Goal: Task Accomplishment & Management: Use online tool/utility

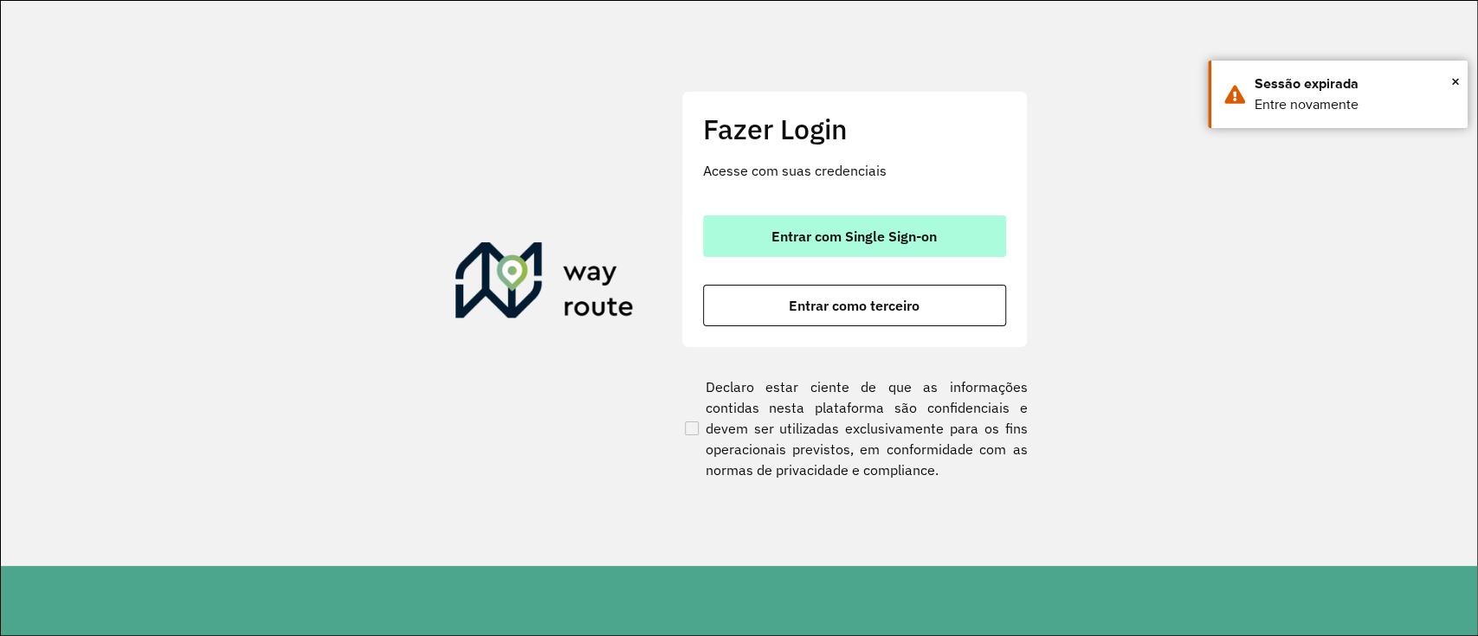
click at [858, 225] on button "Entrar com Single Sign-on" at bounding box center [854, 237] width 303 height 42
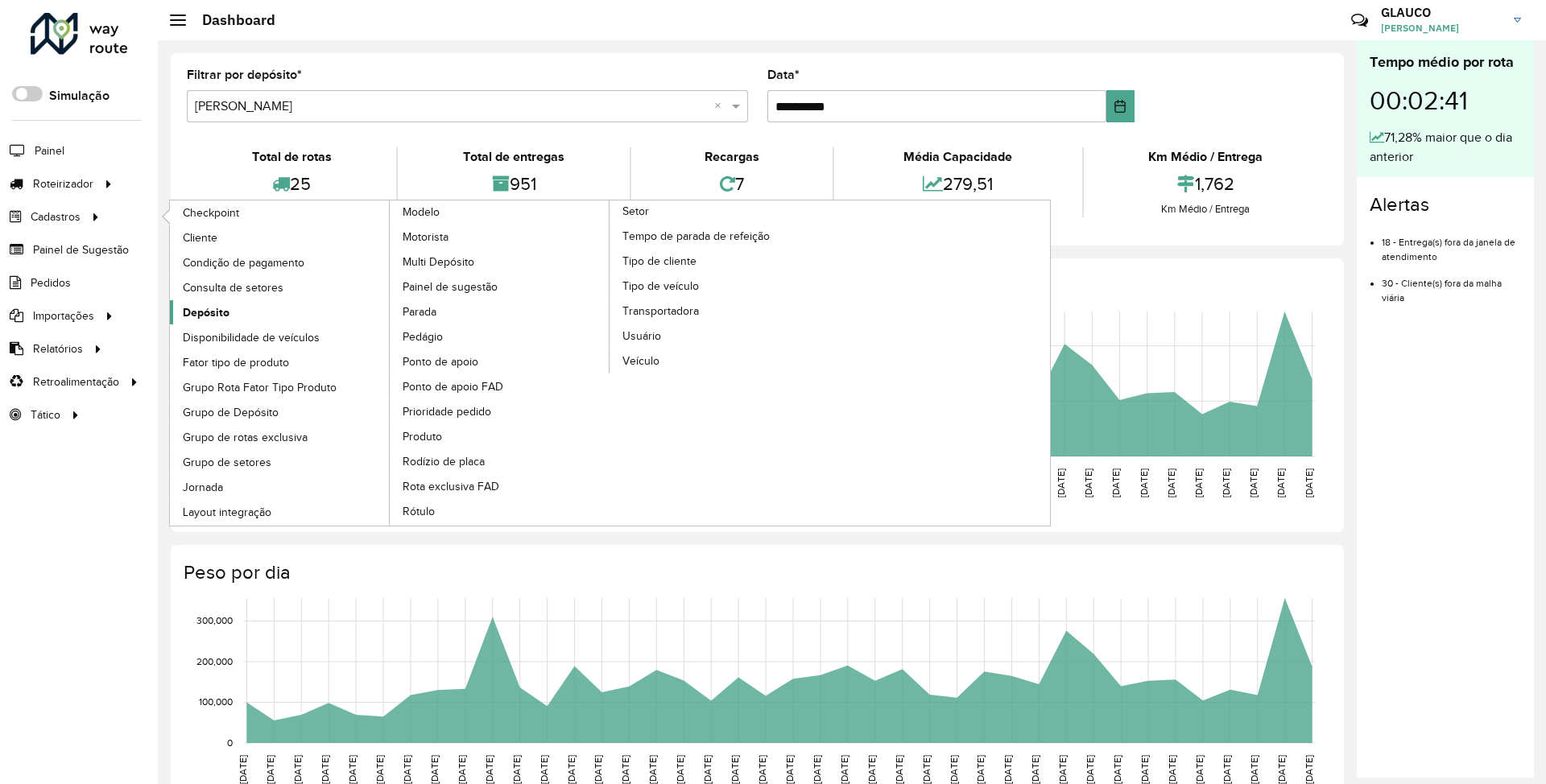
click at [210, 245] on span "Depósito" at bounding box center [207, 312] width 47 height 17
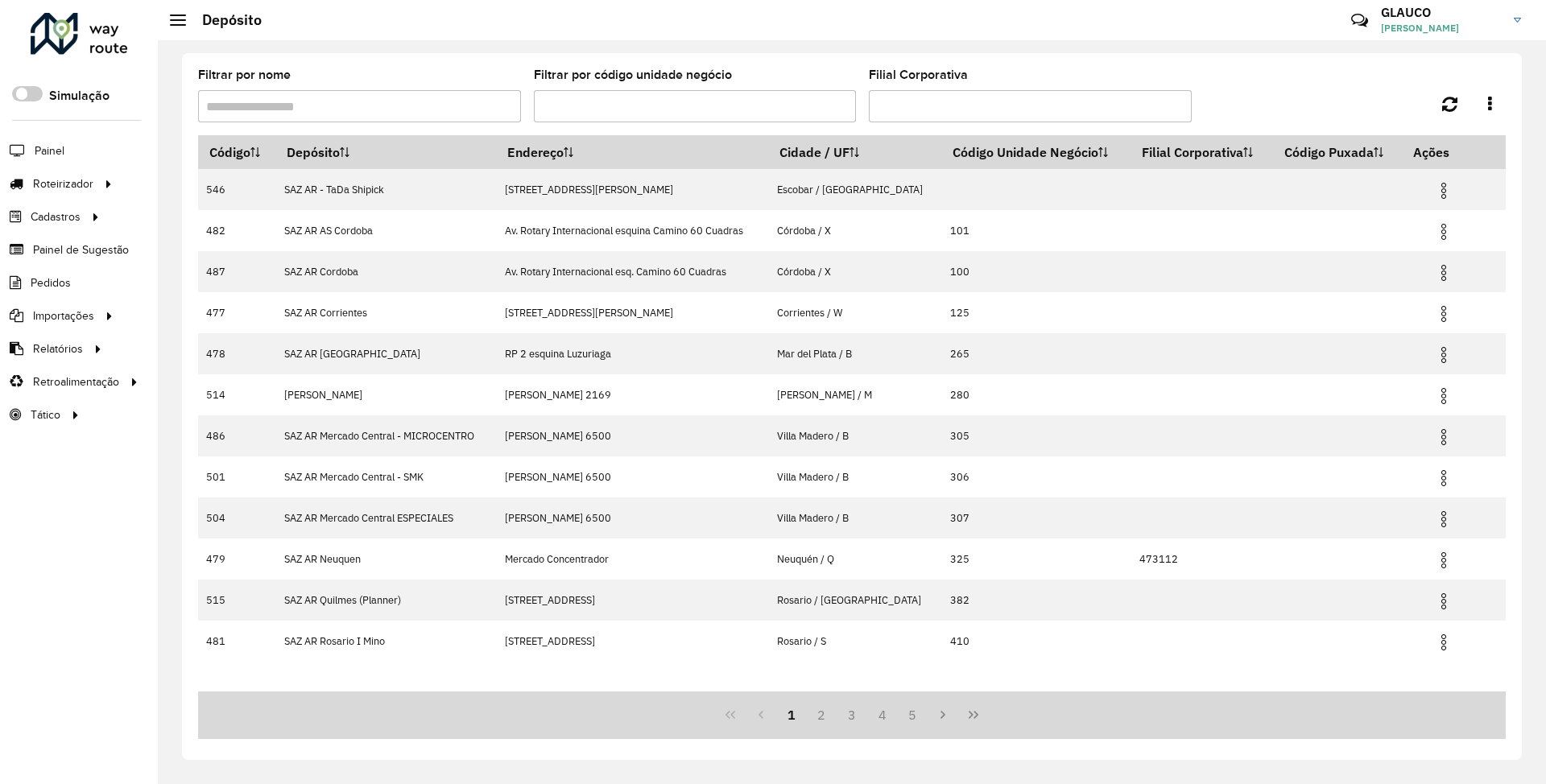
click at [351, 100] on input "Filtrar por nome" at bounding box center [359, 106] width 323 height 33
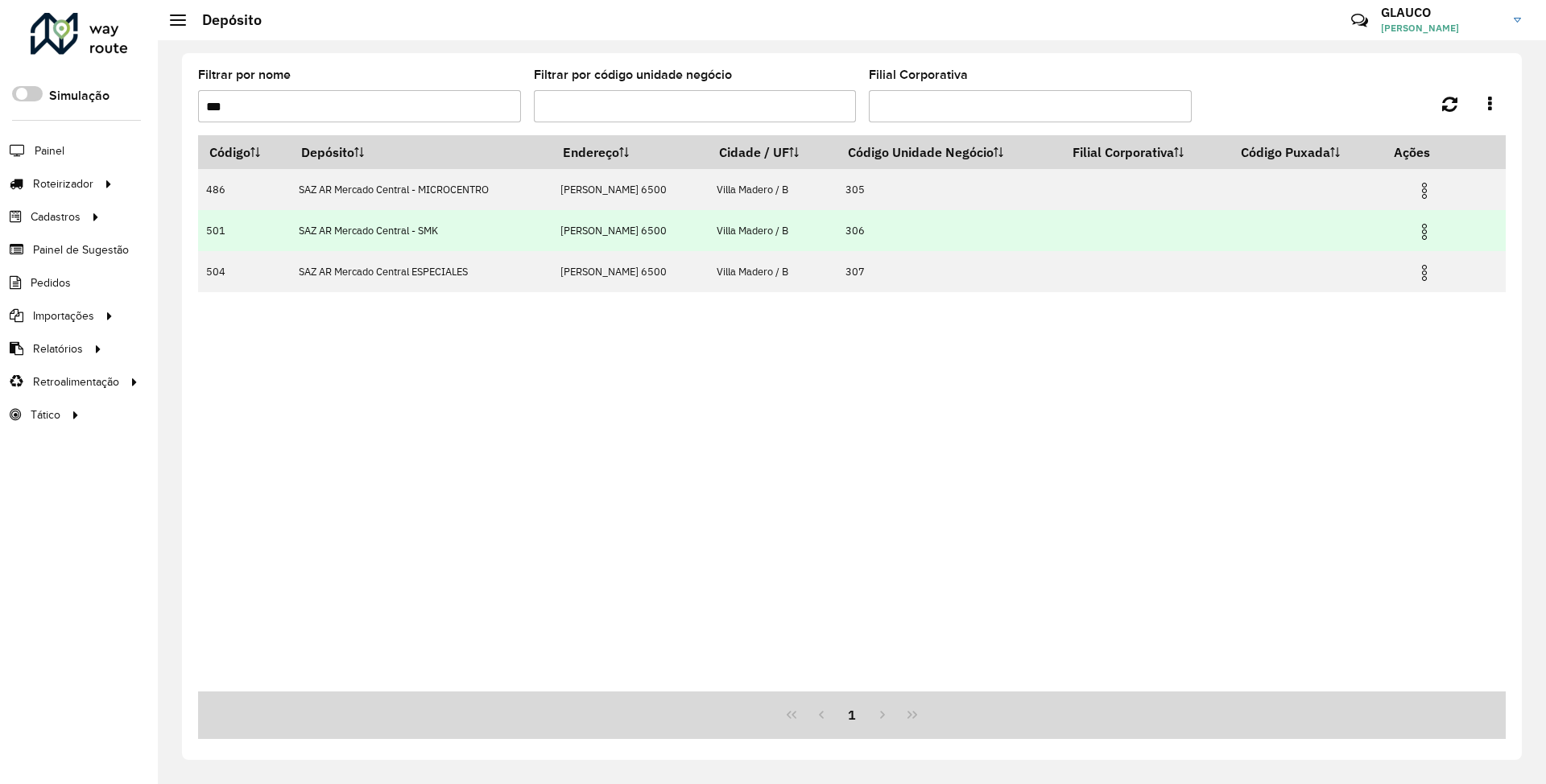
type input "***"
click at [682, 232] on img at bounding box center [1424, 232] width 20 height 20
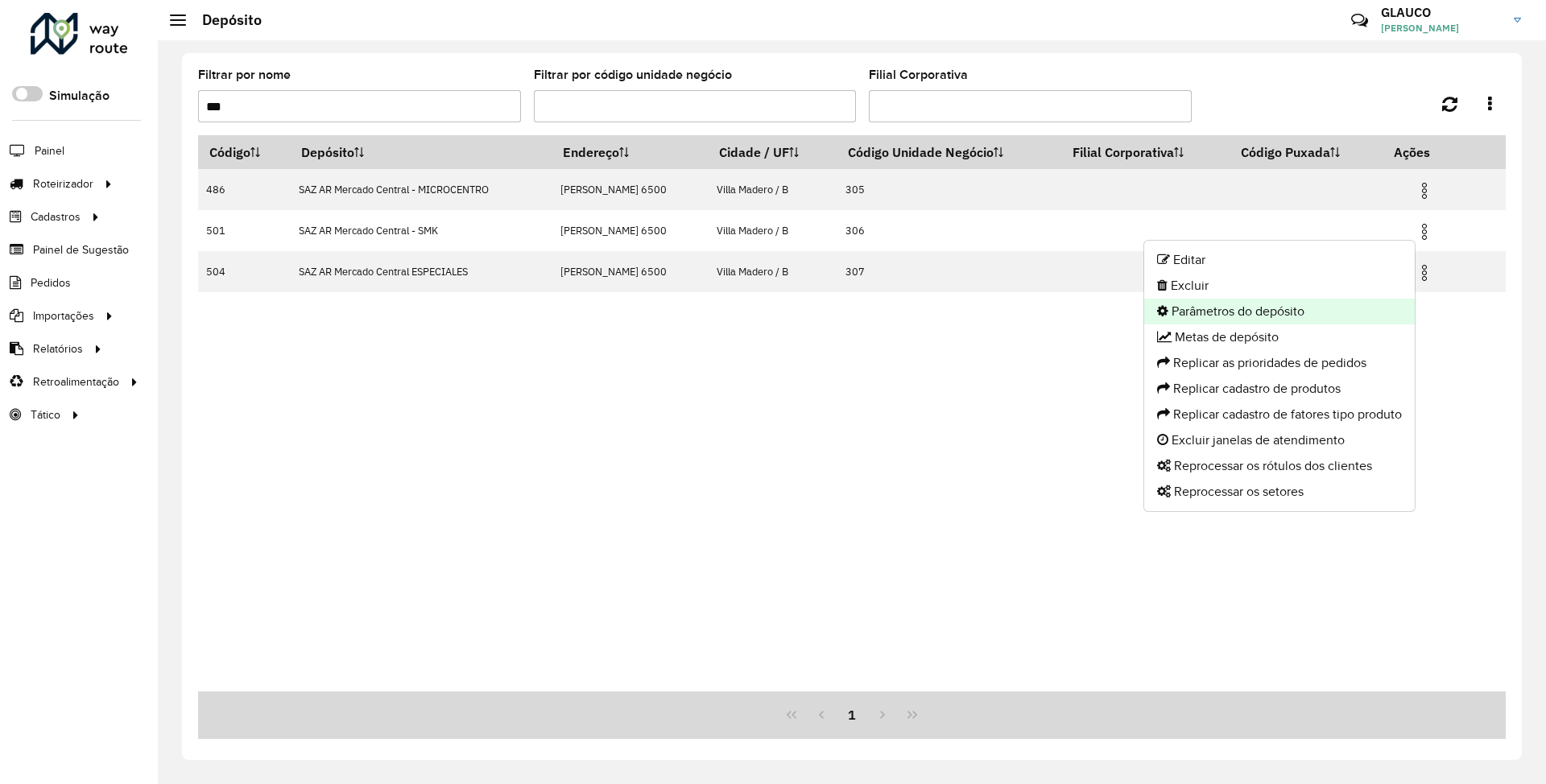
click at [682, 245] on li "Parâmetros do depósito" at bounding box center [1279, 312] width 271 height 26
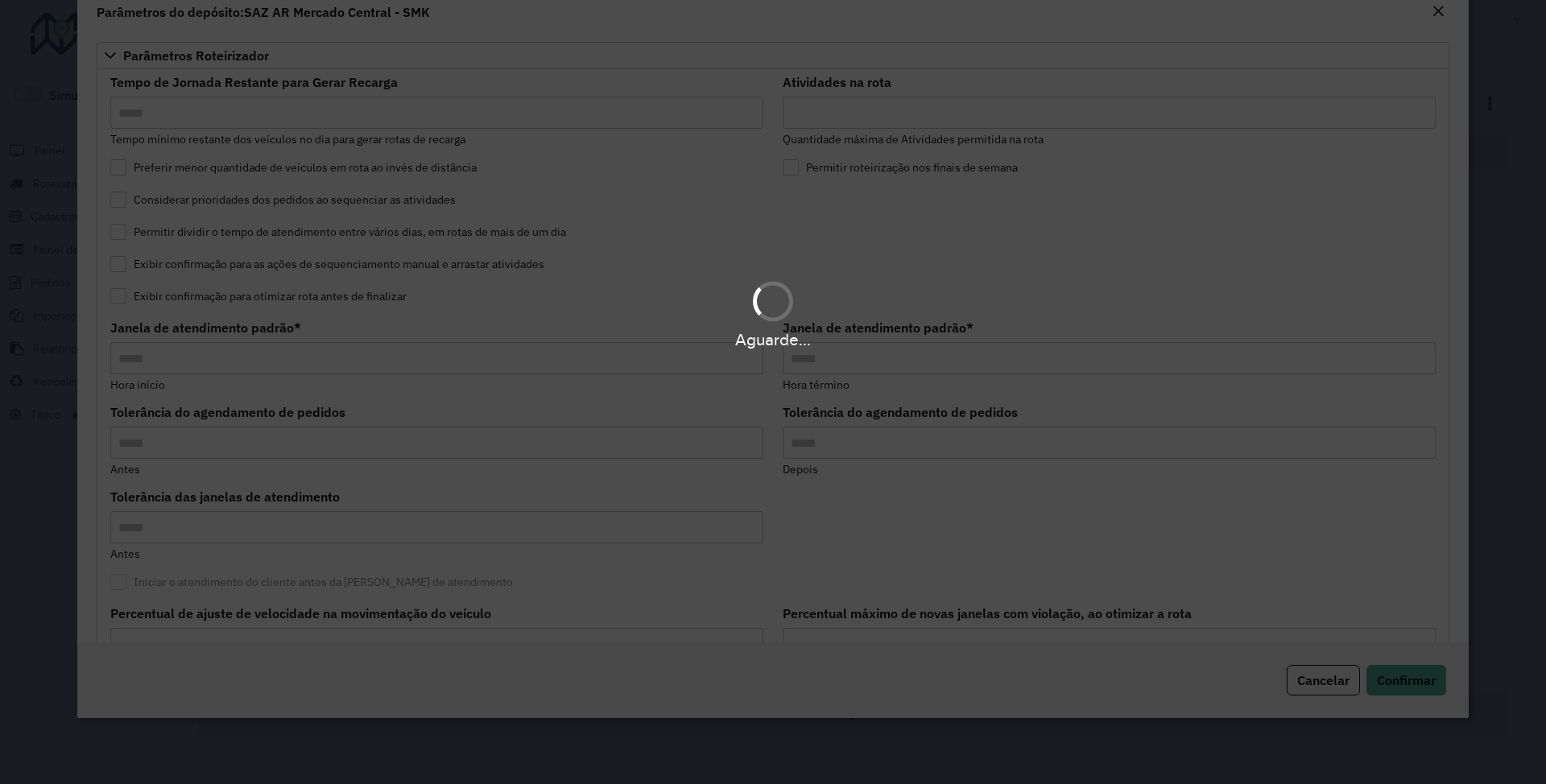
type input "*****"
type input "*"
type input "*****"
type input "**"
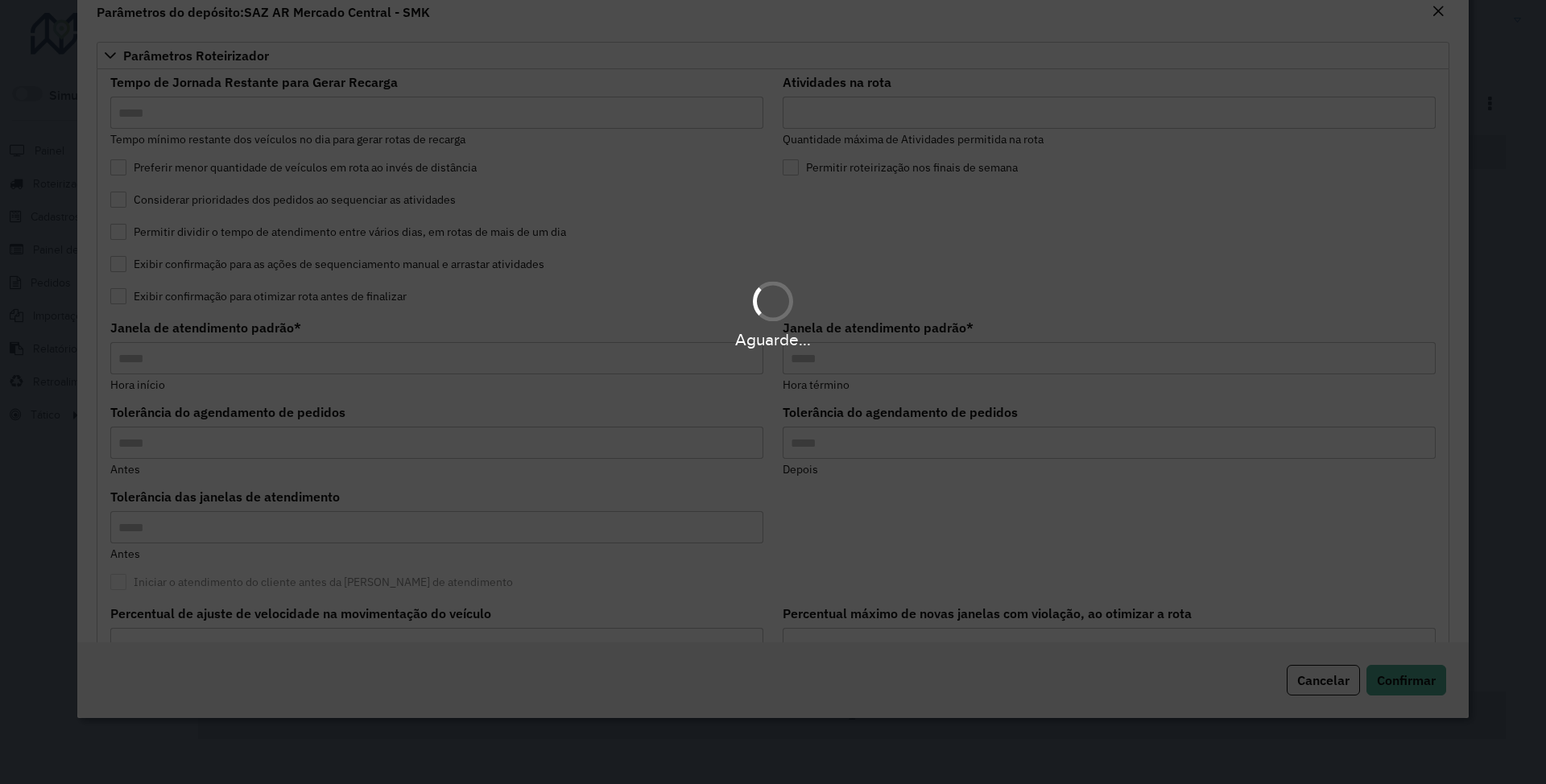
type input "**"
type input "*****"
type input "********"
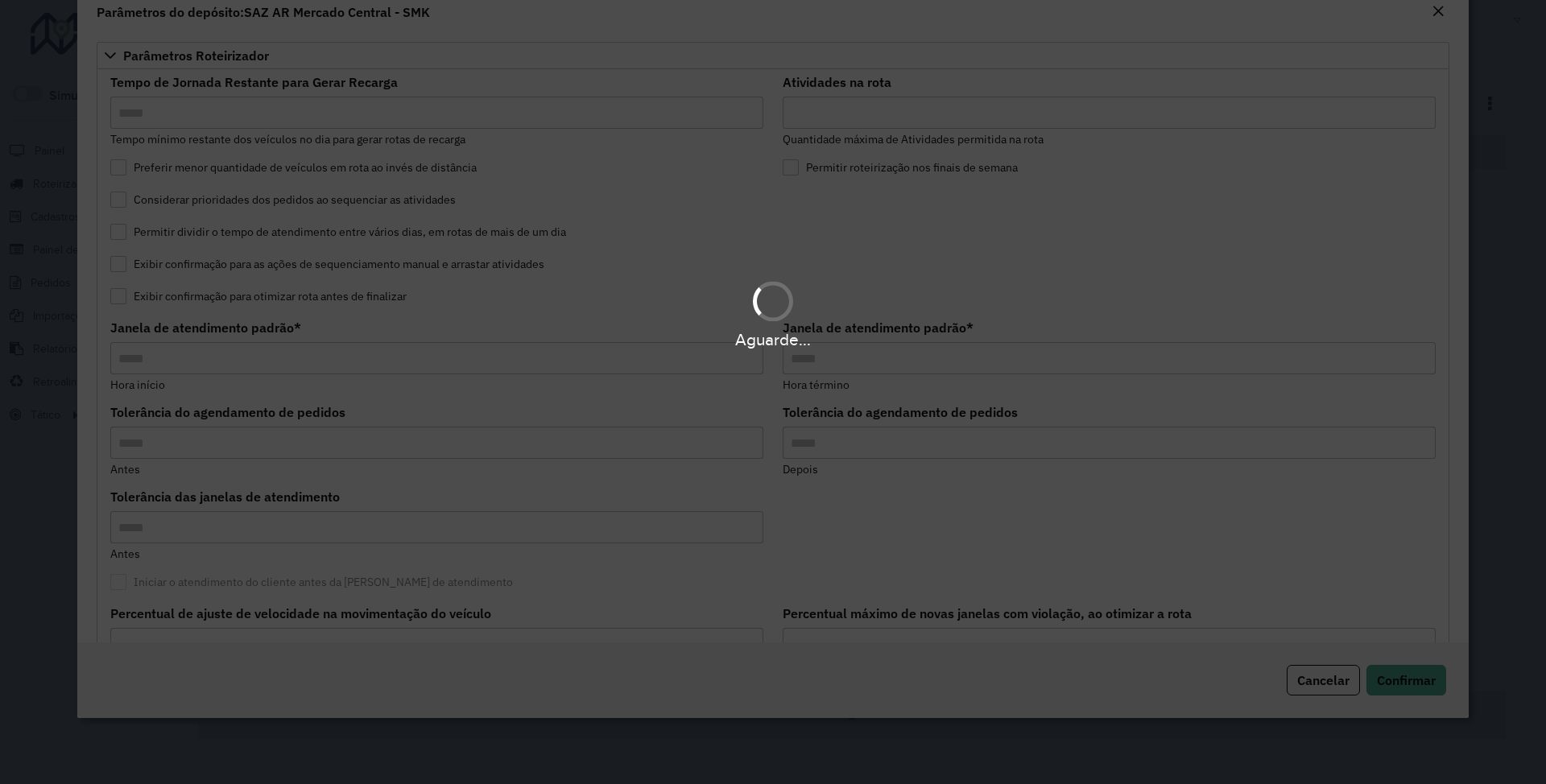
type input "*"
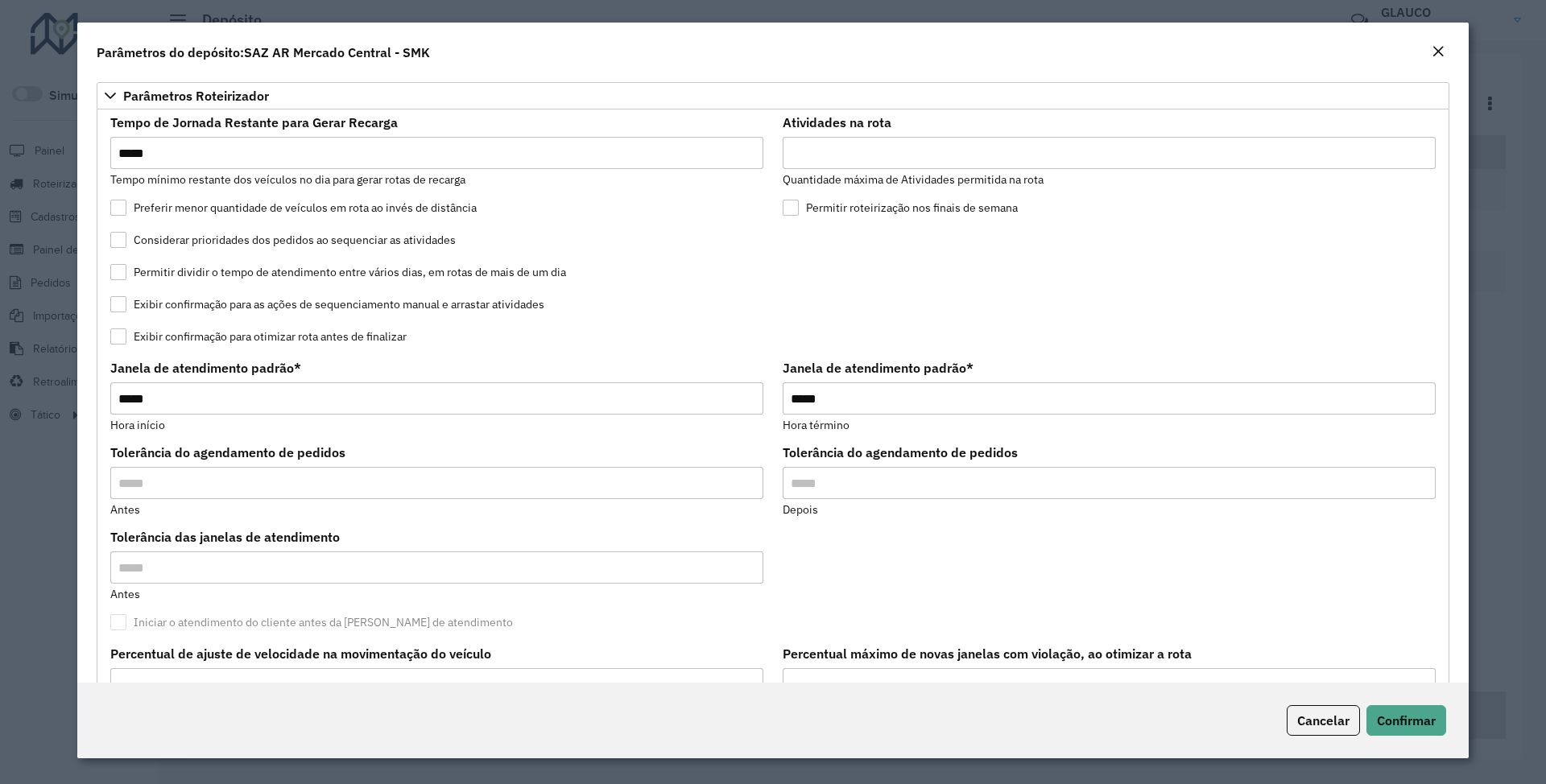
click at [682, 154] on input "*" at bounding box center [1109, 153] width 653 height 33
type input "*"
click at [682, 245] on span "Confirmar" at bounding box center [1406, 720] width 59 height 16
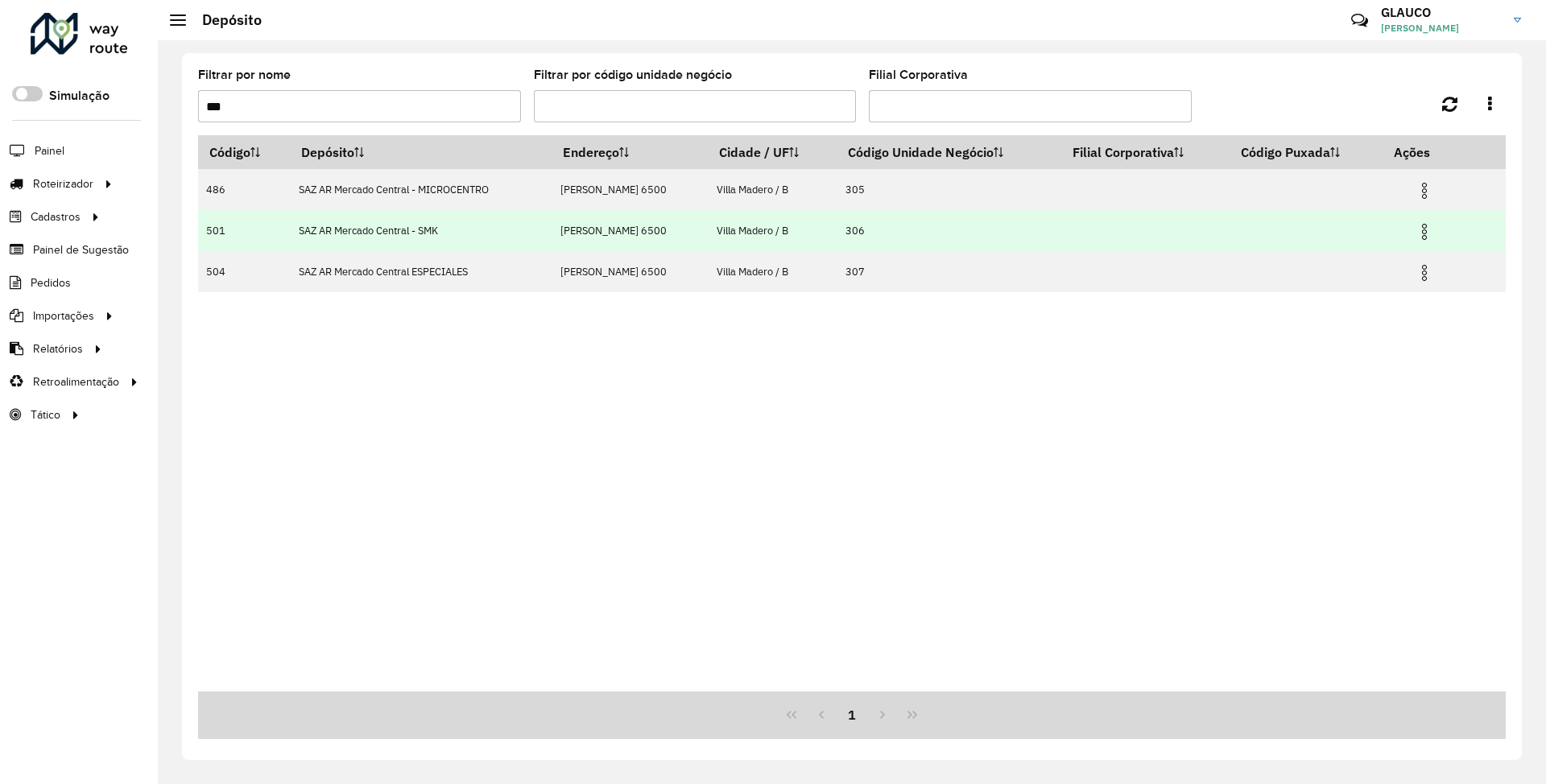
click at [682, 227] on img at bounding box center [1424, 232] width 20 height 20
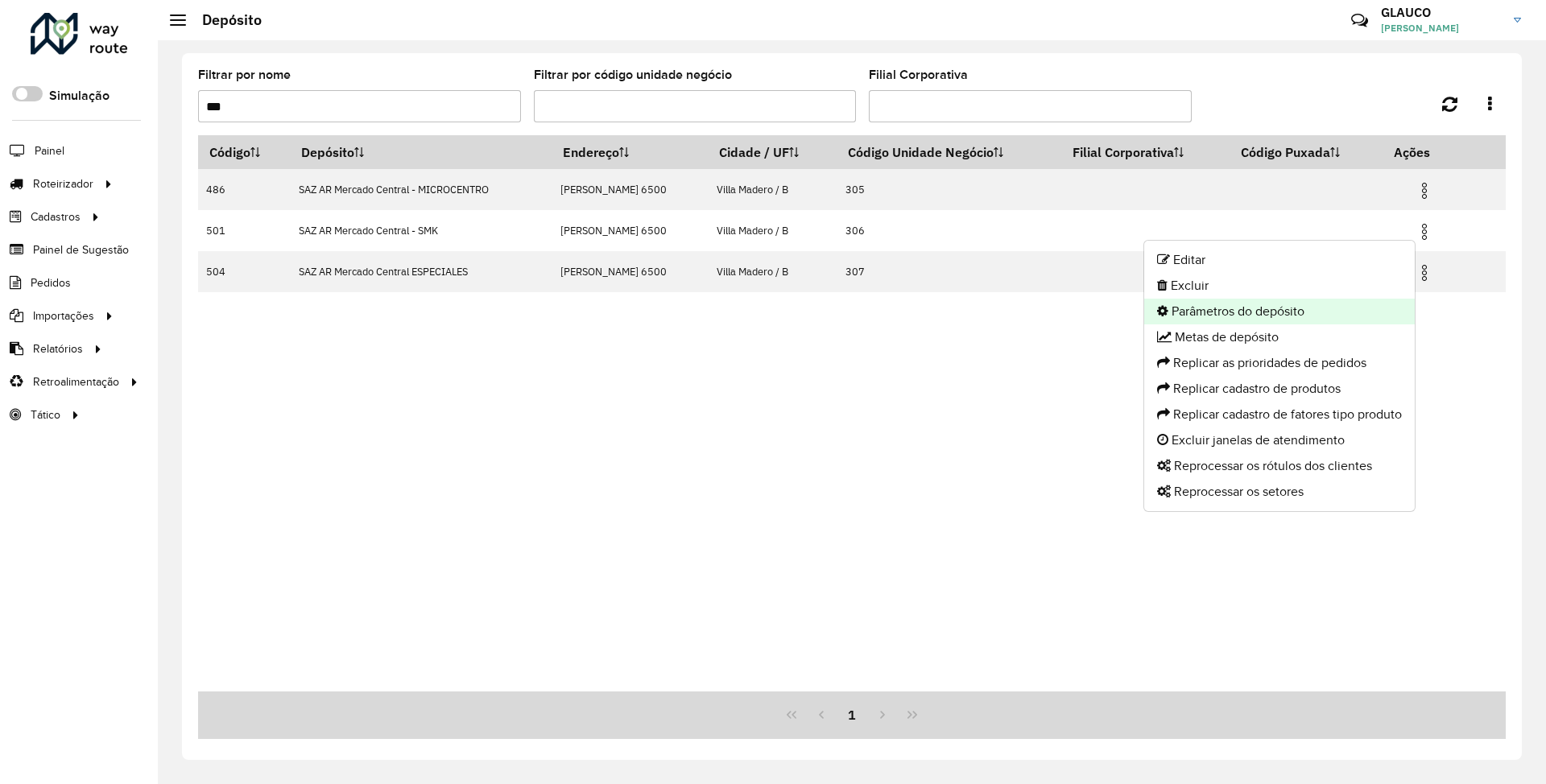
click at [682, 245] on li "Parâmetros do depósito" at bounding box center [1279, 312] width 271 height 26
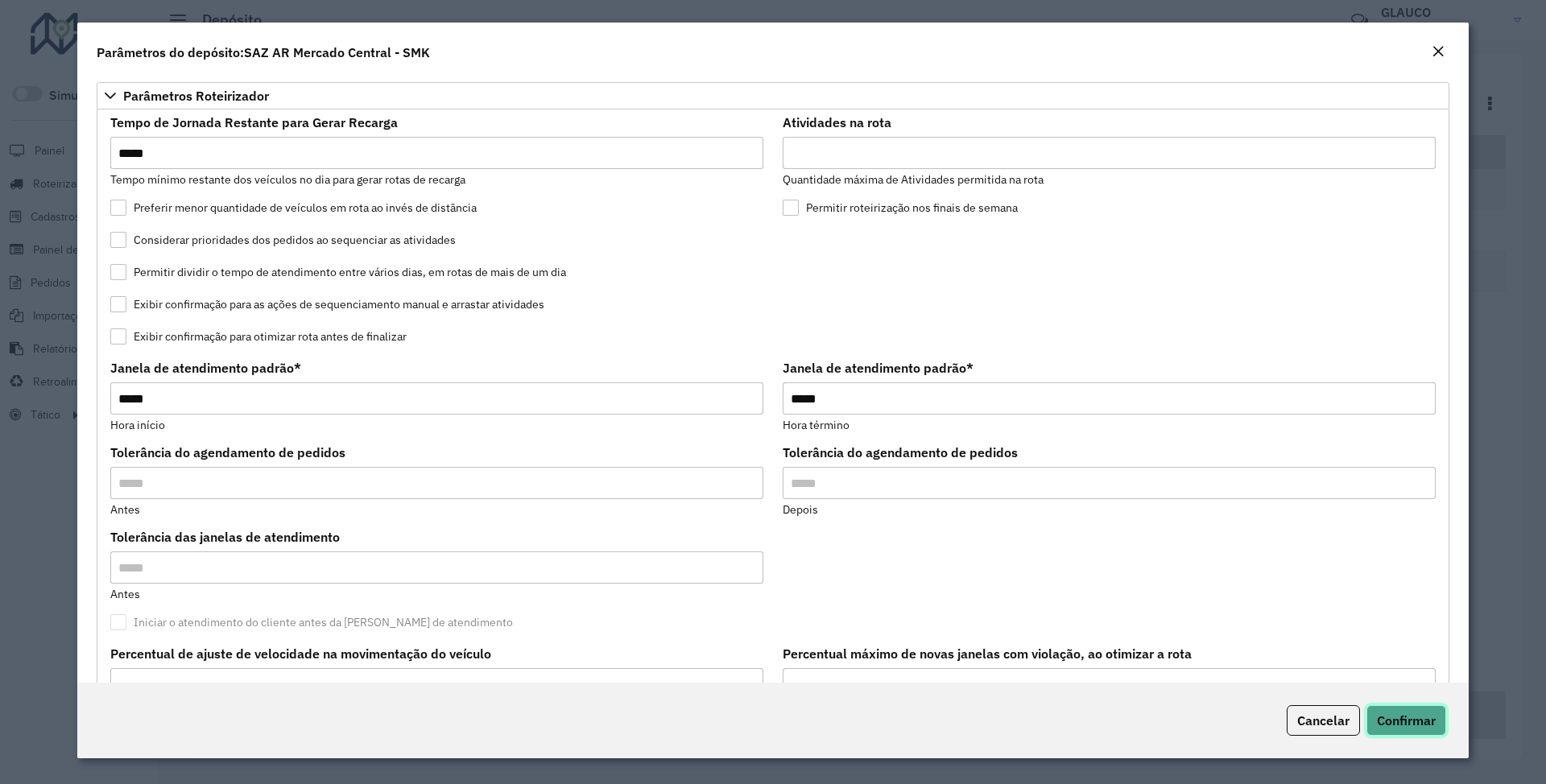
click at [682, 245] on span "Confirmar" at bounding box center [1406, 720] width 59 height 16
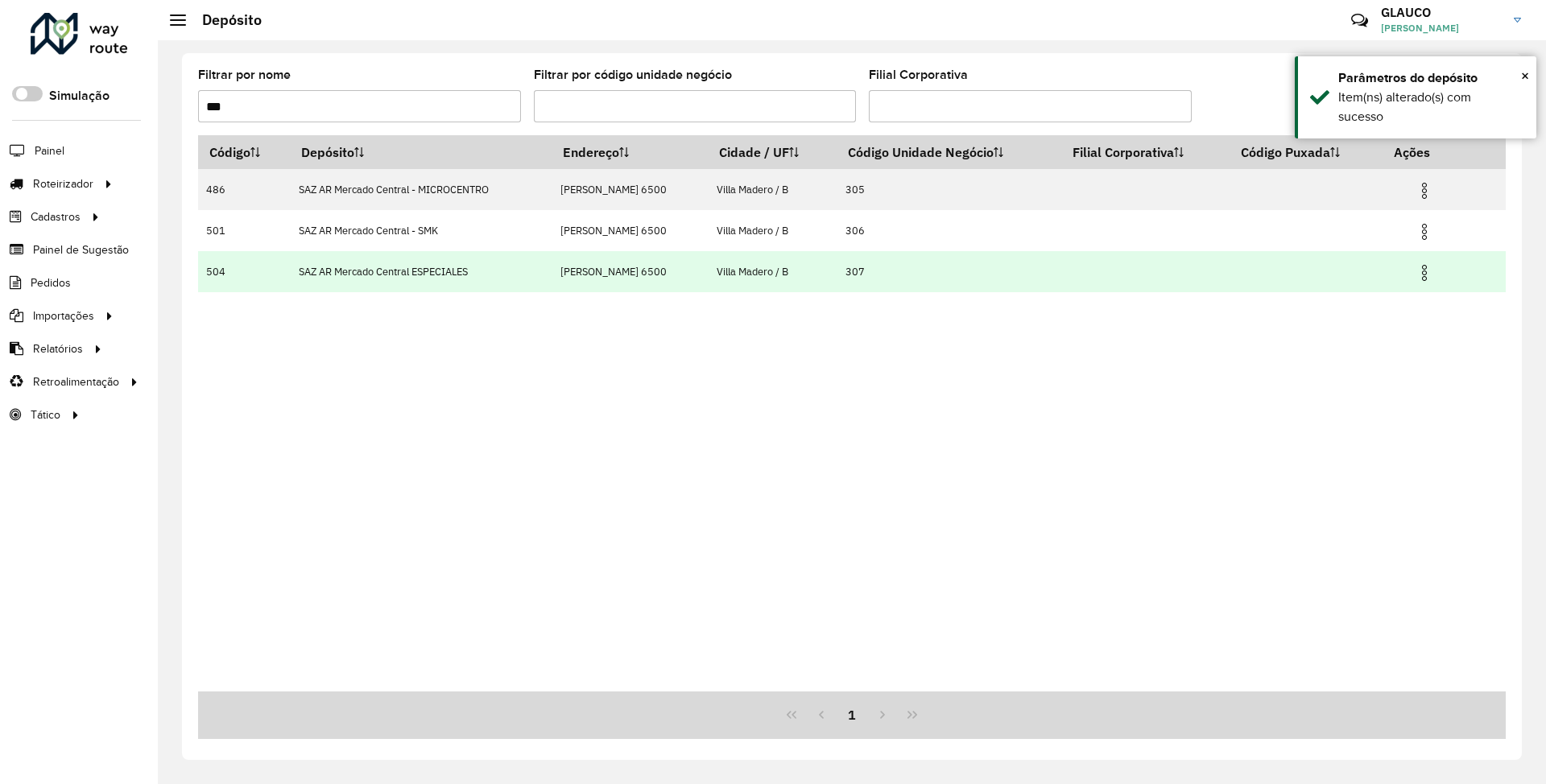
click at [682, 245] on img at bounding box center [1424, 272] width 20 height 20
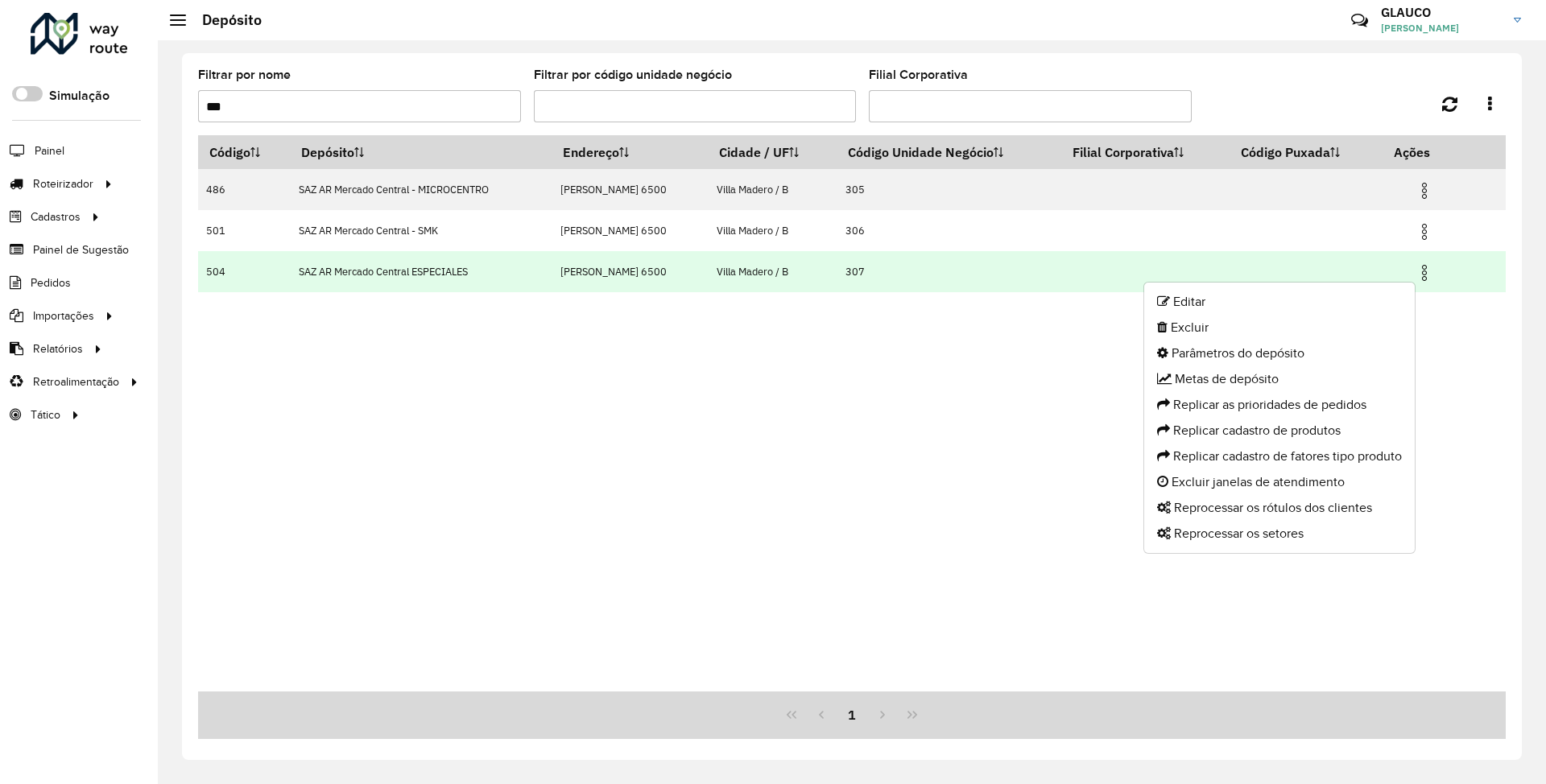
click at [682, 245] on img at bounding box center [1424, 272] width 20 height 20
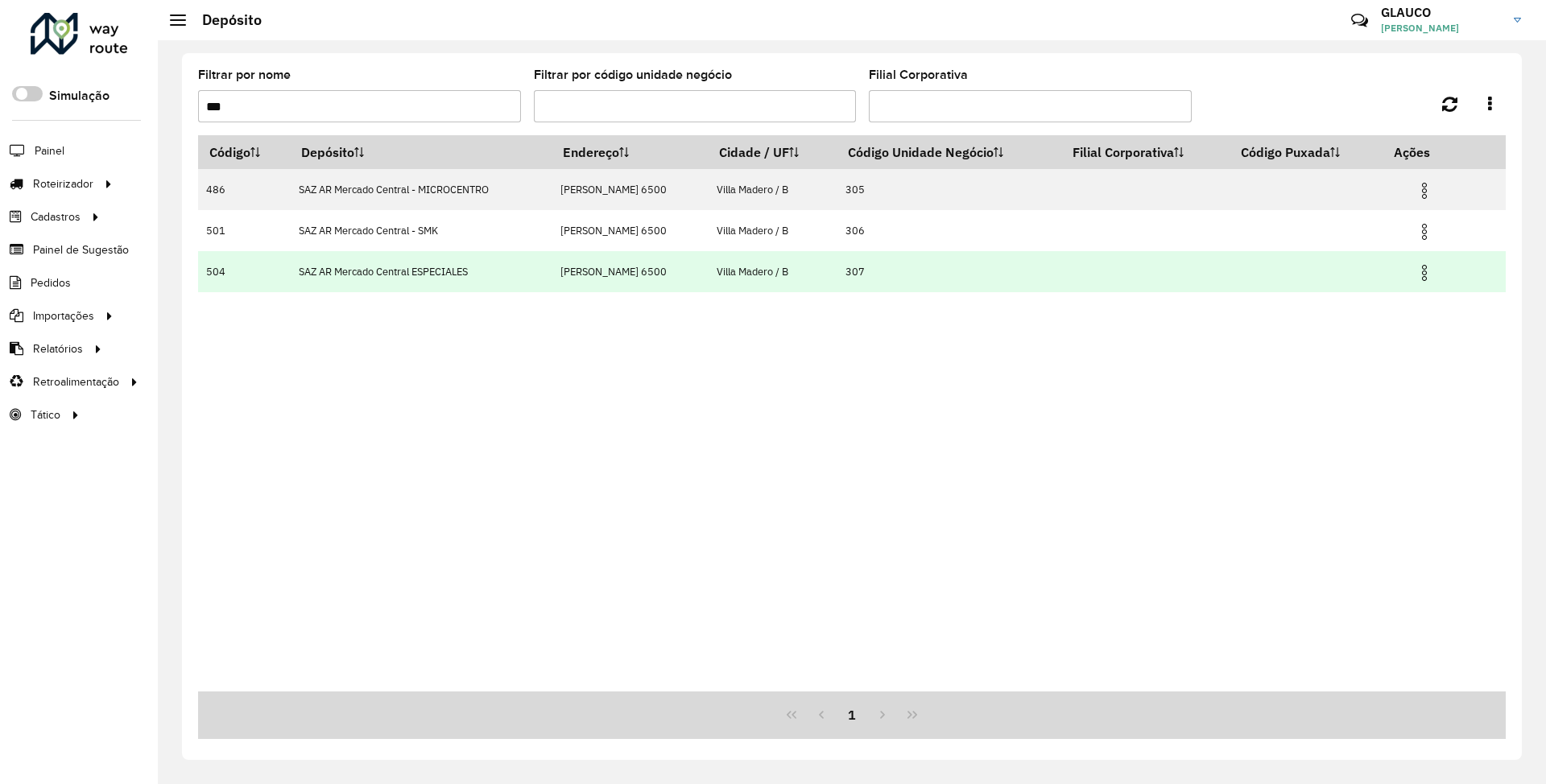
click at [682, 245] on img at bounding box center [1424, 272] width 20 height 20
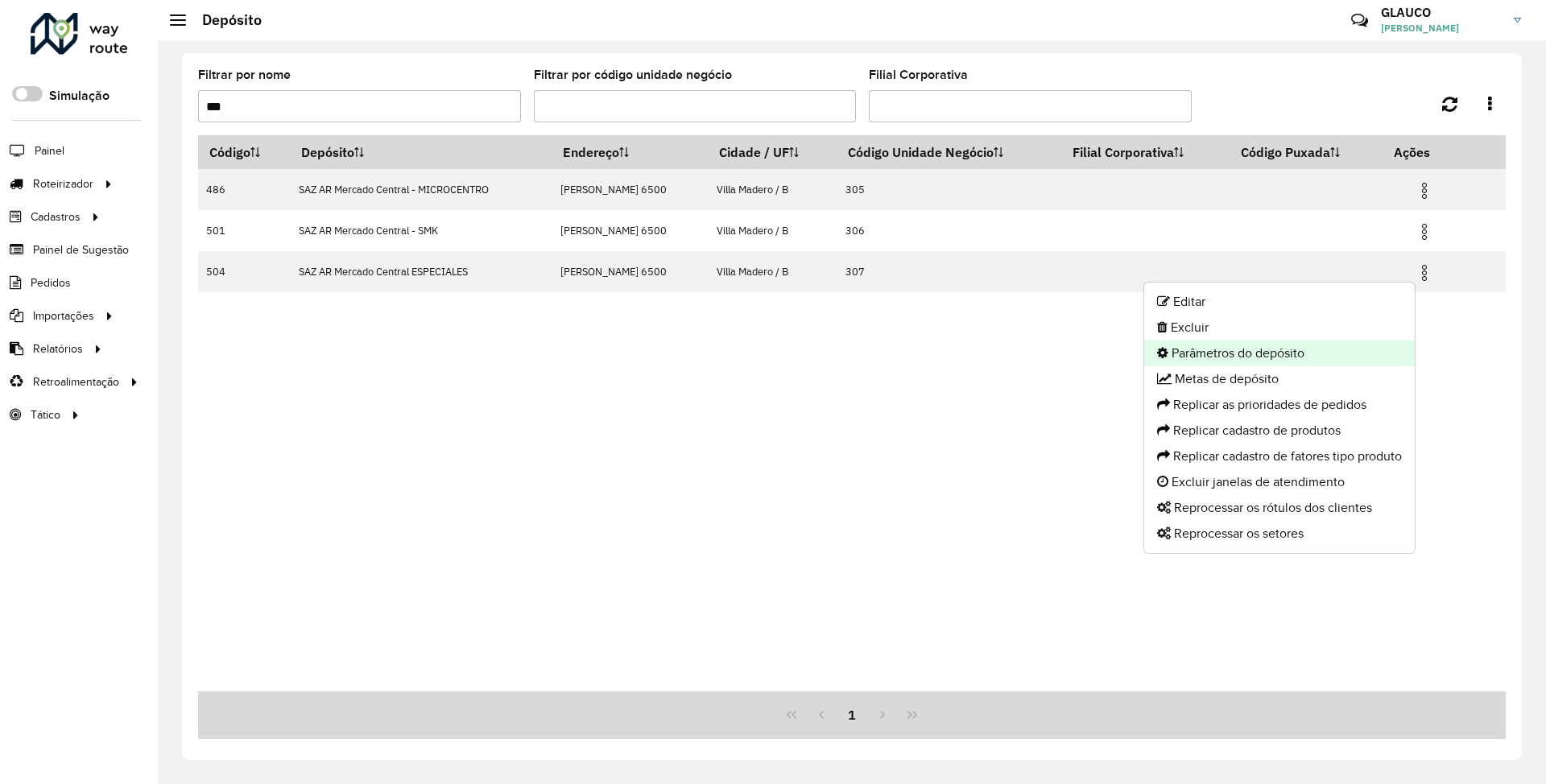
click at [682, 245] on li "Parâmetros do depósito" at bounding box center [1279, 353] width 271 height 26
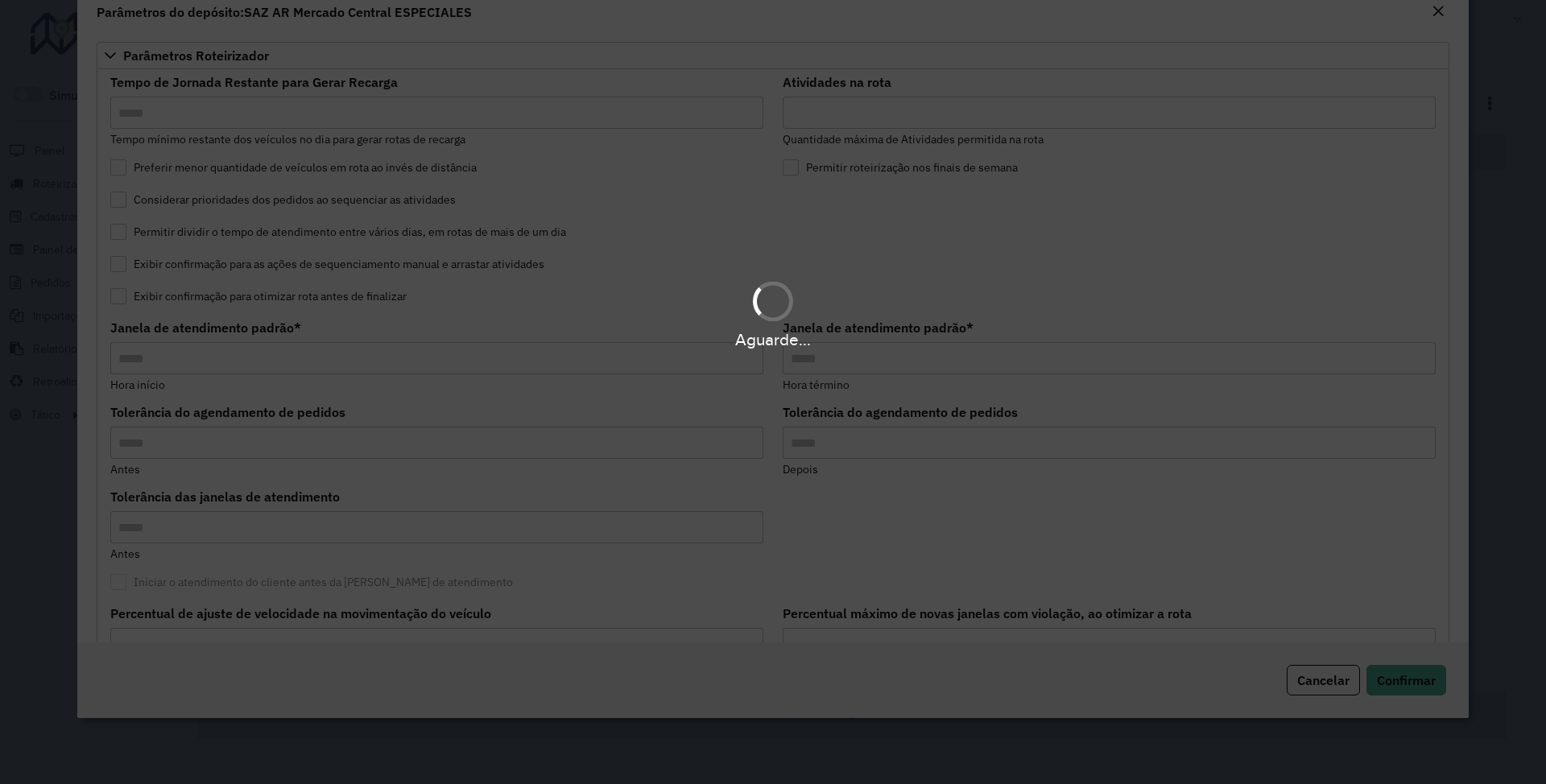
type input "*****"
type input "**"
type input "*****"
type input "**"
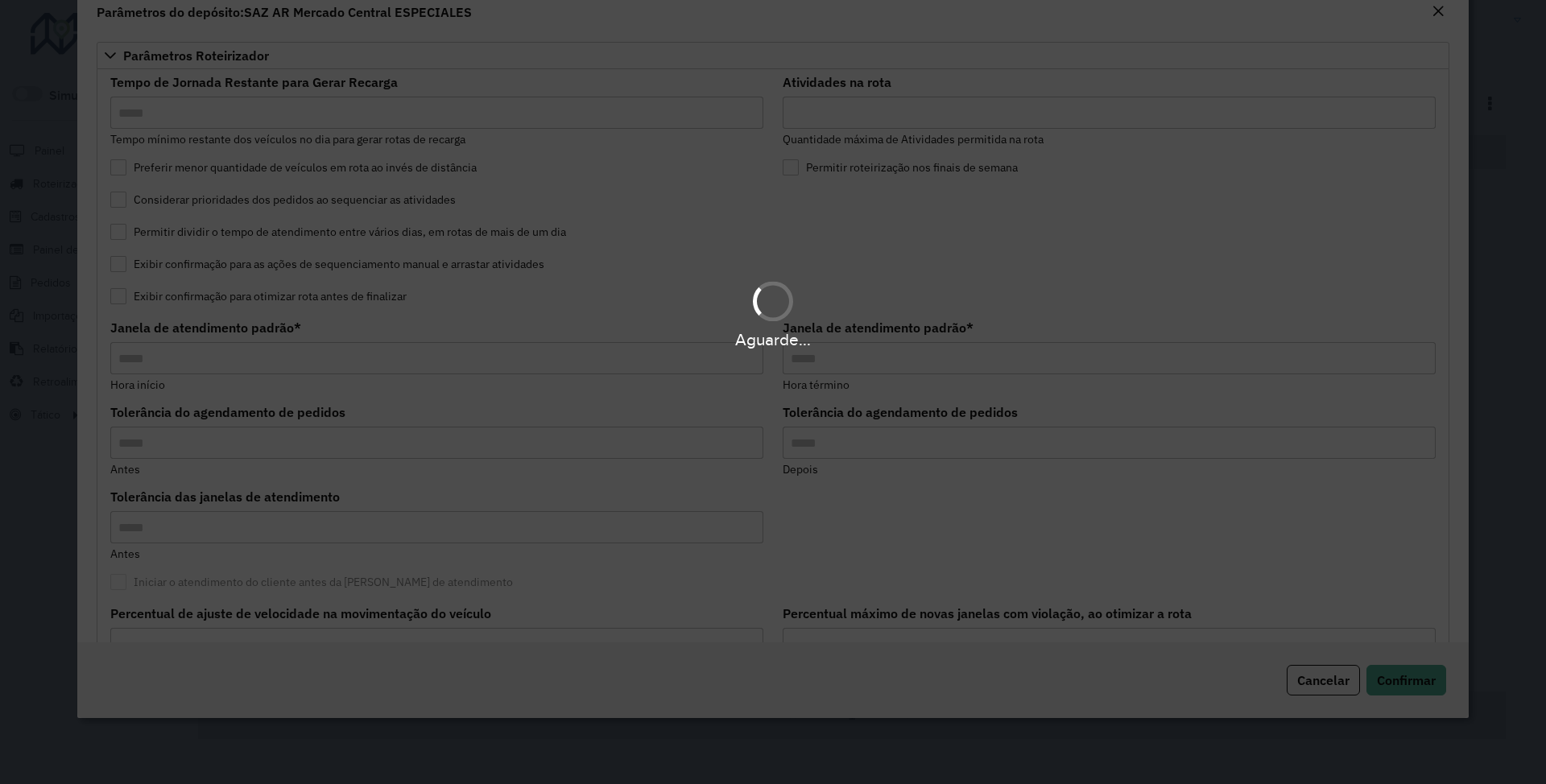
type input "**"
type input "*****"
type input "********"
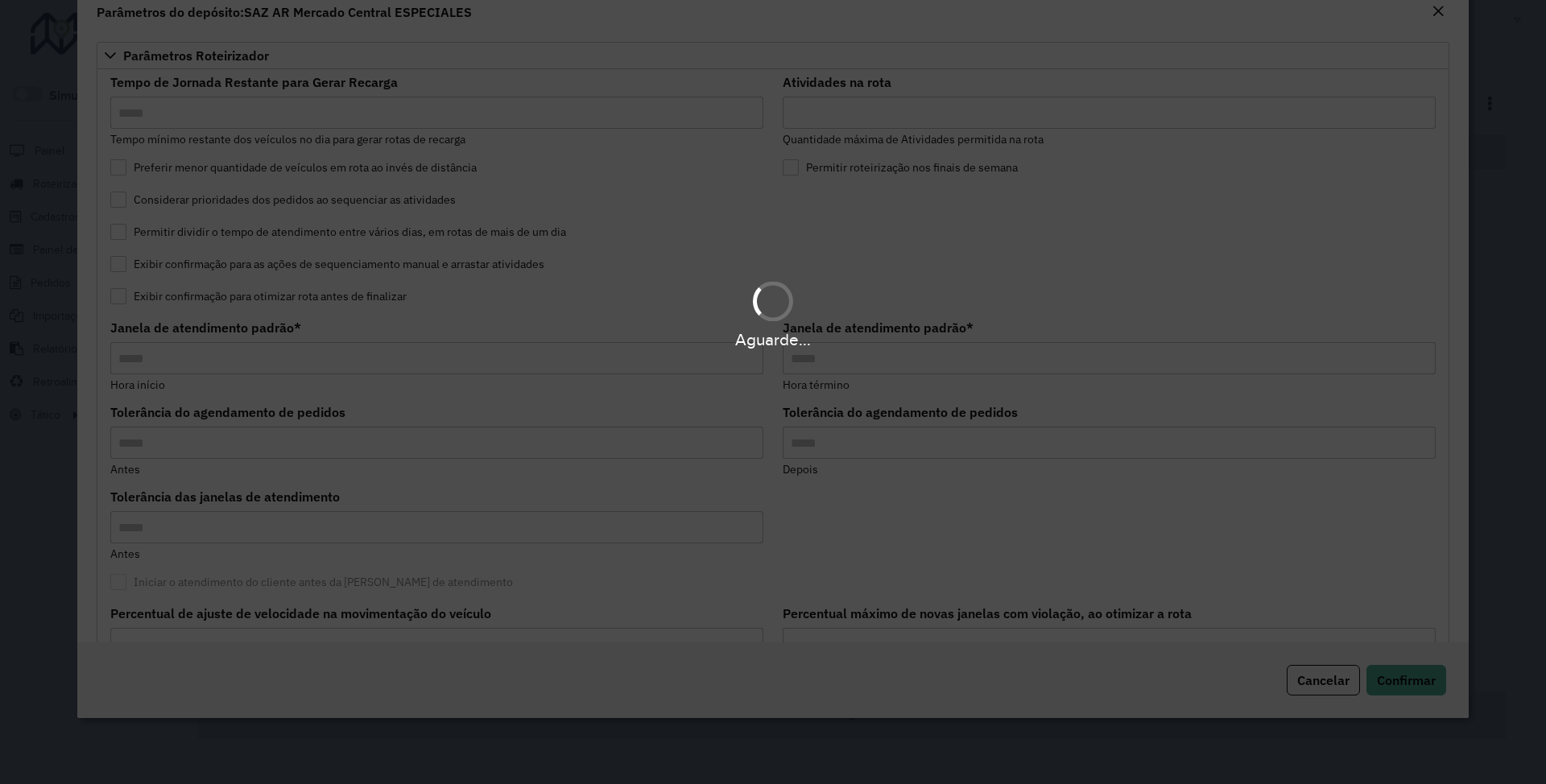
type input "*"
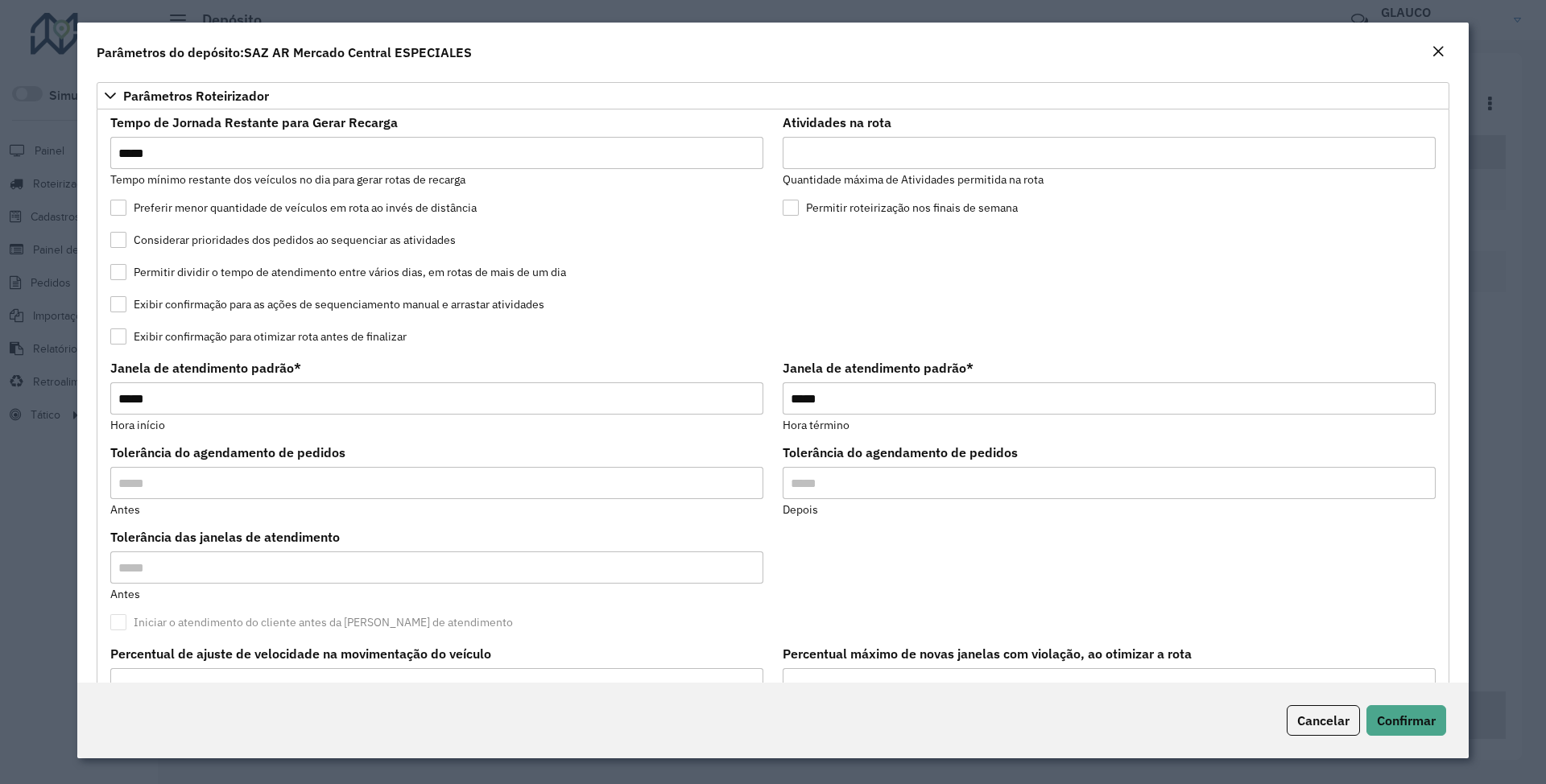
click at [682, 161] on input "**" at bounding box center [1109, 153] width 653 height 33
type input "**"
click at [682, 245] on span "Confirmar" at bounding box center [1406, 720] width 59 height 16
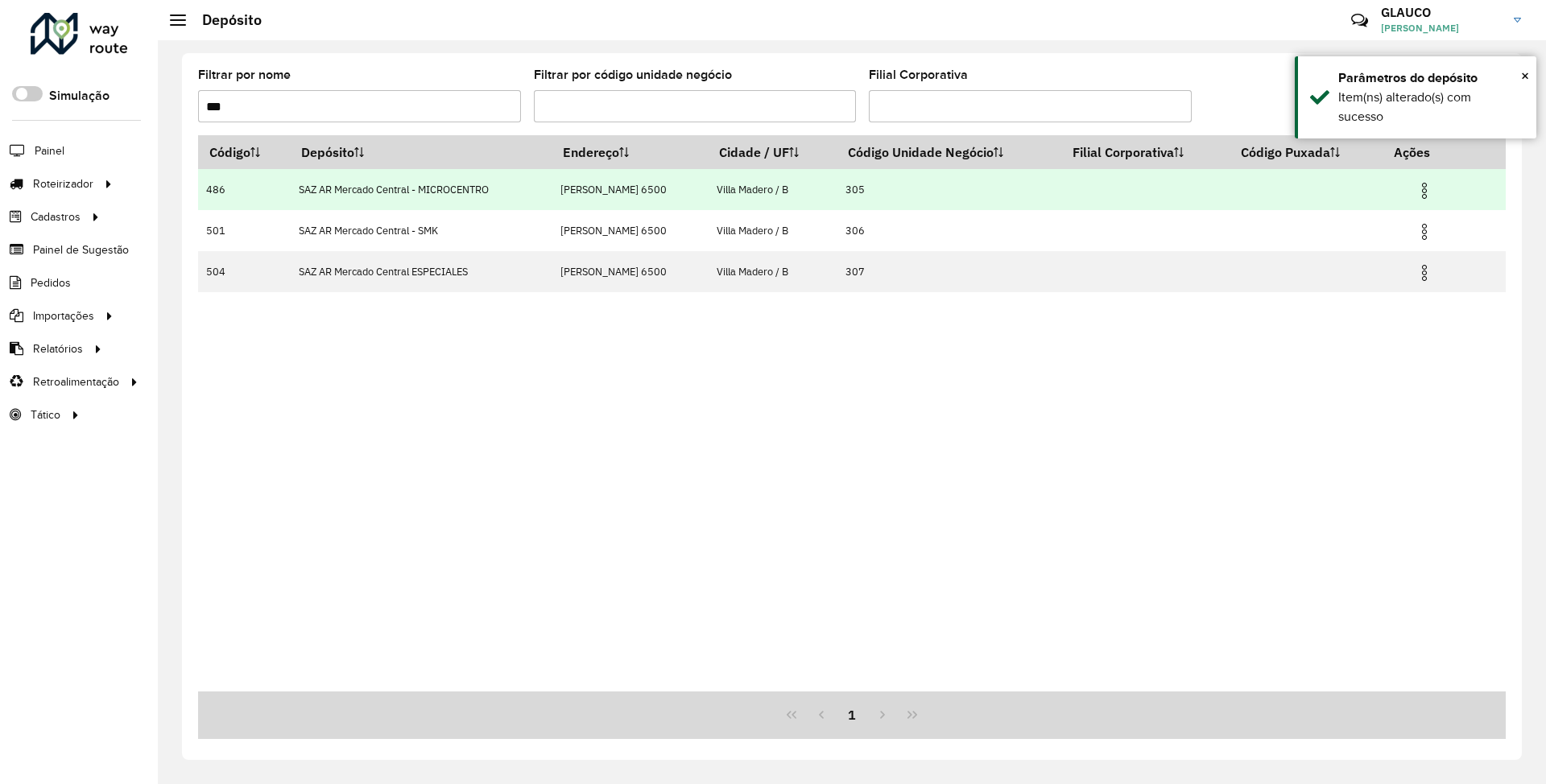
click at [682, 187] on img at bounding box center [1424, 191] width 20 height 20
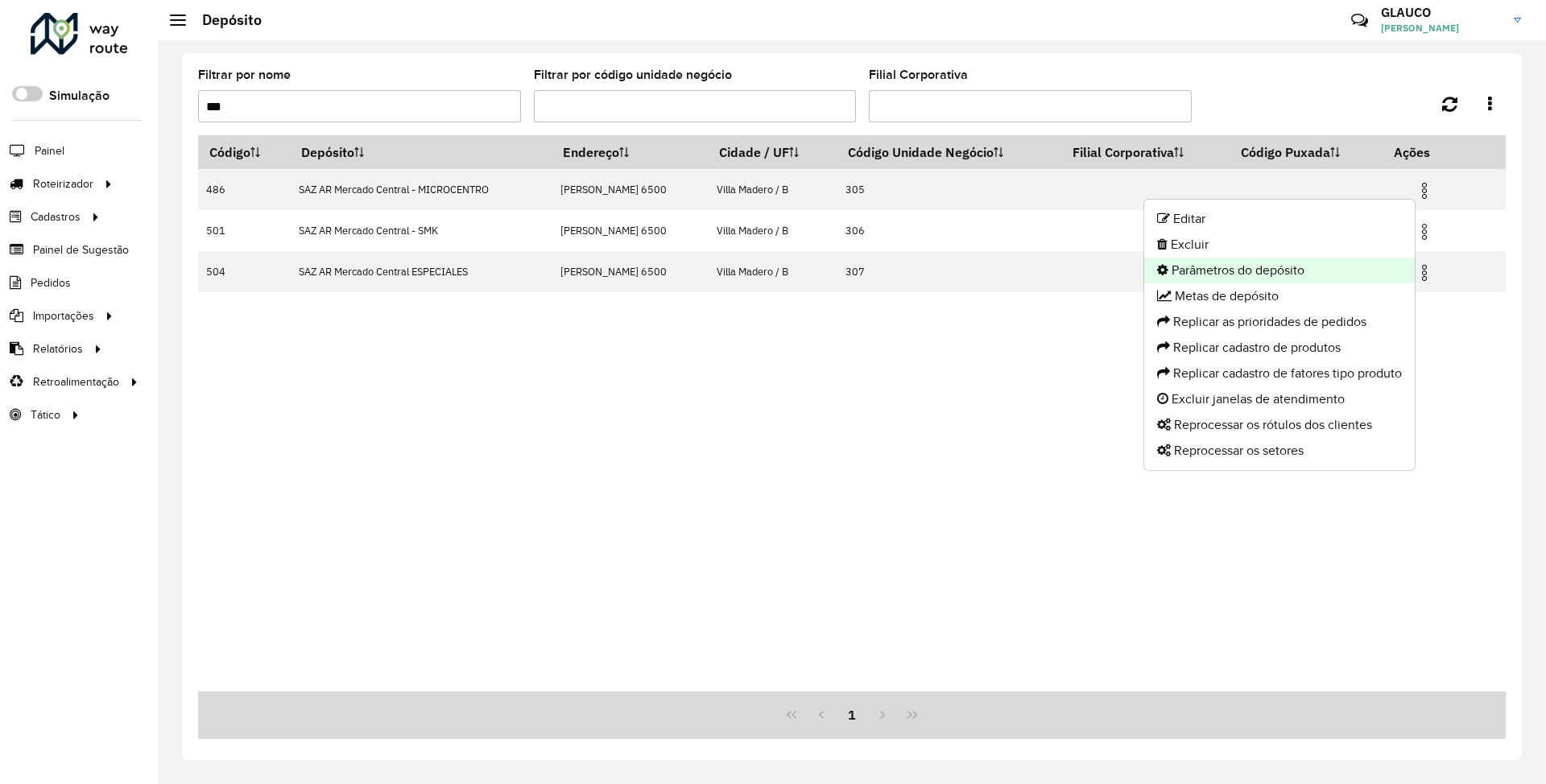
click at [682, 245] on li "Parâmetros do depósito" at bounding box center [1279, 271] width 271 height 26
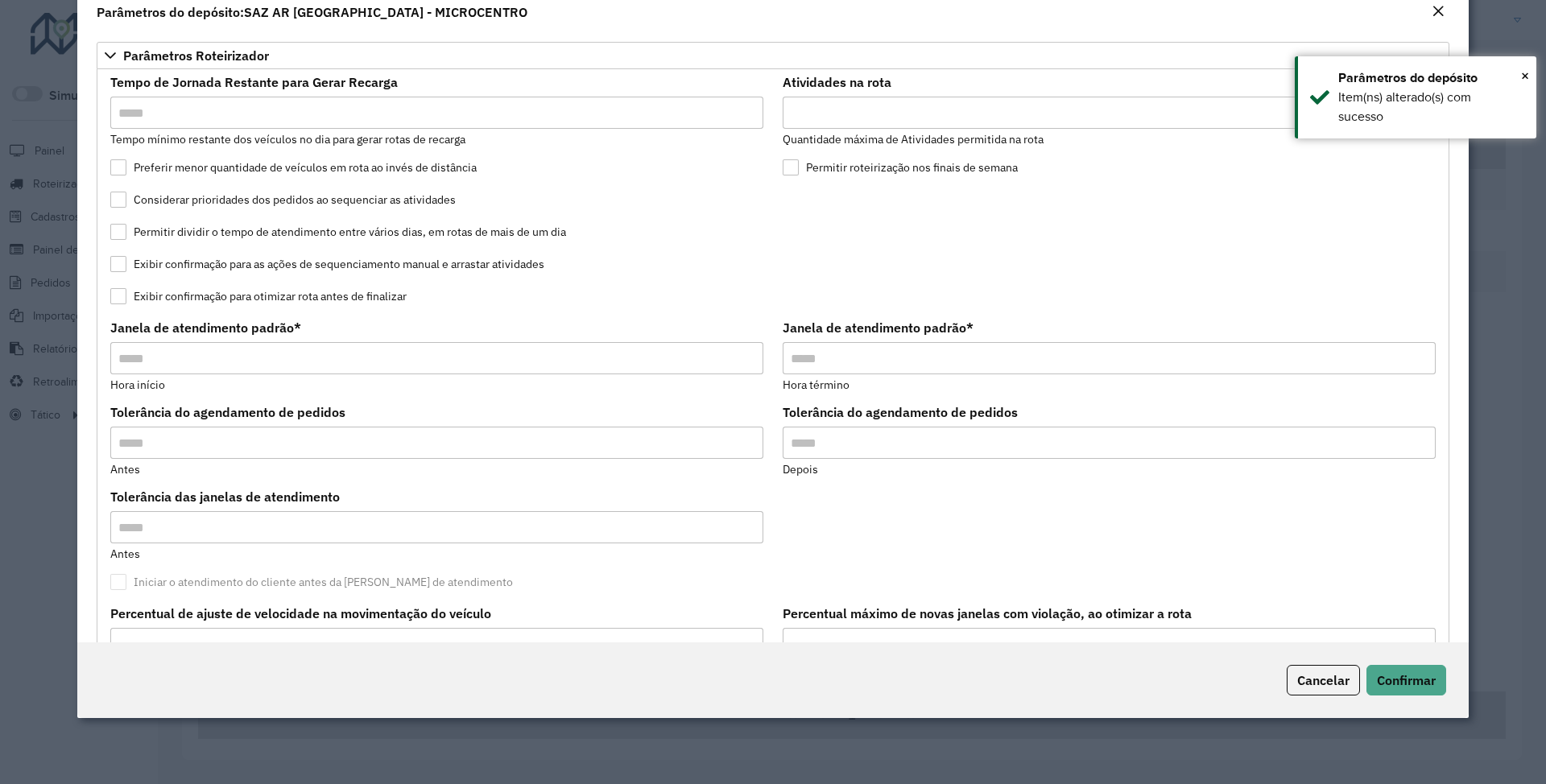
type input "*****"
type input "**"
type input "*****"
type input "**"
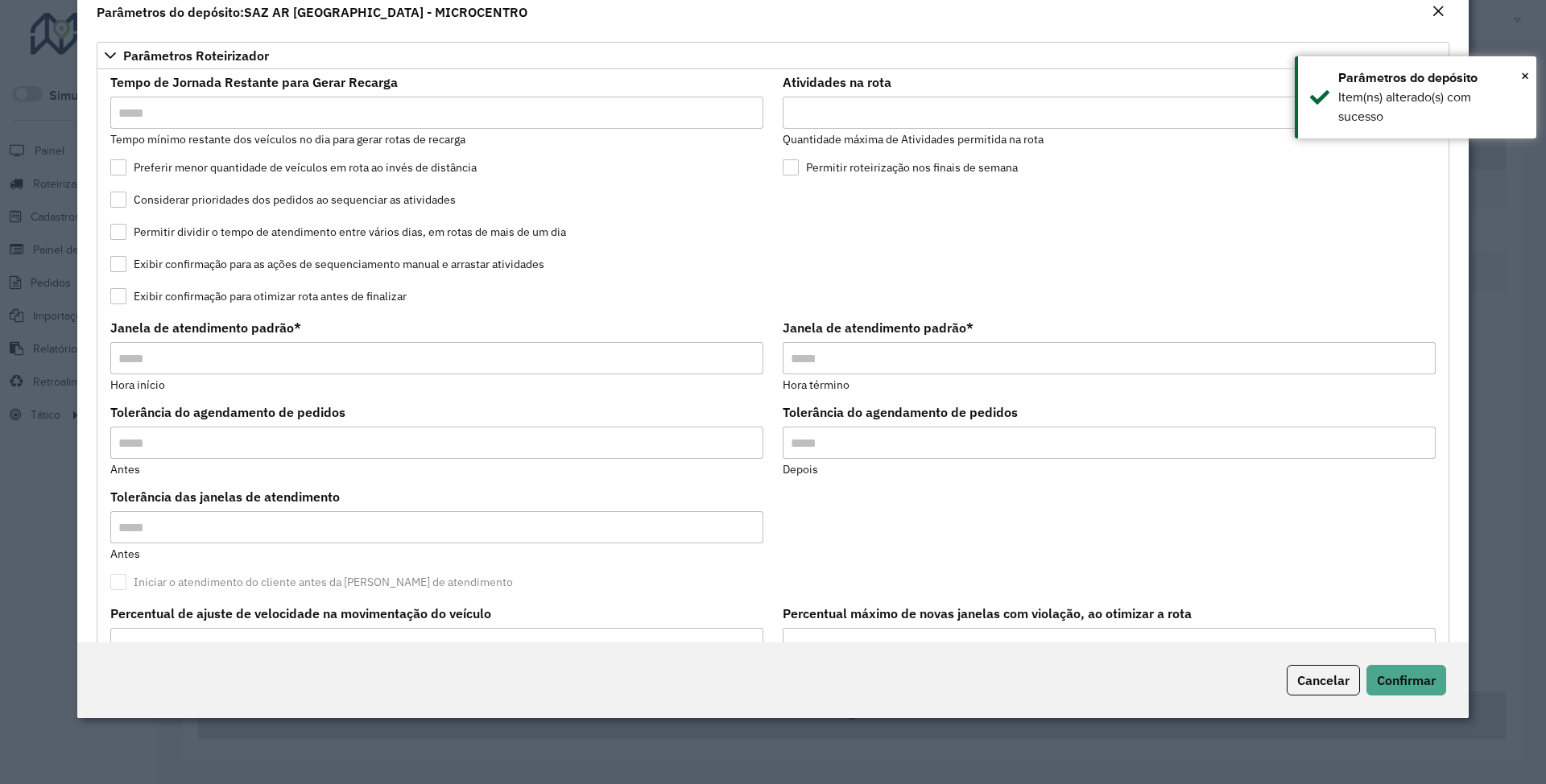
type input "**"
type input "*****"
type input "********"
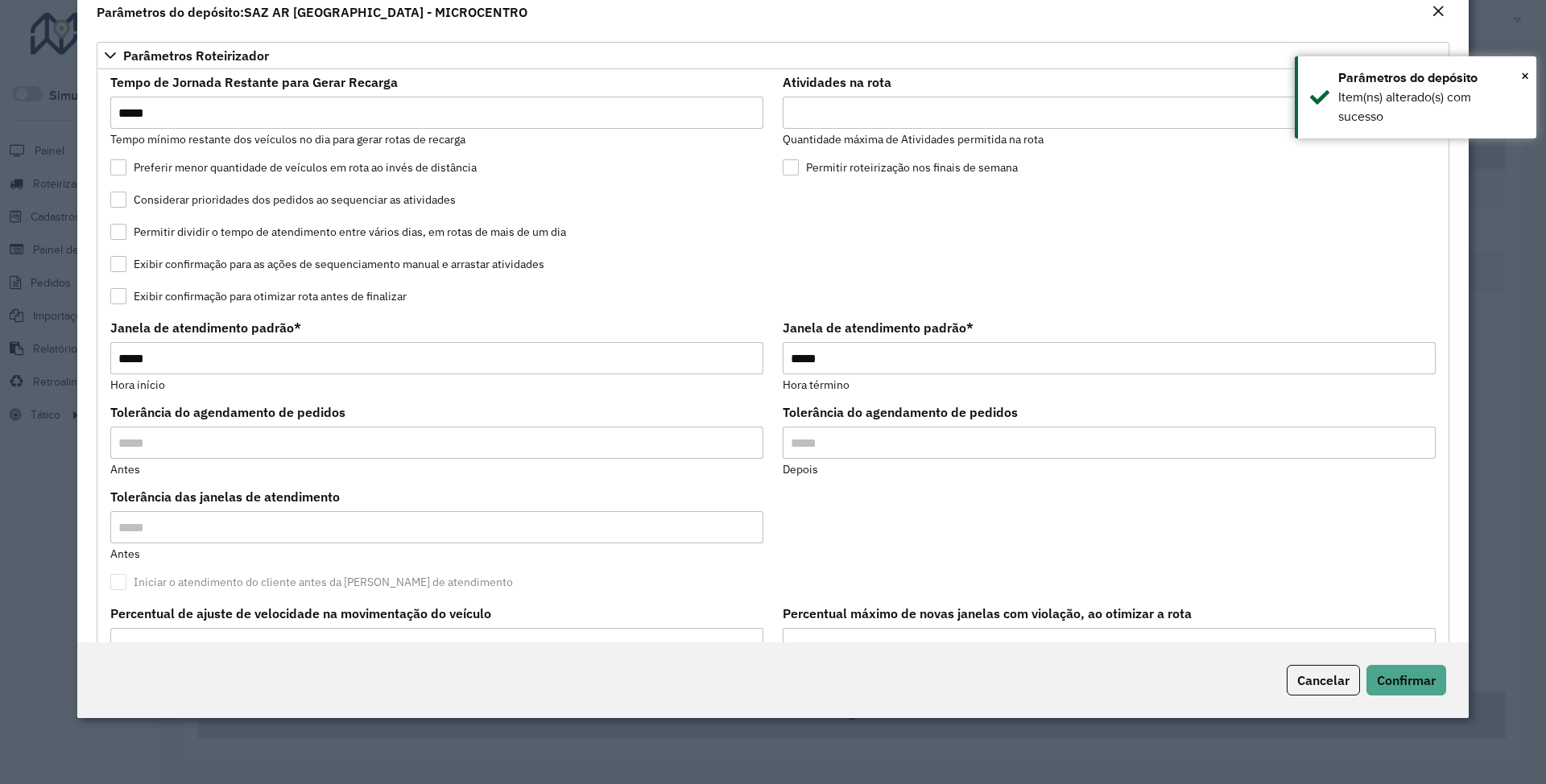
type input "*"
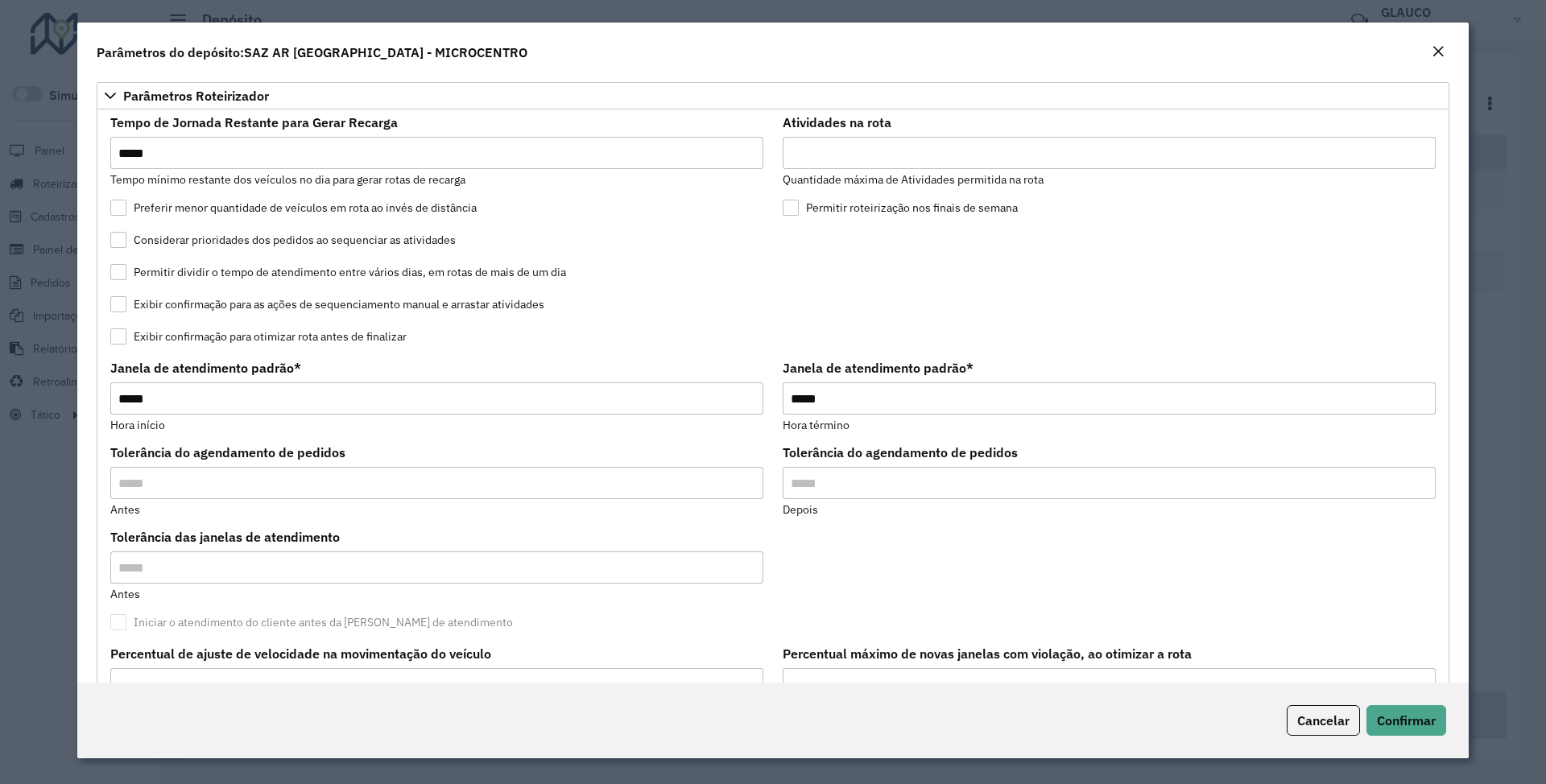
type input "*"
click at [682, 152] on input "**" at bounding box center [1109, 153] width 653 height 33
type input "**"
click at [682, 245] on span "Confirmar" at bounding box center [1406, 720] width 59 height 16
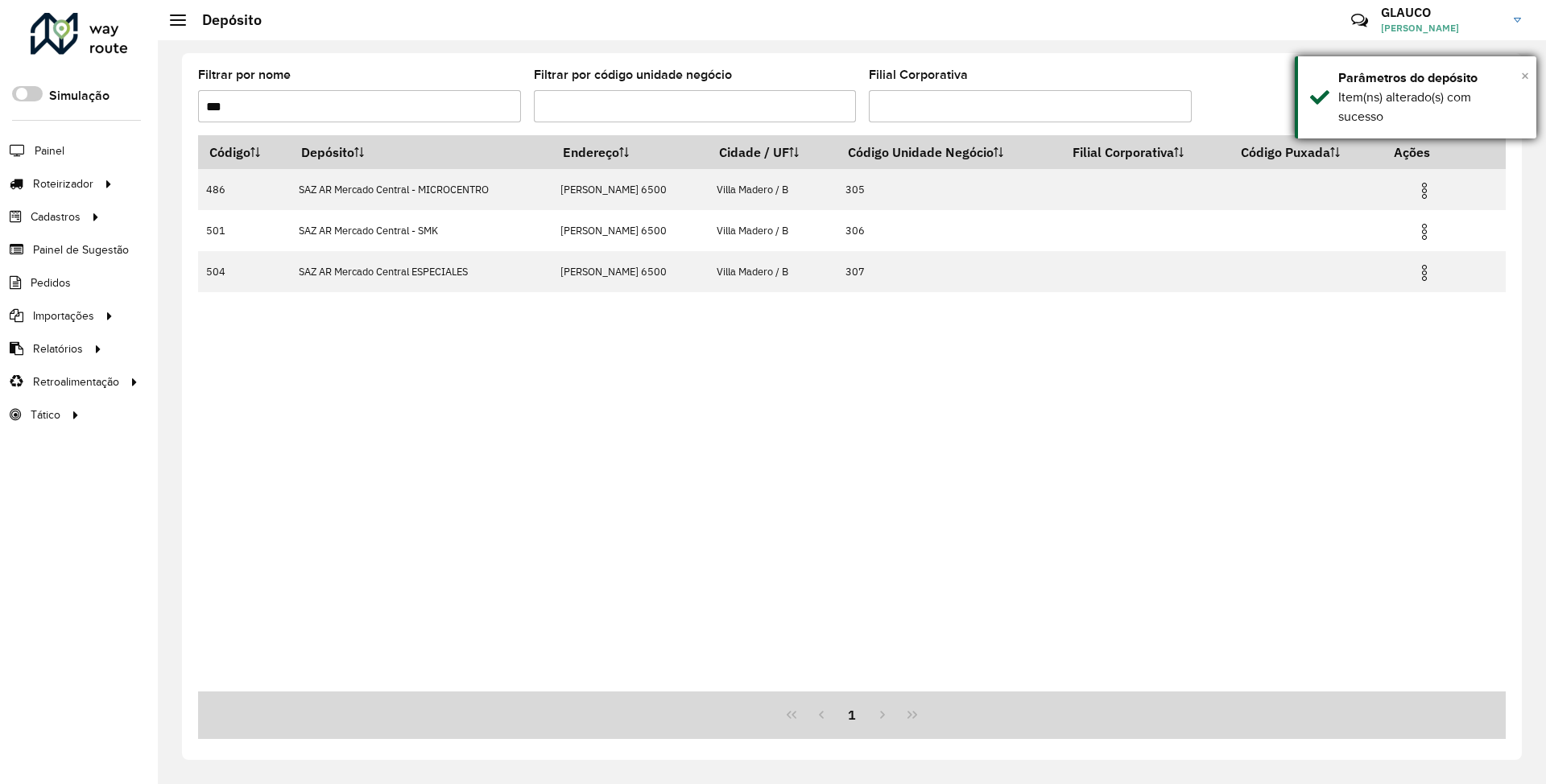
click at [682, 71] on span "×" at bounding box center [1525, 75] width 8 height 18
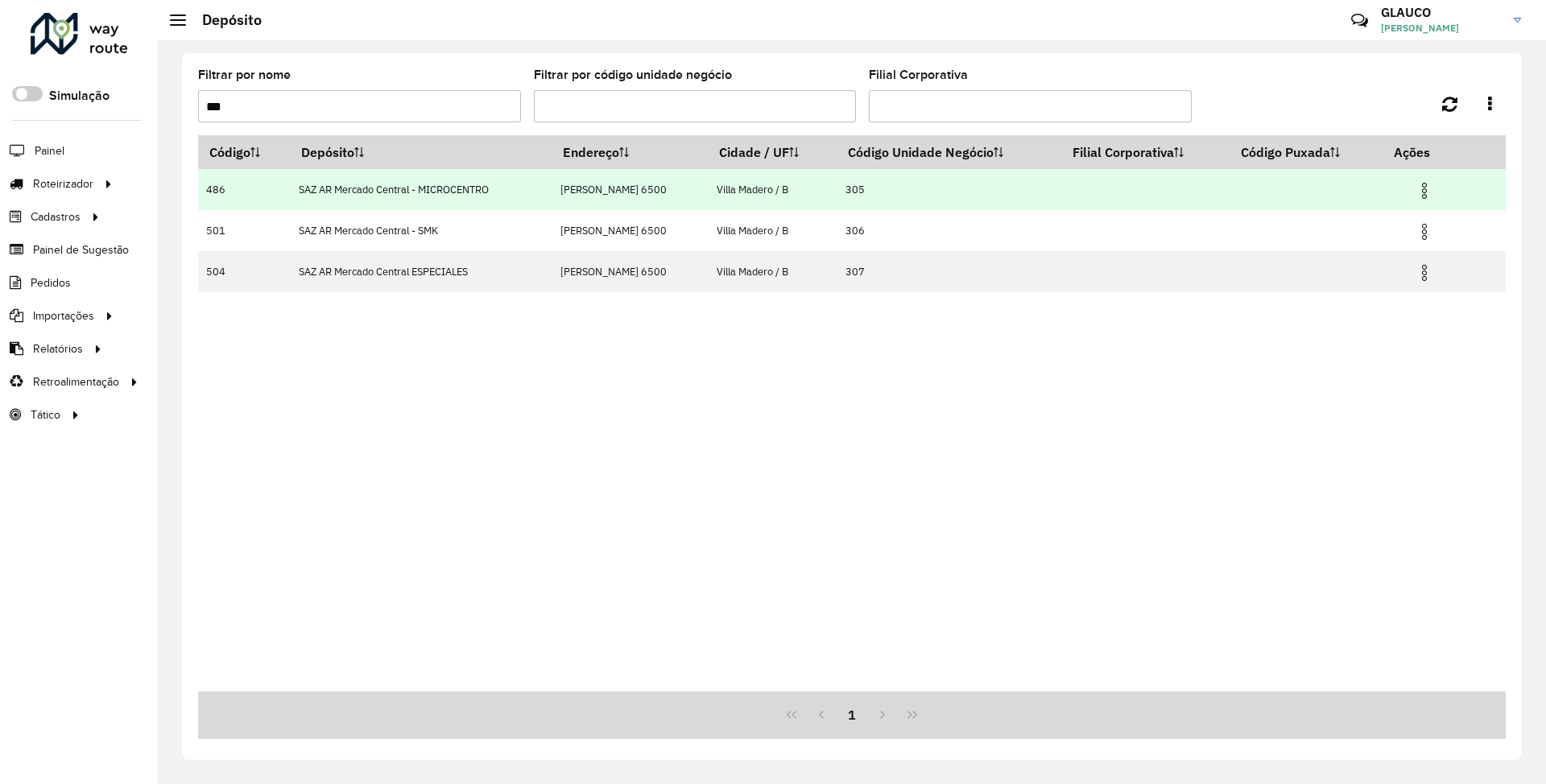
click at [682, 189] on img at bounding box center [1424, 191] width 20 height 20
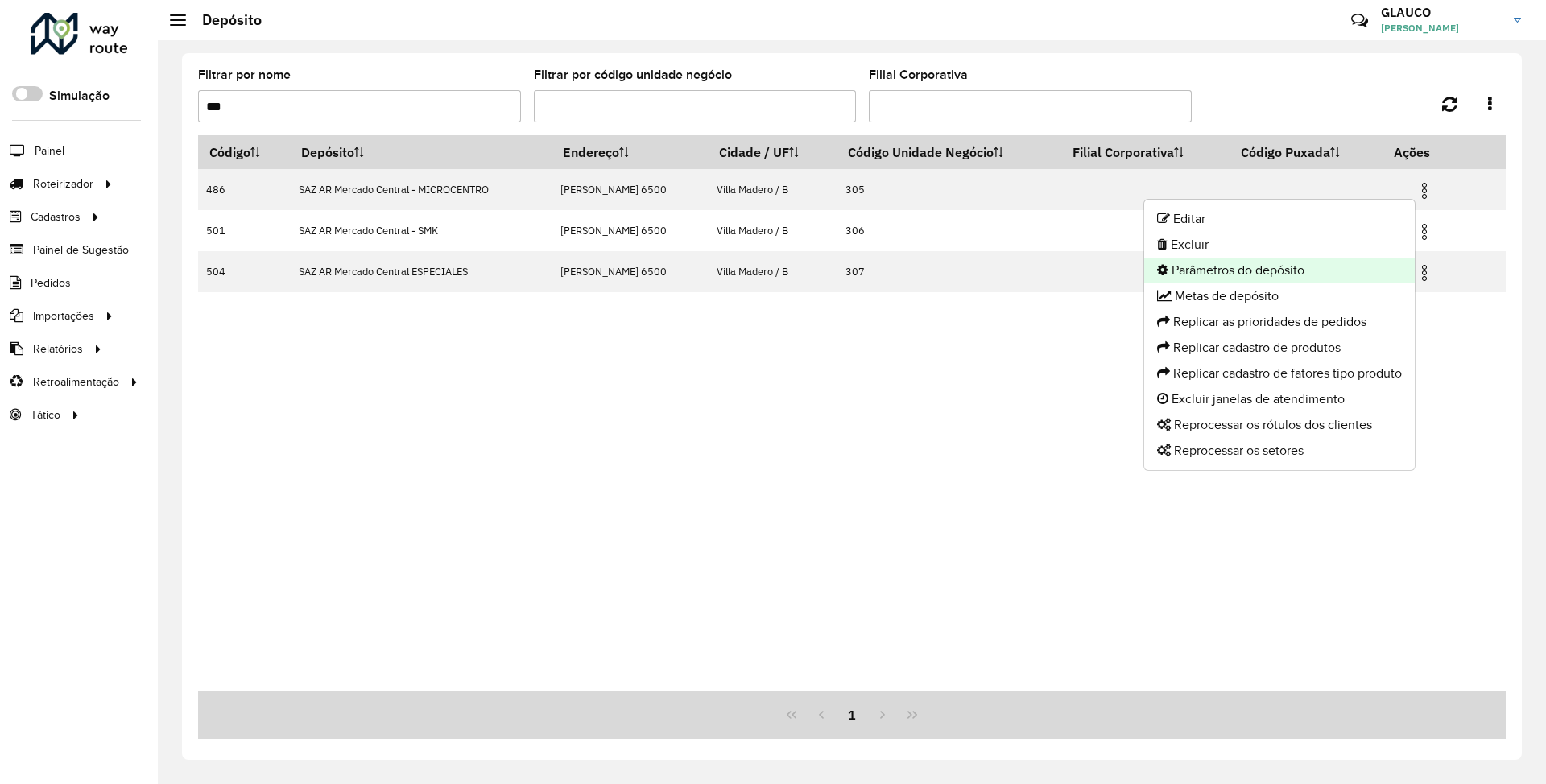
click at [682, 245] on li "Parâmetros do depósito" at bounding box center [1279, 271] width 271 height 26
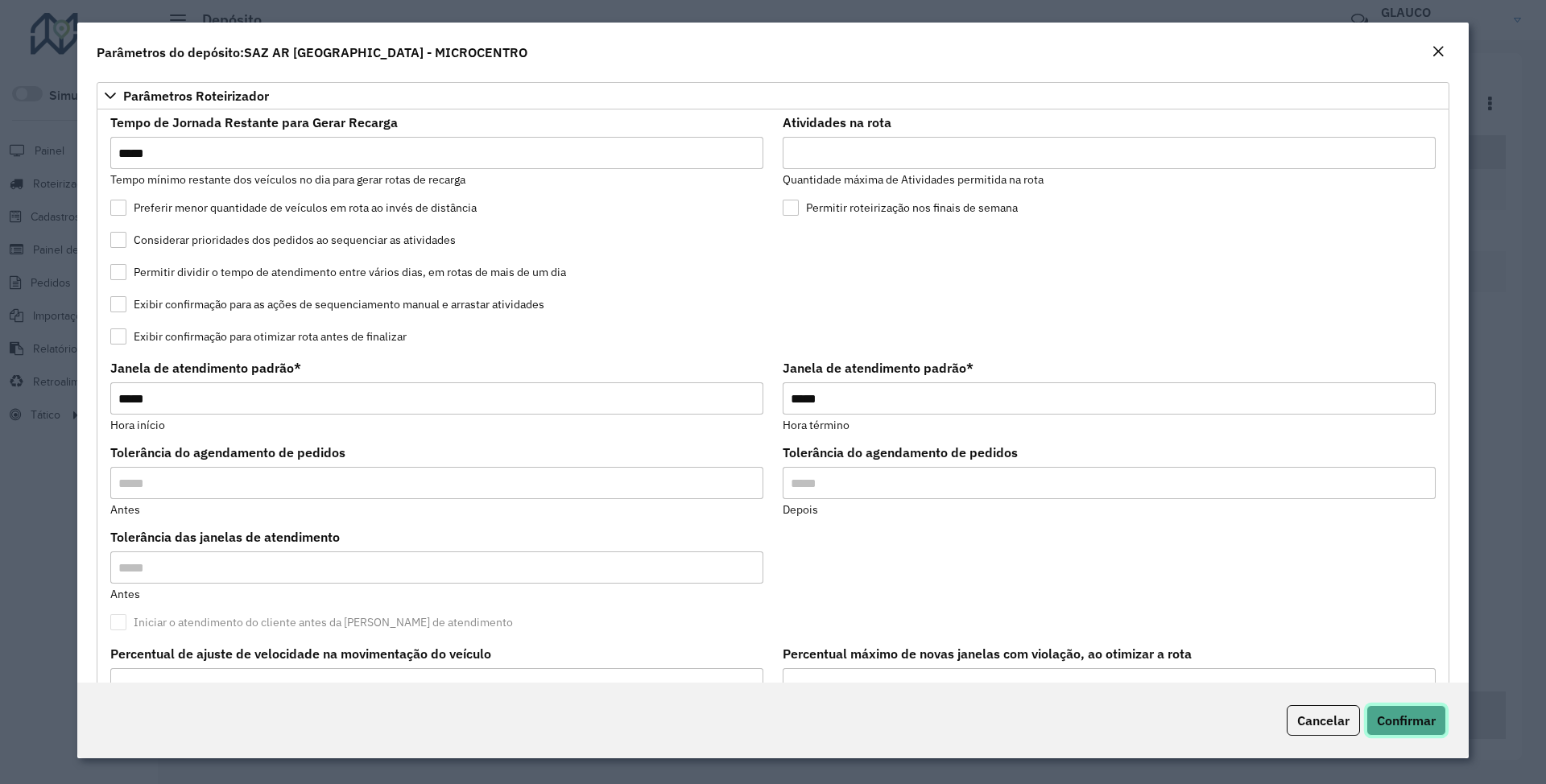
click at [682, 245] on span "Confirmar" at bounding box center [1406, 720] width 59 height 16
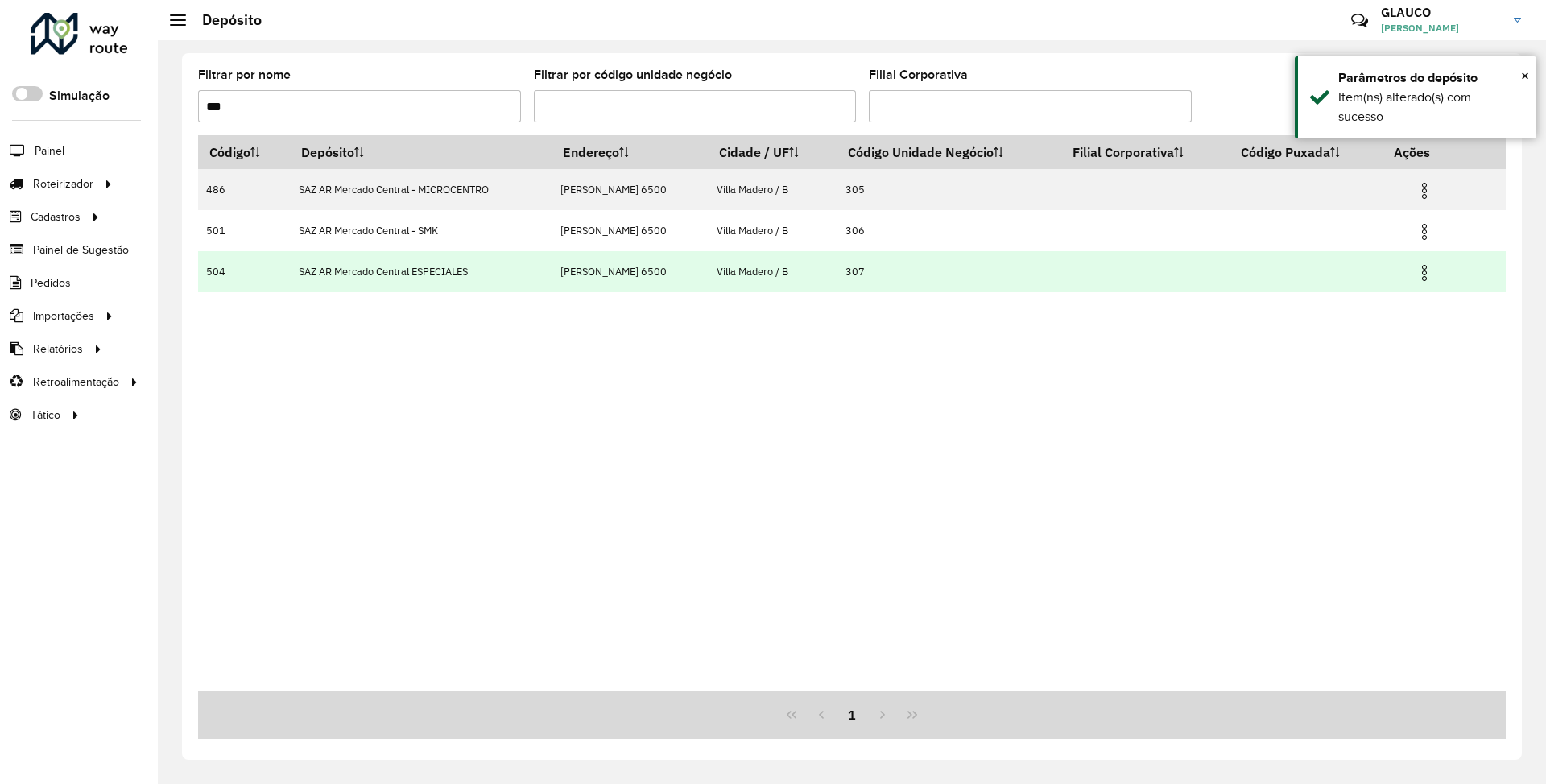
click at [682, 245] on img at bounding box center [1424, 272] width 20 height 20
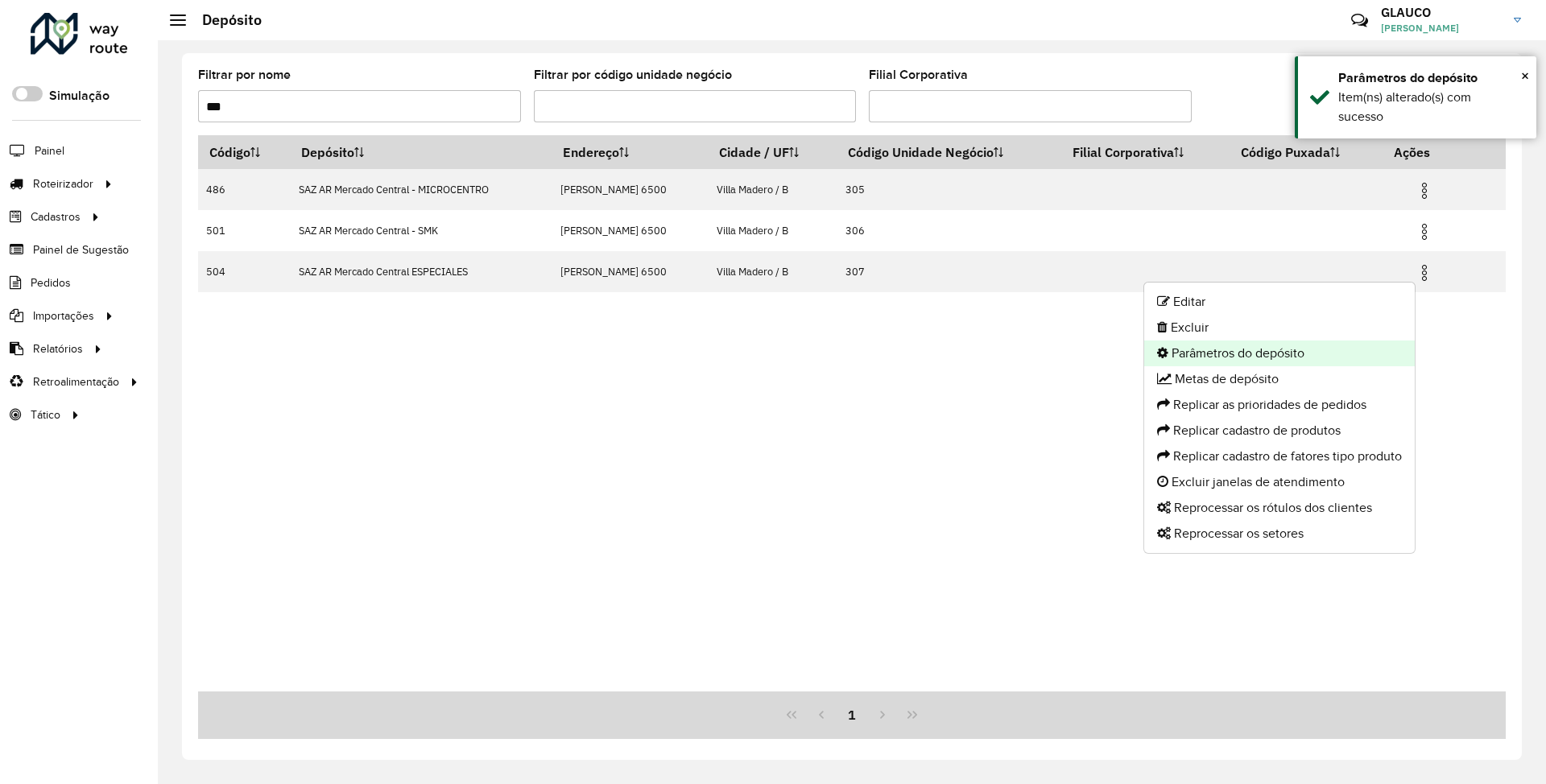
click at [682, 245] on li "Parâmetros do depósito" at bounding box center [1279, 353] width 271 height 26
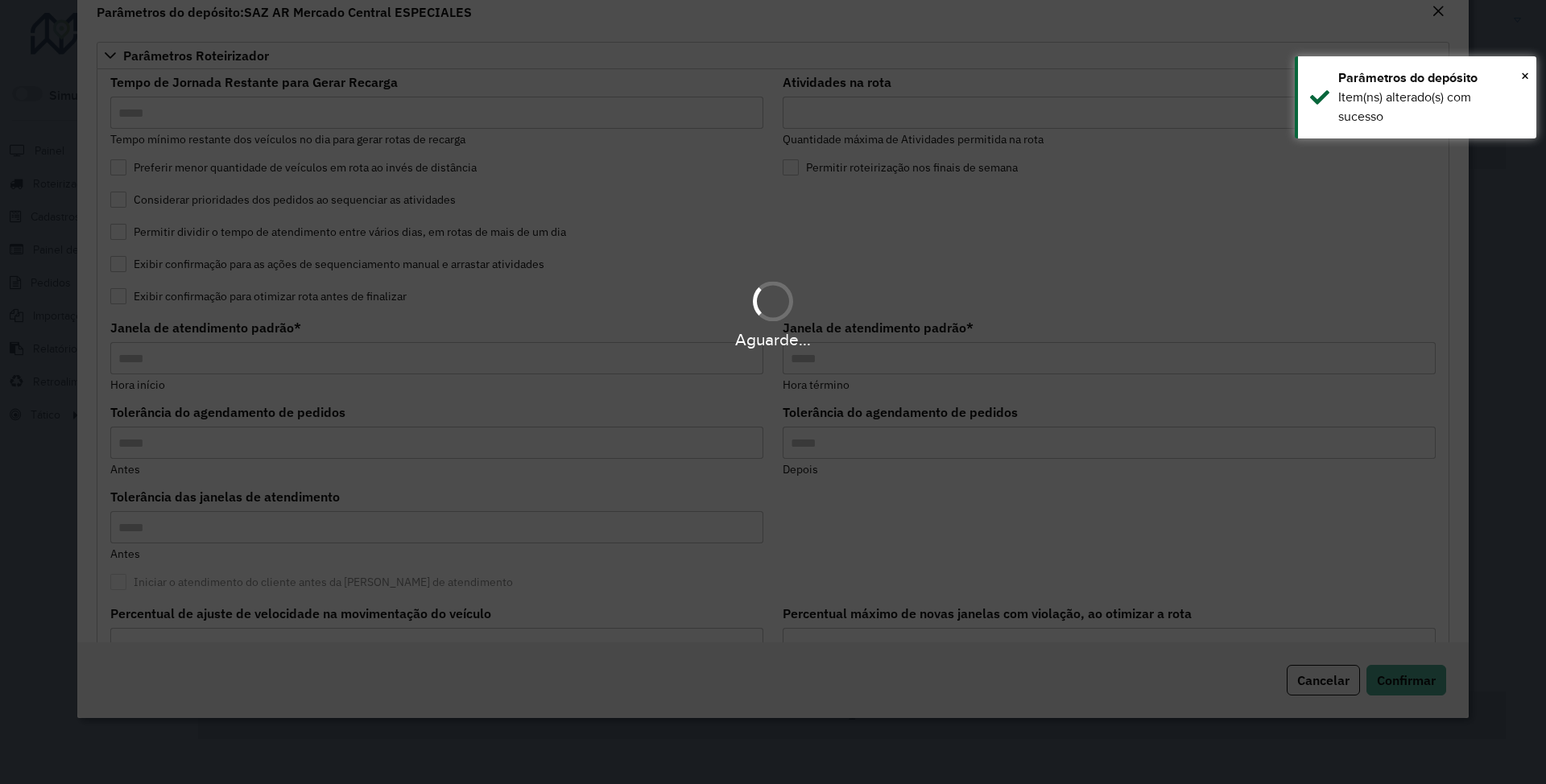
type input "*****"
type input "**"
type input "*****"
type input "**"
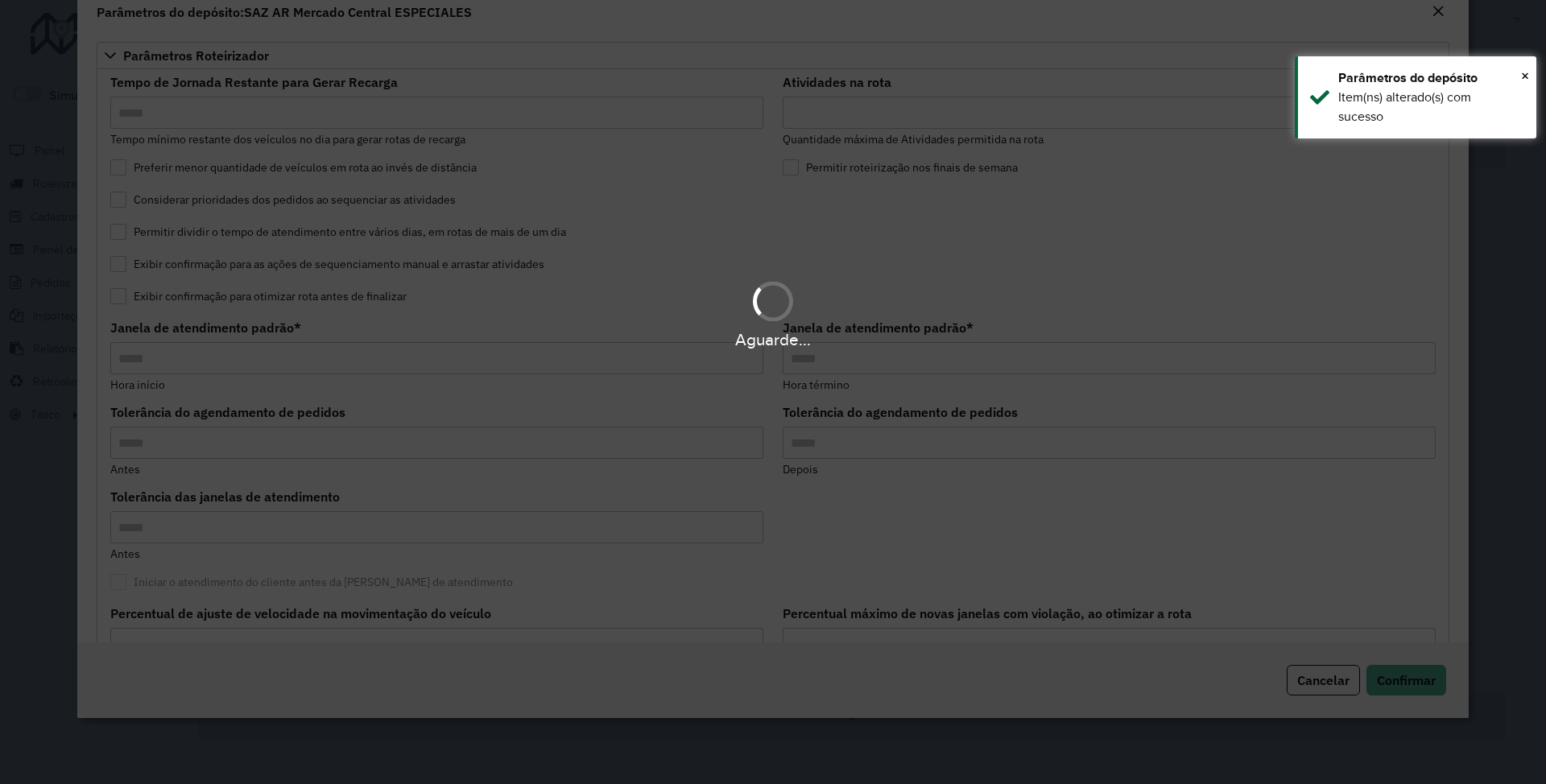
type input "**"
type input "*****"
type input "********"
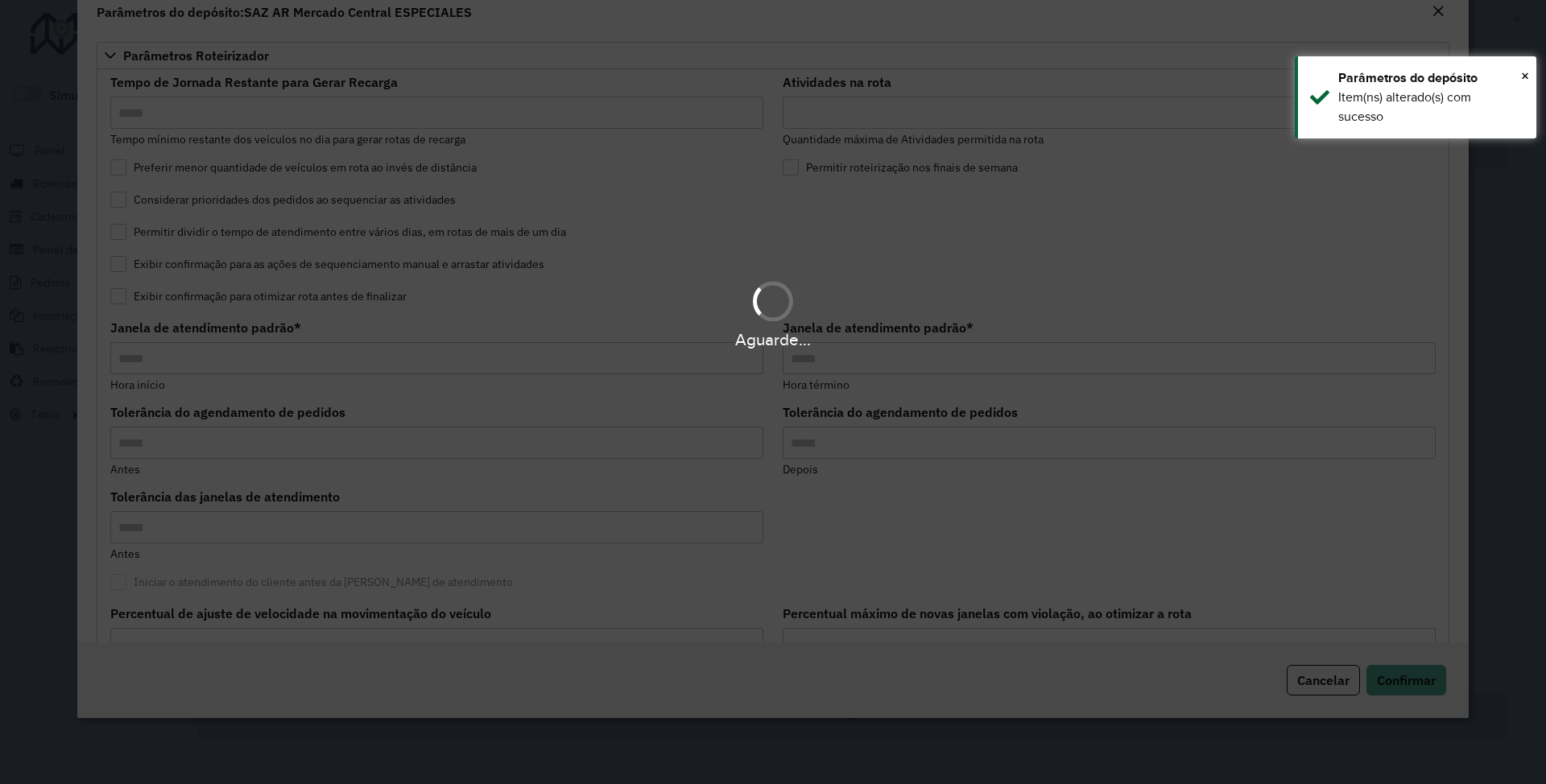
type input "*"
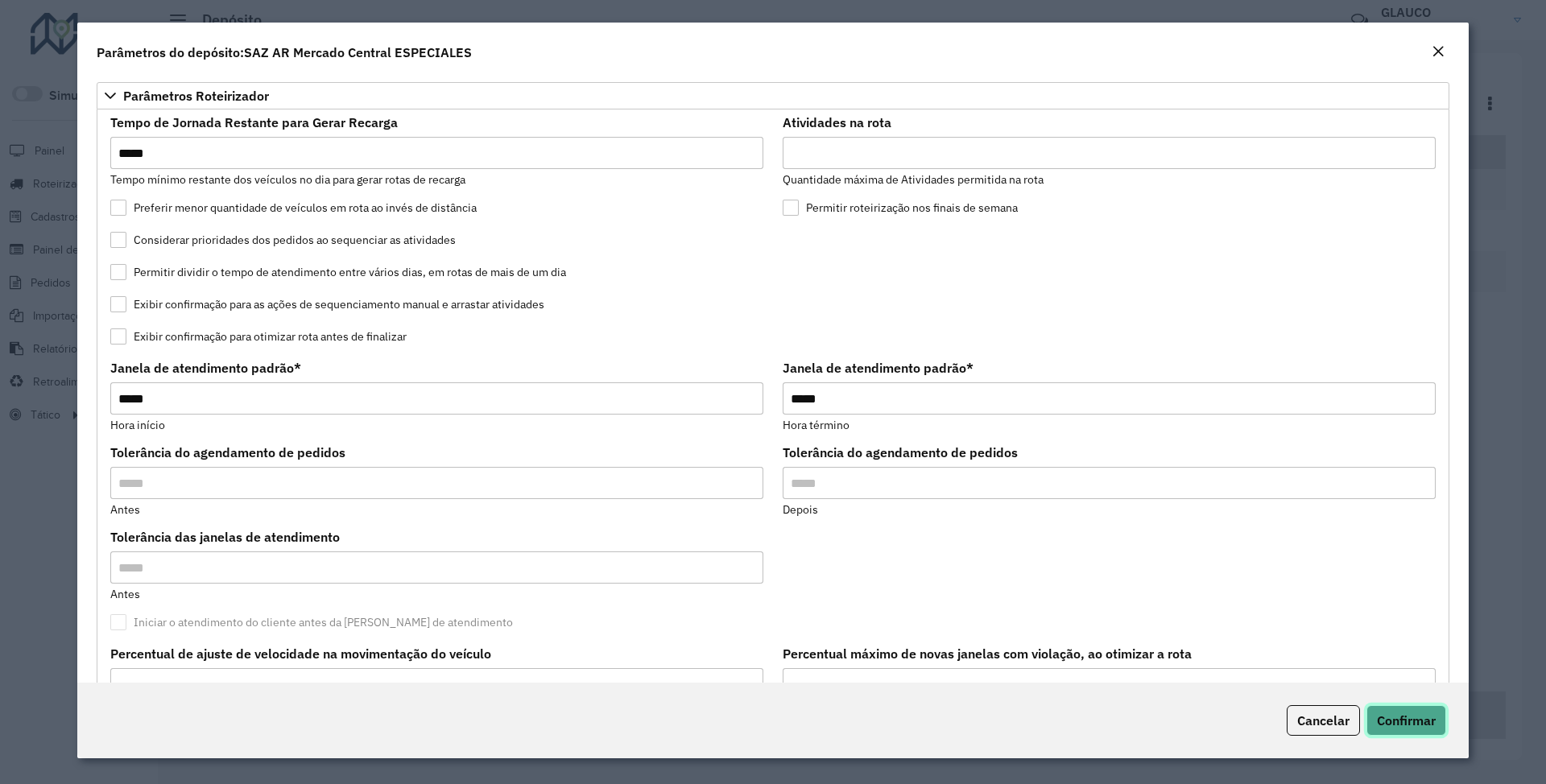
click at [682, 245] on span "Confirmar" at bounding box center [1406, 720] width 59 height 16
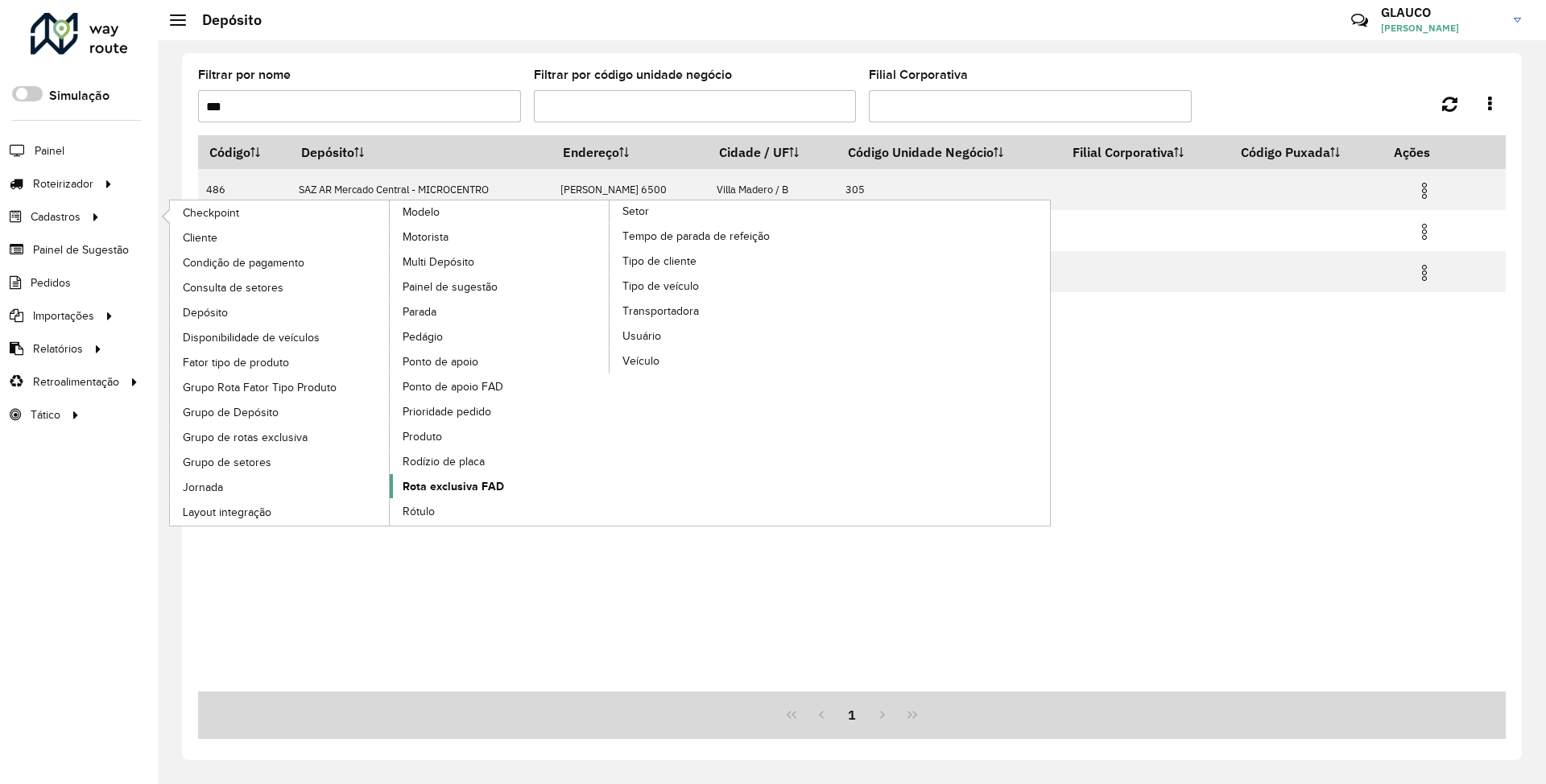
click at [464, 245] on span "Rota exclusiva FAD" at bounding box center [453, 486] width 101 height 17
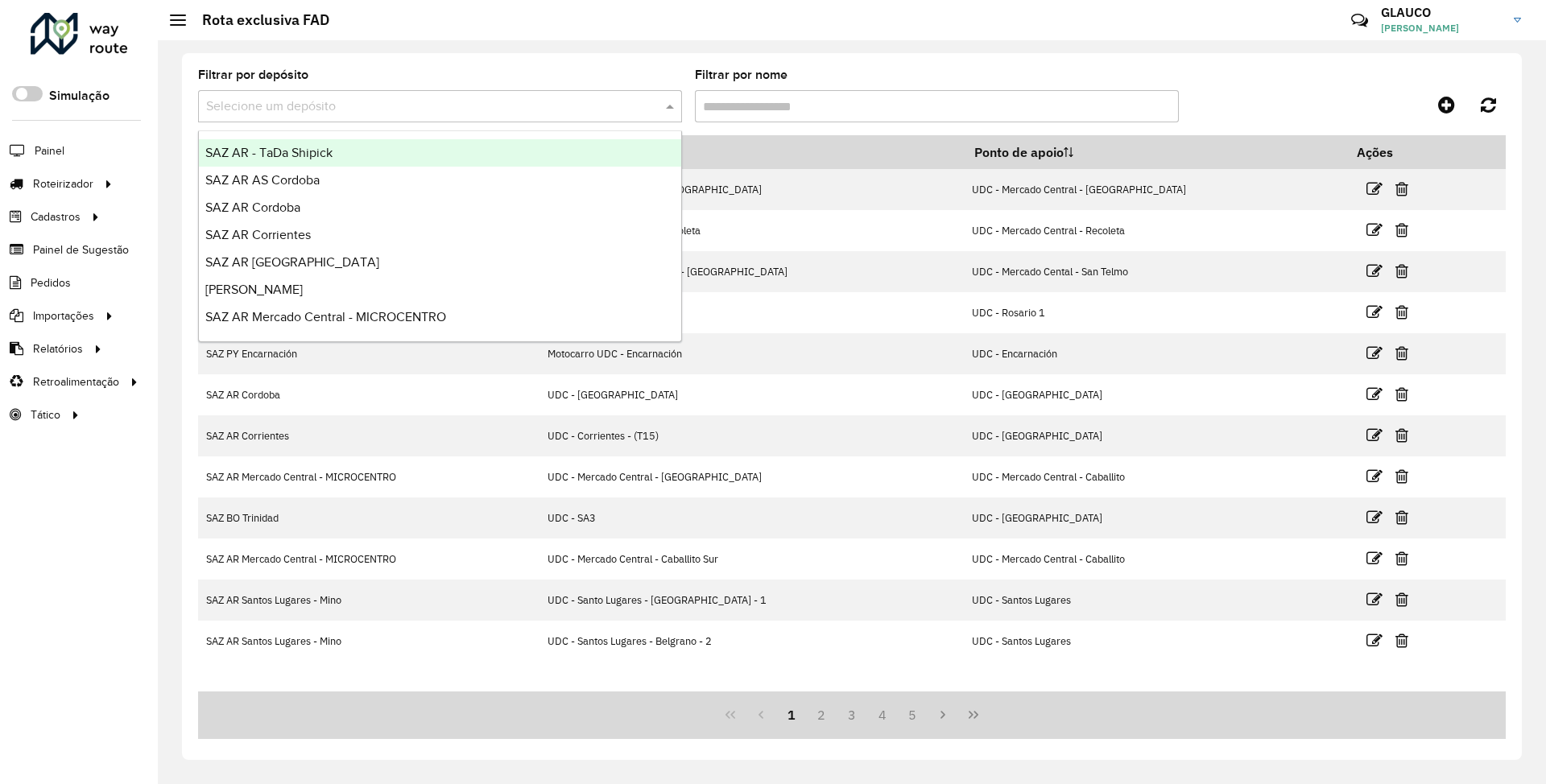
click at [339, 105] on input "text" at bounding box center [424, 107] width 435 height 20
type input "***"
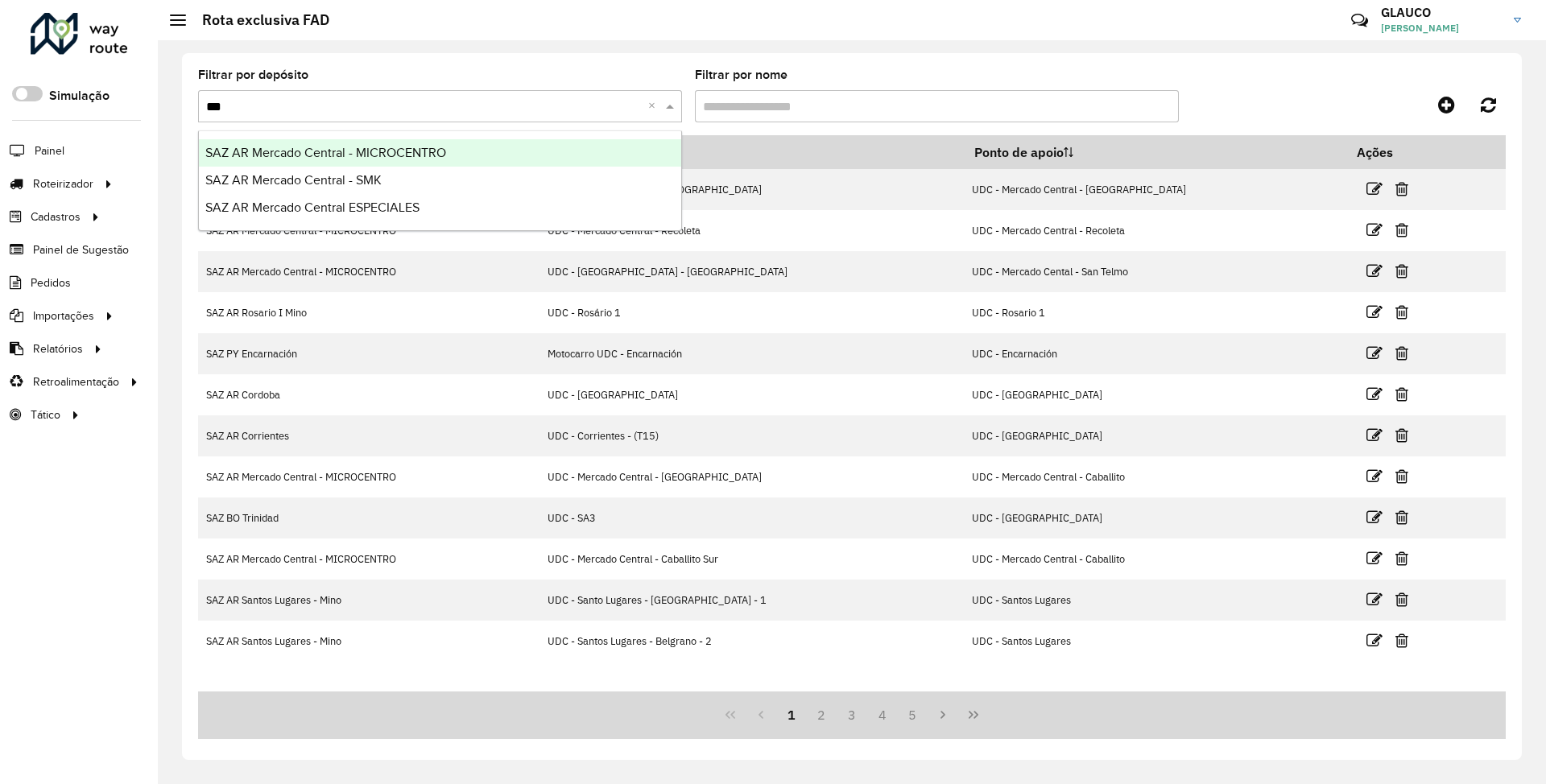
click at [308, 152] on span "SAZ AR Mercado Central - MICROCENTRO" at bounding box center [326, 153] width 241 height 14
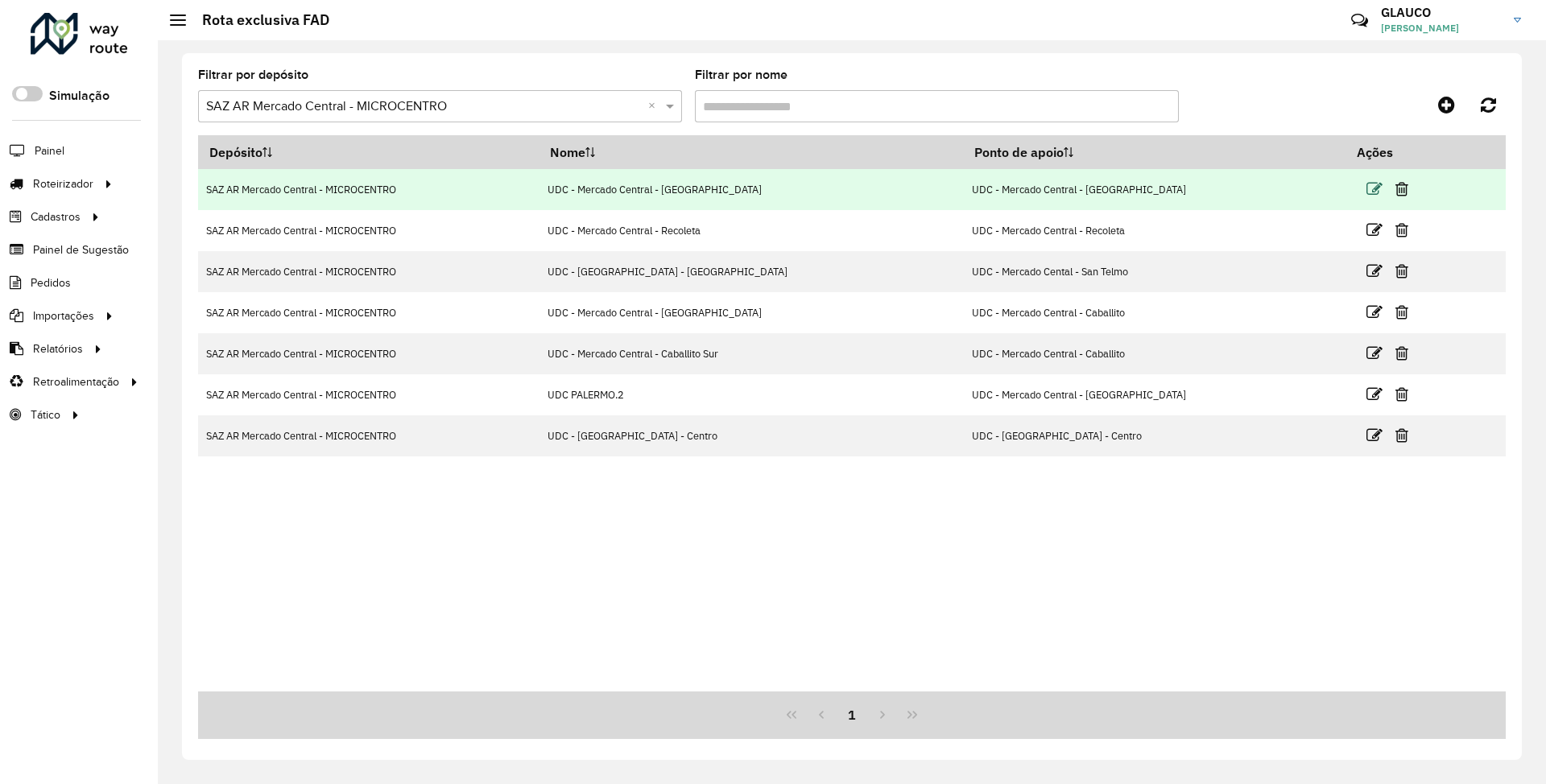
click at [682, 189] on icon at bounding box center [1374, 189] width 16 height 16
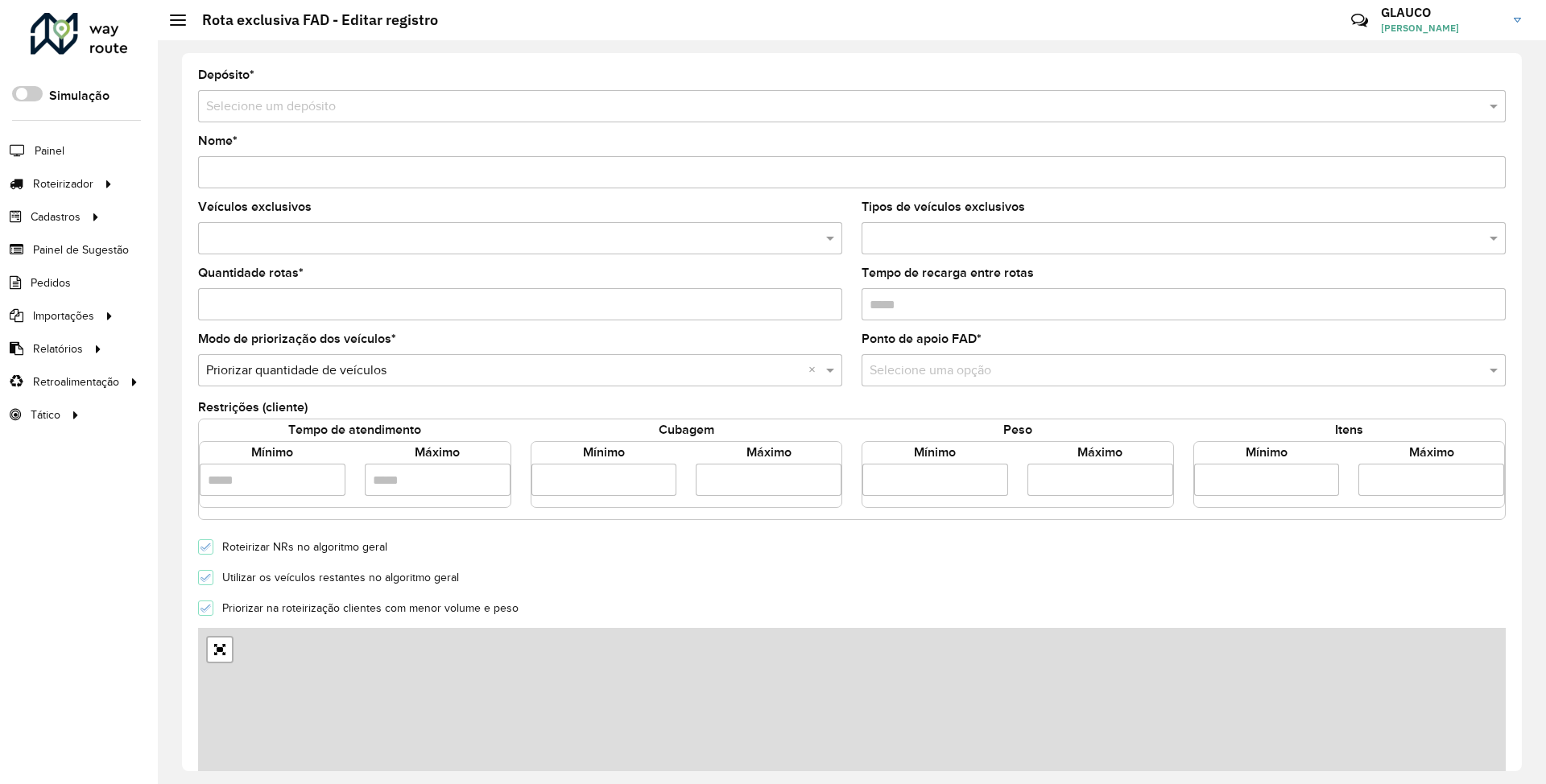
type input "**********"
type input "*"
type input "*****"
type input "*"
type input "**"
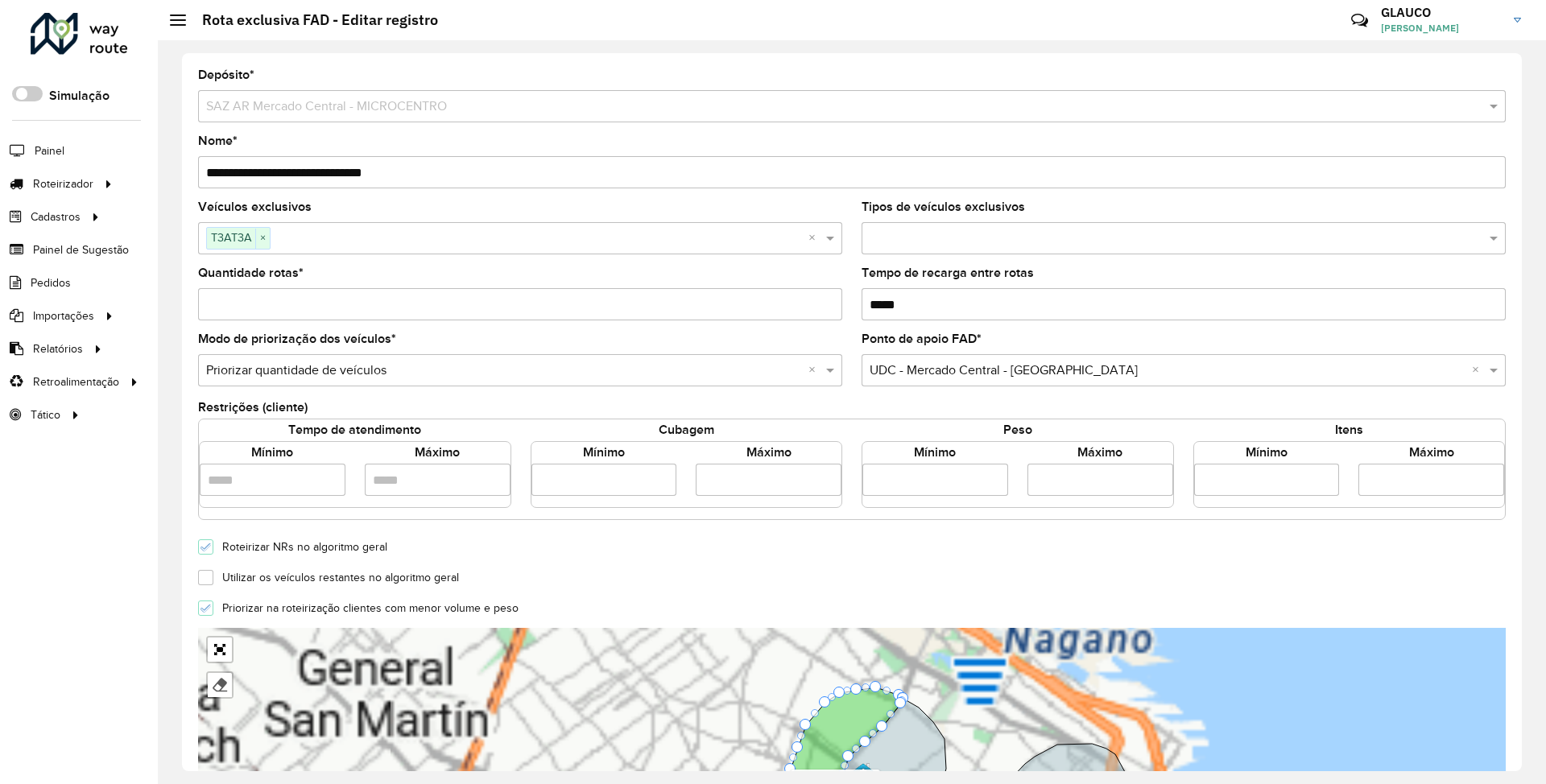
click at [242, 245] on input "*" at bounding box center [520, 304] width 645 height 33
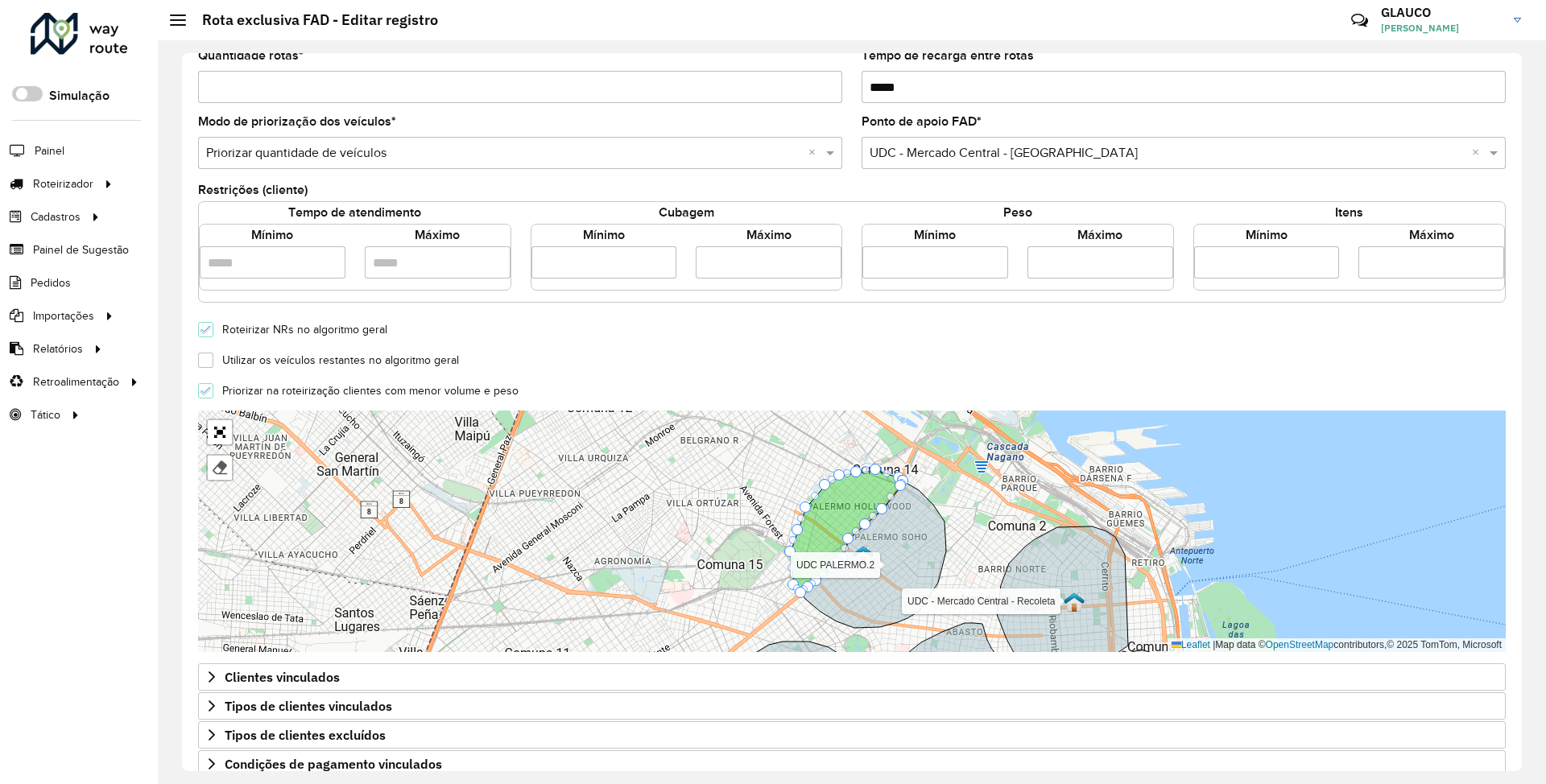
scroll to position [322, 0]
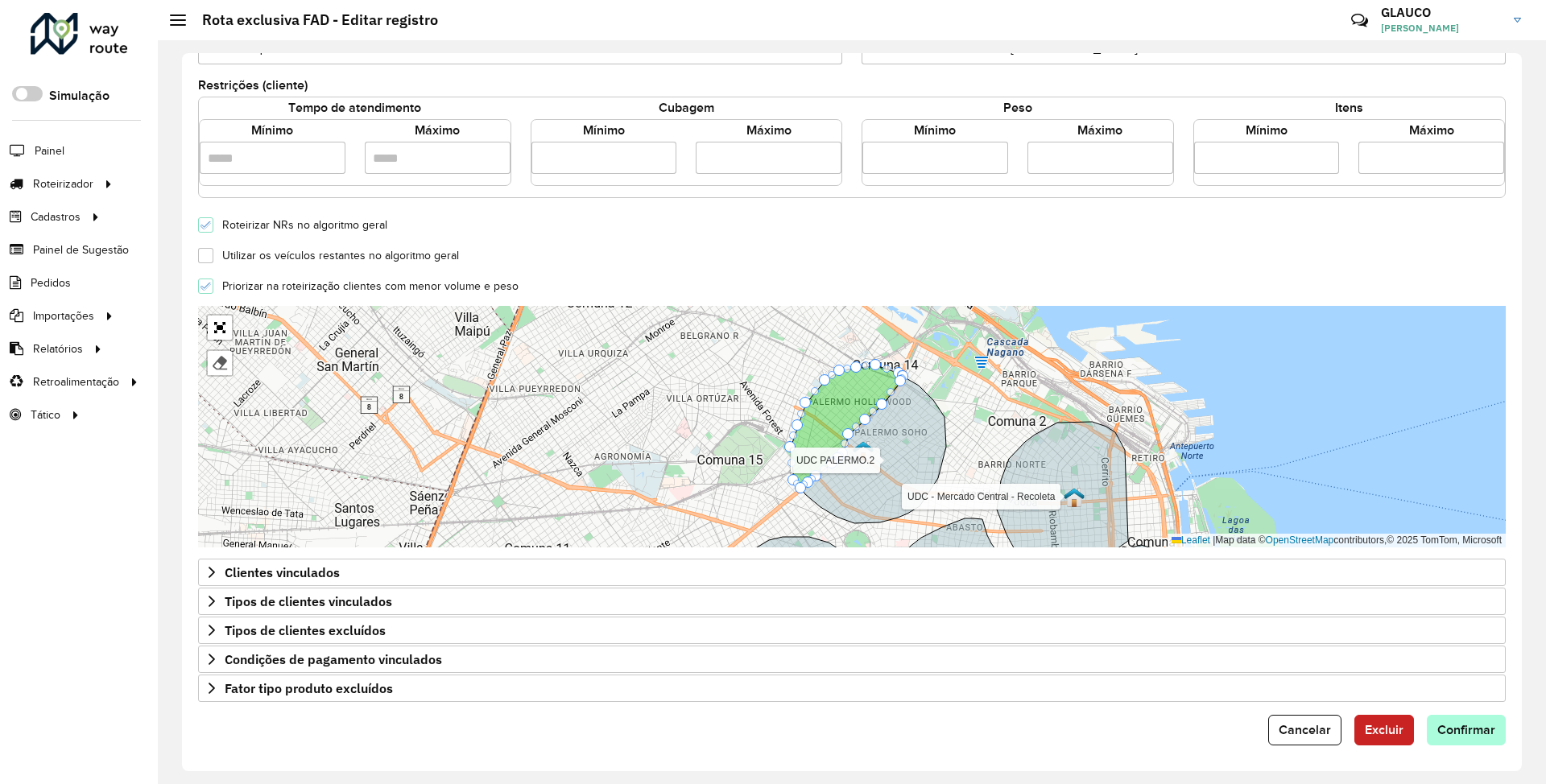
type input "*"
click at [682, 245] on span "Confirmar" at bounding box center [1466, 729] width 58 height 14
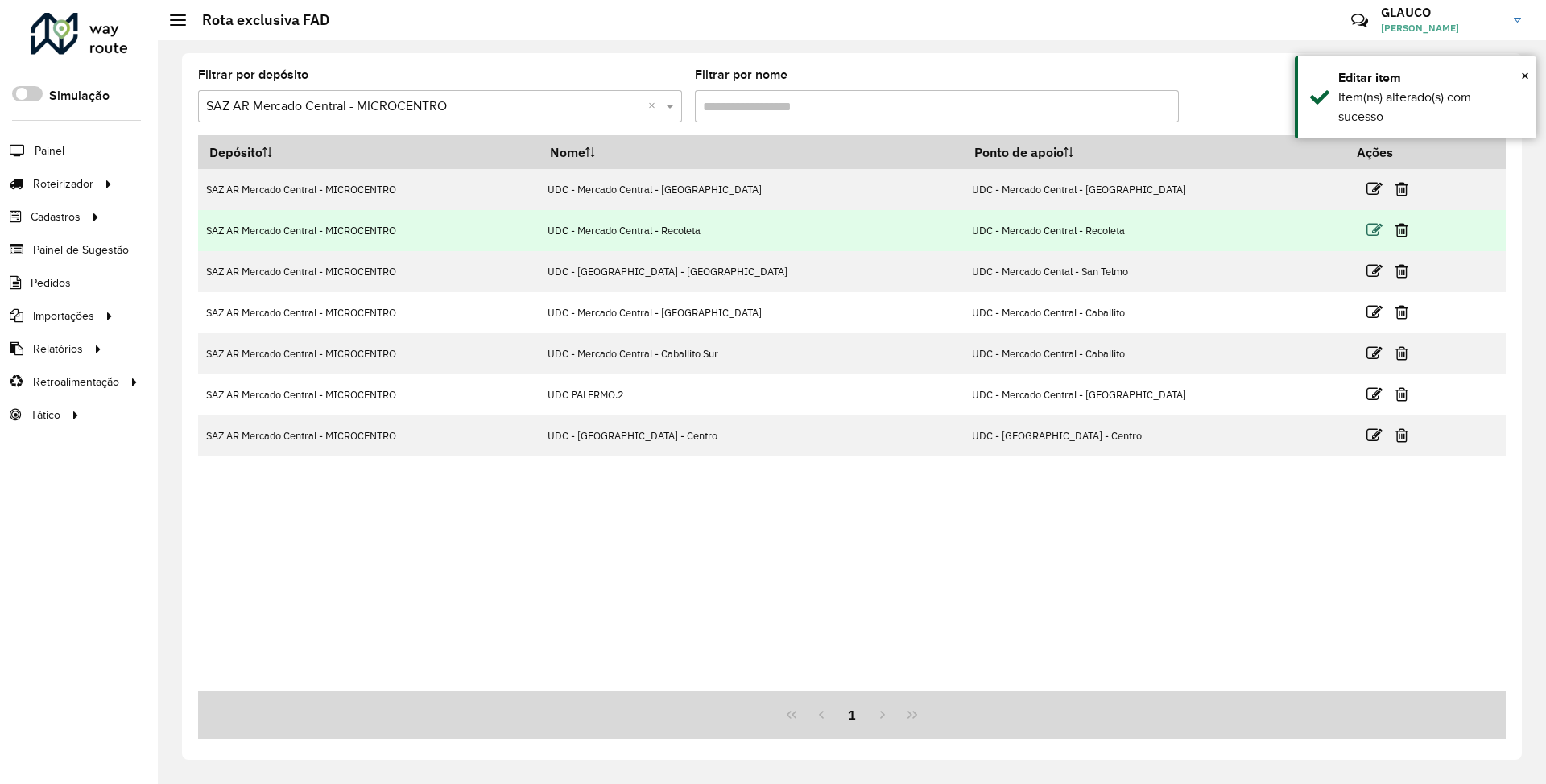
click at [682, 233] on icon at bounding box center [1374, 230] width 16 height 16
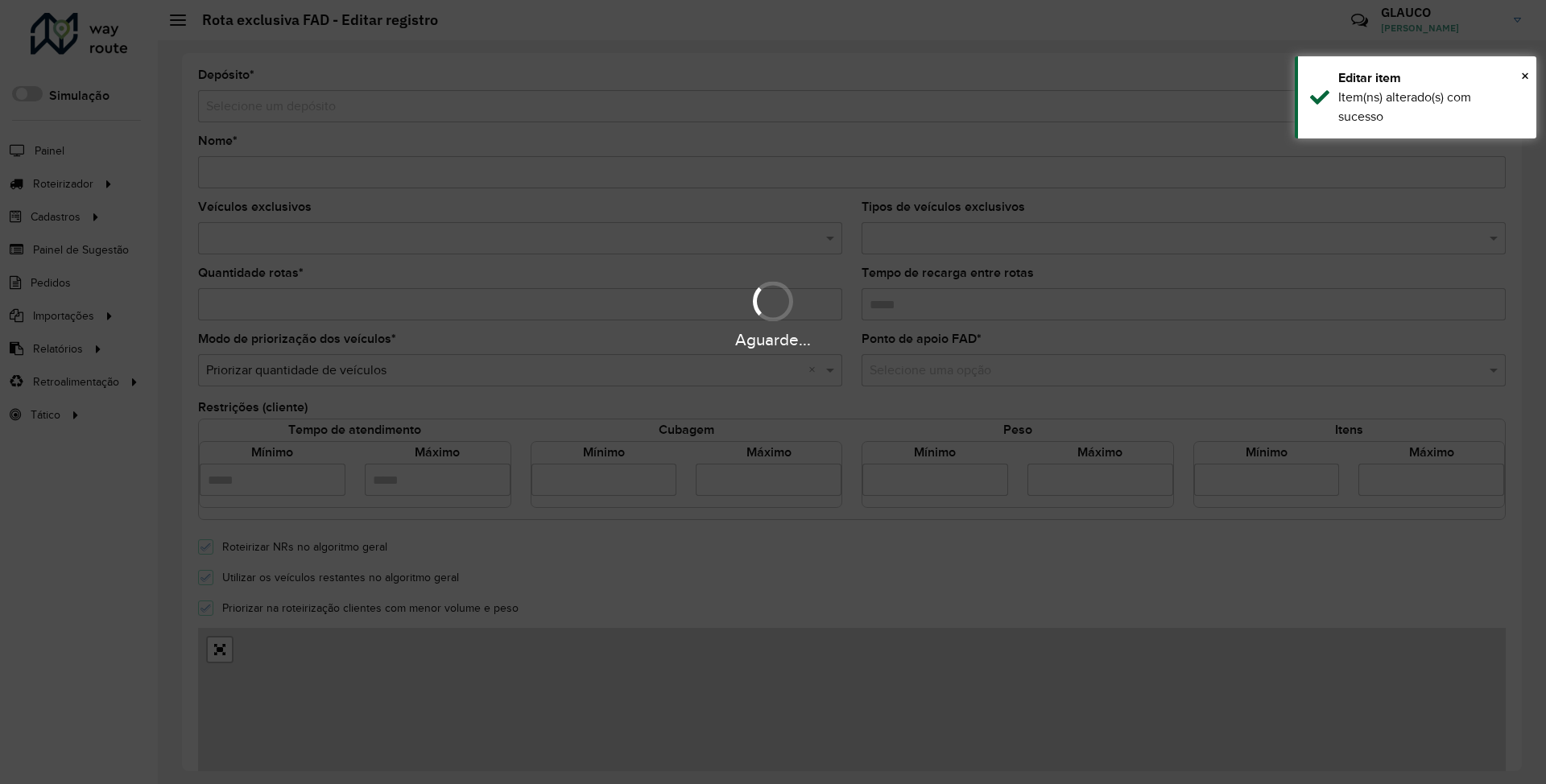
type input "**********"
type input "*"
type input "*****"
type input "*"
type input "**"
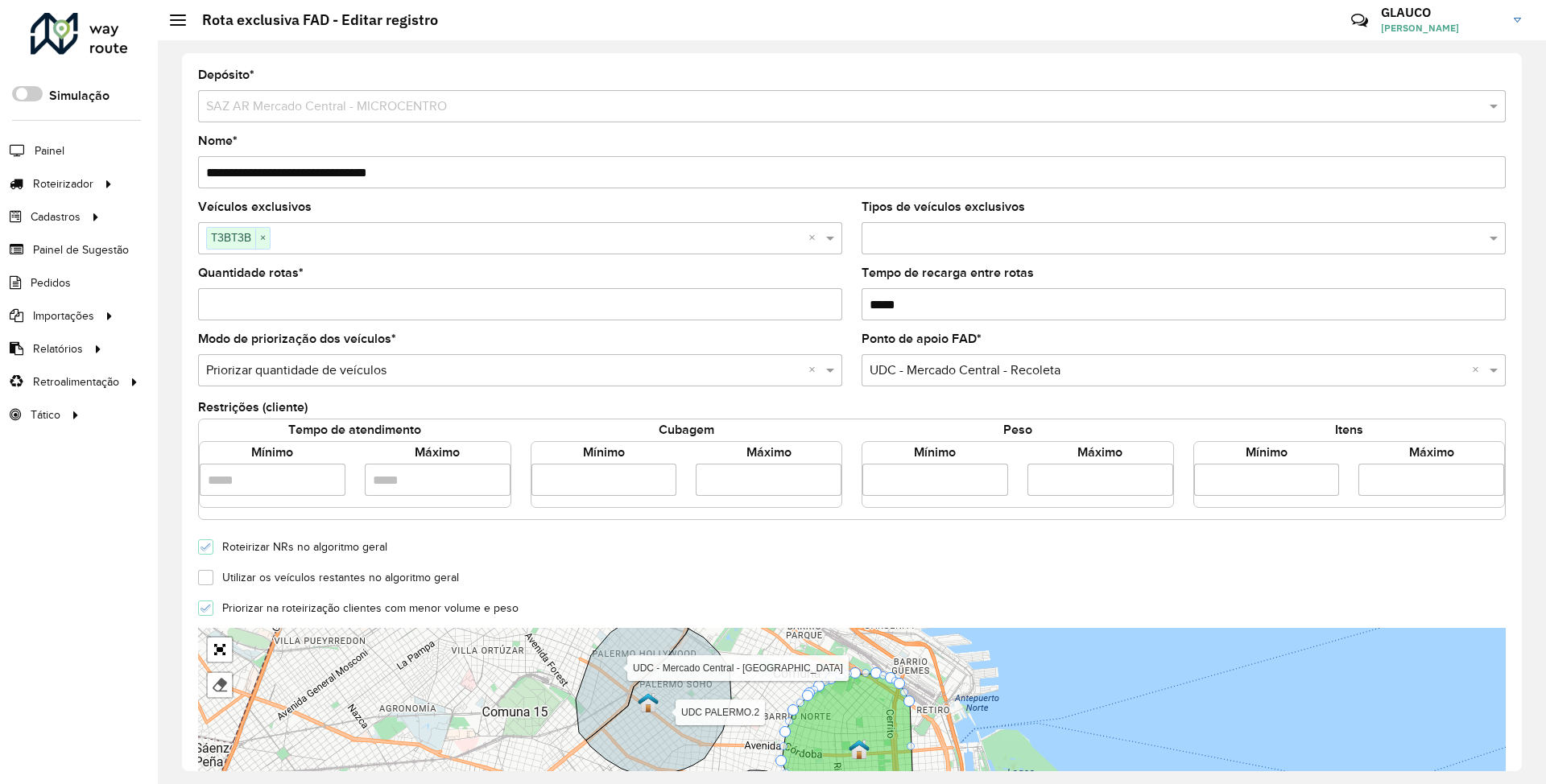
click at [260, 245] on input "*" at bounding box center [520, 304] width 645 height 33
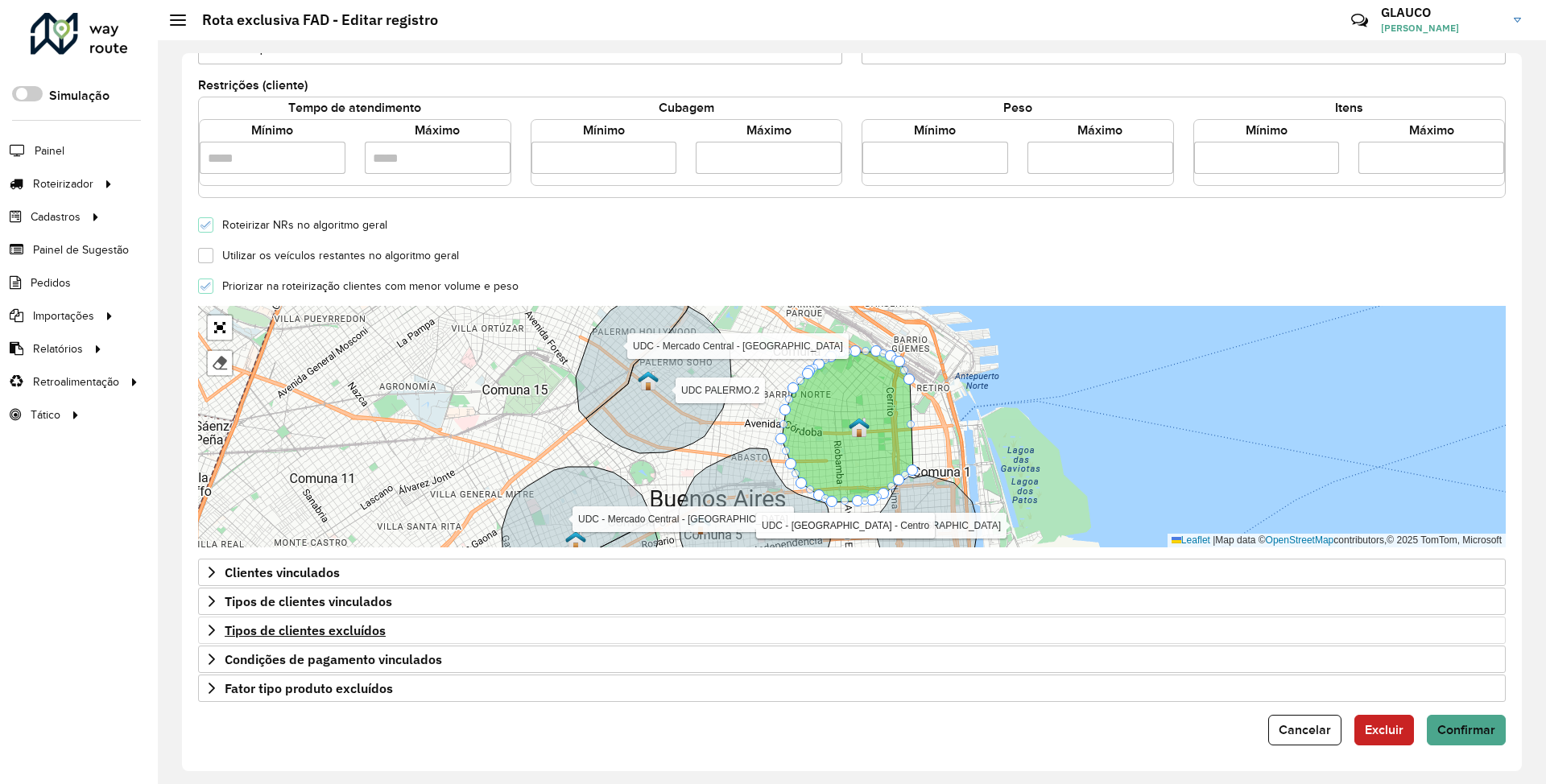
scroll to position [326, 0]
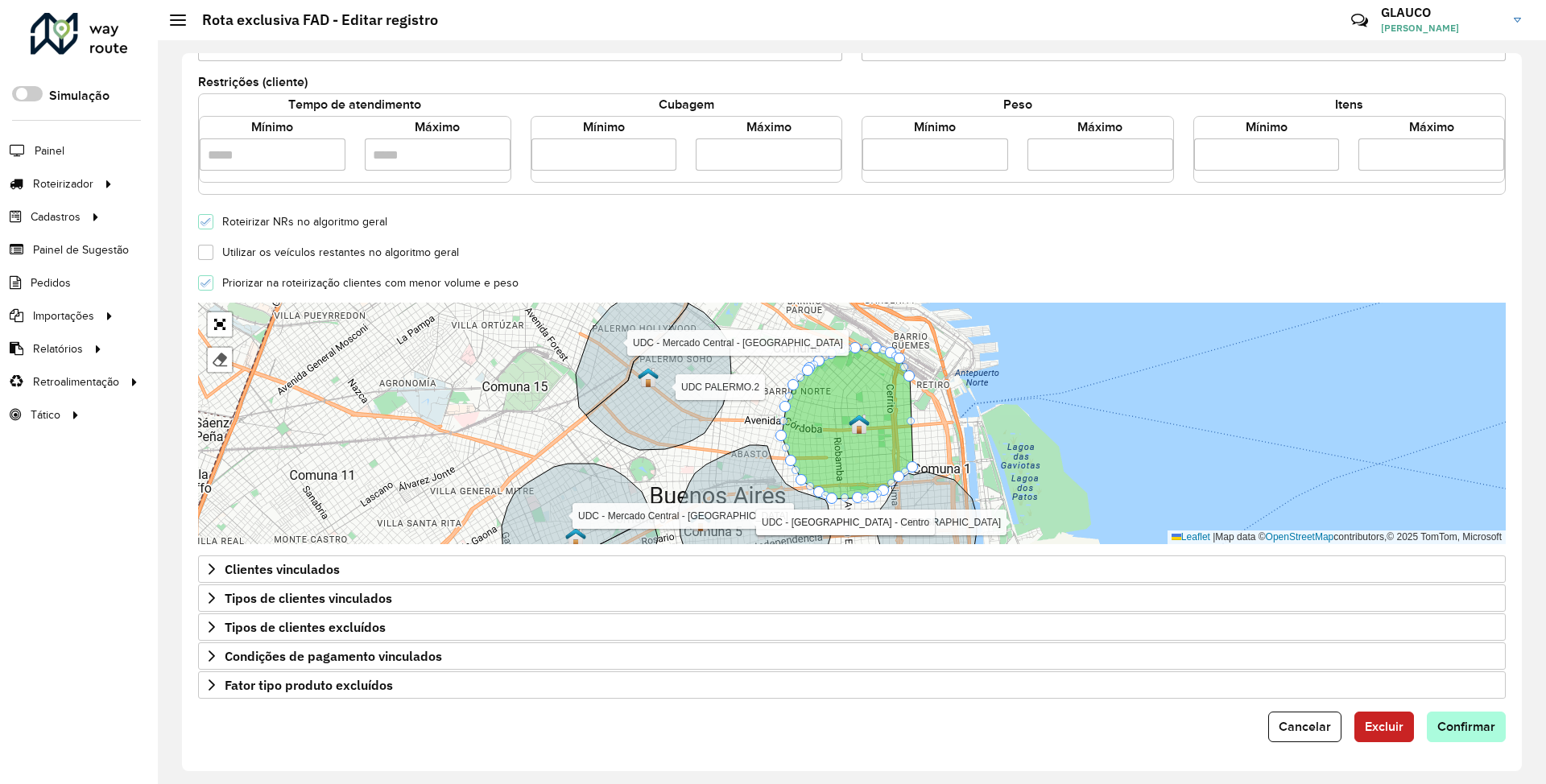
type input "*"
click at [682, 245] on span "Confirmar" at bounding box center [1466, 726] width 58 height 14
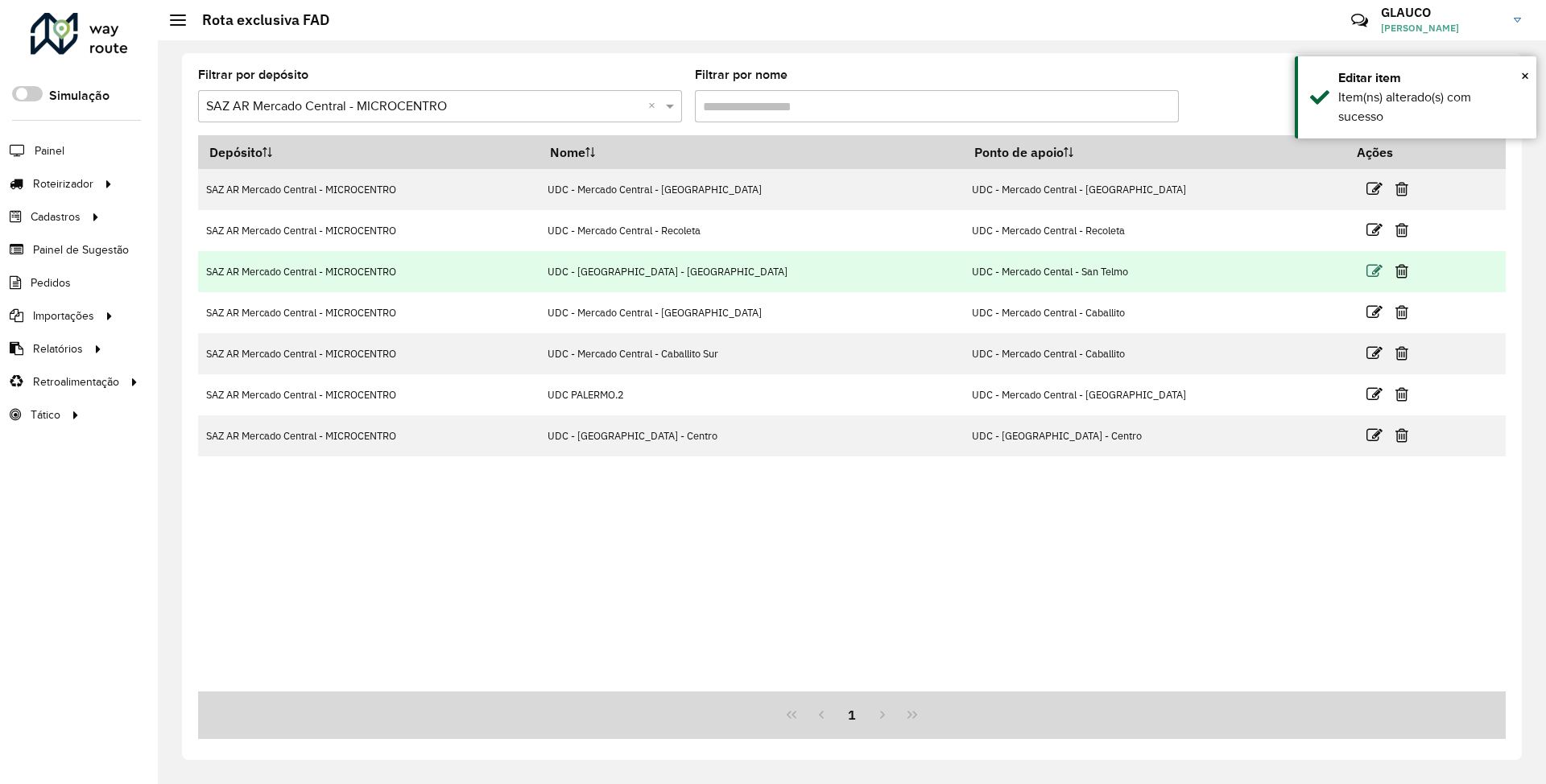
click at [682, 245] on icon at bounding box center [1374, 271] width 16 height 16
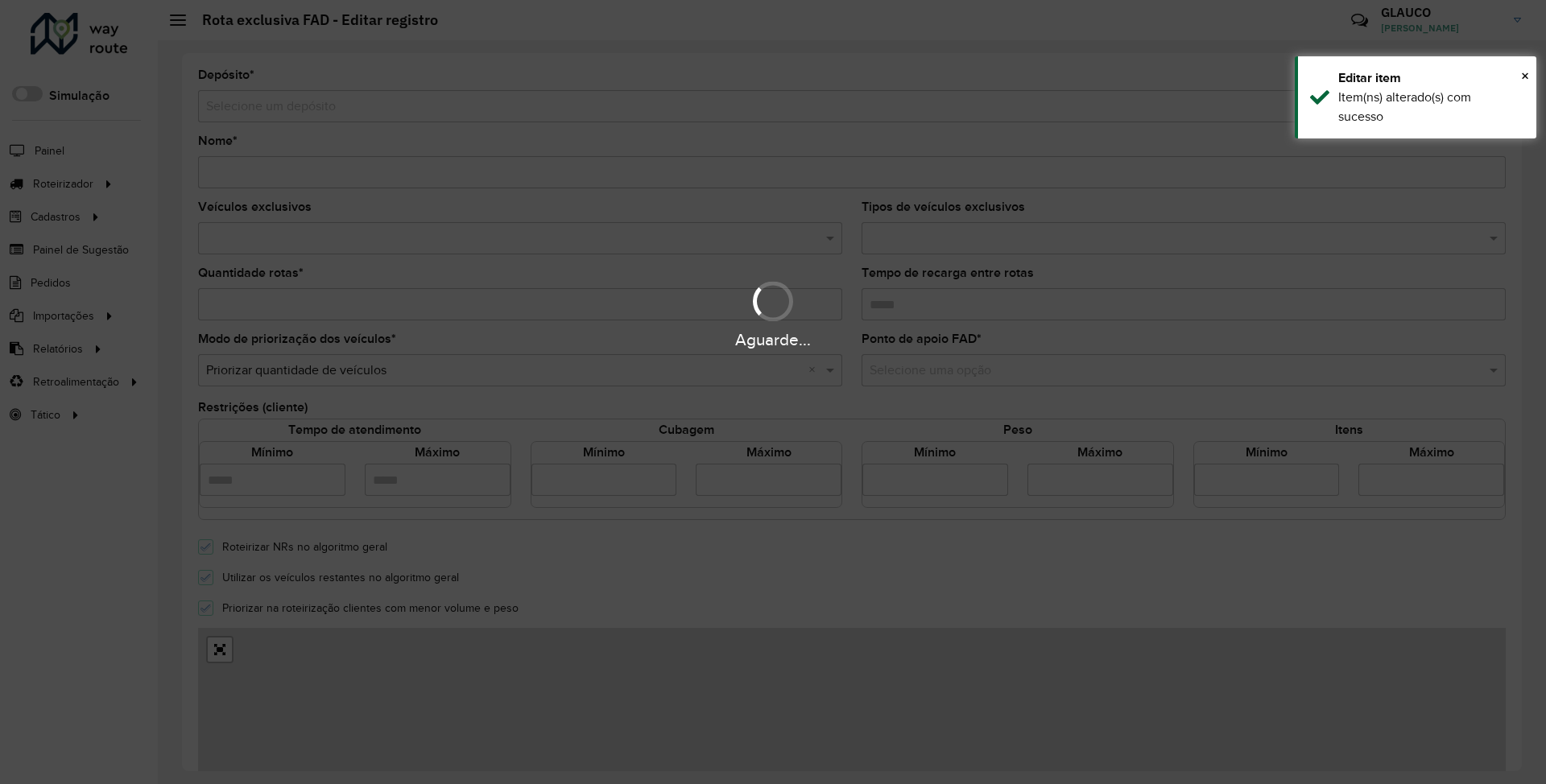
type input "**********"
type input "*"
type input "*****"
type input "*"
type input "**"
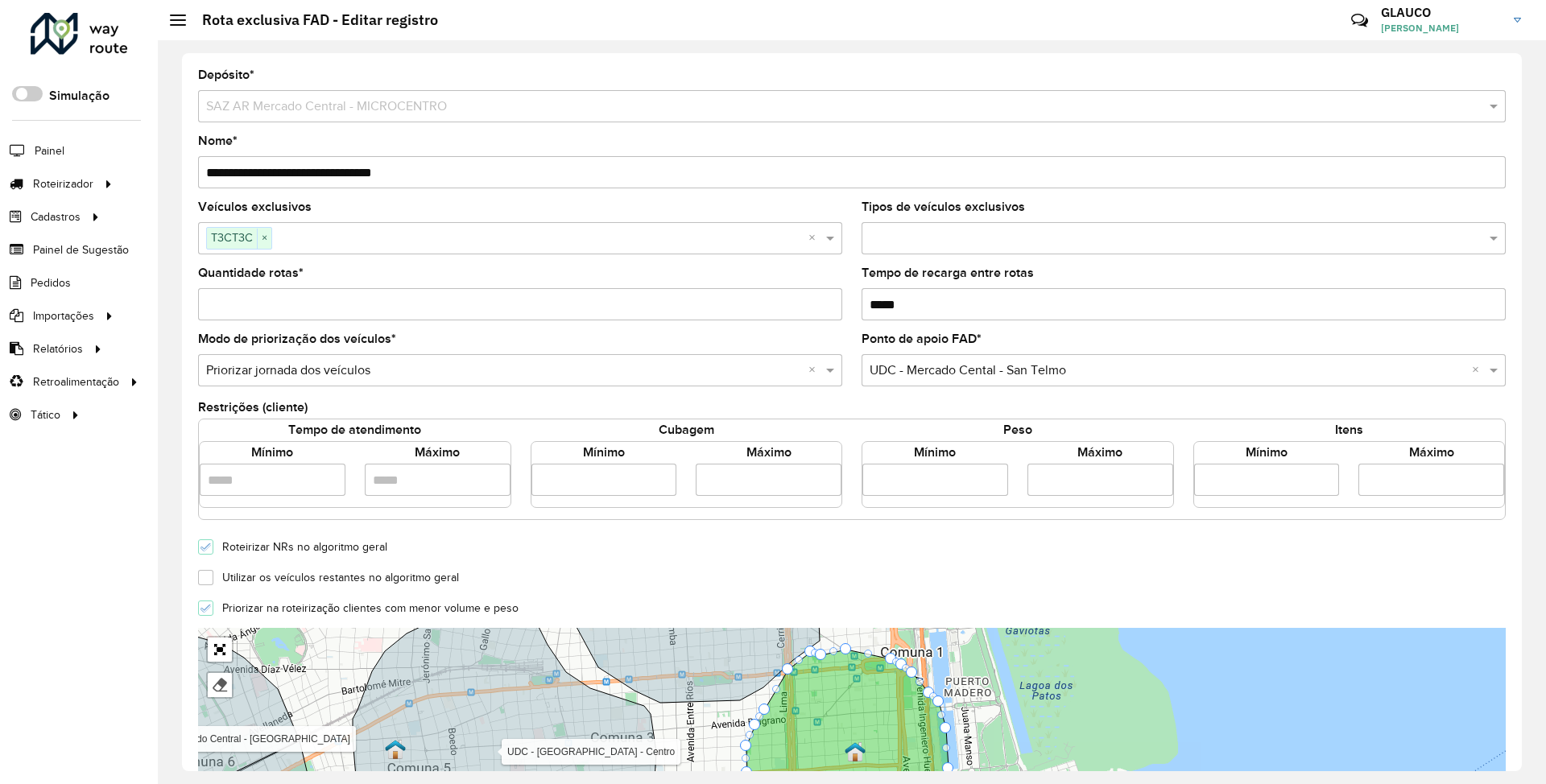
click at [253, 245] on input "*" at bounding box center [520, 304] width 645 height 33
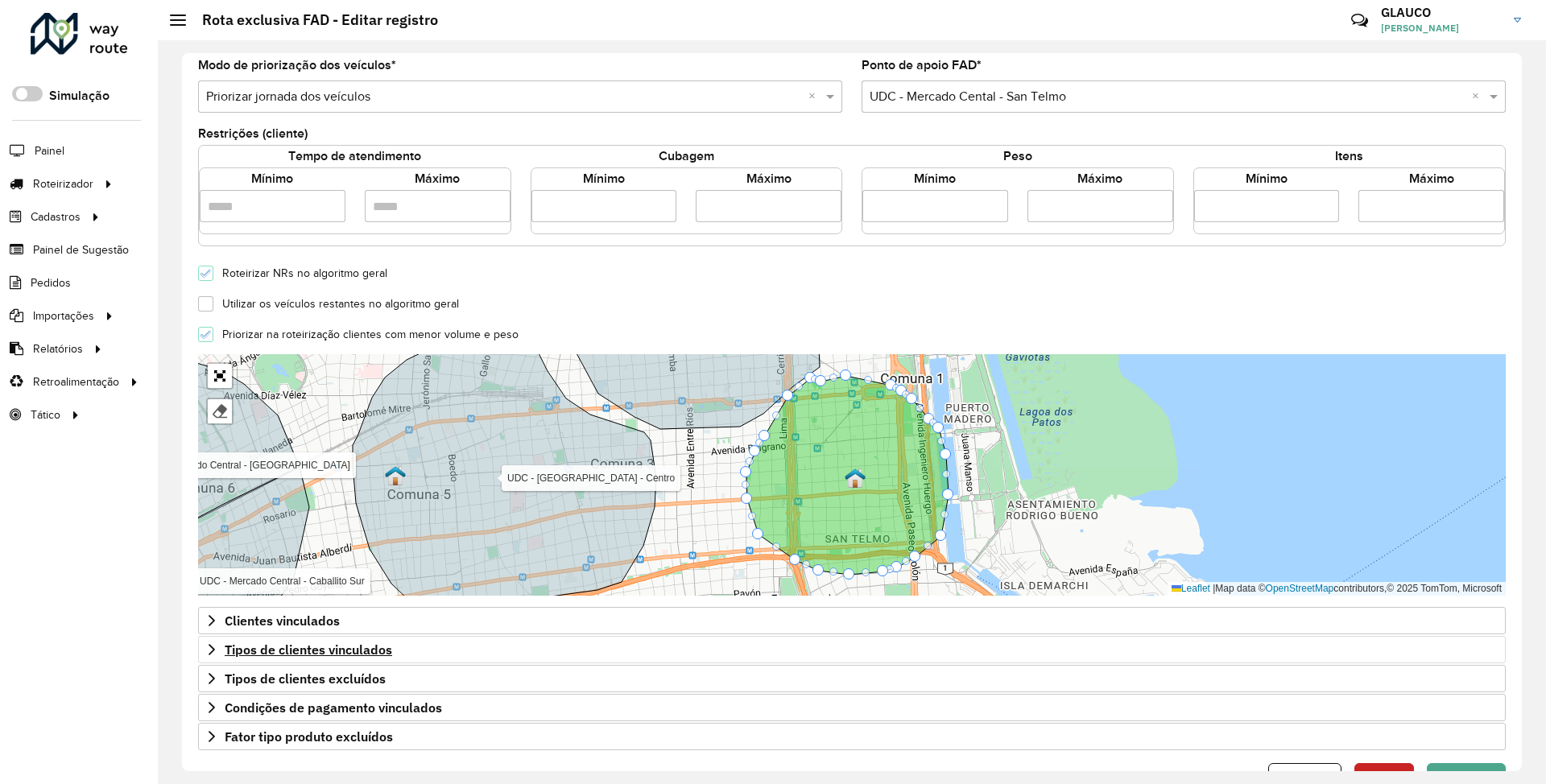
scroll to position [322, 0]
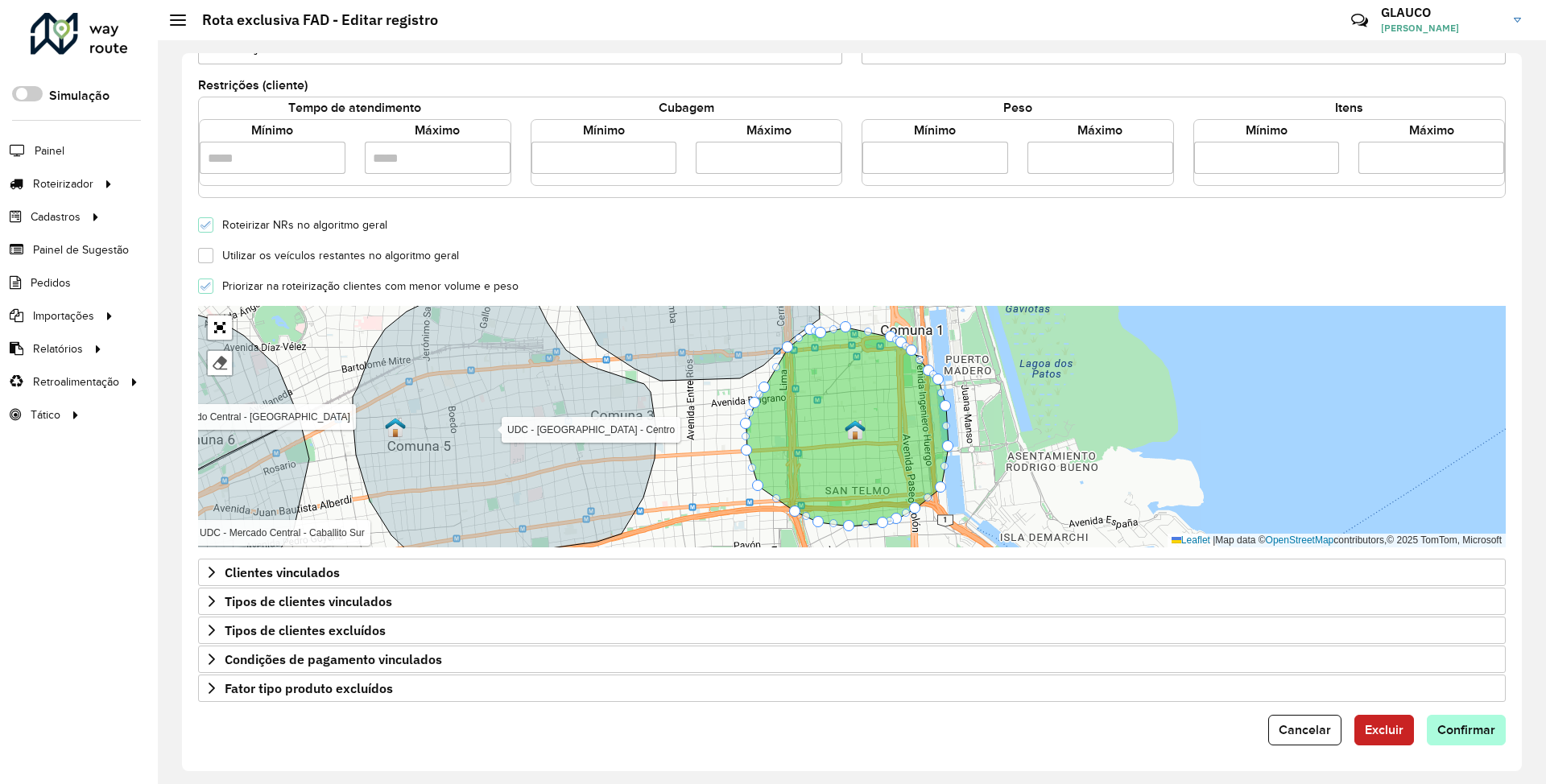
type input "*"
click at [682, 245] on span "Confirmar" at bounding box center [1466, 729] width 58 height 14
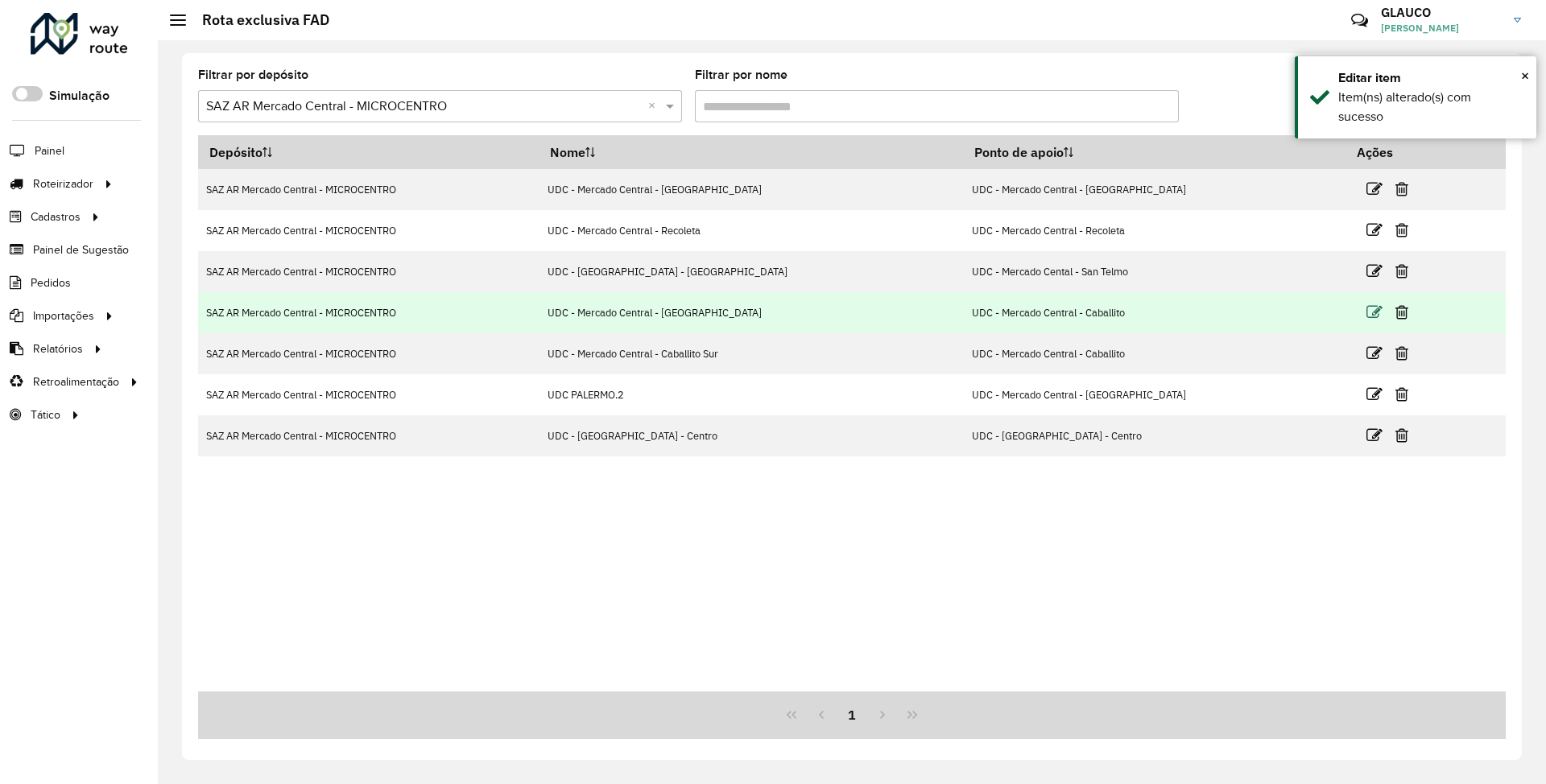
click at [682, 245] on icon at bounding box center [1374, 312] width 16 height 16
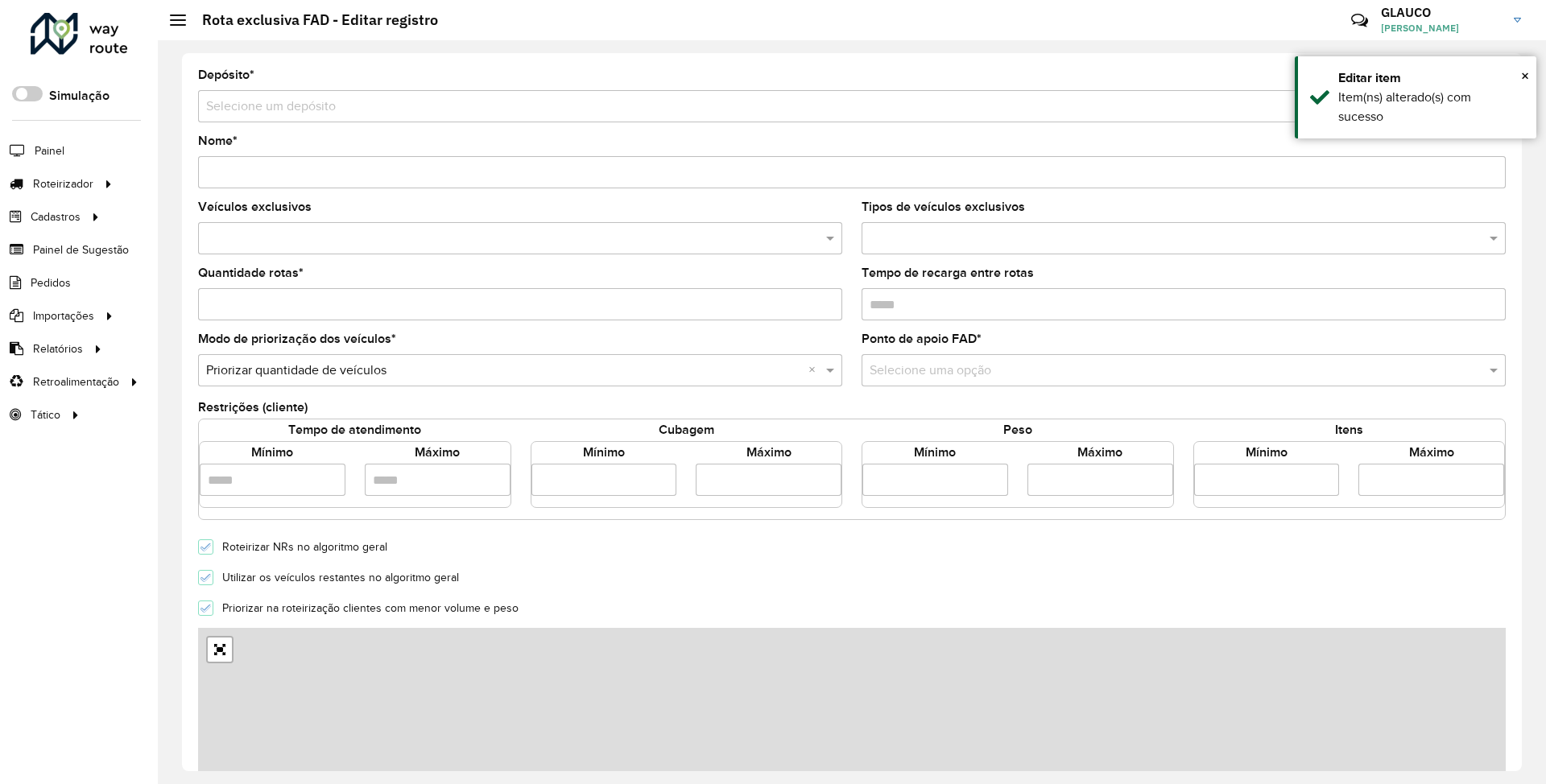
type input "**********"
type input "*"
type input "*****"
type input "*"
type input "**"
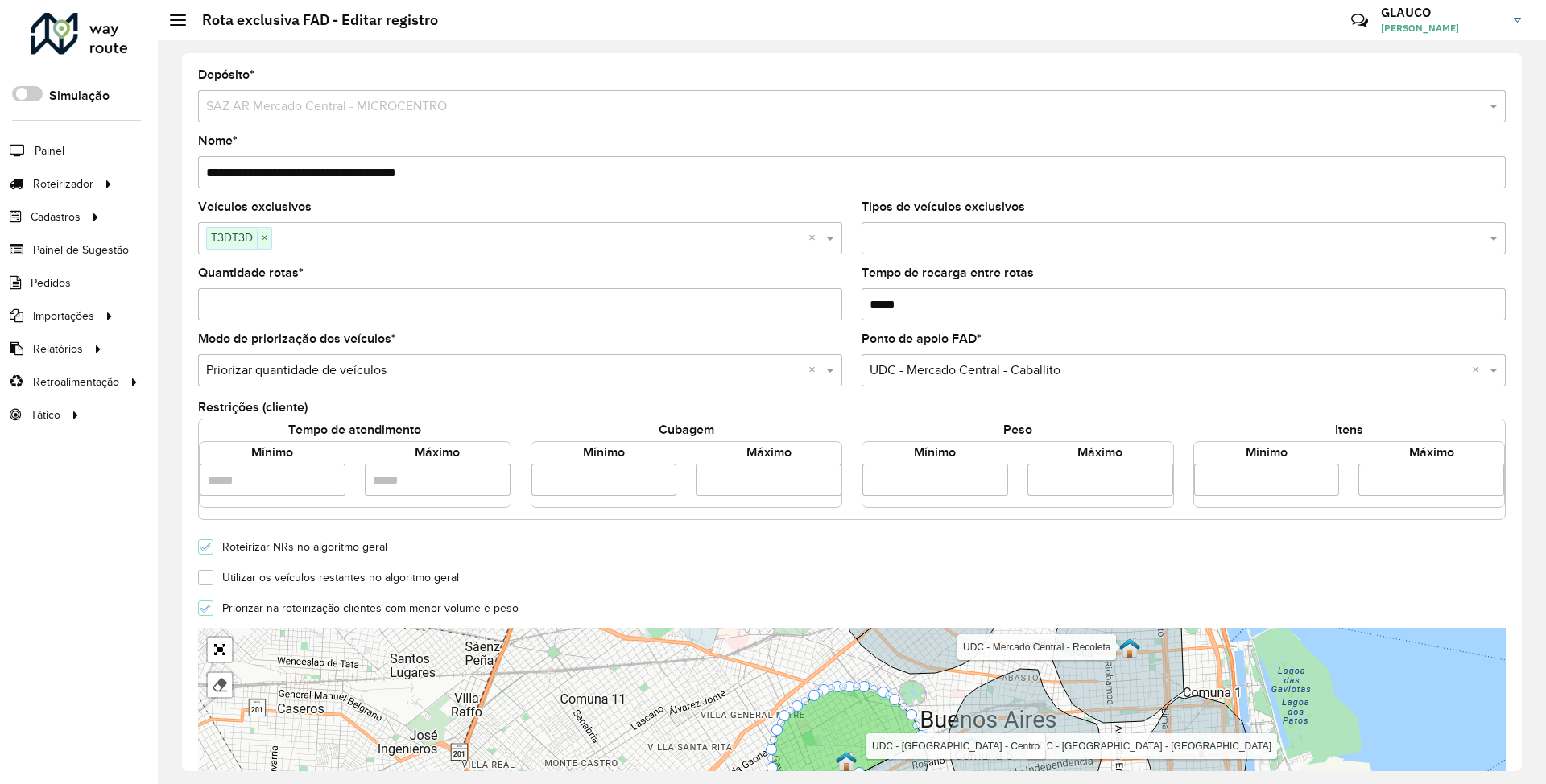
click at [238, 245] on input "*" at bounding box center [520, 304] width 645 height 33
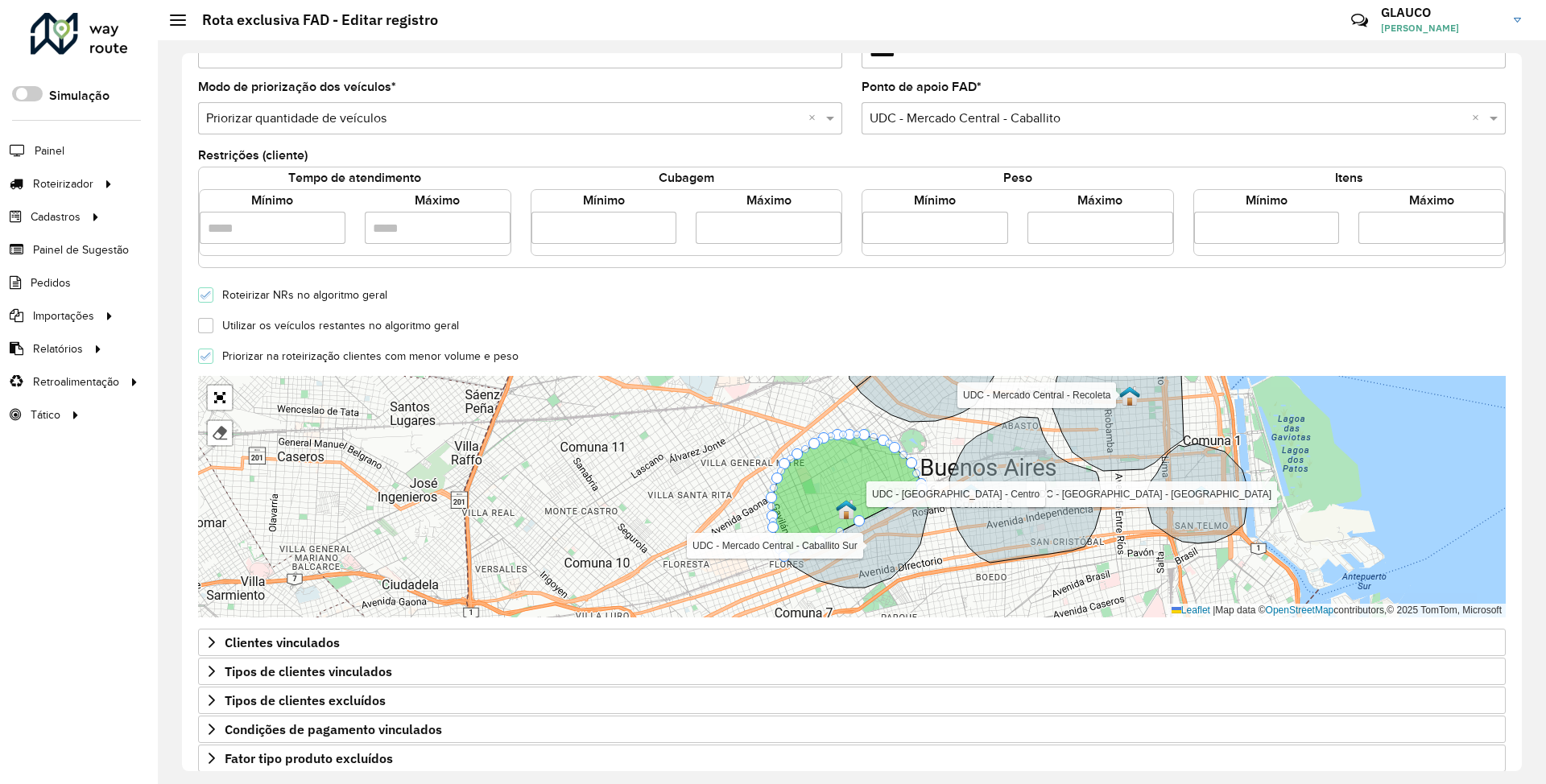
scroll to position [326, 0]
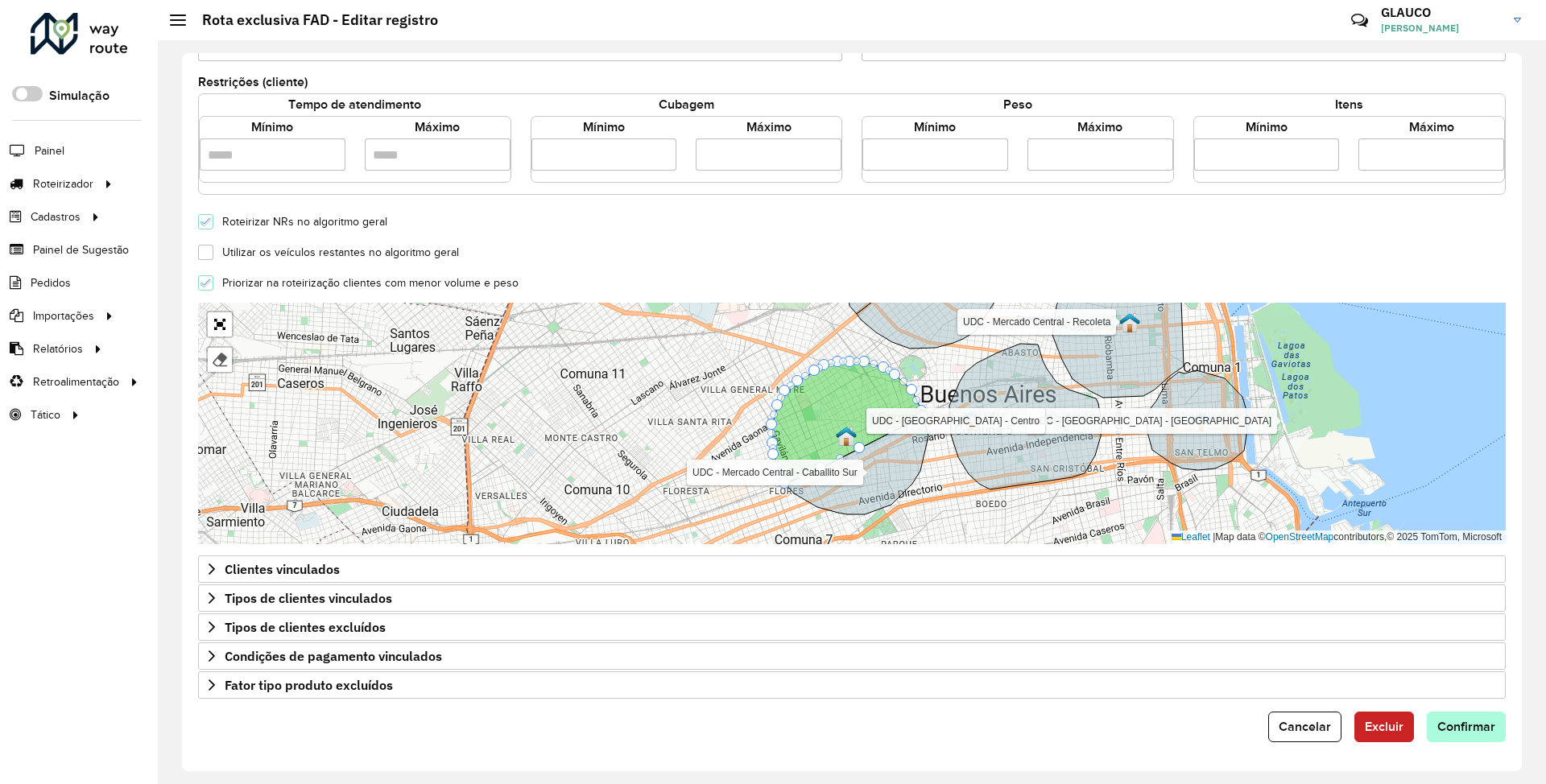
type input "*"
click at [682, 245] on span "Confirmar" at bounding box center [1466, 726] width 58 height 14
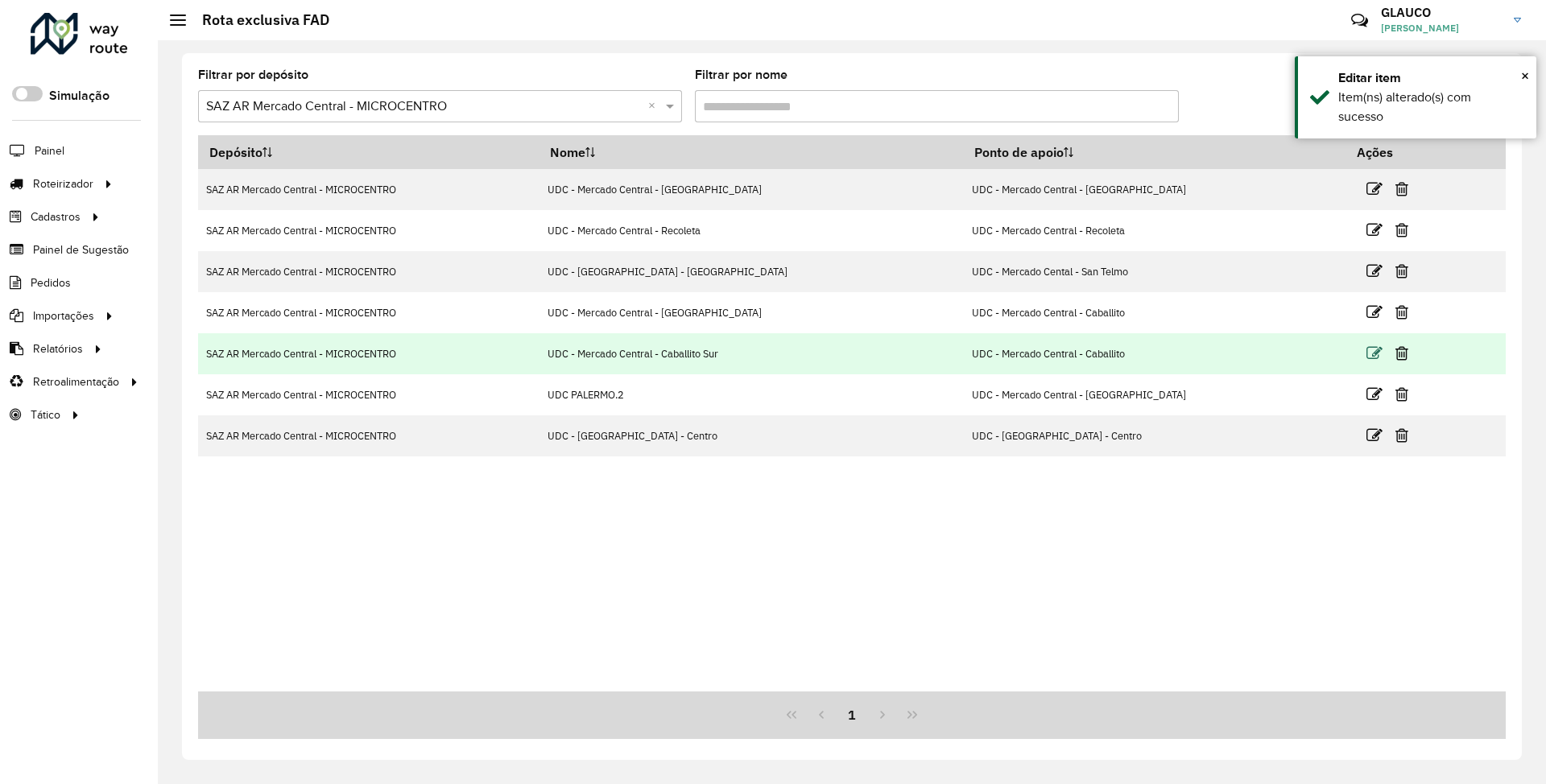
click at [682, 245] on icon at bounding box center [1374, 352] width 16 height 16
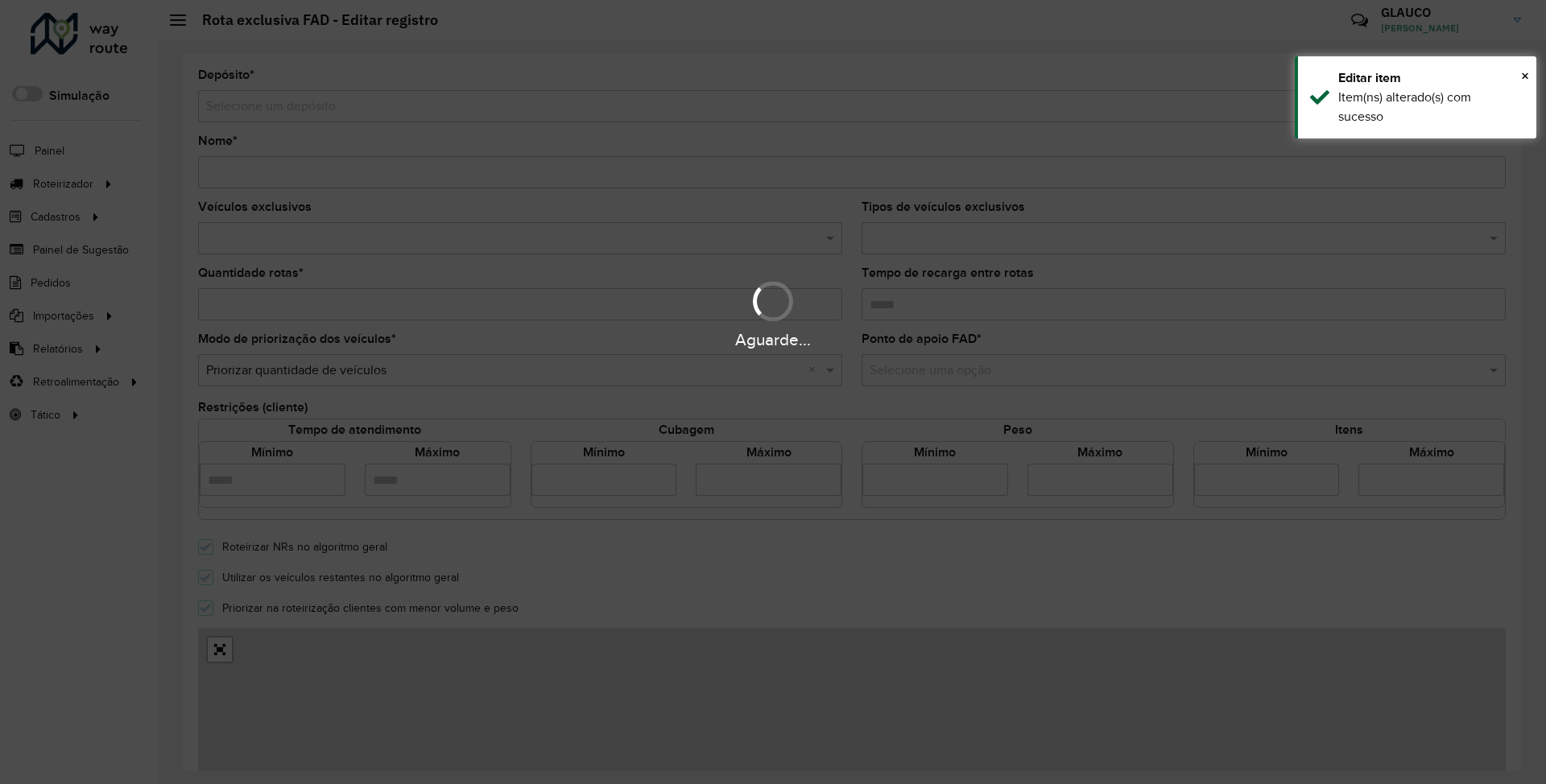
type input "**********"
type input "*"
type input "*****"
type input "*"
type input "**"
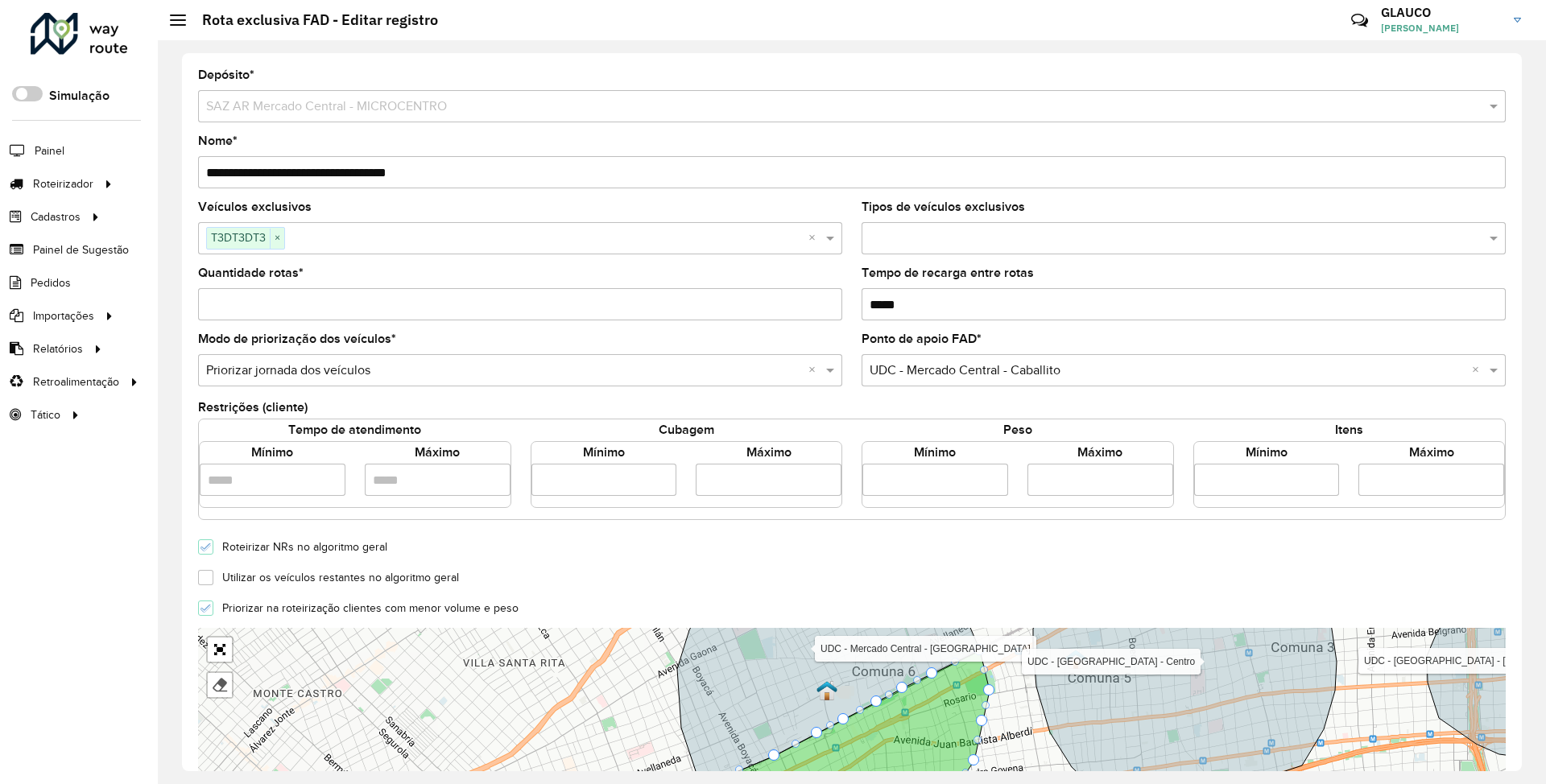
click at [237, 245] on input "*" at bounding box center [520, 304] width 645 height 33
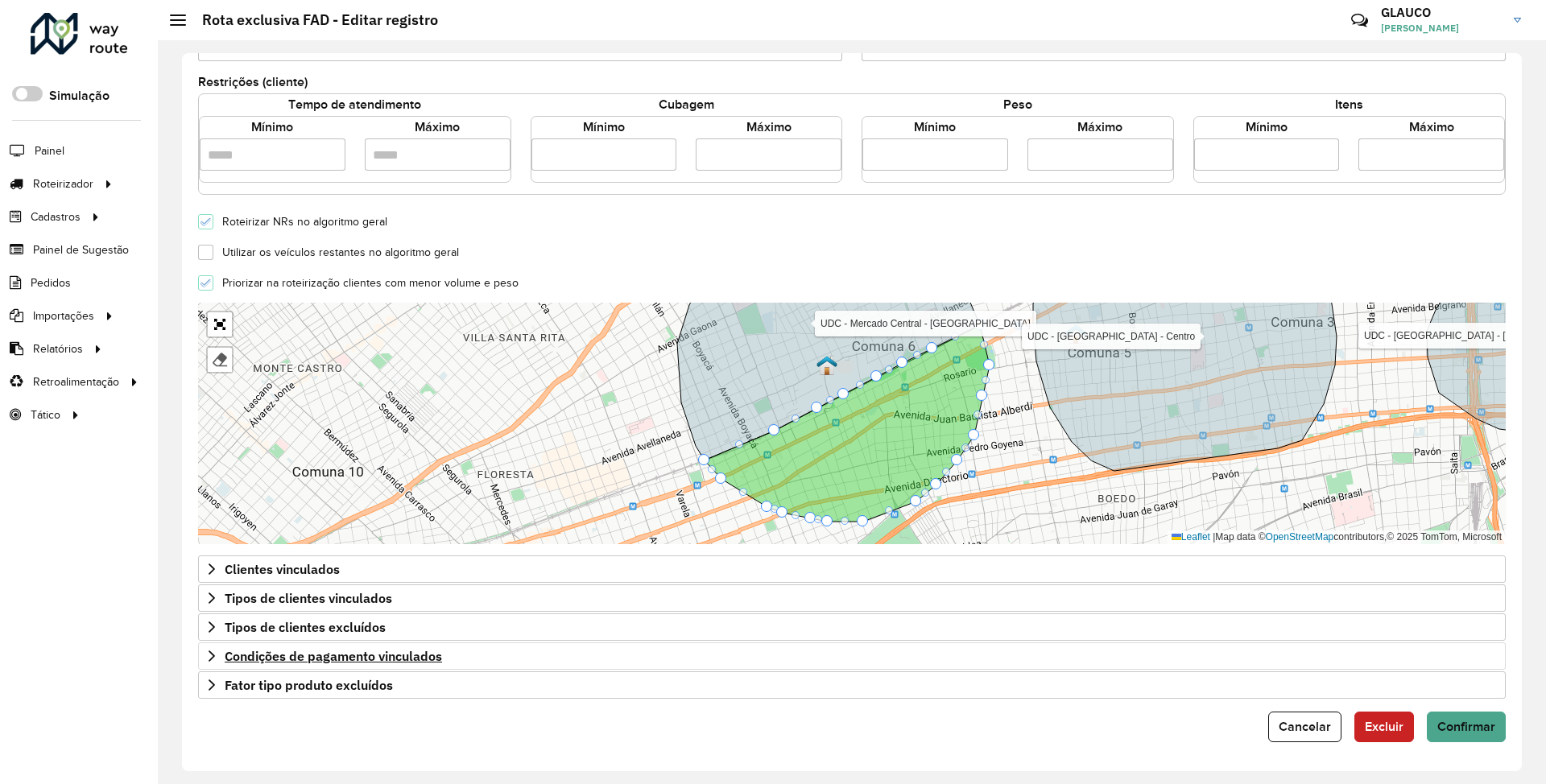
scroll to position [326, 0]
type input "*"
click at [682, 245] on button "Confirmar" at bounding box center [1466, 726] width 79 height 31
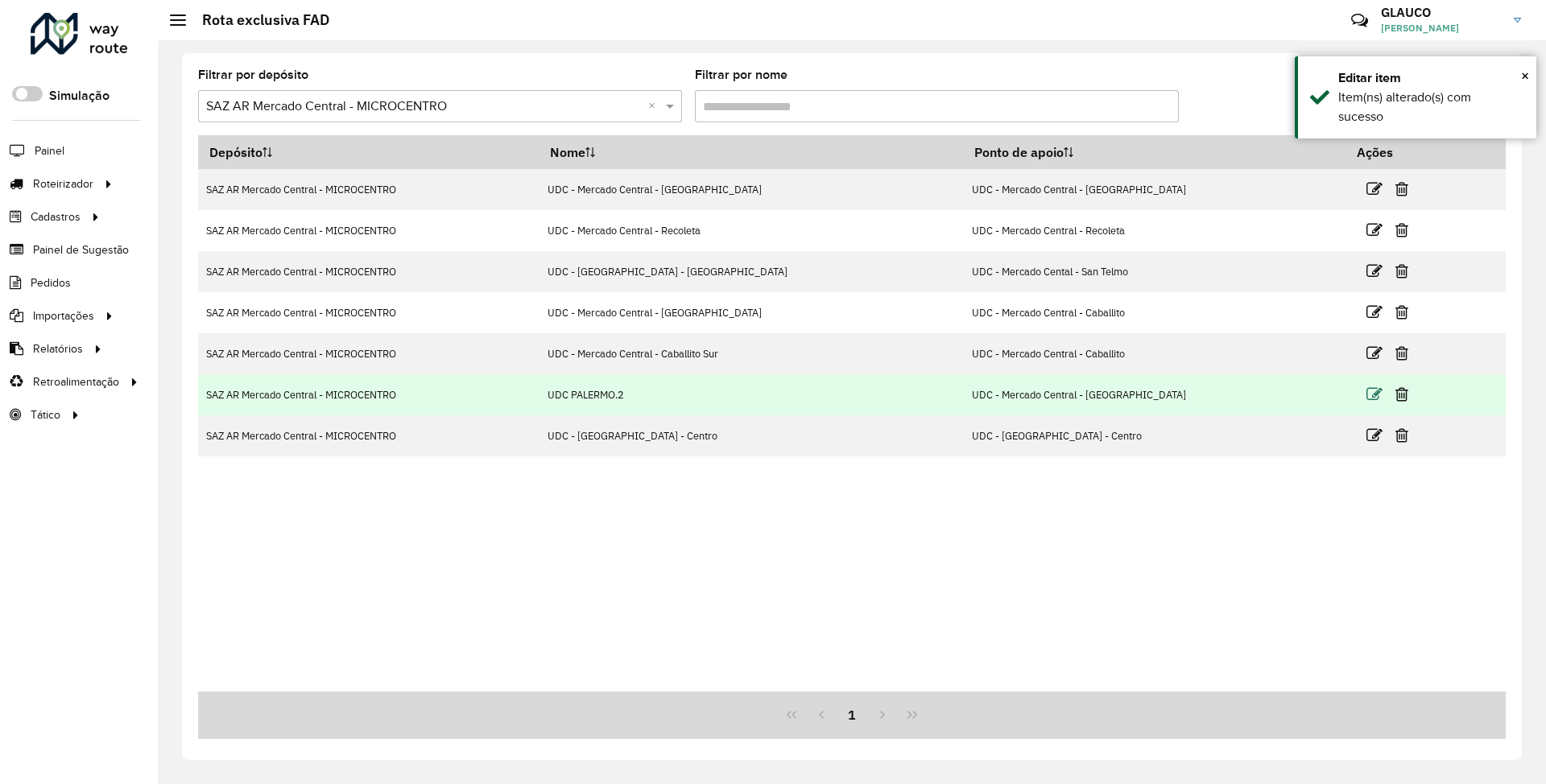
click at [682, 245] on icon at bounding box center [1374, 394] width 16 height 16
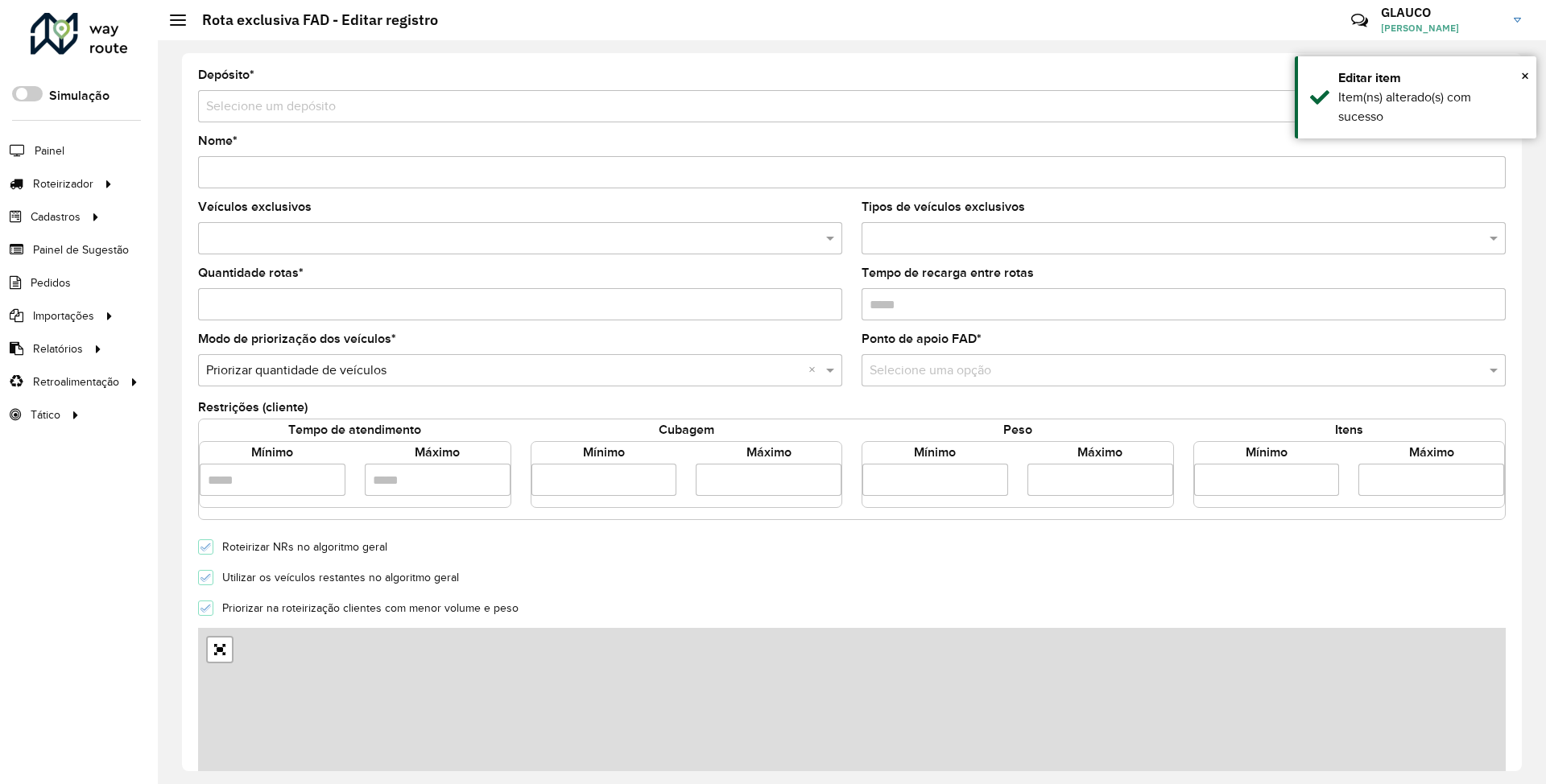
type input "**********"
type input "*"
type input "*****"
type input "*"
type input "**"
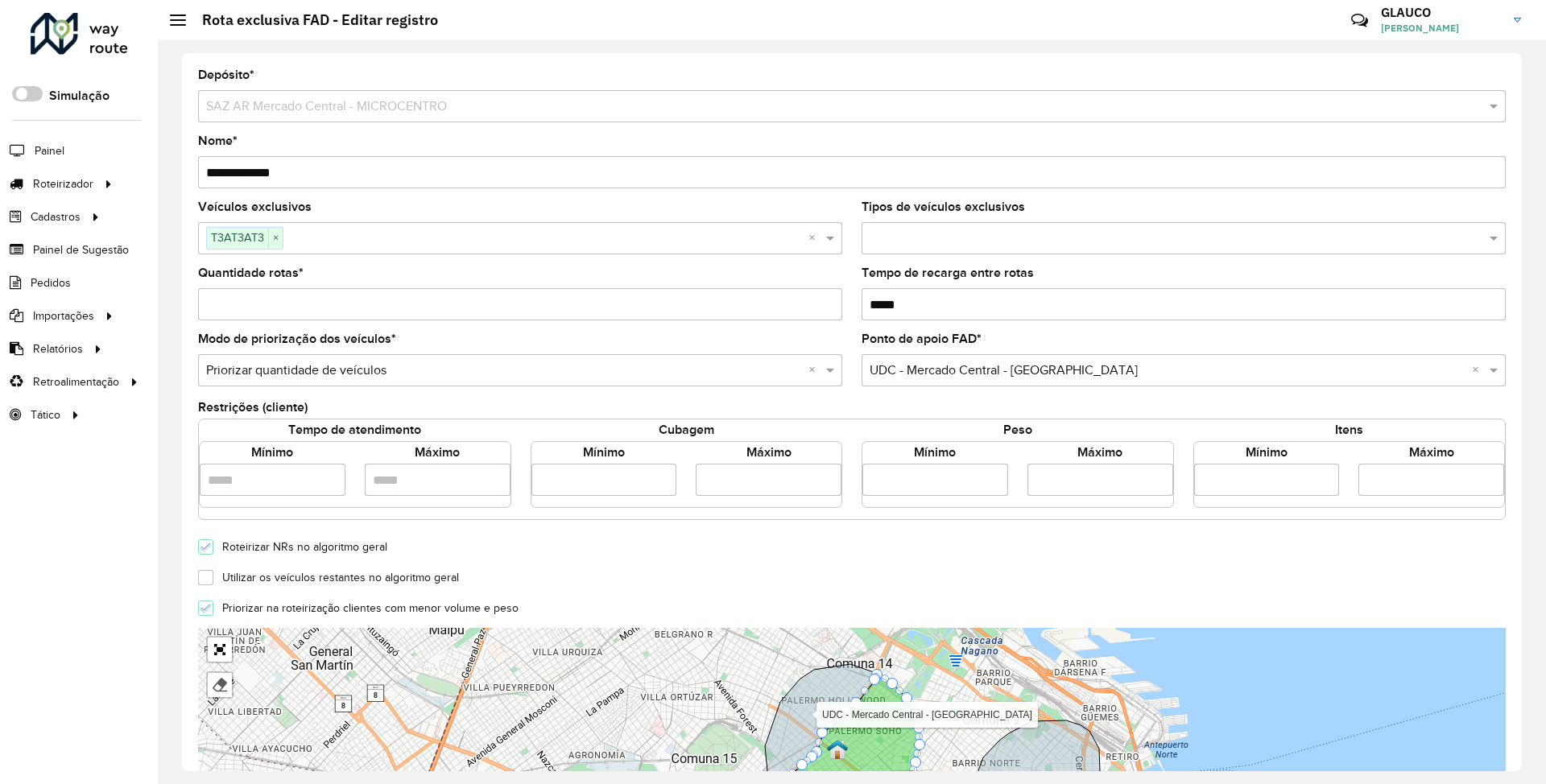
click at [332, 245] on input "*" at bounding box center [520, 304] width 645 height 33
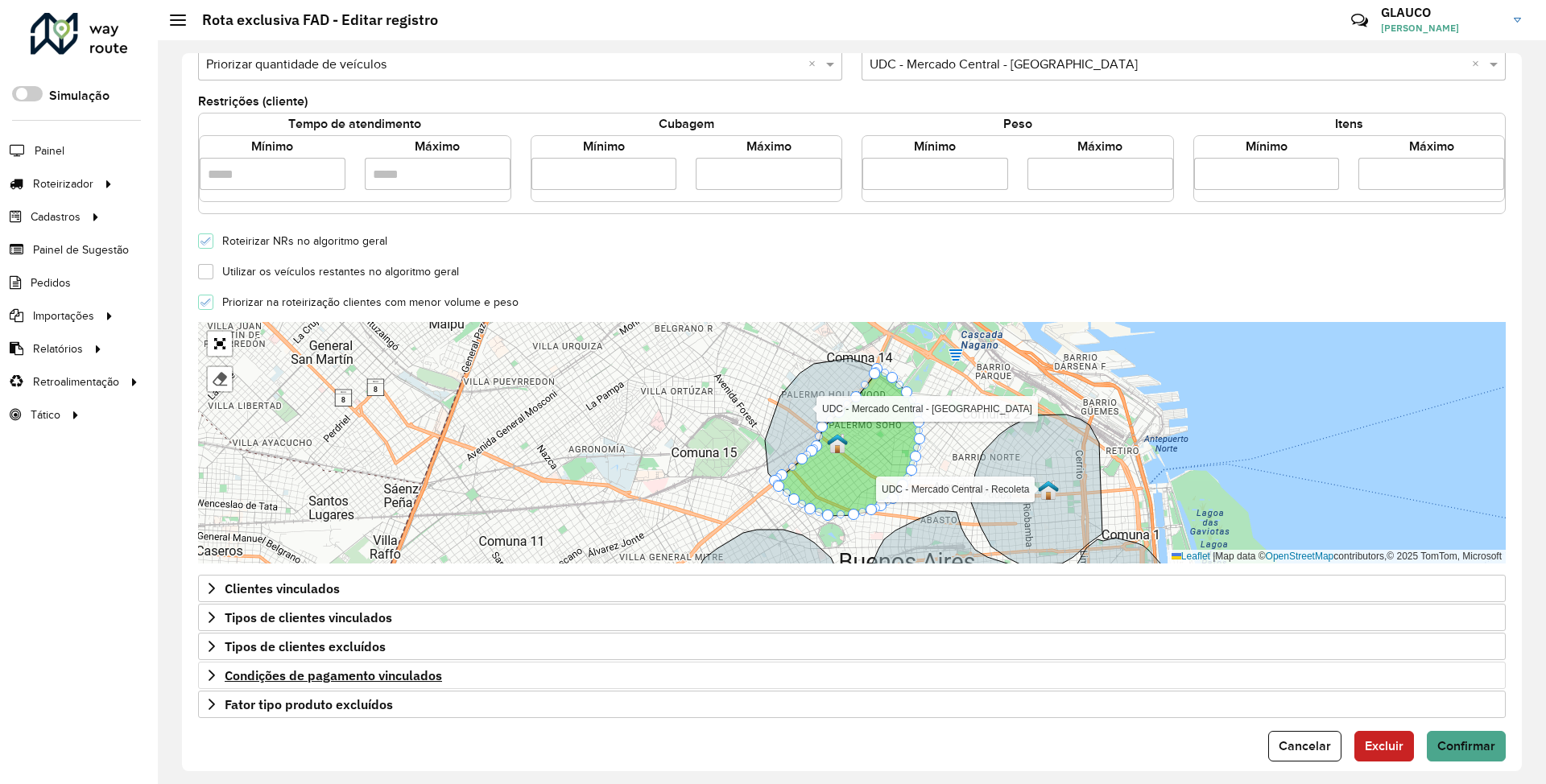
scroll to position [326, 0]
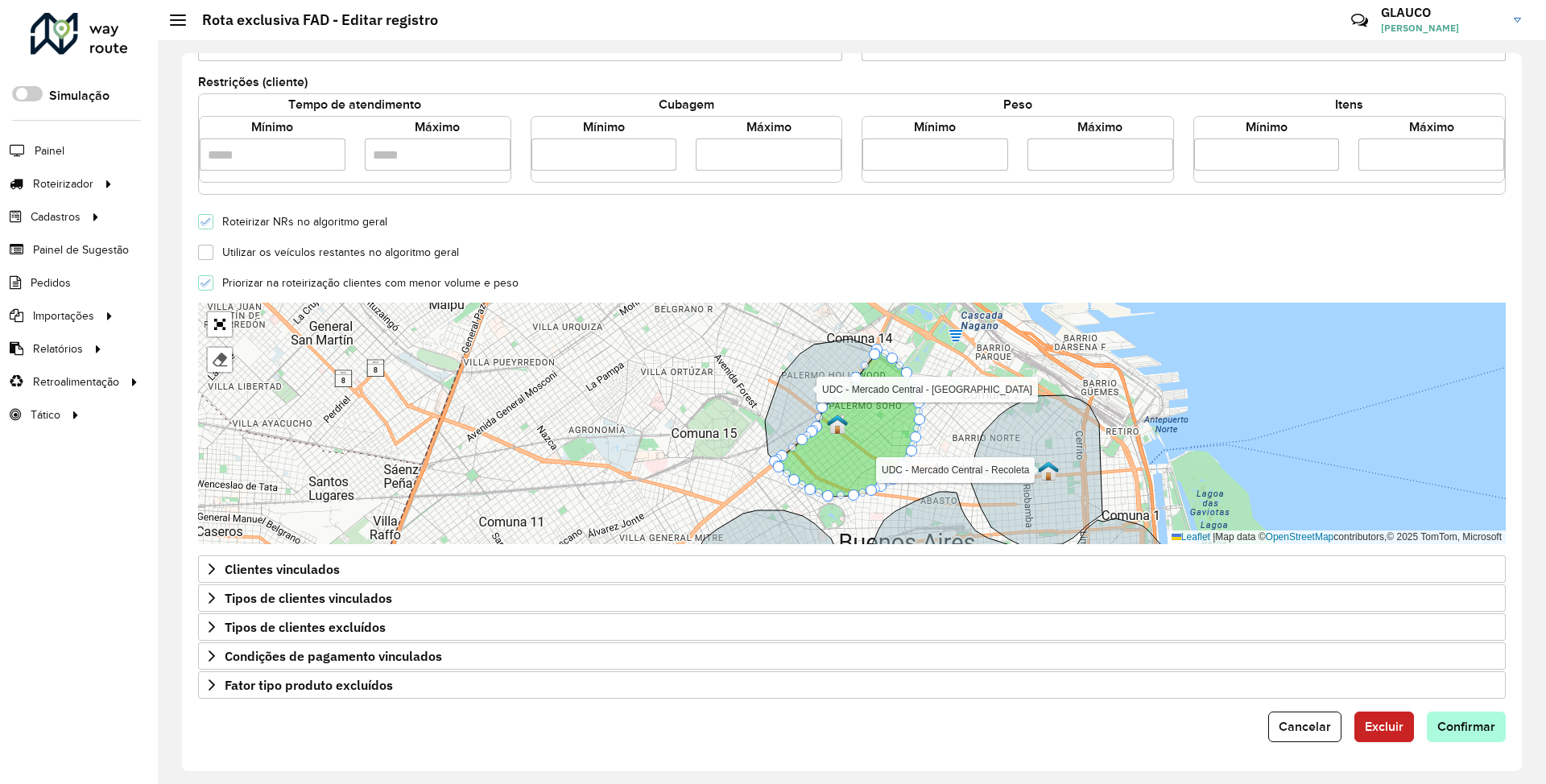
type input "*"
click at [682, 245] on span "Confirmar" at bounding box center [1466, 726] width 58 height 14
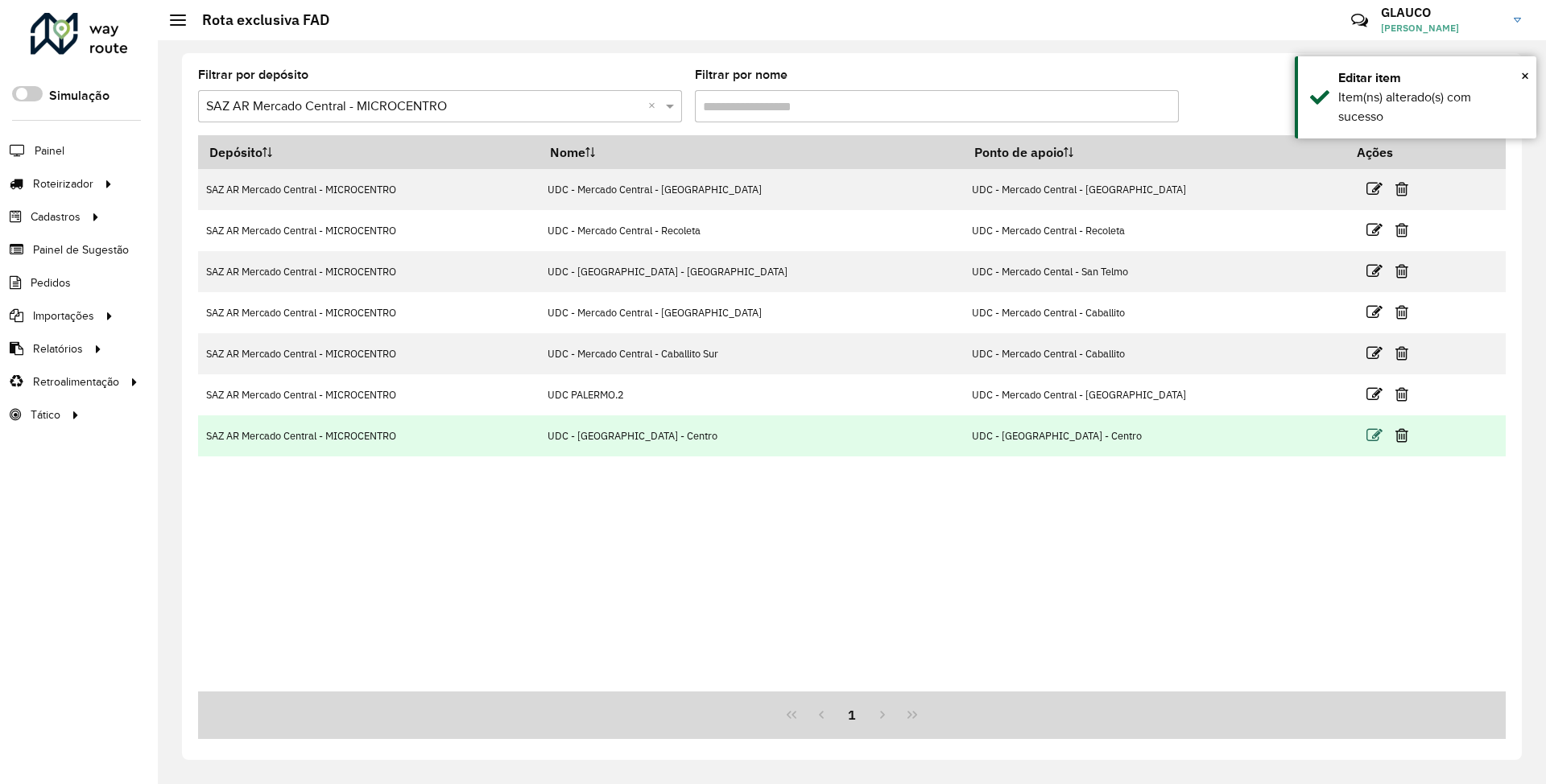
click at [682, 245] on icon at bounding box center [1374, 435] width 16 height 16
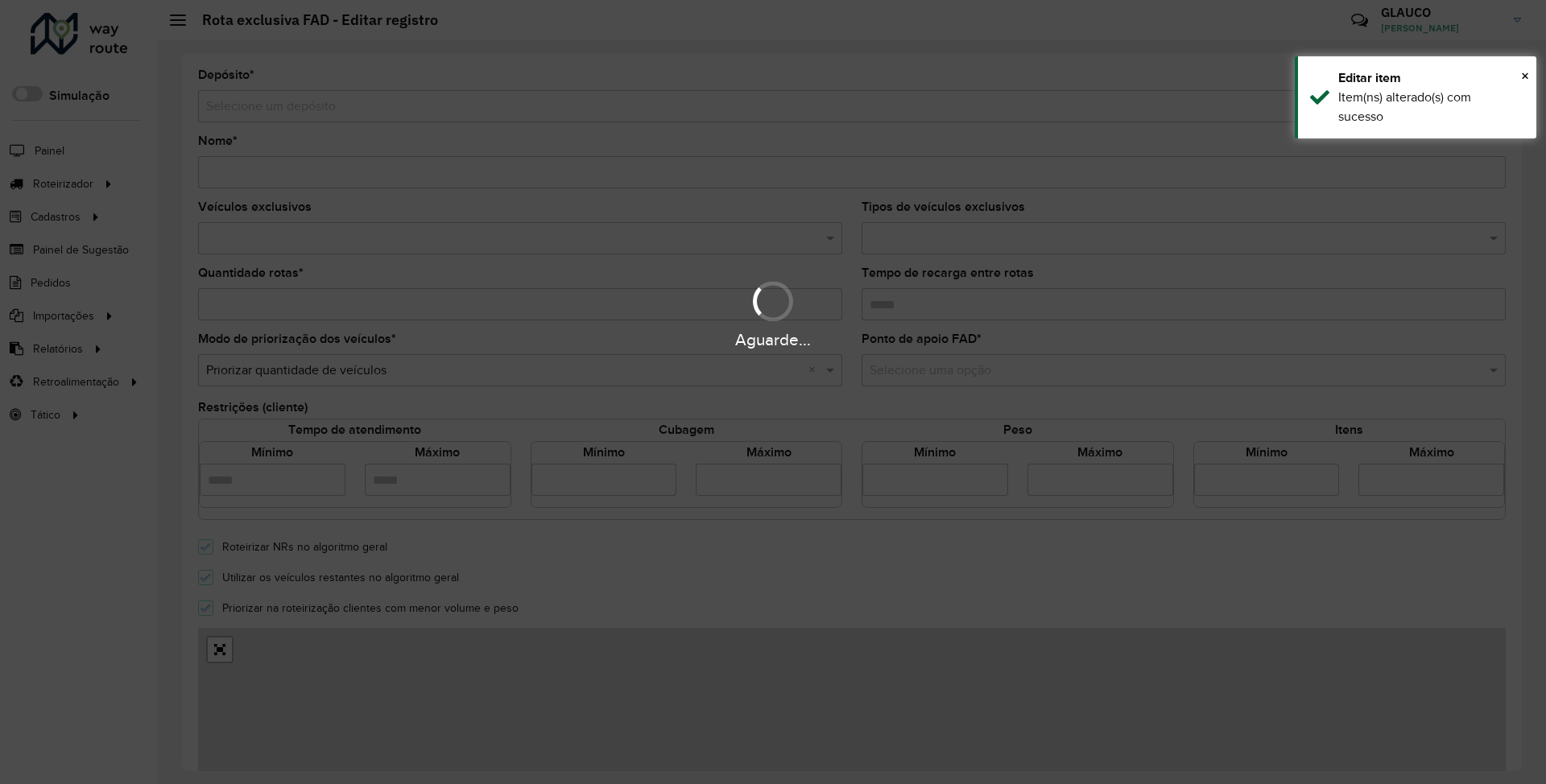
type input "**********"
type input "*"
type input "*****"
type input "*"
type input "**"
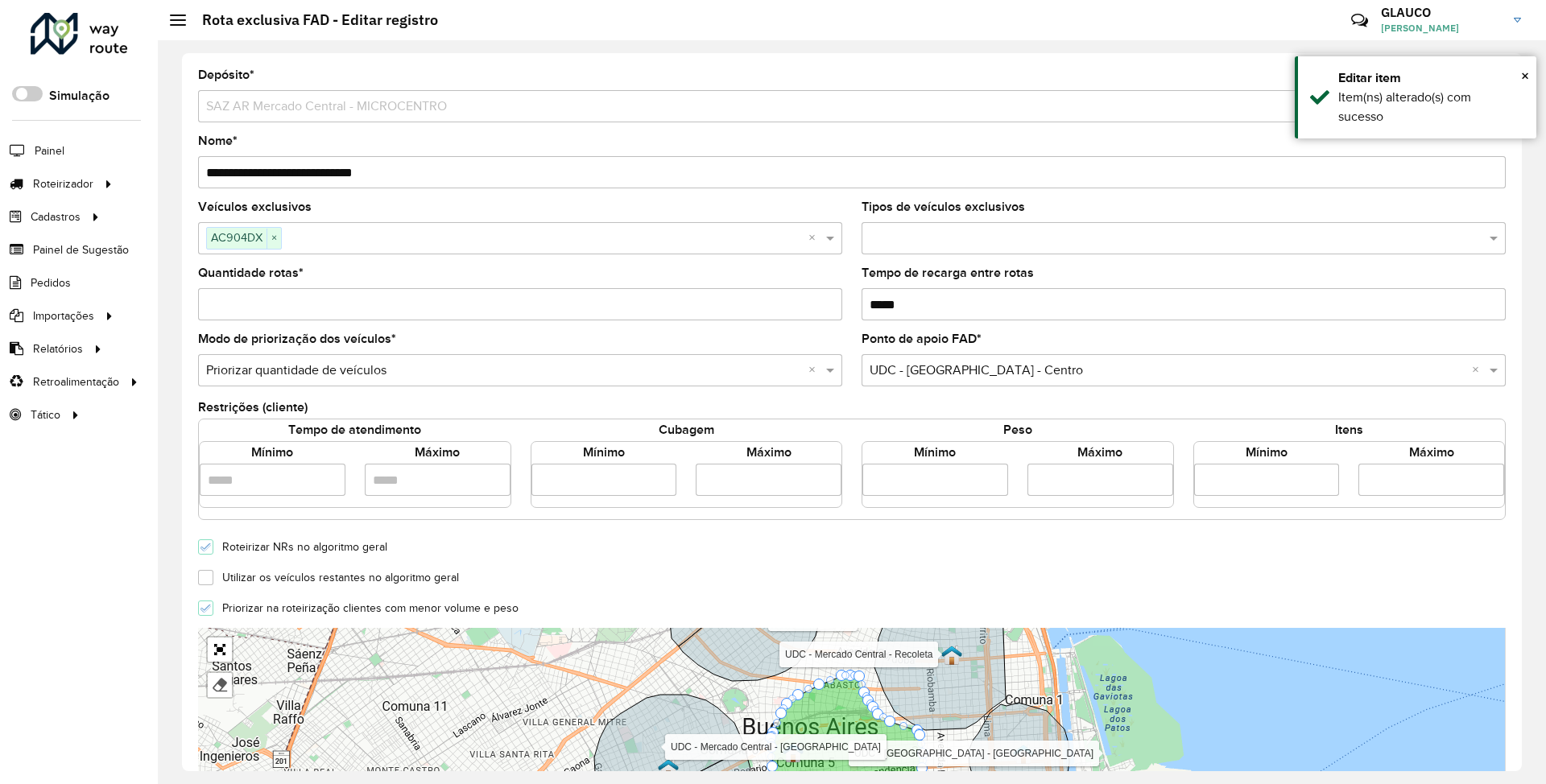
click at [242, 245] on input "*" at bounding box center [520, 304] width 645 height 33
type input "*"
click at [682, 245] on form "**********" at bounding box center [852, 567] width 1308 height 998
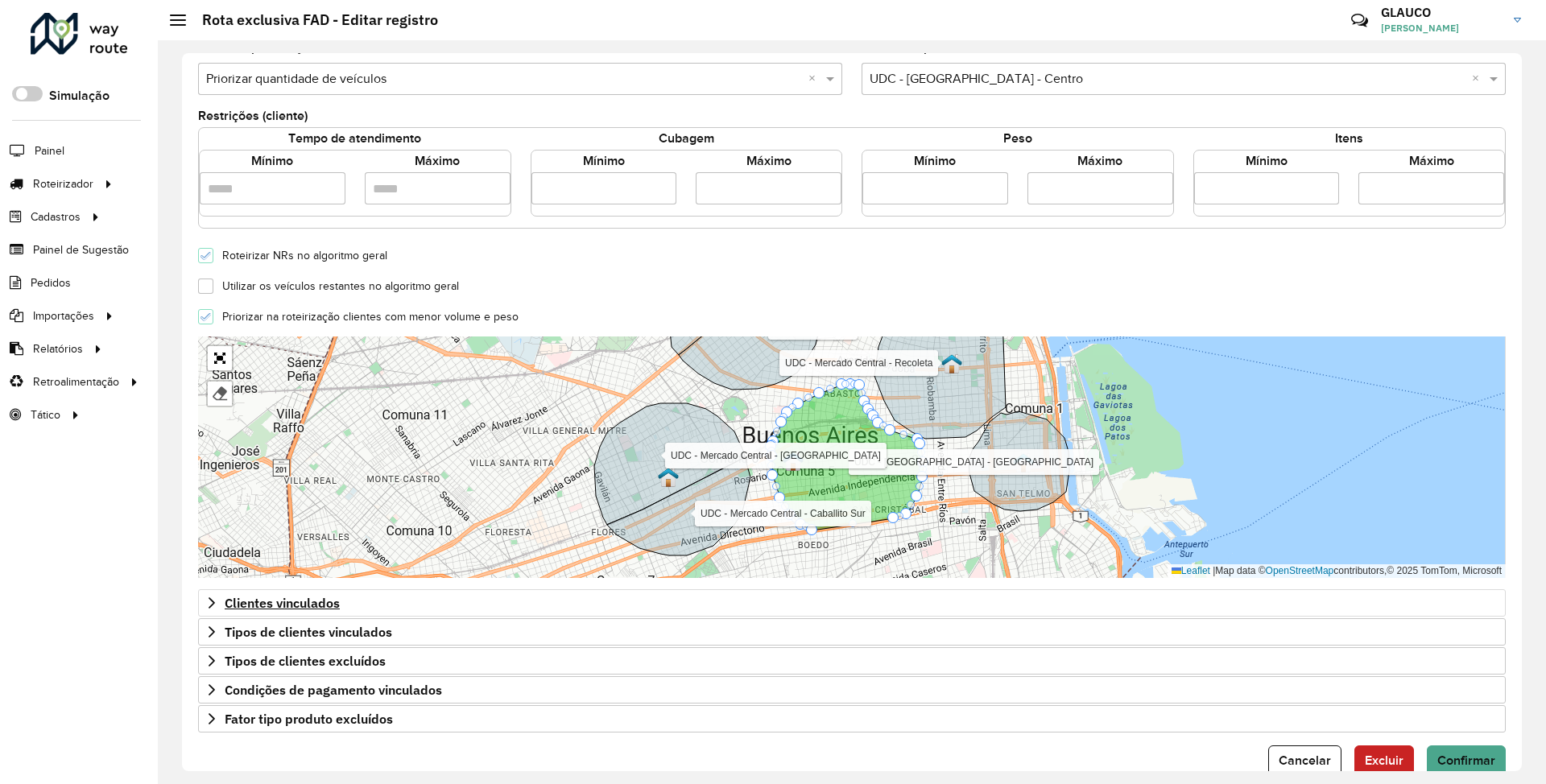
scroll to position [326, 0]
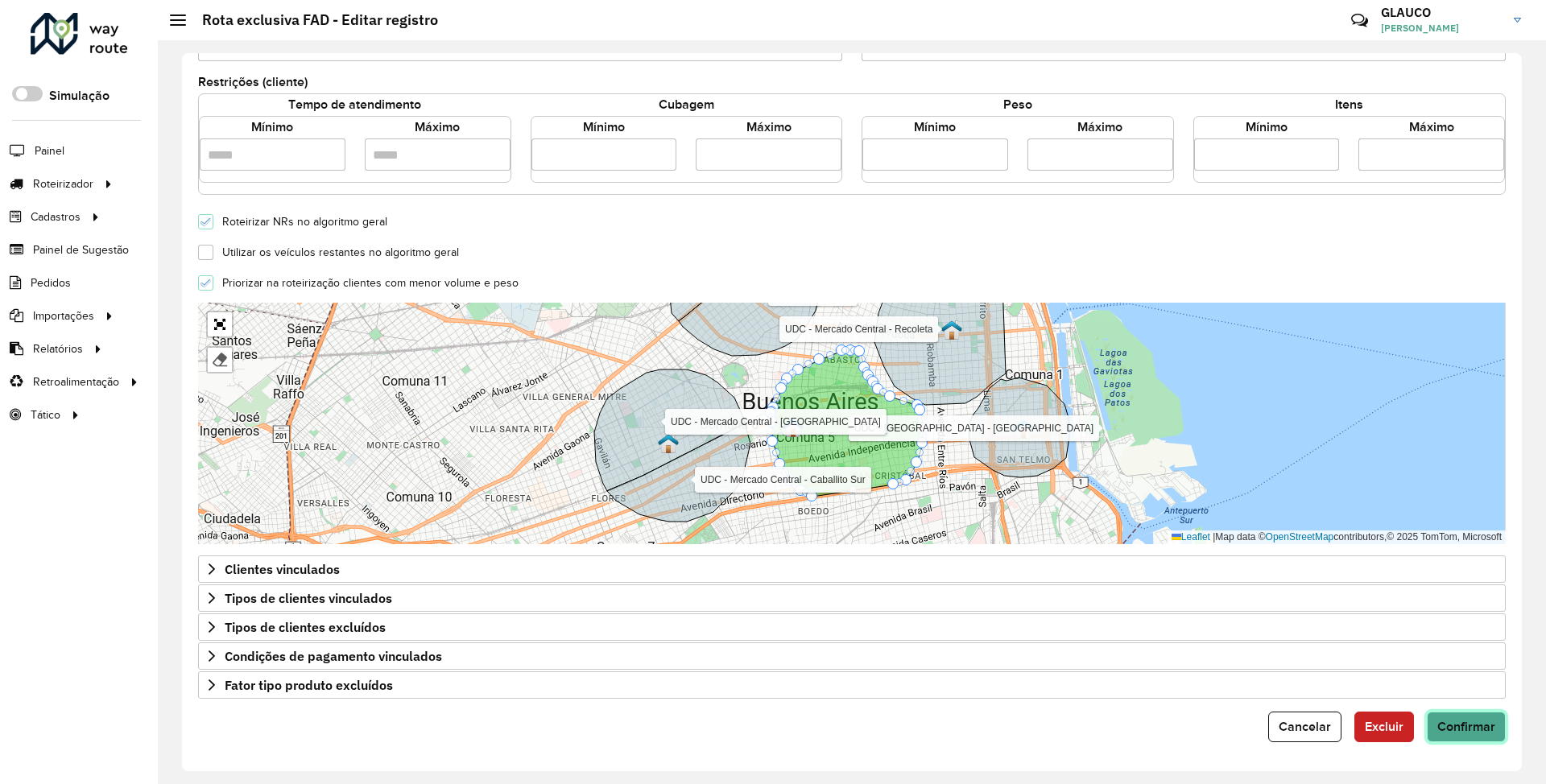
click at [682, 245] on span "Confirmar" at bounding box center [1466, 726] width 58 height 14
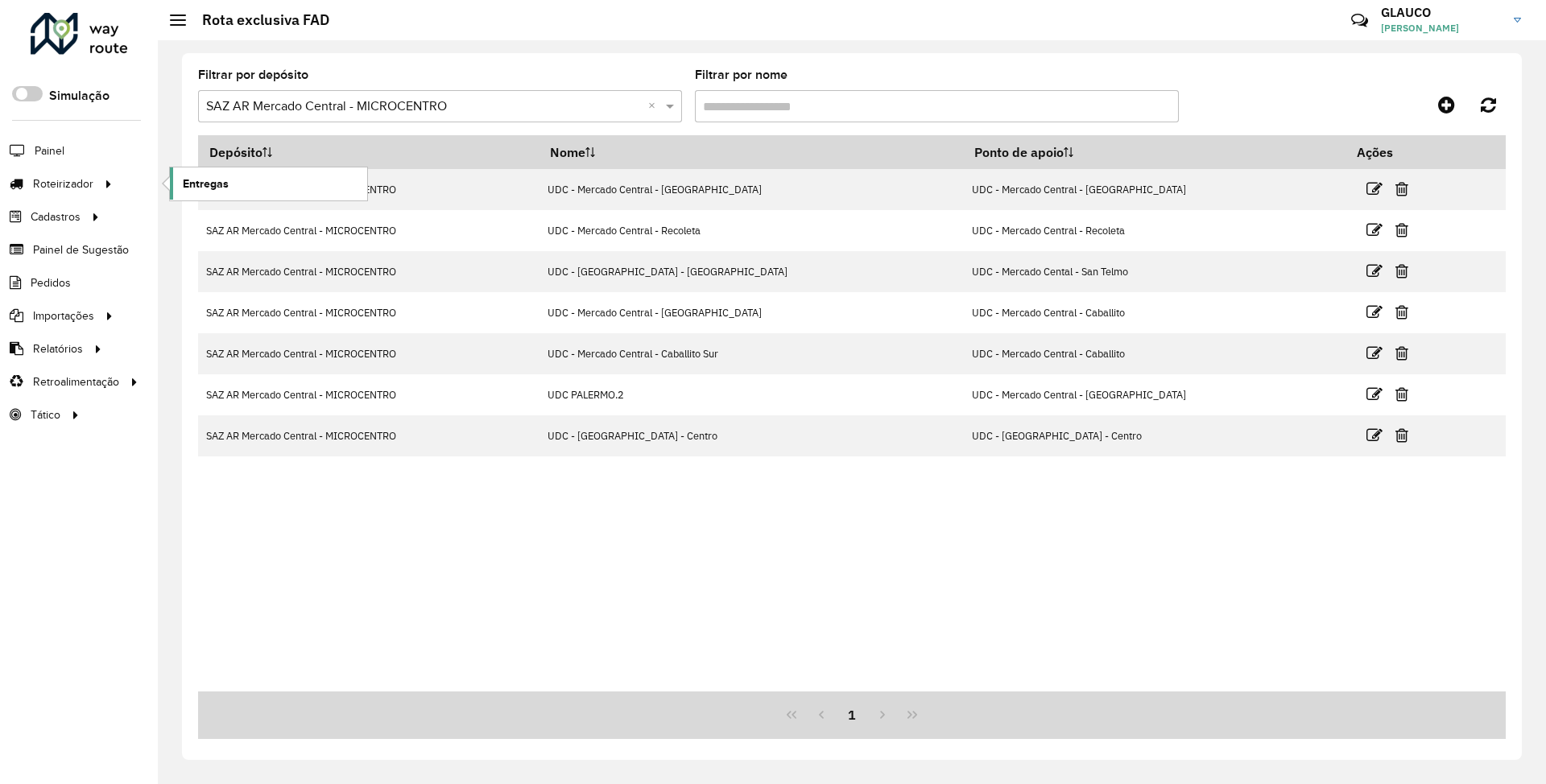
click at [239, 183] on link "Entregas" at bounding box center [269, 183] width 197 height 33
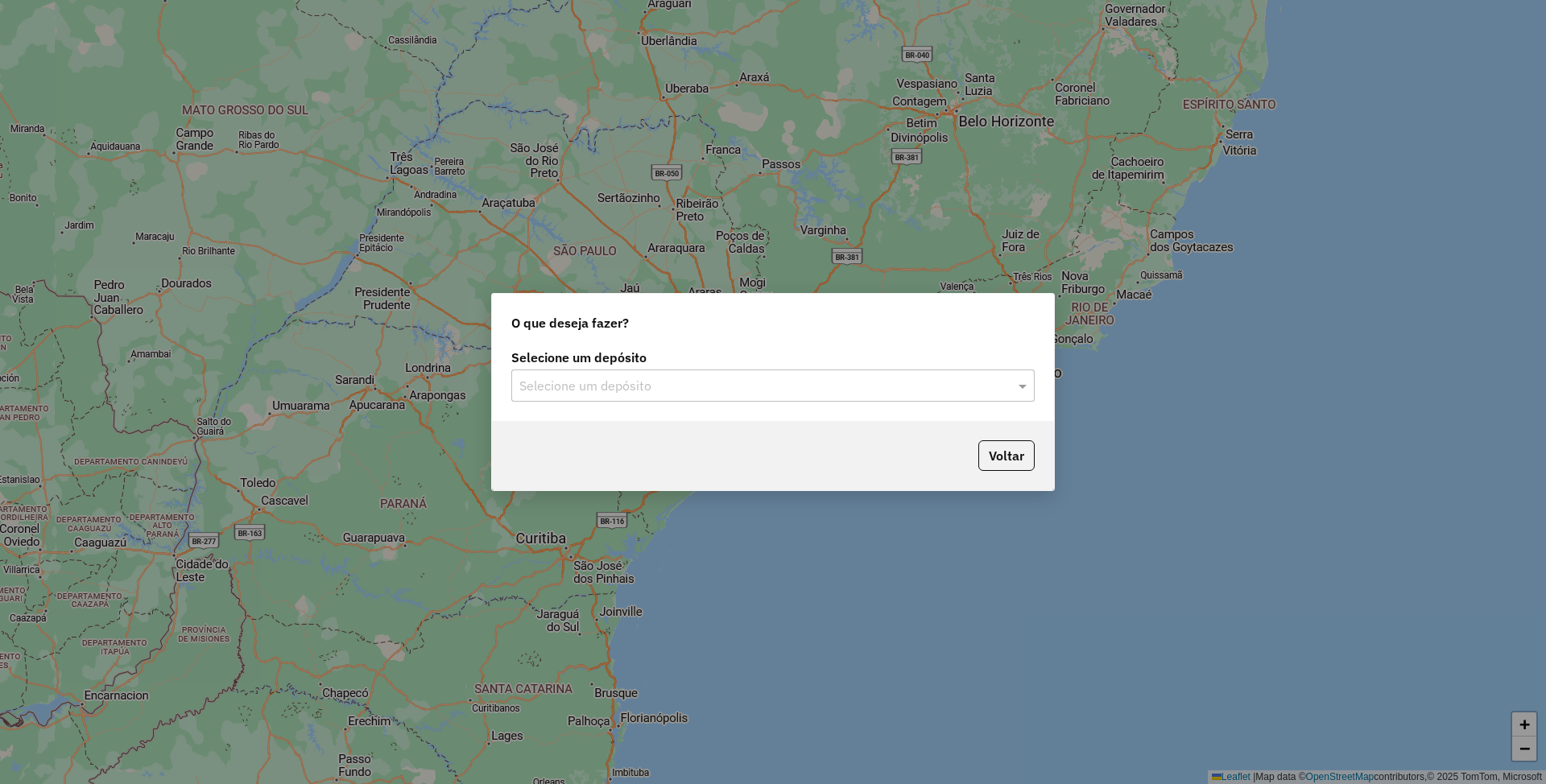
click at [822, 378] on input "text" at bounding box center [756, 386] width 475 height 20
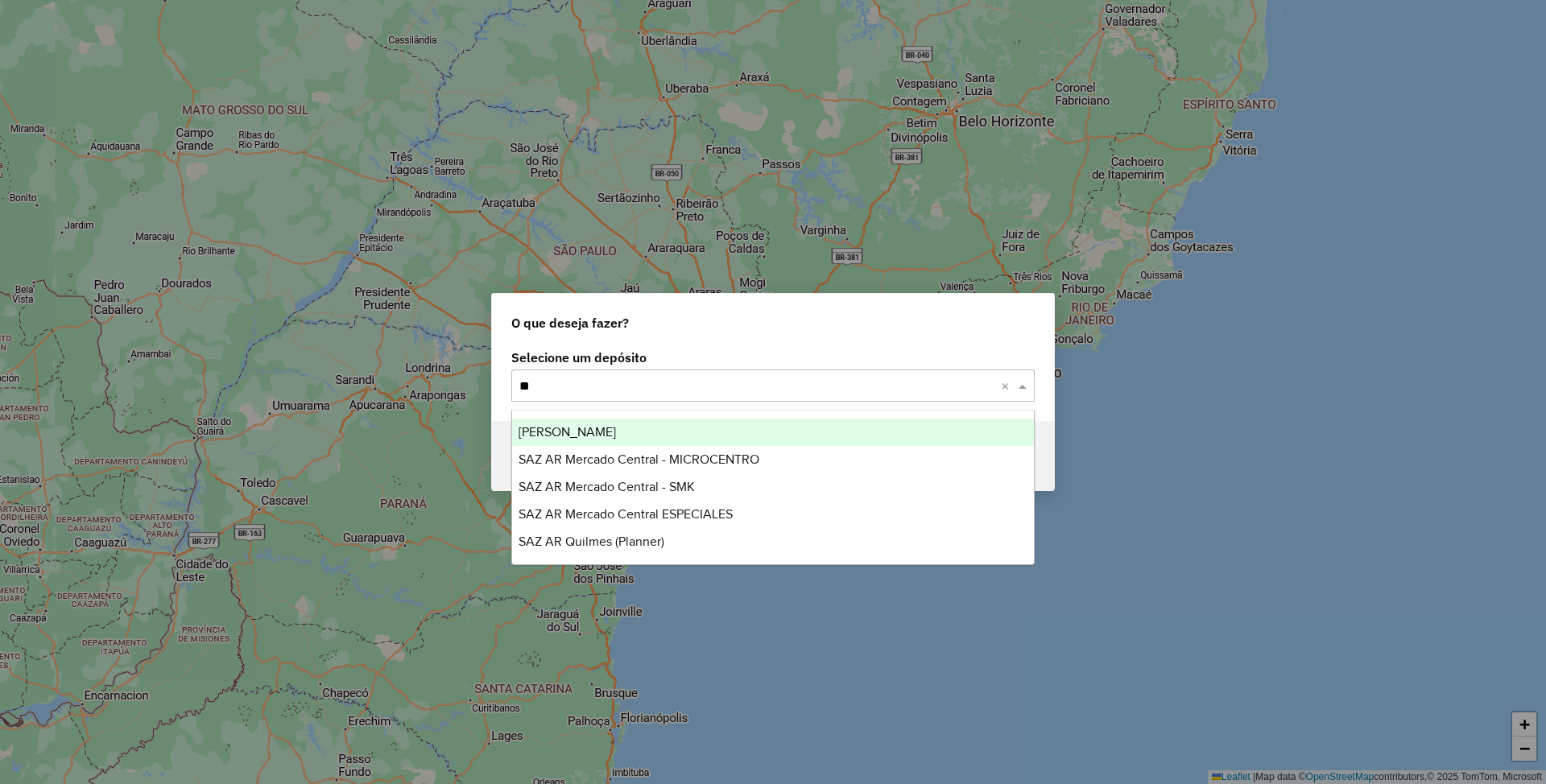
type input "***"
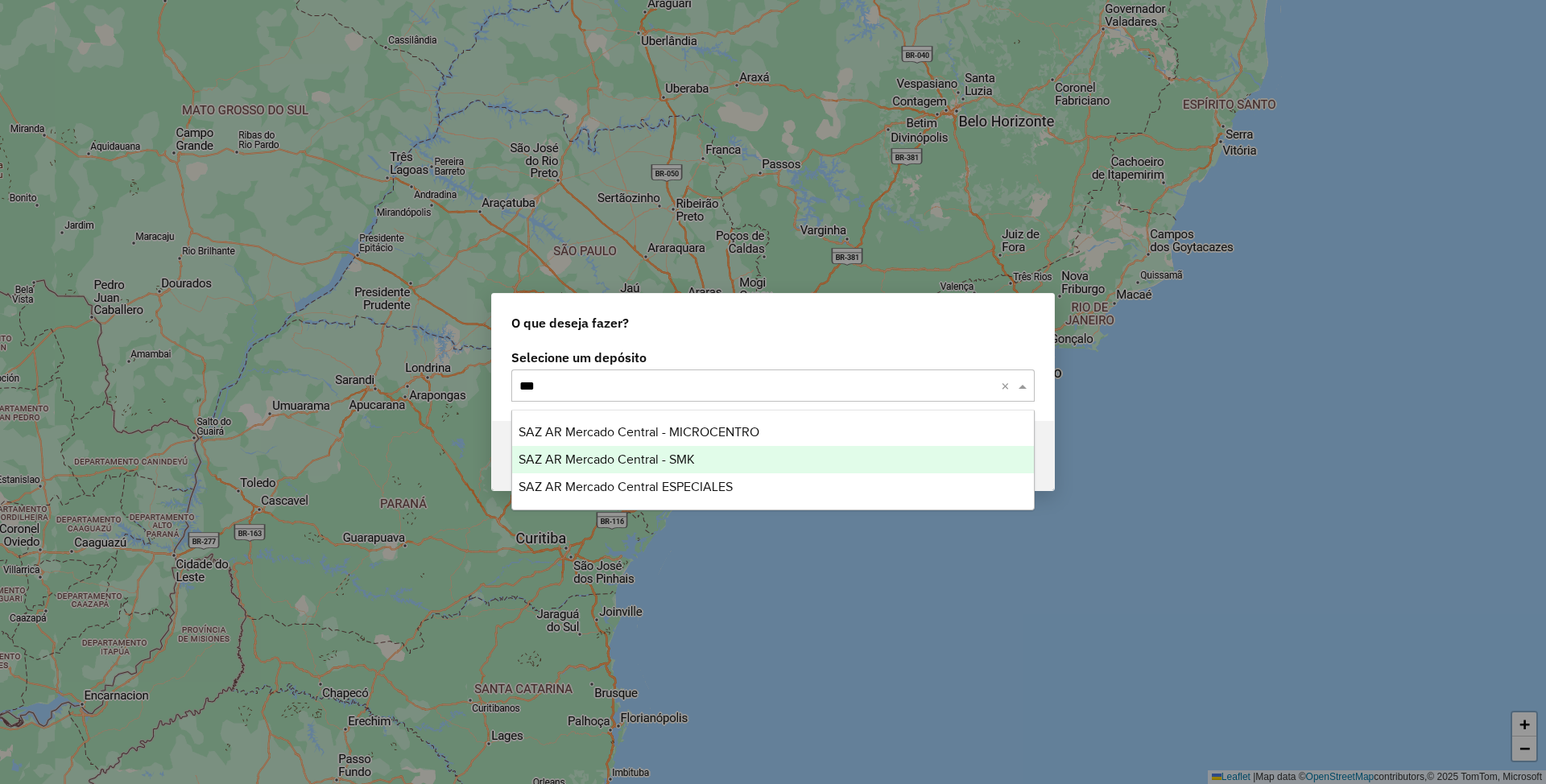
click at [689, 458] on span "SAZ AR Mercado Central - SMK" at bounding box center [606, 459] width 177 height 14
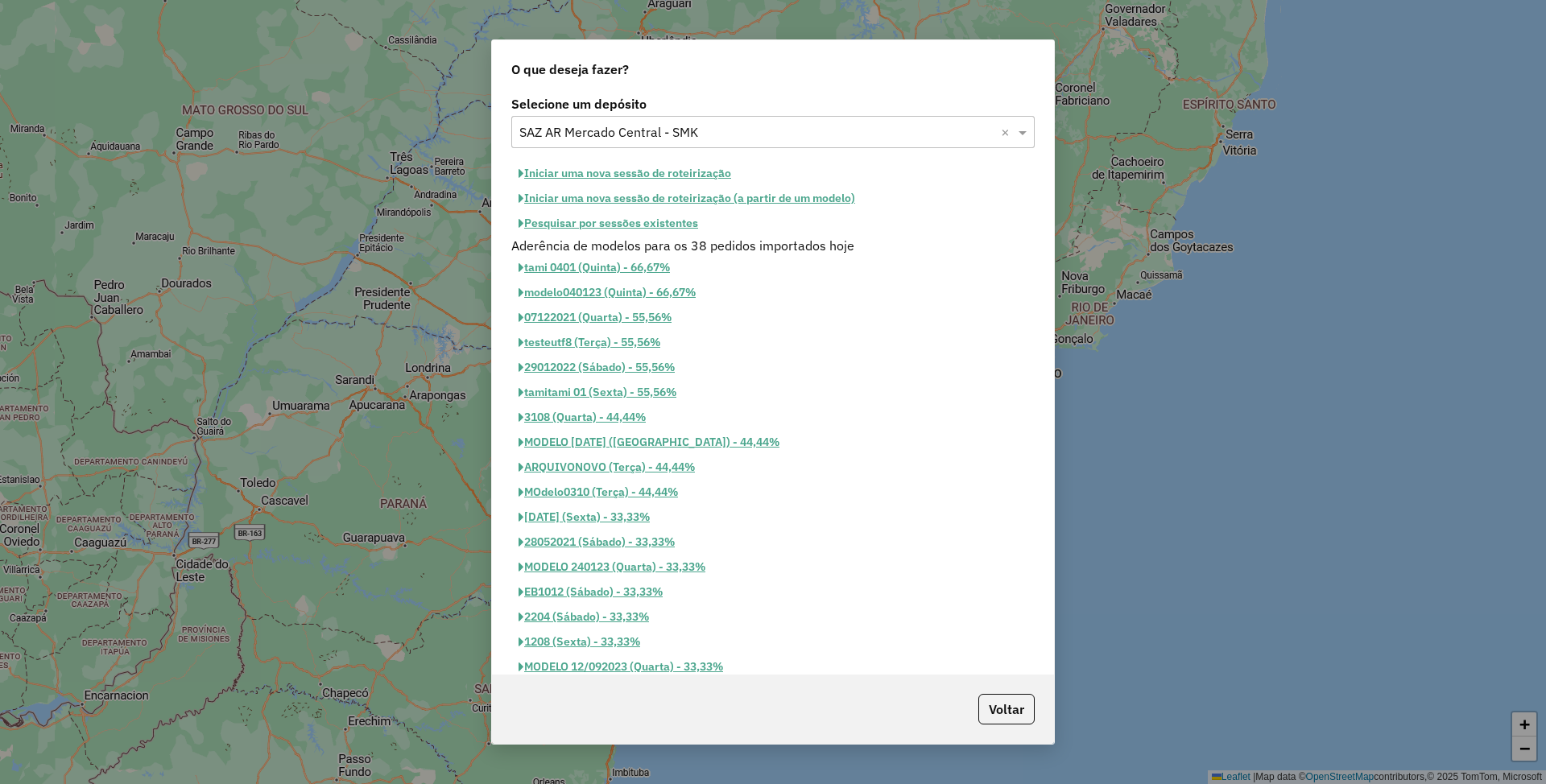
click at [578, 167] on button "Iniciar uma nova sessão de roteirização" at bounding box center [625, 173] width 227 height 25
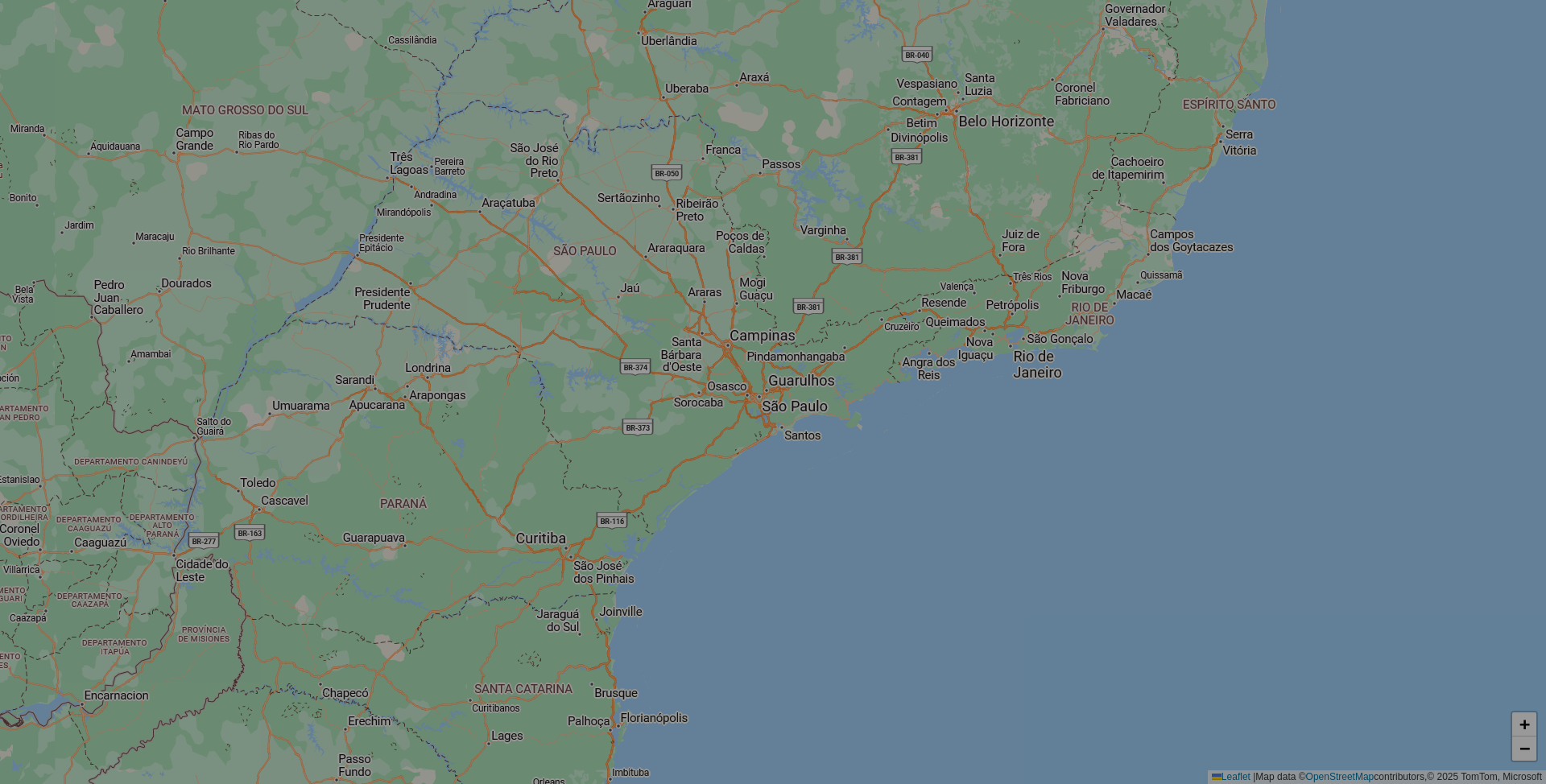
select select "*"
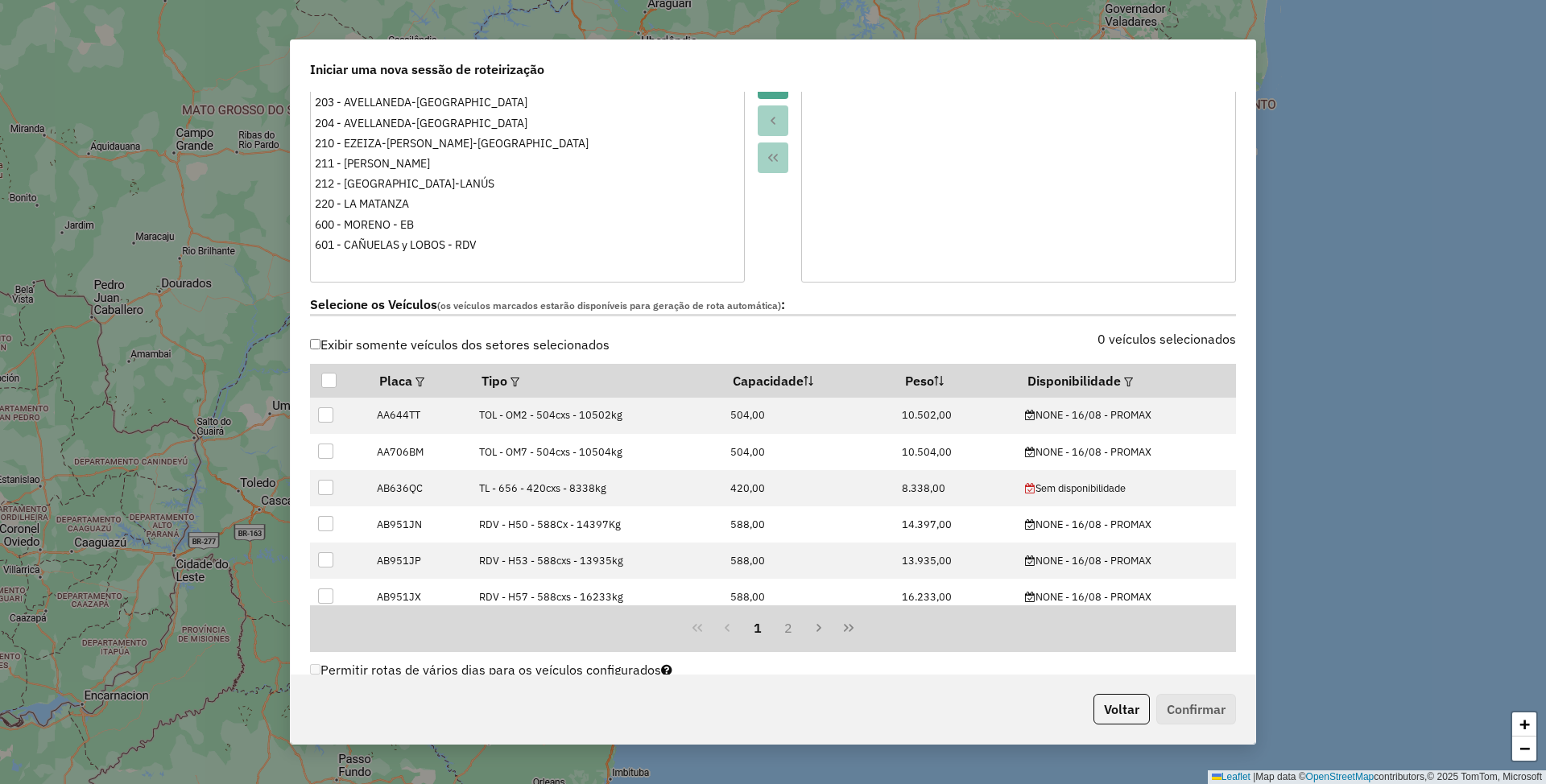
scroll to position [322, 0]
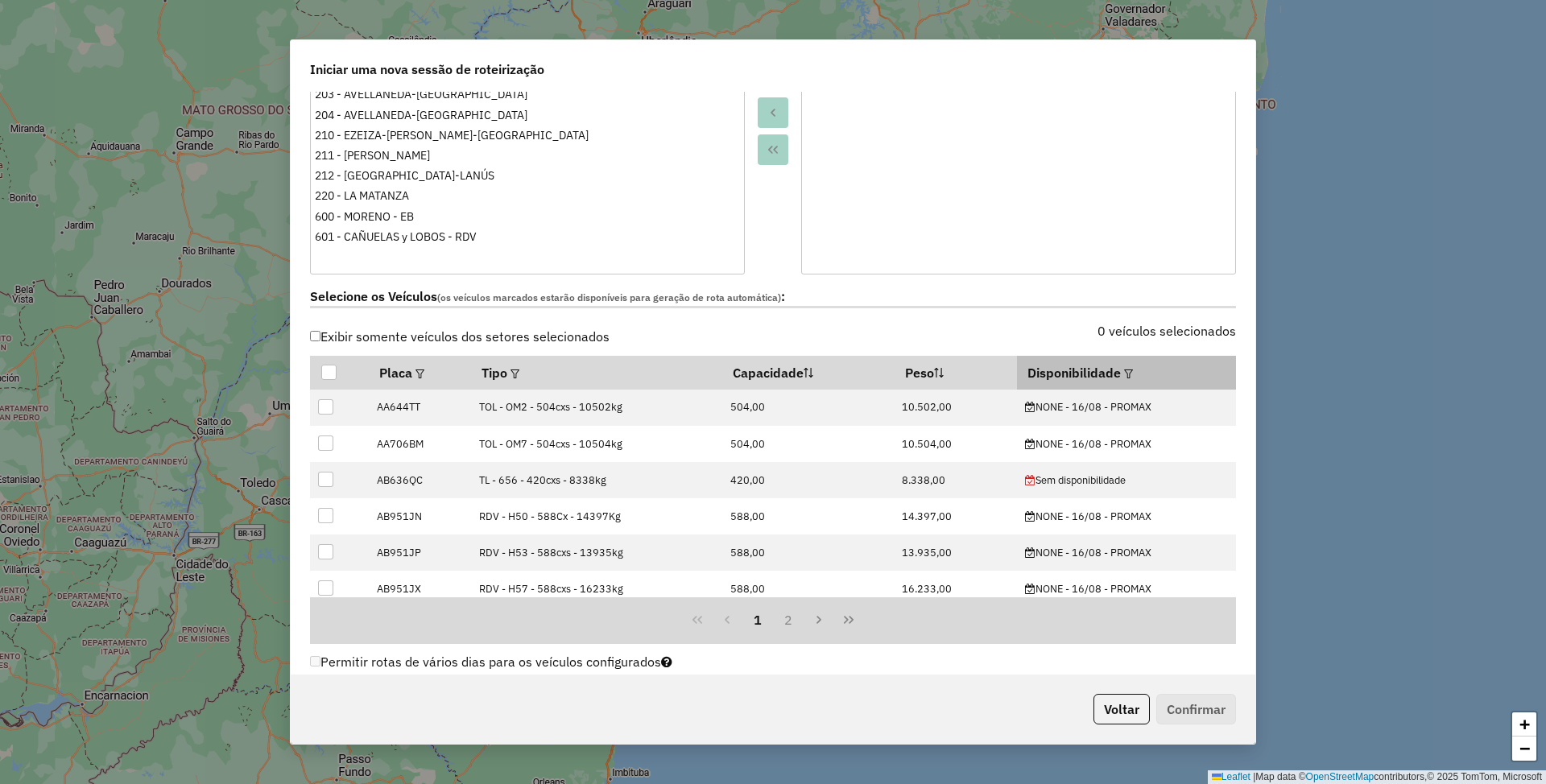
click at [1124, 375] on em at bounding box center [1128, 374] width 9 height 9
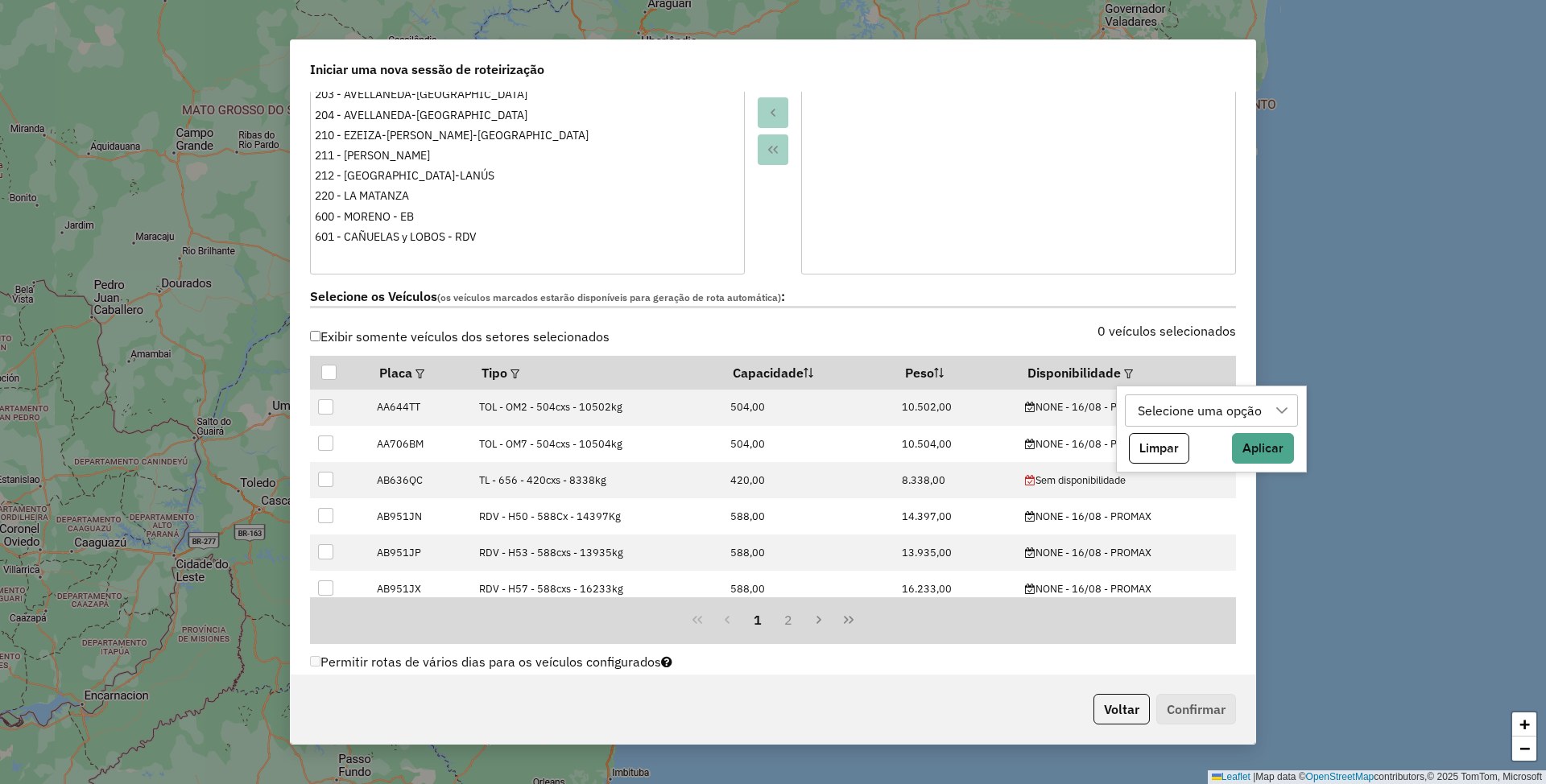
click at [1216, 405] on div "Selecione uma opção" at bounding box center [1199, 410] width 135 height 31
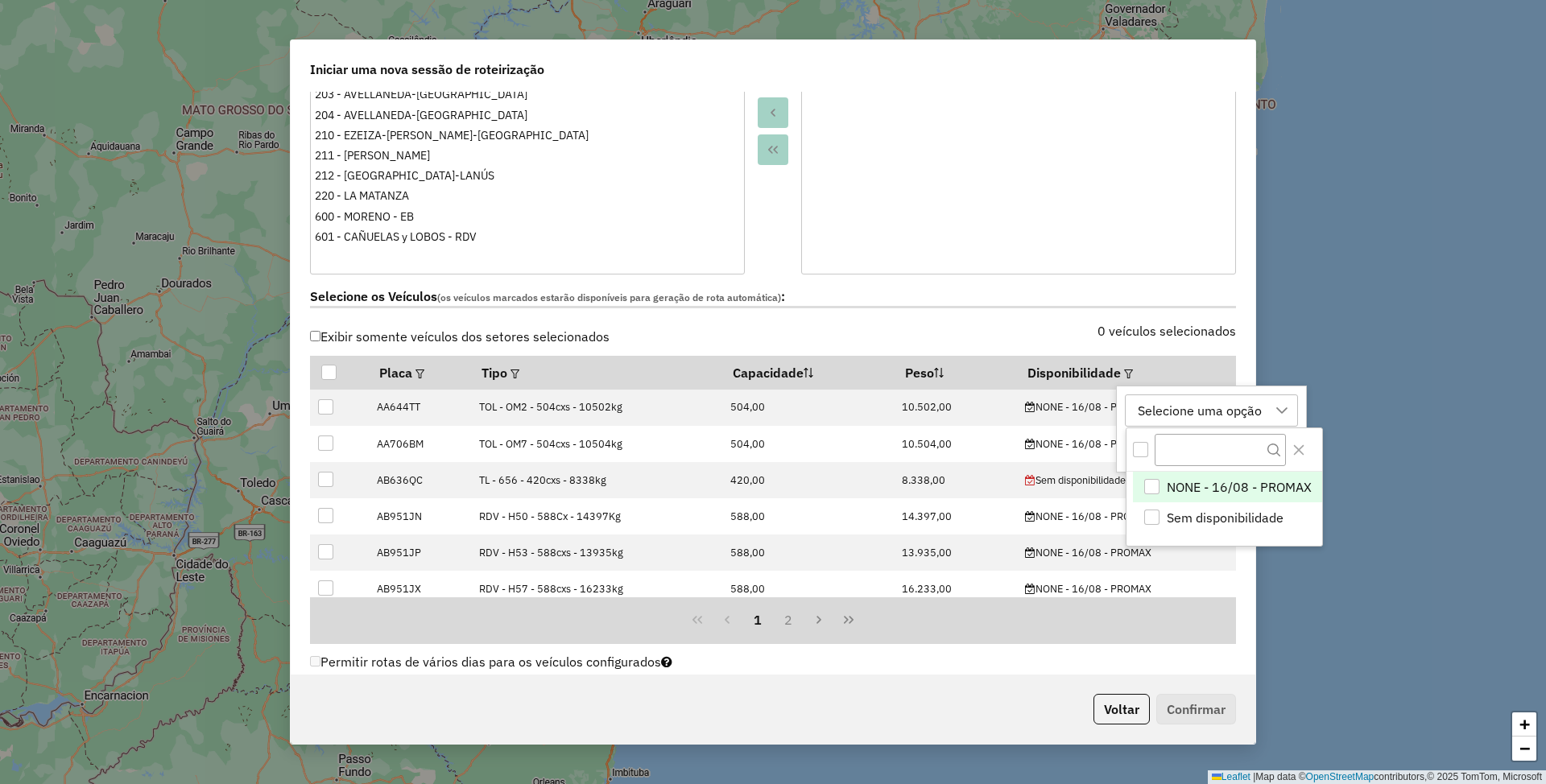
scroll to position [11, 73]
click at [1151, 485] on div "NONE - 16/08 - PROMAX" at bounding box center [1151, 486] width 15 height 15
click at [1241, 410] on div "NONE - 16/08 - PROMAX" at bounding box center [1210, 410] width 156 height 31
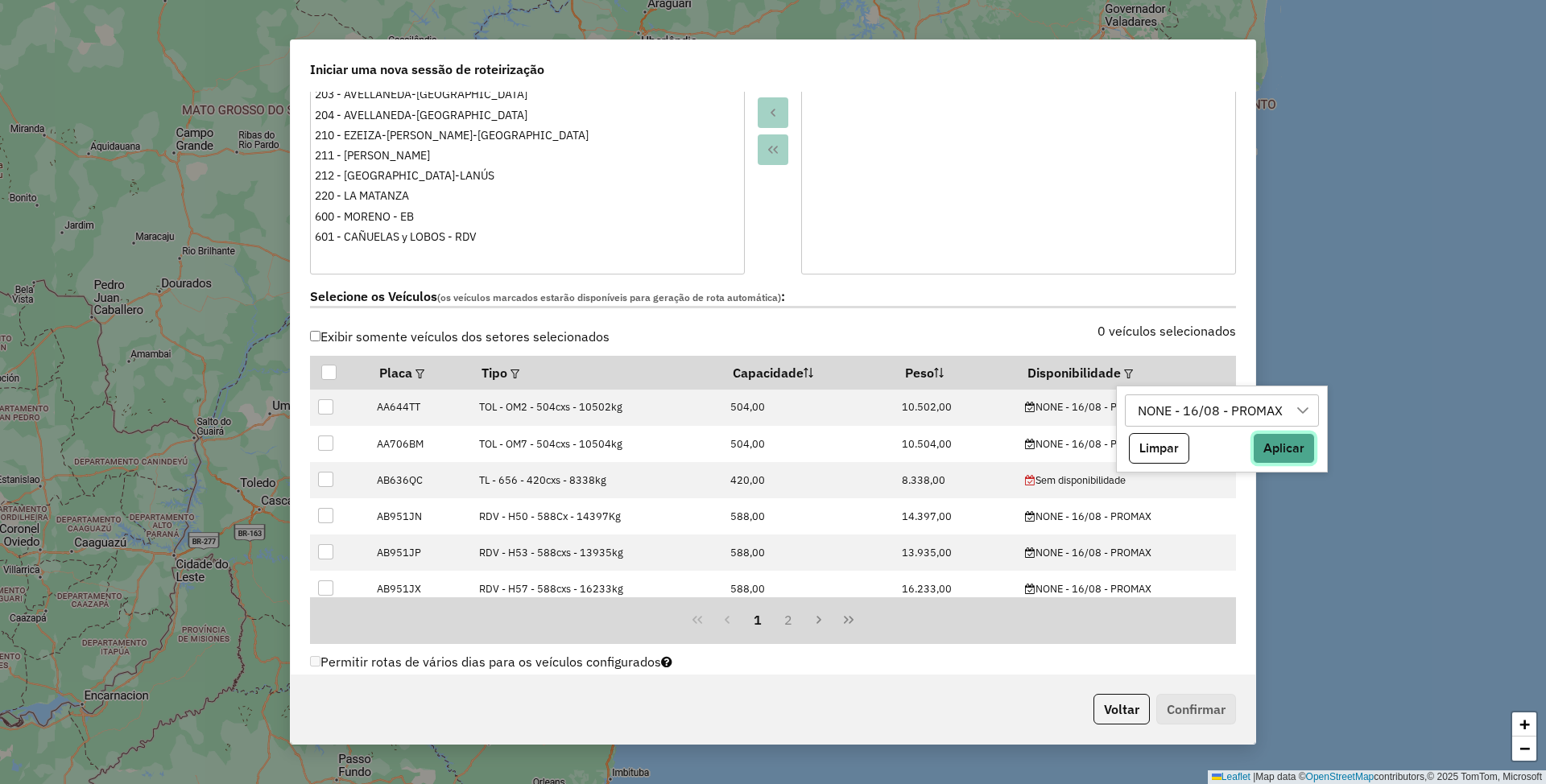
click at [1290, 451] on button "Aplicar" at bounding box center [1284, 448] width 62 height 31
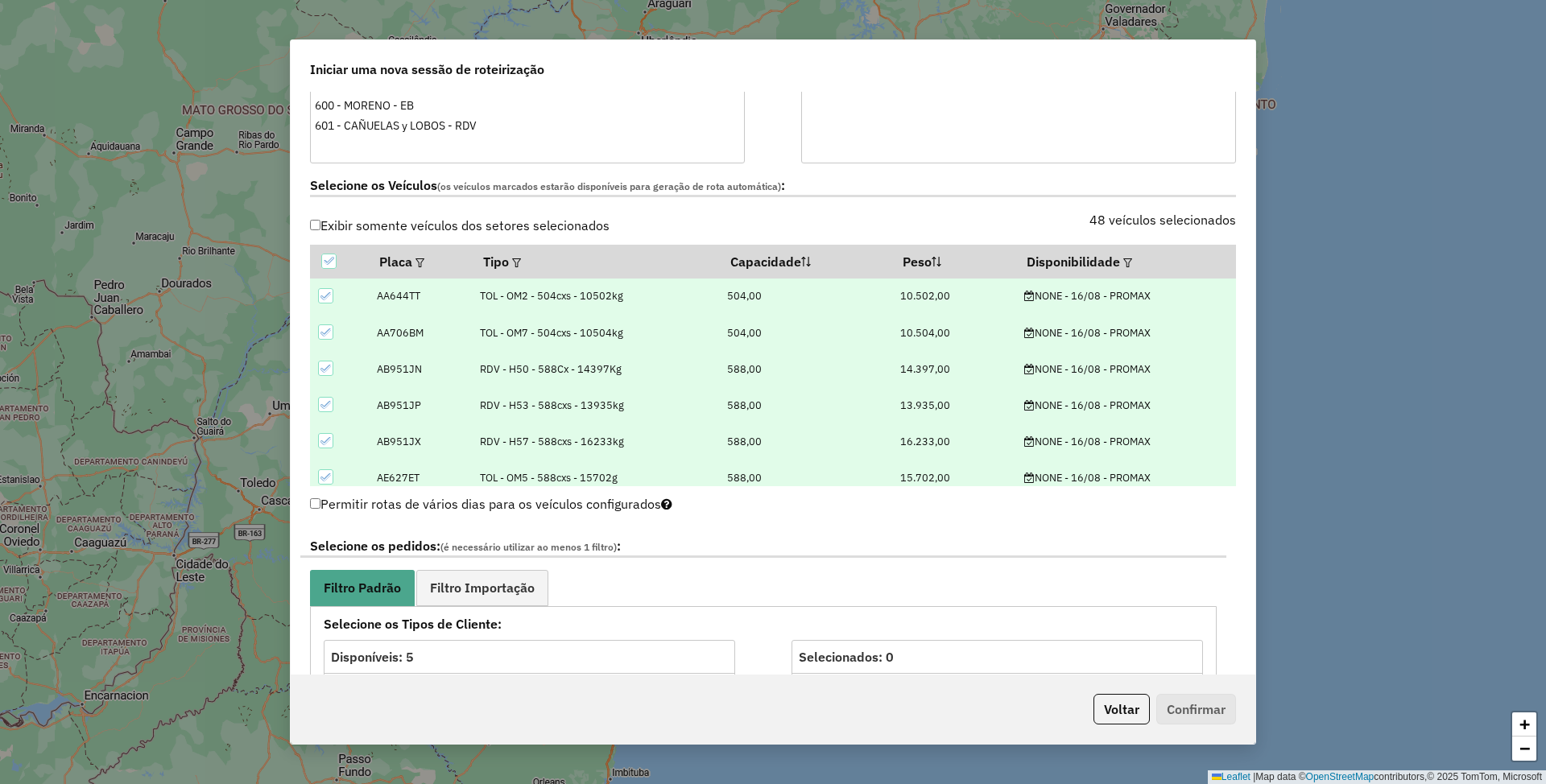
scroll to position [644, 0]
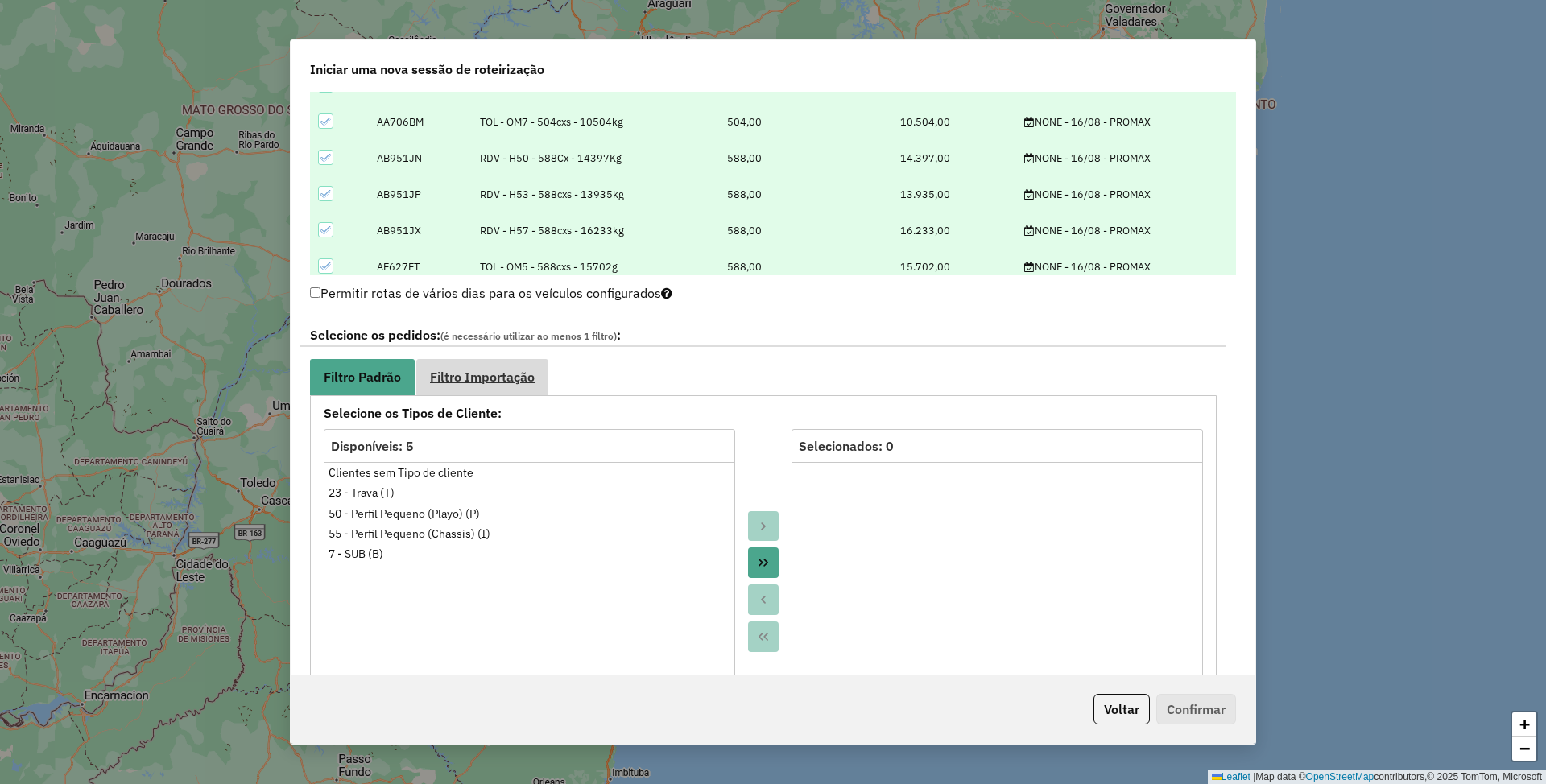
click at [511, 374] on span "Filtro Importação" at bounding box center [482, 377] width 105 height 13
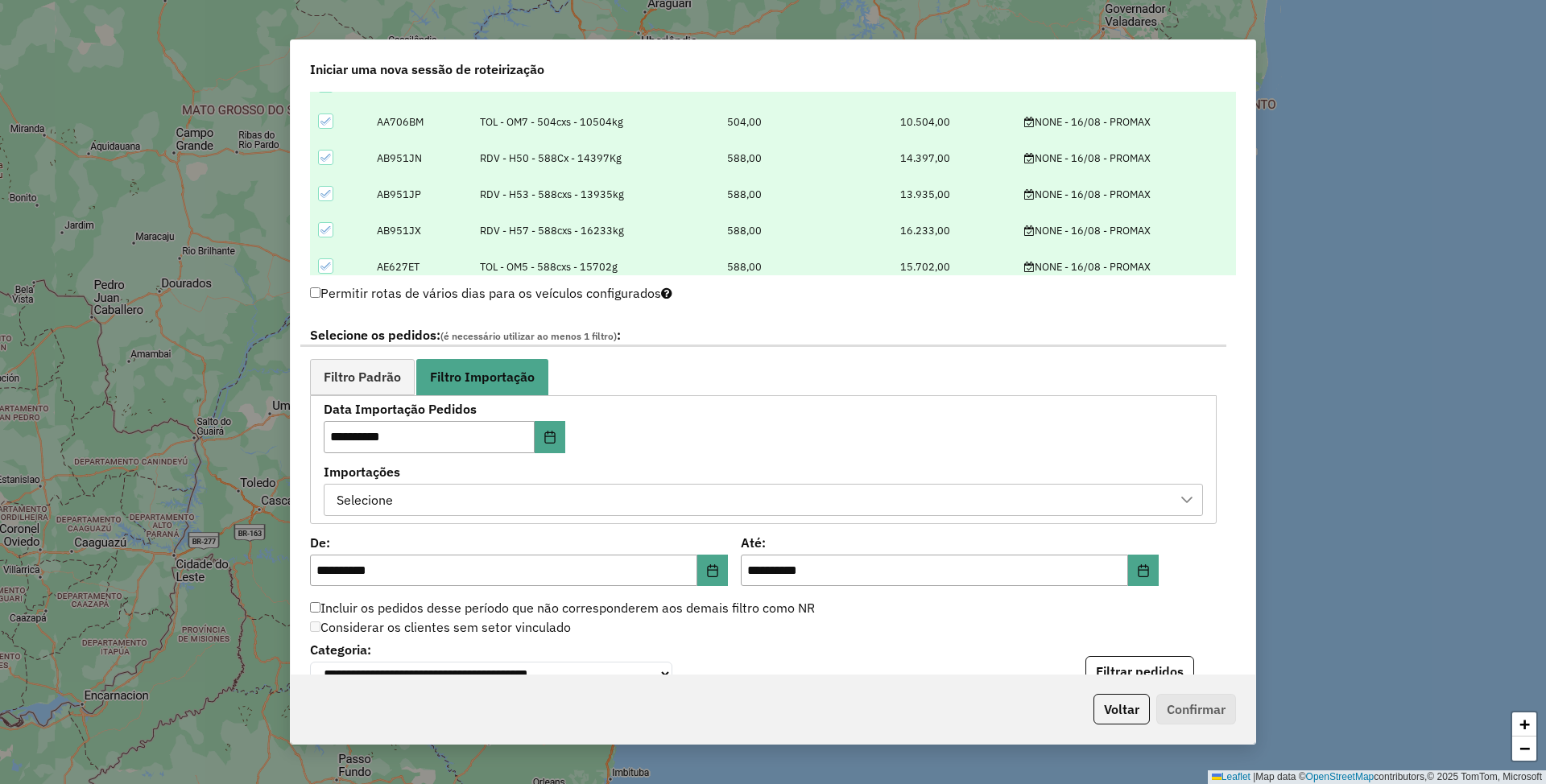
click at [520, 507] on div "Selecione" at bounding box center [752, 499] width 841 height 31
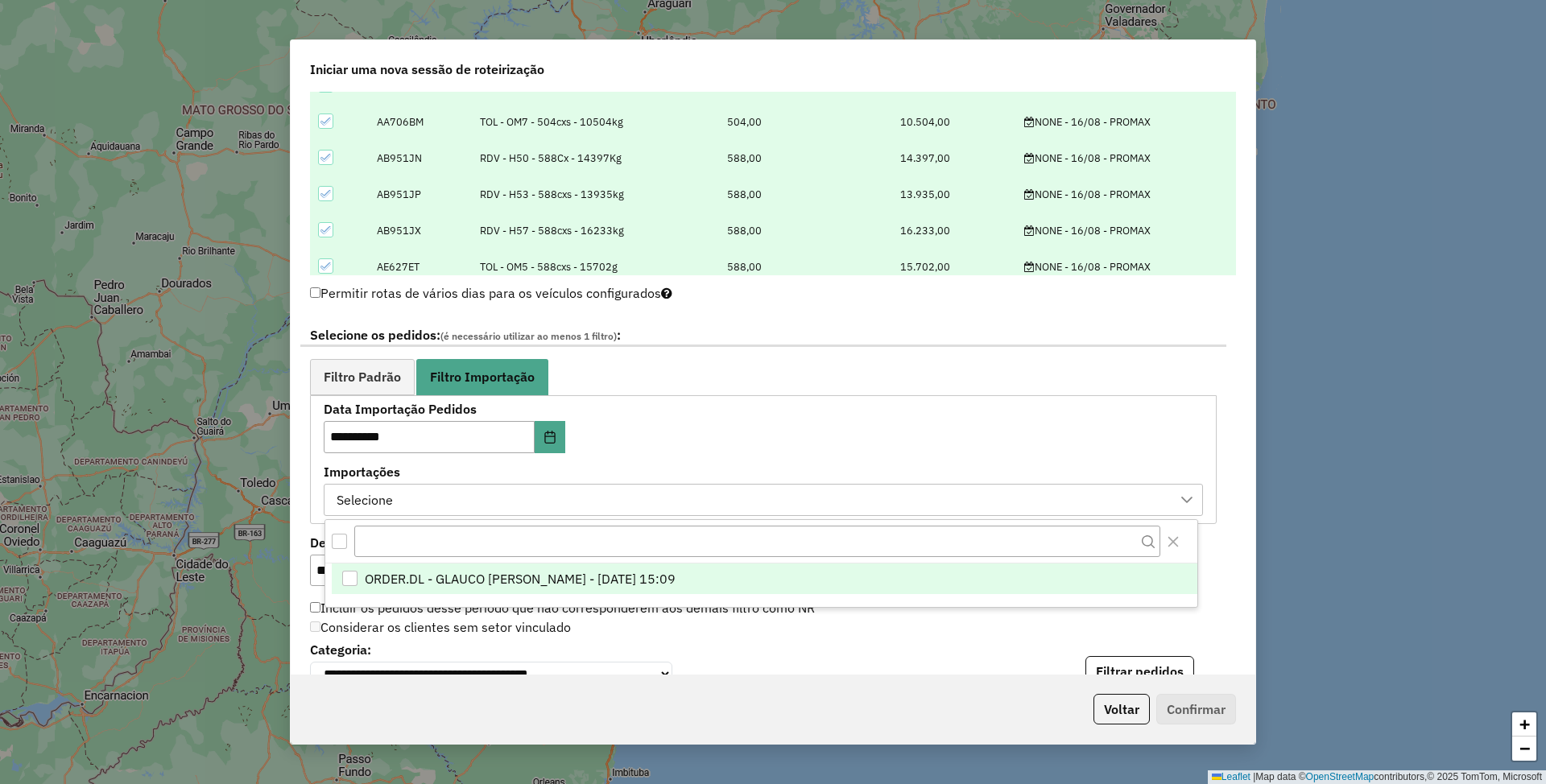
click at [526, 584] on span "ORDER.DL - GLAUCO RODRIGO VALENTINI - 15/08/2025 15:09" at bounding box center [520, 578] width 311 height 20
click at [357, 380] on span "Filtro Padrão" at bounding box center [362, 377] width 77 height 13
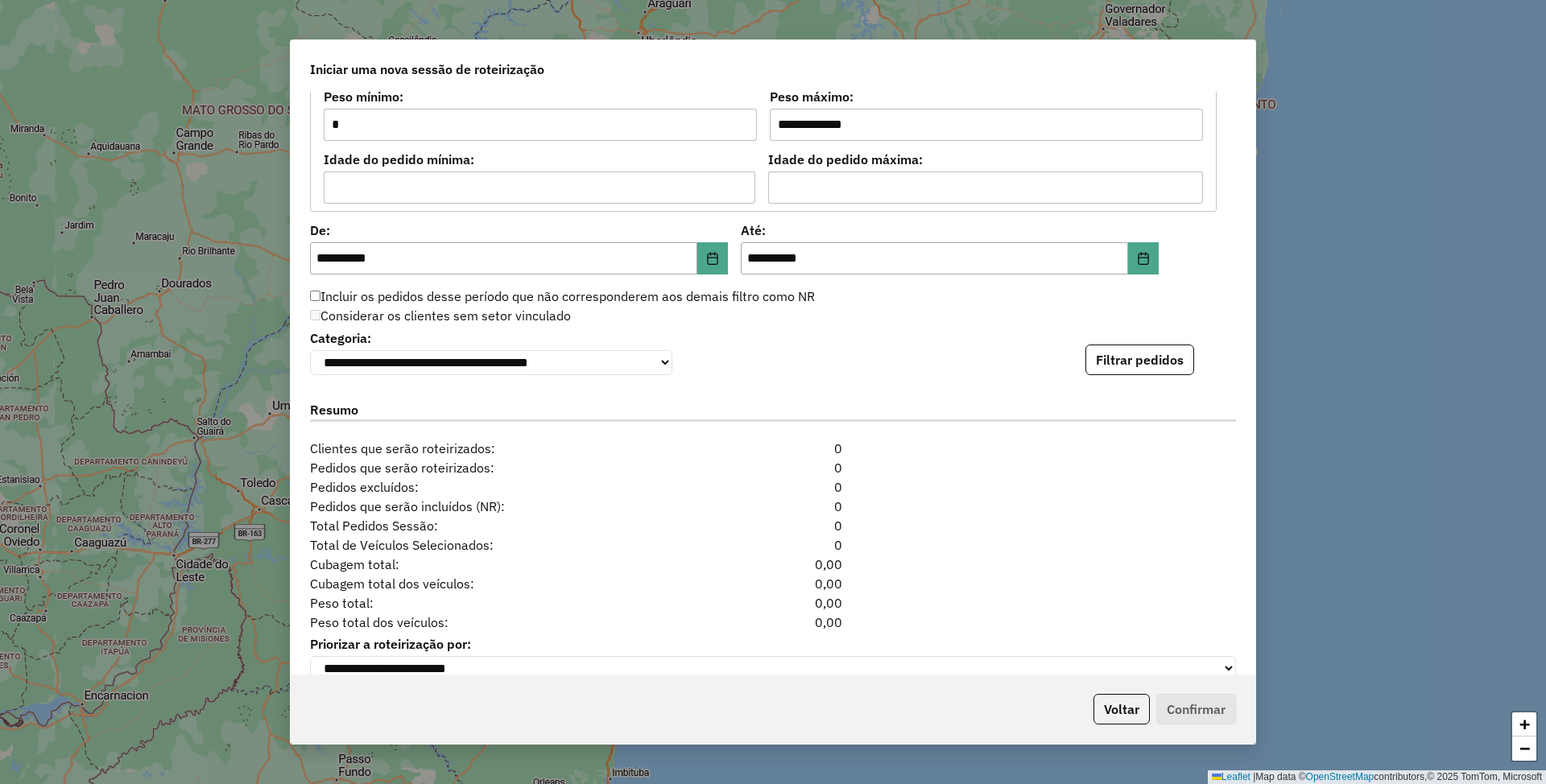
scroll to position [1460, 0]
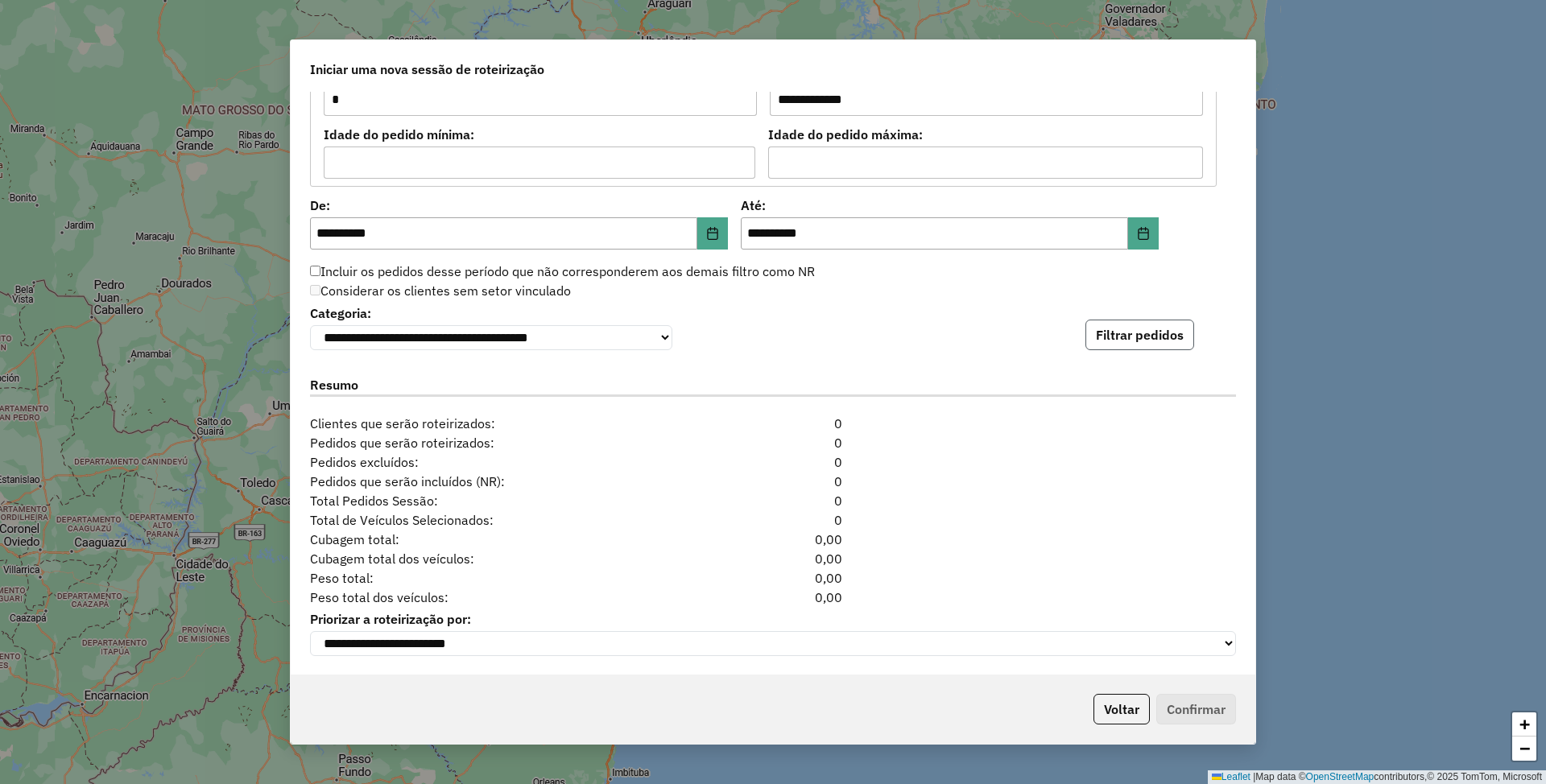
click at [1131, 326] on button "Filtrar pedidos" at bounding box center [1140, 335] width 109 height 31
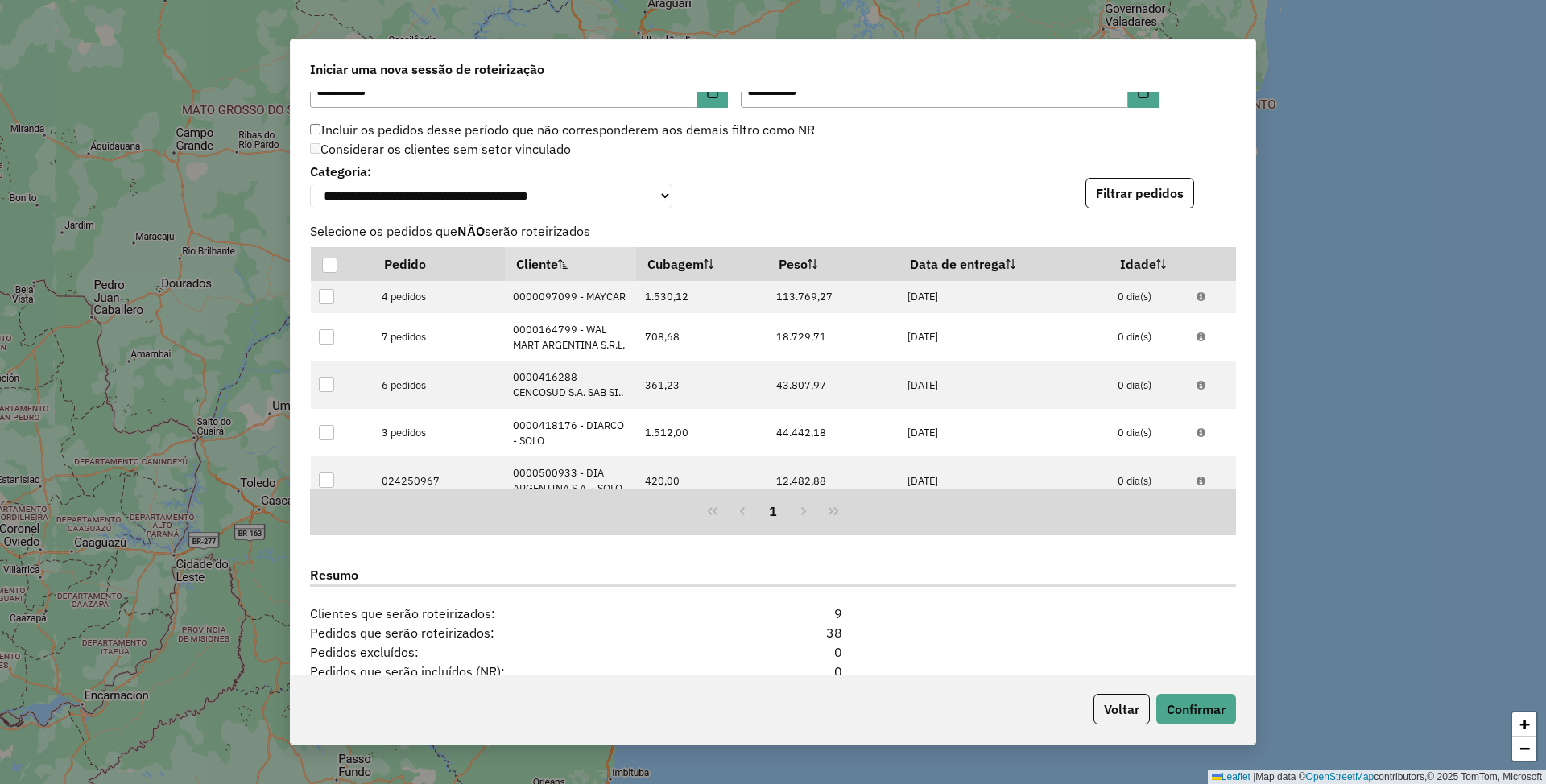
scroll to position [1794, 0]
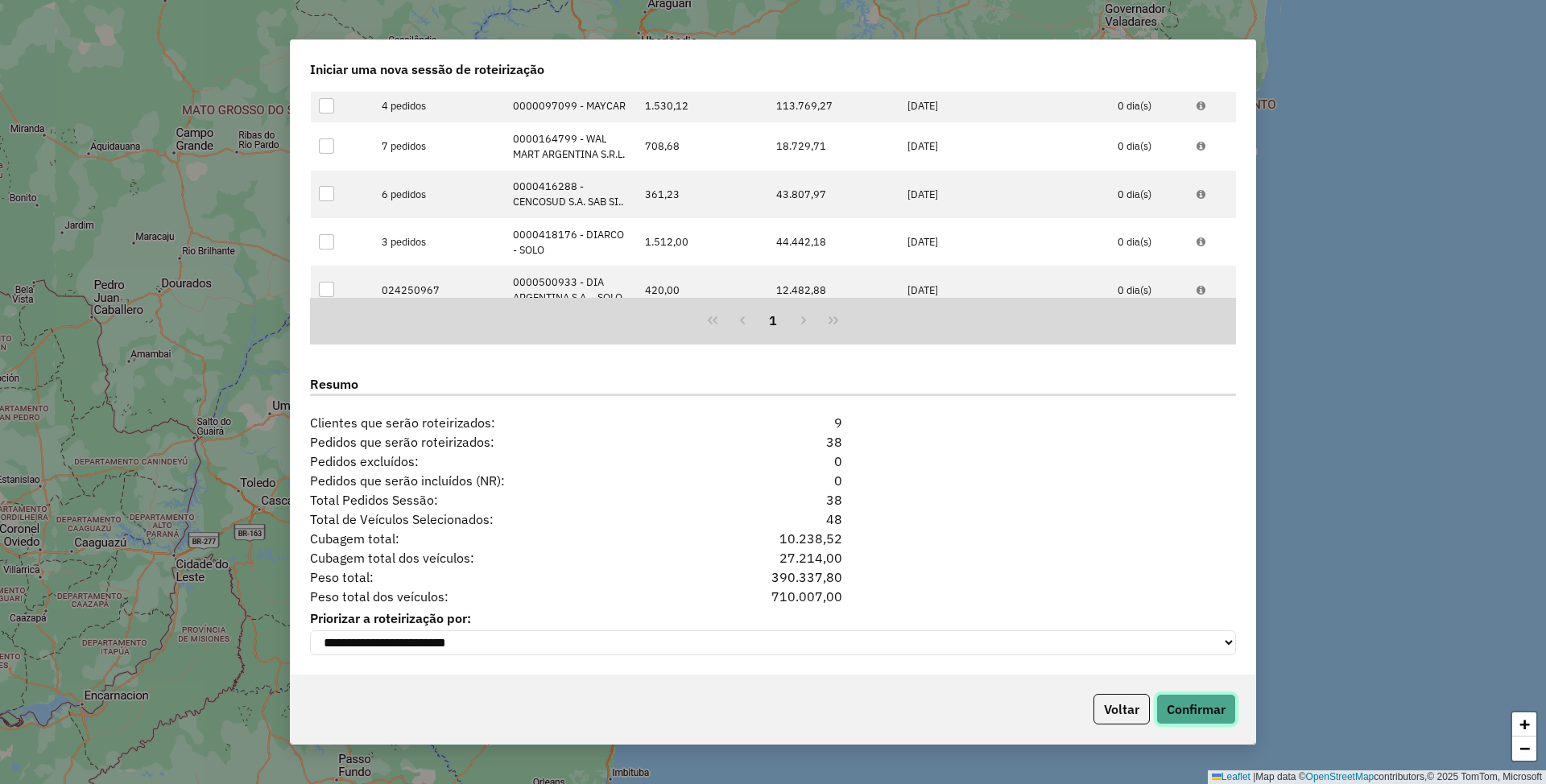
click at [1206, 711] on button "Confirmar" at bounding box center [1196, 709] width 80 height 31
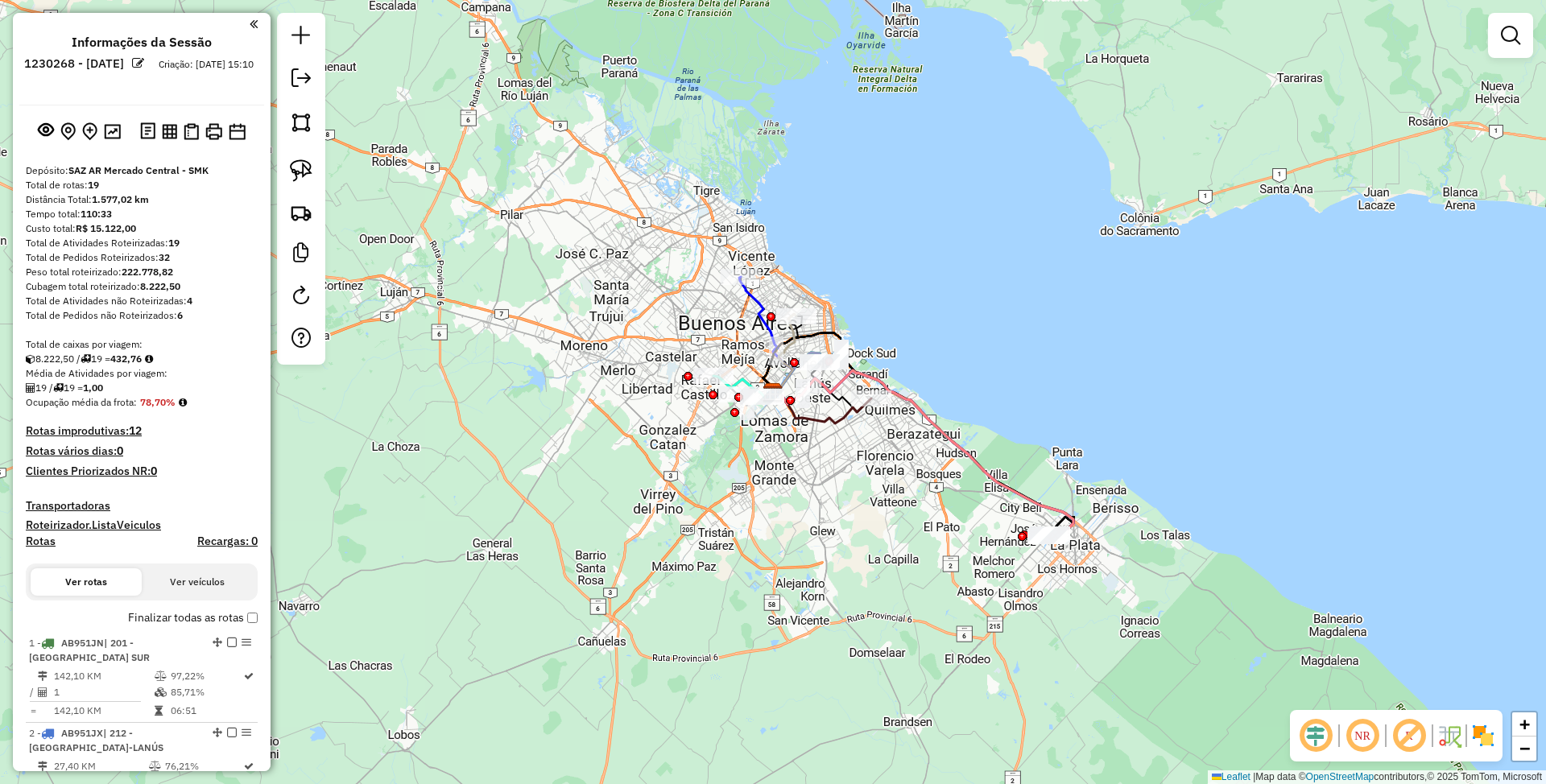
click at [1477, 733] on img at bounding box center [1484, 736] width 26 height 26
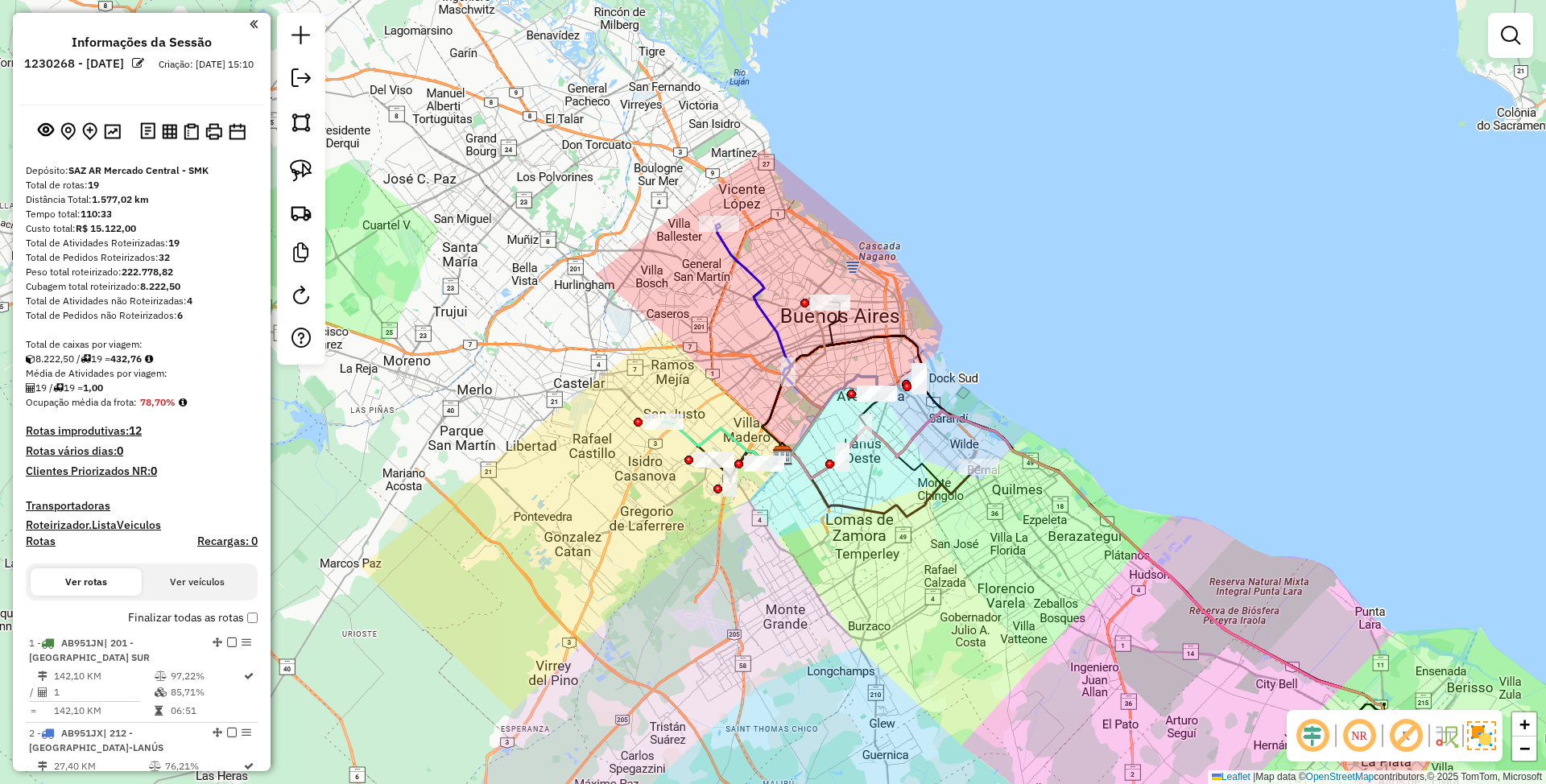
click at [749, 274] on icon at bounding box center [769, 340] width 107 height 233
select select "**********"
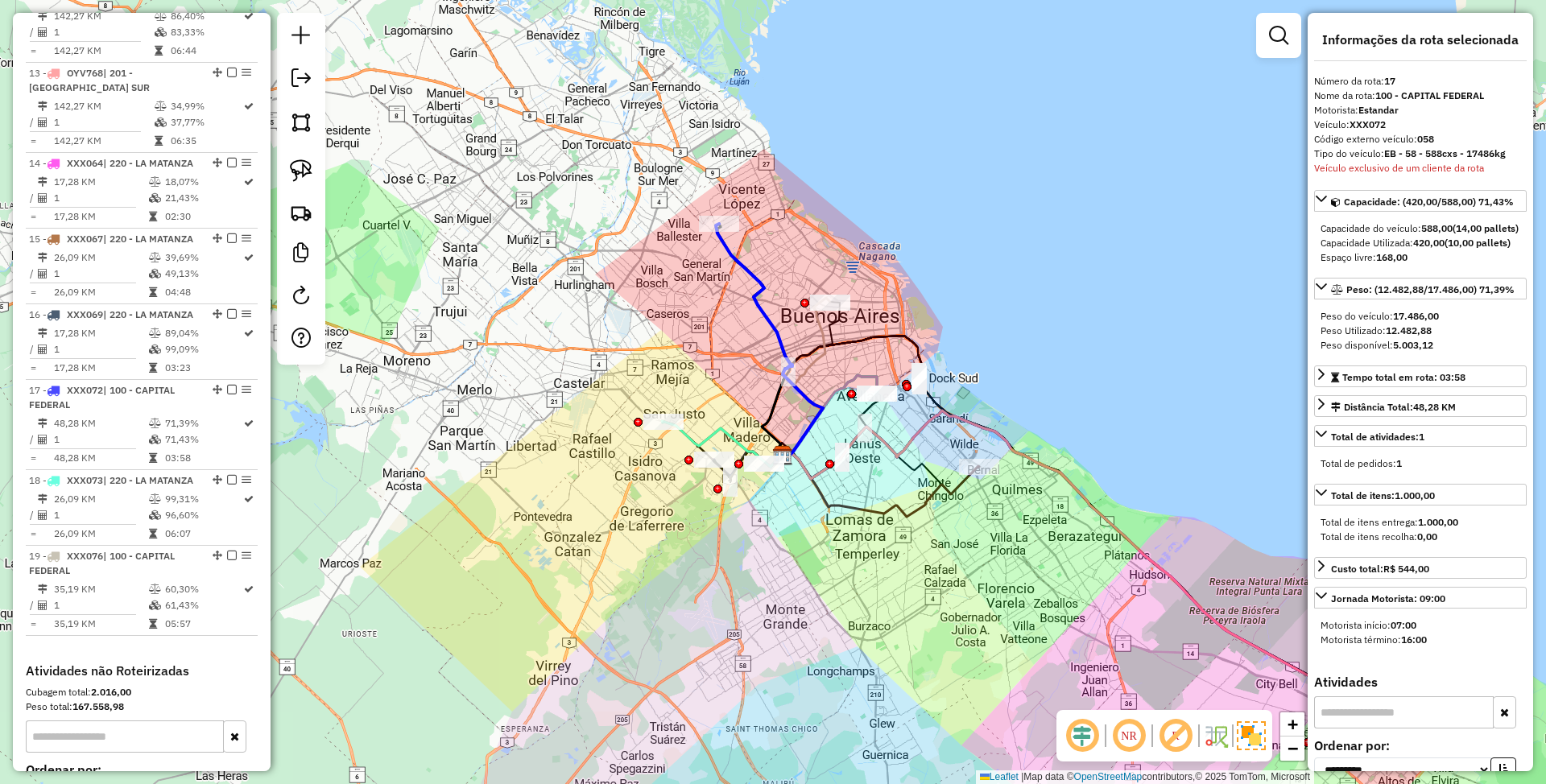
scroll to position [1939, 0]
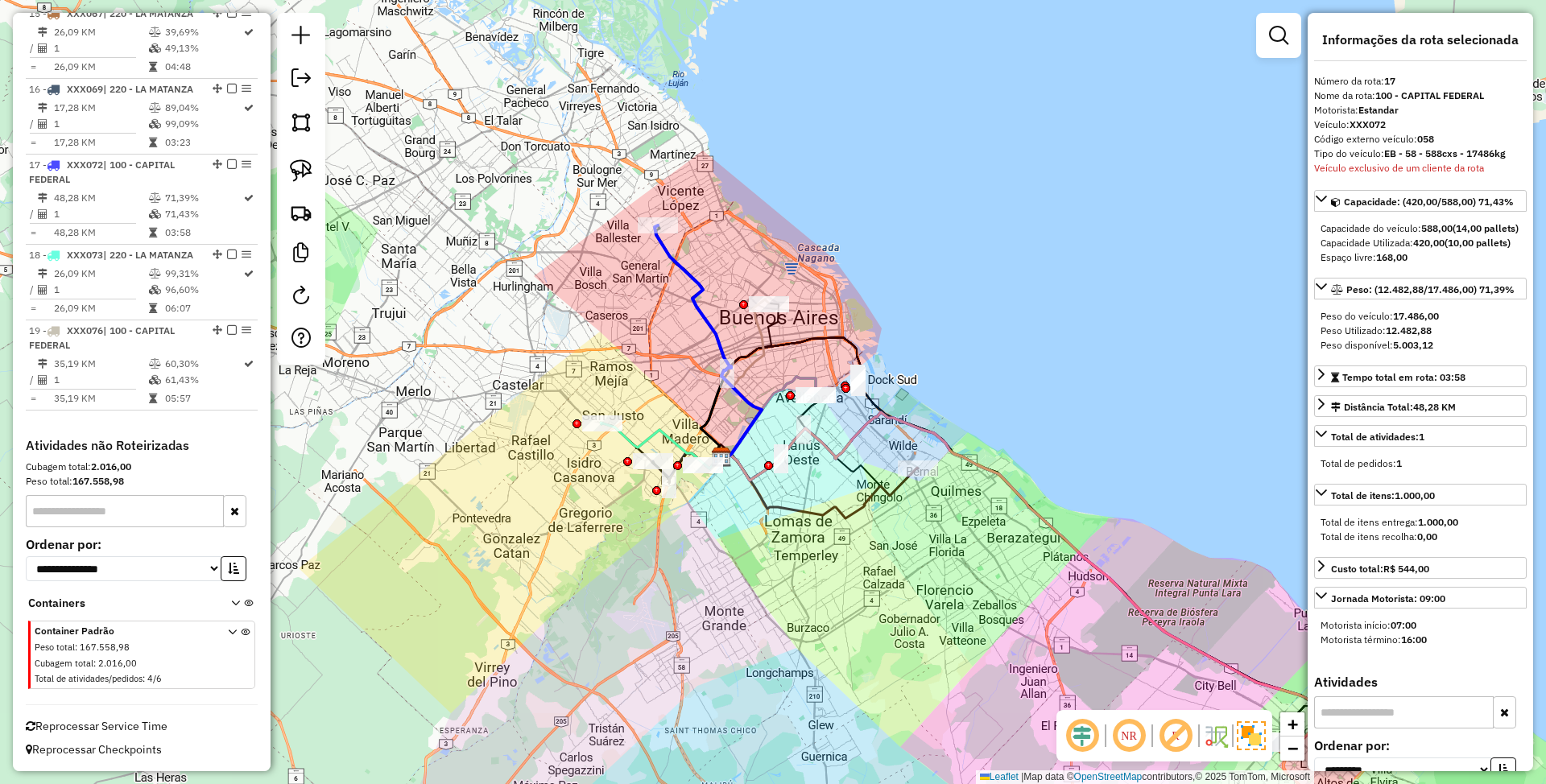
drag, startPoint x: 808, startPoint y: 246, endPoint x: 752, endPoint y: 248, distance: 56.0
click at [752, 248] on div "Janela de atendimento Grade de atendimento Capacidade Transportadoras Veículos …" at bounding box center [773, 392] width 1546 height 784
click at [689, 272] on icon at bounding box center [708, 341] width 107 height 233
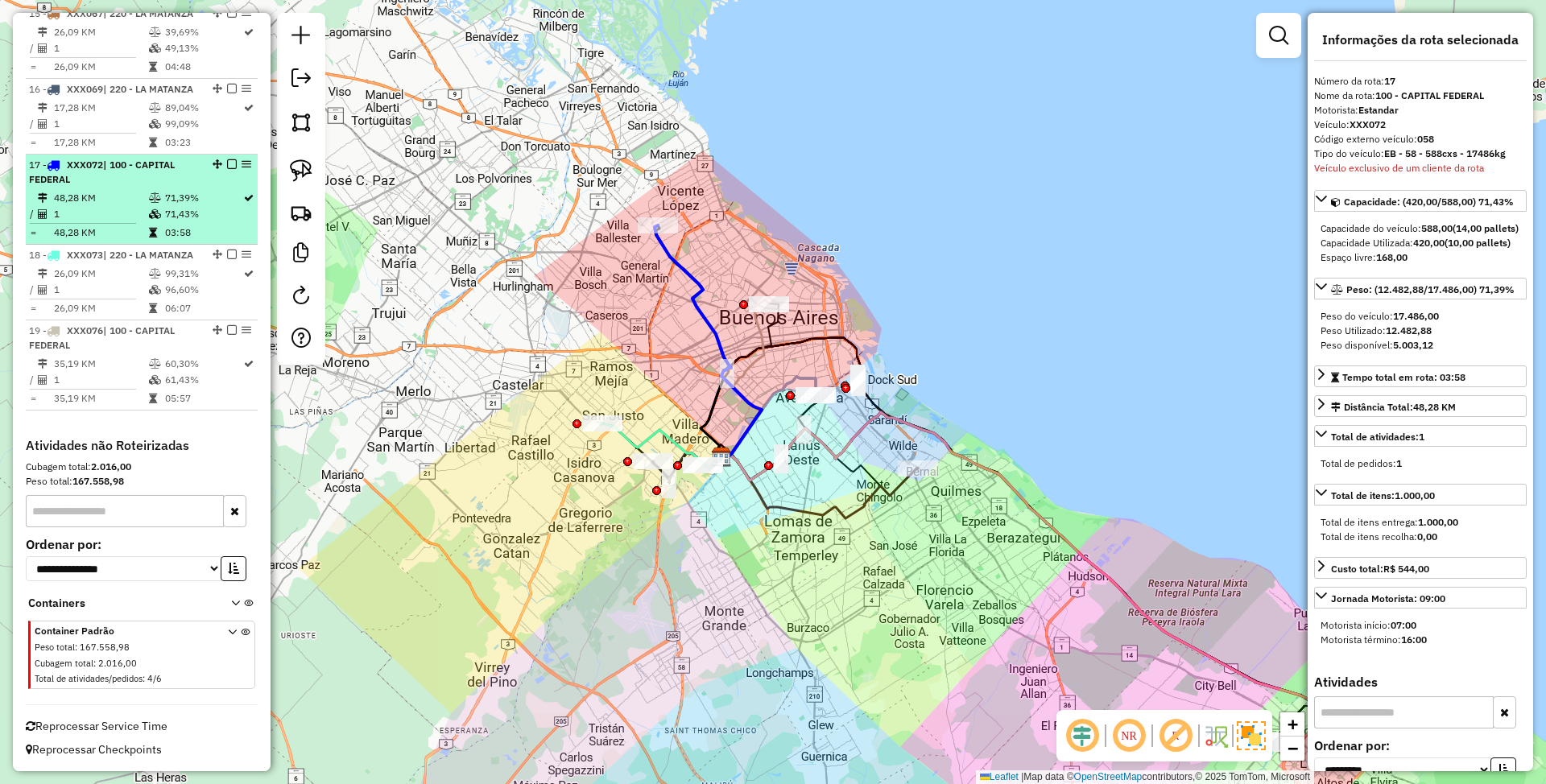
click at [230, 159] on em at bounding box center [232, 164] width 9 height 9
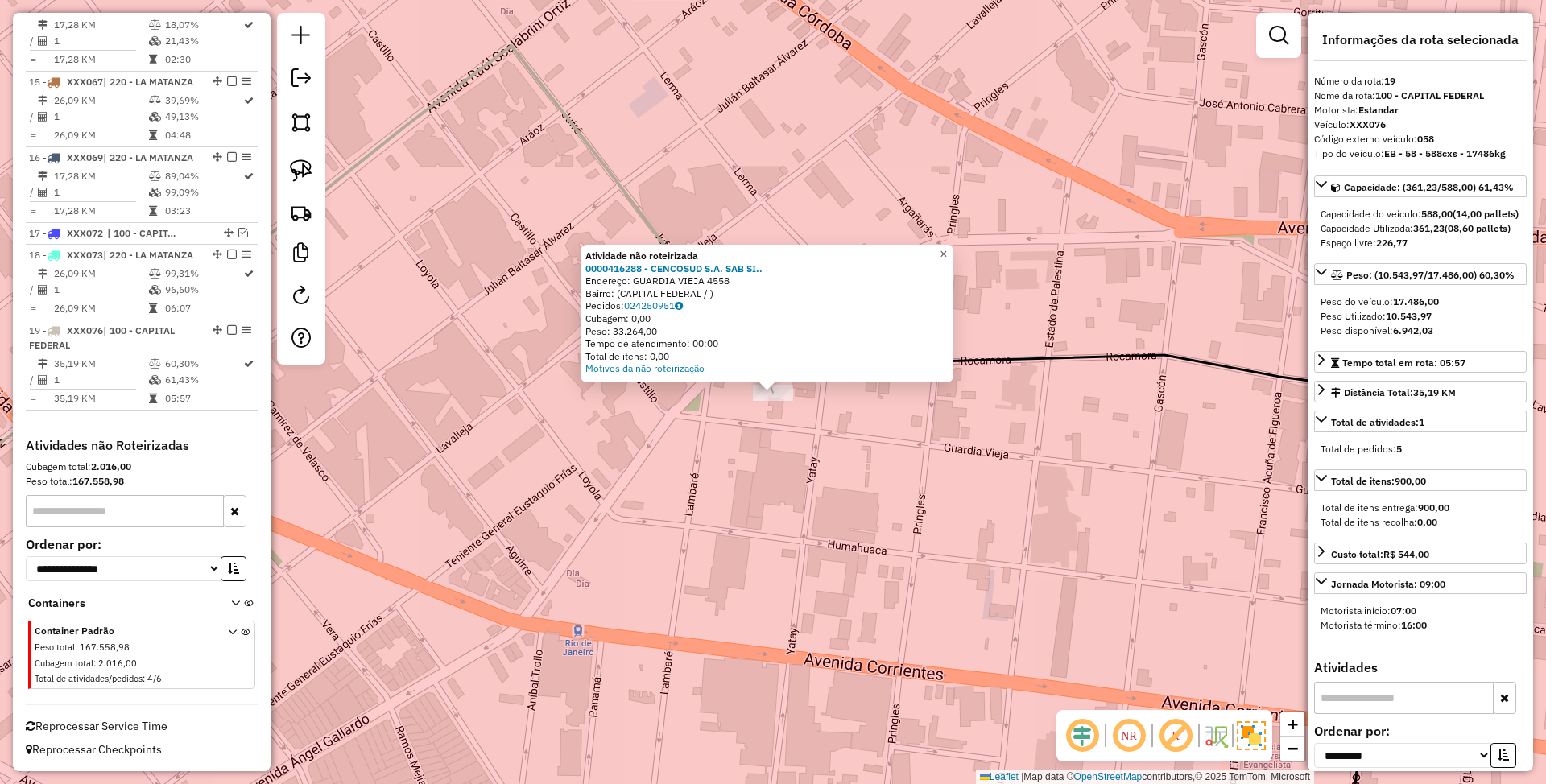
click at [947, 253] on span "×" at bounding box center [943, 254] width 7 height 14
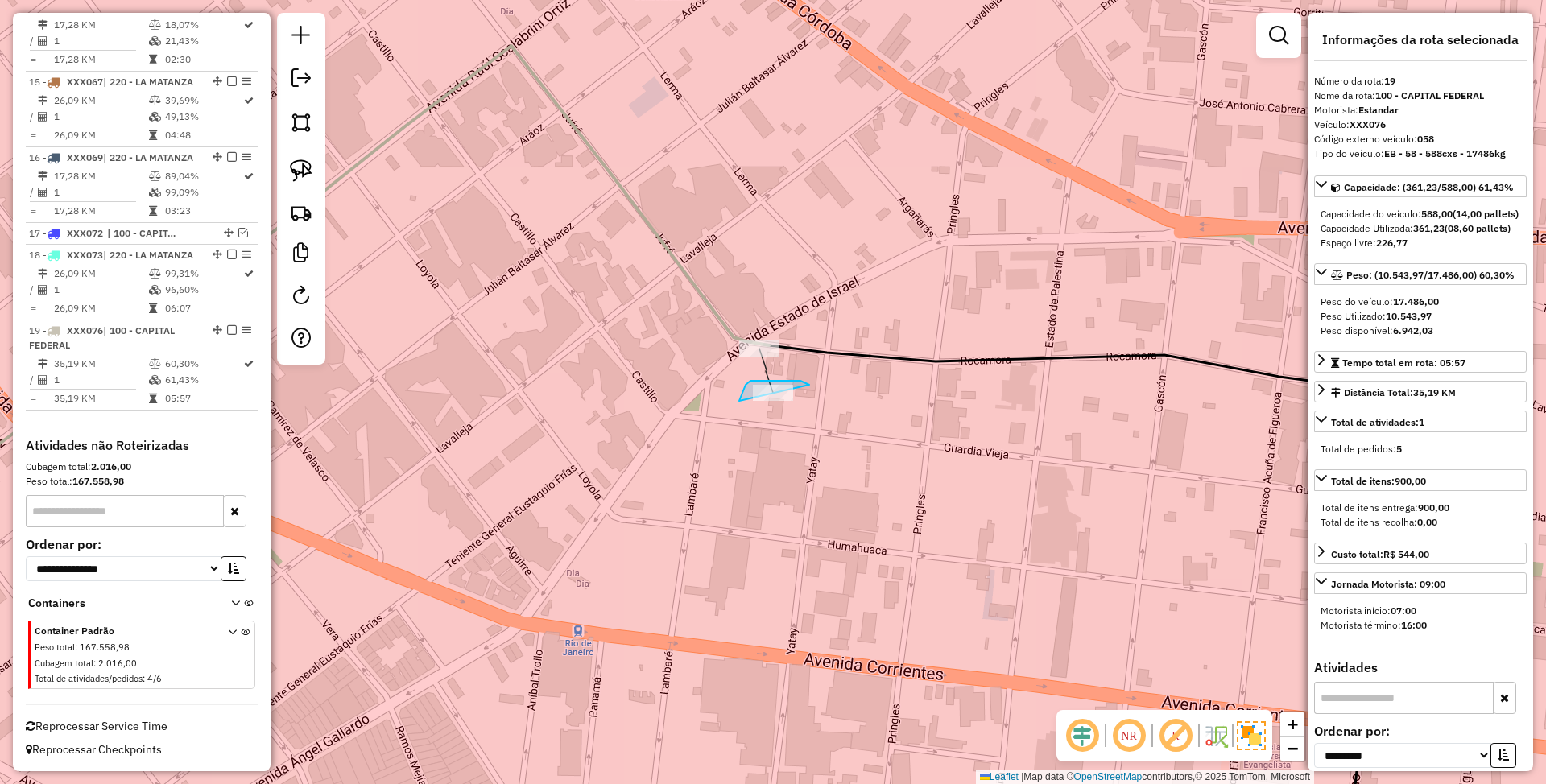
drag, startPoint x: 804, startPoint y: 381, endPoint x: 799, endPoint y: 452, distance: 71.2
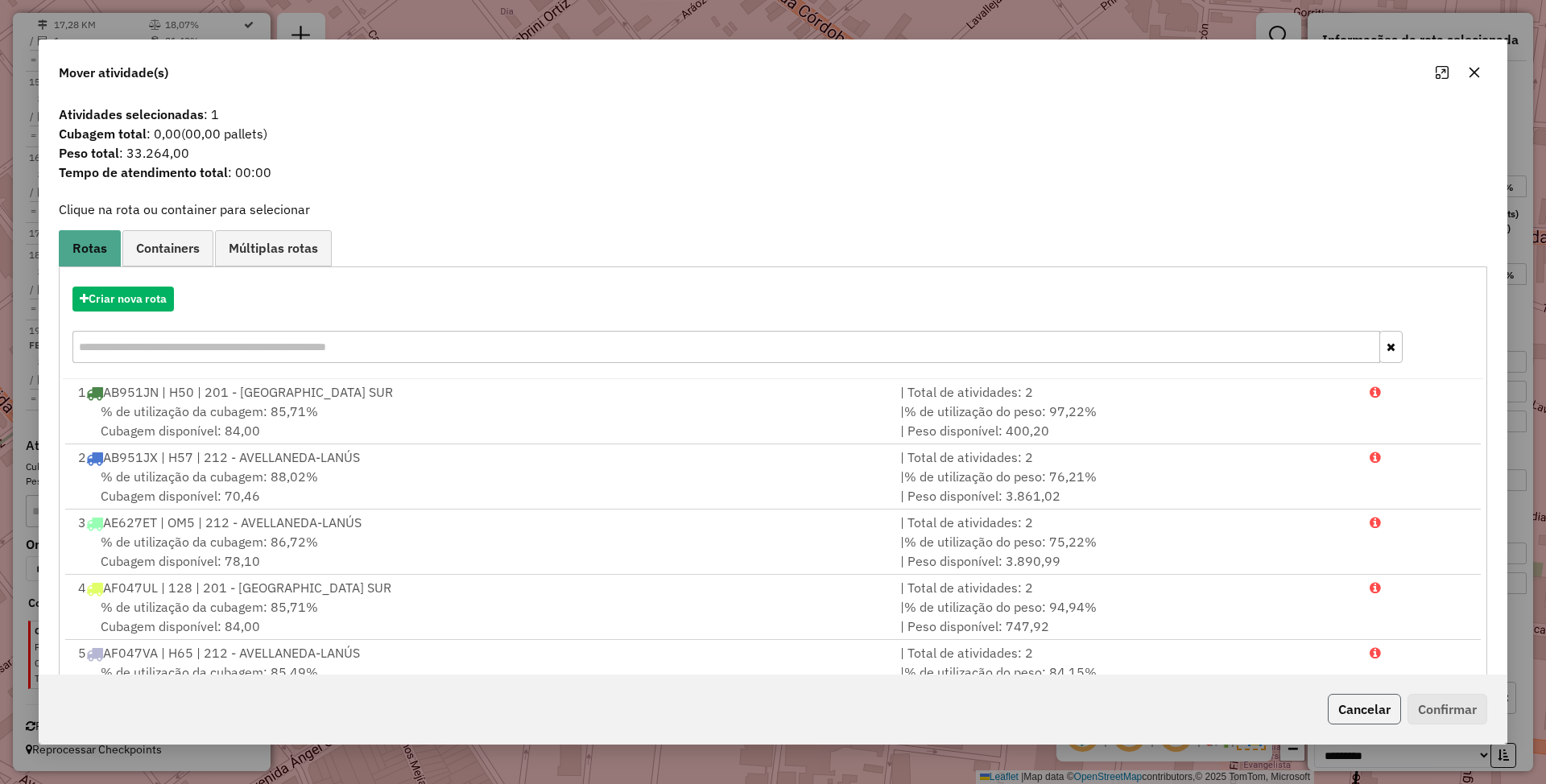
click at [1350, 709] on button "Cancelar" at bounding box center [1364, 709] width 73 height 31
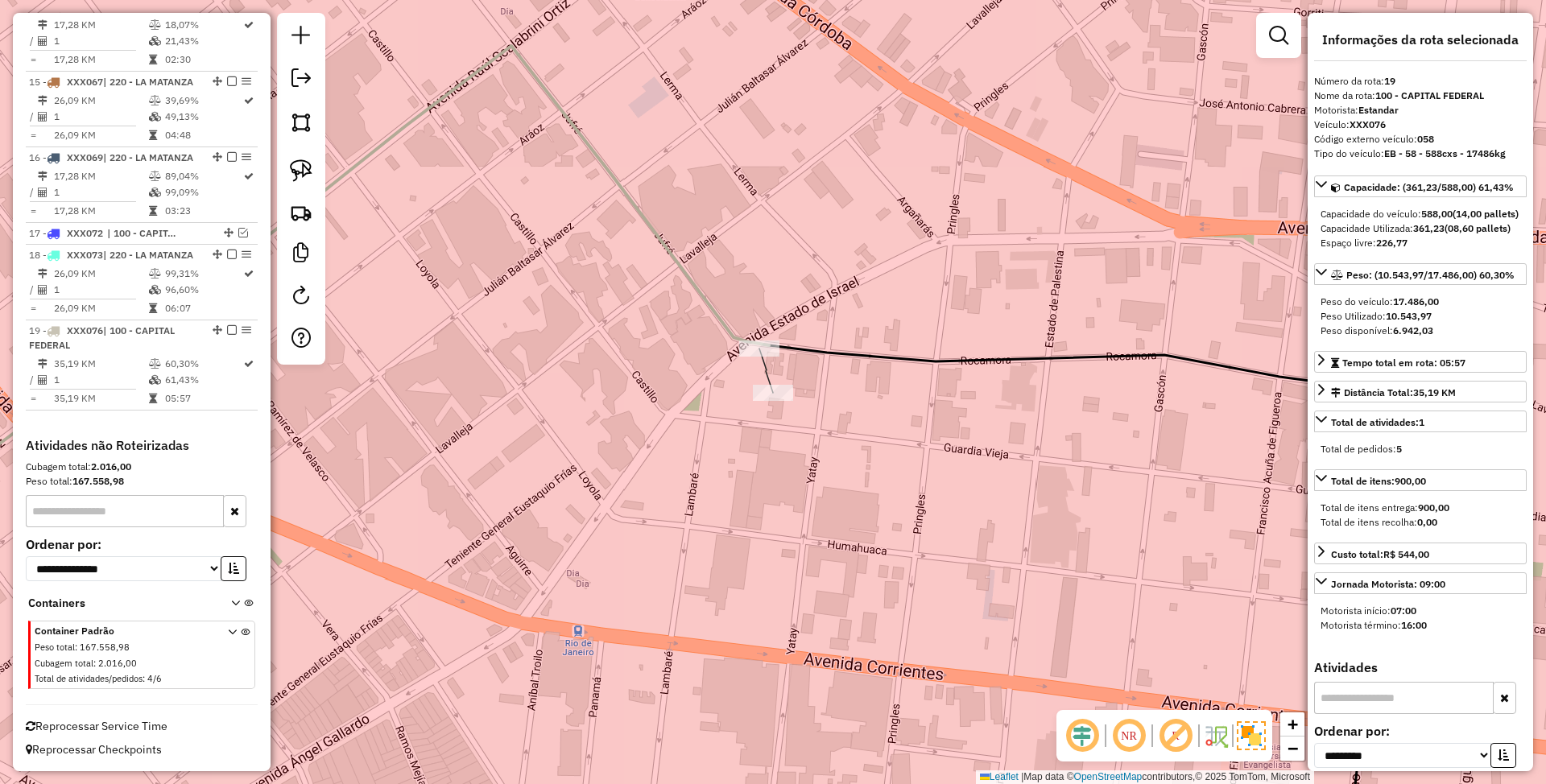
click at [713, 311] on icon at bounding box center [307, 301] width 924 height 512
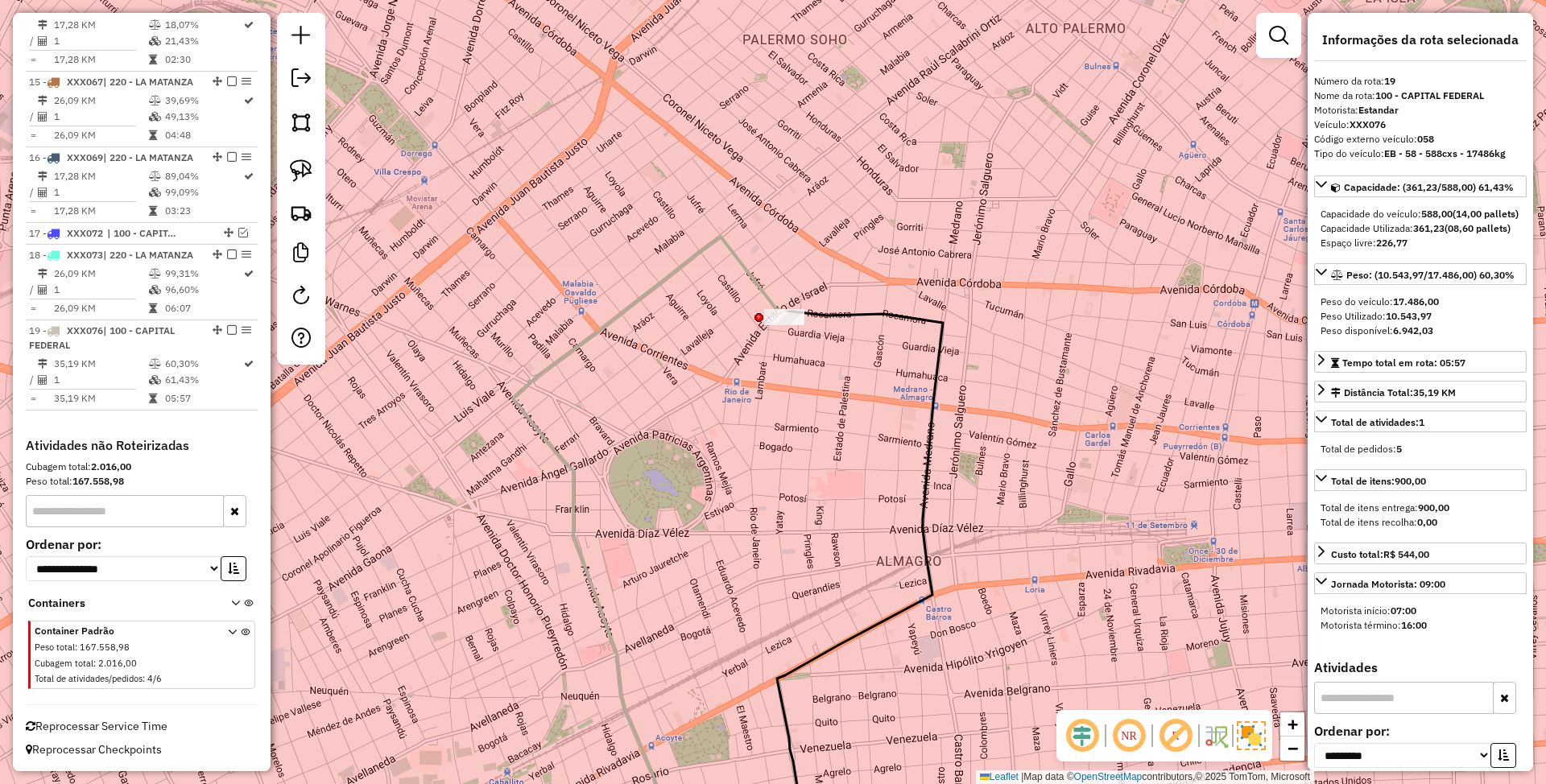
drag, startPoint x: 848, startPoint y: 398, endPoint x: 848, endPoint y: 372, distance: 26.0
click at [848, 372] on div "Janela de atendimento Grade de atendimento Capacidade Transportadoras Veículos …" at bounding box center [773, 392] width 1546 height 784
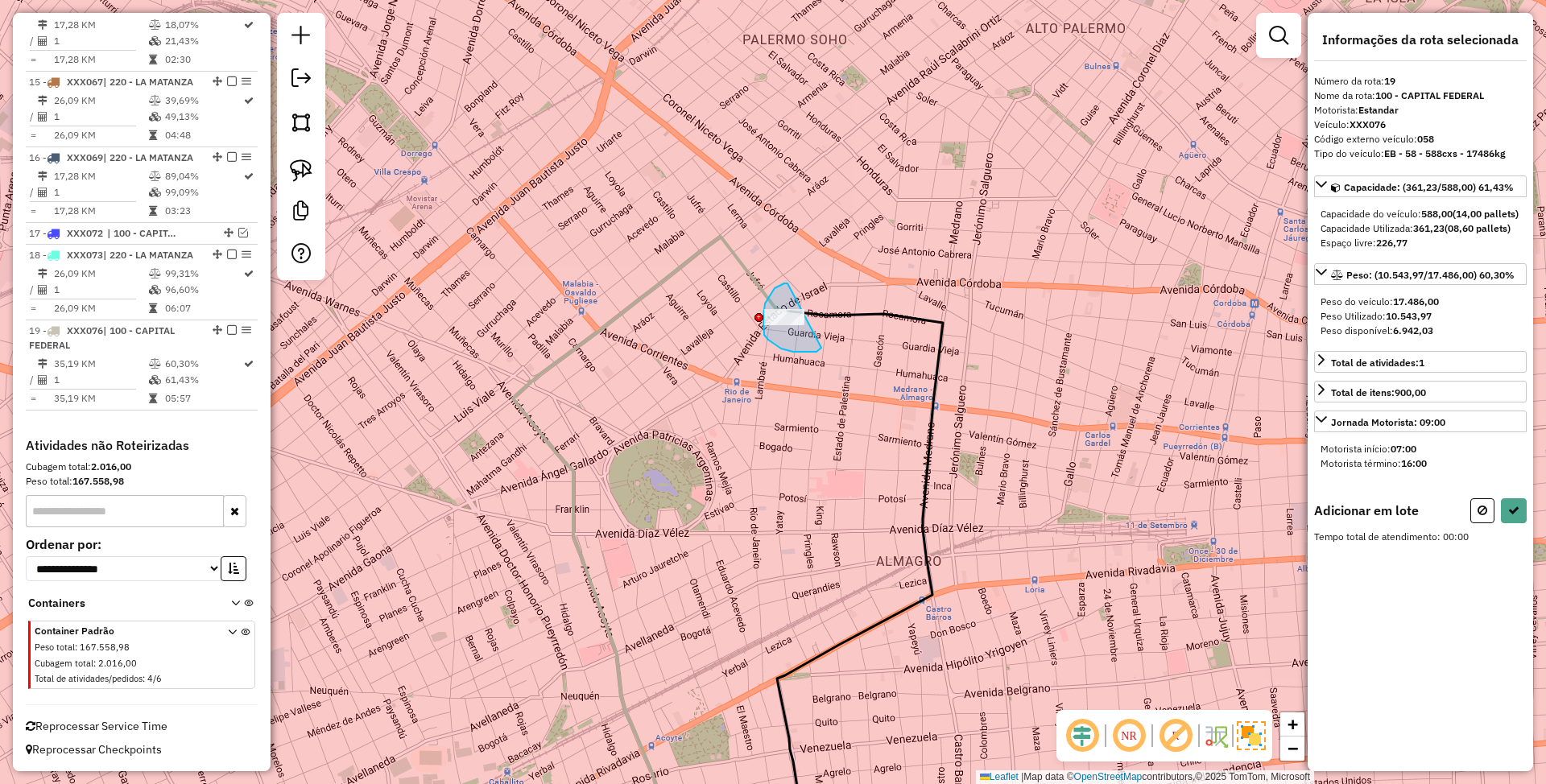
drag, startPoint x: 780, startPoint y: 285, endPoint x: 821, endPoint y: 348, distance: 75.2
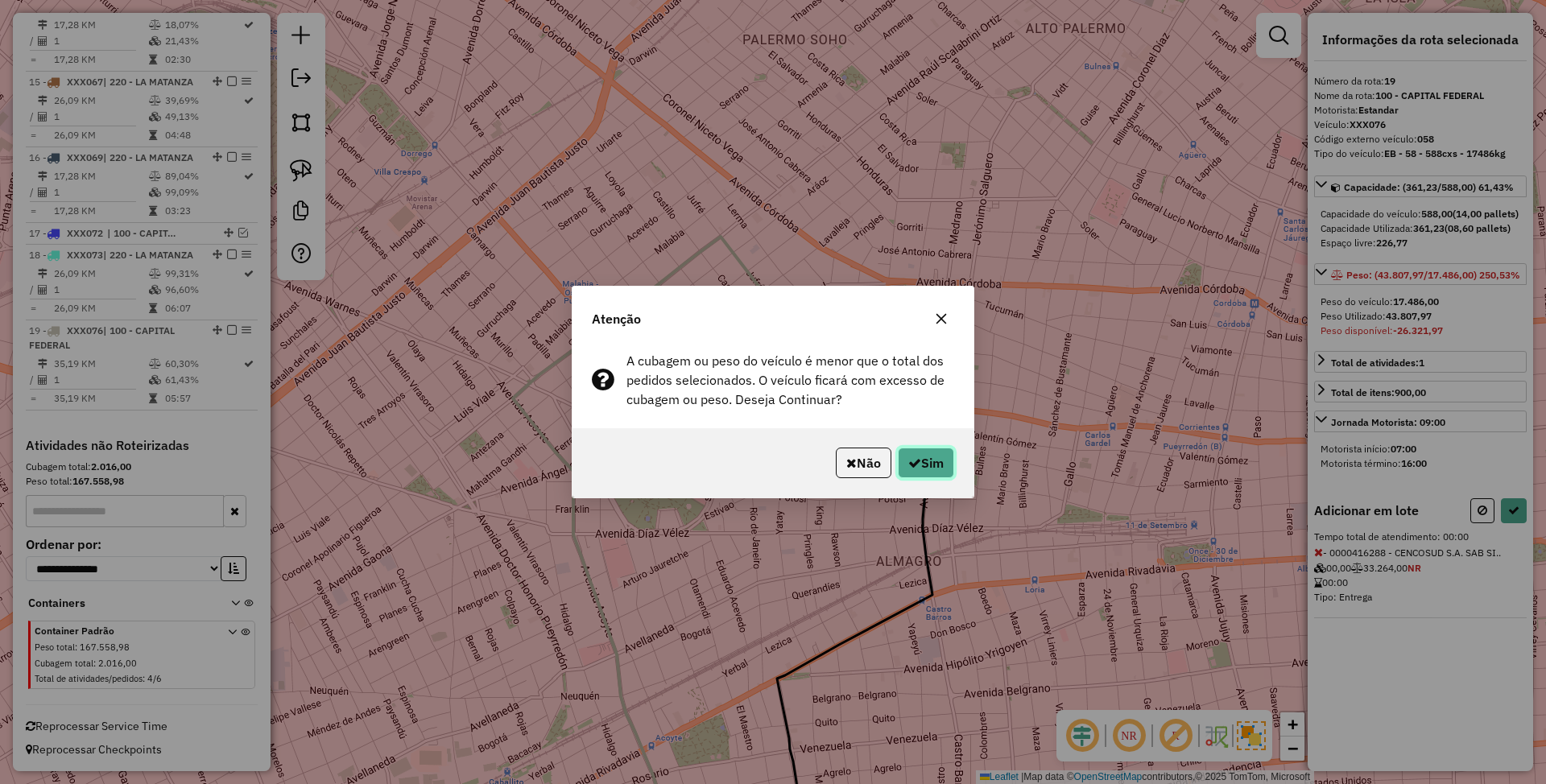
click at [915, 460] on icon "button" at bounding box center [914, 463] width 13 height 13
select select "**********"
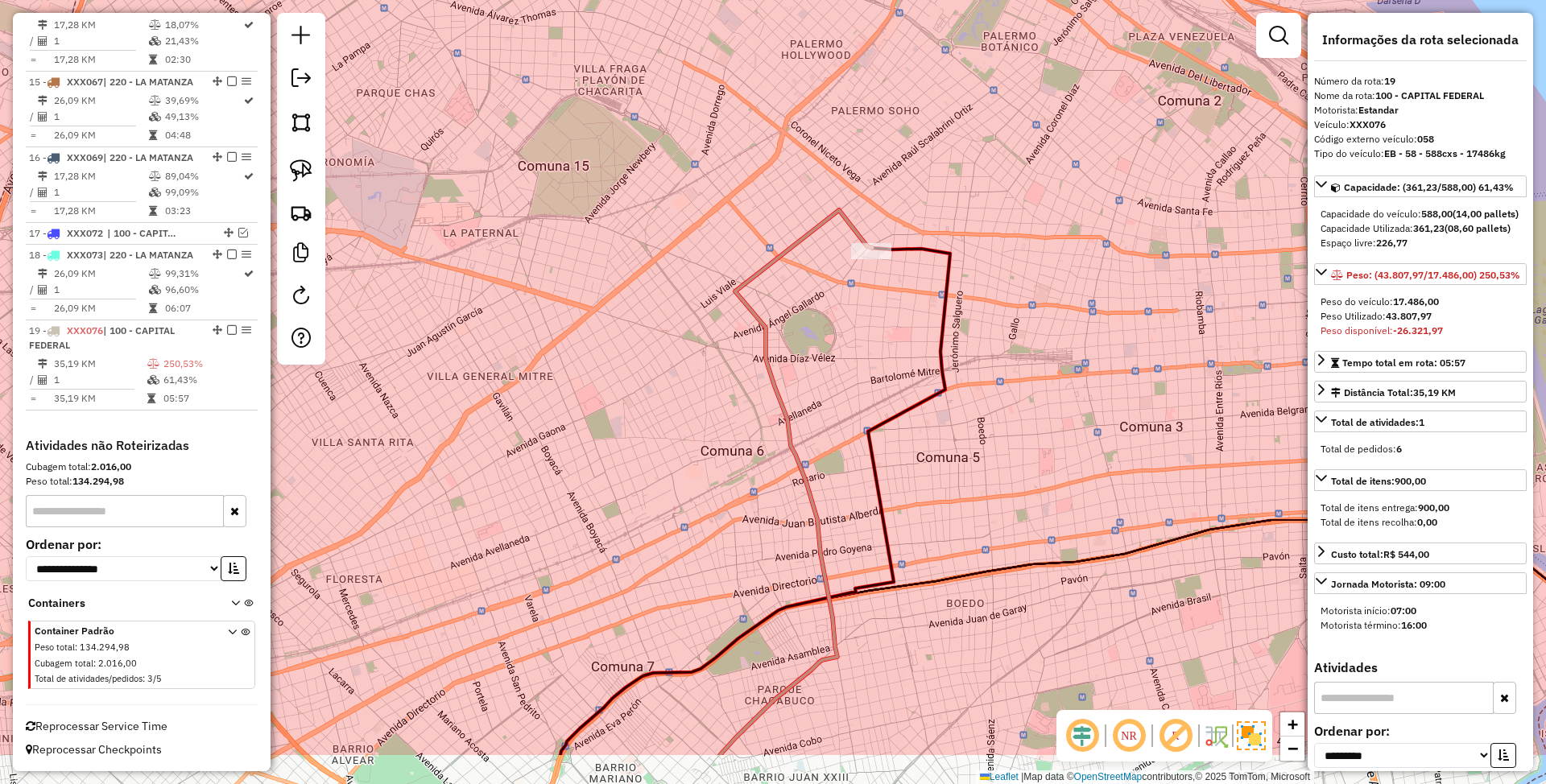
drag, startPoint x: 851, startPoint y: 448, endPoint x: 893, endPoint y: 333, distance: 122.4
click at [893, 333] on div "Janela de atendimento Grade de atendimento Capacidade Transportadoras Veículos …" at bounding box center [773, 392] width 1546 height 784
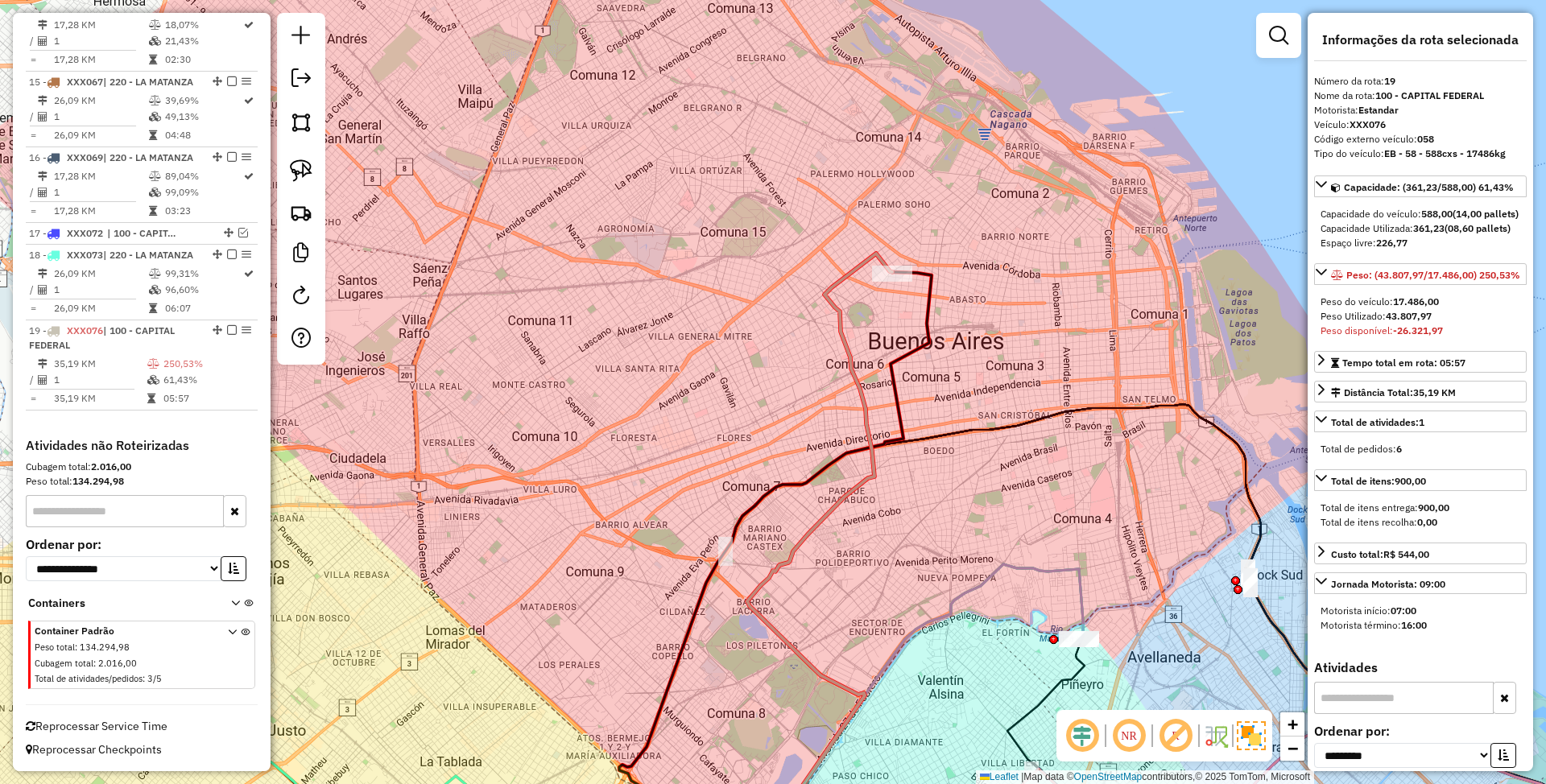
drag, startPoint x: 896, startPoint y: 352, endPoint x: 905, endPoint y: 339, distance: 15.8
click at [905, 339] on div "Janela de atendimento Grade de atendimento Capacidade Transportadoras Veículos …" at bounding box center [773, 392] width 1546 height 784
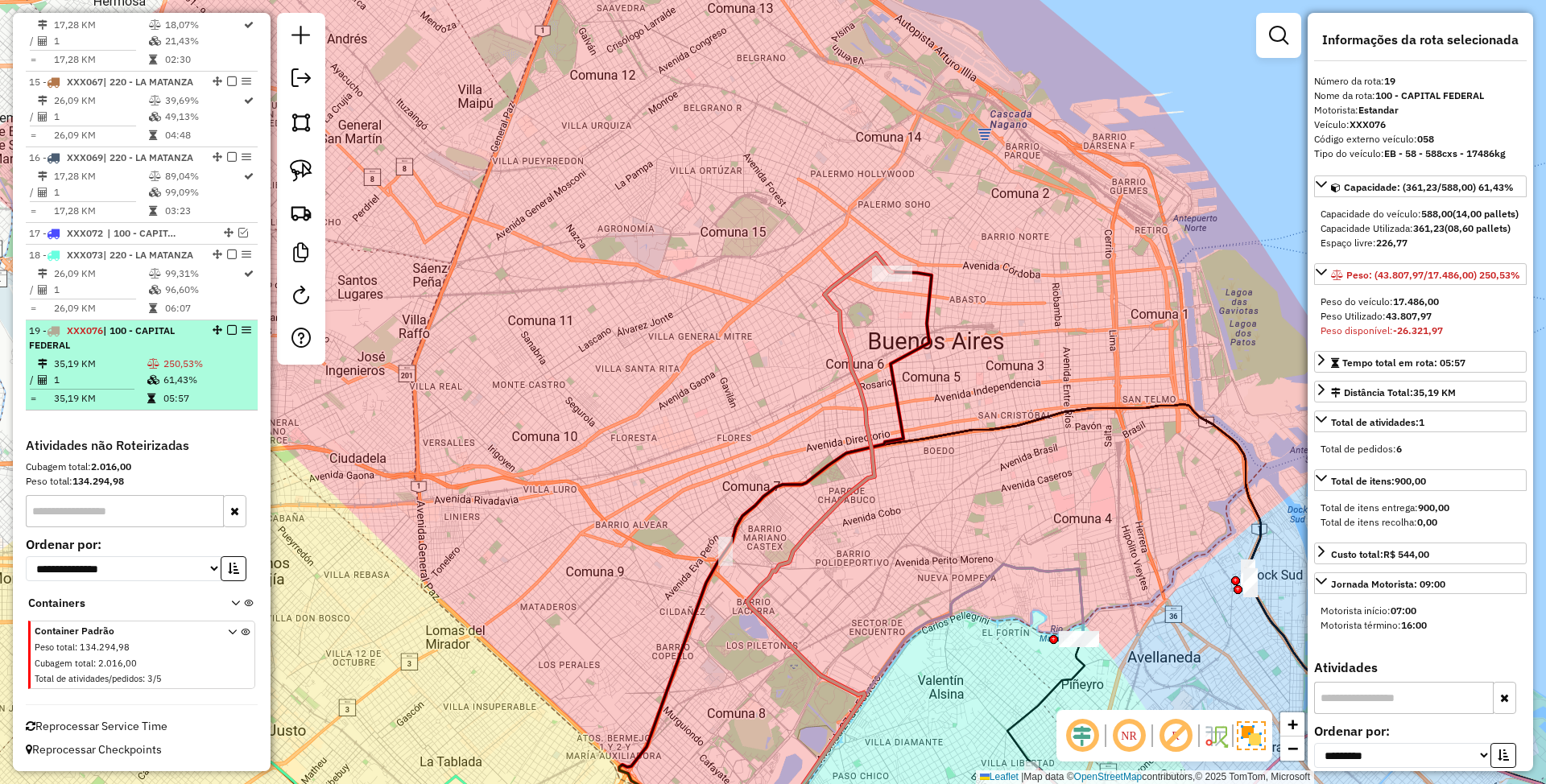
click at [230, 328] on em at bounding box center [232, 330] width 9 height 9
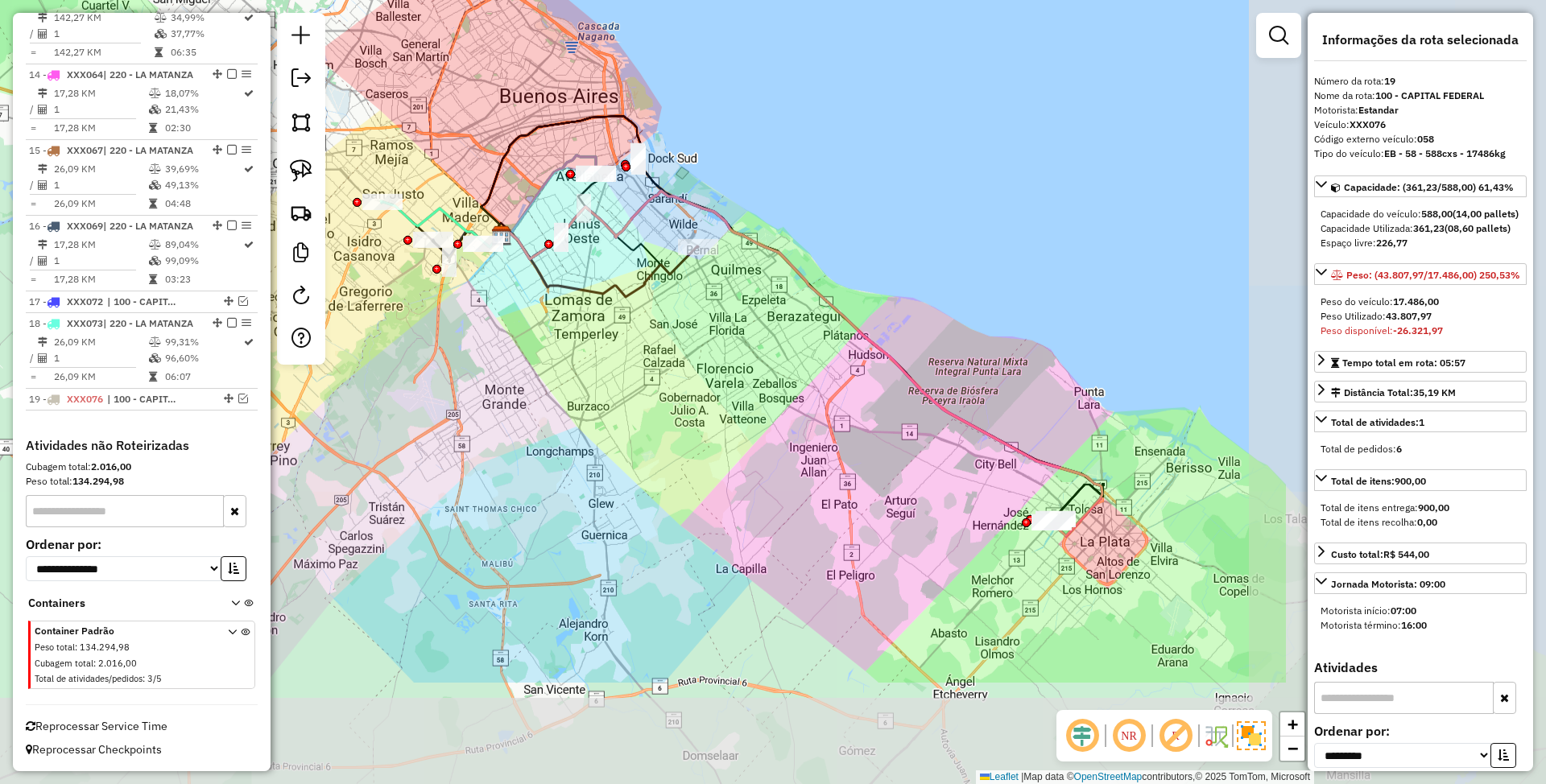
drag, startPoint x: 877, startPoint y: 321, endPoint x: 459, endPoint y: 135, distance: 457.5
click at [459, 135] on div "Janela de atendimento Grade de atendimento Capacidade Transportadoras Veículos …" at bounding box center [773, 392] width 1546 height 784
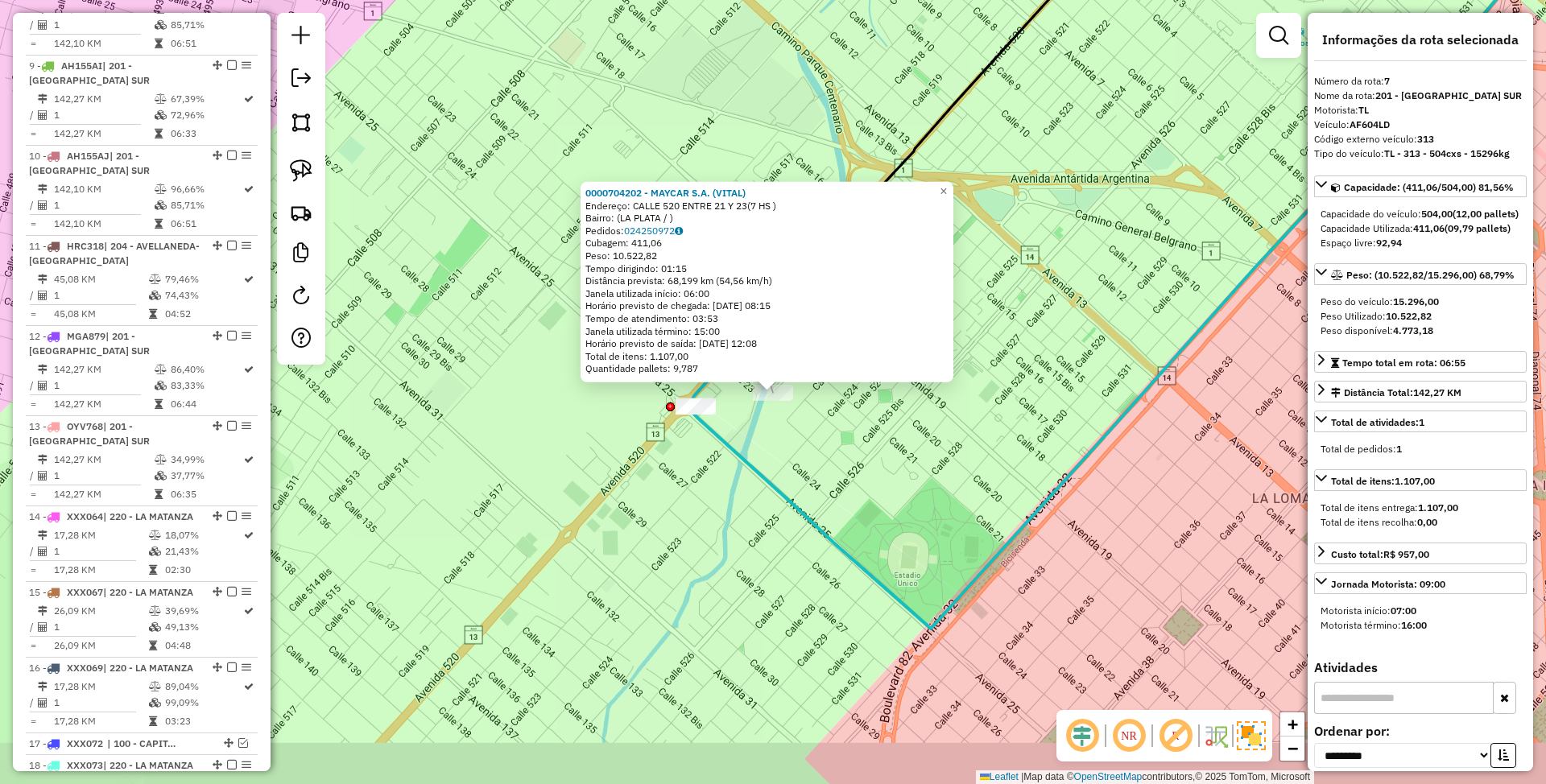
scroll to position [1161, 0]
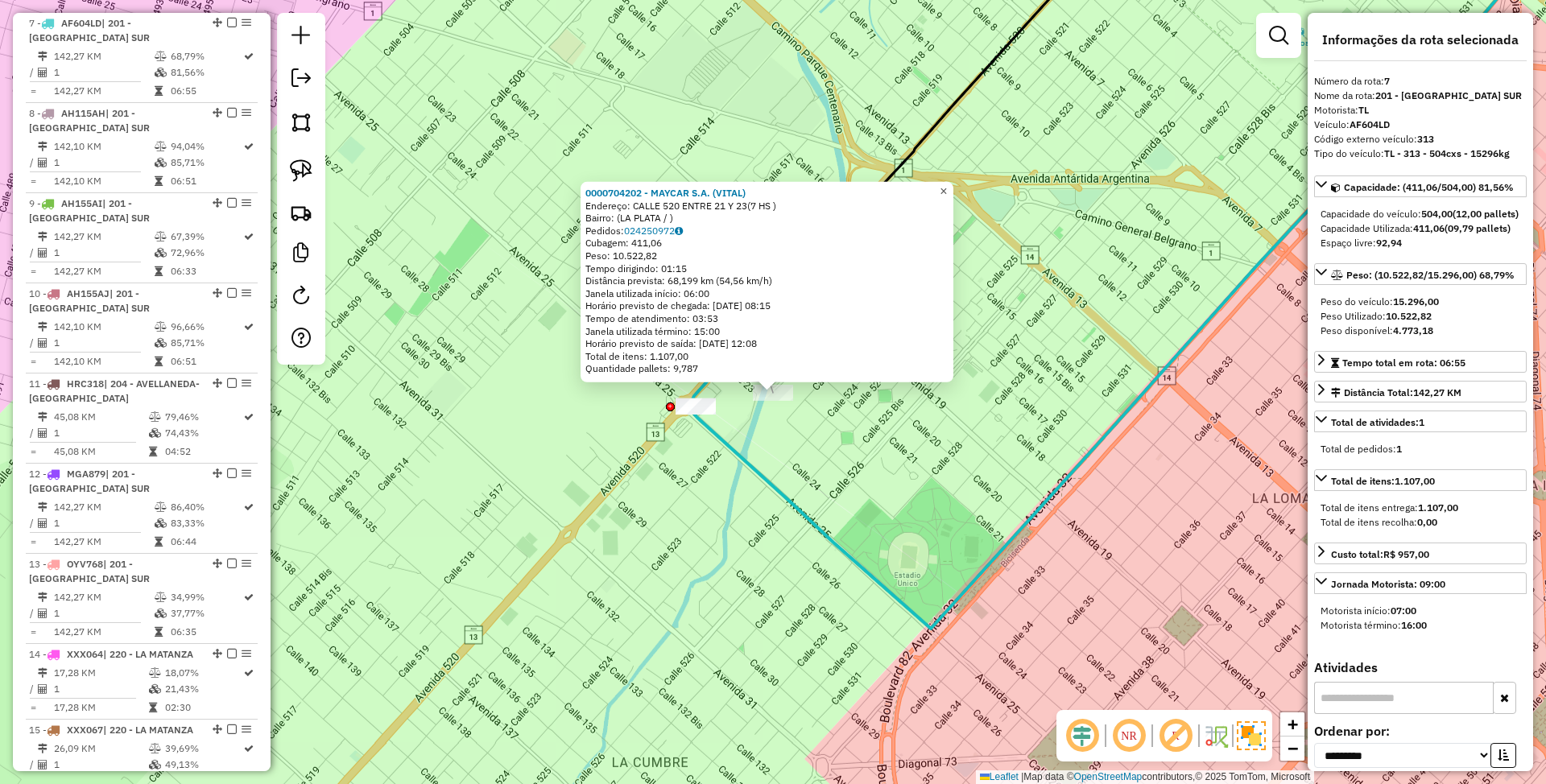
click at [947, 188] on span "×" at bounding box center [943, 191] width 7 height 14
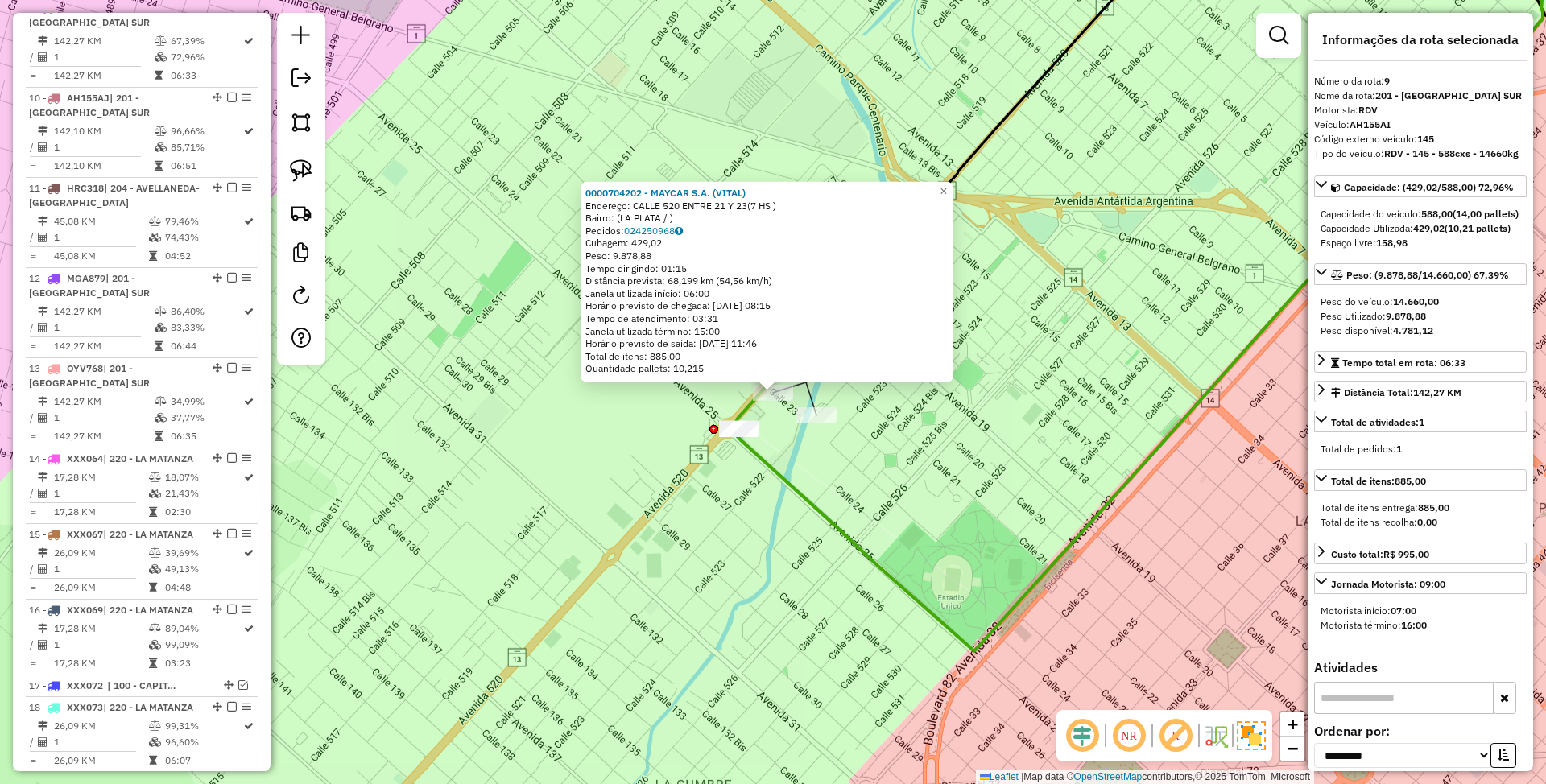
scroll to position [1343, 0]
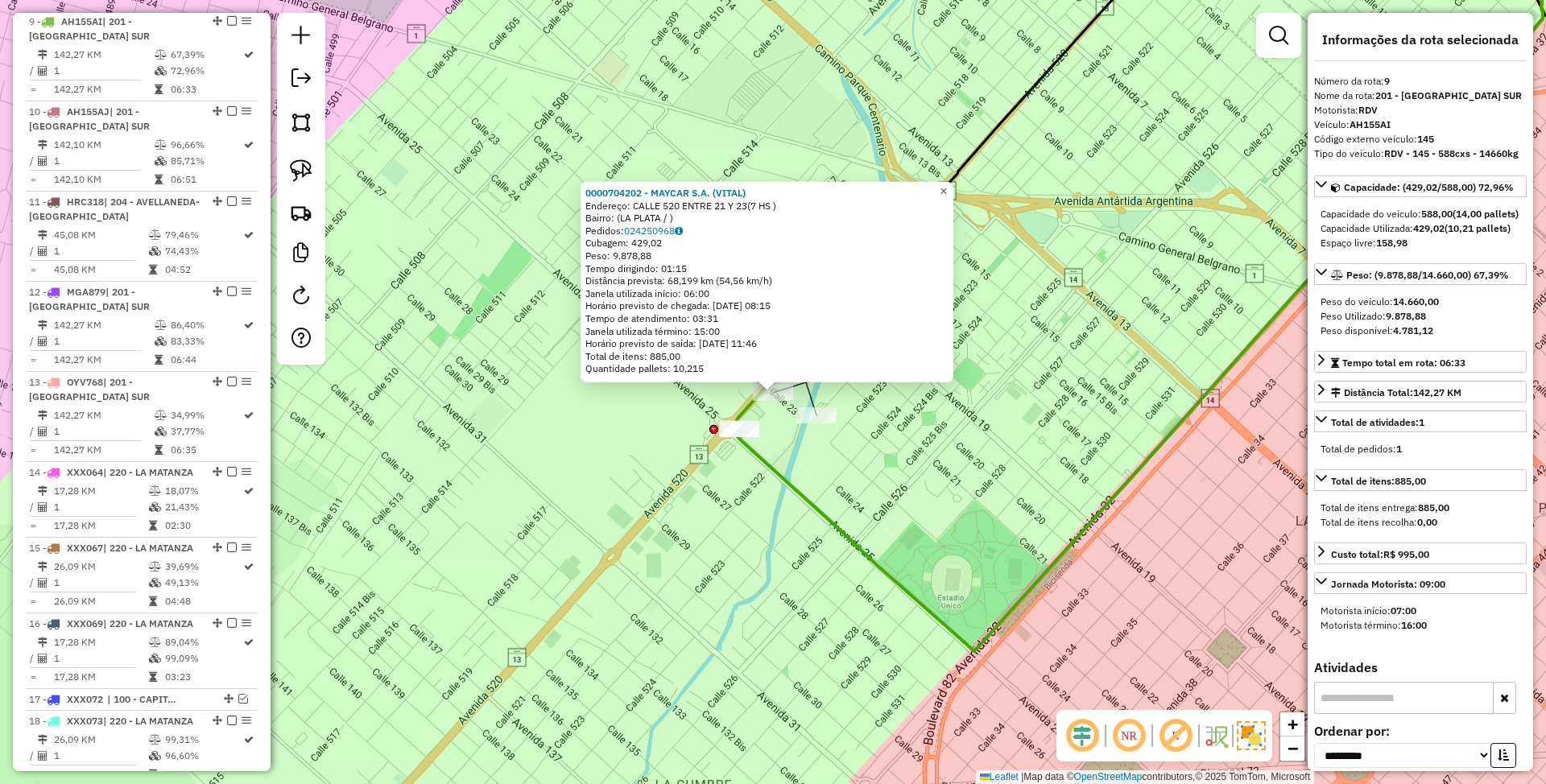
click at [947, 187] on span "×" at bounding box center [943, 191] width 7 height 14
click at [947, 188] on span "×" at bounding box center [943, 191] width 7 height 14
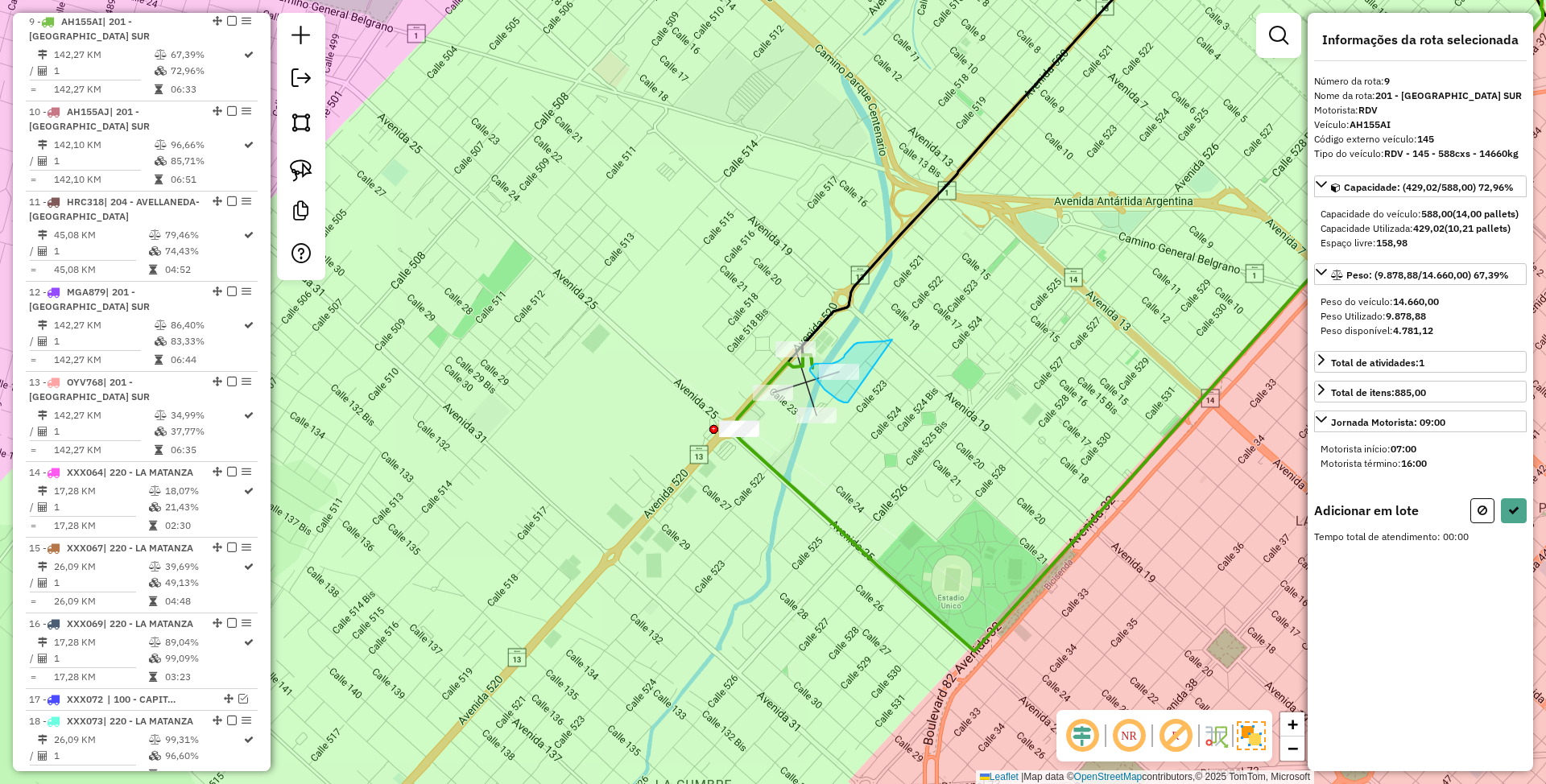
drag, startPoint x: 851, startPoint y: 348, endPoint x: 848, endPoint y: 403, distance: 55.1
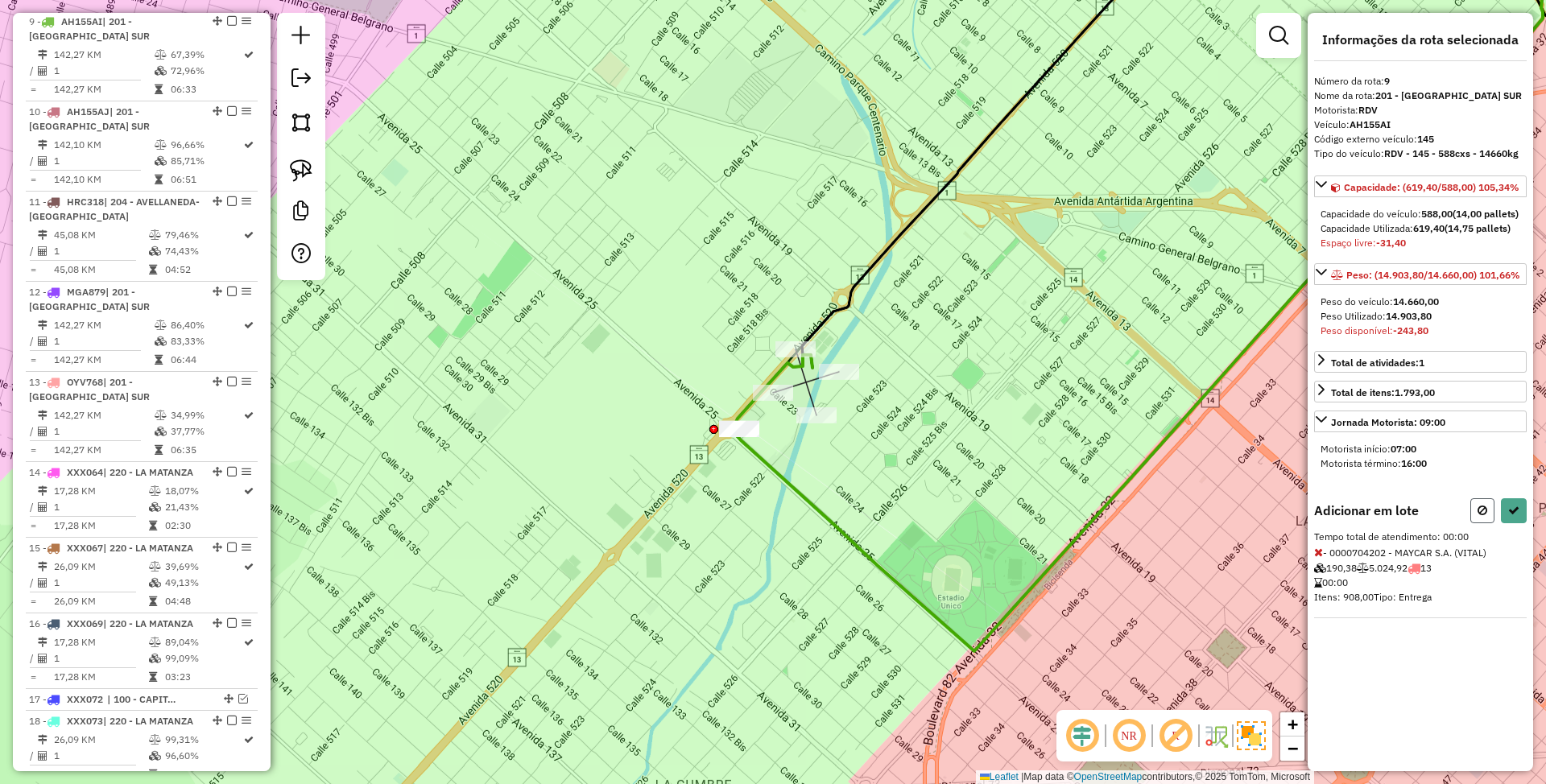
click at [1480, 516] on icon at bounding box center [1482, 511] width 9 height 11
select select "**********"
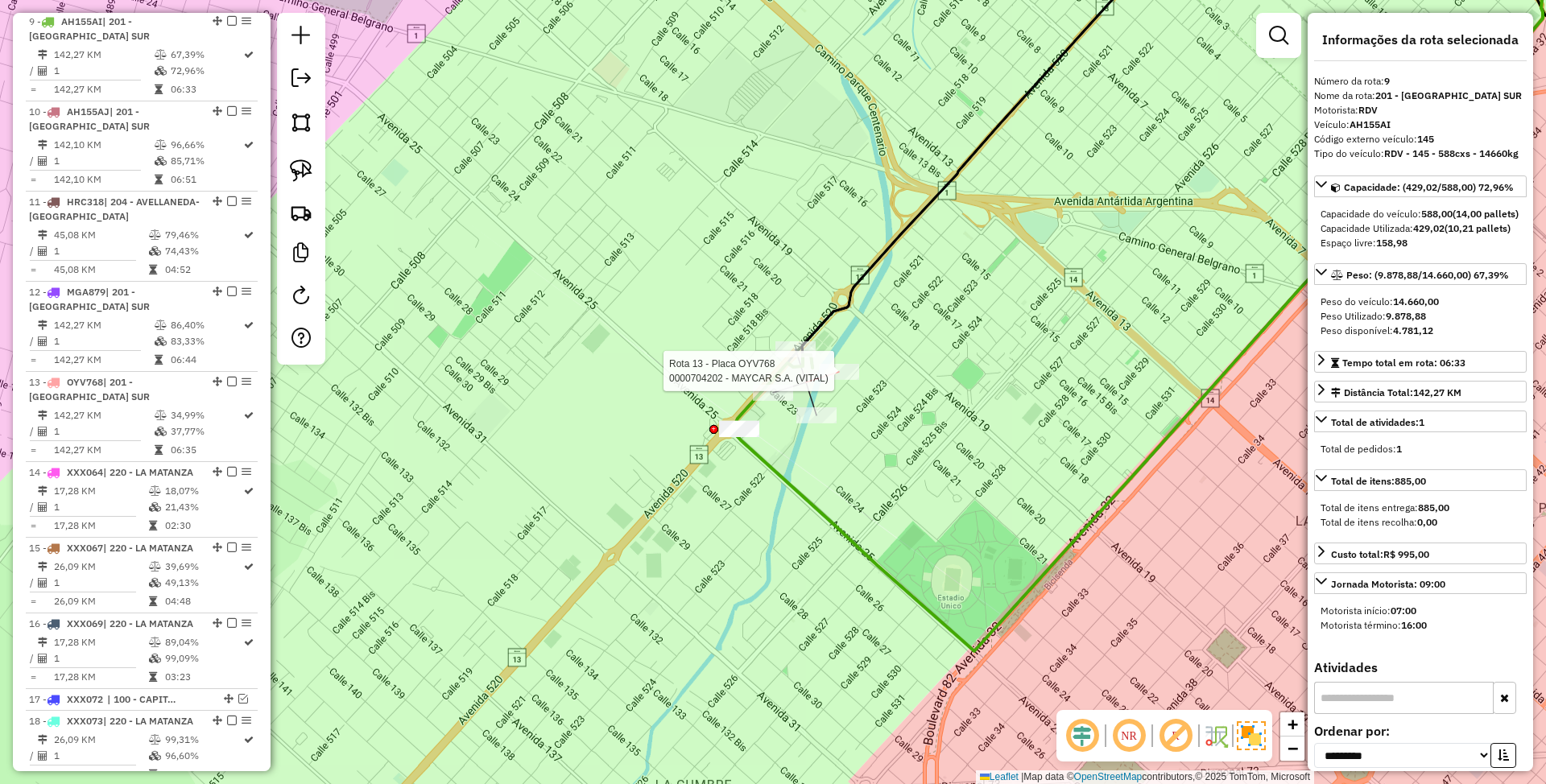
click at [845, 380] on div at bounding box center [838, 371] width 40 height 16
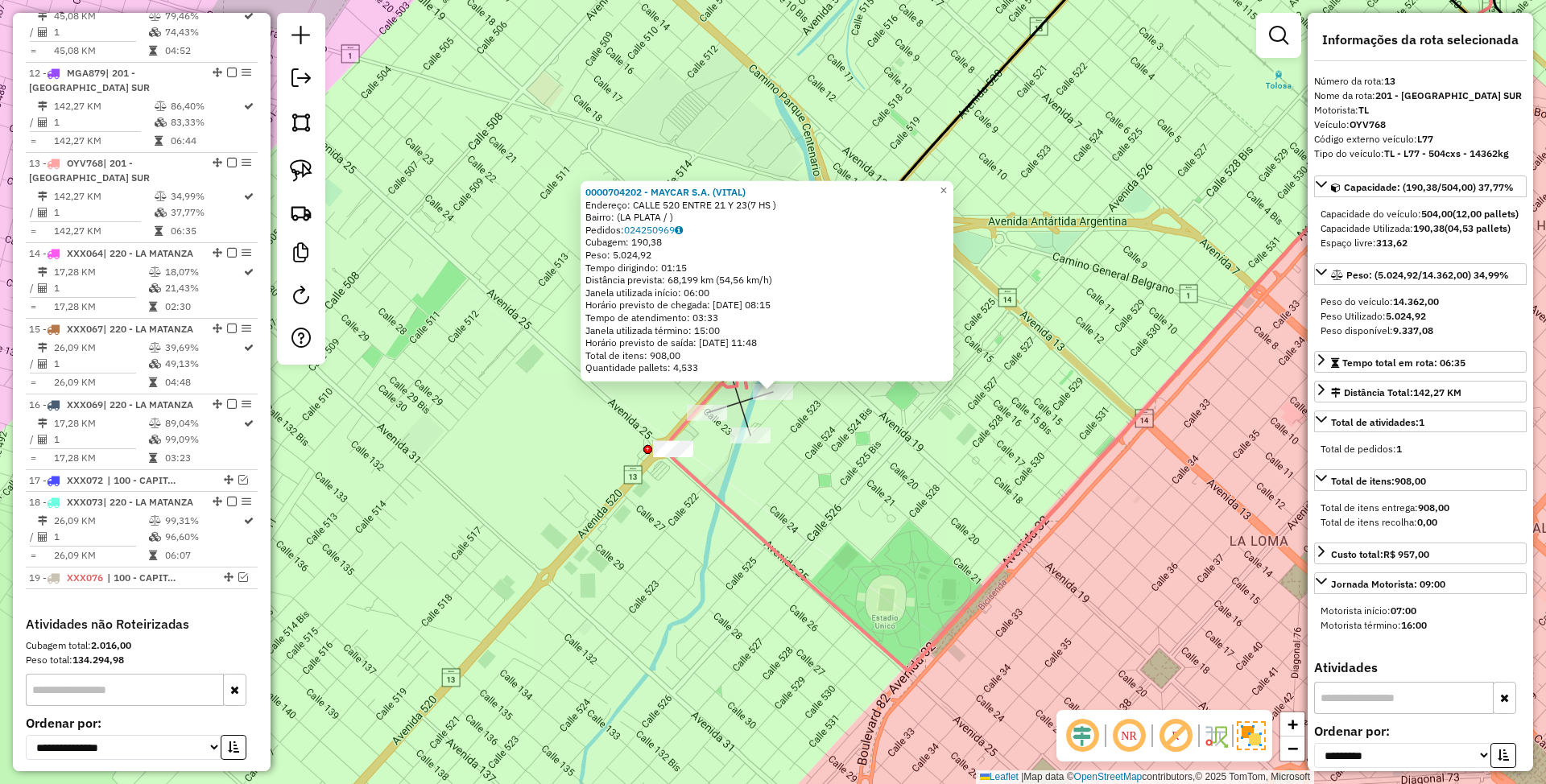
scroll to position [1705, 0]
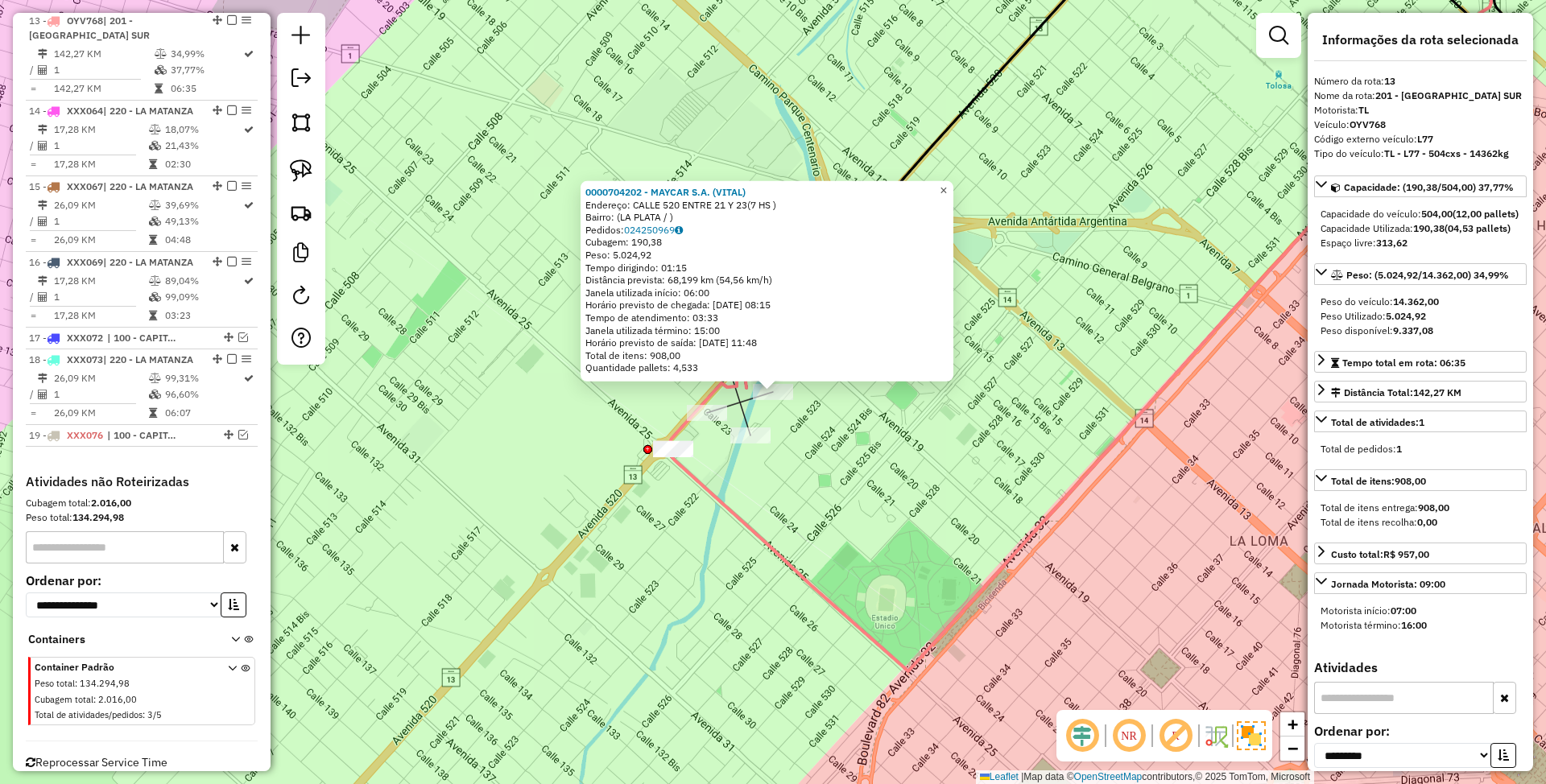
click at [947, 184] on span "×" at bounding box center [943, 190] width 7 height 14
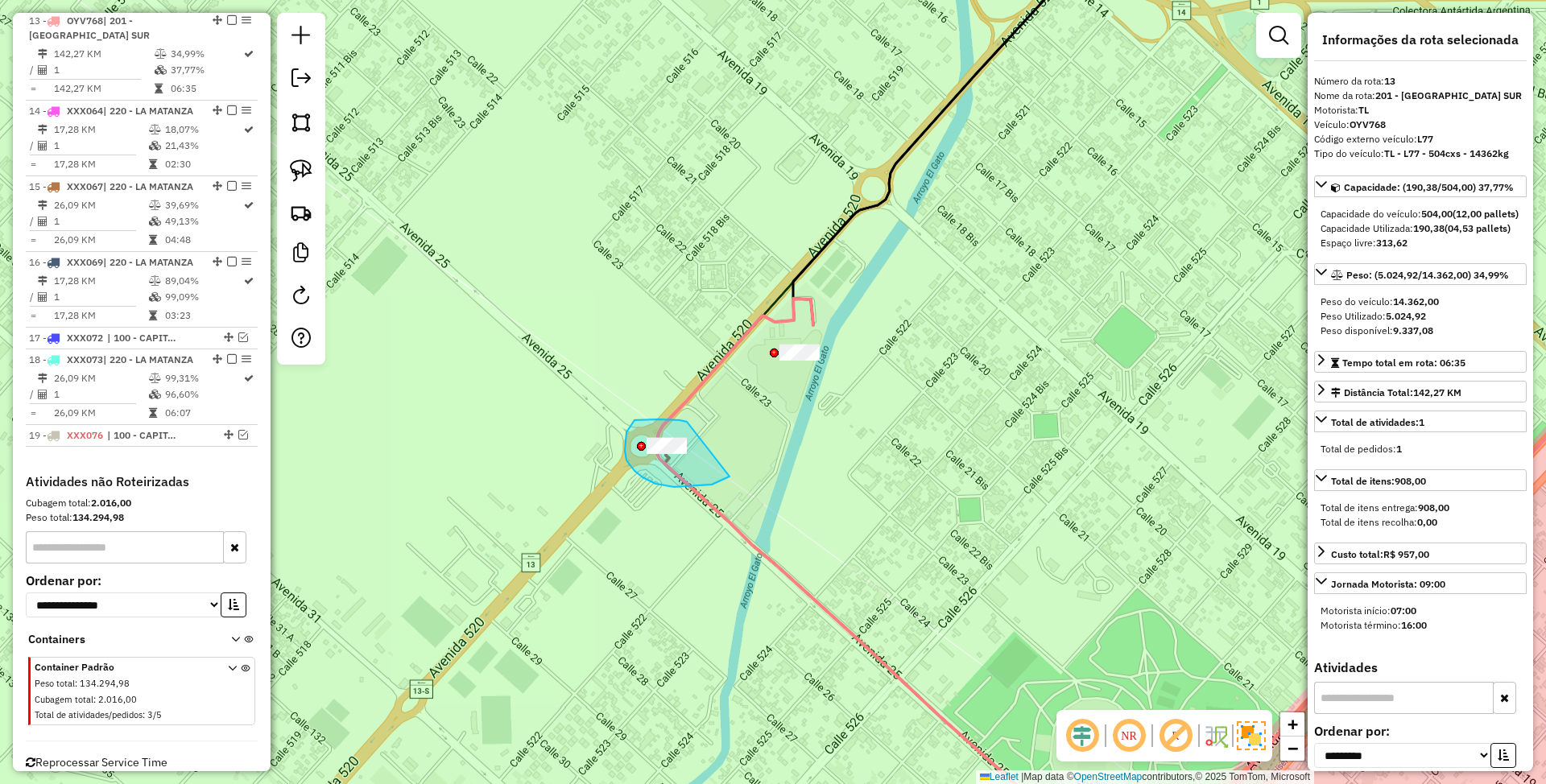
drag, startPoint x: 633, startPoint y: 422, endPoint x: 729, endPoint y: 476, distance: 110.1
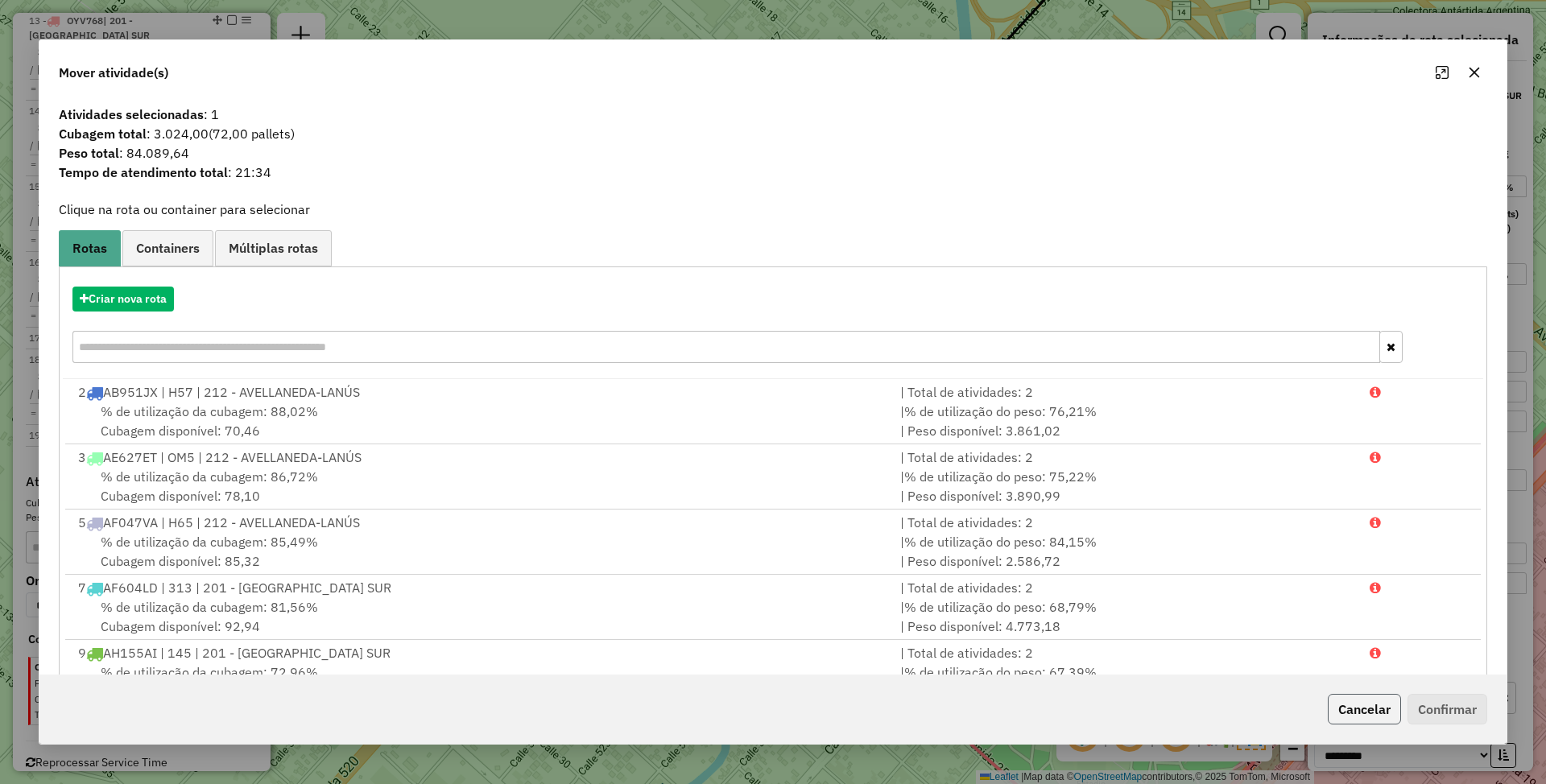
click at [1358, 707] on button "Cancelar" at bounding box center [1364, 709] width 73 height 31
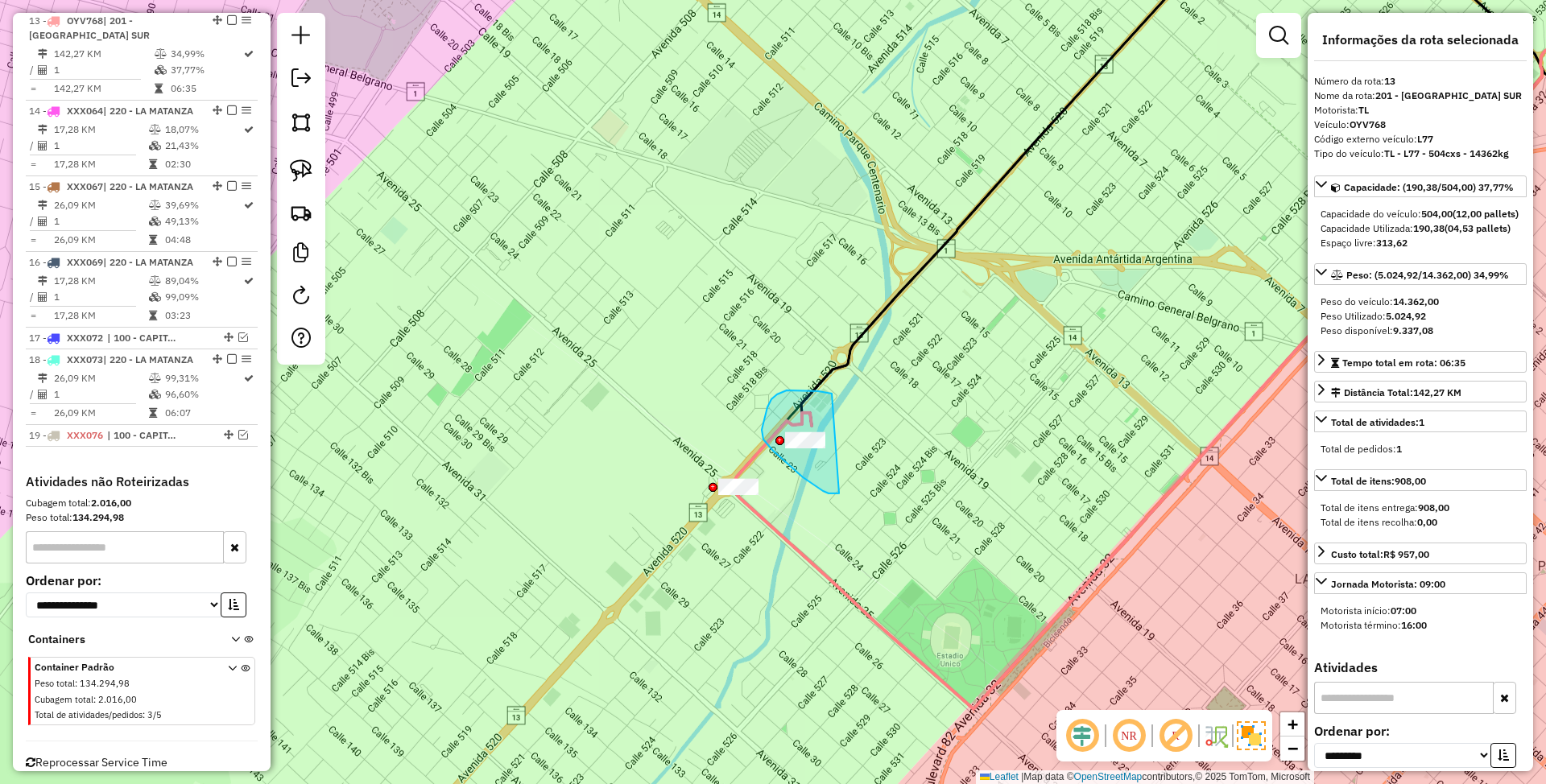
drag, startPoint x: 832, startPoint y: 393, endPoint x: 844, endPoint y: 494, distance: 101.7
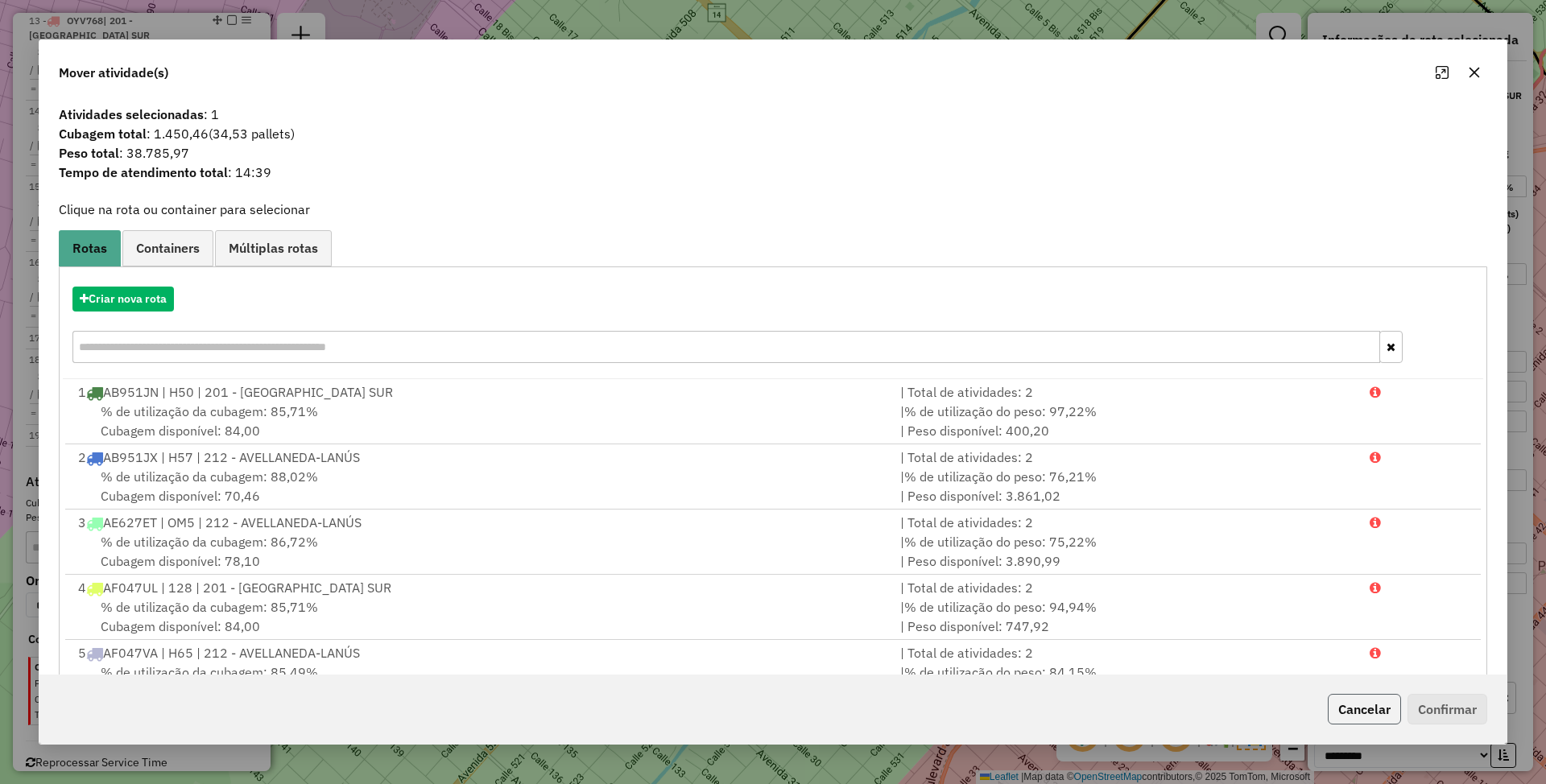
click at [1353, 709] on button "Cancelar" at bounding box center [1364, 709] width 73 height 31
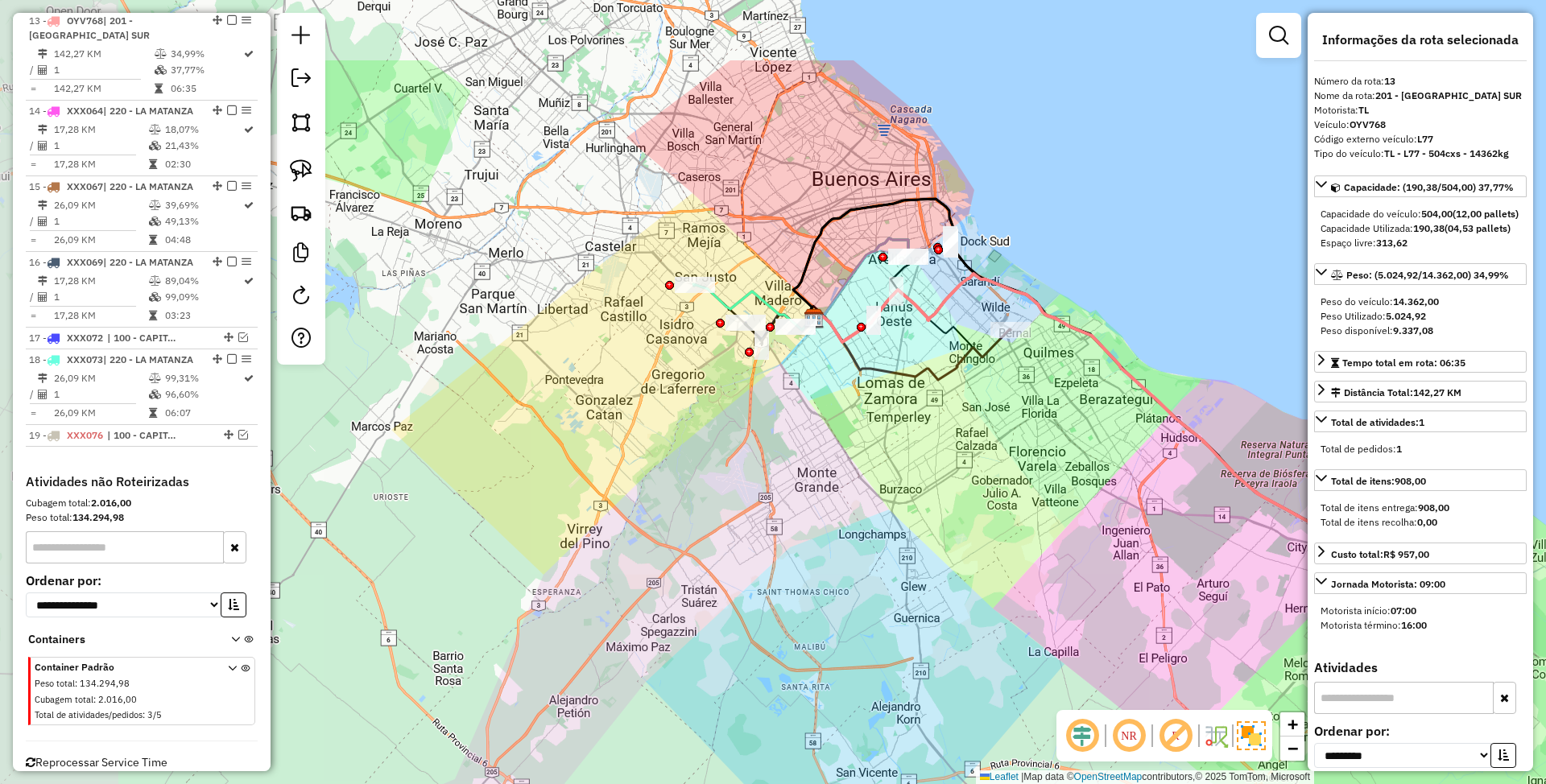
drag, startPoint x: 633, startPoint y: 482, endPoint x: 1118, endPoint y: 667, distance: 519.1
click at [1118, 667] on div "Janela de atendimento Grade de atendimento Capacidade Transportadoras Veículos …" at bounding box center [773, 392] width 1546 height 784
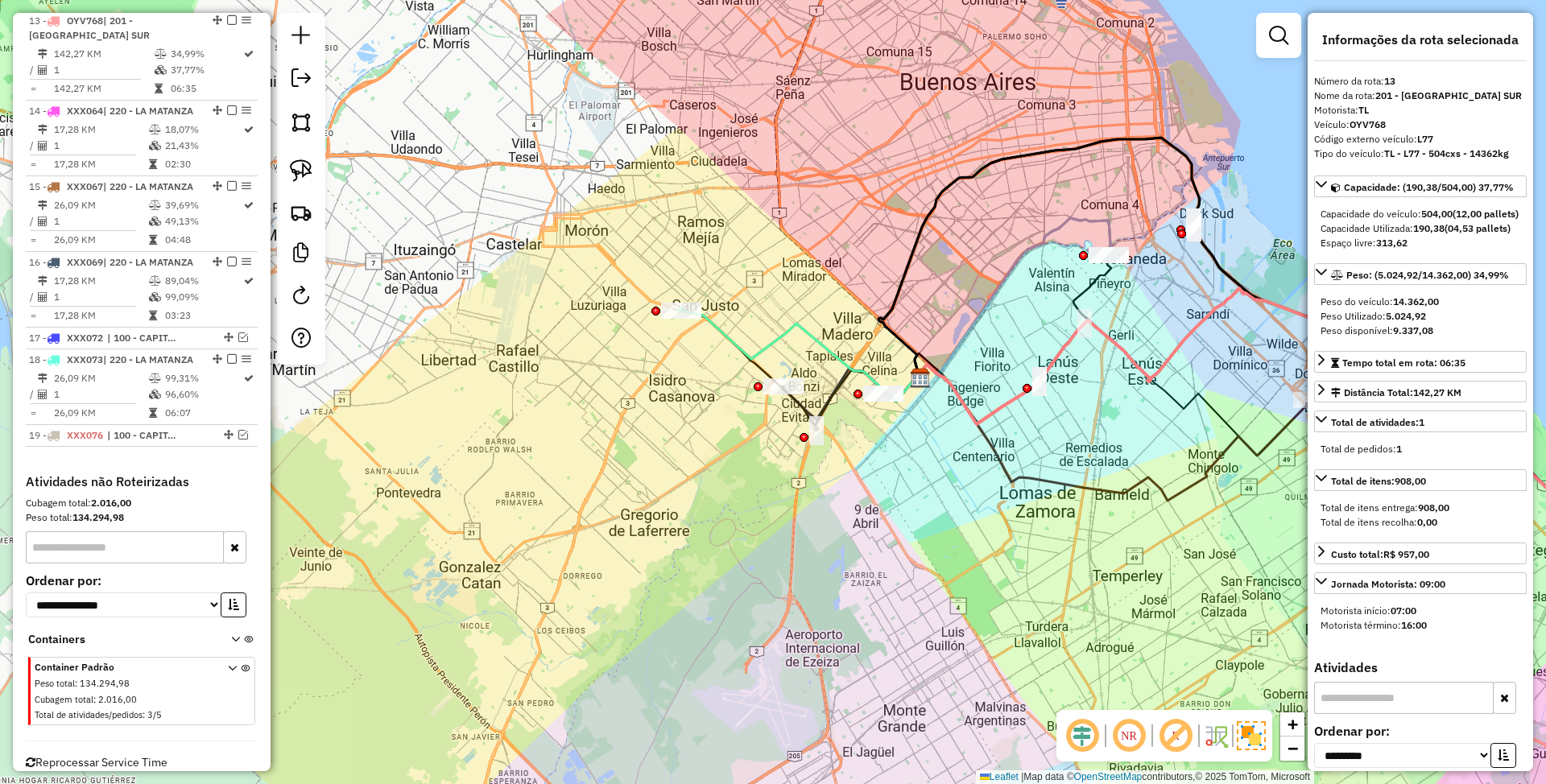
click at [723, 330] on icon at bounding box center [798, 354] width 239 height 94
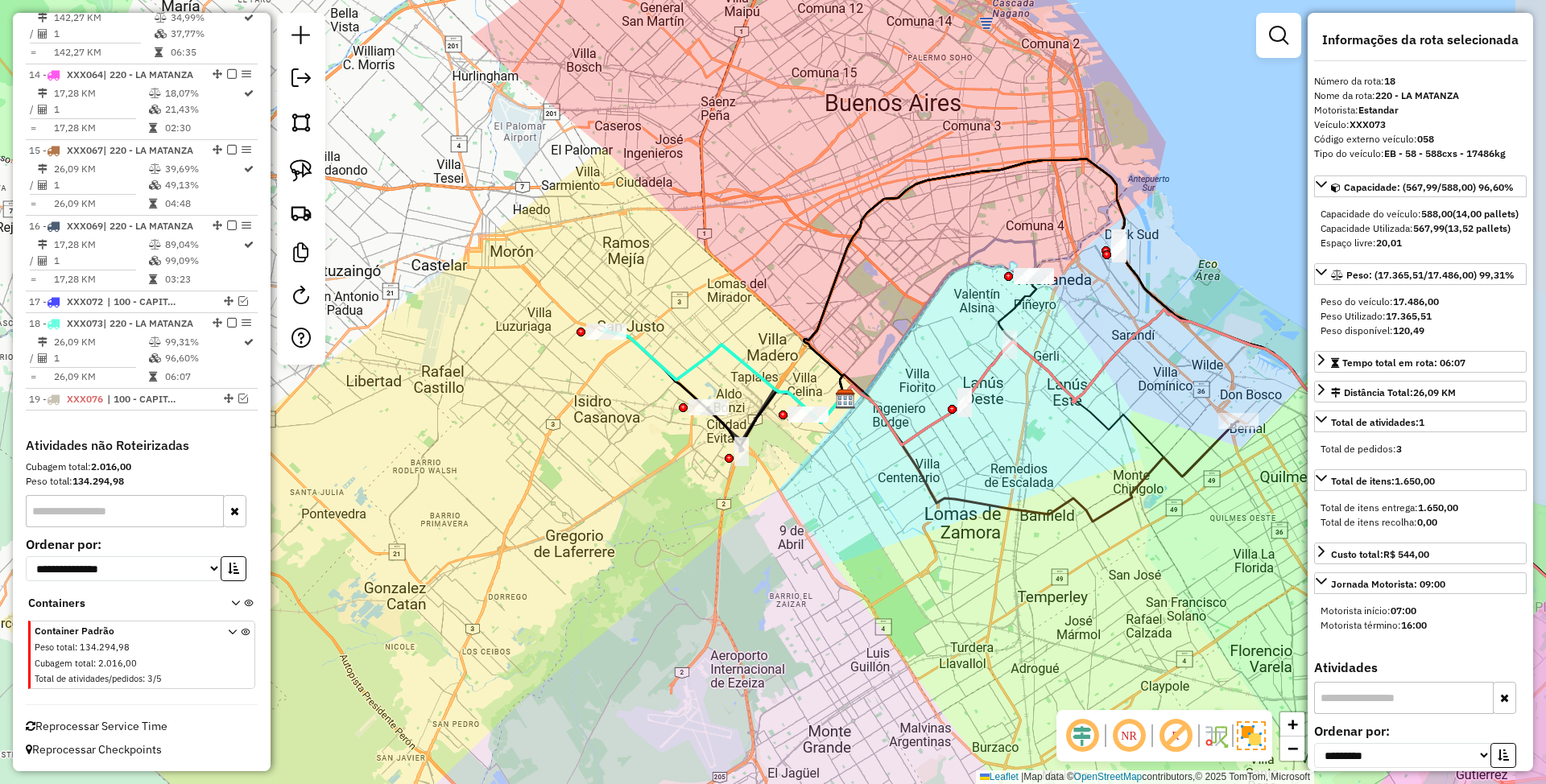
drag, startPoint x: 751, startPoint y: 314, endPoint x: 686, endPoint y: 352, distance: 75.3
click at [686, 352] on div "Janela de atendimento Grade de atendimento Capacidade Transportadoras Veículos …" at bounding box center [773, 392] width 1546 height 784
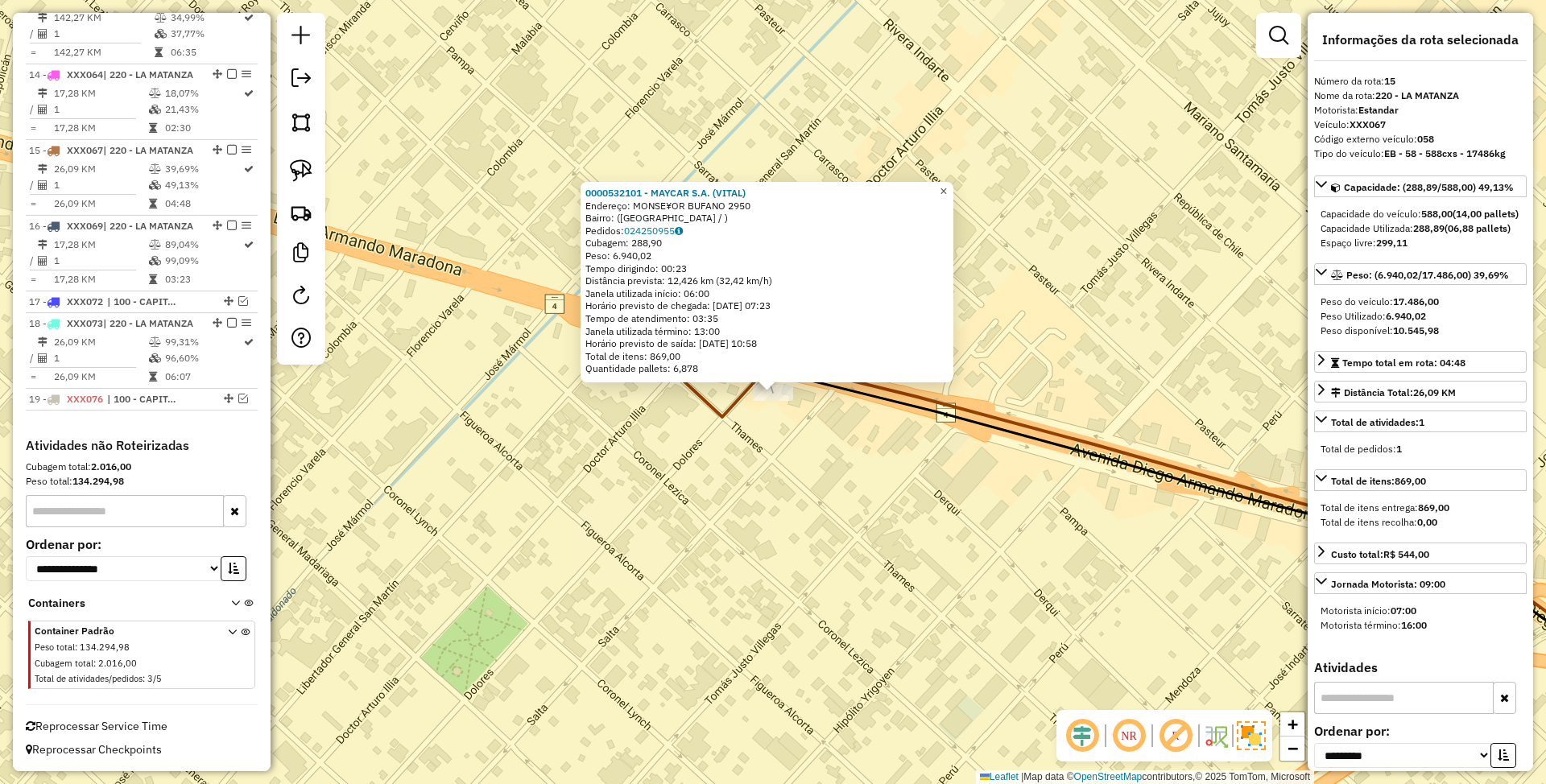
click at [947, 189] on span "×" at bounding box center [943, 191] width 7 height 14
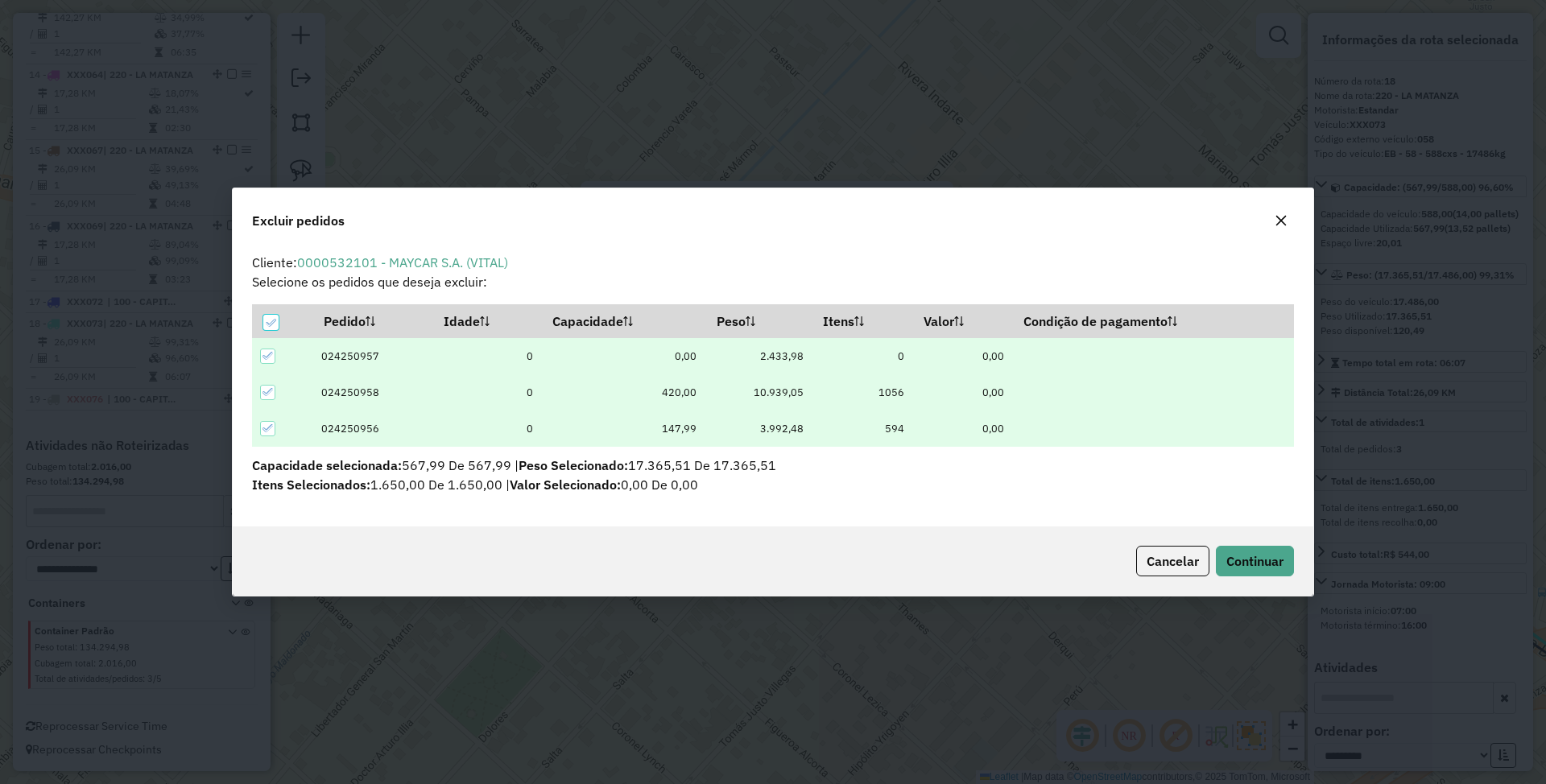
scroll to position [0, 0]
click at [269, 392] on icon at bounding box center [267, 392] width 10 height 7
click at [1250, 566] on span "Continuar" at bounding box center [1254, 561] width 57 height 16
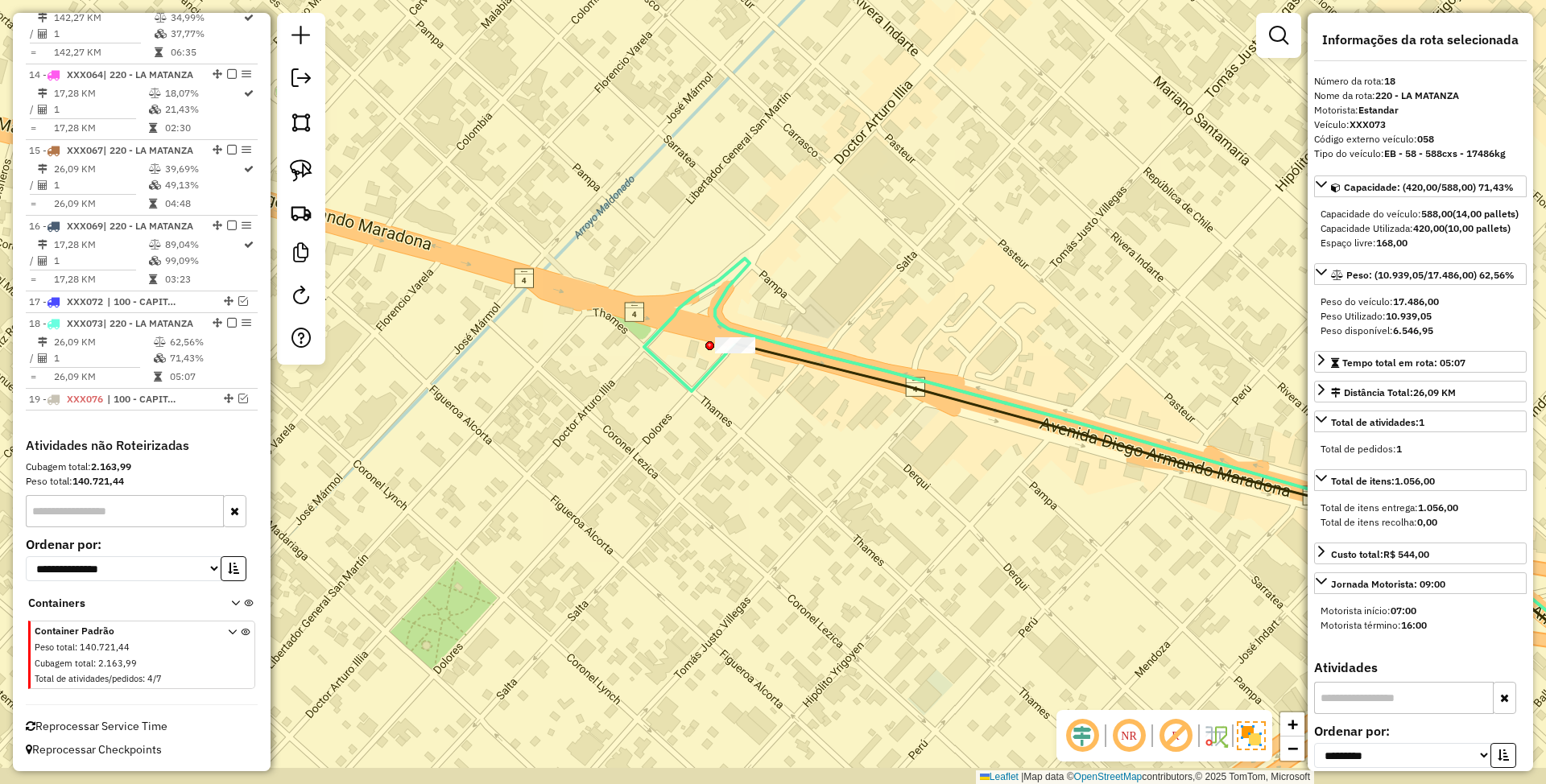
drag, startPoint x: 921, startPoint y: 517, endPoint x: 872, endPoint y: 445, distance: 87.1
click at [872, 445] on div "Janela de atendimento Grade de atendimento Capacidade Transportadoras Veículos …" at bounding box center [773, 392] width 1546 height 784
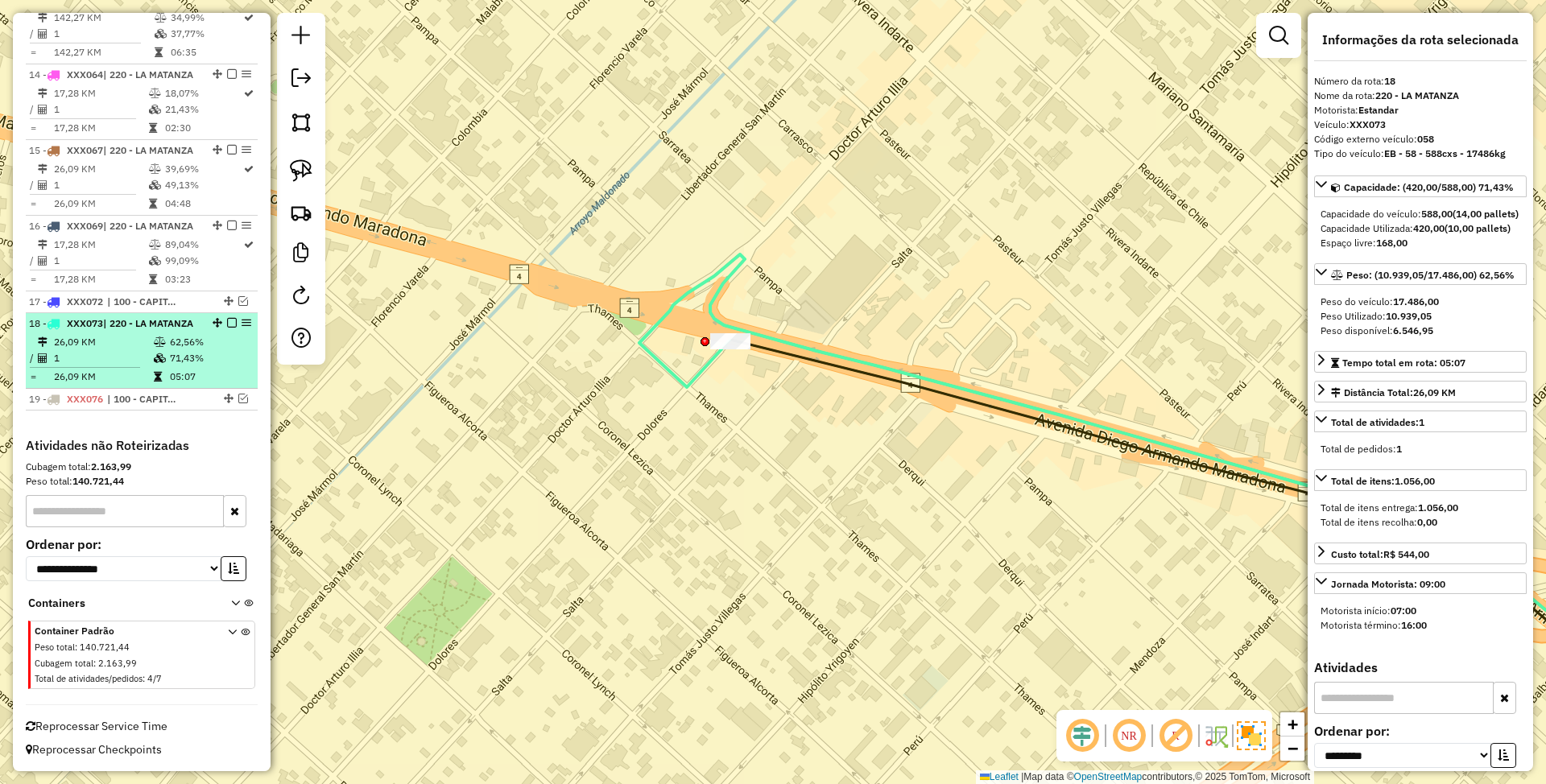
click at [229, 318] on em at bounding box center [232, 323] width 9 height 9
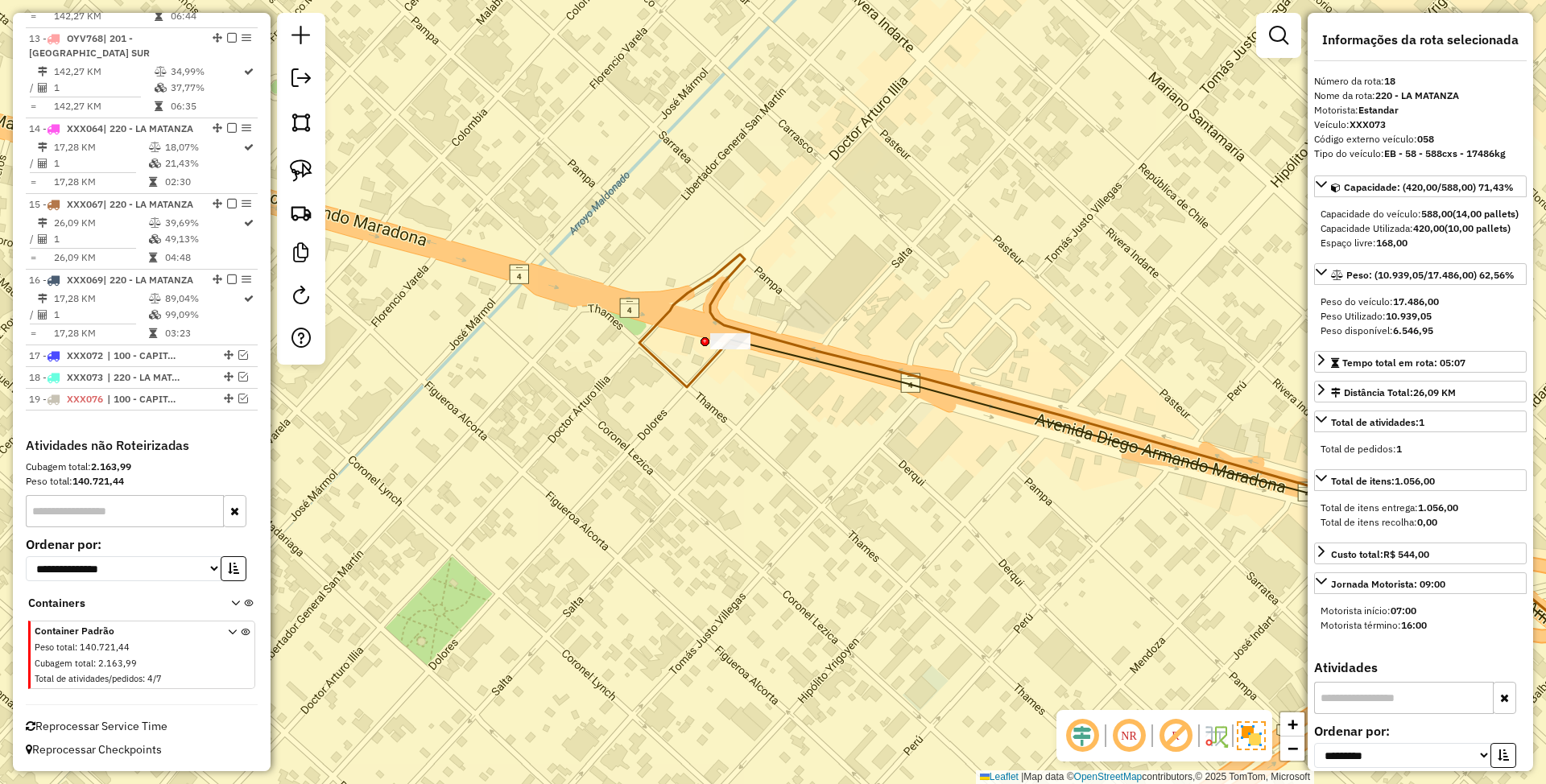
click at [707, 363] on icon at bounding box center [1169, 502] width 1061 height 496
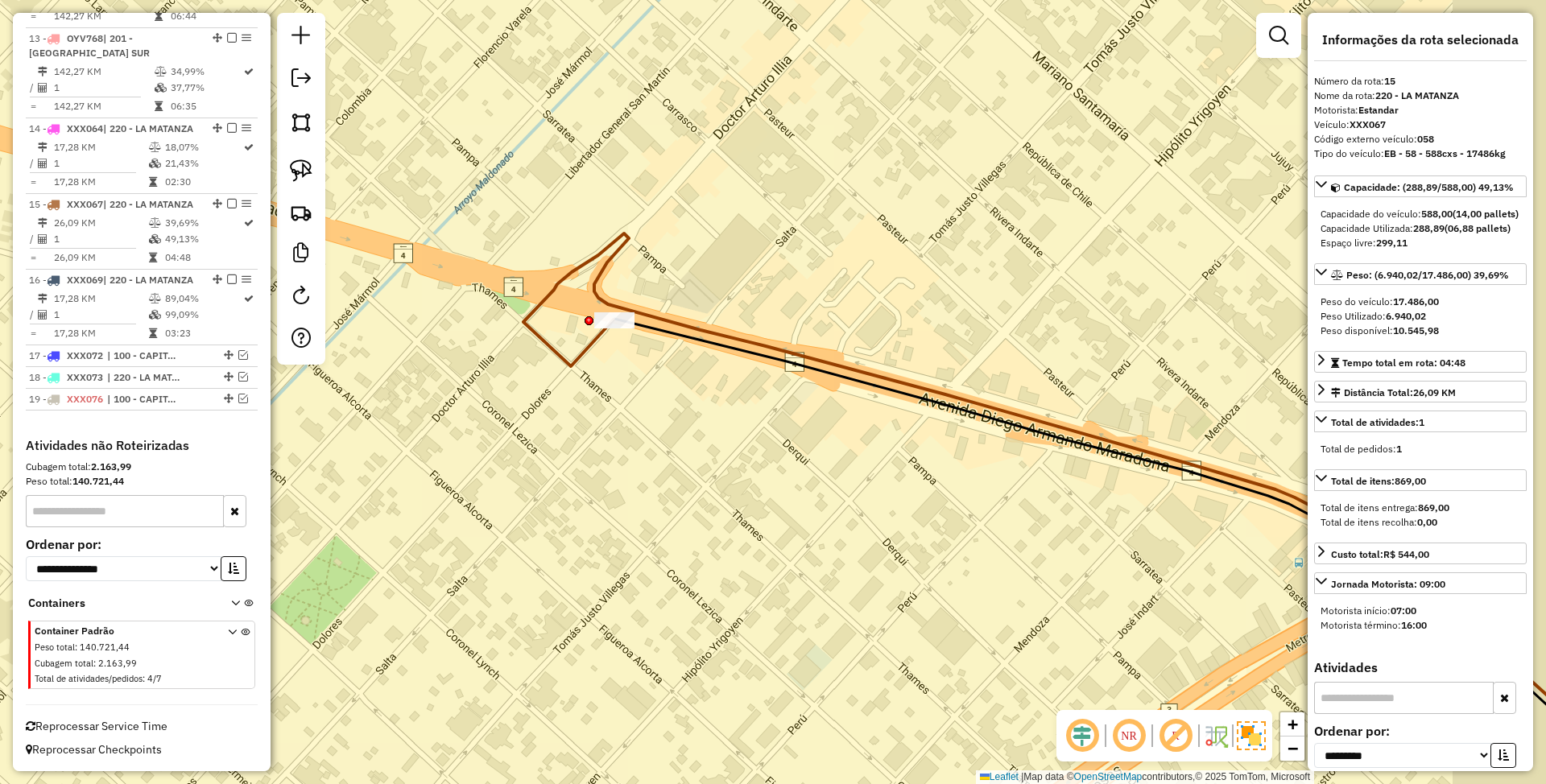
drag, startPoint x: 796, startPoint y: 423, endPoint x: 667, endPoint y: 399, distance: 131.2
click at [667, 399] on div "Janela de atendimento Grade de atendimento Capacidade Transportadoras Veículos …" at bounding box center [773, 392] width 1546 height 784
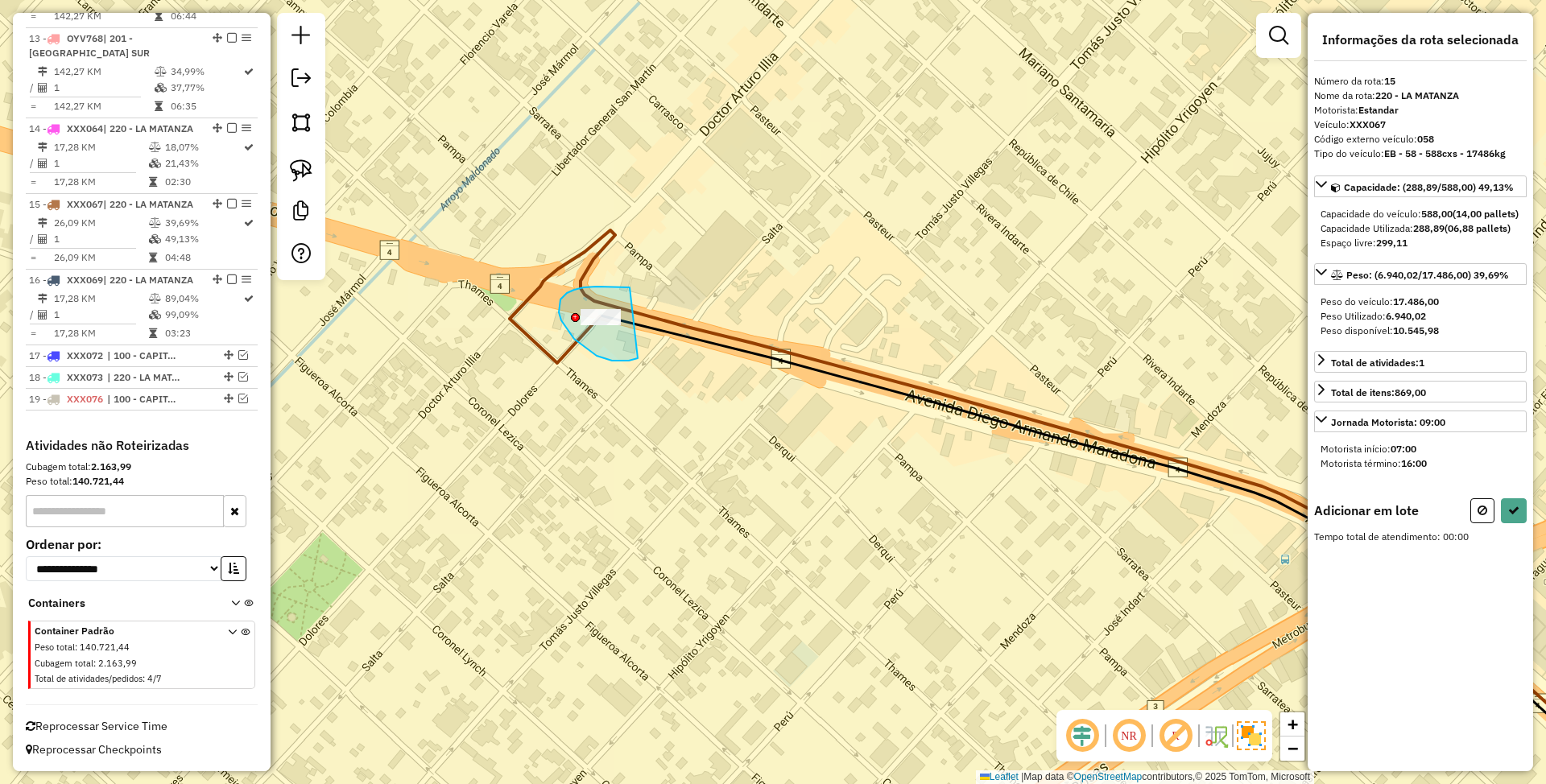
drag, startPoint x: 609, startPoint y: 286, endPoint x: 659, endPoint y: 341, distance: 74.3
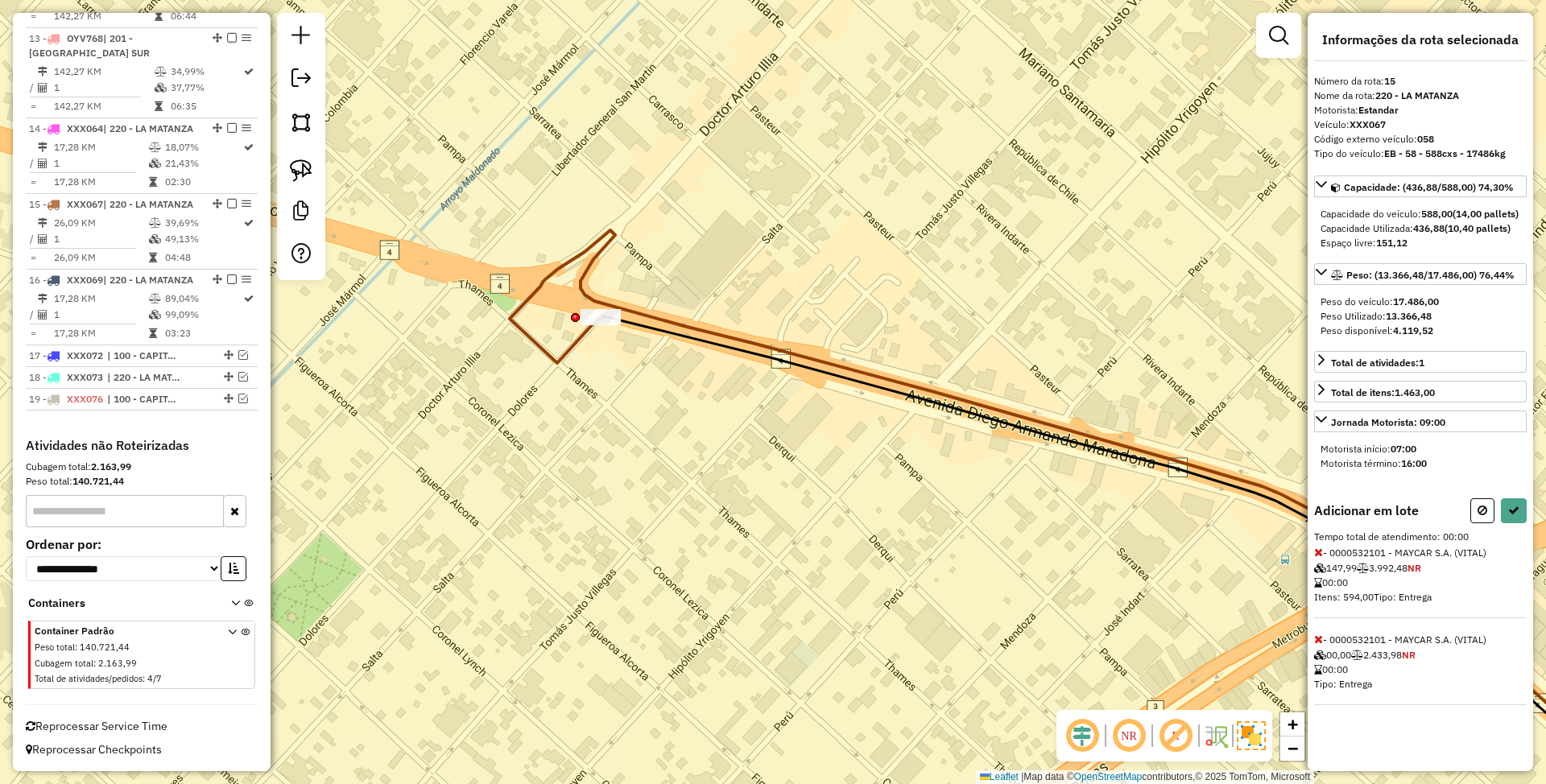
click at [1321, 644] on icon at bounding box center [1319, 639] width 9 height 11
select select "**********"
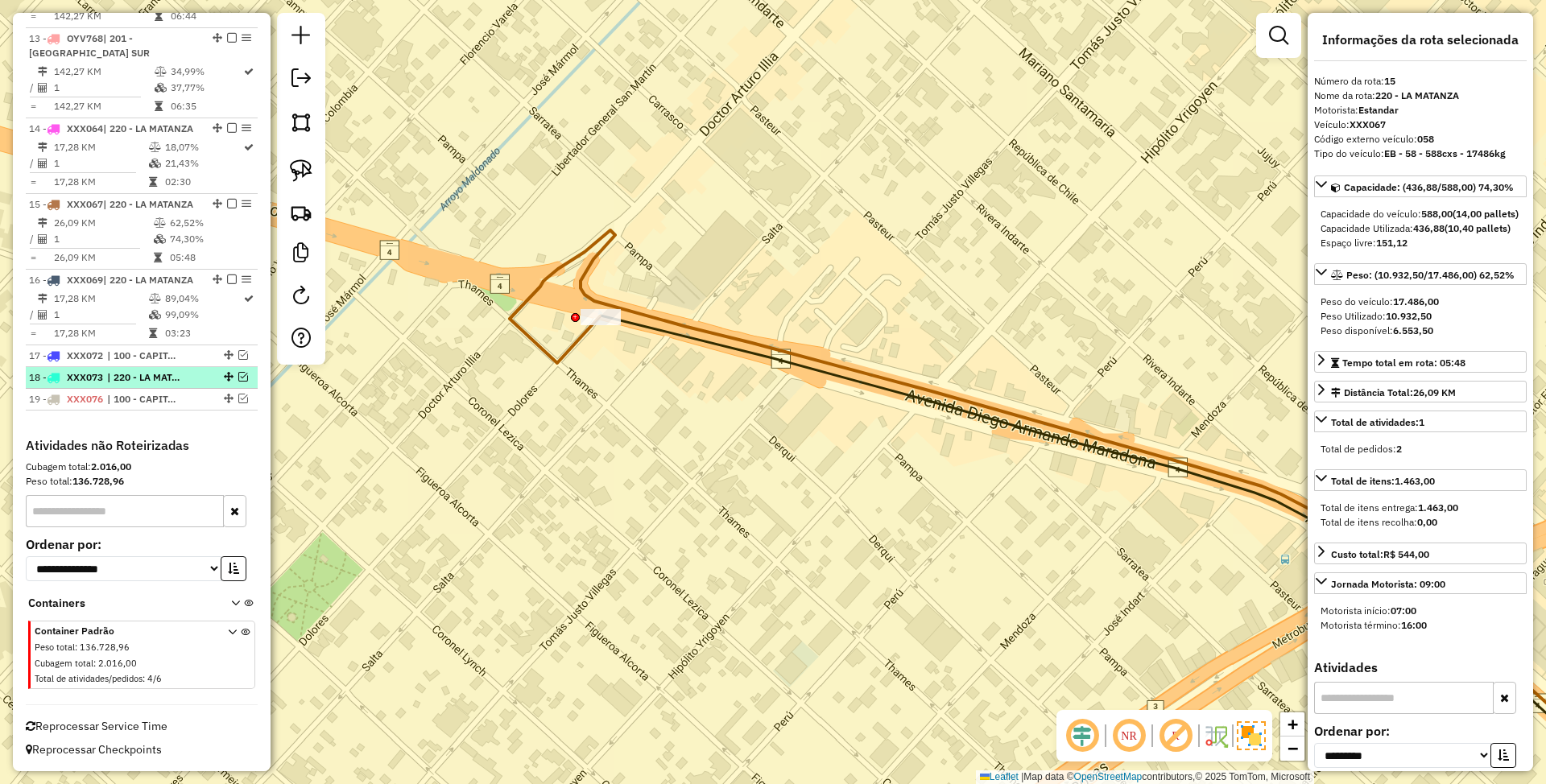
click at [240, 377] on em at bounding box center [243, 377] width 9 height 9
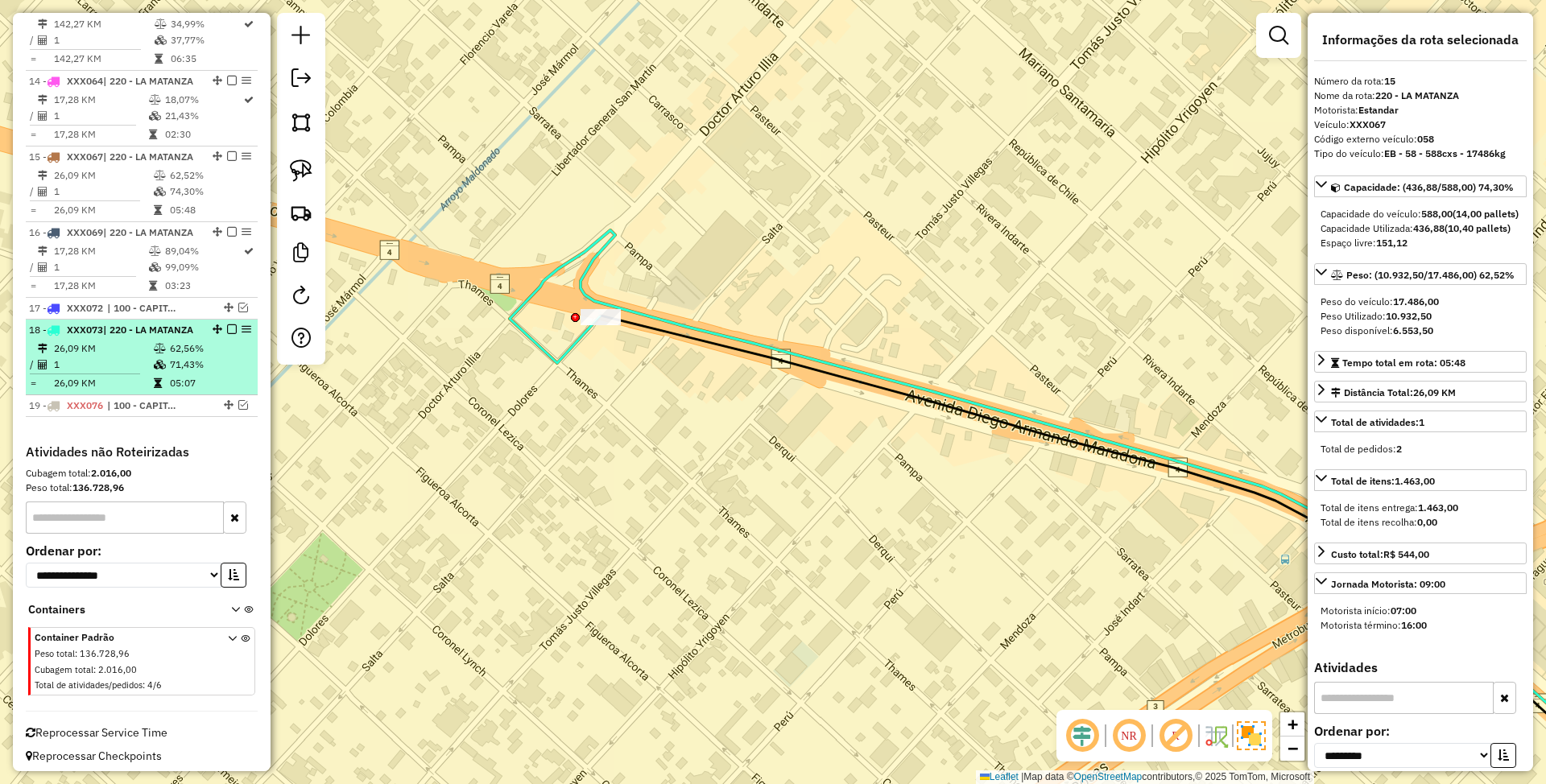
scroll to position [1803, 0]
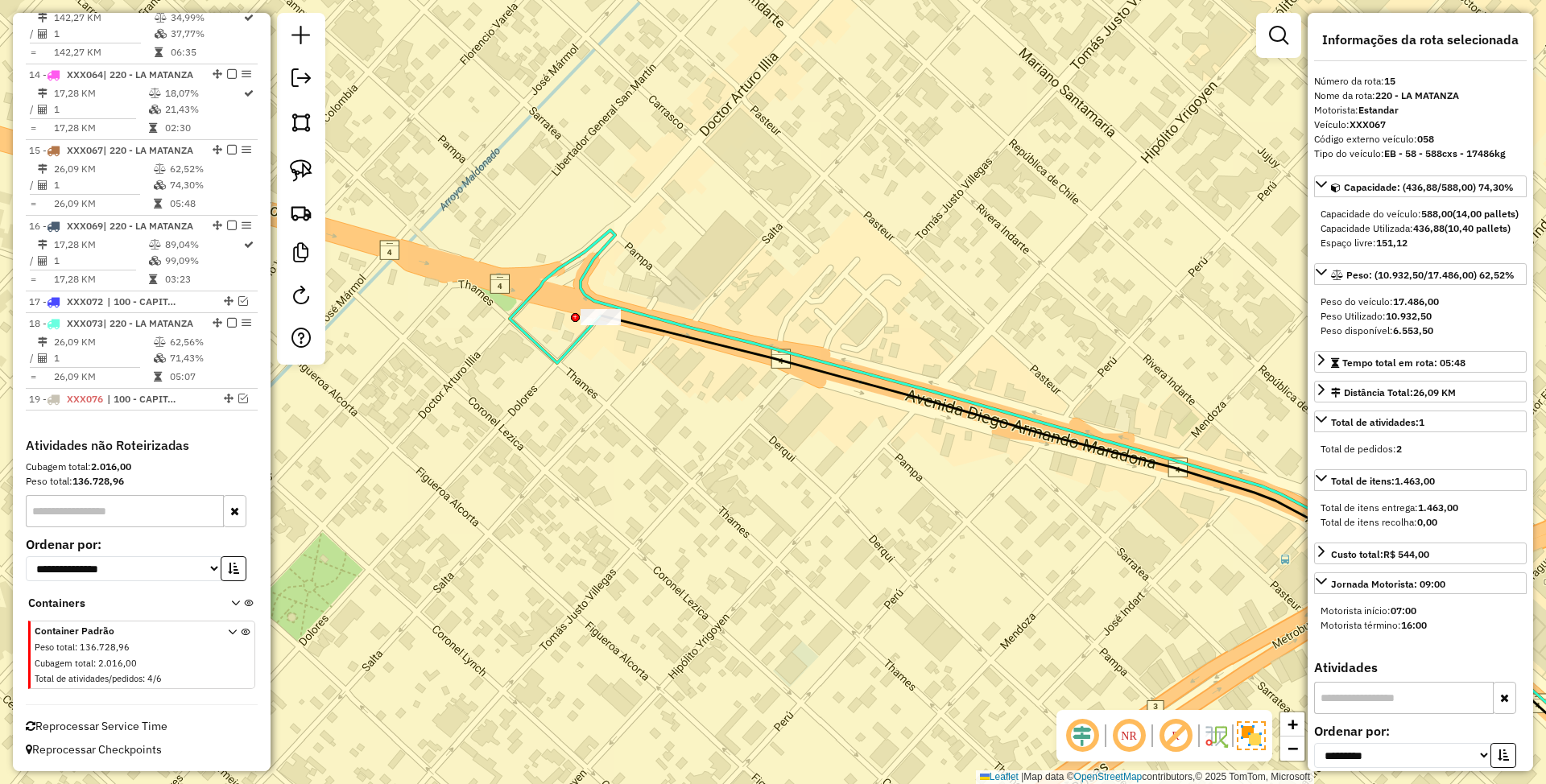
click at [584, 284] on icon at bounding box center [1105, 536] width 1191 height 611
click at [559, 352] on icon at bounding box center [1105, 536] width 1191 height 611
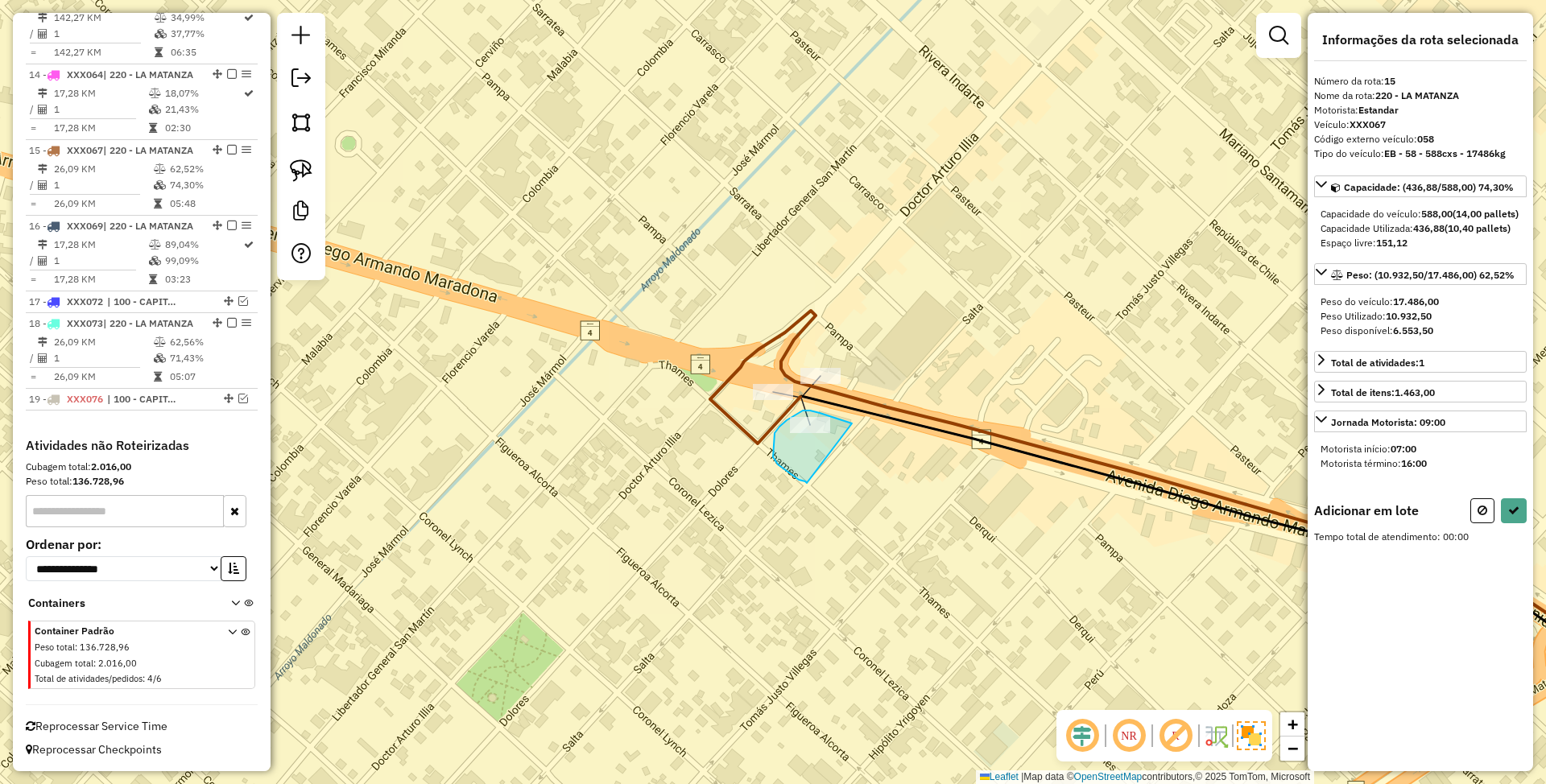
drag, startPoint x: 852, startPoint y: 423, endPoint x: 806, endPoint y: 483, distance: 75.6
select select "**********"
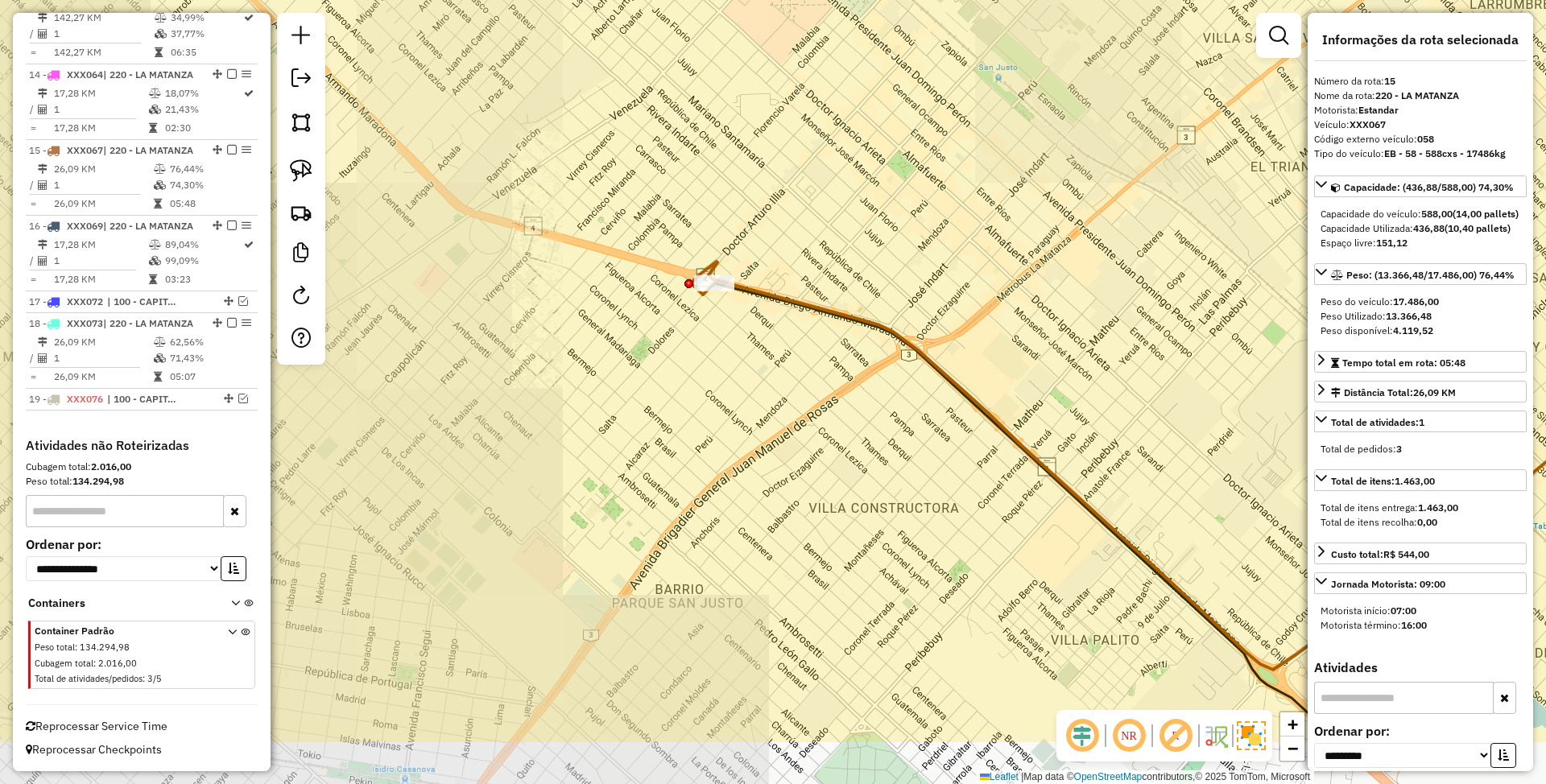
drag, startPoint x: 896, startPoint y: 545, endPoint x: 787, endPoint y: 420, distance: 165.8
click at [787, 420] on div "Janela de atendimento Grade de atendimento Capacidade Transportadoras Veículos …" at bounding box center [773, 392] width 1546 height 784
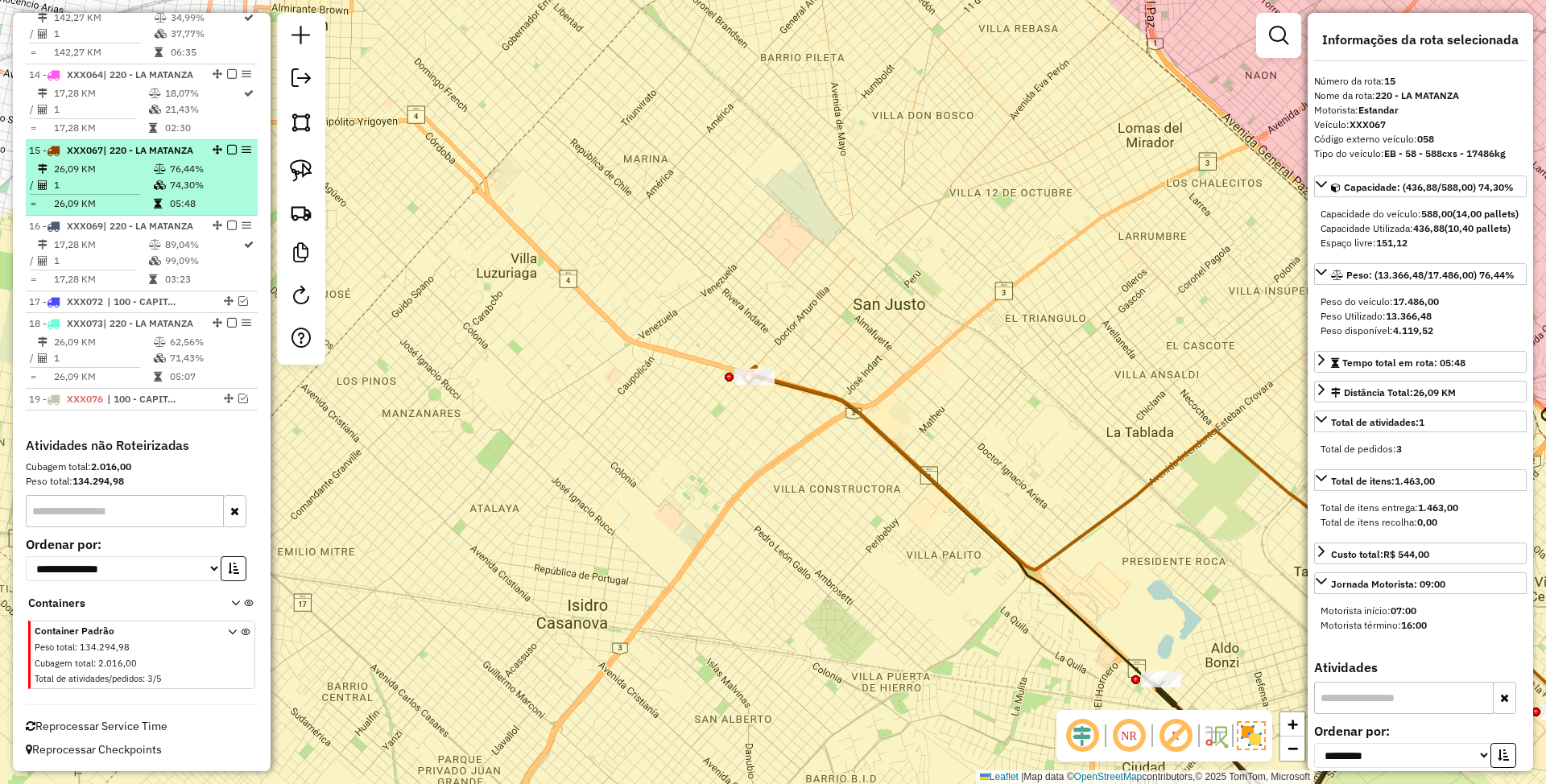
click at [230, 145] on em at bounding box center [232, 150] width 9 height 9
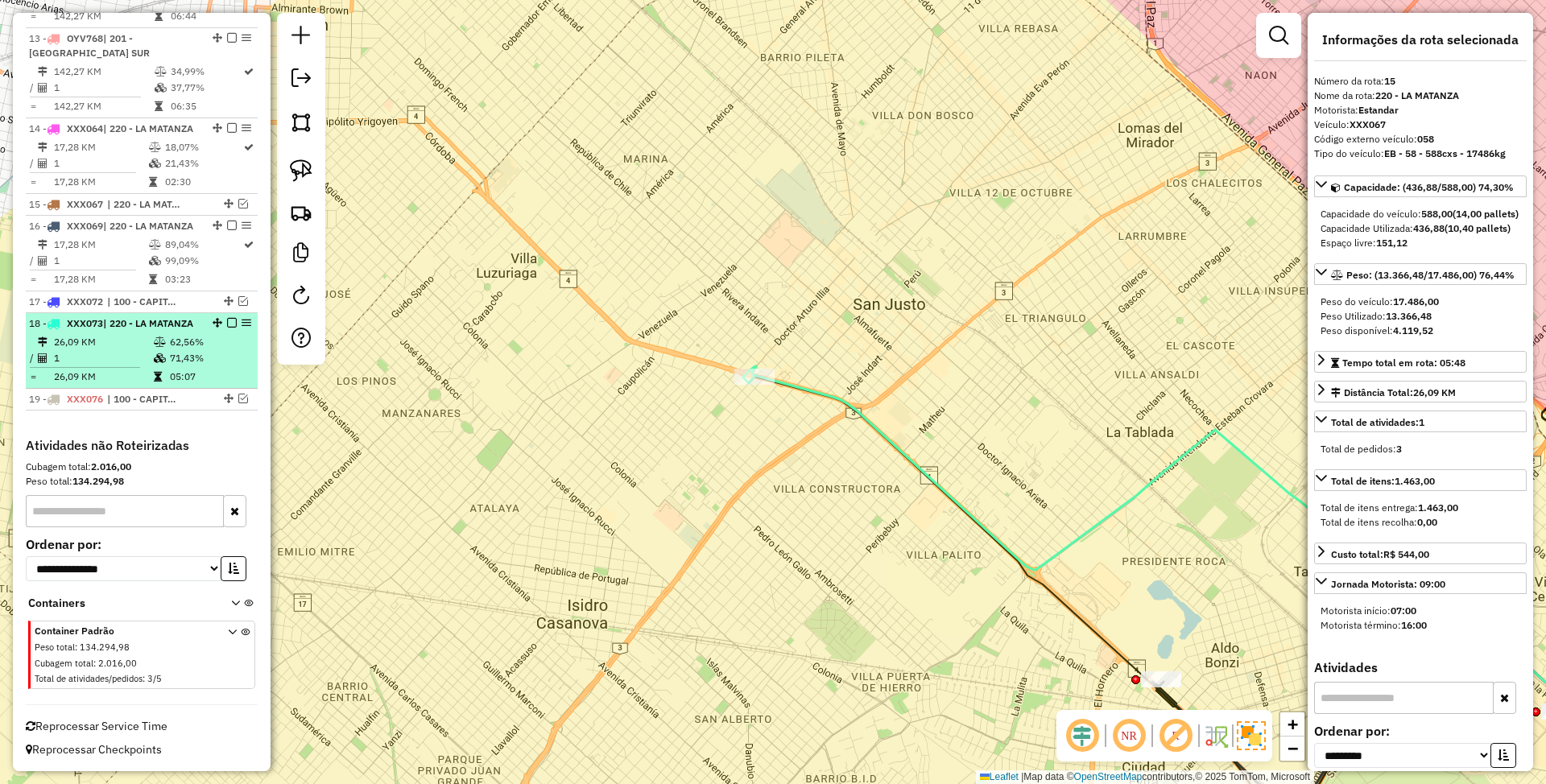
click at [141, 326] on div "18 - XXX073 | 220 - LA MATANZA" at bounding box center [114, 324] width 171 height 15
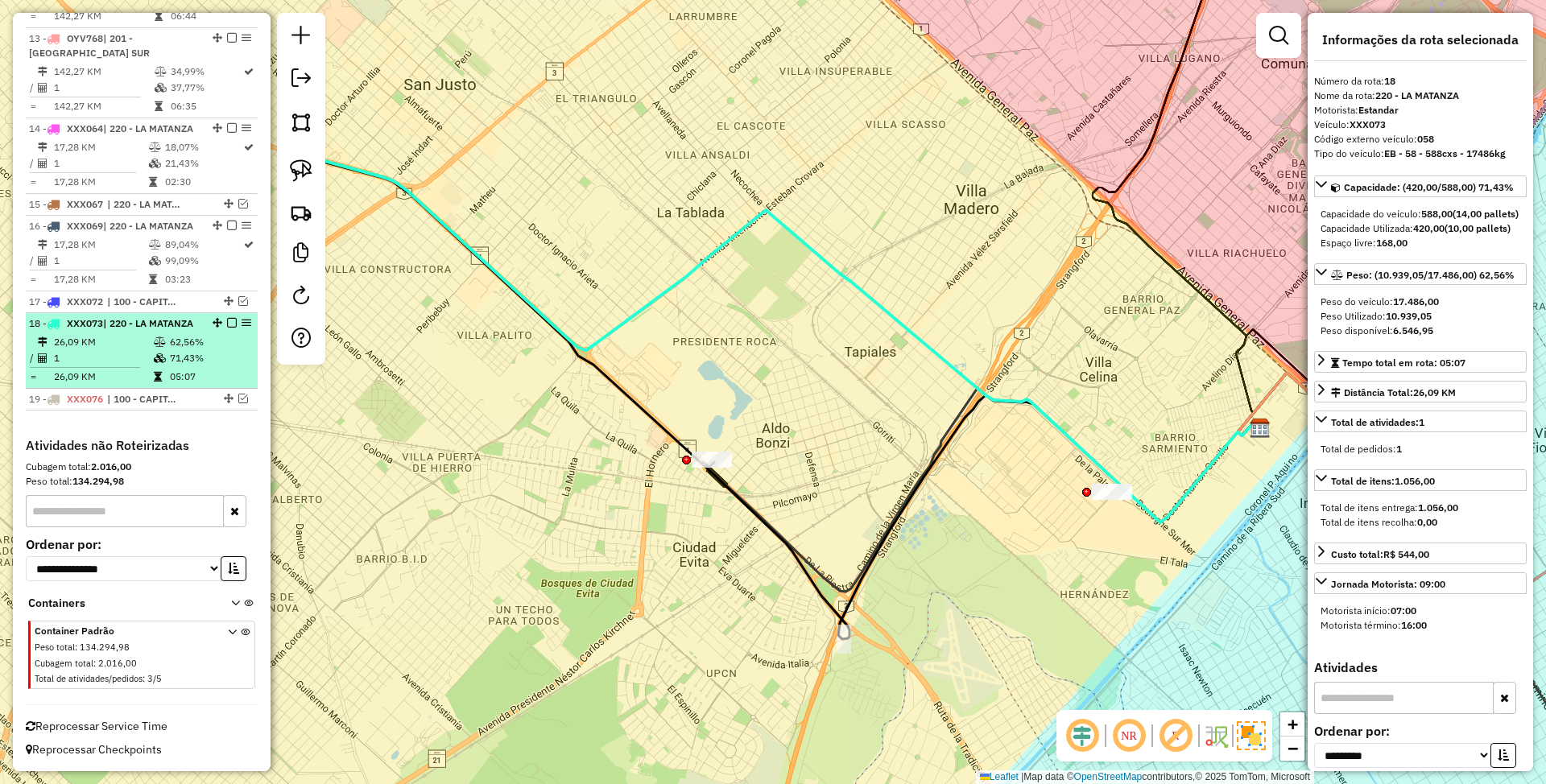
click at [227, 318] on em at bounding box center [232, 323] width 9 height 9
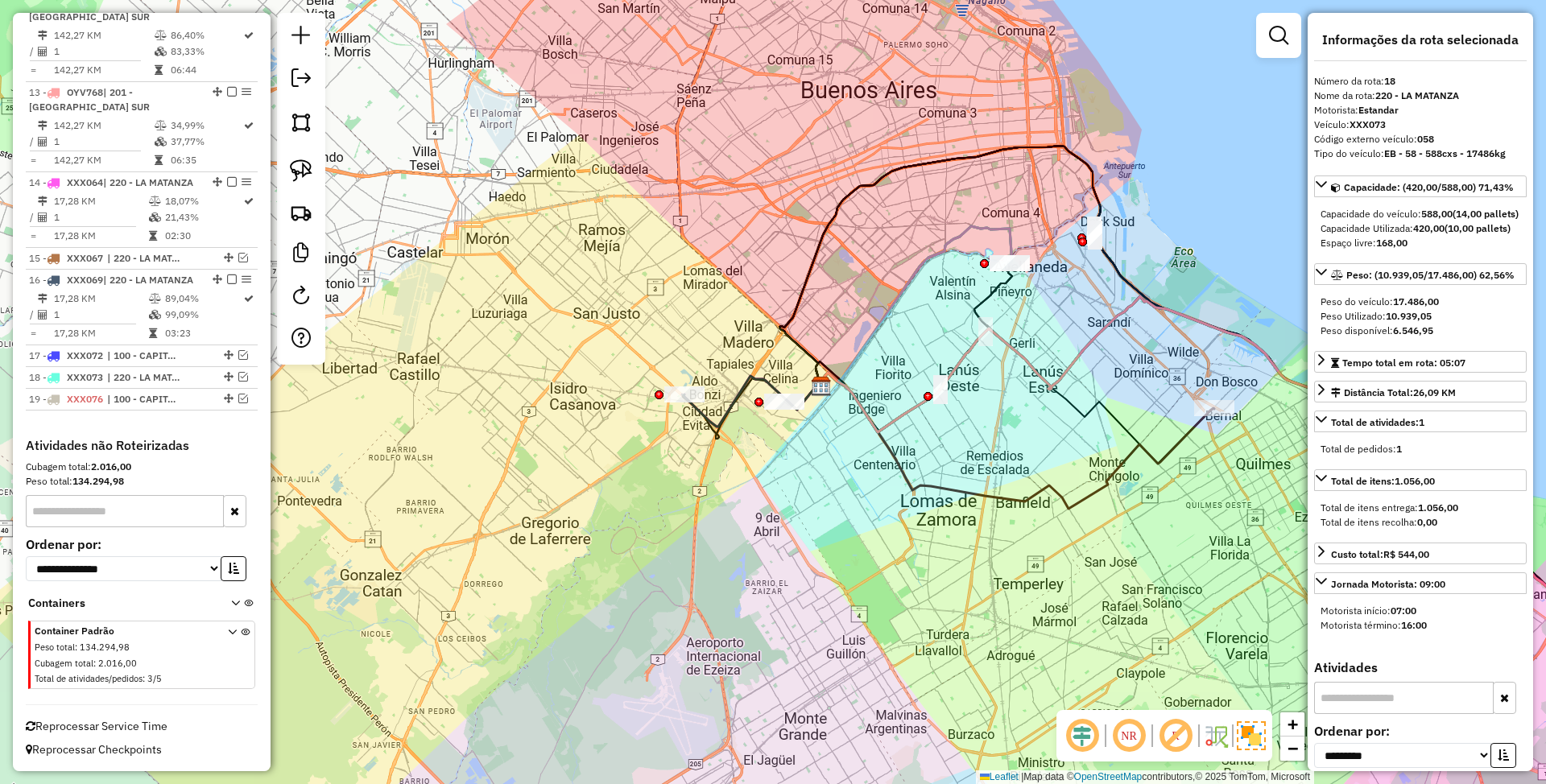
click at [703, 410] on icon at bounding box center [750, 401] width 137 height 51
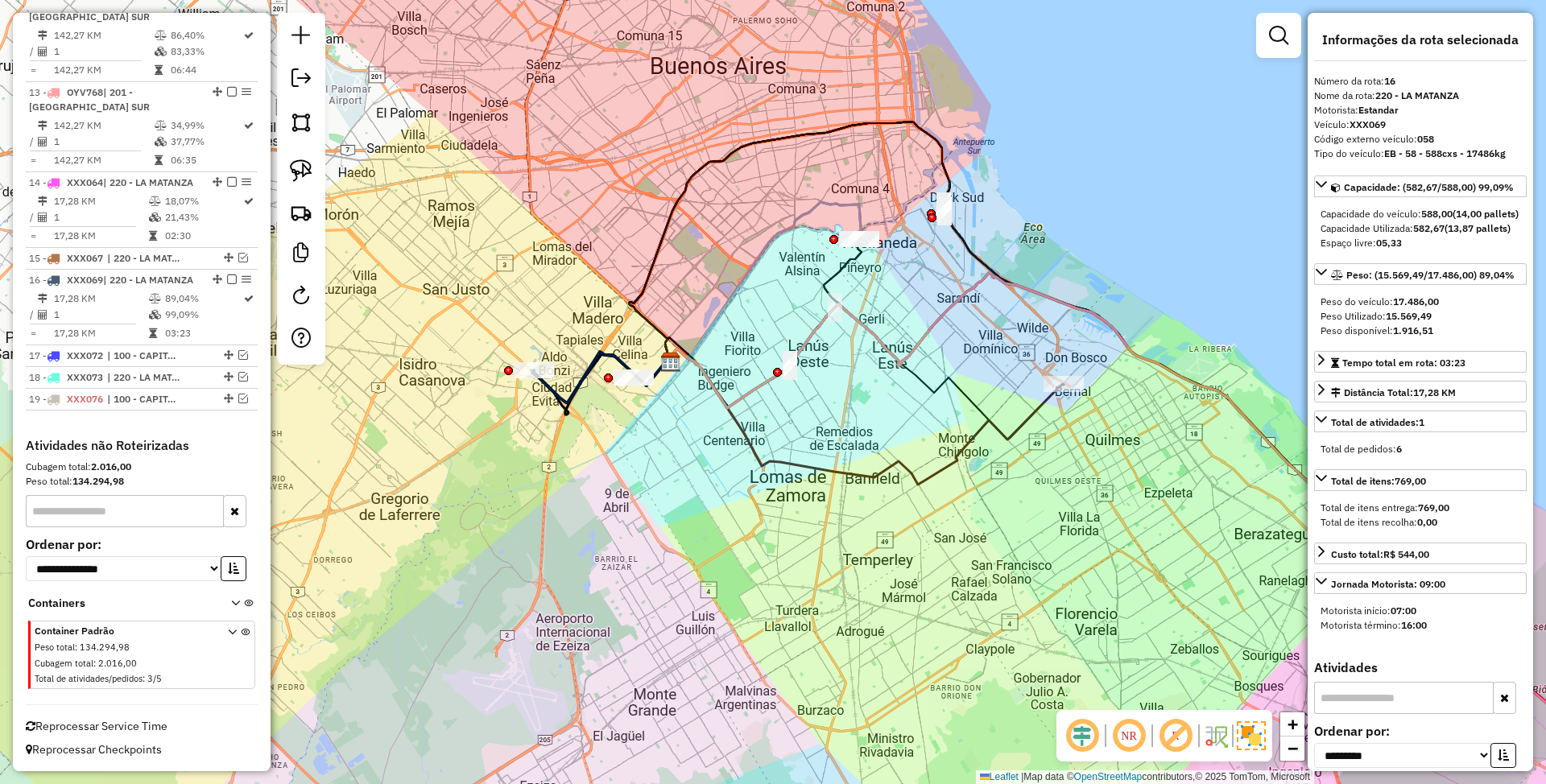
drag, startPoint x: 723, startPoint y: 517, endPoint x: 572, endPoint y: 493, distance: 152.9
click at [572, 493] on div "Janela de atendimento Grade de atendimento Capacidade Transportadoras Veículos …" at bounding box center [773, 392] width 1546 height 784
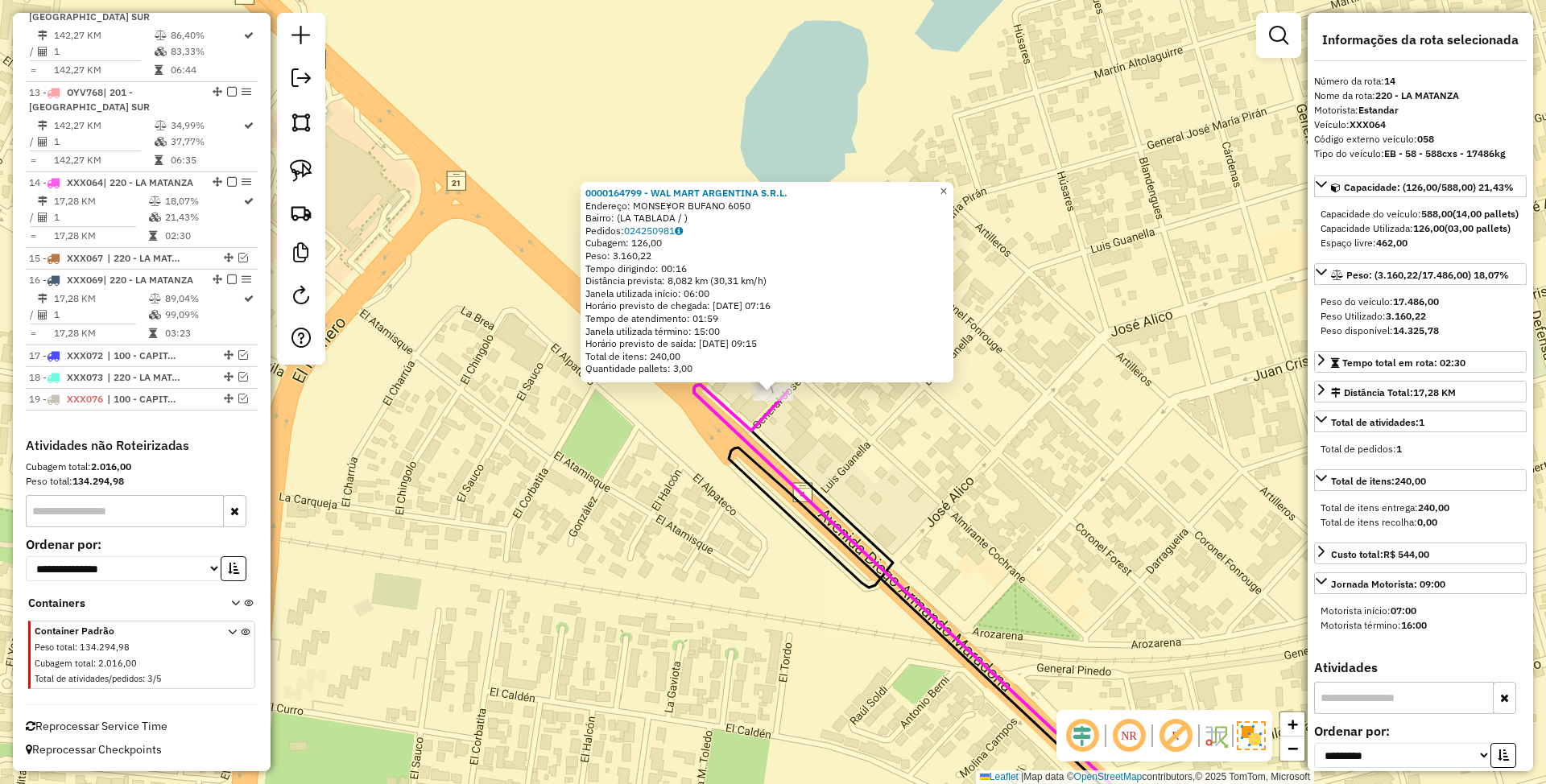
click at [947, 187] on span "×" at bounding box center [943, 191] width 7 height 14
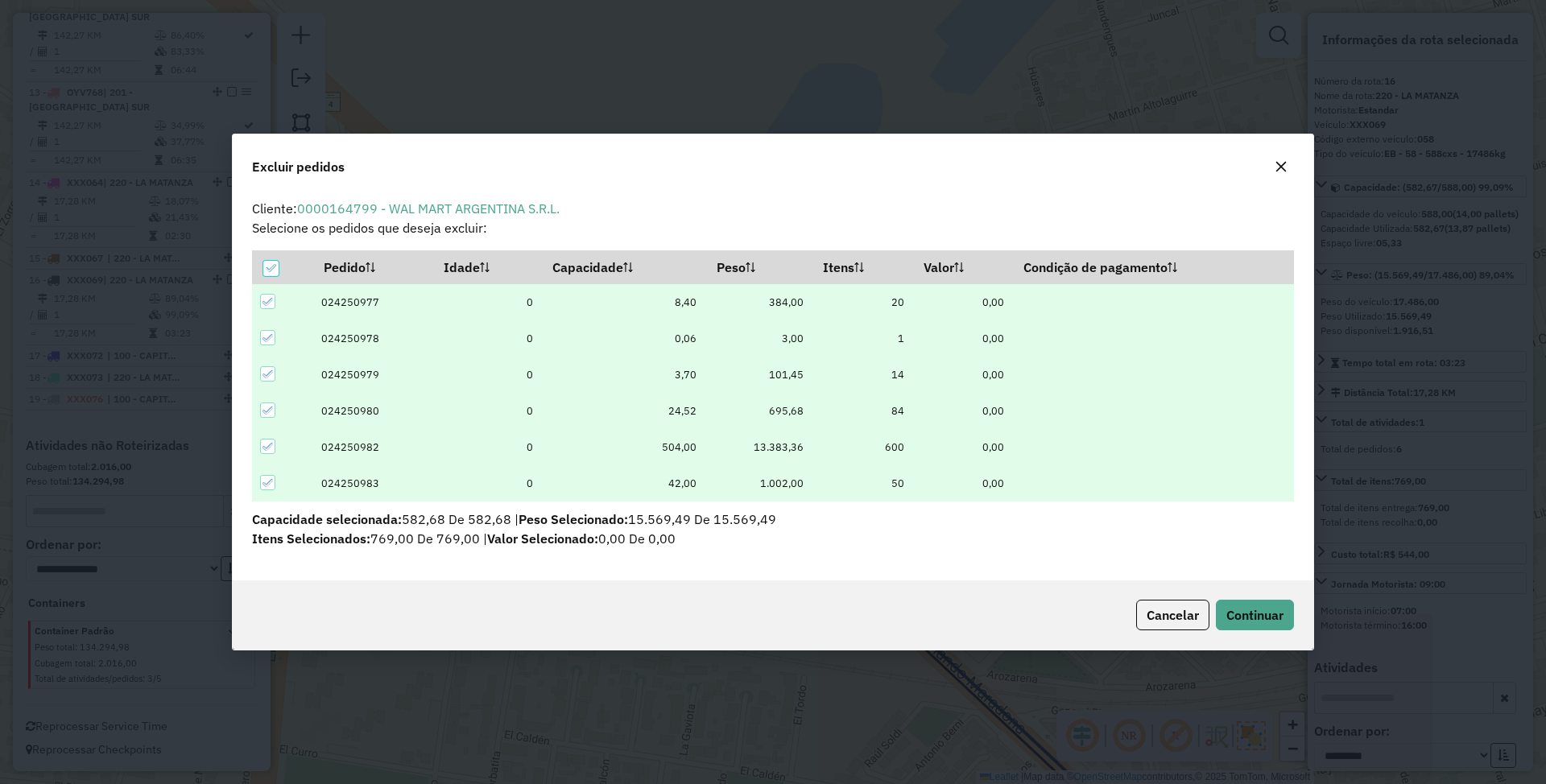
scroll to position [0, 0]
click at [269, 449] on icon at bounding box center [268, 446] width 11 height 11
click at [1247, 617] on span "Continuar" at bounding box center [1254, 615] width 57 height 16
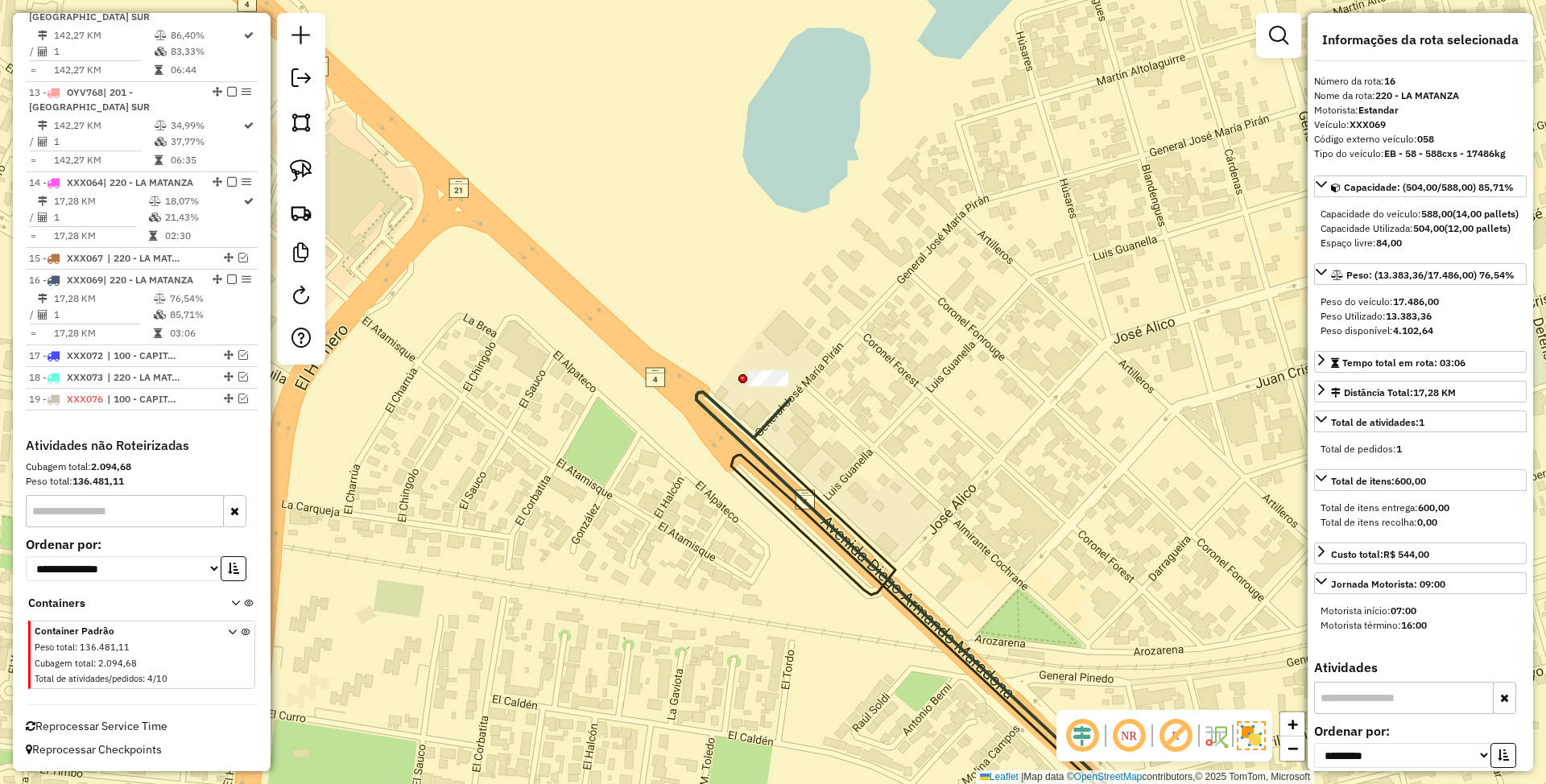
drag, startPoint x: 1021, startPoint y: 471, endPoint x: 984, endPoint y: 379, distance: 99.2
click at [984, 379] on div "Janela de atendimento Grade de atendimento Capacidade Transportadoras Veículos …" at bounding box center [773, 392] width 1546 height 784
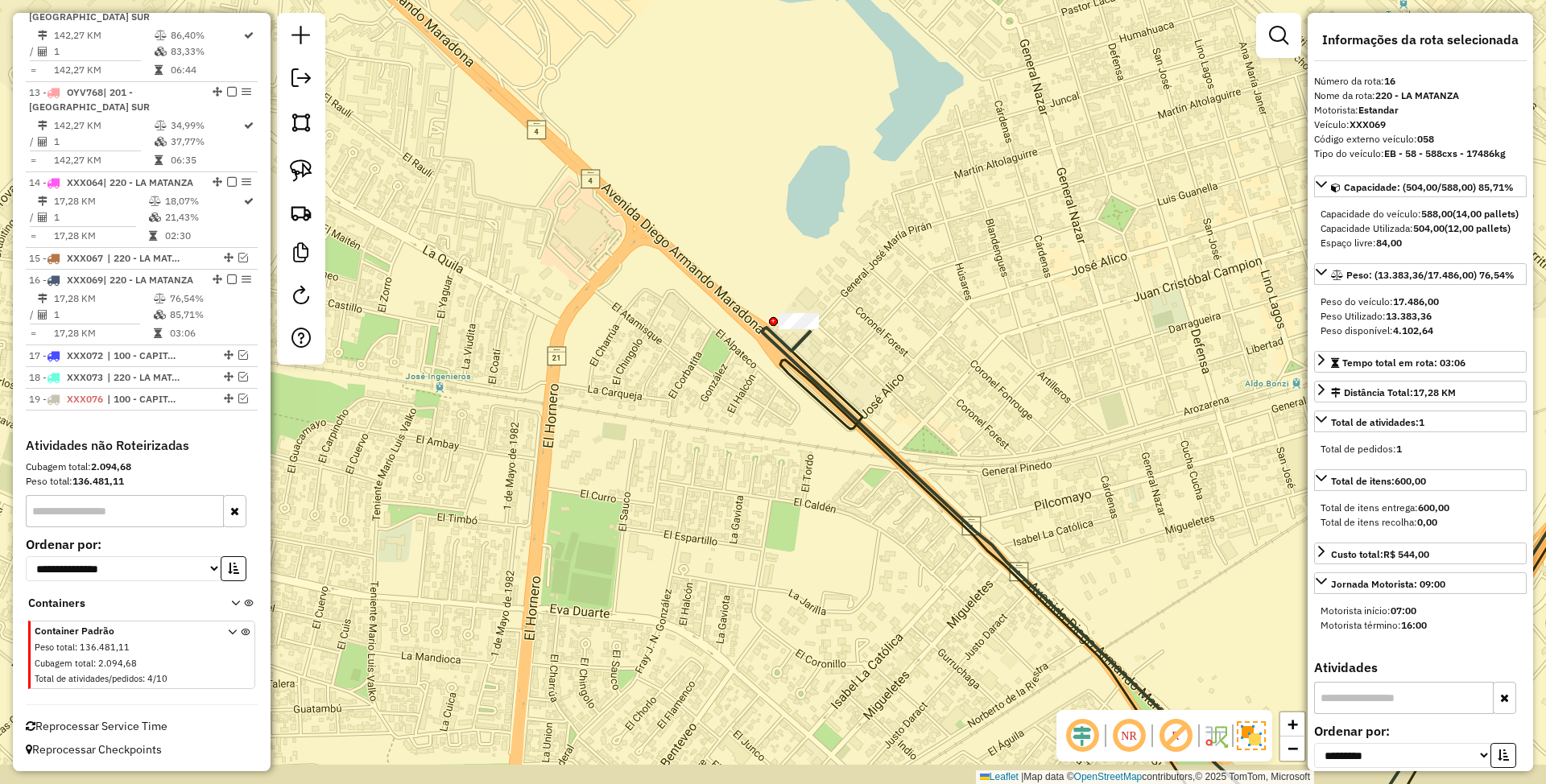
drag, startPoint x: 996, startPoint y: 384, endPoint x: 932, endPoint y: 355, distance: 70.3
click at [932, 355] on div "Janela de atendimento Grade de atendimento Capacidade Transportadoras Veículos …" at bounding box center [773, 392] width 1546 height 784
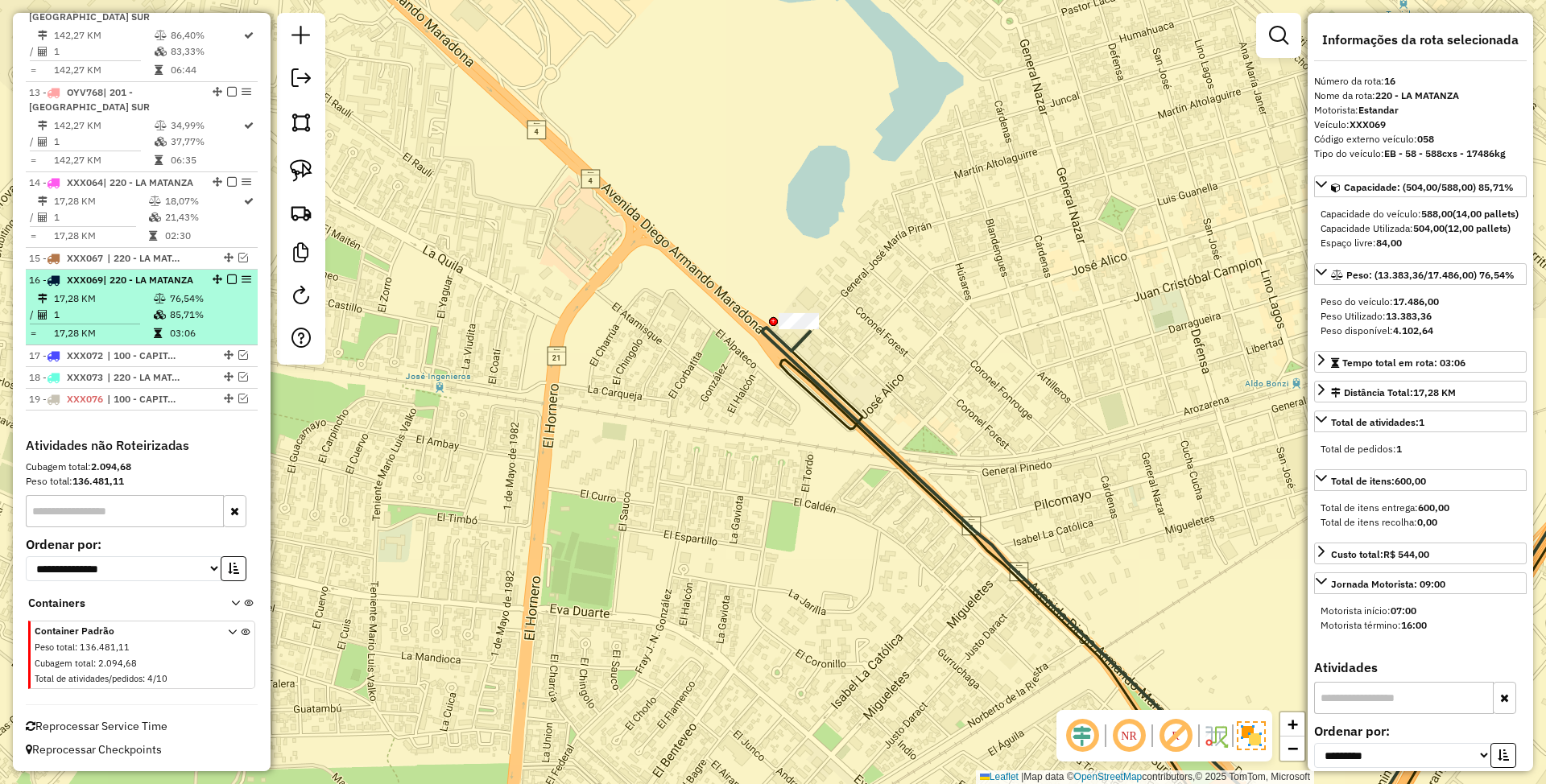
click at [227, 274] on em at bounding box center [232, 279] width 9 height 9
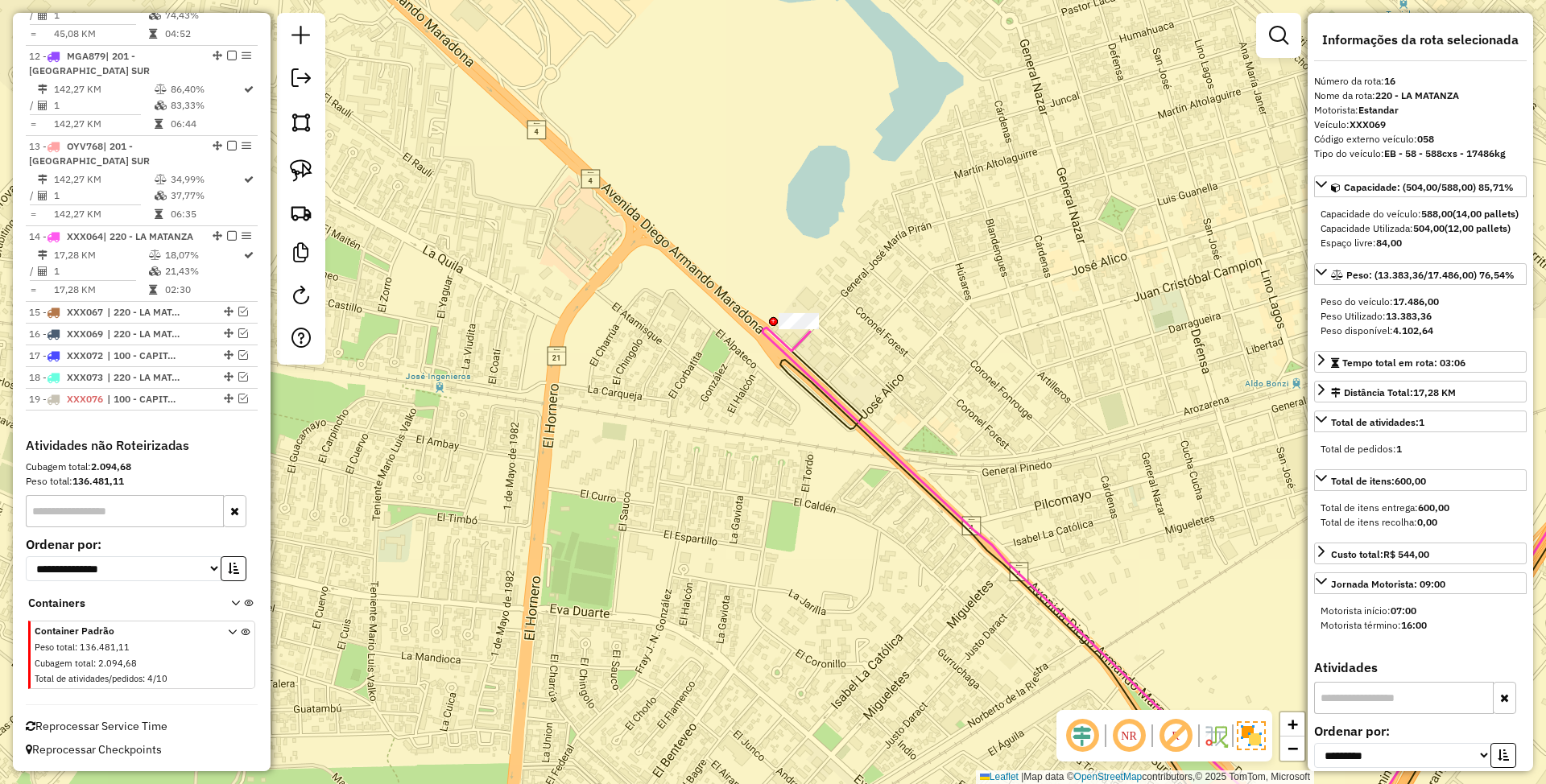
click at [817, 388] on icon at bounding box center [1232, 567] width 938 height 561
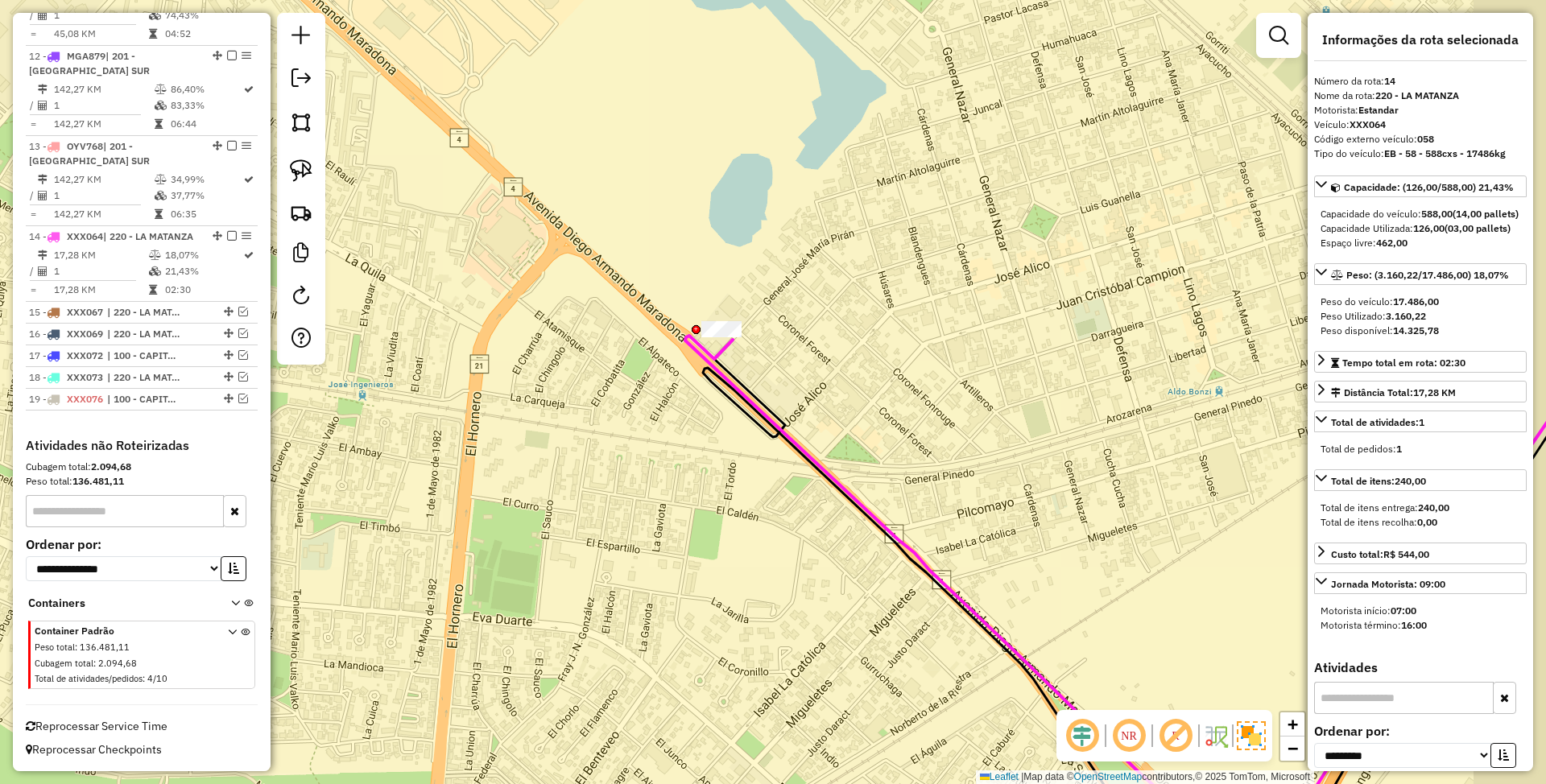
drag, startPoint x: 868, startPoint y: 372, endPoint x: 791, endPoint y: 380, distance: 77.4
click at [791, 380] on div "Janela de atendimento Grade de atendimento Capacidade Transportadoras Veículos …" at bounding box center [773, 392] width 1546 height 784
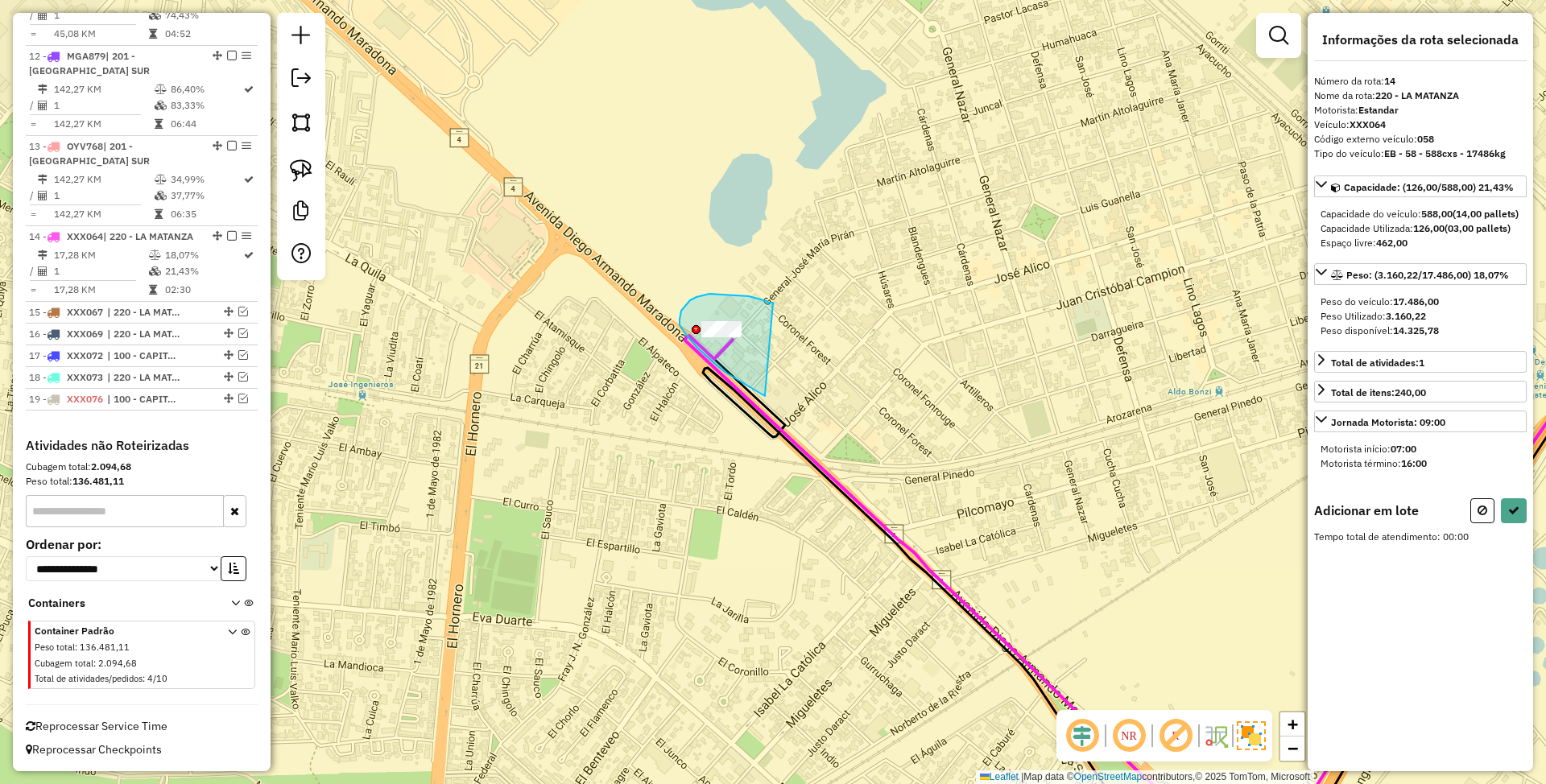
drag, startPoint x: 773, startPoint y: 302, endPoint x: 765, endPoint y: 394, distance: 92.3
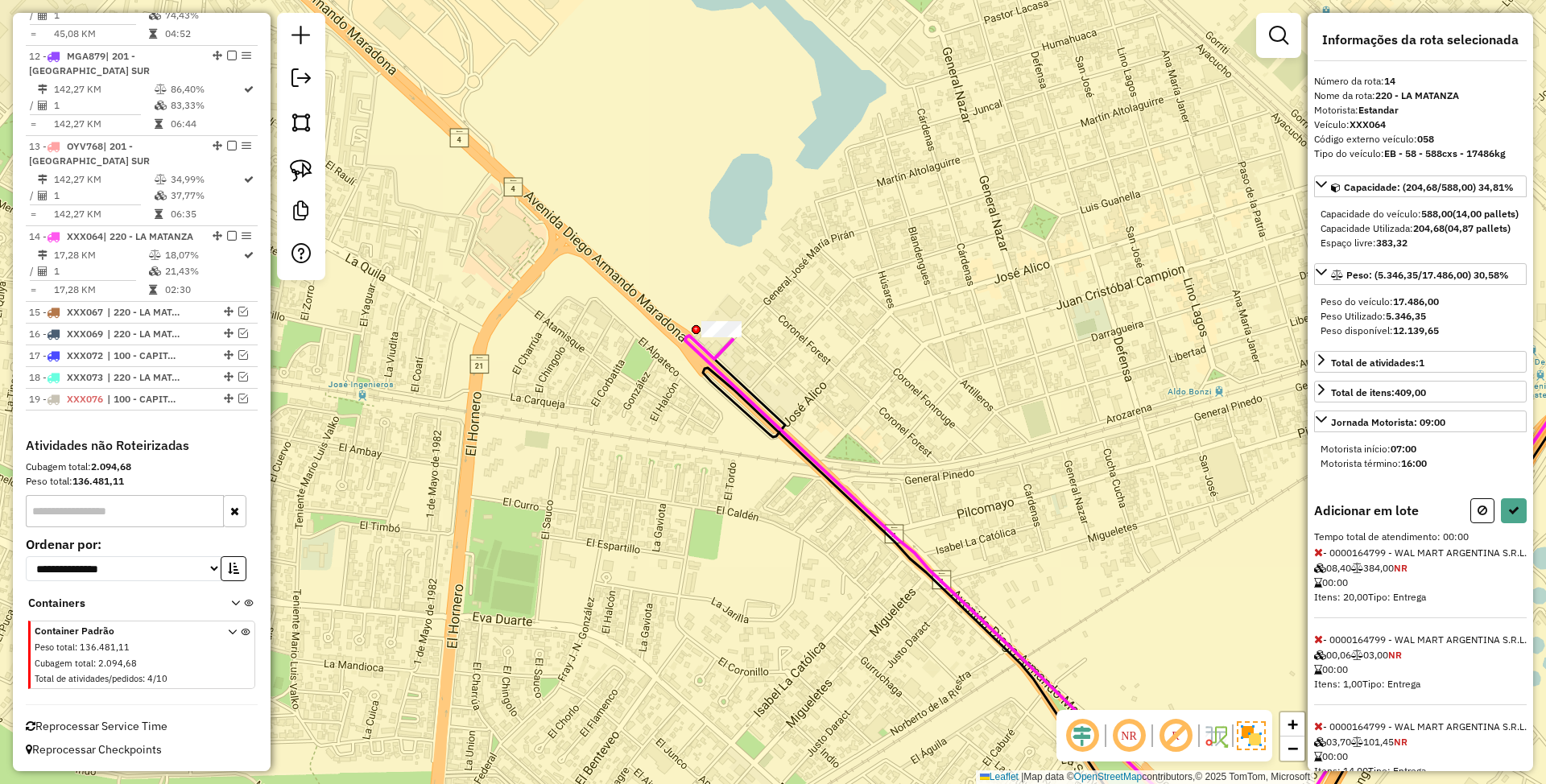
scroll to position [319, 0]
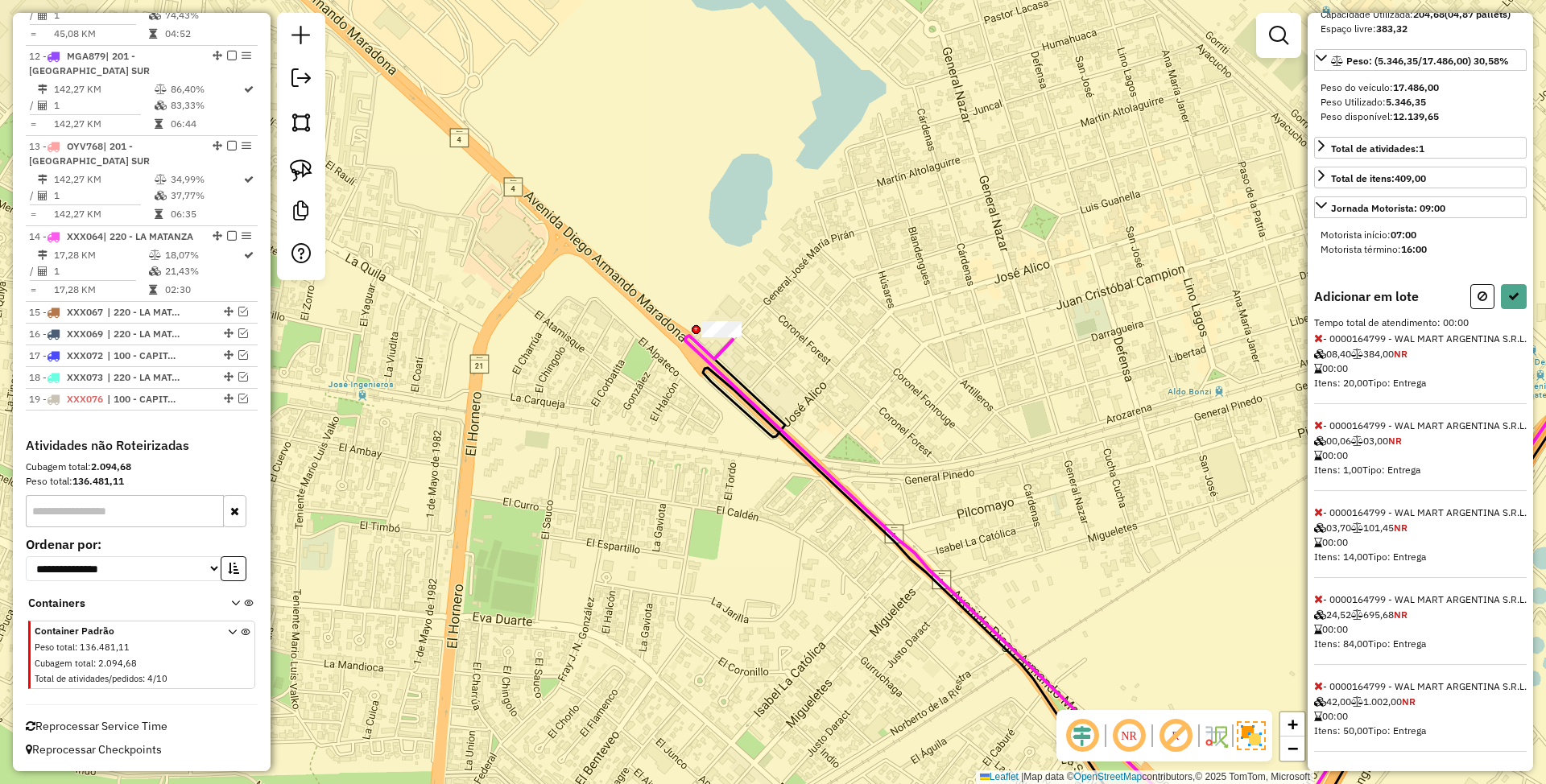
select select "**********"
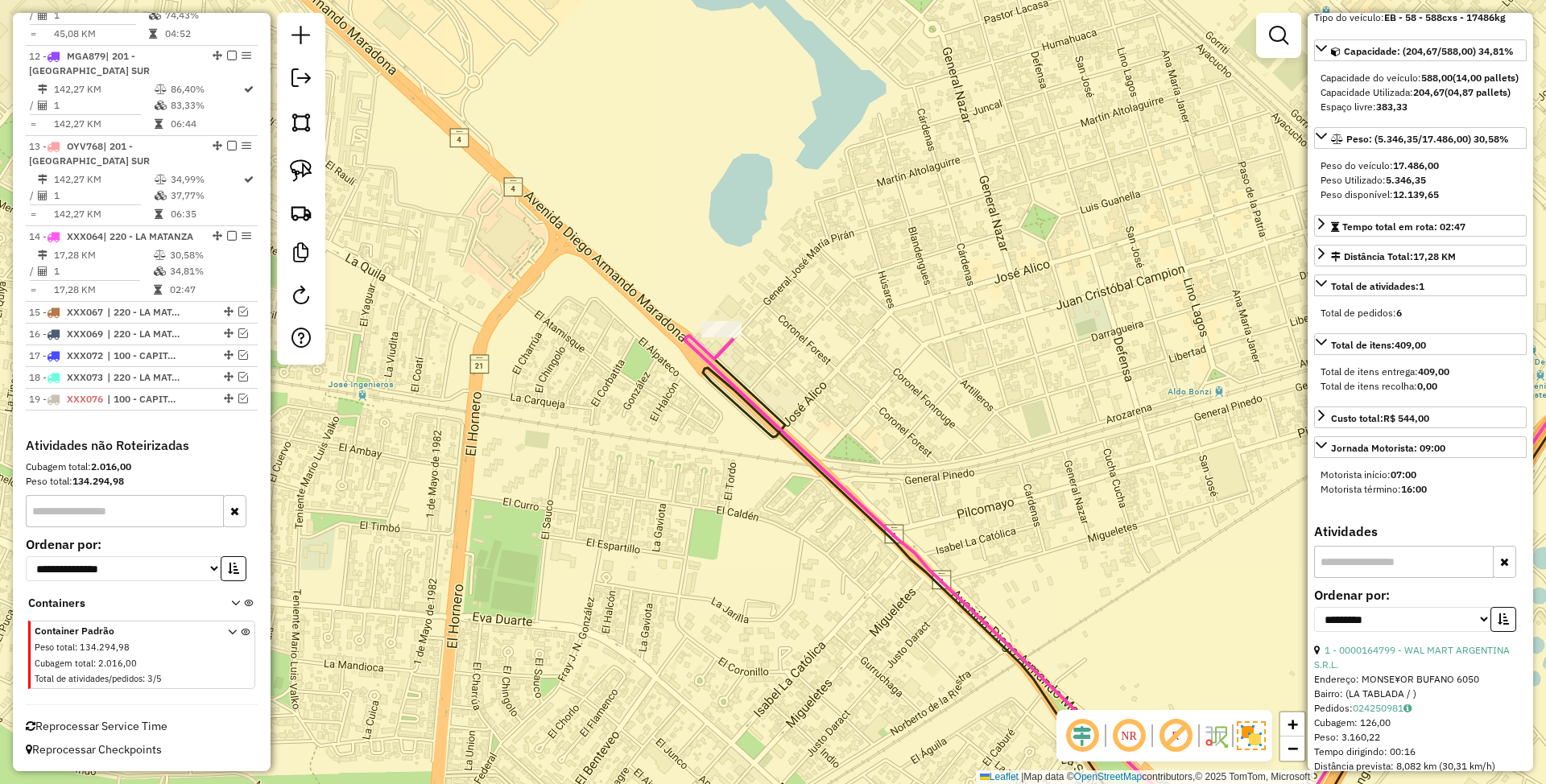
scroll to position [0, 0]
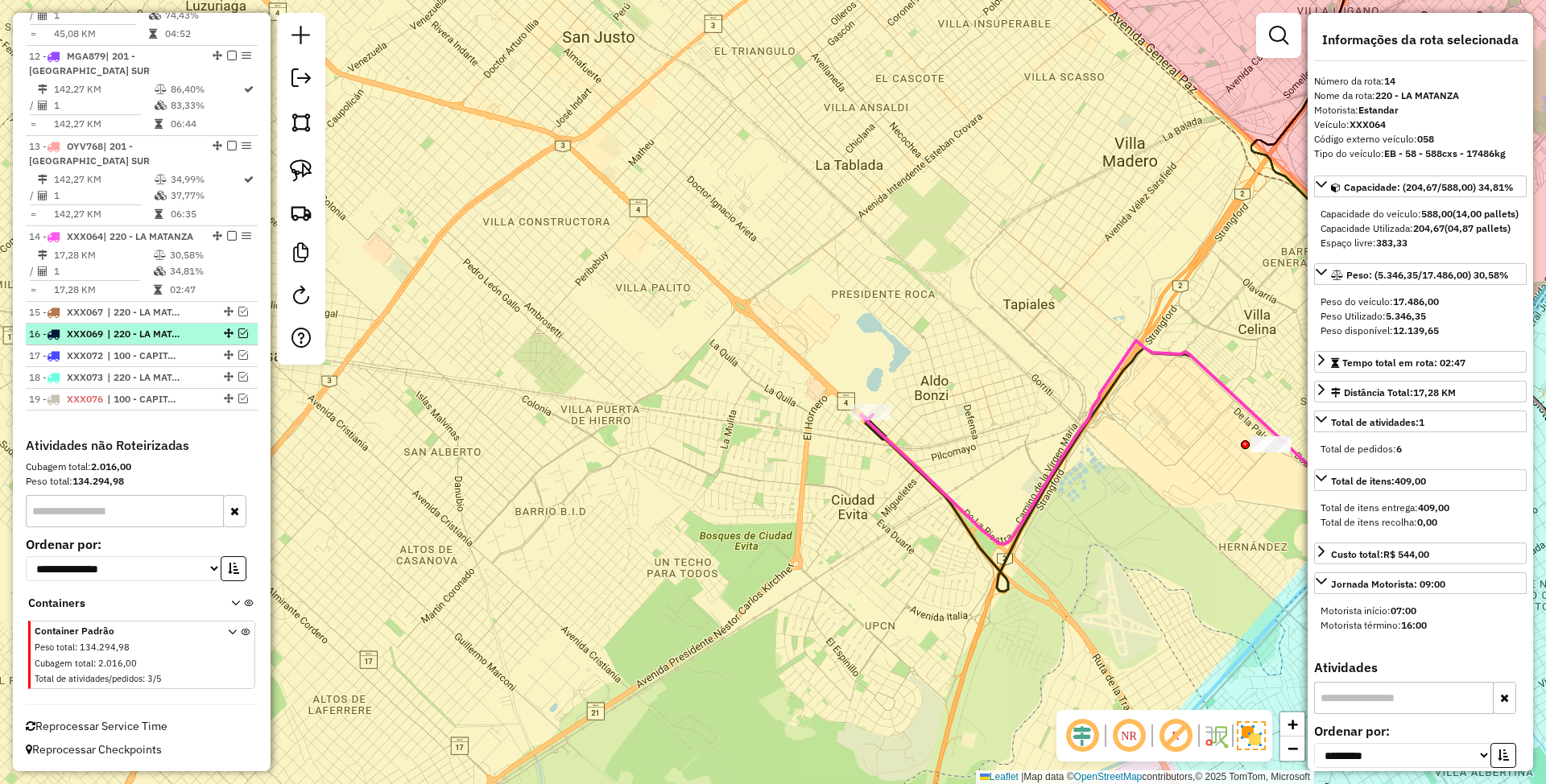
click at [238, 332] on em at bounding box center [243, 333] width 9 height 9
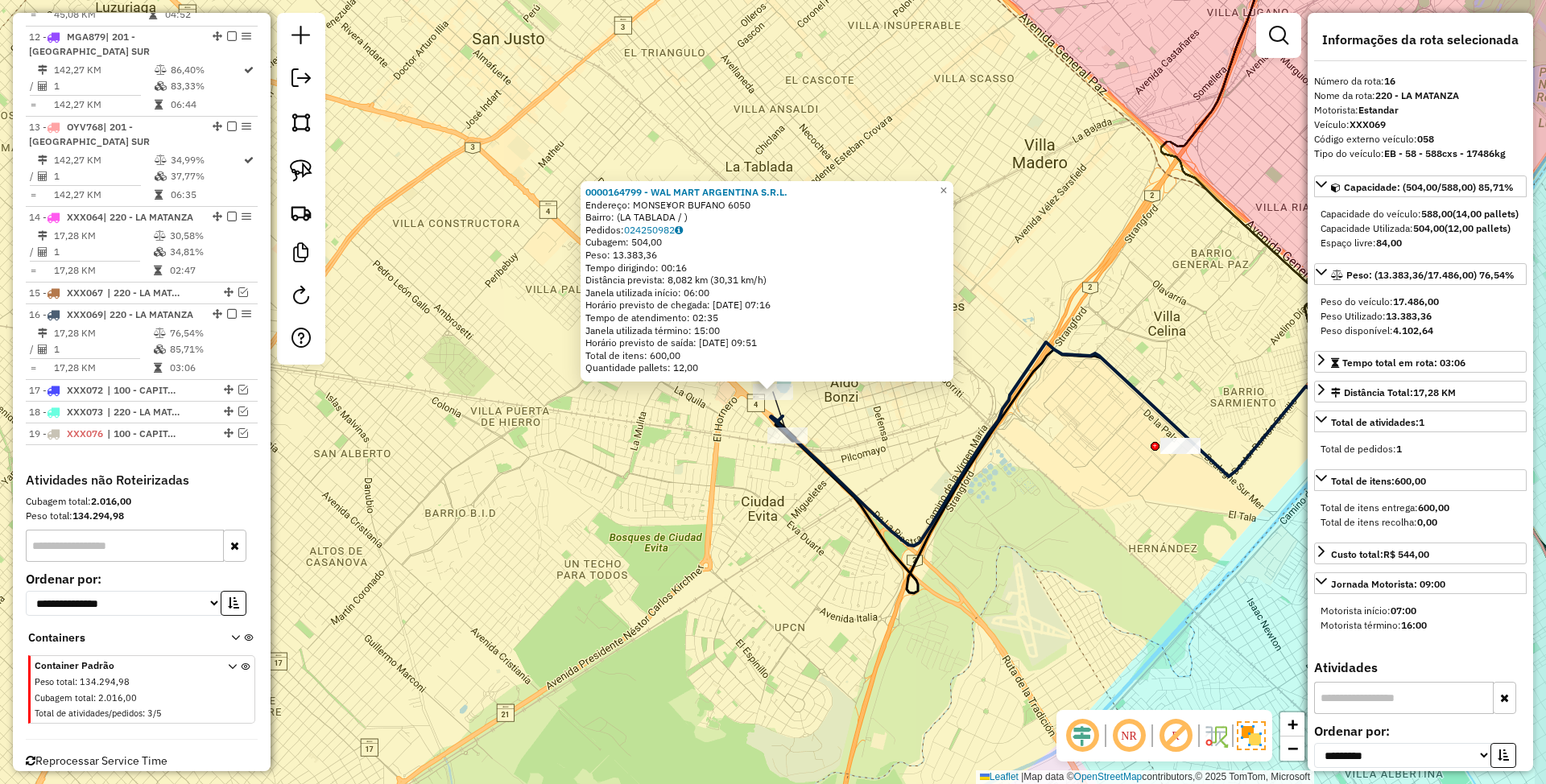
scroll to position [1666, 0]
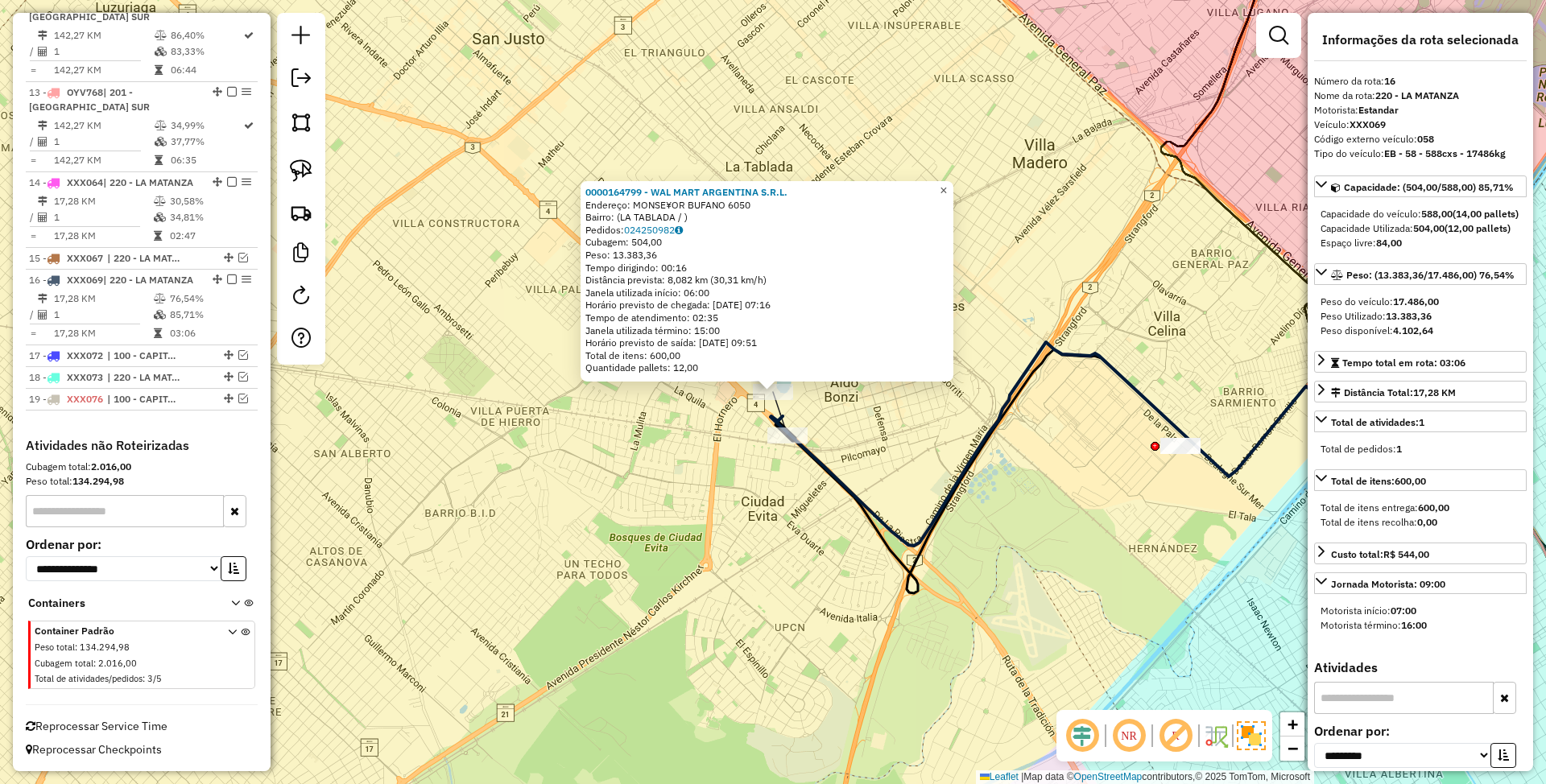
click at [947, 187] on span "×" at bounding box center [943, 190] width 7 height 14
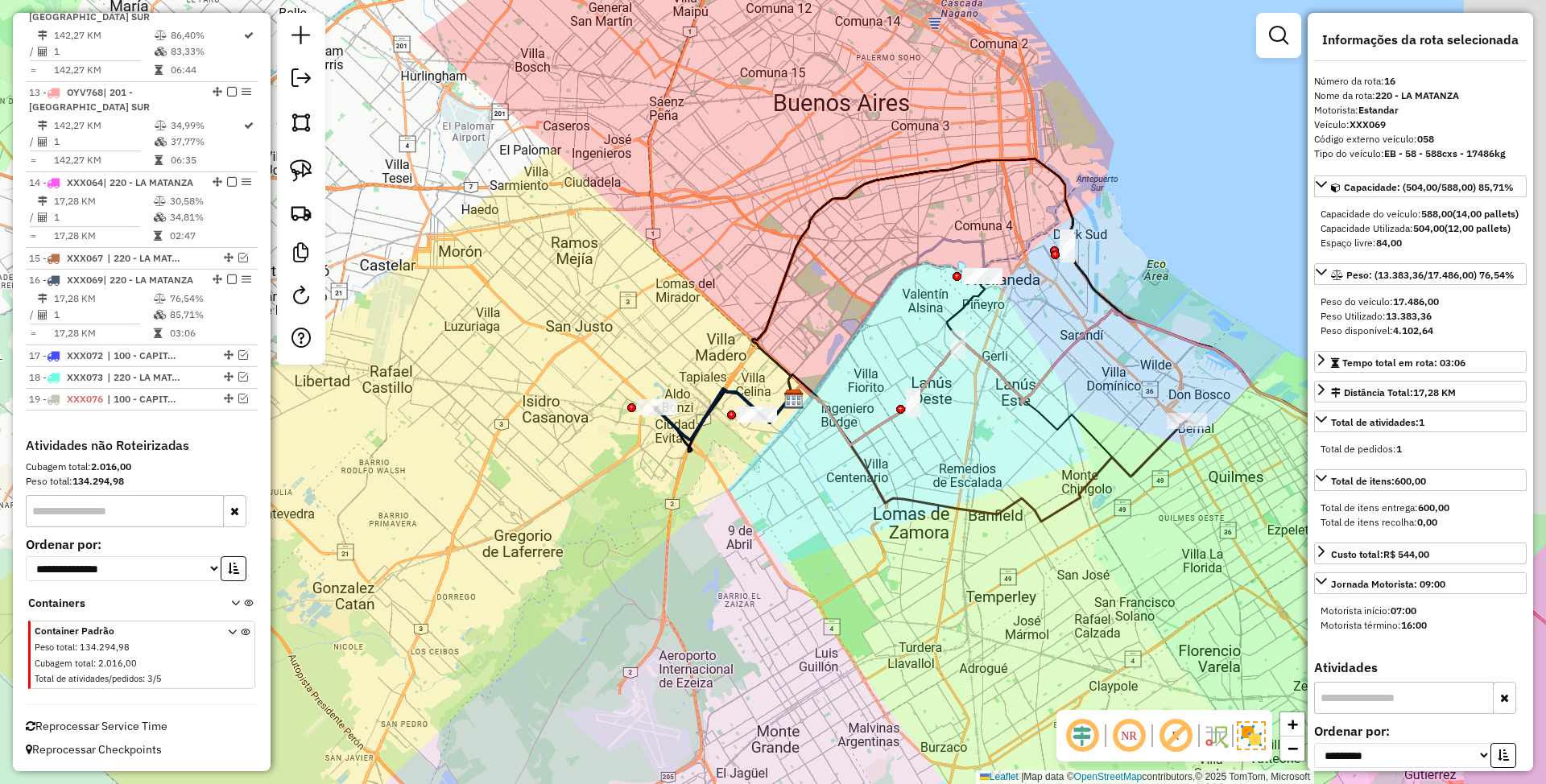
drag, startPoint x: 868, startPoint y: 494, endPoint x: 745, endPoint y: 496, distance: 123.0
click at [745, 496] on div "Janela de atendimento Grade de atendimento Capacidade Transportadoras Veículos …" at bounding box center [773, 392] width 1546 height 784
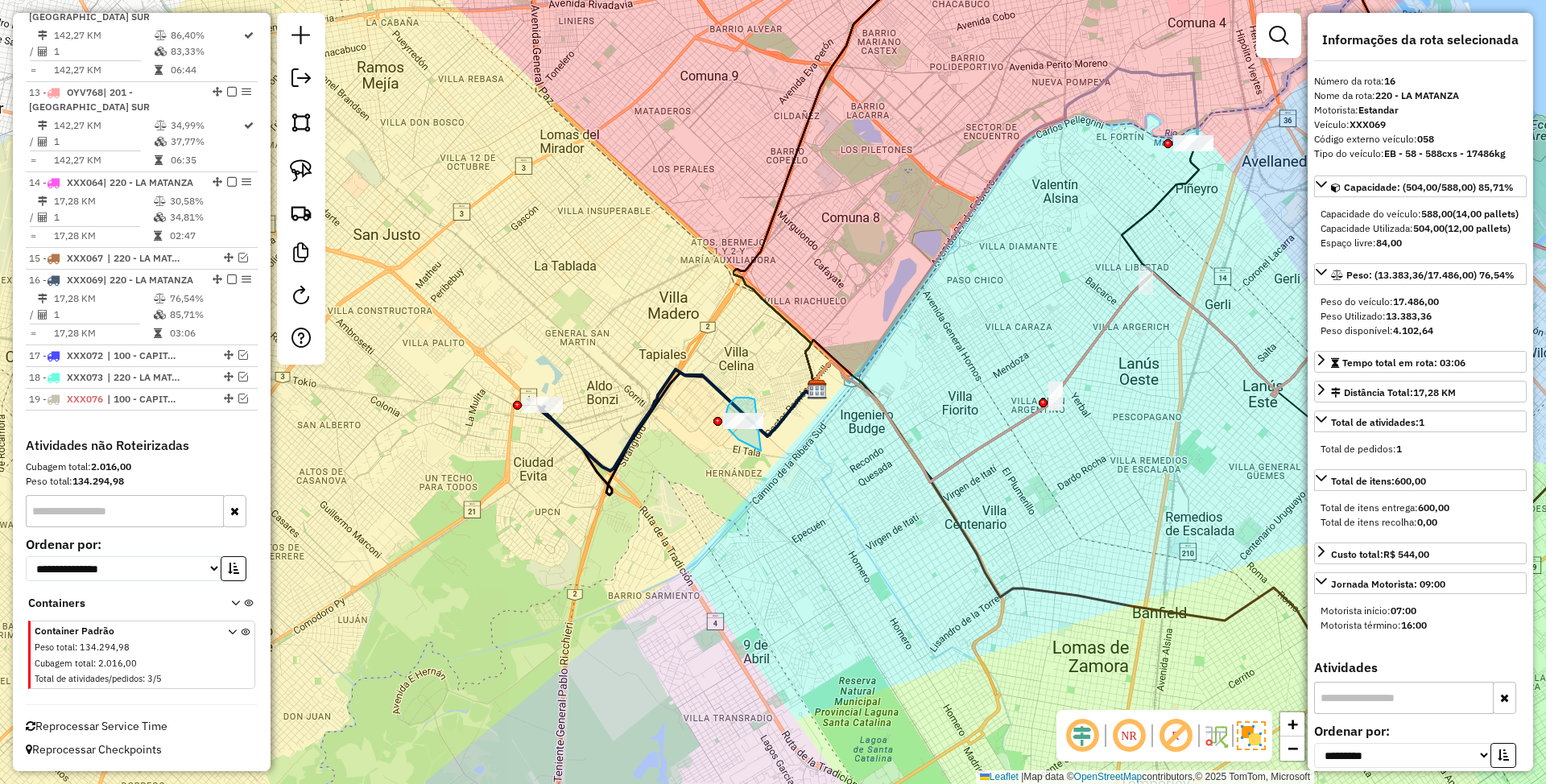
drag, startPoint x: 734, startPoint y: 399, endPoint x: 767, endPoint y: 451, distance: 61.6
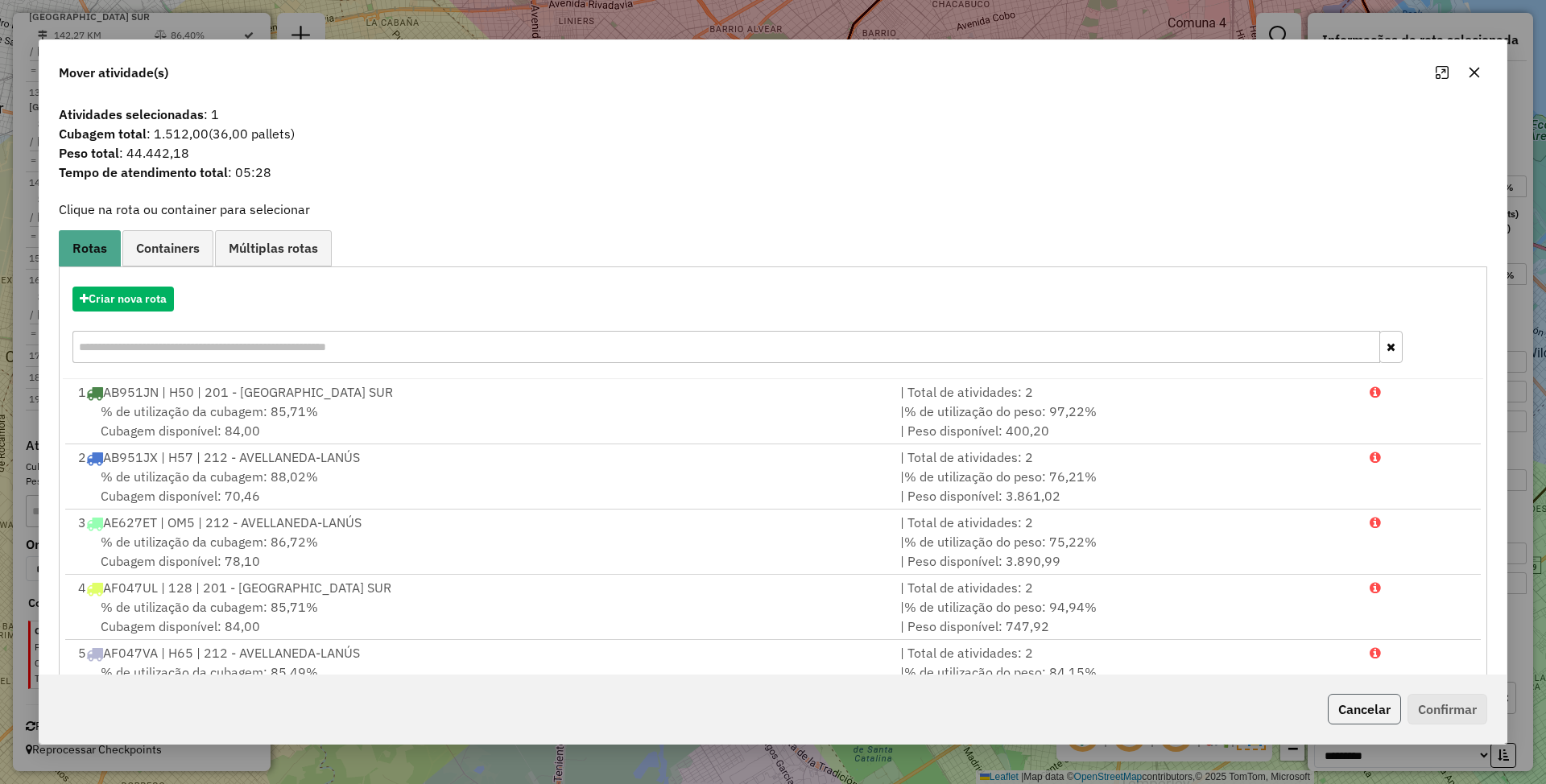
click at [1357, 706] on button "Cancelar" at bounding box center [1364, 709] width 73 height 31
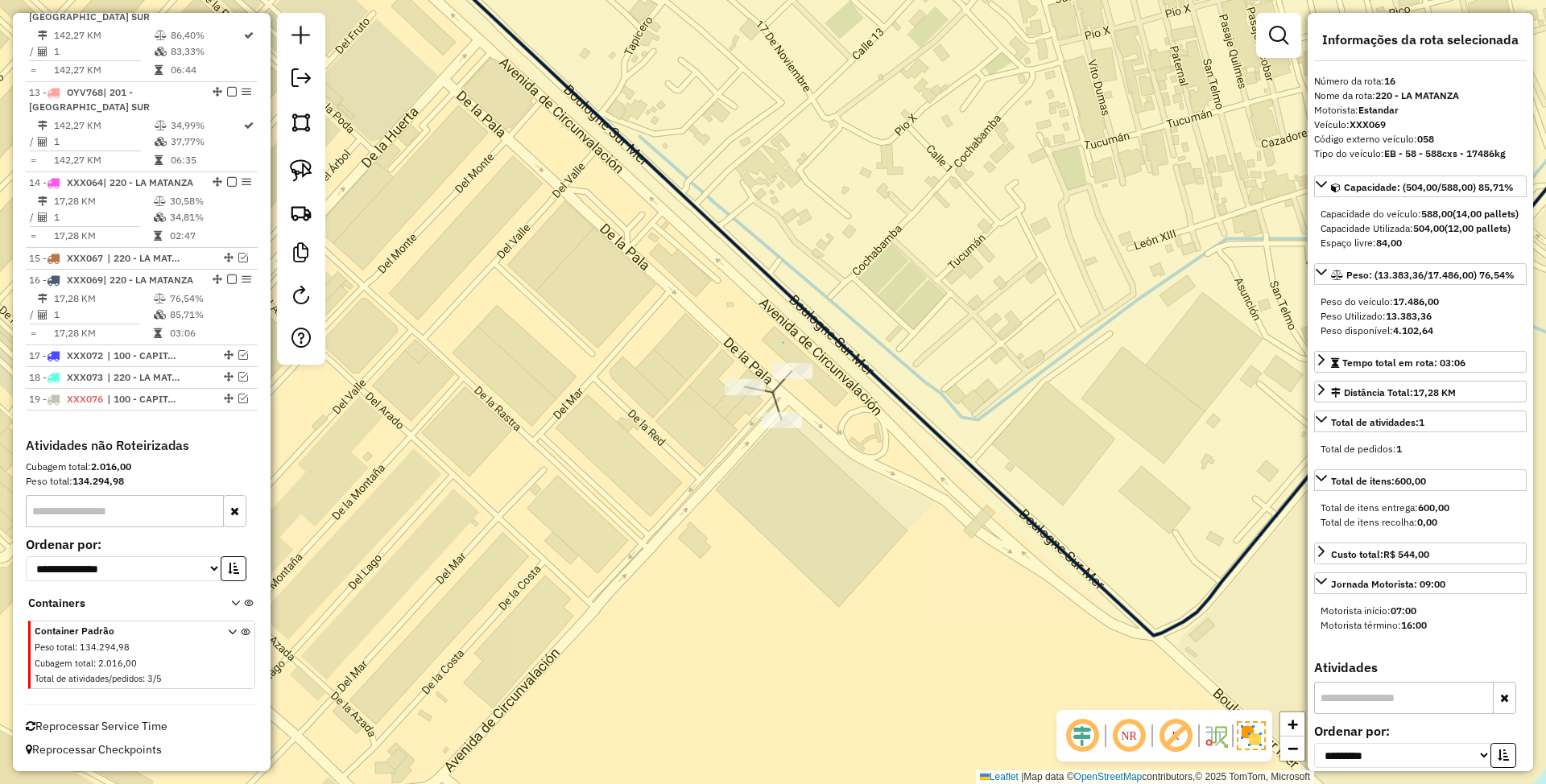
click at [783, 343] on div "Janela de atendimento Grade de atendimento Capacidade Transportadoras Veículos …" at bounding box center [773, 392] width 1546 height 784
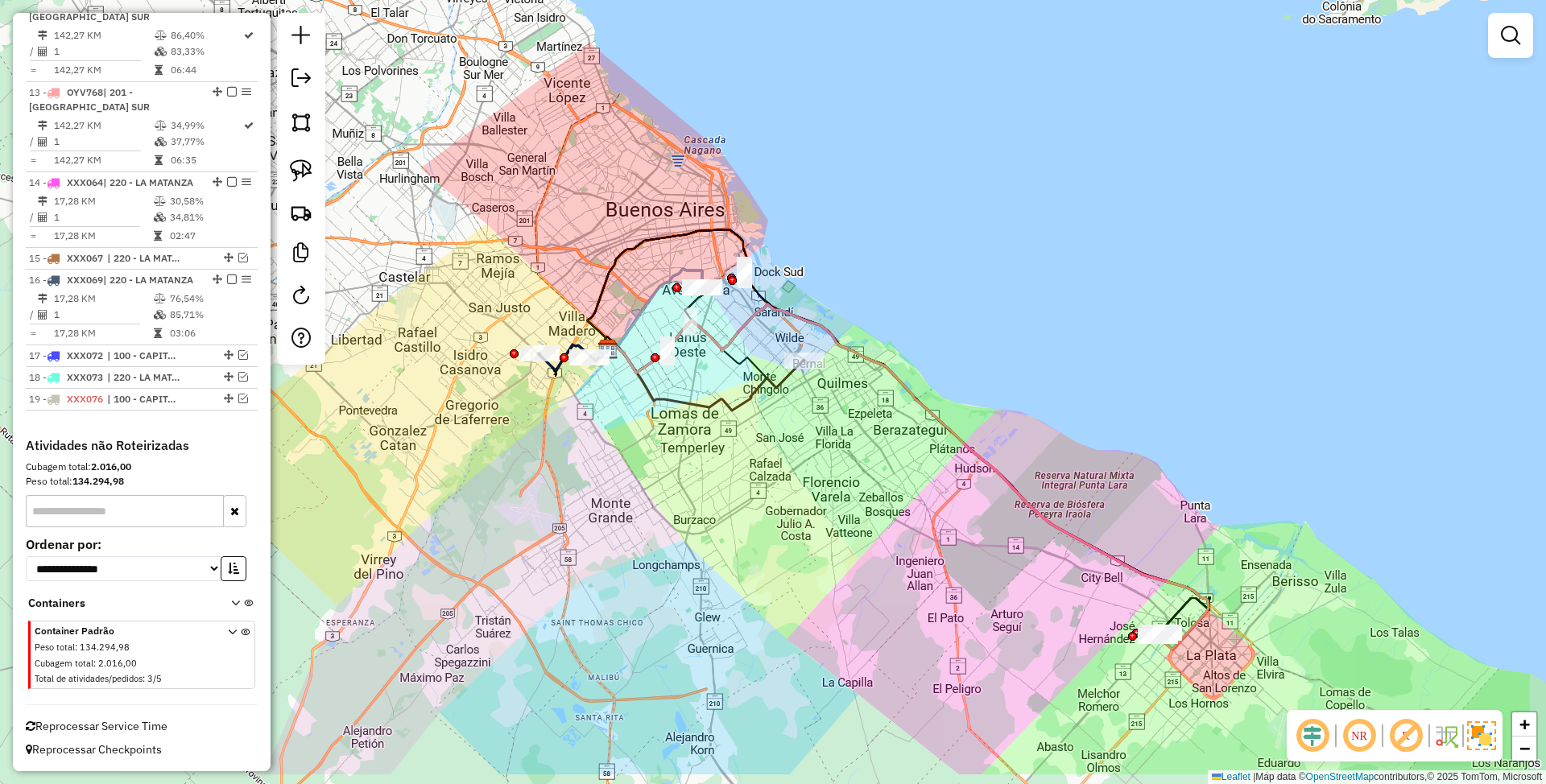
drag, startPoint x: 932, startPoint y: 577, endPoint x: 657, endPoint y: 410, distance: 321.7
click at [657, 410] on div "Janela de atendimento Grade de atendimento Capacidade Transportadoras Veículos …" at bounding box center [773, 392] width 1546 height 784
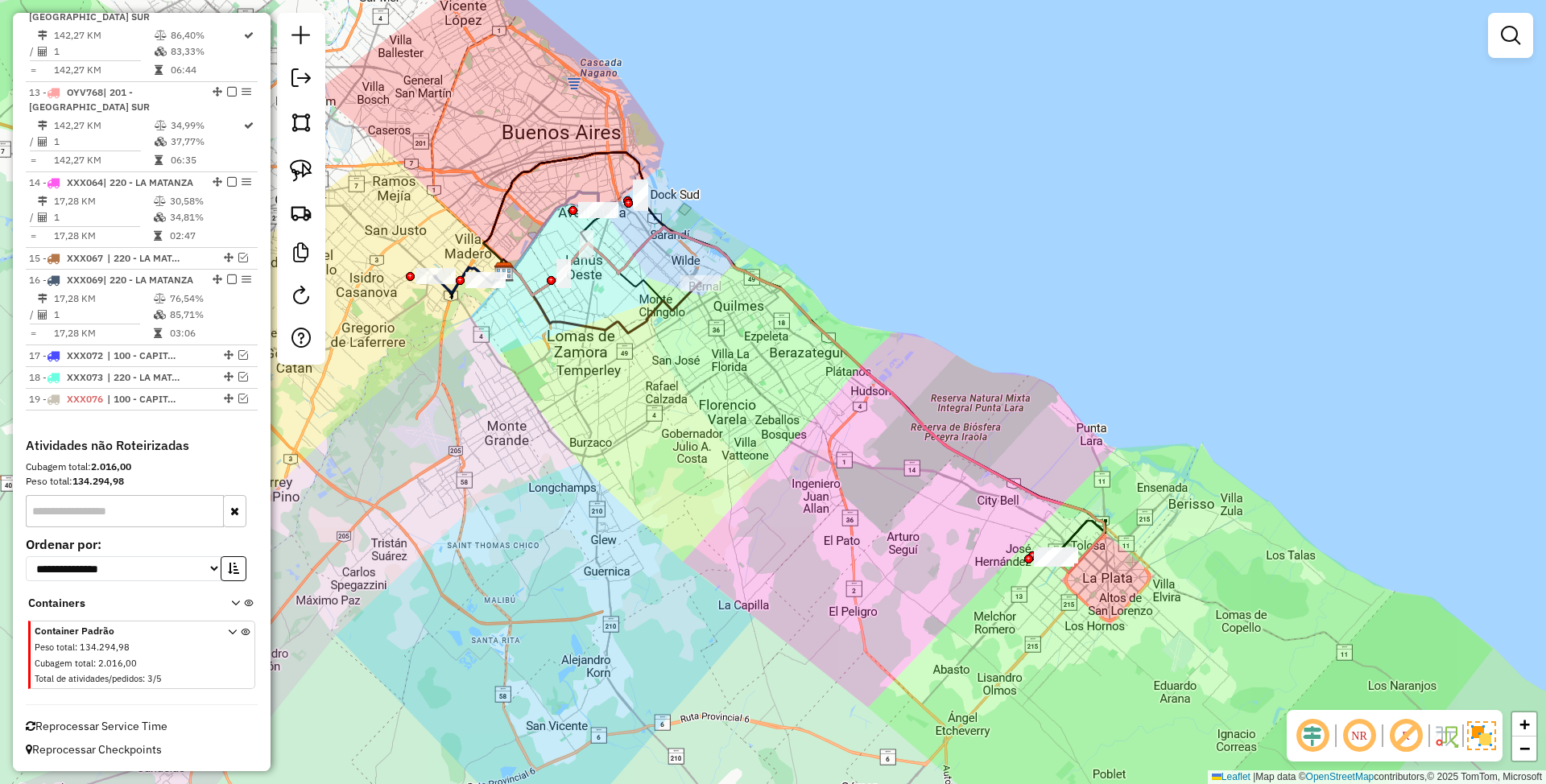
click at [680, 297] on icon at bounding box center [600, 299] width 200 height 69
select select "**********"
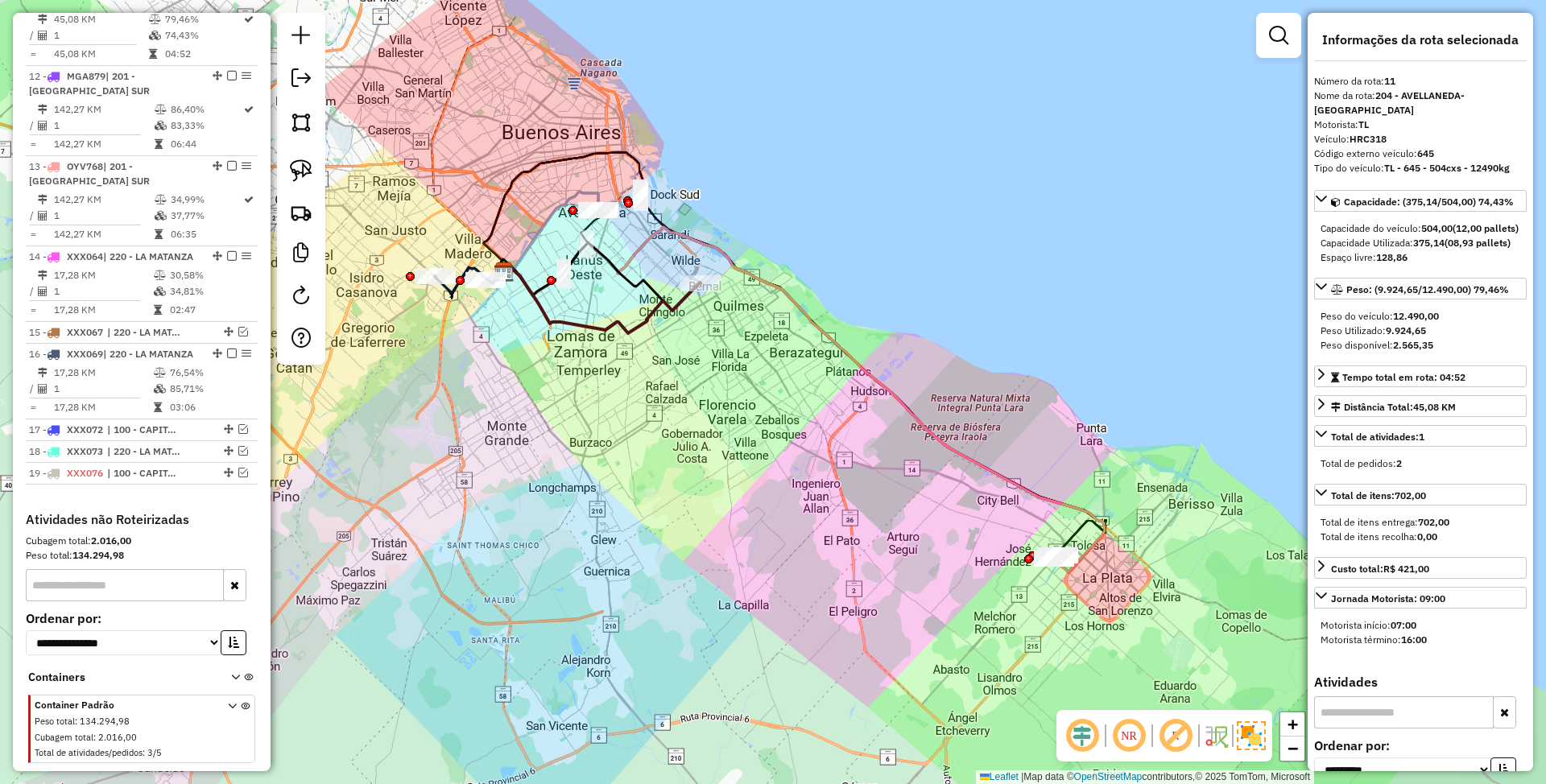
scroll to position [1524, 0]
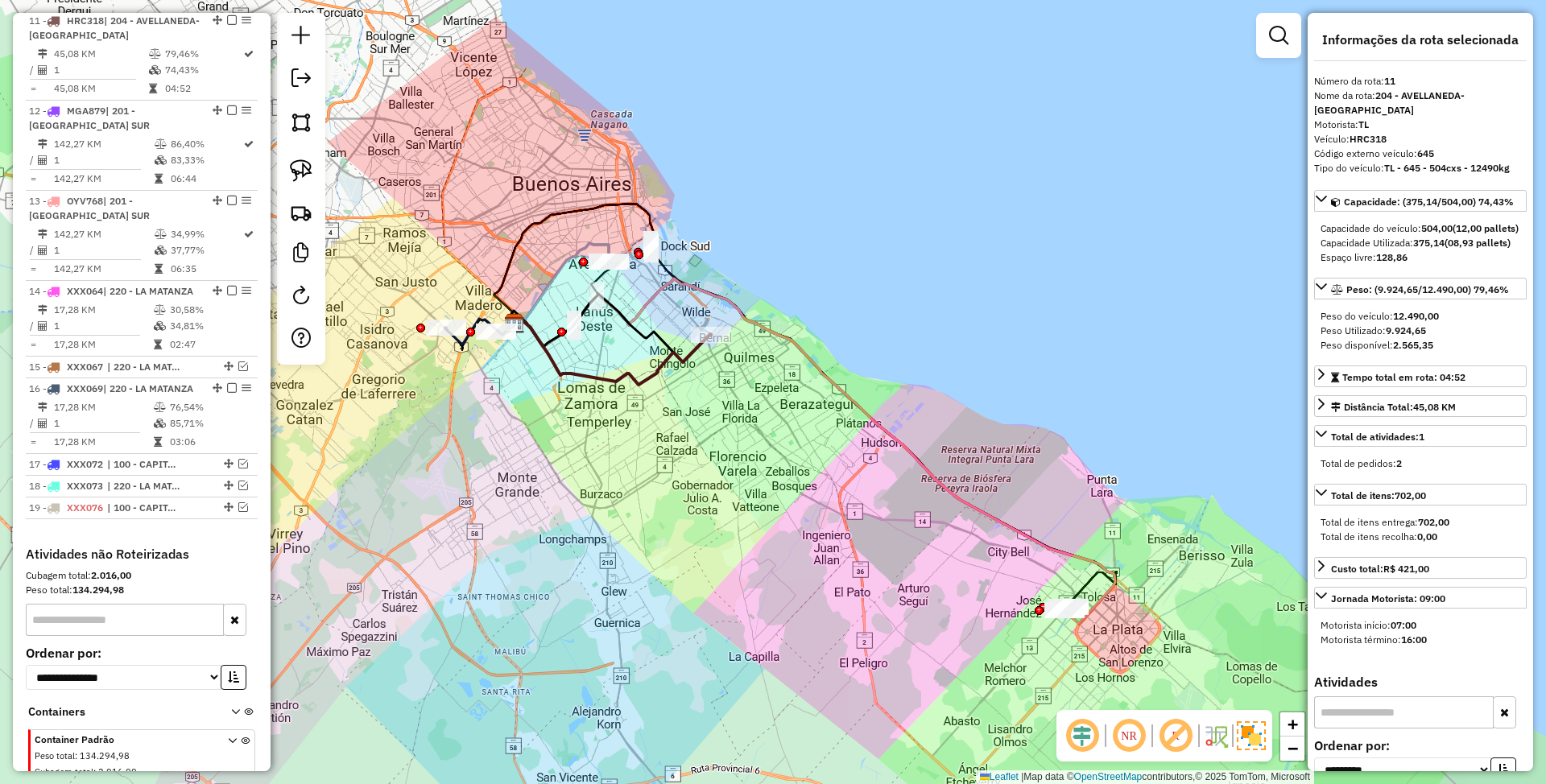
drag, startPoint x: 745, startPoint y: 390, endPoint x: 755, endPoint y: 441, distance: 52.0
click at [755, 441] on div "Janela de atendimento Grade de atendimento Capacidade Transportadoras Veículos …" at bounding box center [773, 392] width 1546 height 784
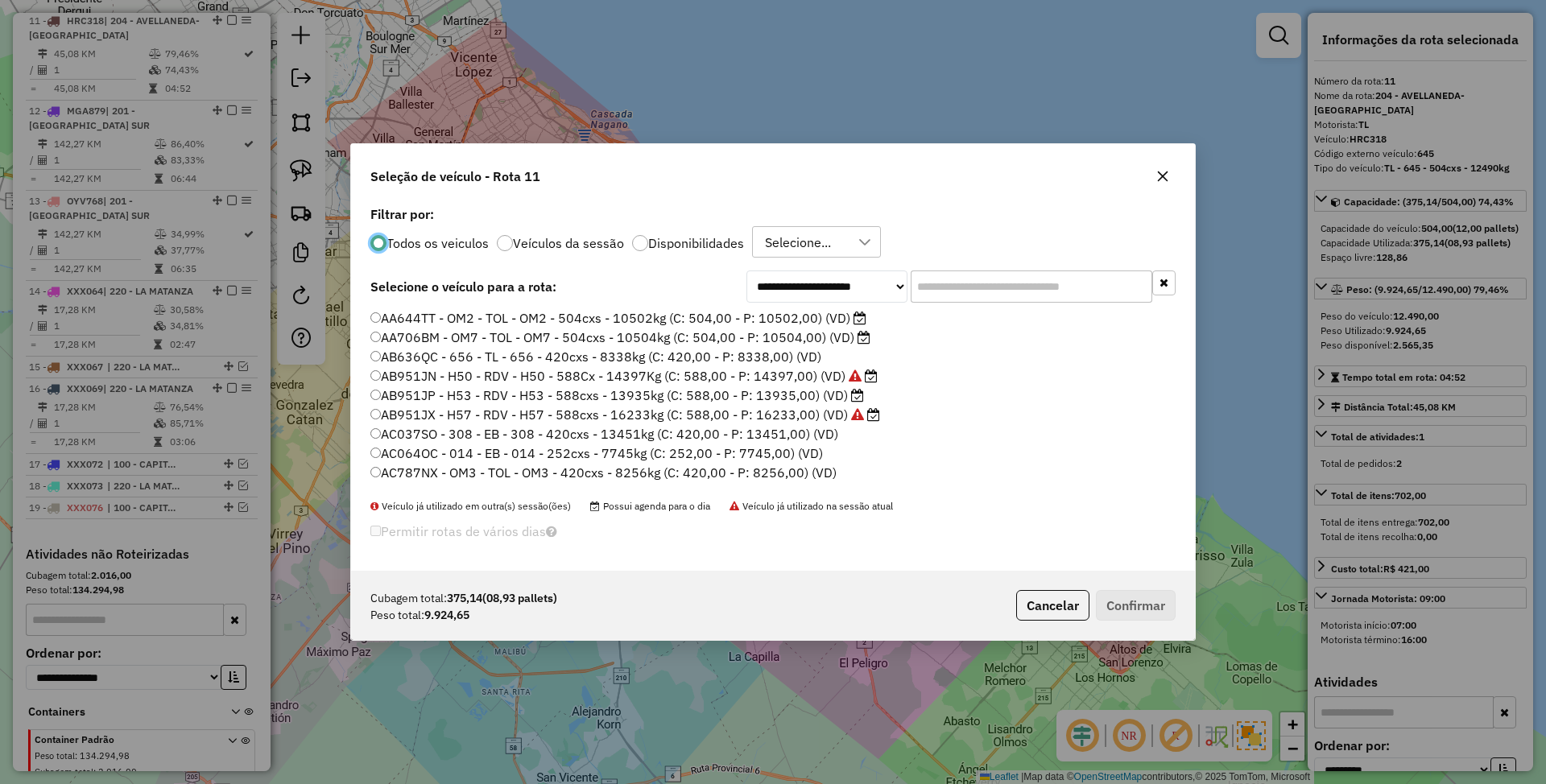
scroll to position [8, 5]
click at [633, 242] on div at bounding box center [640, 243] width 16 height 16
click at [974, 286] on input "text" at bounding box center [1032, 286] width 242 height 33
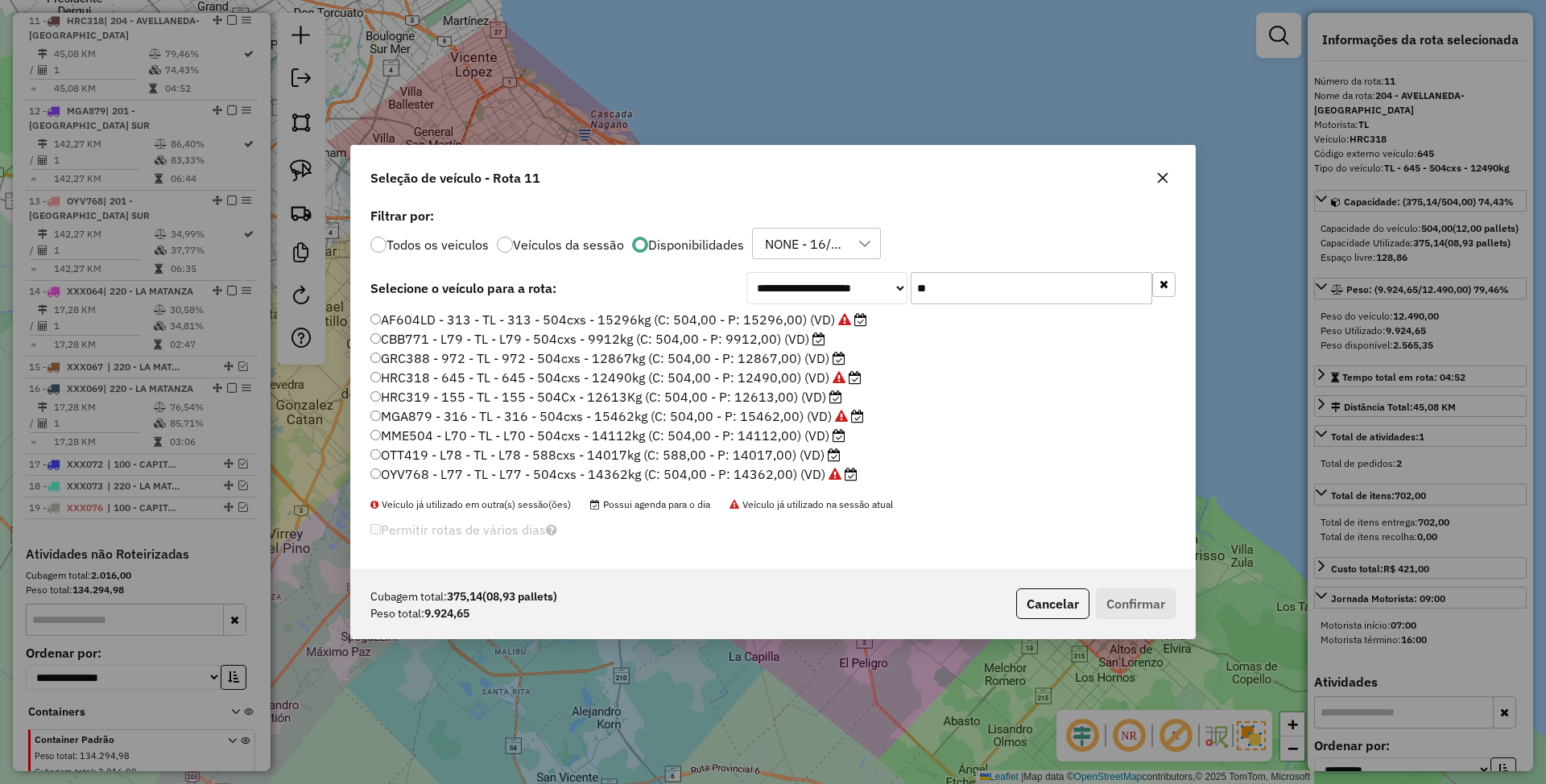
type input "**"
click at [766, 432] on label "MME504 - L70 - TL - L70 - 504cxs - 14112kg (C: 504,00 - P: 14112,00) (VD)" at bounding box center [607, 435] width 475 height 20
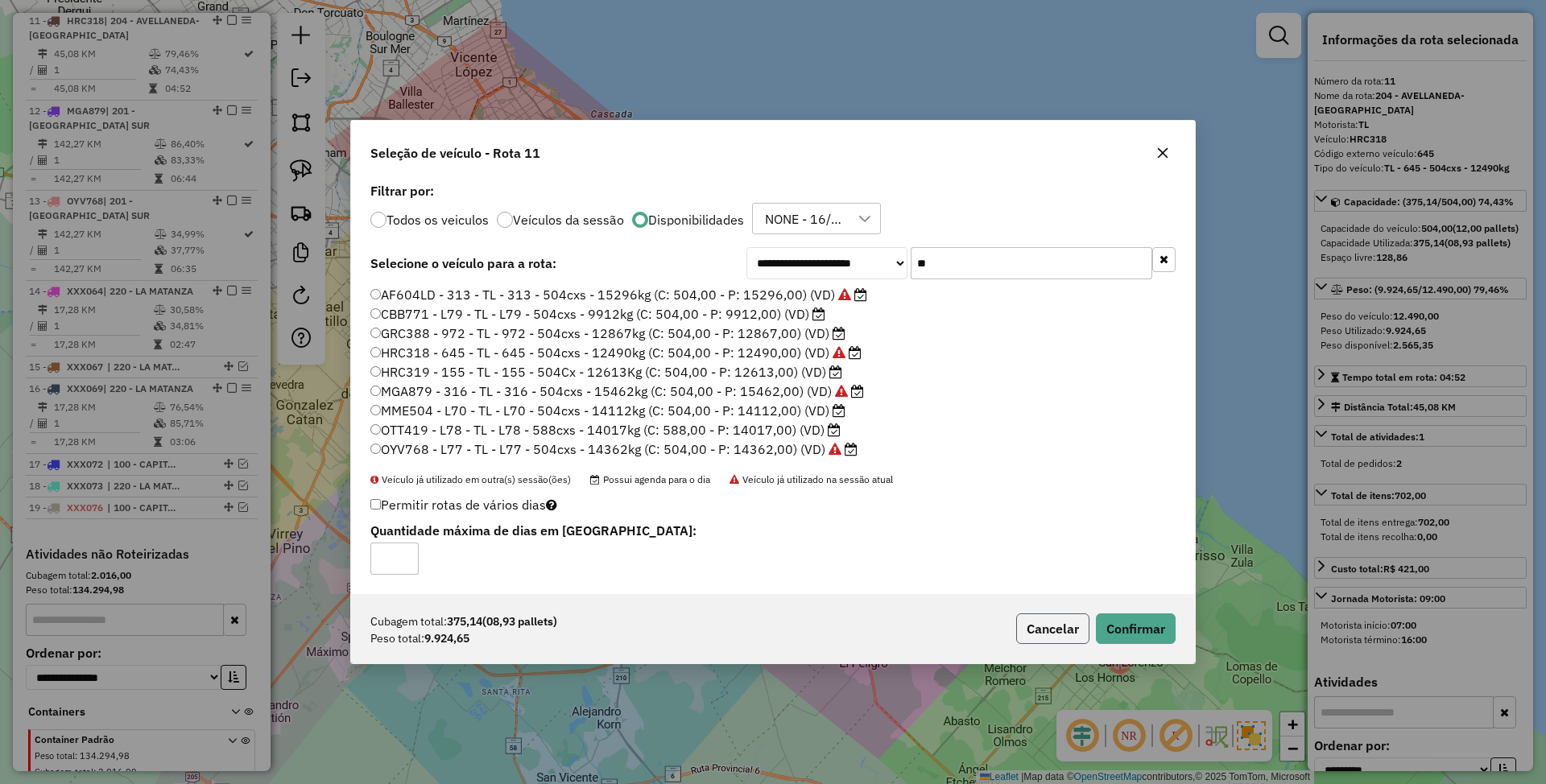
click at [1041, 638] on button "Cancelar" at bounding box center [1052, 629] width 73 height 31
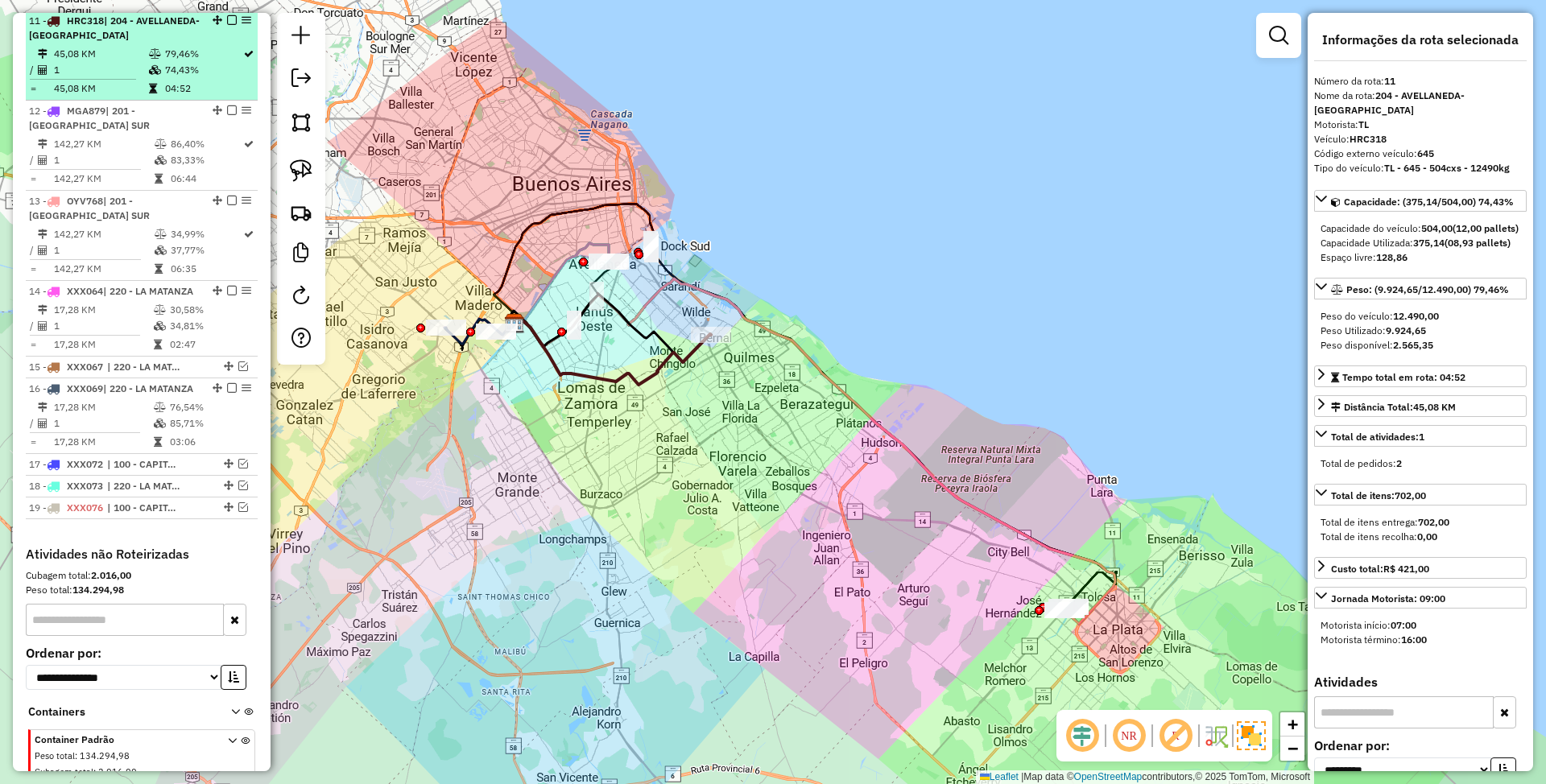
click at [227, 17] on em at bounding box center [232, 20] width 9 height 9
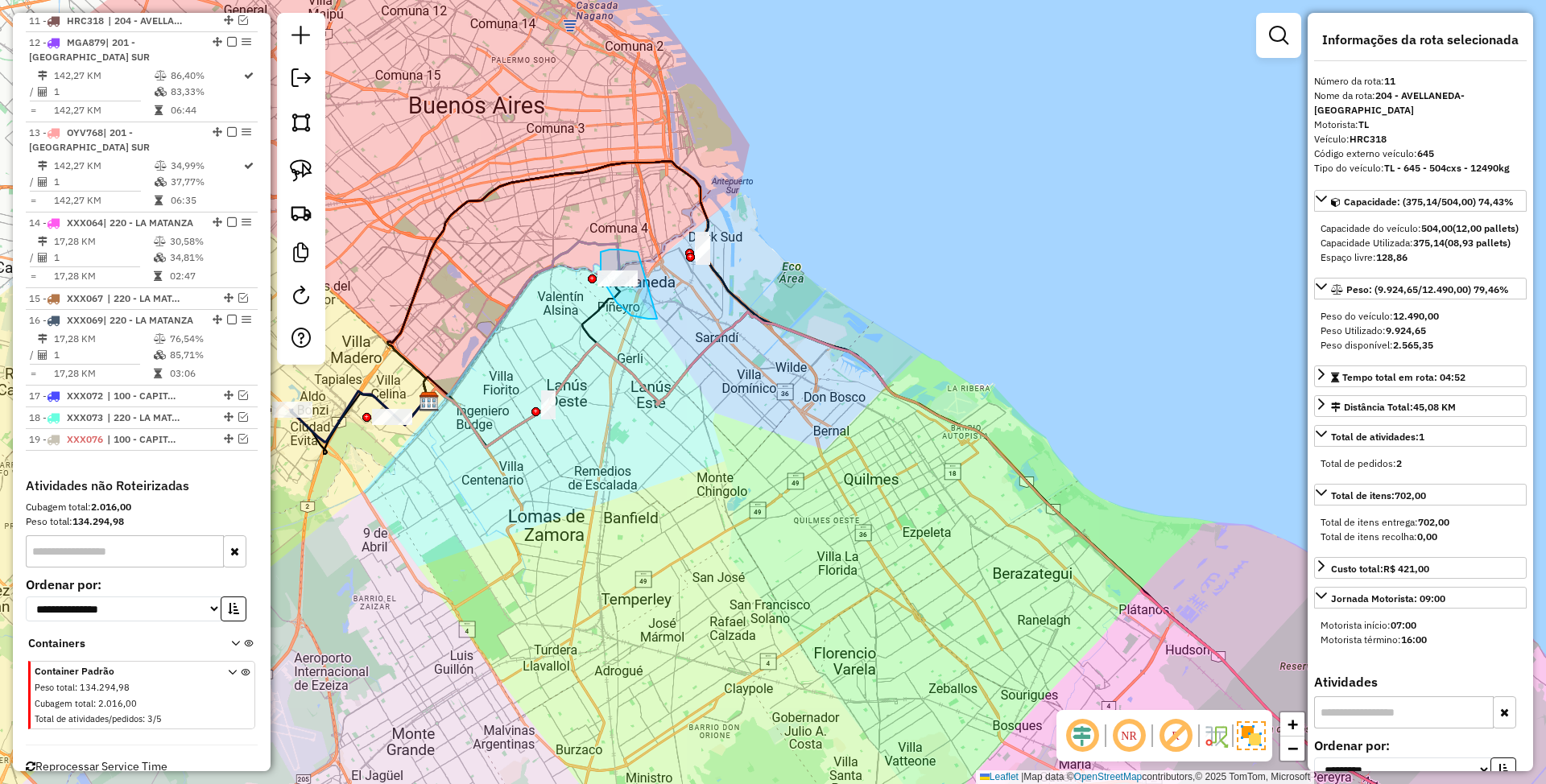
drag, startPoint x: 638, startPoint y: 252, endPoint x: 657, endPoint y: 319, distance: 69.6
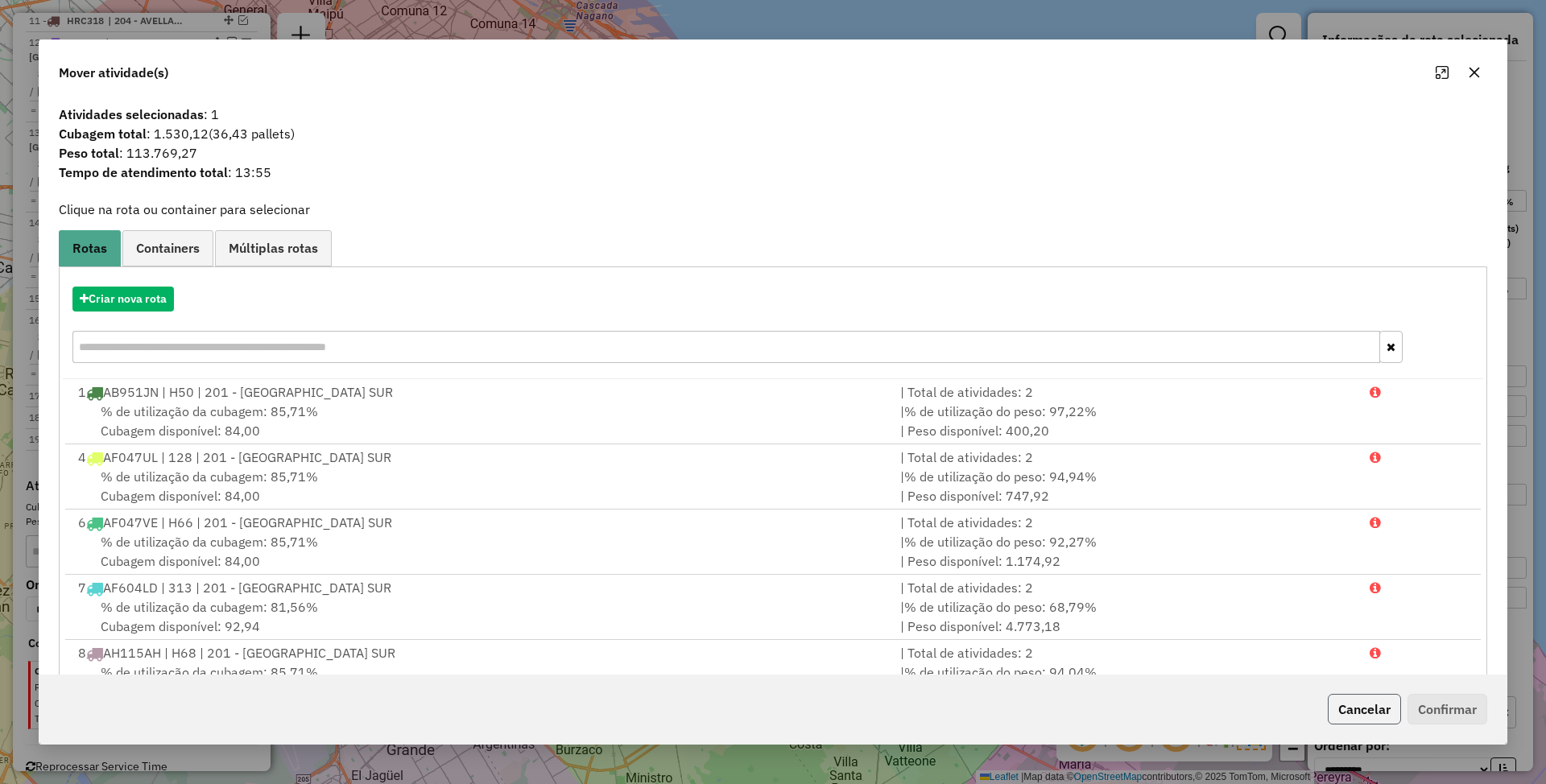
click at [1370, 704] on button "Cancelar" at bounding box center [1364, 709] width 73 height 31
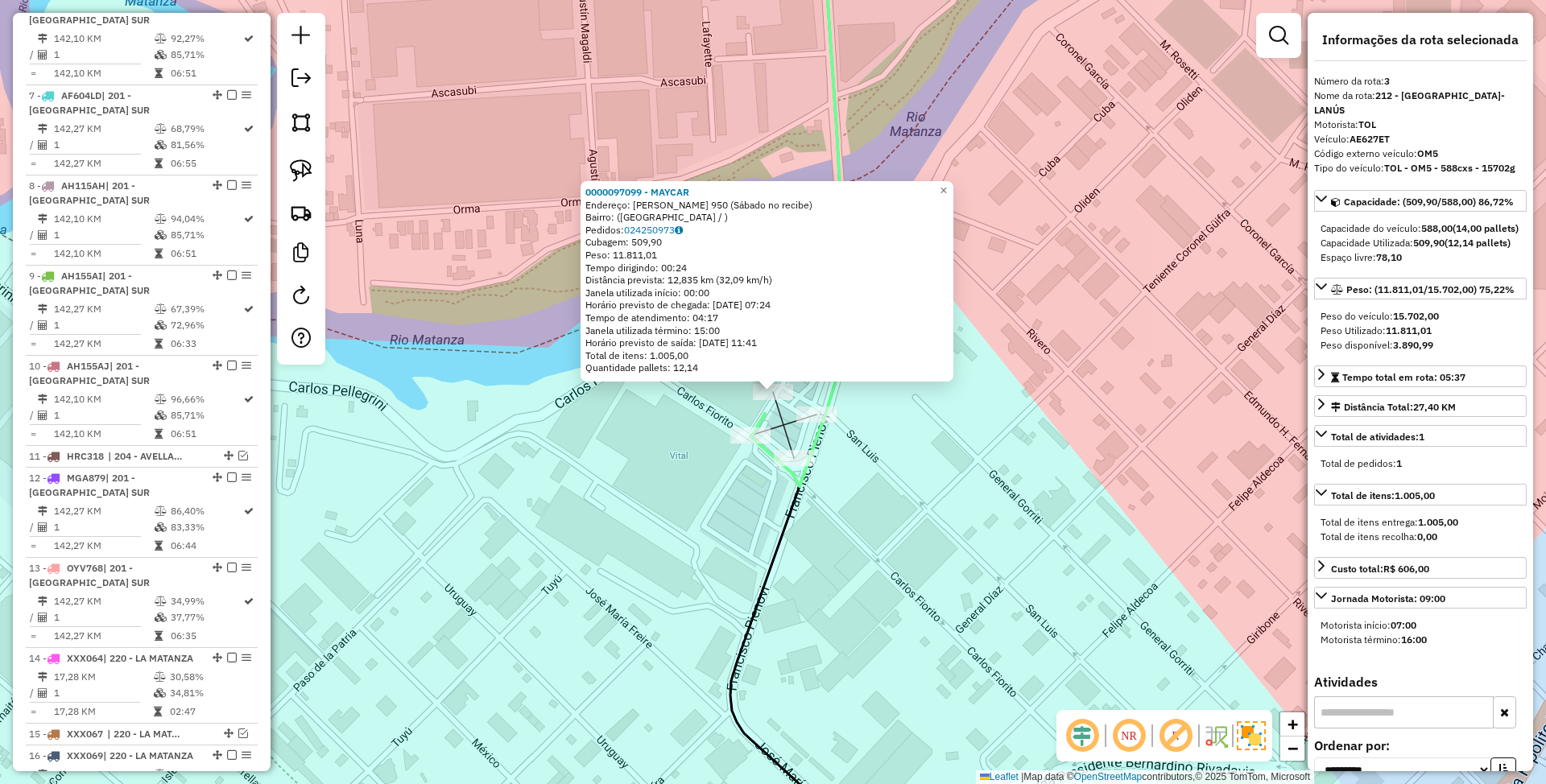
scroll to position [800, 0]
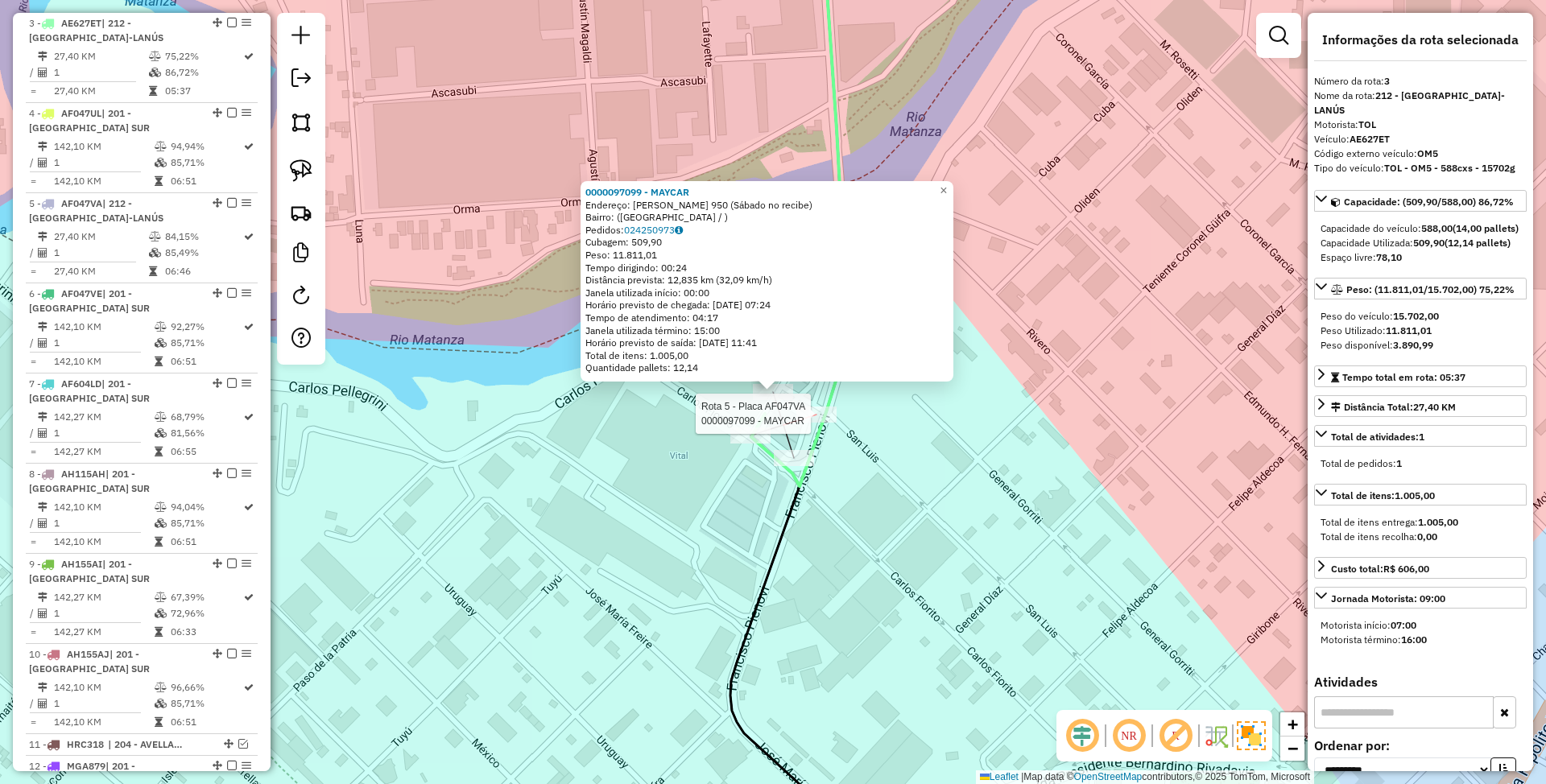
click at [820, 422] on div at bounding box center [816, 414] width 40 height 16
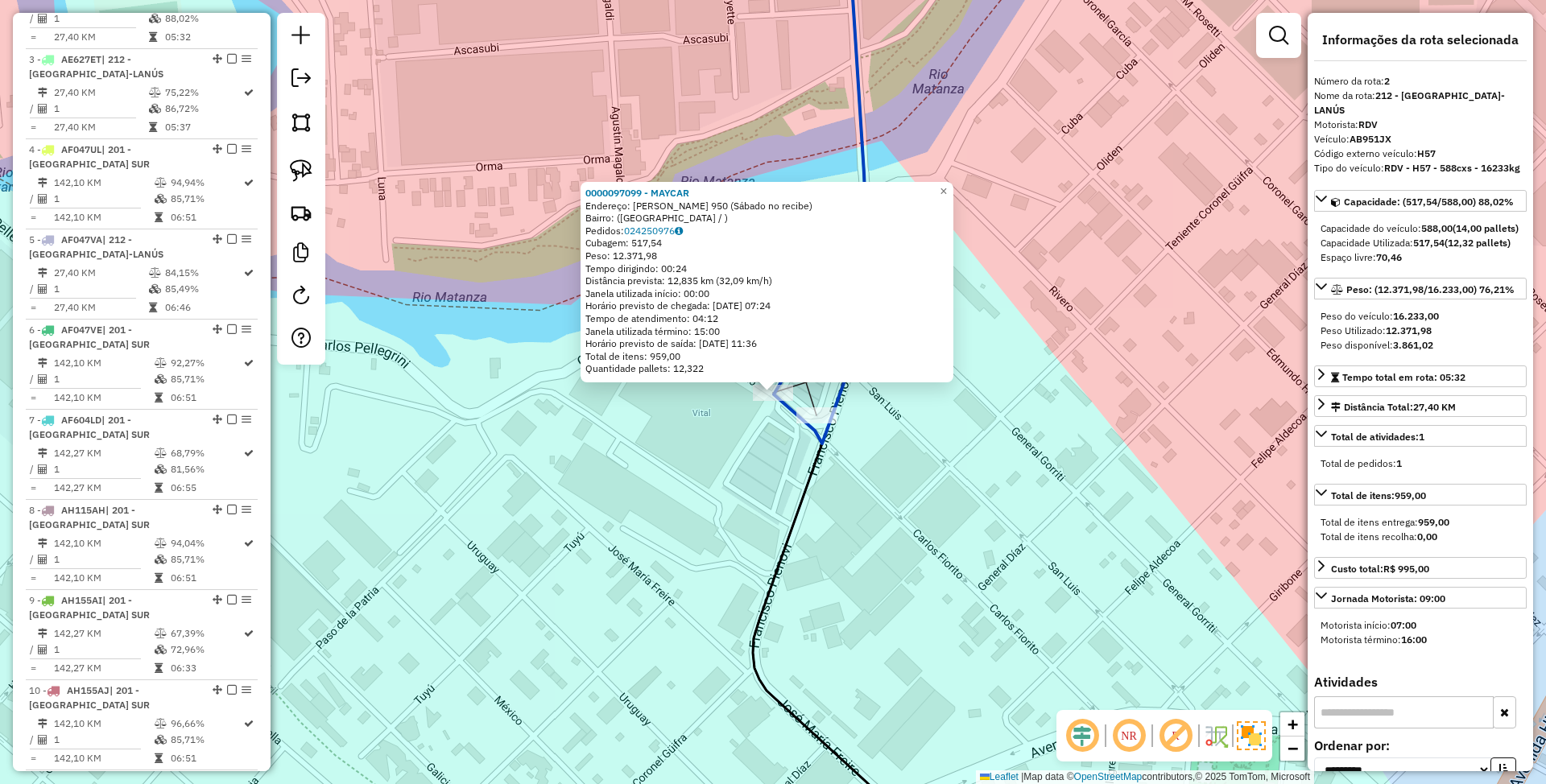
scroll to position [711, 0]
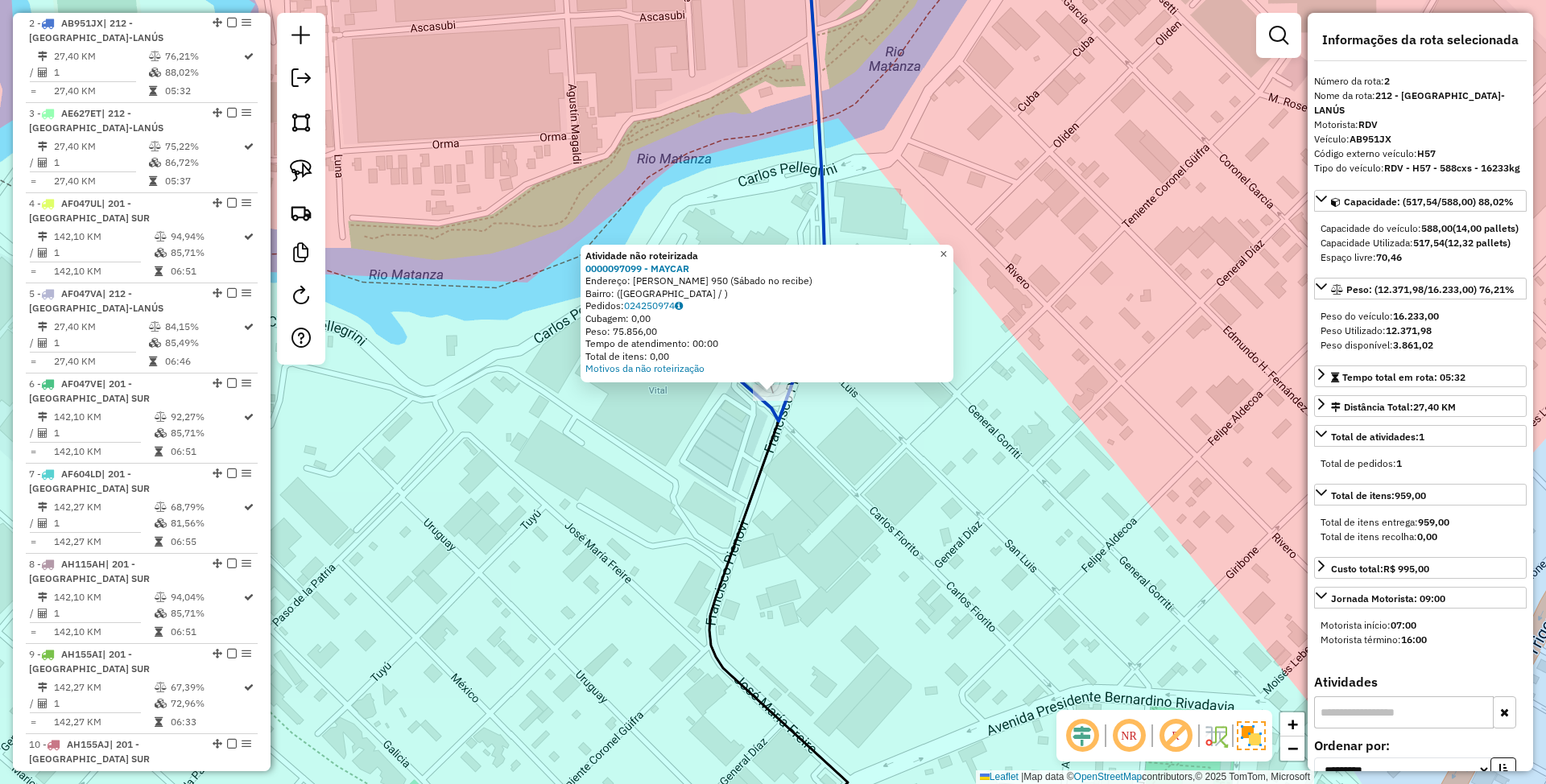
click at [947, 251] on span "×" at bounding box center [943, 254] width 7 height 14
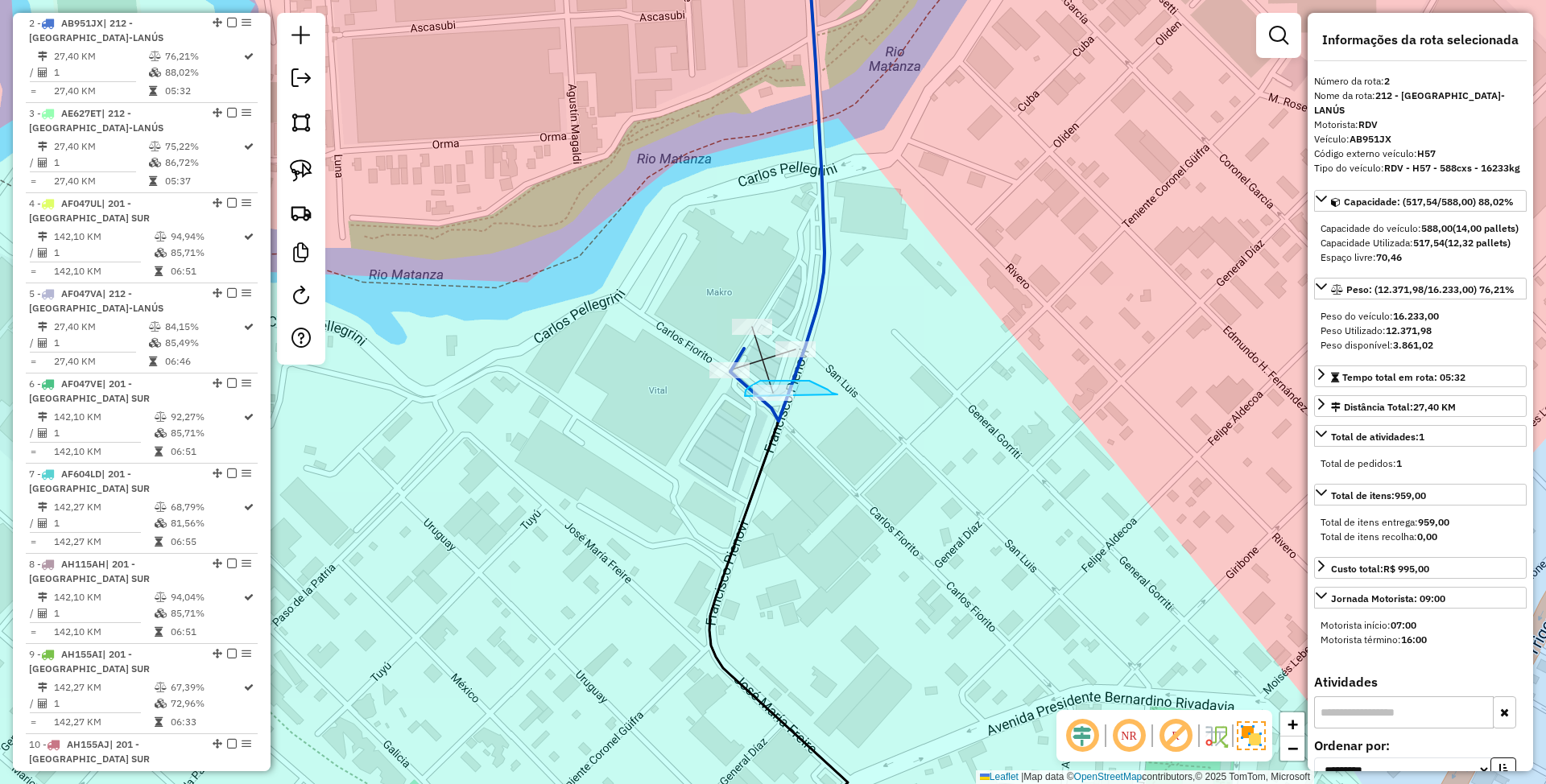
drag, startPoint x: 809, startPoint y: 380, endPoint x: 770, endPoint y: 455, distance: 84.5
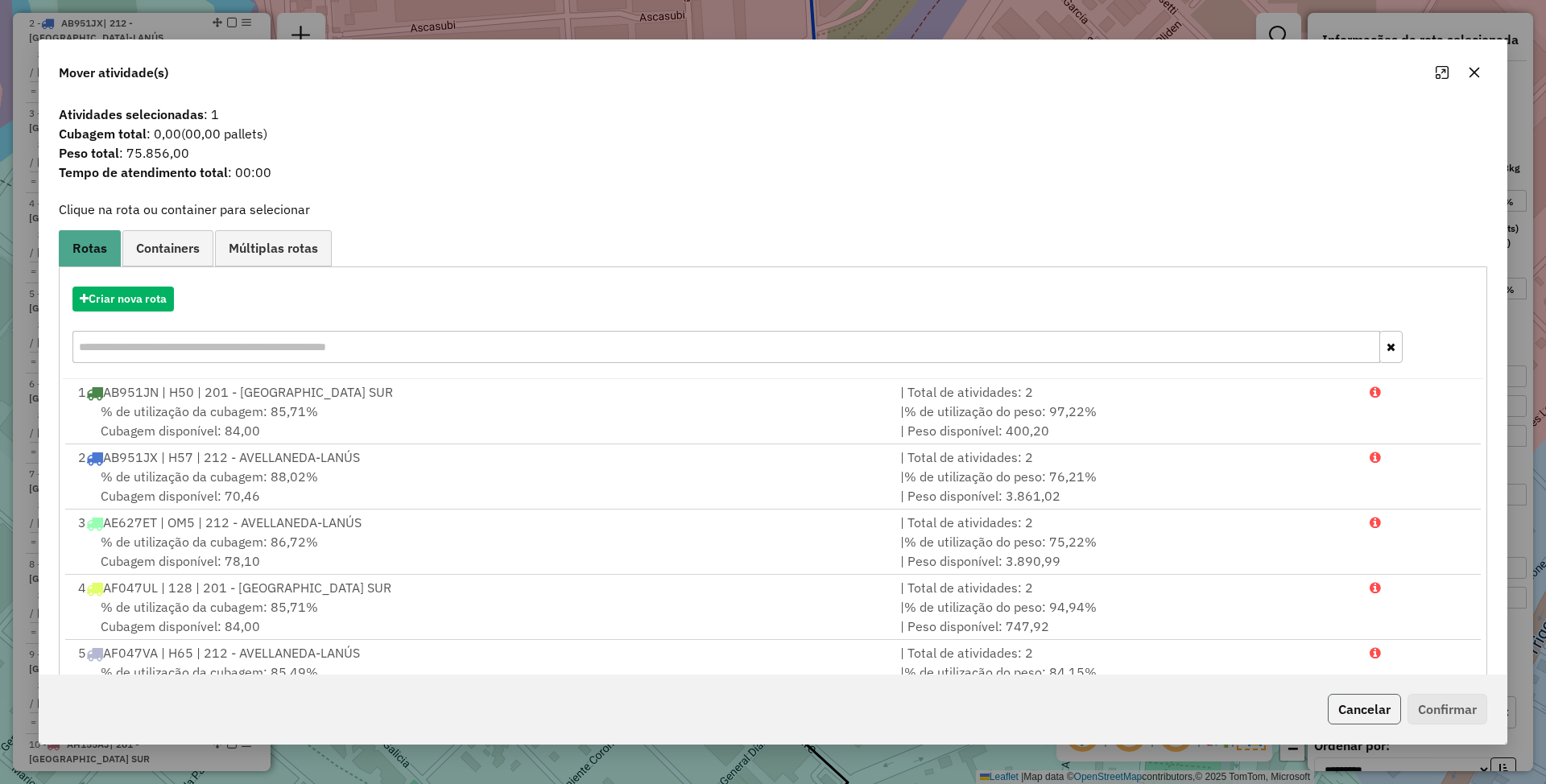
click at [1366, 706] on button "Cancelar" at bounding box center [1364, 709] width 73 height 31
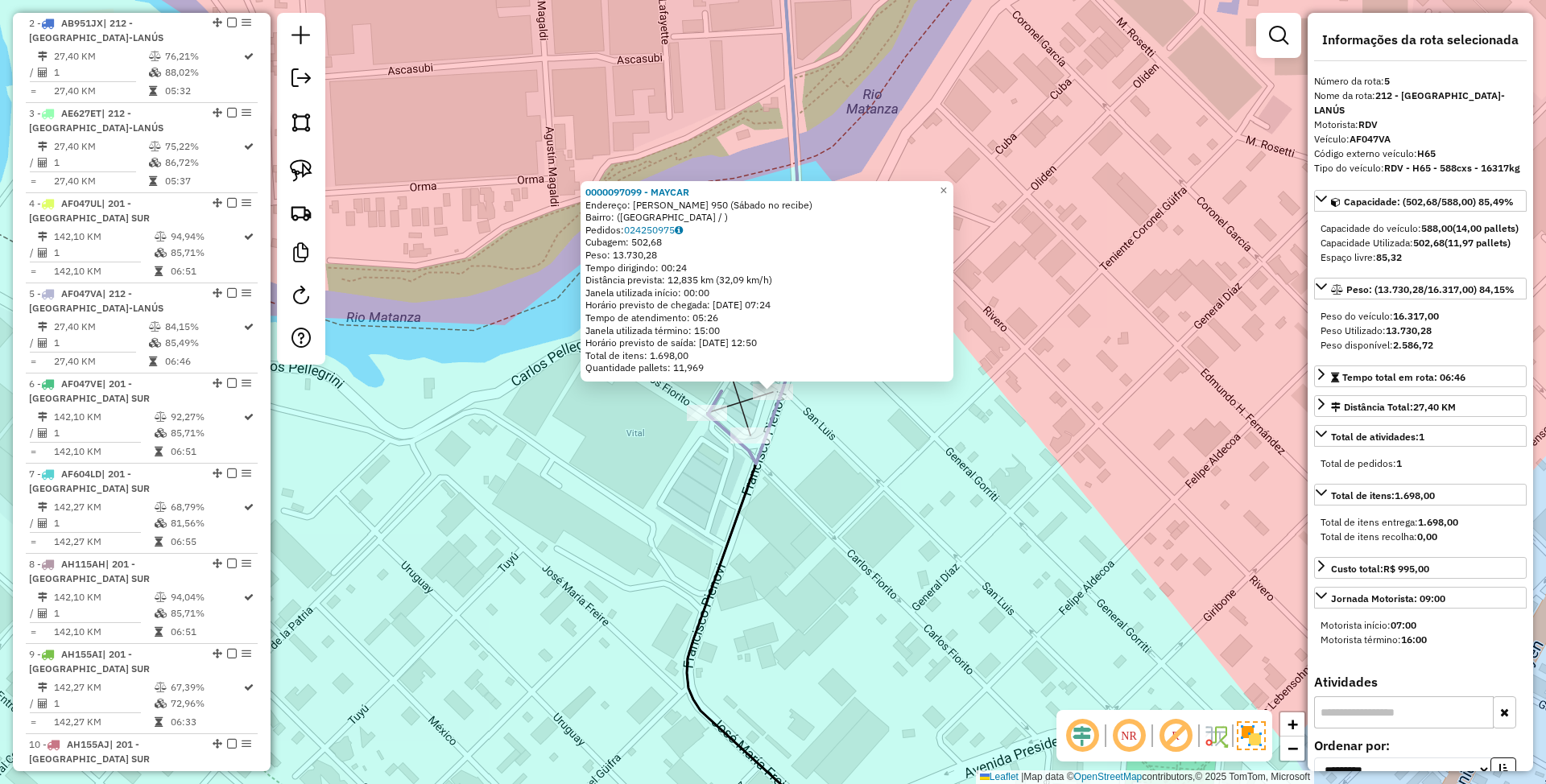
scroll to position [980, 0]
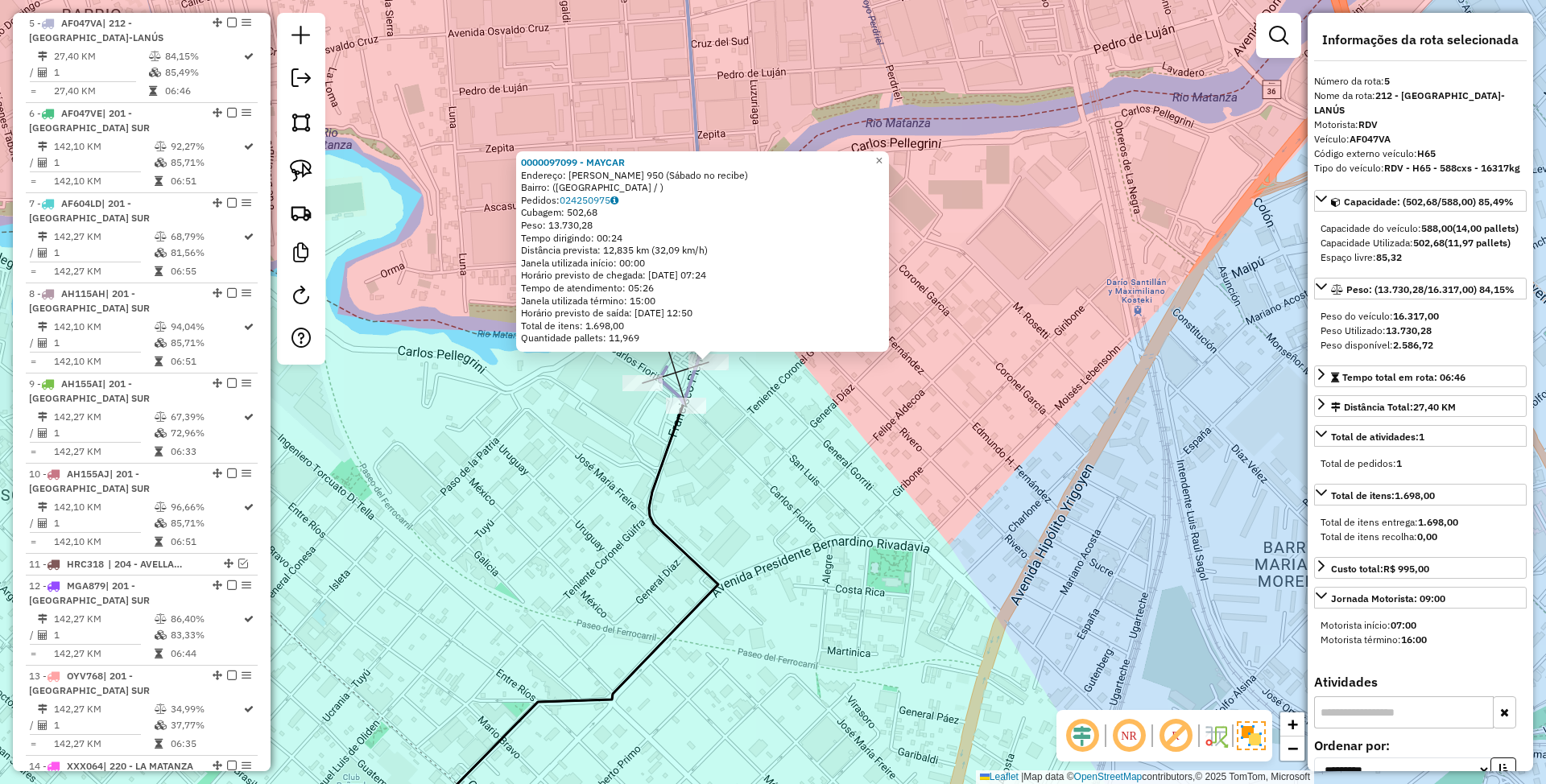
click at [777, 453] on div "0000097099 - MAYCAR Endereço: [PERSON_NAME] 950 (Sábado no recibe) Bairro: ([GE…" at bounding box center [773, 392] width 1546 height 784
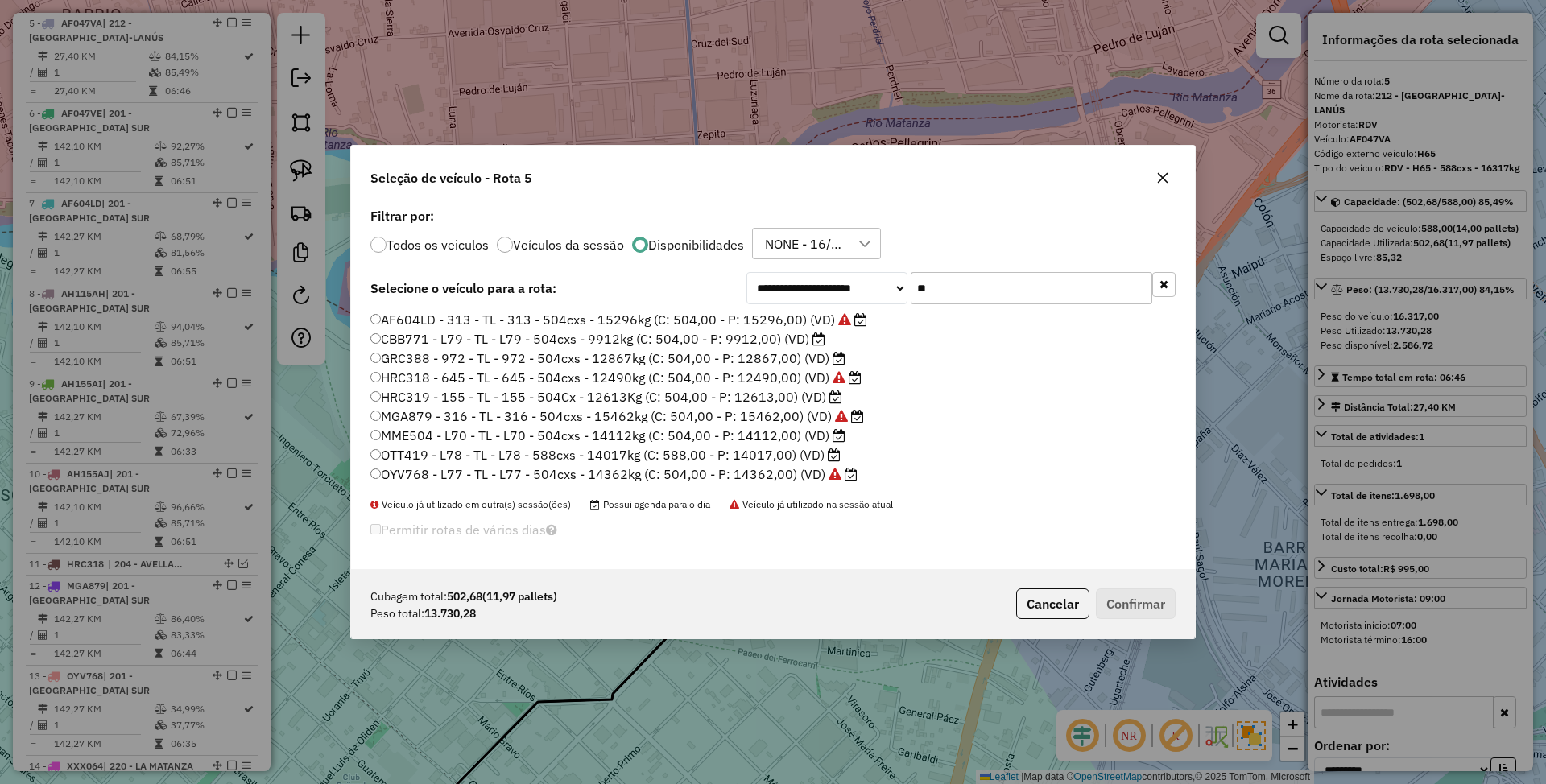
scroll to position [8, 5]
click at [766, 453] on label "OTT419 - L78 - TL - L78 - 588cxs - 14017kg (C: 588,00 - P: 14017,00) (VD)" at bounding box center [606, 455] width 471 height 20
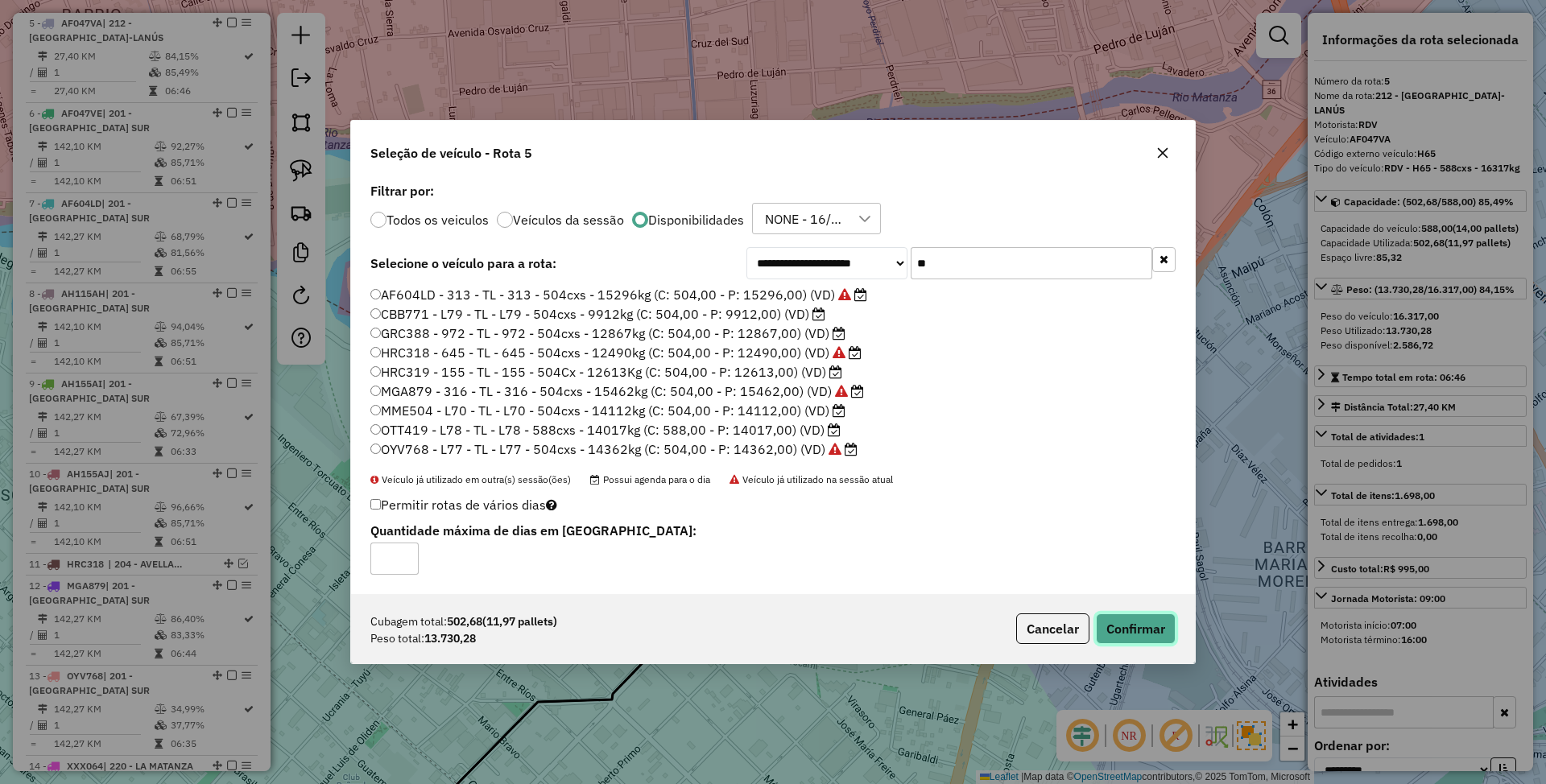
click at [1134, 635] on button "Confirmar" at bounding box center [1136, 629] width 80 height 31
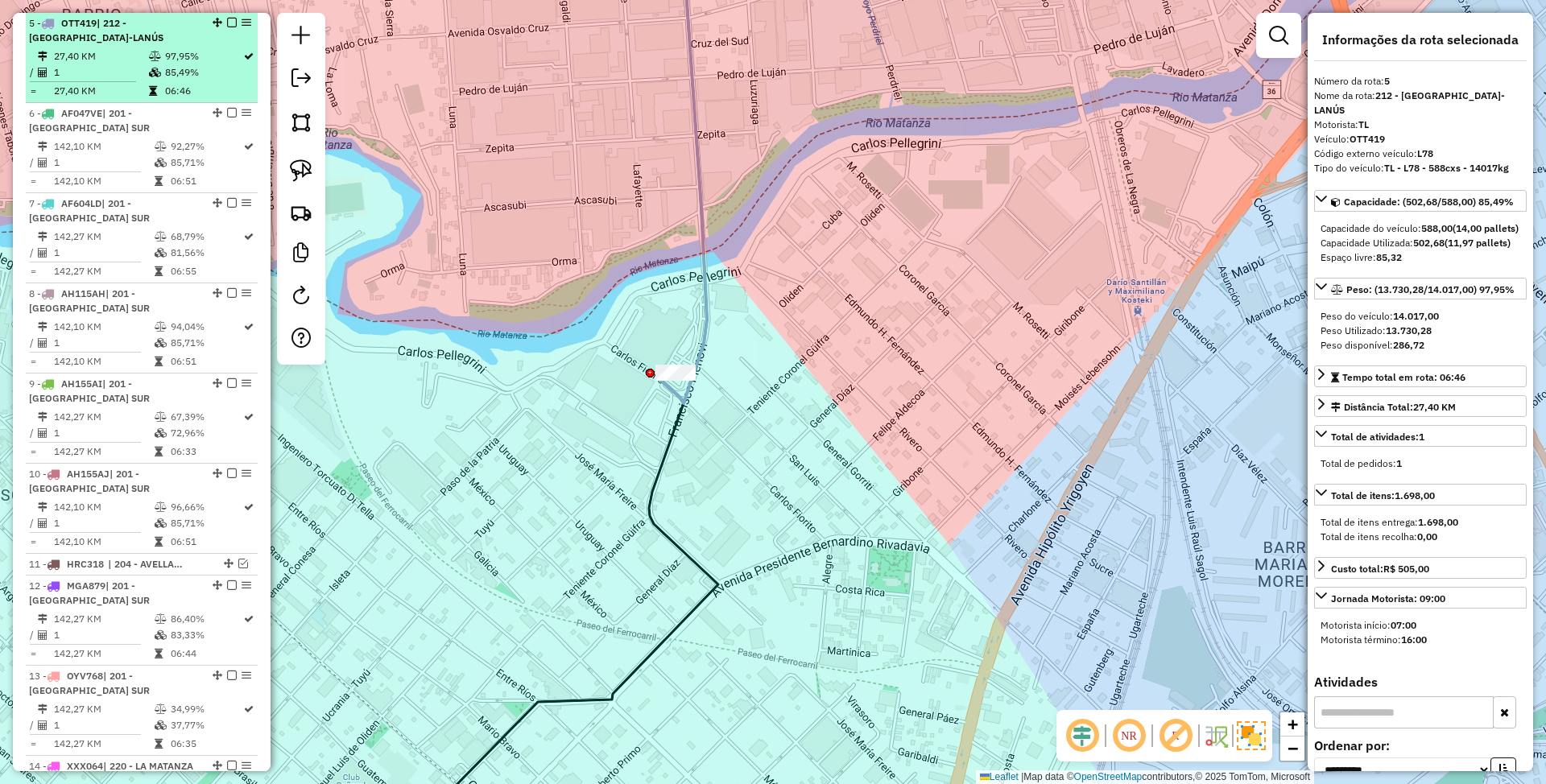
click at [227, 20] on em at bounding box center [232, 22] width 9 height 9
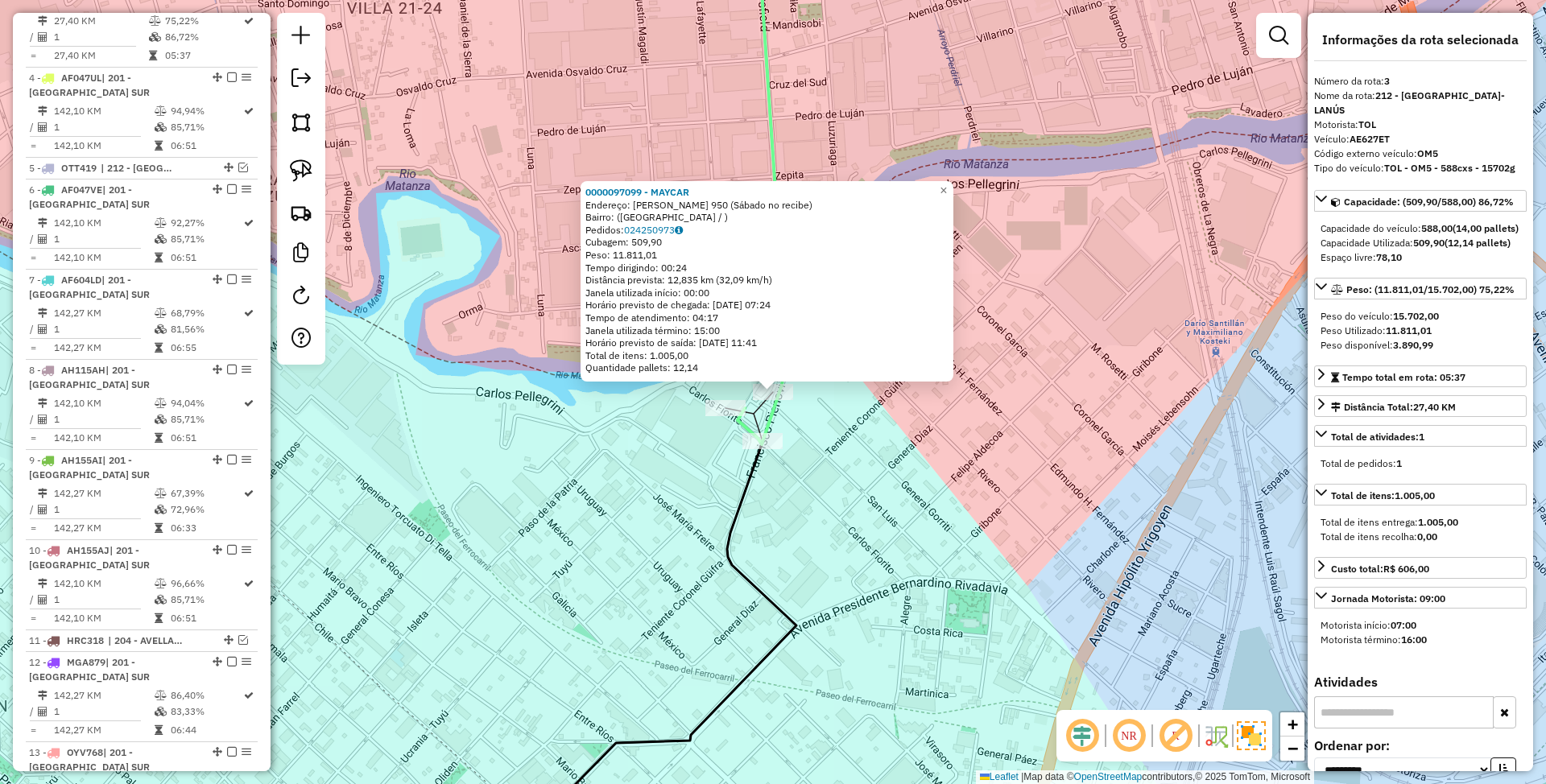
scroll to position [800, 0]
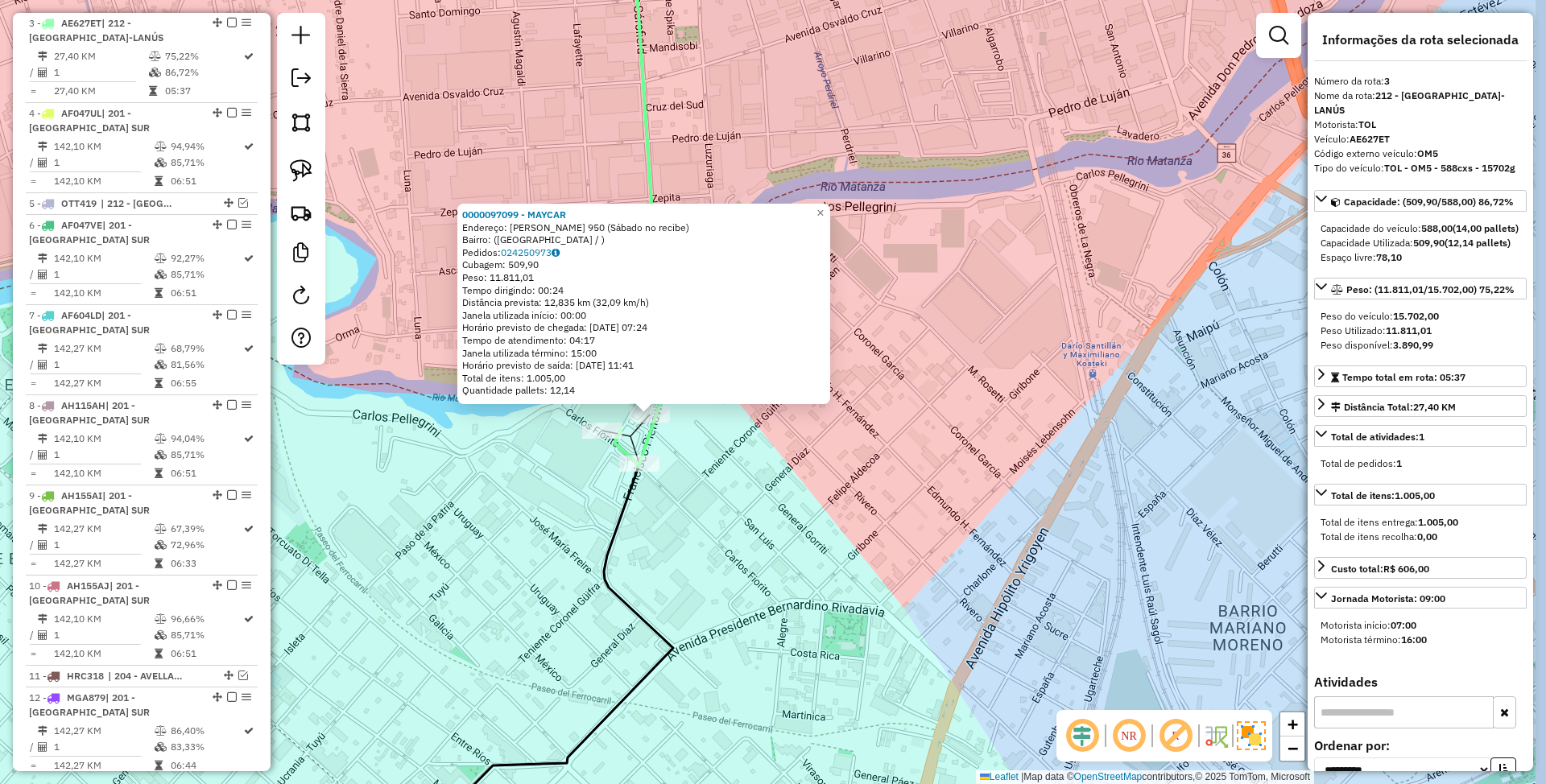
drag, startPoint x: 832, startPoint y: 454, endPoint x: 709, endPoint y: 476, distance: 125.0
click at [709, 476] on div "0000097099 - MAYCAR Endereço: CARLOS FIORITO 950 (Sábado no recibe) Bairro: (AV…" at bounding box center [773, 392] width 1546 height 784
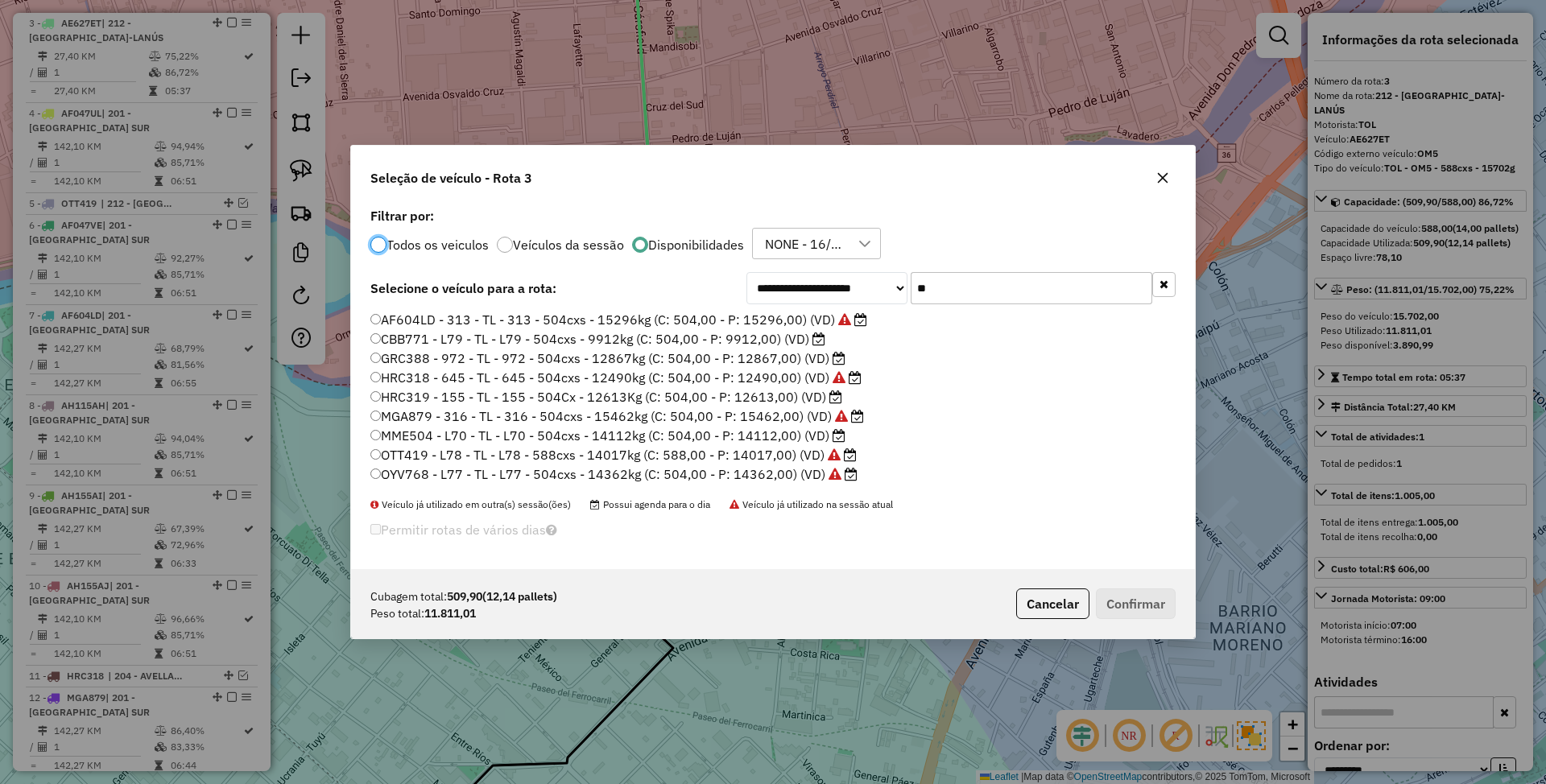
scroll to position [8, 5]
click at [954, 284] on input "**" at bounding box center [1032, 288] width 242 height 33
type input "*"
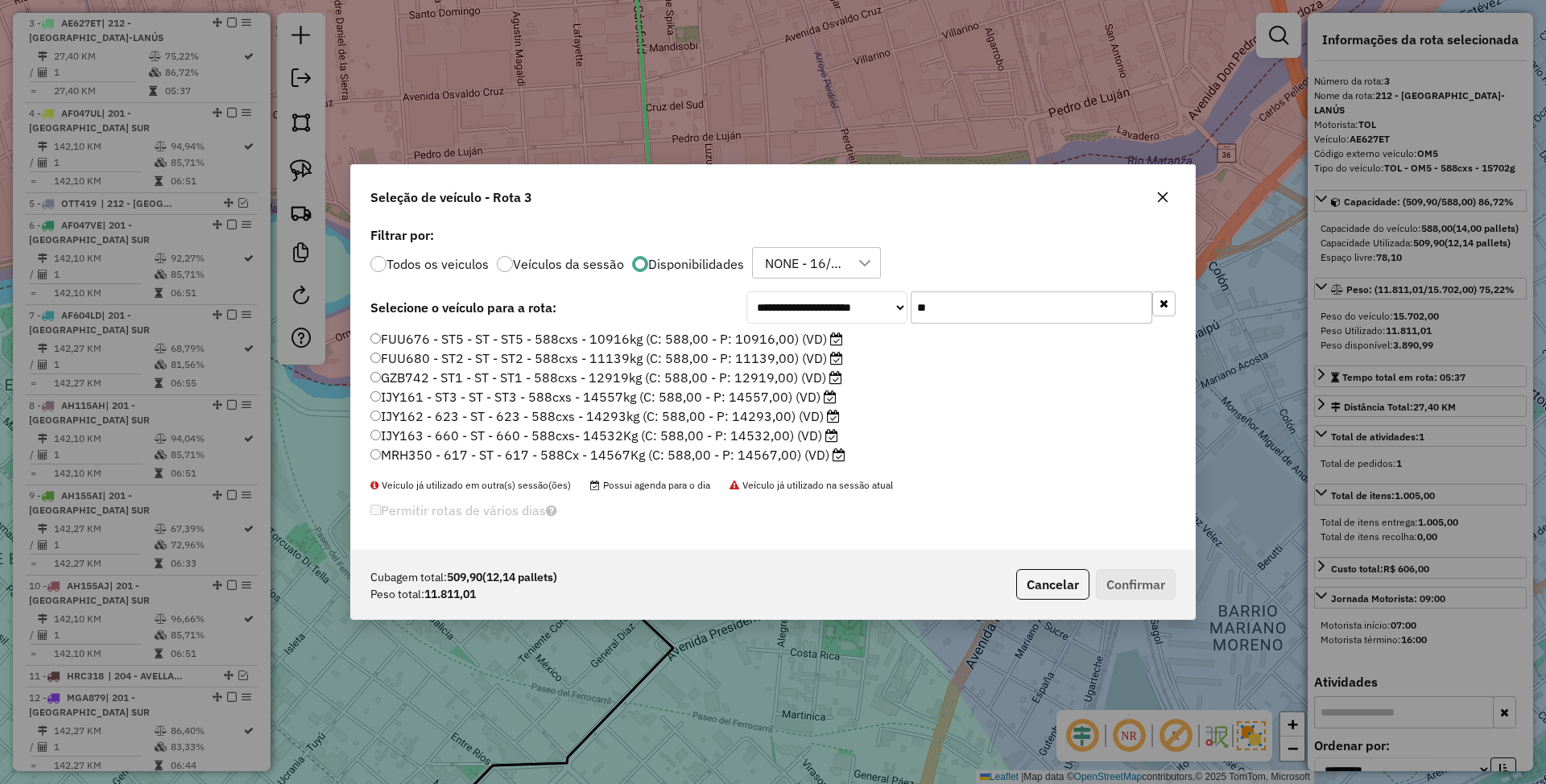
type input "**"
click at [768, 377] on label "GZB742 - ST1 - ST - ST1 - 588cxs - 12919kg (C: 588,00 - P: 12919,00) (VD)" at bounding box center [606, 378] width 472 height 20
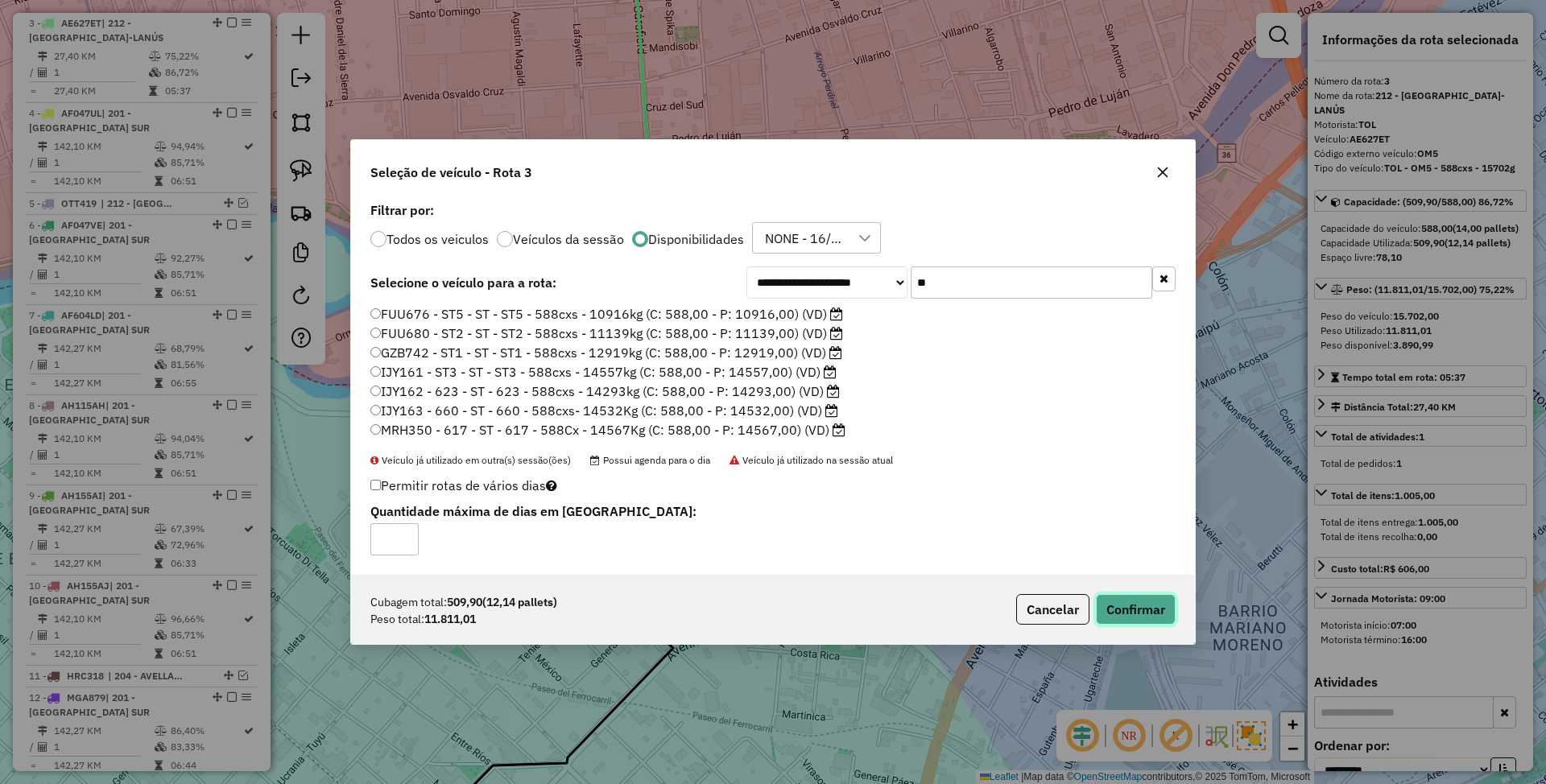
click at [1135, 614] on button "Confirmar" at bounding box center [1136, 609] width 80 height 31
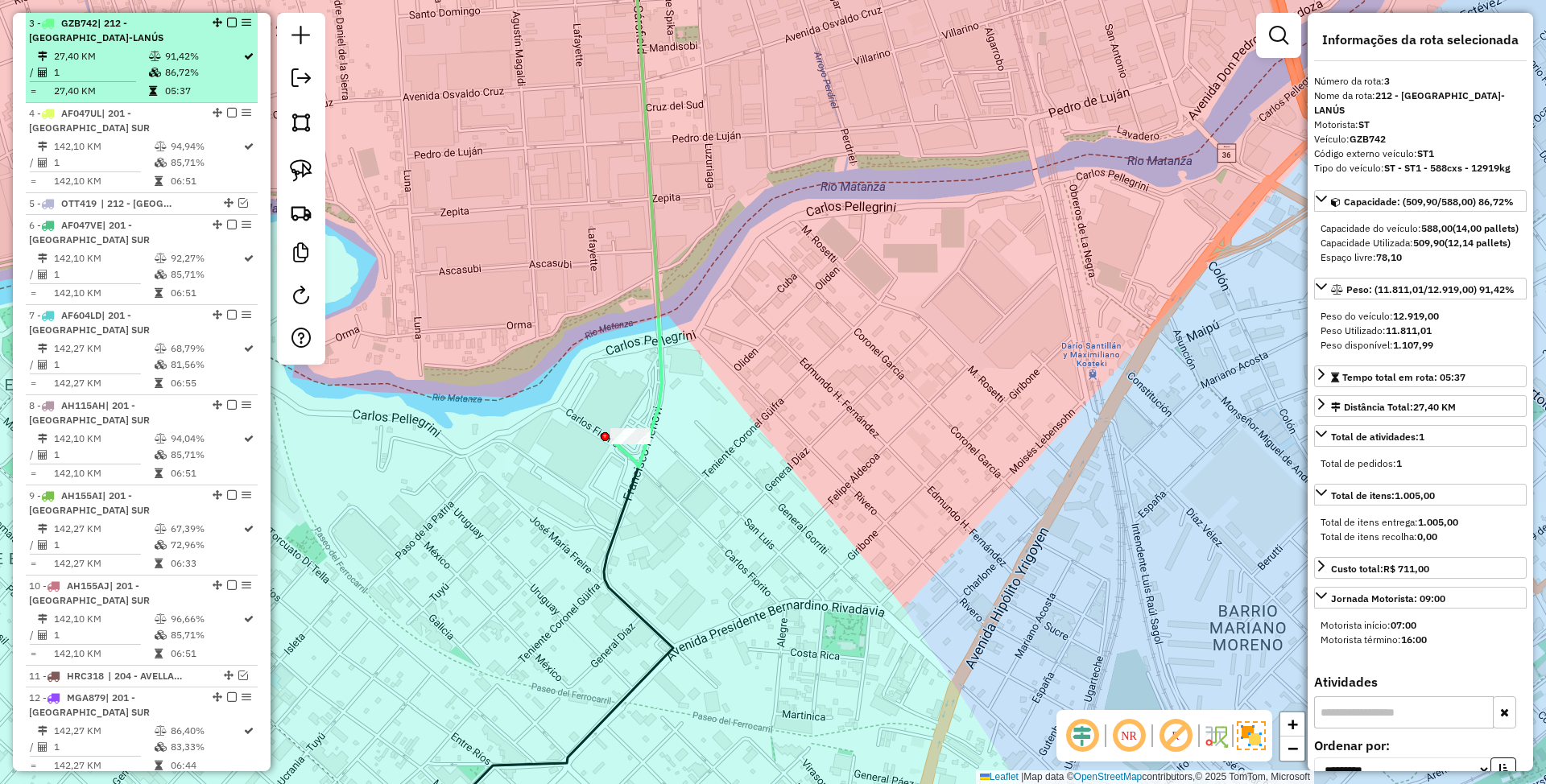
click at [230, 18] on em at bounding box center [232, 22] width 9 height 9
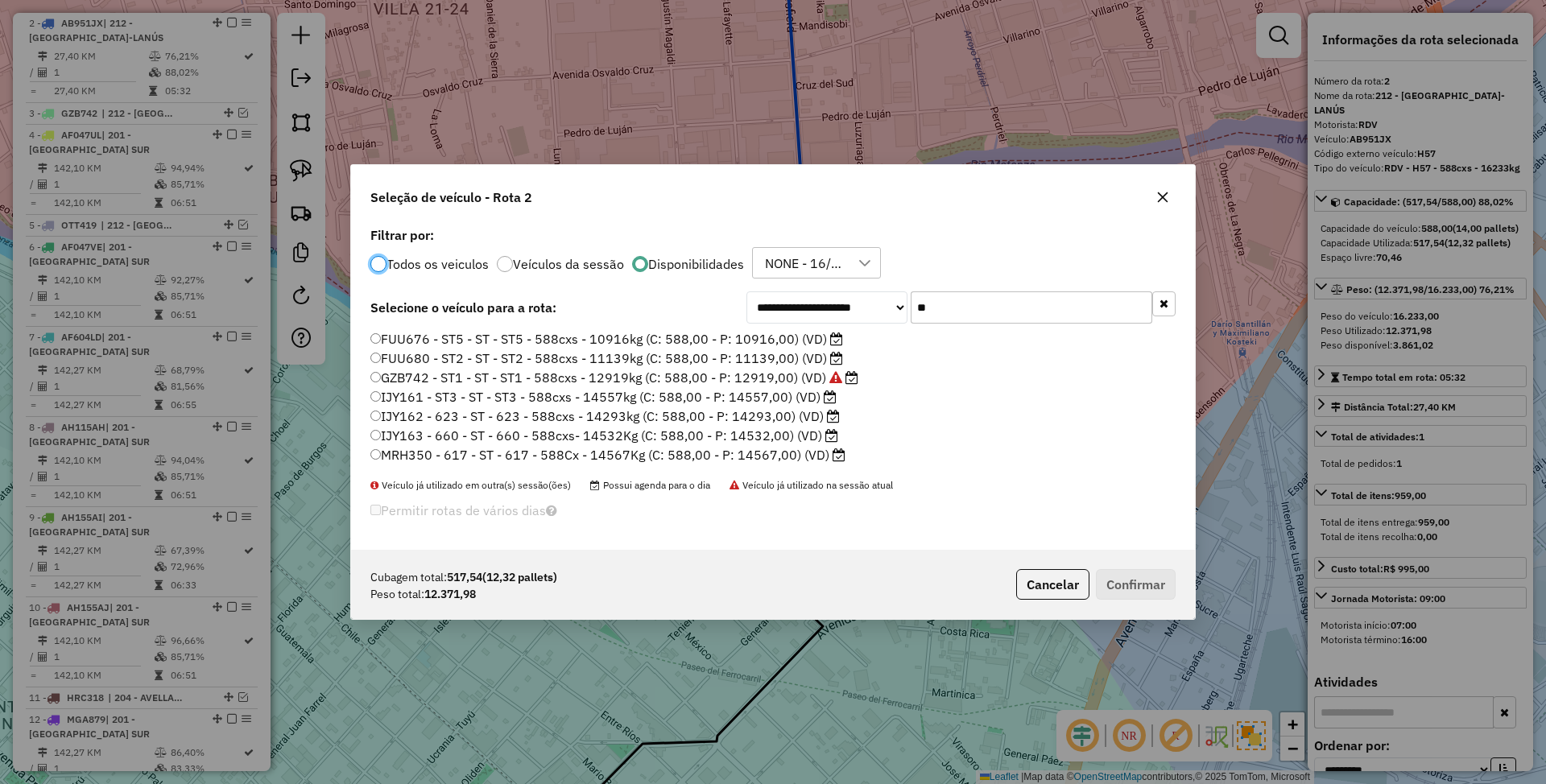
click at [770, 417] on label "IJY162 - 623 - ST - 623 - 588cxs - 14293kg (C: 588,00 - P: 14293,00) (VD)" at bounding box center [605, 416] width 470 height 20
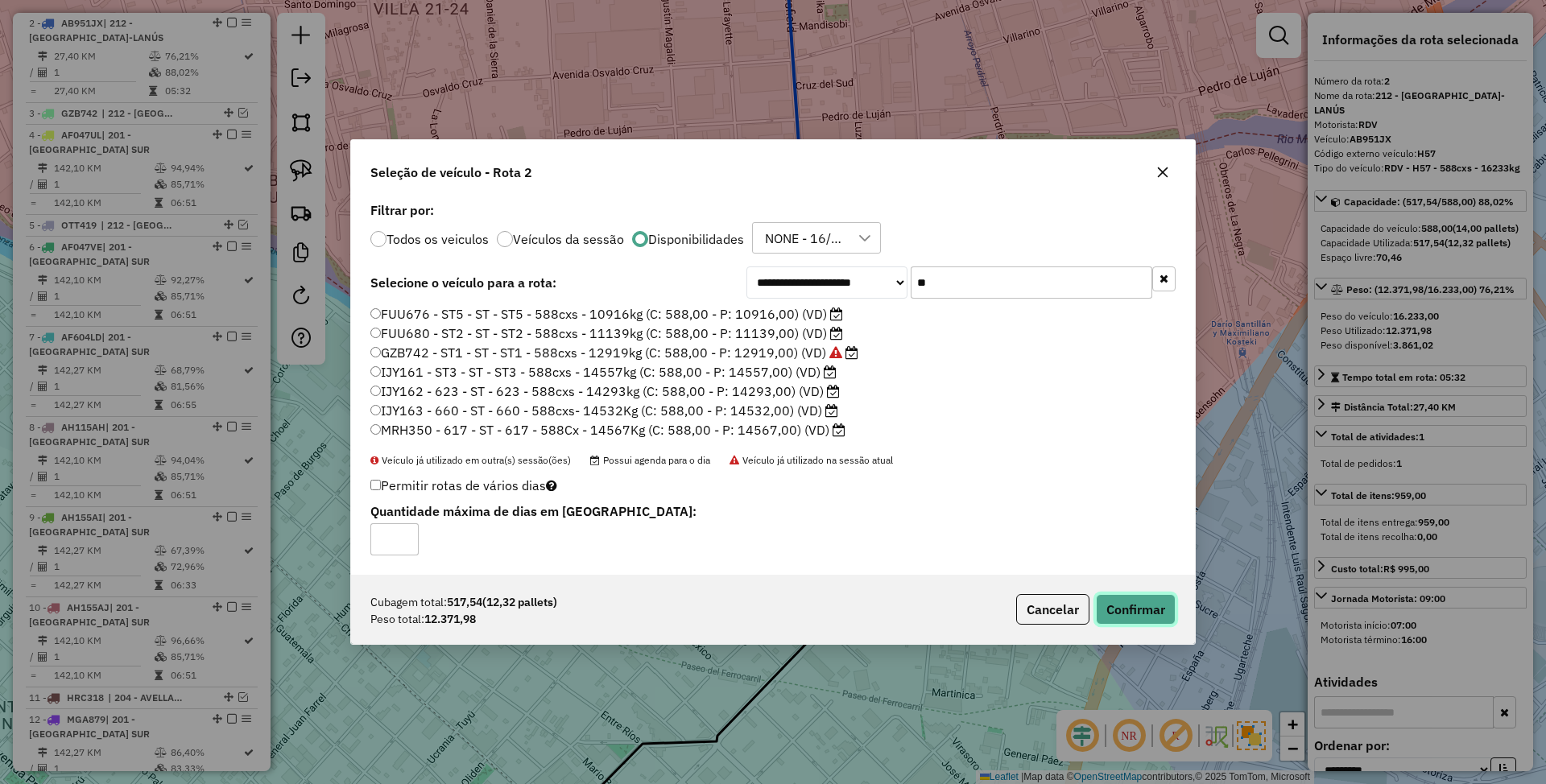
click at [1136, 610] on button "Confirmar" at bounding box center [1136, 609] width 80 height 31
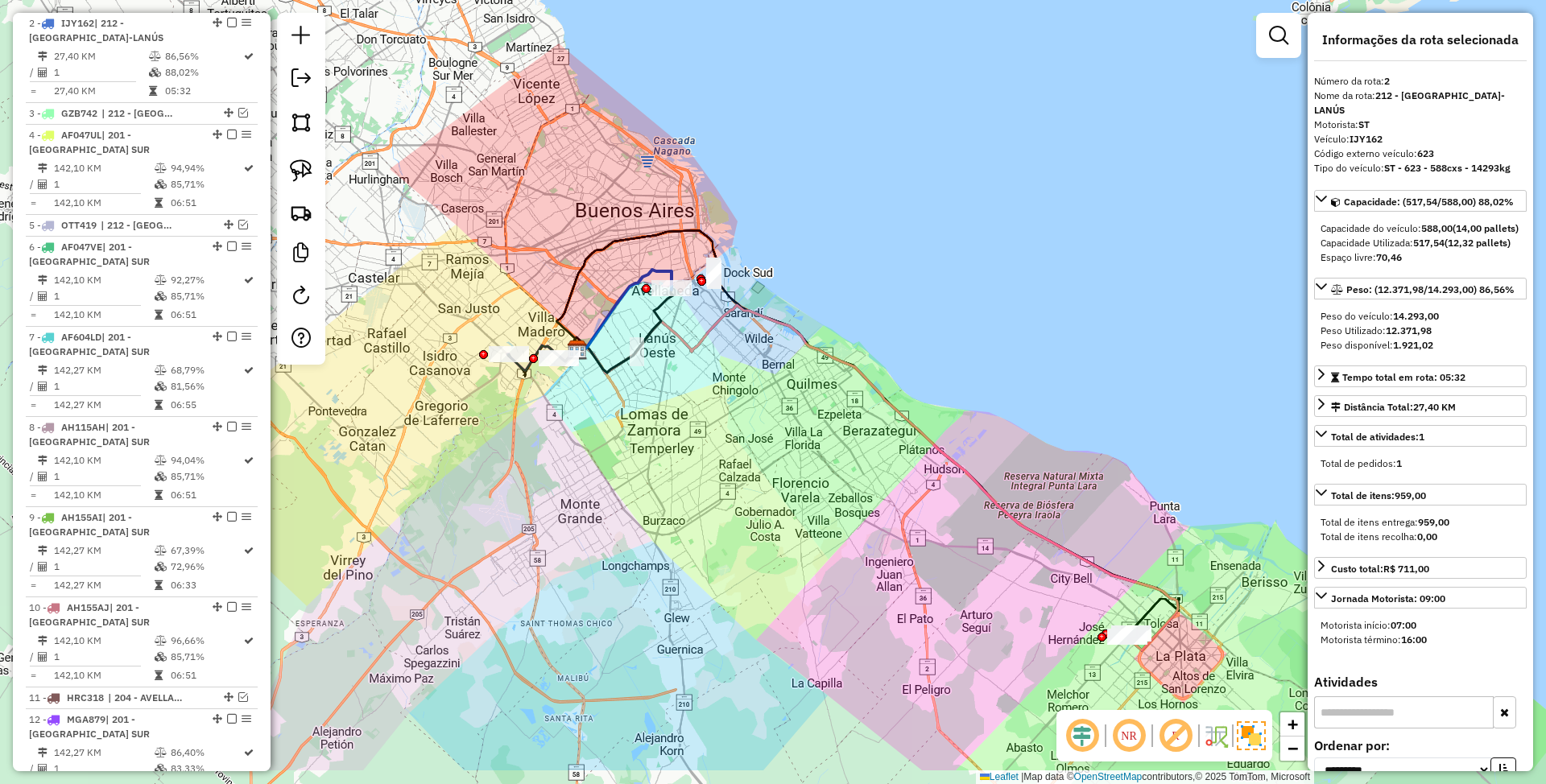
drag, startPoint x: 638, startPoint y: 524, endPoint x: 667, endPoint y: 422, distance: 106.0
click at [667, 422] on div "Janela de atendimento Grade de atendimento Capacidade Transportadoras Veículos …" at bounding box center [773, 392] width 1546 height 784
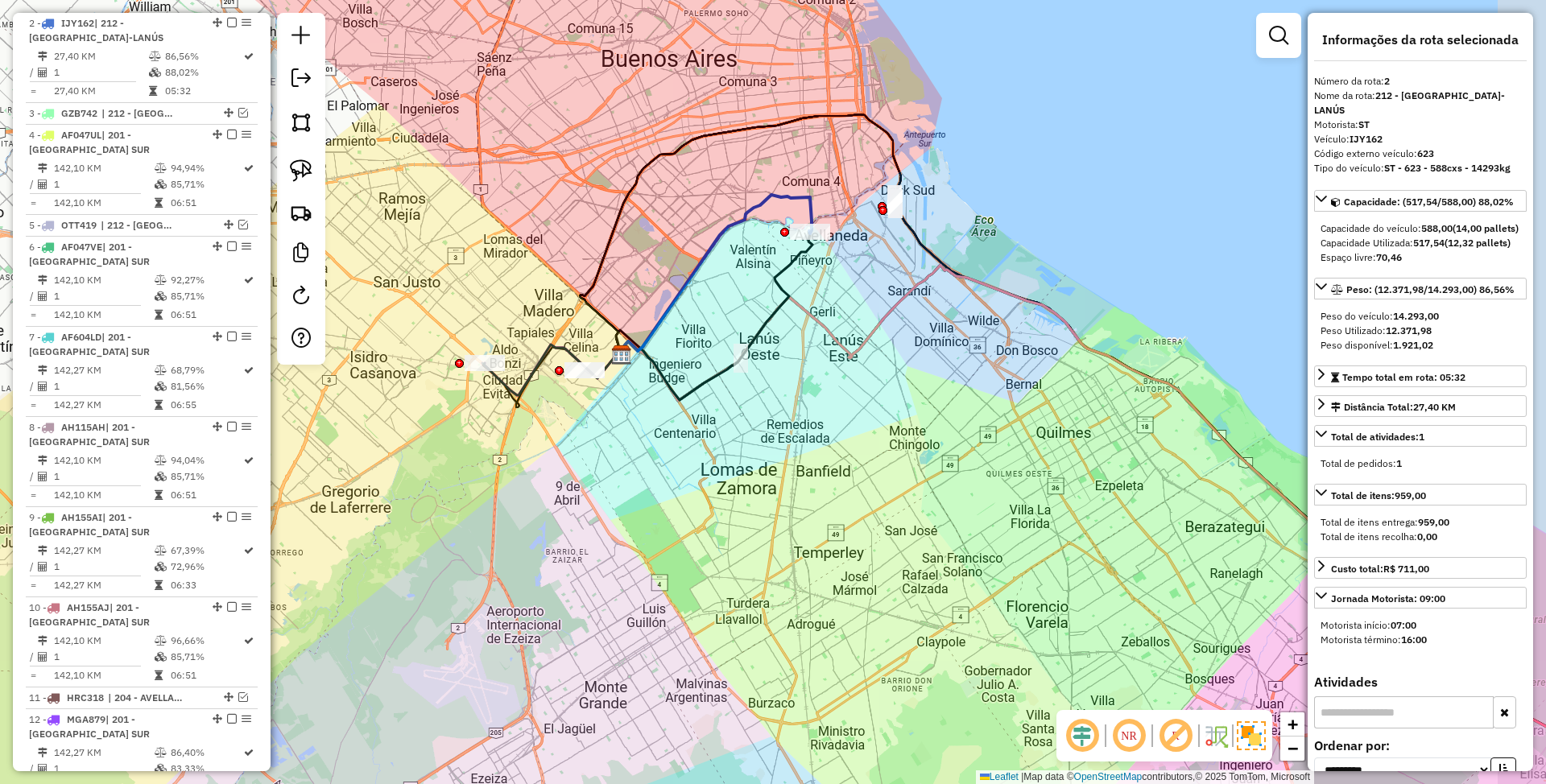
drag, startPoint x: 770, startPoint y: 557, endPoint x: 674, endPoint y: 489, distance: 117.6
click at [674, 489] on div "Janela de atendimento Grade de atendimento Capacidade Transportadoras Veículos …" at bounding box center [773, 392] width 1546 height 784
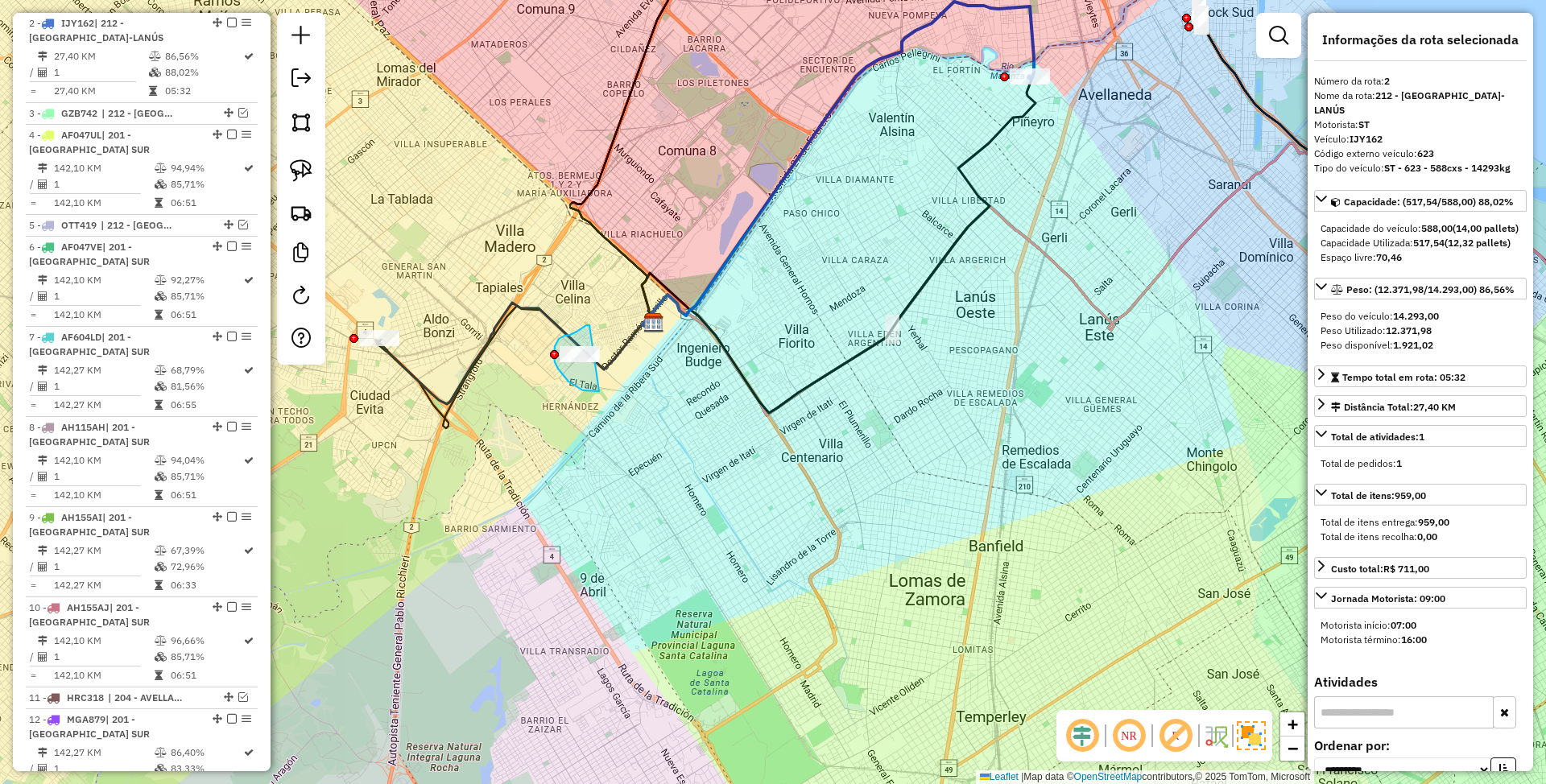
drag, startPoint x: 565, startPoint y: 336, endPoint x: 599, endPoint y: 392, distance: 65.5
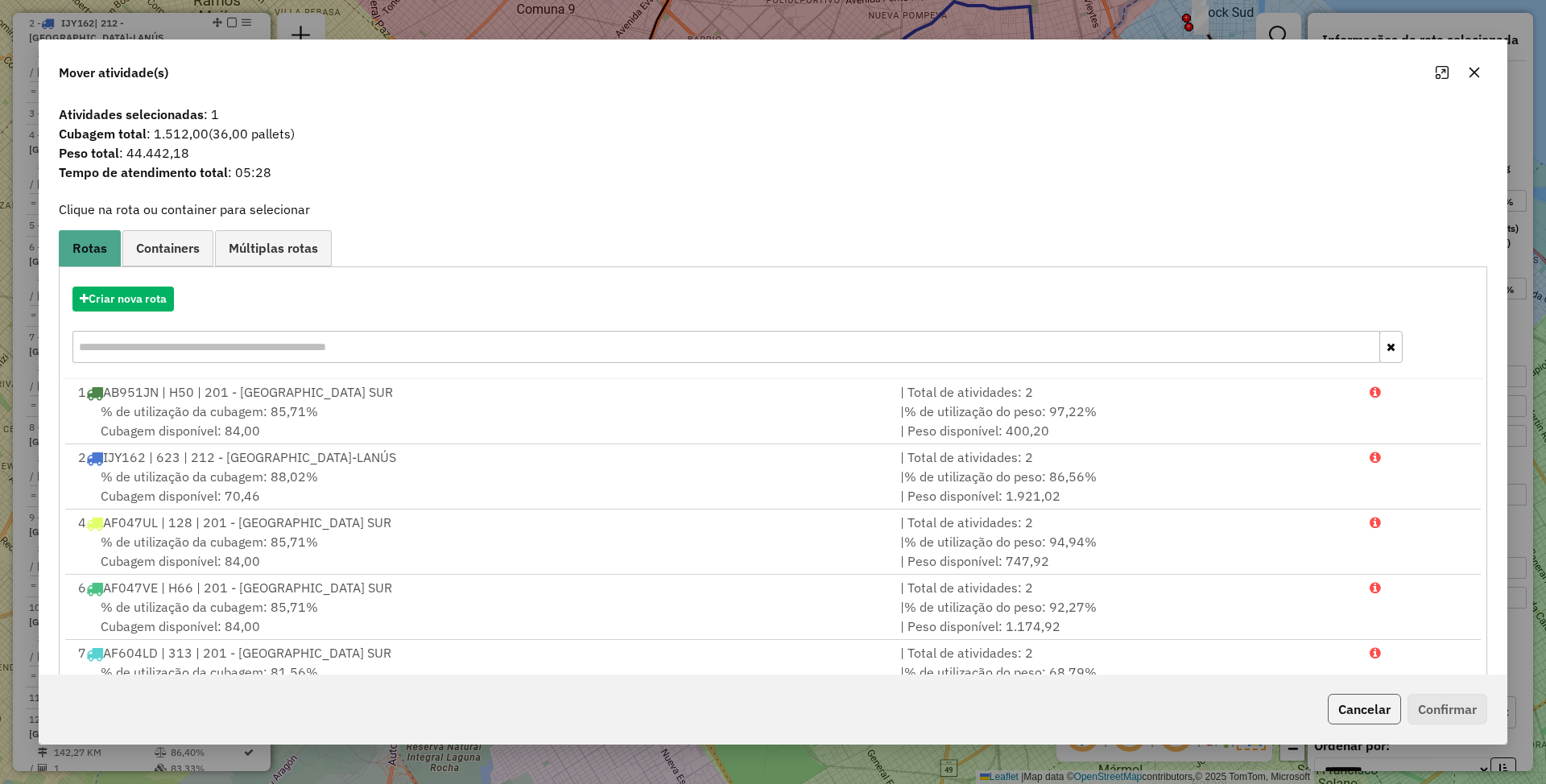
click at [1359, 703] on button "Cancelar" at bounding box center [1364, 709] width 73 height 31
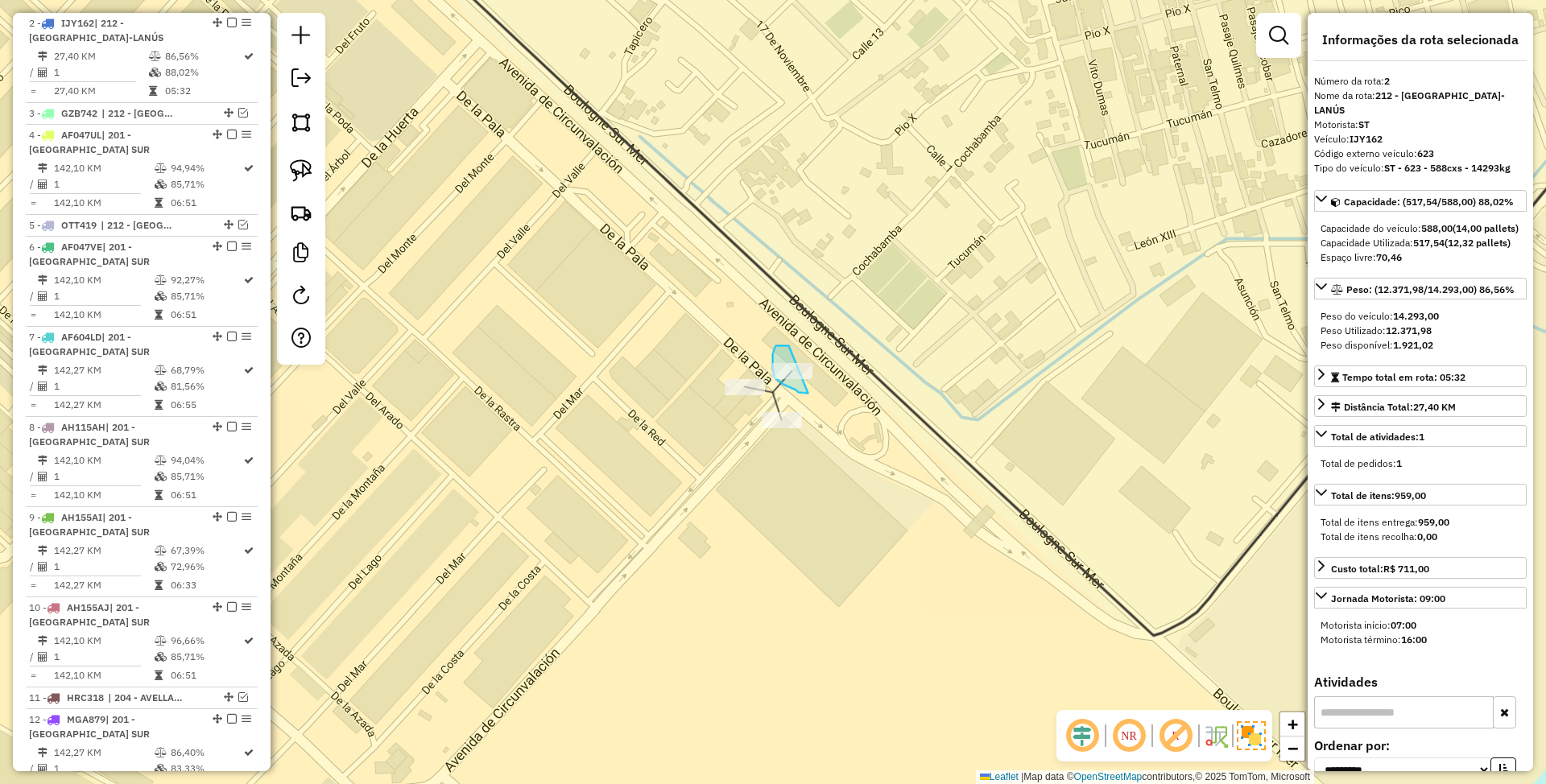
drag, startPoint x: 780, startPoint y: 346, endPoint x: 845, endPoint y: 380, distance: 73.4
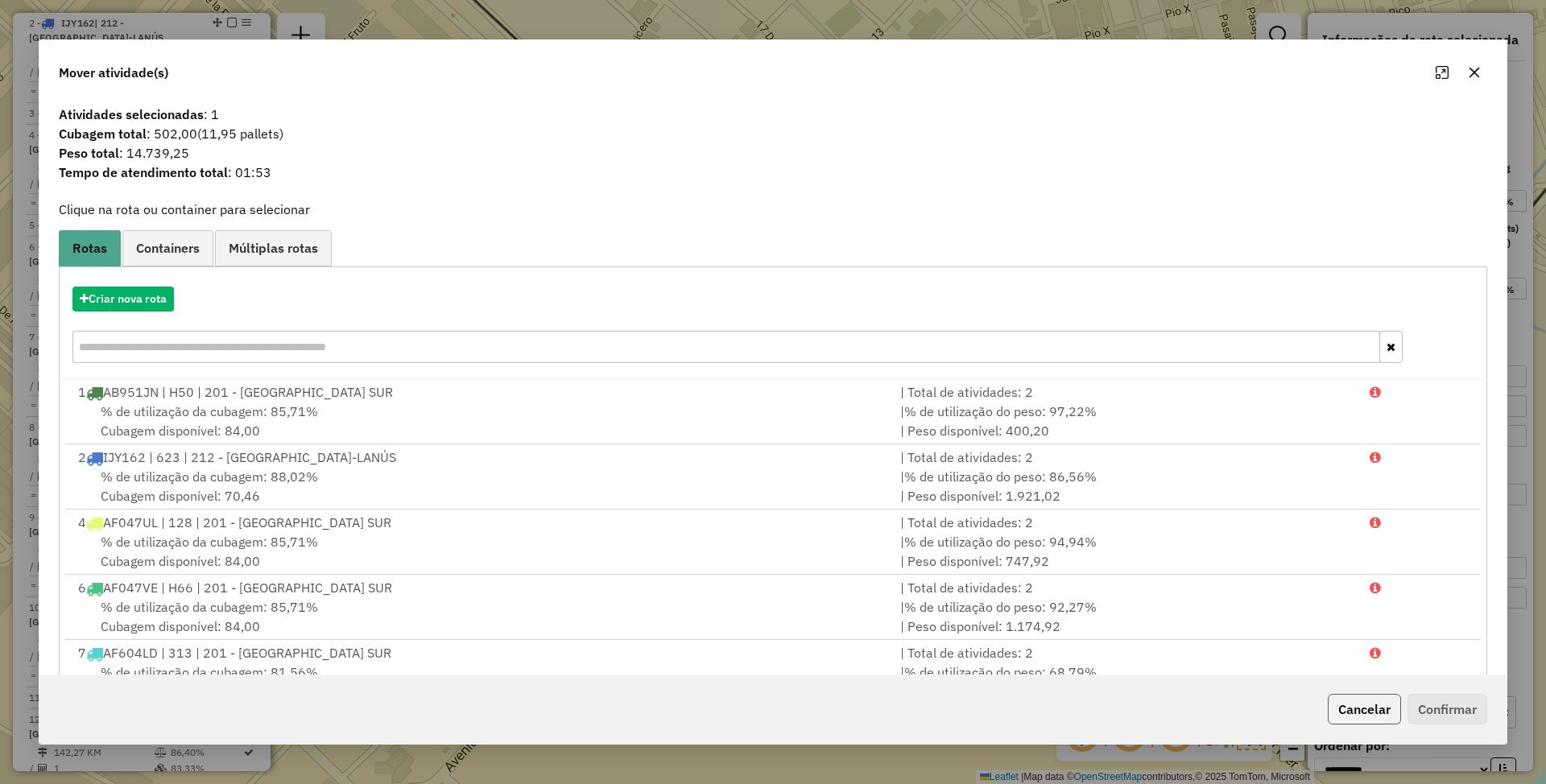
click at [1351, 698] on button "Cancelar" at bounding box center [1364, 709] width 73 height 31
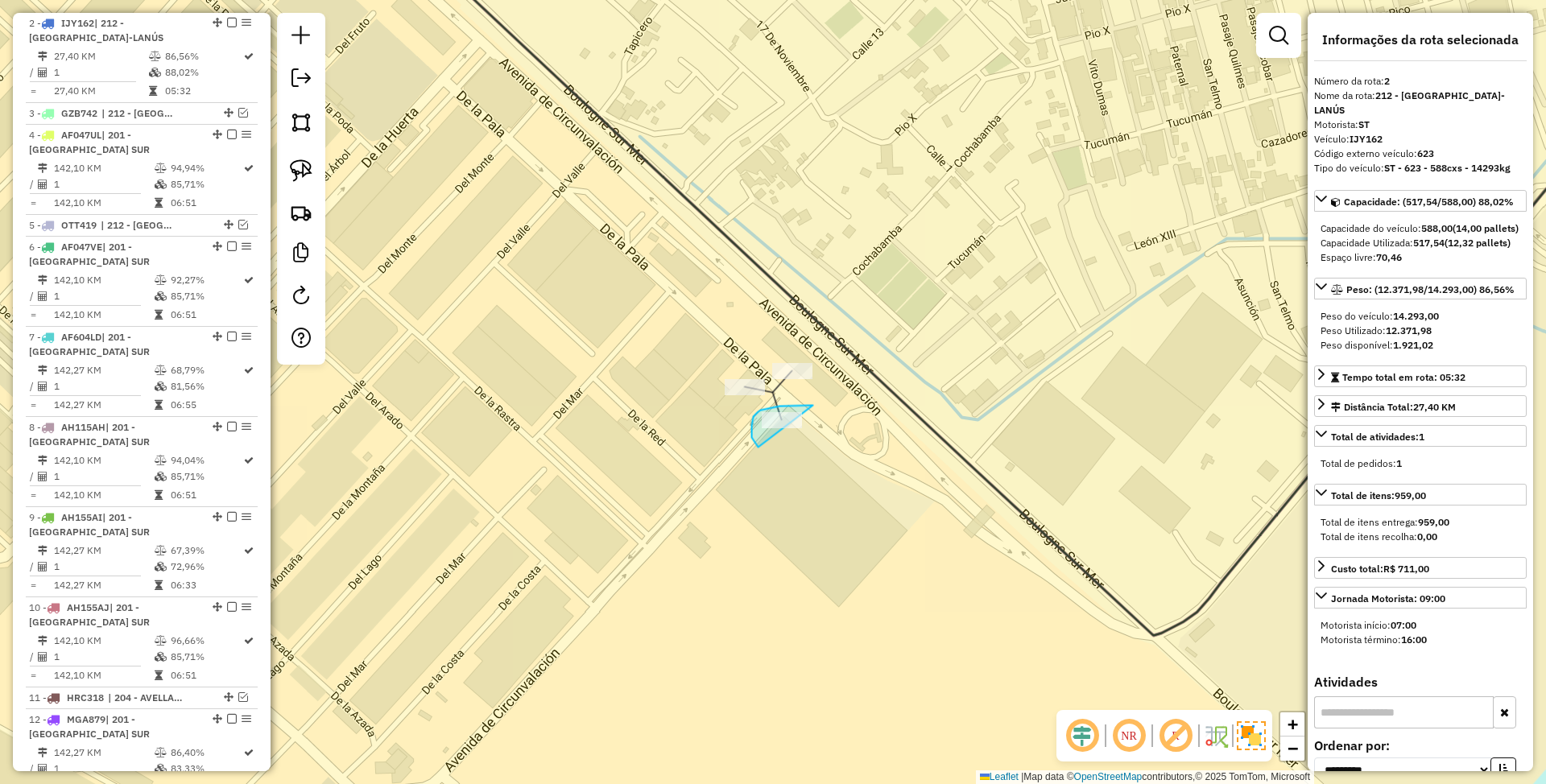
drag, startPoint x: 813, startPoint y: 405, endPoint x: 812, endPoint y: 460, distance: 55.0
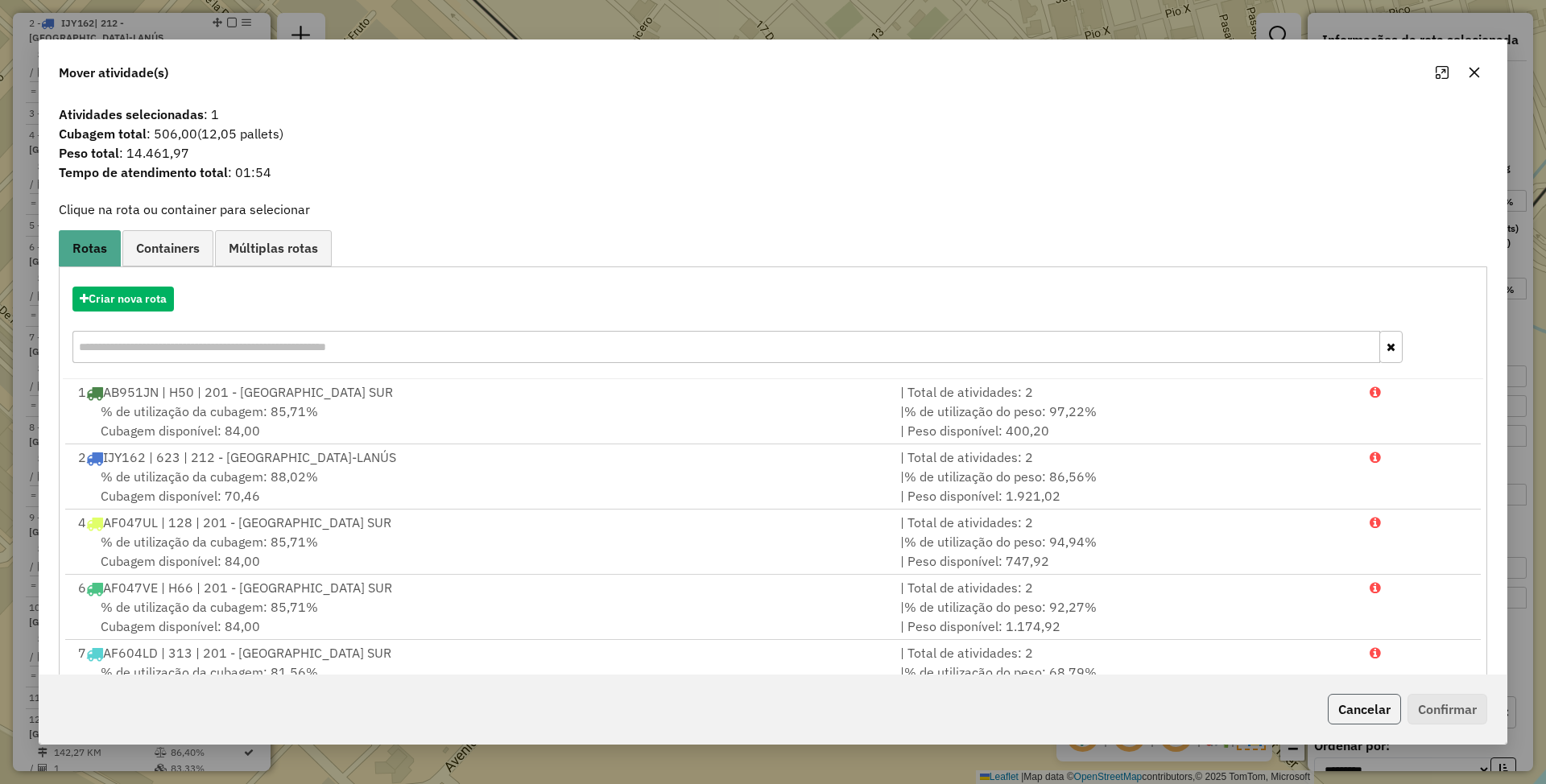
click at [1369, 707] on button "Cancelar" at bounding box center [1364, 709] width 73 height 31
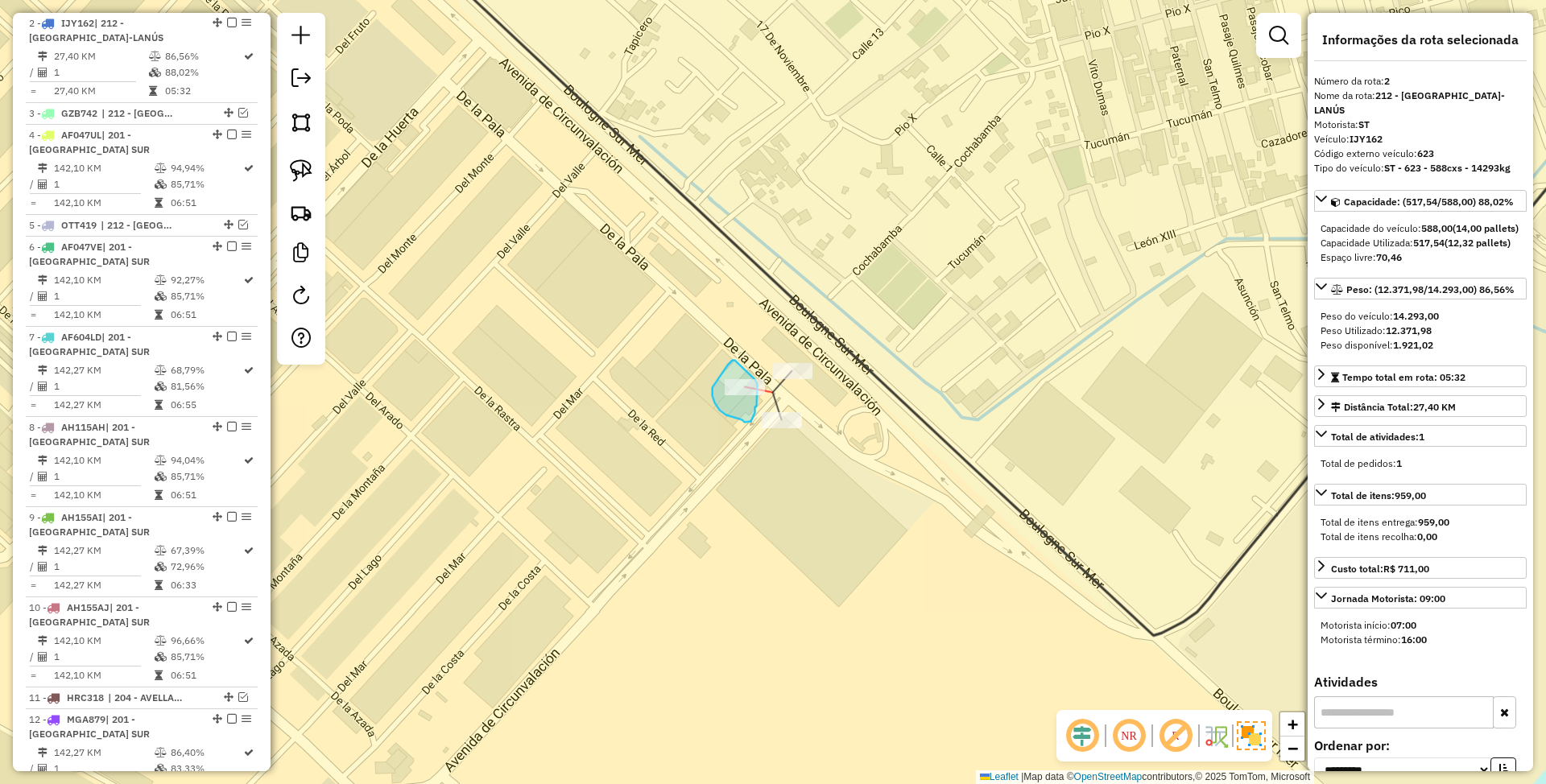
drag, startPoint x: 735, startPoint y: 361, endPoint x: 754, endPoint y: 375, distance: 23.6
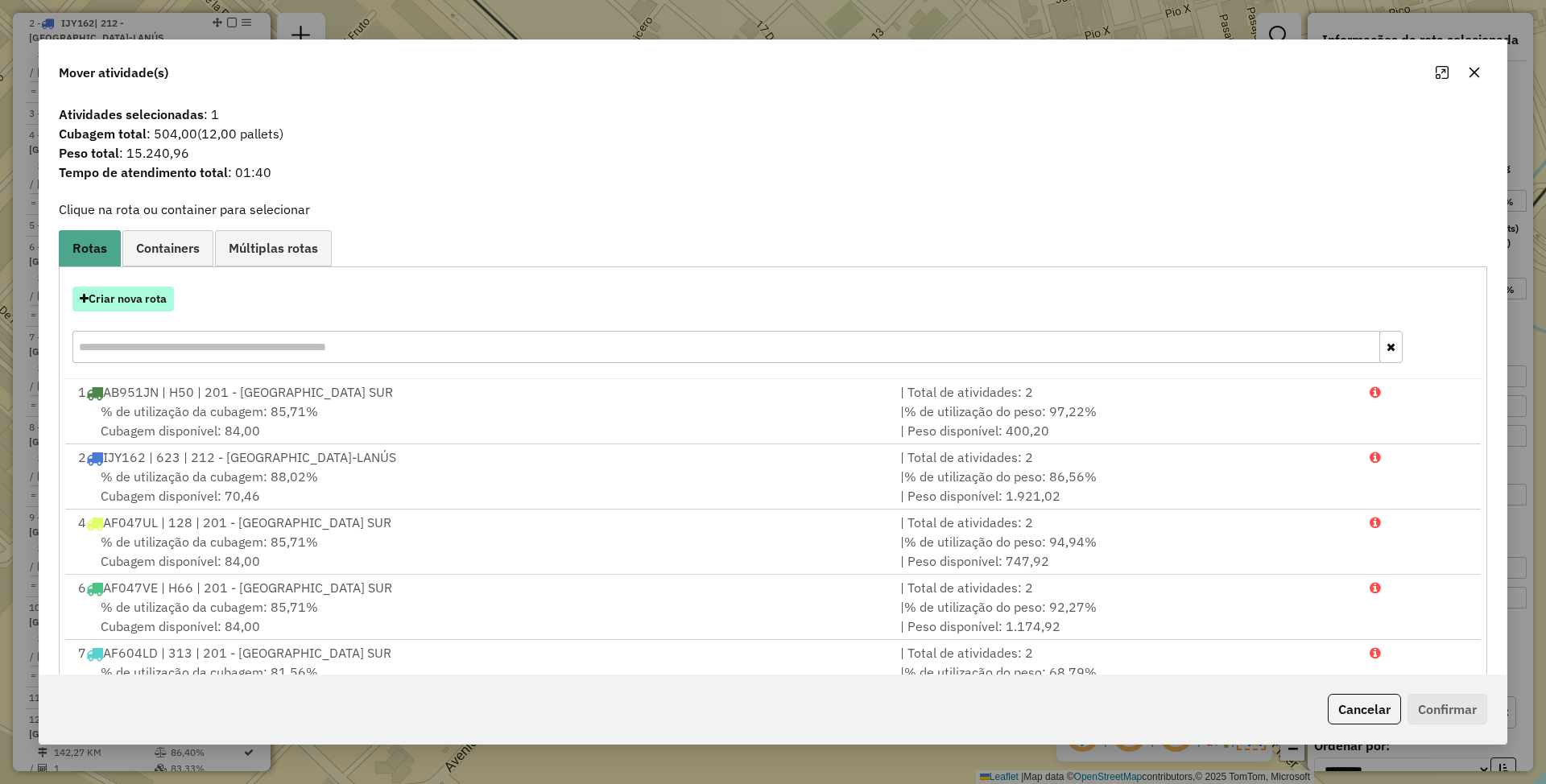
click at [113, 304] on button "Criar nova rota" at bounding box center [123, 299] width 101 height 25
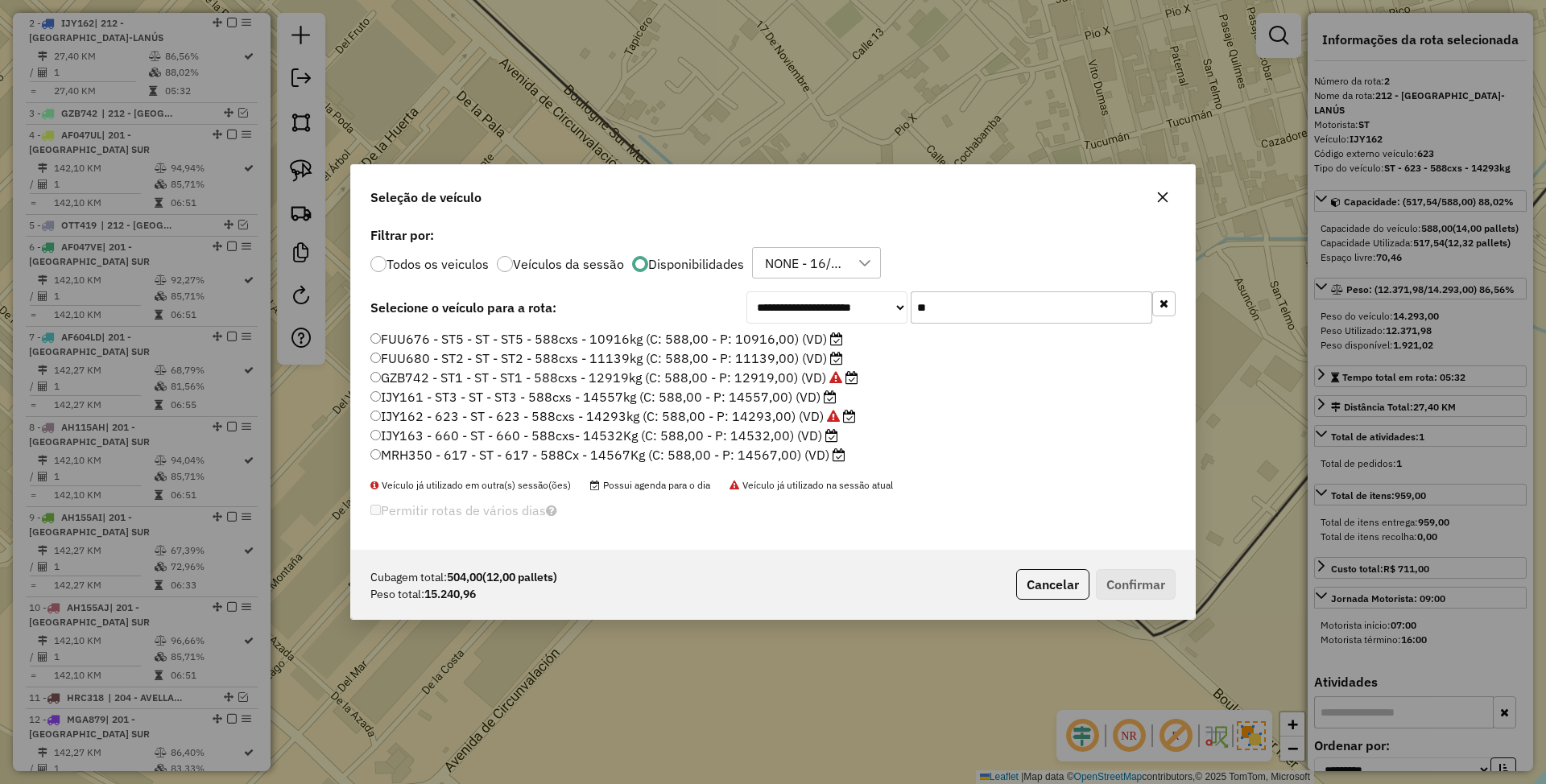
drag, startPoint x: 965, startPoint y: 311, endPoint x: 855, endPoint y: 302, distance: 110.4
click at [855, 302] on div "**********" at bounding box center [960, 307] width 429 height 33
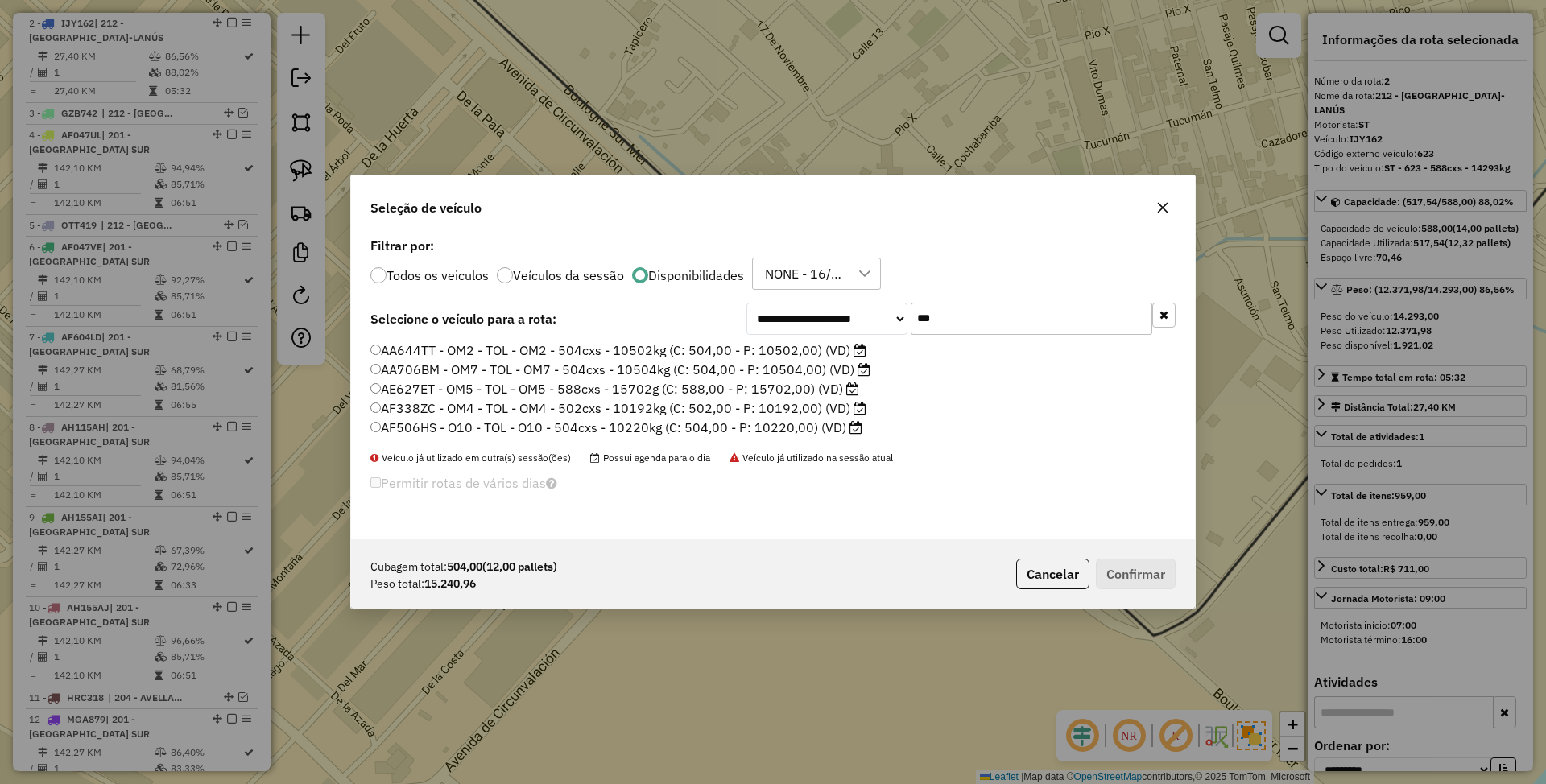
type input "***"
click at [794, 392] on label "AE627ET - OM5 - TOL - OM5 - 588cxs - 15702g (C: 588,00 - P: 15702,00) (VD)" at bounding box center [614, 389] width 488 height 20
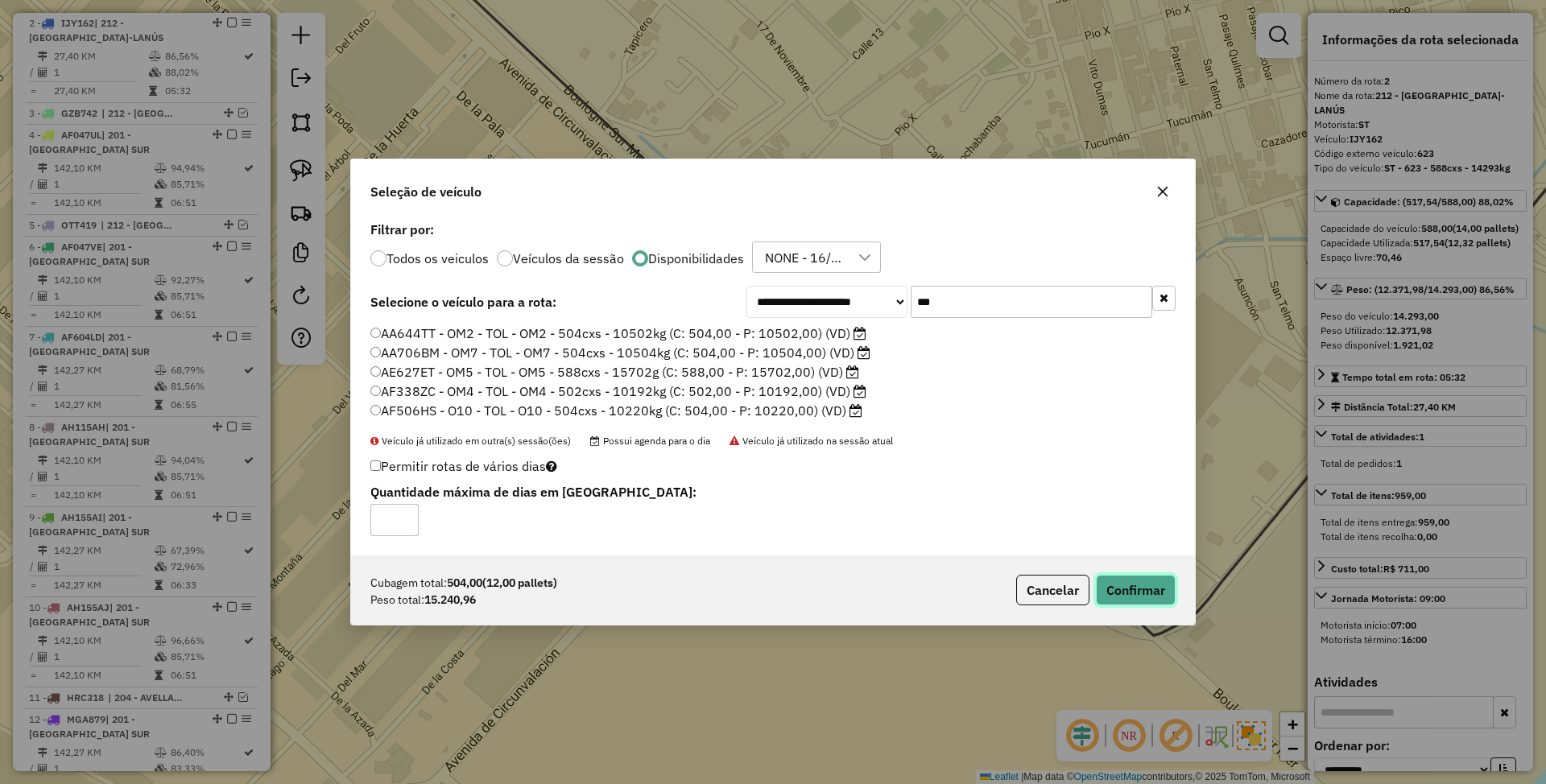
click at [1110, 580] on button "Confirmar" at bounding box center [1136, 590] width 80 height 31
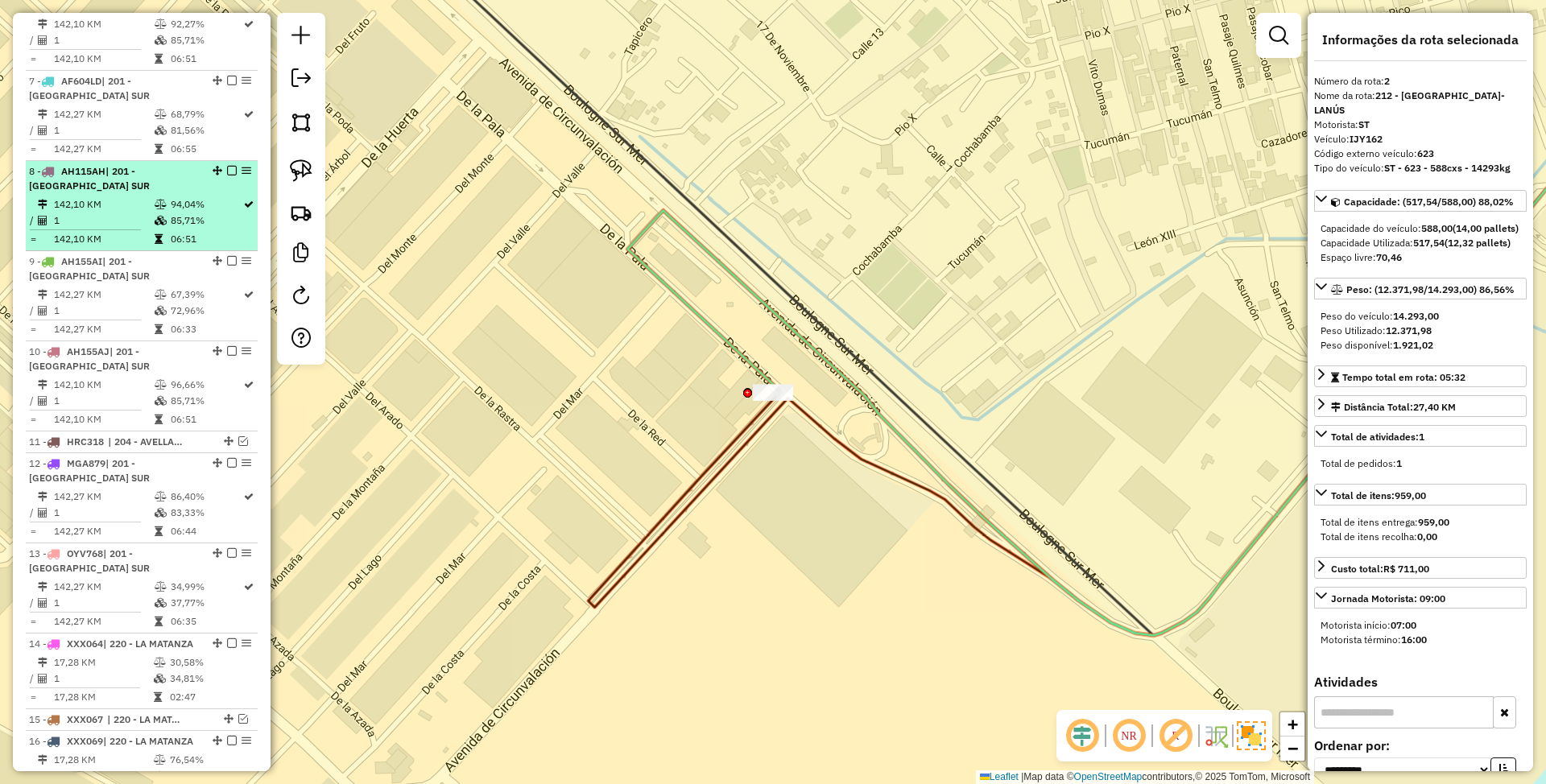
scroll to position [1247, 0]
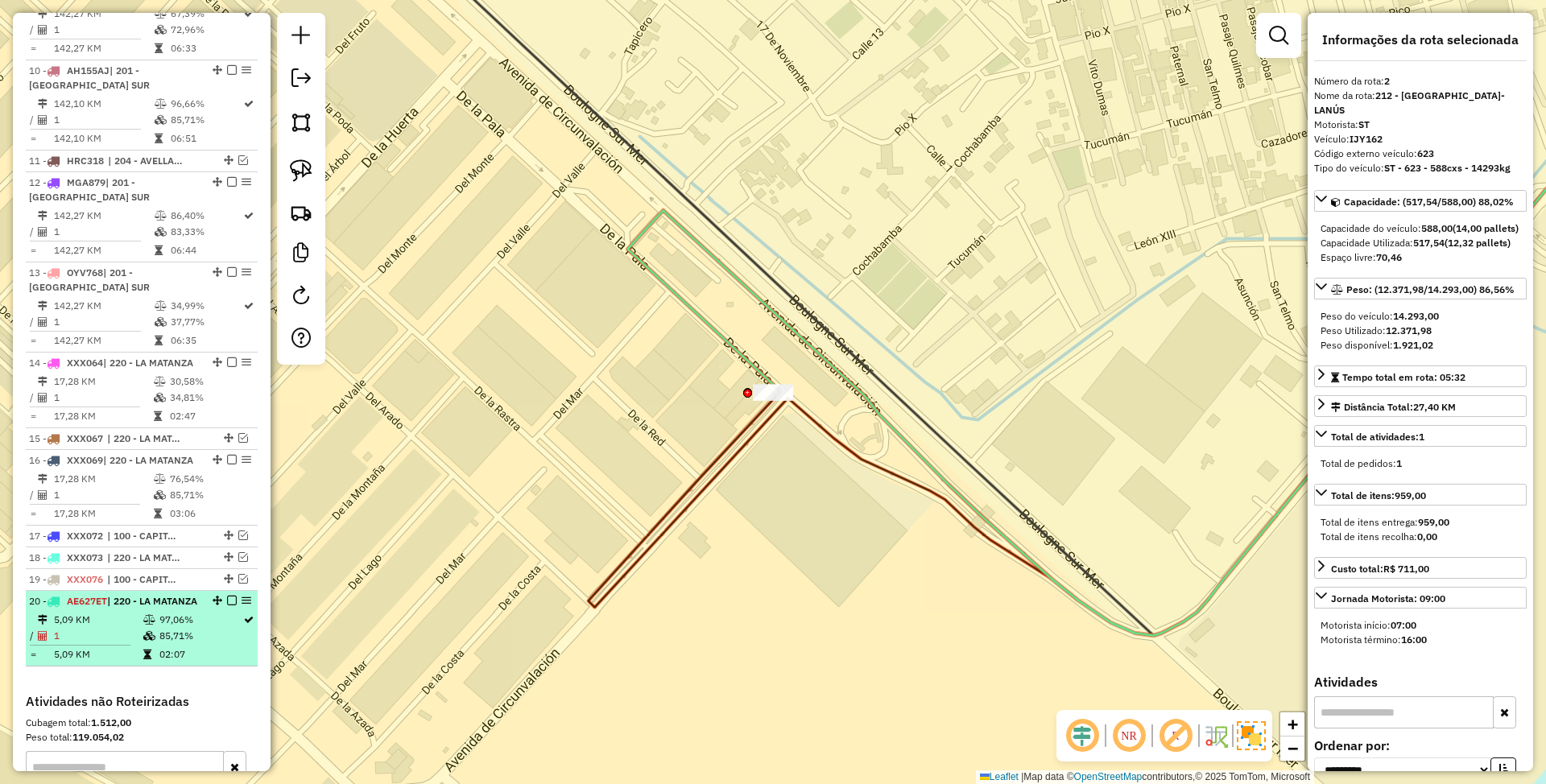
click at [123, 658] on li "20 - AE627ET | 220 - LA MATANZA 5,09 KM 97,06% / 1 85,71% = 5,09 KM 02:07" at bounding box center [141, 628] width 232 height 75
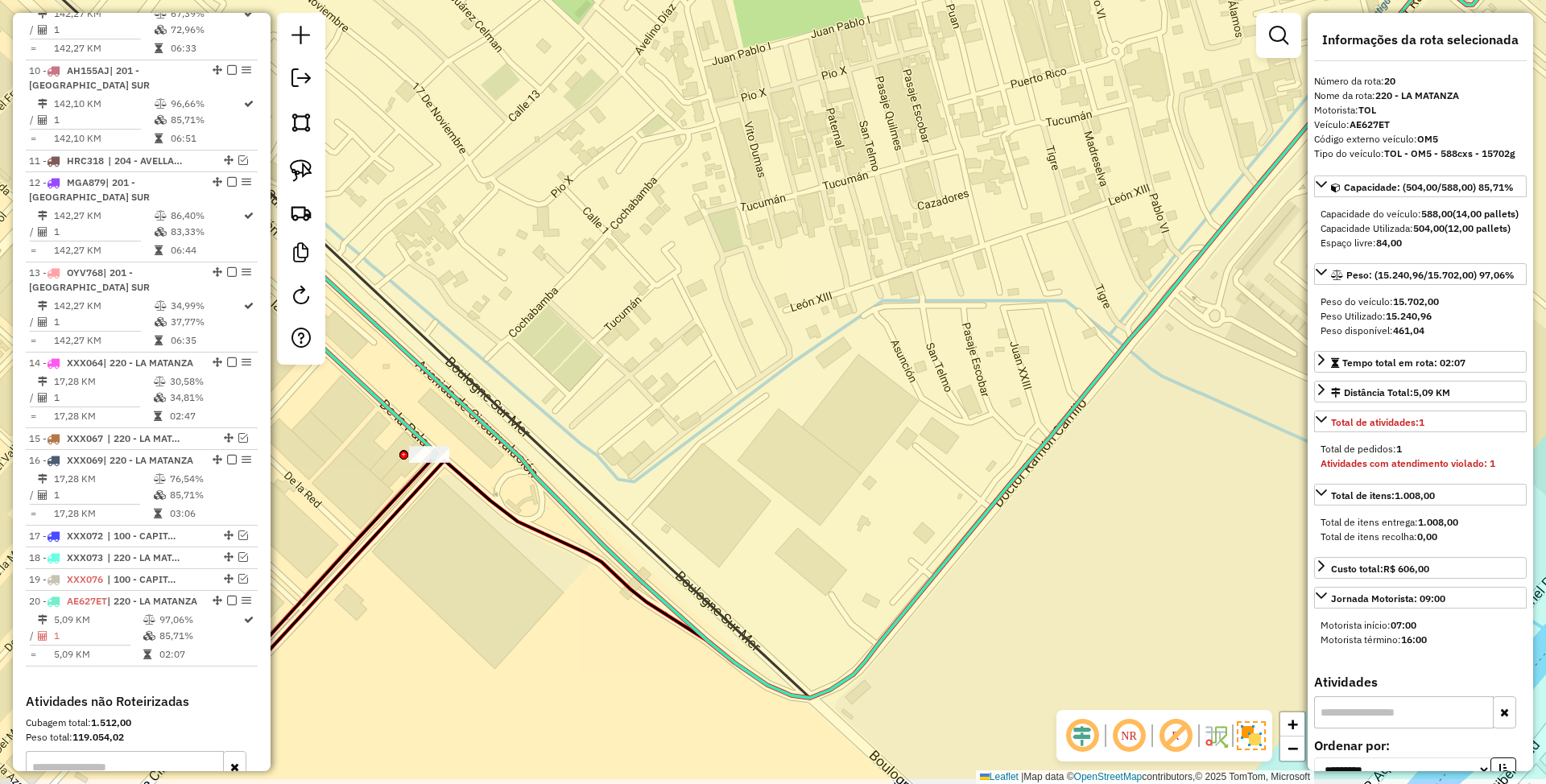
drag, startPoint x: 519, startPoint y: 542, endPoint x: 768, endPoint y: 368, distance: 303.8
click at [768, 368] on div "Janela de atendimento Grade de atendimento Capacidade Transportadoras Veículos …" at bounding box center [773, 392] width 1546 height 784
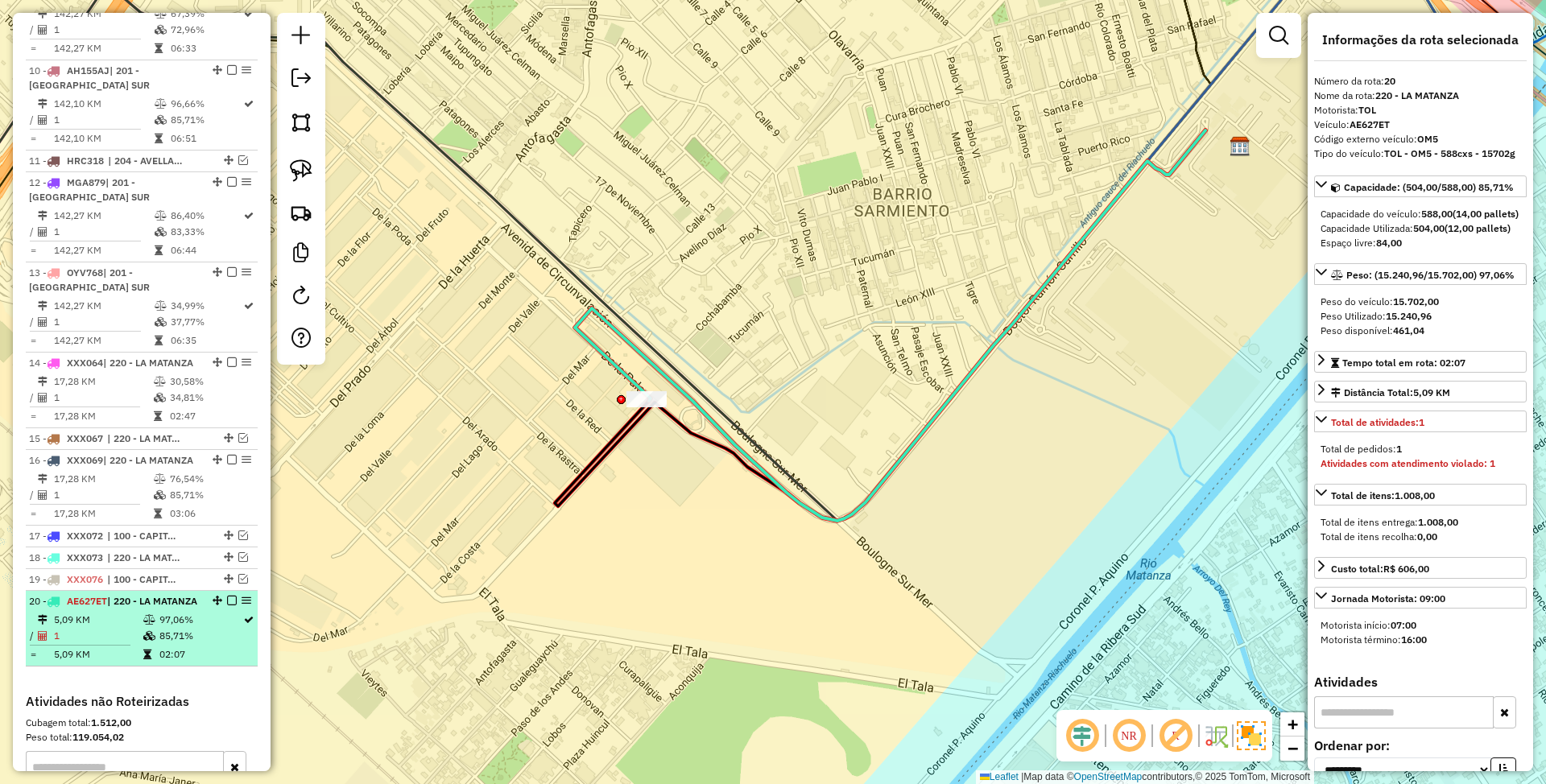
click at [227, 605] on em at bounding box center [232, 601] width 9 height 9
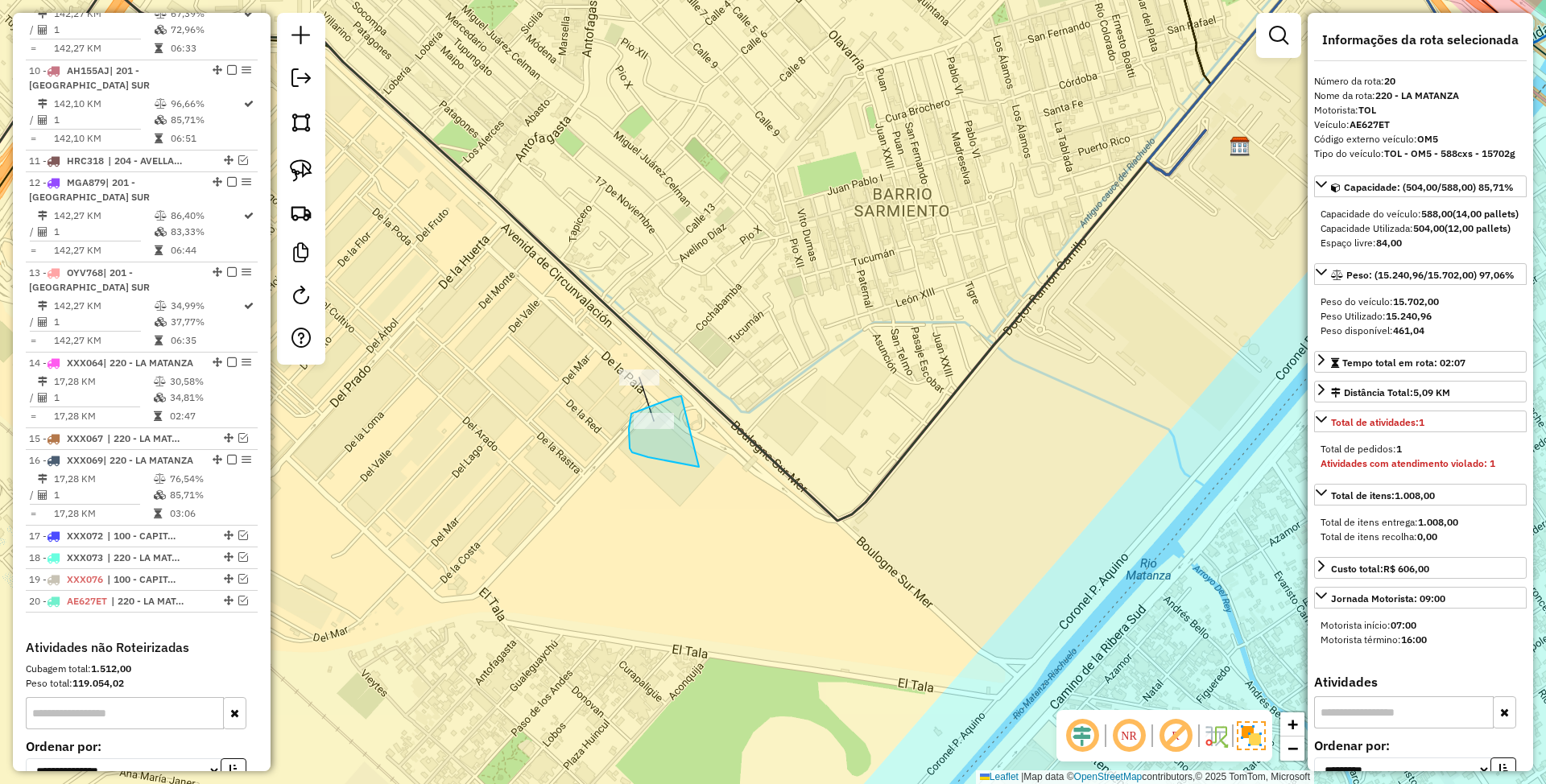
drag, startPoint x: 667, startPoint y: 401, endPoint x: 702, endPoint y: 468, distance: 75.6
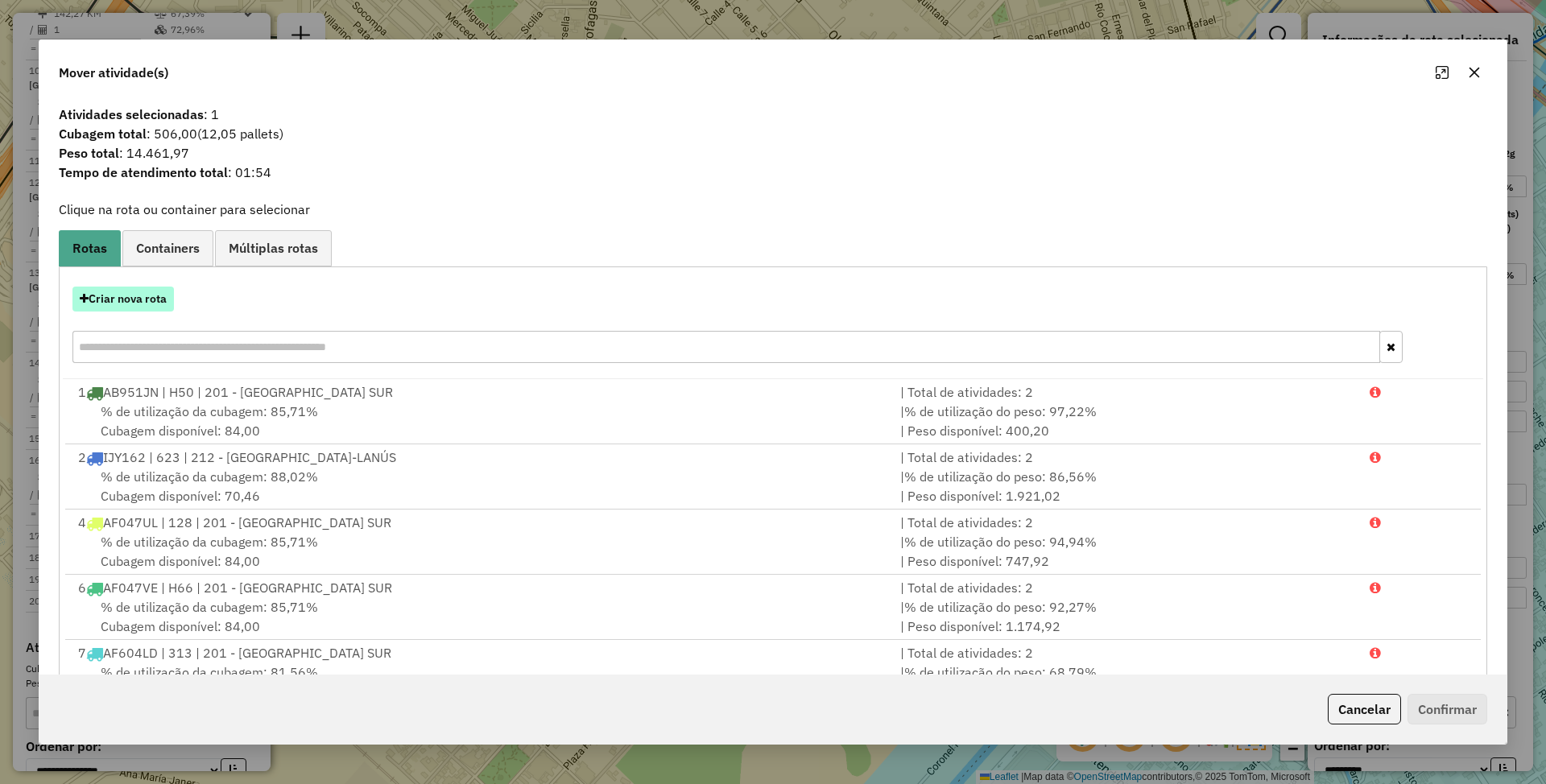
click at [123, 304] on button "Criar nova rota" at bounding box center [123, 299] width 101 height 25
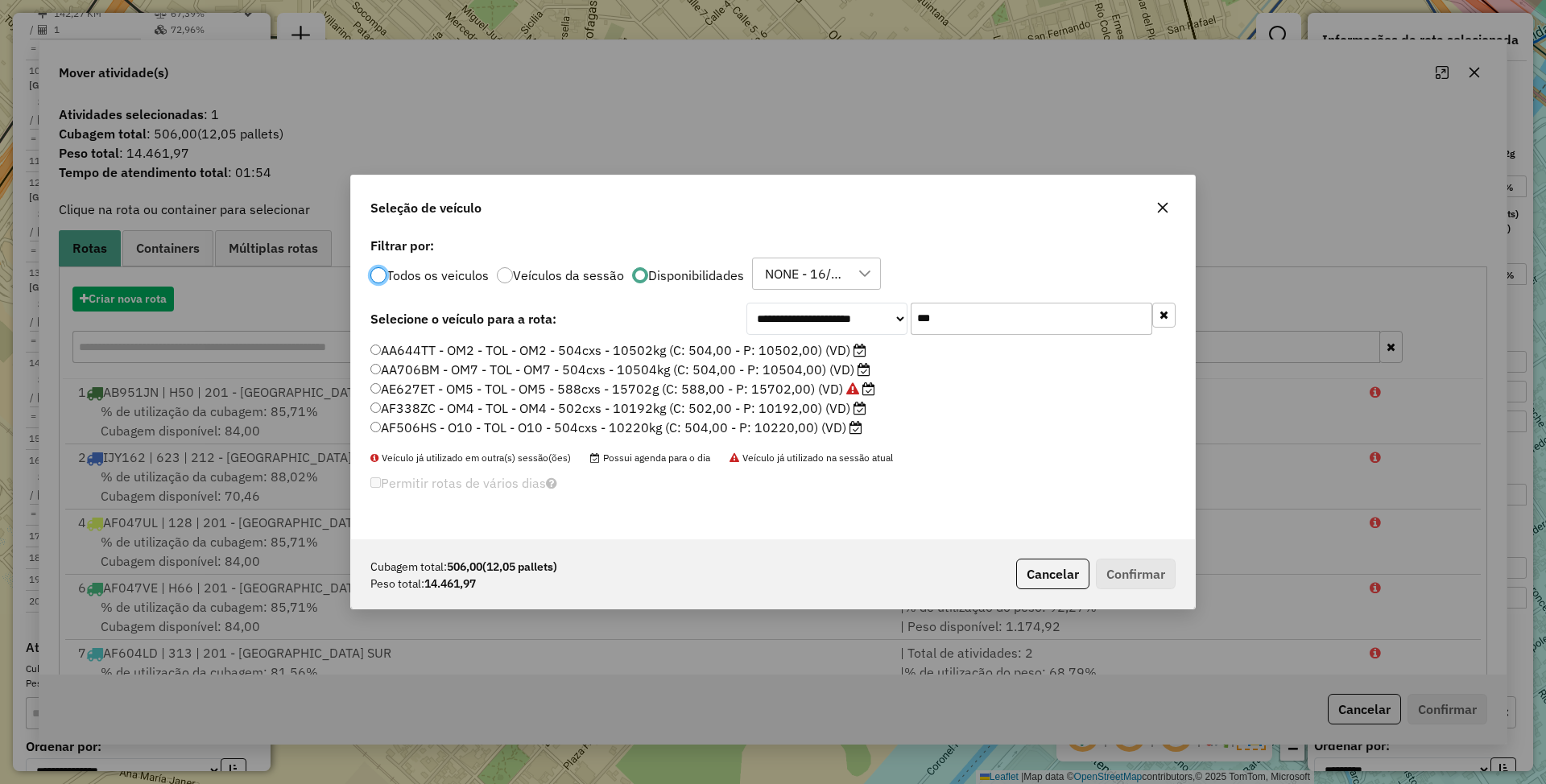
scroll to position [8, 5]
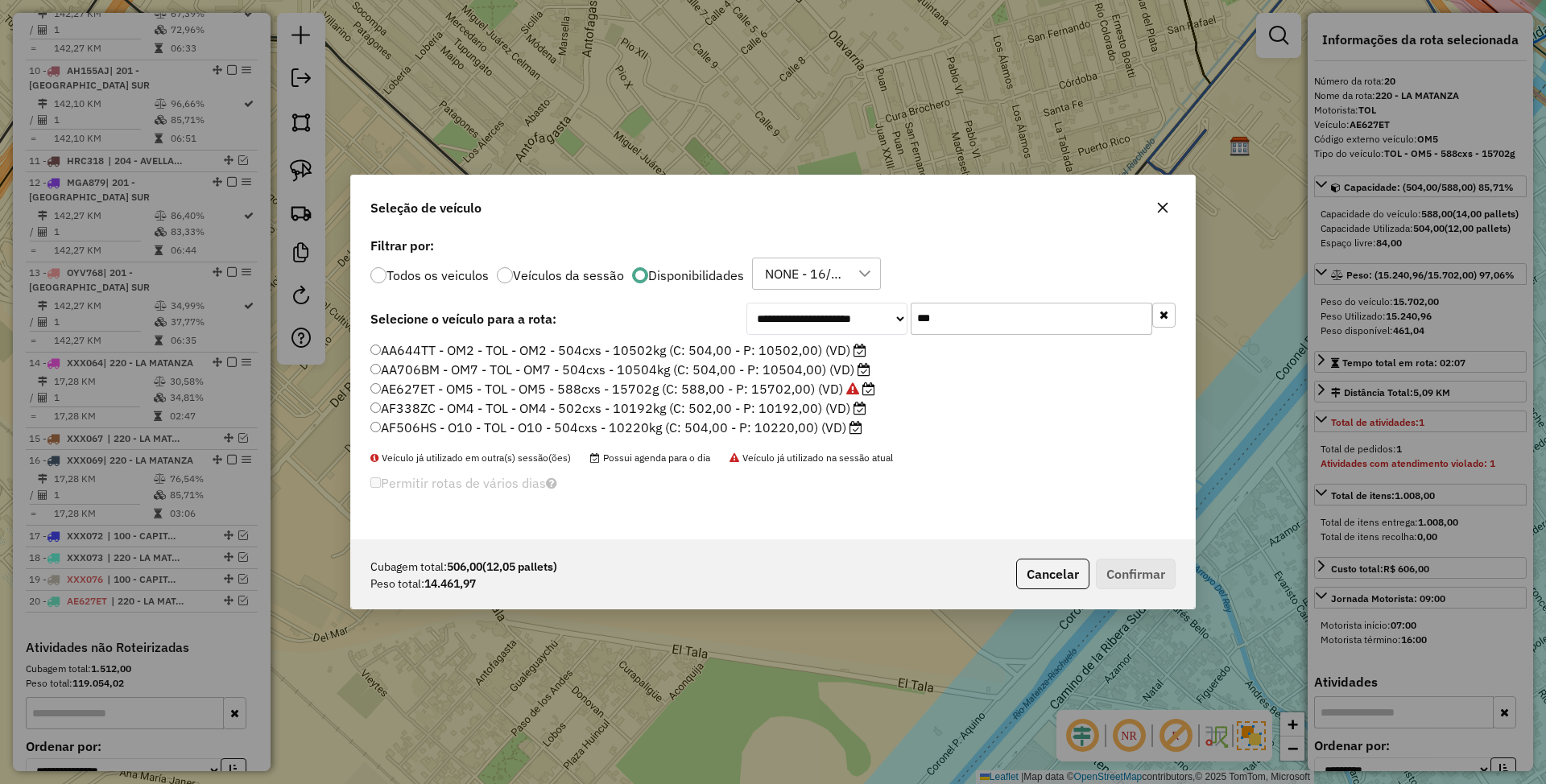
drag, startPoint x: 889, startPoint y: 309, endPoint x: 871, endPoint y: 307, distance: 18.1
click at [871, 307] on div "**********" at bounding box center [960, 318] width 429 height 33
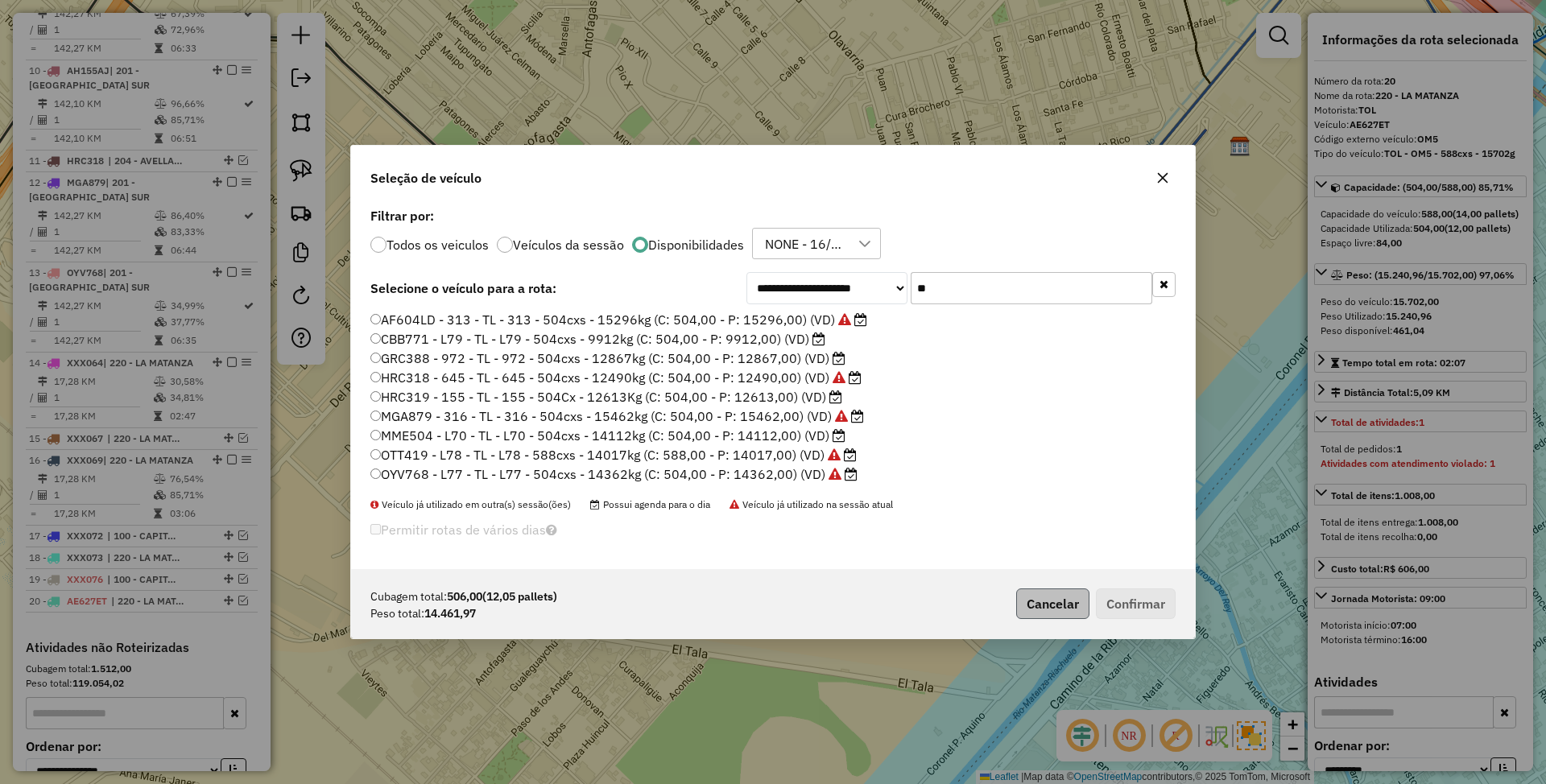
type input "**"
click at [1040, 608] on button "Cancelar" at bounding box center [1052, 604] width 73 height 31
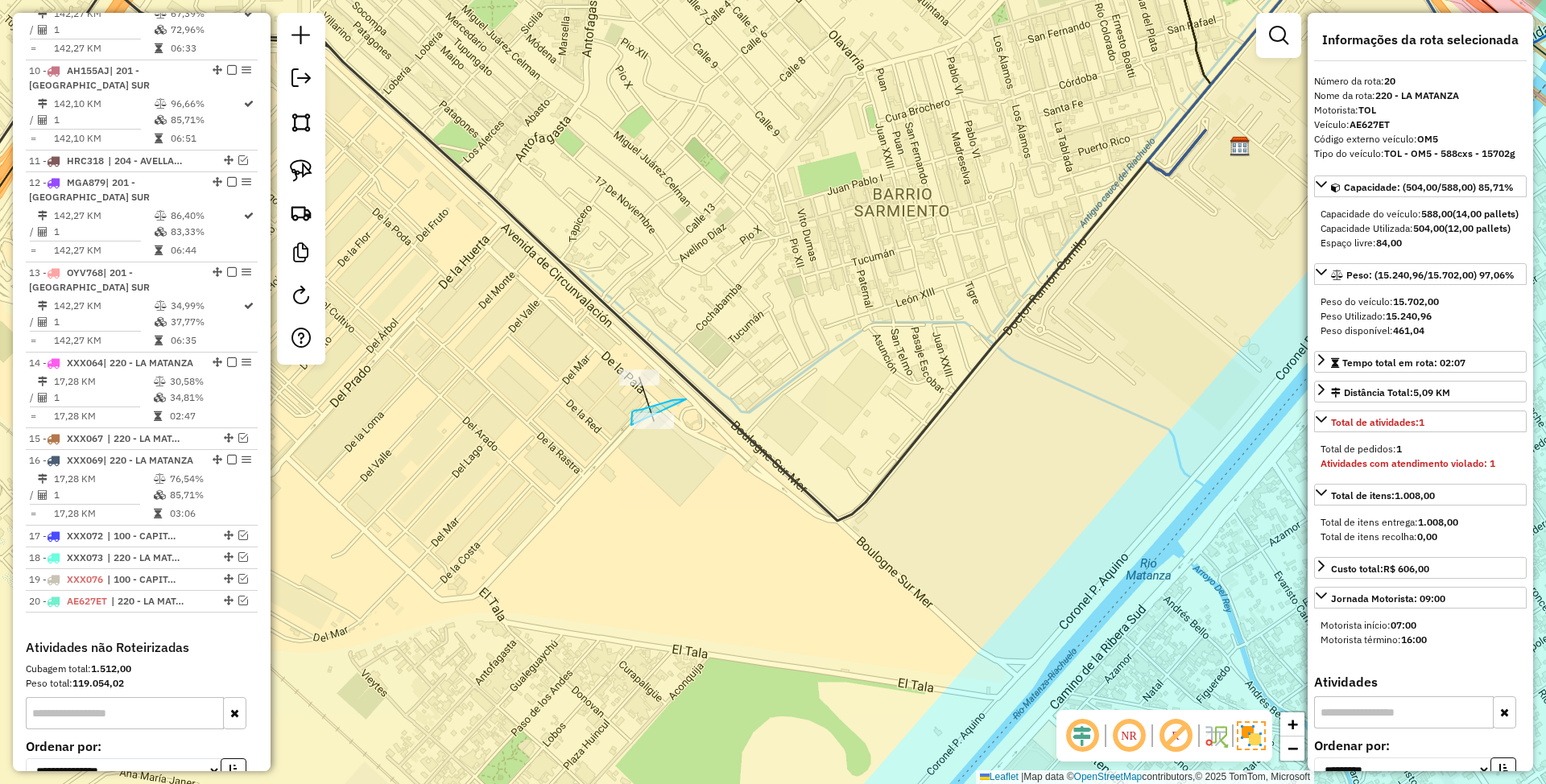
drag, startPoint x: 686, startPoint y: 399, endPoint x: 680, endPoint y: 471, distance: 72.2
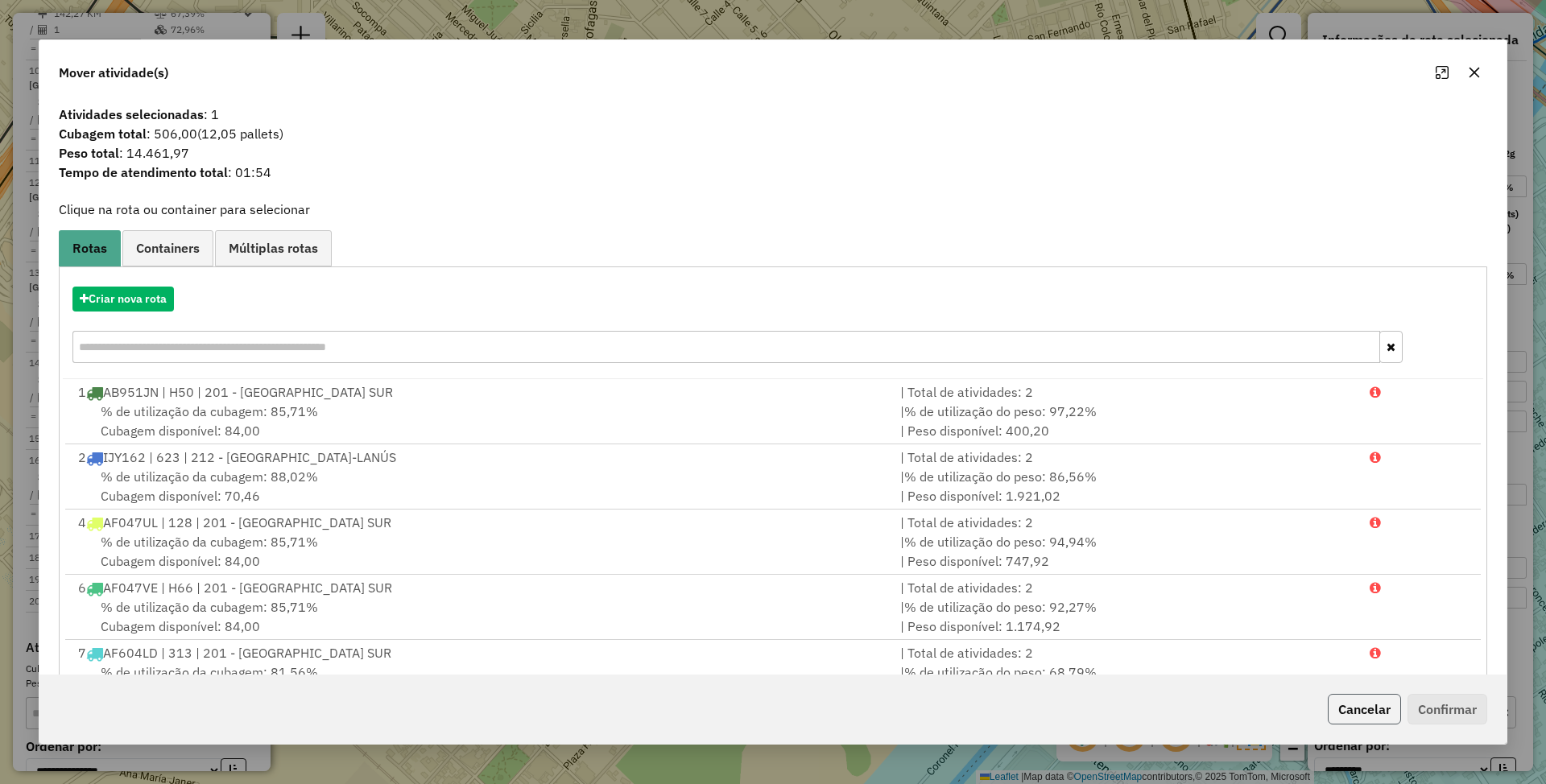
click at [1363, 704] on button "Cancelar" at bounding box center [1364, 709] width 73 height 31
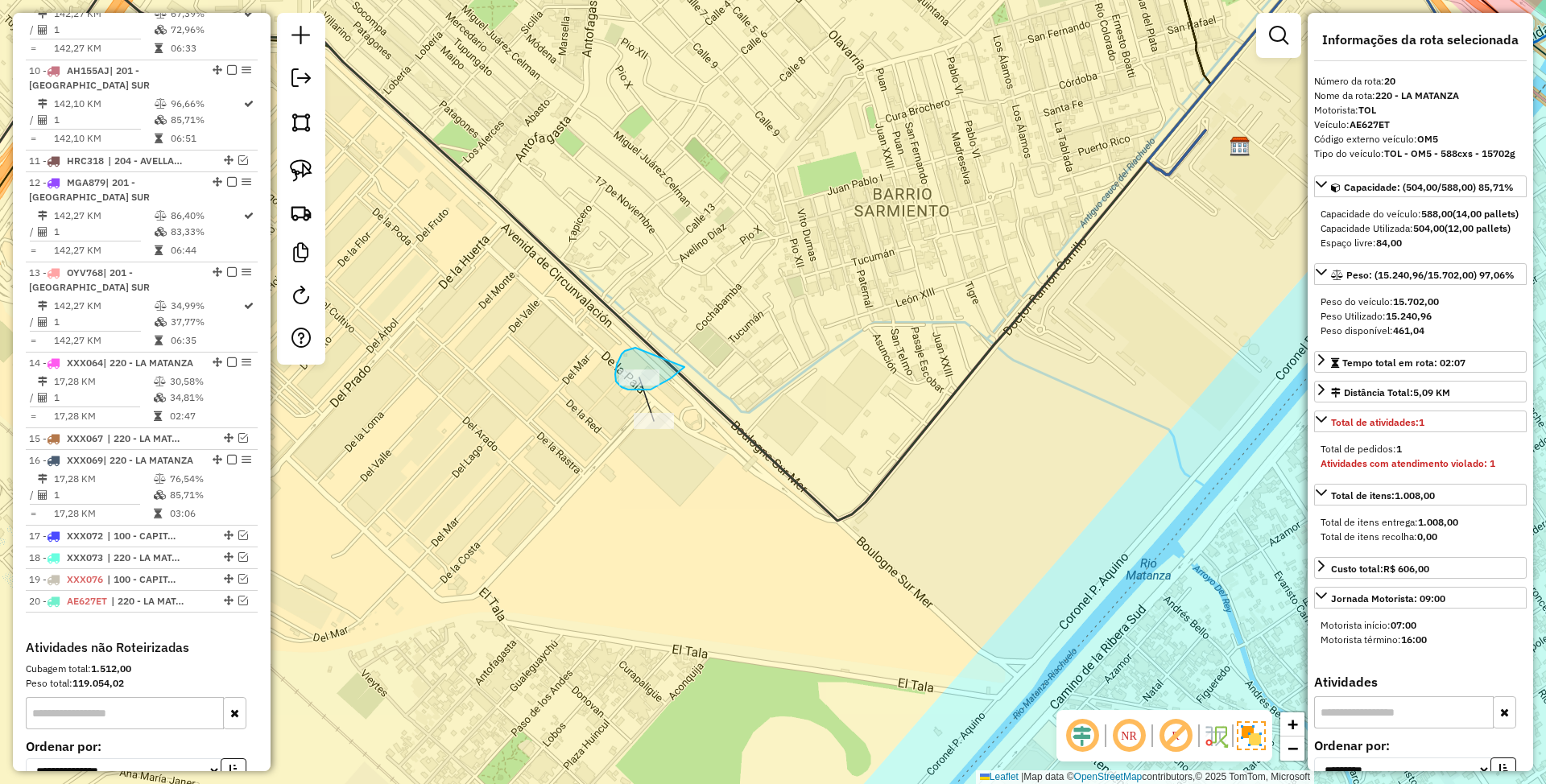
drag, startPoint x: 635, startPoint y: 348, endPoint x: 685, endPoint y: 367, distance: 53.5
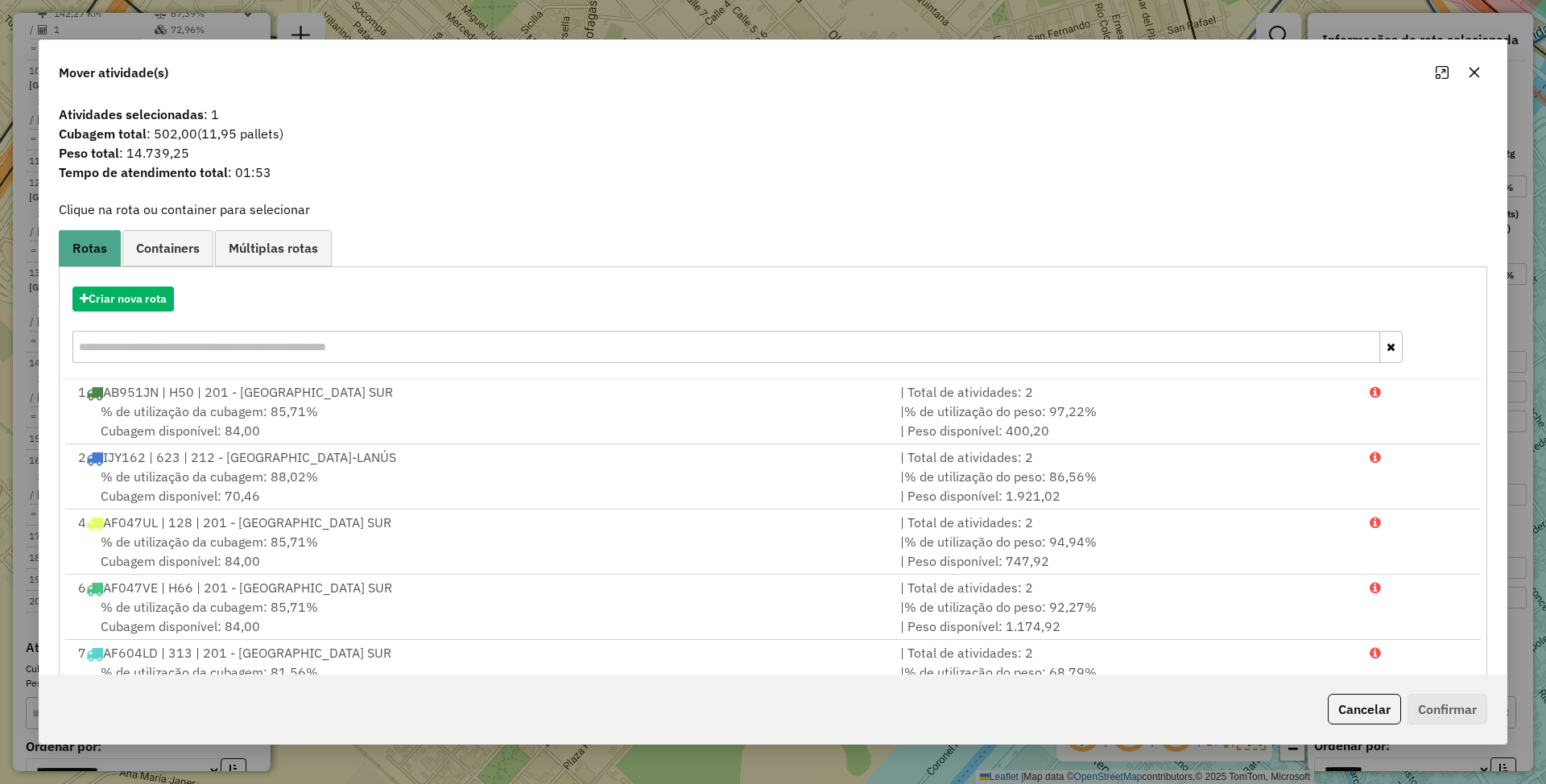
click at [1366, 706] on button "Cancelar" at bounding box center [1364, 709] width 73 height 31
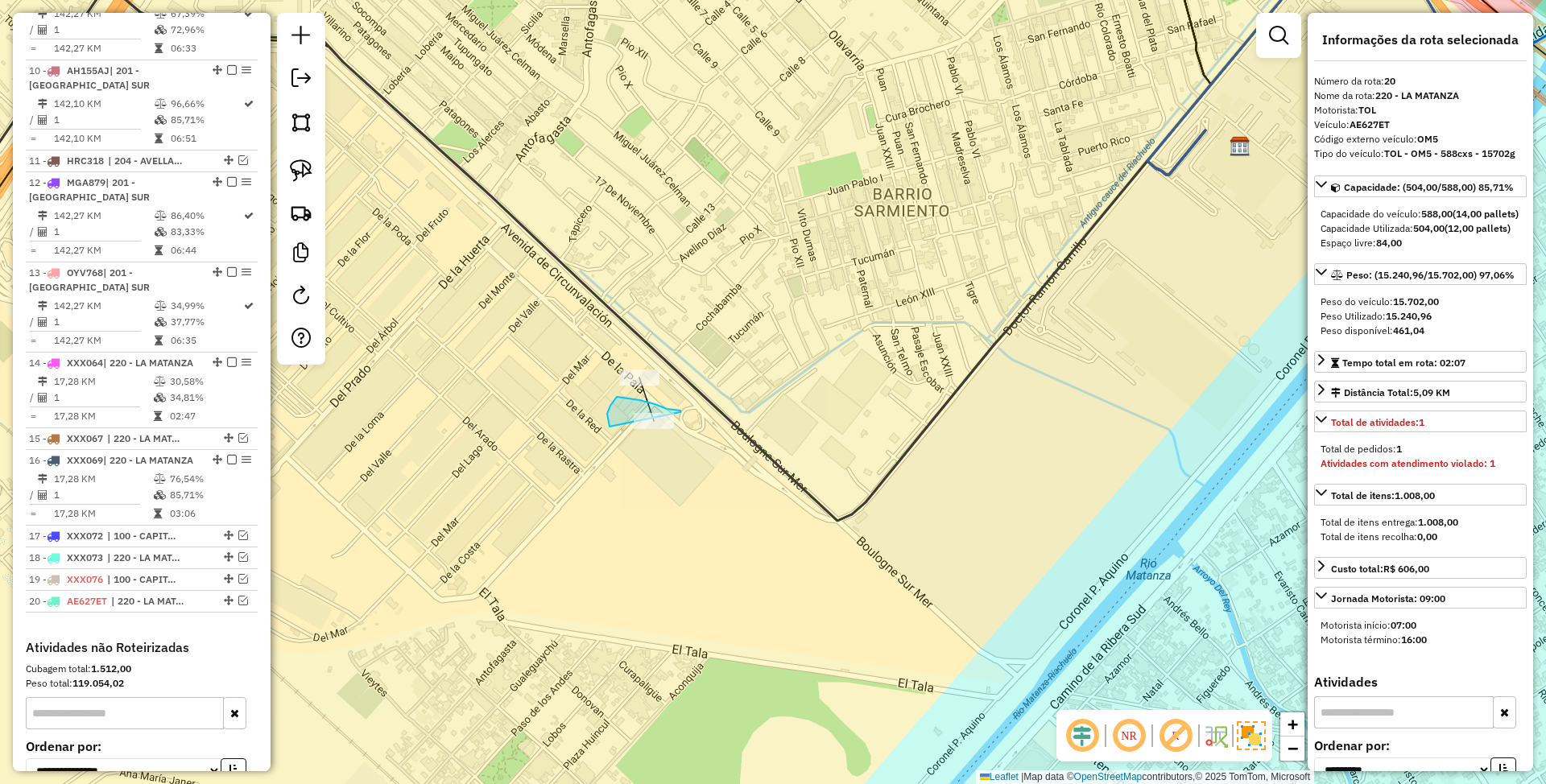
drag, startPoint x: 680, startPoint y: 412, endPoint x: 704, endPoint y: 464, distance: 57.3
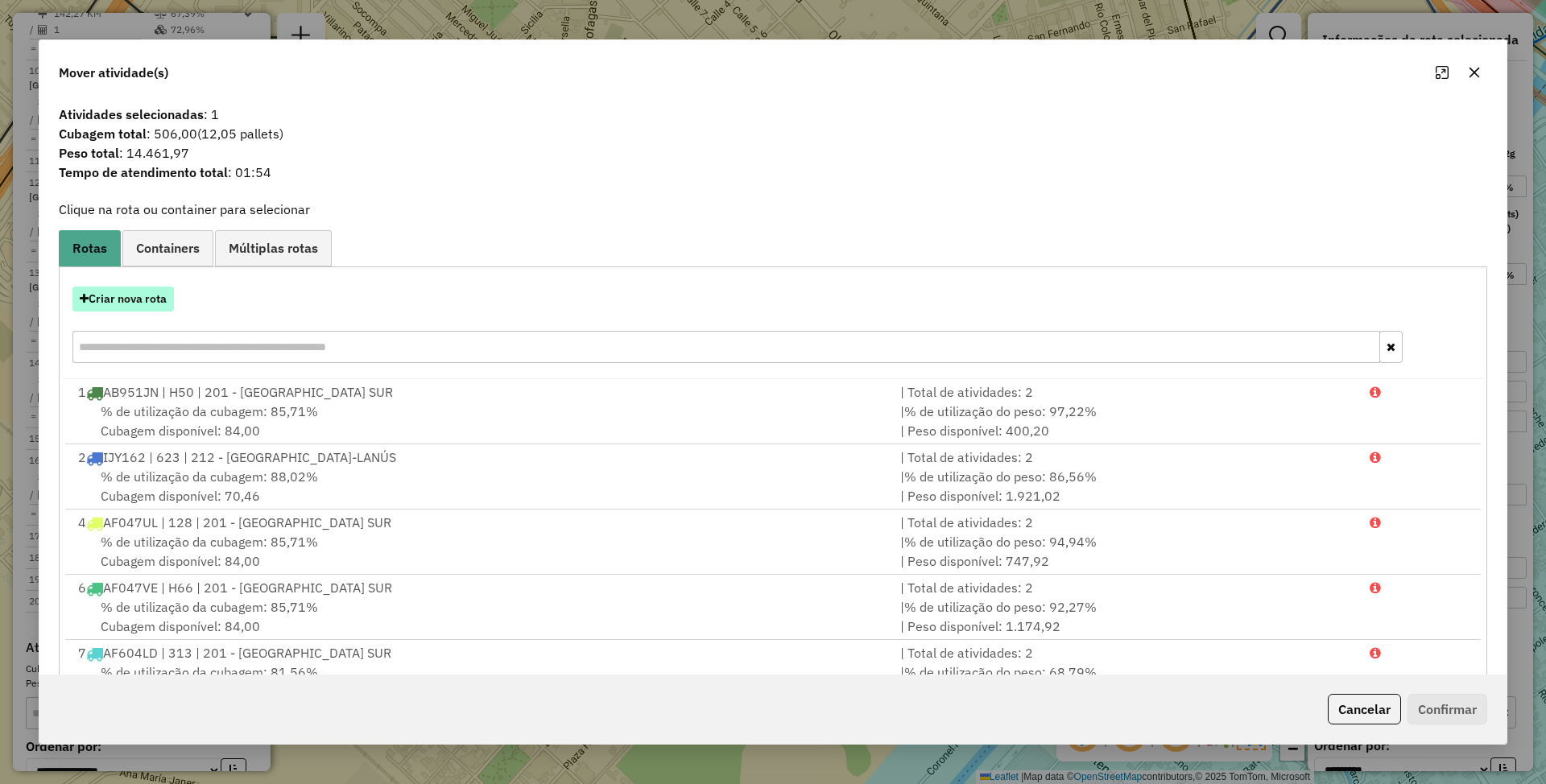
click at [114, 290] on button "Criar nova rota" at bounding box center [123, 299] width 101 height 25
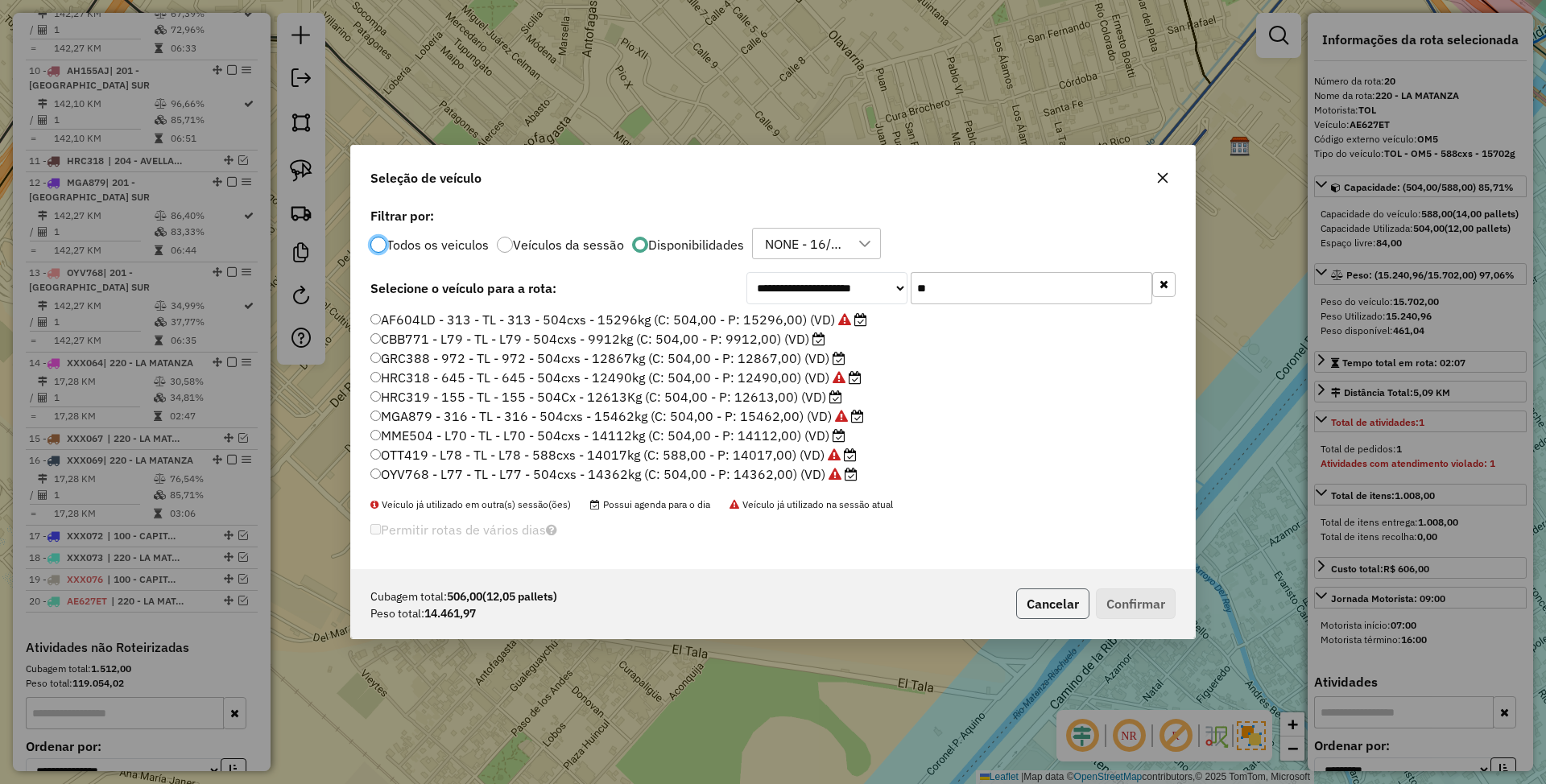
click at [1052, 603] on button "Cancelar" at bounding box center [1052, 604] width 73 height 31
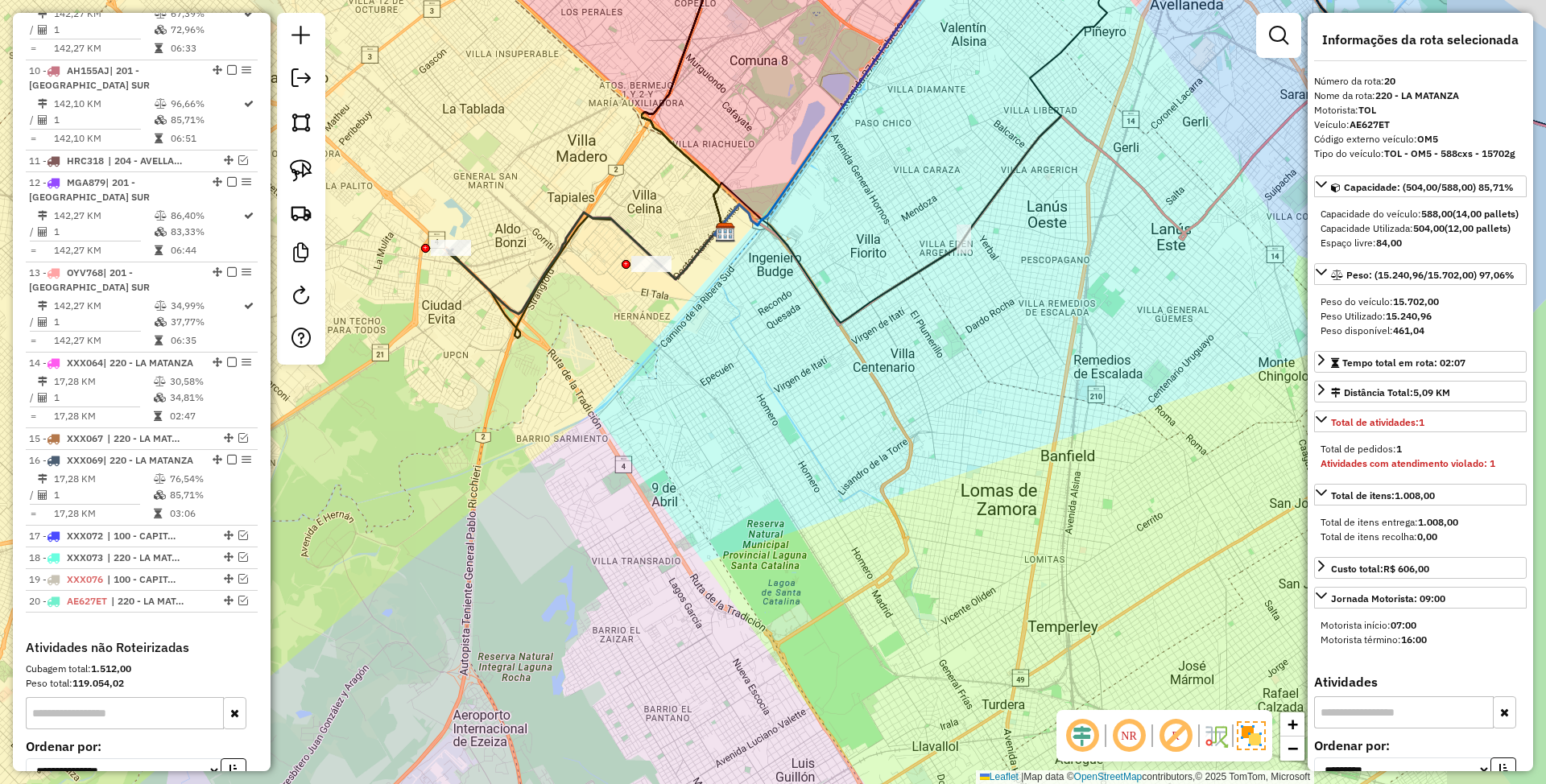
drag, startPoint x: 800, startPoint y: 425, endPoint x: 495, endPoint y: 517, distance: 318.6
click at [495, 498] on div "Janela de atendimento Grade de atendimento Capacidade Transportadoras Veículos …" at bounding box center [773, 392] width 1546 height 784
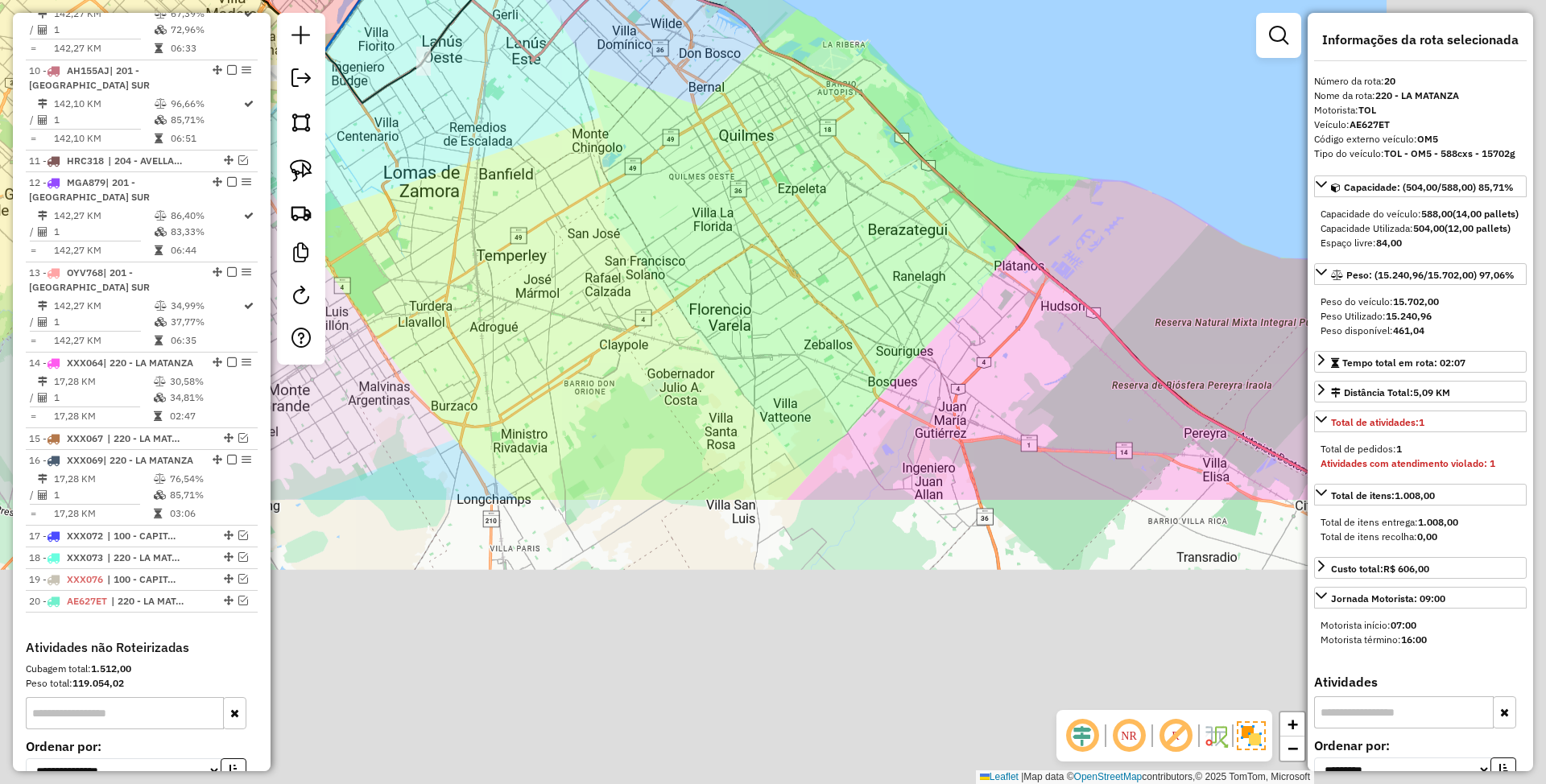
drag, startPoint x: 773, startPoint y: 590, endPoint x: 491, endPoint y: 152, distance: 520.9
click at [491, 152] on div "Janela de atendimento Grade de atendimento Capacidade Transportadoras Veículos …" at bounding box center [773, 392] width 1546 height 784
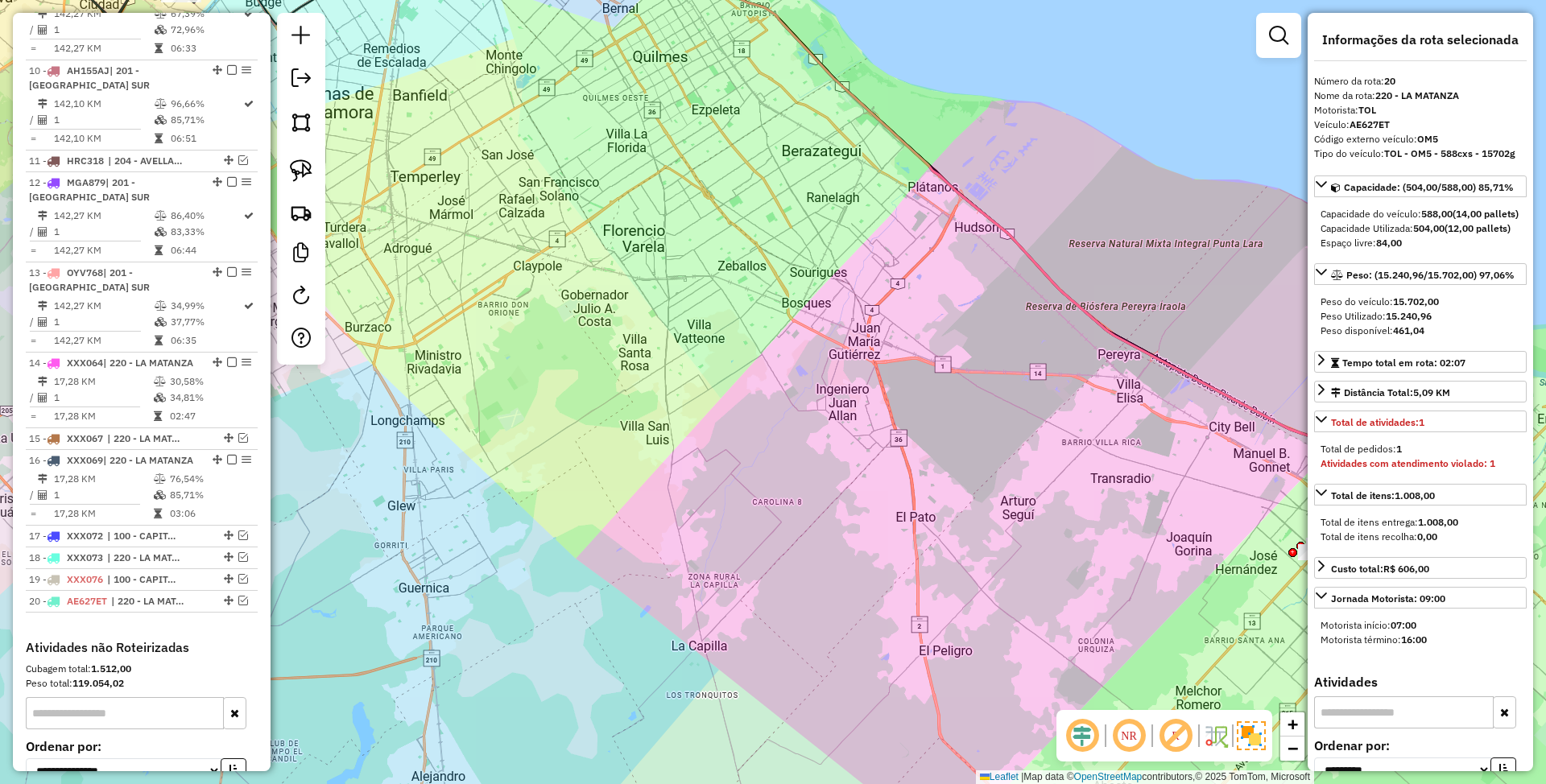
drag, startPoint x: 836, startPoint y: 410, endPoint x: 409, endPoint y: 230, distance: 463.4
click at [409, 230] on div "Janela de atendimento Grade de atendimento Capacidade Transportadoras Veículos …" at bounding box center [773, 392] width 1546 height 784
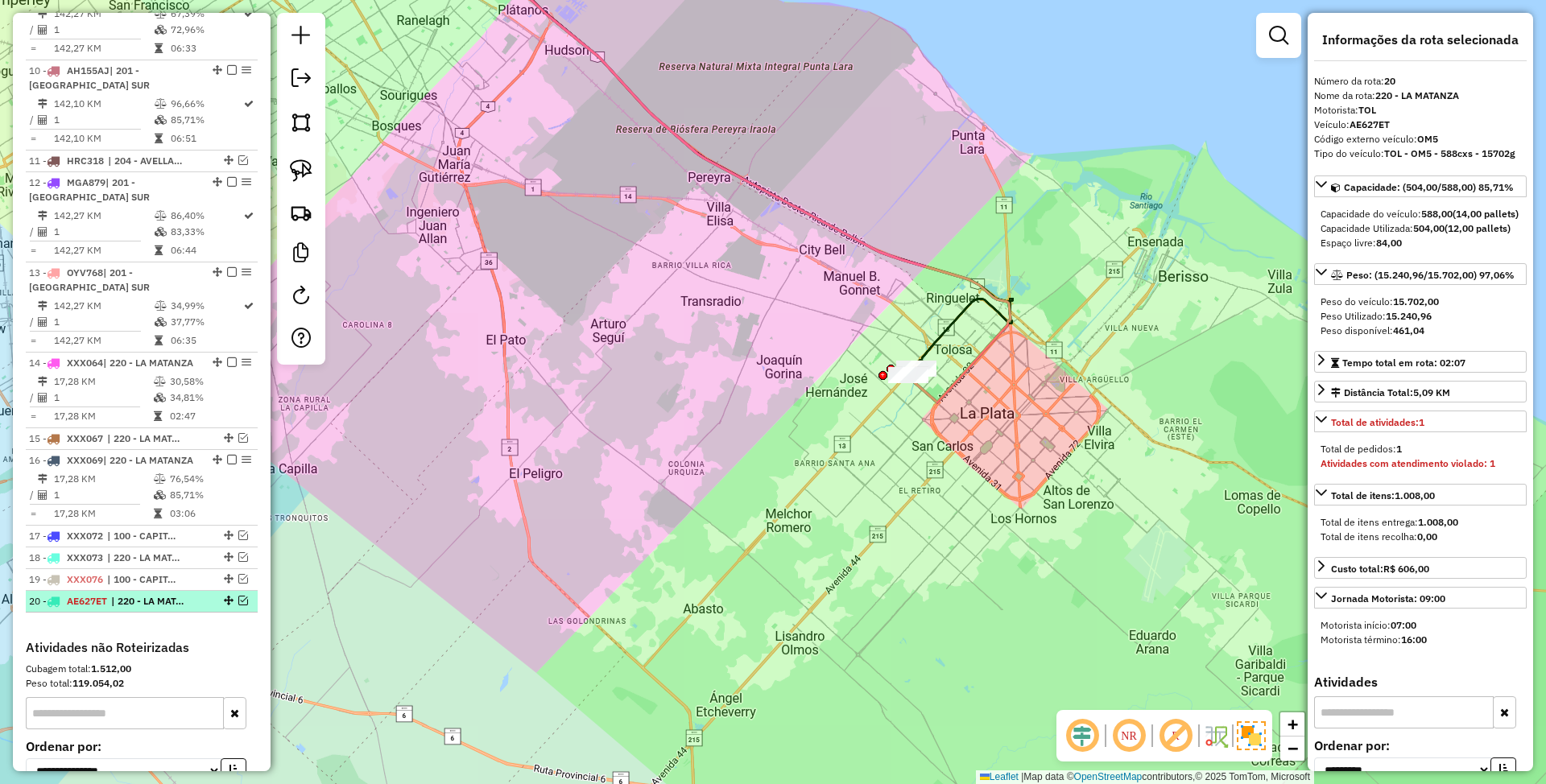
click at [134, 608] on span "| 220 - LA MATANZA" at bounding box center [148, 602] width 74 height 15
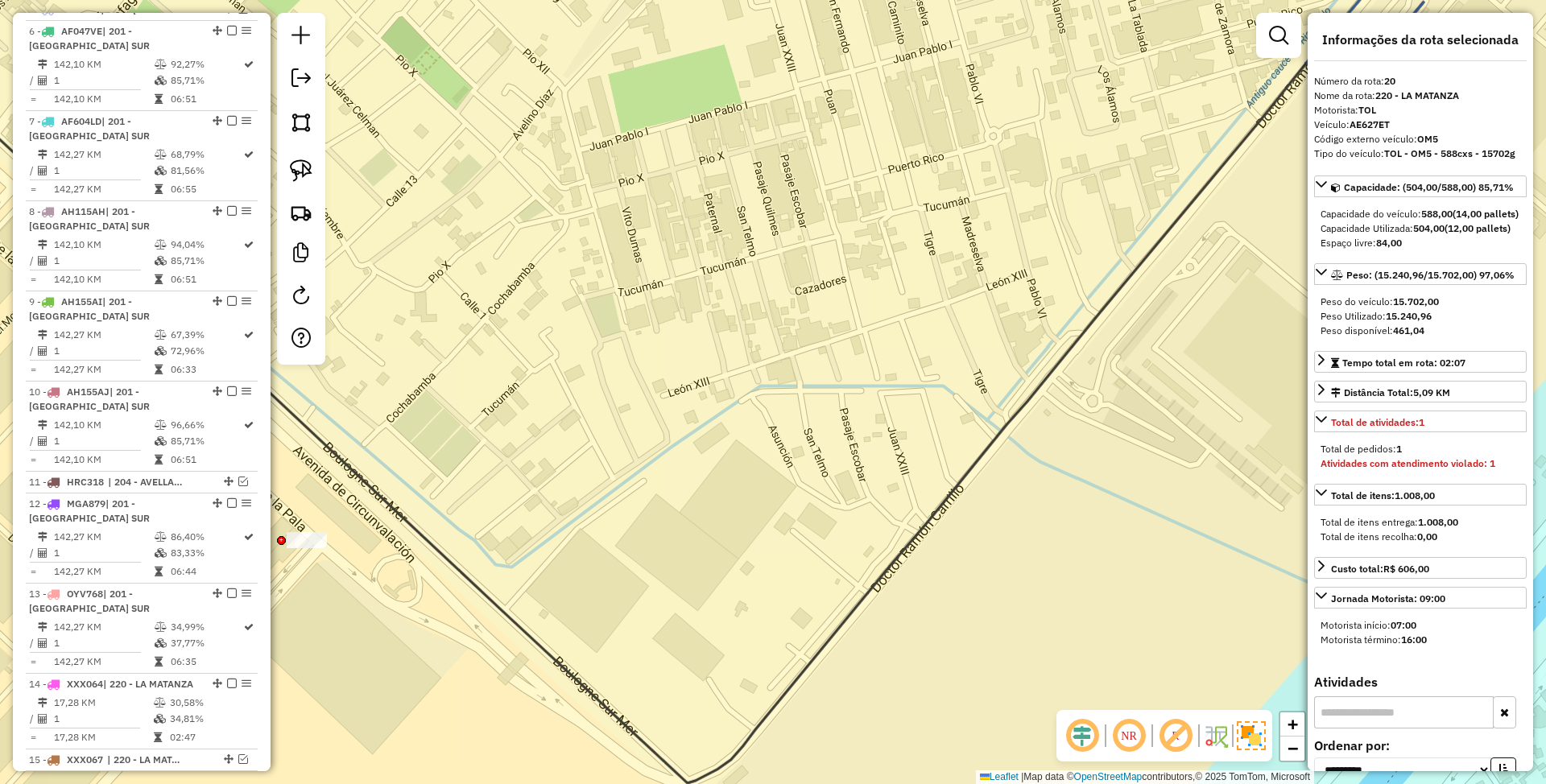
scroll to position [925, 0]
click at [141, 489] on span "| 204 - AVELLANEDA-[GEOGRAPHIC_DATA]" at bounding box center [145, 484] width 74 height 15
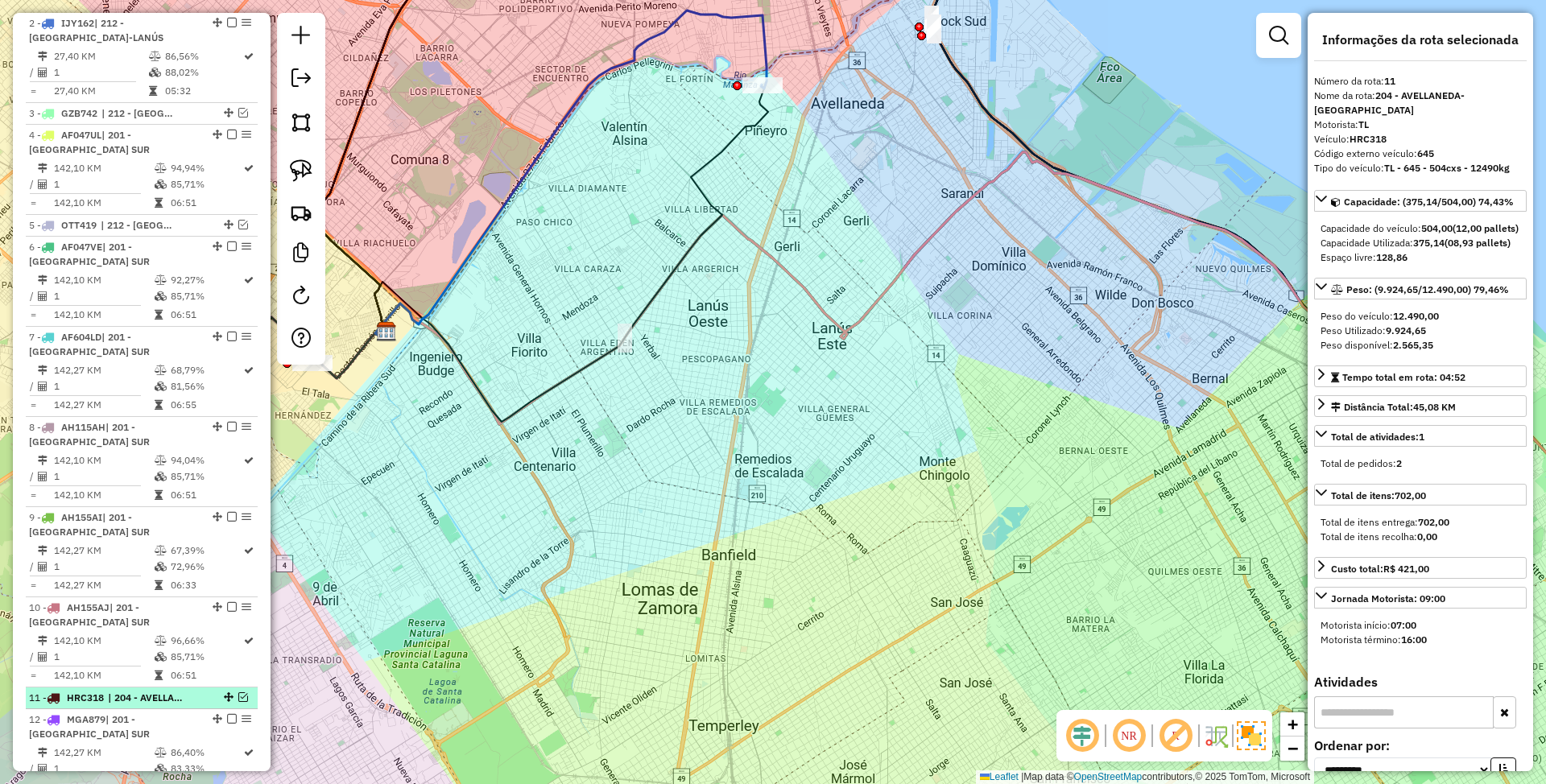
scroll to position [603, 0]
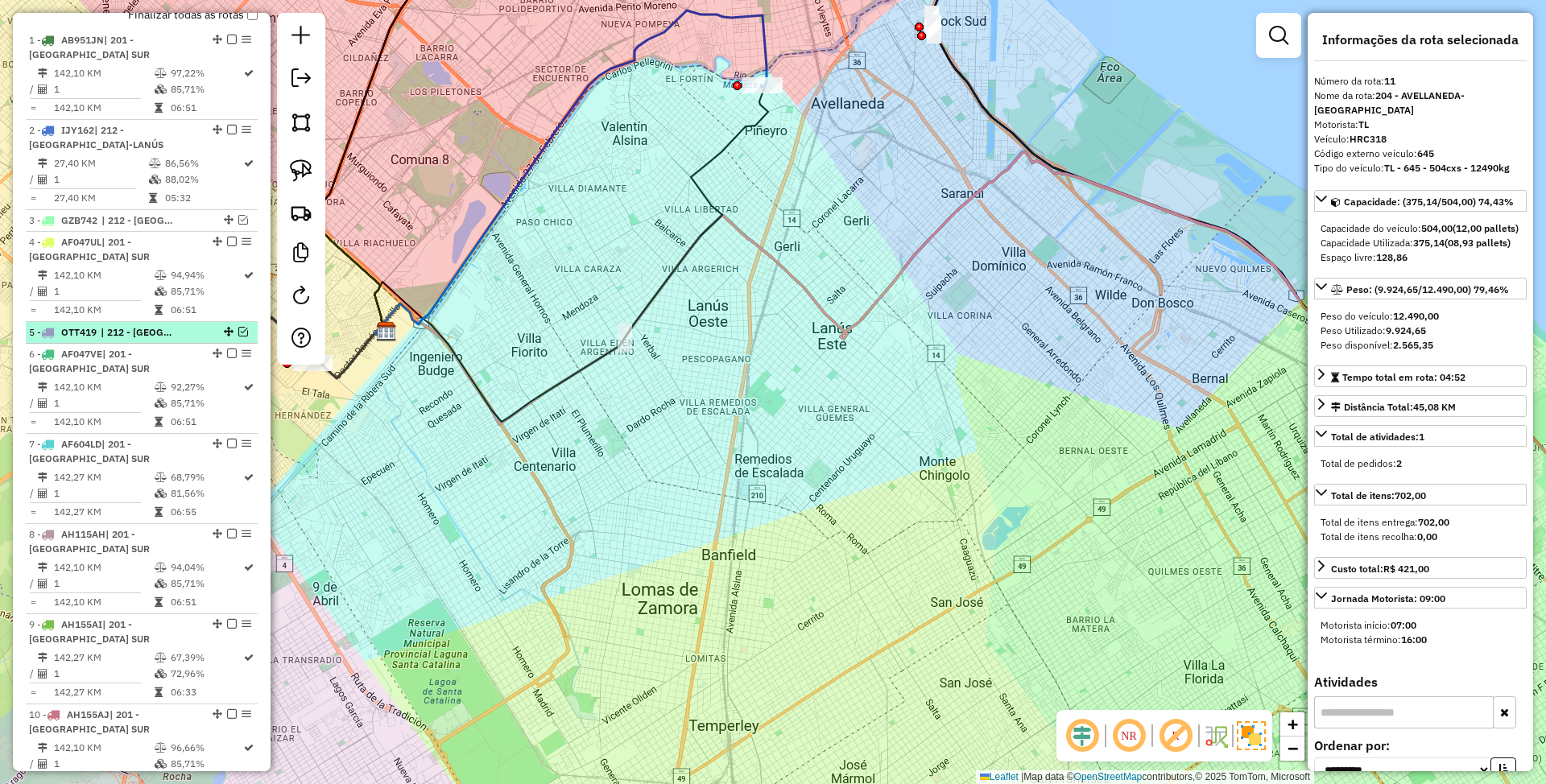
click at [140, 332] on span "| 212 - [GEOGRAPHIC_DATA]-LANÚS" at bounding box center [138, 333] width 74 height 15
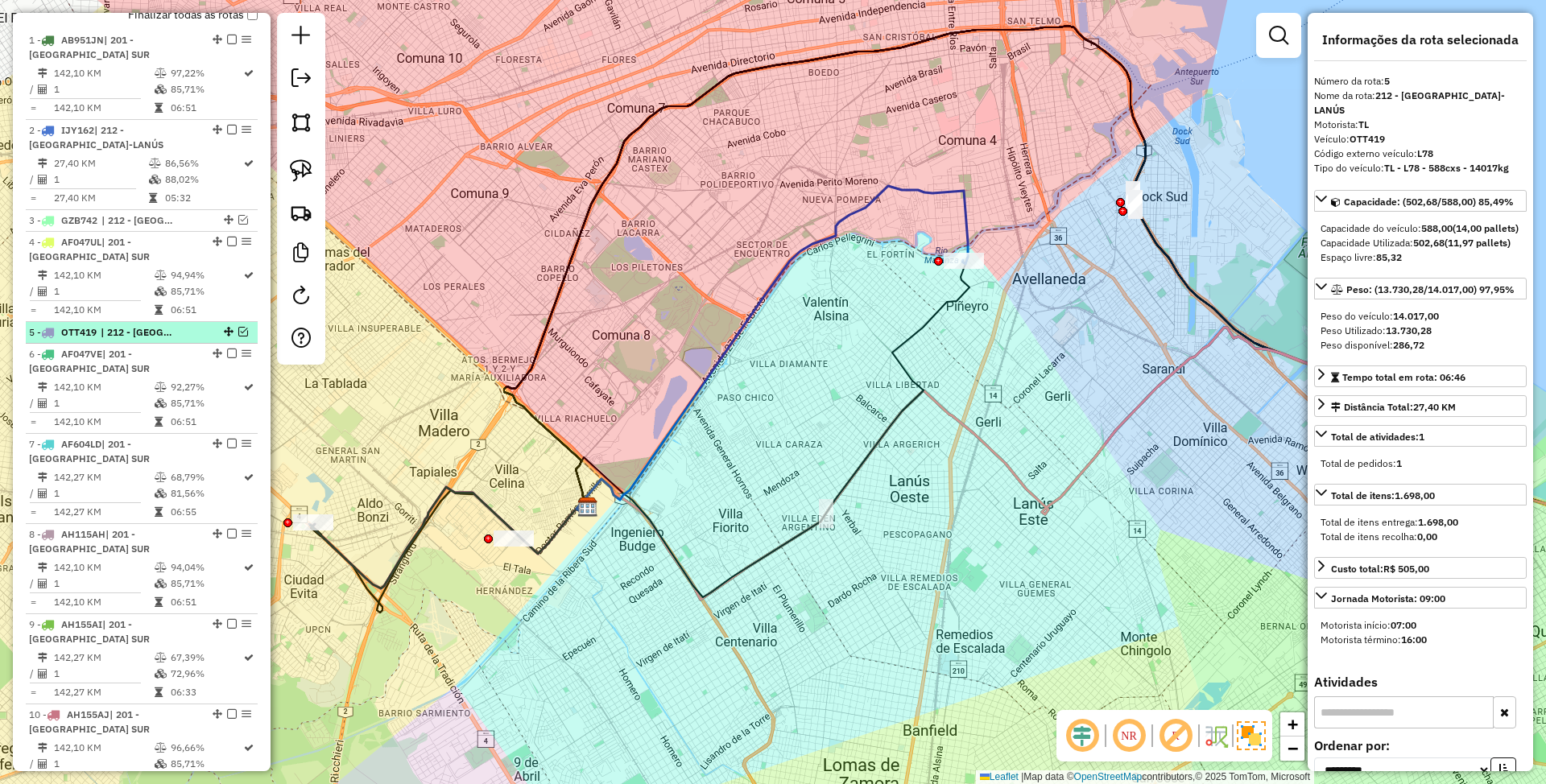
click at [238, 332] on em at bounding box center [243, 331] width 9 height 9
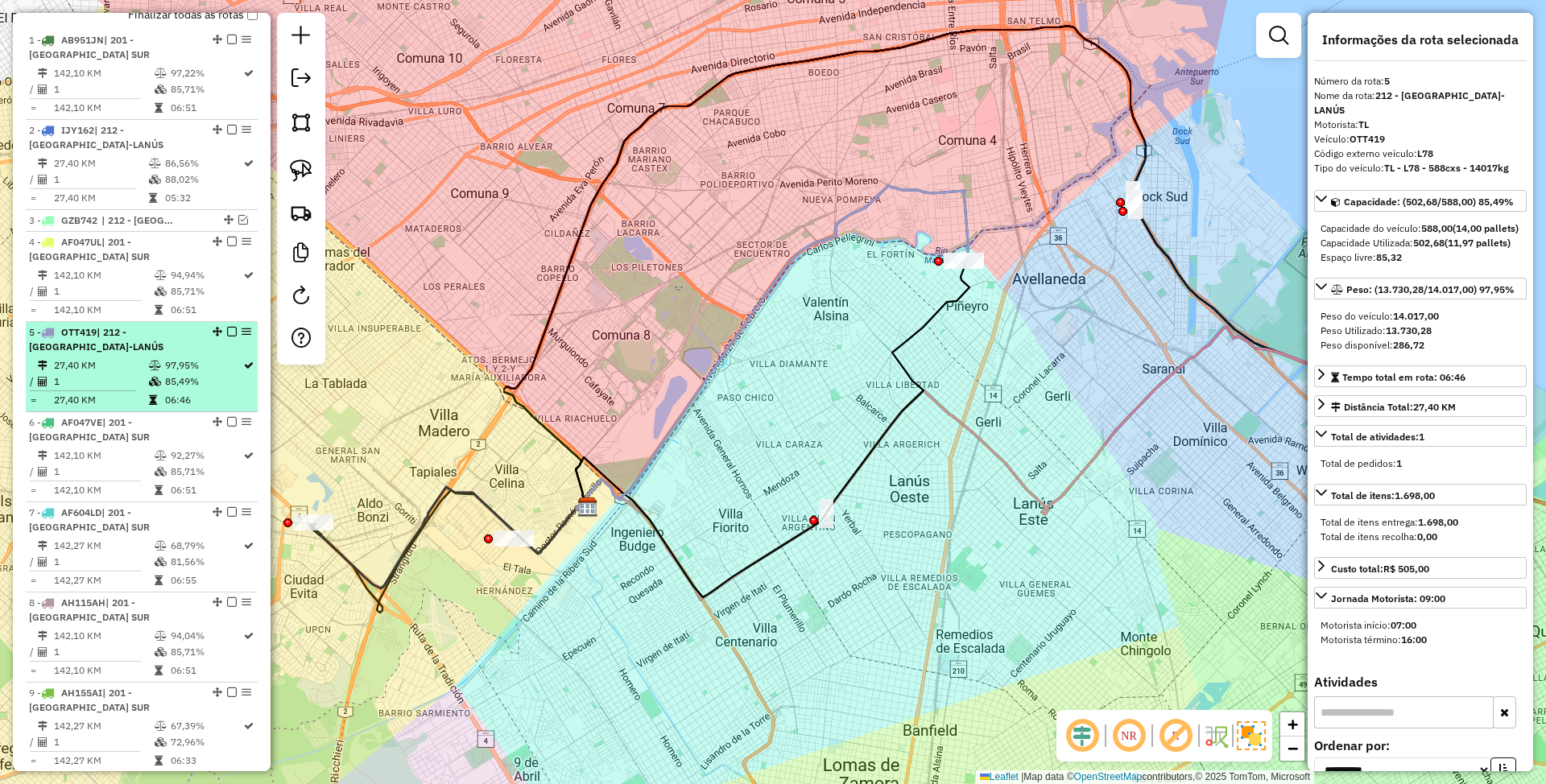
click at [227, 333] on em at bounding box center [232, 331] width 9 height 9
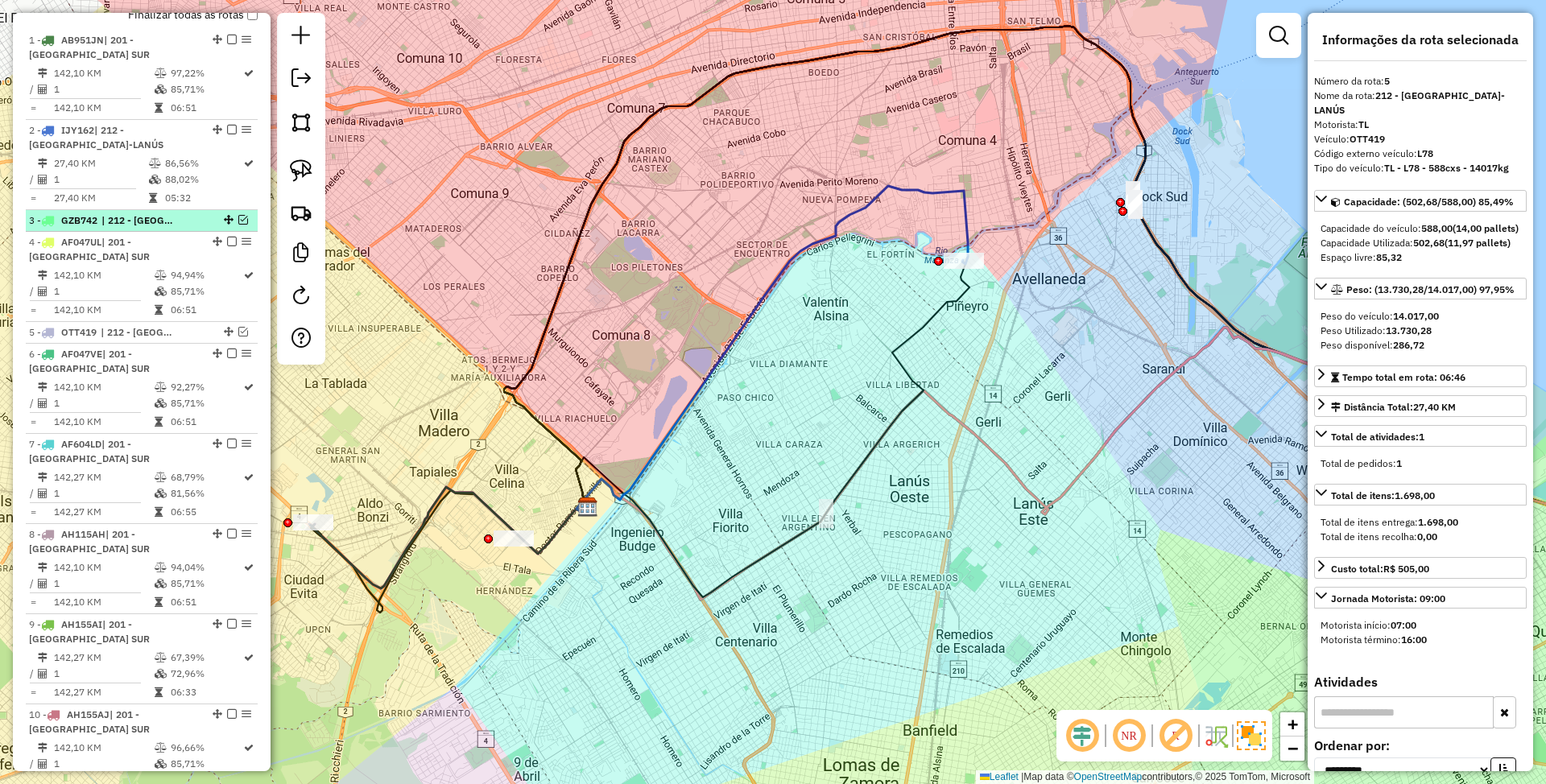
click at [168, 211] on li "3 - GZB742 | 212 - AVELLANEDA-LANÚS" at bounding box center [141, 220] width 232 height 21
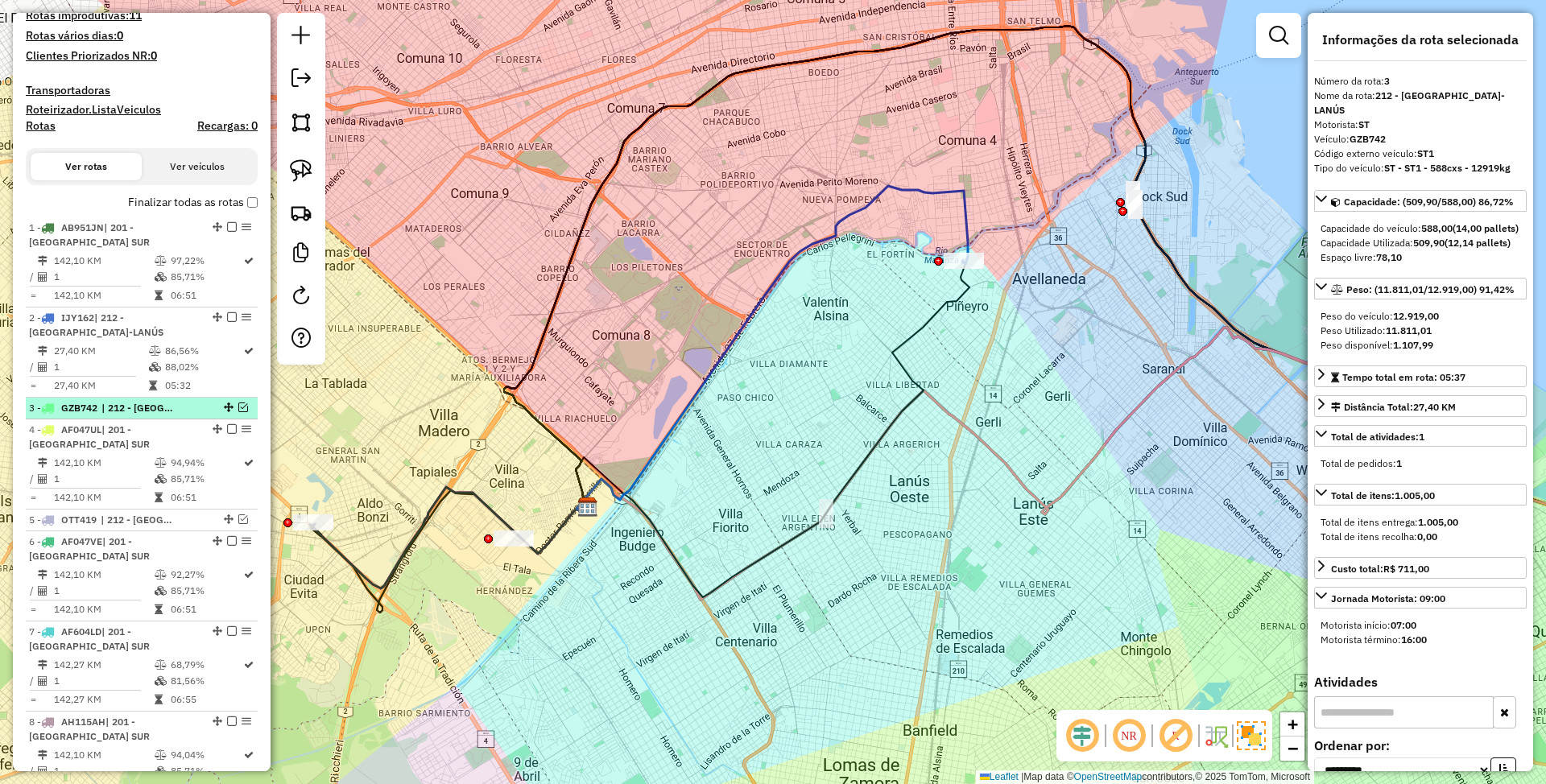
scroll to position [388, 0]
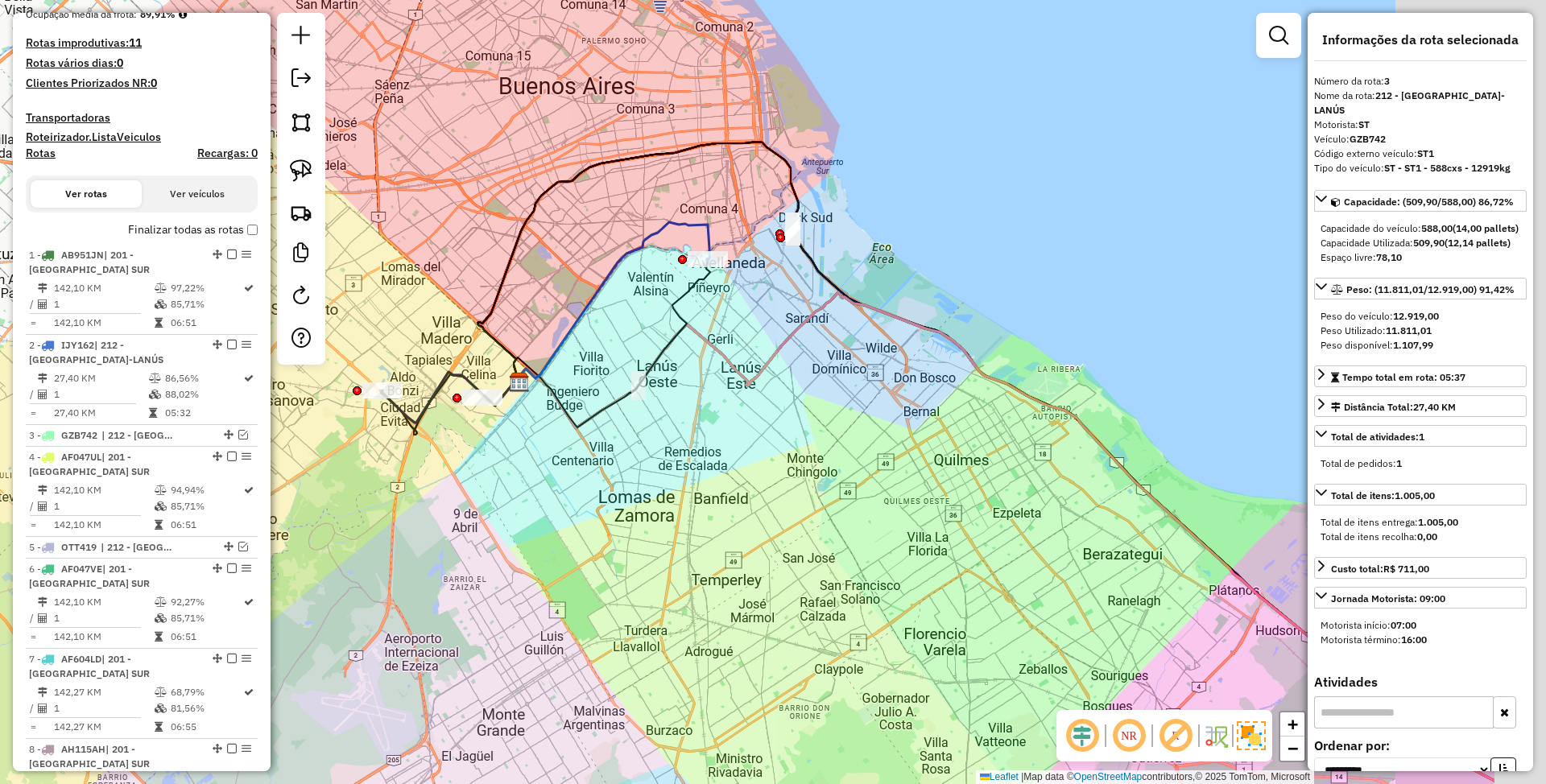
drag, startPoint x: 966, startPoint y: 517, endPoint x: 731, endPoint y: 420, distance: 254.2
click at [732, 420] on div "Janela de atendimento Grade de atendimento Capacidade Transportadoras Veículos …" at bounding box center [773, 392] width 1546 height 784
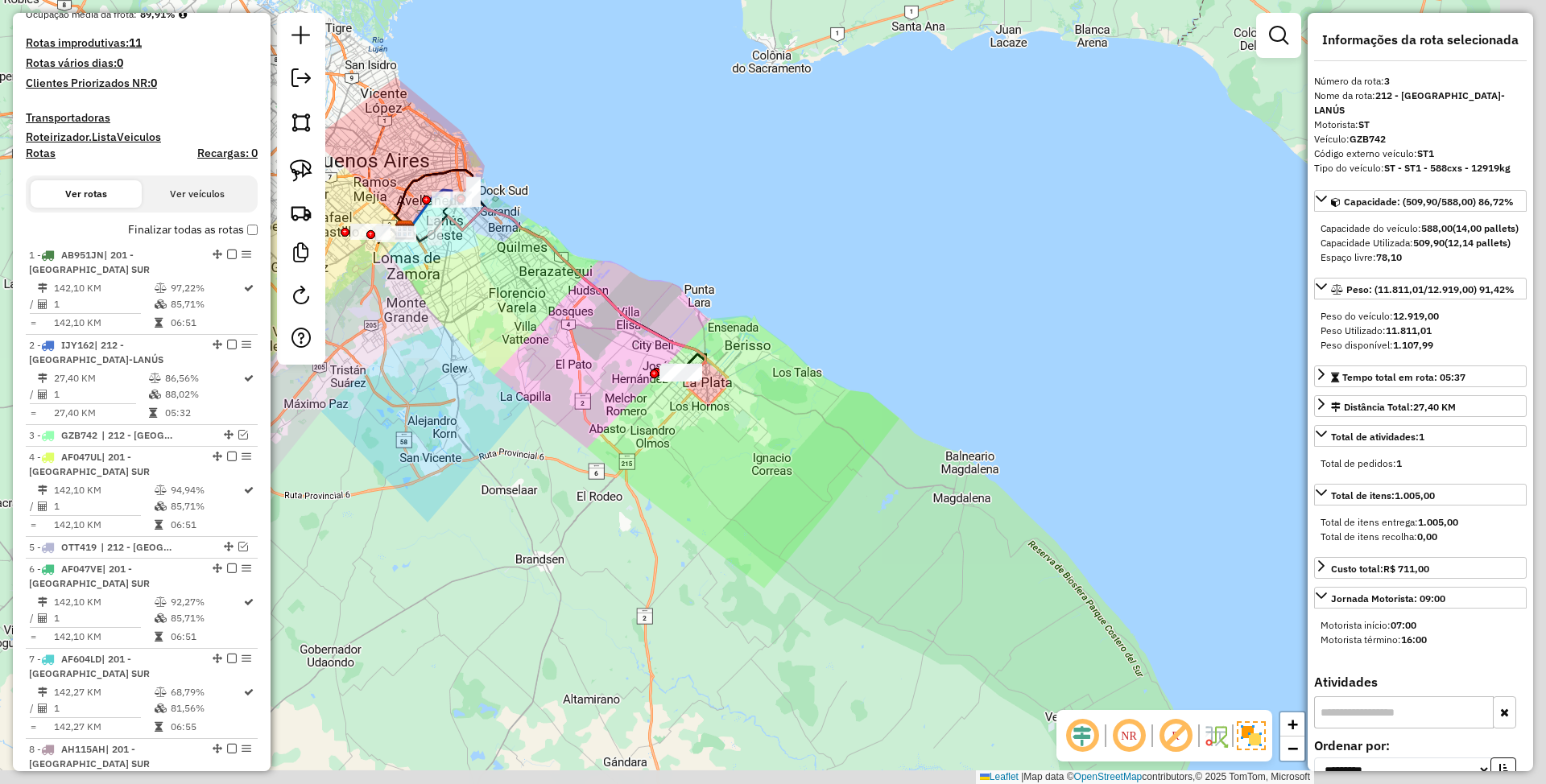
drag, startPoint x: 823, startPoint y: 520, endPoint x: 561, endPoint y: 345, distance: 315.1
click at [561, 345] on div "Janela de atendimento Grade de atendimento Capacidade Transportadoras Veículos …" at bounding box center [773, 392] width 1546 height 784
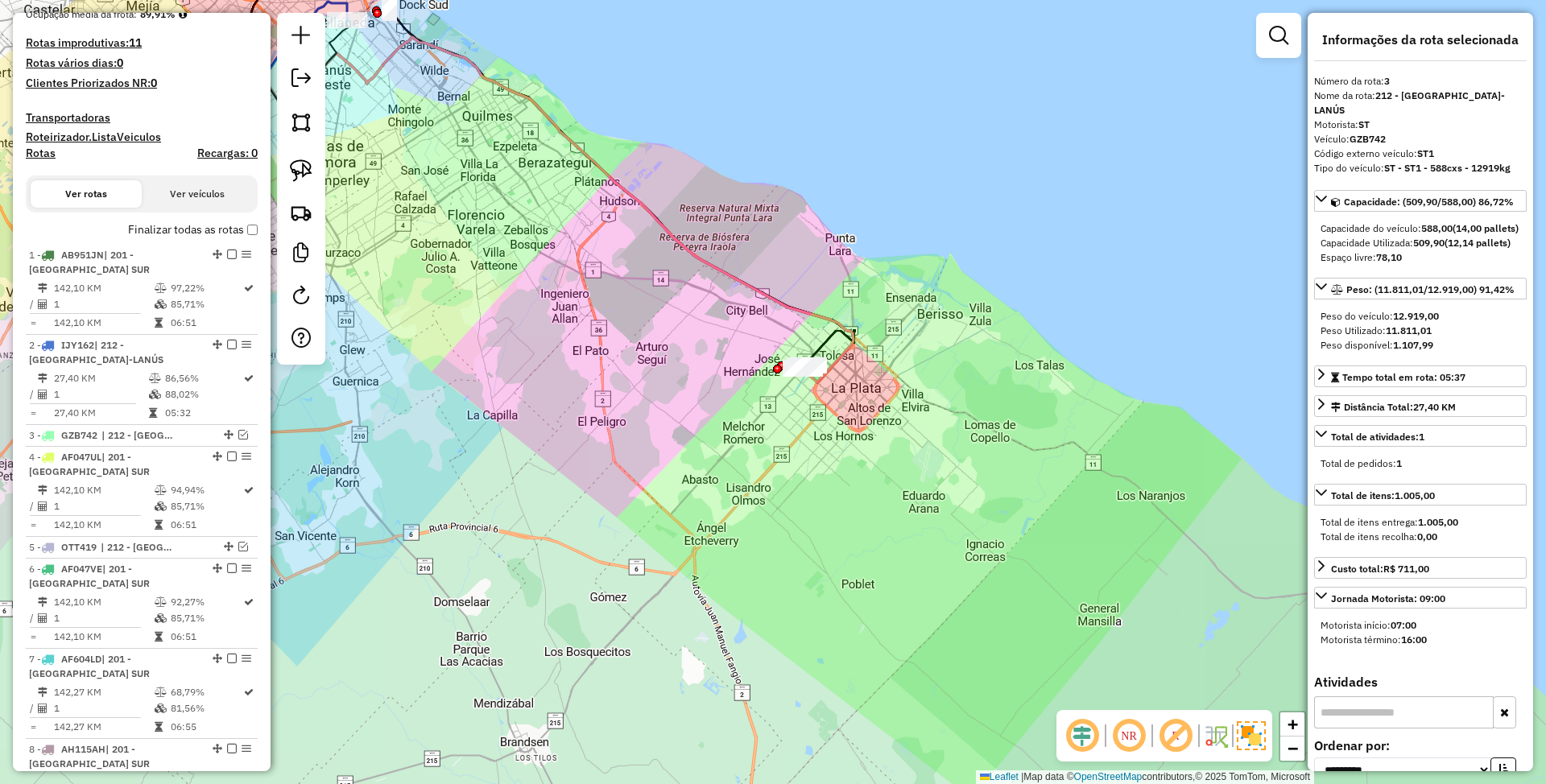
drag, startPoint x: 712, startPoint y: 449, endPoint x: 732, endPoint y: 455, distance: 20.9
click at [732, 455] on div "Janela de atendimento Grade de atendimento Capacidade Transportadoras Veículos …" at bounding box center [773, 392] width 1546 height 784
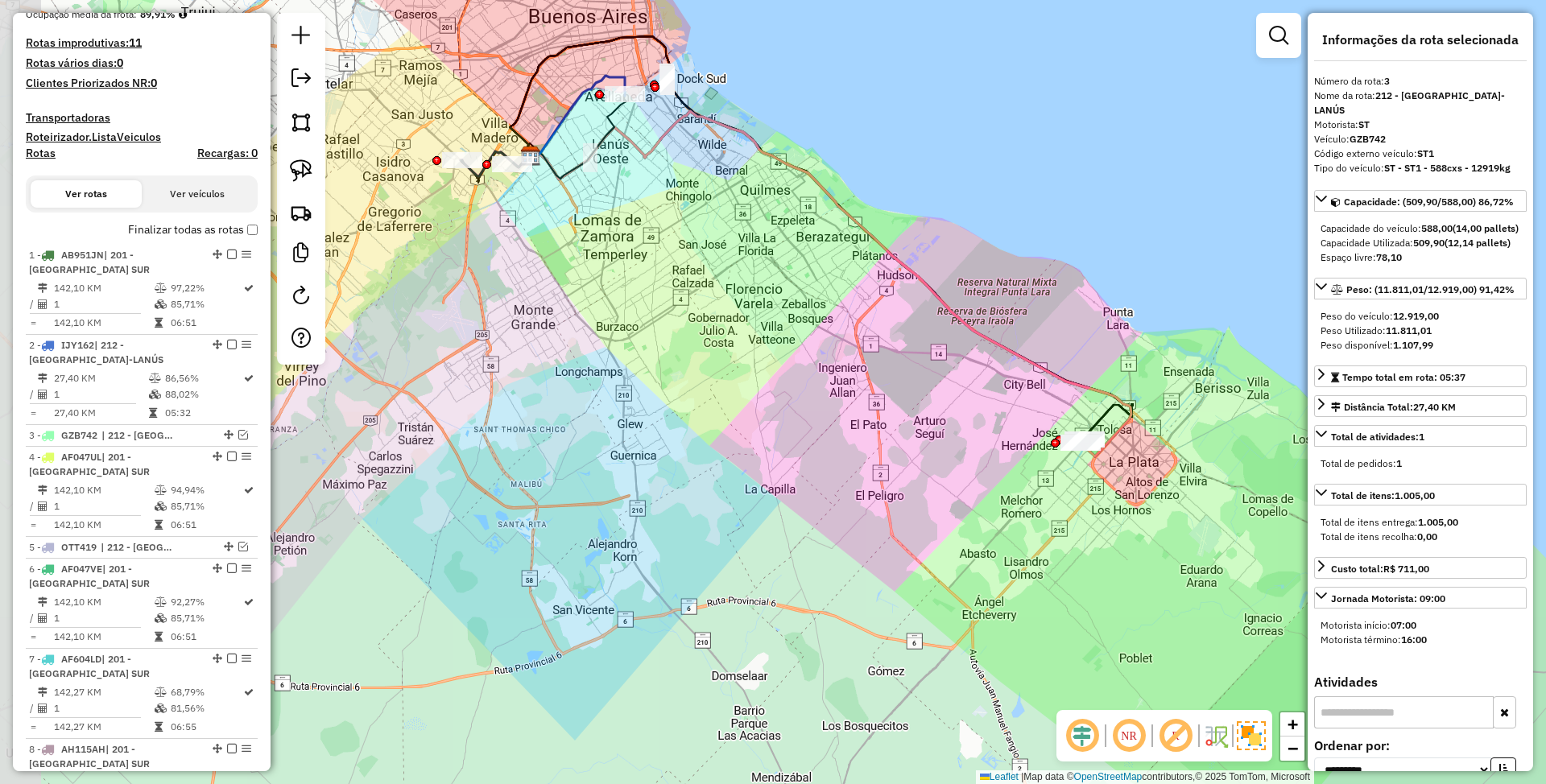
drag, startPoint x: 573, startPoint y: 464, endPoint x: 831, endPoint y: 533, distance: 267.1
click at [831, 533] on div "Janela de atendimento Grade de atendimento Capacidade Transportadoras Veículos …" at bounding box center [773, 392] width 1546 height 784
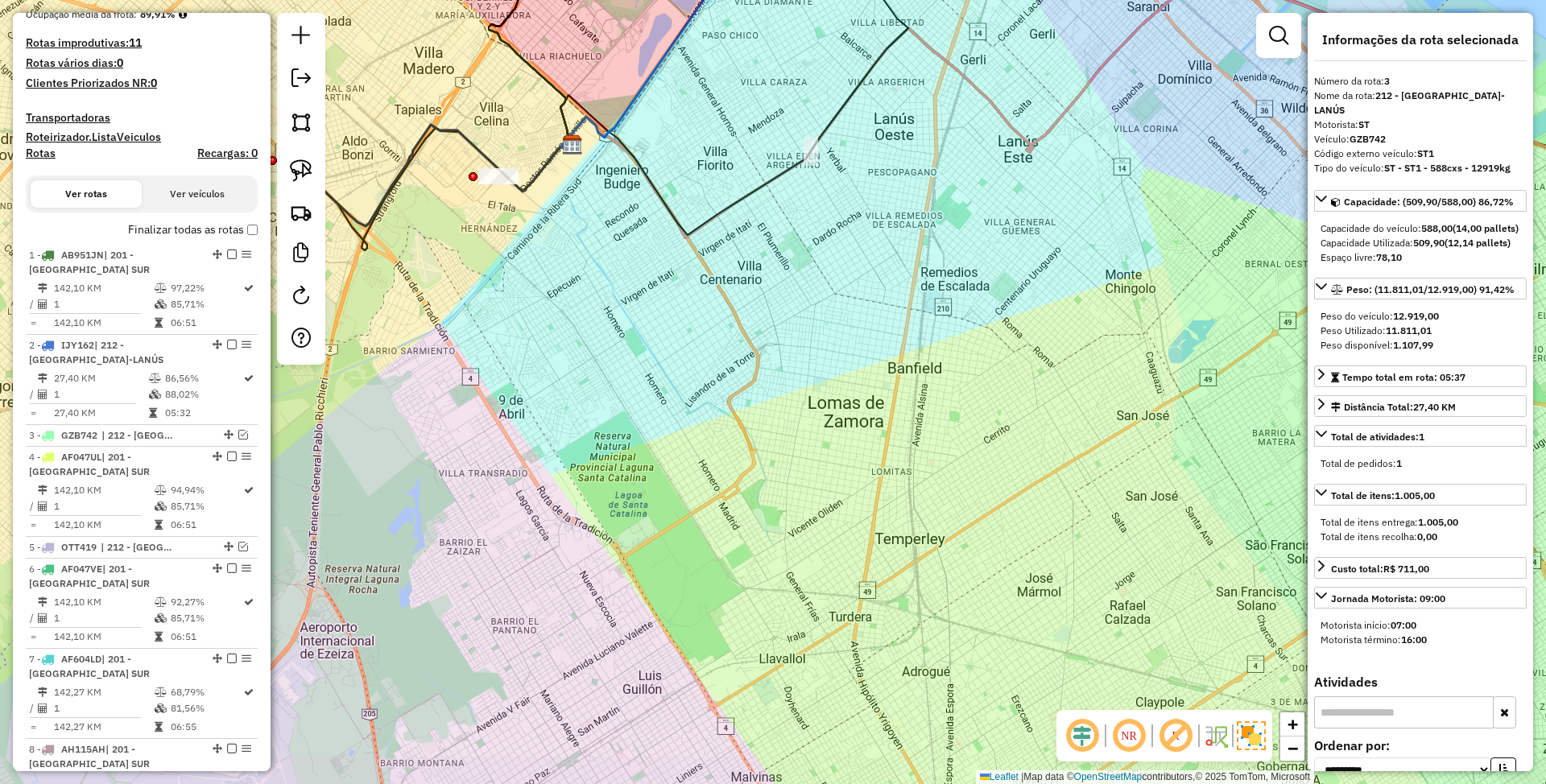
drag, startPoint x: 867, startPoint y: 502, endPoint x: 500, endPoint y: 348, distance: 398.0
click at [500, 348] on div "Janela de atendimento Grade de atendimento Capacidade Transportadoras Veículos …" at bounding box center [773, 392] width 1546 height 784
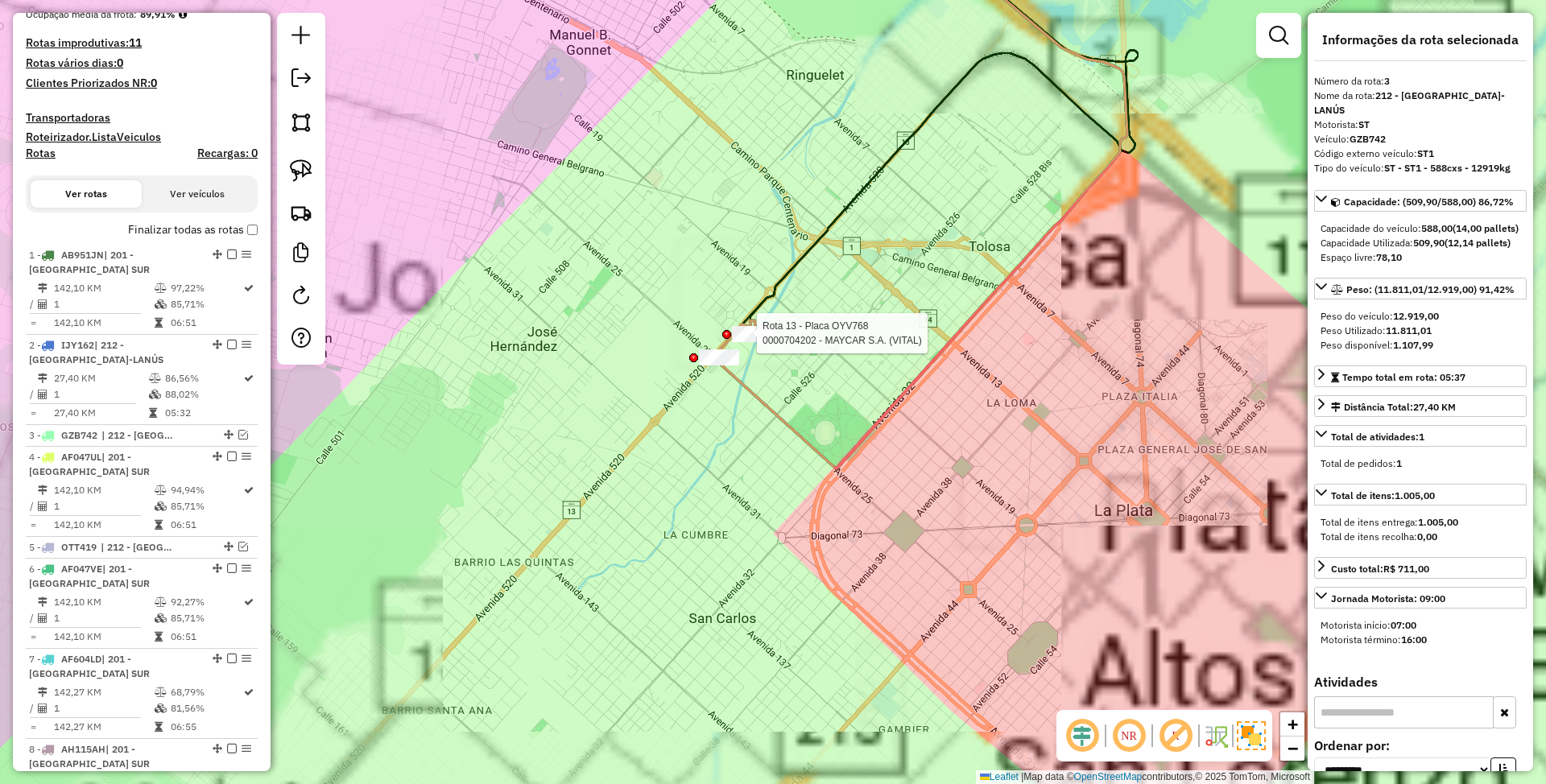
click at [755, 342] on div at bounding box center [752, 334] width 40 height 16
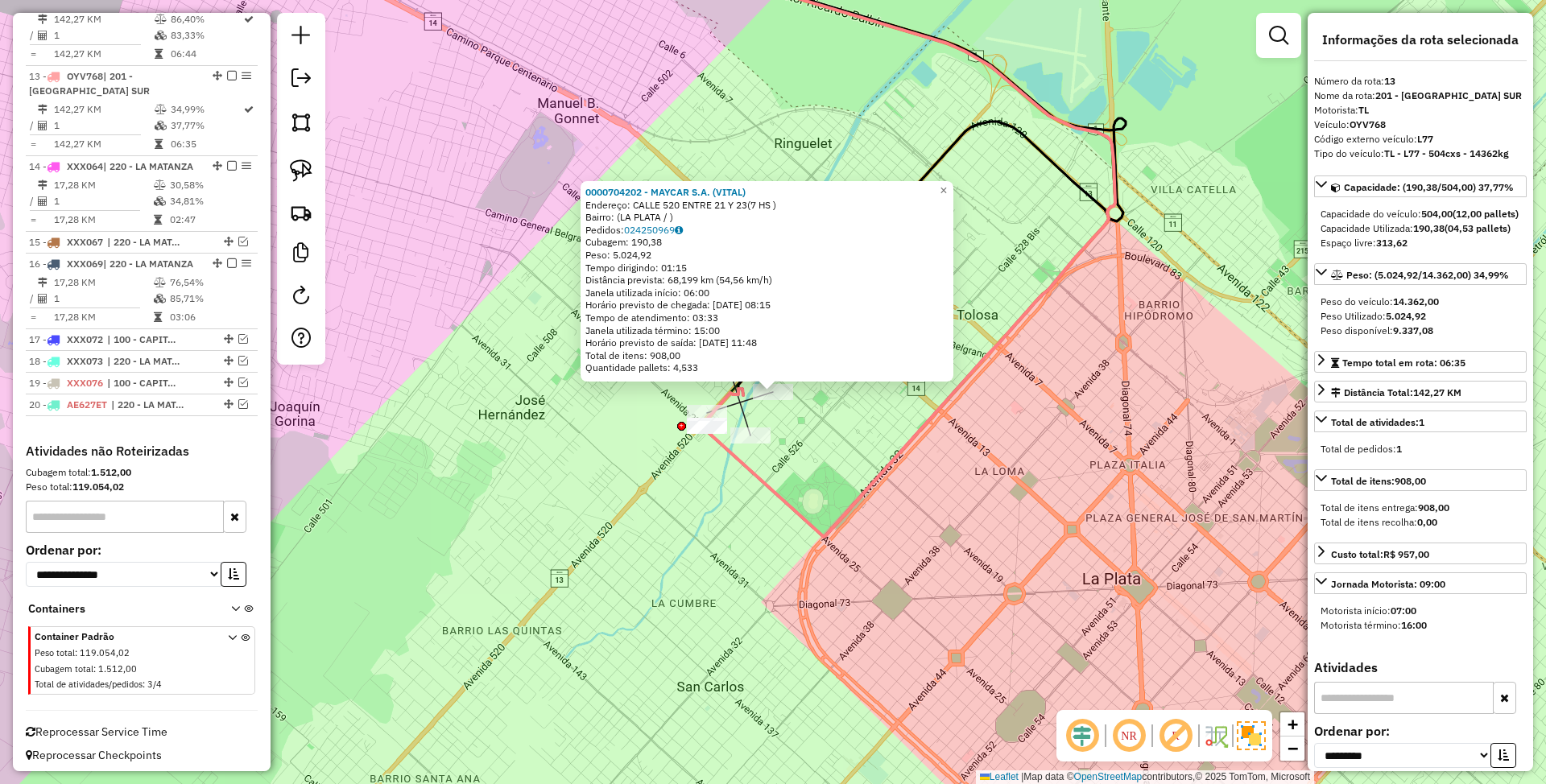
scroll to position [1483, 0]
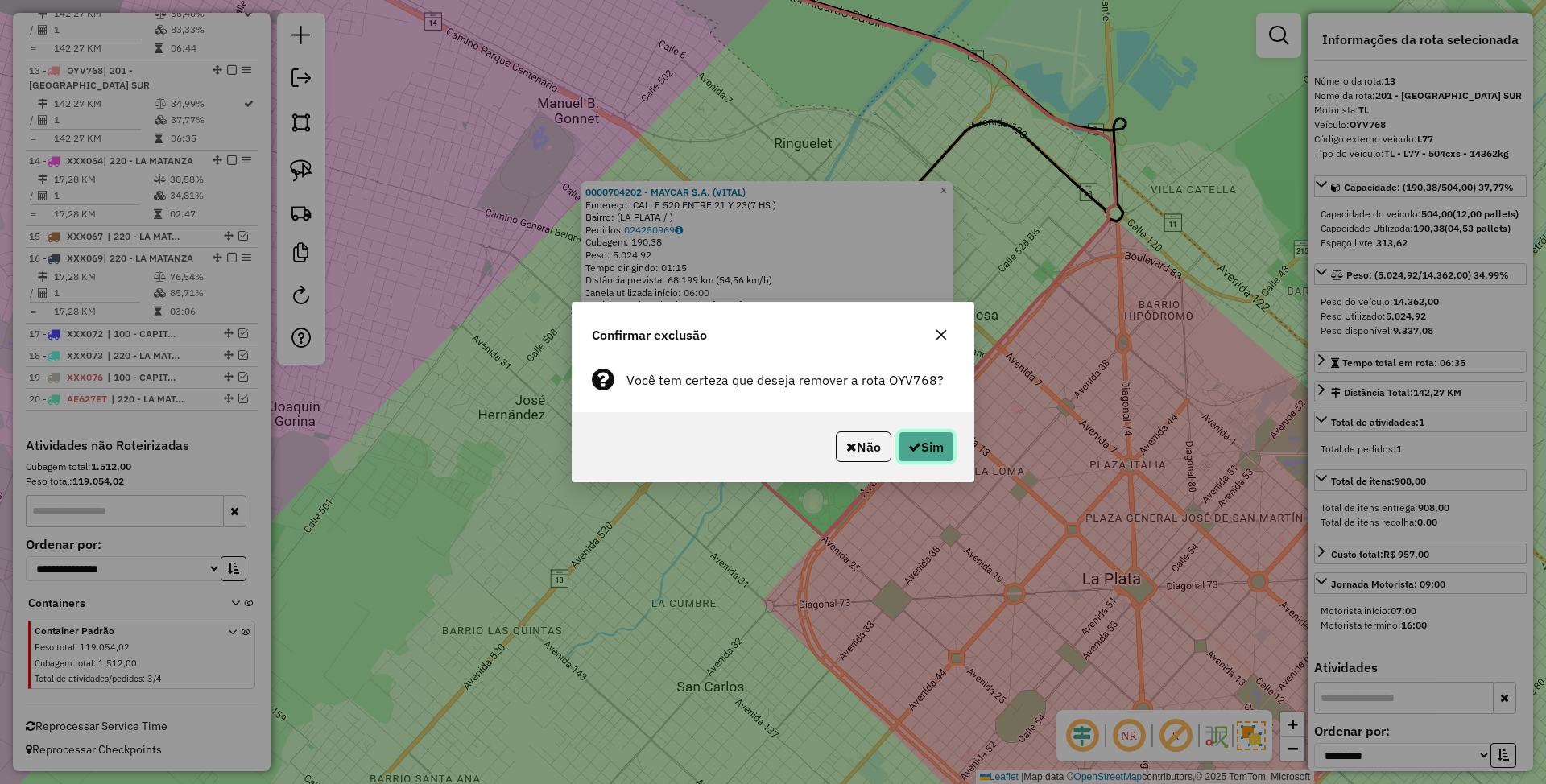
click at [918, 436] on button "Sim" at bounding box center [926, 446] width 57 height 31
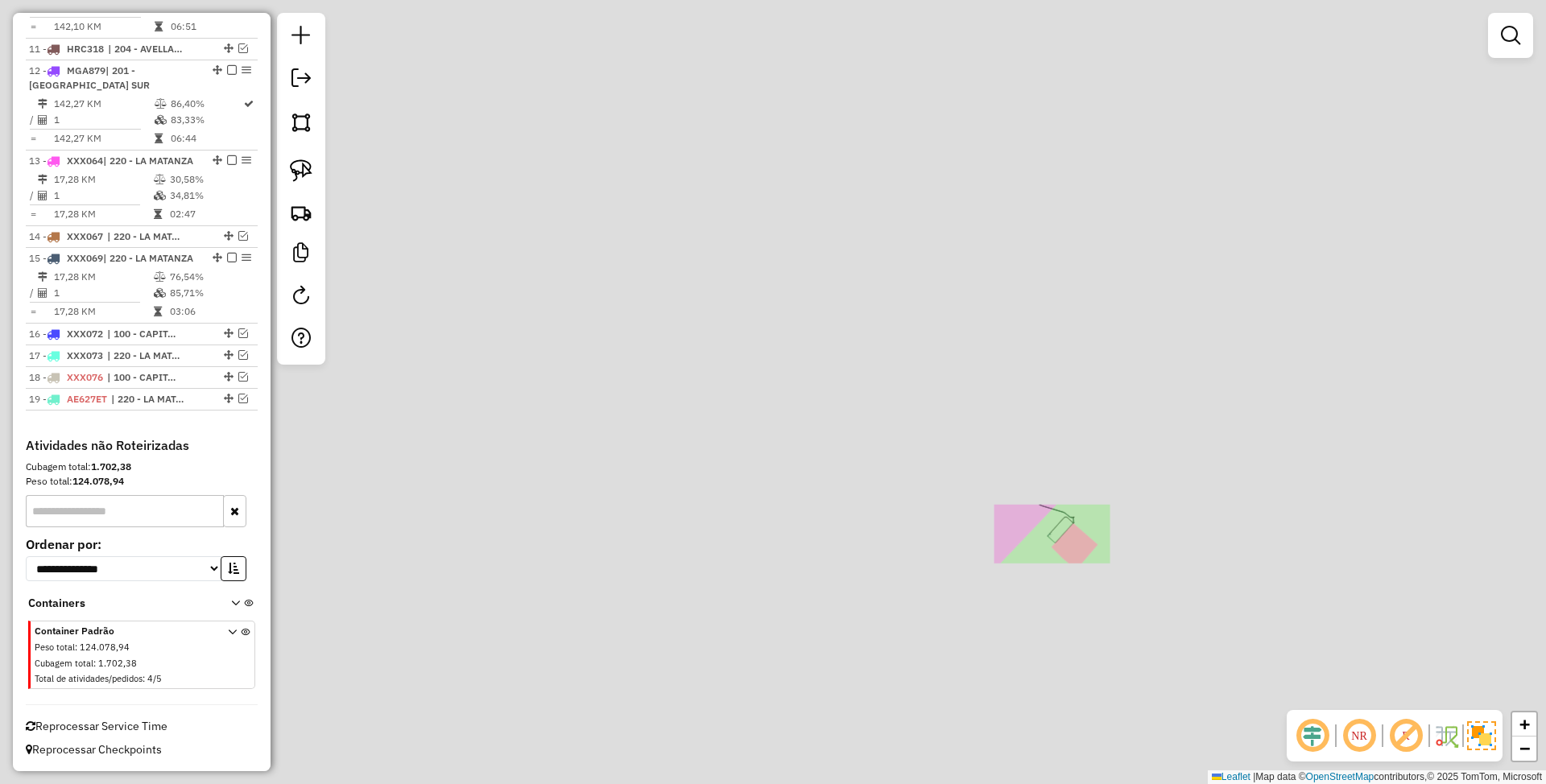
scroll to position [1392, 0]
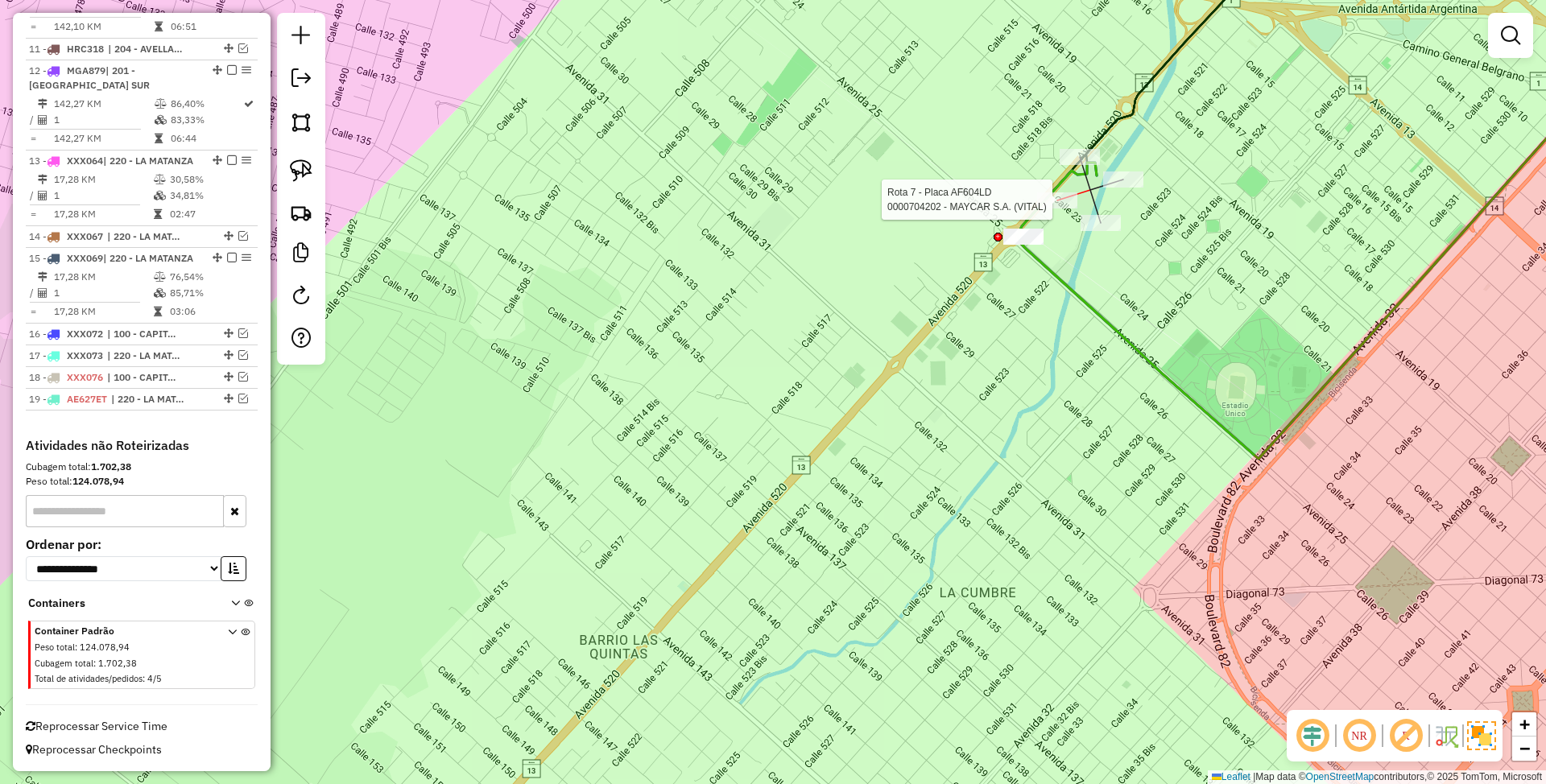
select select "**********"
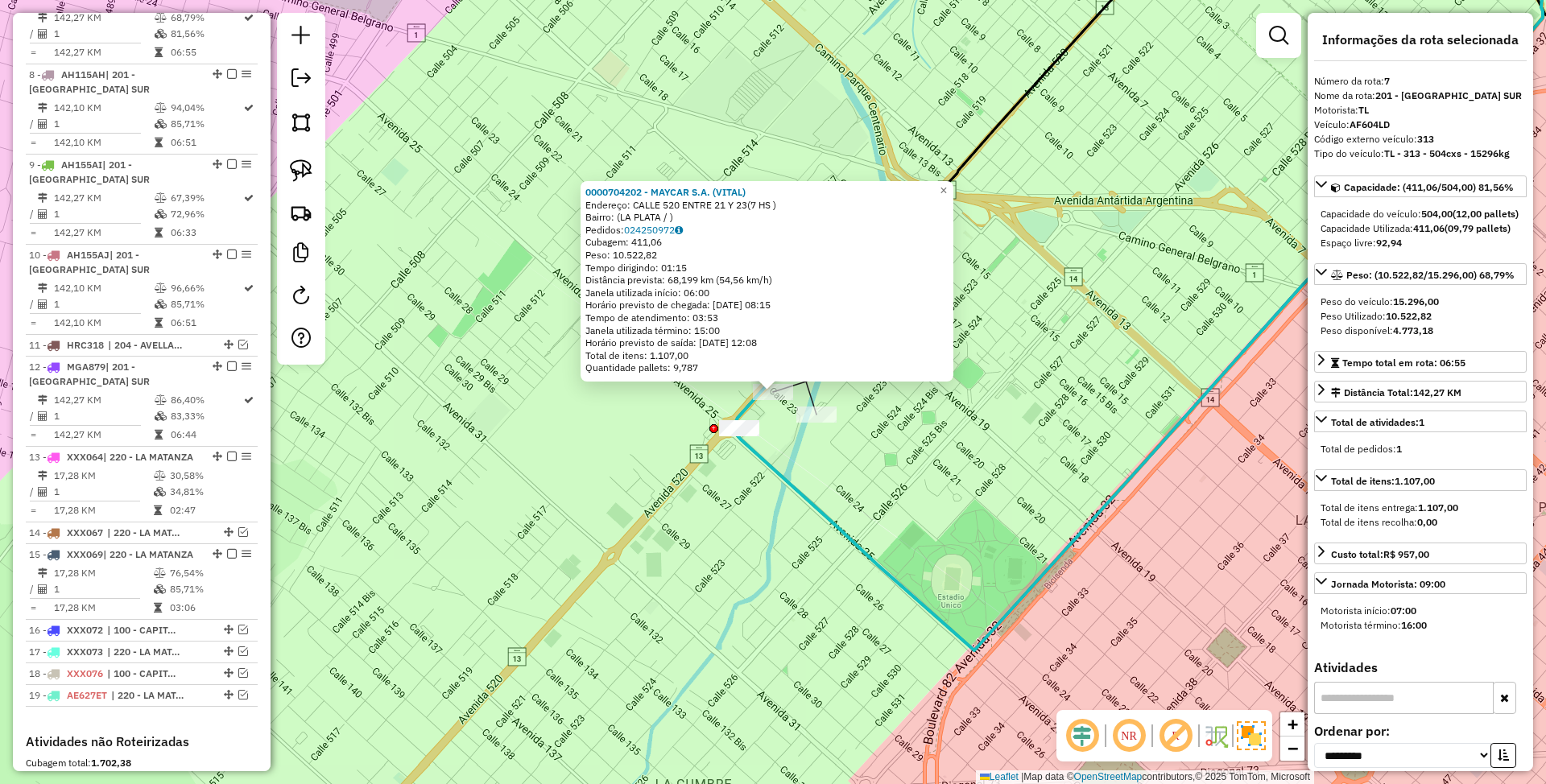
scroll to position [1025, 0]
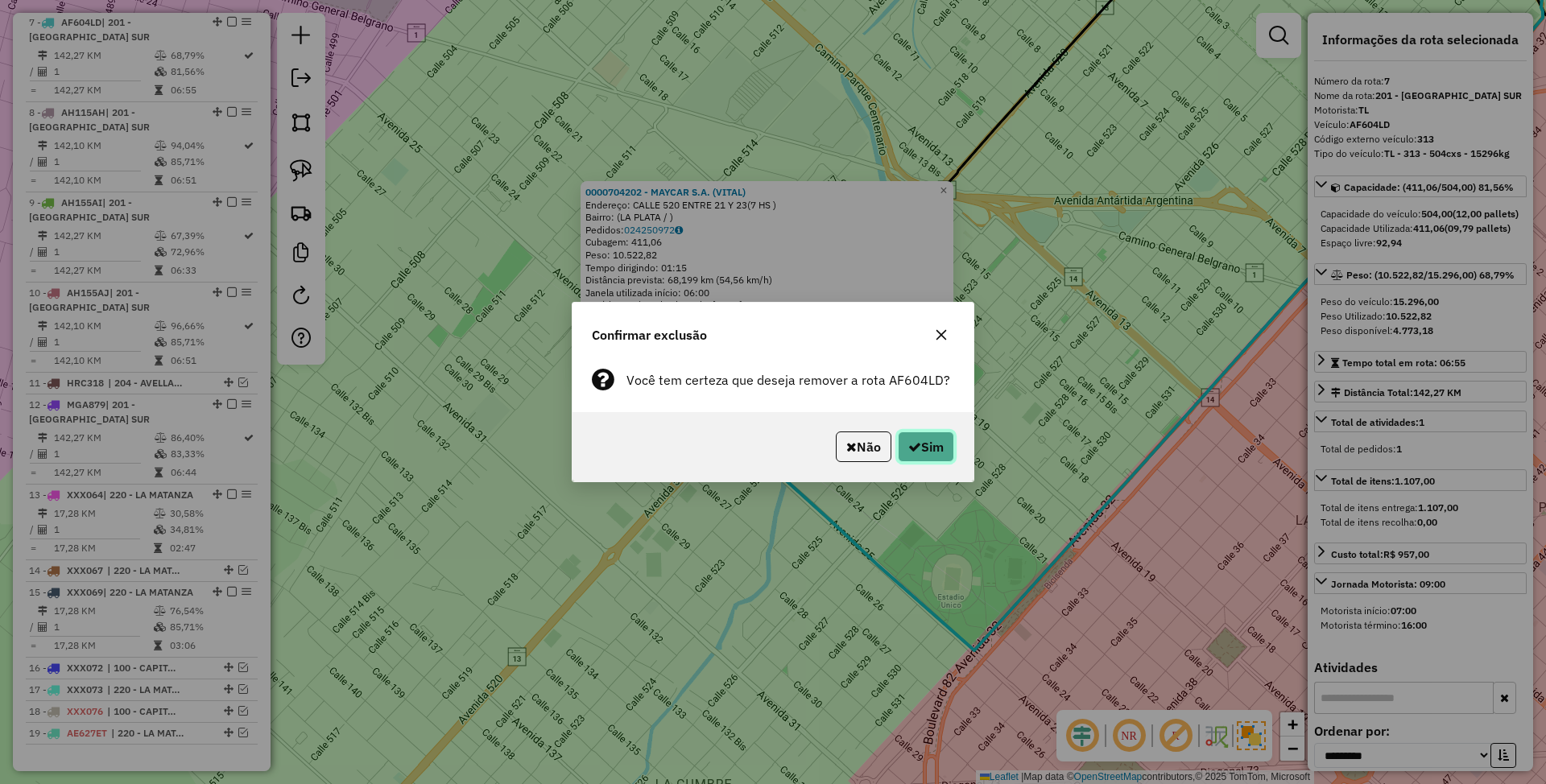
click at [938, 448] on button "Sim" at bounding box center [926, 446] width 57 height 31
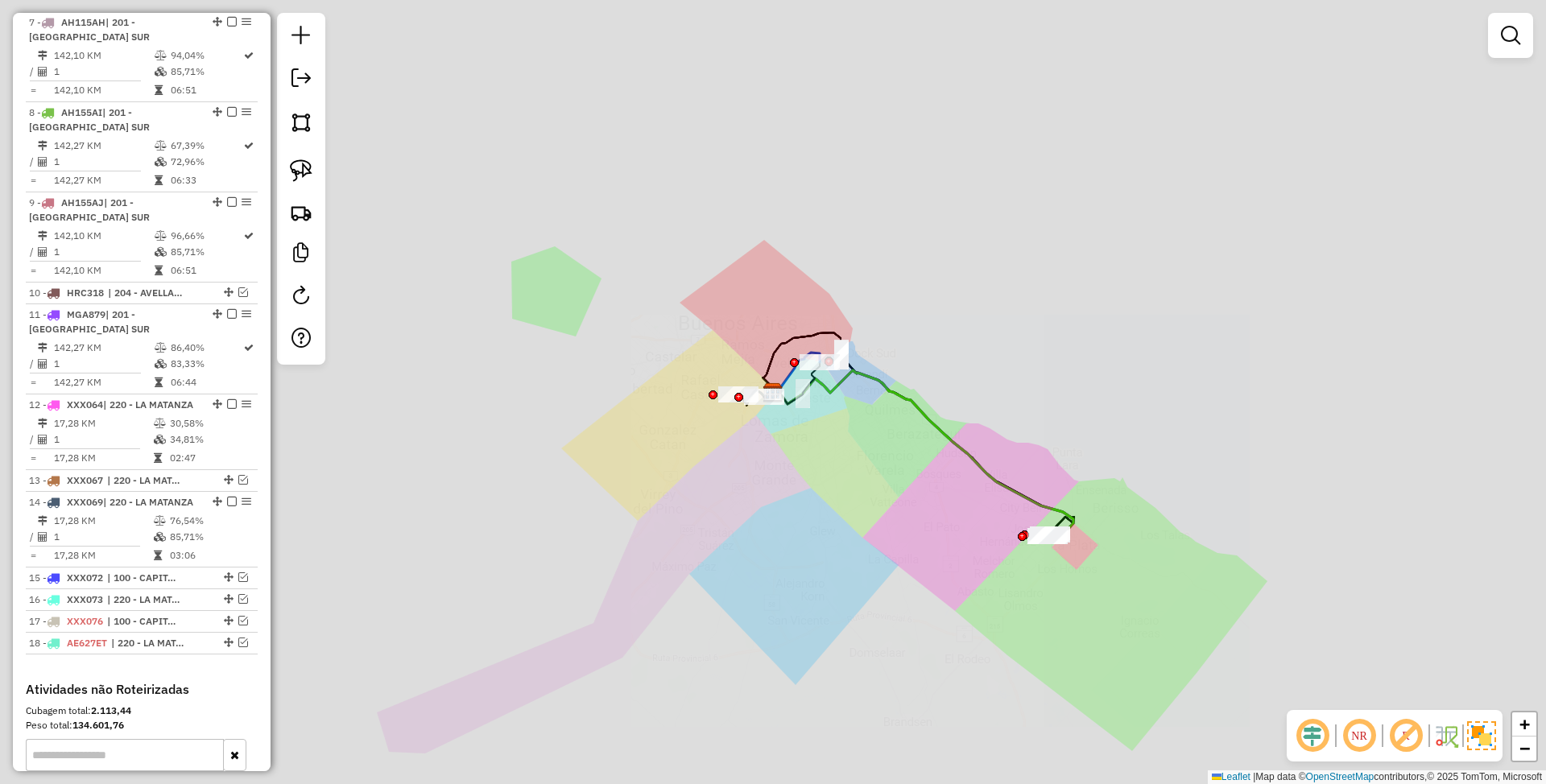
scroll to position [935, 0]
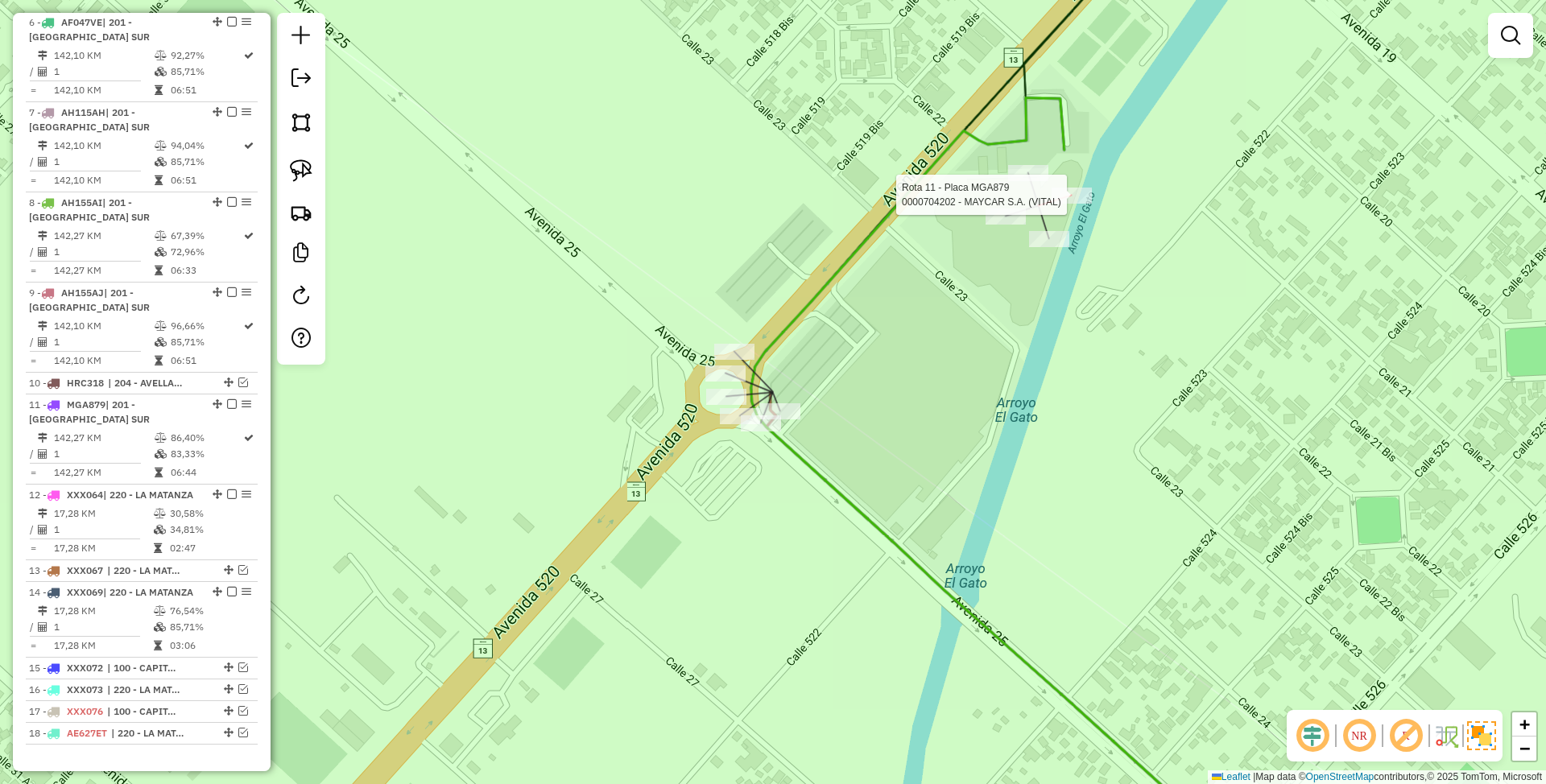
select select "**********"
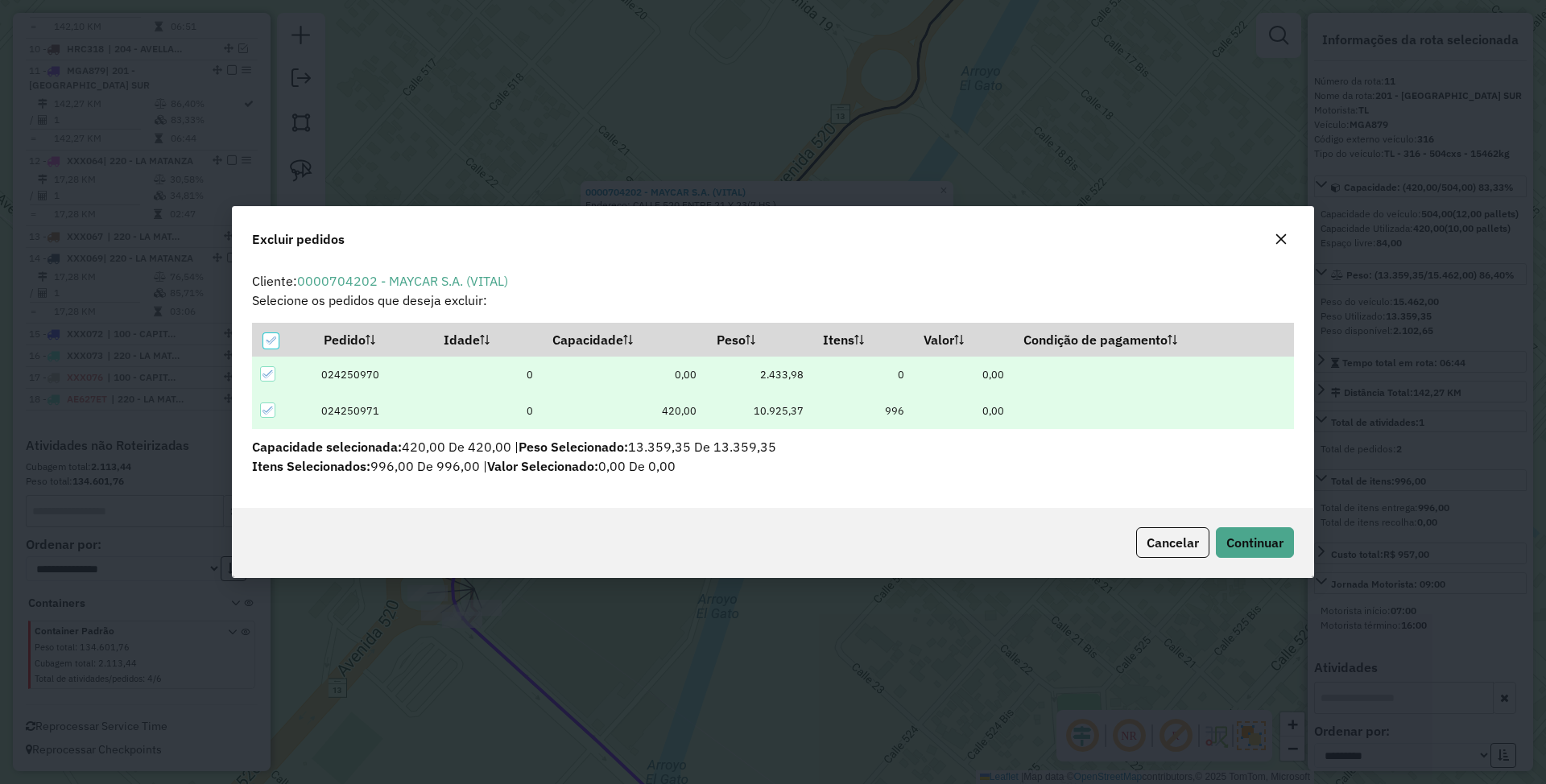
scroll to position [0, 0]
click at [1261, 548] on span "Continuar" at bounding box center [1254, 542] width 57 height 16
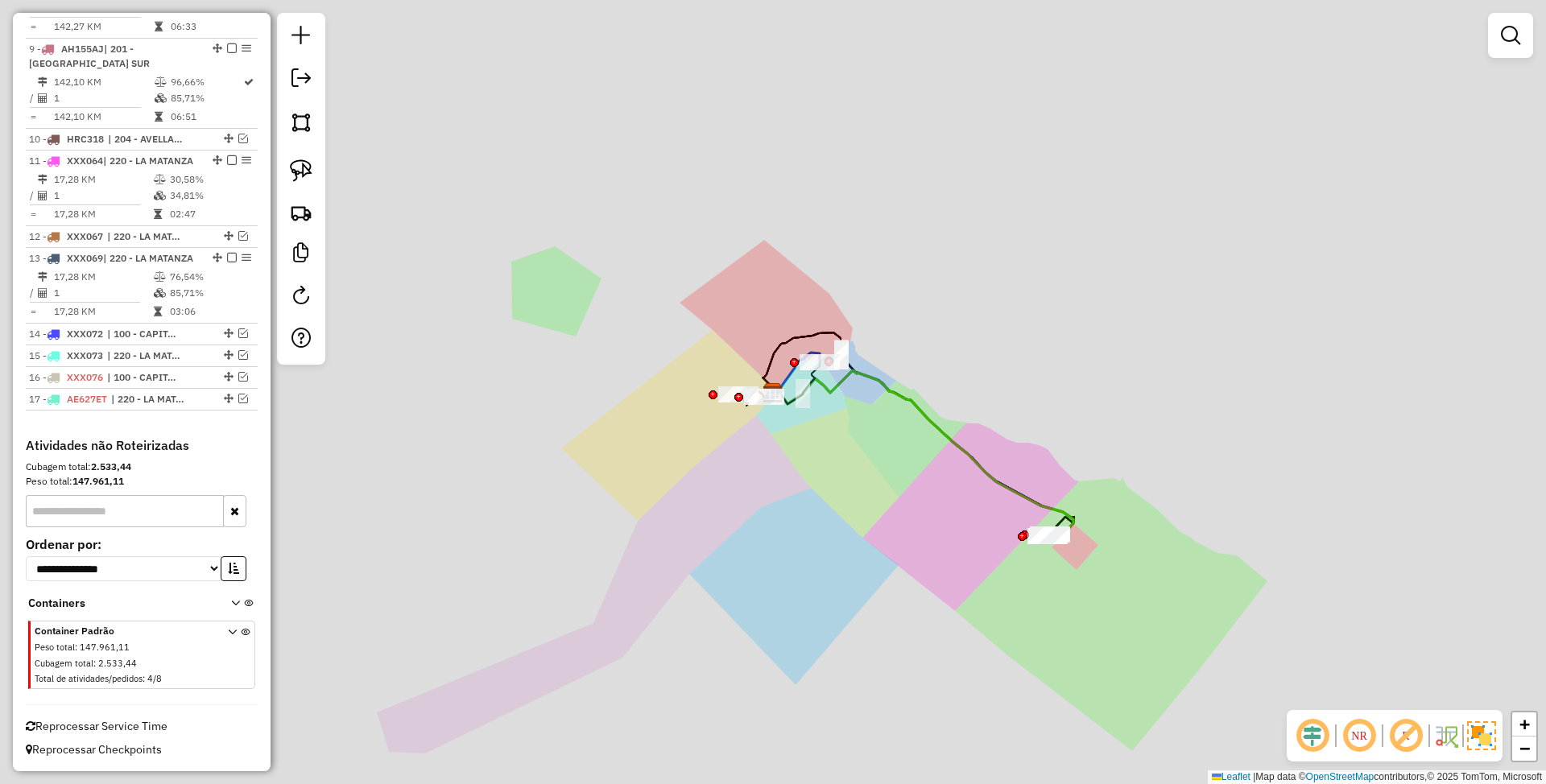
scroll to position [1212, 0]
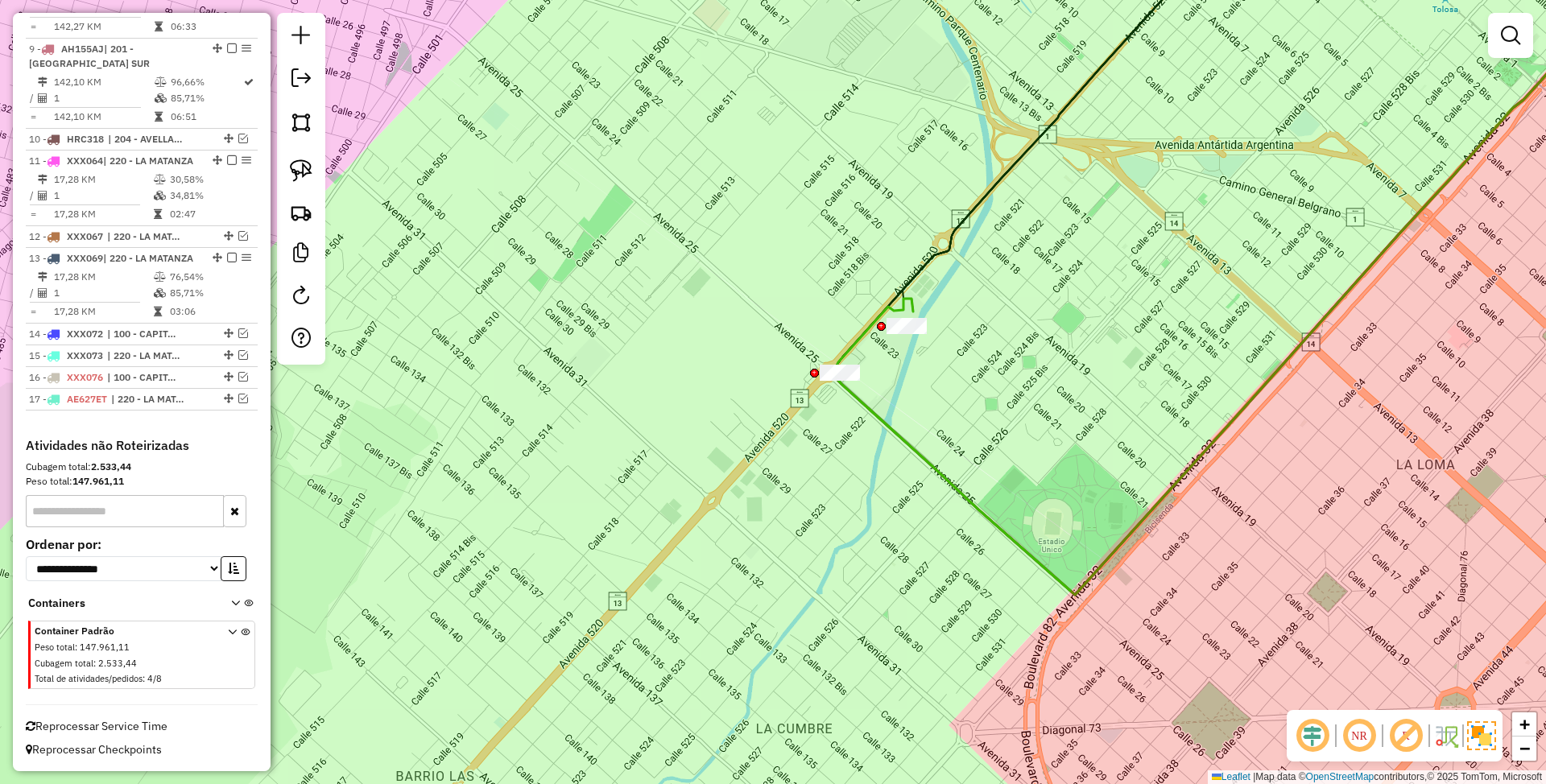
click at [912, 339] on div "Janela de atendimento Grade de atendimento Capacidade Transportadoras Veículos …" at bounding box center [773, 392] width 1546 height 784
select select "**********"
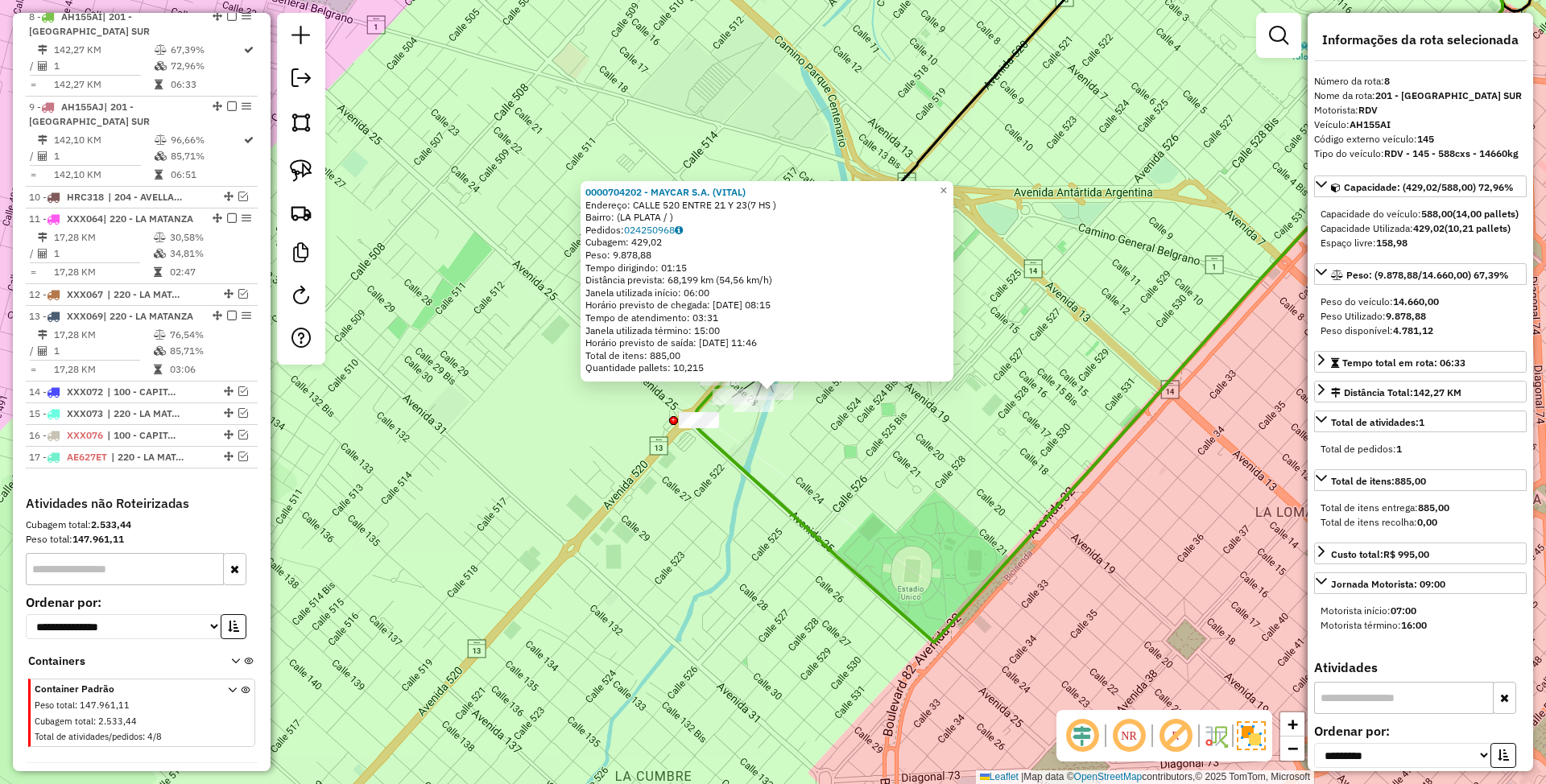
scroll to position [1116, 0]
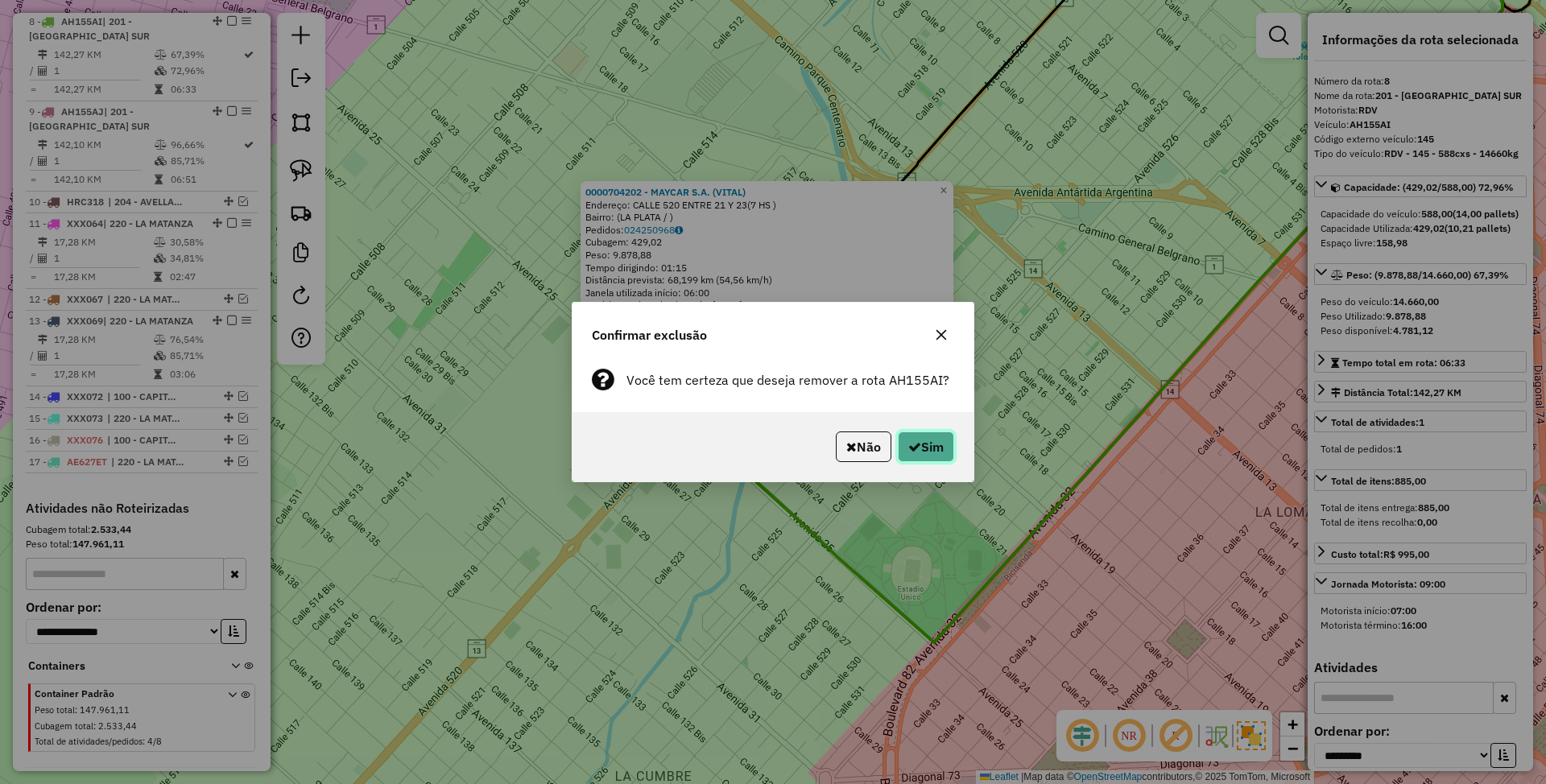
click at [920, 445] on button "Sim" at bounding box center [926, 446] width 57 height 31
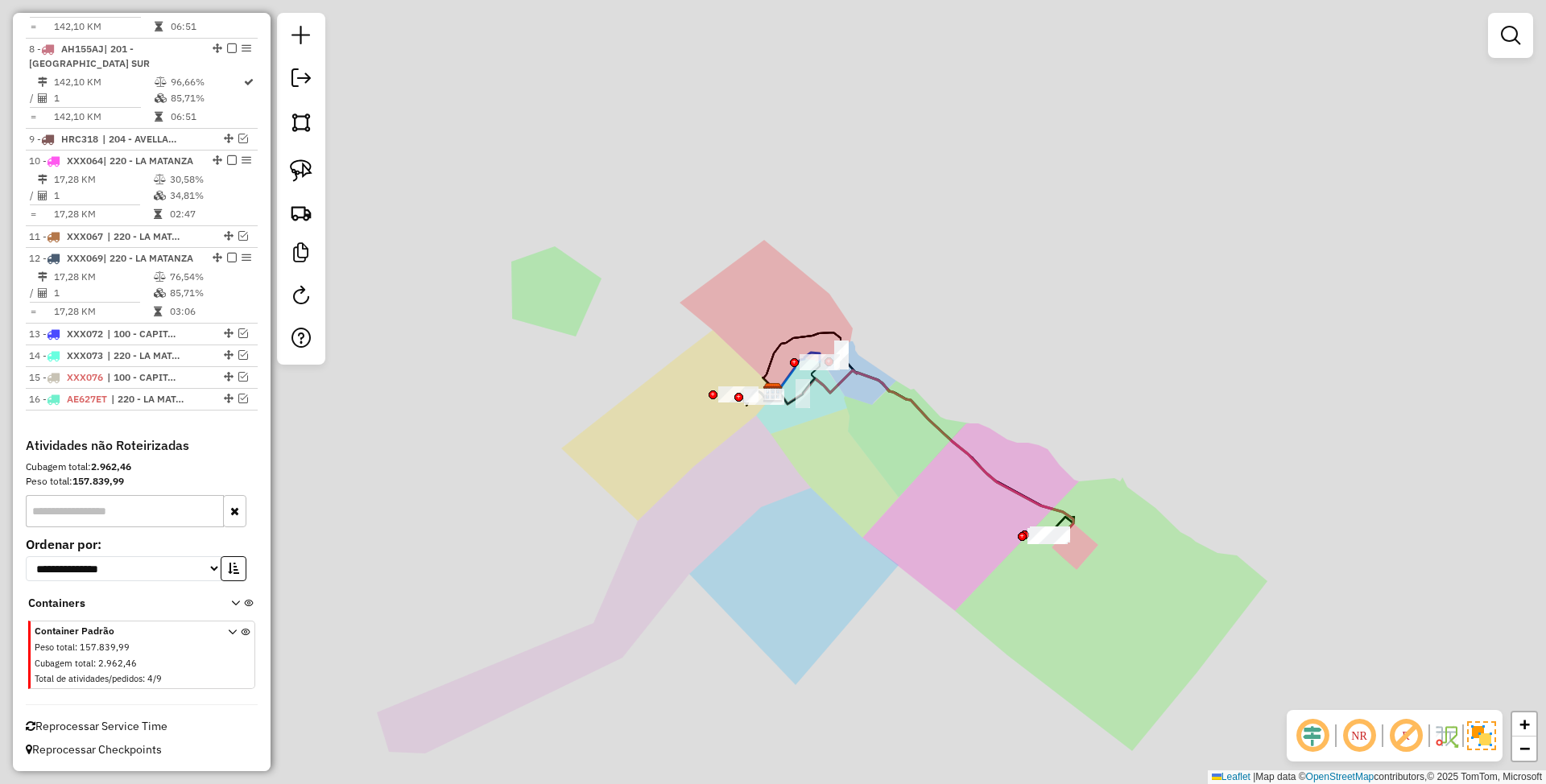
scroll to position [1026, 0]
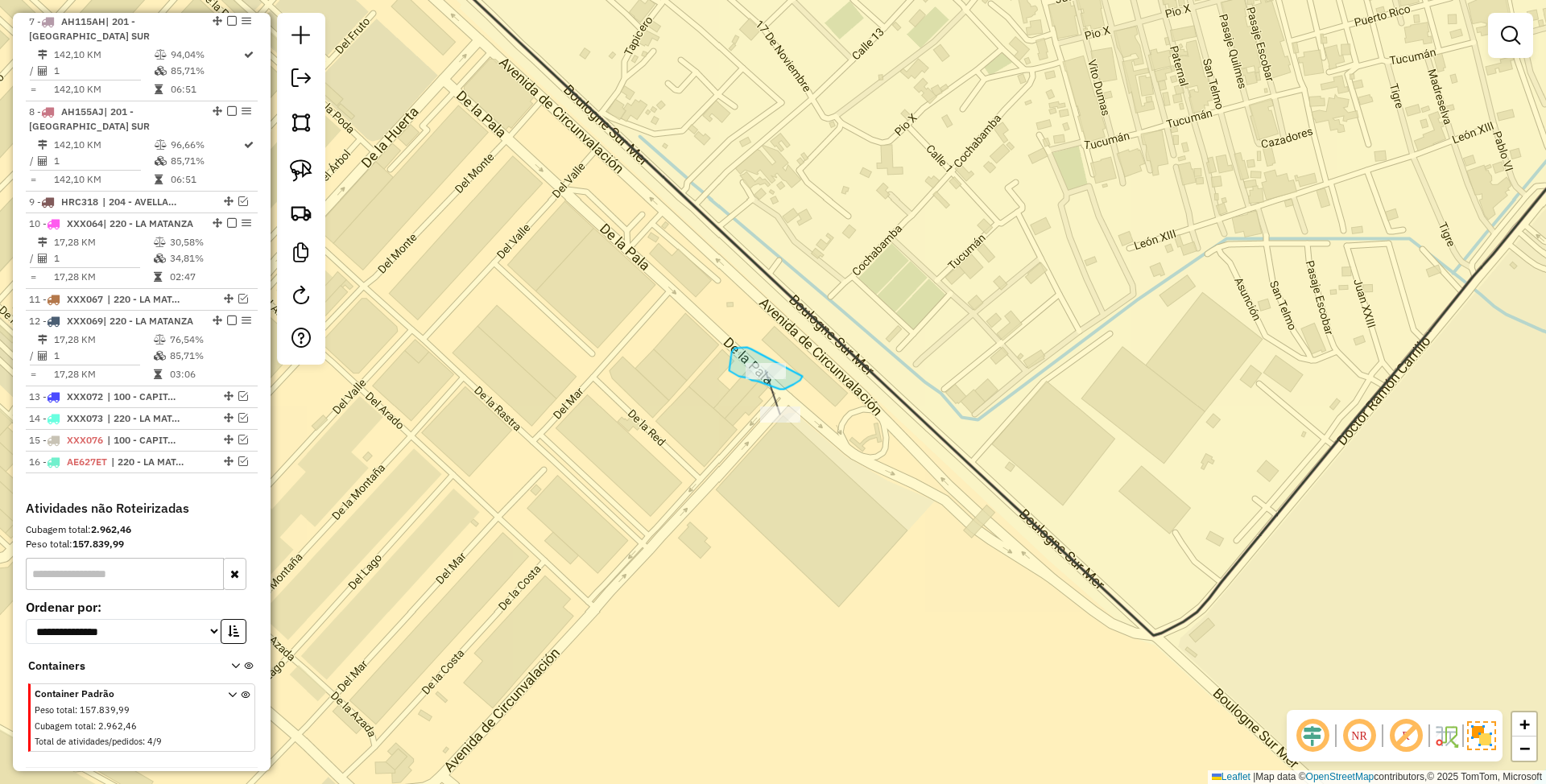
drag, startPoint x: 734, startPoint y: 350, endPoint x: 803, endPoint y: 377, distance: 74.1
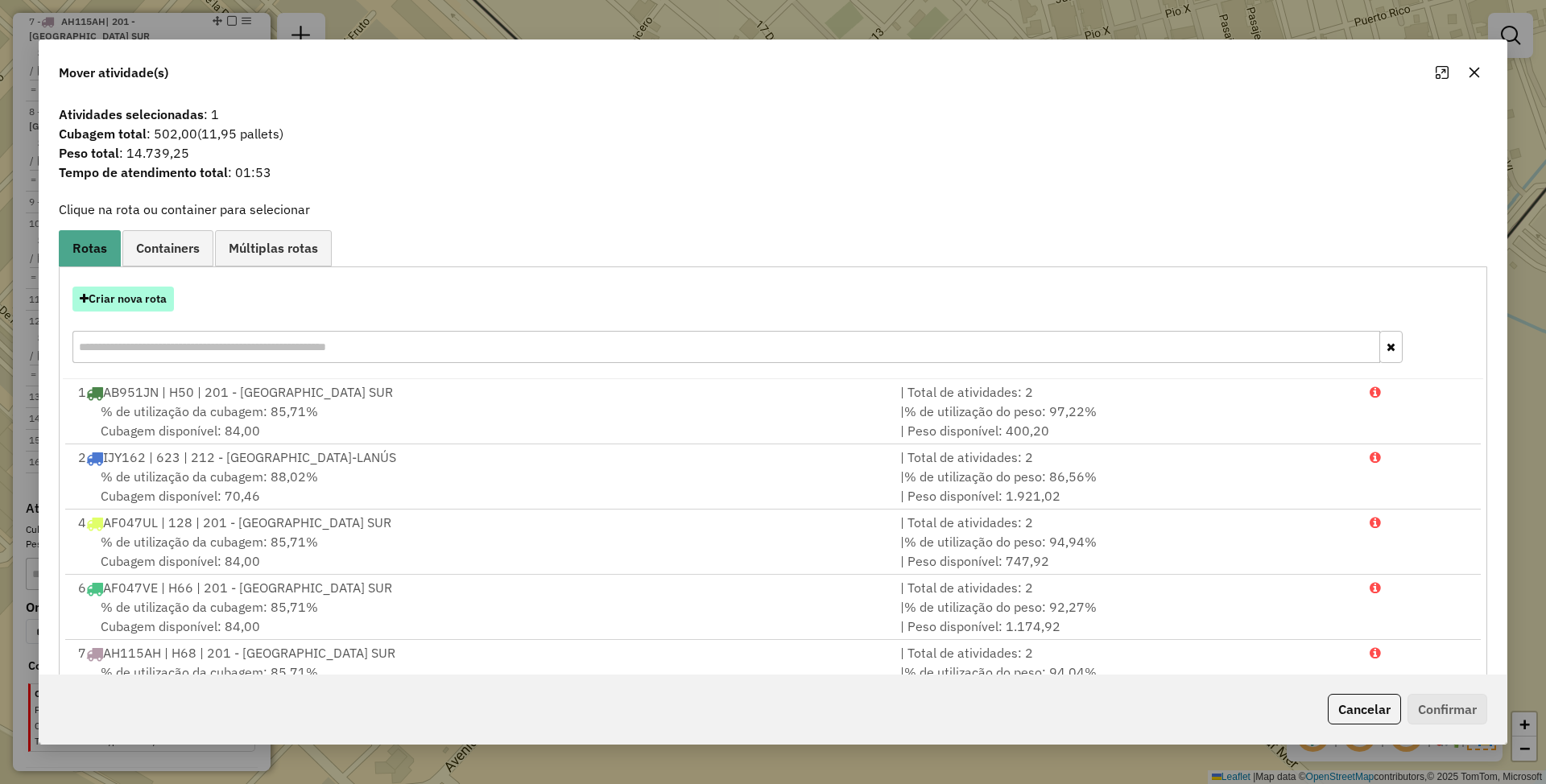
click at [130, 297] on button "Criar nova rota" at bounding box center [123, 299] width 101 height 25
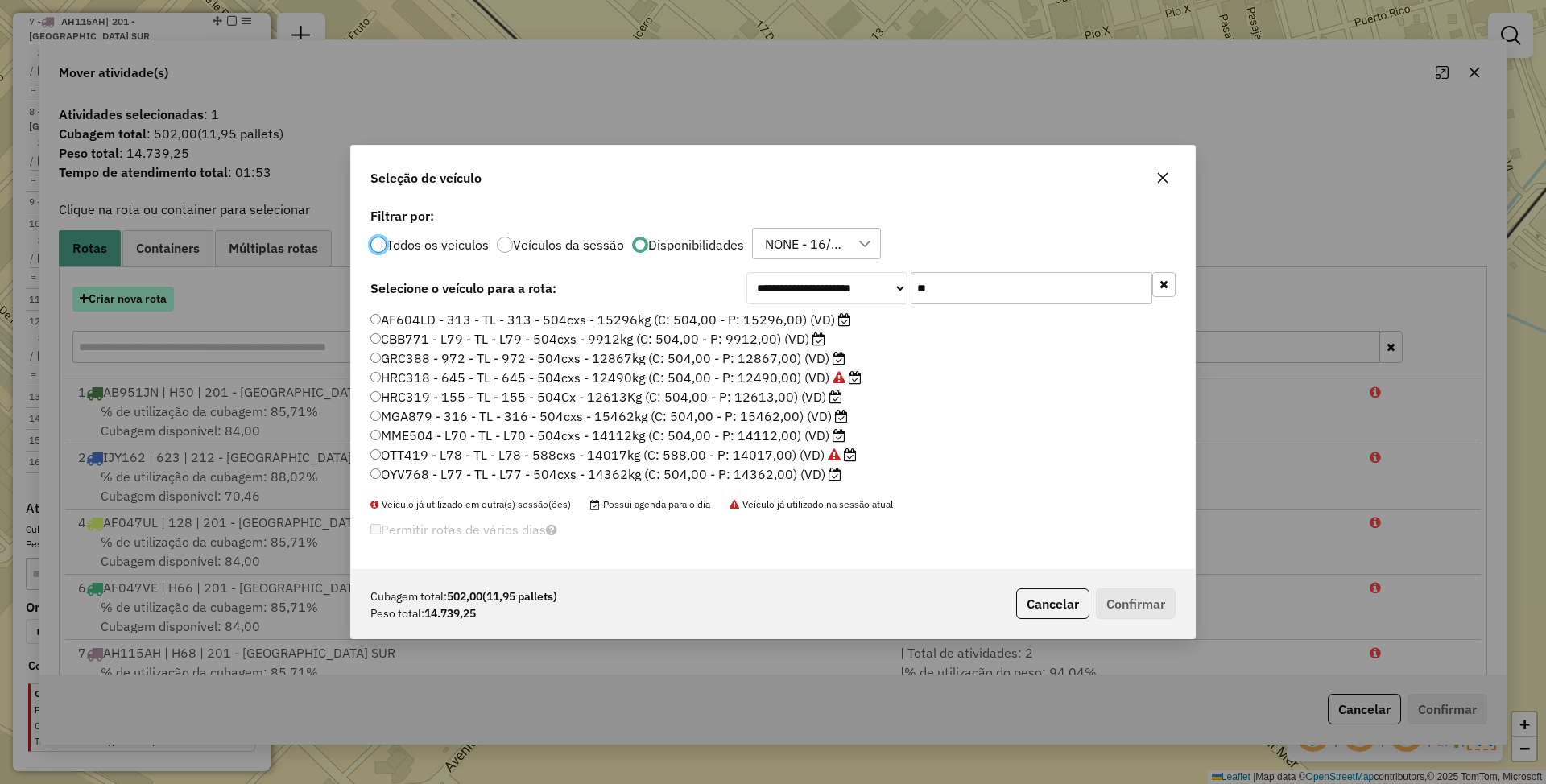
scroll to position [8, 5]
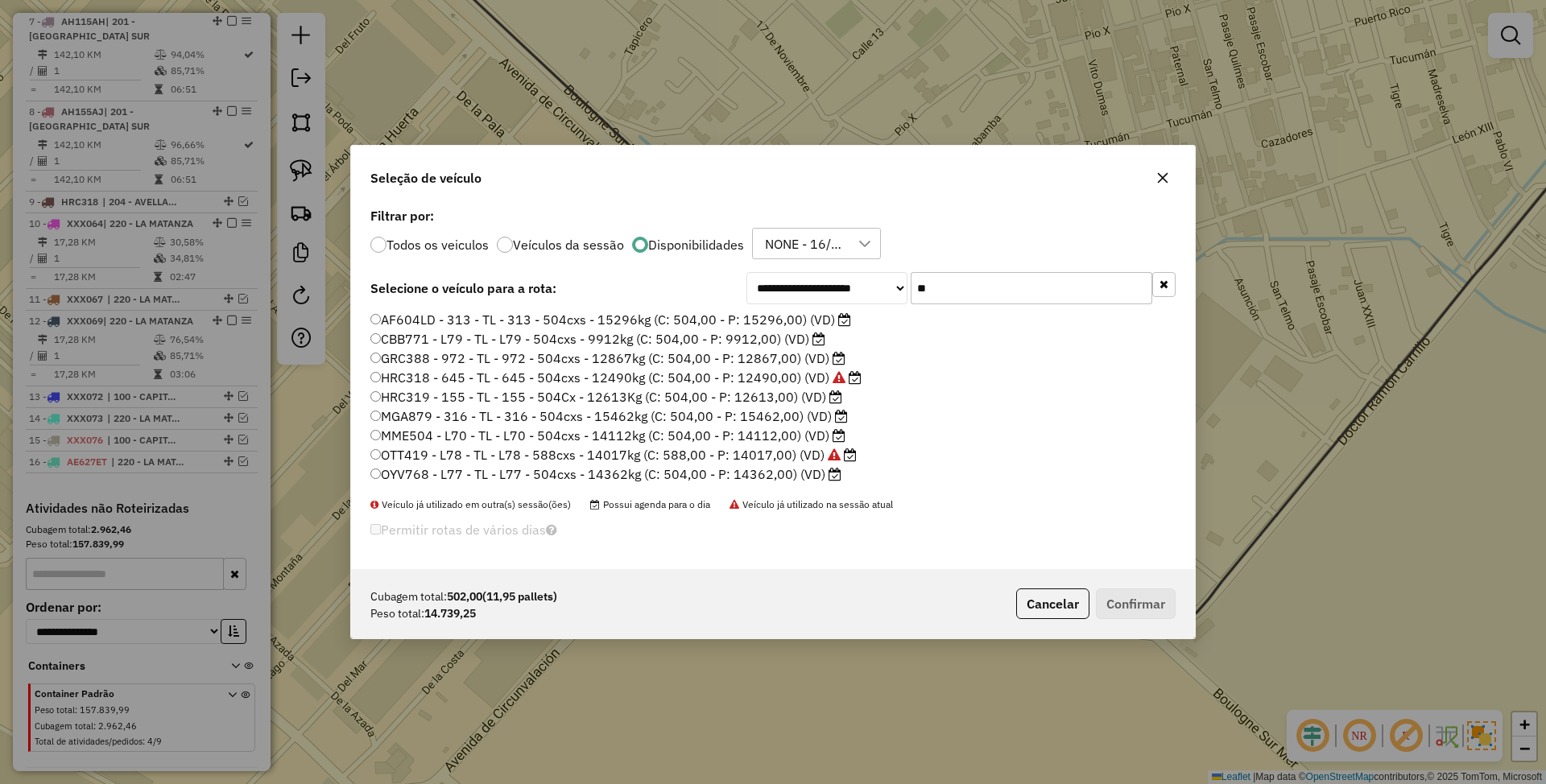
click at [787, 412] on label "MGA879 - 316 - TL - 316 - 504cxs - 15462kg (C: 504,00 - P: 15462,00) (VD)" at bounding box center [608, 416] width 477 height 20
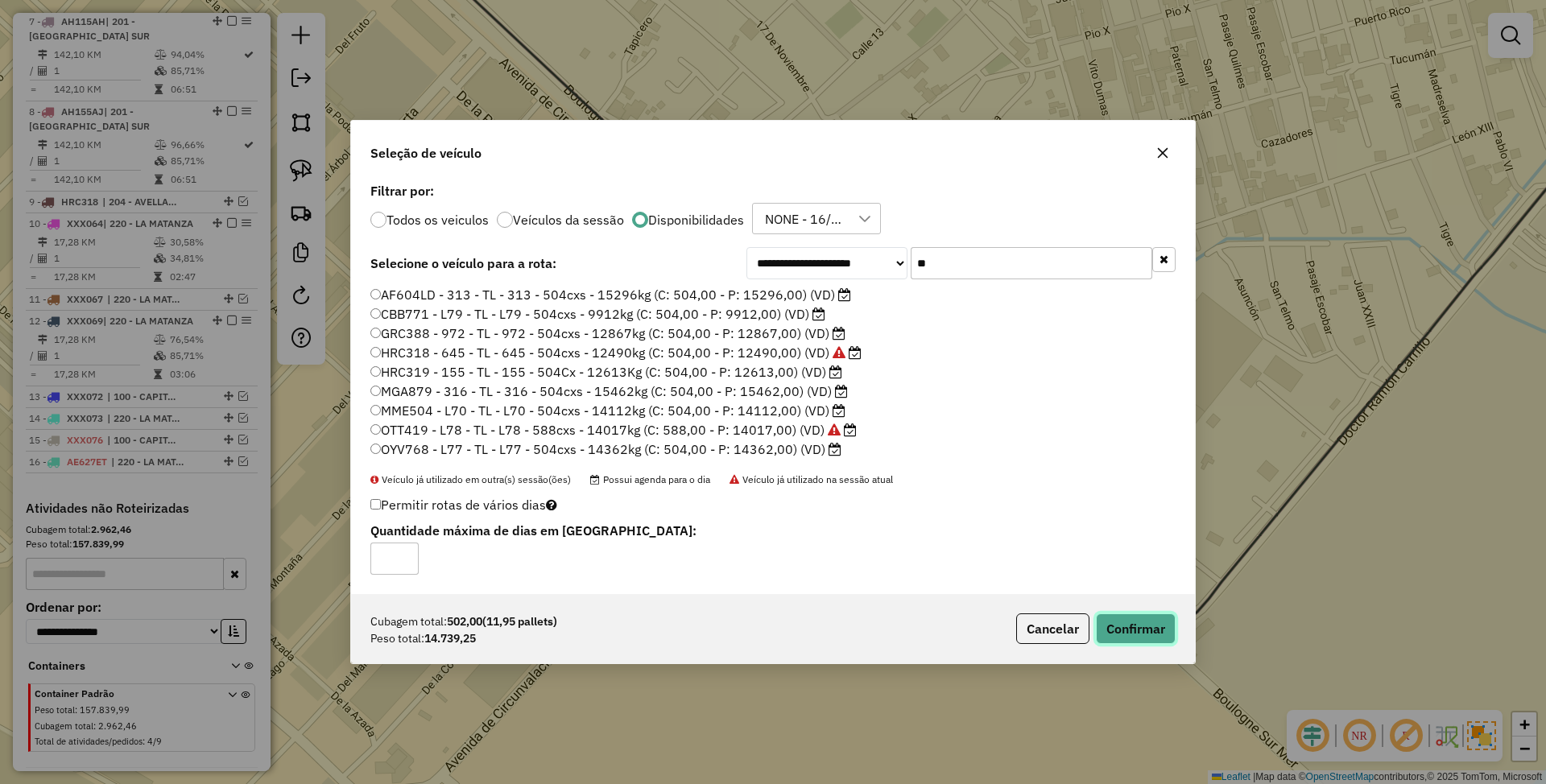
click at [1141, 626] on button "Confirmar" at bounding box center [1136, 629] width 80 height 31
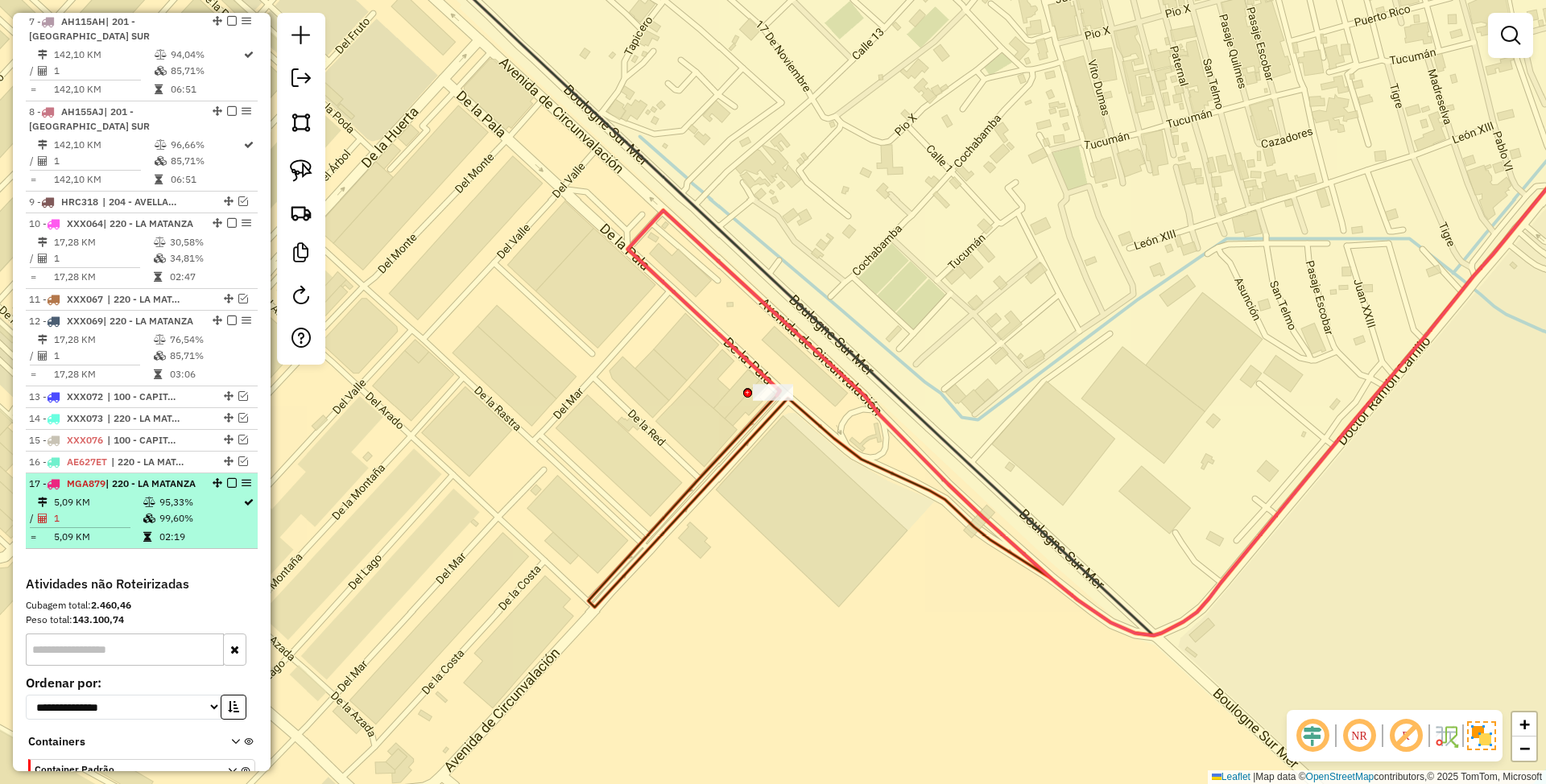
click at [140, 491] on div "17 - MGA879 | 220 - LA MATANZA" at bounding box center [114, 484] width 171 height 15
select select "**********"
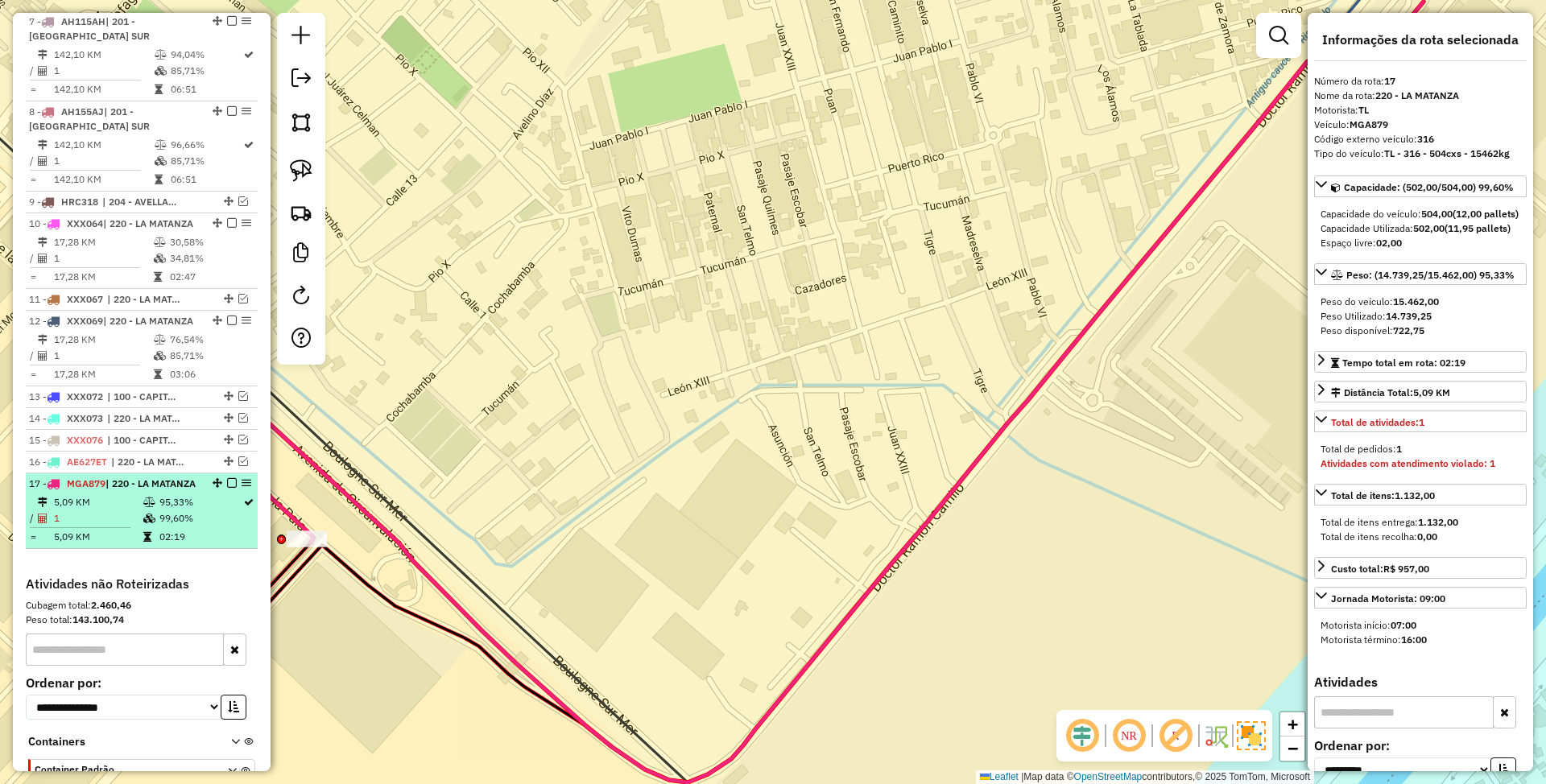
click at [227, 488] on em at bounding box center [232, 483] width 9 height 9
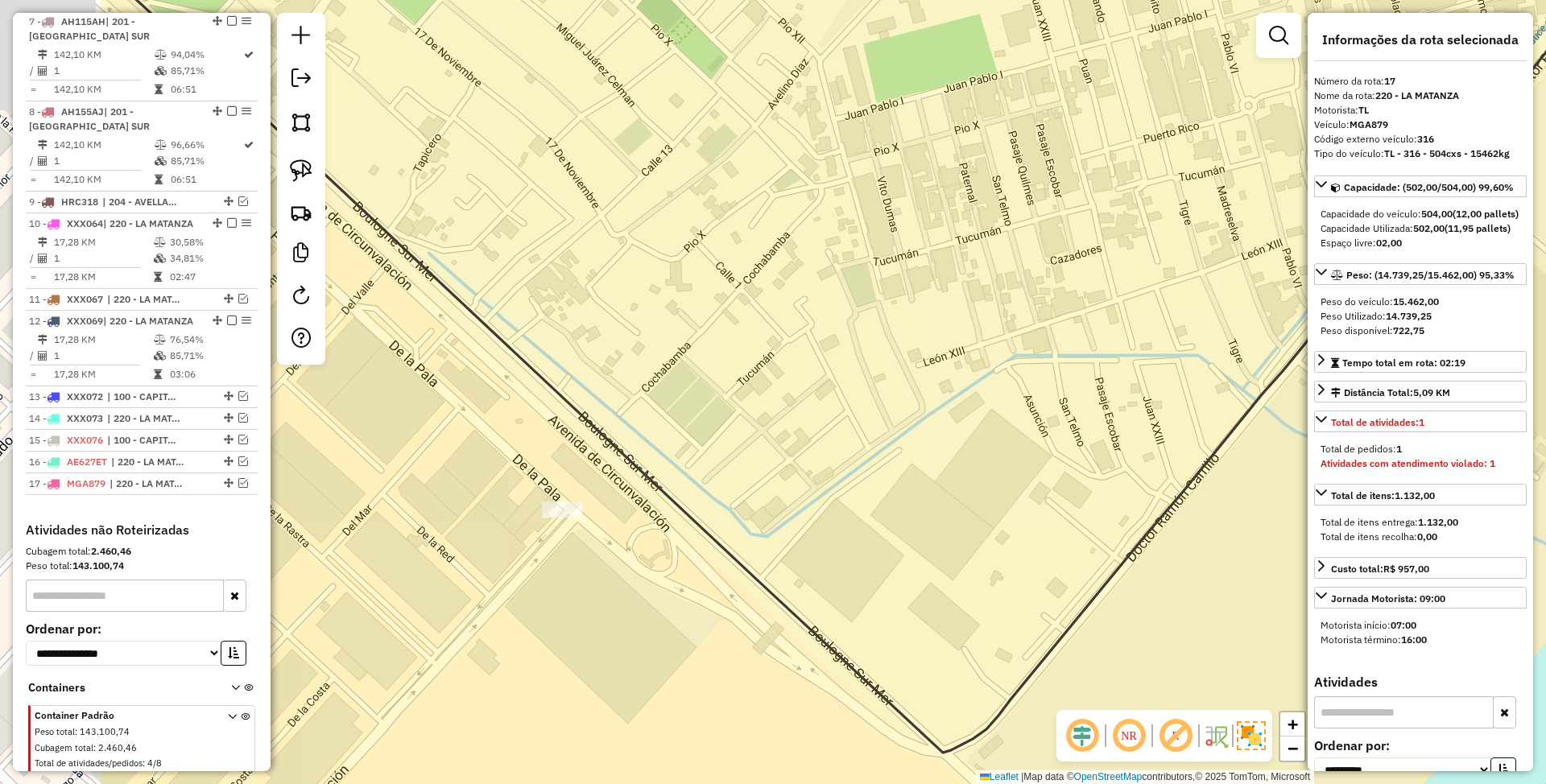
drag, startPoint x: 367, startPoint y: 593, endPoint x: 633, endPoint y: 565, distance: 267.5
click at [633, 565] on div "Janela de atendimento Grade de atendimento Capacidade Transportadoras Veículos …" at bounding box center [773, 392] width 1546 height 784
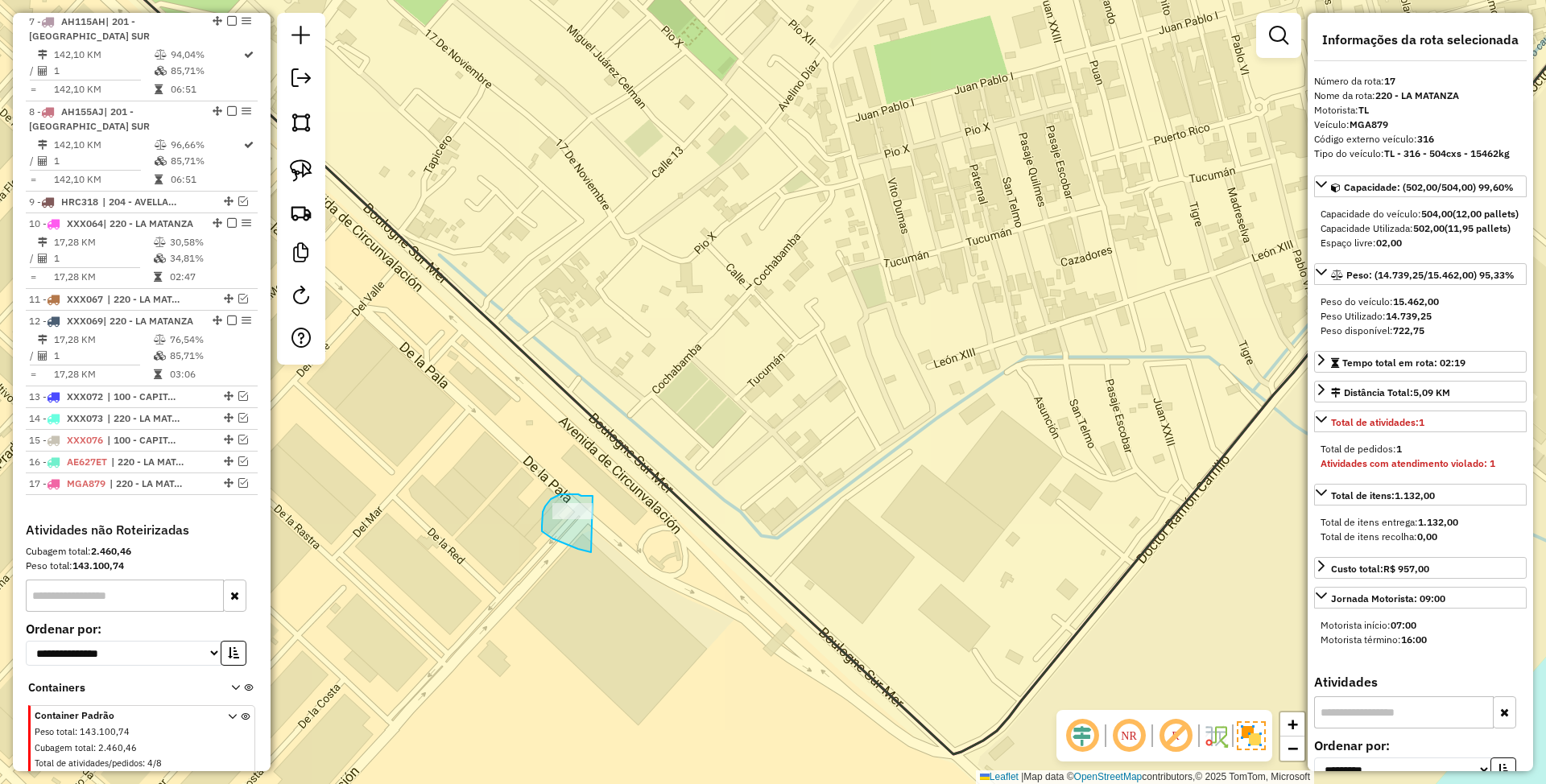
drag, startPoint x: 581, startPoint y: 496, endPoint x: 591, endPoint y: 552, distance: 56.9
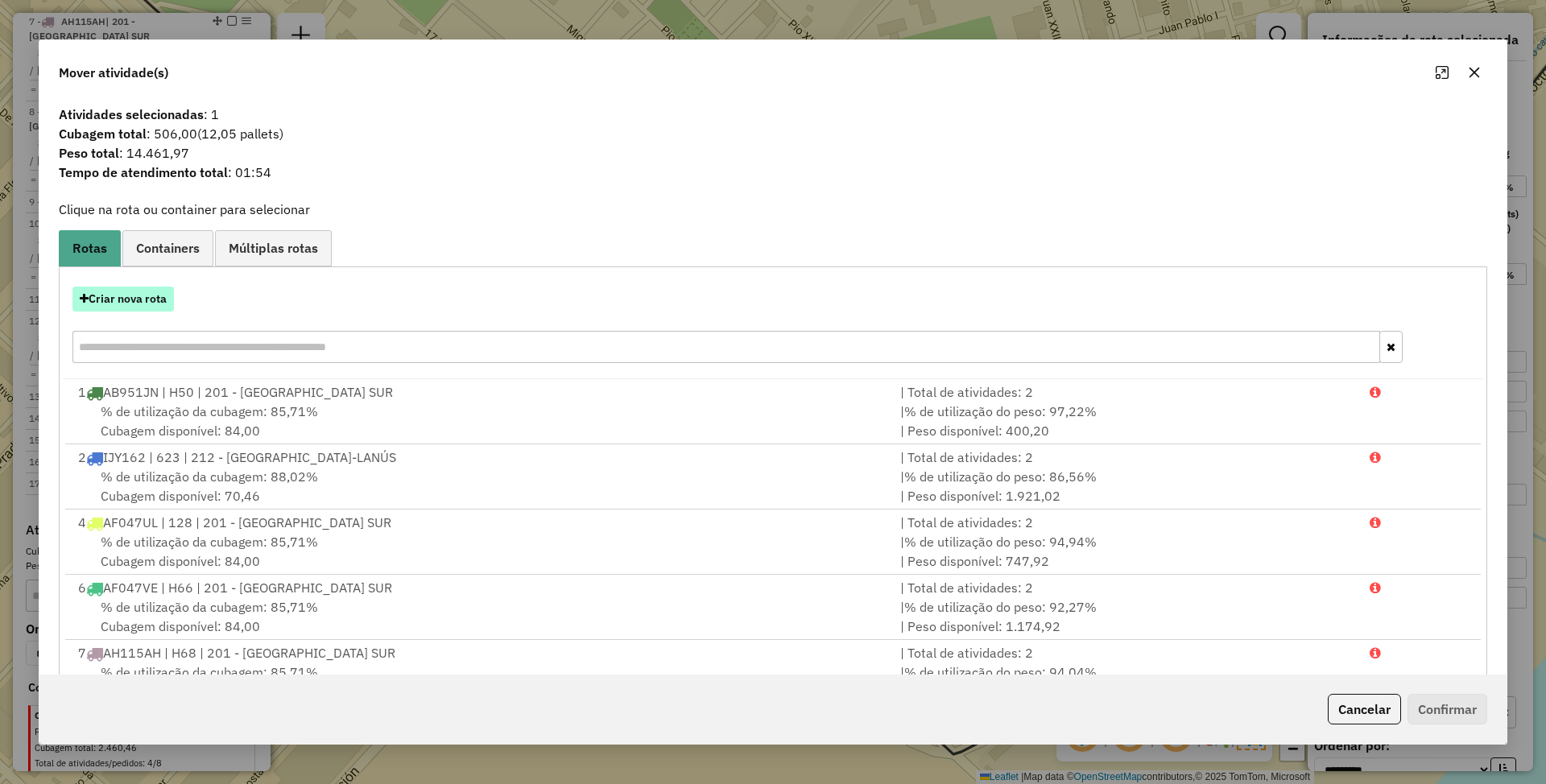
click at [123, 300] on button "Criar nova rota" at bounding box center [123, 299] width 101 height 25
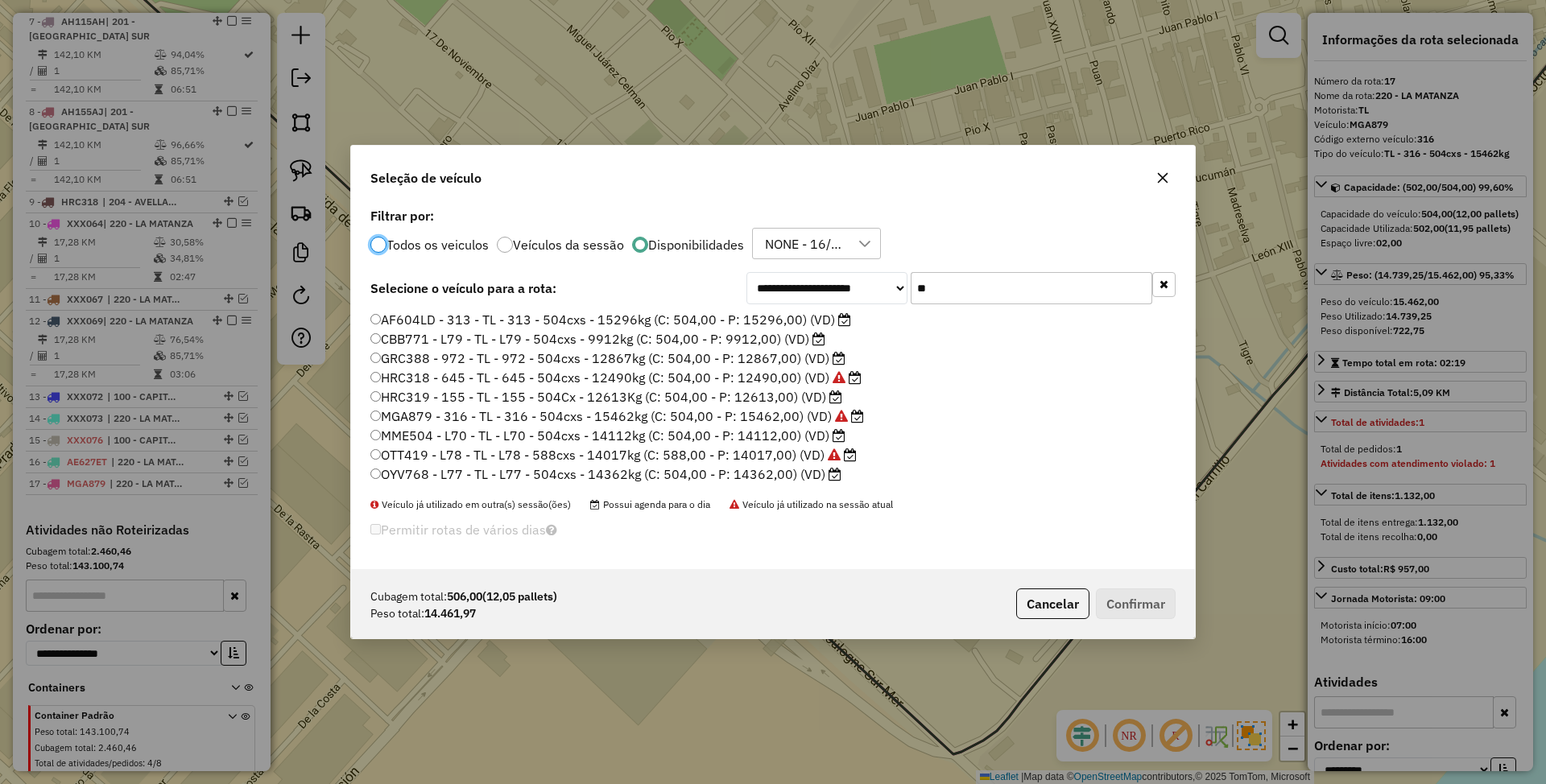
click at [765, 317] on label "AF604LD - 313 - TL - 313 - 504cxs - 15296kg (C: 504,00 - P: 15296,00) (VD)" at bounding box center [610, 319] width 481 height 20
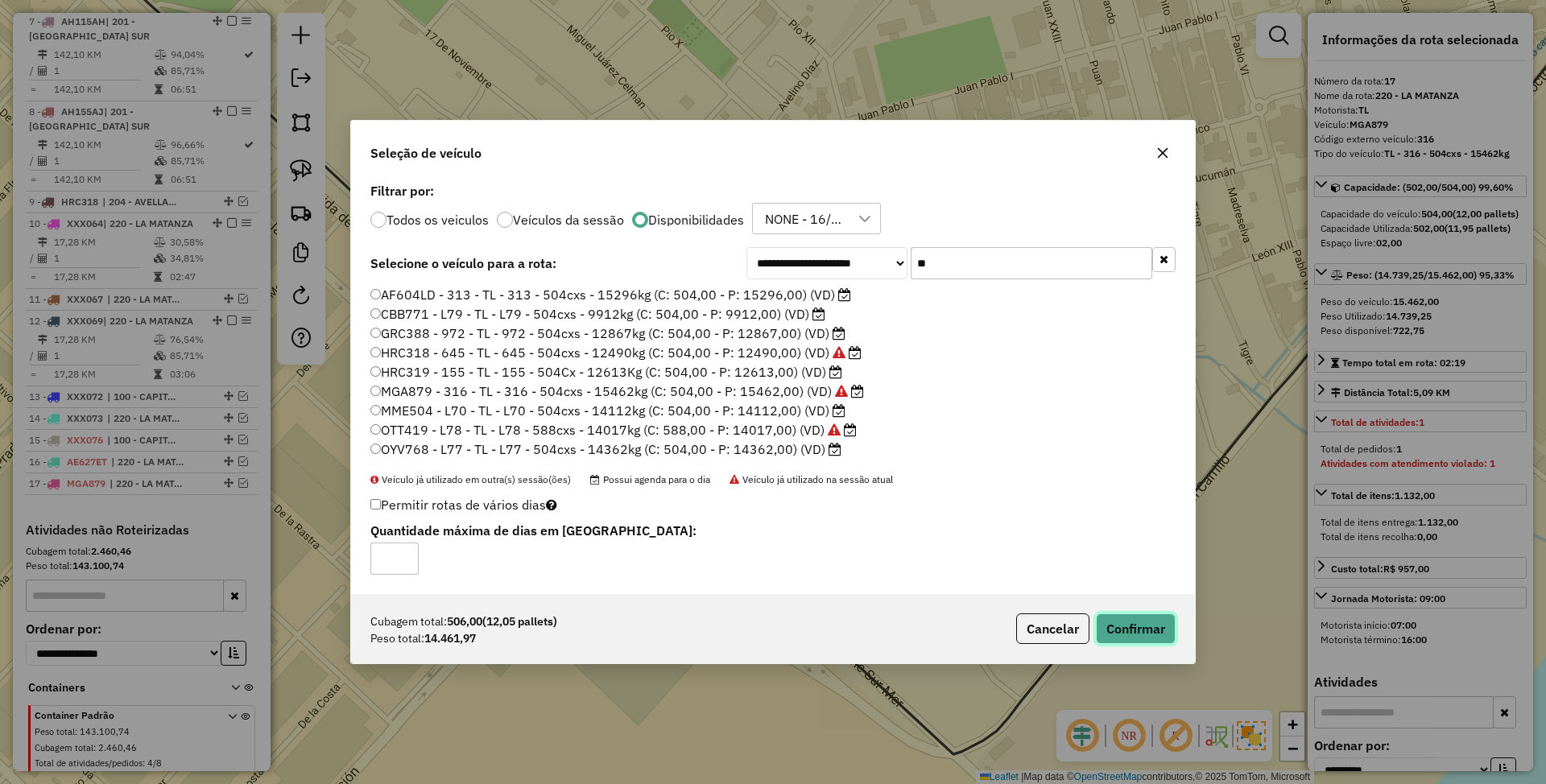
click at [1147, 632] on button "Confirmar" at bounding box center [1136, 629] width 80 height 31
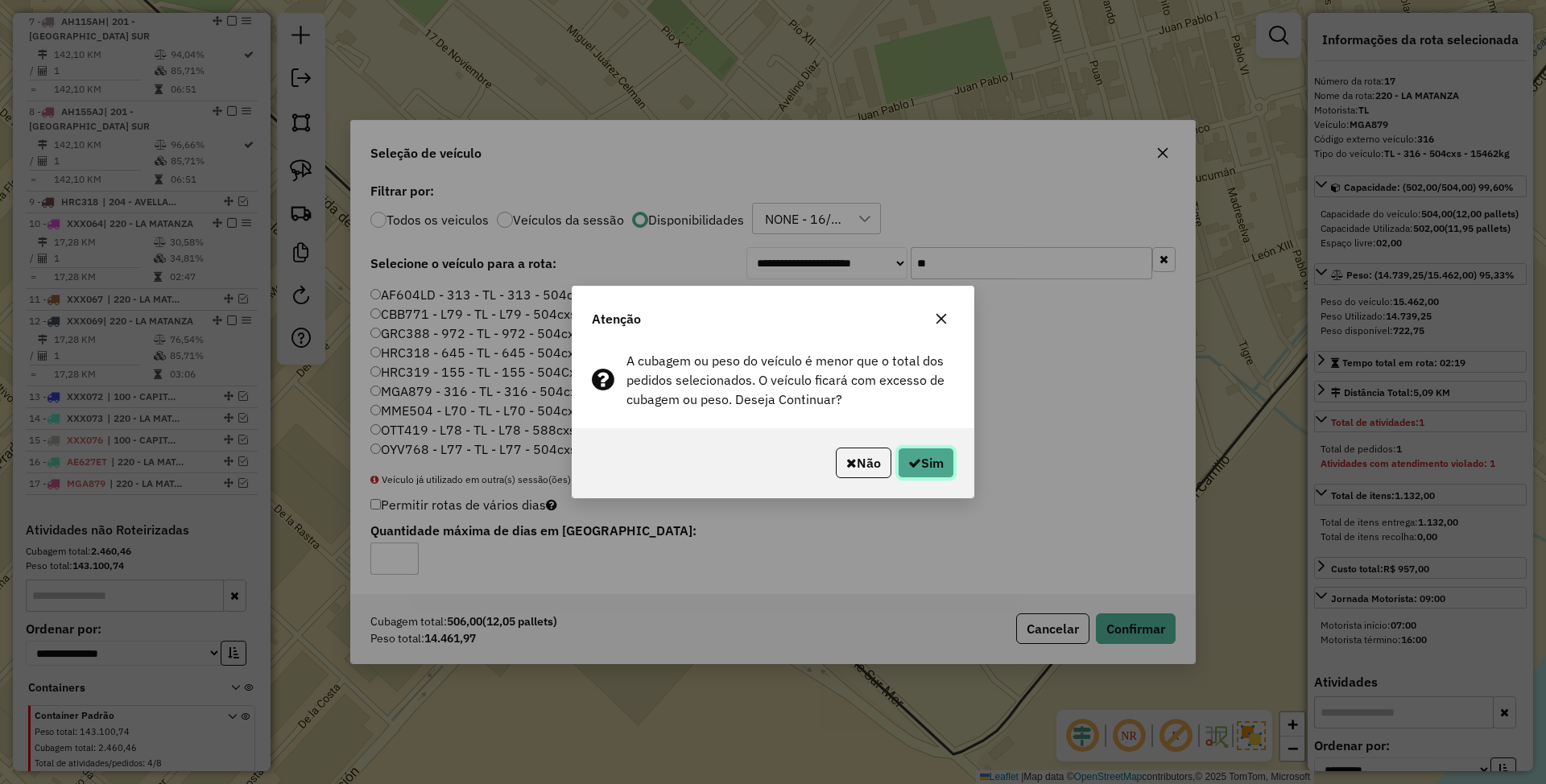
click at [928, 465] on button "Sim" at bounding box center [926, 462] width 57 height 31
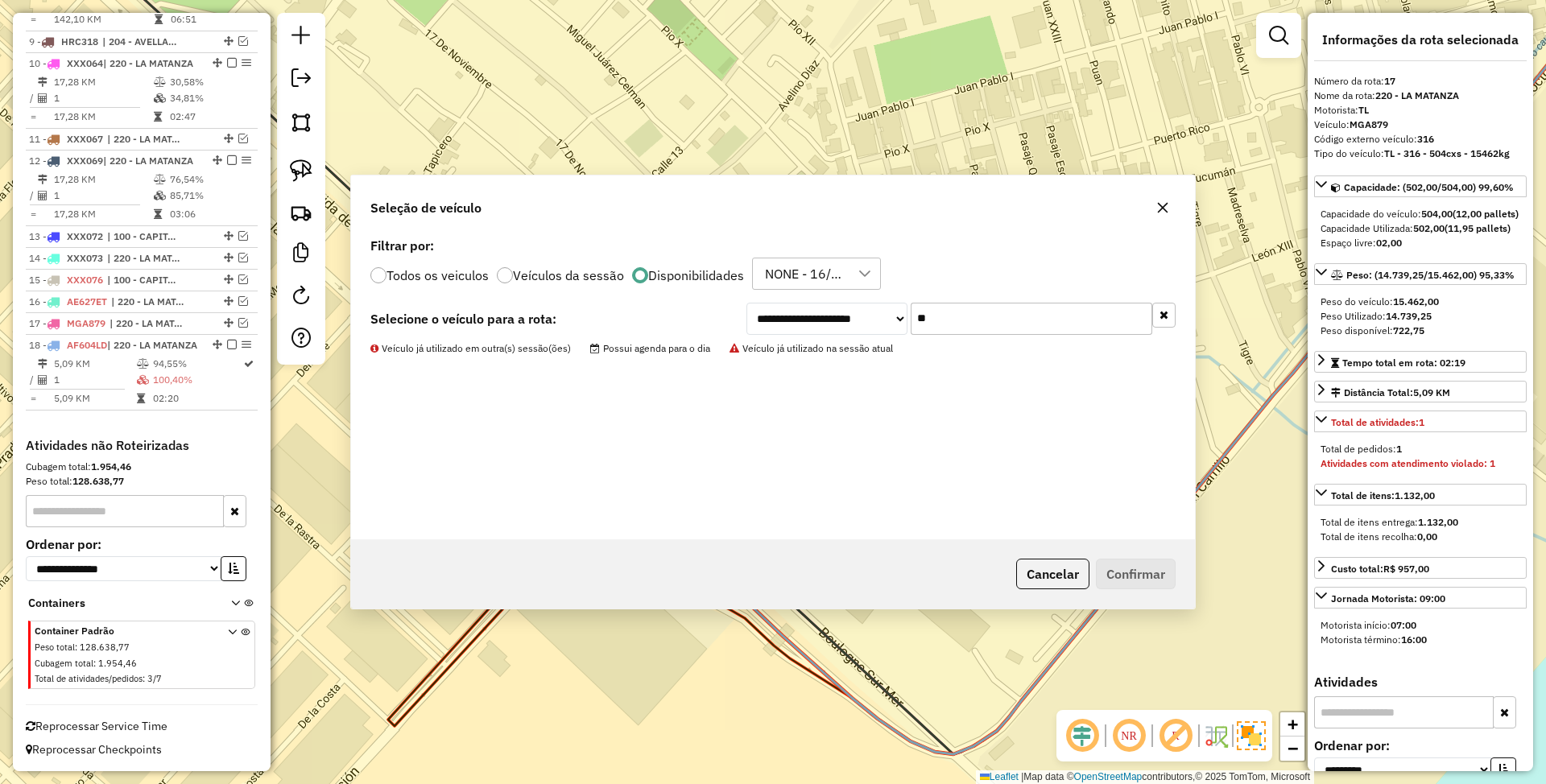
scroll to position [1233, 0]
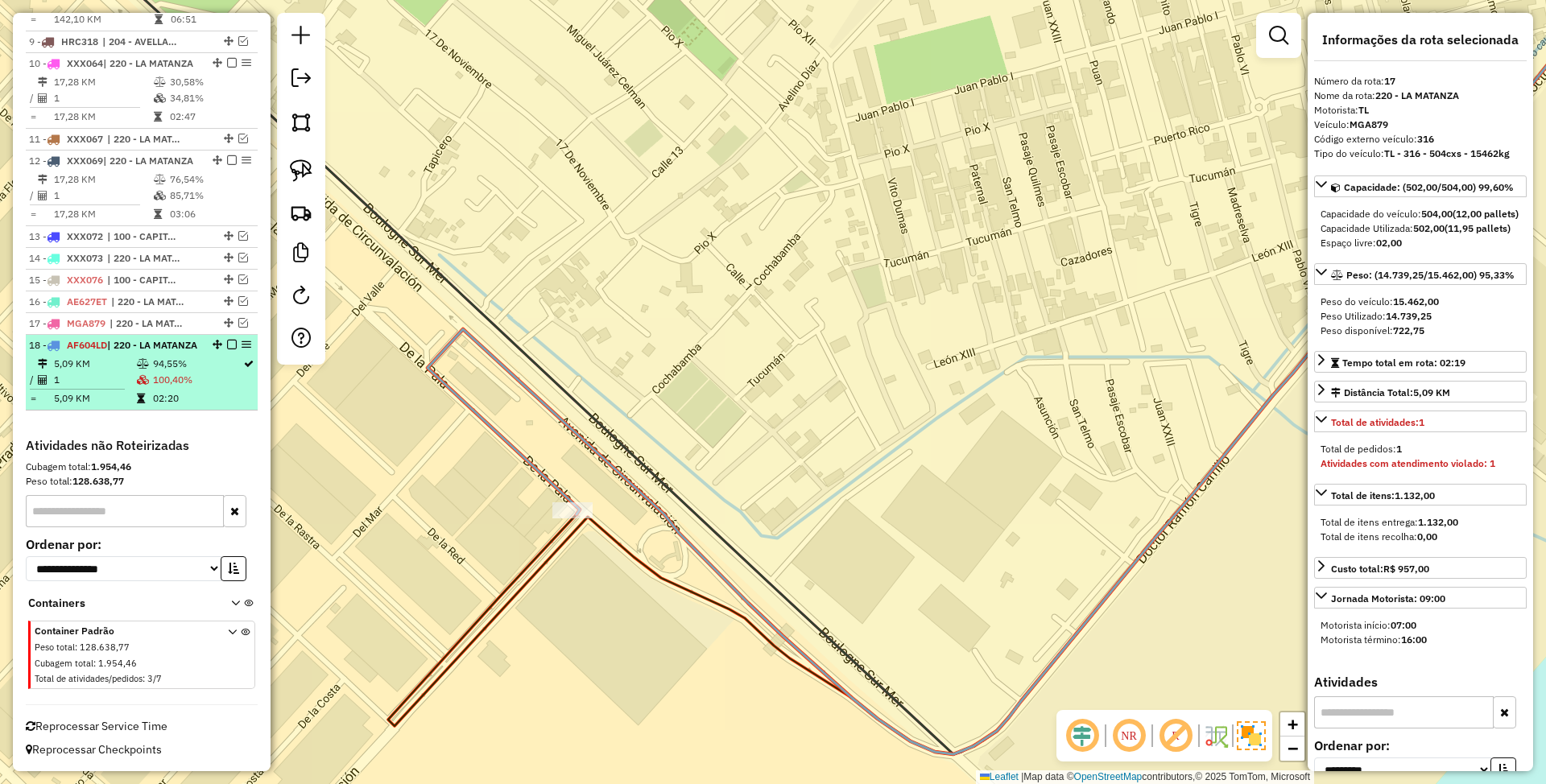
click at [229, 339] on em at bounding box center [232, 344] width 9 height 9
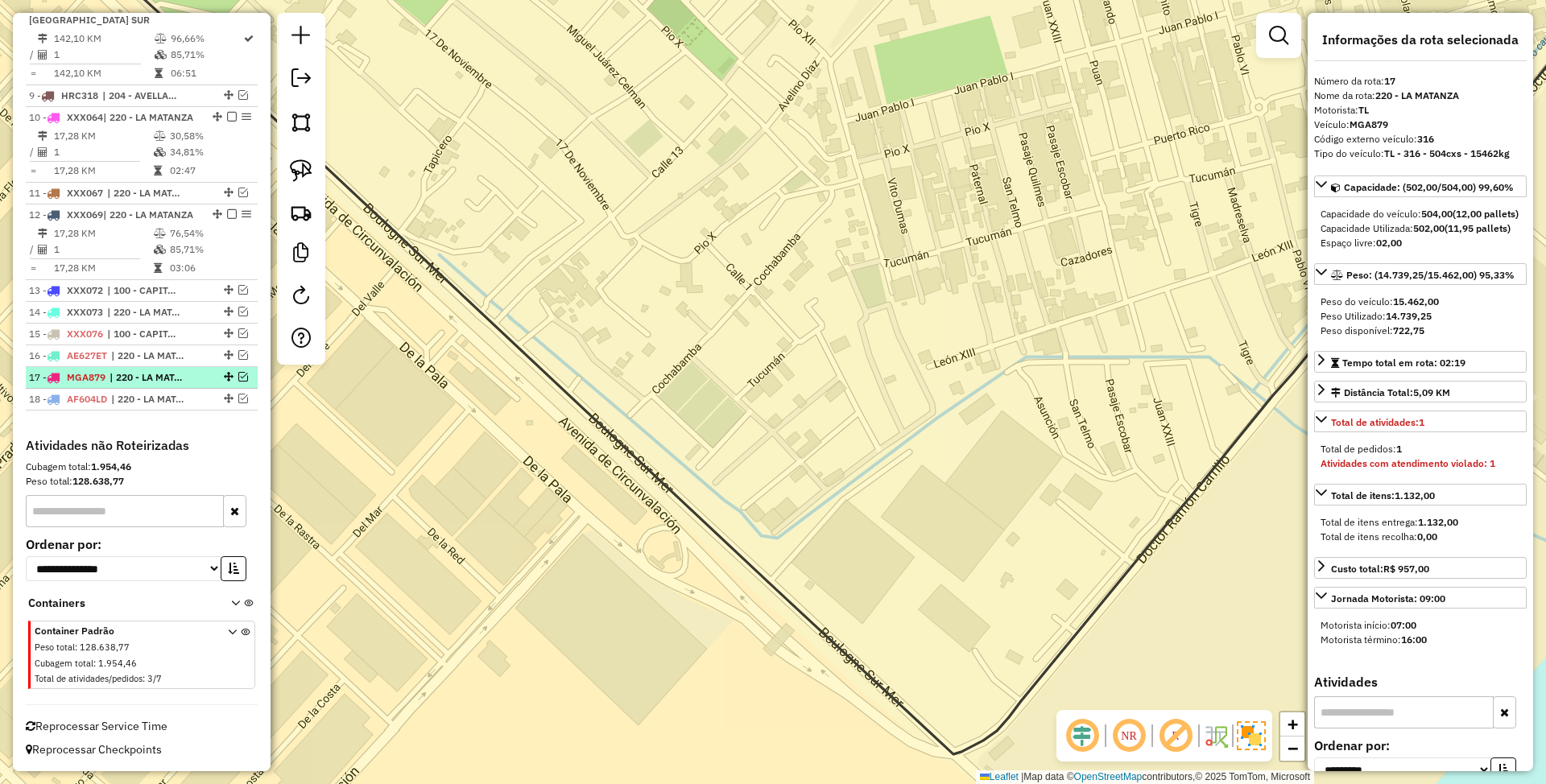
click at [163, 385] on li "17 - MGA879 | 220 - LA MATANZA" at bounding box center [141, 378] width 232 height 21
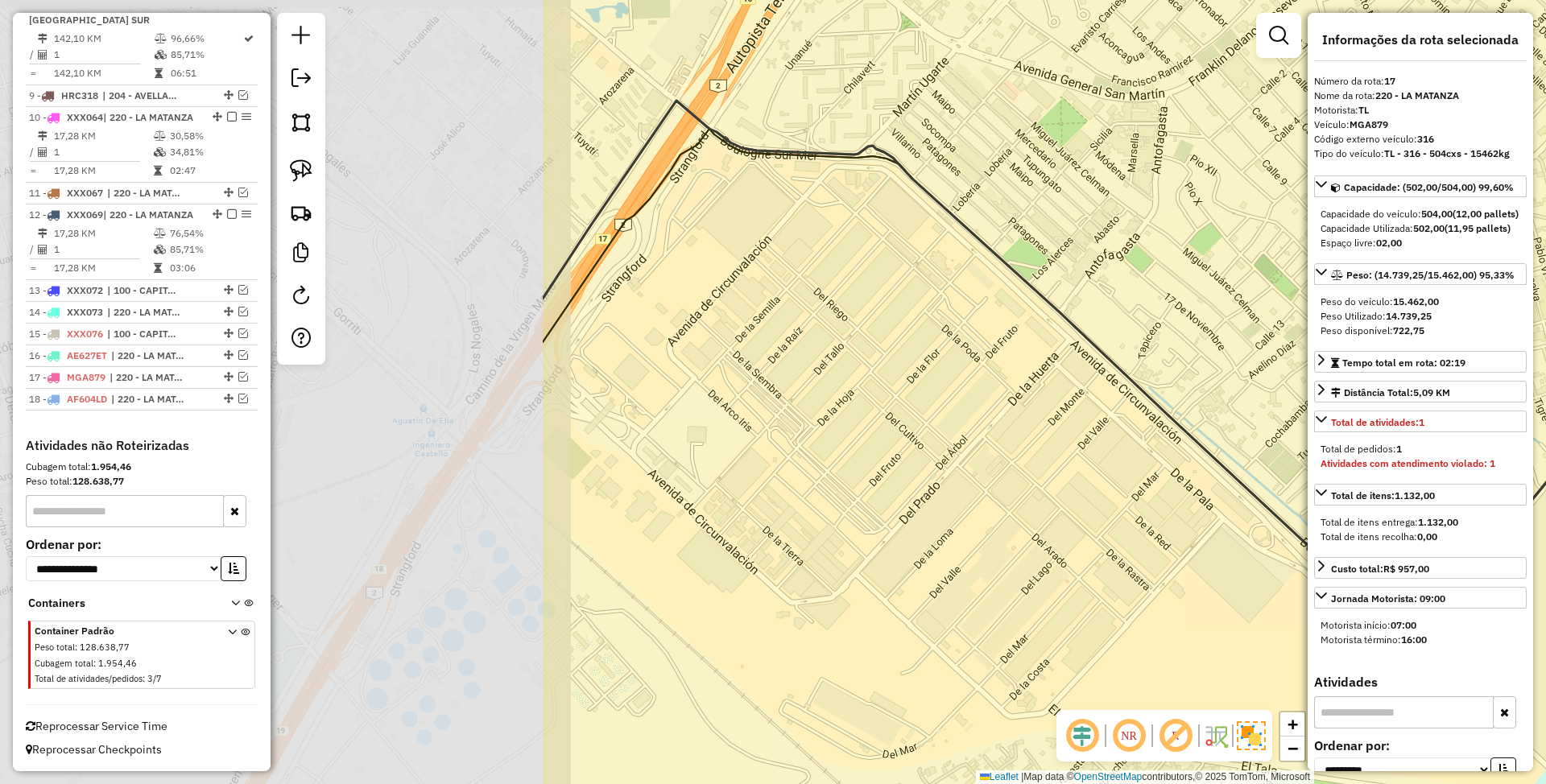
drag, startPoint x: 480, startPoint y: 570, endPoint x: 1178, endPoint y: 567, distance: 698.0
click at [1178, 567] on div "Janela de atendimento Grade de atendimento Capacidade Transportadoras Veículos …" at bounding box center [773, 392] width 1546 height 784
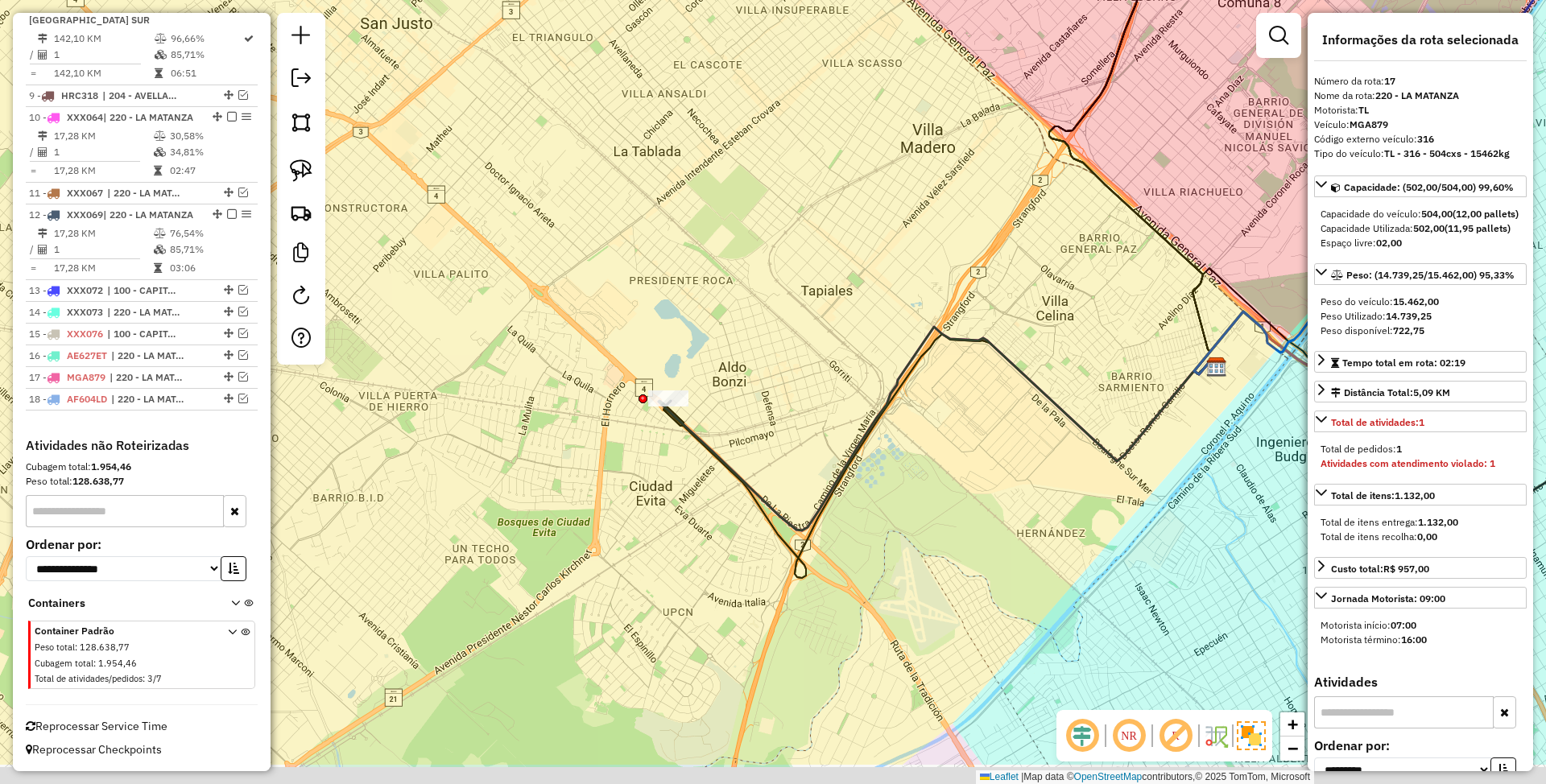
drag, startPoint x: 971, startPoint y: 619, endPoint x: 996, endPoint y: 520, distance: 102.1
click at [996, 520] on div "Janela de atendimento Grade de atendimento Capacidade Transportadoras Veículos …" at bounding box center [773, 392] width 1546 height 784
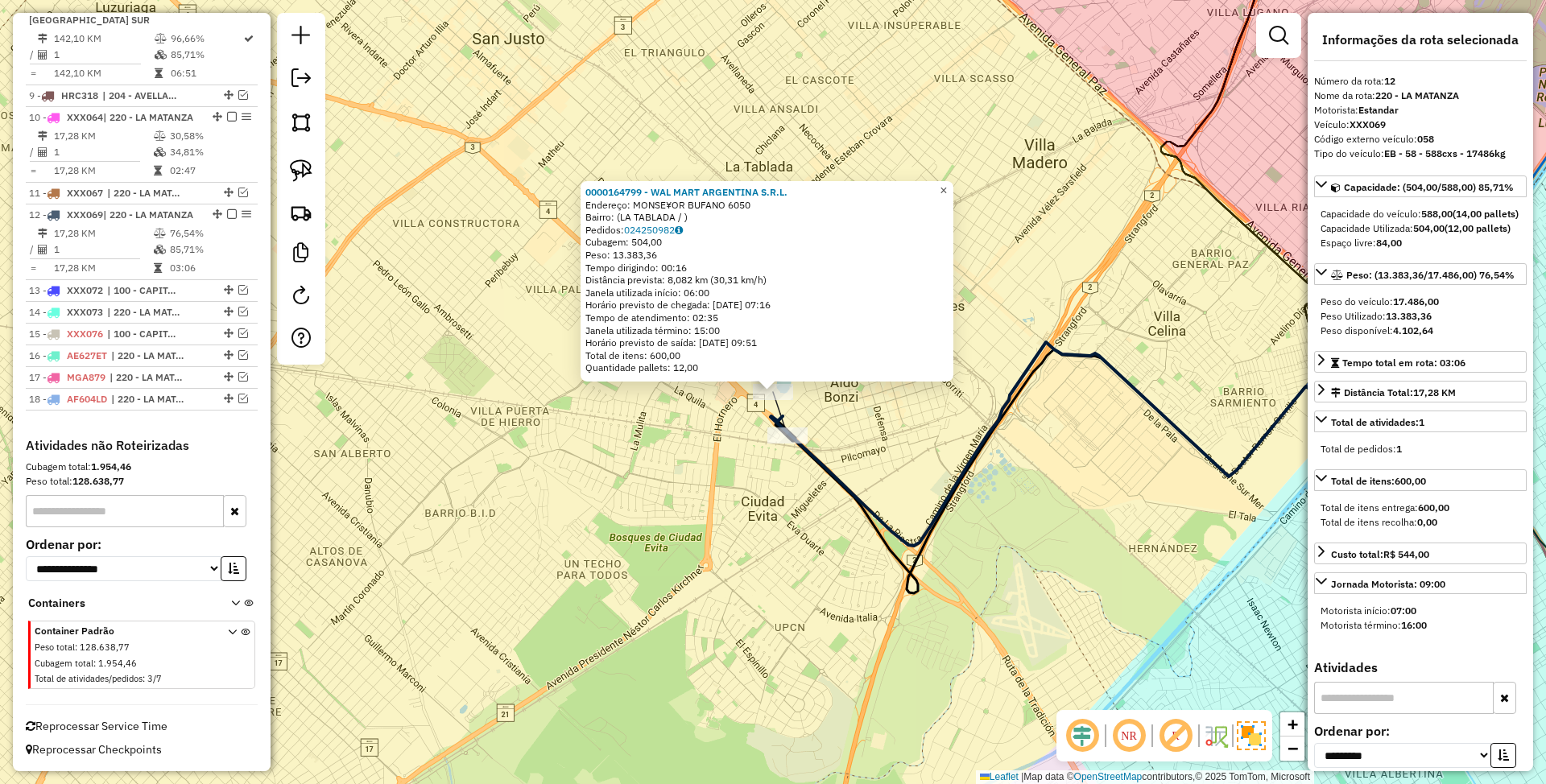
click at [947, 188] on span "×" at bounding box center [943, 190] width 7 height 14
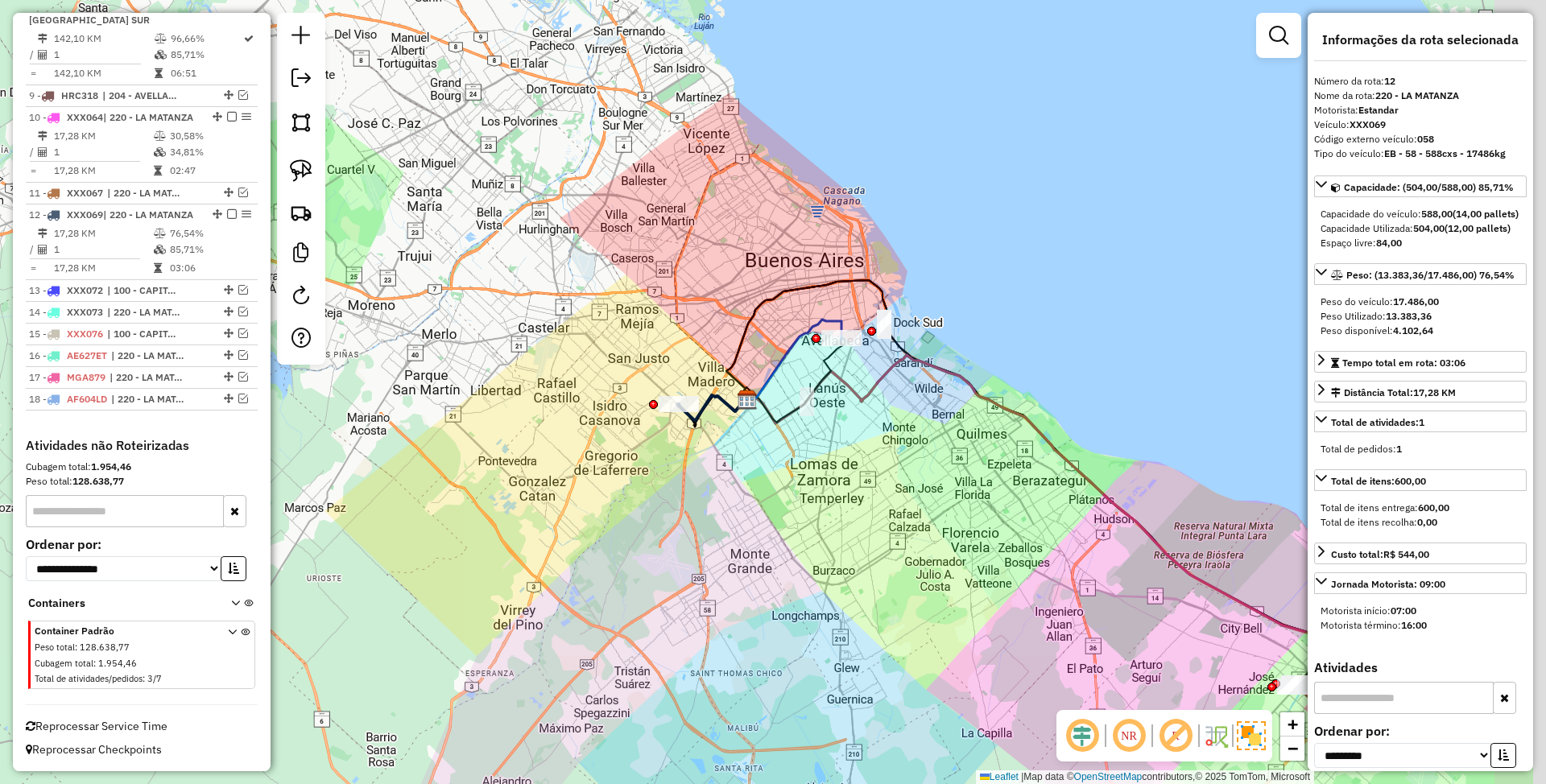
drag, startPoint x: 1028, startPoint y: 573, endPoint x: 710, endPoint y: 513, distance: 323.6
click at [710, 513] on div "Janela de atendimento Grade de atendimento Capacidade Transportadoras Veículos …" at bounding box center [773, 392] width 1546 height 784
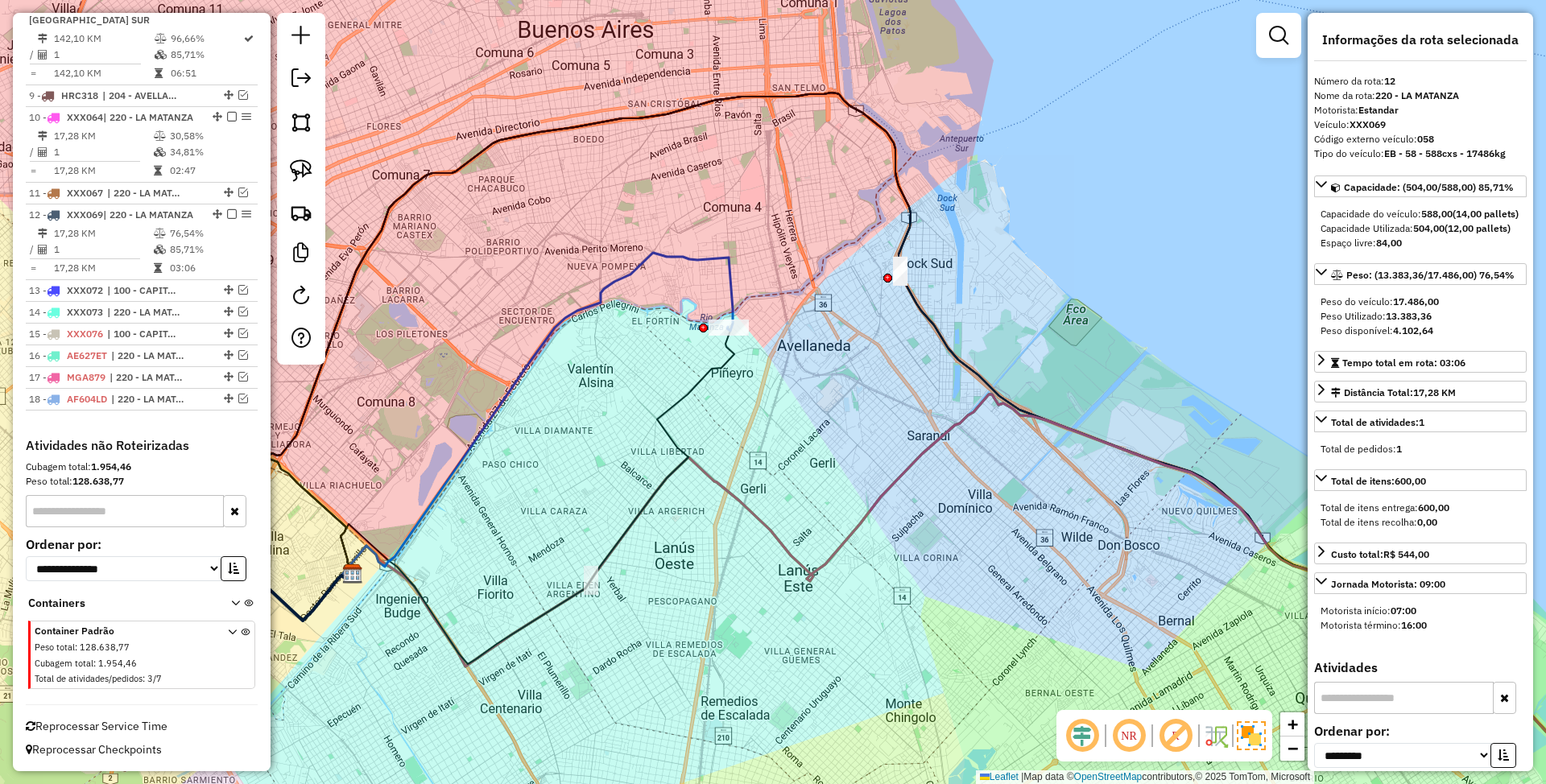
click at [725, 274] on icon at bounding box center [537, 415] width 392 height 325
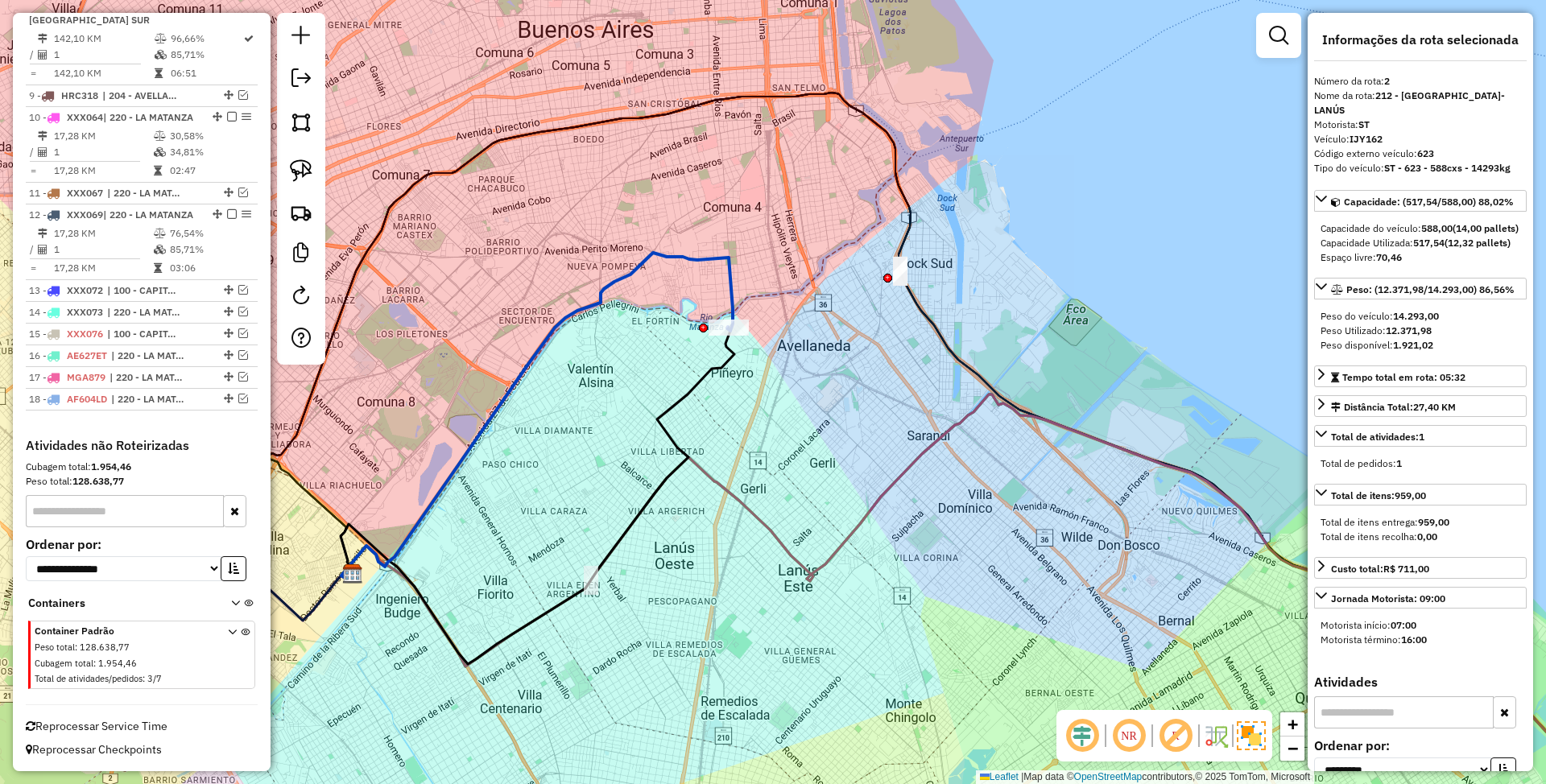
scroll to position [711, 0]
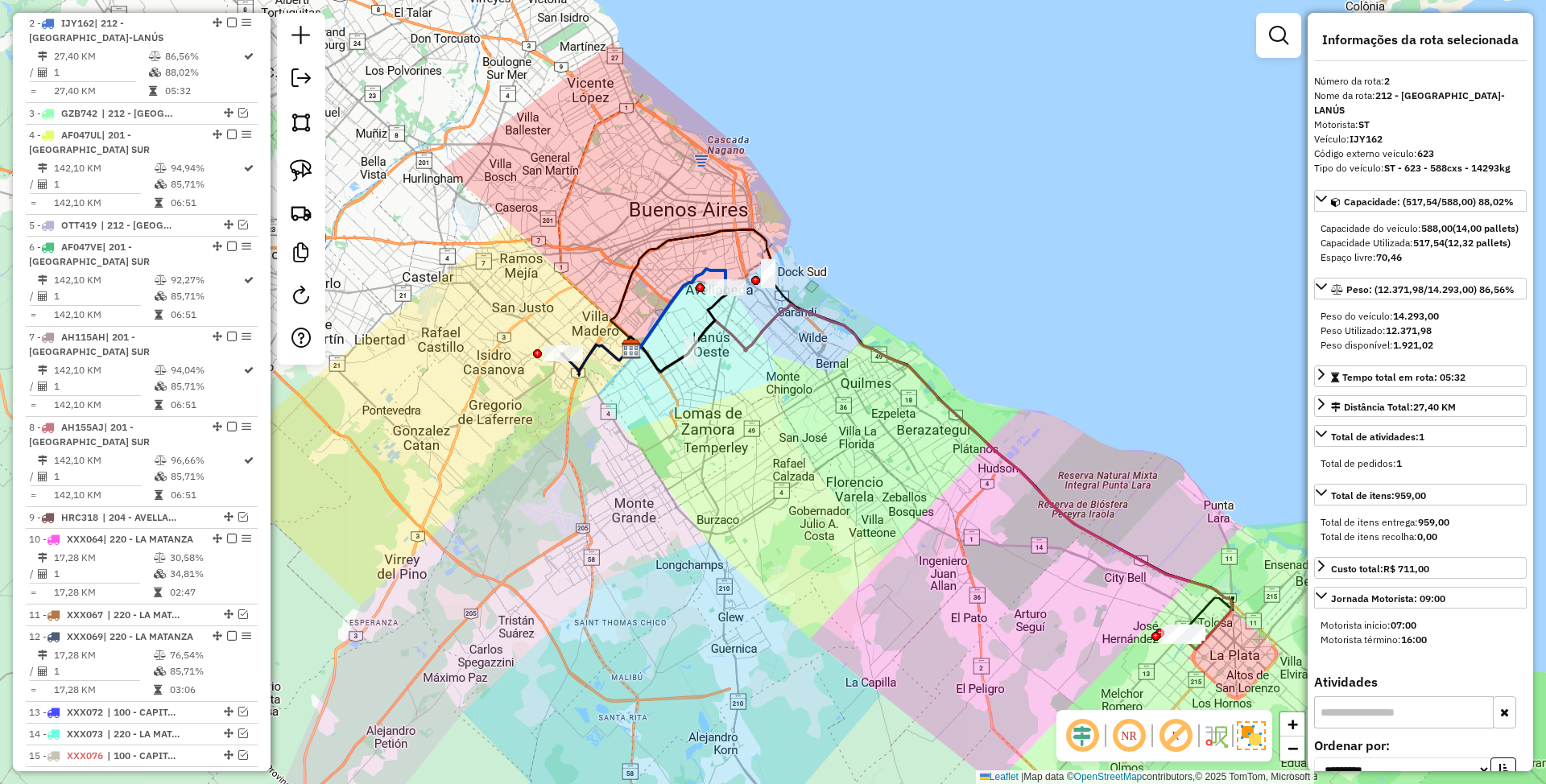
drag, startPoint x: 839, startPoint y: 559, endPoint x: 536, endPoint y: 380, distance: 351.9
click at [536, 380] on div "Janela de atendimento Grade de atendimento Capacidade Transportadoras Veículos …" at bounding box center [773, 392] width 1546 height 784
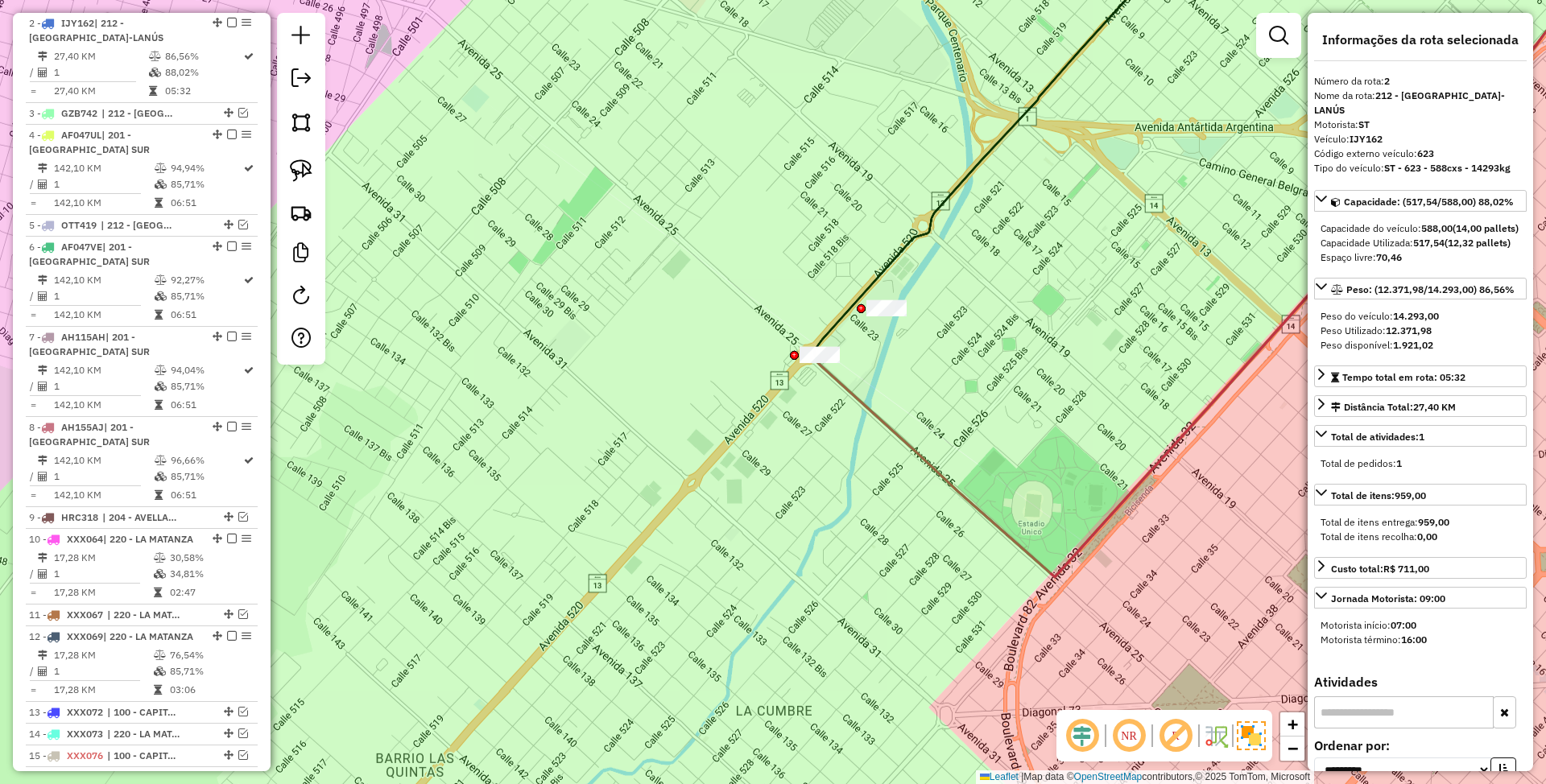
click at [848, 392] on icon at bounding box center [1221, 249] width 806 height 656
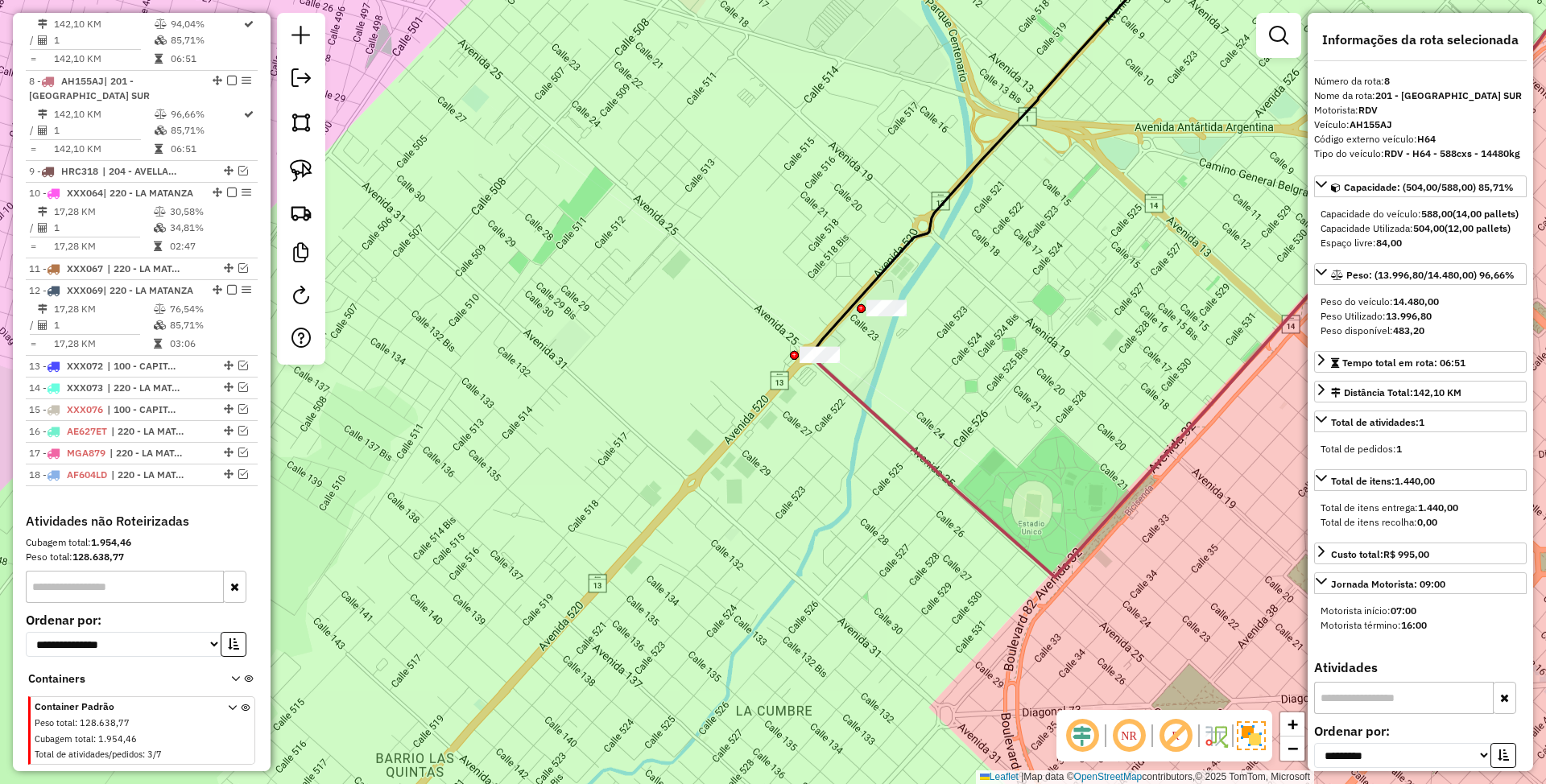
scroll to position [1116, 0]
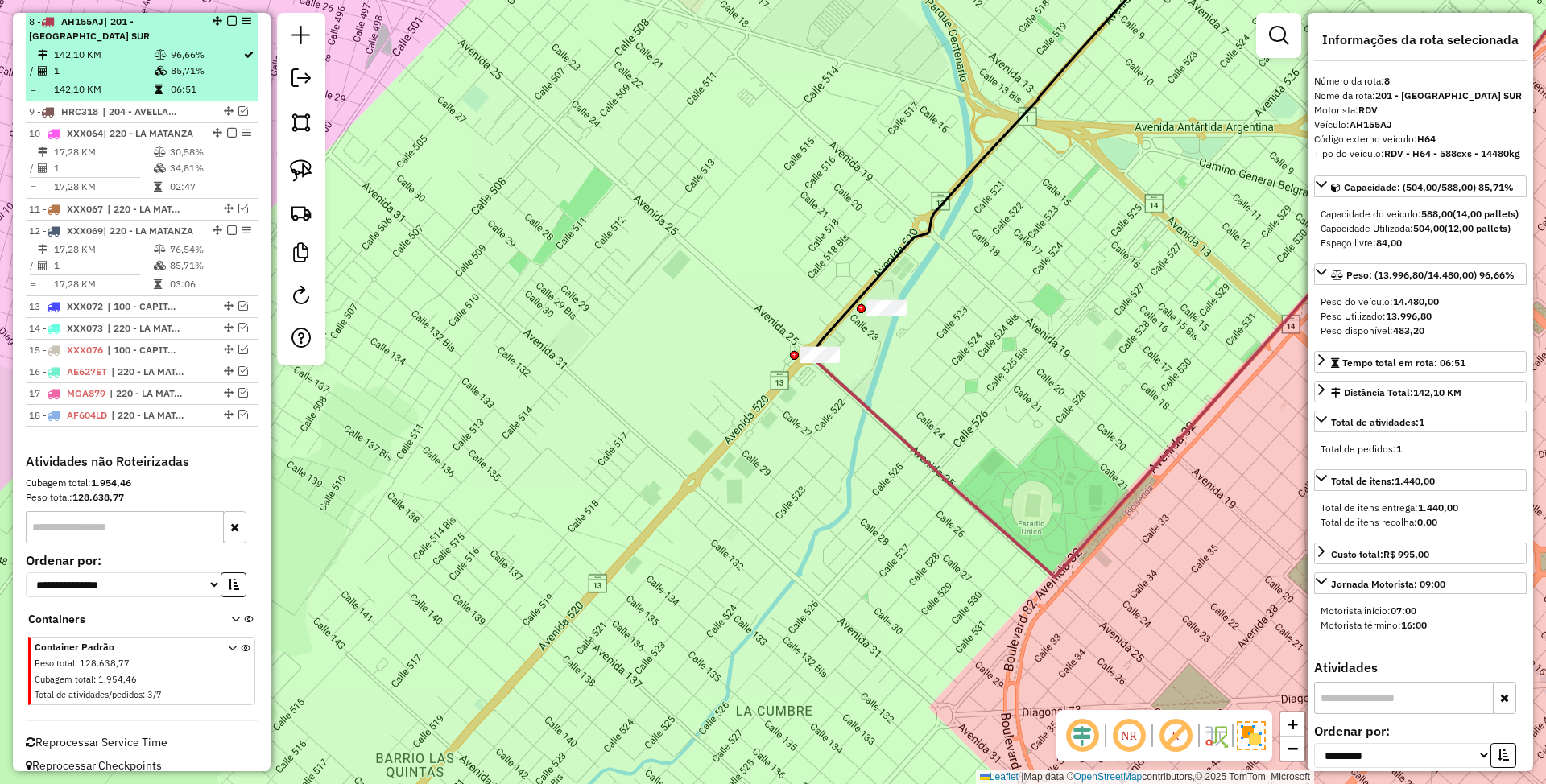
click at [230, 22] on em at bounding box center [232, 20] width 9 height 9
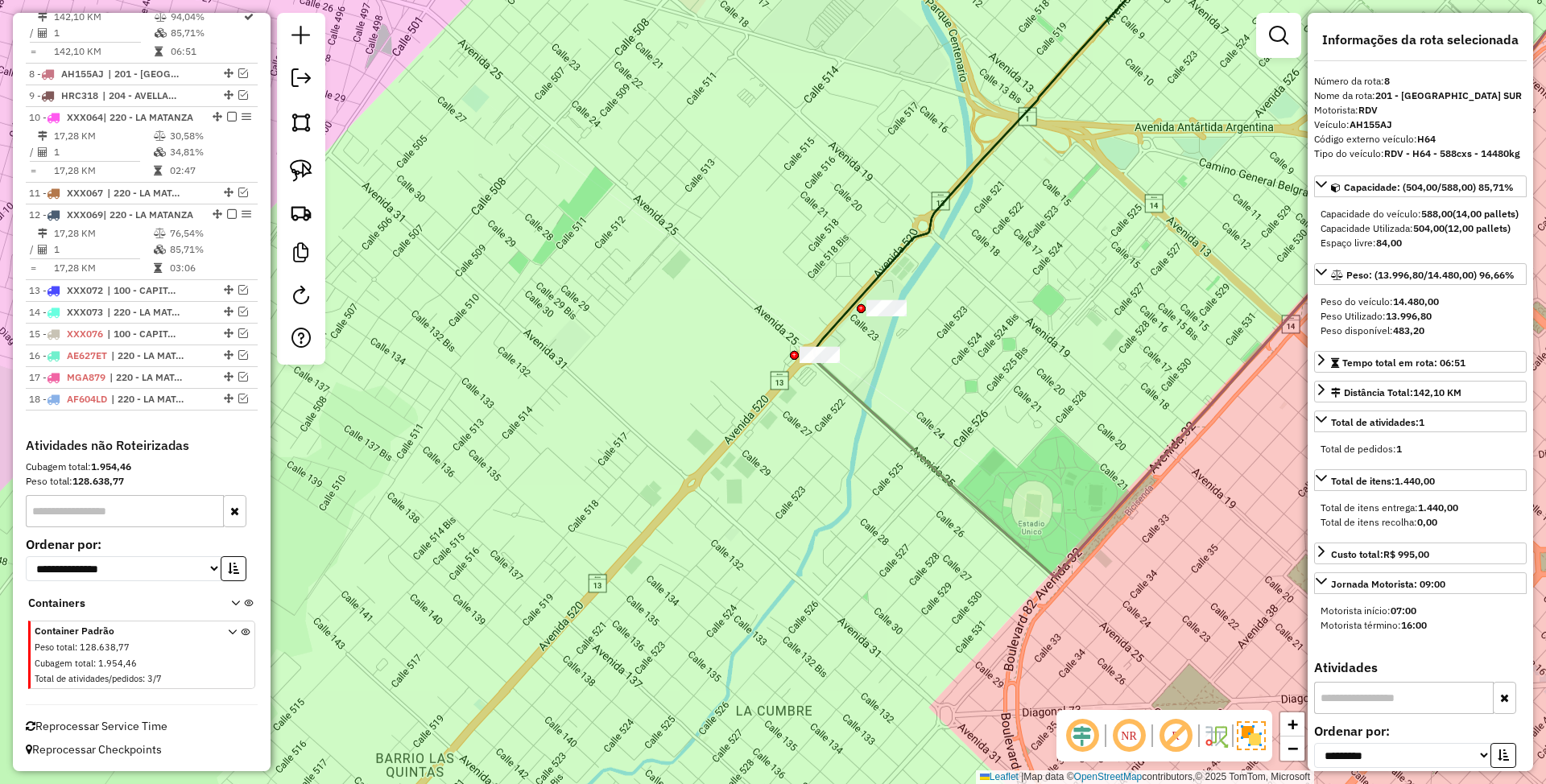
click at [861, 394] on icon at bounding box center [1221, 249] width 806 height 656
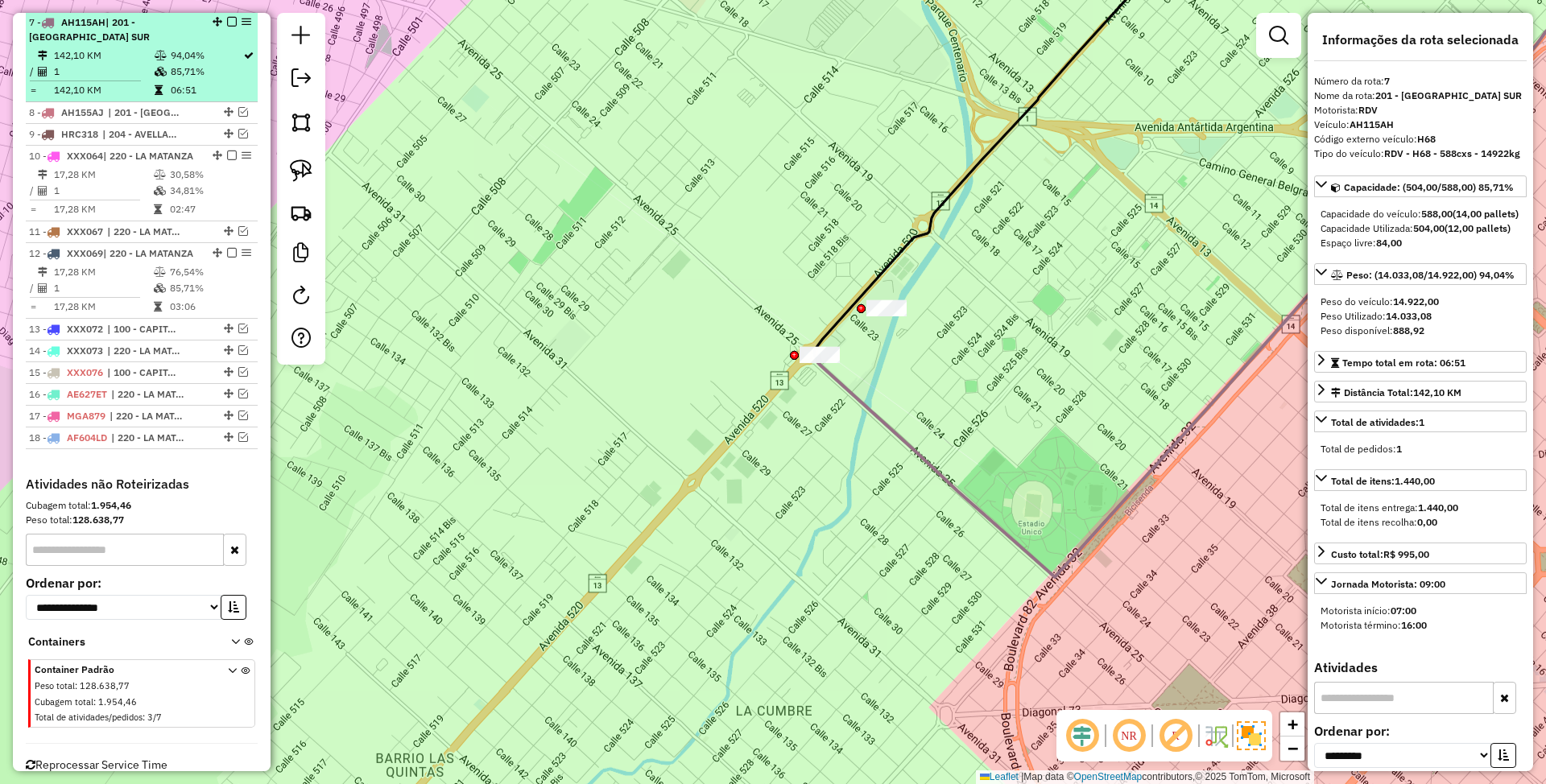
click at [230, 22] on em at bounding box center [232, 21] width 9 height 9
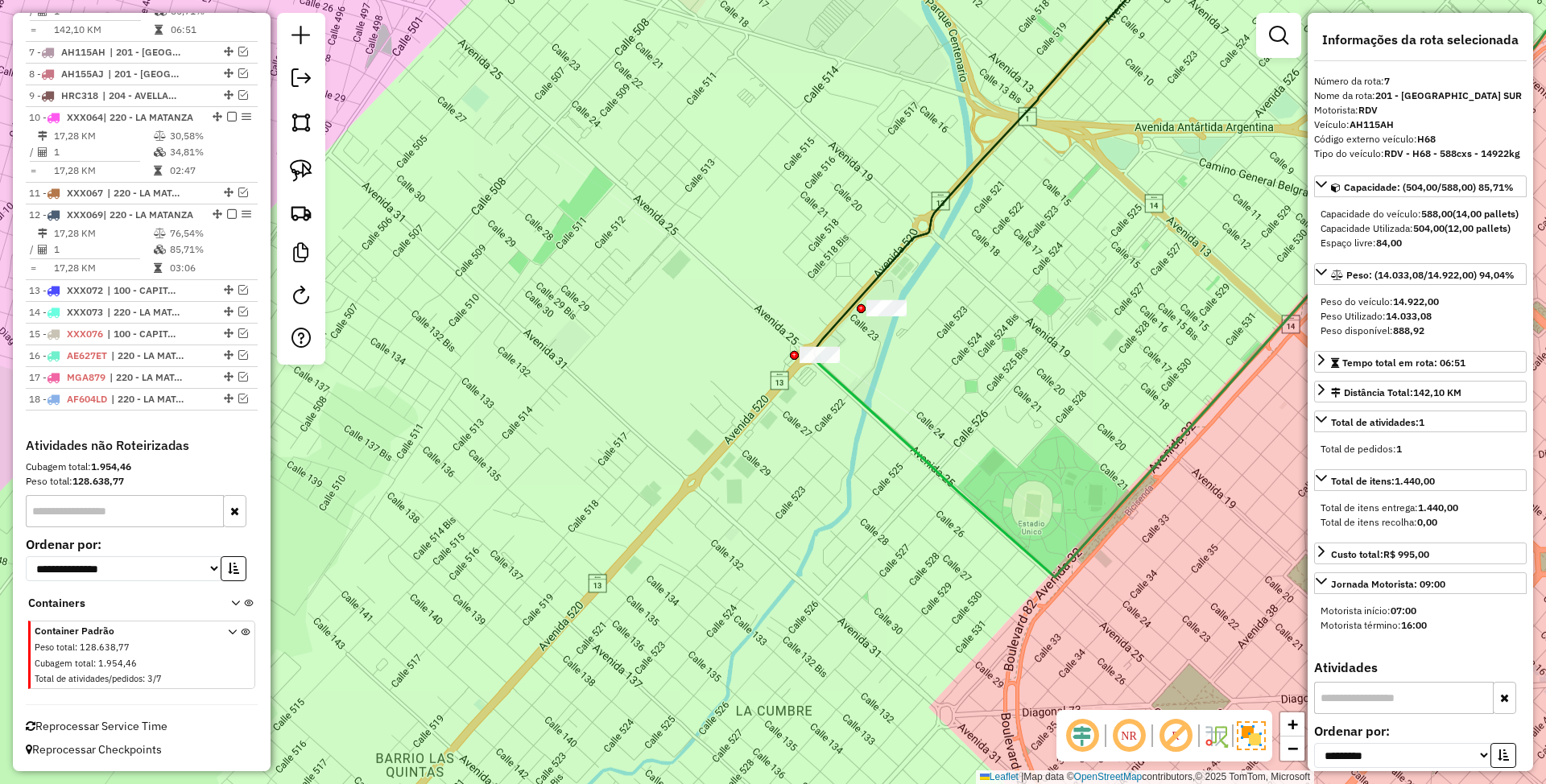
click at [867, 405] on icon at bounding box center [1221, 249] width 806 height 656
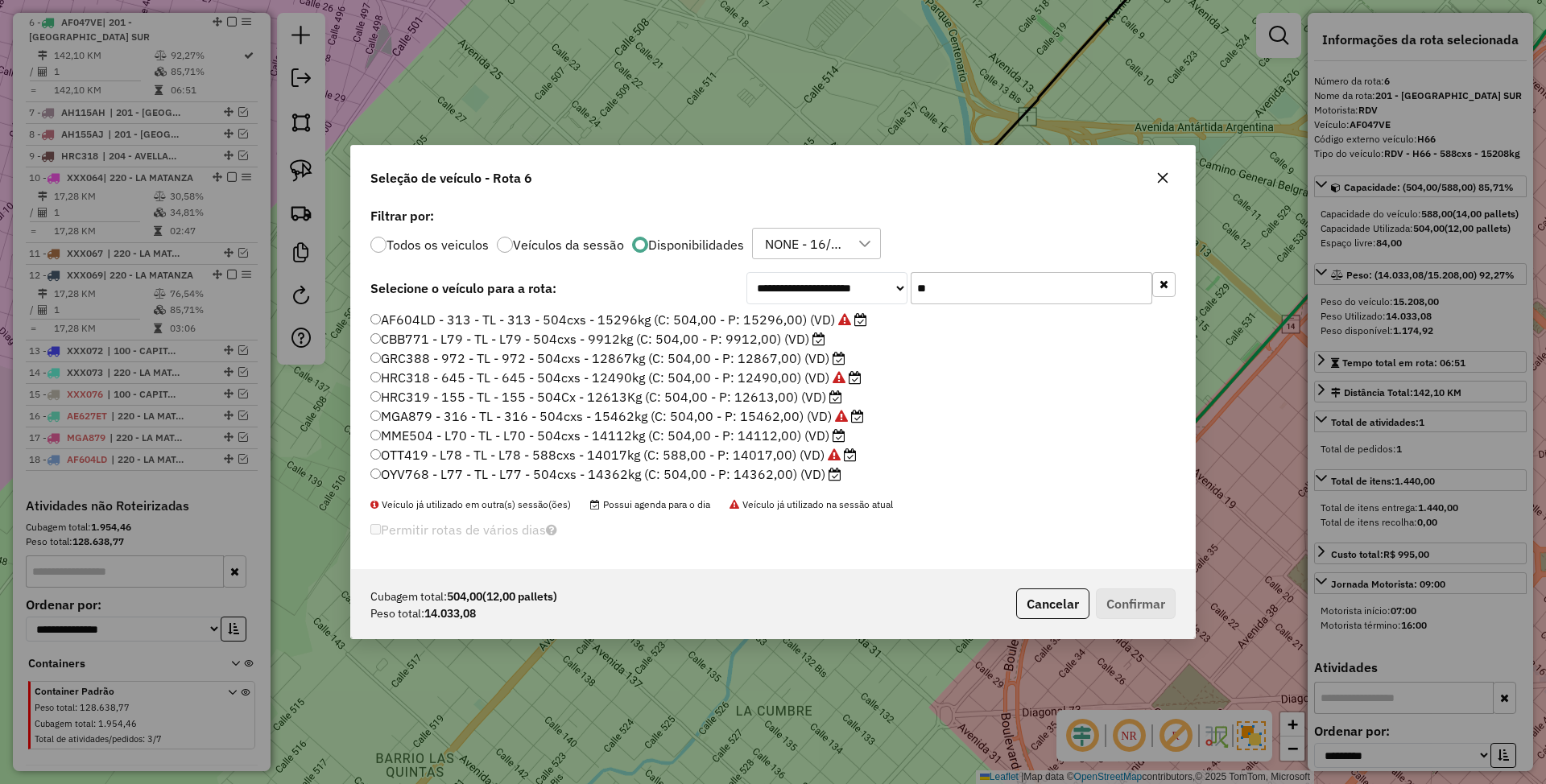
scroll to position [8, 5]
drag, startPoint x: 931, startPoint y: 286, endPoint x: 823, endPoint y: 269, distance: 109.3
click at [823, 269] on div "**********" at bounding box center [772, 387] width 844 height 366
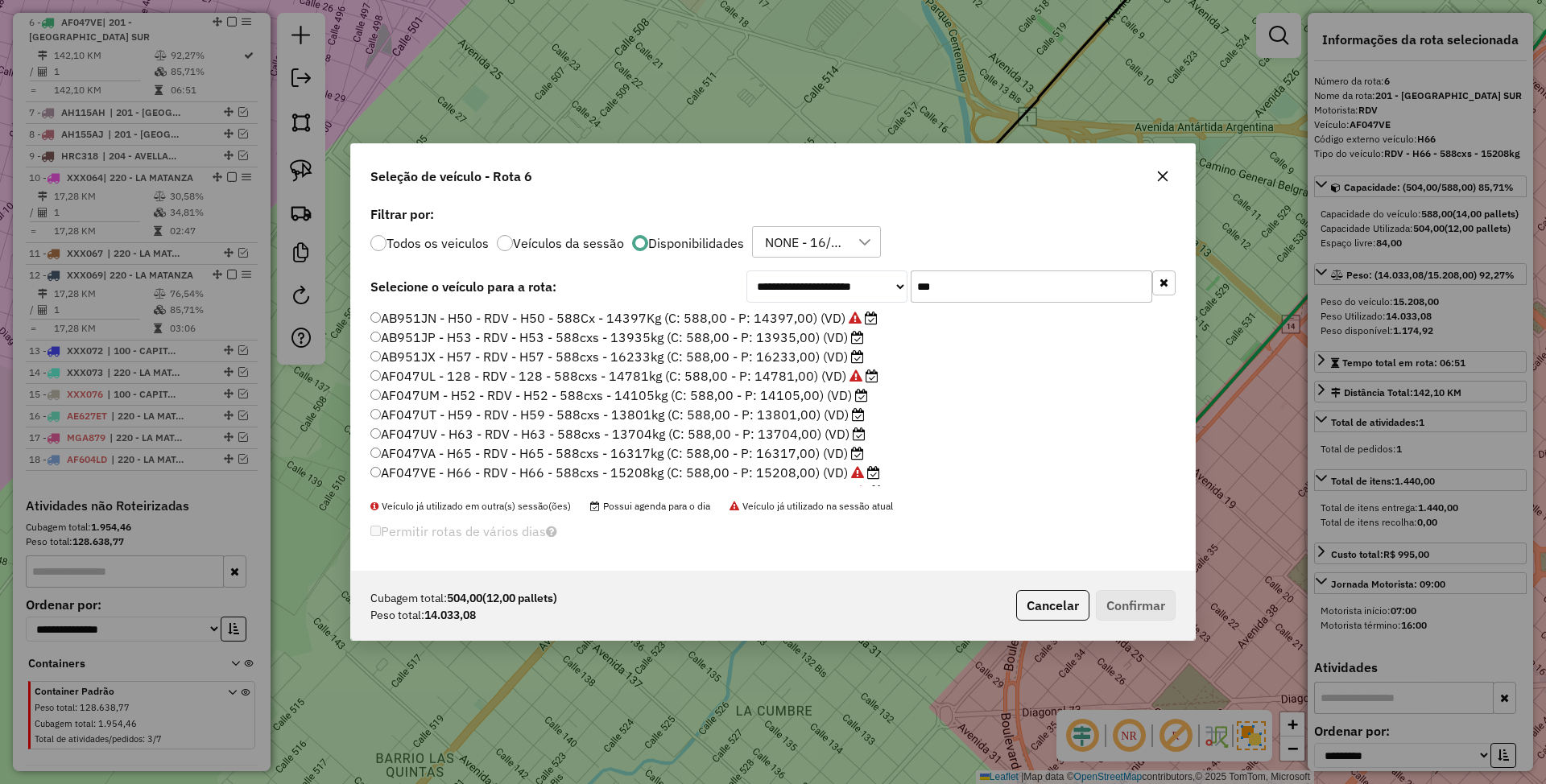
type input "***"
click at [788, 396] on label "AF047UM - H52 - RDV - H52 - 588cxs - 14105kg (C: 588,00 - P: 14105,00) (VD)" at bounding box center [619, 395] width 498 height 20
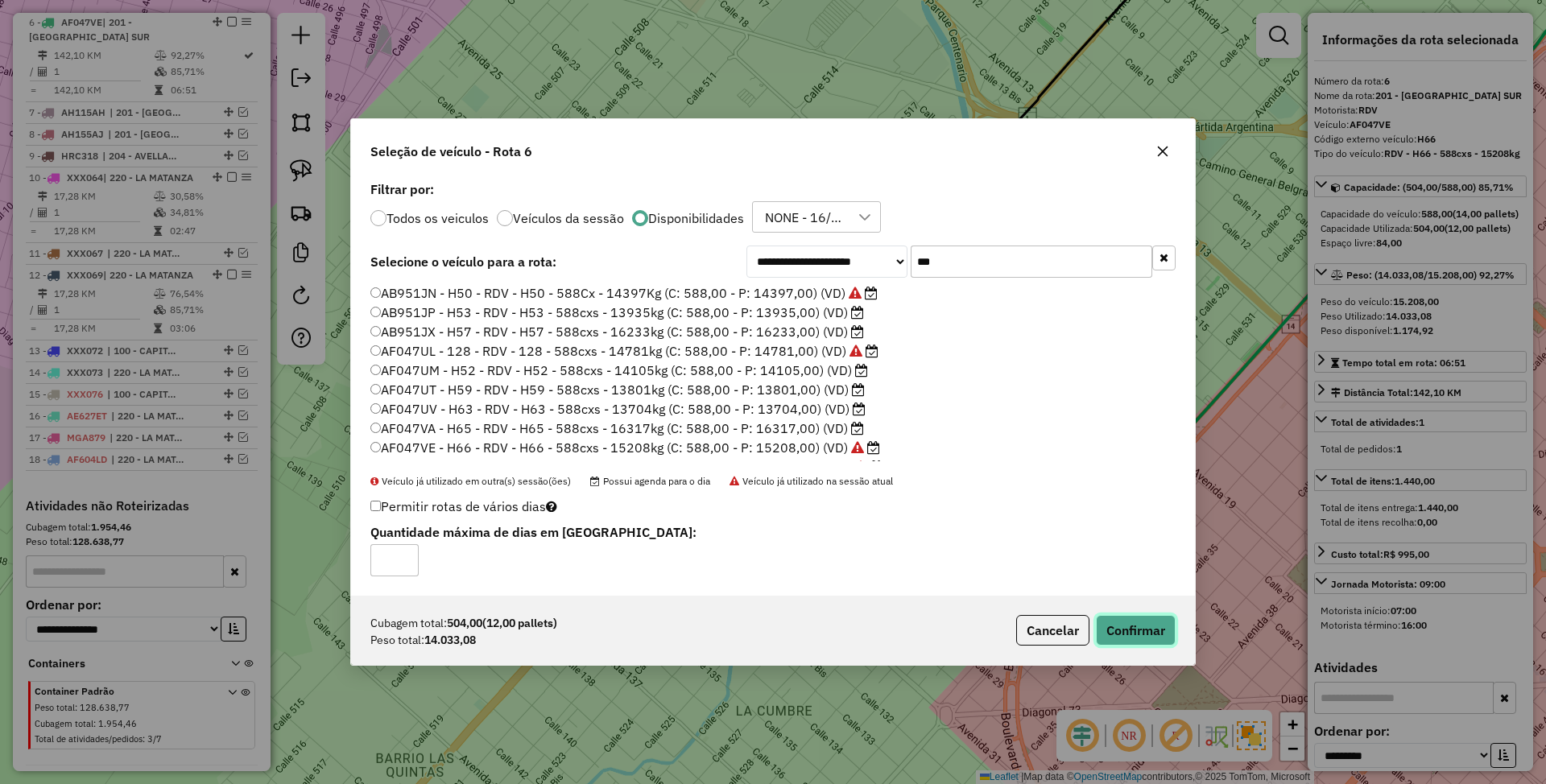
click at [1143, 626] on button "Confirmar" at bounding box center [1136, 630] width 80 height 31
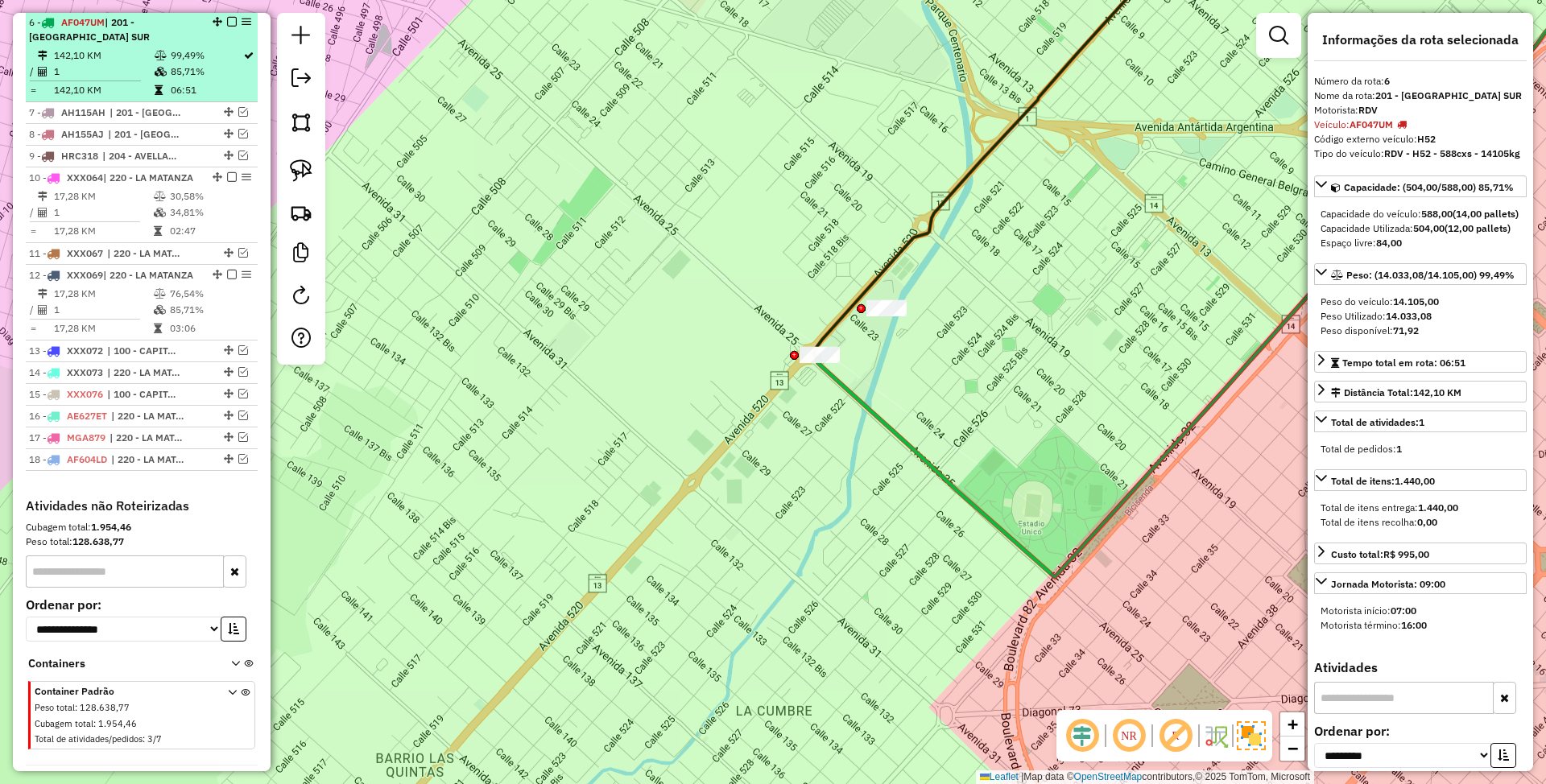
click at [227, 23] on em at bounding box center [232, 21] width 9 height 9
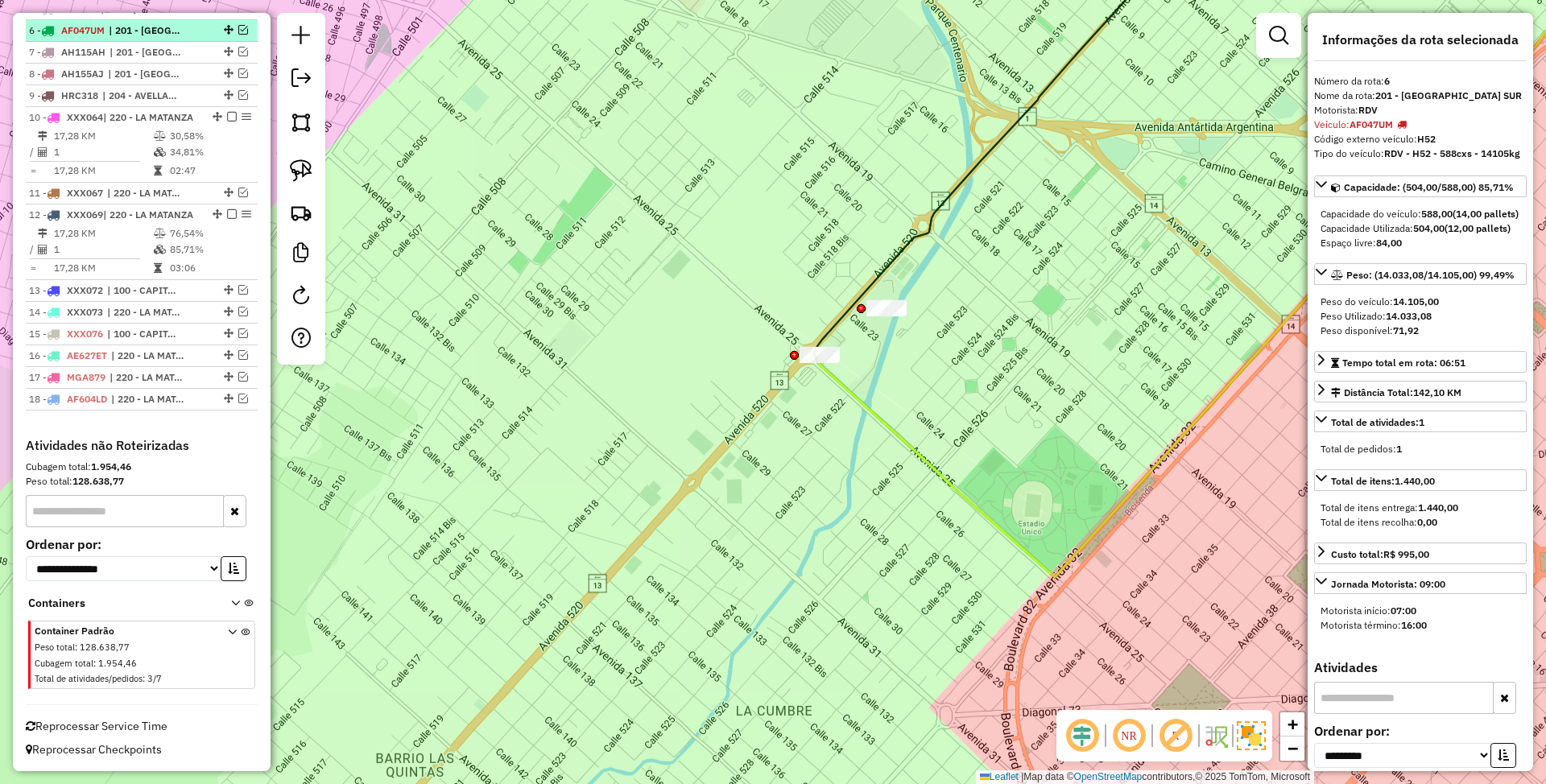
scroll to position [866, 0]
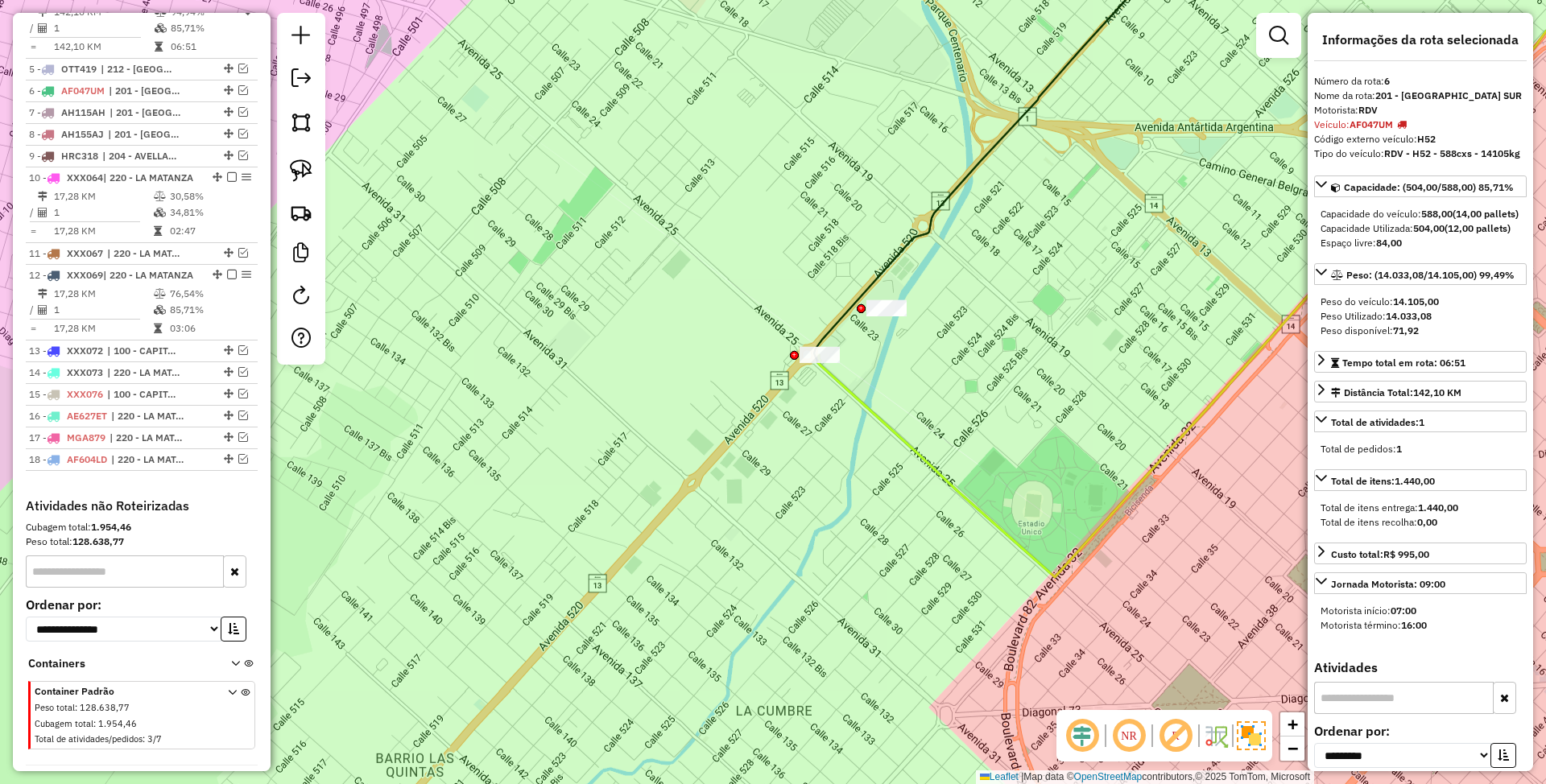
click at [848, 385] on icon at bounding box center [1221, 249] width 806 height 656
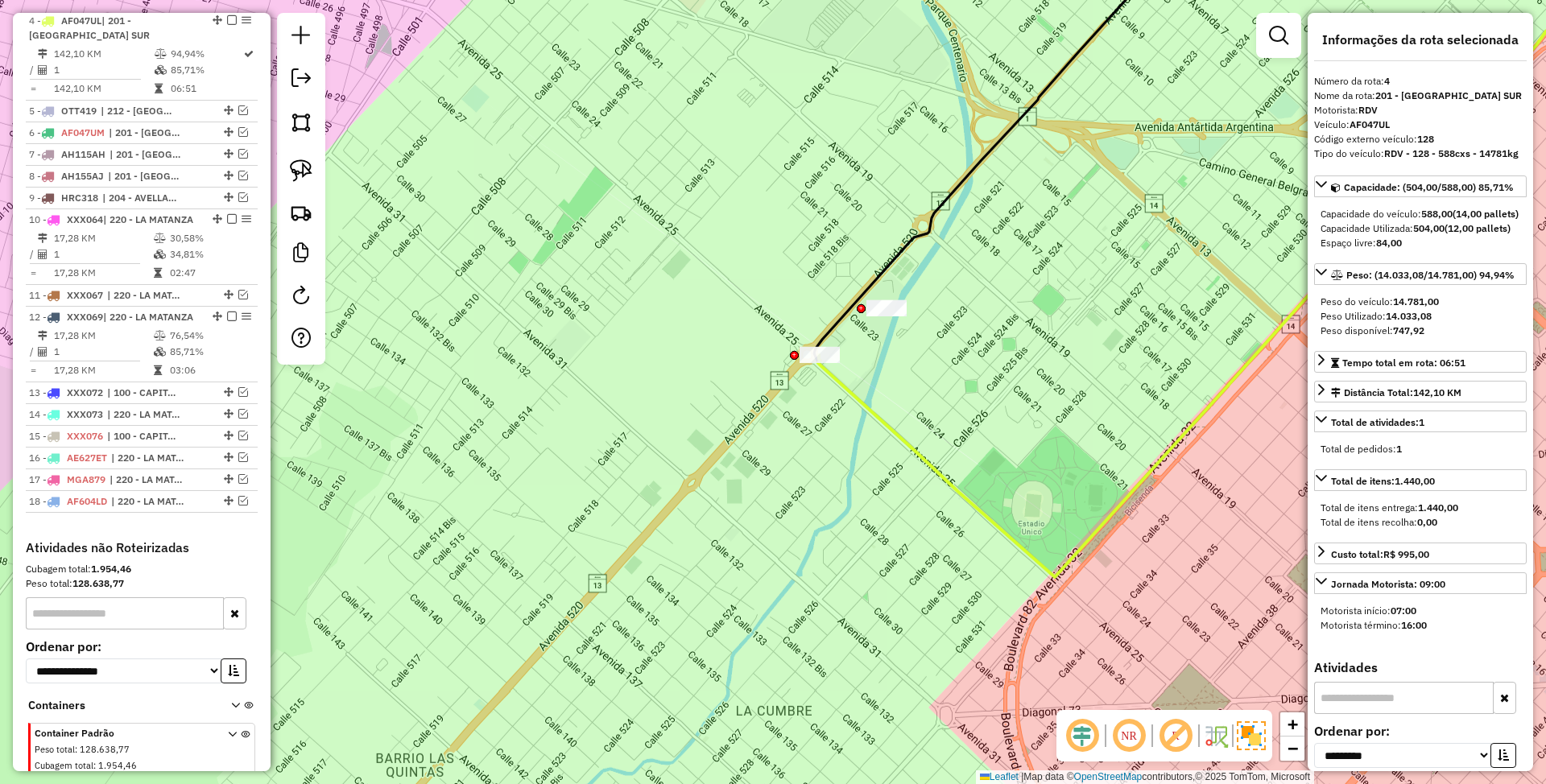
scroll to position [822, 0]
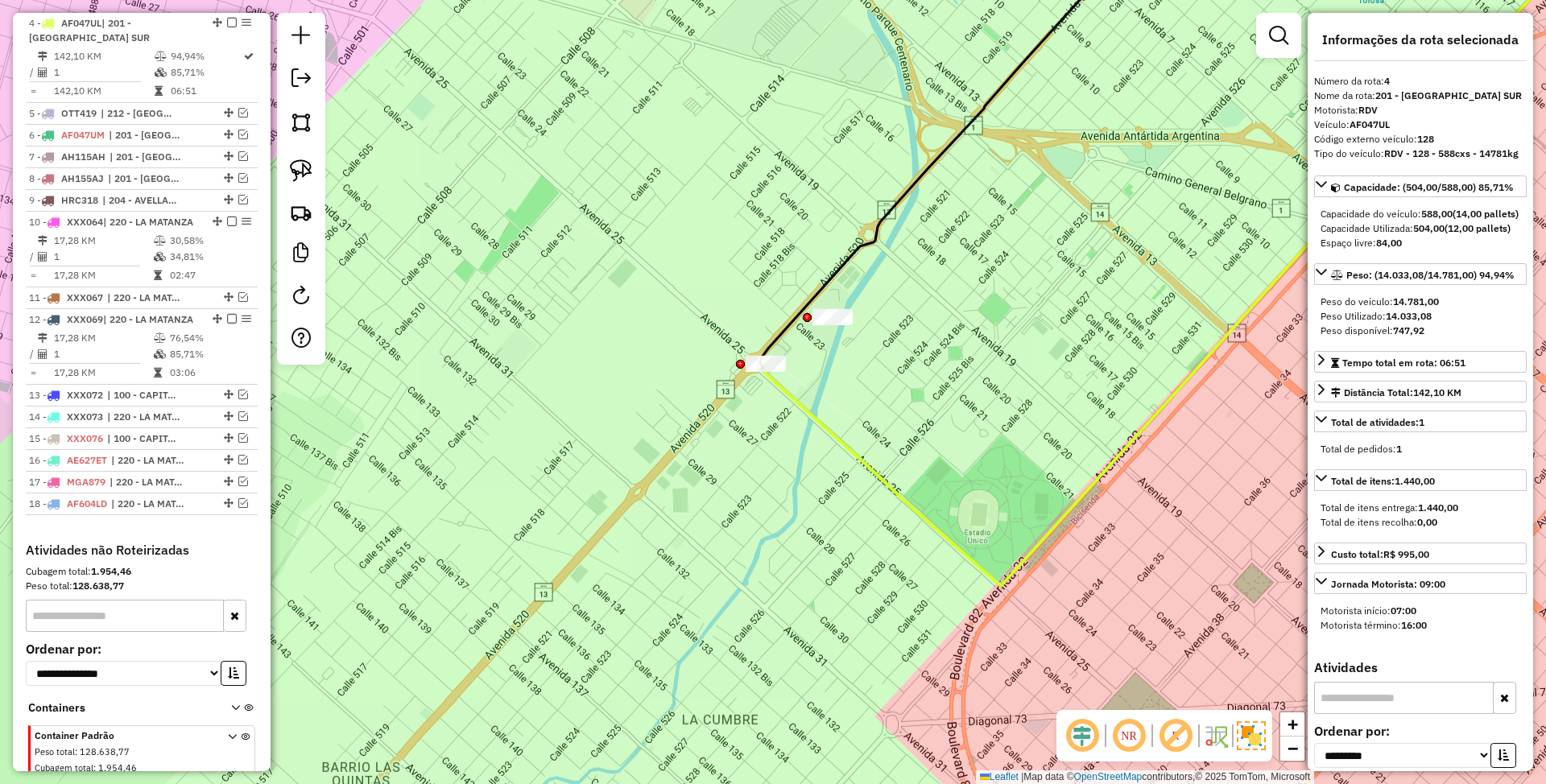
drag, startPoint x: 795, startPoint y: 451, endPoint x: 777, endPoint y: 455, distance: 18.4
click at [777, 455] on div "Janela de atendimento Grade de atendimento Capacidade Transportadoras Veículos …" at bounding box center [773, 392] width 1546 height 784
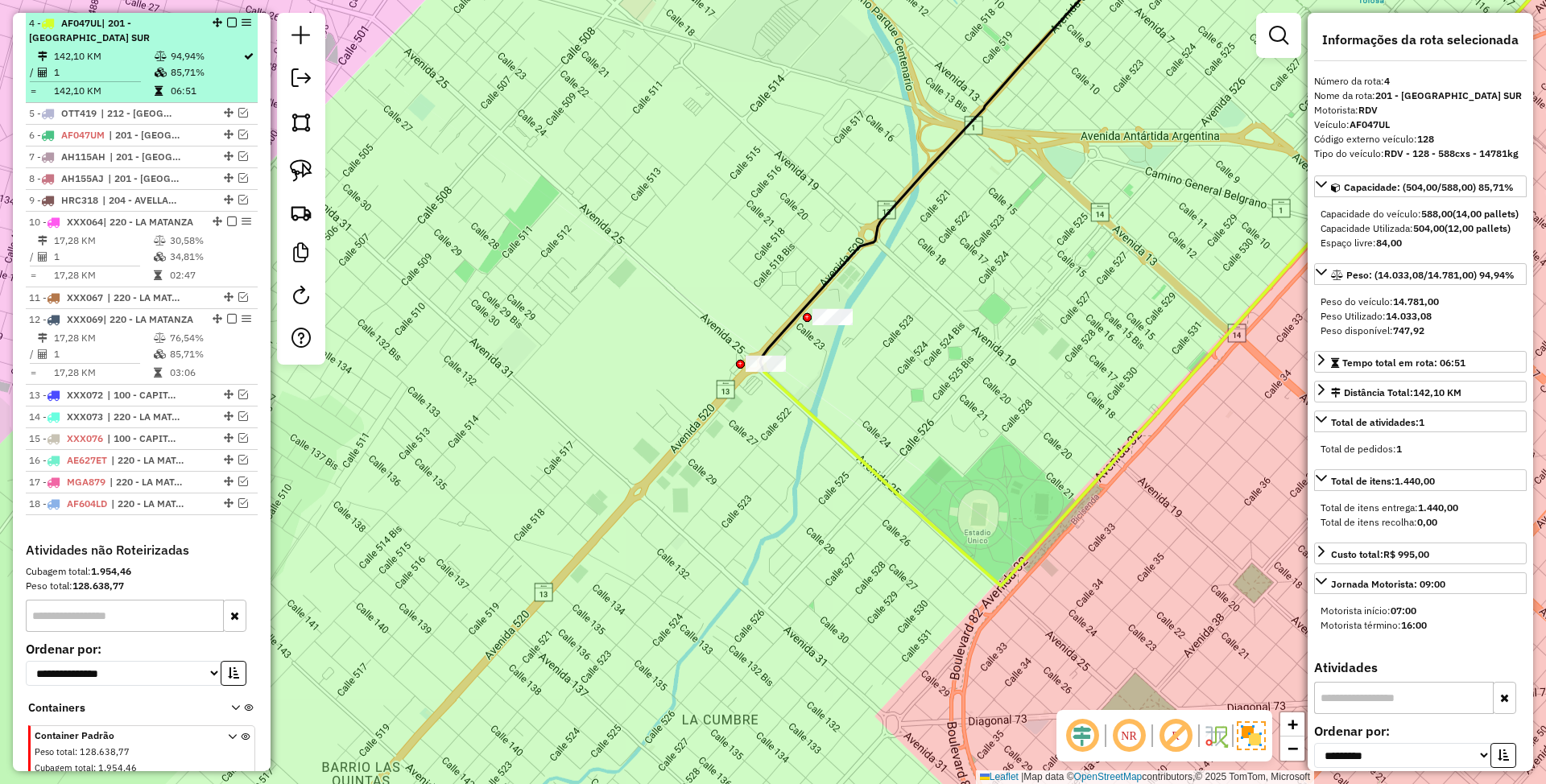
click at [227, 20] on em at bounding box center [232, 22] width 9 height 9
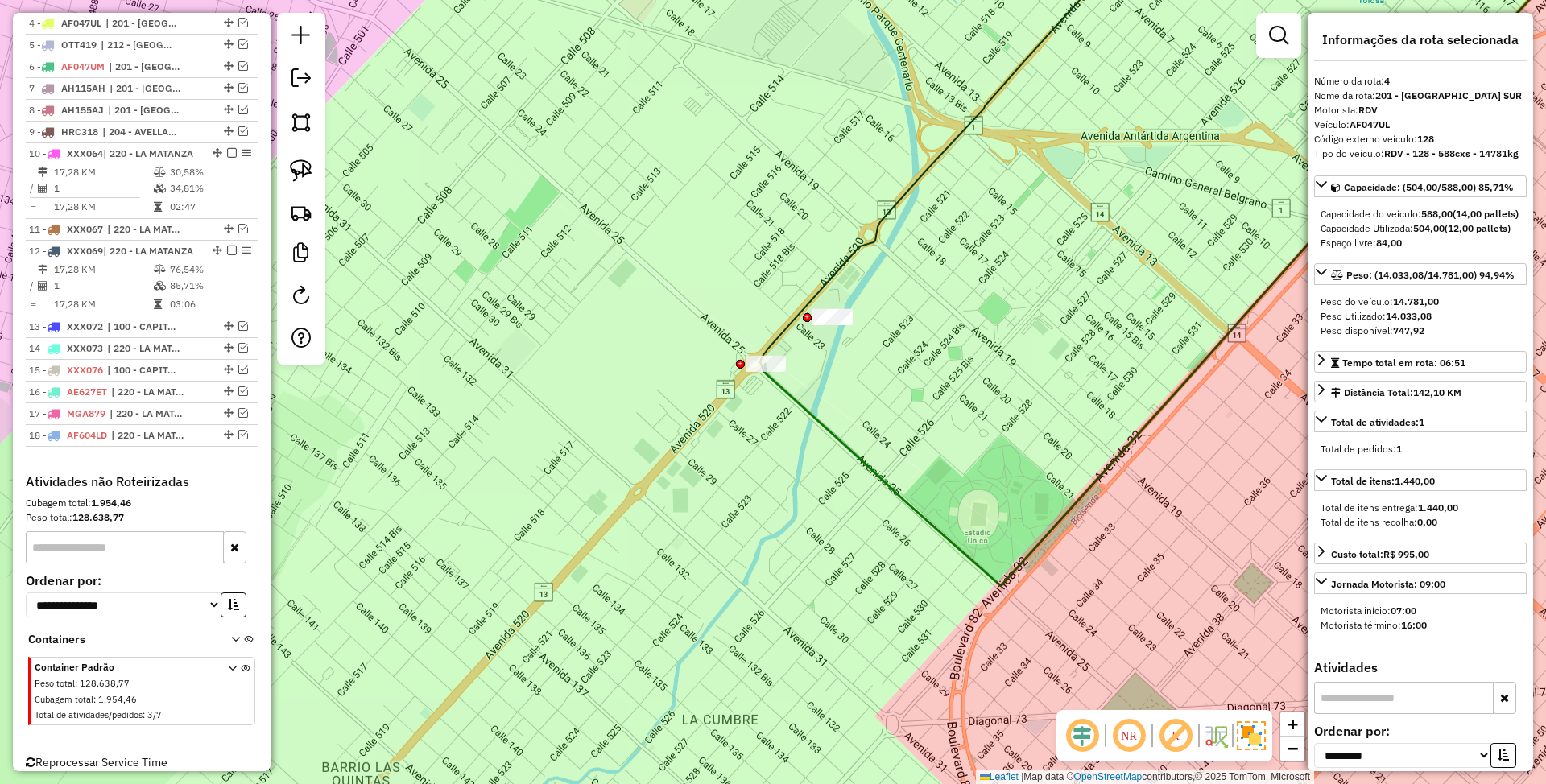
click at [800, 406] on icon at bounding box center [1174, 254] width 819 height 664
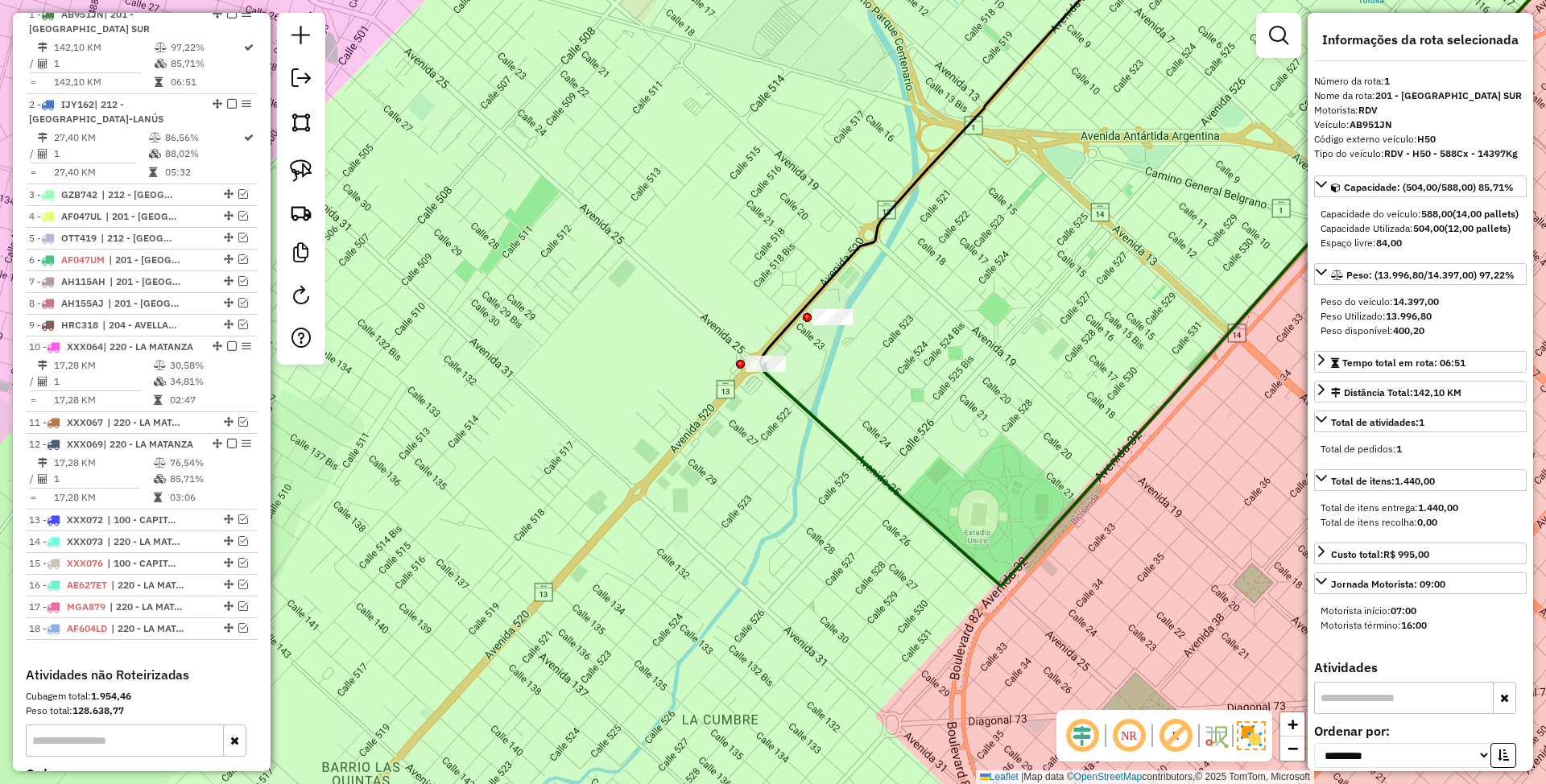
scroll to position [619, 0]
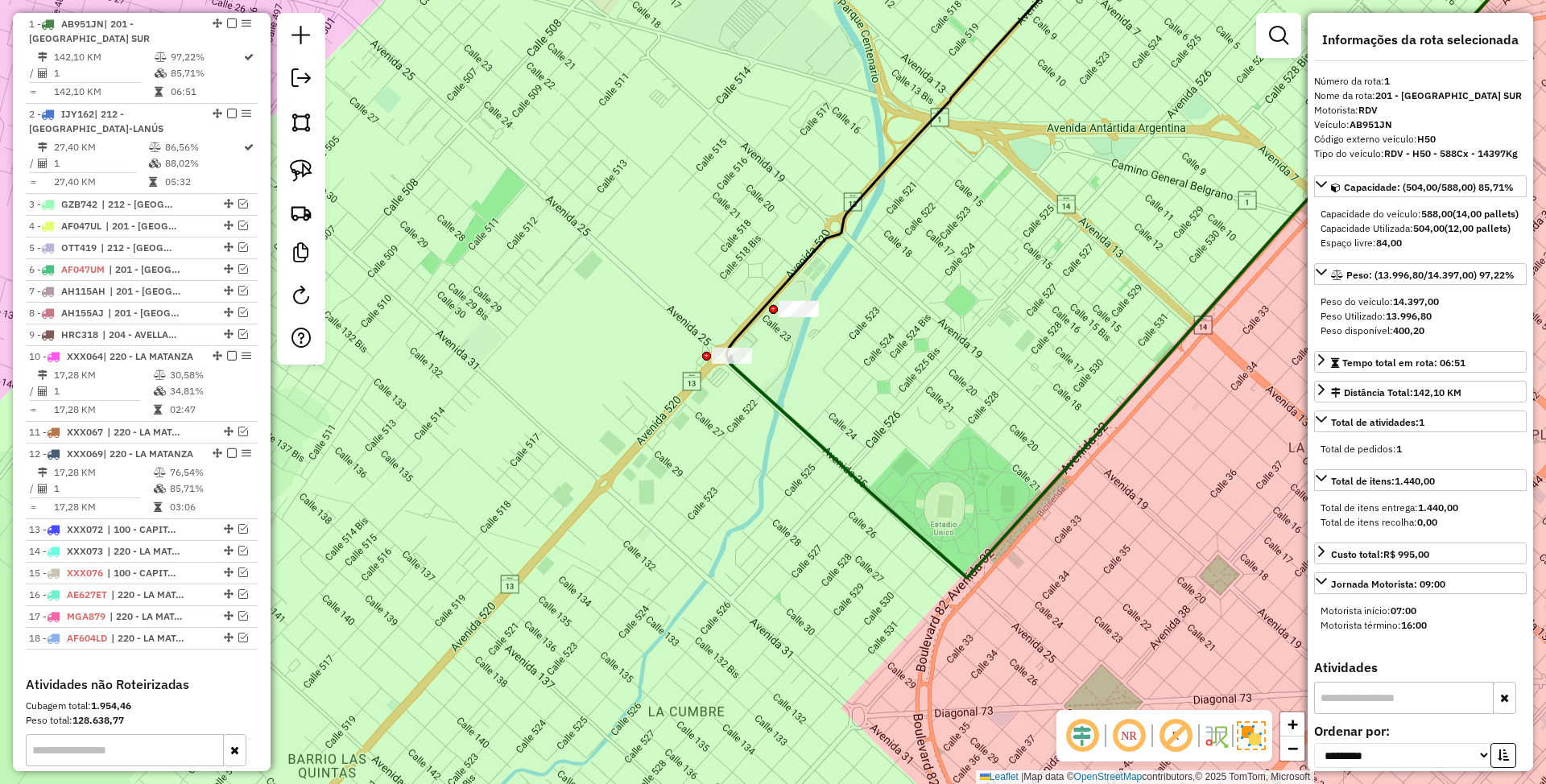
drag, startPoint x: 762, startPoint y: 443, endPoint x: 741, endPoint y: 439, distance: 21.4
click at [741, 439] on div "Janela de atendimento Grade de atendimento Capacidade Transportadoras Veículos …" at bounding box center [773, 392] width 1546 height 784
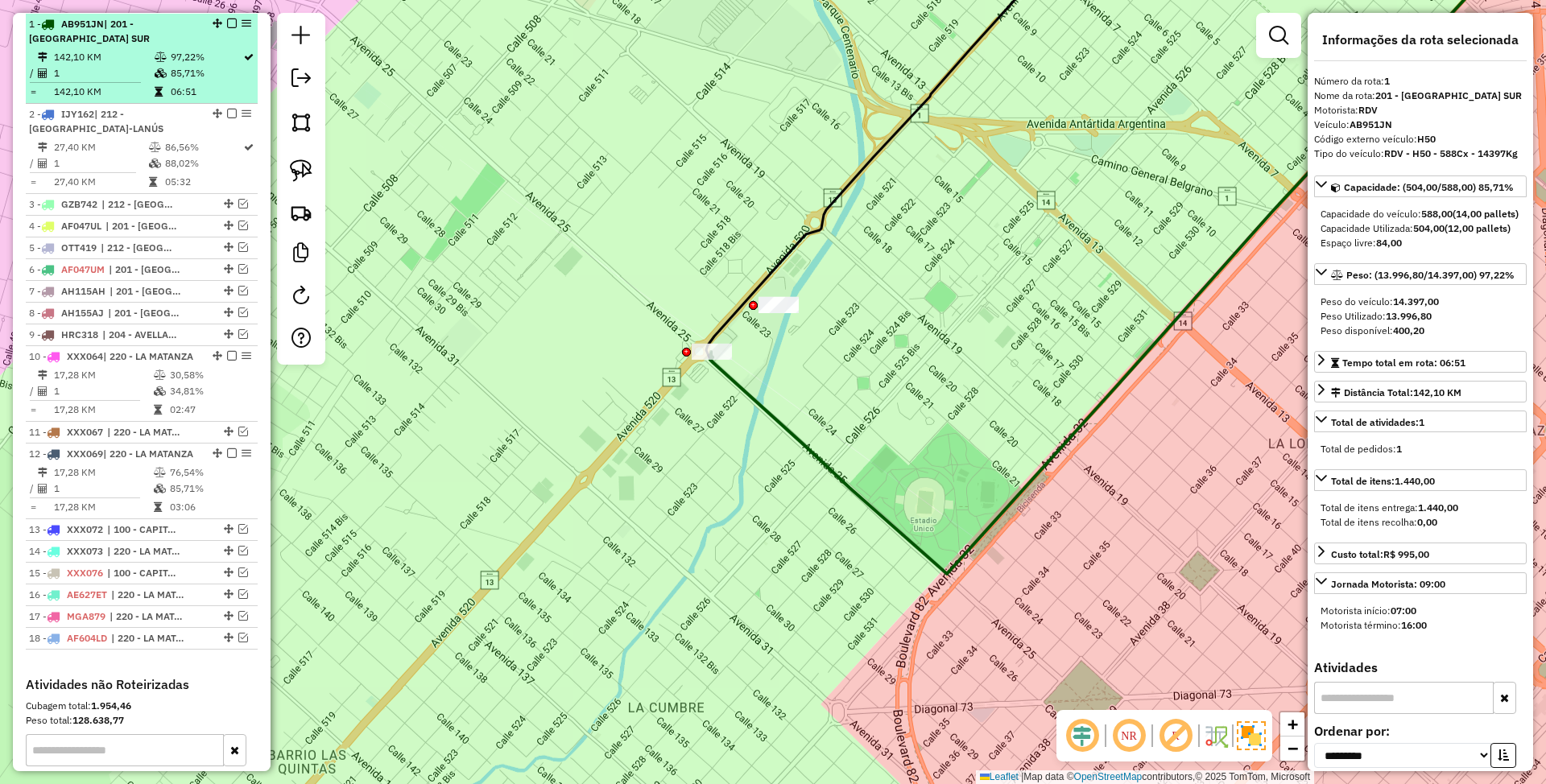
click at [227, 23] on em at bounding box center [232, 23] width 9 height 9
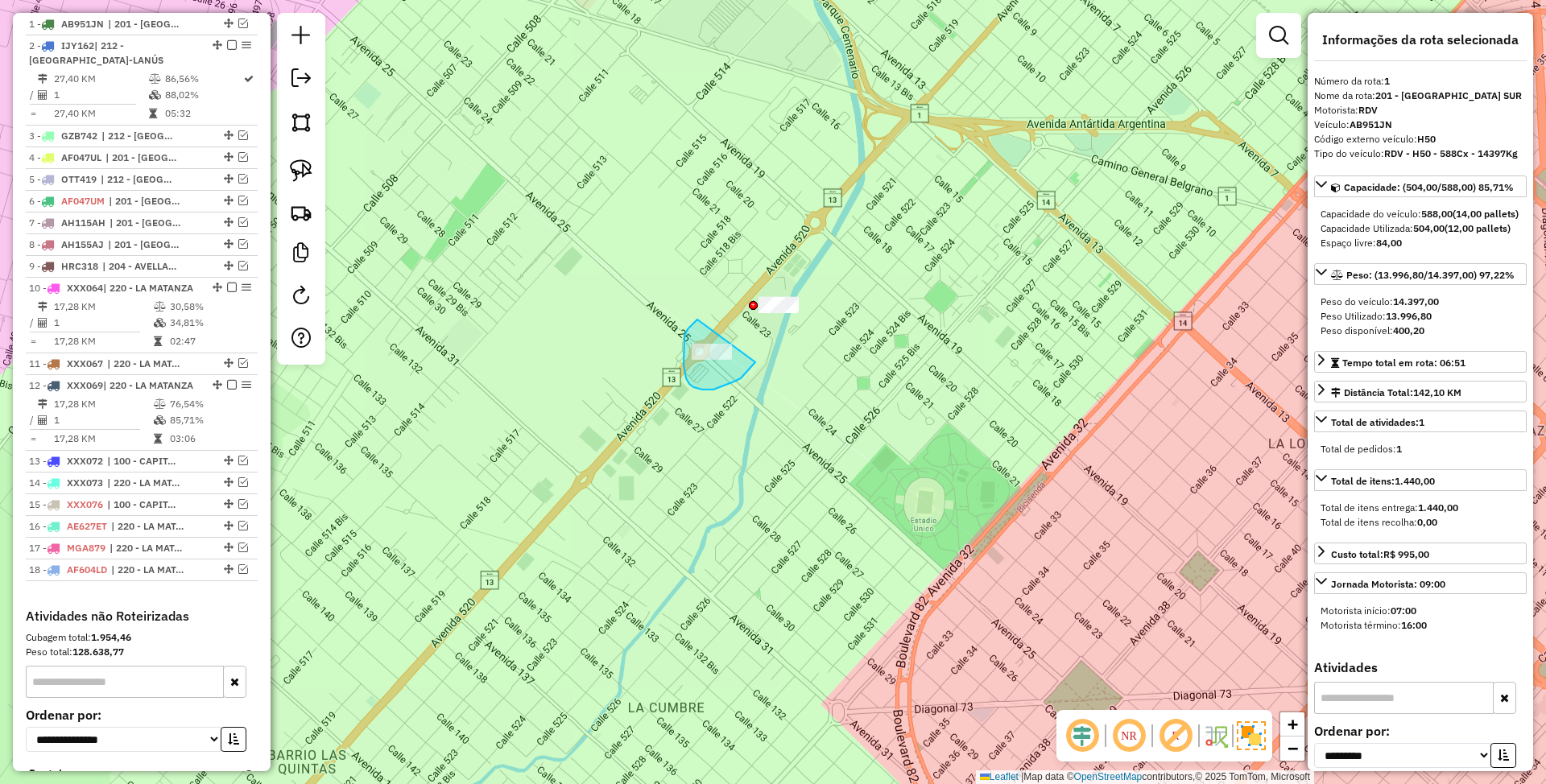
drag, startPoint x: 698, startPoint y: 320, endPoint x: 757, endPoint y: 352, distance: 67.1
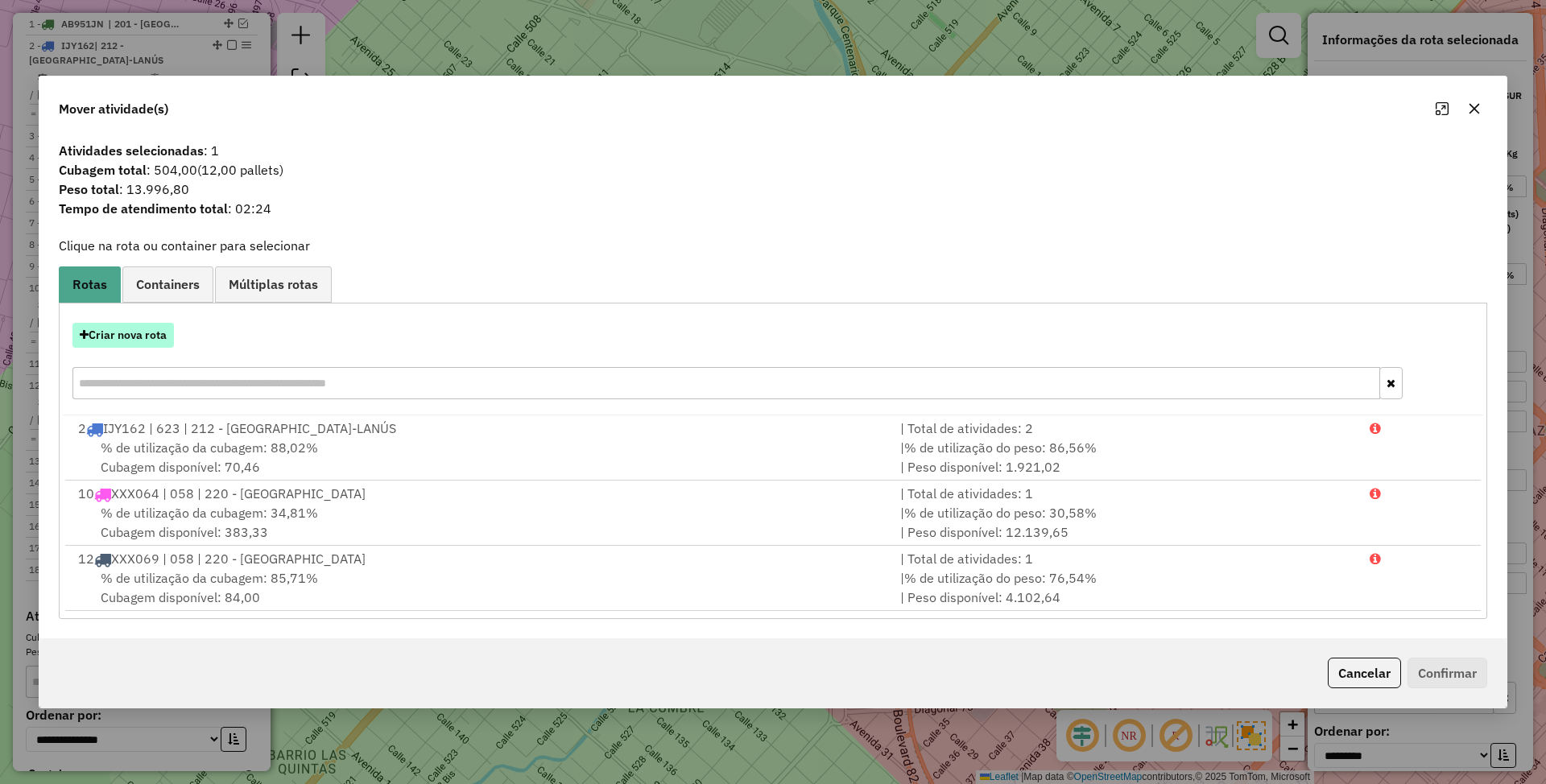
click at [116, 332] on button "Criar nova rota" at bounding box center [123, 335] width 101 height 25
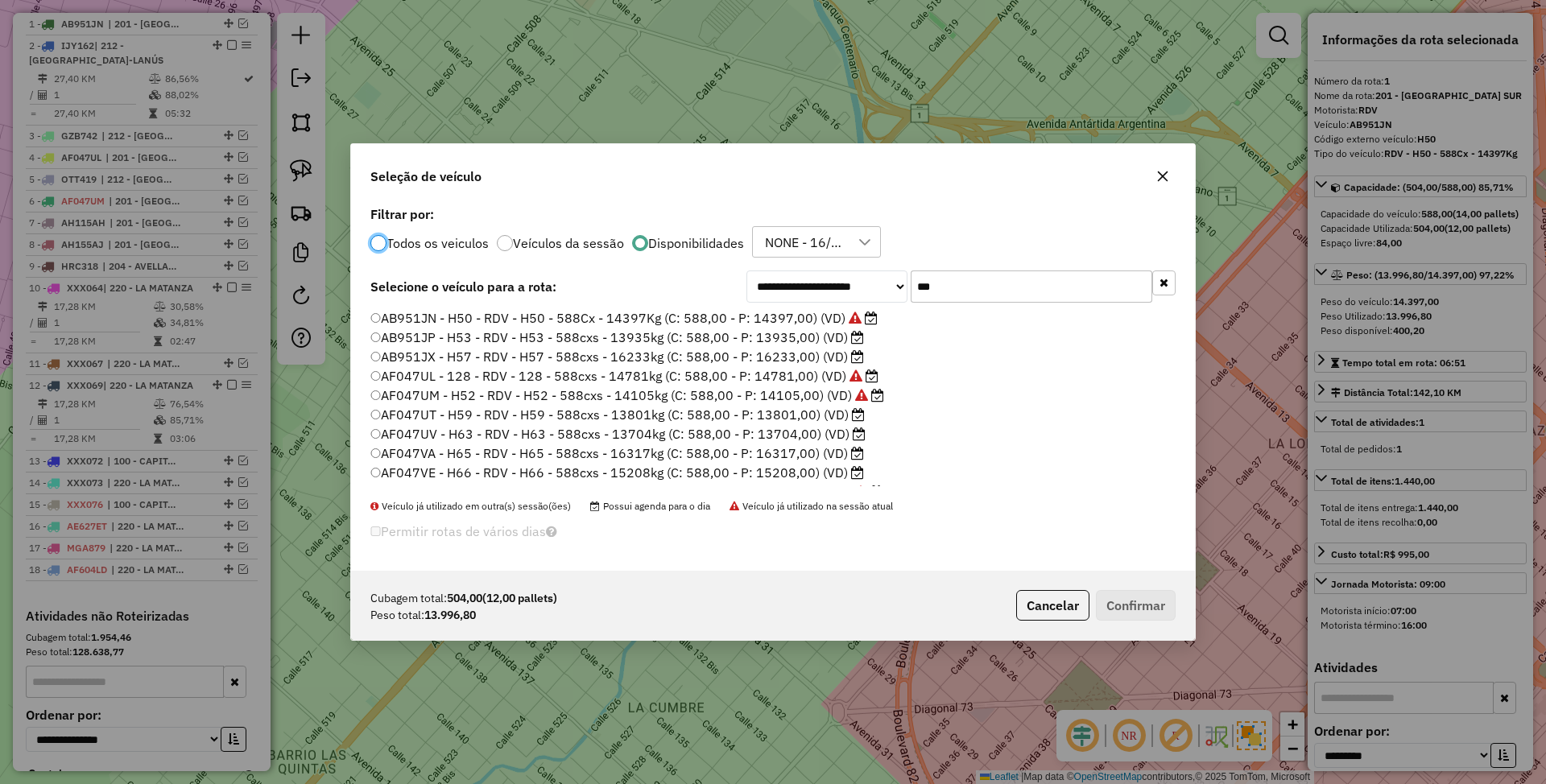
scroll to position [55, 0]
click at [781, 458] on label "AH155AI - 145 - RDV - 145 - 588cxs - 14660kg (C: 588,00 - P: 14660,00) (VD)" at bounding box center [616, 456] width 491 height 20
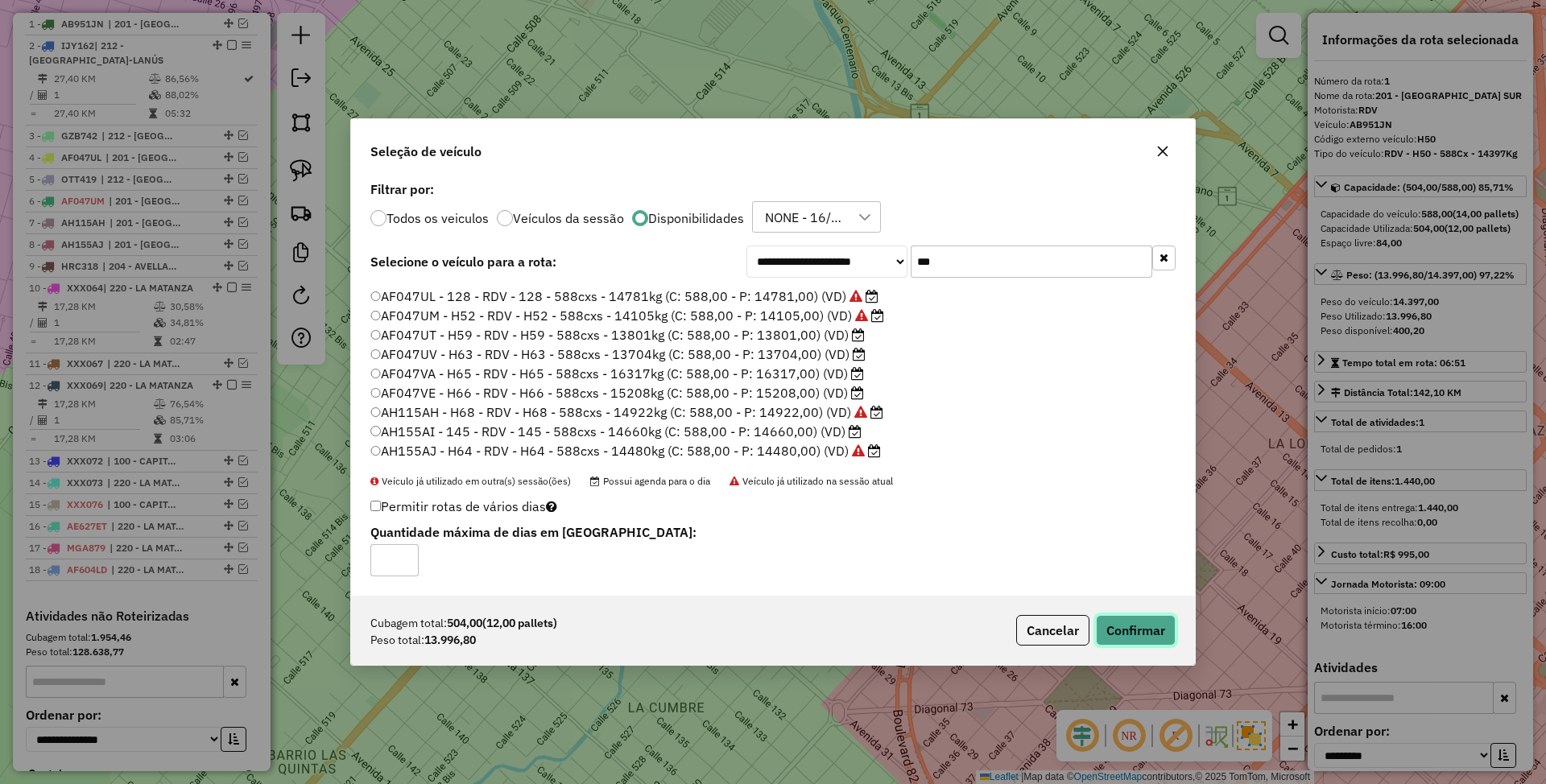
click at [1143, 631] on button "Confirmar" at bounding box center [1136, 630] width 80 height 31
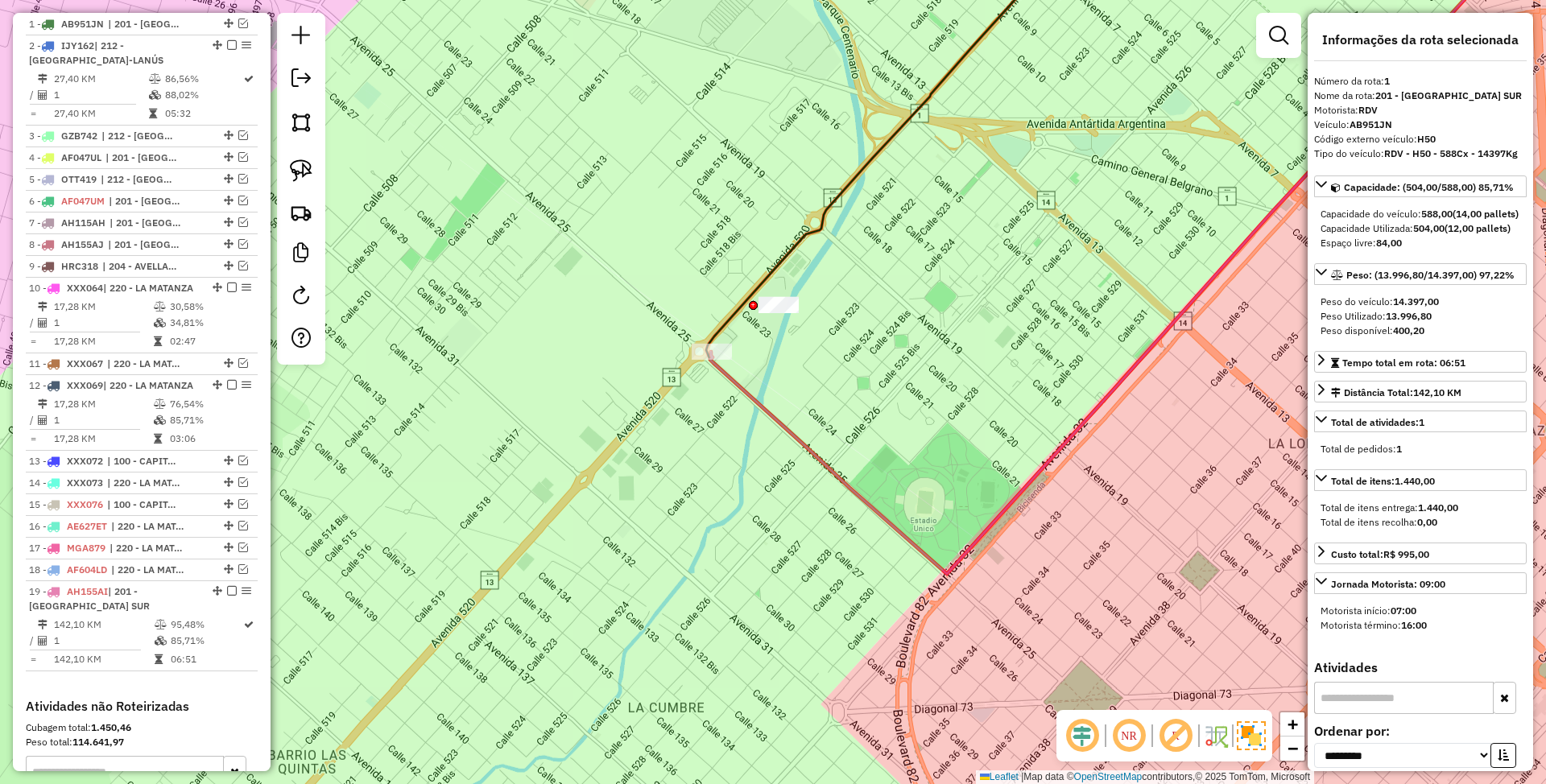
click at [768, 406] on icon at bounding box center [1113, 247] width 806 height 652
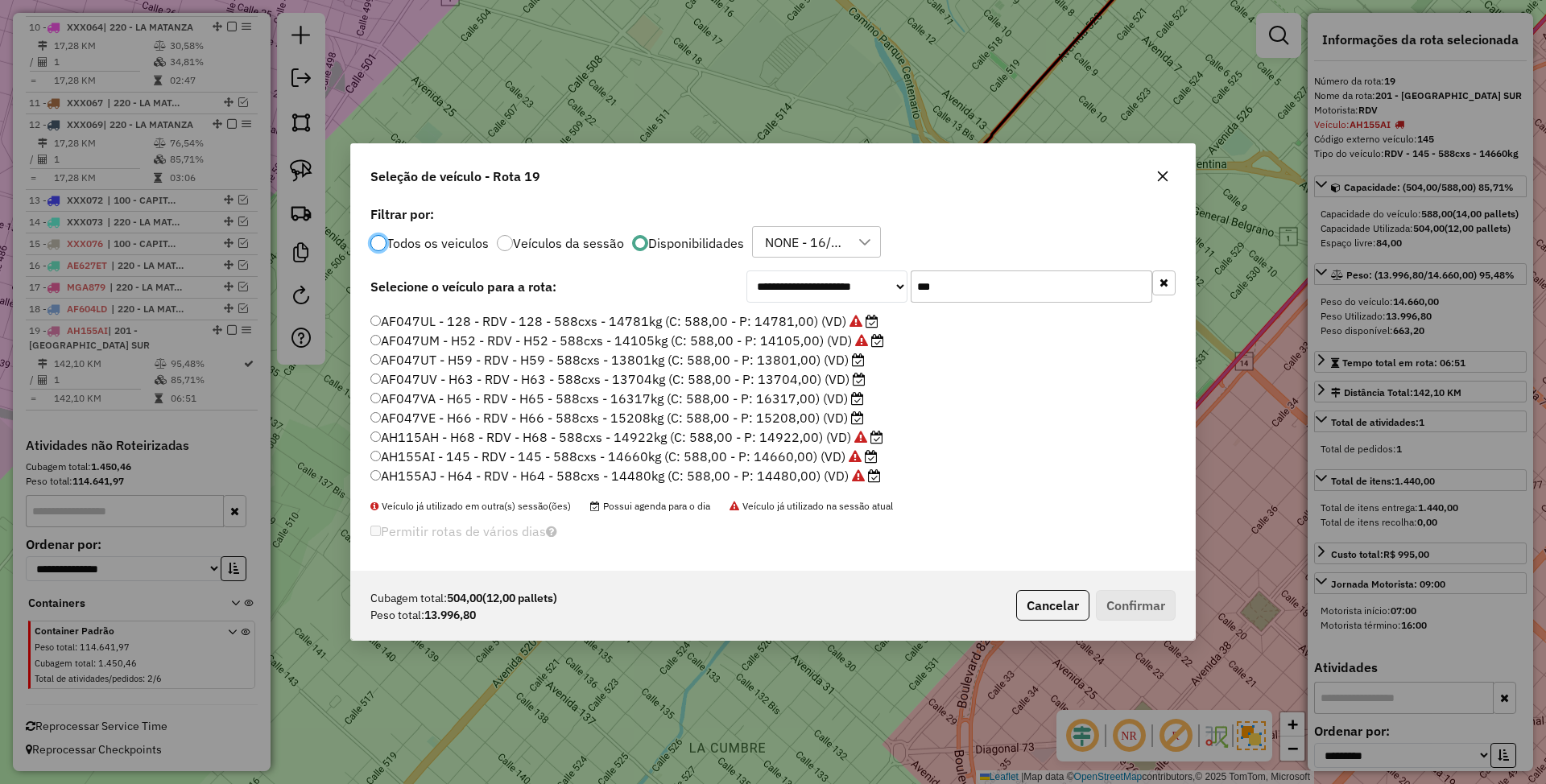
click at [771, 416] on label "AF047VE - H66 - RDV - H66 - 588cxs - 15208kg (C: 588,00 - P: 15208,00) (VD)" at bounding box center [617, 418] width 494 height 20
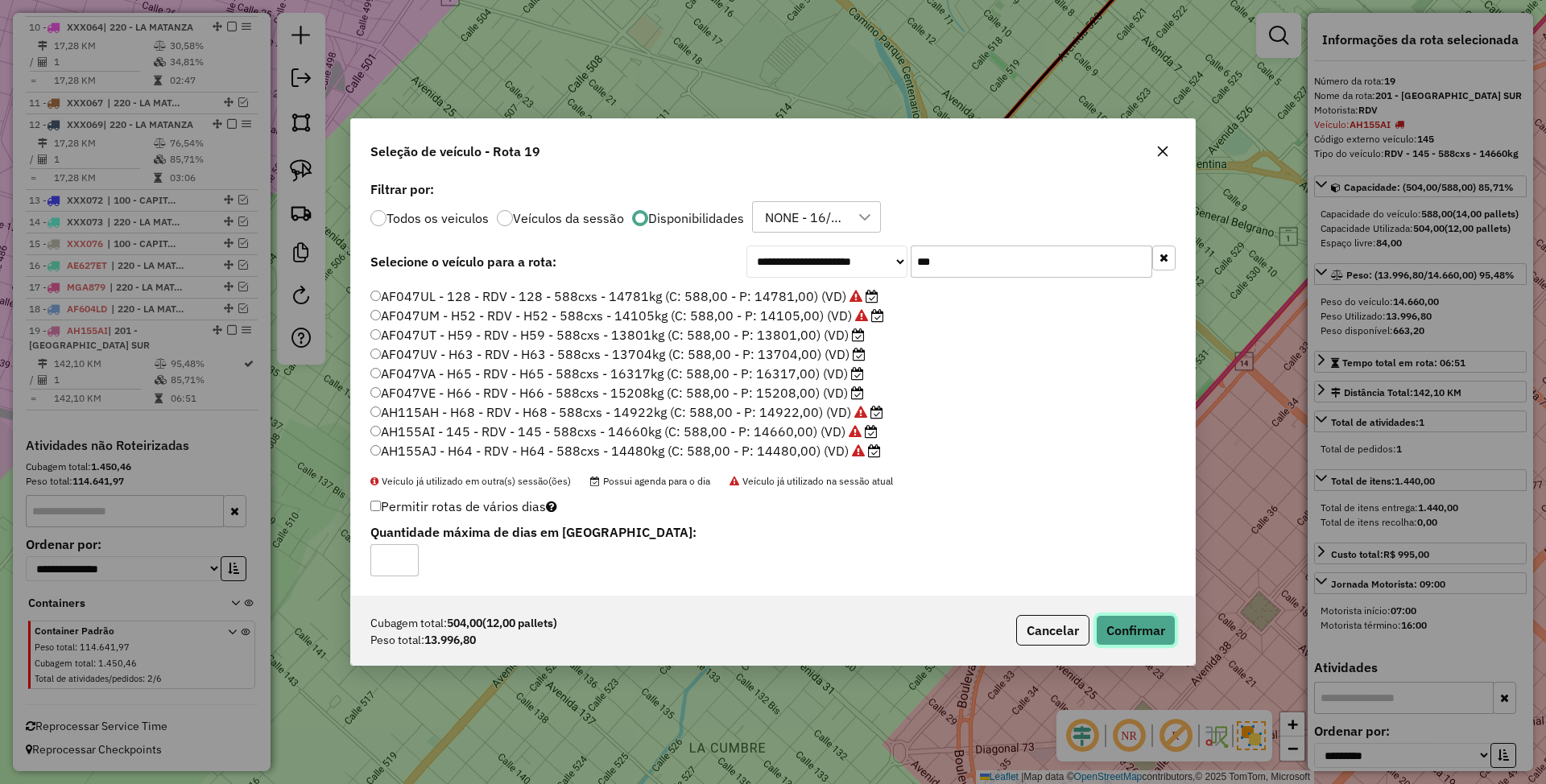
click at [1138, 626] on button "Confirmar" at bounding box center [1136, 630] width 80 height 31
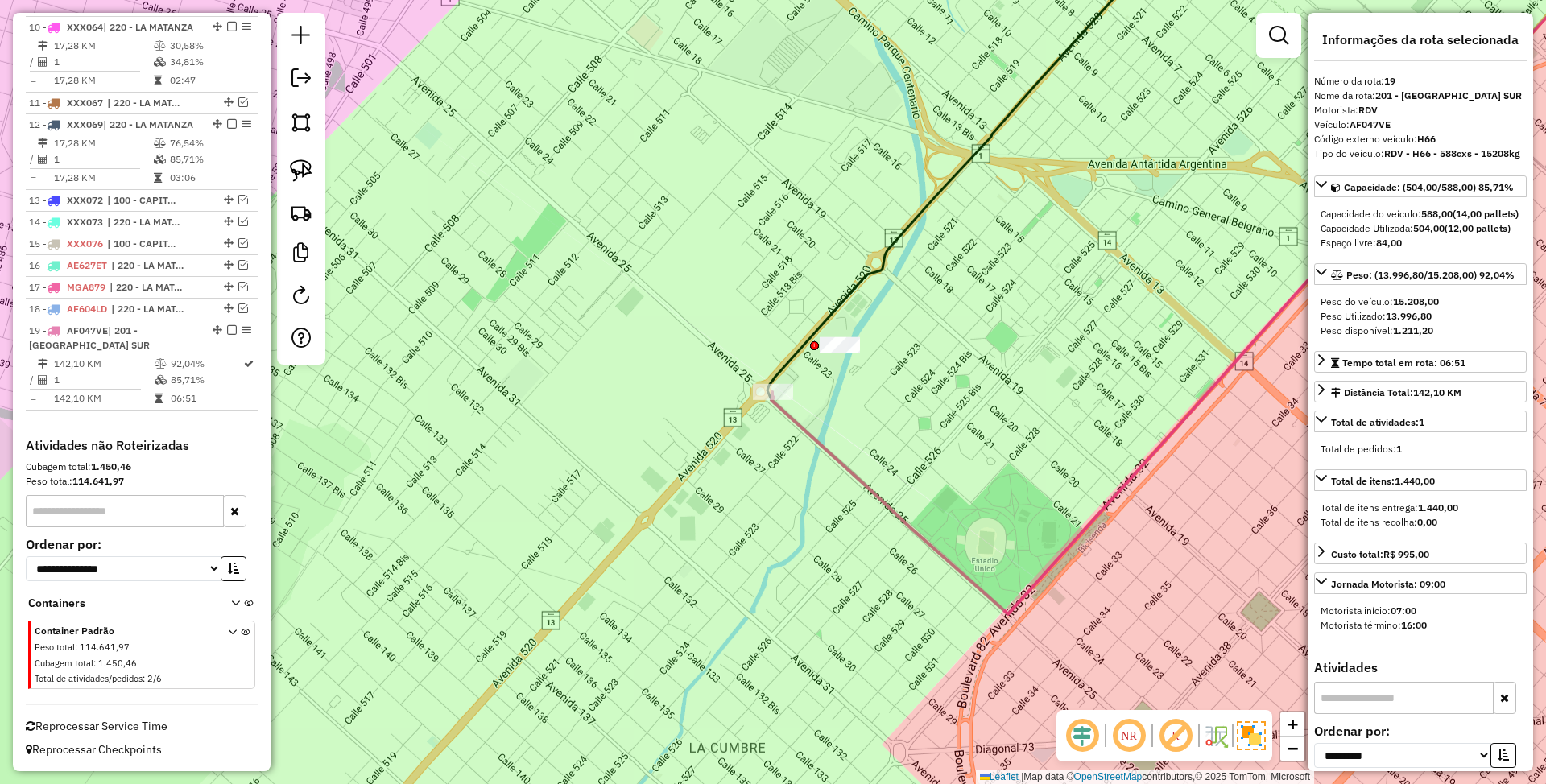
click at [816, 436] on icon at bounding box center [1180, 268] width 820 height 692
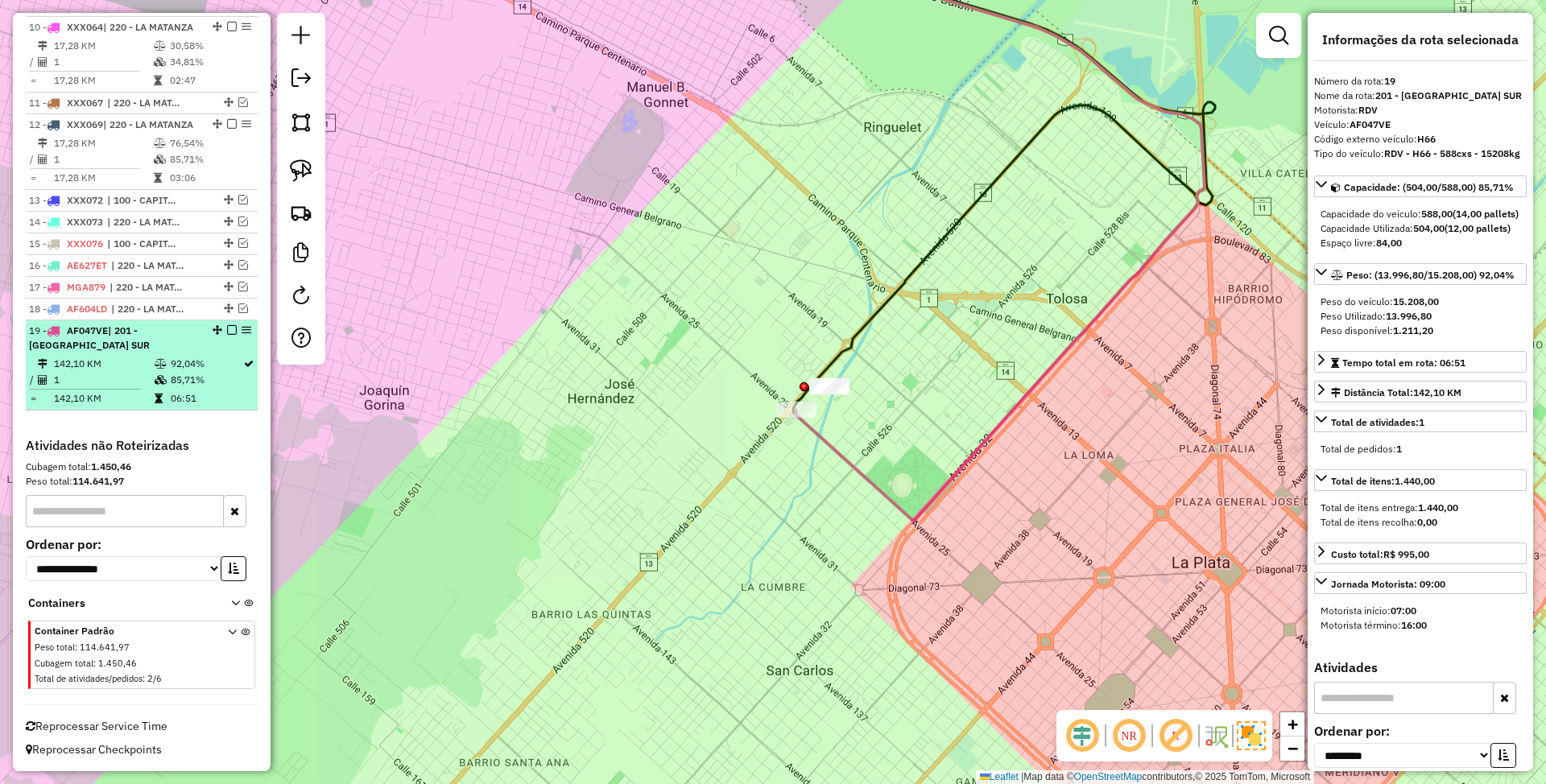
click at [227, 332] on em at bounding box center [232, 330] width 9 height 9
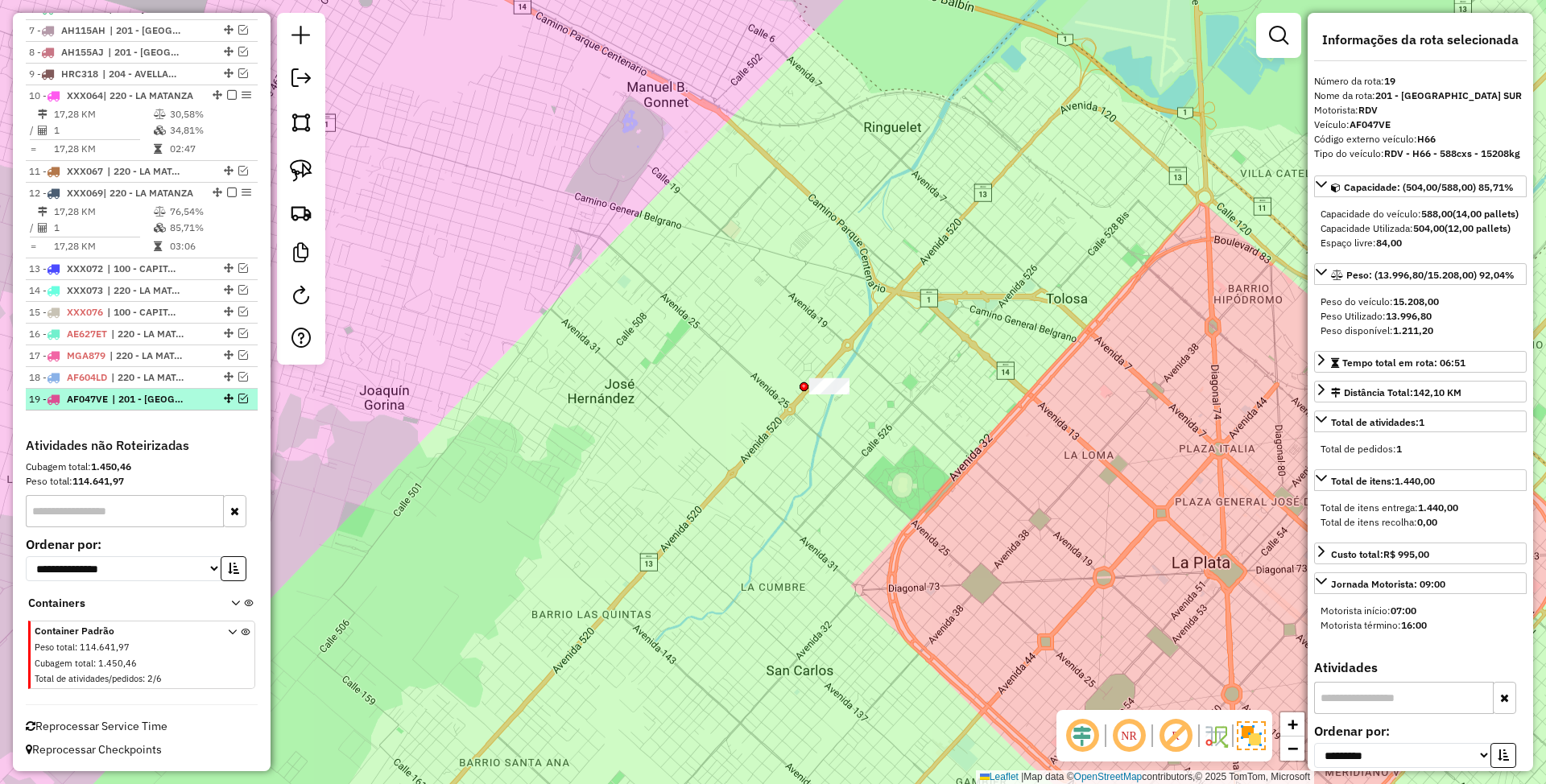
scroll to position [844, 0]
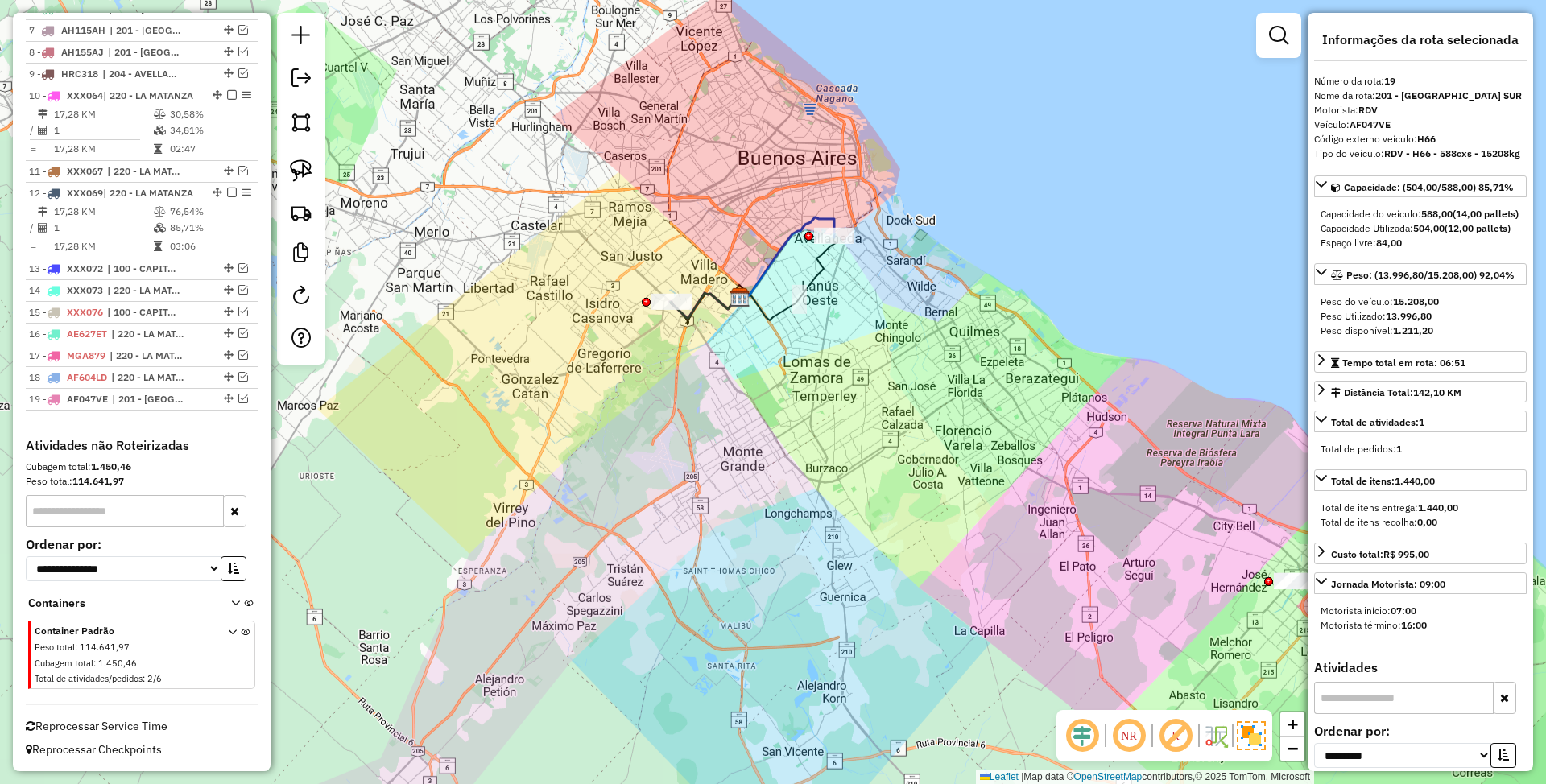
drag, startPoint x: 953, startPoint y: 511, endPoint x: 725, endPoint y: 451, distance: 235.8
click at [725, 451] on div "Janela de atendimento Grade de atendimento Capacidade Transportadoras Veículos …" at bounding box center [773, 392] width 1546 height 784
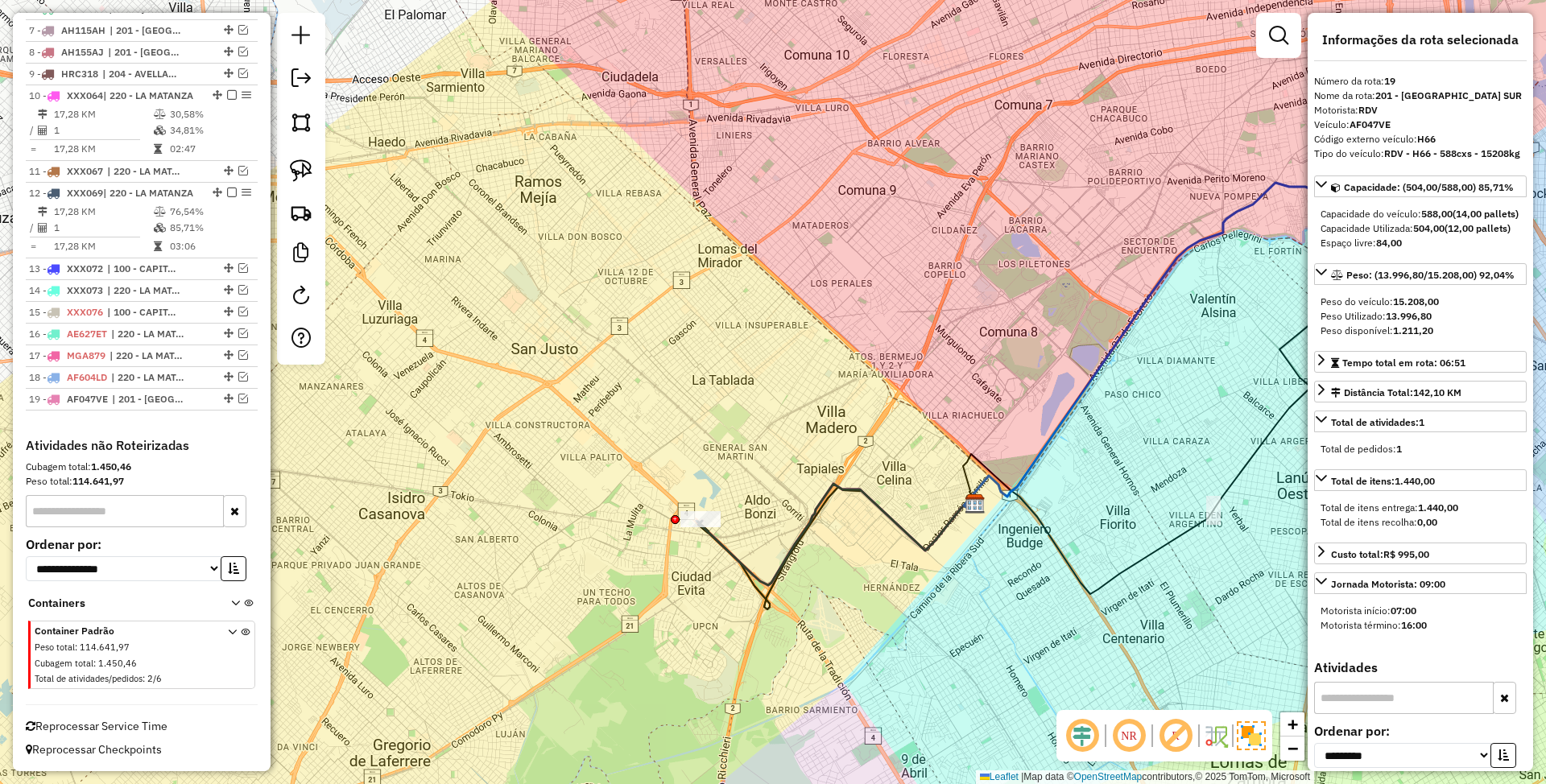
drag, startPoint x: 1064, startPoint y: 629, endPoint x: 554, endPoint y: 385, distance: 565.4
click at [554, 387] on div "Janela de atendimento Grade de atendimento Capacidade Transportadoras Veículos …" at bounding box center [773, 392] width 1546 height 784
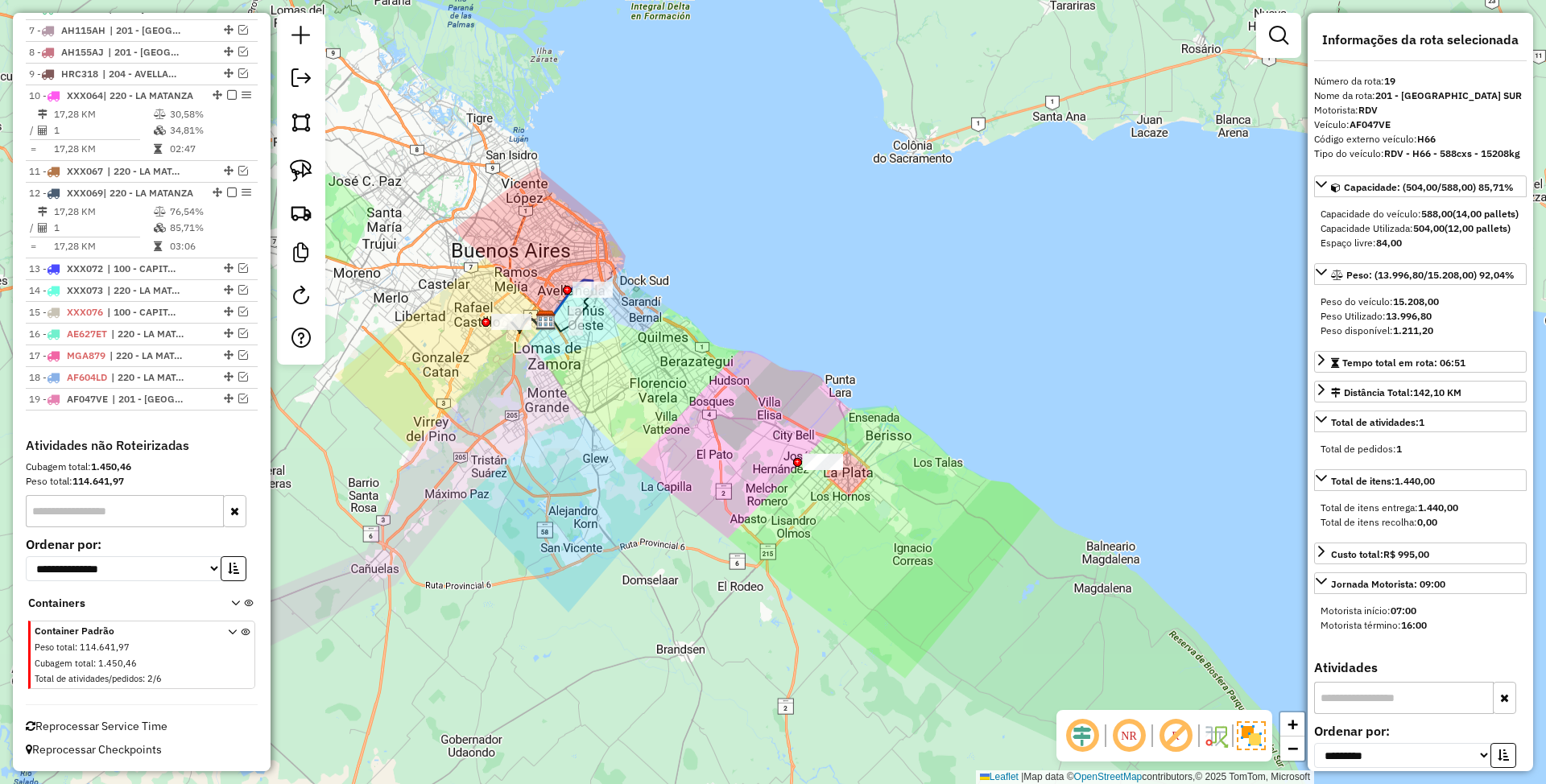
drag, startPoint x: 880, startPoint y: 561, endPoint x: 858, endPoint y: 513, distance: 52.8
click at [858, 513] on div "Janela de atendimento Grade de atendimento Capacidade Transportadoras Veículos …" at bounding box center [773, 392] width 1546 height 784
drag, startPoint x: 817, startPoint y: 435, endPoint x: 873, endPoint y: 476, distance: 69.4
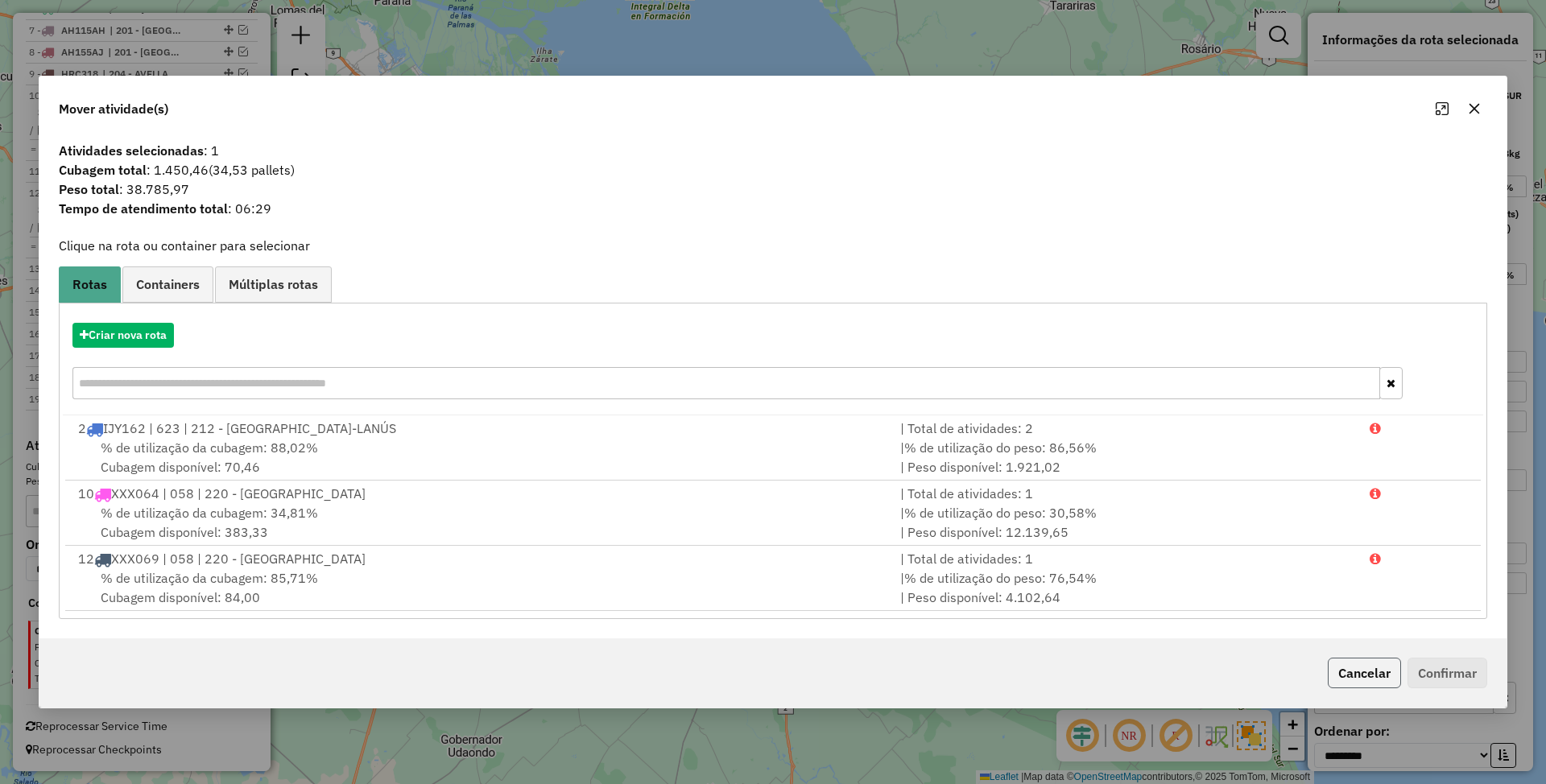
click at [1366, 678] on button "Cancelar" at bounding box center [1364, 672] width 73 height 31
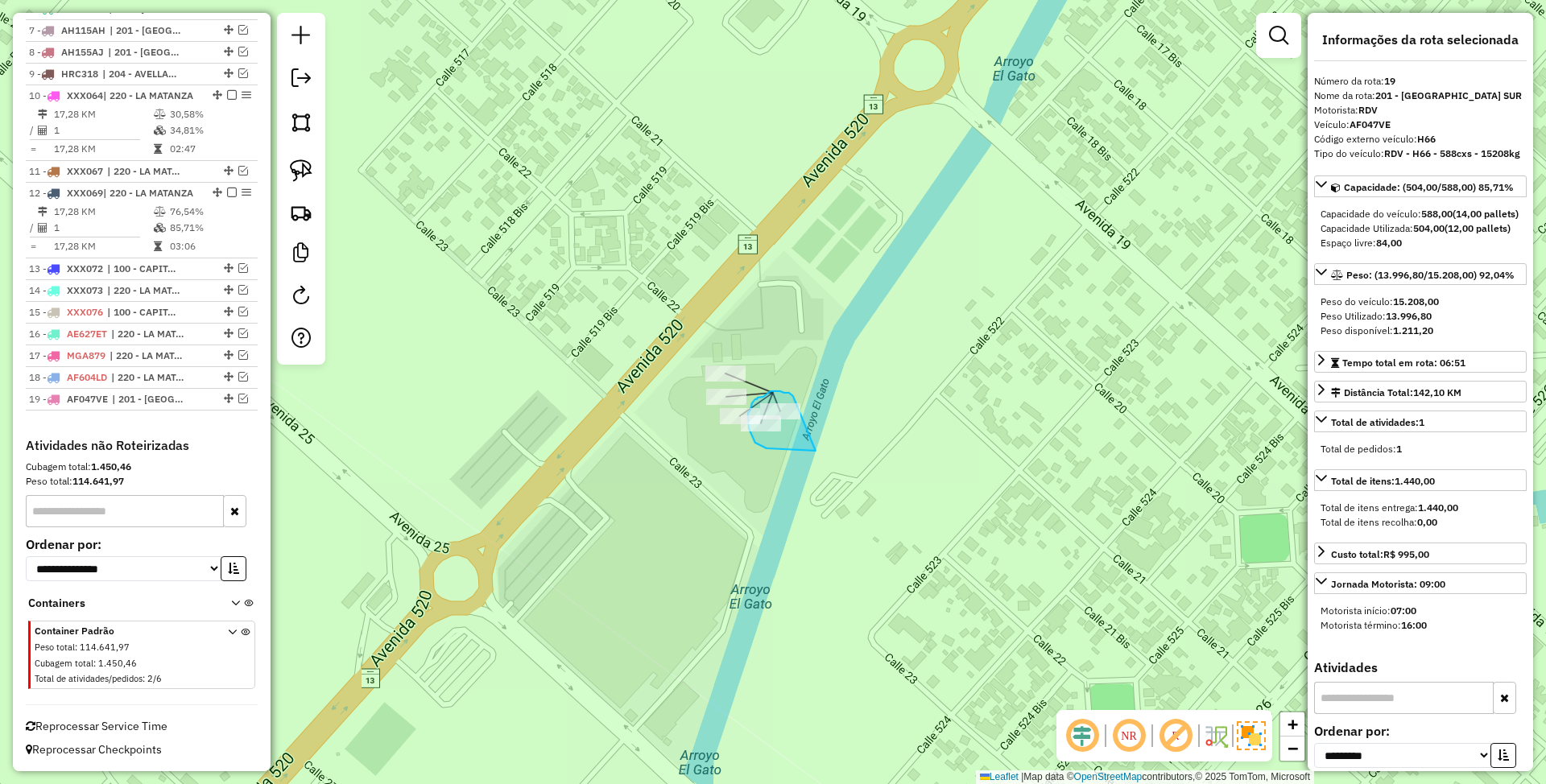
drag, startPoint x: 791, startPoint y: 393, endPoint x: 816, endPoint y: 451, distance: 63.2
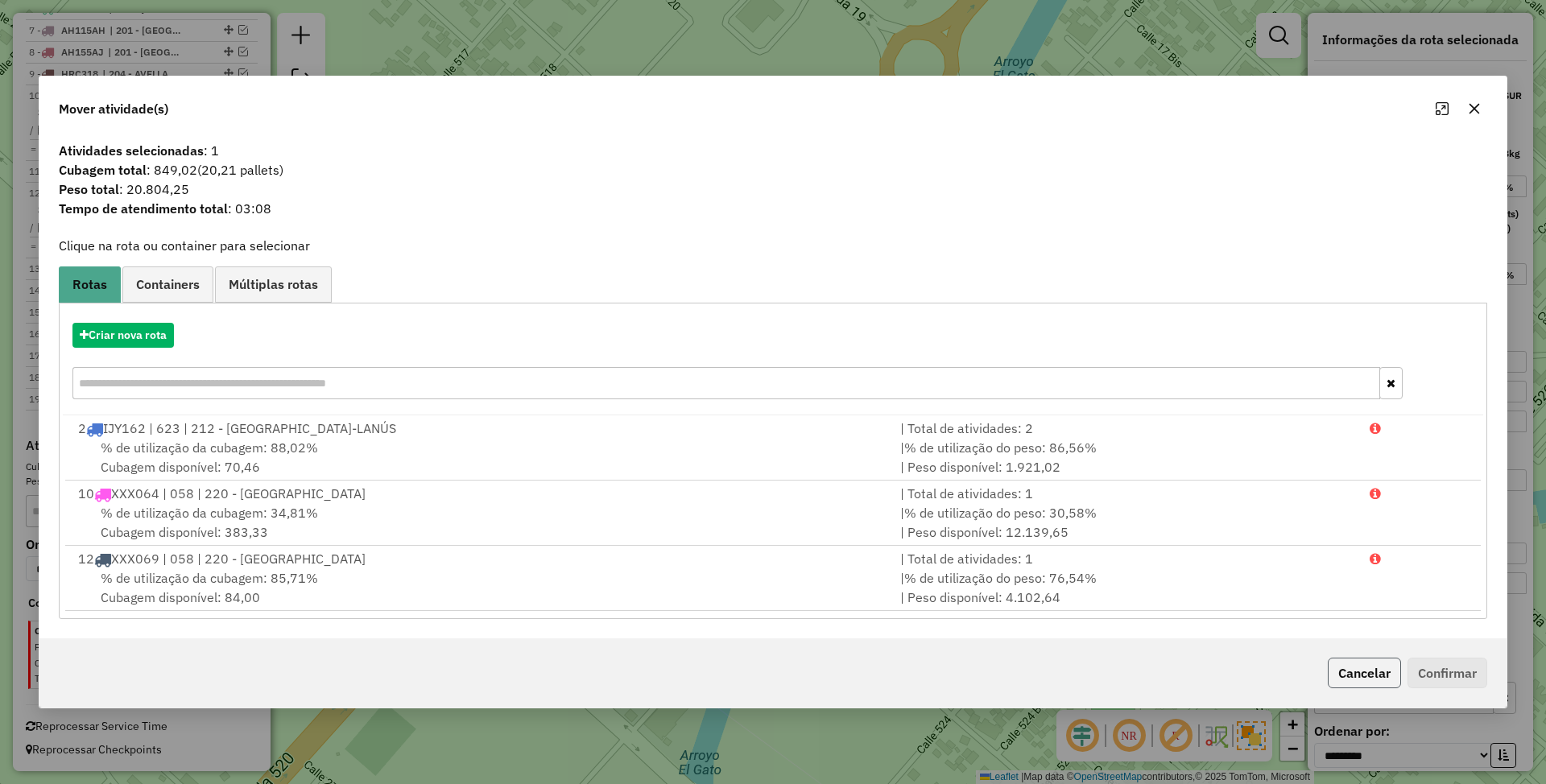
click at [1359, 677] on button "Cancelar" at bounding box center [1364, 672] width 73 height 31
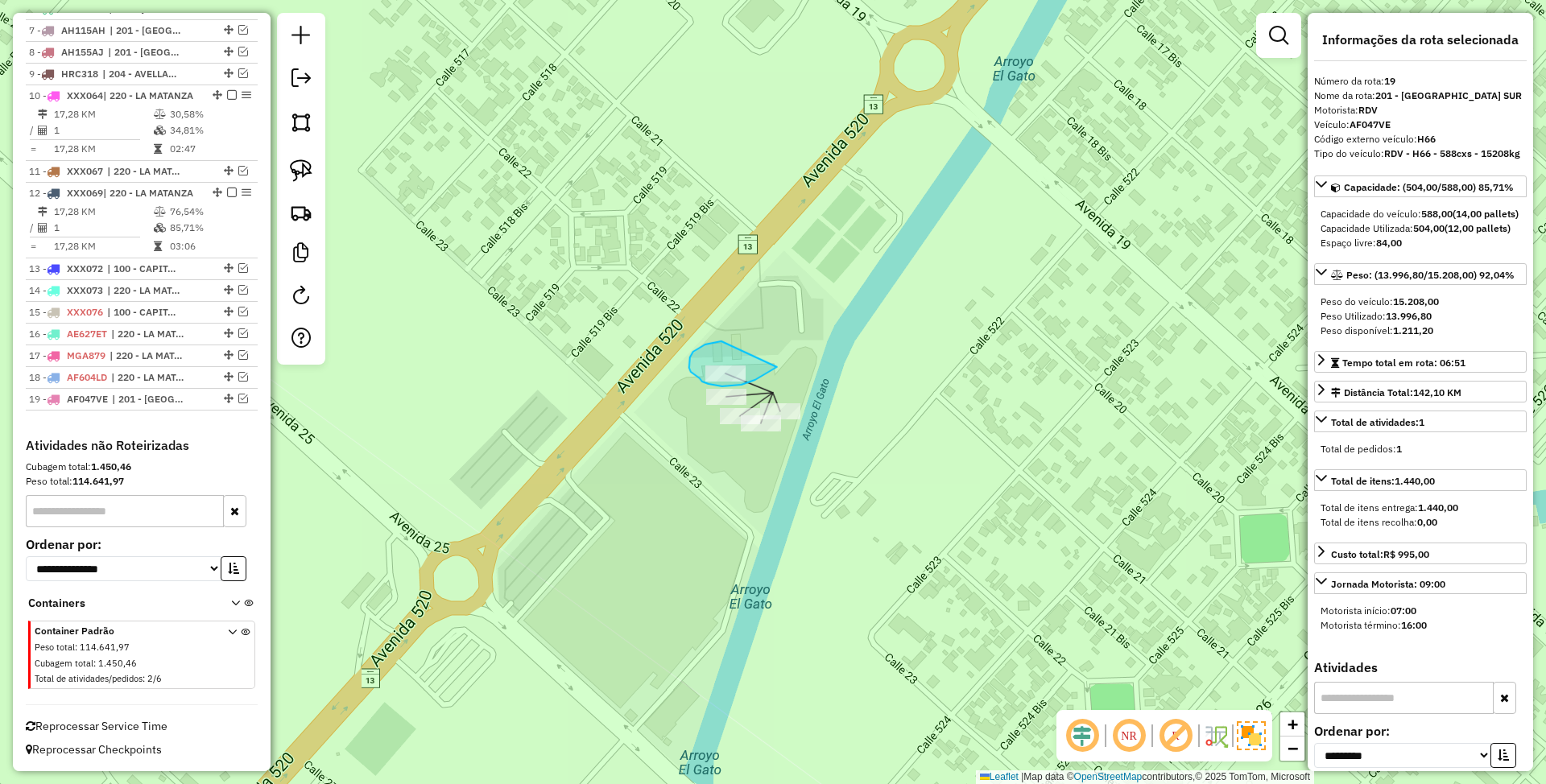
drag, startPoint x: 722, startPoint y: 341, endPoint x: 777, endPoint y: 367, distance: 60.8
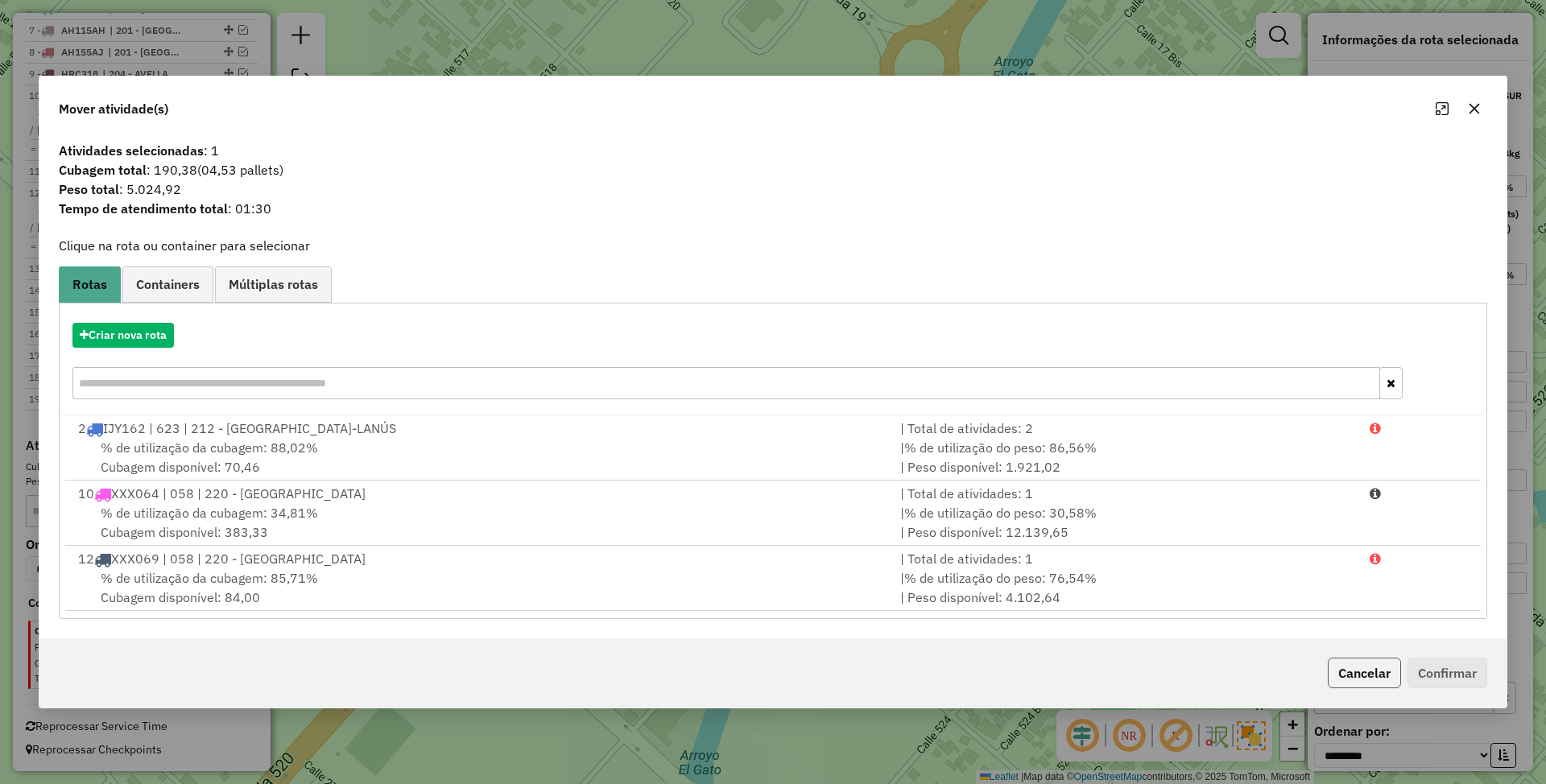
click at [1380, 678] on button "Cancelar" at bounding box center [1364, 672] width 73 height 31
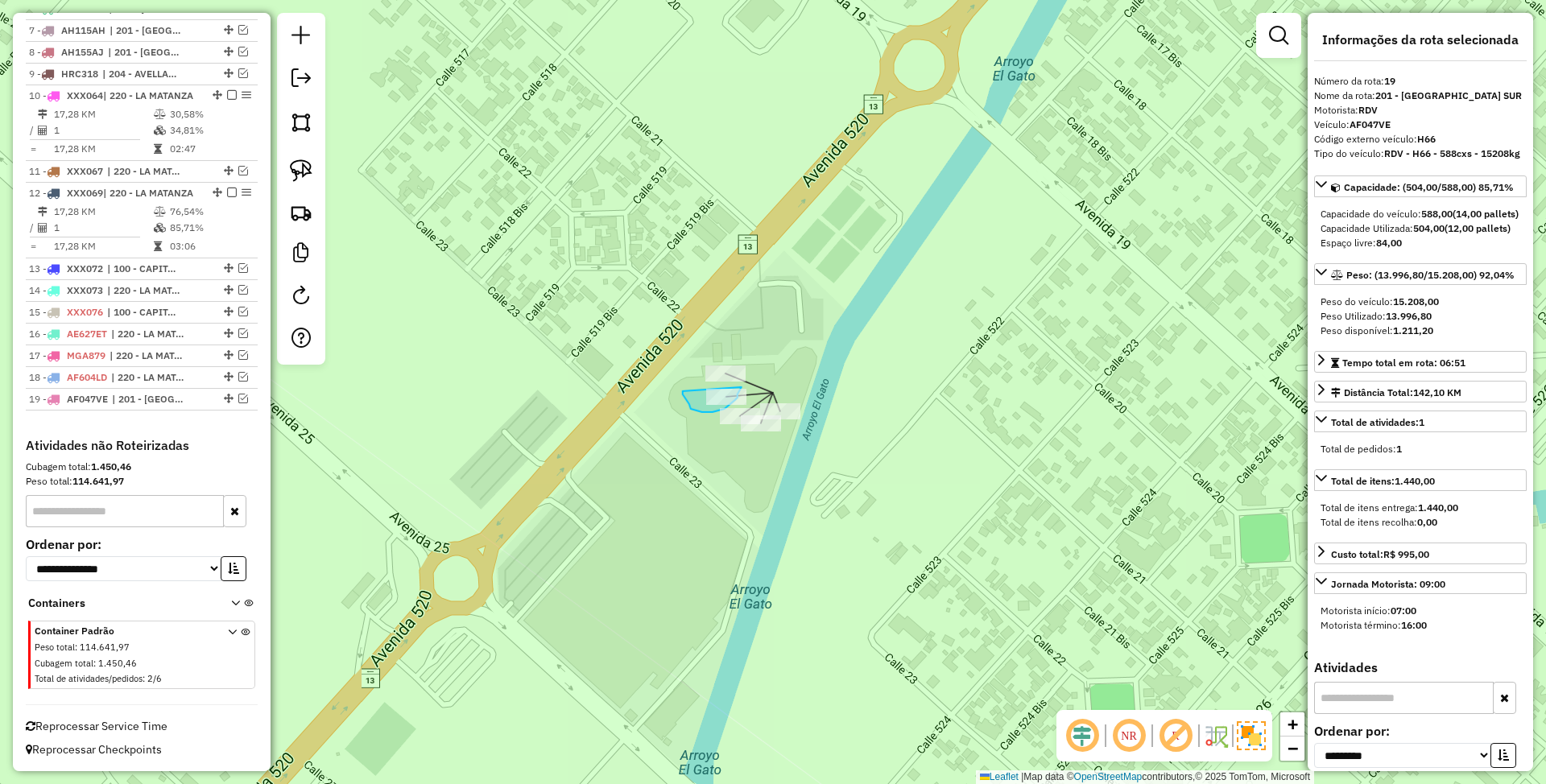
drag, startPoint x: 683, startPoint y: 392, endPoint x: 741, endPoint y: 387, distance: 58.2
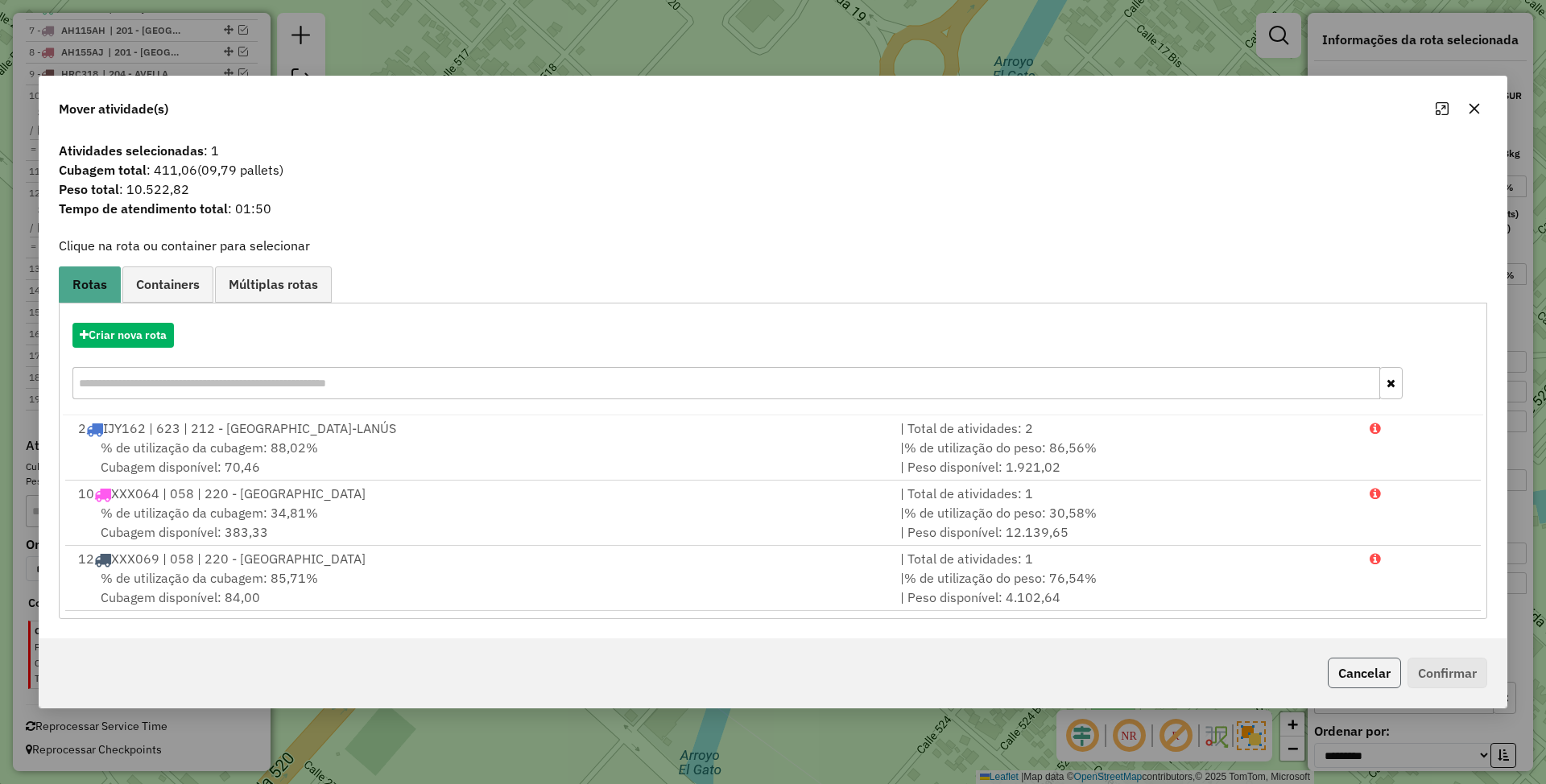
click at [1353, 674] on button "Cancelar" at bounding box center [1364, 672] width 73 height 31
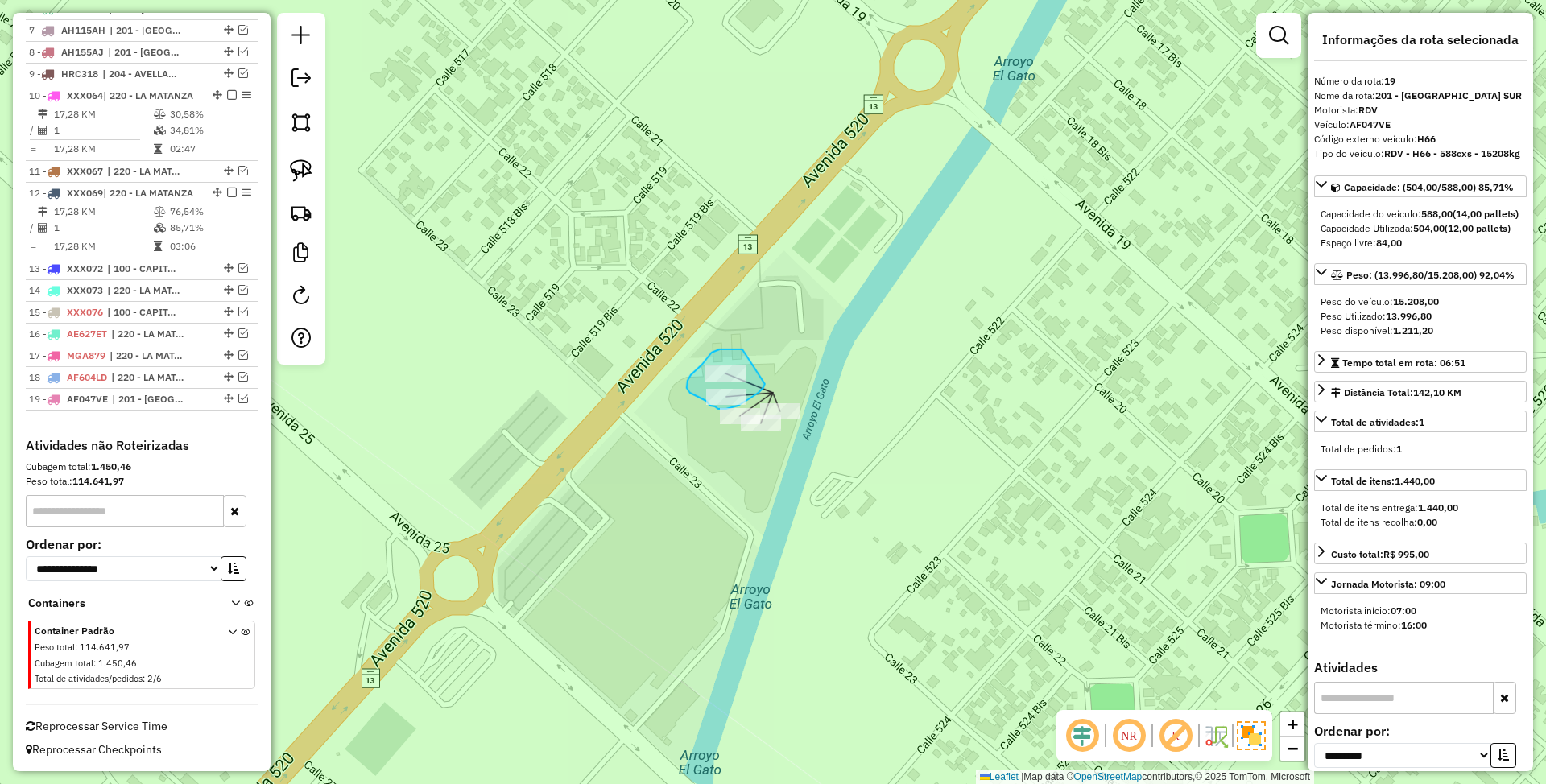
drag, startPoint x: 725, startPoint y: 350, endPoint x: 765, endPoint y: 384, distance: 52.5
click at [765, 384] on div "Janela de atendimento Grade de atendimento Capacidade Transportadoras Veículos …" at bounding box center [773, 392] width 1546 height 784
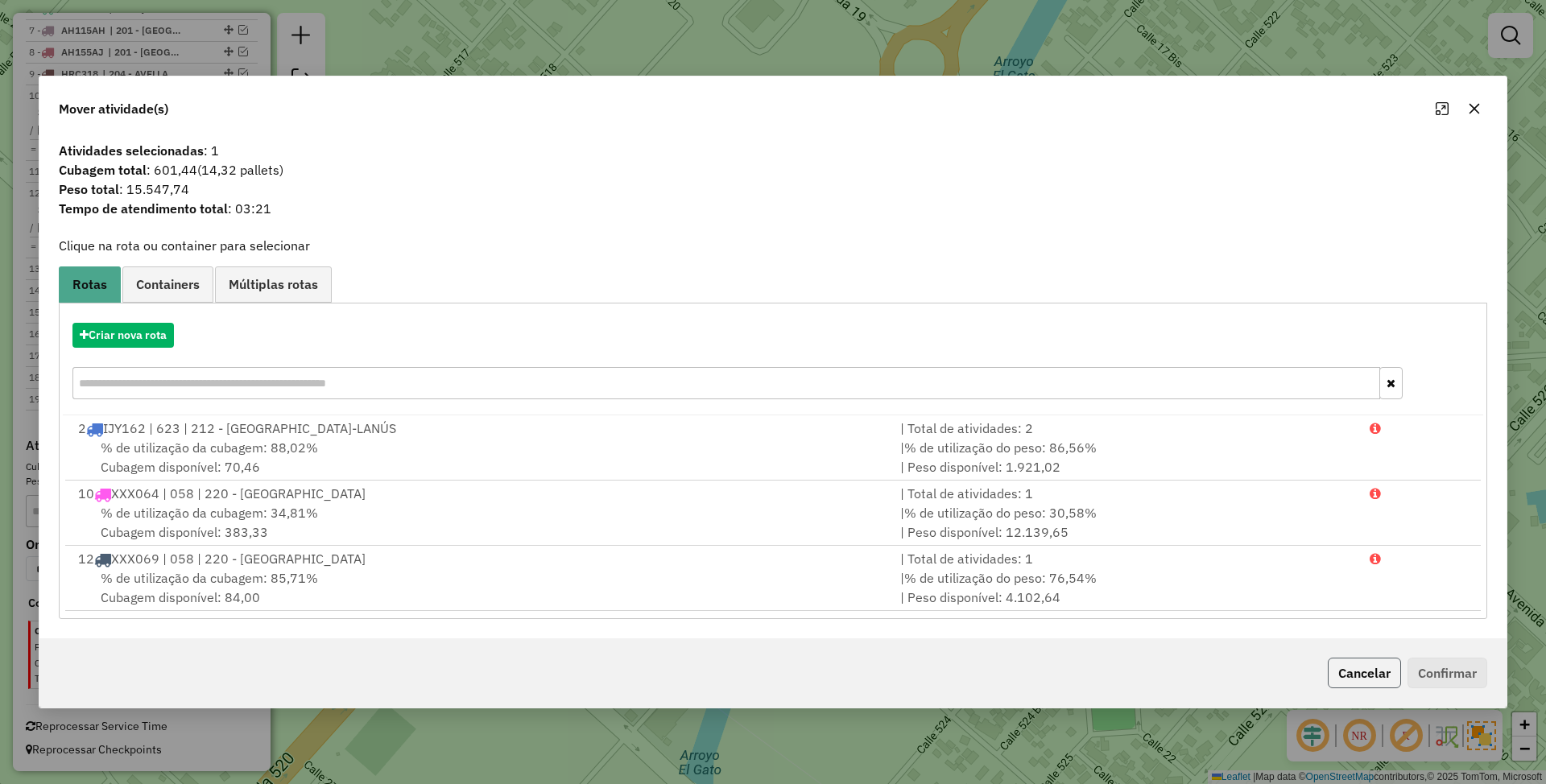
click at [1356, 673] on button "Cancelar" at bounding box center [1364, 672] width 73 height 31
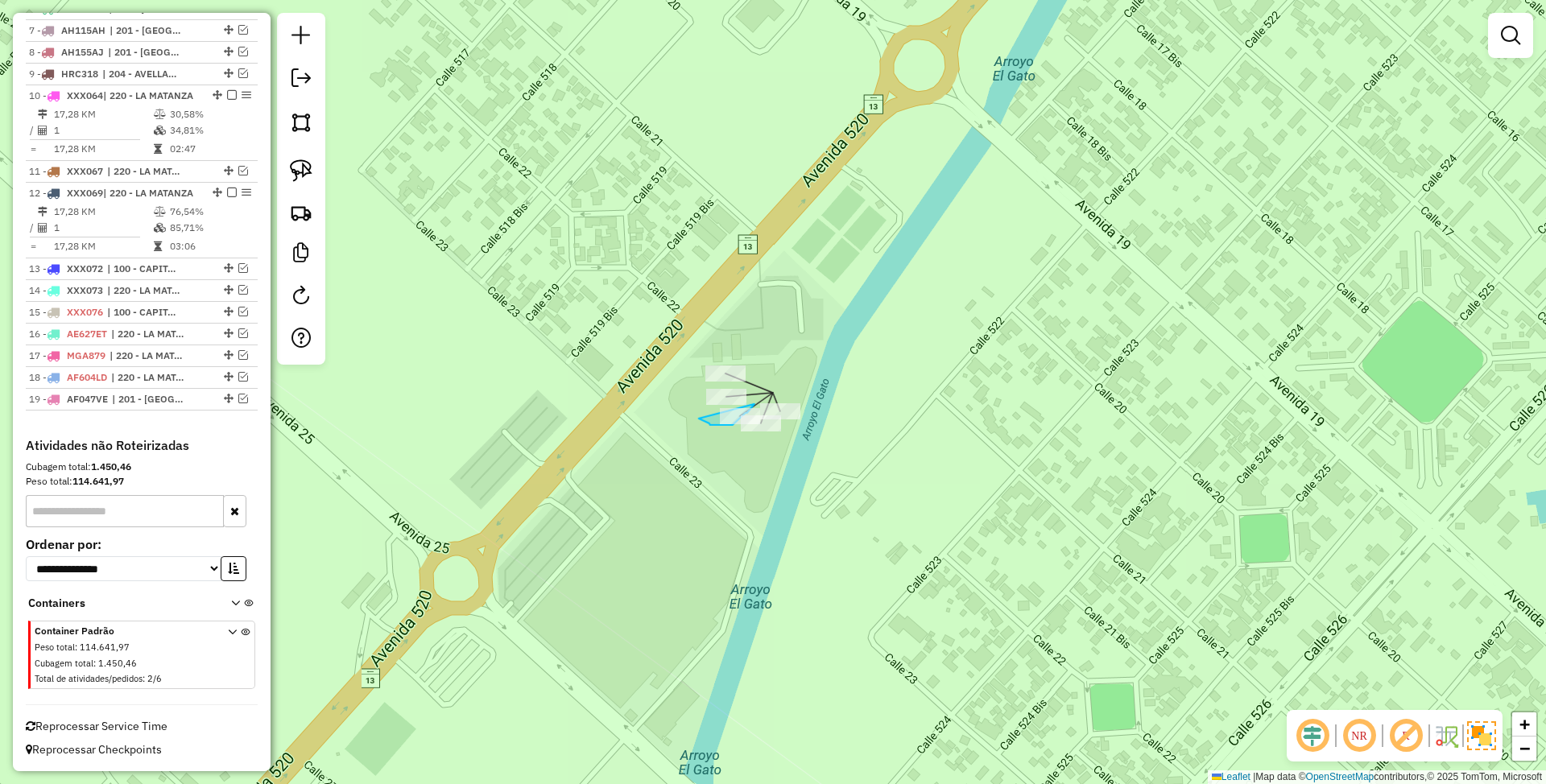
drag, startPoint x: 699, startPoint y: 419, endPoint x: 754, endPoint y: 405, distance: 56.8
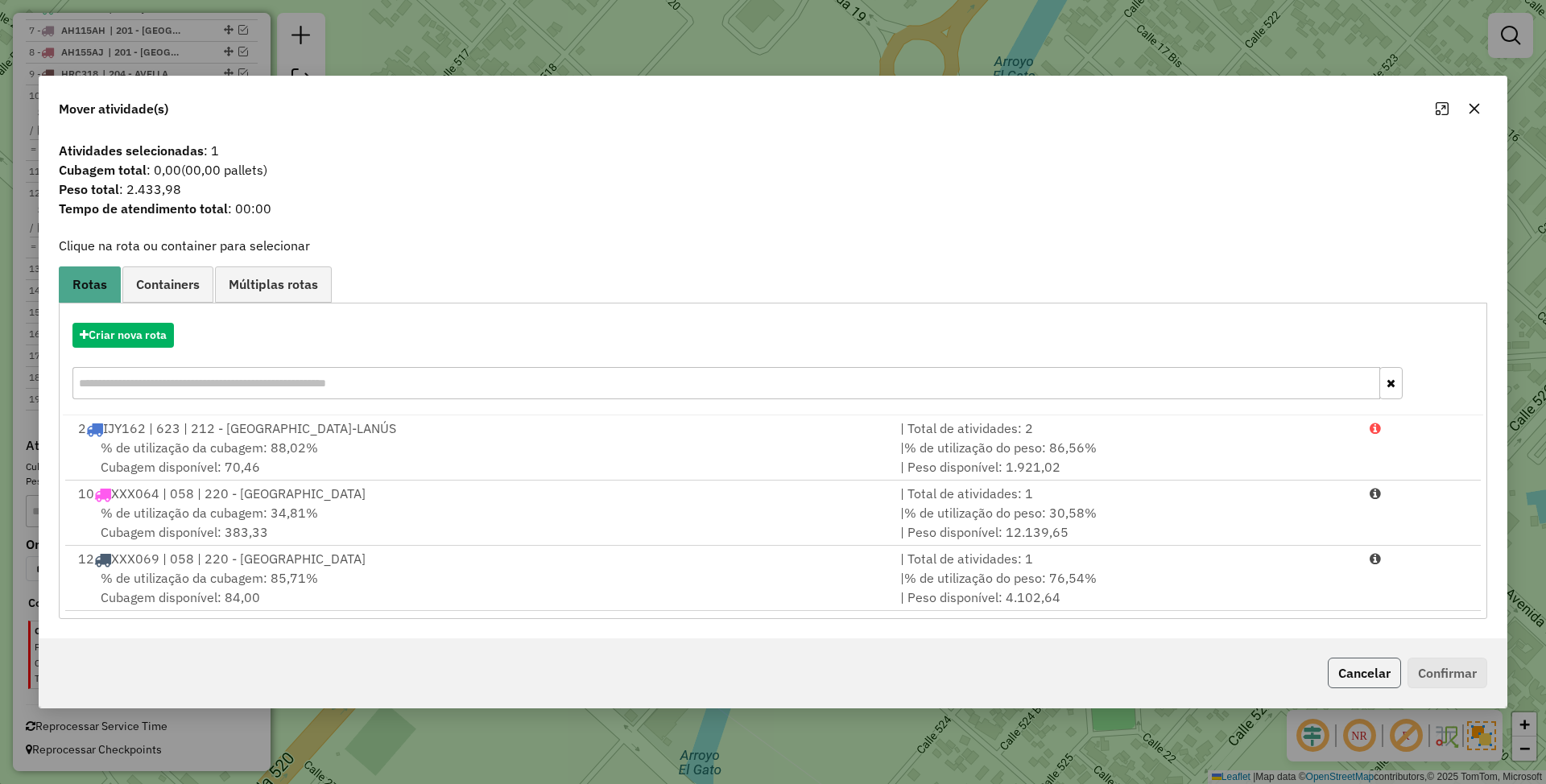
click at [1376, 677] on button "Cancelar" at bounding box center [1364, 672] width 73 height 31
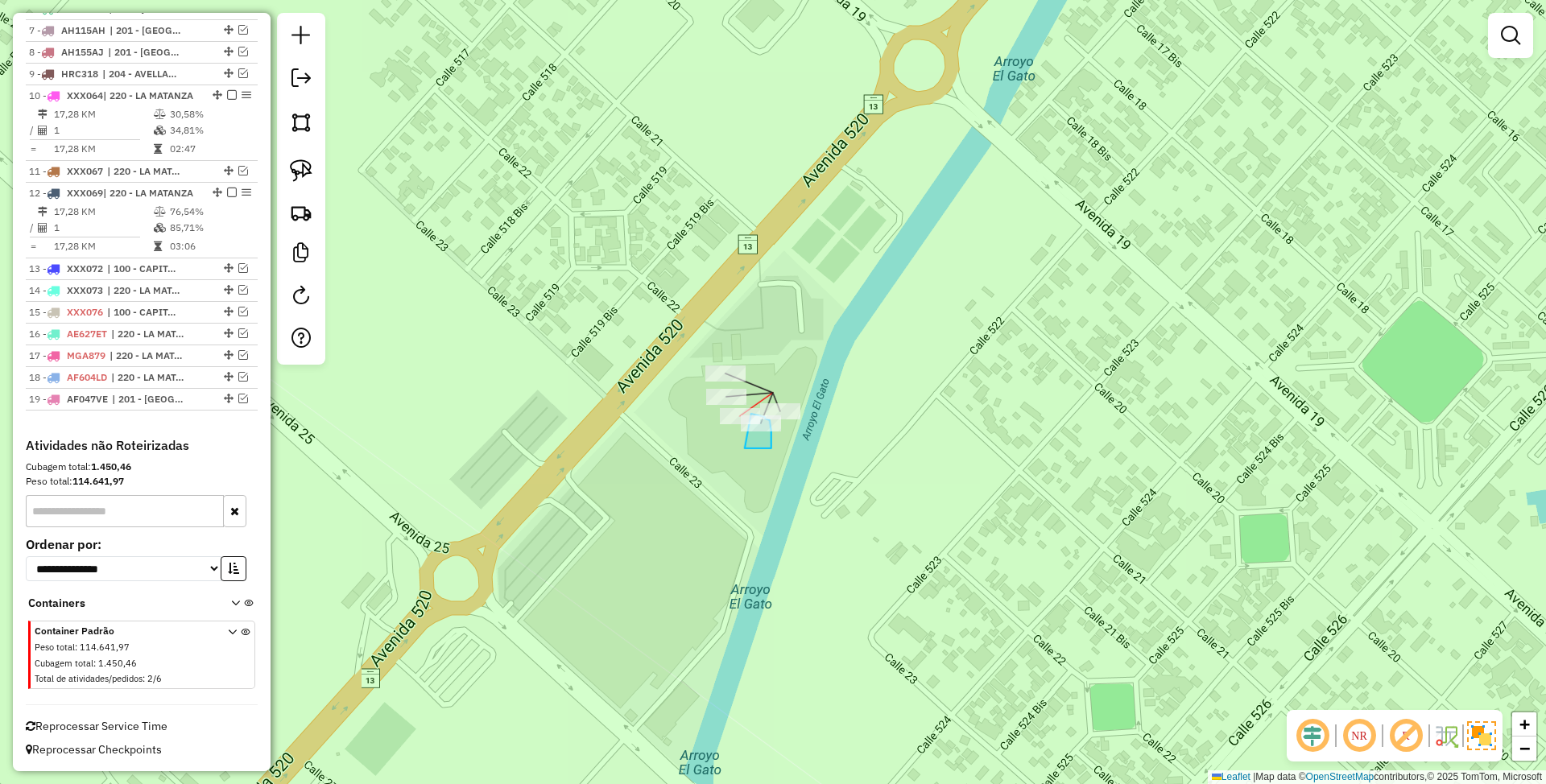
click at [752, 414] on div "Janela de atendimento Grade de atendimento Capacidade Transportadoras Veículos …" at bounding box center [773, 392] width 1546 height 784
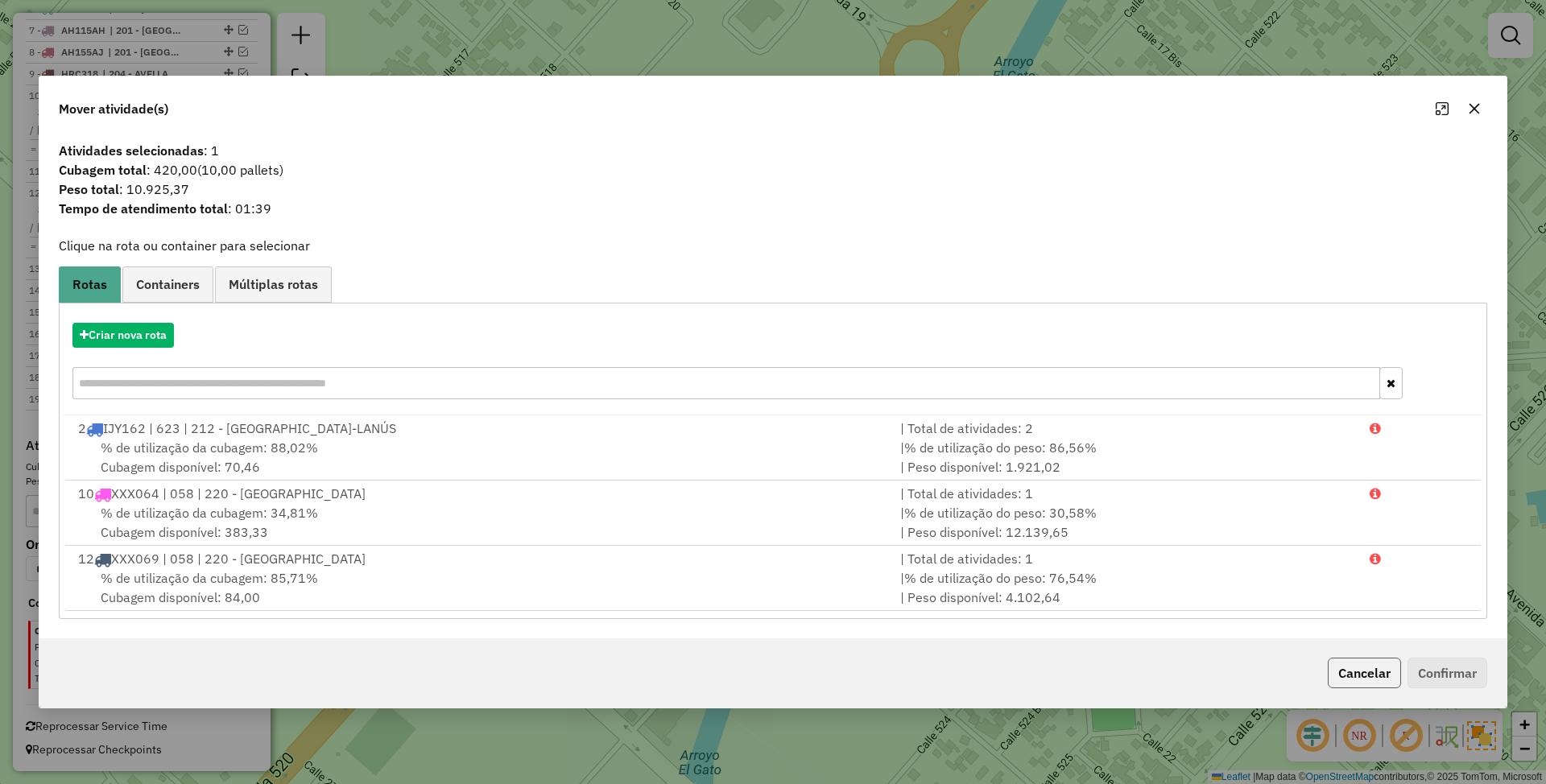
click at [1352, 661] on button "Cancelar" at bounding box center [1364, 672] width 73 height 31
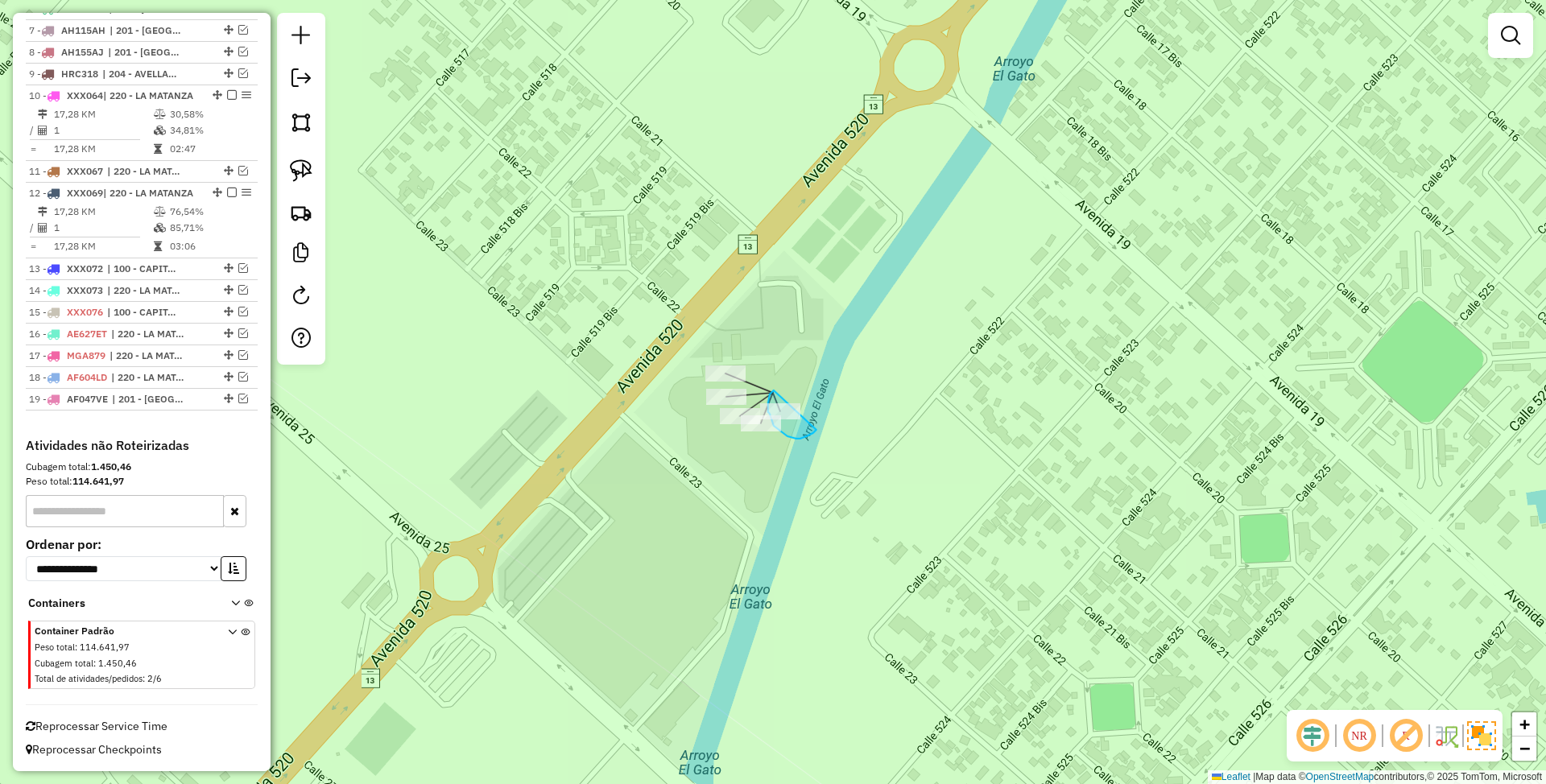
drag, startPoint x: 774, startPoint y: 391, endPoint x: 817, endPoint y: 430, distance: 58.1
click at [817, 430] on div "Janela de atendimento Grade de atendimento Capacidade Transportadoras Veículos …" at bounding box center [773, 392] width 1546 height 784
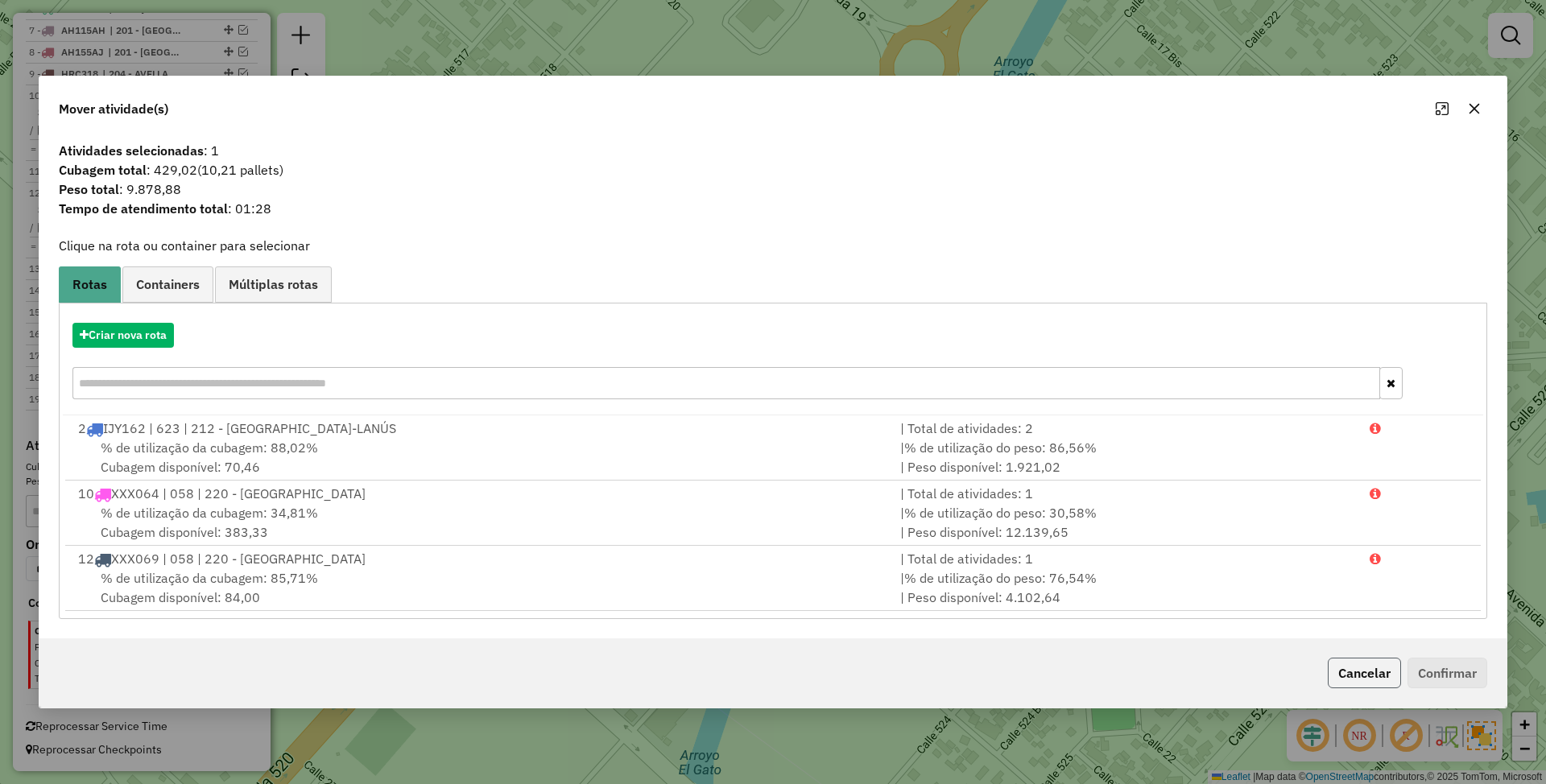
click at [1377, 667] on button "Cancelar" at bounding box center [1364, 672] width 73 height 31
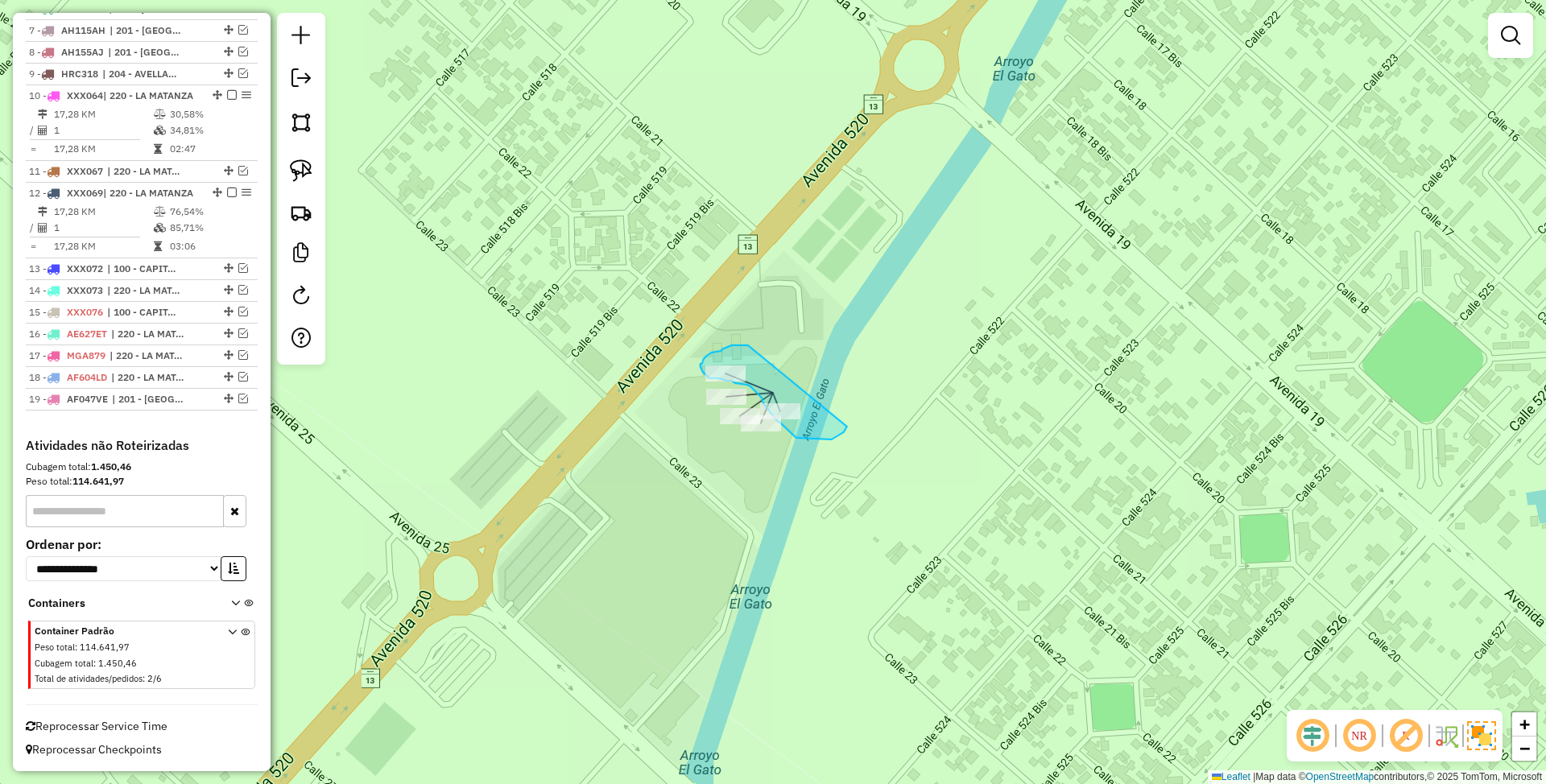
drag, startPoint x: 748, startPoint y: 345, endPoint x: 847, endPoint y: 426, distance: 127.9
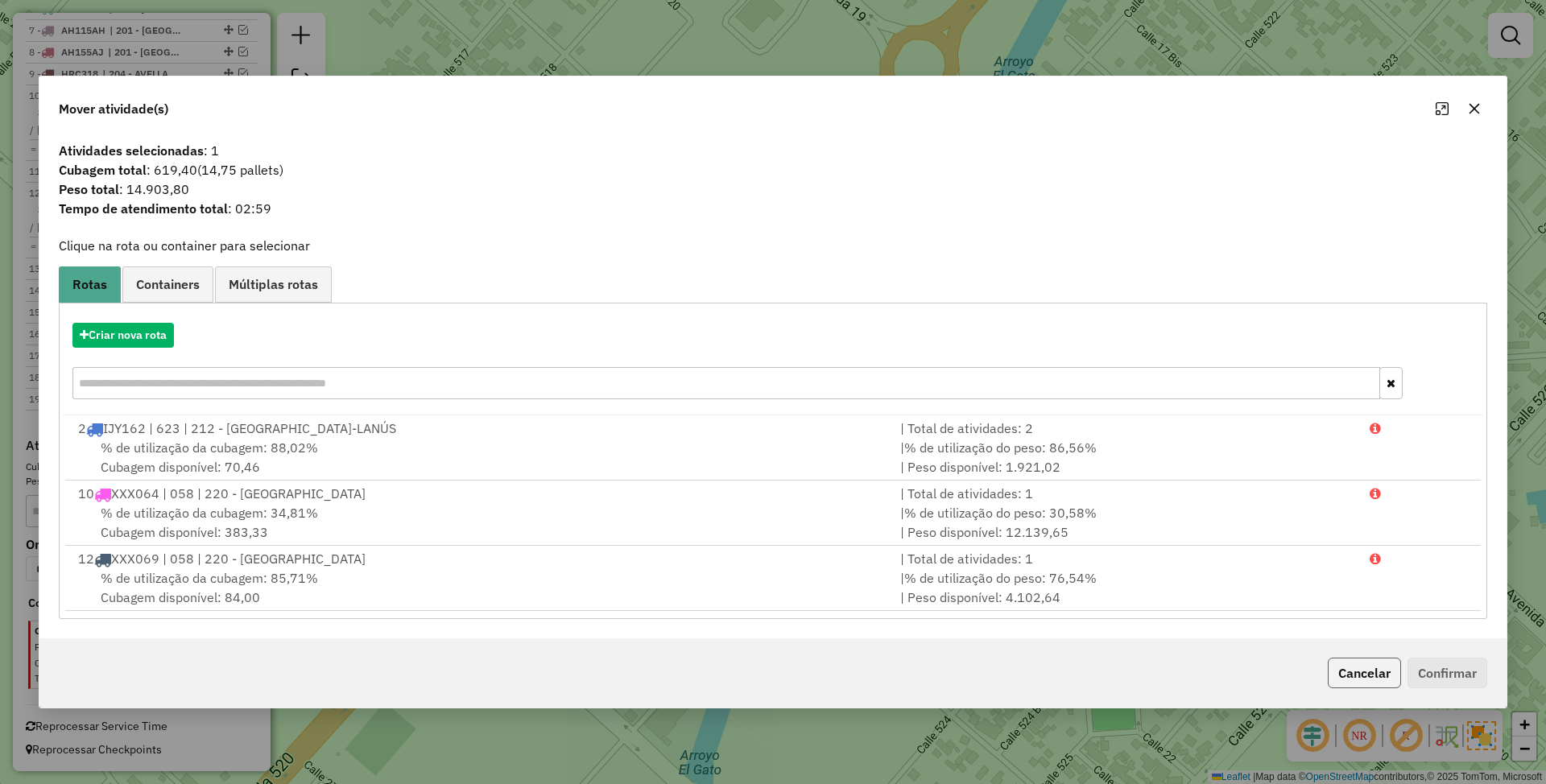
click at [1361, 667] on button "Cancelar" at bounding box center [1364, 672] width 73 height 31
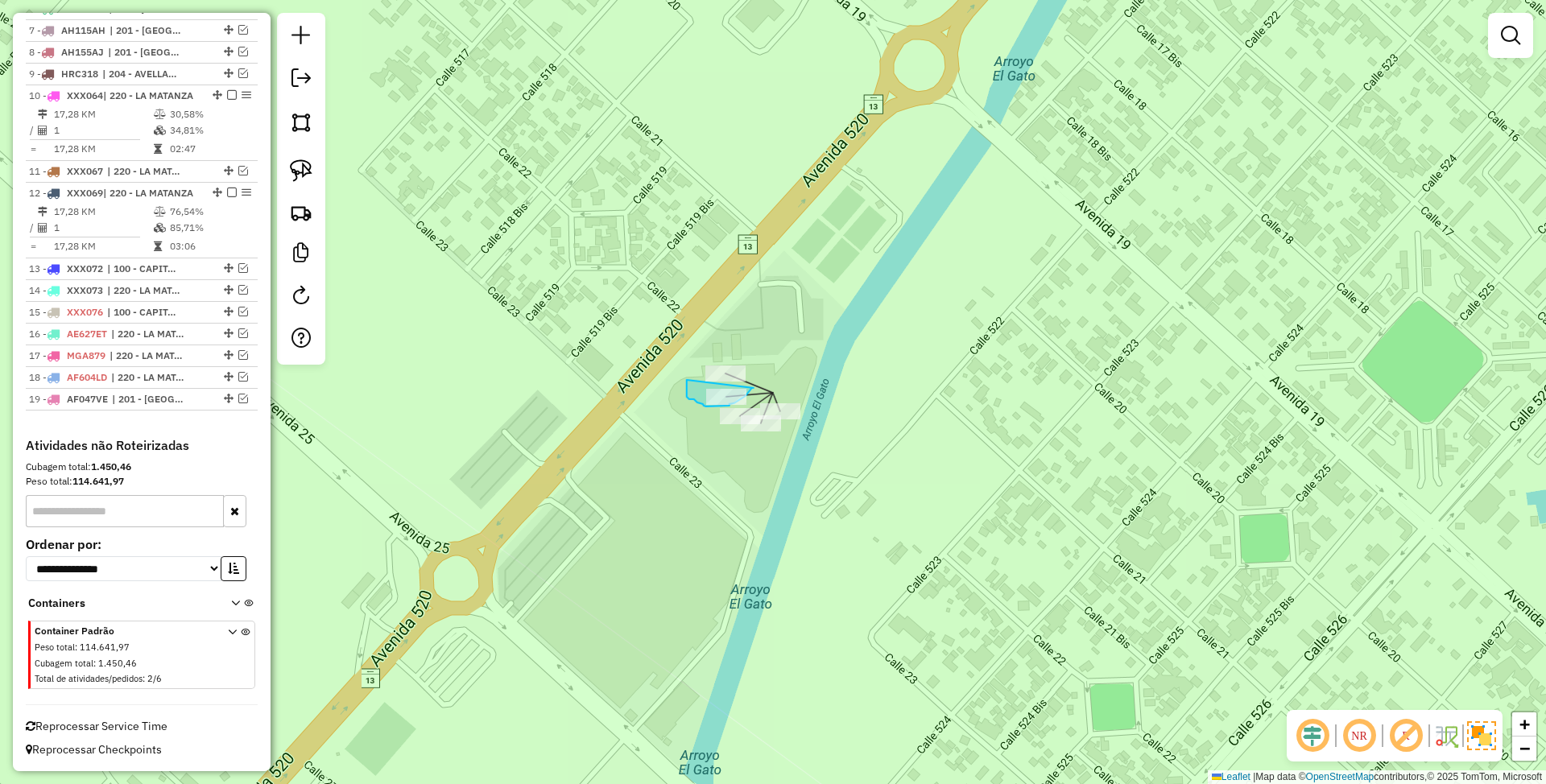
drag, startPoint x: 686, startPoint y: 380, endPoint x: 753, endPoint y: 388, distance: 67.5
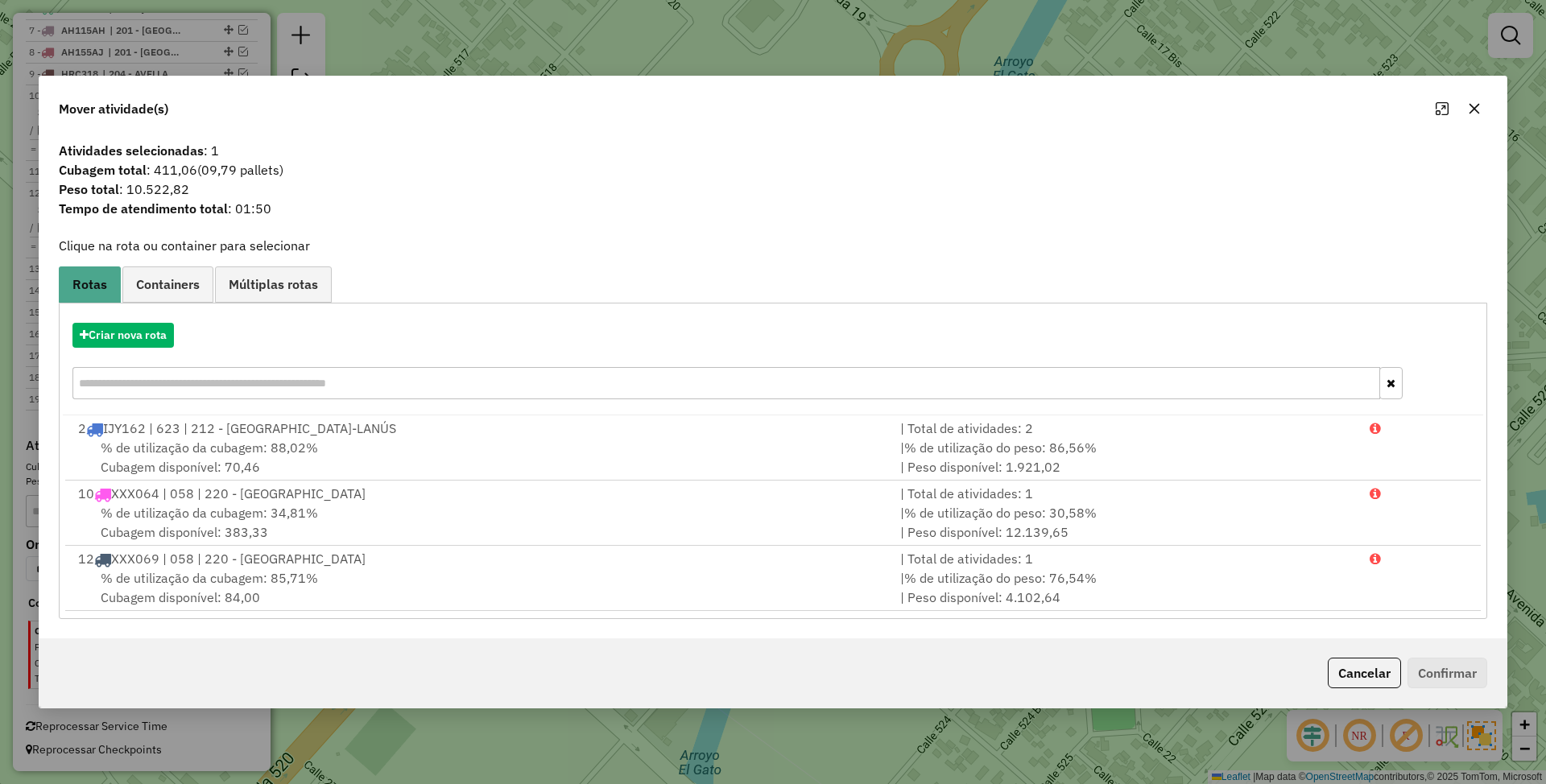
click at [1339, 674] on button "Cancelar" at bounding box center [1364, 672] width 73 height 31
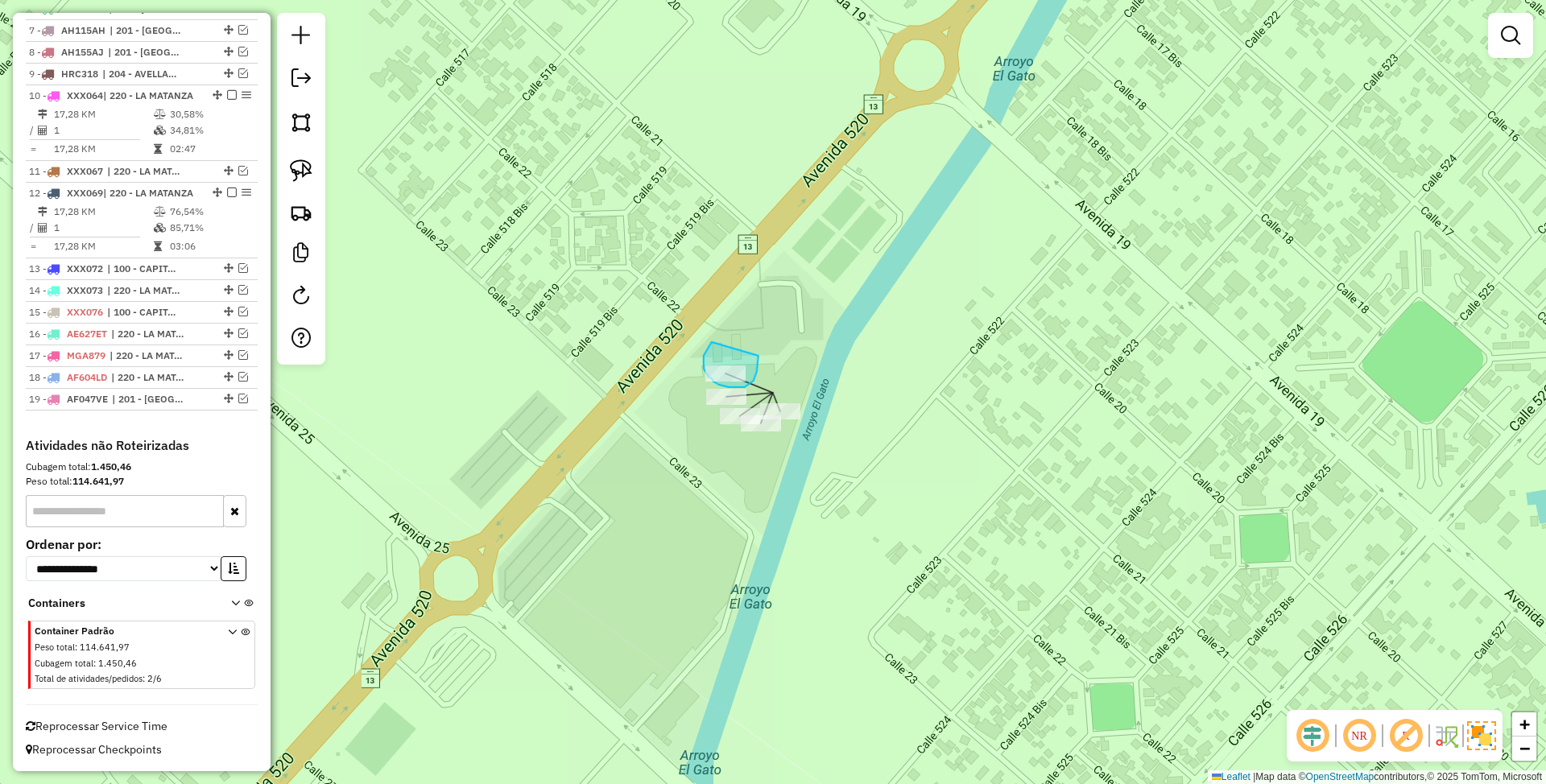
drag, startPoint x: 712, startPoint y: 342, endPoint x: 758, endPoint y: 356, distance: 48.1
click at [758, 356] on div "Janela de atendimento Grade de atendimento Capacidade Transportadoras Veículos …" at bounding box center [773, 392] width 1546 height 784
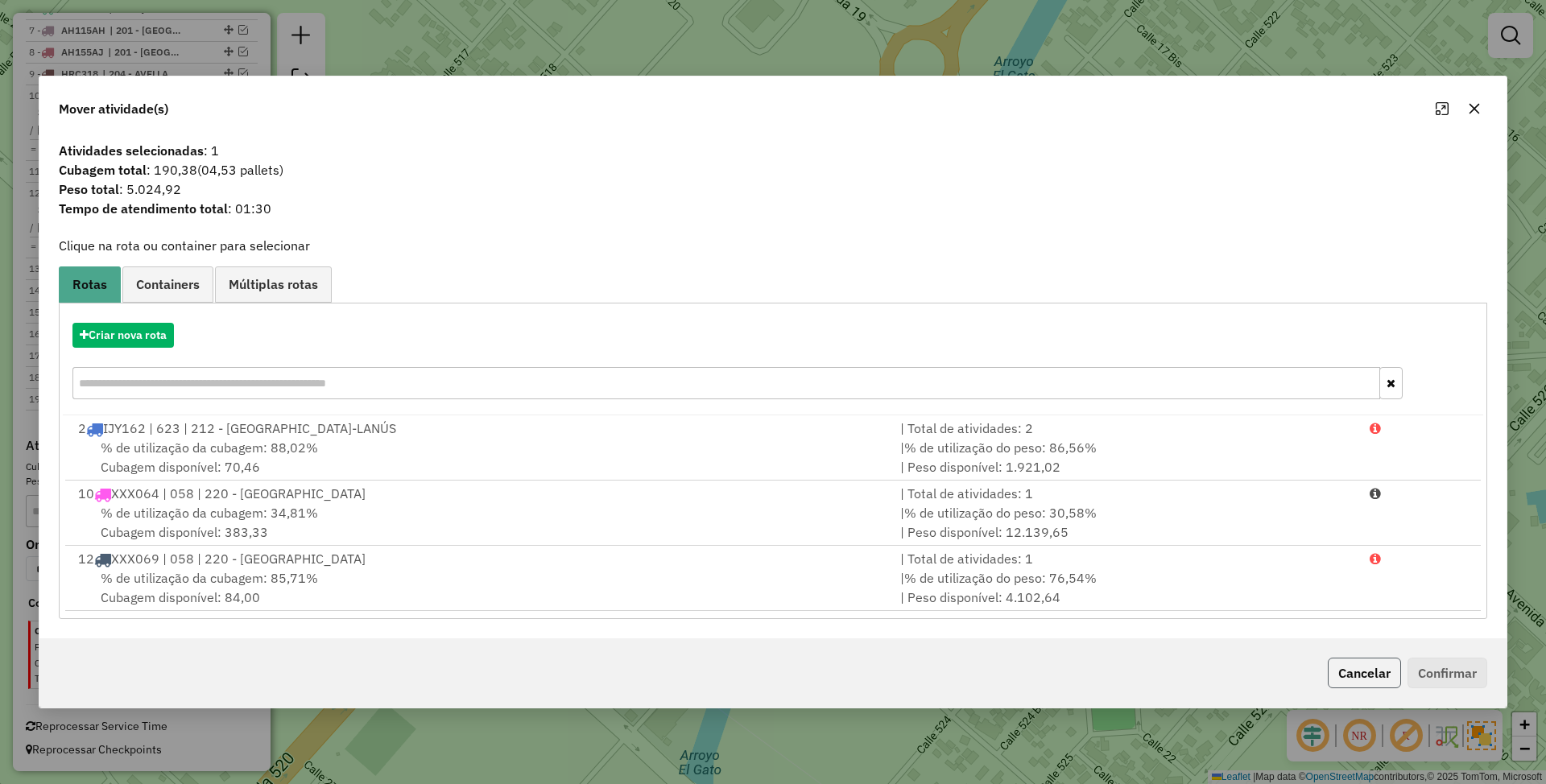
click at [1356, 673] on button "Cancelar" at bounding box center [1364, 672] width 73 height 31
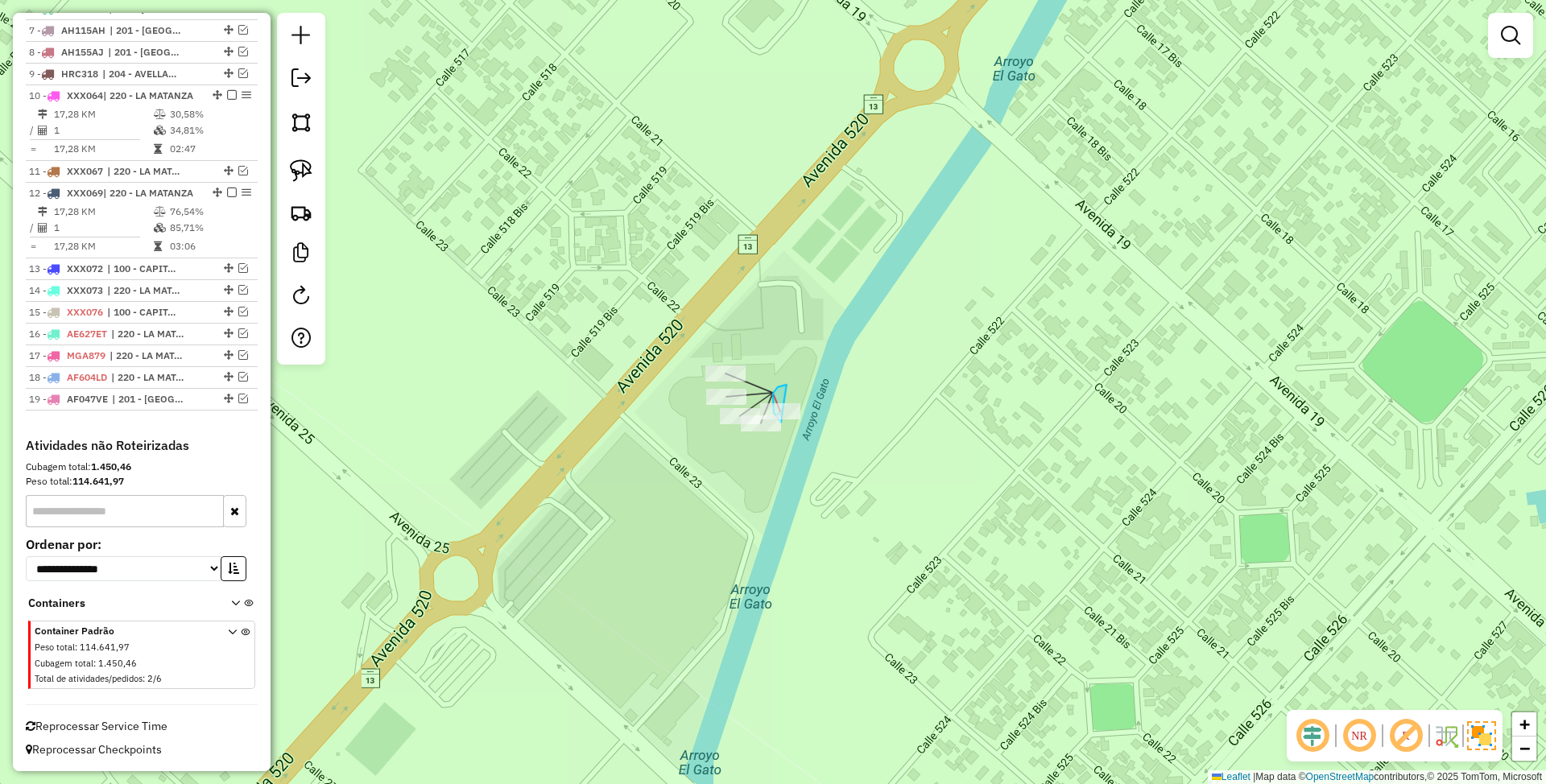
drag, startPoint x: 787, startPoint y: 385, endPoint x: 812, endPoint y: 447, distance: 66.9
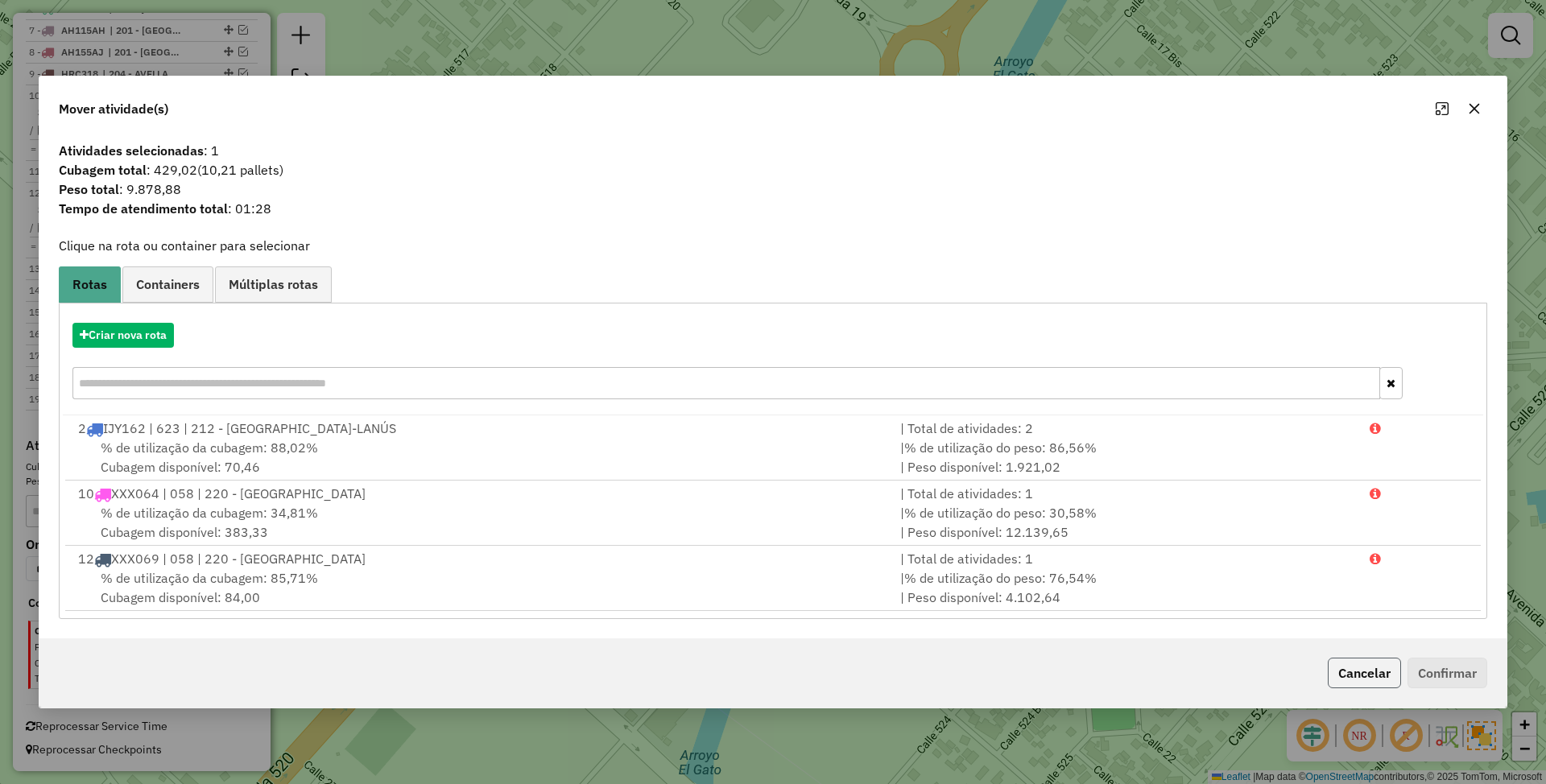
click at [1369, 676] on button "Cancelar" at bounding box center [1364, 672] width 73 height 31
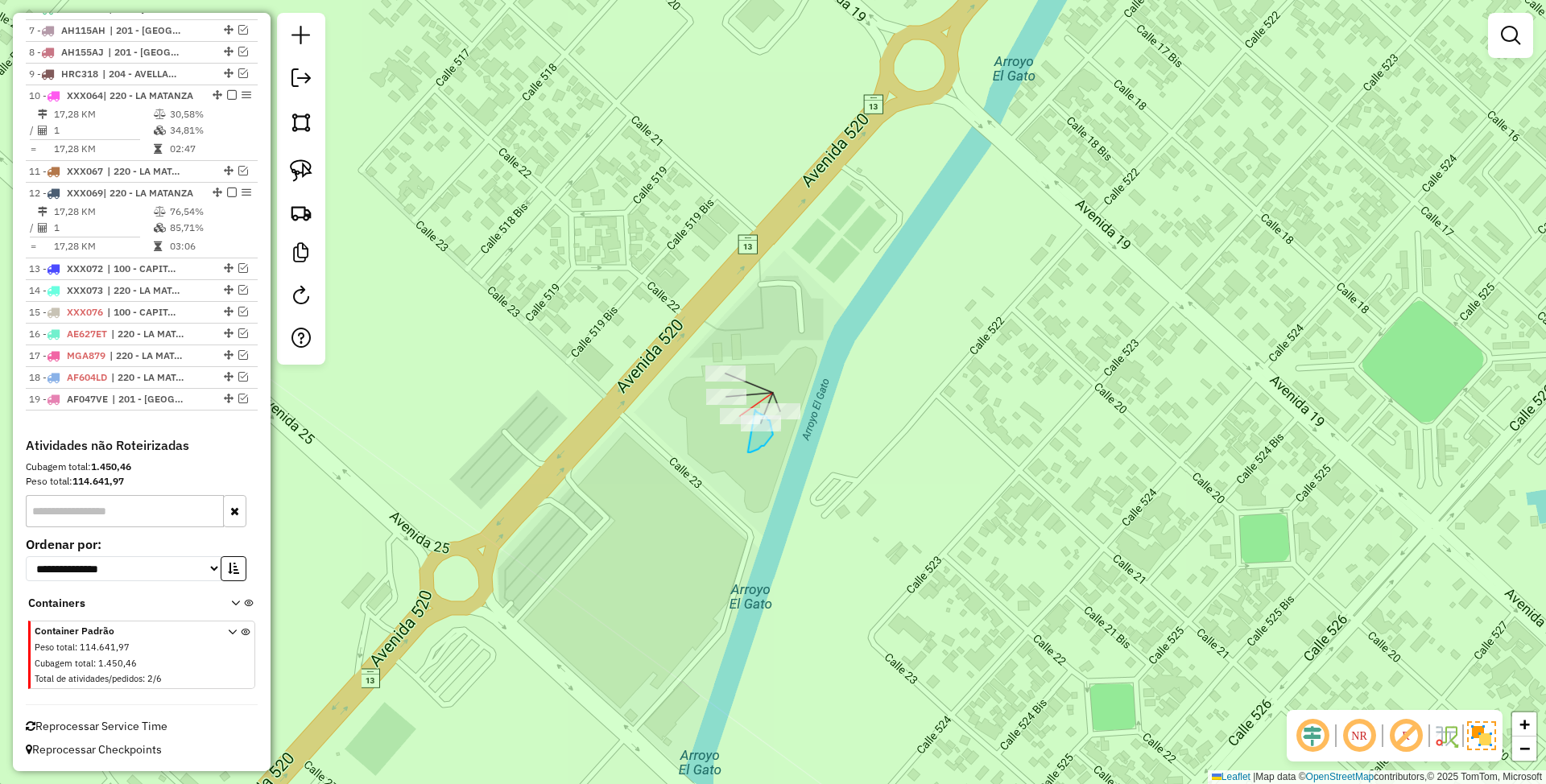
click at [747, 419] on div "Janela de atendimento Grade de atendimento Capacidade Transportadoras Veículos …" at bounding box center [773, 392] width 1546 height 784
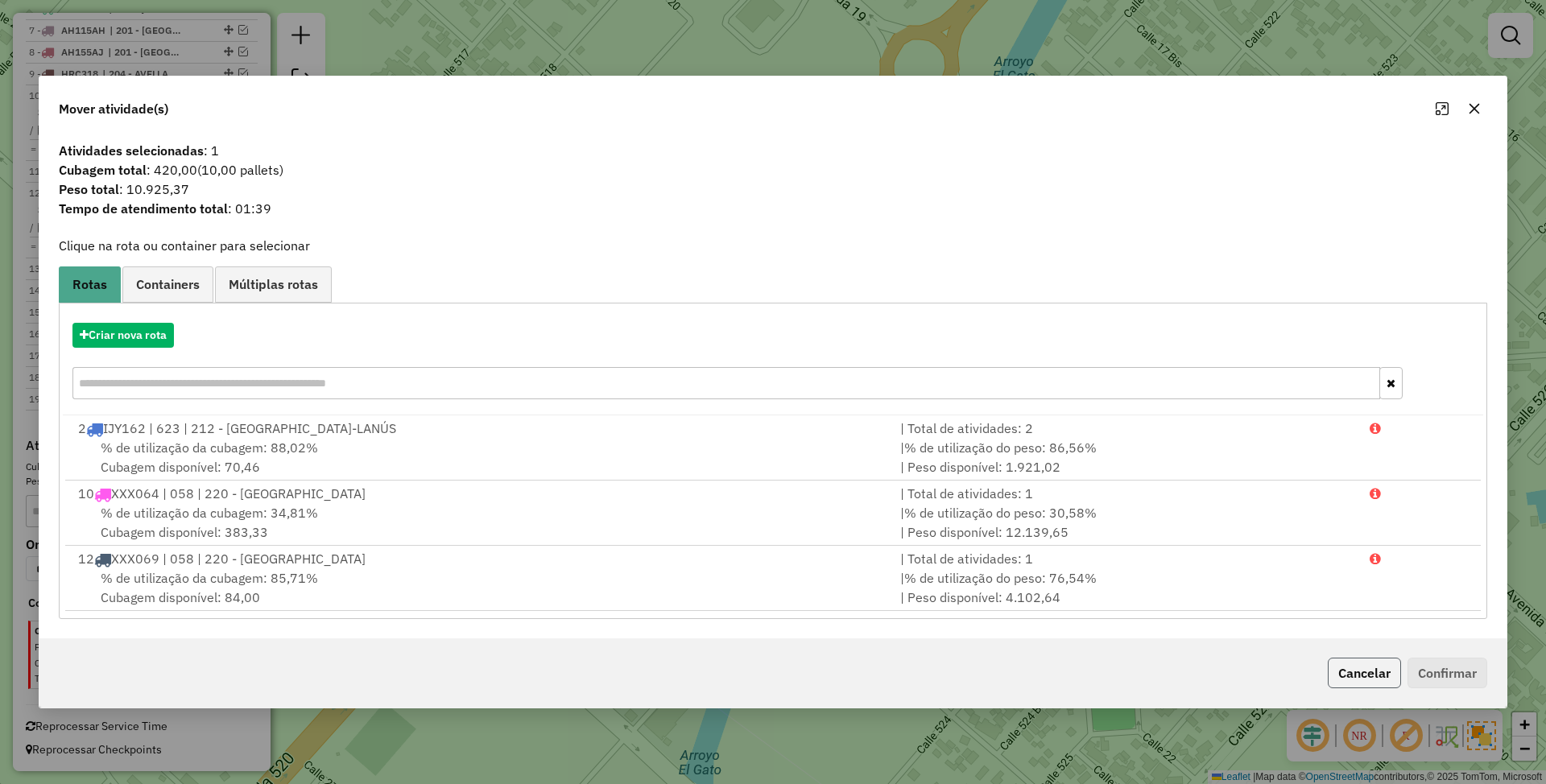
click at [1354, 674] on button "Cancelar" at bounding box center [1364, 672] width 73 height 31
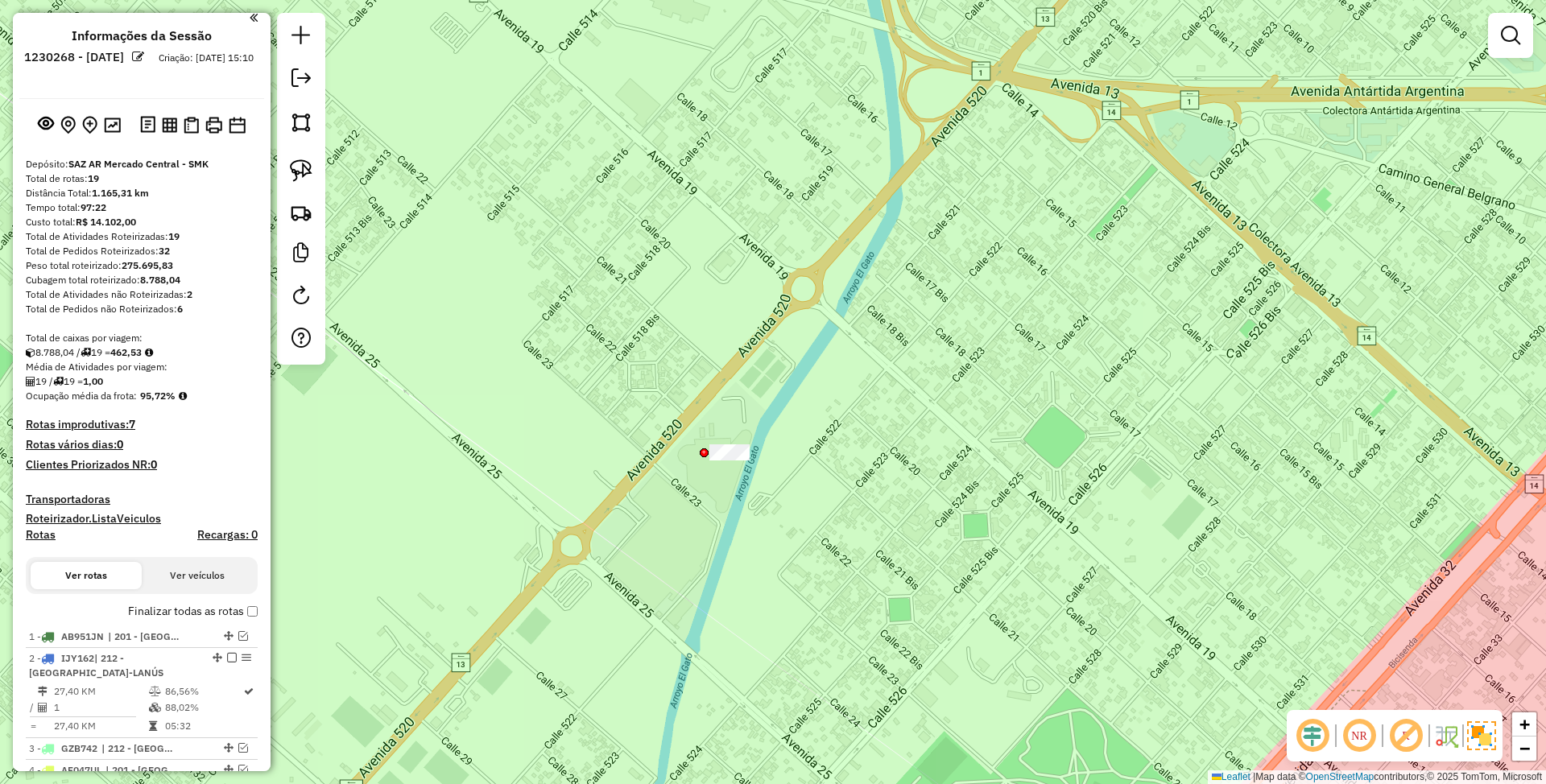
scroll to position [0, 0]
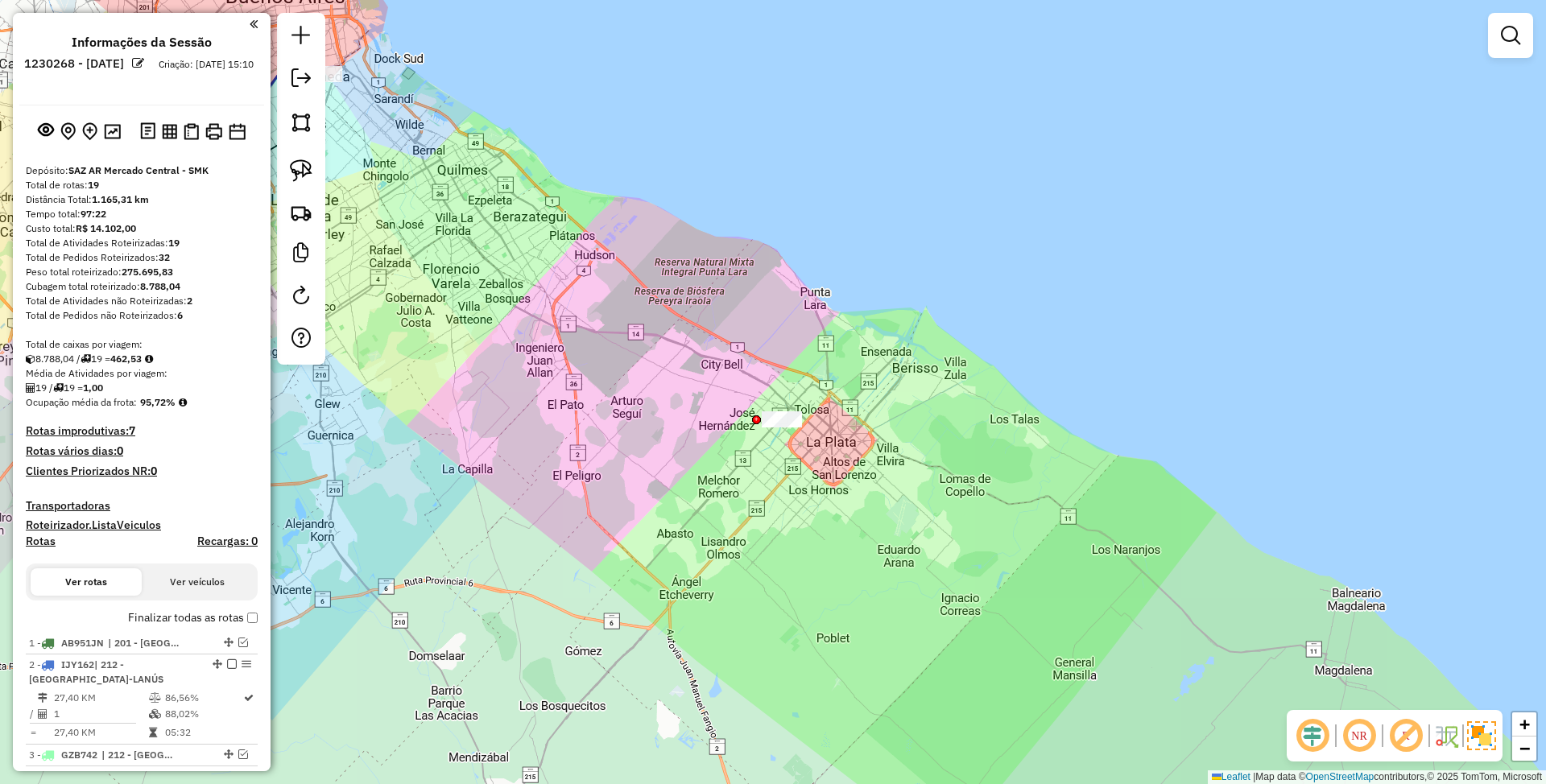
click at [65, 499] on h4 "Transportadoras" at bounding box center [141, 506] width 232 height 14
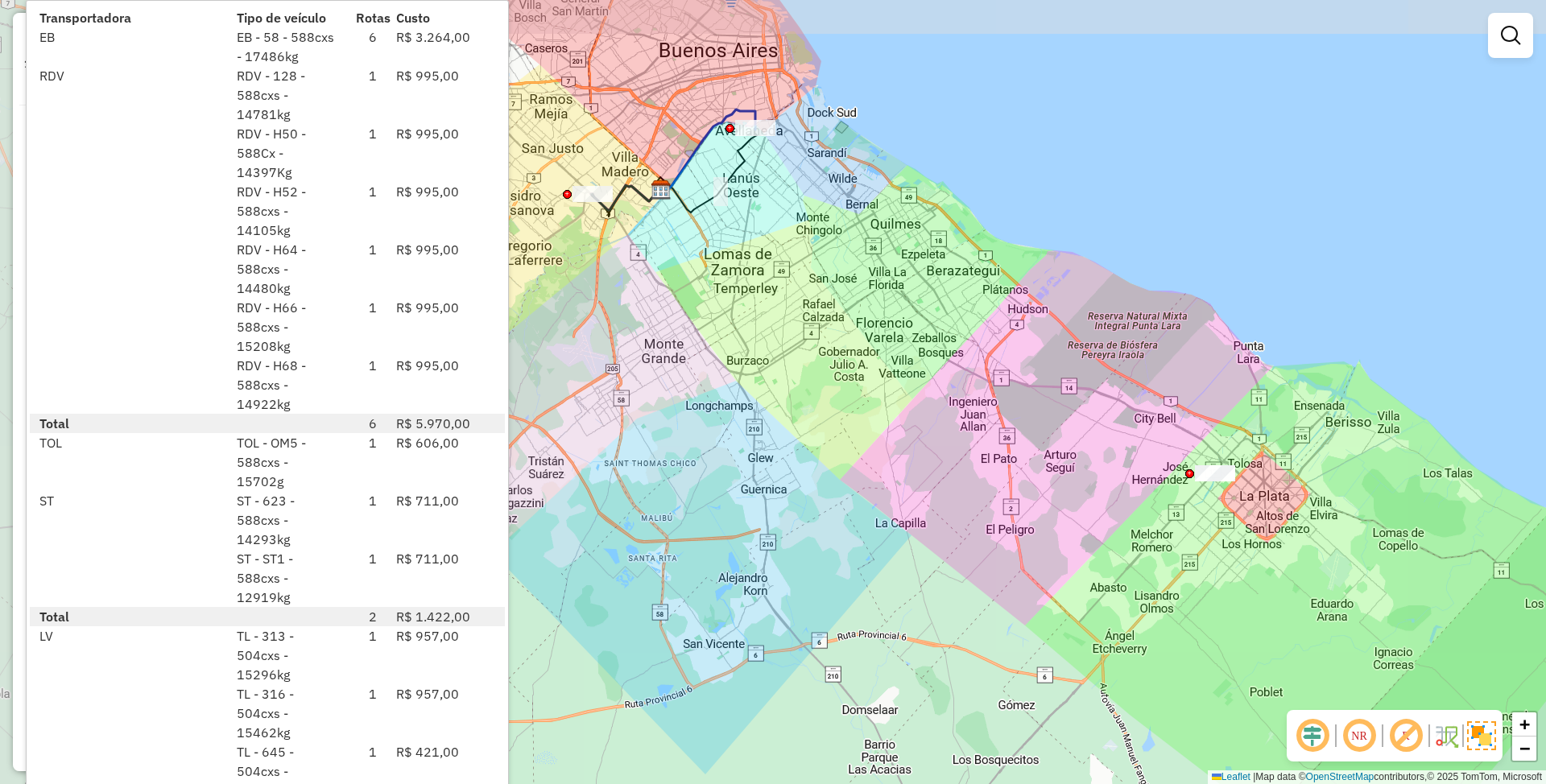
drag, startPoint x: 757, startPoint y: 551, endPoint x: 1190, endPoint y: 605, distance: 436.4
click at [1190, 605] on div "Janela de atendimento Grade de atendimento Capacidade Transportadoras Veículos …" at bounding box center [773, 392] width 1546 height 784
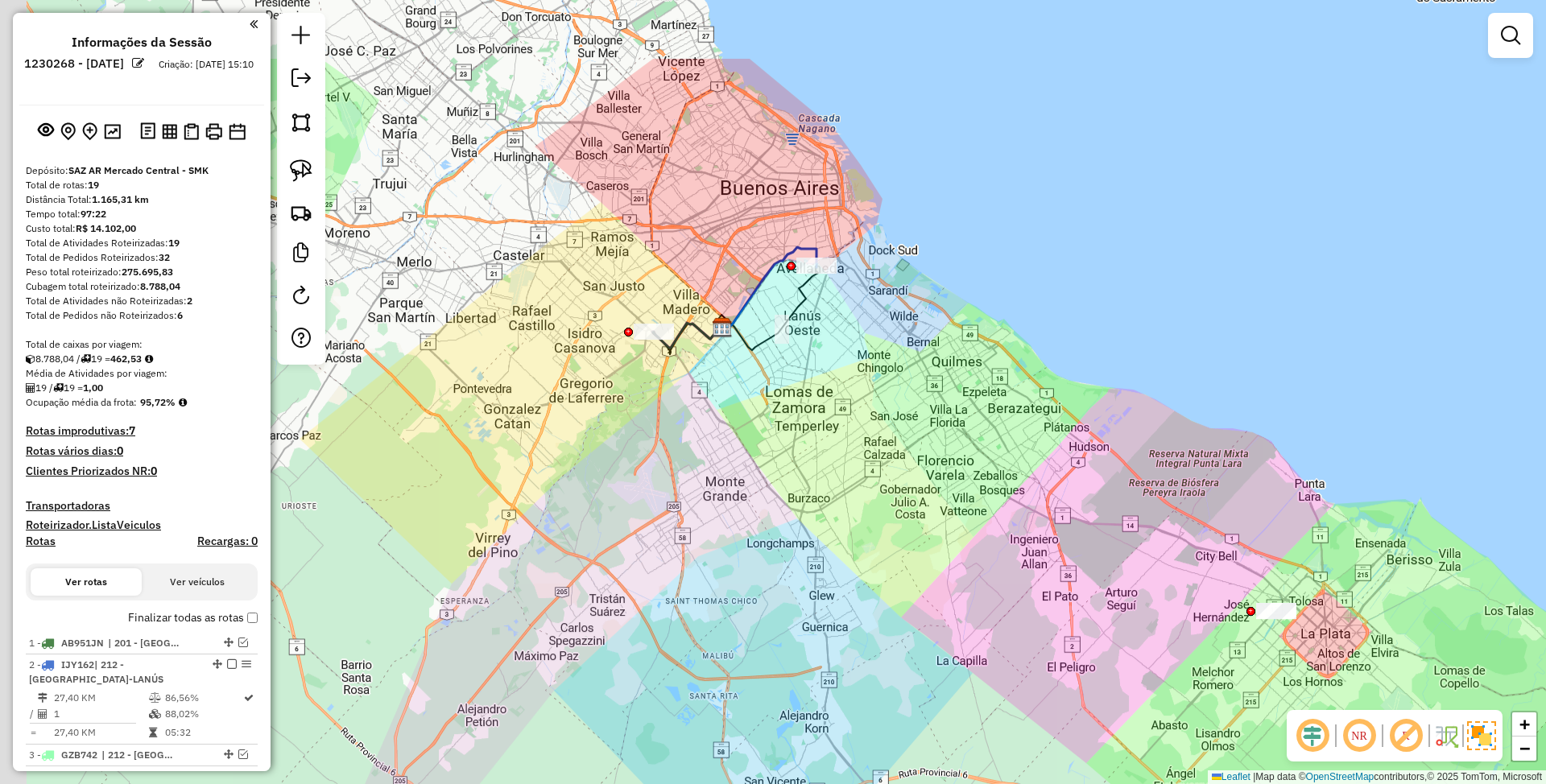
drag, startPoint x: 713, startPoint y: 326, endPoint x: 777, endPoint y: 469, distance: 156.7
click at [777, 469] on div "Janela de atendimento Grade de atendimento Capacidade Transportadoras Veículos …" at bounding box center [773, 392] width 1546 height 784
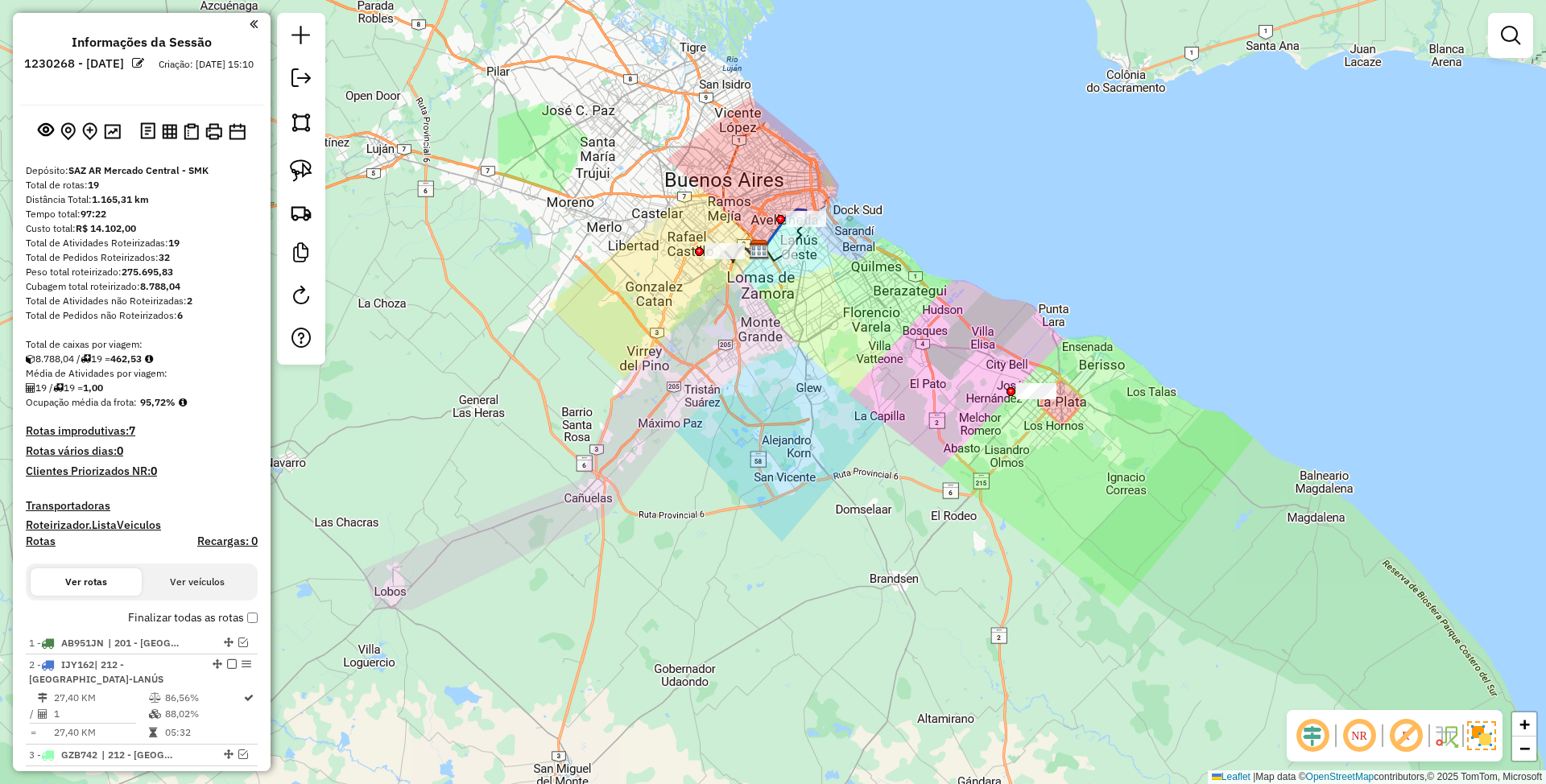
drag, startPoint x: 777, startPoint y: 451, endPoint x: 787, endPoint y: 308, distance: 143.3
click at [787, 308] on div "Janela de atendimento Grade de atendimento Capacidade Transportadoras Veículos …" at bounding box center [773, 392] width 1546 height 784
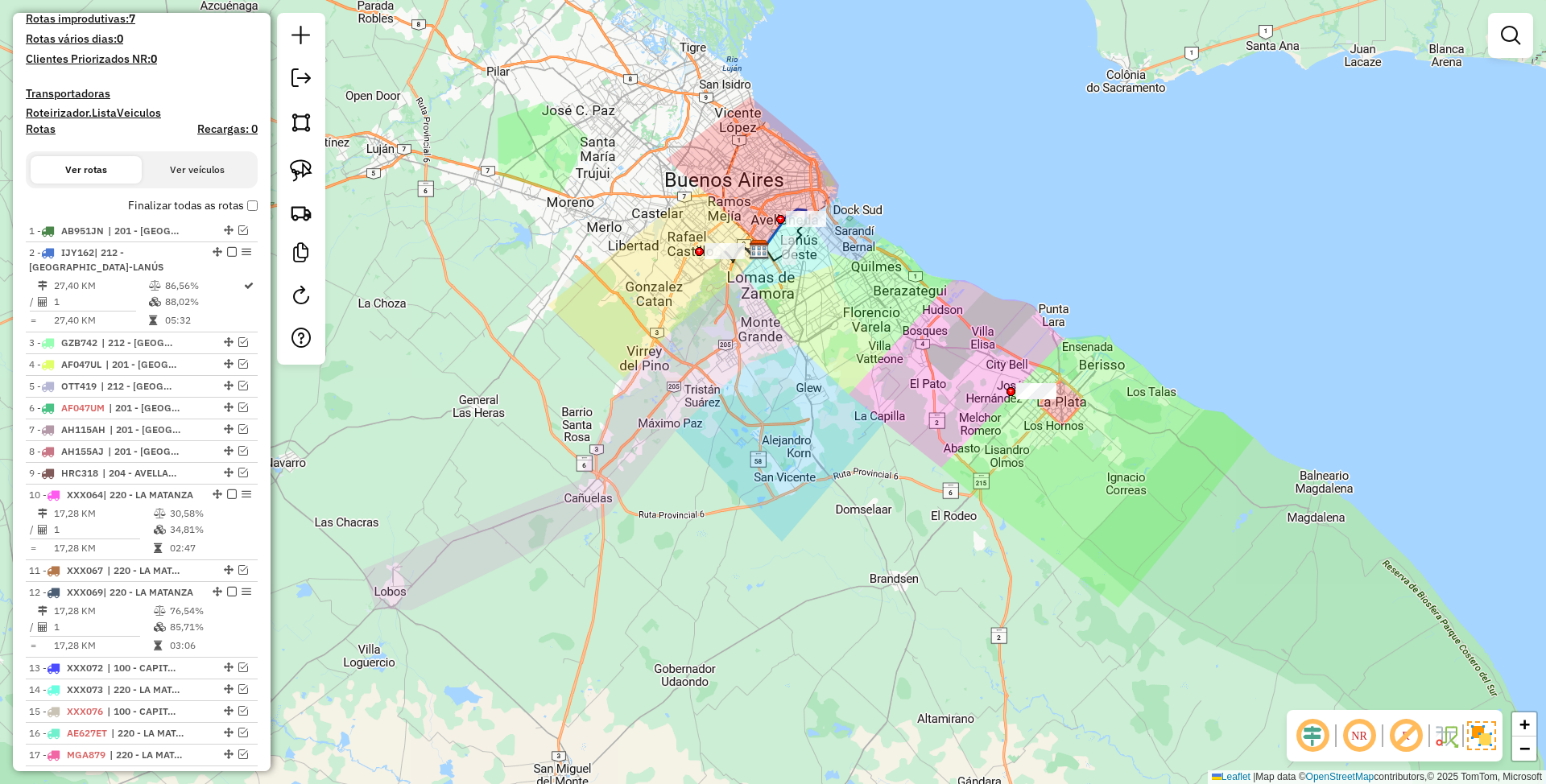
scroll to position [429, 0]
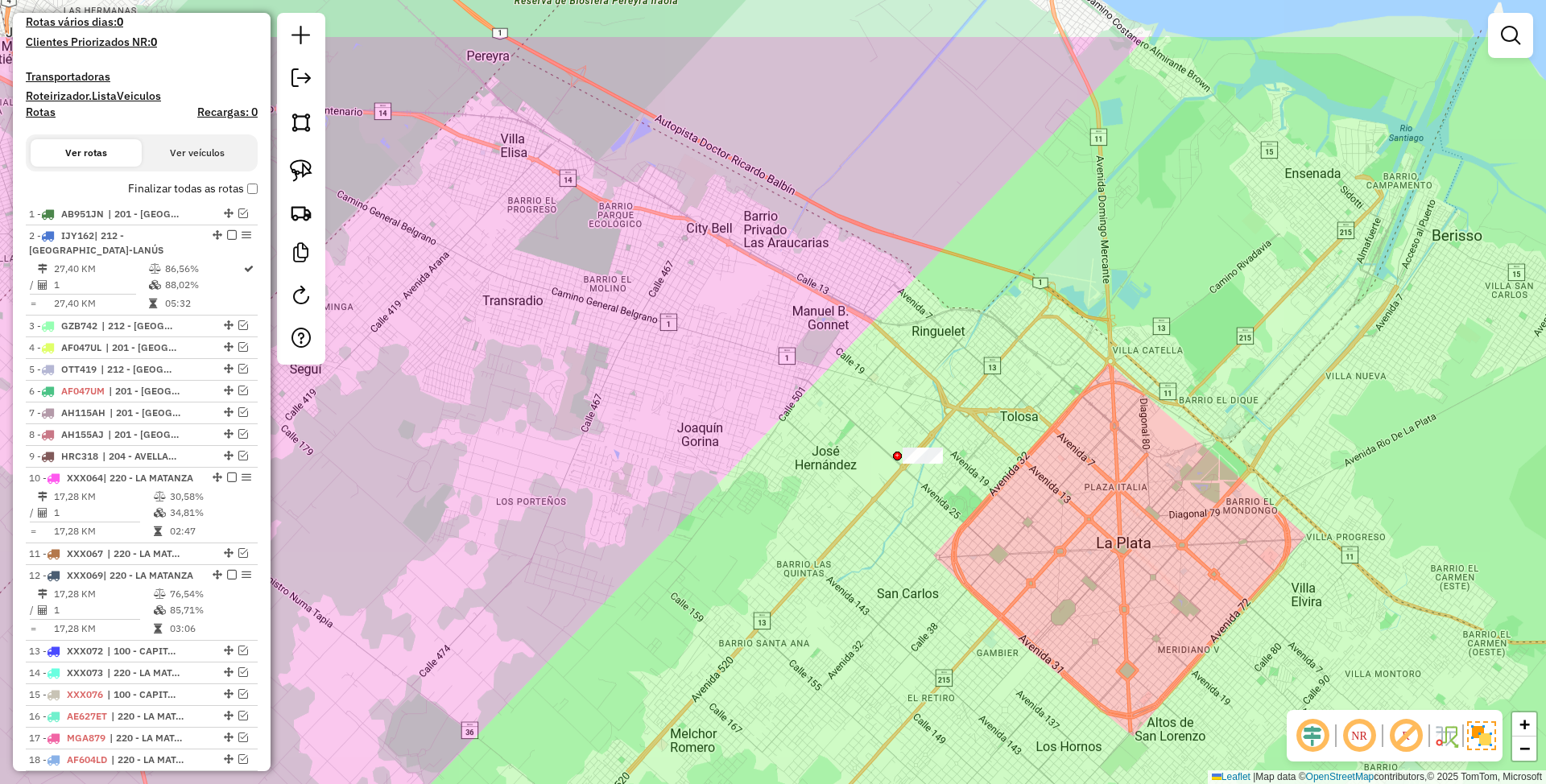
drag, startPoint x: 963, startPoint y: 433, endPoint x: 921, endPoint y: 542, distance: 116.8
click at [921, 542] on div "Janela de atendimento Grade de atendimento Capacidade Transportadoras Veículos …" at bounding box center [773, 392] width 1546 height 784
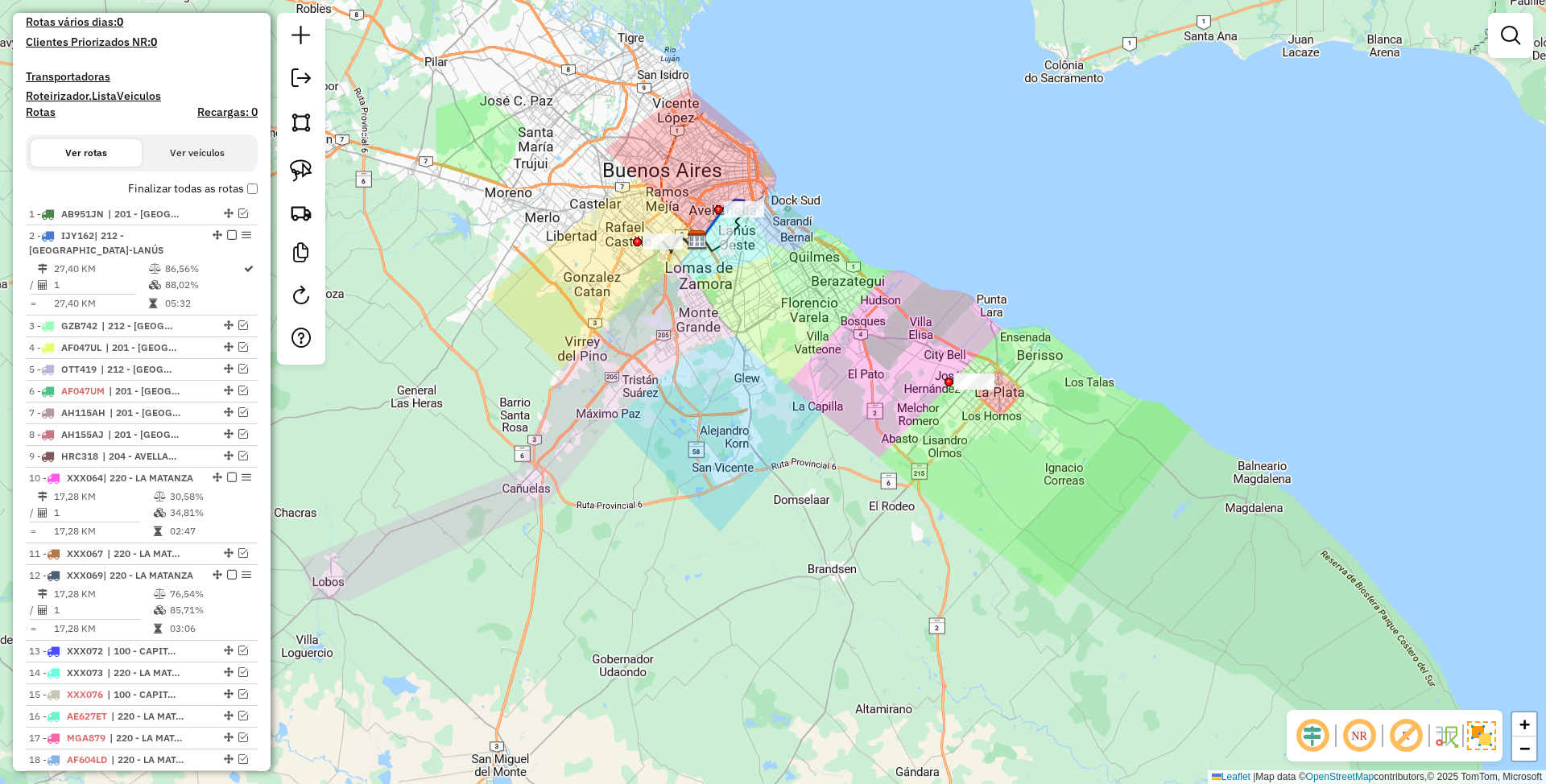
drag, startPoint x: 852, startPoint y: 403, endPoint x: 1012, endPoint y: 462, distance: 170.5
click at [1012, 462] on div "Janela de atendimento Grade de atendimento Capacidade Transportadoras Veículos …" at bounding box center [773, 392] width 1546 height 784
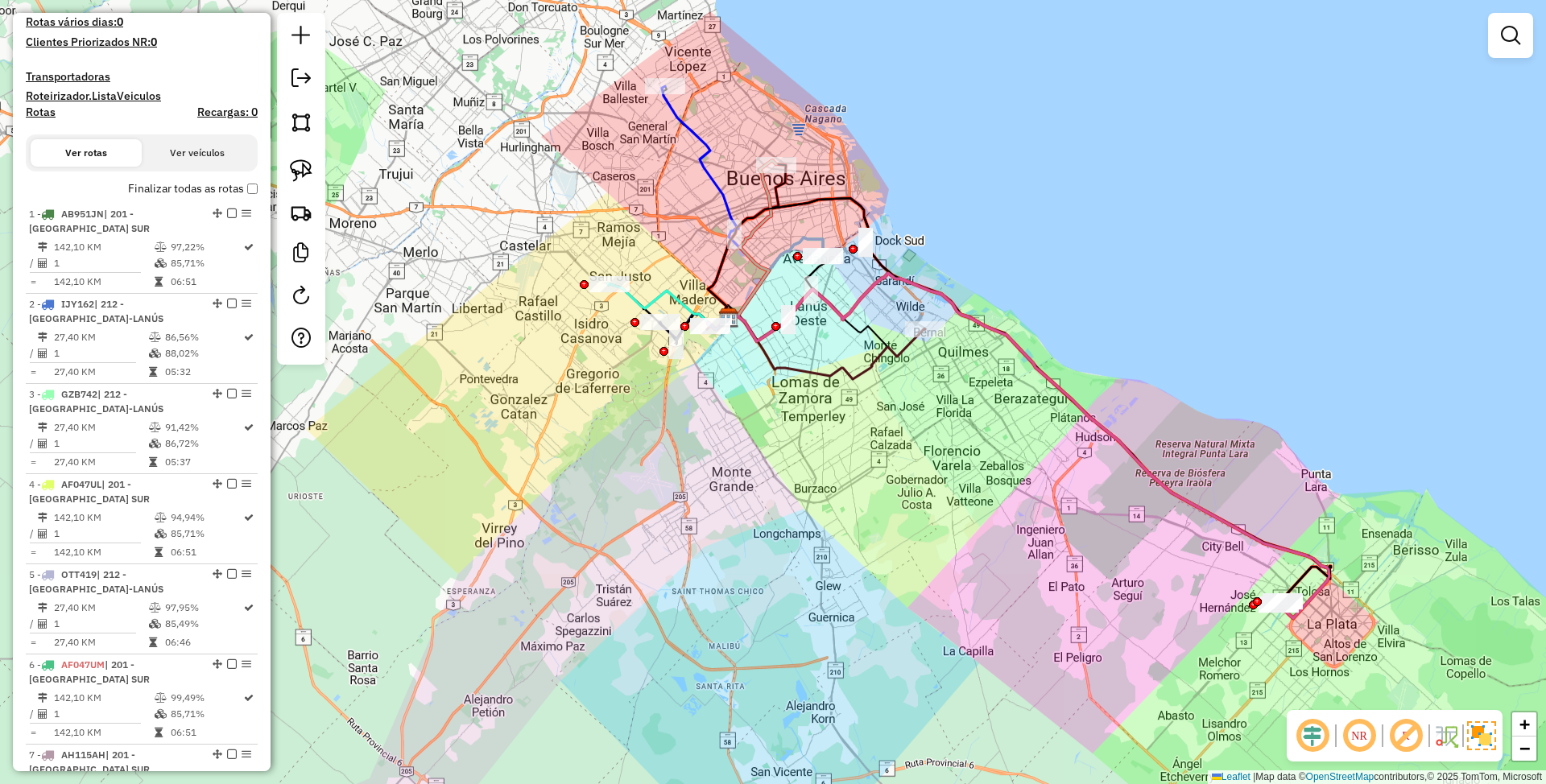
click at [770, 196] on icon at bounding box center [751, 239] width 51 height 159
select select "**********"
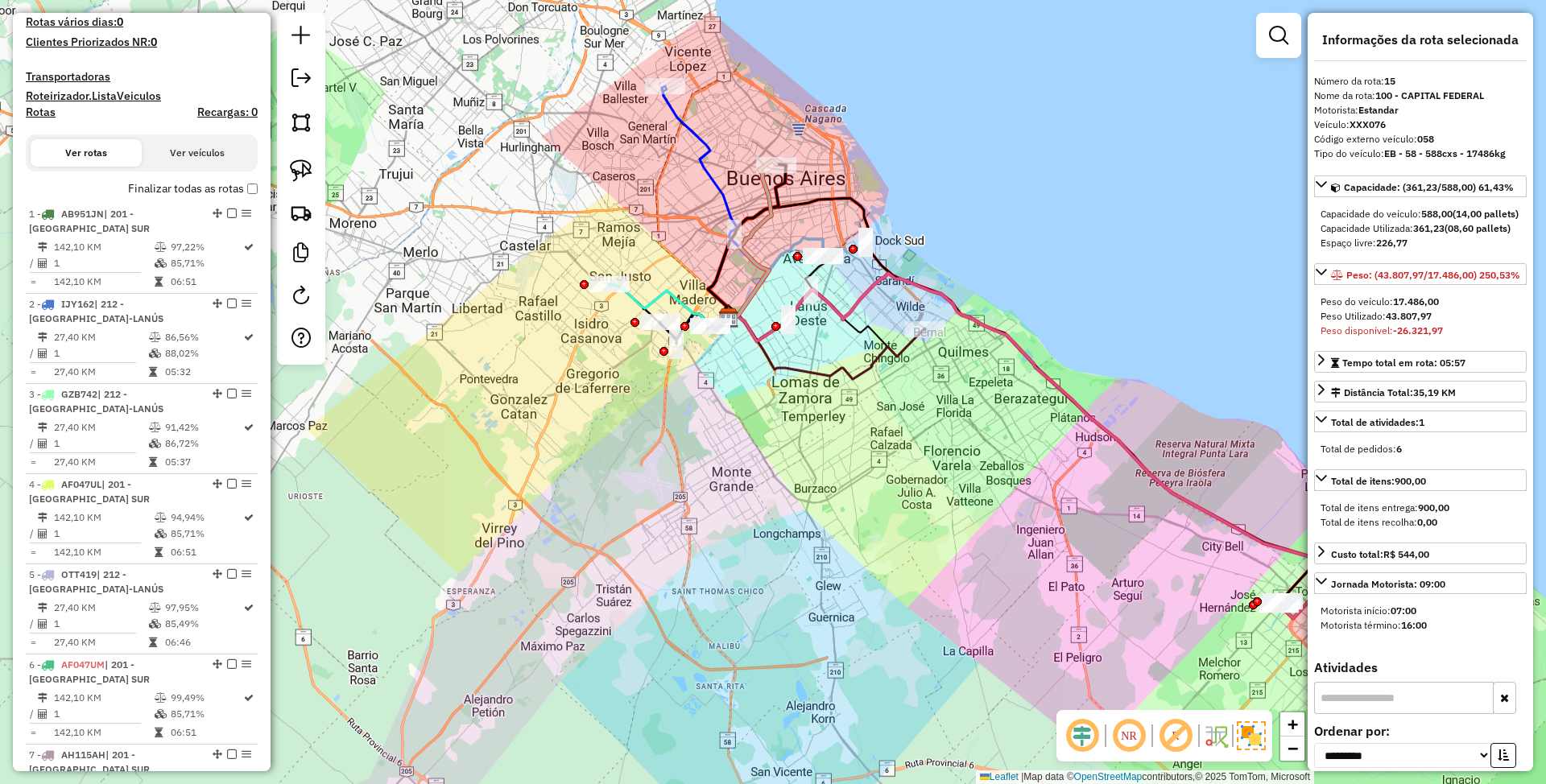
scroll to position [1885, 0]
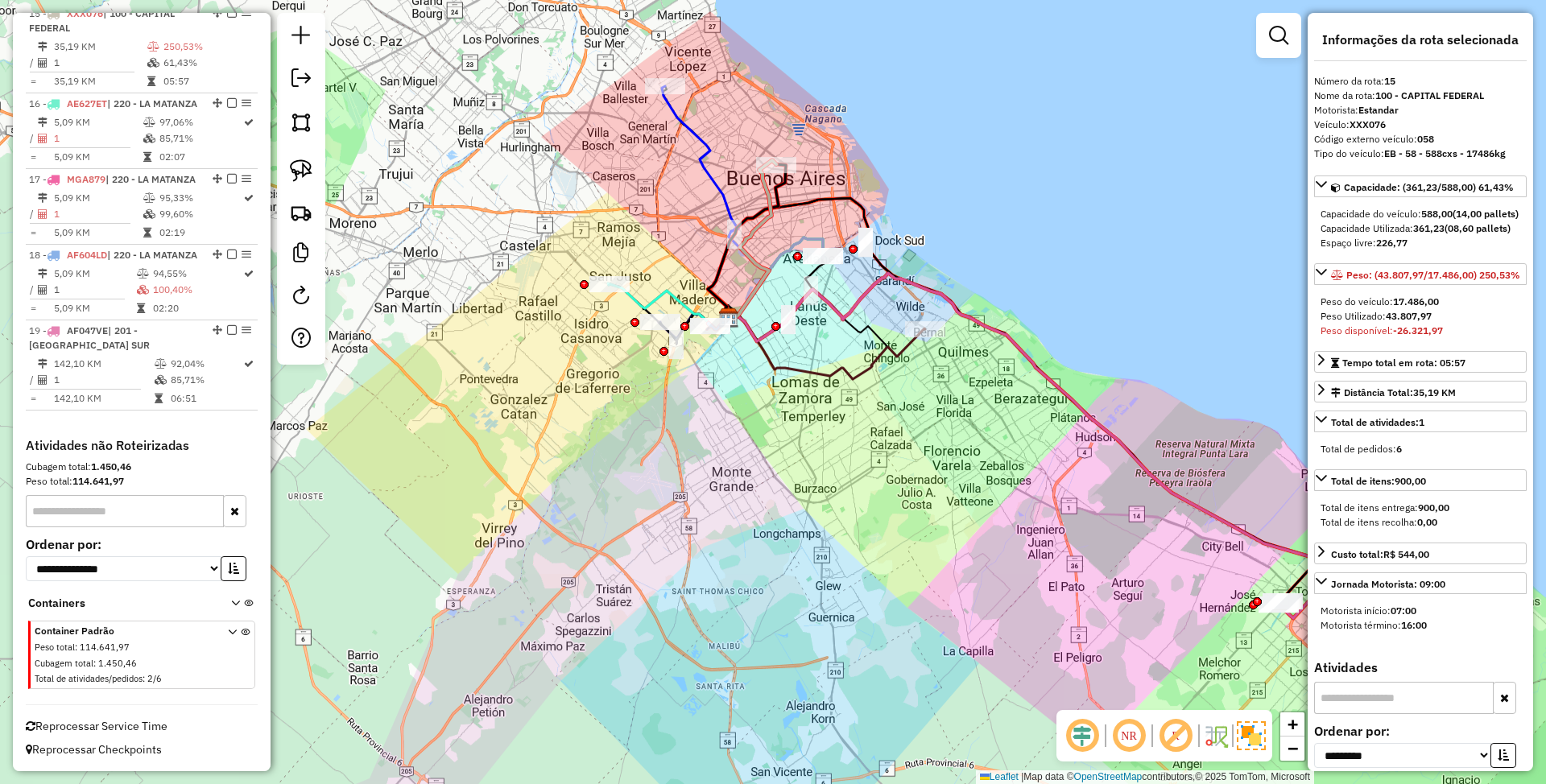
click at [705, 165] on icon at bounding box center [715, 203] width 107 height 233
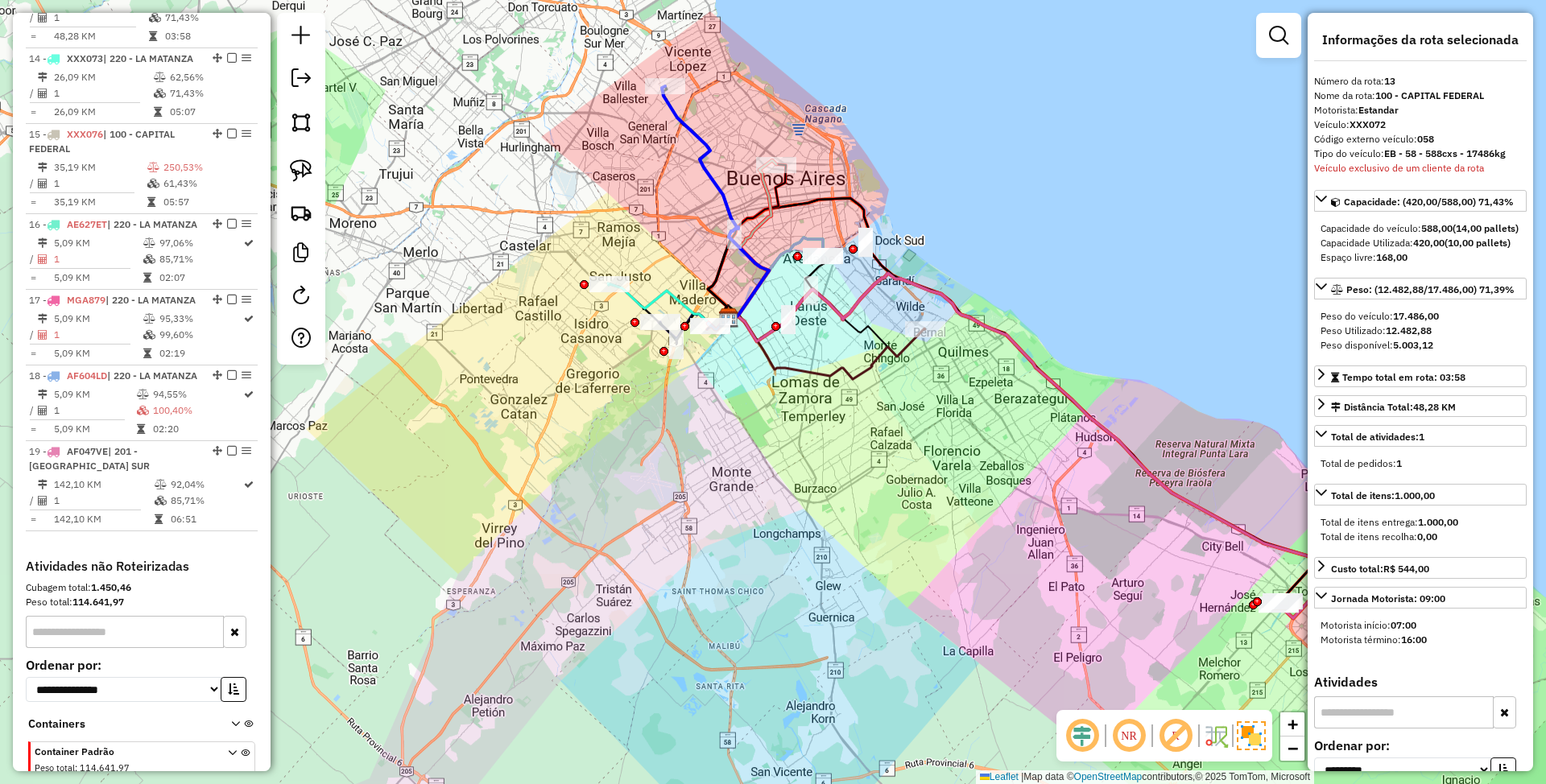
scroll to position [1705, 0]
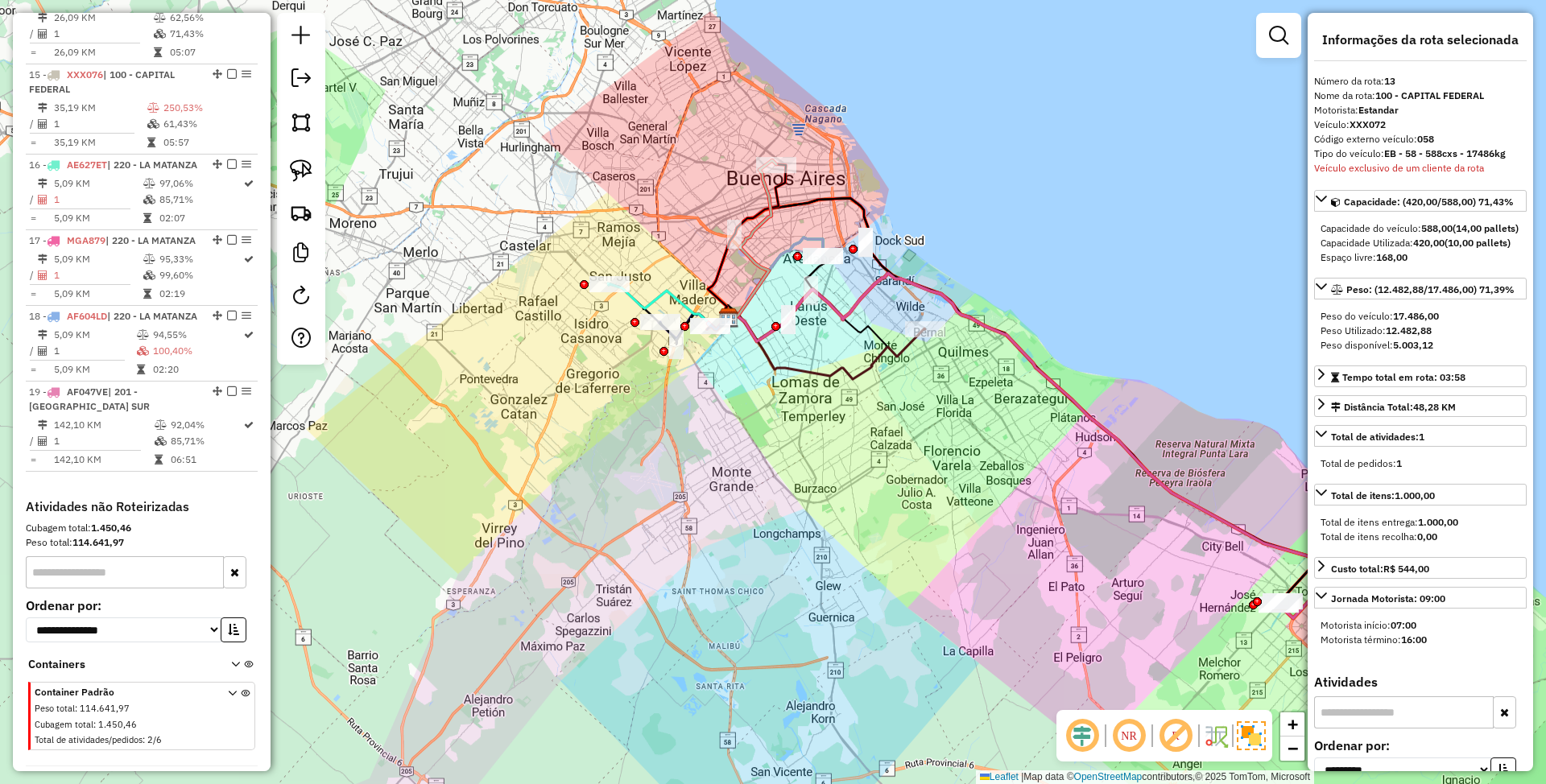
click at [768, 196] on icon at bounding box center [751, 239] width 51 height 159
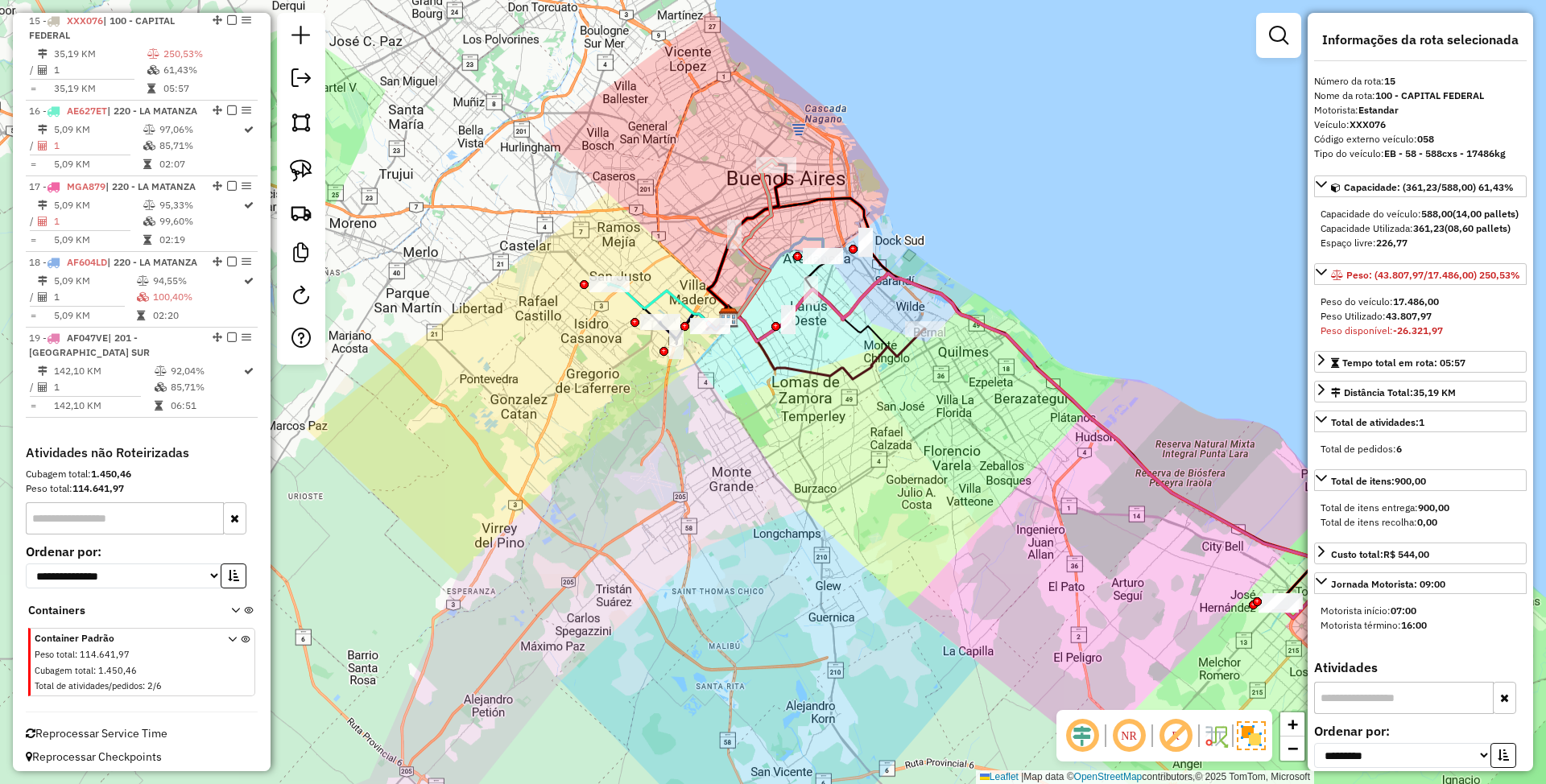
scroll to position [1817, 0]
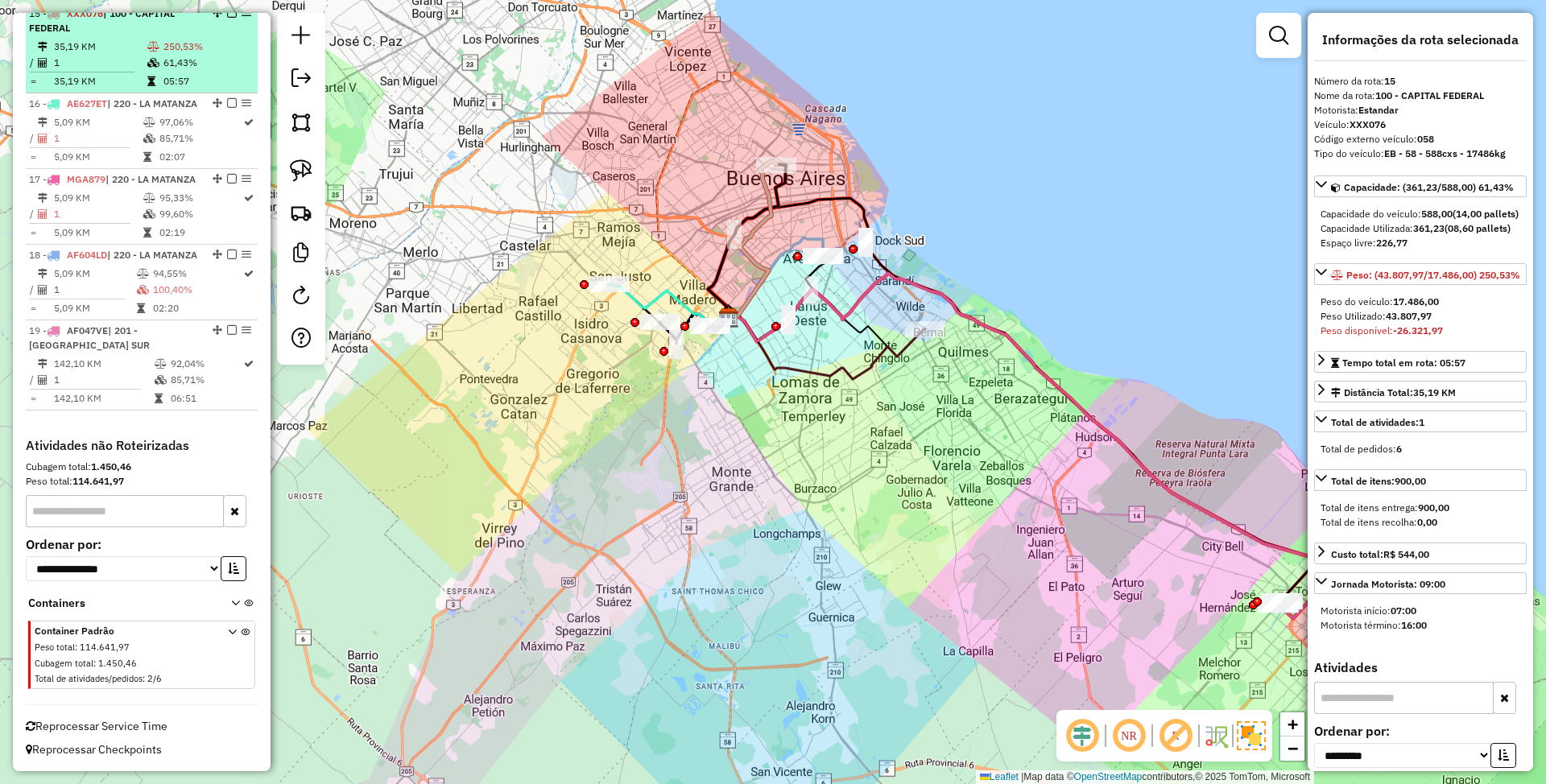
click at [227, 18] on em at bounding box center [232, 13] width 9 height 9
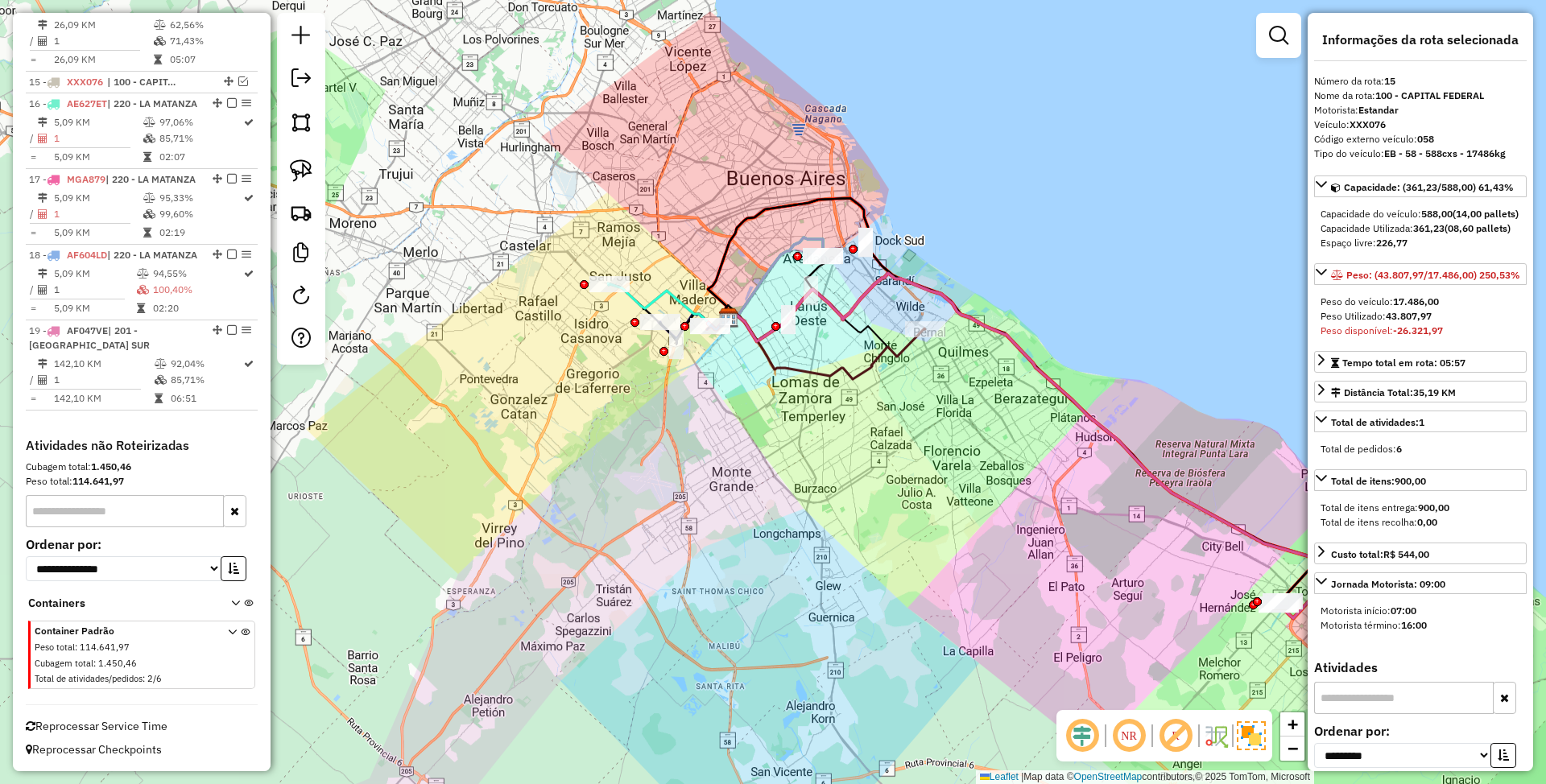
click at [641, 300] on icon at bounding box center [668, 306] width 120 height 46
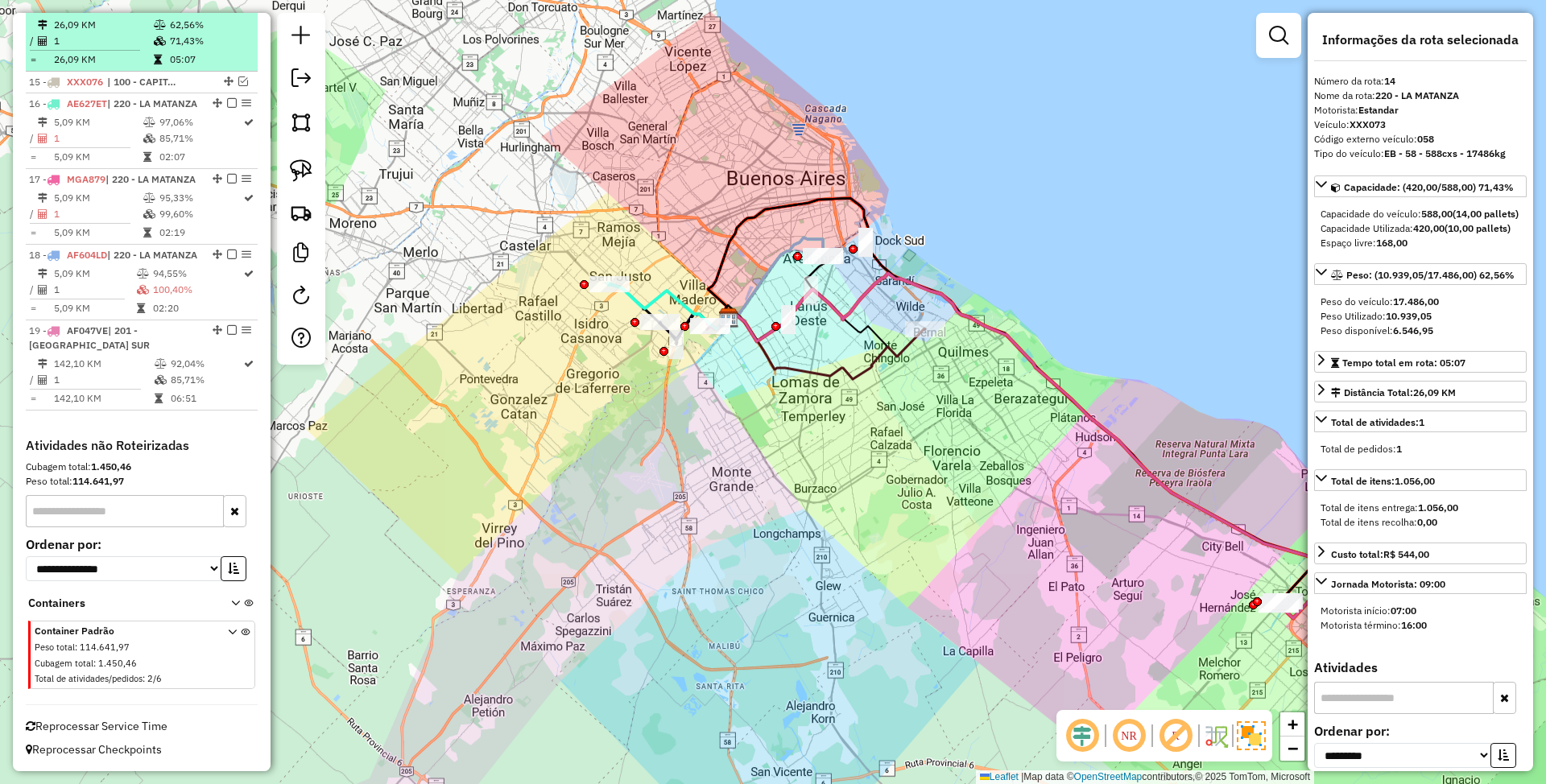
click at [227, 10] on em at bounding box center [232, 6] width 9 height 9
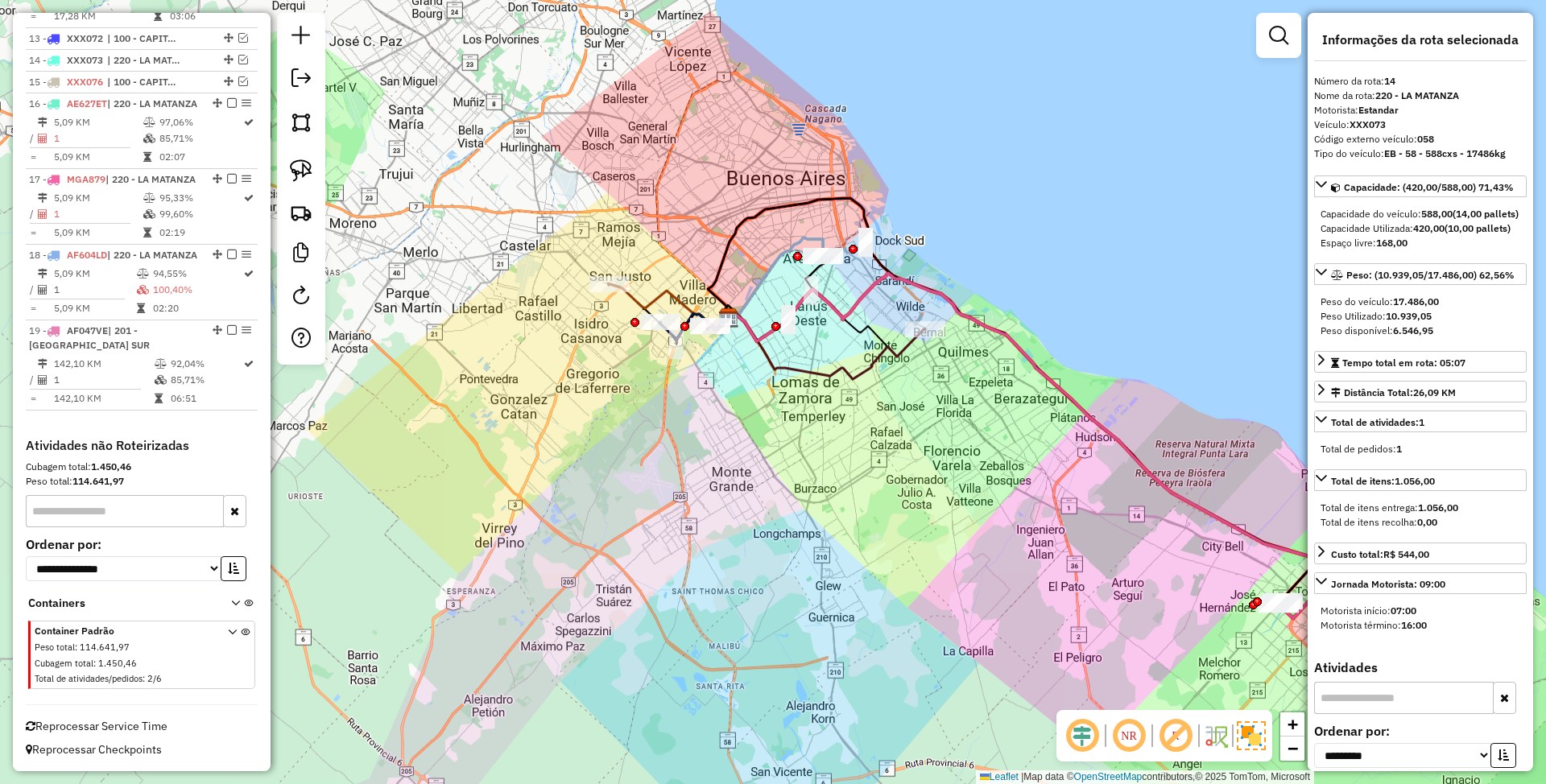
click at [638, 299] on icon at bounding box center [668, 306] width 120 height 46
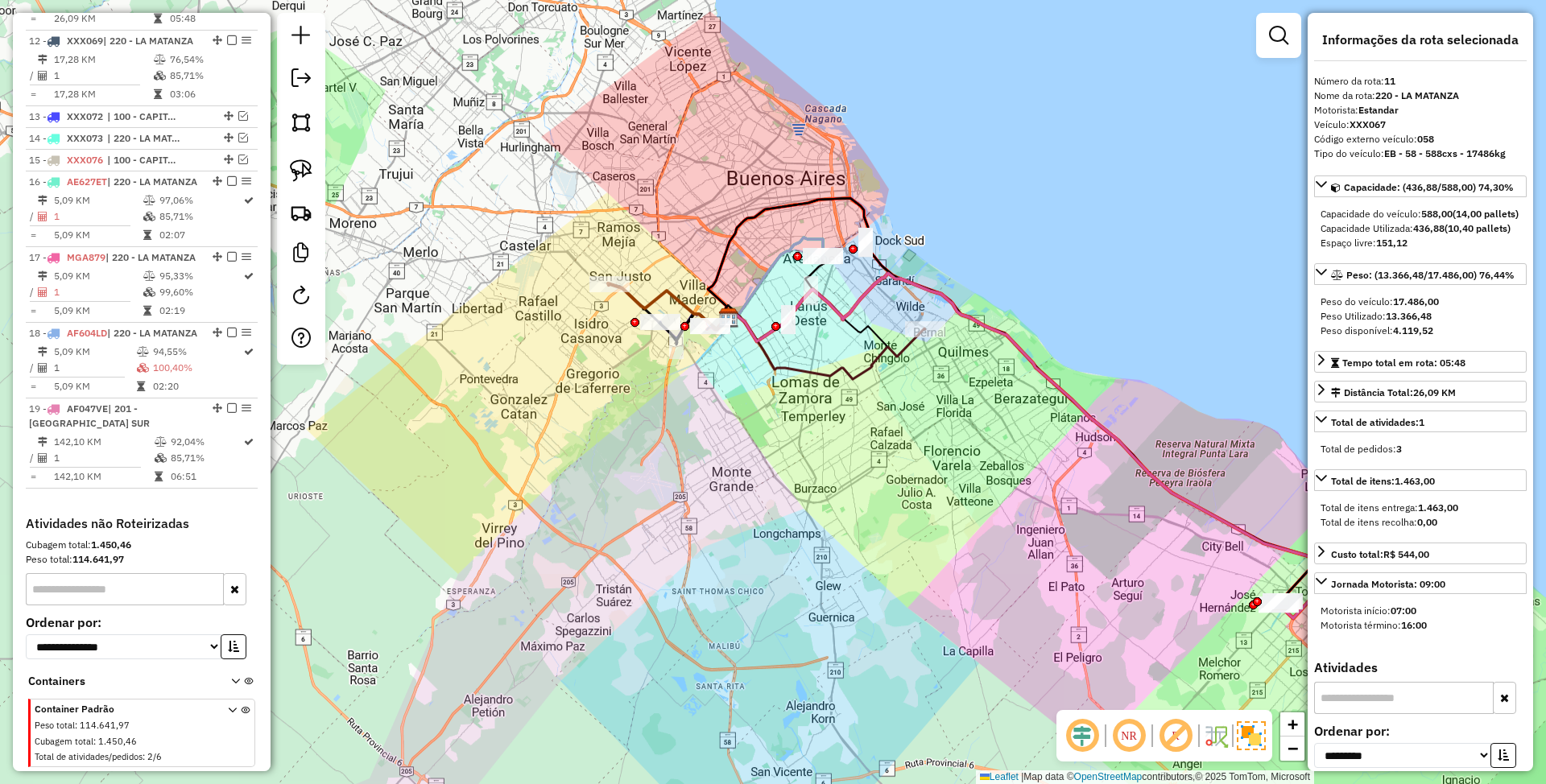
scroll to position [1524, 0]
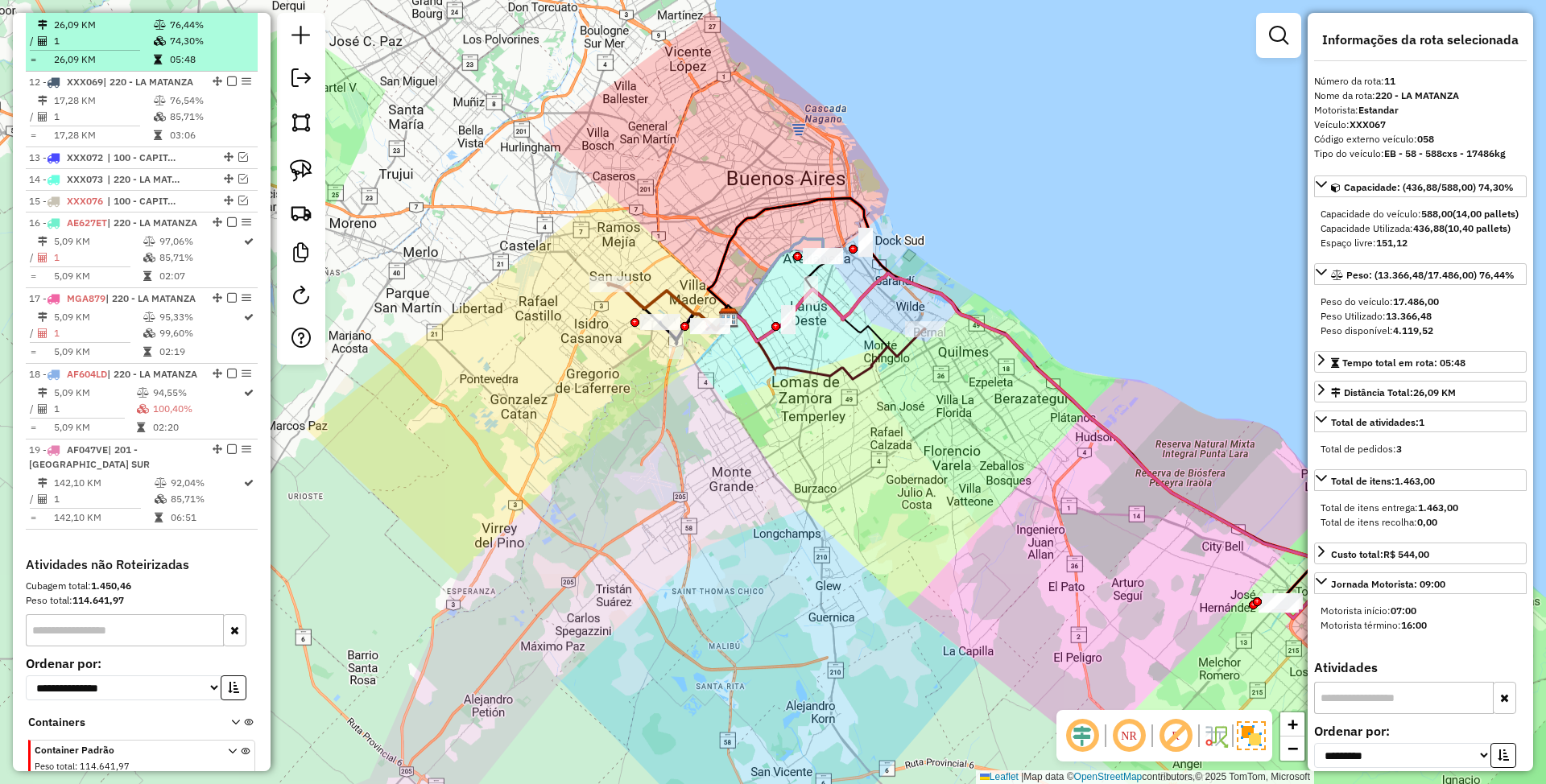
click at [227, 10] on em at bounding box center [232, 6] width 9 height 9
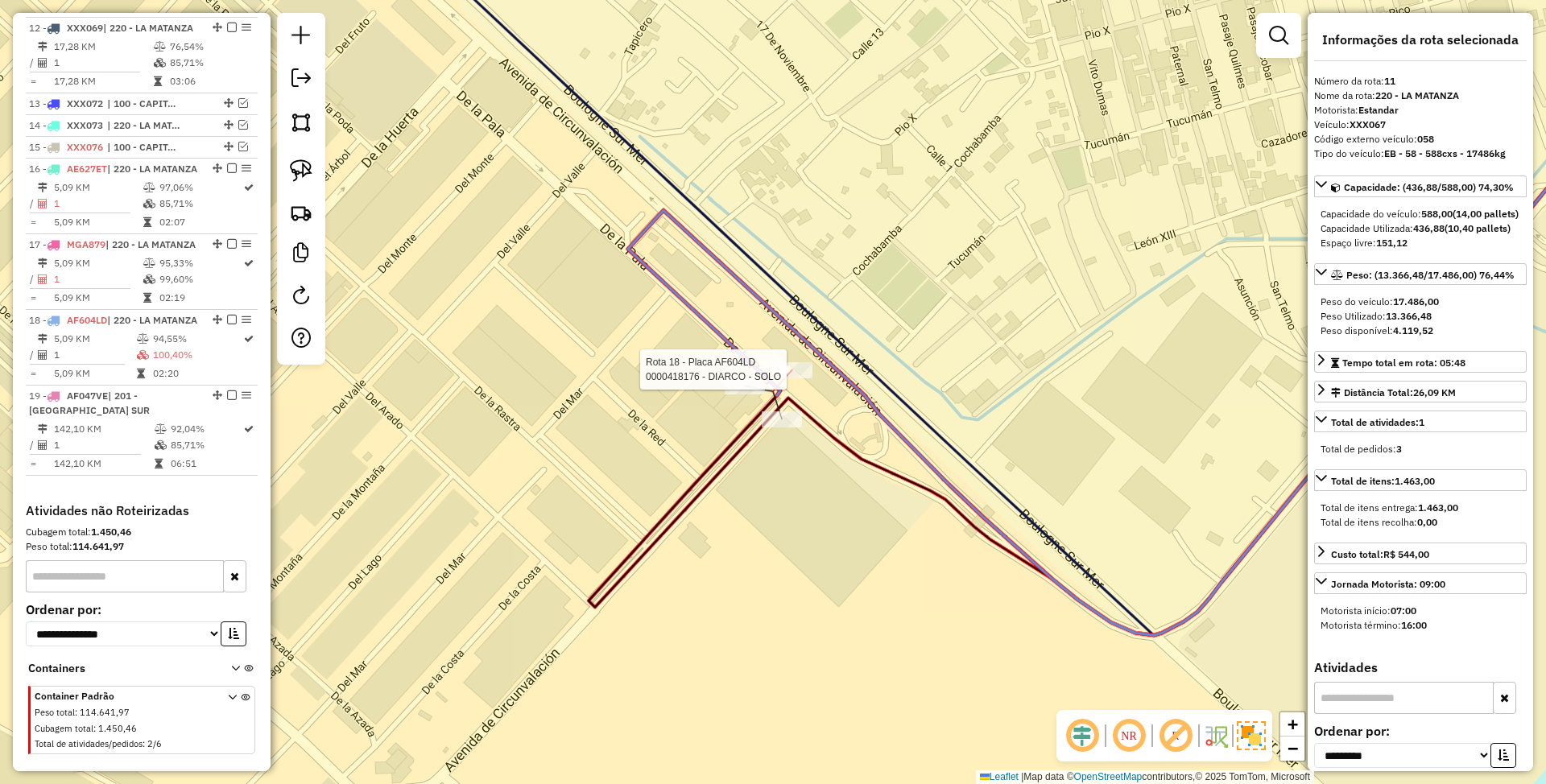
scroll to position [1666, 0]
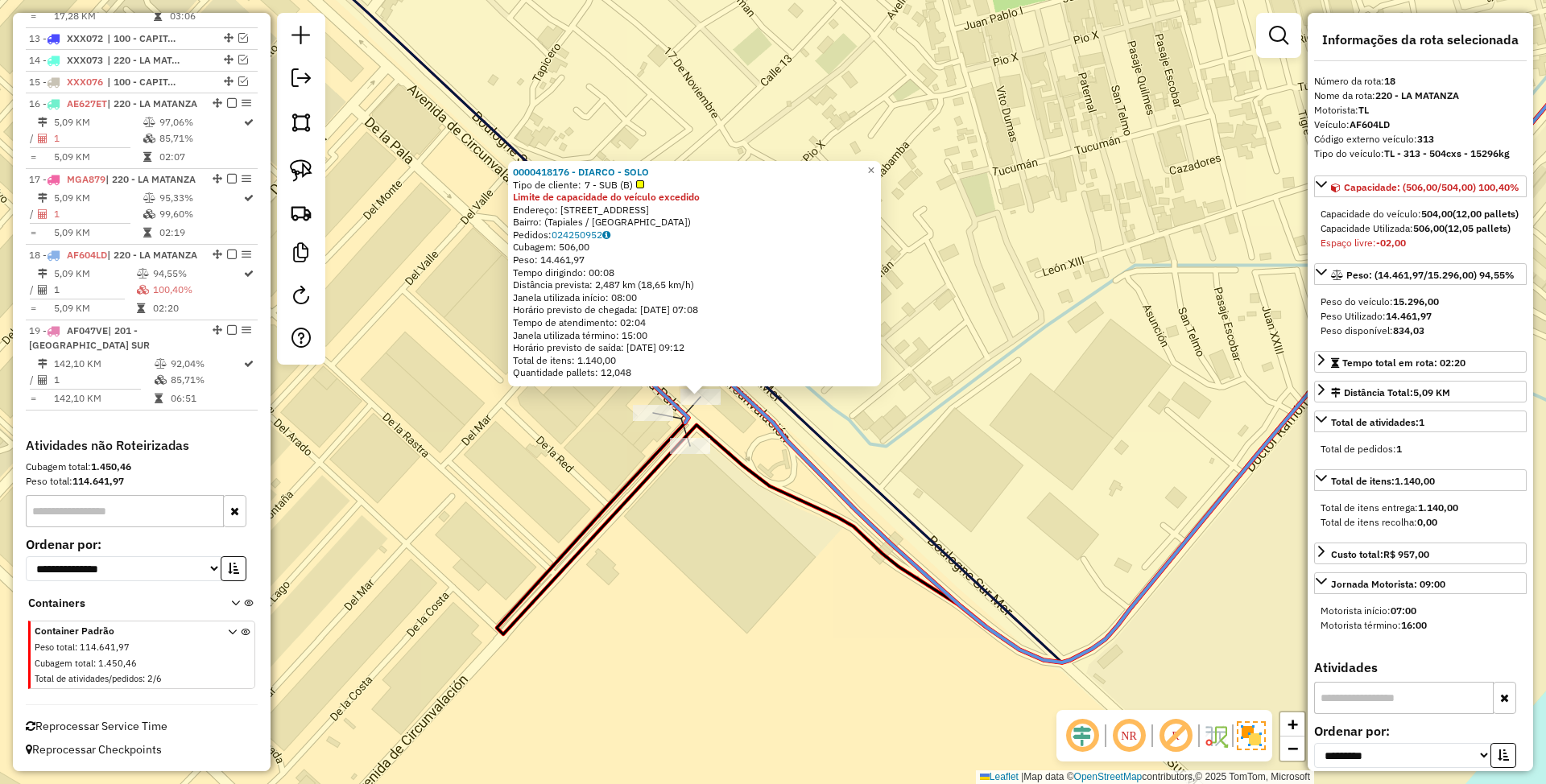
drag, startPoint x: 793, startPoint y: 592, endPoint x: 765, endPoint y: 591, distance: 28.0
click at [765, 591] on div "0000418176 - DIARCO - SOLO Tipo de cliente: 7 - SUB (B) Limite de capacidade do…" at bounding box center [773, 392] width 1546 height 784
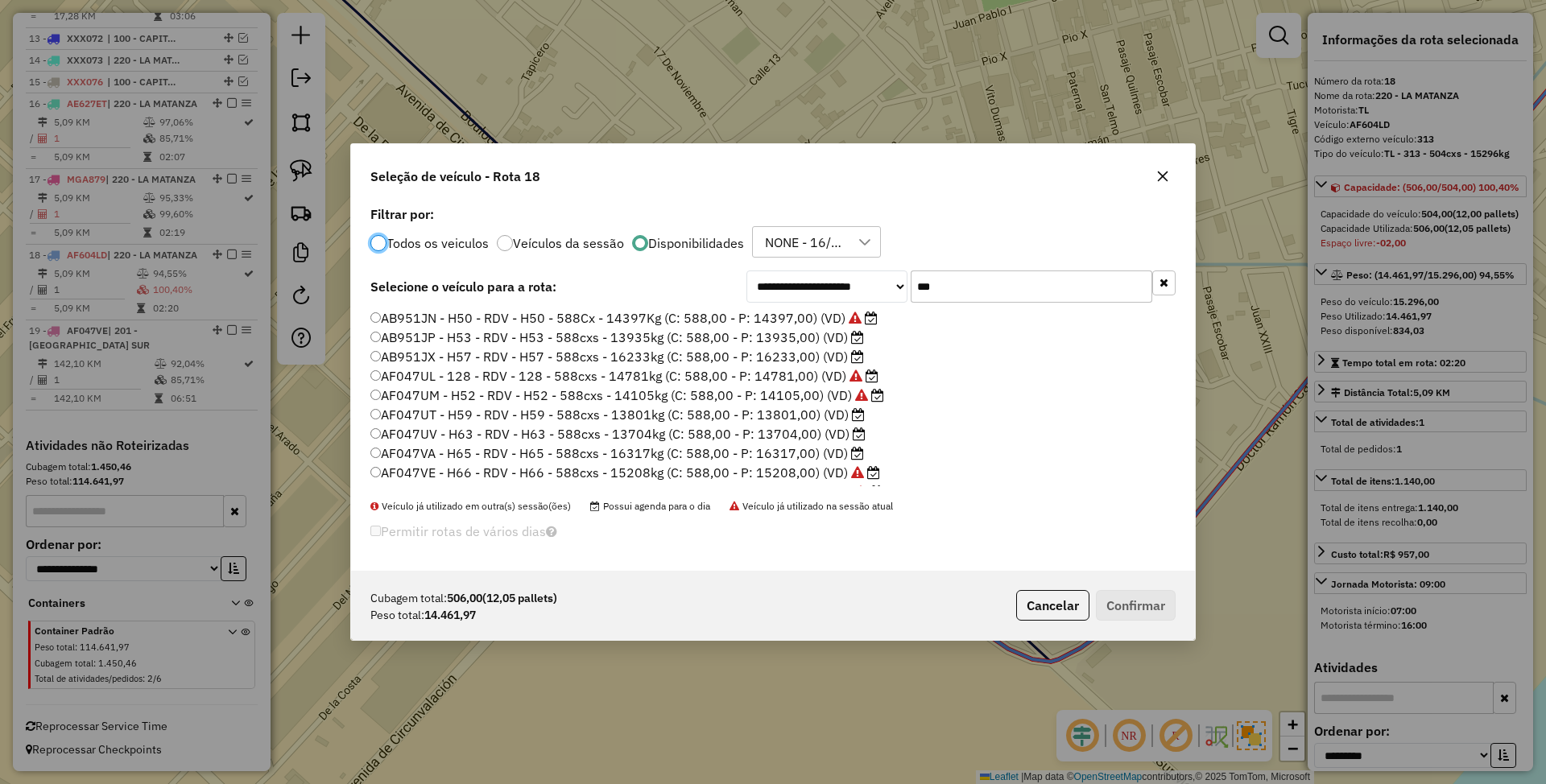
scroll to position [8, 5]
drag, startPoint x: 956, startPoint y: 284, endPoint x: 859, endPoint y: 259, distance: 100.2
click at [859, 259] on div "**********" at bounding box center [772, 386] width 844 height 369
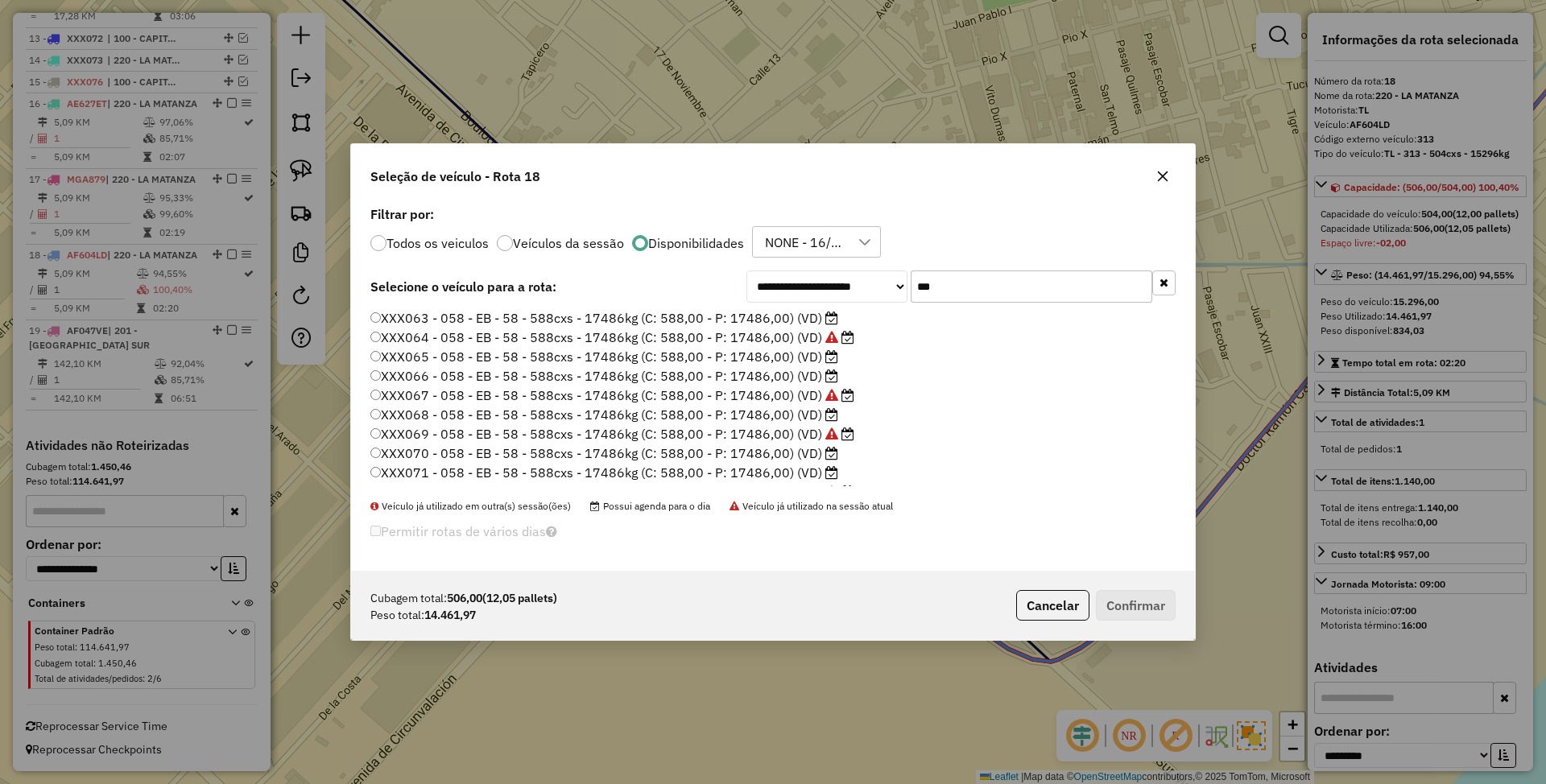
type input "***"
click at [770, 321] on label "XXX063 - 058 - EB - 58 - 588cxs - 17486kg (C: 588,00 - P: 17486,00) (VD)" at bounding box center [604, 318] width 468 height 20
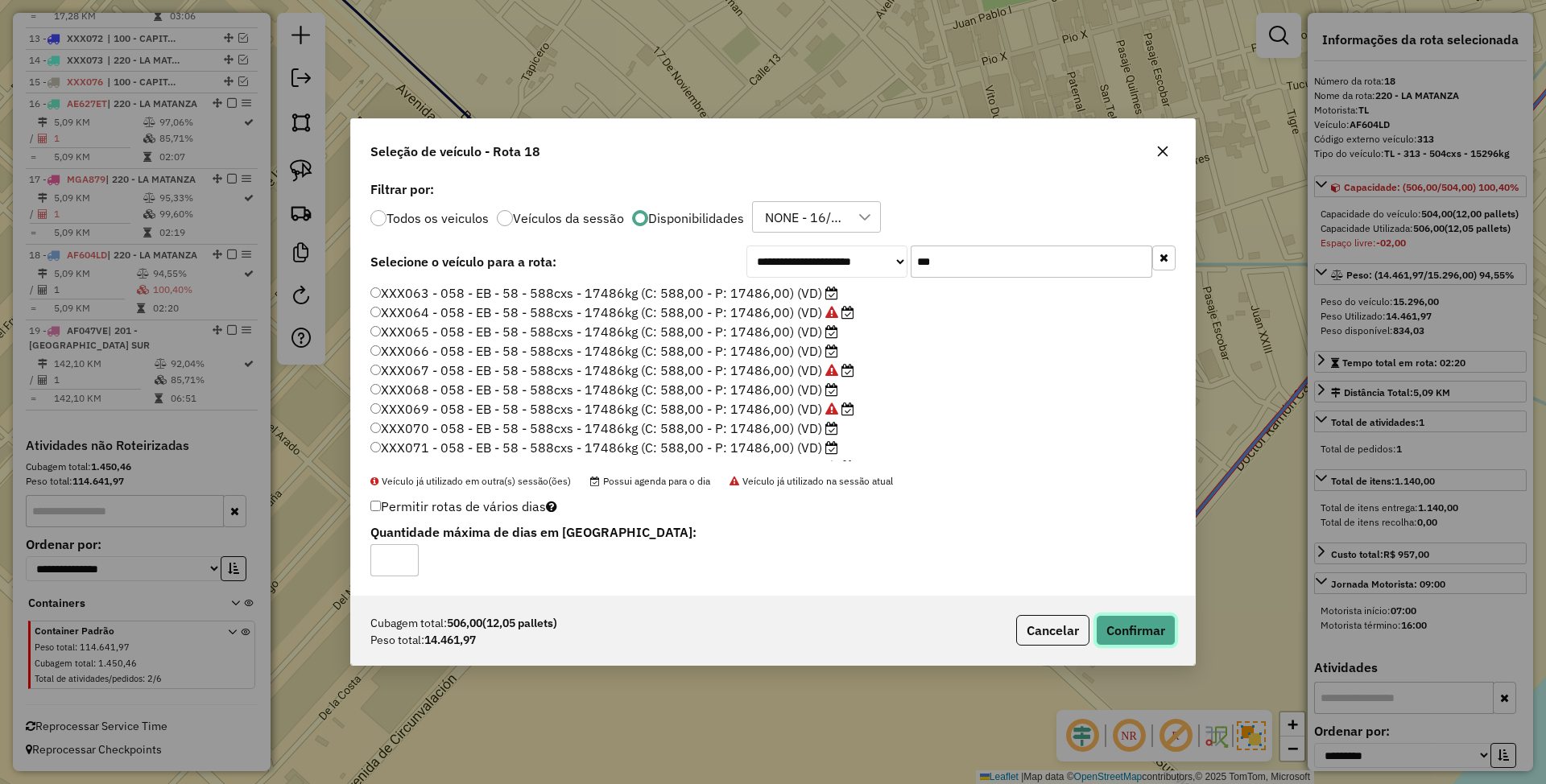
click at [1154, 628] on button "Confirmar" at bounding box center [1136, 630] width 80 height 31
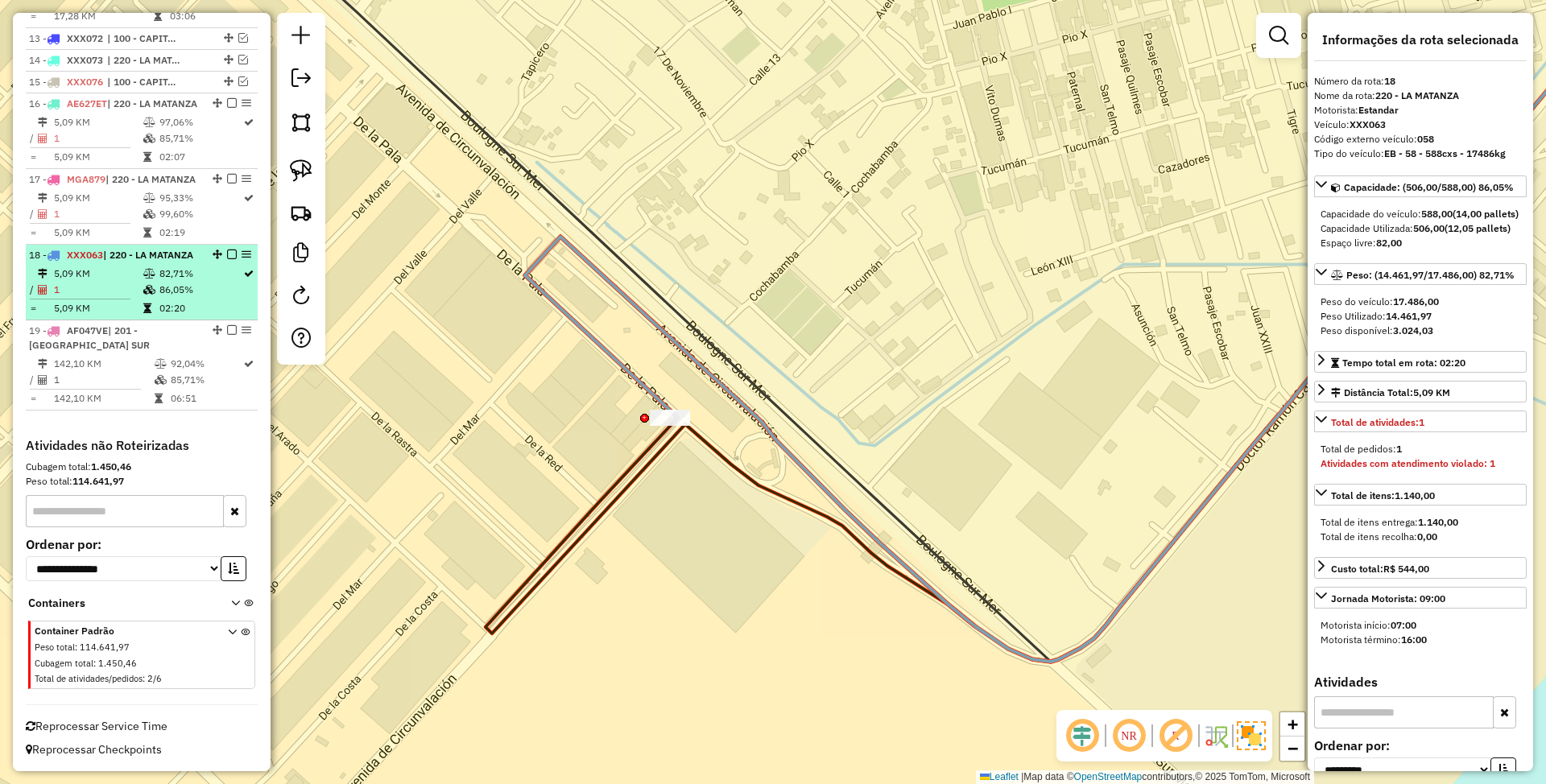
click at [227, 249] on em at bounding box center [232, 254] width 9 height 9
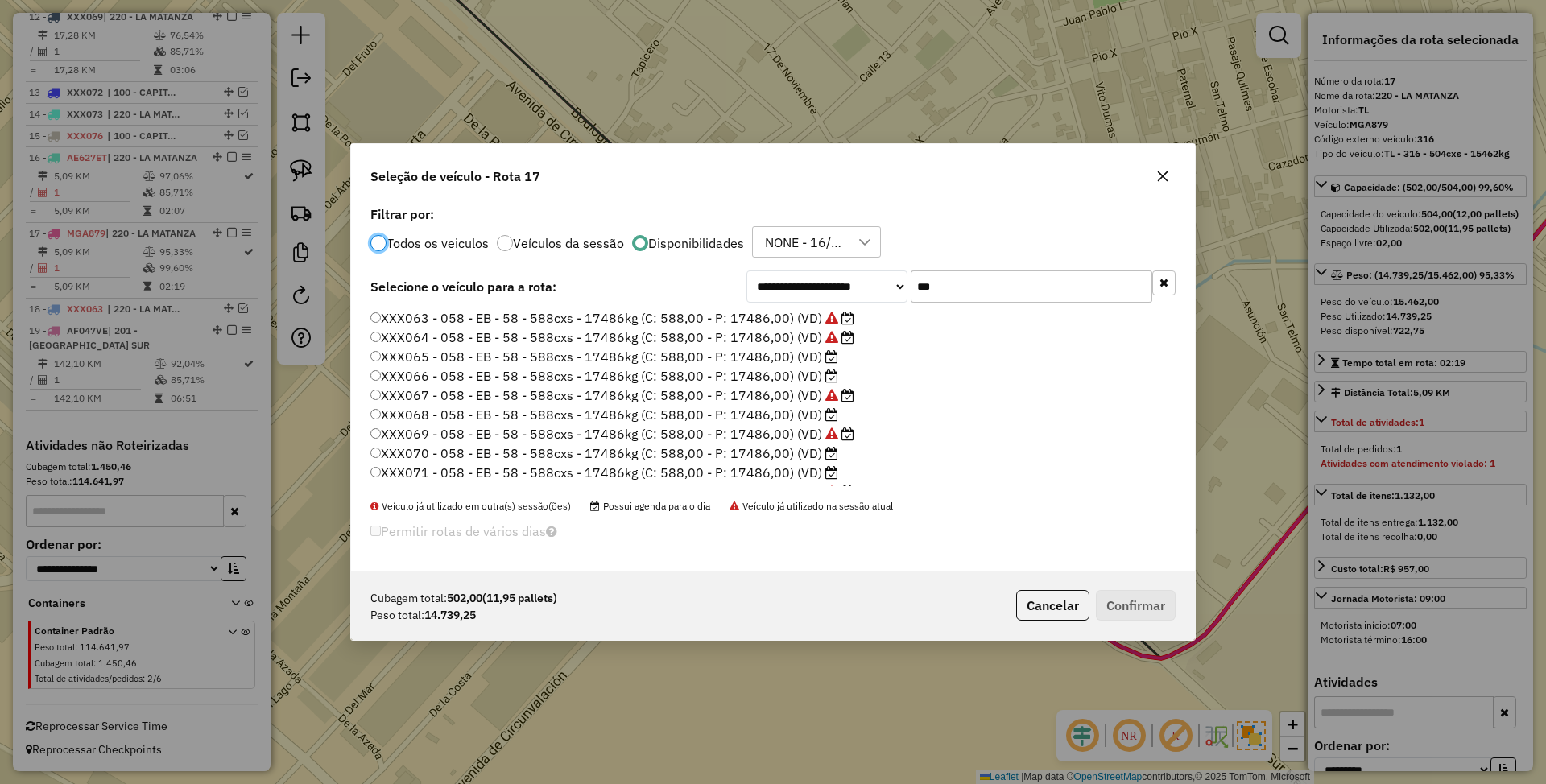
click at [773, 359] on label "XXX065 - 058 - EB - 58 - 588cxs - 17486kg (C: 588,00 - P: 17486,00) (VD)" at bounding box center [604, 356] width 468 height 20
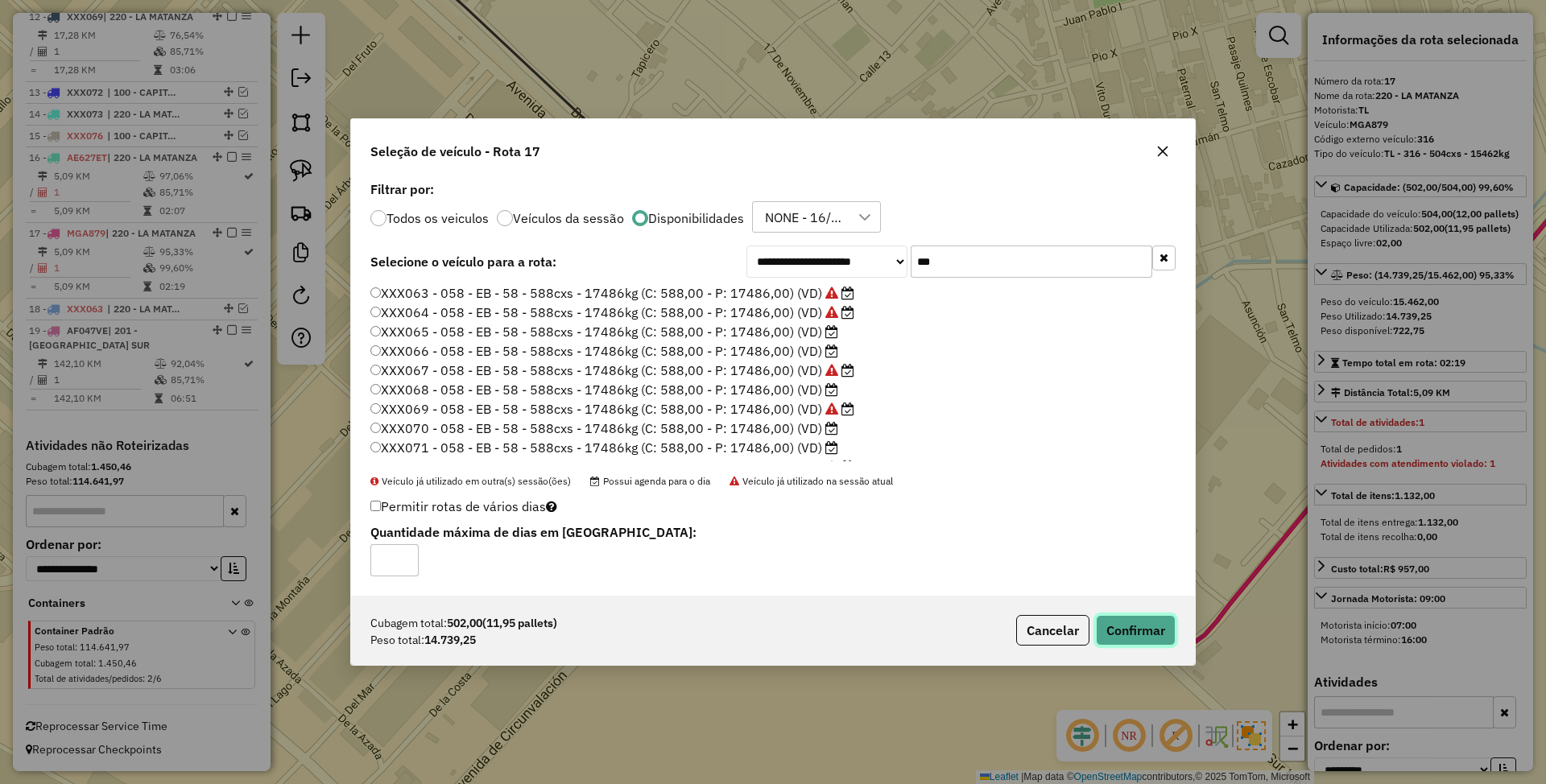
click at [1137, 635] on button "Confirmar" at bounding box center [1136, 630] width 80 height 31
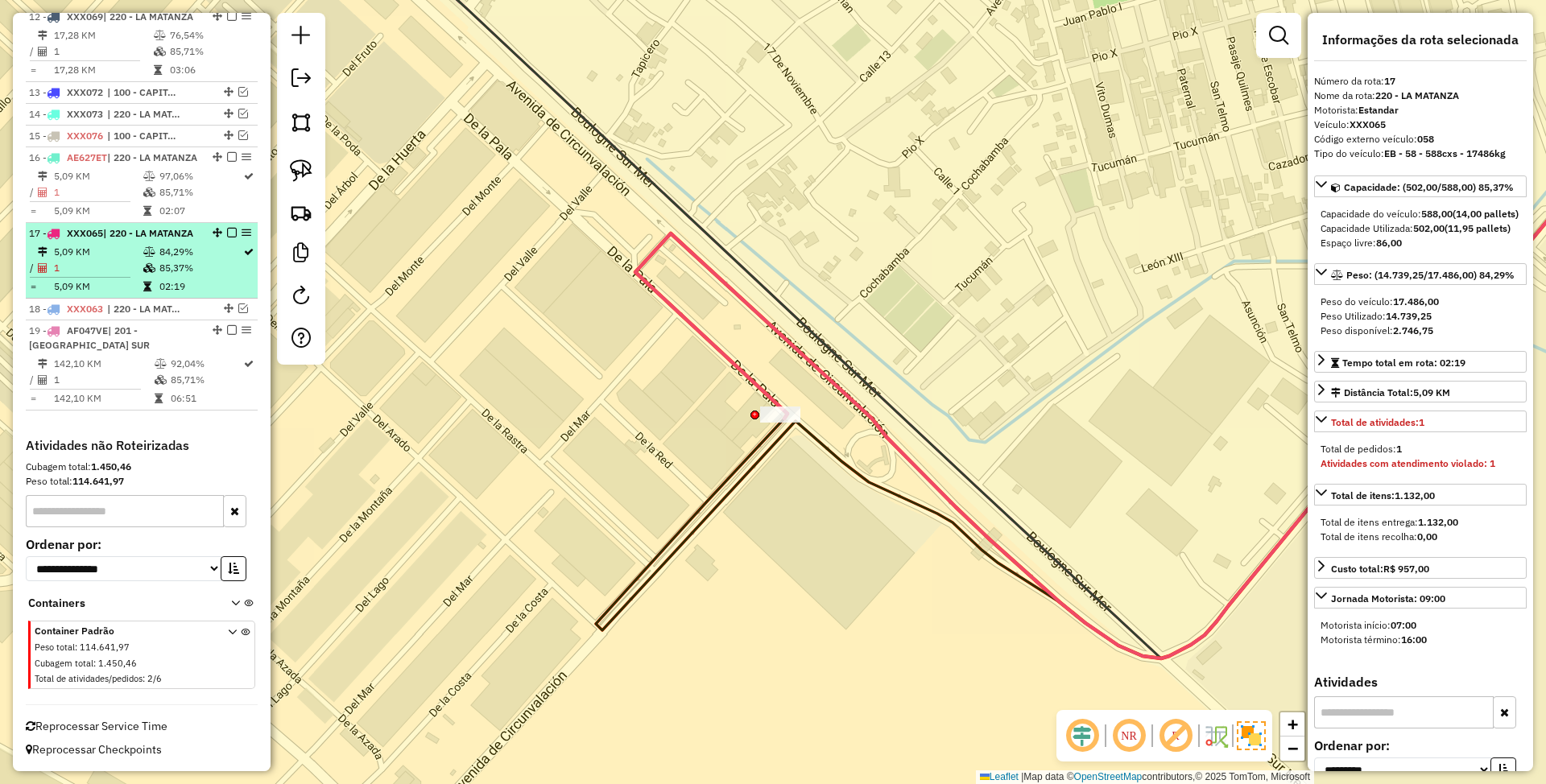
click at [229, 228] on em at bounding box center [232, 233] width 9 height 9
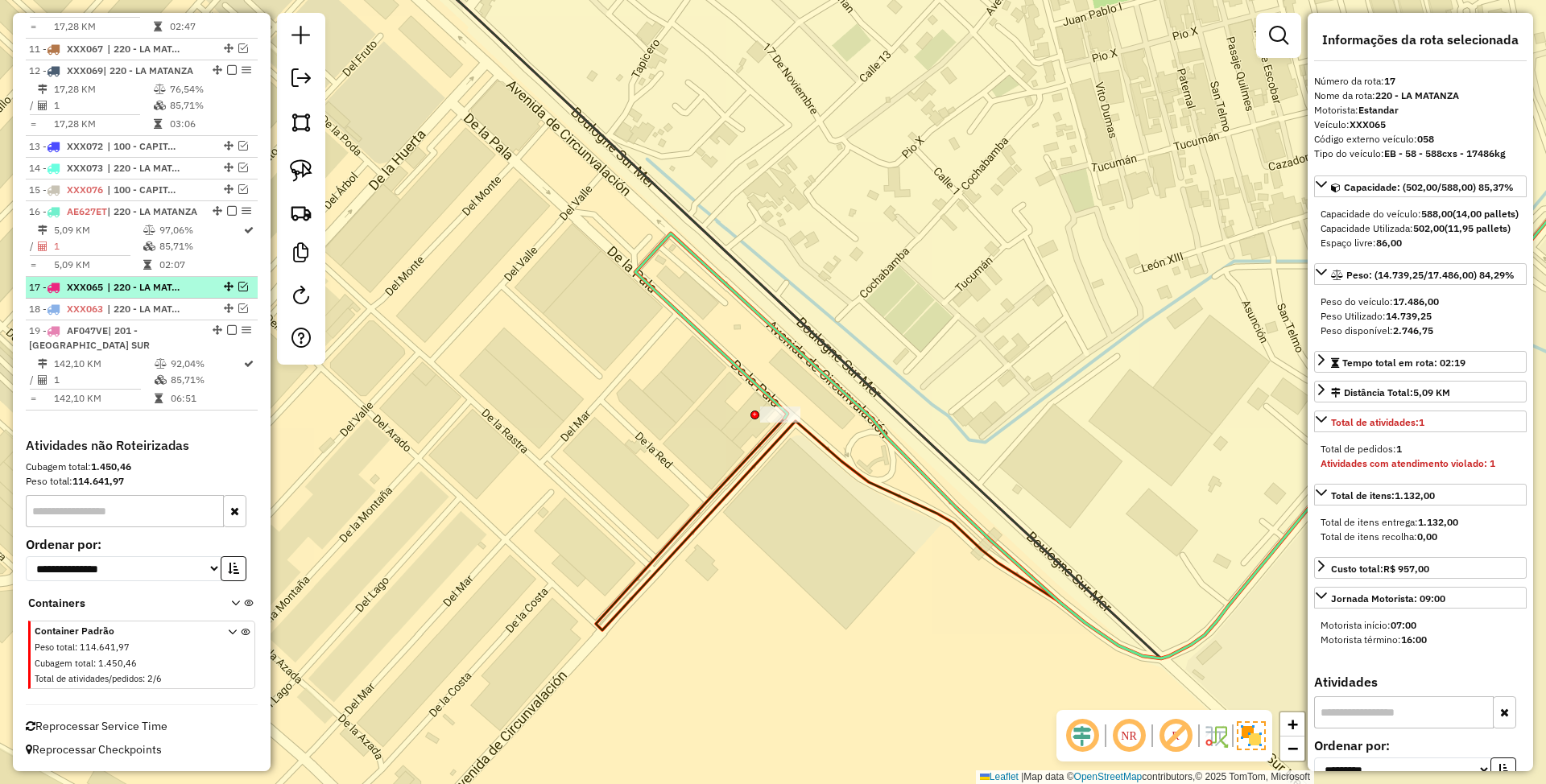
scroll to position [1530, 0]
click at [758, 380] on icon at bounding box center [1167, 347] width 1065 height 623
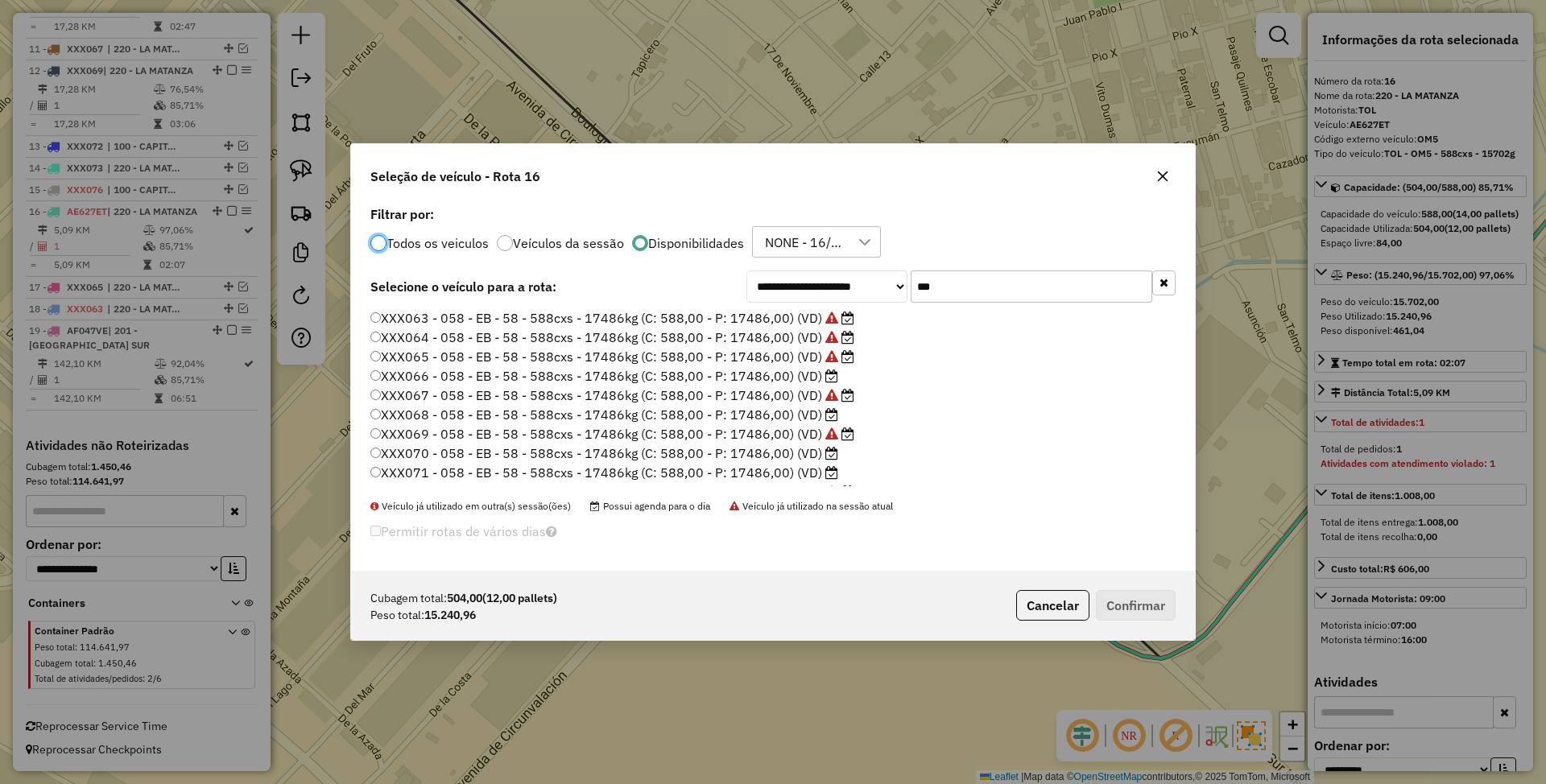
scroll to position [8, 5]
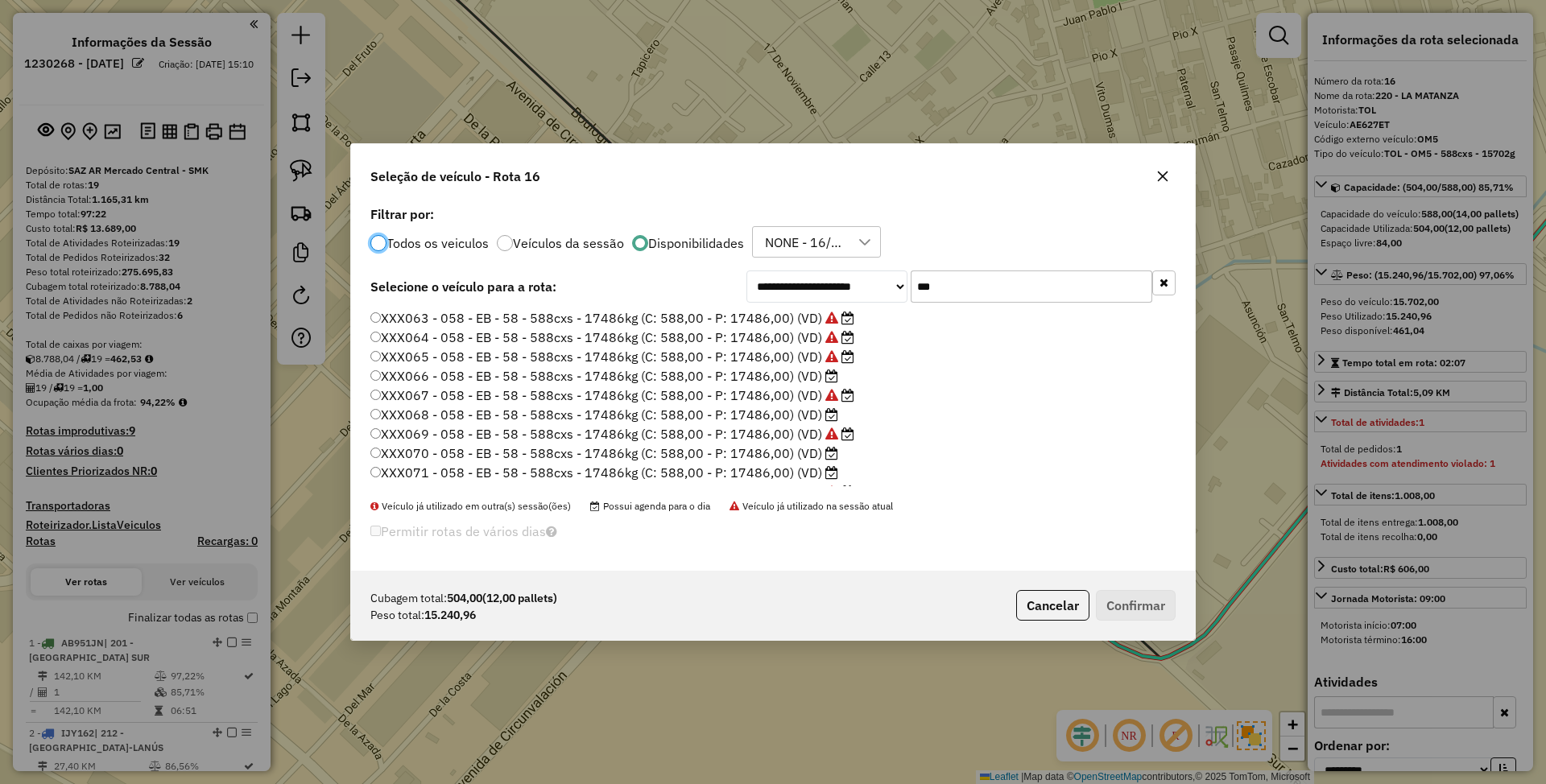
select select "**********"
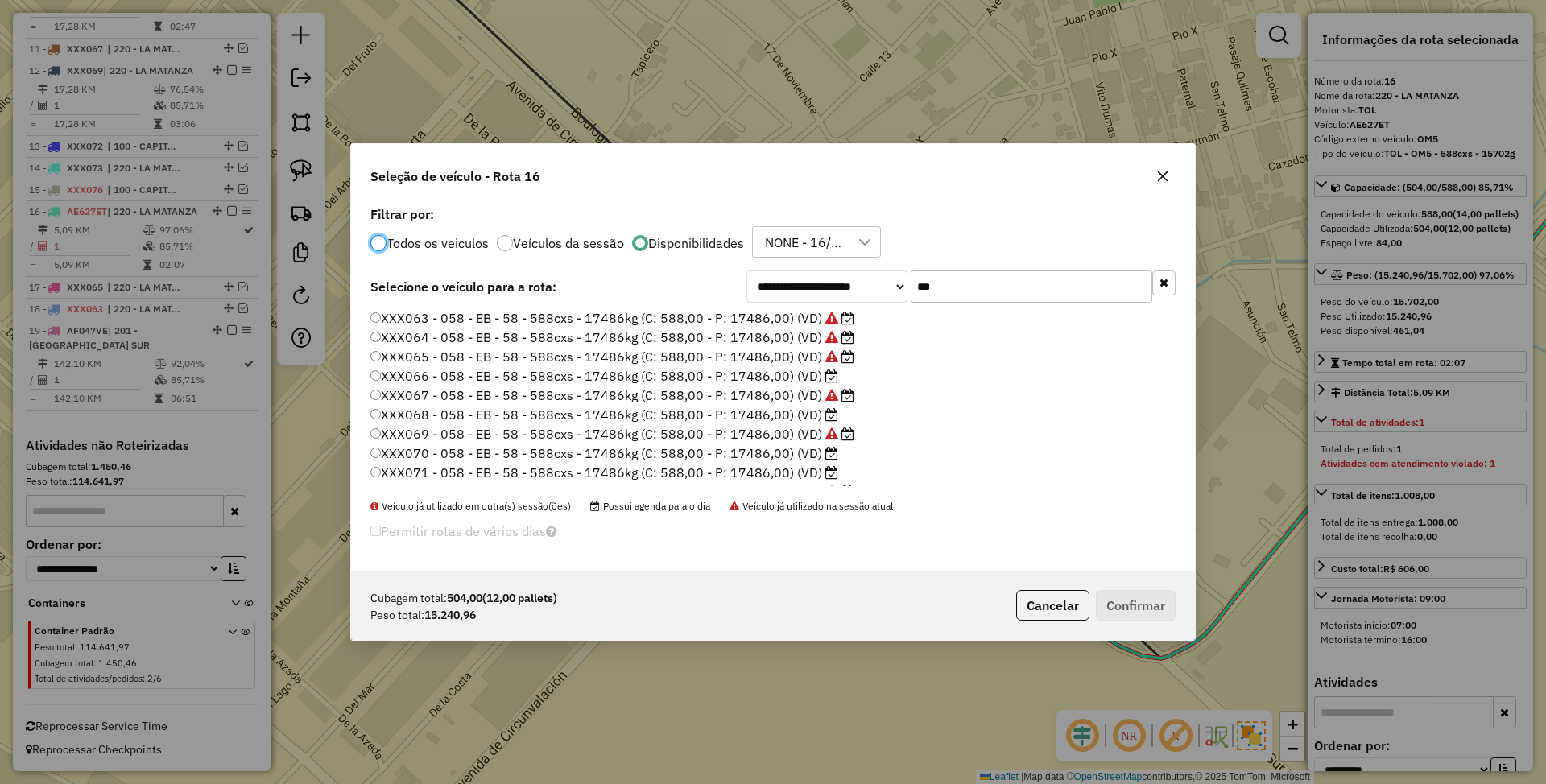
click at [766, 379] on label "XXX066 - 058 - EB - 58 - 588cxs - 17486kg (C: 588,00 - P: 17486,00) (VD)" at bounding box center [604, 376] width 468 height 20
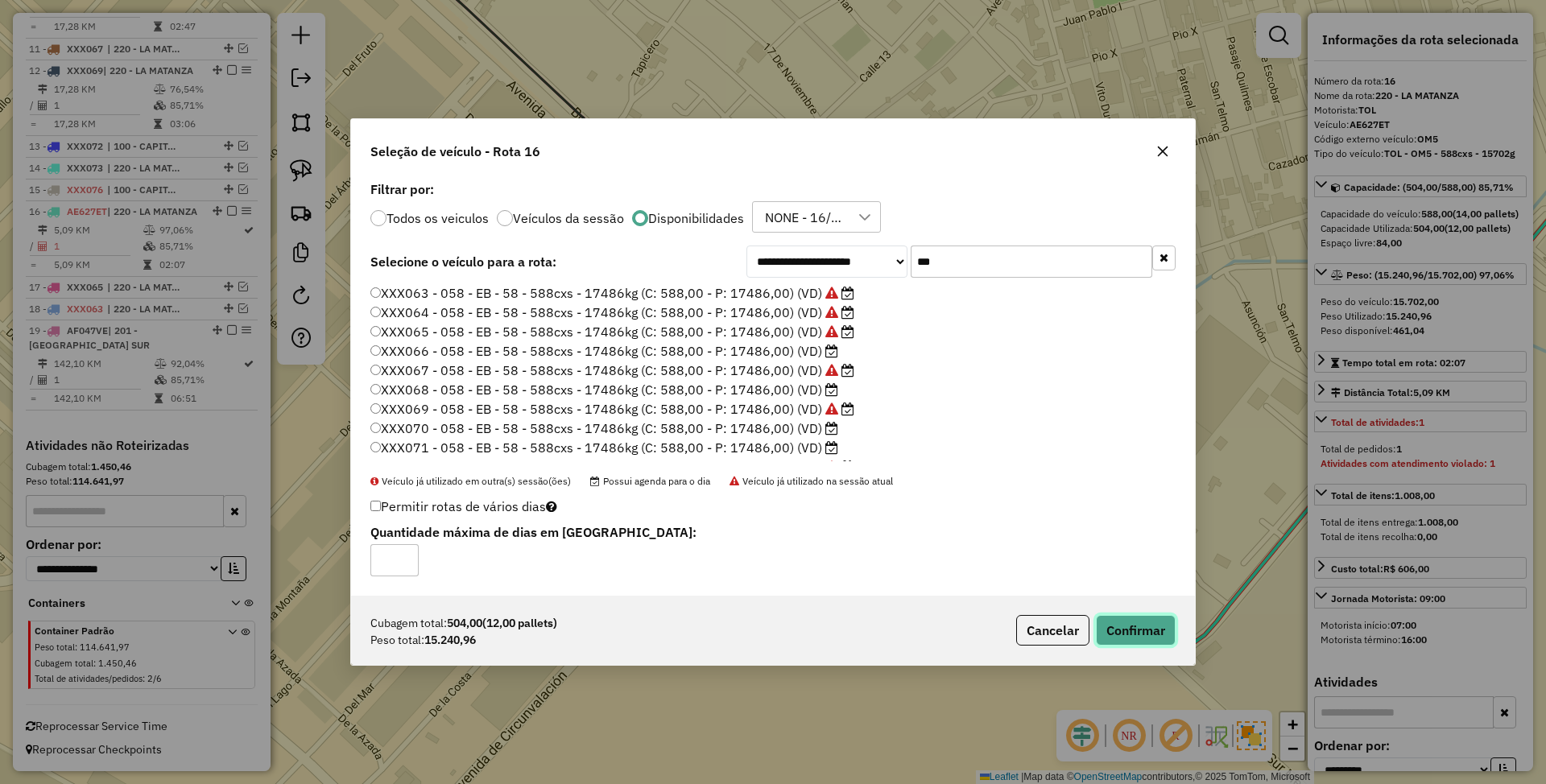
click at [1148, 632] on button "Confirmar" at bounding box center [1136, 630] width 80 height 31
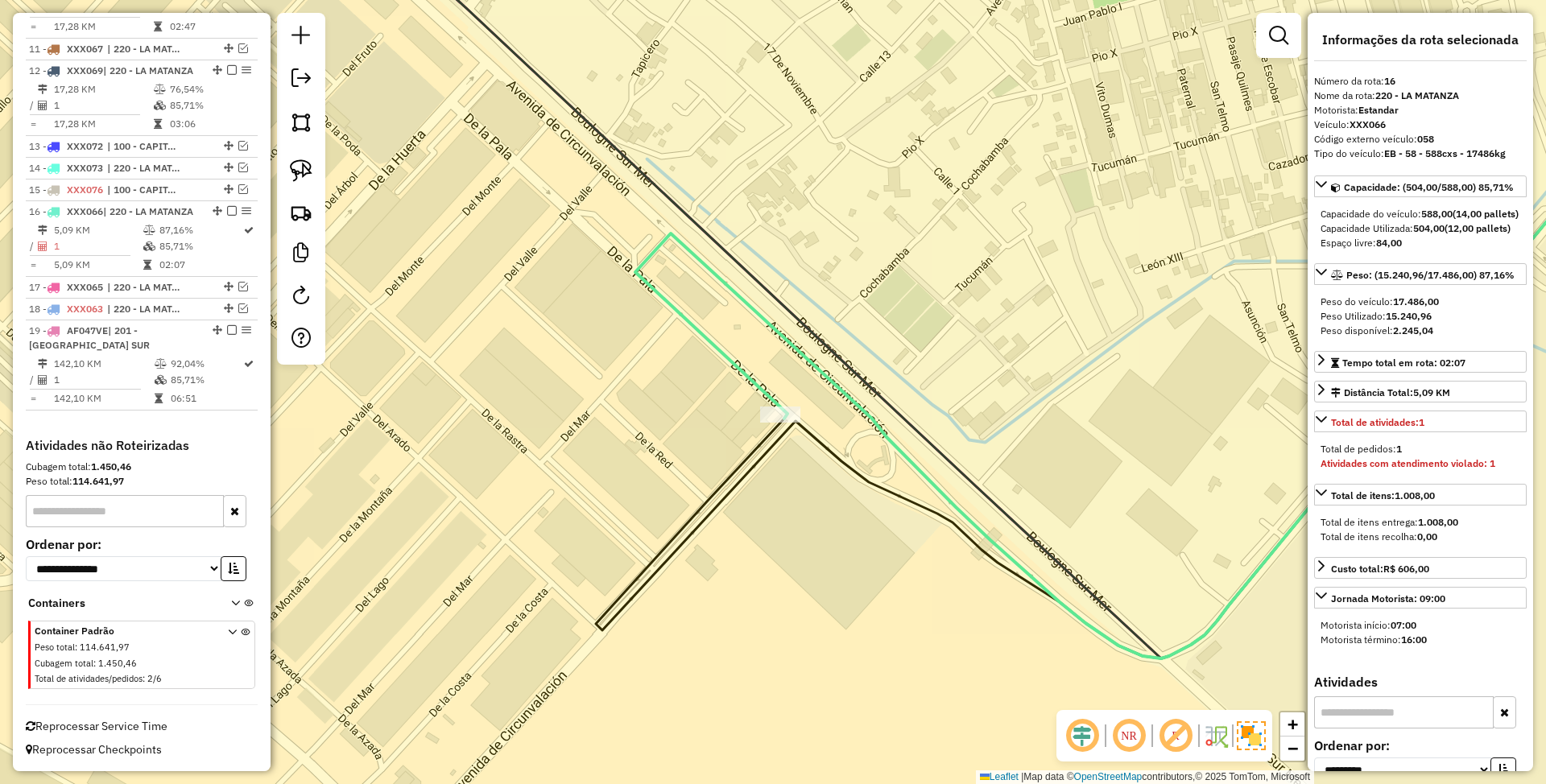
click at [802, 352] on icon at bounding box center [1167, 347] width 1065 height 623
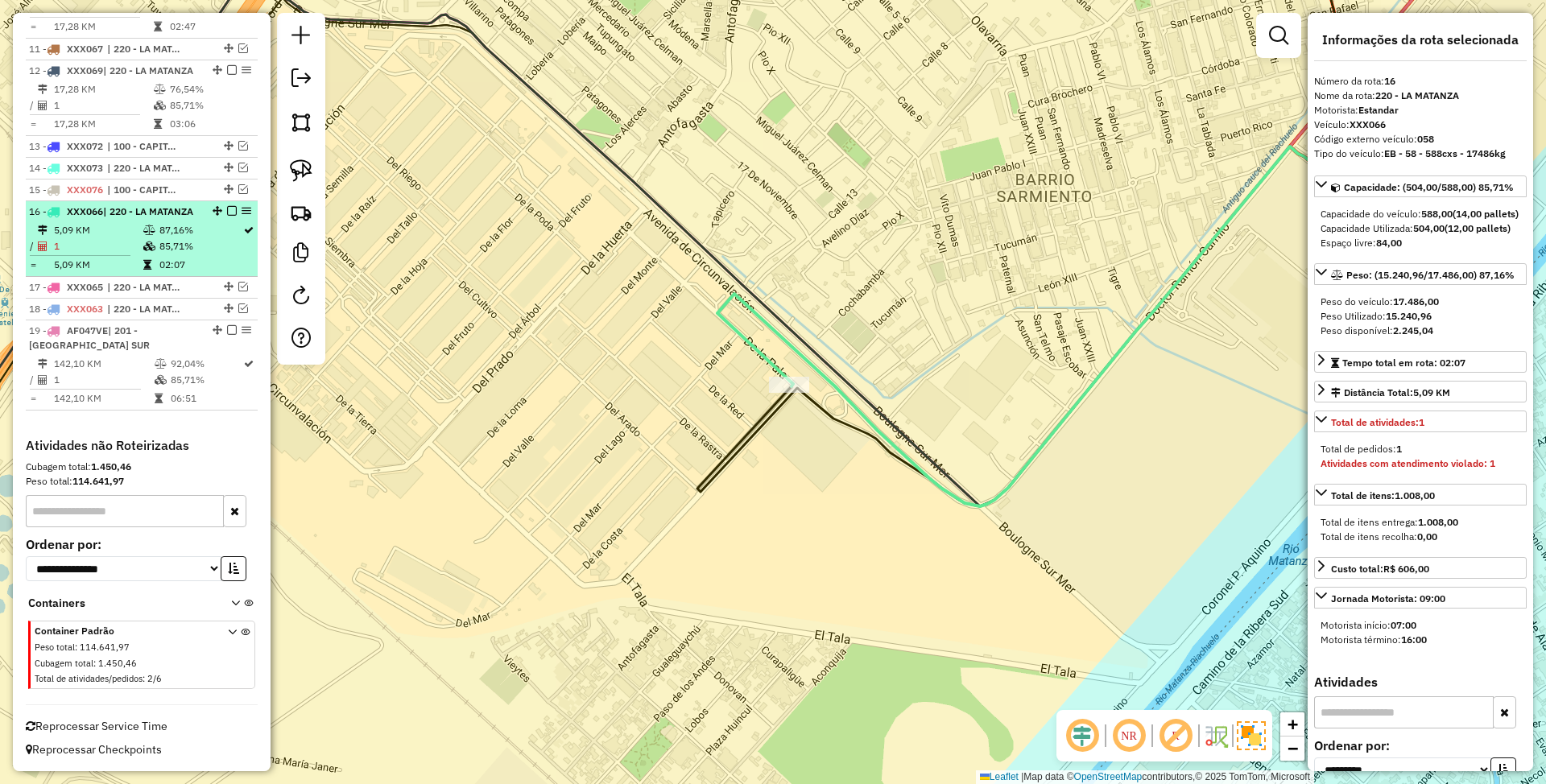
click at [227, 206] on em at bounding box center [232, 211] width 9 height 9
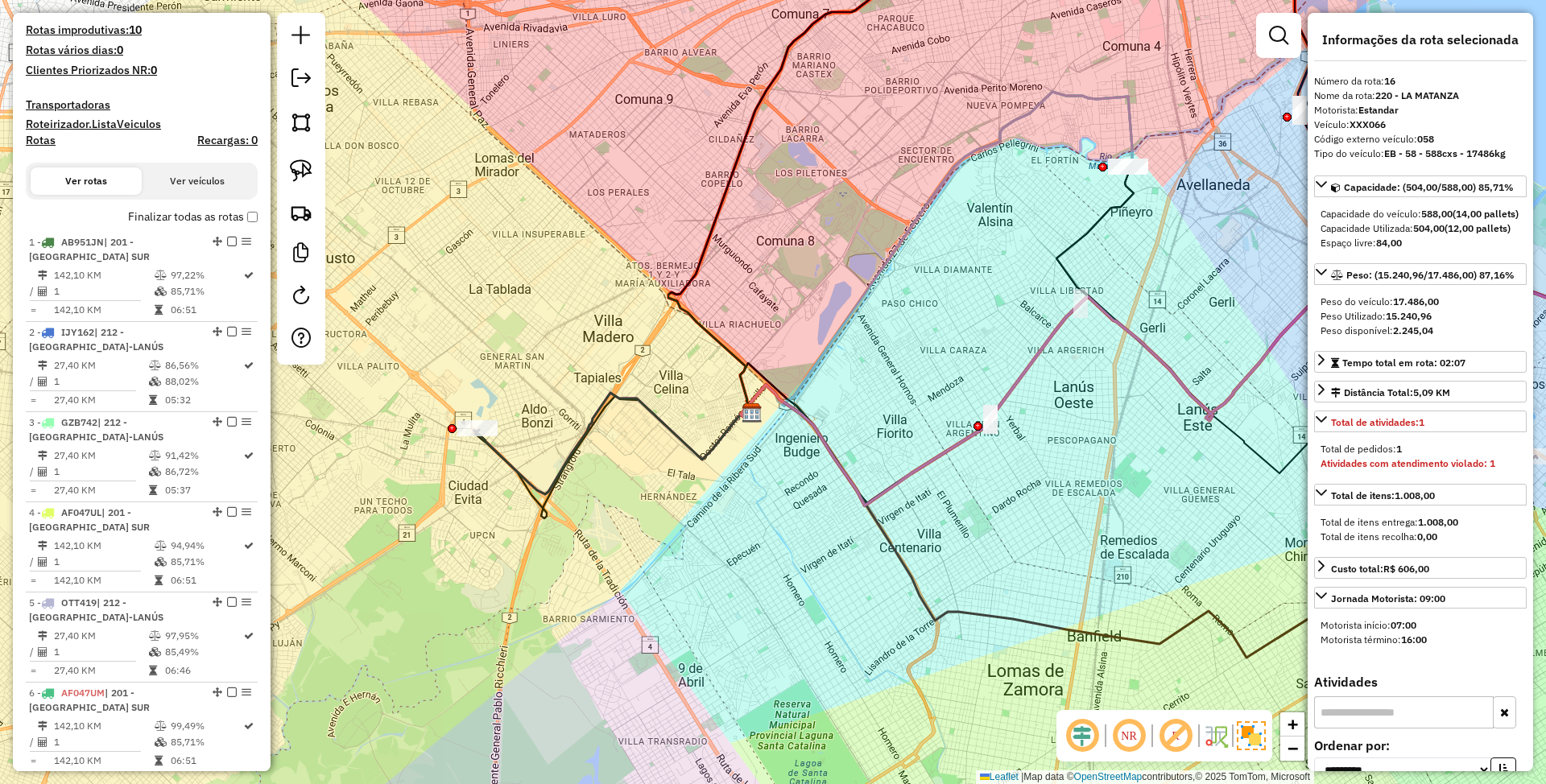
scroll to position [387, 0]
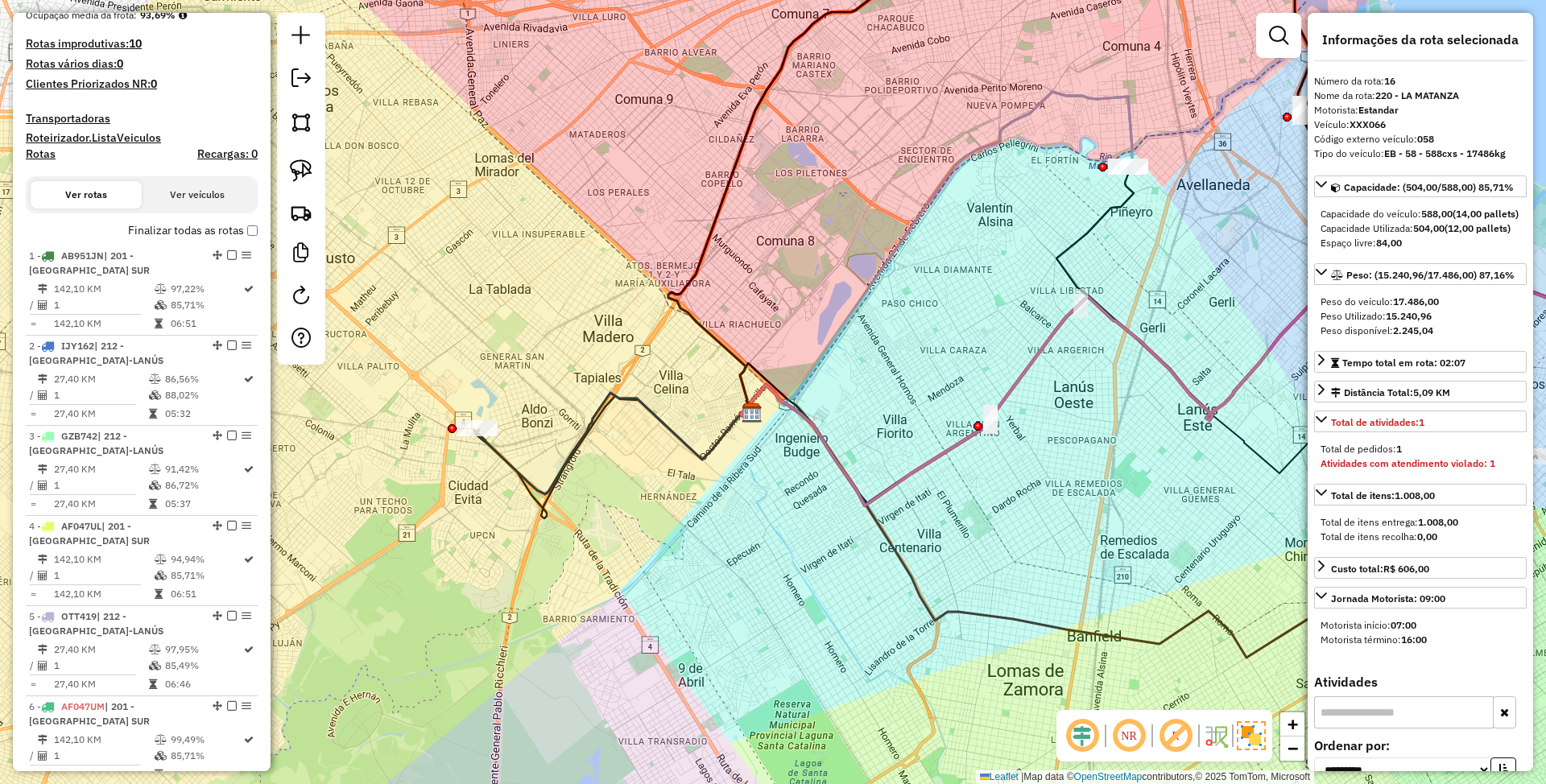
click at [72, 117] on h4 "Transportadoras" at bounding box center [141, 118] width 232 height 14
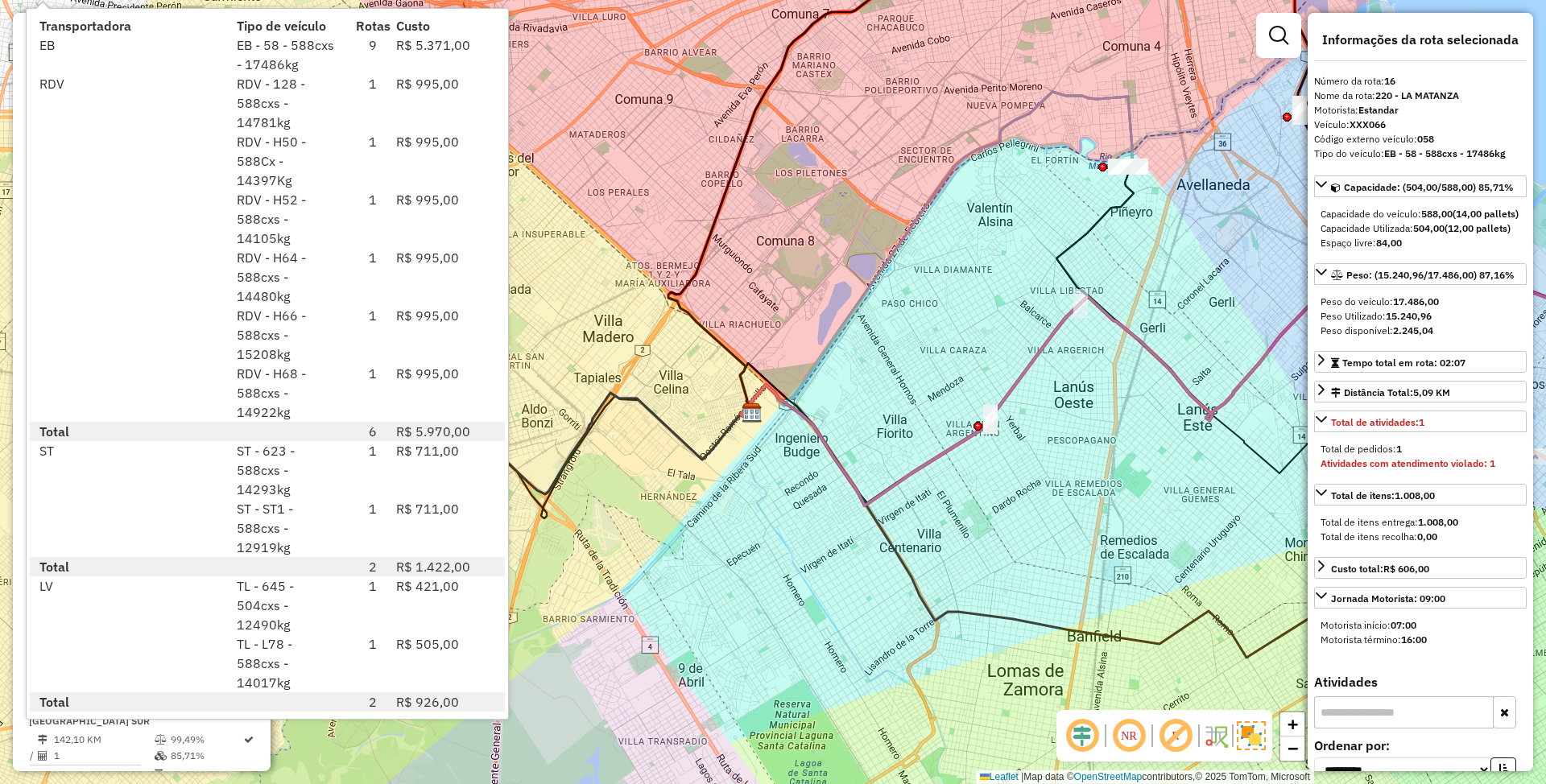
click at [812, 307] on div "Janela de atendimento Grade de atendimento Capacidade Transportadoras Veículos …" at bounding box center [773, 392] width 1546 height 784
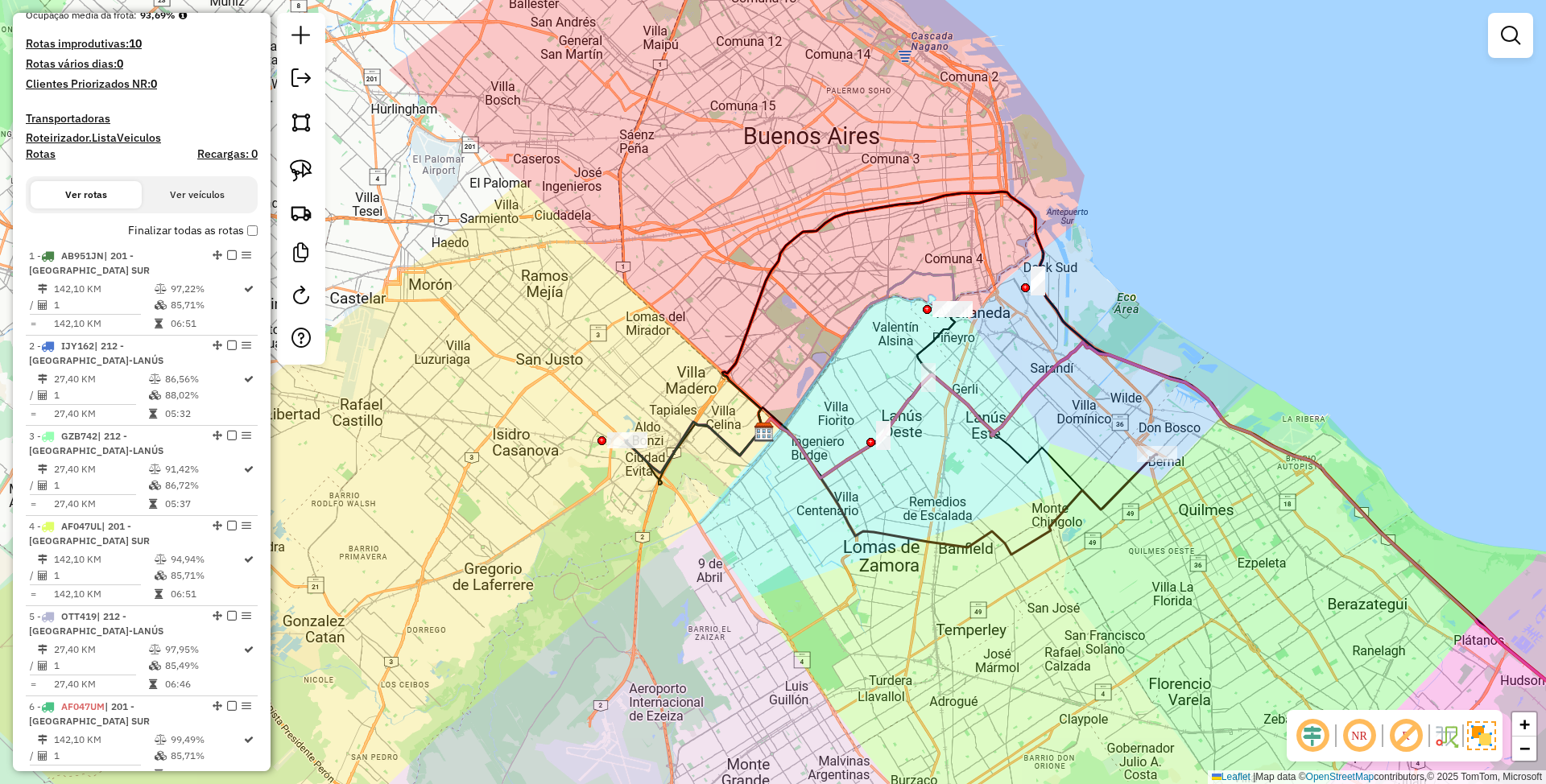
drag, startPoint x: 953, startPoint y: 504, endPoint x: 890, endPoint y: 507, distance: 63.1
click at [890, 507] on div "Janela de atendimento Grade de atendimento Capacidade Transportadoras Veículos …" at bounding box center [773, 392] width 1546 height 784
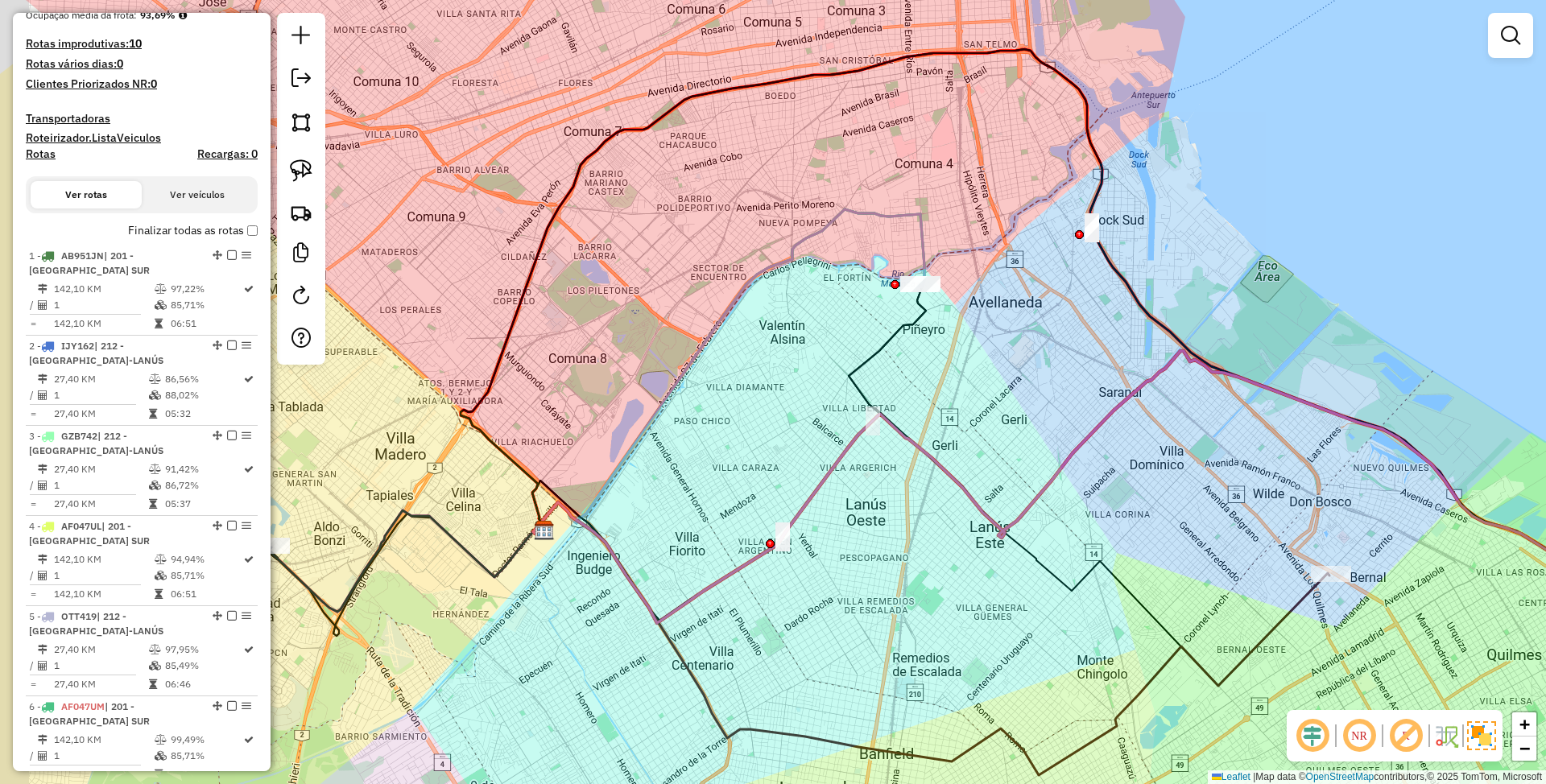
drag, startPoint x: 925, startPoint y: 432, endPoint x: 993, endPoint y: 377, distance: 87.5
click at [993, 377] on div "Janela de atendimento Grade de atendimento Capacidade Transportadoras Veículos …" at bounding box center [773, 392] width 1546 height 784
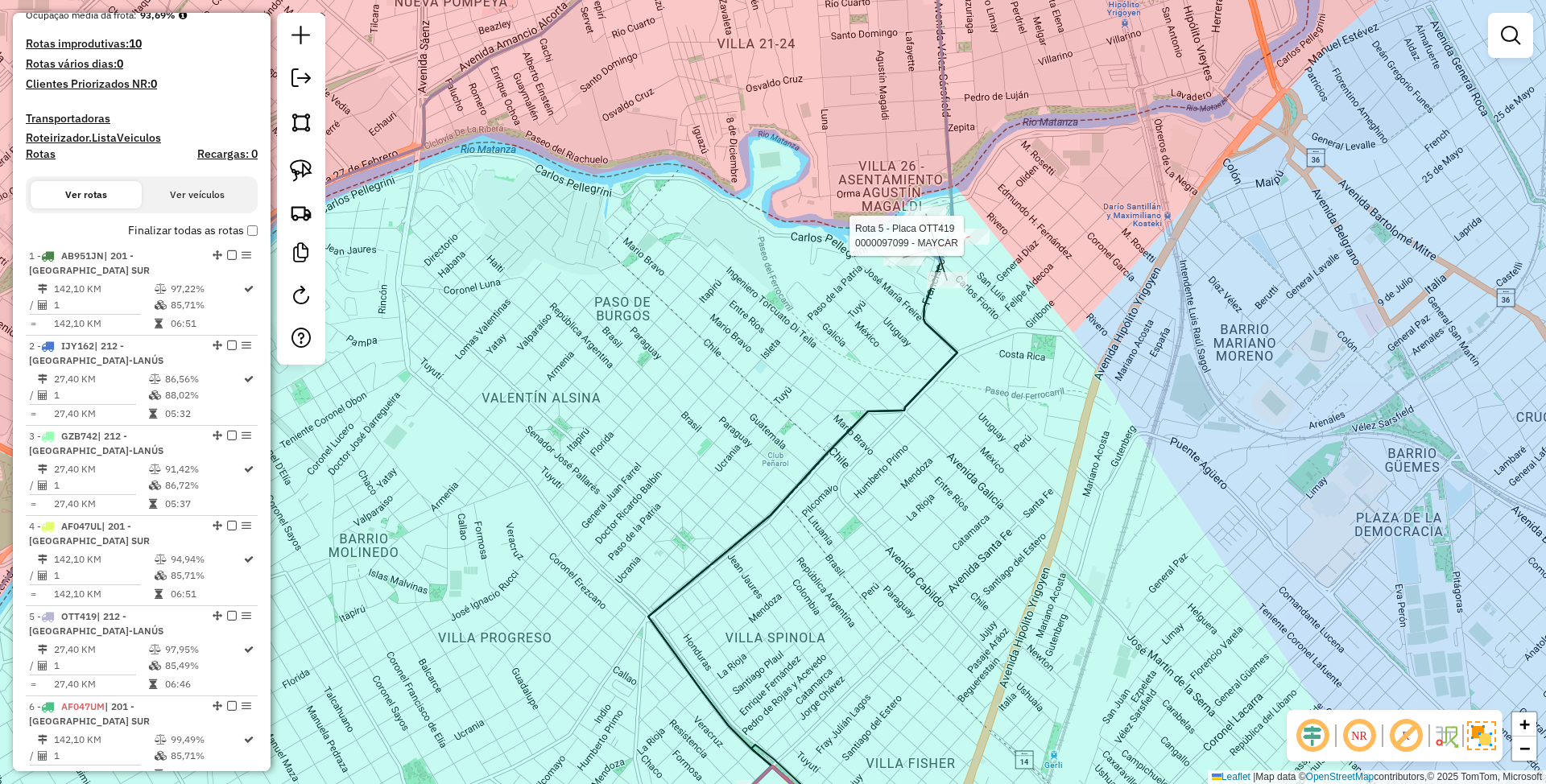
select select "**********"
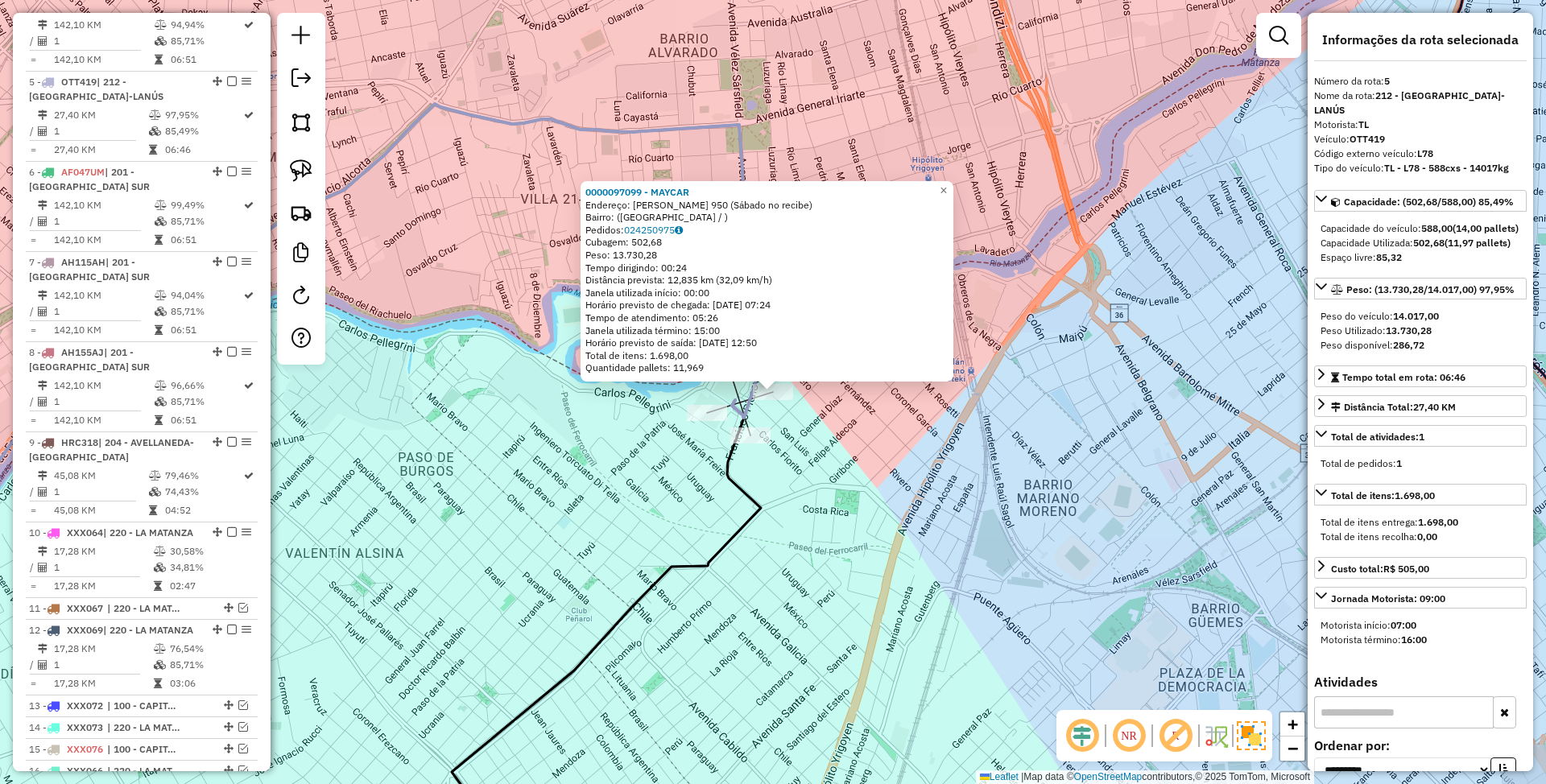
scroll to position [980, 0]
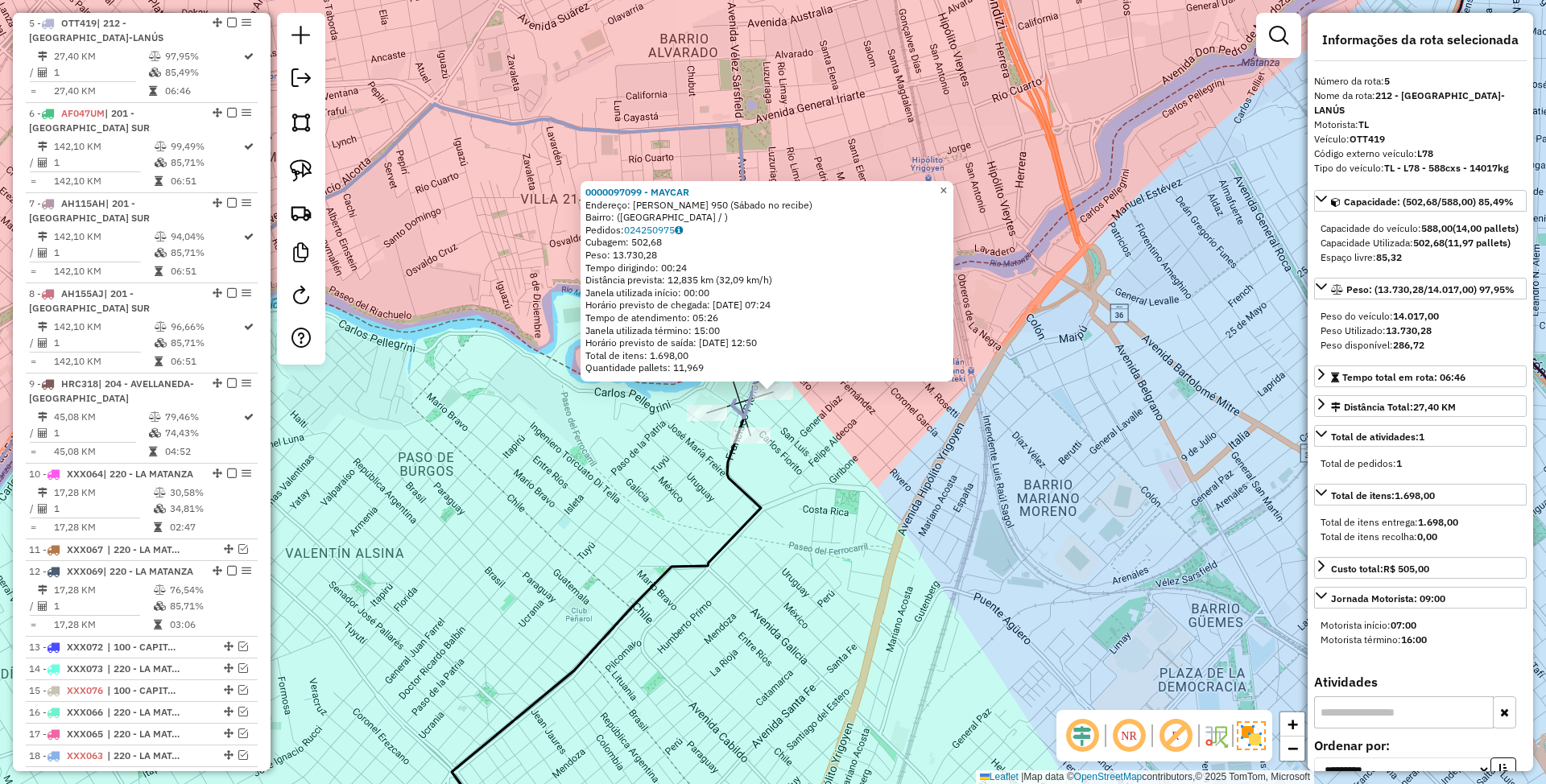
click at [947, 188] on span "×" at bounding box center [943, 190] width 7 height 14
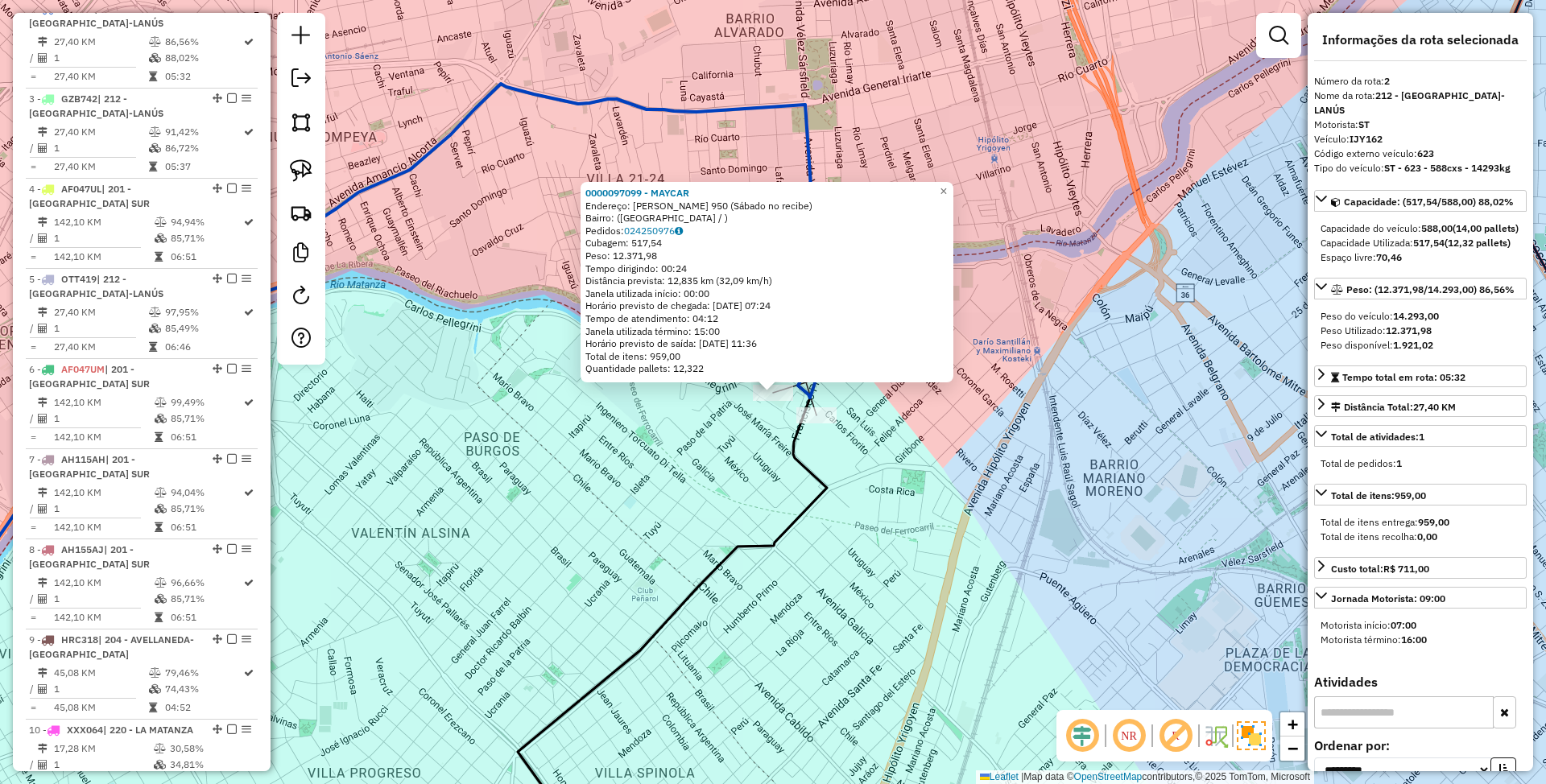
scroll to position [711, 0]
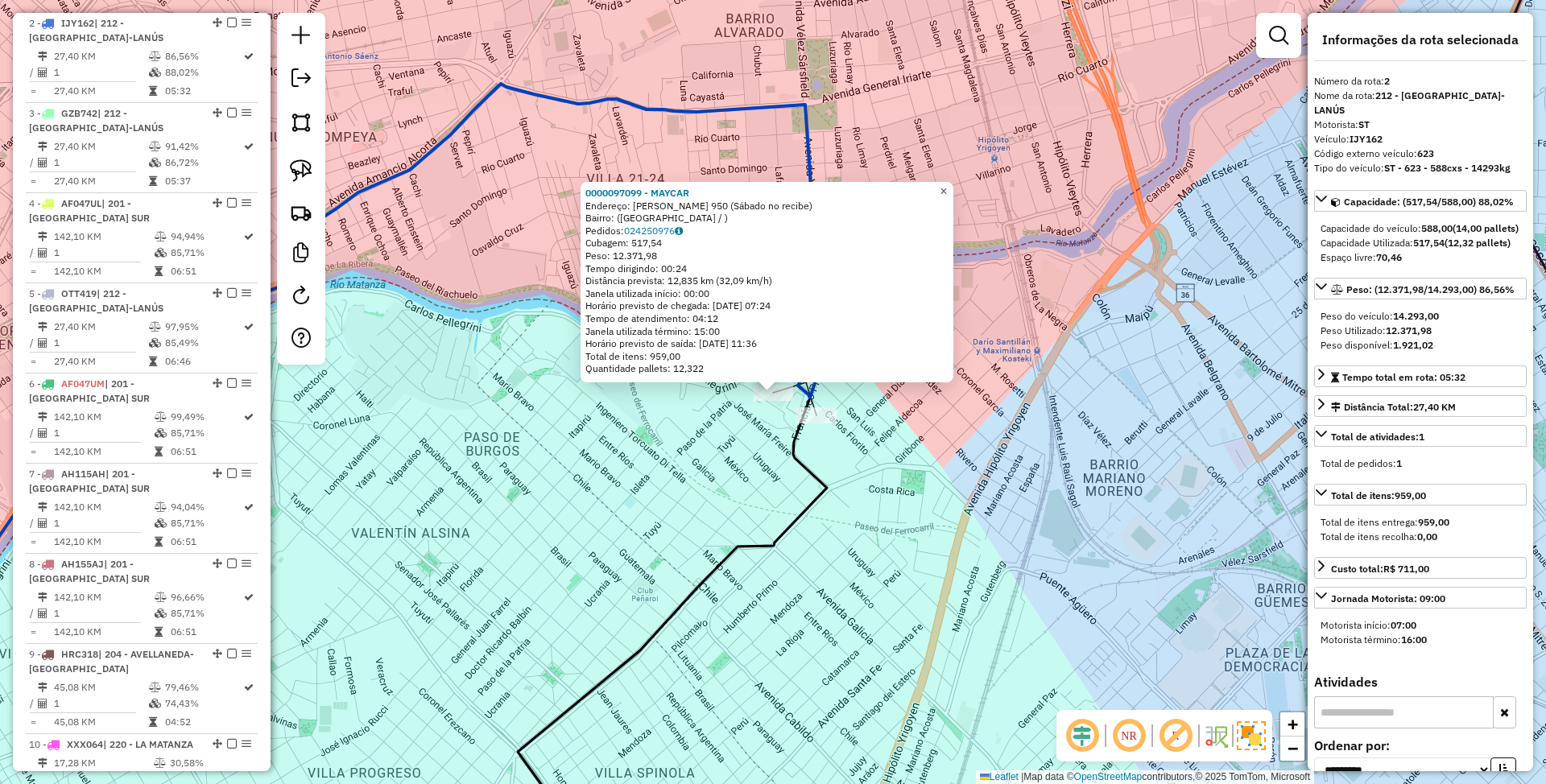
click at [947, 184] on span "×" at bounding box center [943, 191] width 7 height 14
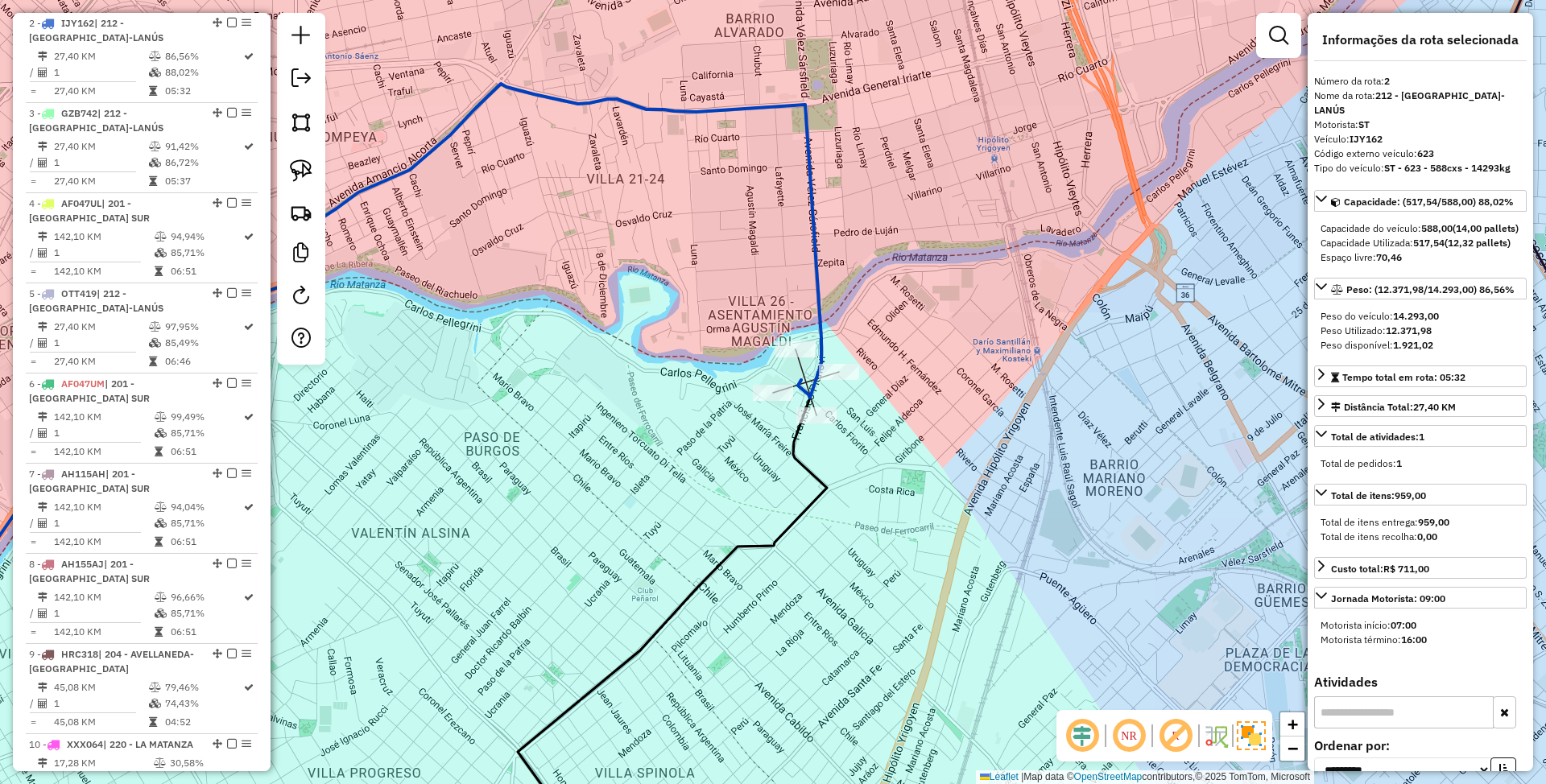
click at [848, 385] on div "Janela de atendimento Grade de atendimento Capacidade Transportadoras Veículos …" at bounding box center [773, 392] width 1546 height 784
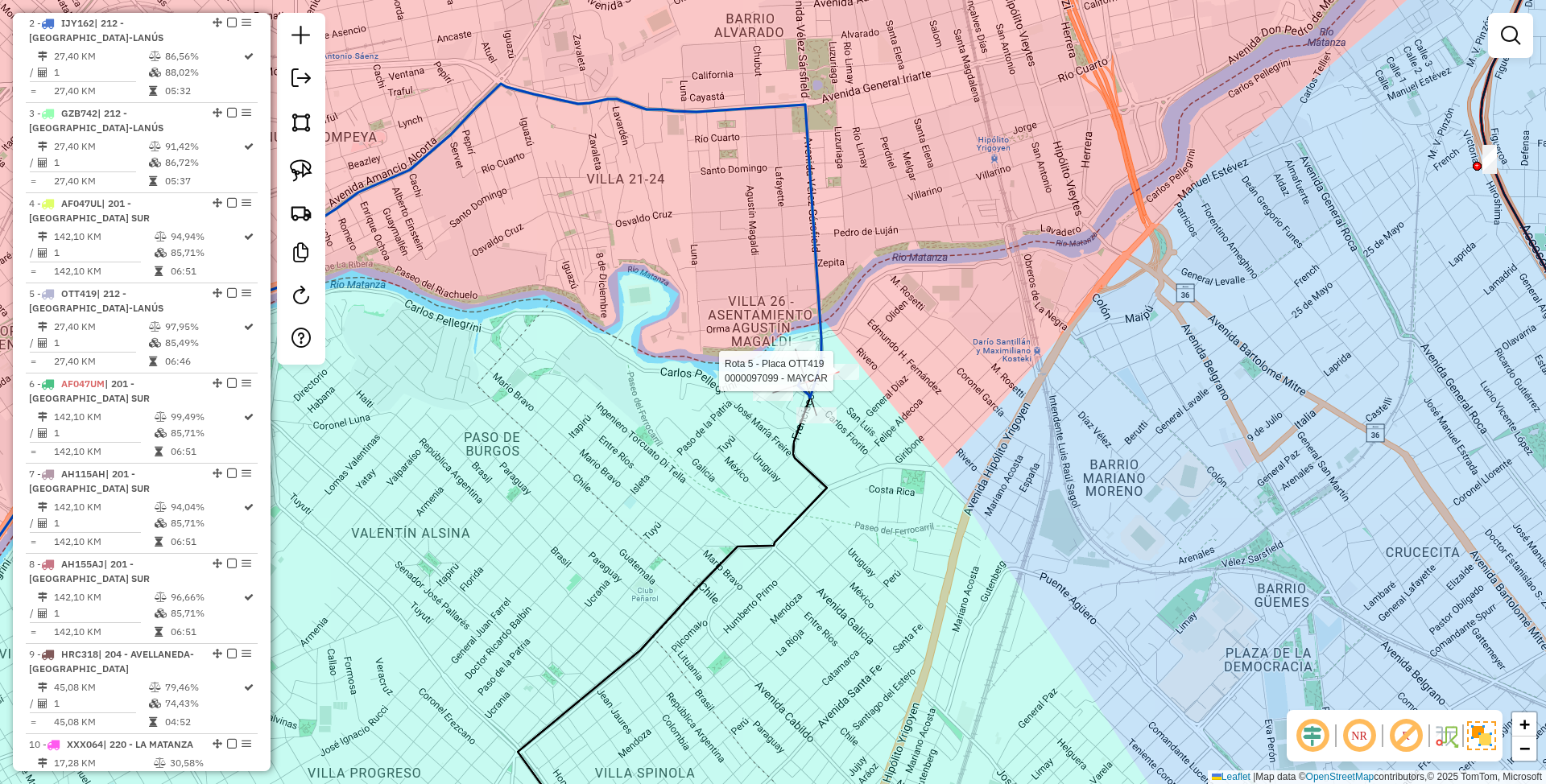
select select "**********"
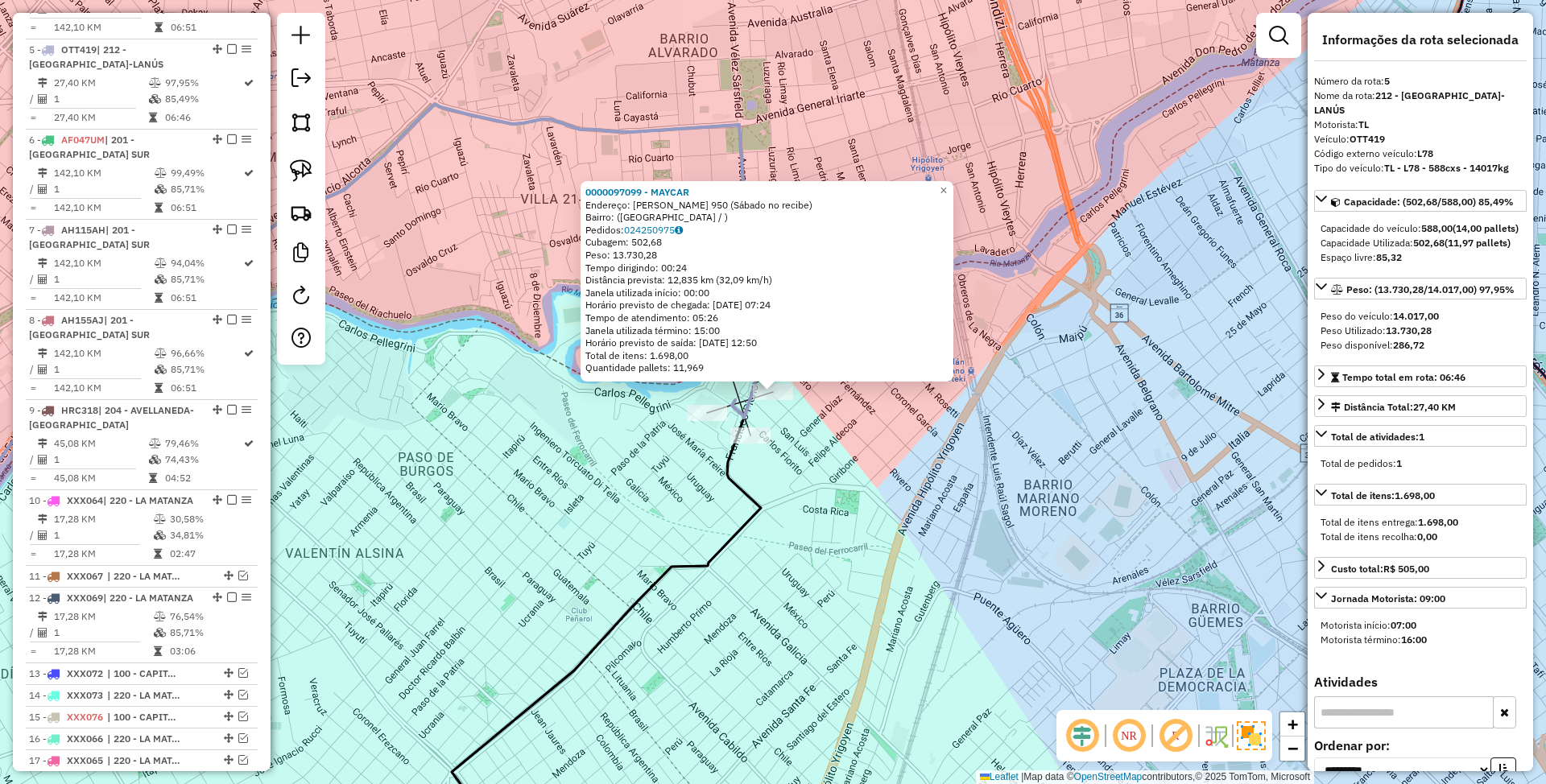
scroll to position [980, 0]
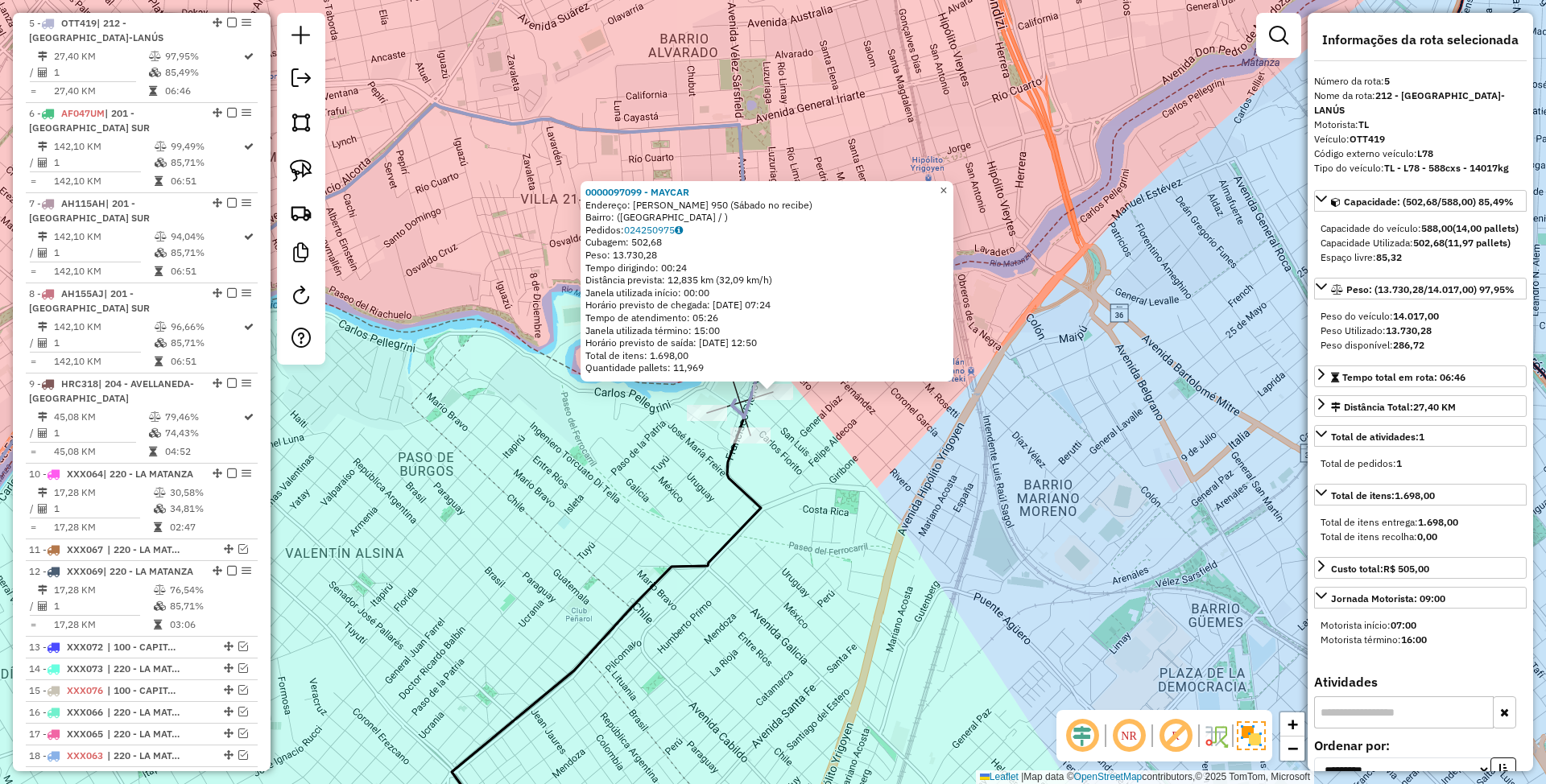
click at [947, 187] on span "×" at bounding box center [943, 190] width 7 height 14
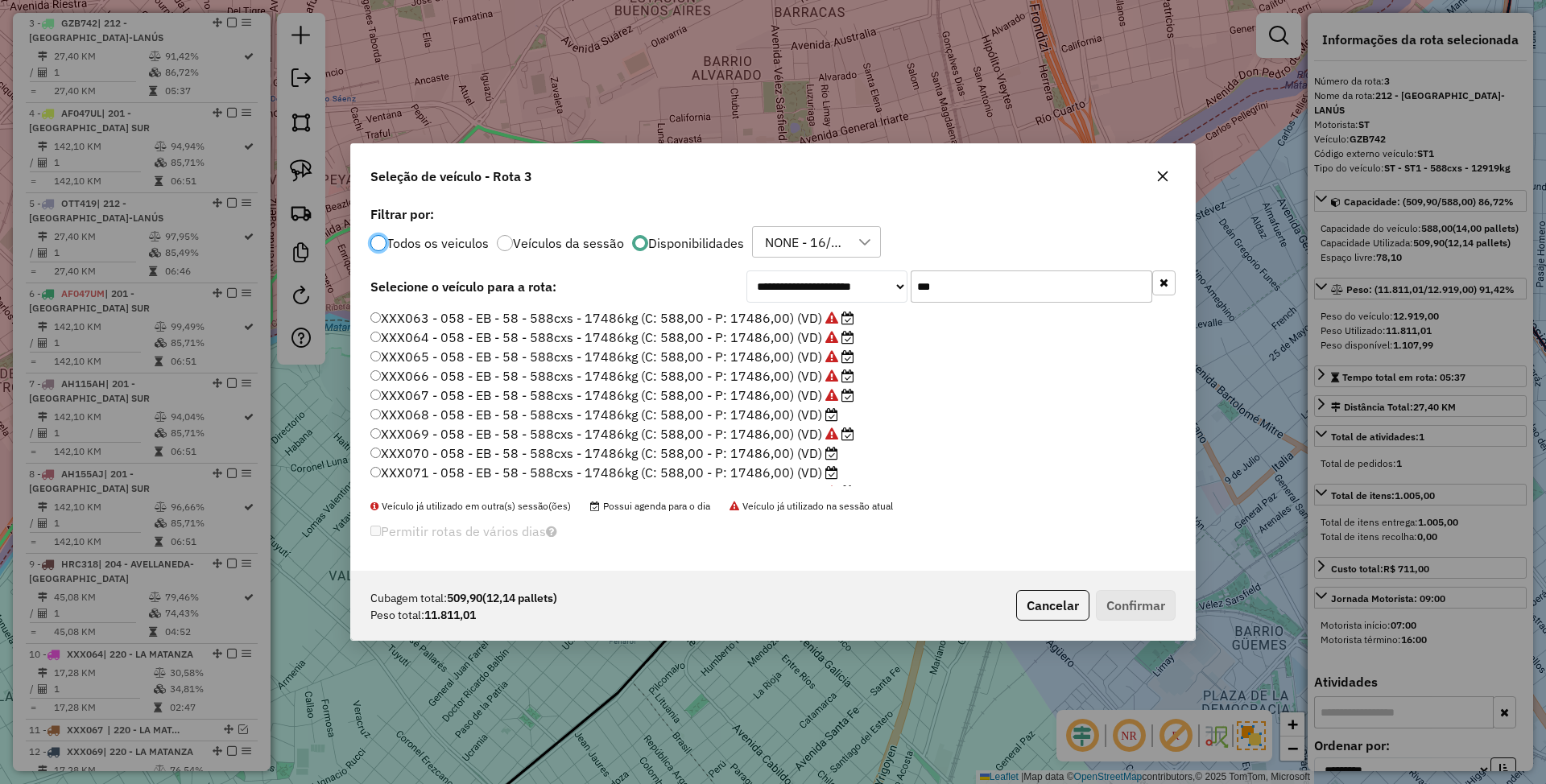
scroll to position [8, 5]
click at [781, 410] on label "XXX068 - 058 - EB - 58 - 588cxs - 17486kg (C: 588,00 - P: 17486,00) (VD)" at bounding box center [604, 414] width 468 height 20
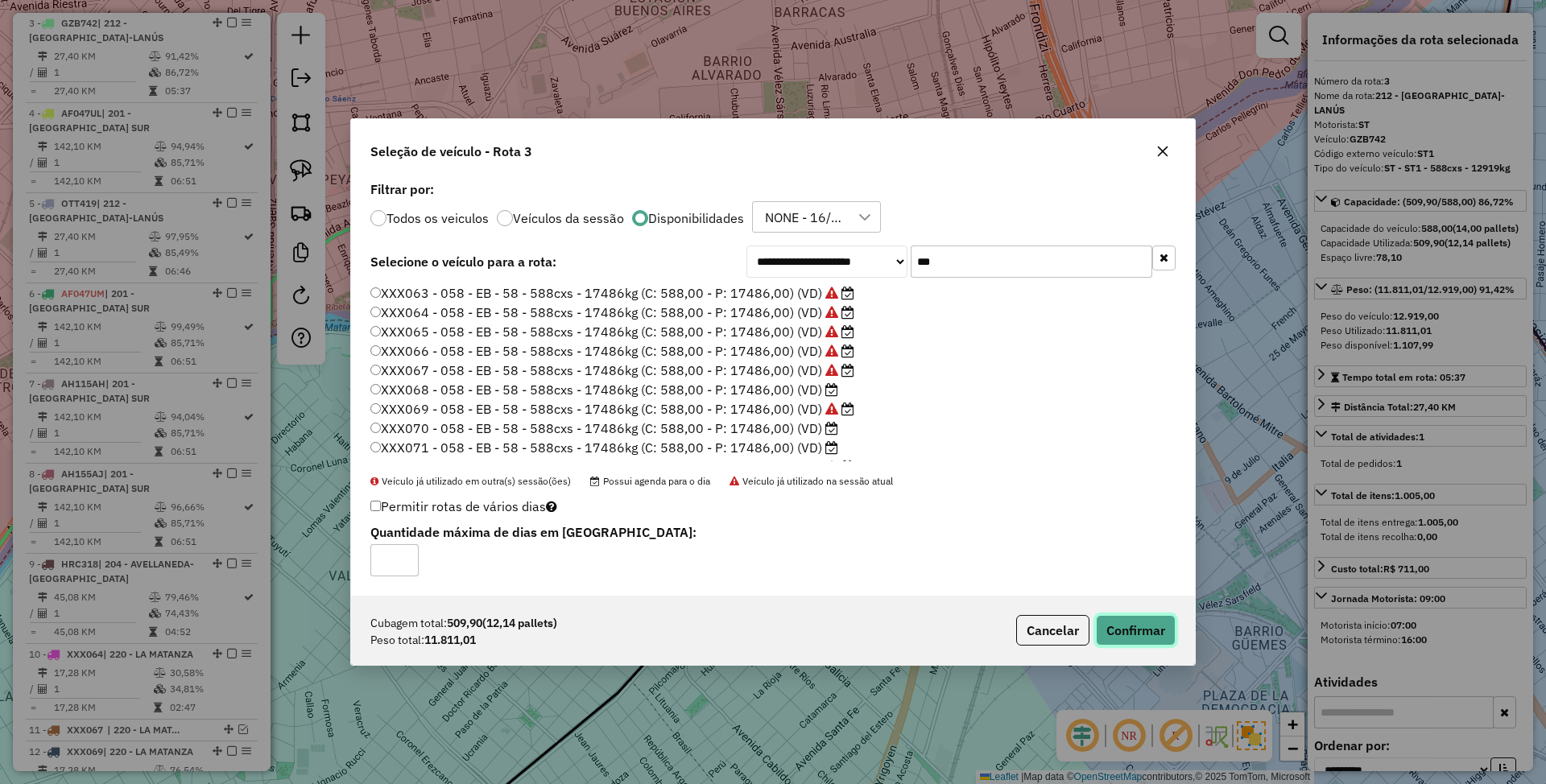
click at [1127, 632] on button "Confirmar" at bounding box center [1136, 630] width 80 height 31
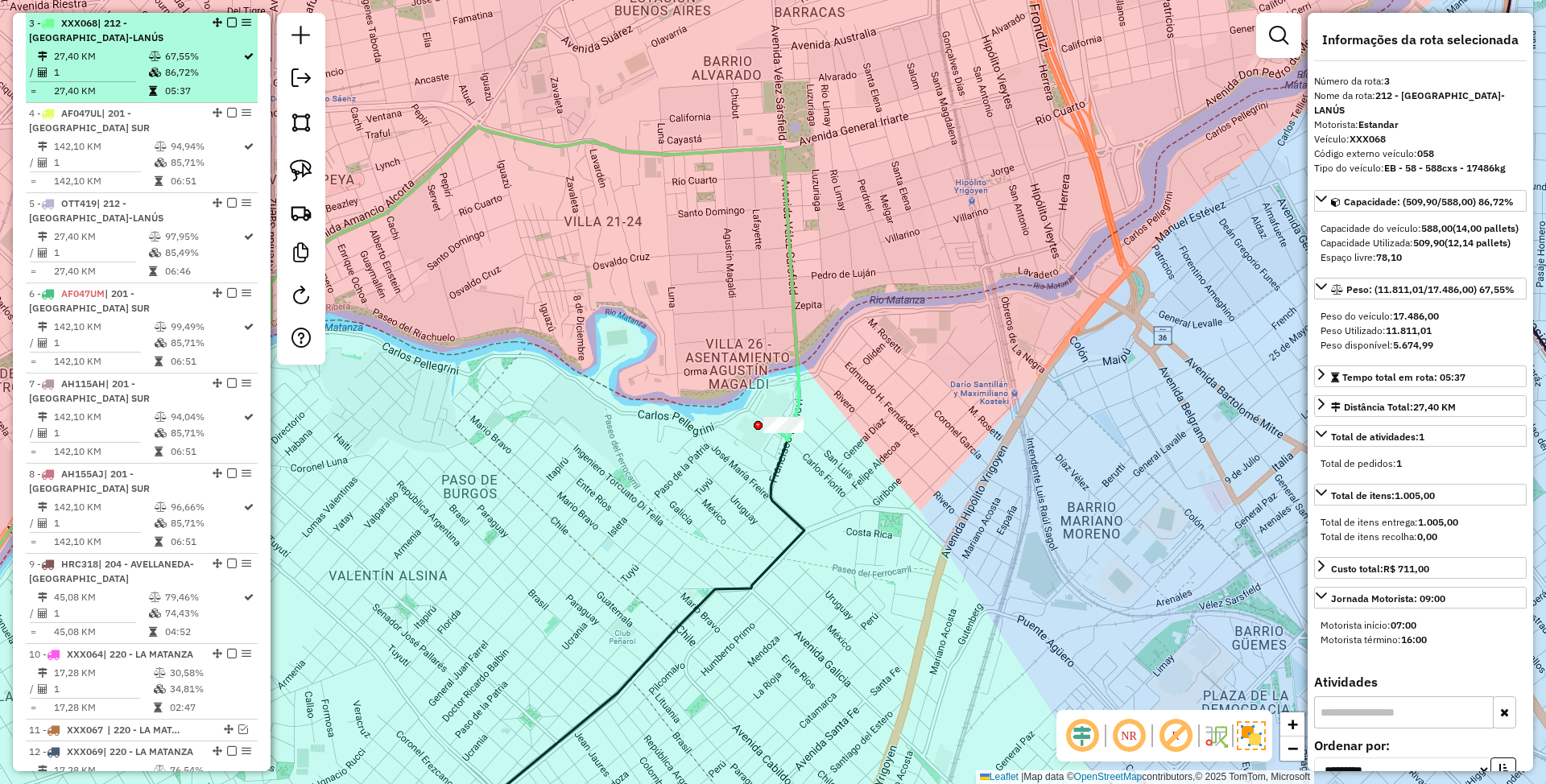
click at [231, 20] on em at bounding box center [232, 22] width 9 height 9
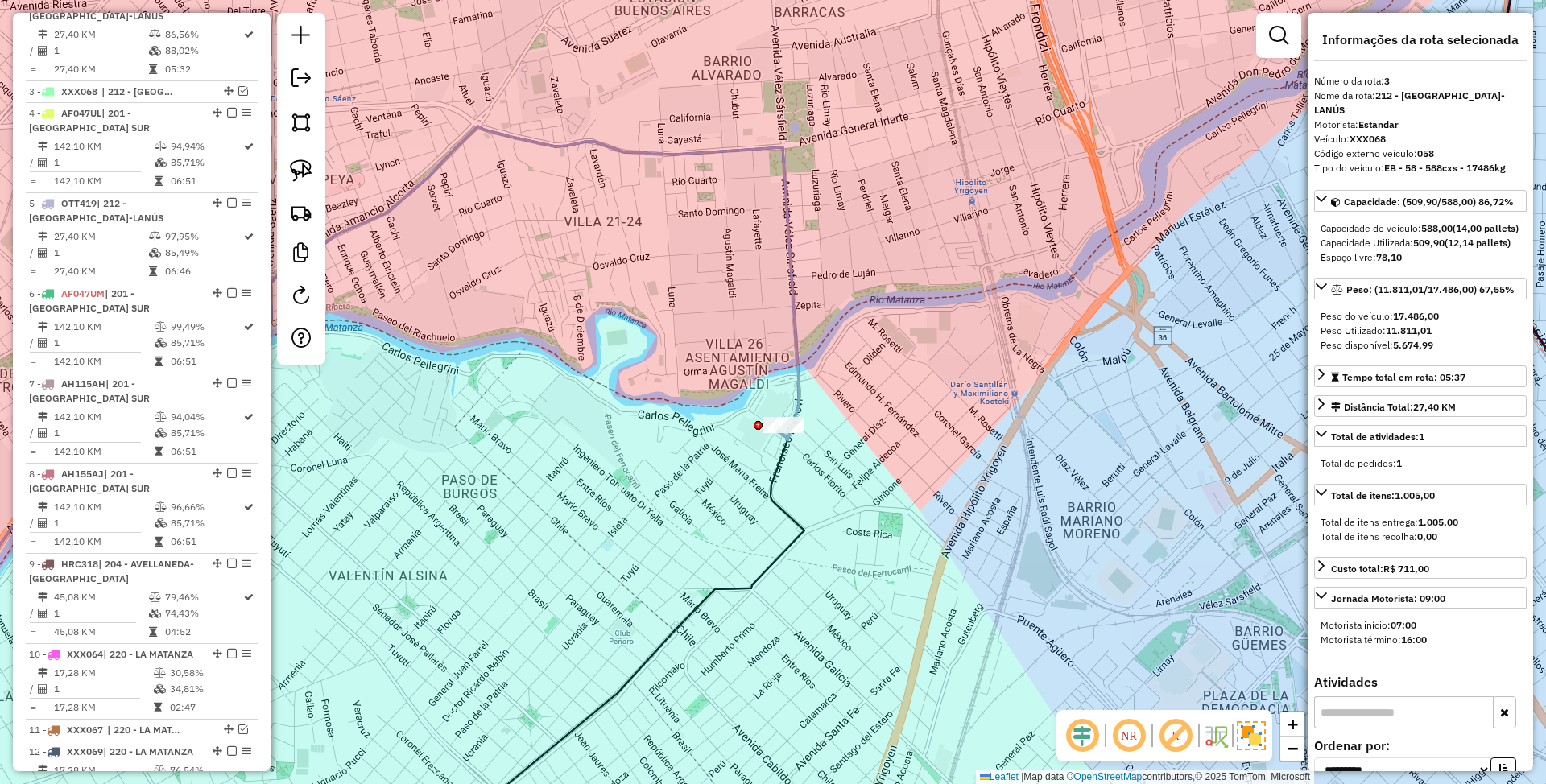
click at [799, 398] on icon at bounding box center [322, 447] width 953 height 642
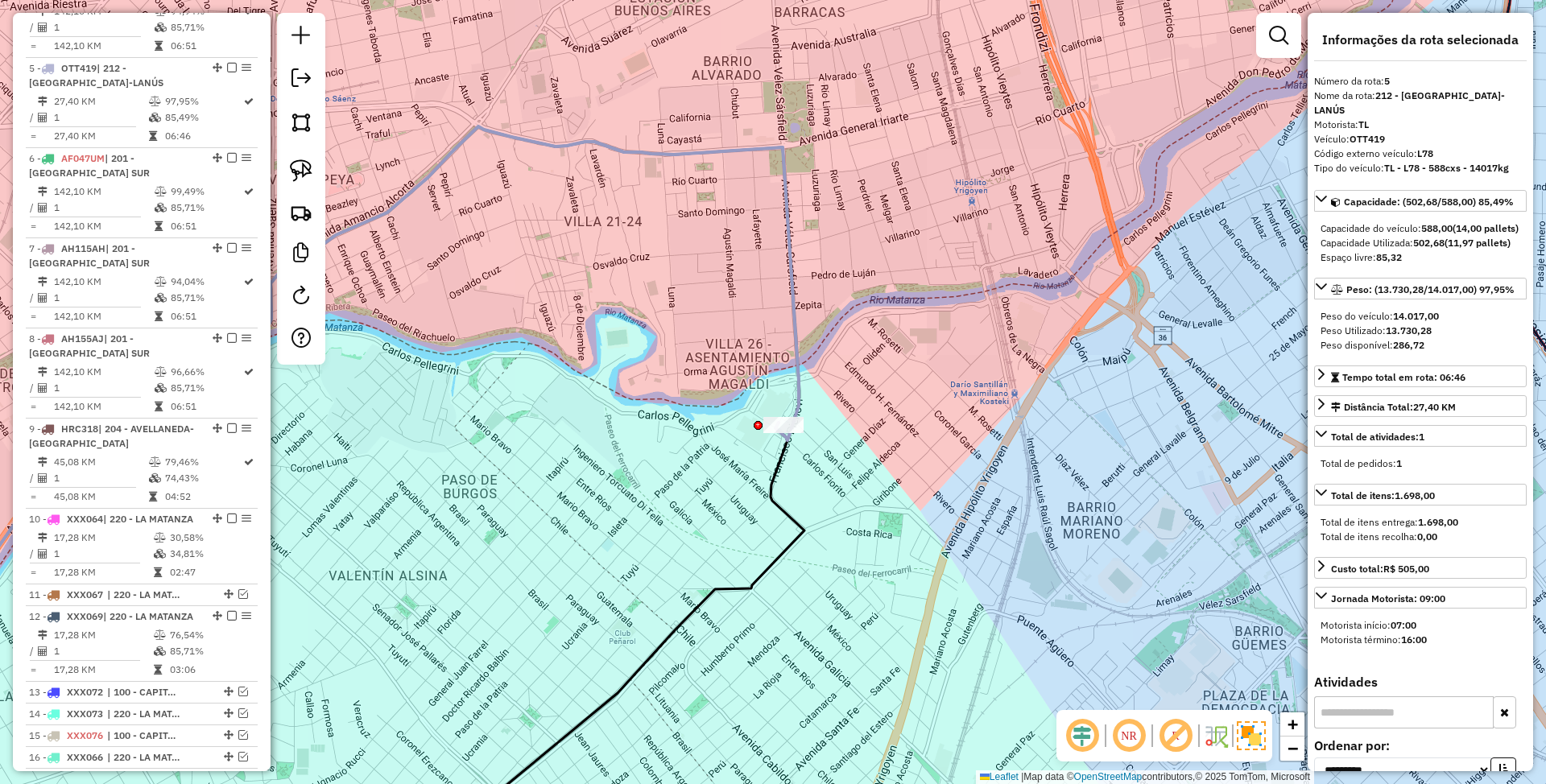
scroll to position [913, 0]
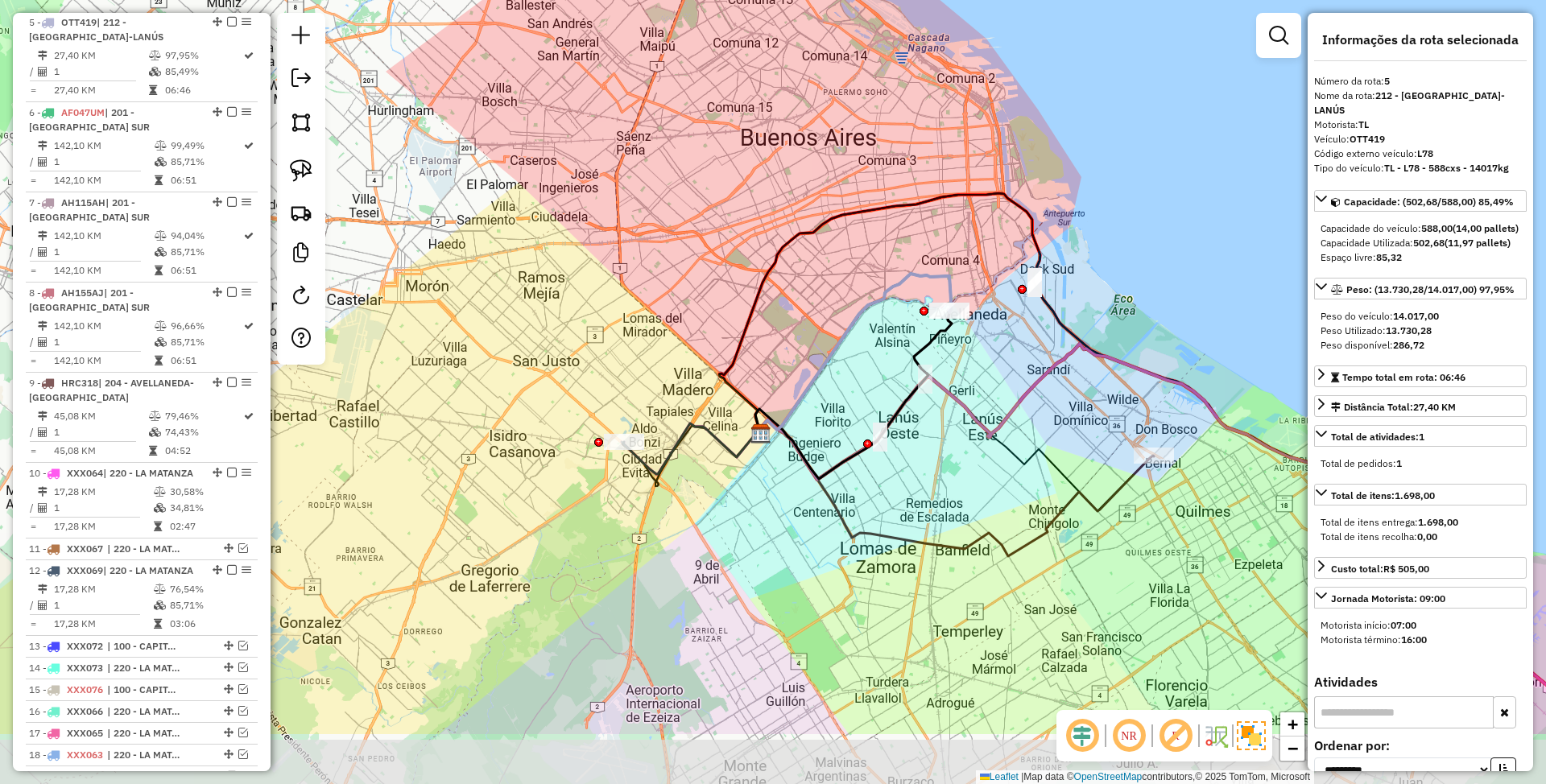
drag, startPoint x: 561, startPoint y: 594, endPoint x: 698, endPoint y: 464, distance: 188.9
click at [698, 464] on div "Janela de atendimento Grade de atendimento Capacidade Transportadoras Veículos …" at bounding box center [773, 392] width 1546 height 784
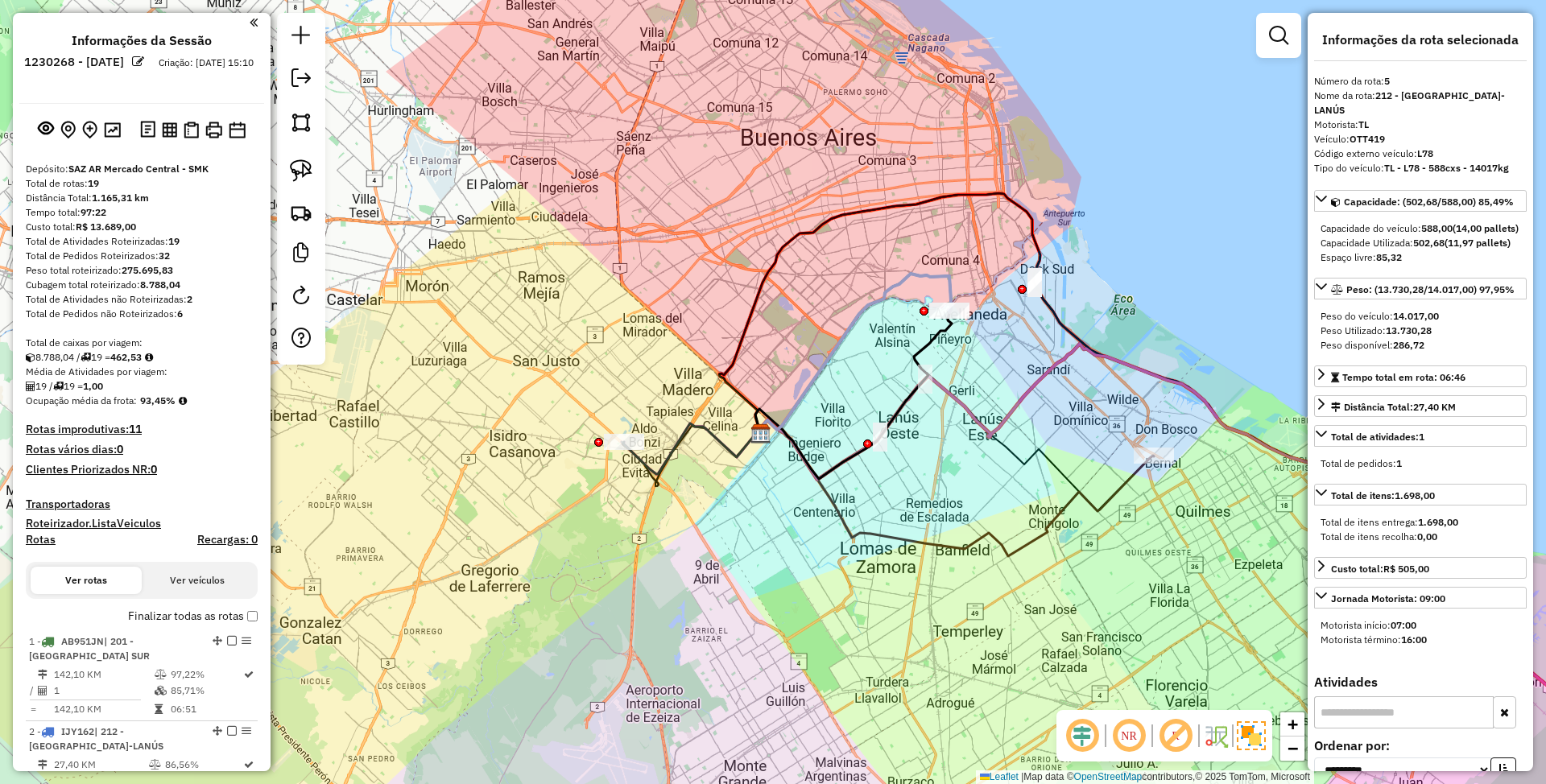
scroll to position [0, 0]
click at [55, 499] on h4 "Transportadoras" at bounding box center [141, 506] width 232 height 14
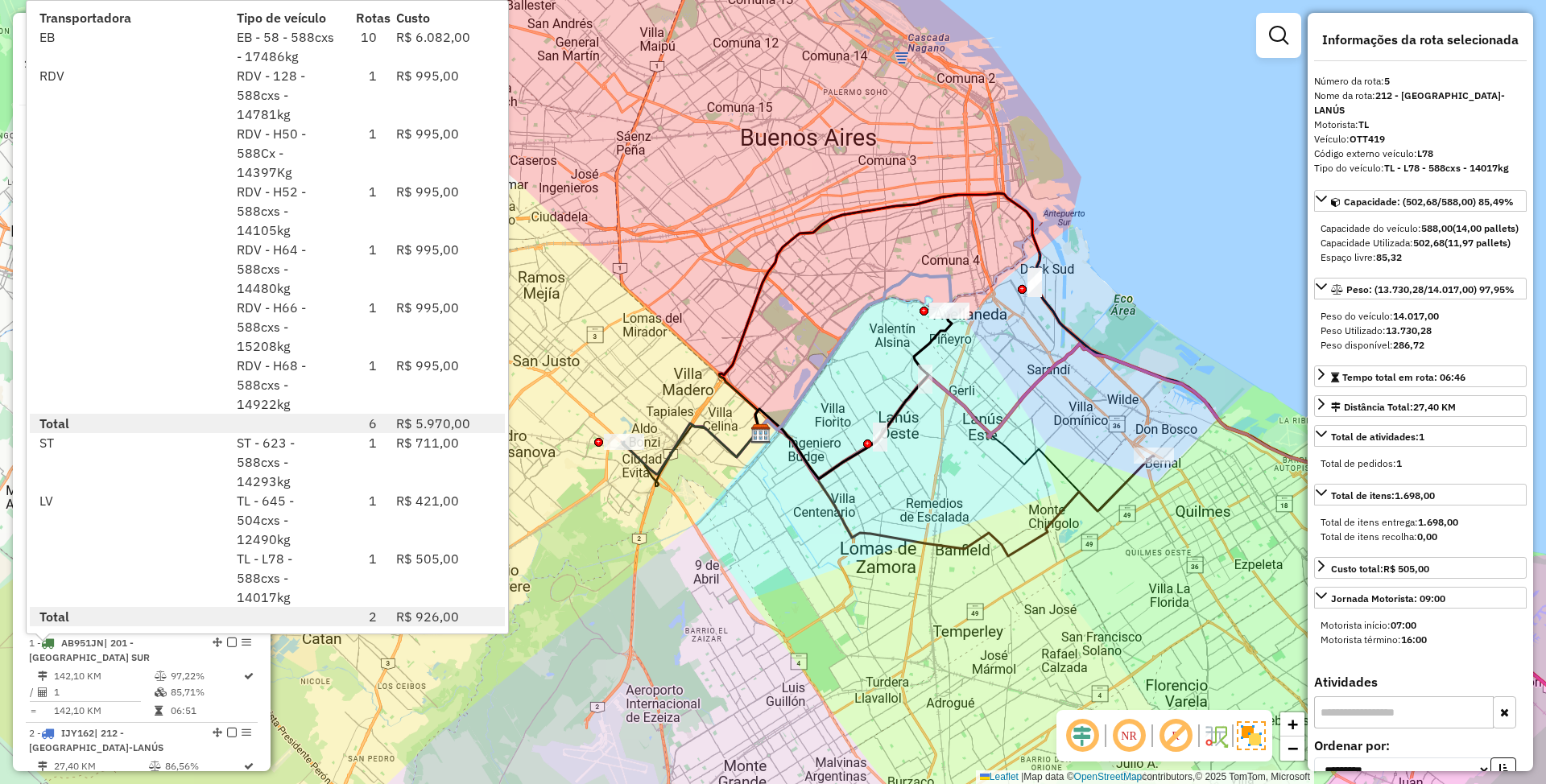
click at [877, 385] on div "Janela de atendimento Grade de atendimento Capacidade Transportadoras Veículos …" at bounding box center [773, 392] width 1546 height 784
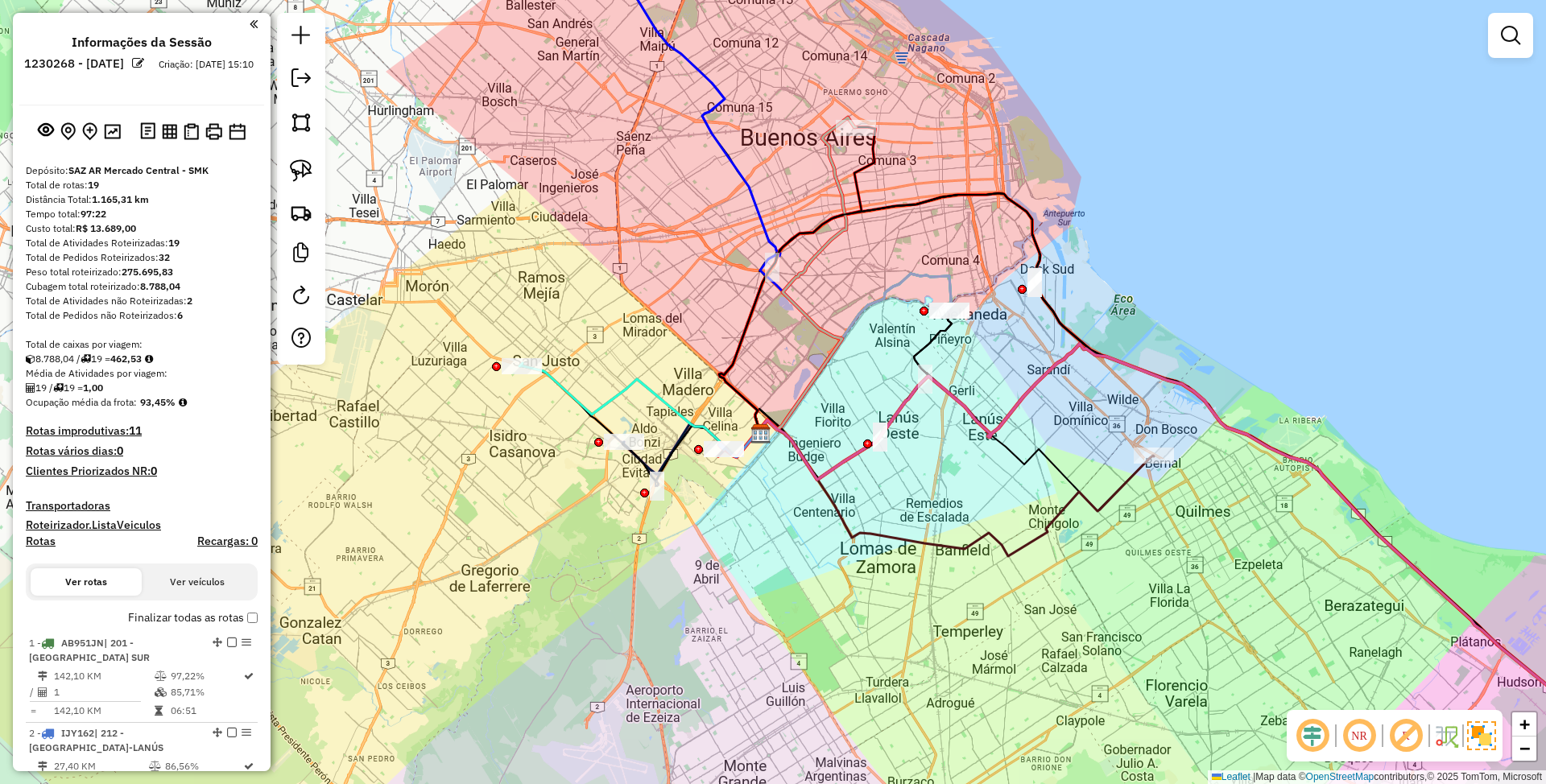
click at [35, 538] on h4 "Rotas" at bounding box center [41, 541] width 30 height 14
select select
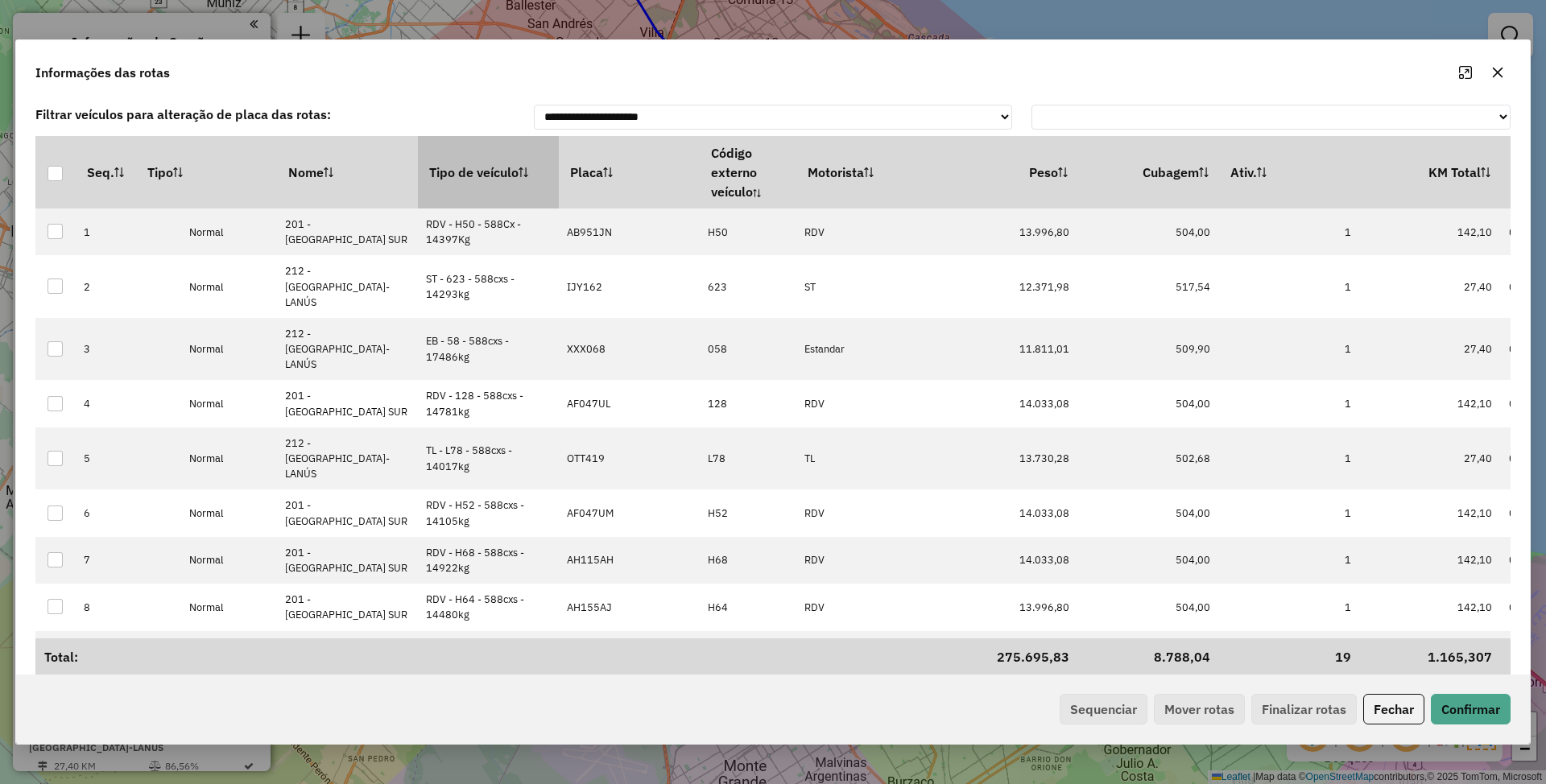
click at [471, 176] on th "Tipo de veículo" at bounding box center [487, 172] width 140 height 73
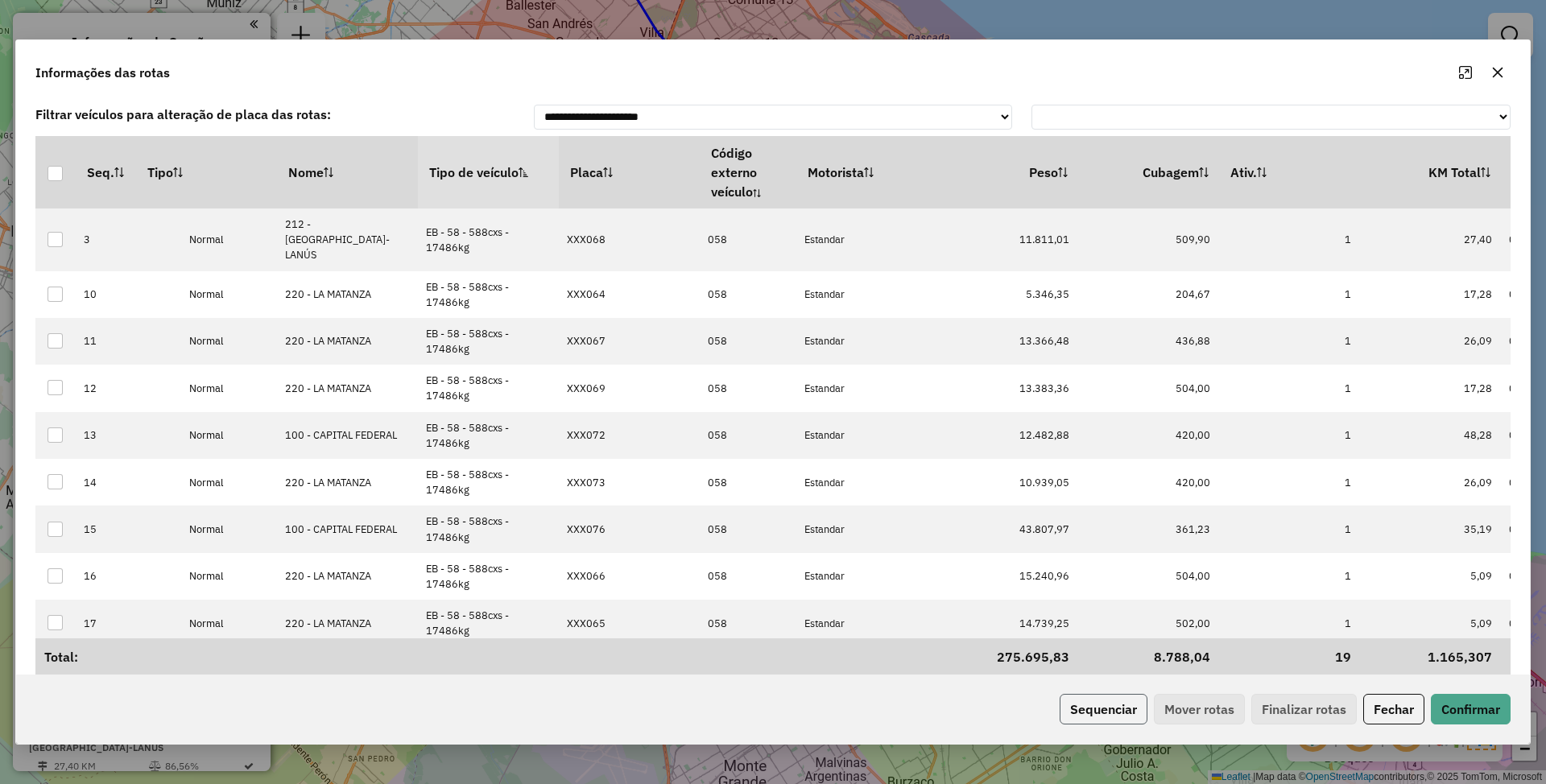
click at [1081, 706] on button "Sequenciar" at bounding box center [1103, 709] width 87 height 31
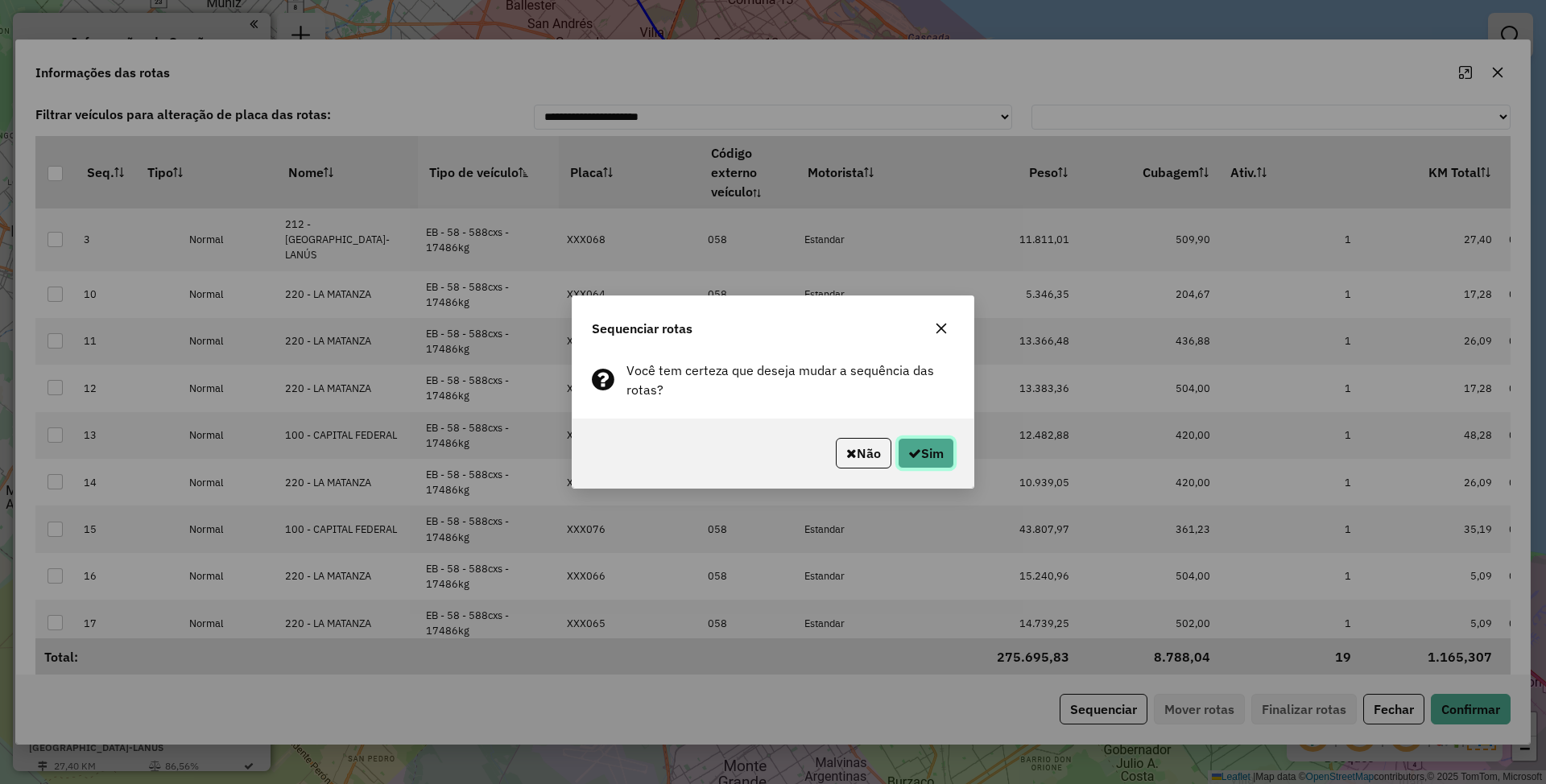
click at [926, 453] on button "Sim" at bounding box center [926, 453] width 57 height 31
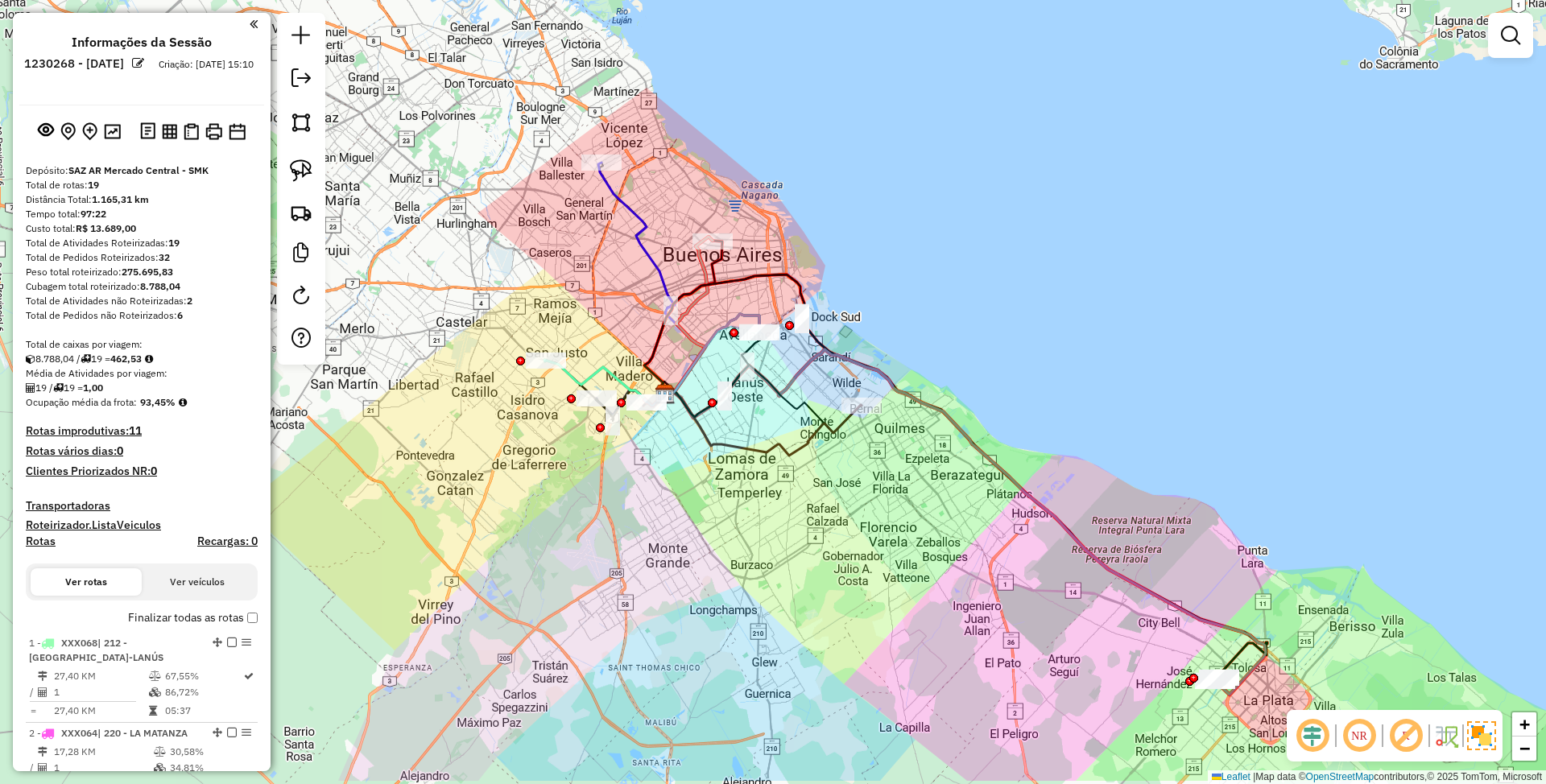
drag, startPoint x: 806, startPoint y: 641, endPoint x: 647, endPoint y: 375, distance: 309.9
click at [647, 375] on div "Janela de atendimento Grade de atendimento Capacidade Transportadoras Veículos …" at bounding box center [773, 392] width 1546 height 784
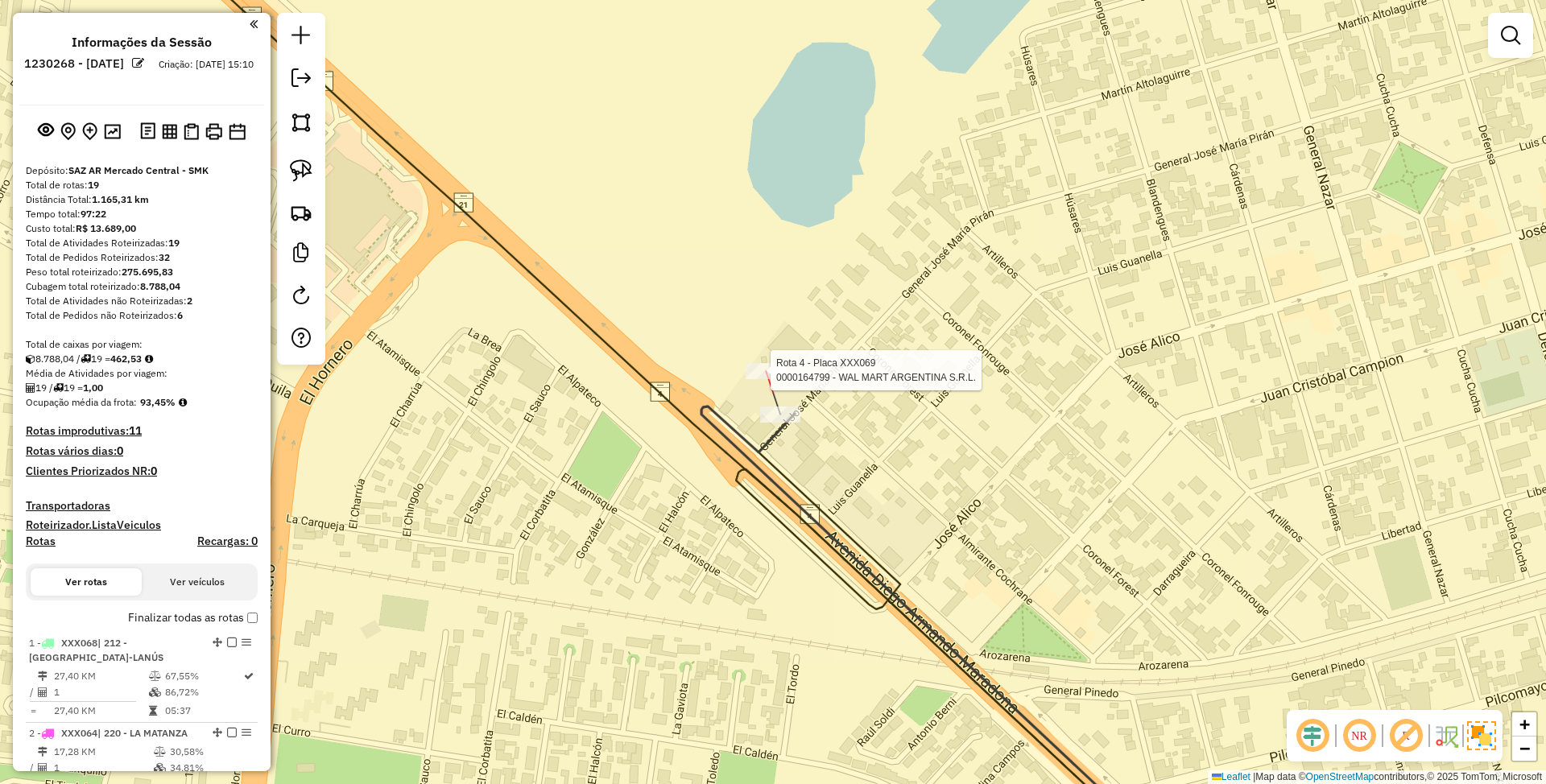
select select "**********"
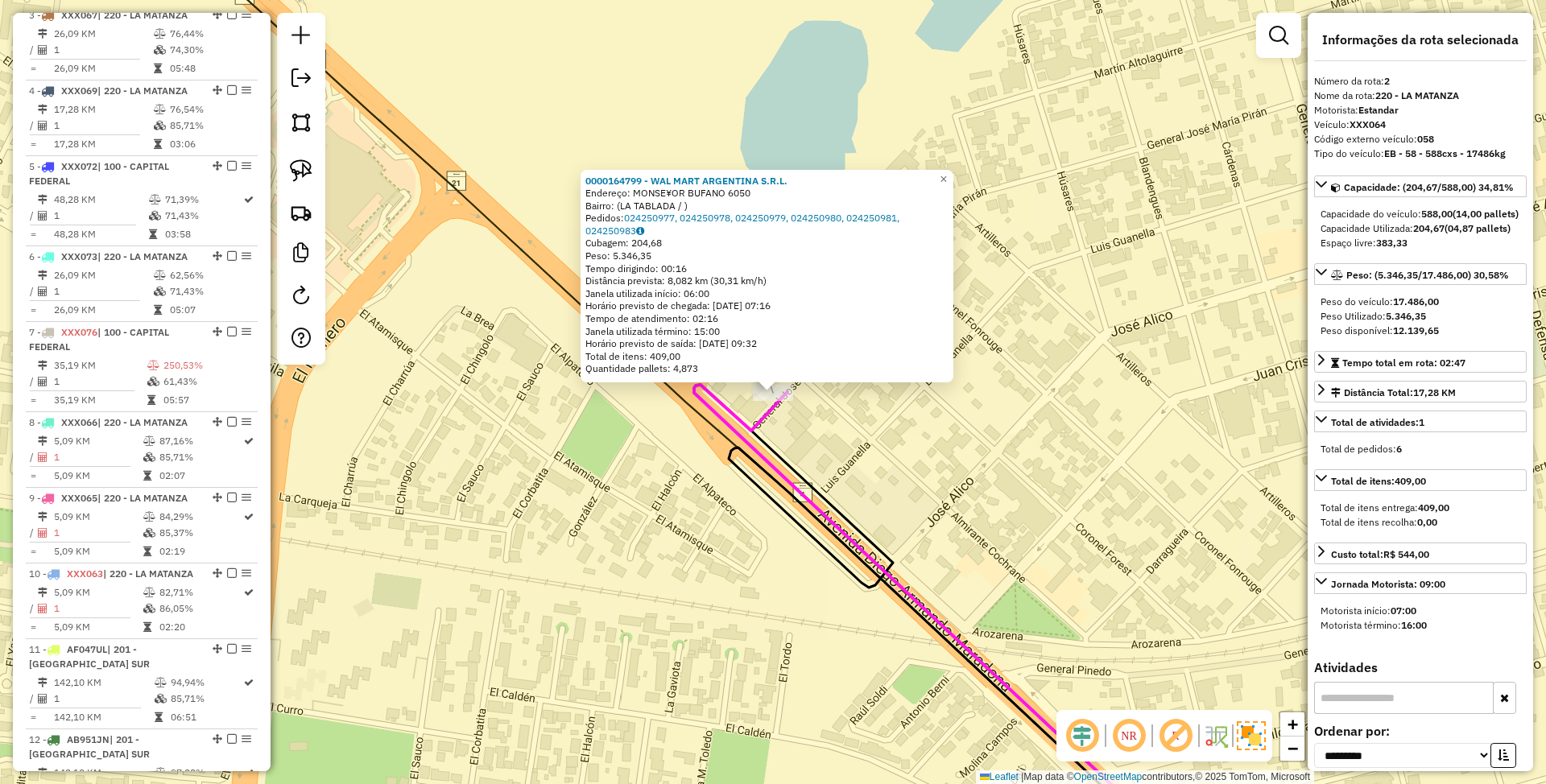
scroll to position [711, 0]
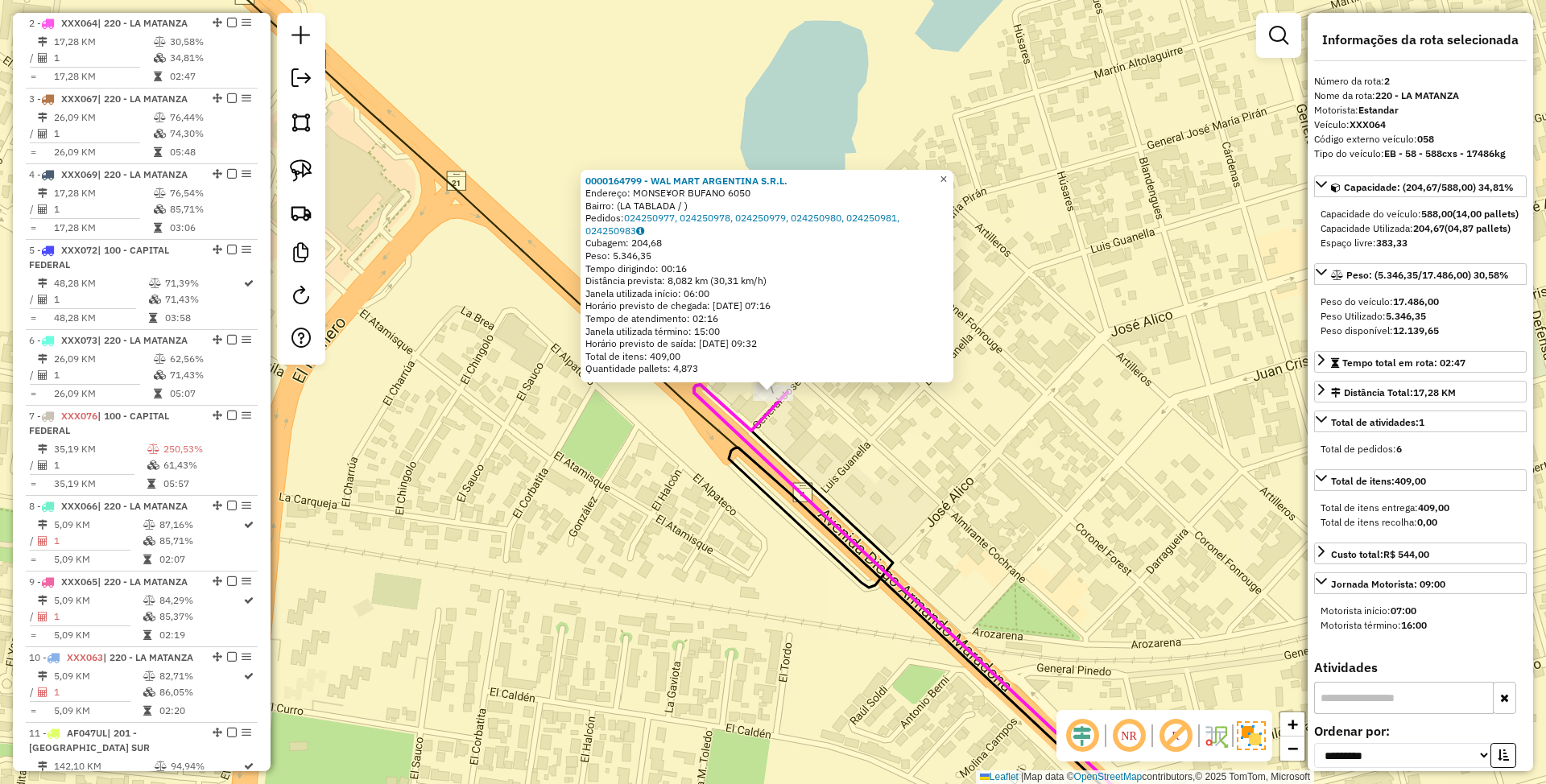
click at [947, 175] on span "×" at bounding box center [943, 179] width 7 height 14
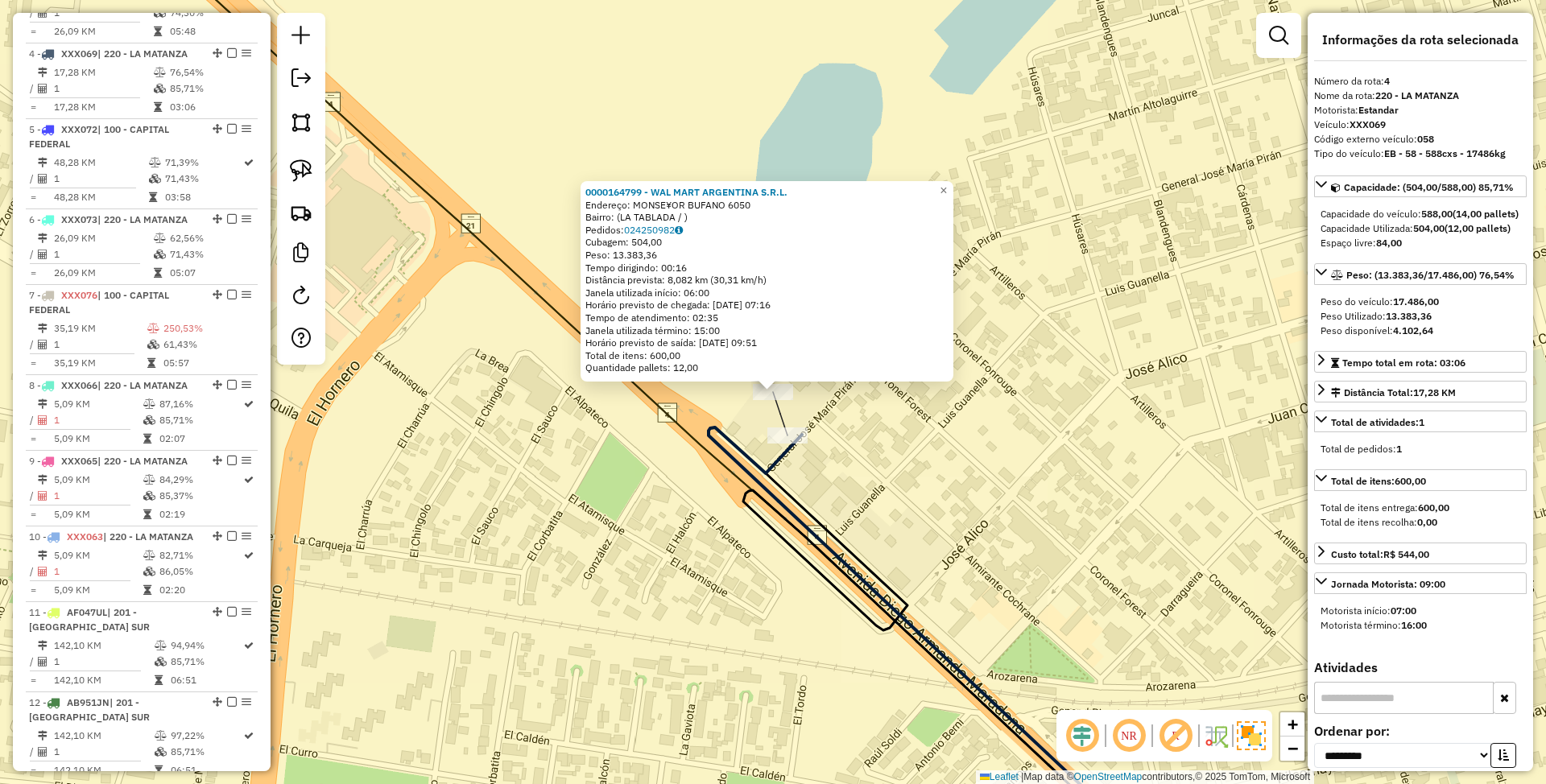
scroll to position [861, 0]
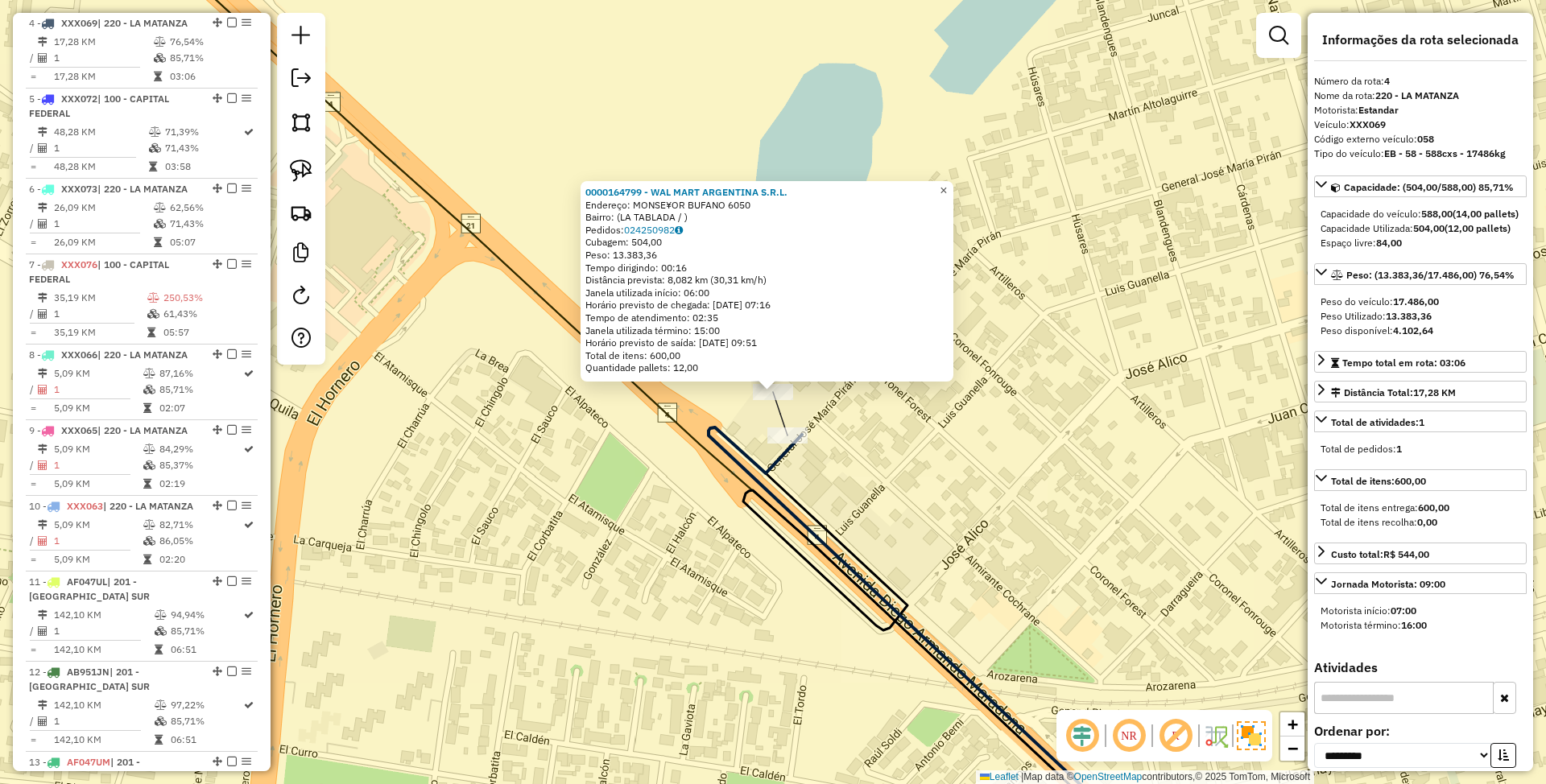
click at [953, 182] on link "×" at bounding box center [943, 191] width 20 height 20
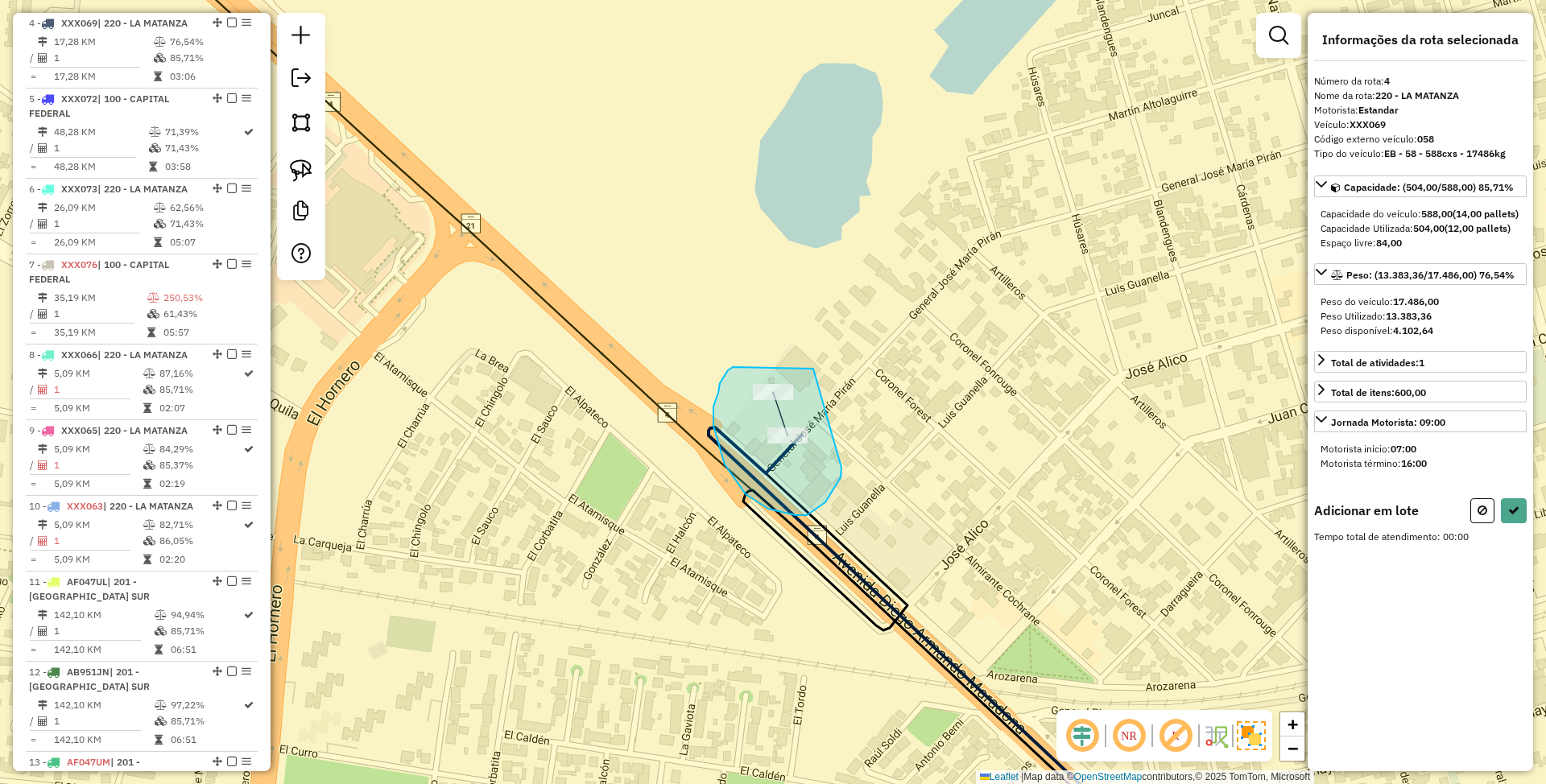
drag, startPoint x: 780, startPoint y: 368, endPoint x: 842, endPoint y: 468, distance: 117.7
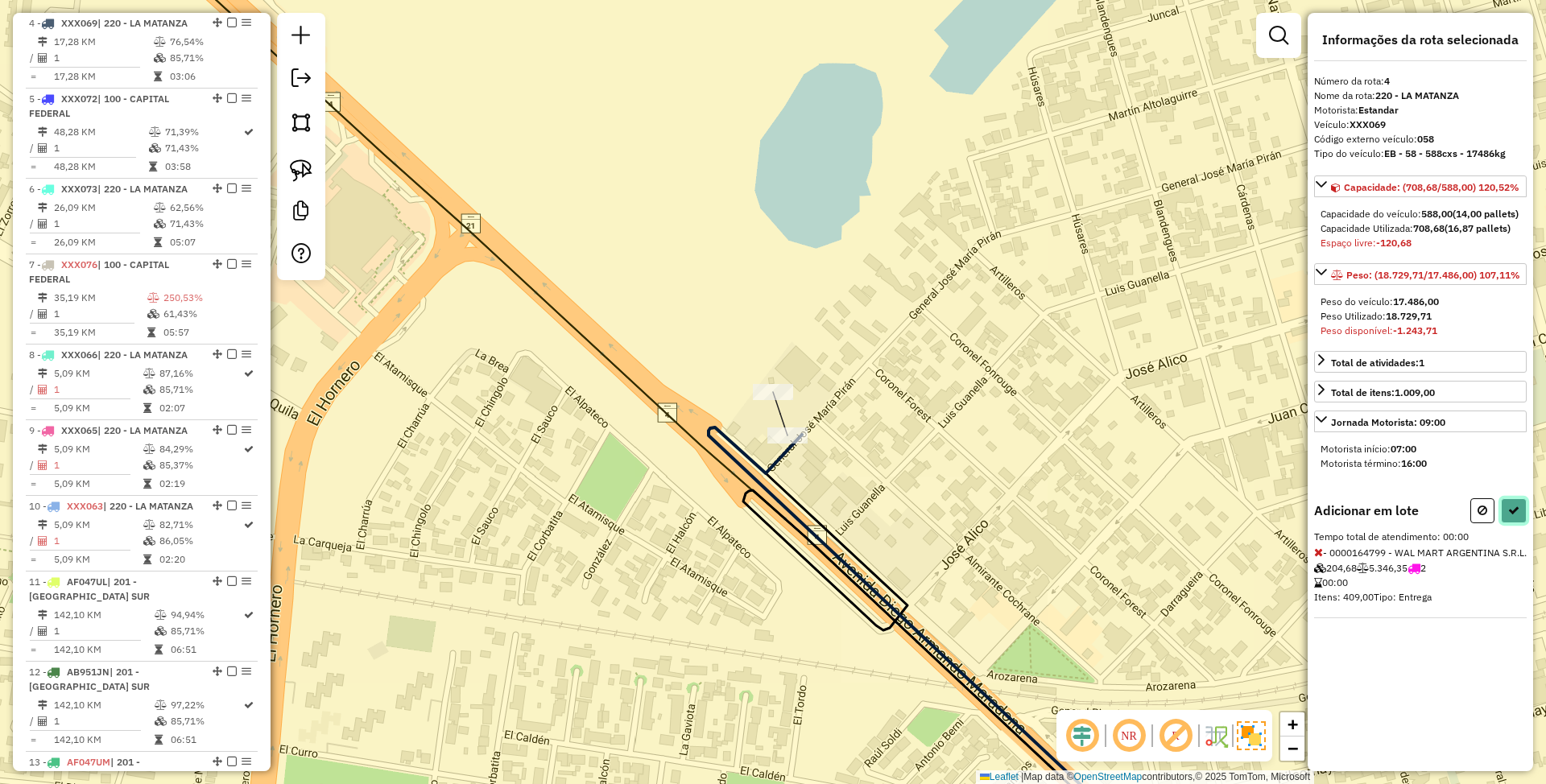
click at [1513, 516] on icon at bounding box center [1513, 511] width 11 height 11
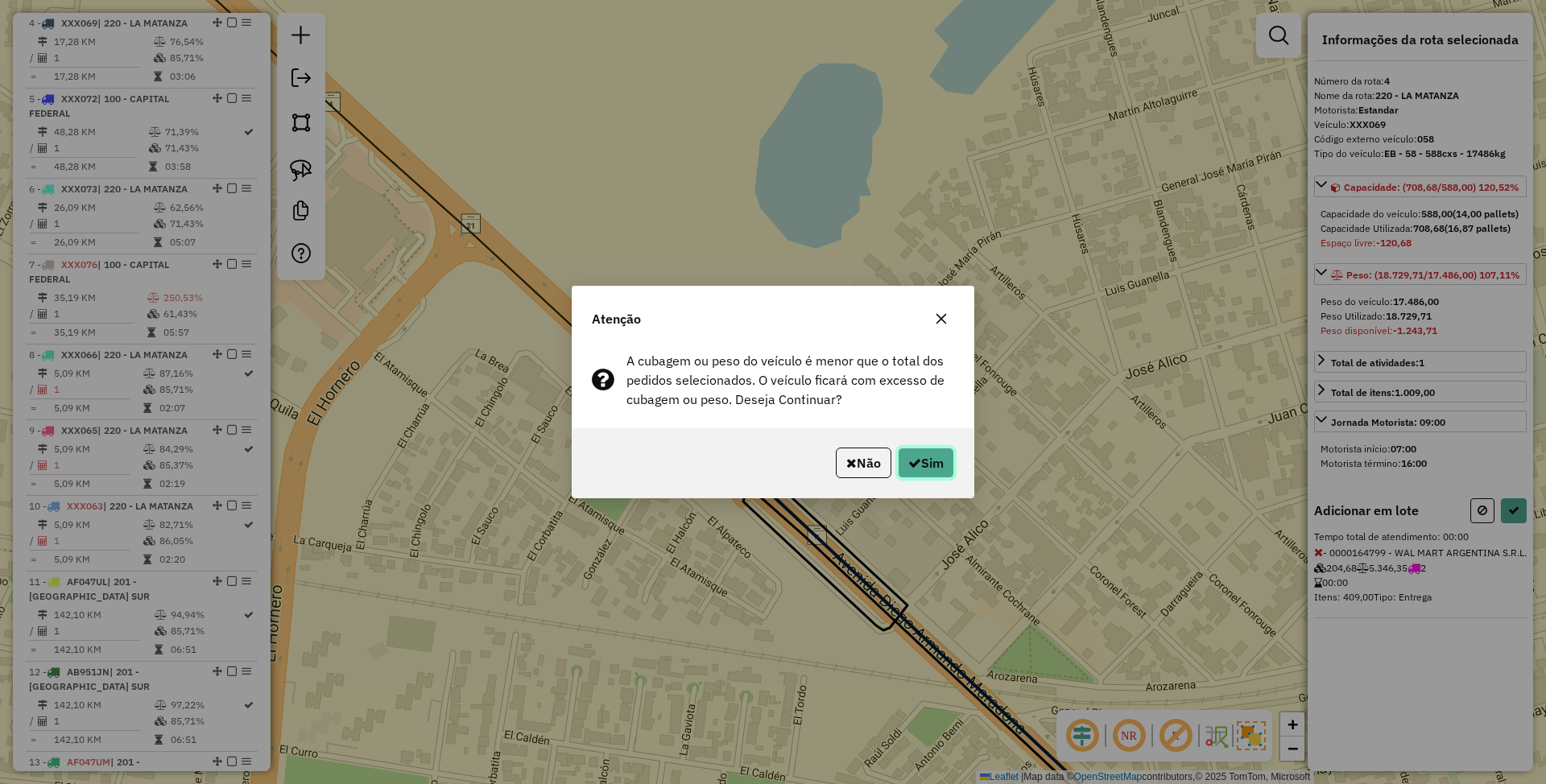
click at [929, 458] on button "Sim" at bounding box center [926, 462] width 57 height 31
select select "**********"
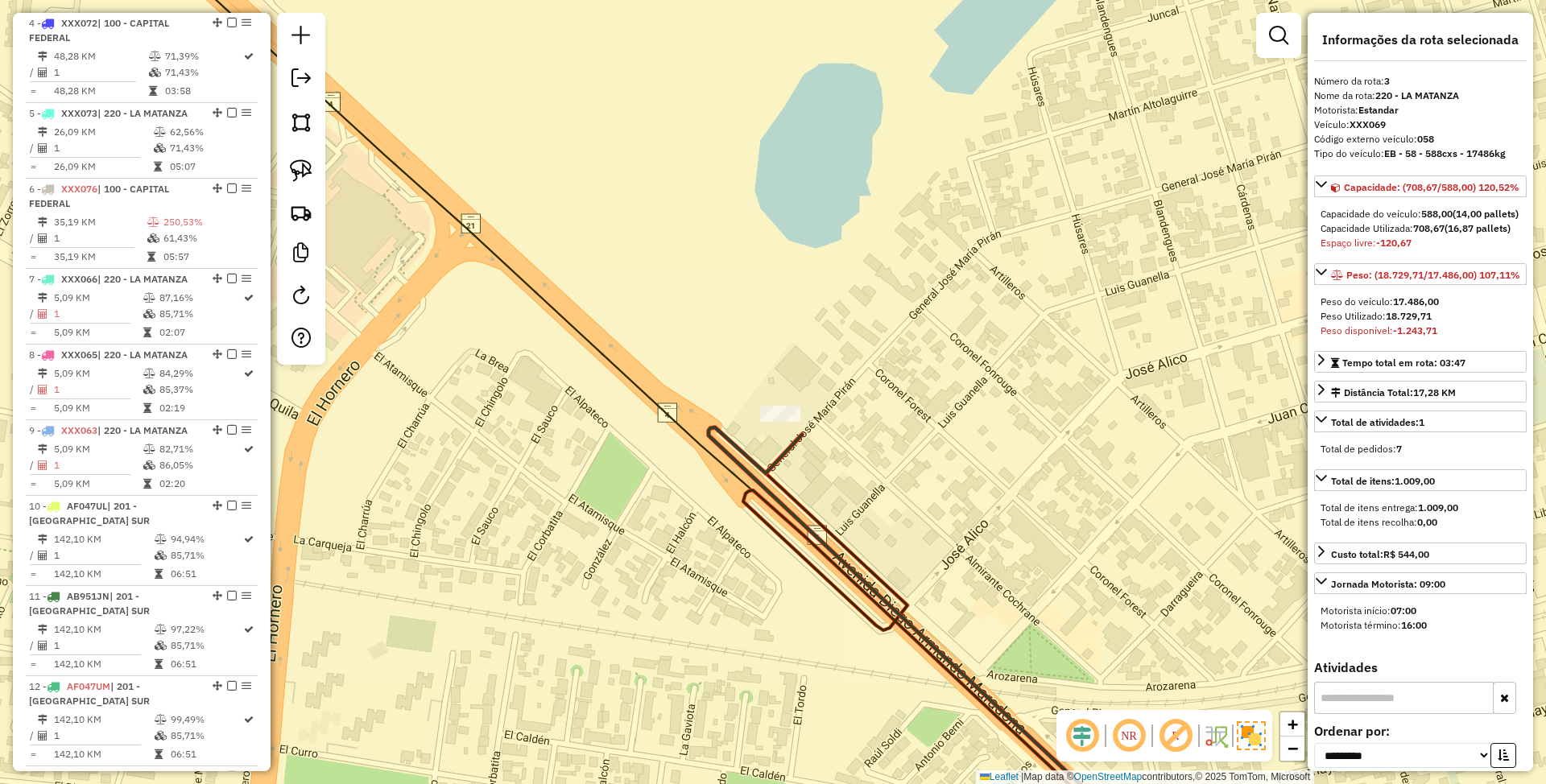
click at [783, 445] on icon at bounding box center [938, 645] width 459 height 436
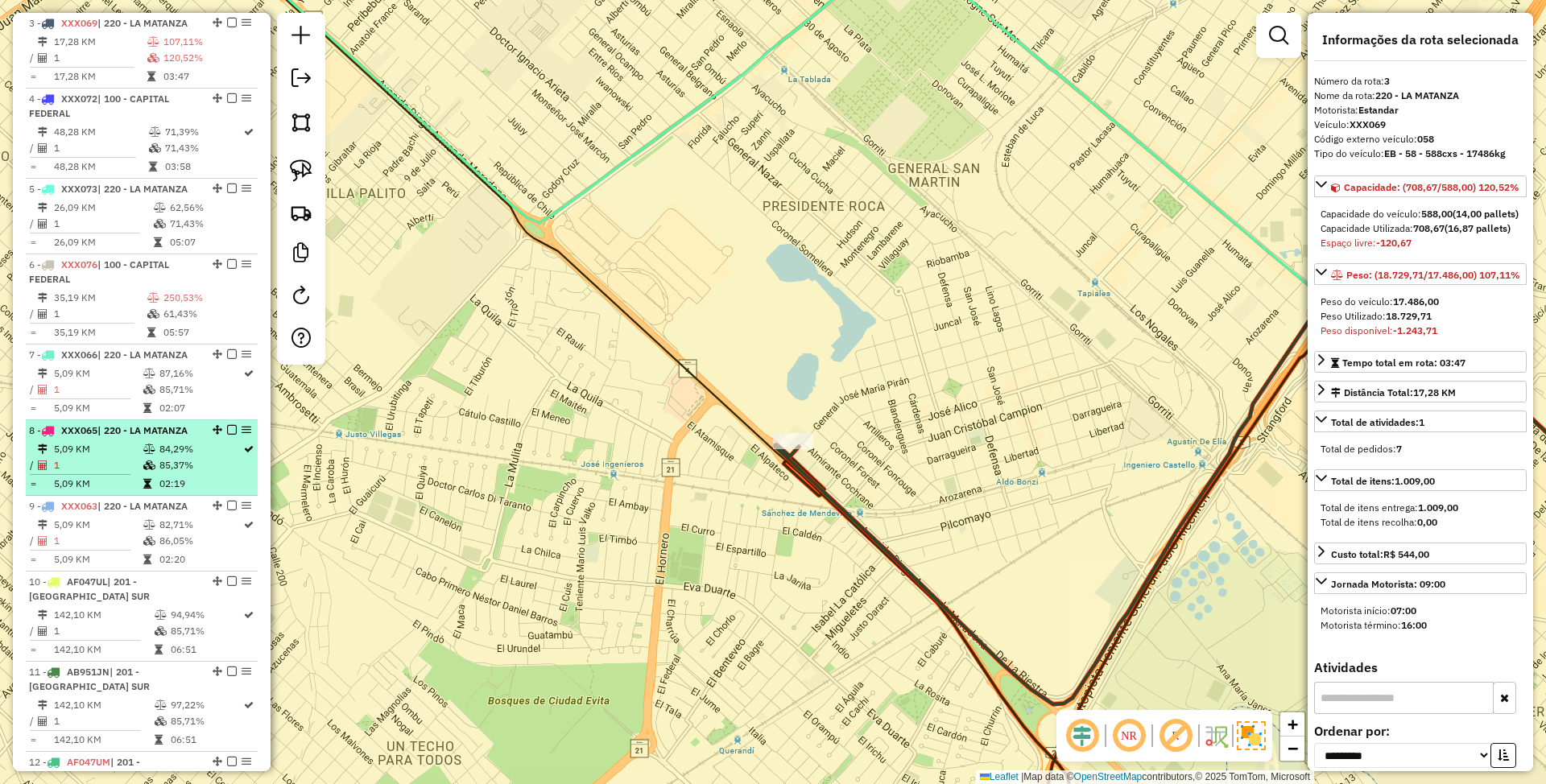
scroll to position [356, 0]
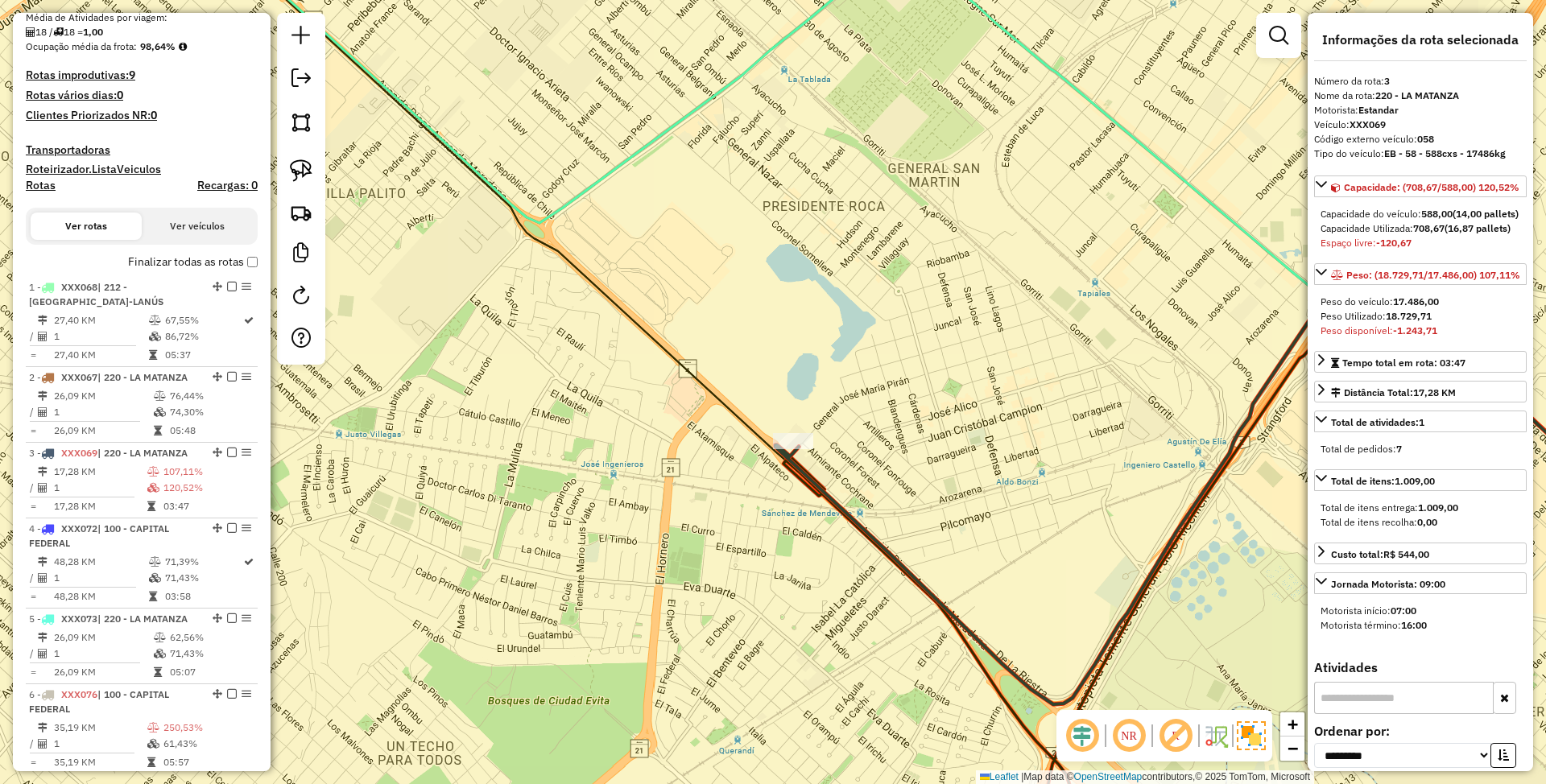
click at [35, 185] on h4 "Rotas" at bounding box center [41, 185] width 30 height 14
select select
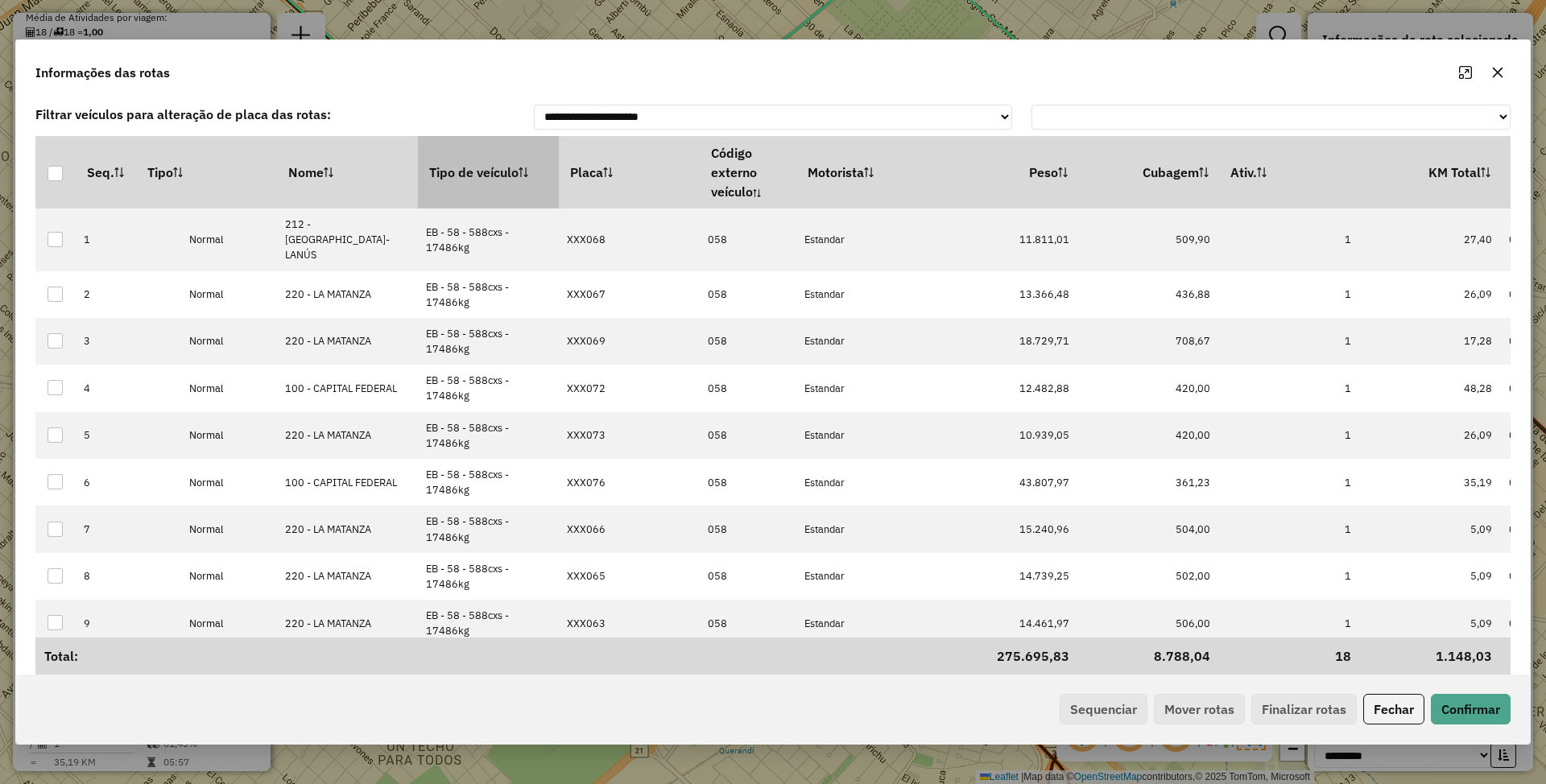
click at [460, 176] on th "Tipo de veículo" at bounding box center [487, 172] width 140 height 73
click at [1103, 710] on button "Sequenciar" at bounding box center [1103, 709] width 87 height 31
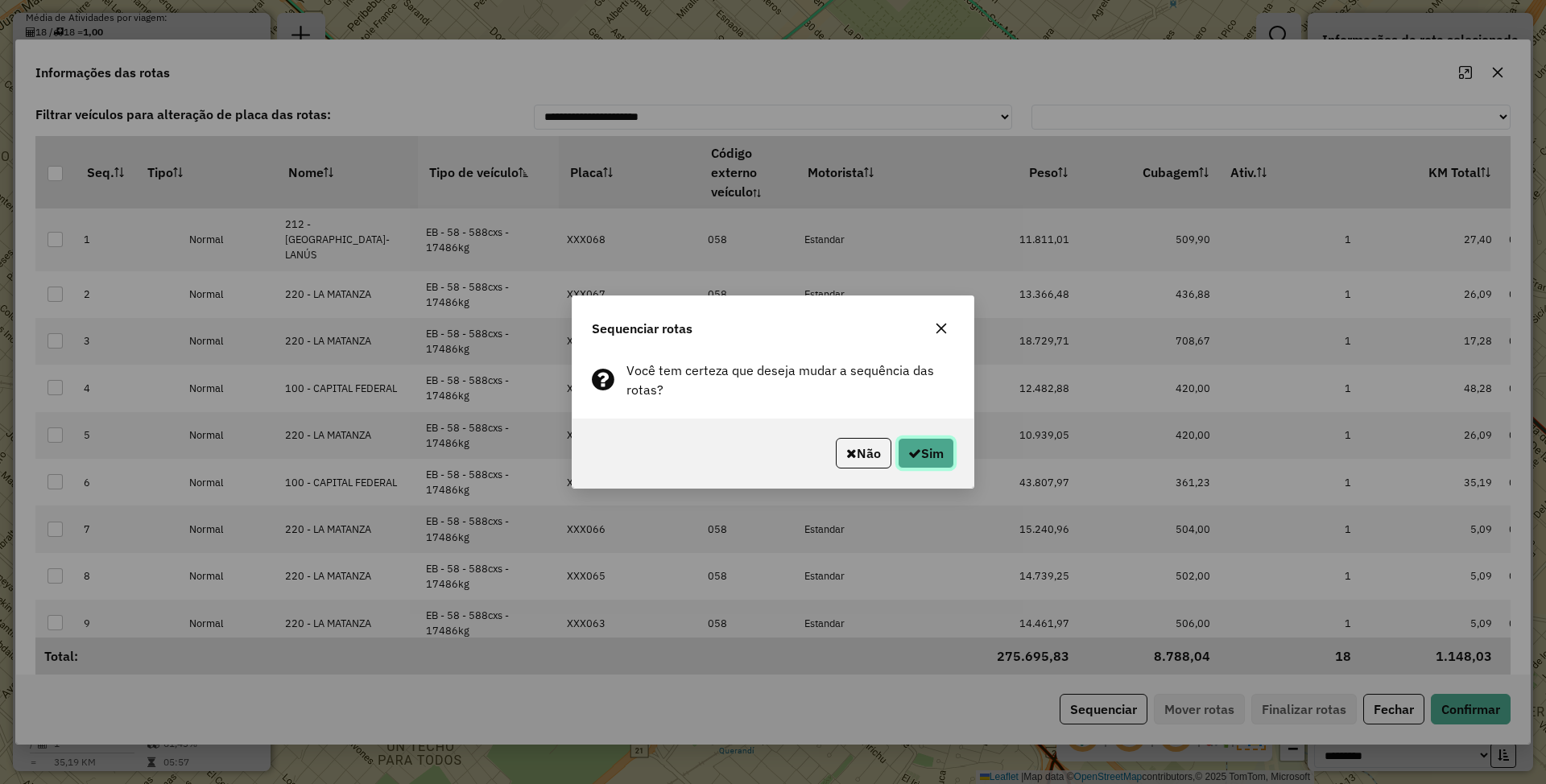
click at [931, 464] on button "Sim" at bounding box center [926, 453] width 57 height 31
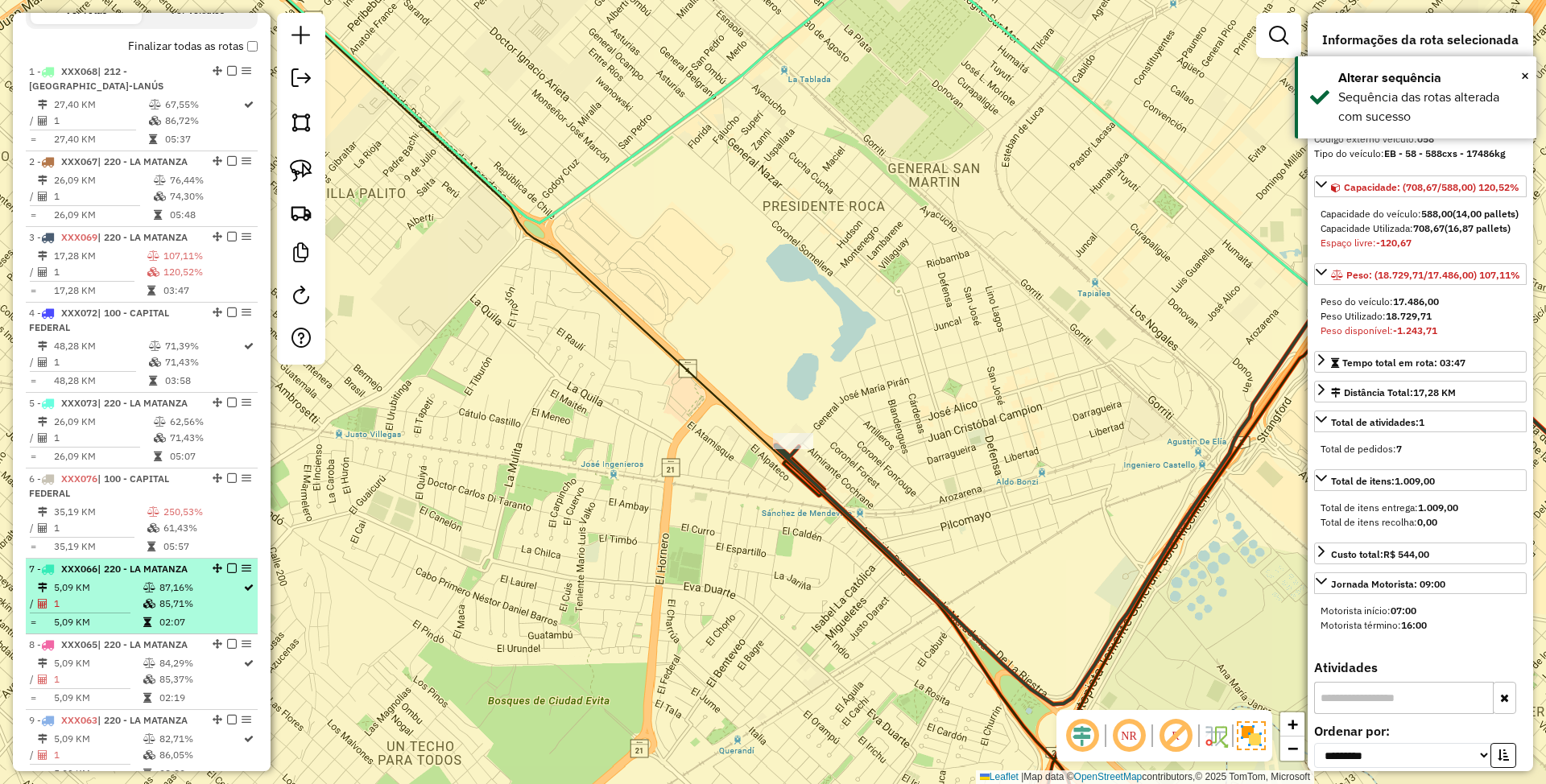
scroll to position [571, 0]
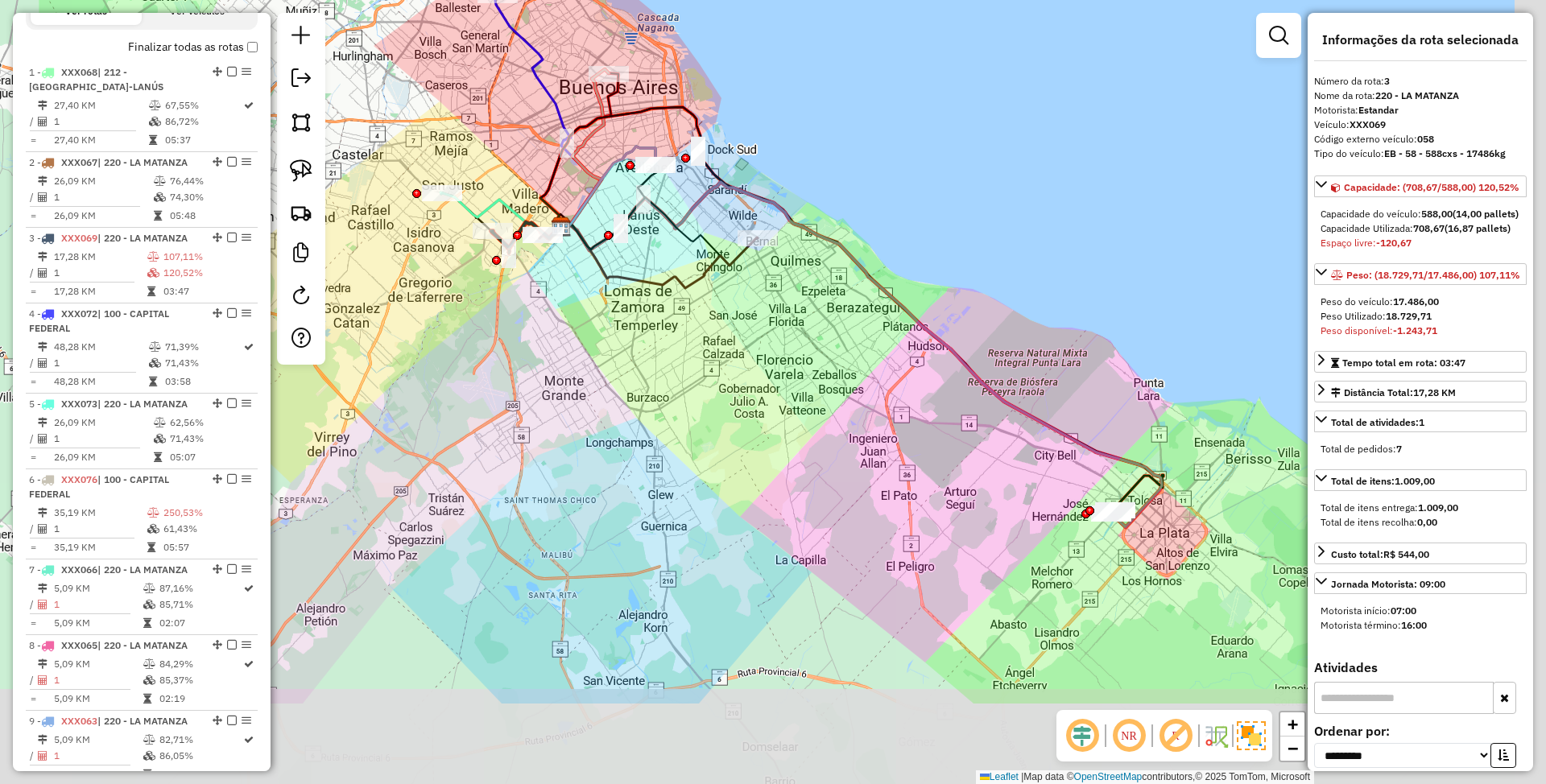
drag, startPoint x: 998, startPoint y: 535, endPoint x: 773, endPoint y: 375, distance: 276.1
click at [773, 375] on div "Janela de atendimento Grade de atendimento Capacidade Transportadoras Veículos …" at bounding box center [773, 392] width 1546 height 784
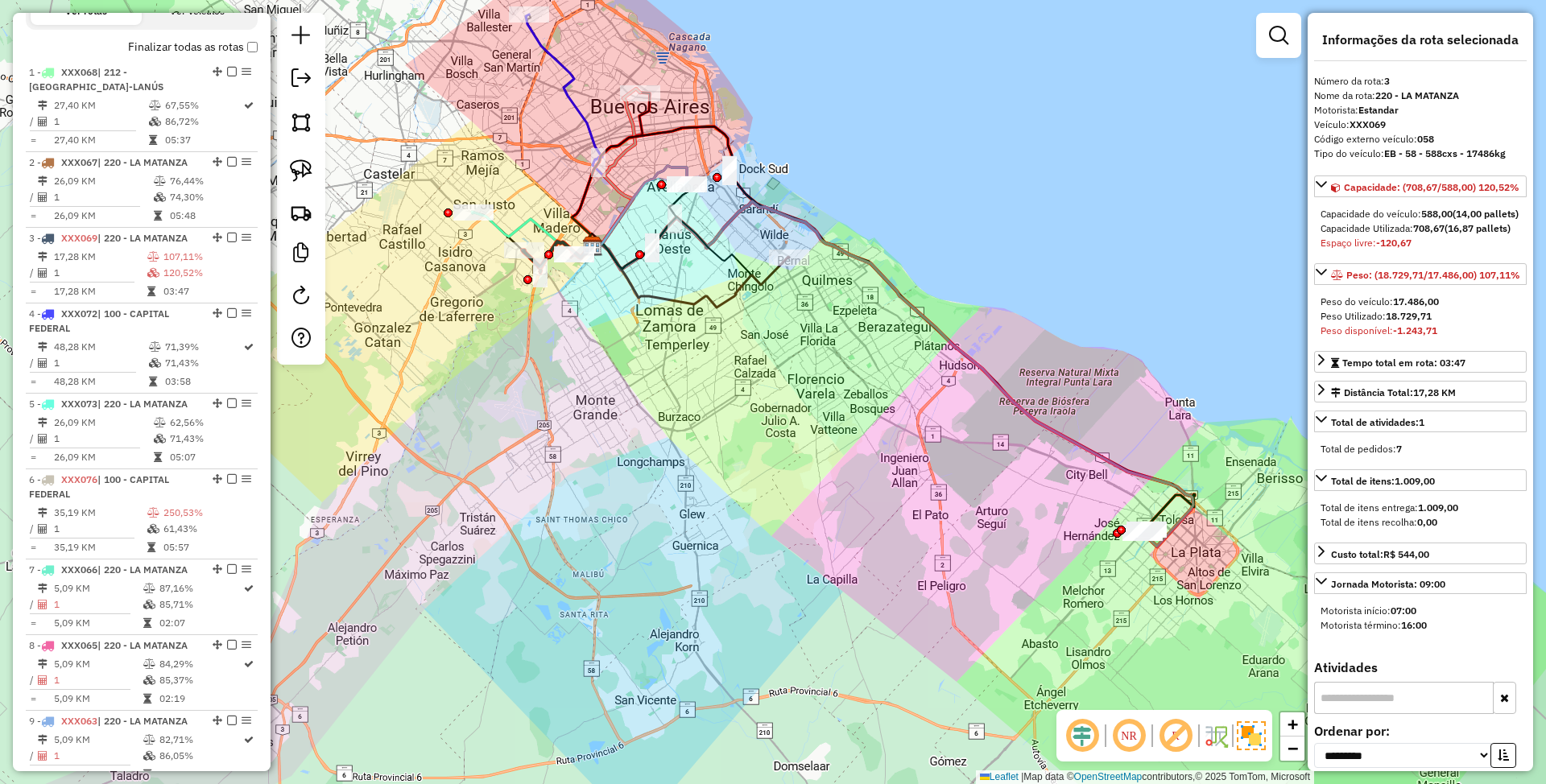
drag, startPoint x: 797, startPoint y: 390, endPoint x: 829, endPoint y: 409, distance: 37.2
click at [829, 409] on div "Janela de atendimento Grade de atendimento Capacidade Transportadoras Veículos …" at bounding box center [773, 392] width 1546 height 784
click at [1276, 37] on em at bounding box center [1278, 35] width 20 height 20
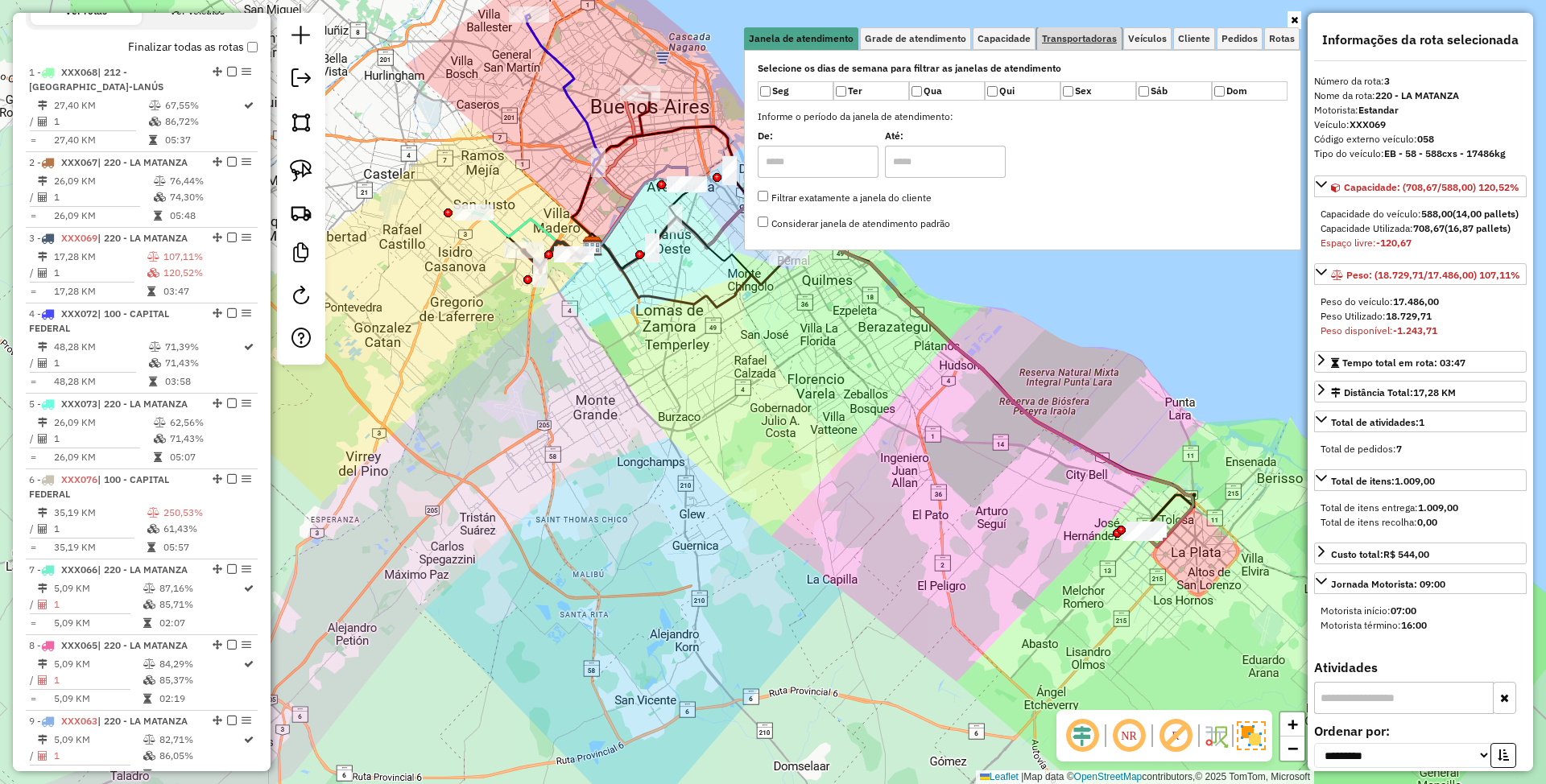
click at [1100, 42] on span "Transportadoras" at bounding box center [1079, 38] width 75 height 9
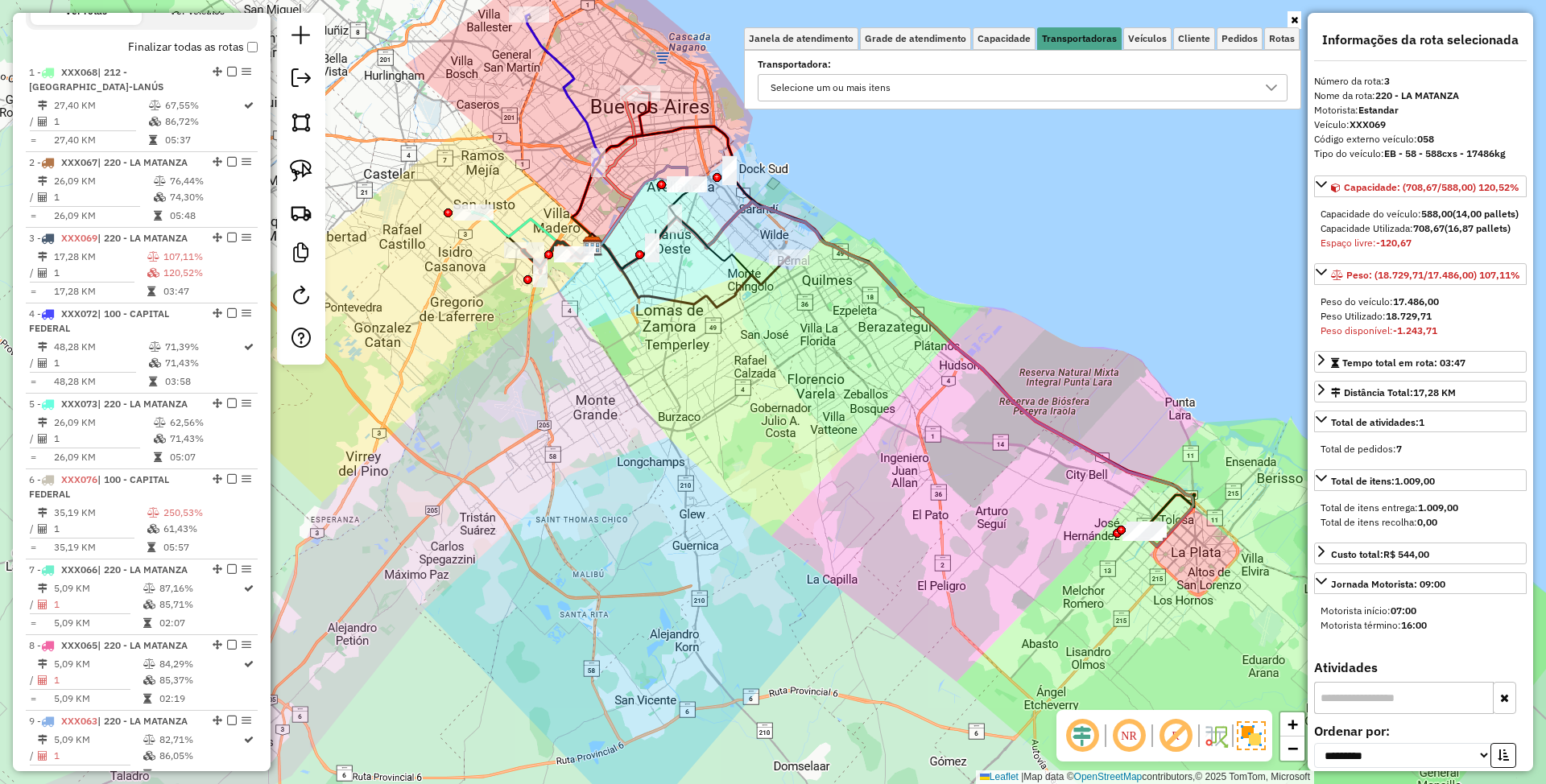
click at [934, 88] on div "Selecione um ou mais itens" at bounding box center [1010, 88] width 491 height 26
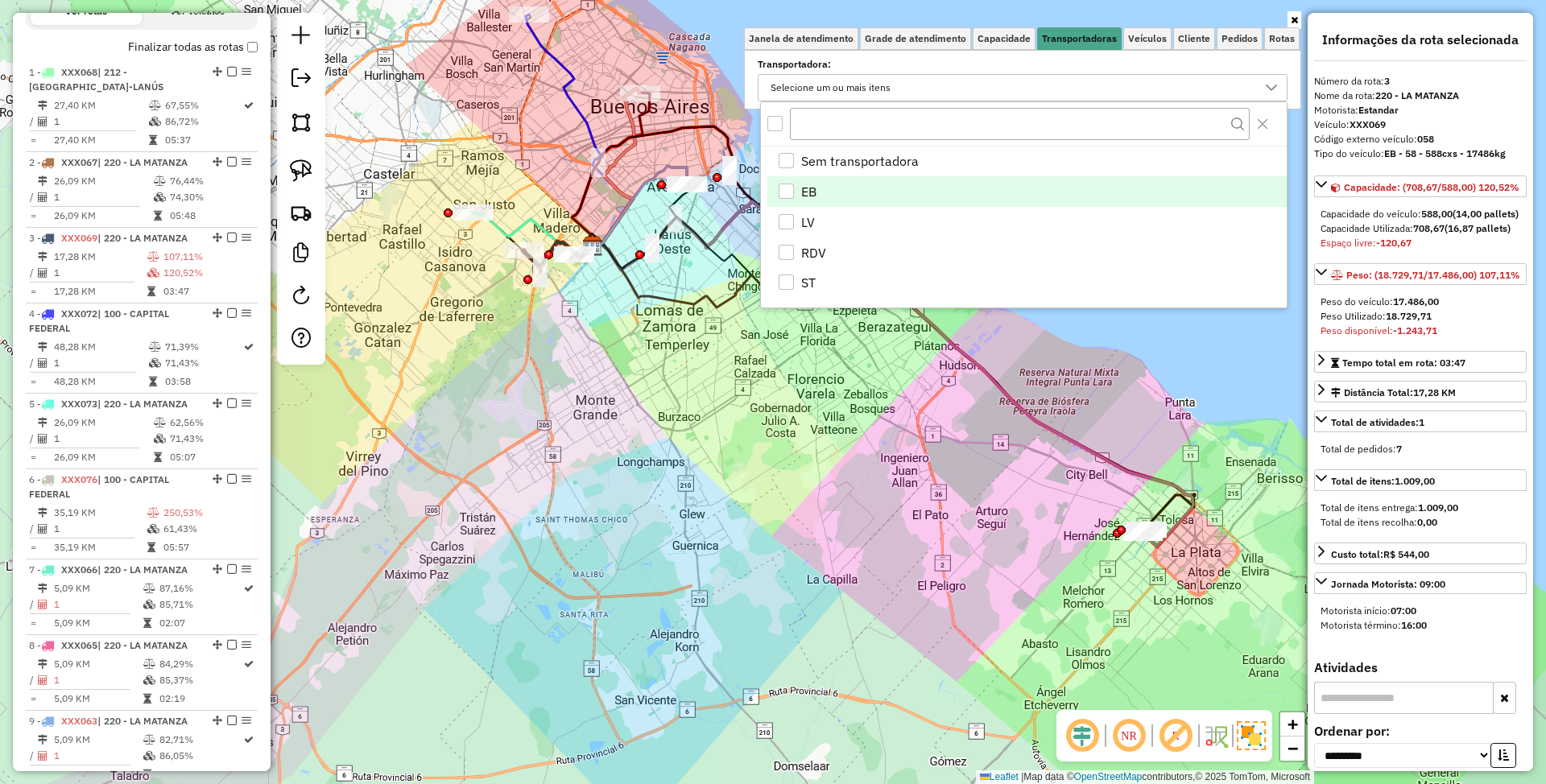
click at [788, 191] on div "EB" at bounding box center [786, 191] width 15 height 15
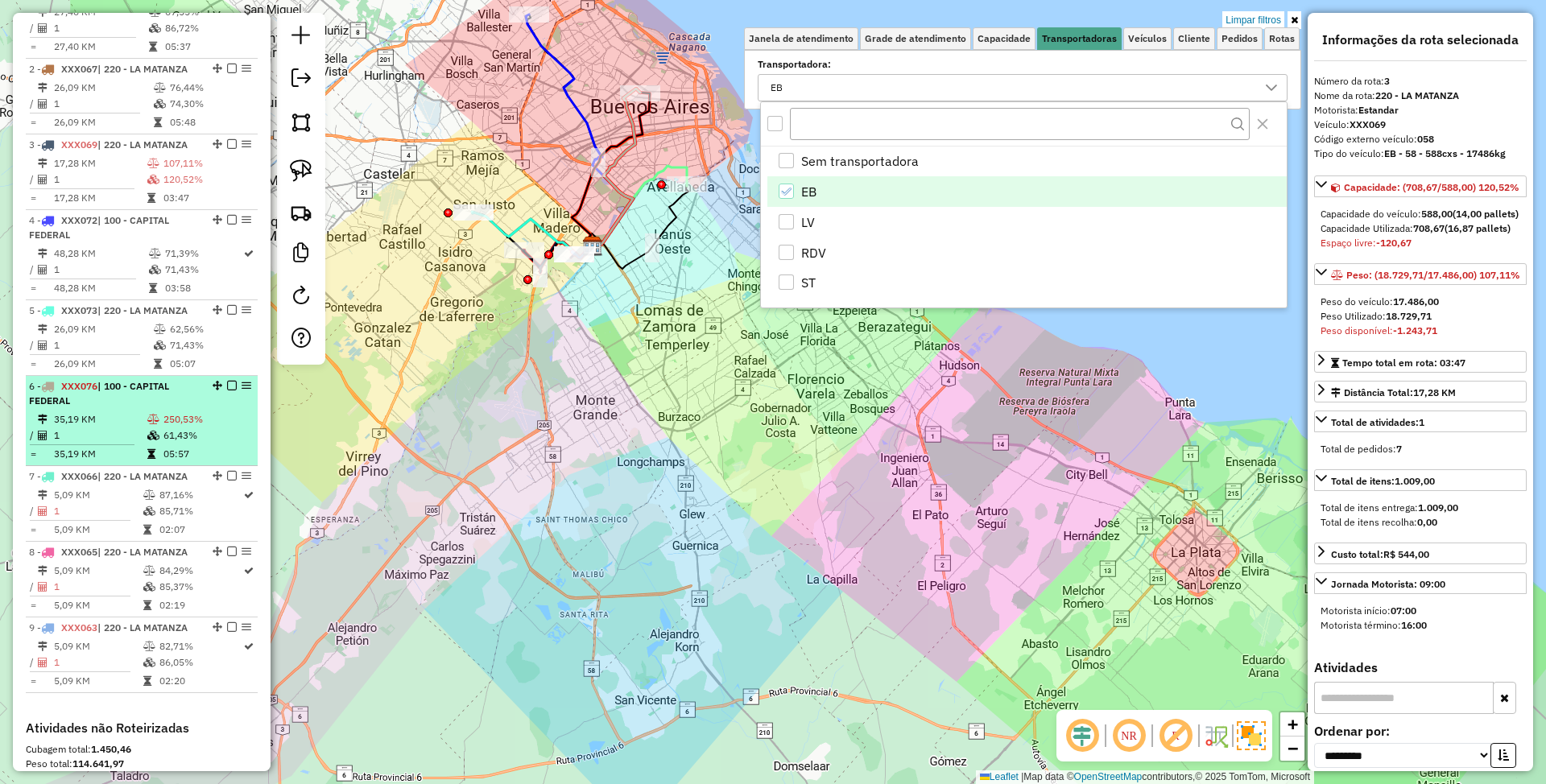
scroll to position [626, 0]
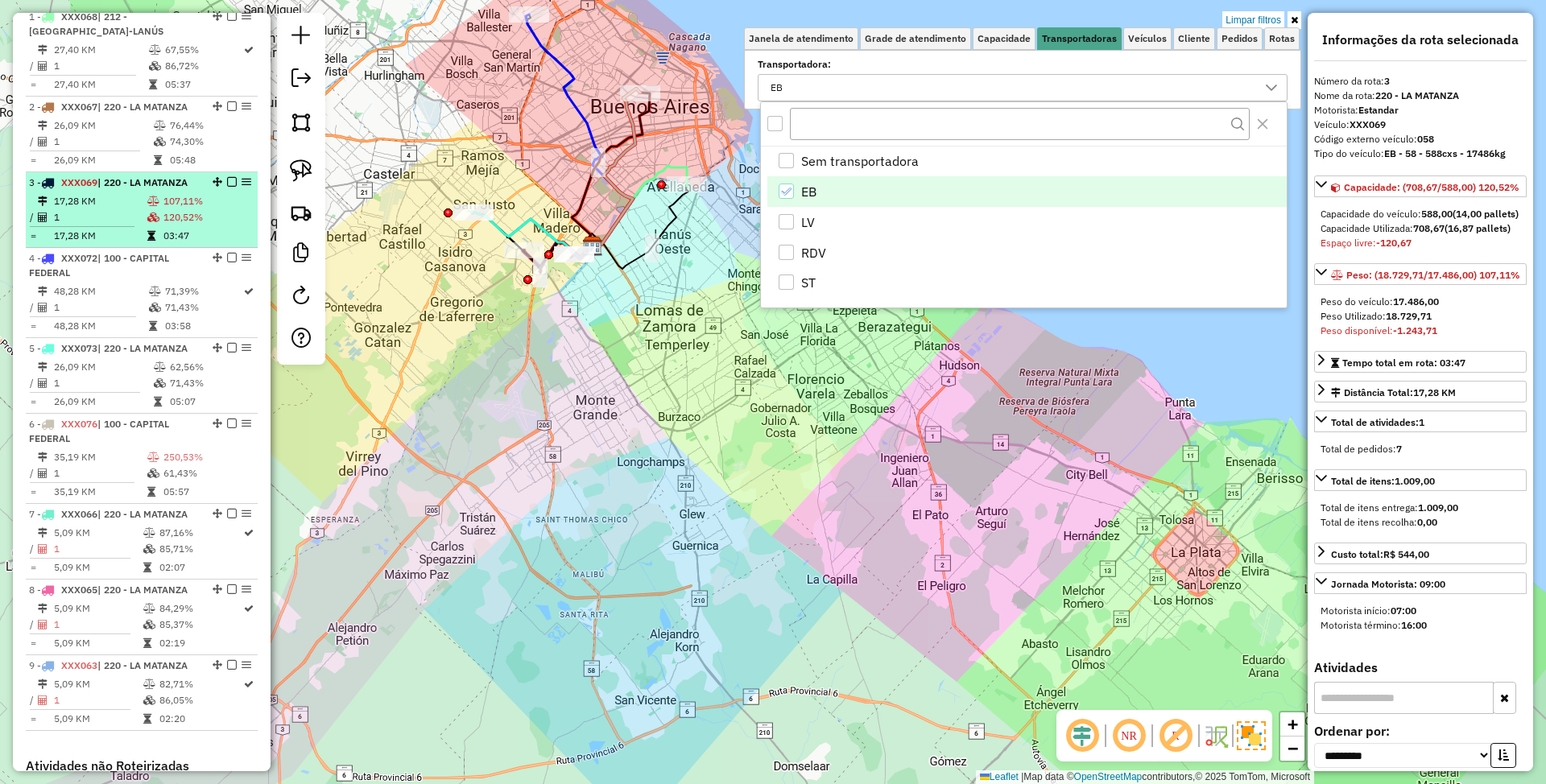
click at [129, 206] on td "17,28 KM" at bounding box center [100, 201] width 93 height 16
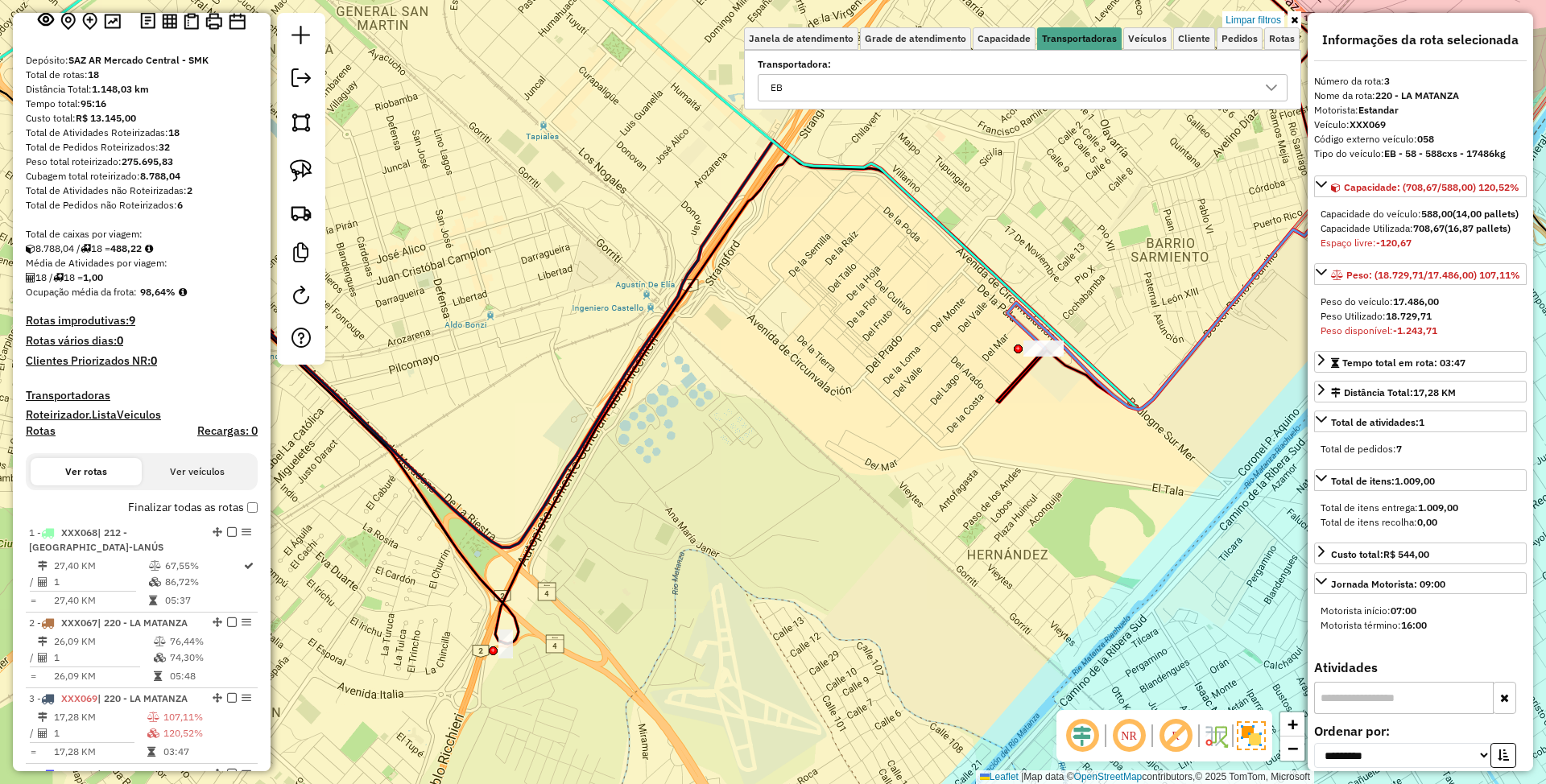
scroll to position [90, 0]
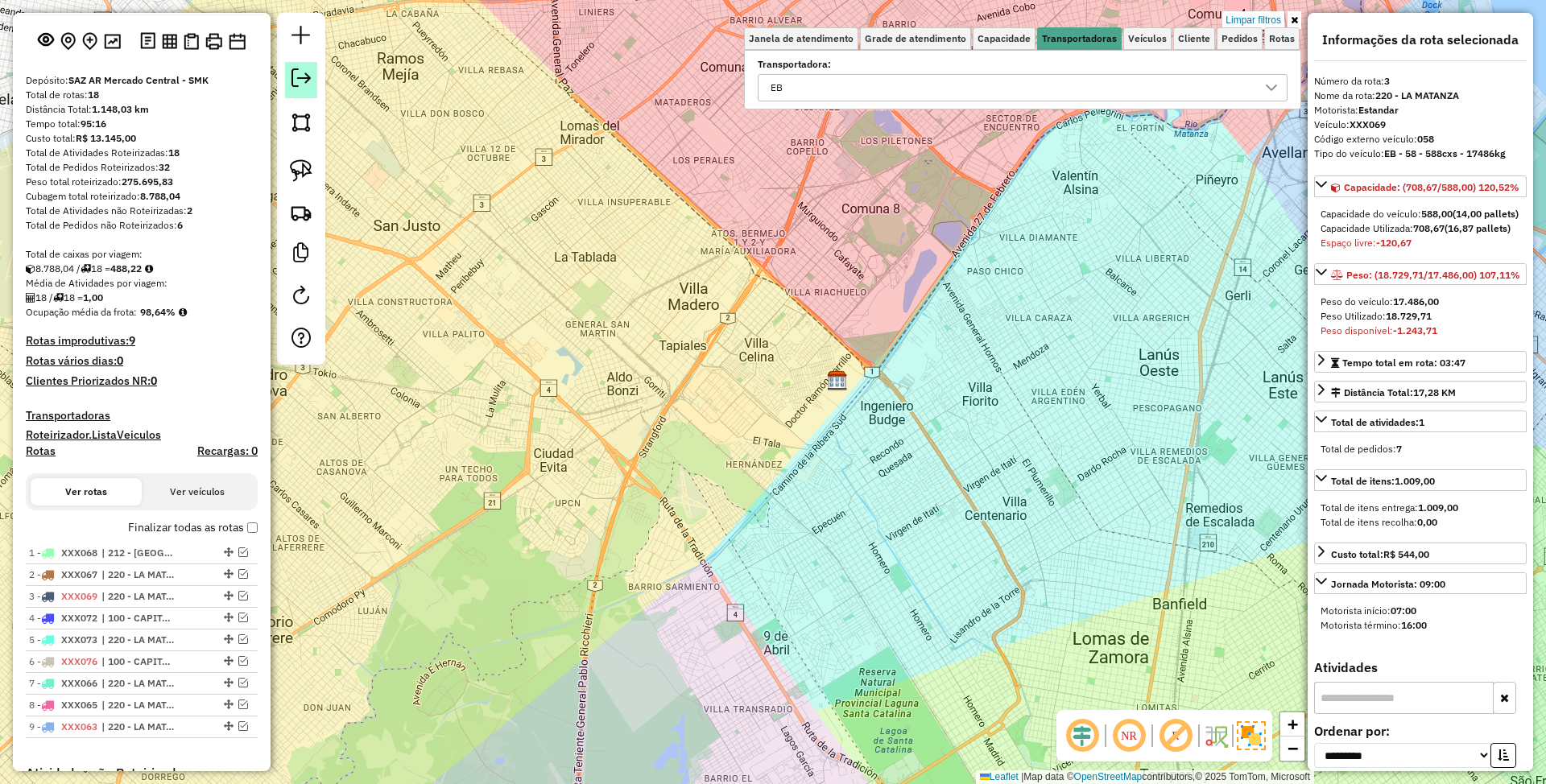
click at [298, 73] on em at bounding box center [300, 78] width 20 height 20
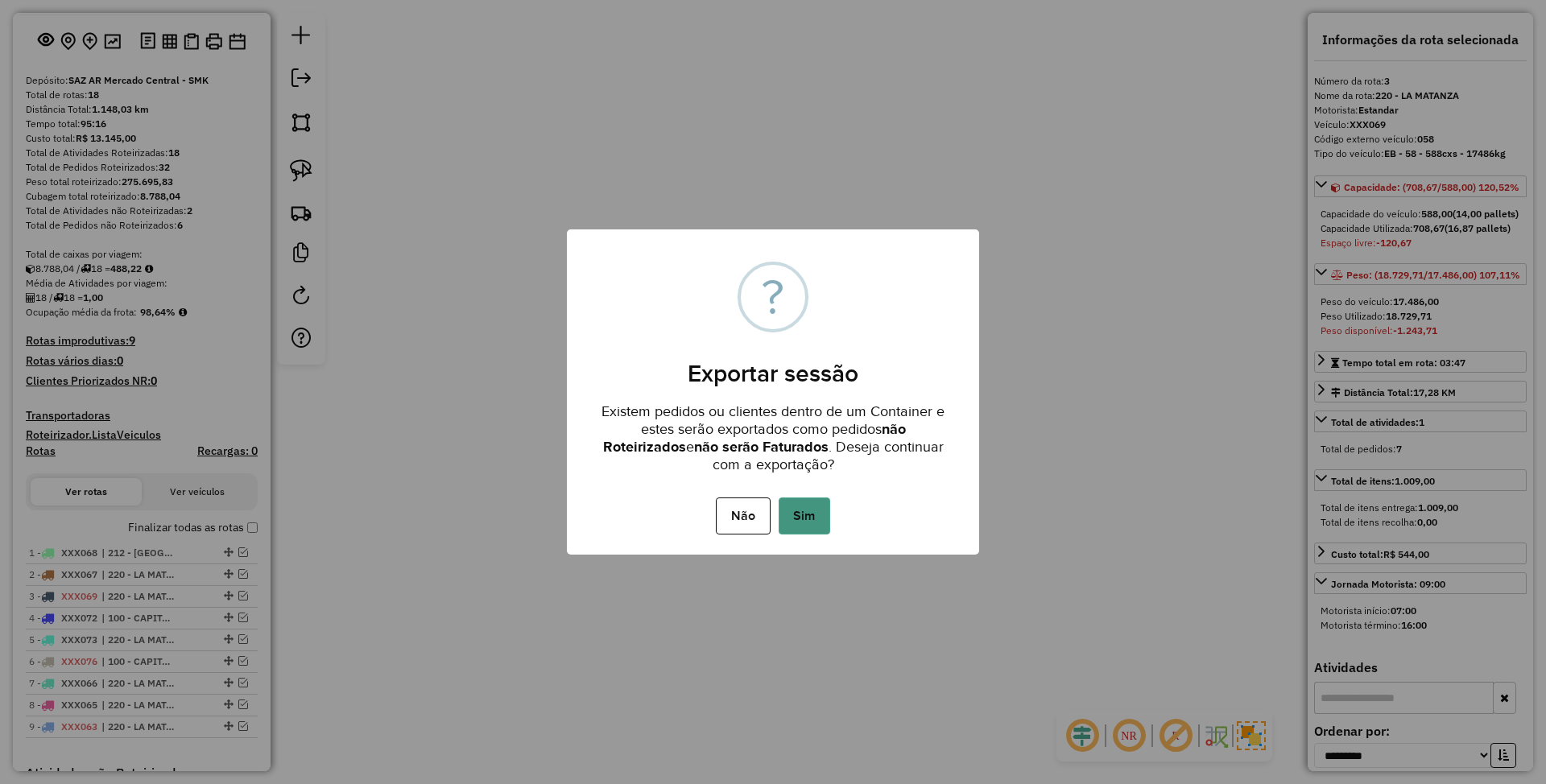
click at [813, 512] on button "Sim" at bounding box center [804, 516] width 51 height 37
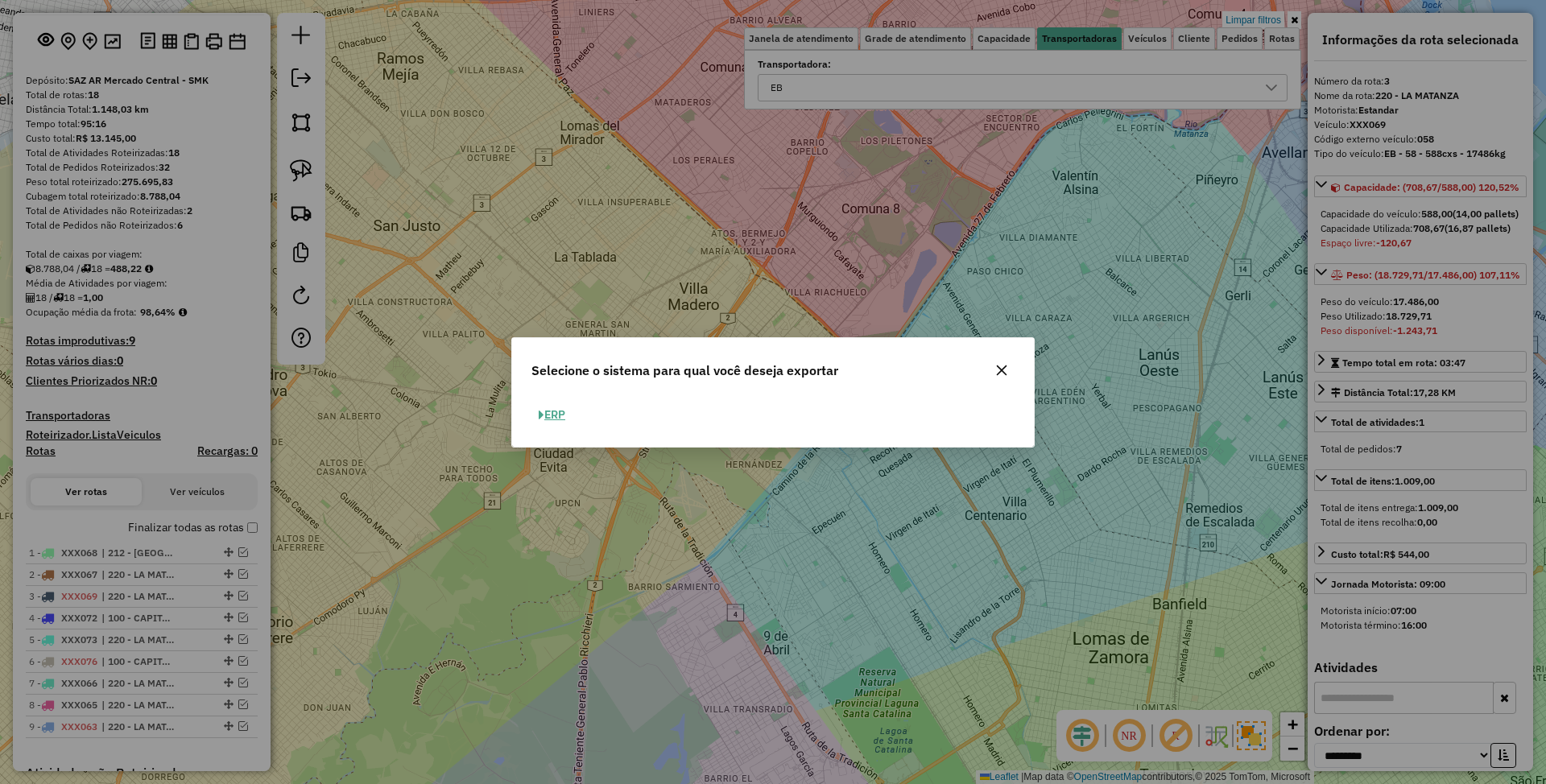
click at [566, 413] on button "ERP" at bounding box center [552, 415] width 41 height 25
select select "**"
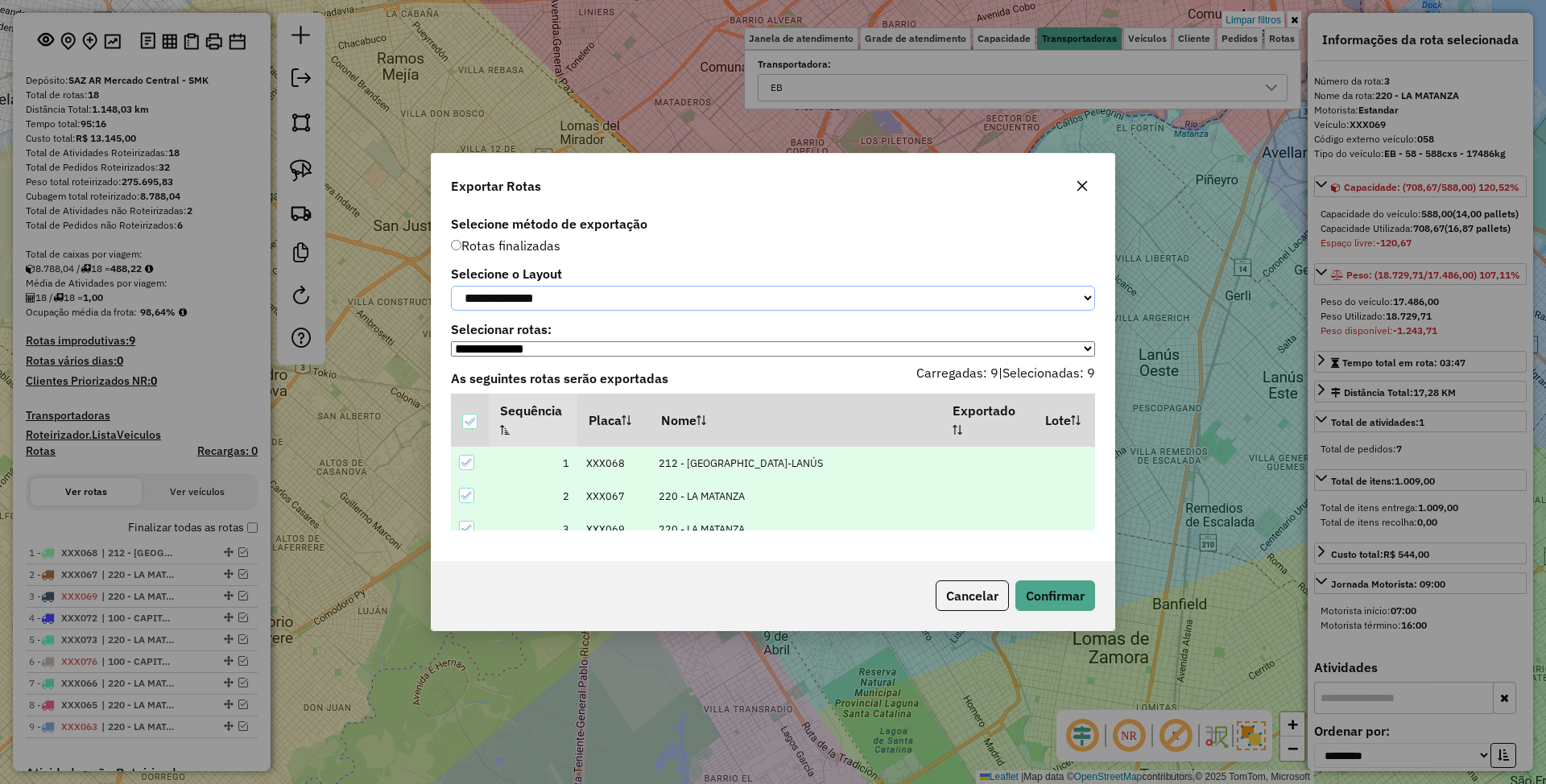
click at [619, 302] on select "**********" at bounding box center [773, 298] width 645 height 25
select select "*********"
click at [451, 286] on select "**********" at bounding box center [773, 298] width 645 height 25
click at [1050, 597] on button "Confirmar" at bounding box center [1056, 595] width 80 height 31
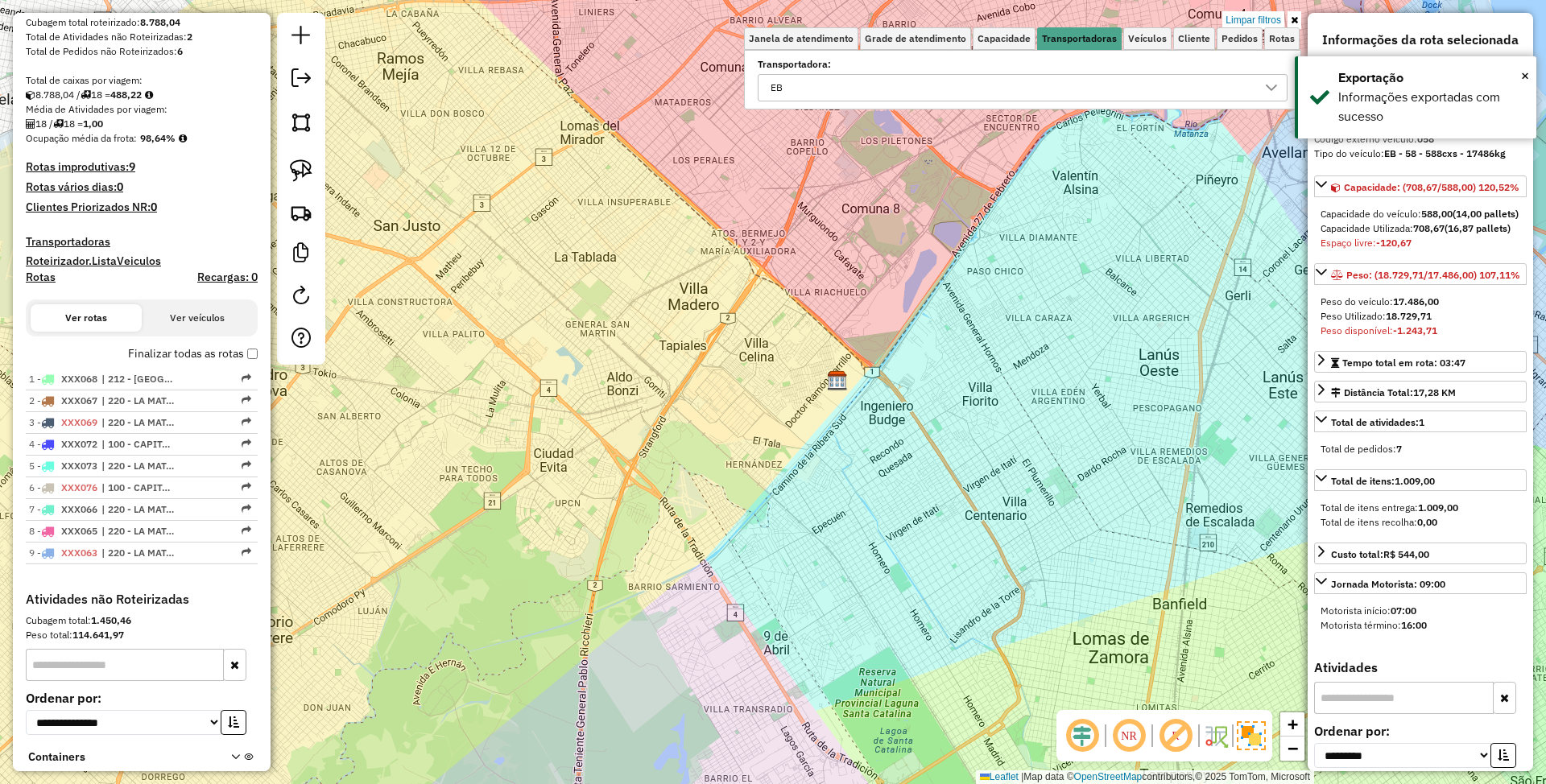
scroll to position [419, 0]
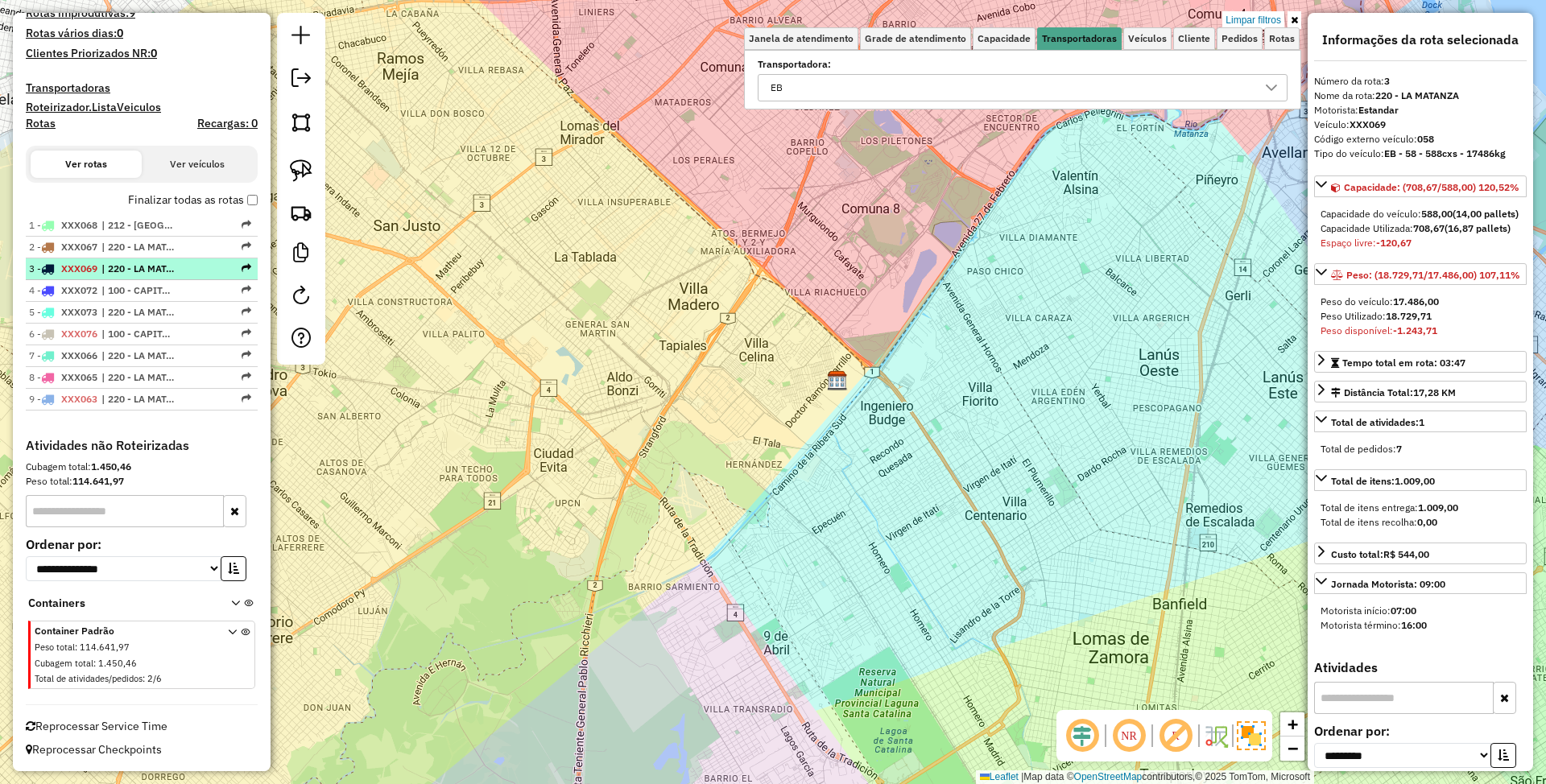
click at [108, 271] on span "| 220 - LA MATANZA" at bounding box center [139, 269] width 74 height 15
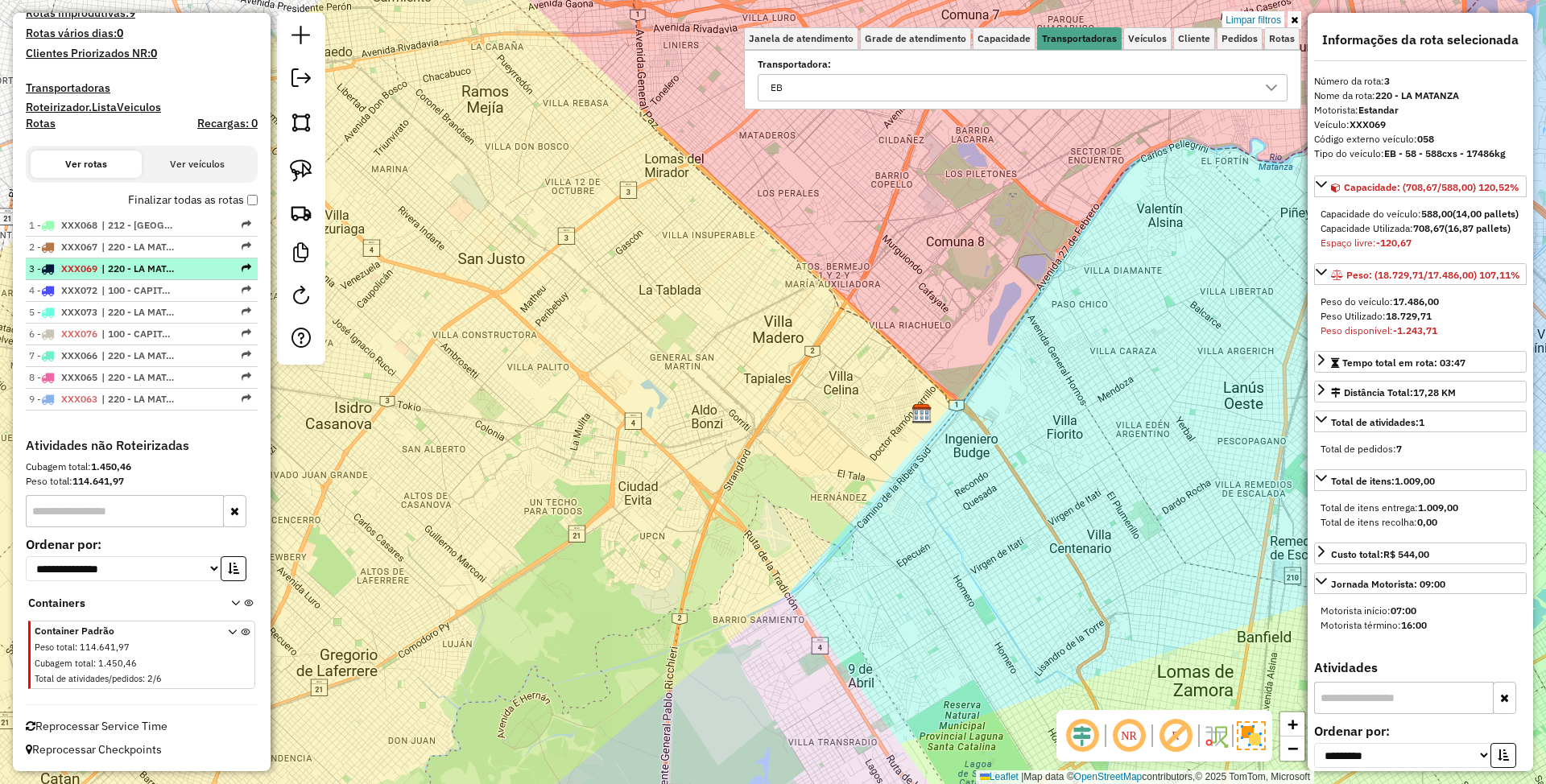
click at [97, 267] on span "XXX069" at bounding box center [79, 268] width 36 height 12
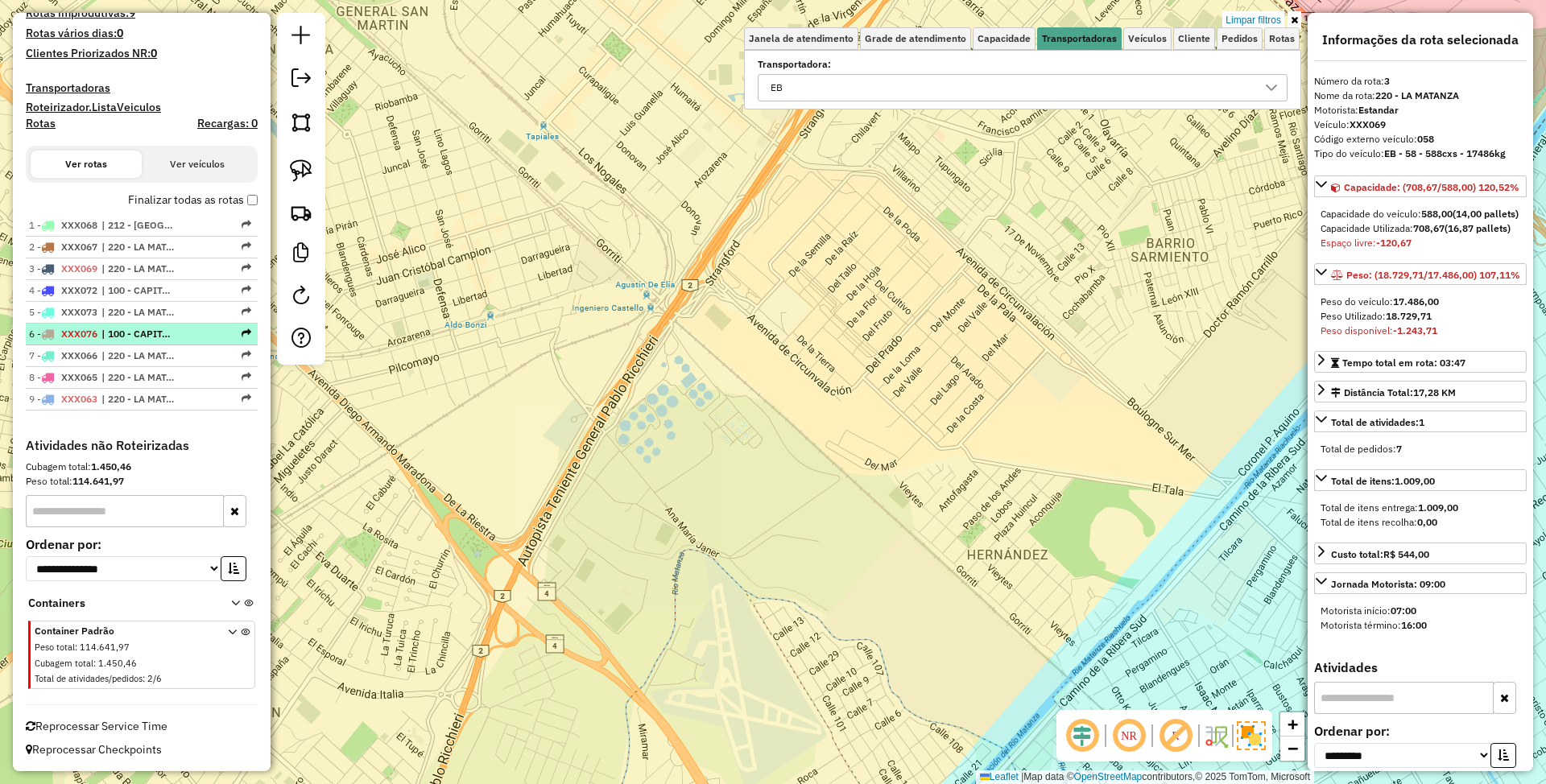
click at [117, 333] on span "| 100 - CAPITAL FEDERAL" at bounding box center [139, 334] width 74 height 15
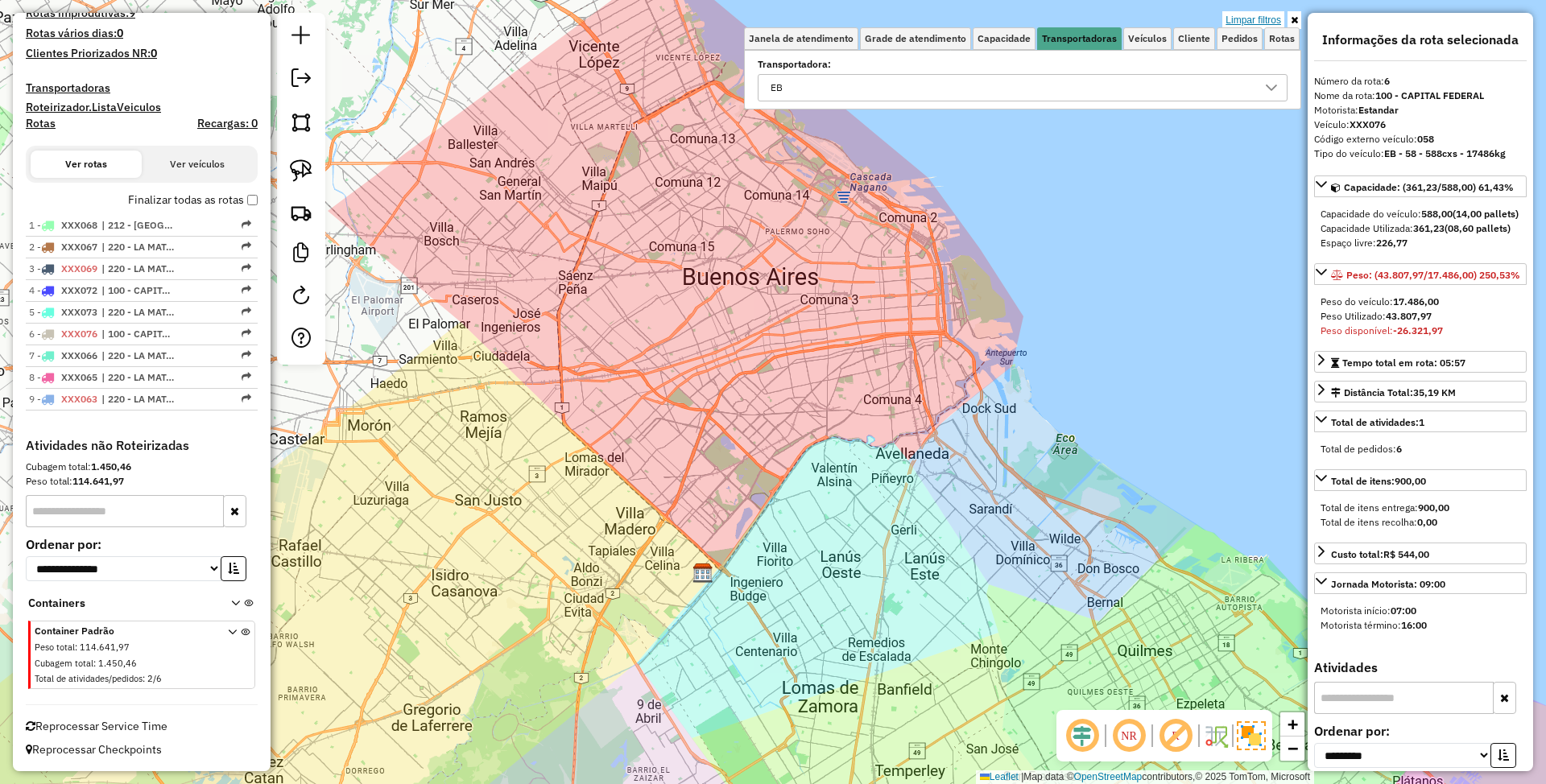
click at [1263, 21] on link "Limpar filtros" at bounding box center [1253, 20] width 62 height 18
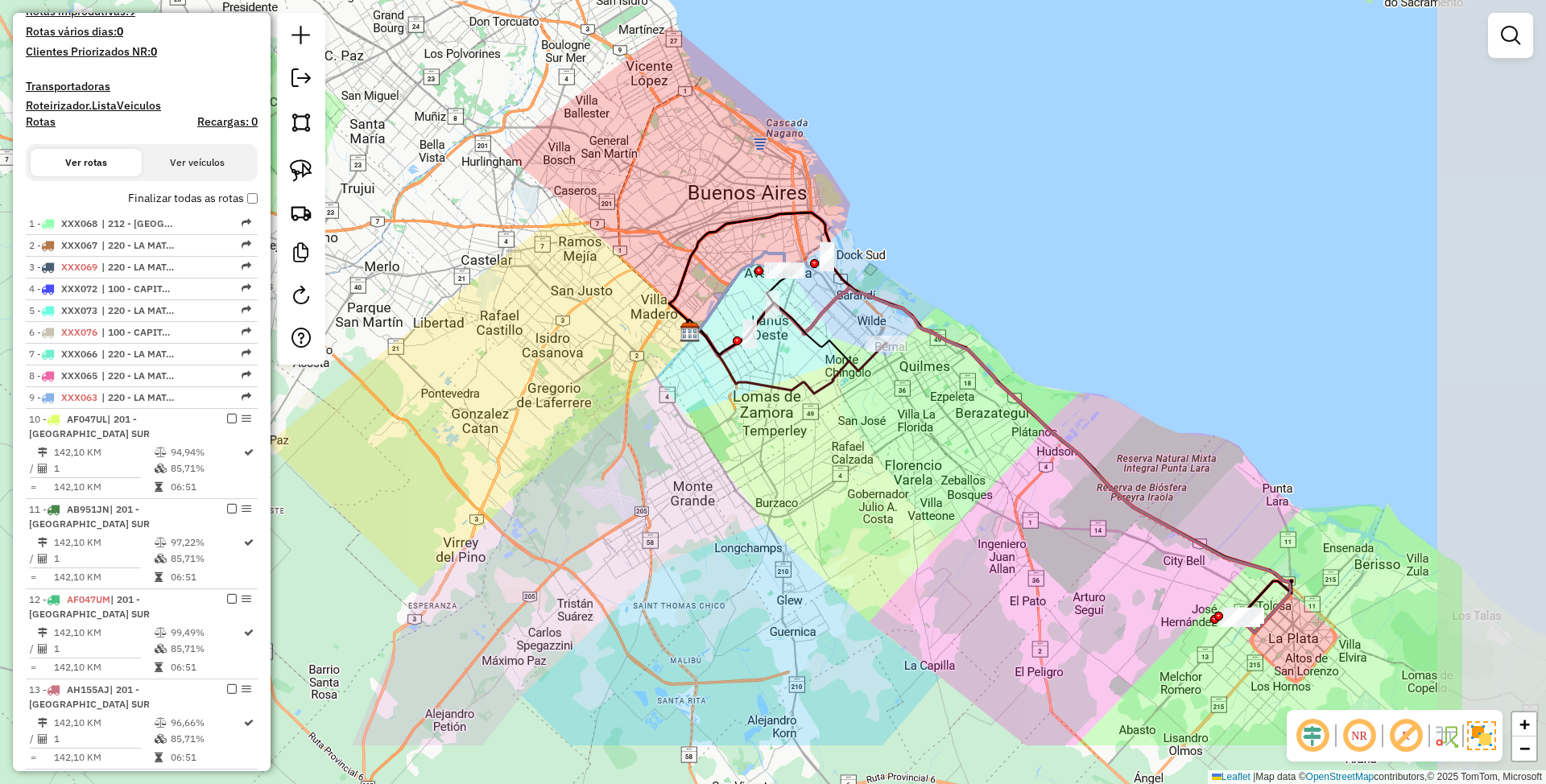
drag, startPoint x: 1173, startPoint y: 608, endPoint x: 889, endPoint y: 465, distance: 318.0
click at [889, 465] on div "Janela de atendimento Grade de atendimento Capacidade Transportadoras Veículos …" at bounding box center [773, 392] width 1546 height 784
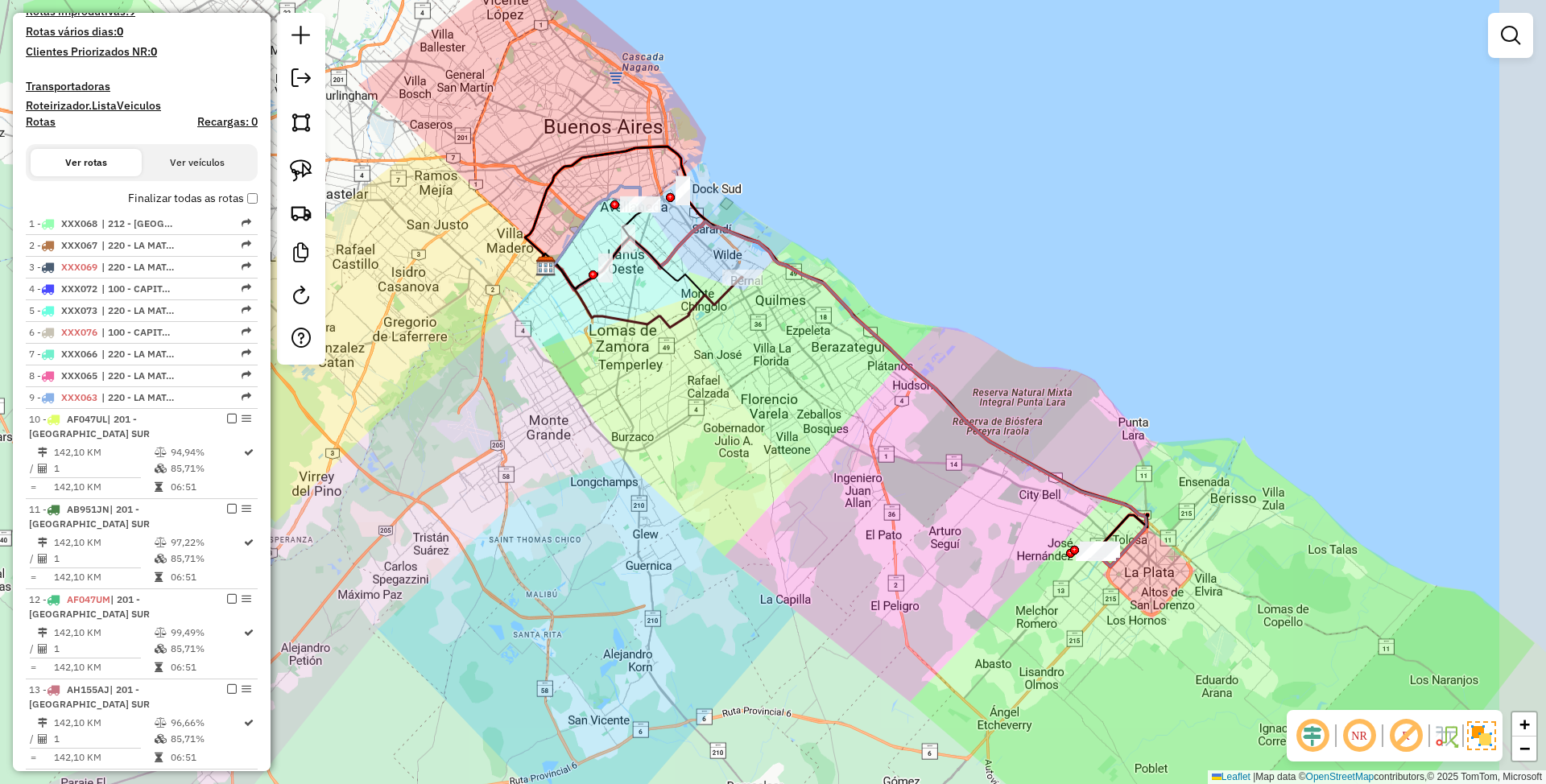
drag, startPoint x: 995, startPoint y: 536, endPoint x: 896, endPoint y: 495, distance: 107.2
click at [896, 495] on div "Janela de atendimento Grade de atendimento Capacidade Transportadoras Veículos …" at bounding box center [773, 392] width 1546 height 784
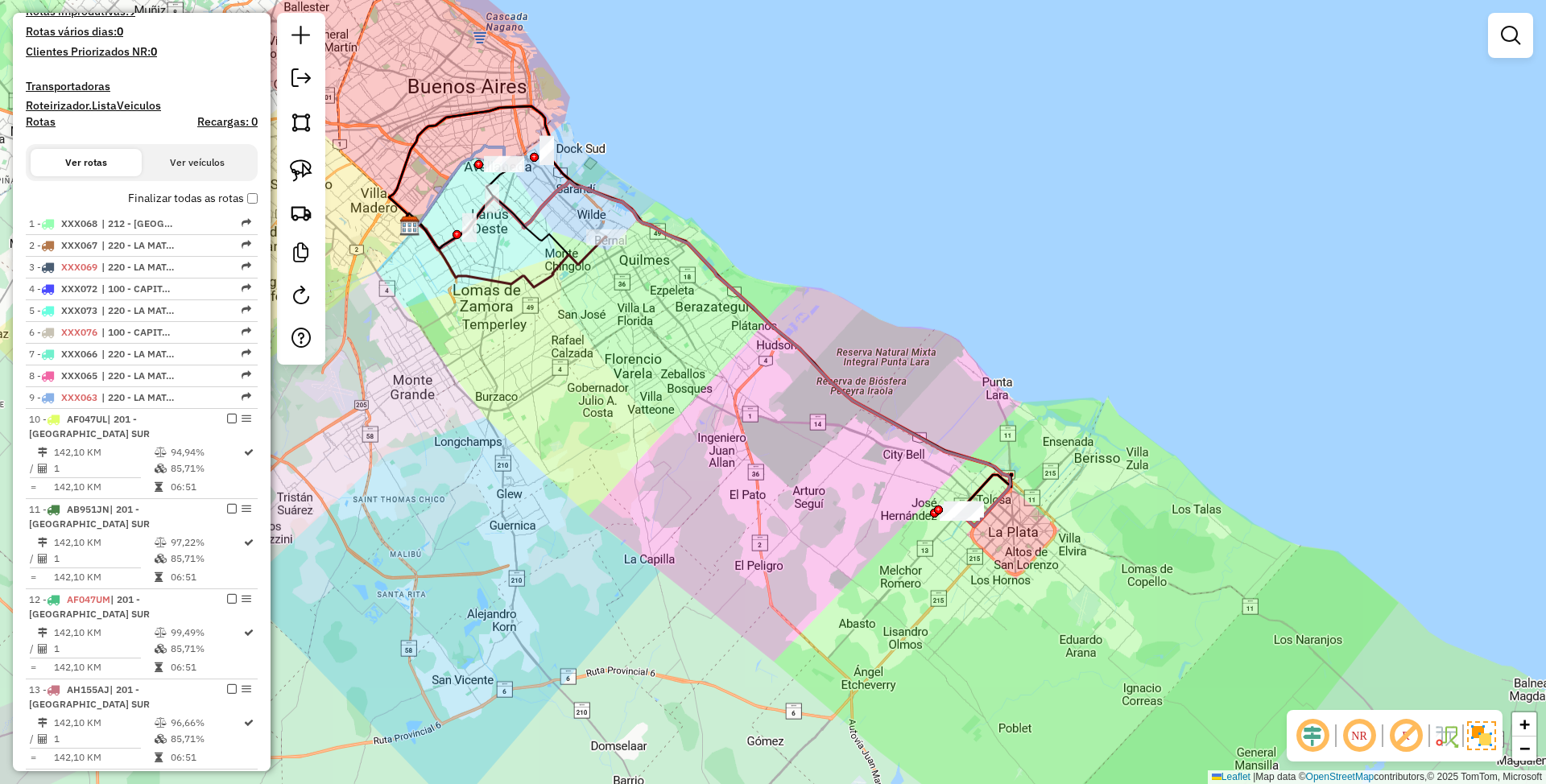
drag, startPoint x: 986, startPoint y: 577, endPoint x: 850, endPoint y: 536, distance: 142.0
click at [850, 536] on div "Janela de atendimento Grade de atendimento Capacidade Transportadoras Veículos …" at bounding box center [773, 392] width 1546 height 784
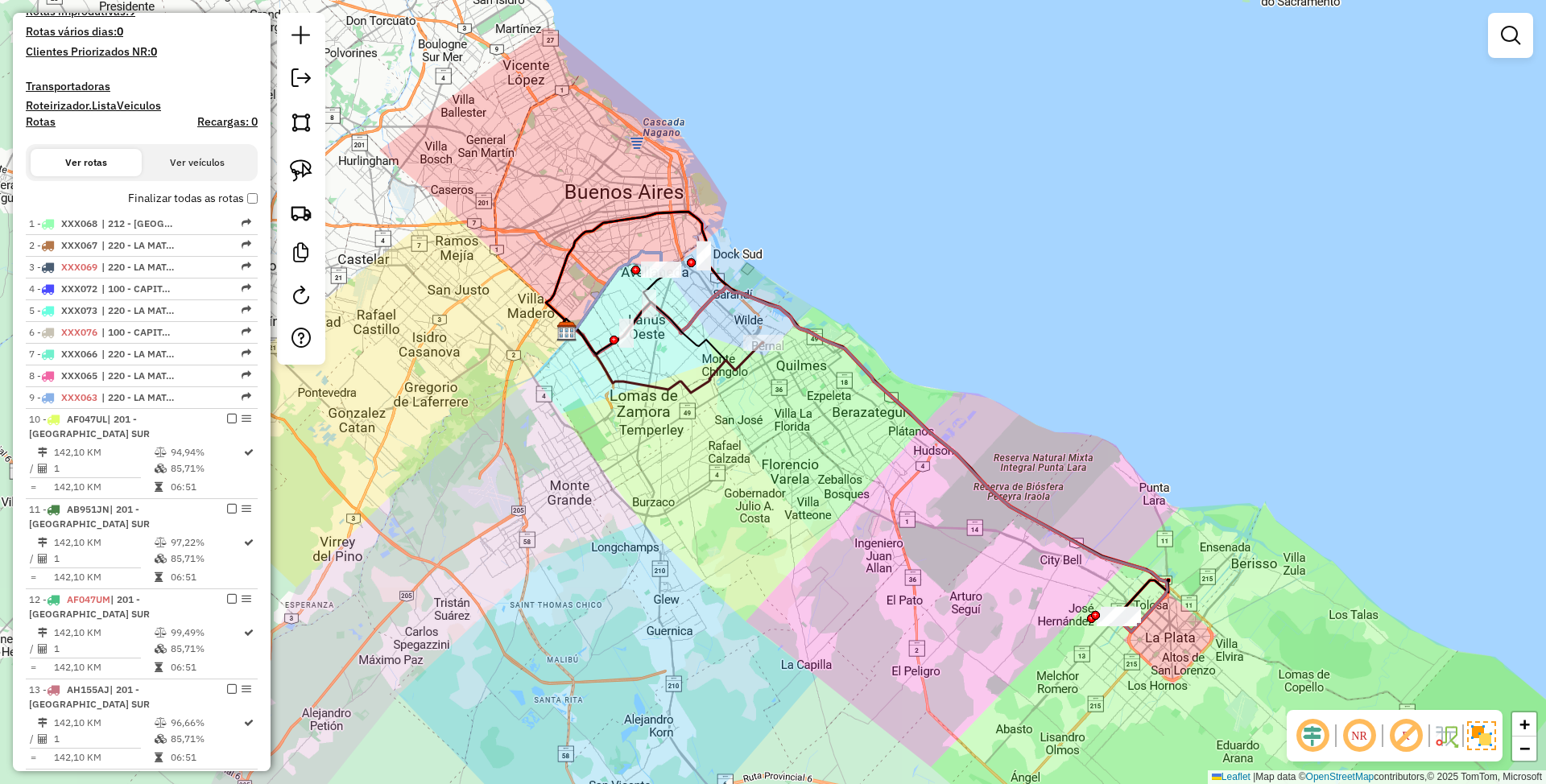
drag, startPoint x: 739, startPoint y: 458, endPoint x: 890, endPoint y: 566, distance: 185.6
click at [890, 566] on div "Janela de atendimento Grade de atendimento Capacidade Transportadoras Veículos …" at bounding box center [773, 392] width 1546 height 784
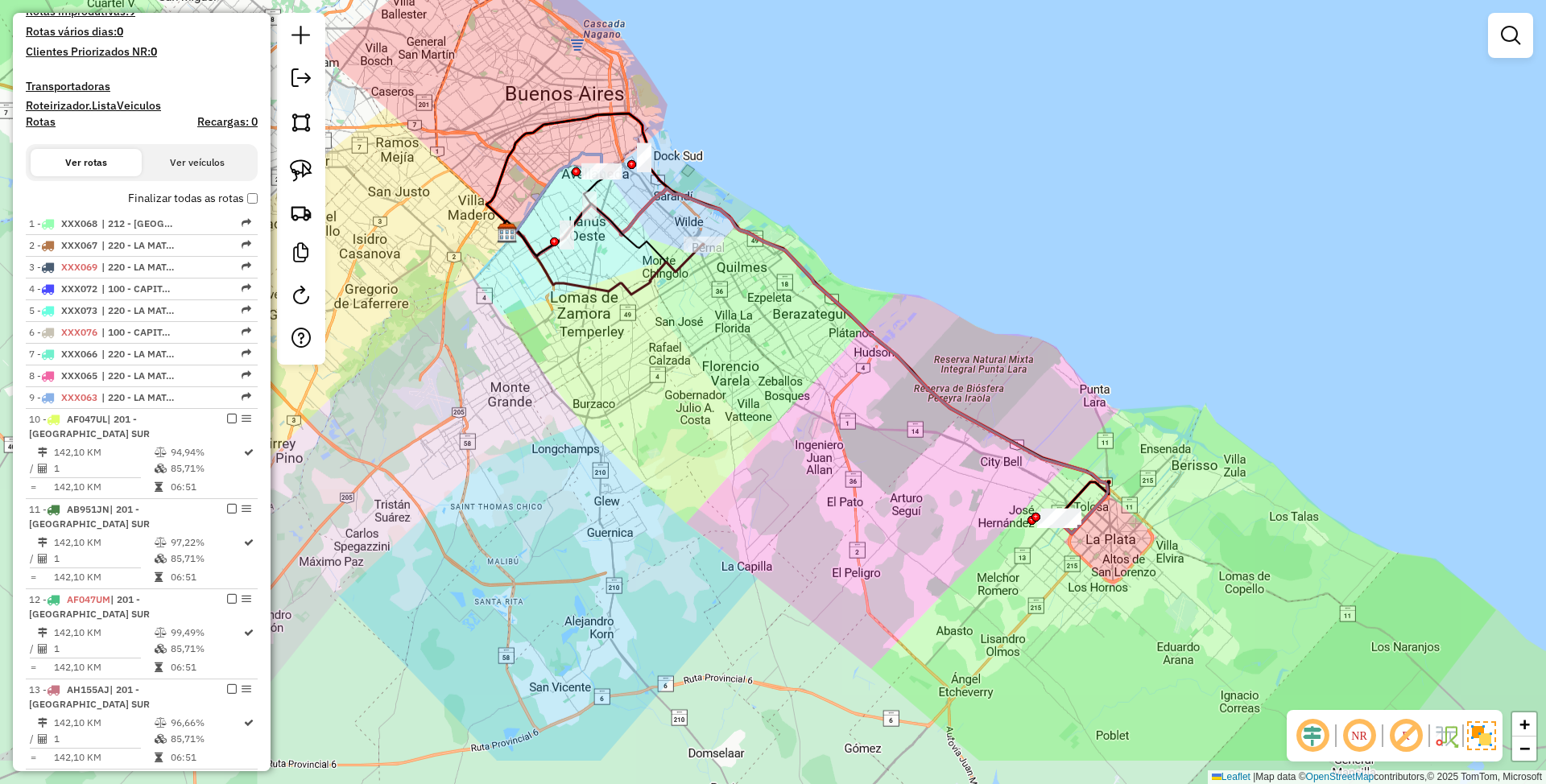
drag, startPoint x: 1156, startPoint y: 471, endPoint x: 1034, endPoint y: 232, distance: 268.3
click at [1034, 232] on div "Janela de atendimento Grade de atendimento Capacidade Transportadoras Veículos …" at bounding box center [773, 392] width 1546 height 784
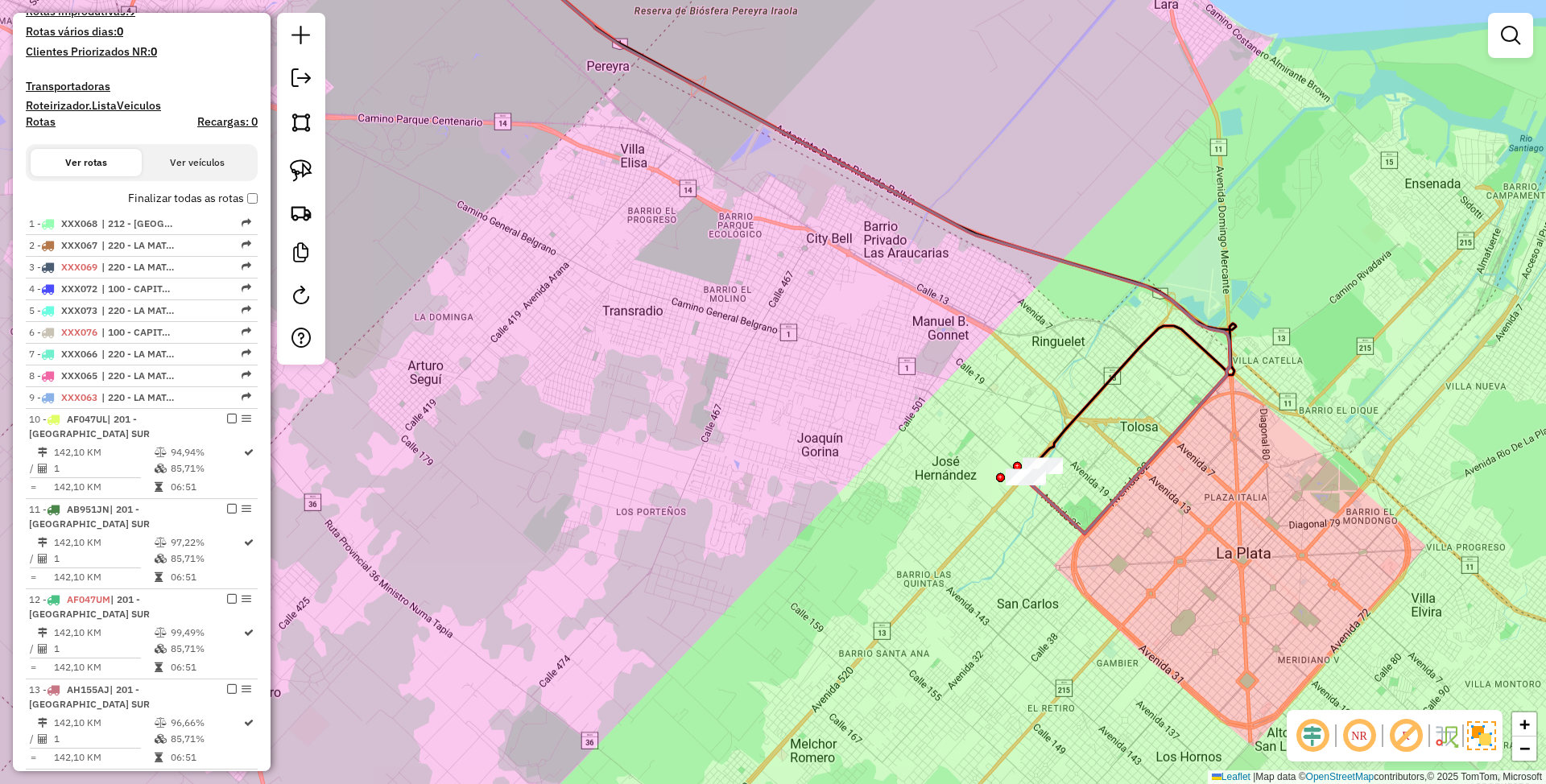
click at [1054, 502] on icon at bounding box center [855, 228] width 752 height 612
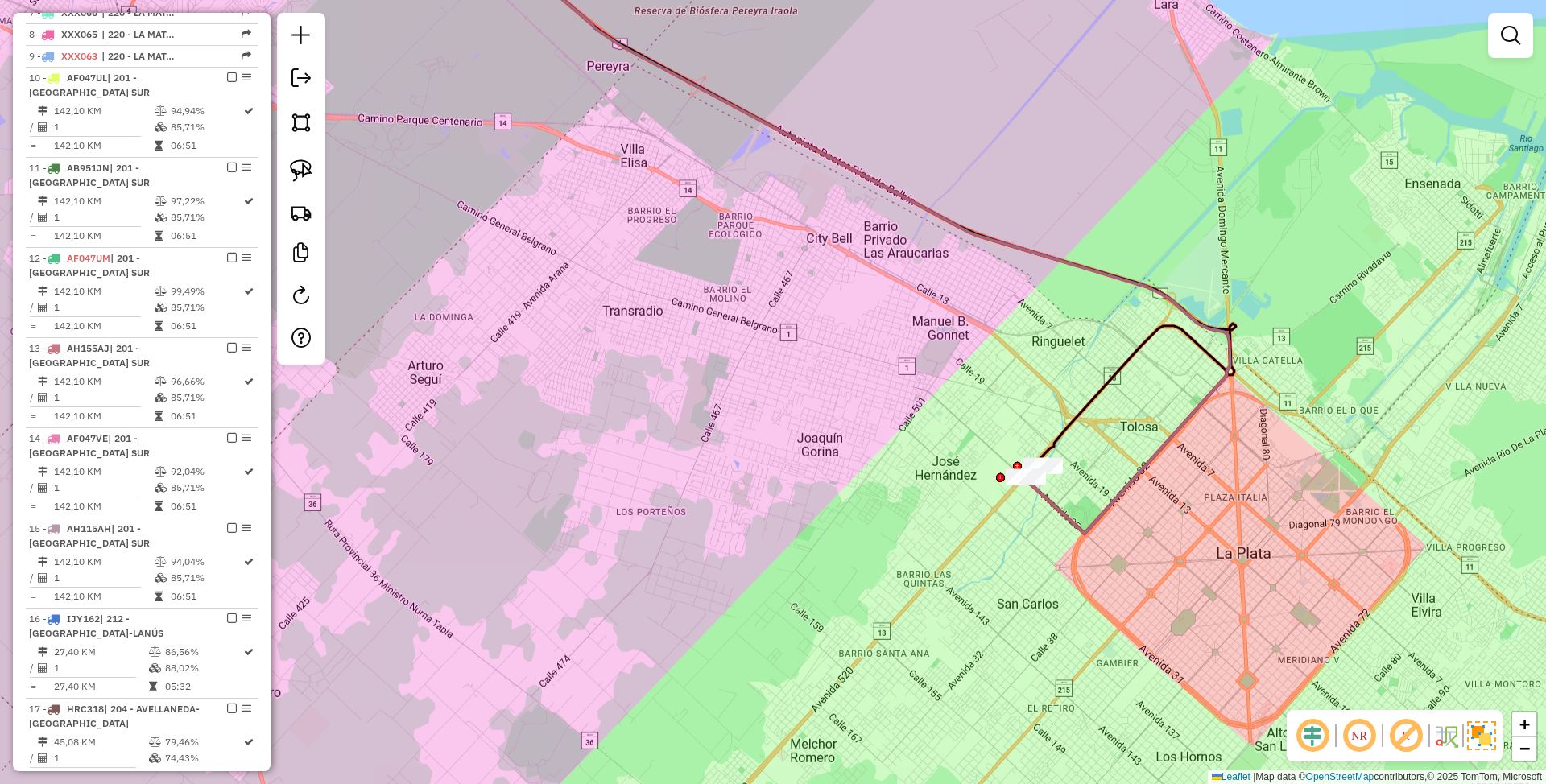
select select "**********"
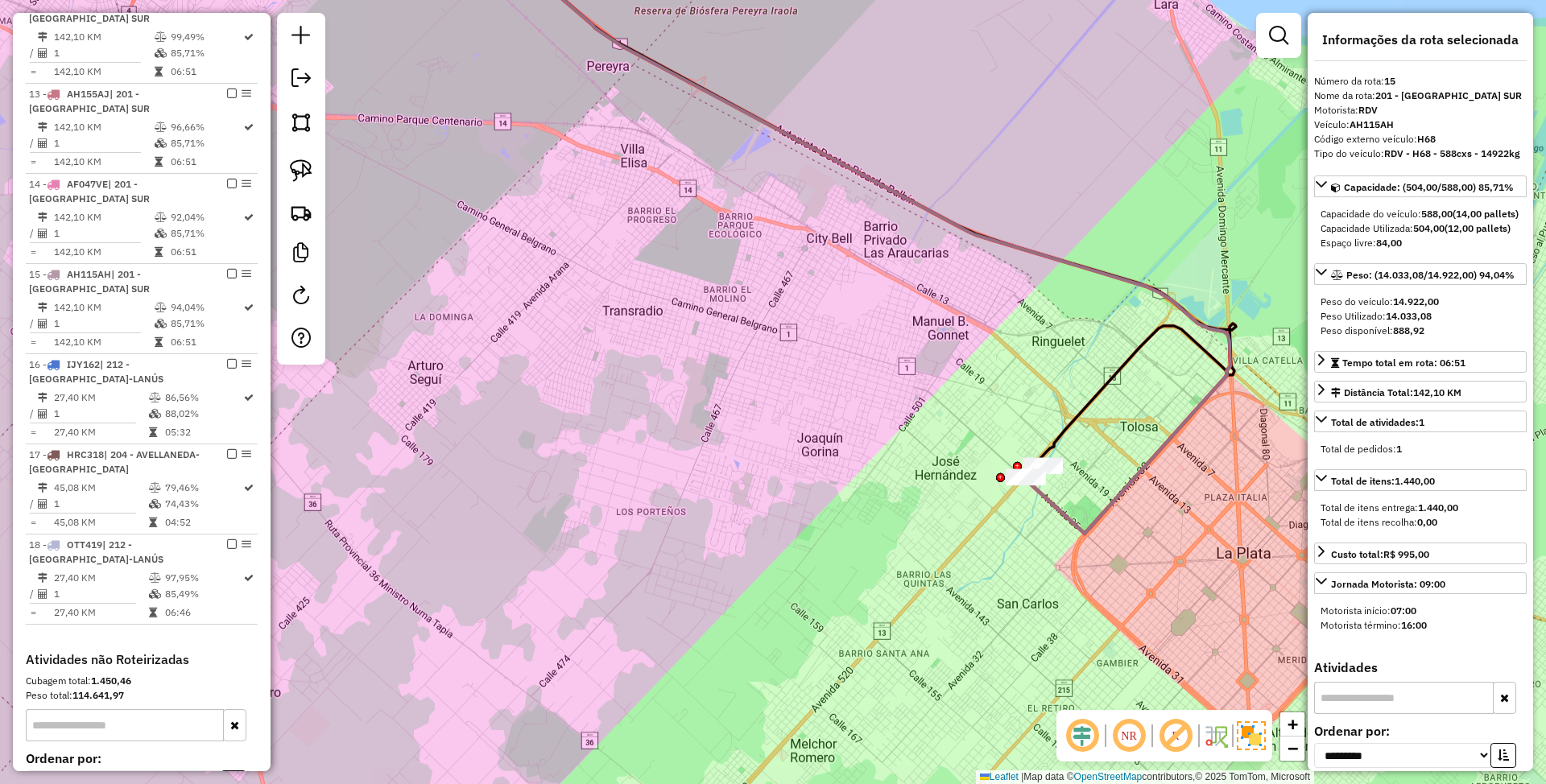
scroll to position [1233, 0]
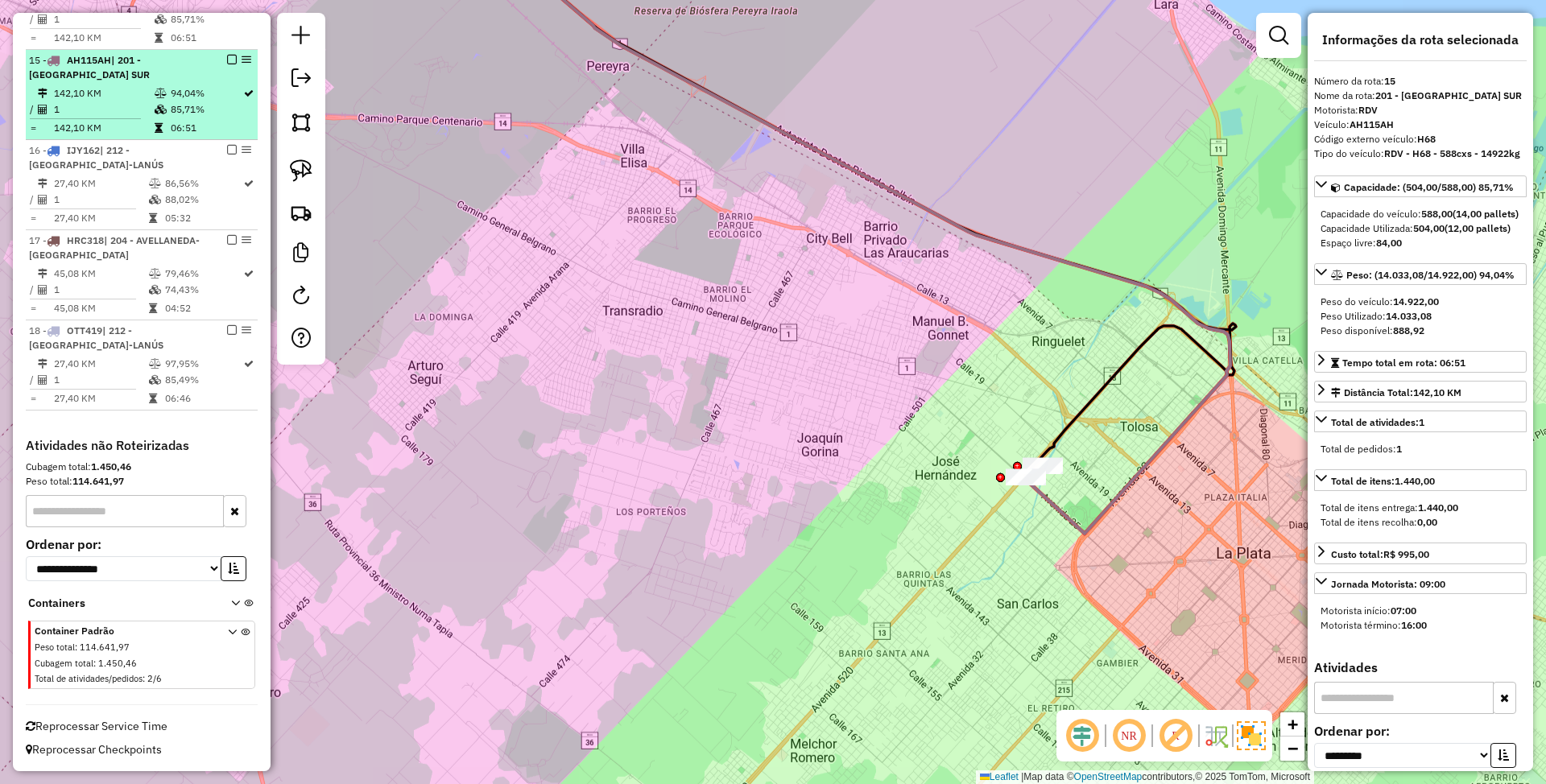
click at [227, 61] on em at bounding box center [232, 60] width 9 height 9
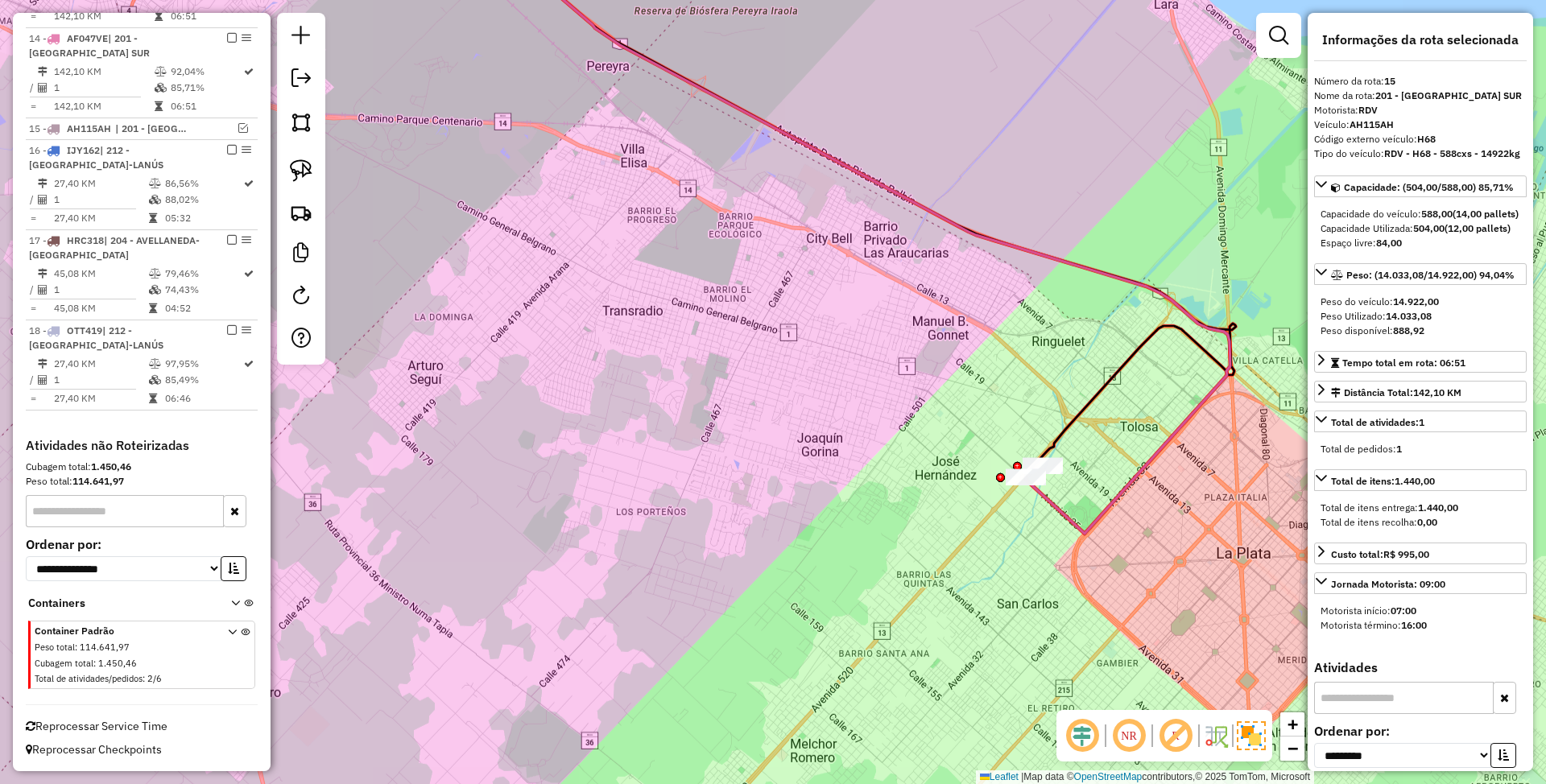
click at [1061, 507] on icon at bounding box center [855, 228] width 752 height 612
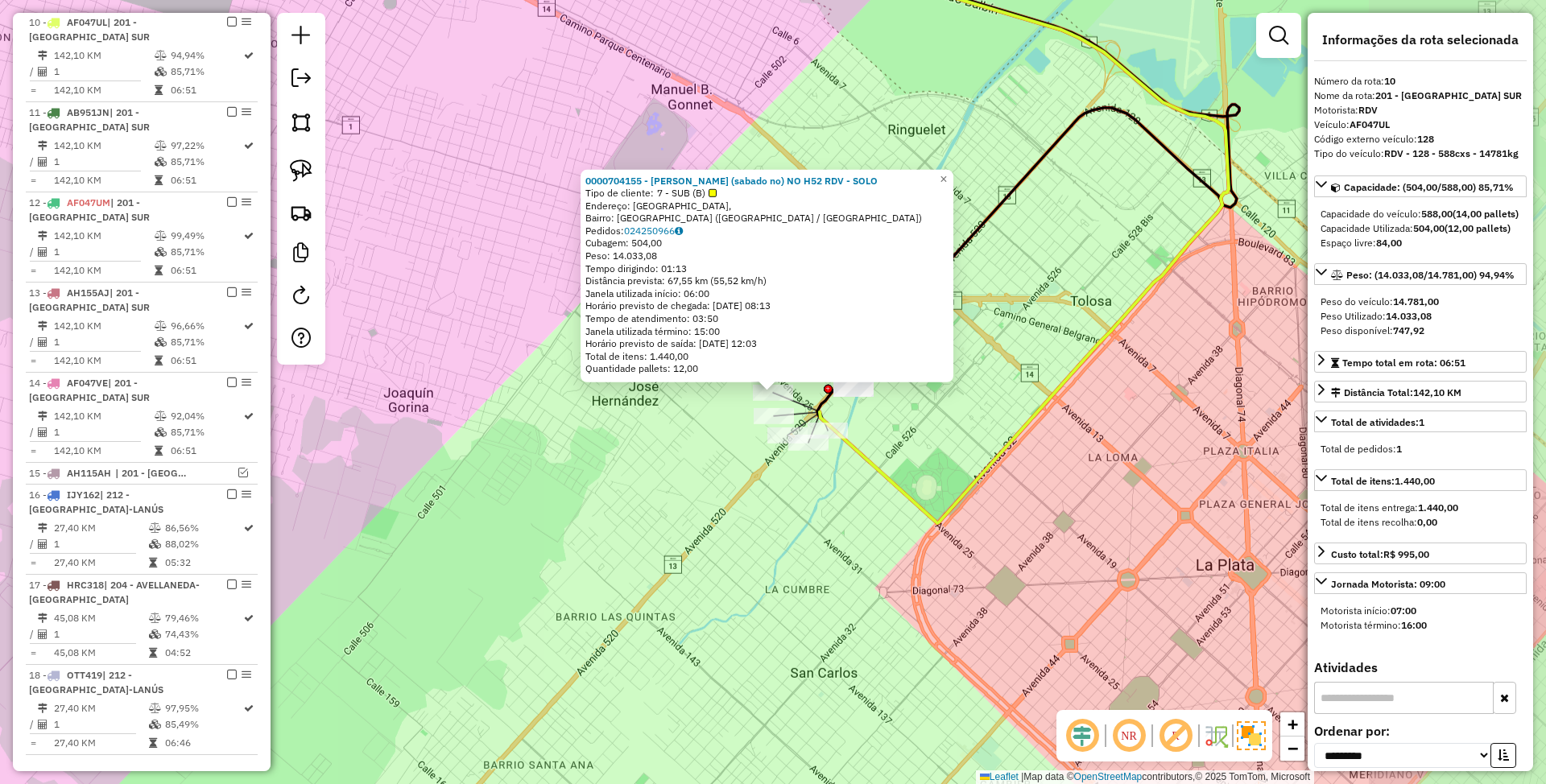
scroll to position [817, 0]
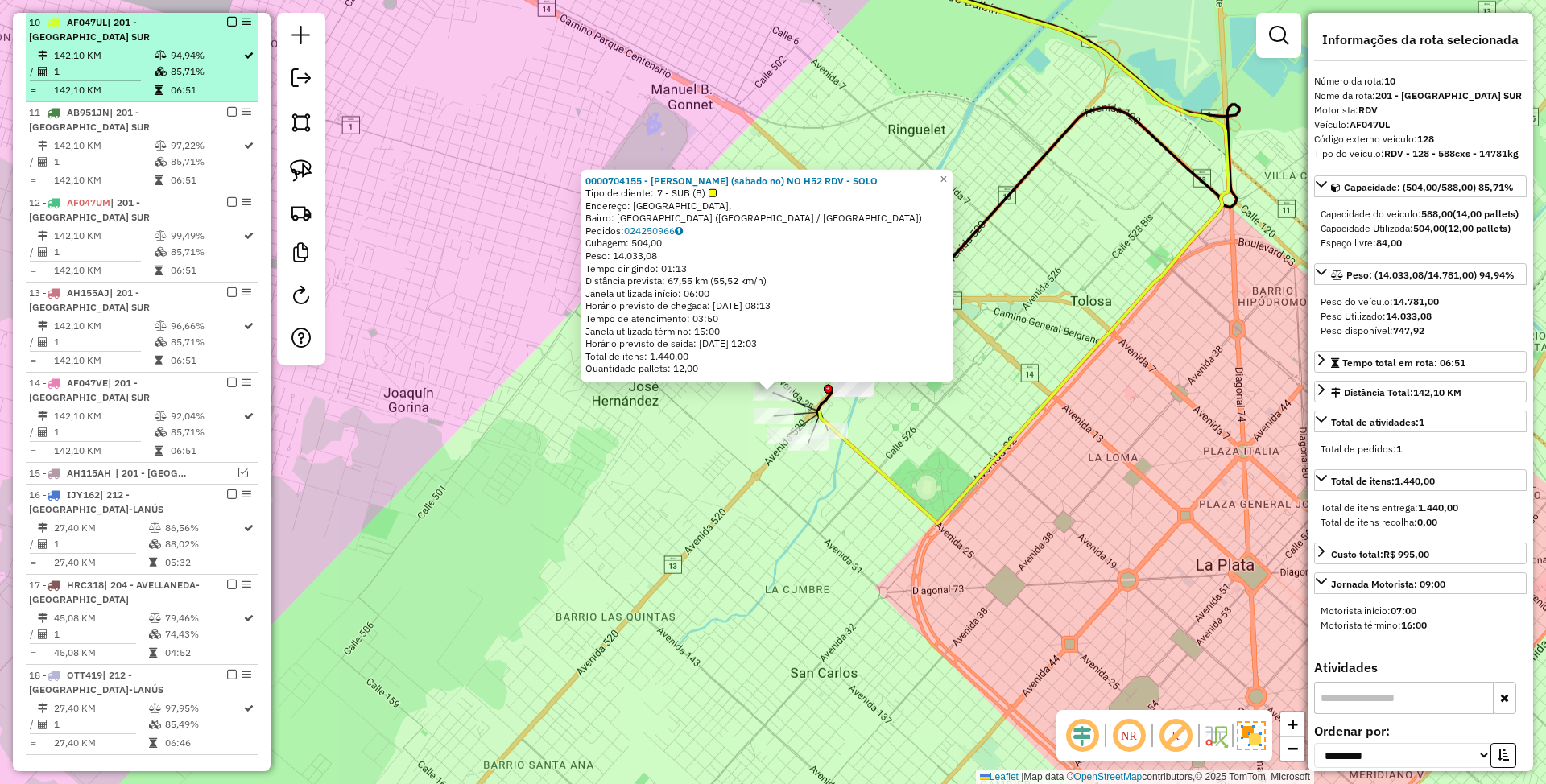
click at [227, 21] on em at bounding box center [232, 21] width 9 height 9
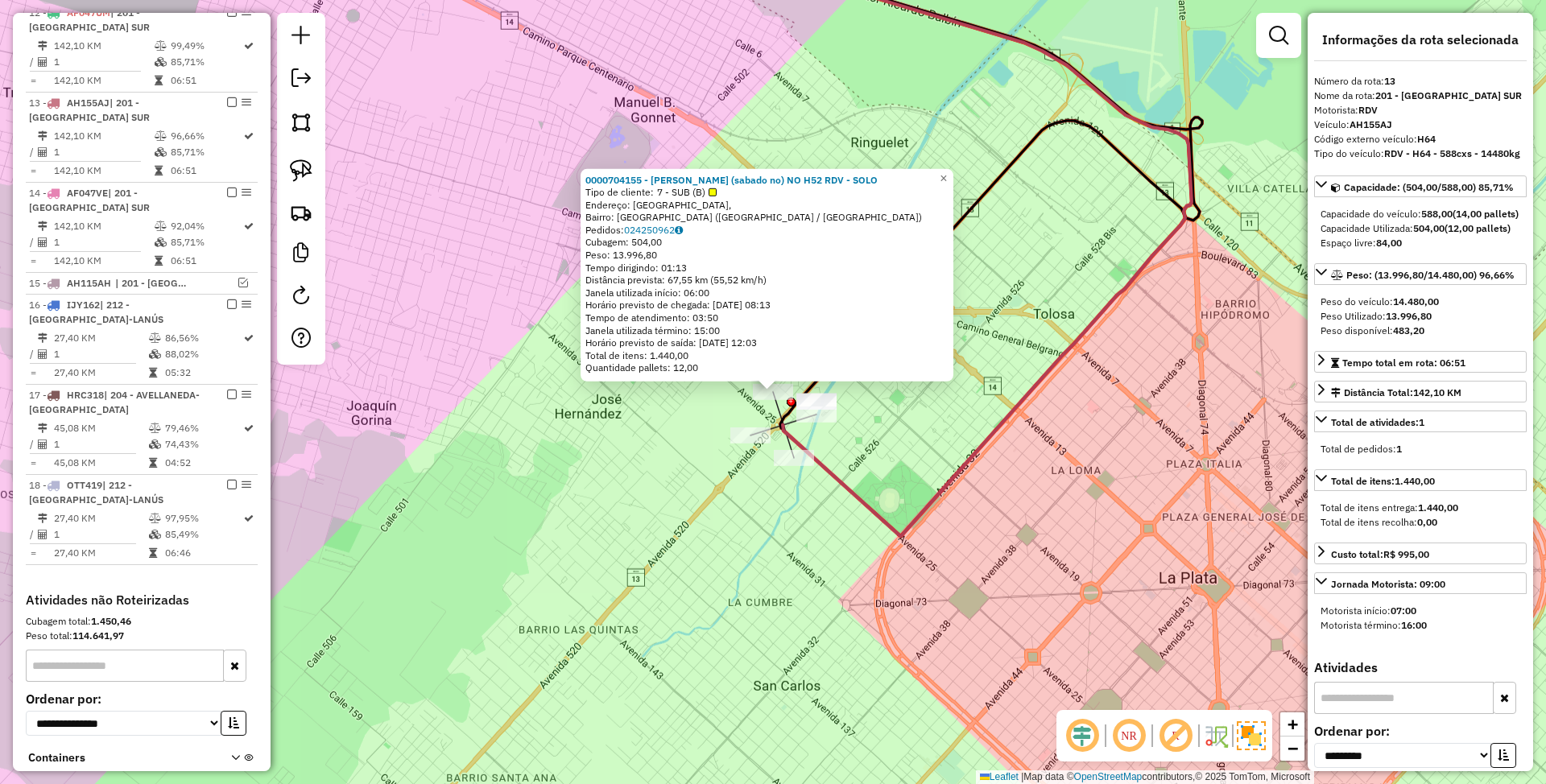
scroll to position [1019, 0]
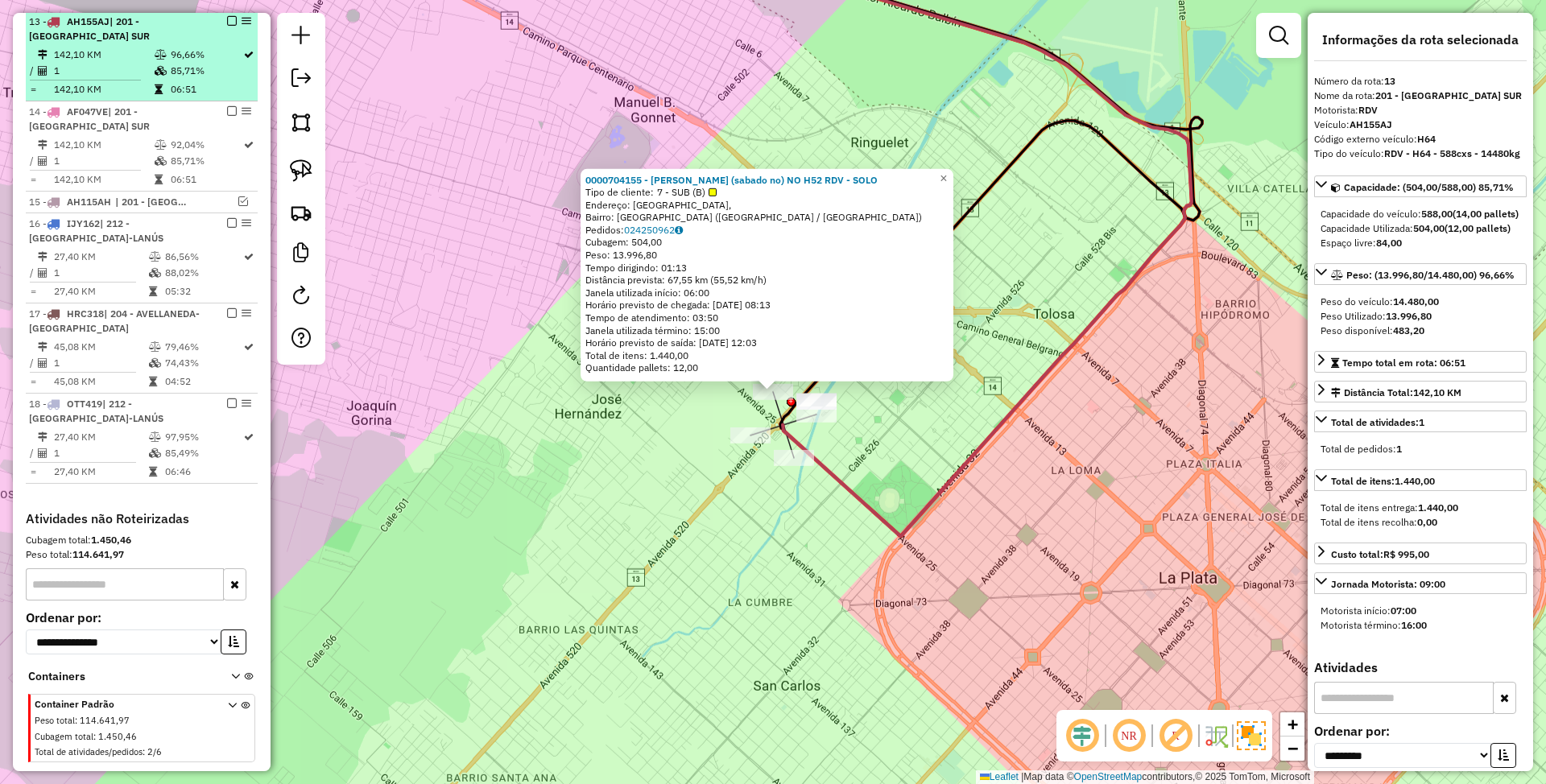
click at [229, 23] on em at bounding box center [232, 20] width 9 height 9
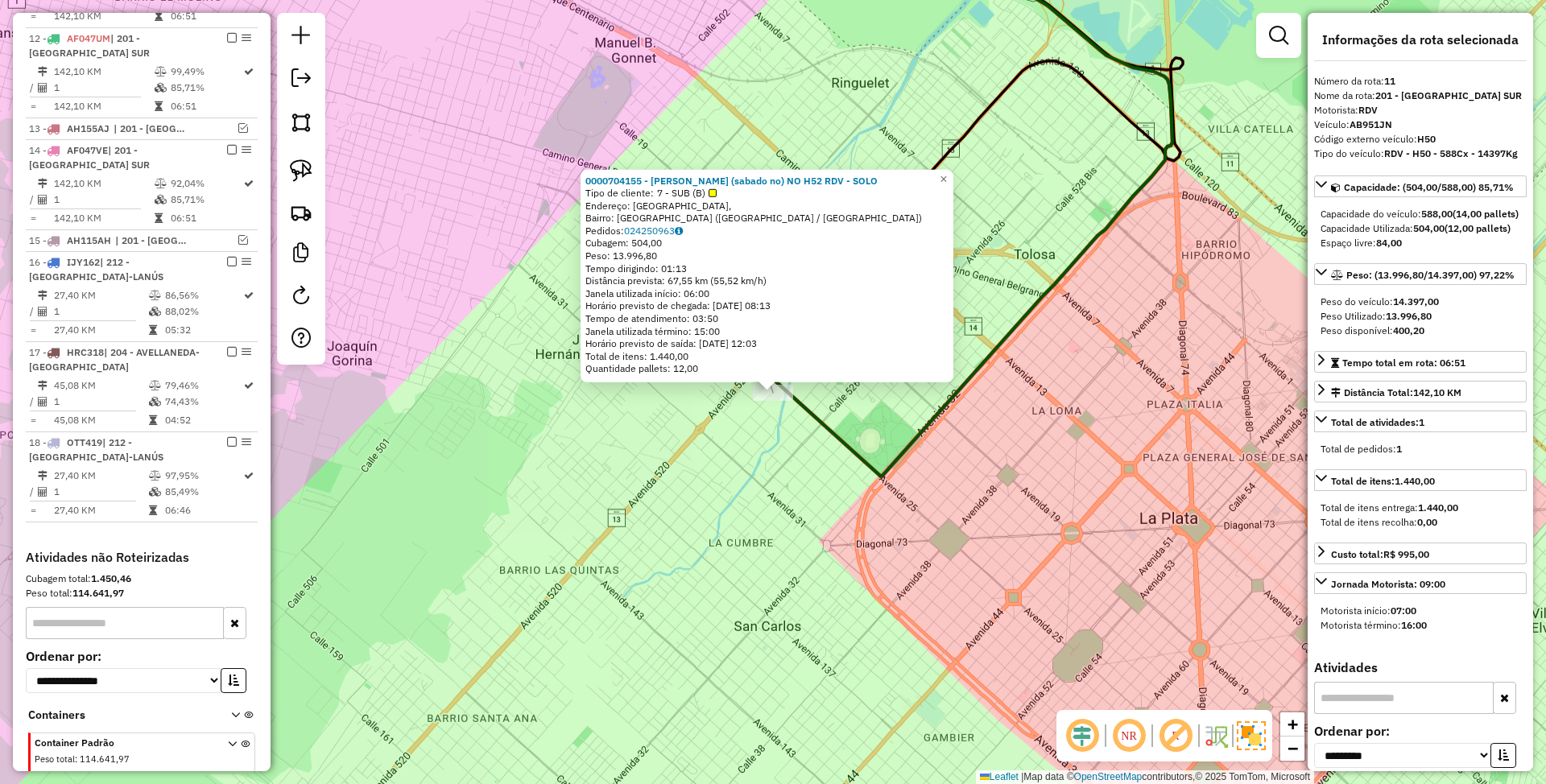
scroll to position [839, 0]
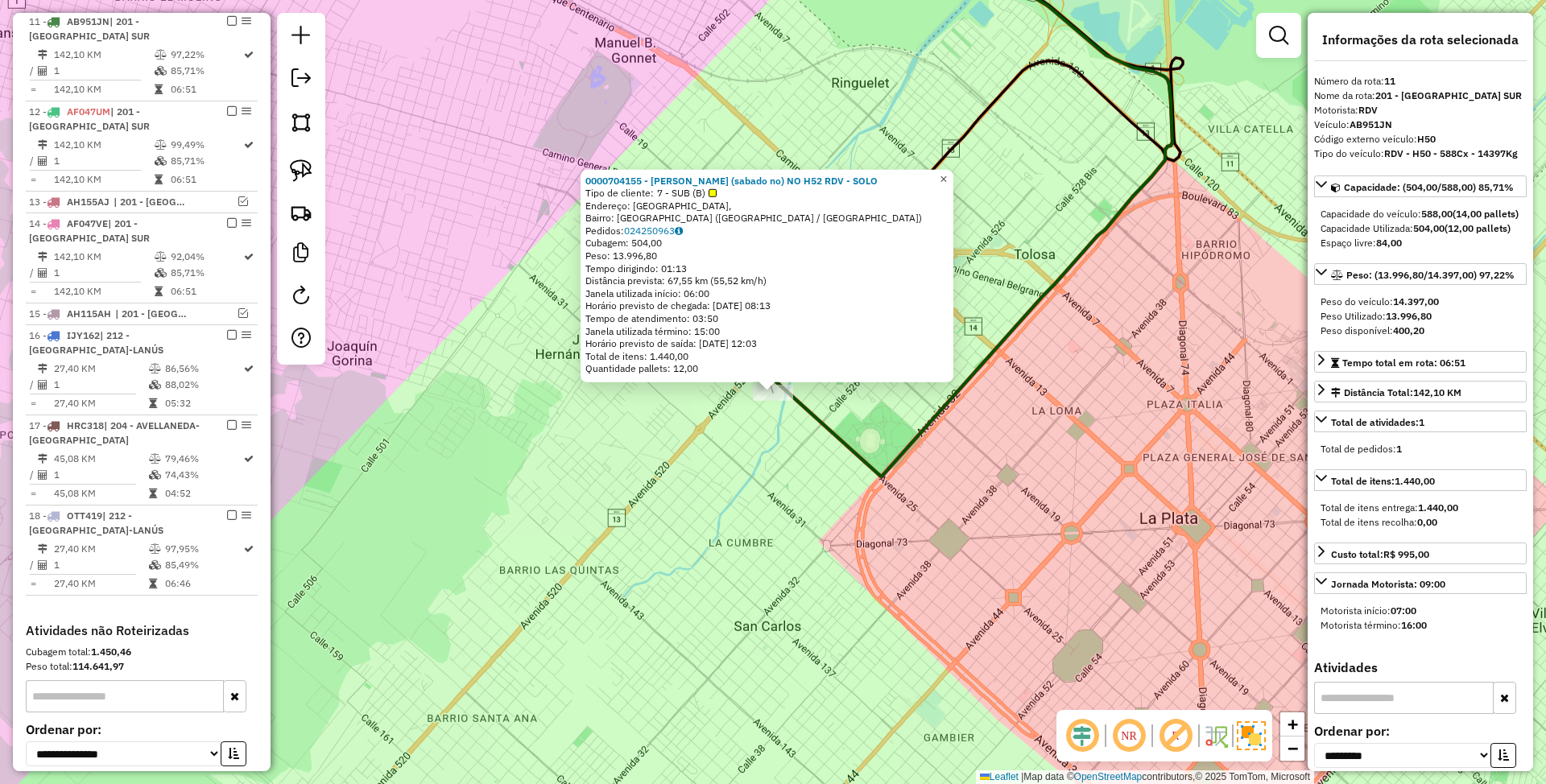
click at [947, 177] on span "×" at bounding box center [943, 178] width 7 height 14
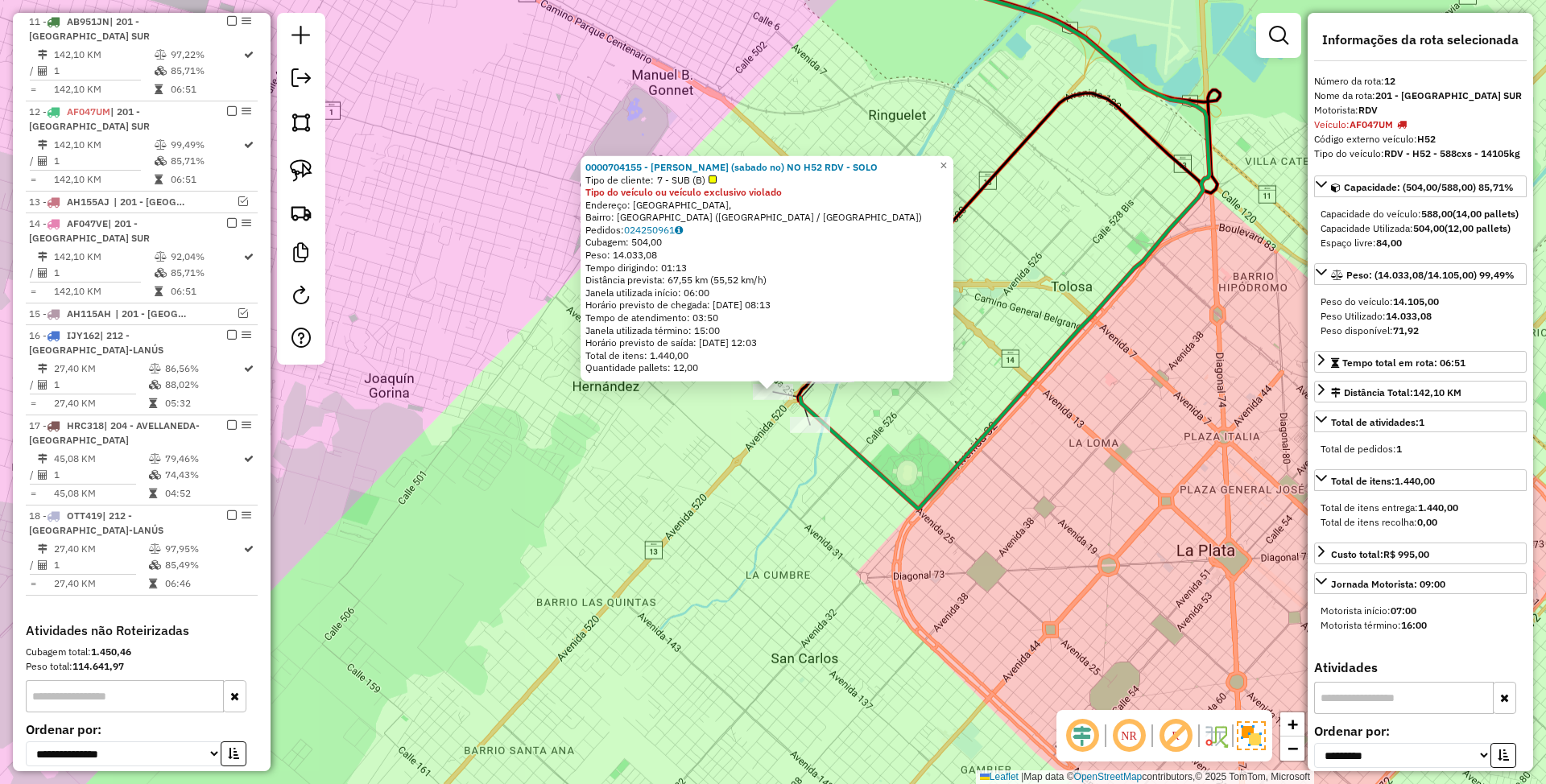
scroll to position [929, 0]
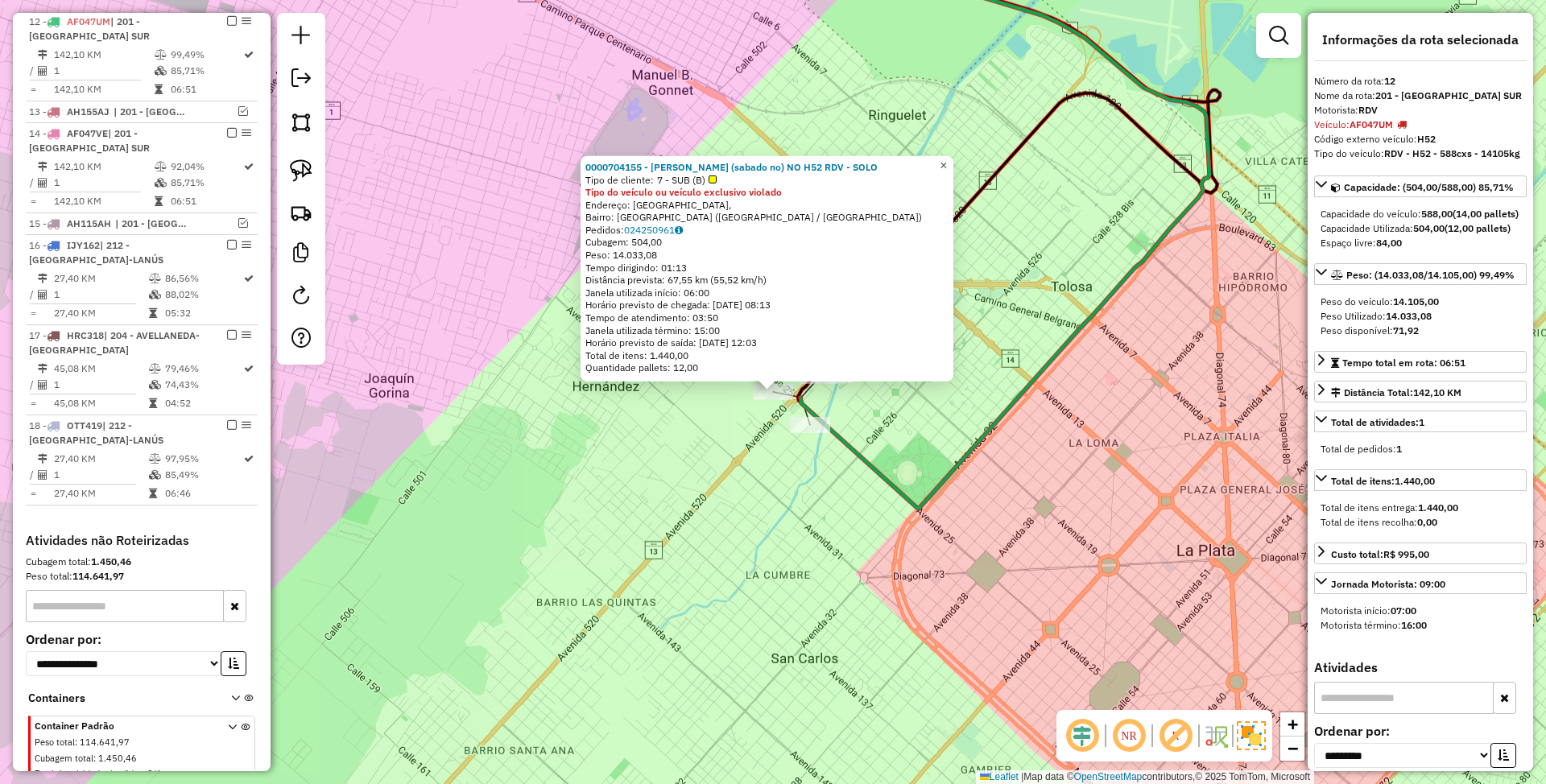
click at [947, 159] on span "×" at bounding box center [943, 166] width 7 height 14
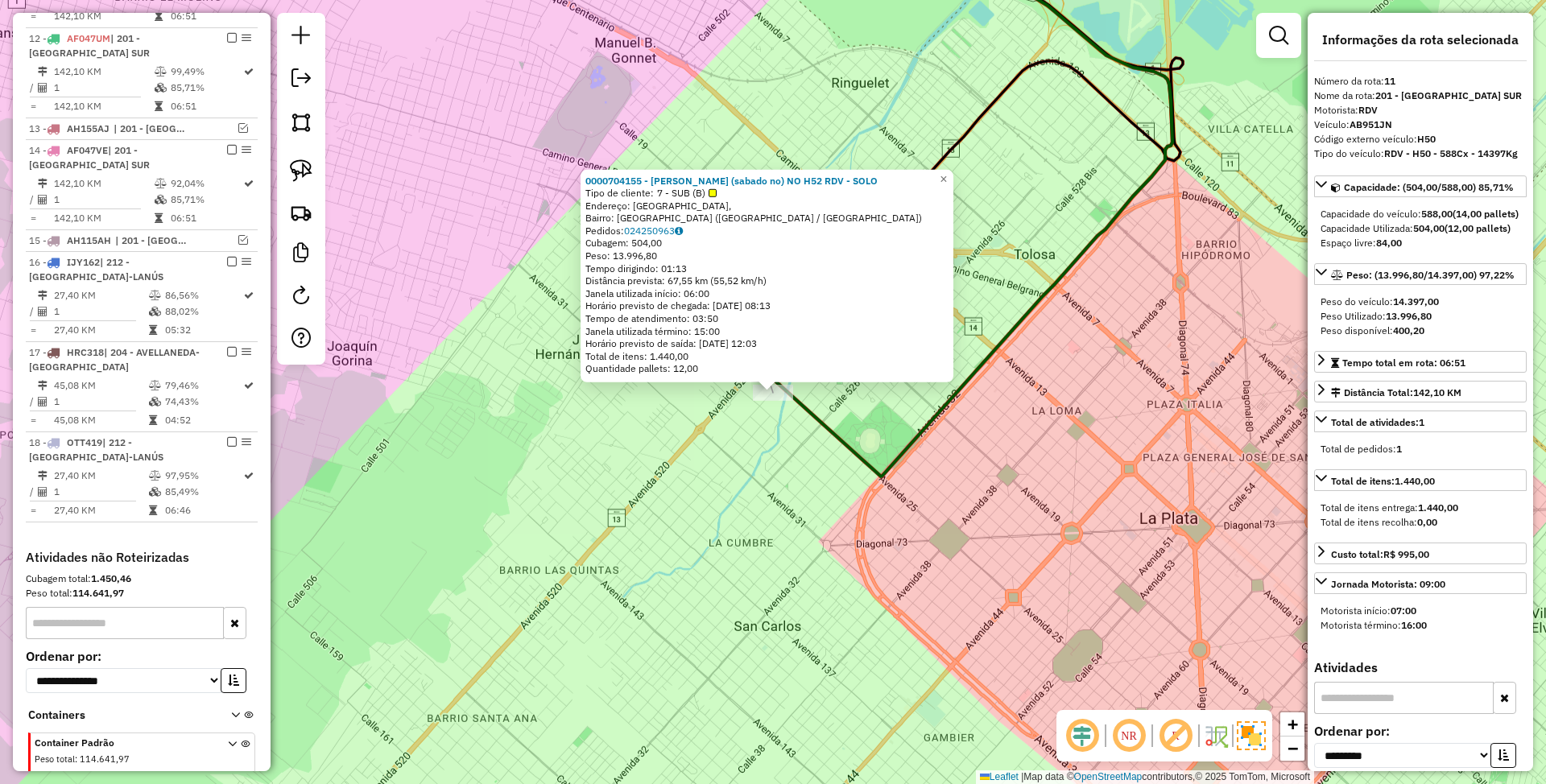
scroll to position [839, 0]
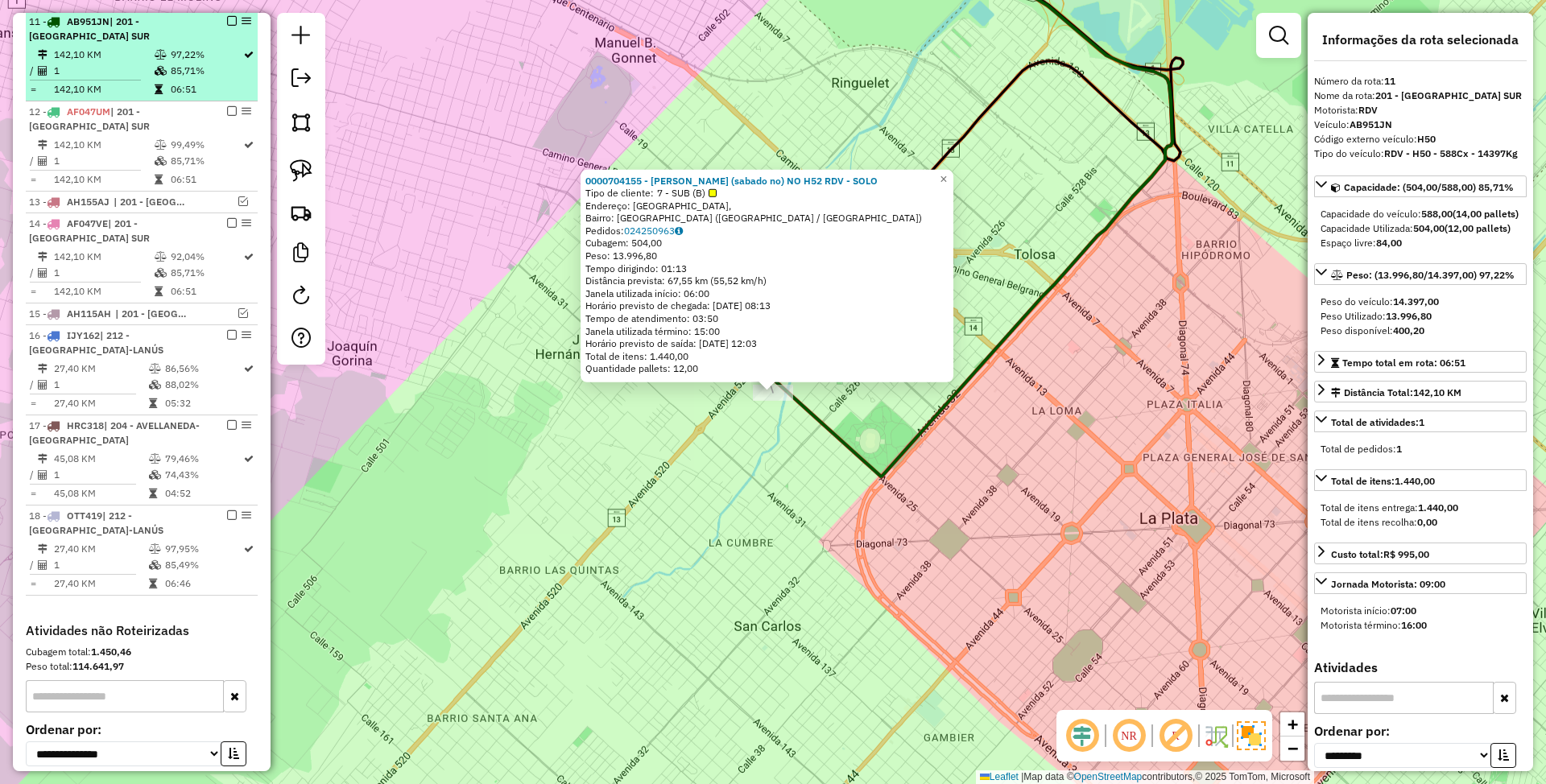
click at [227, 20] on em at bounding box center [232, 20] width 9 height 9
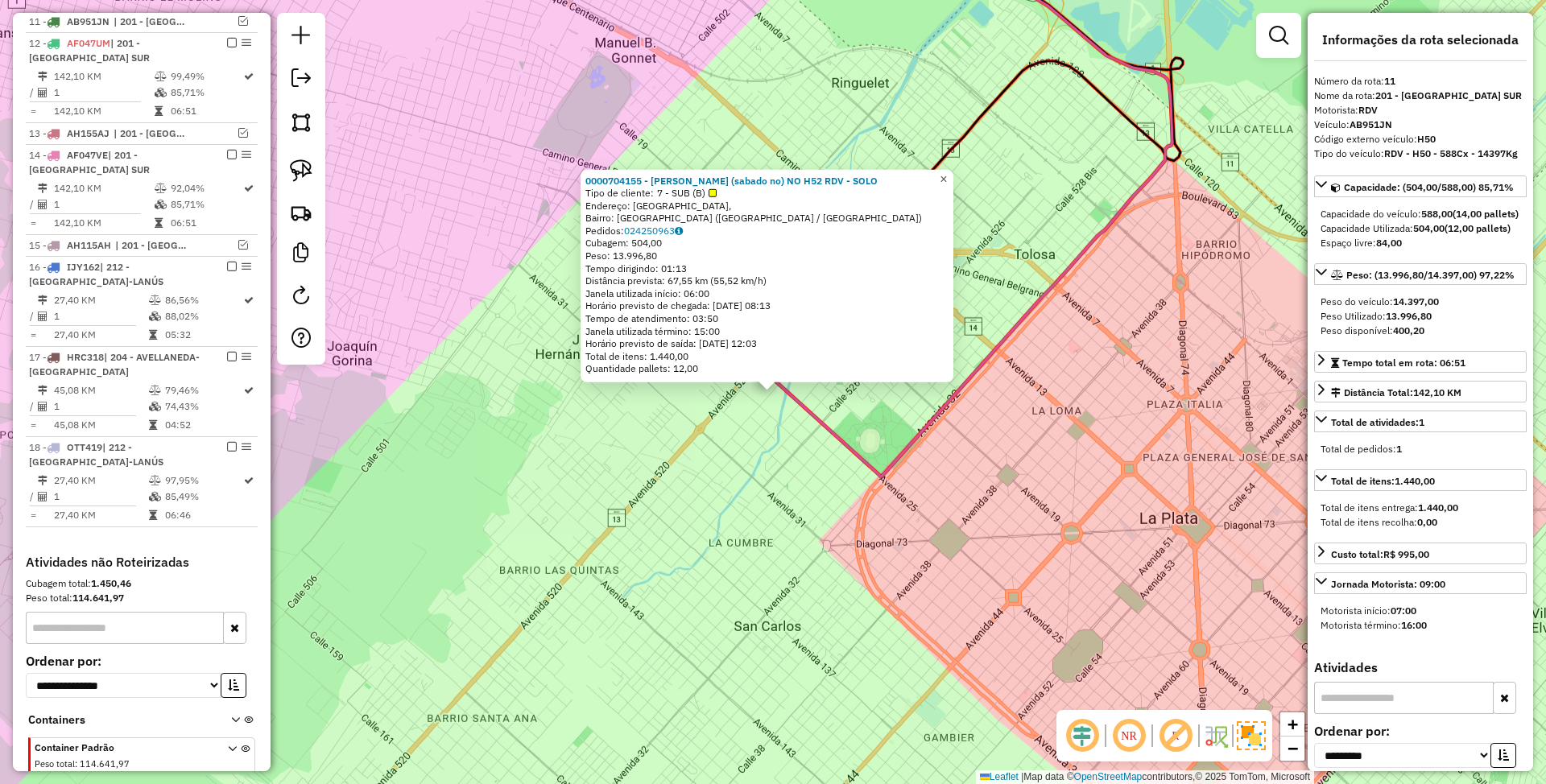
click at [947, 174] on span "×" at bounding box center [943, 178] width 7 height 14
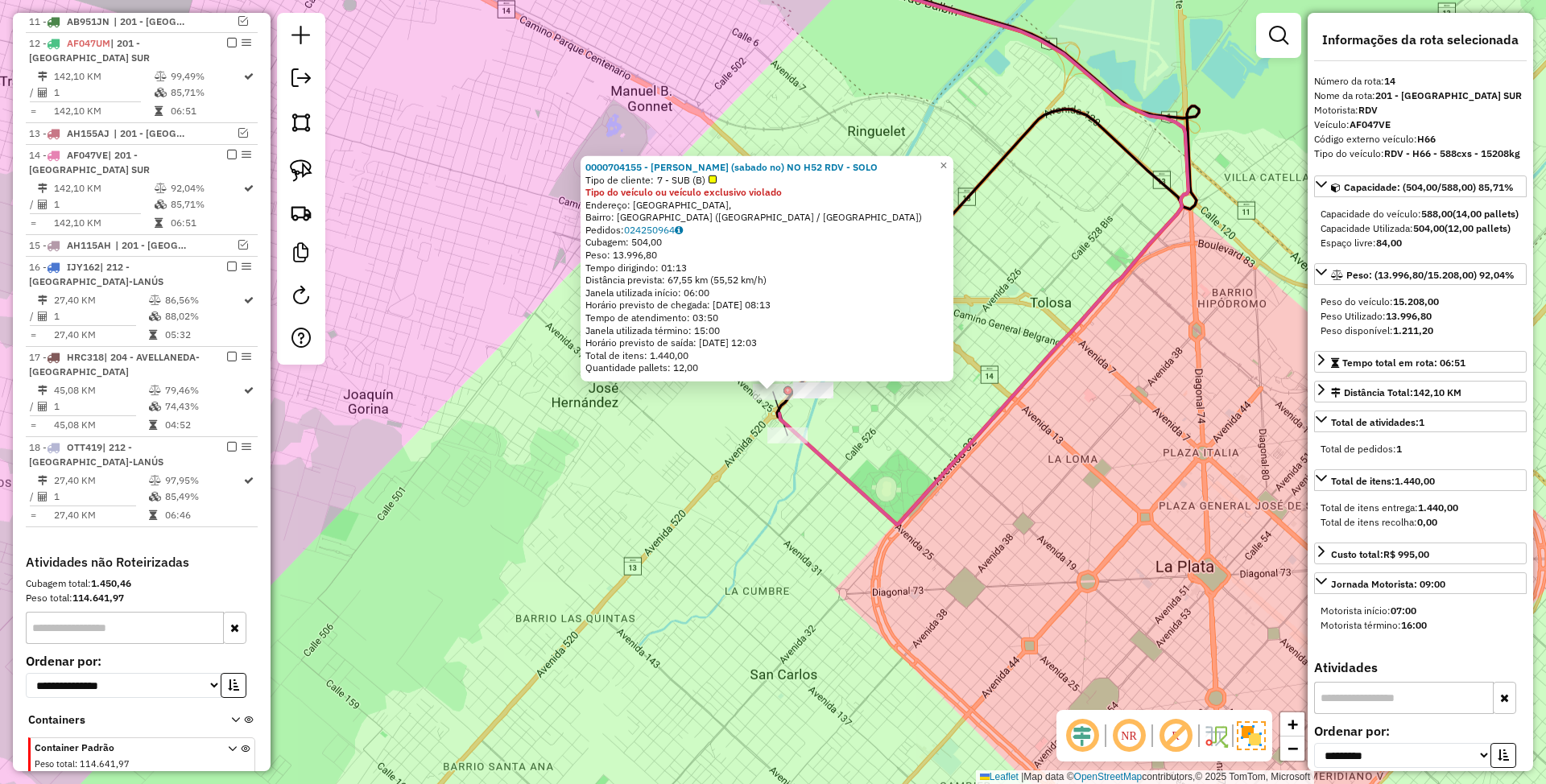
scroll to position [960, 0]
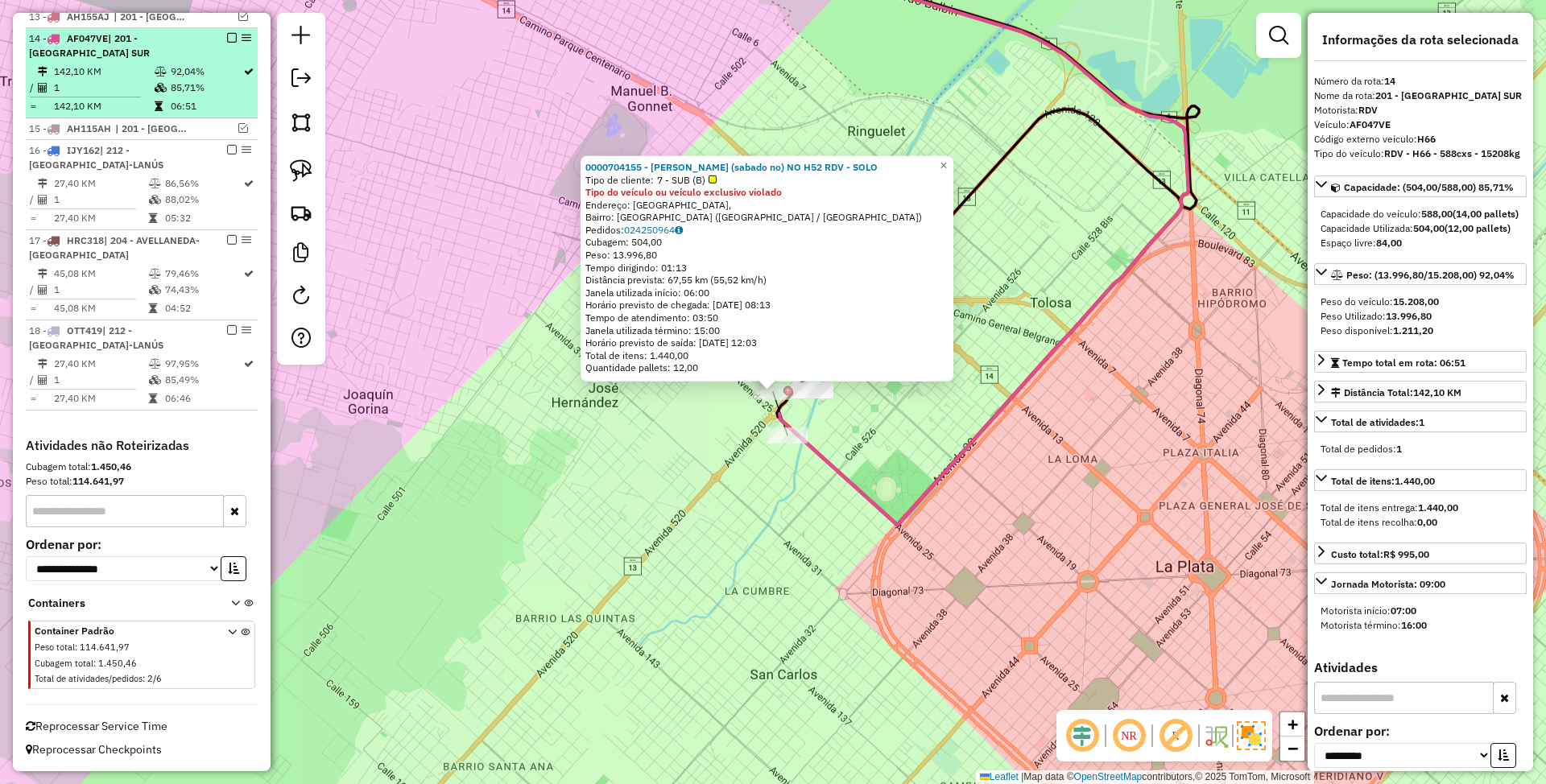
click at [230, 36] on em at bounding box center [232, 37] width 9 height 9
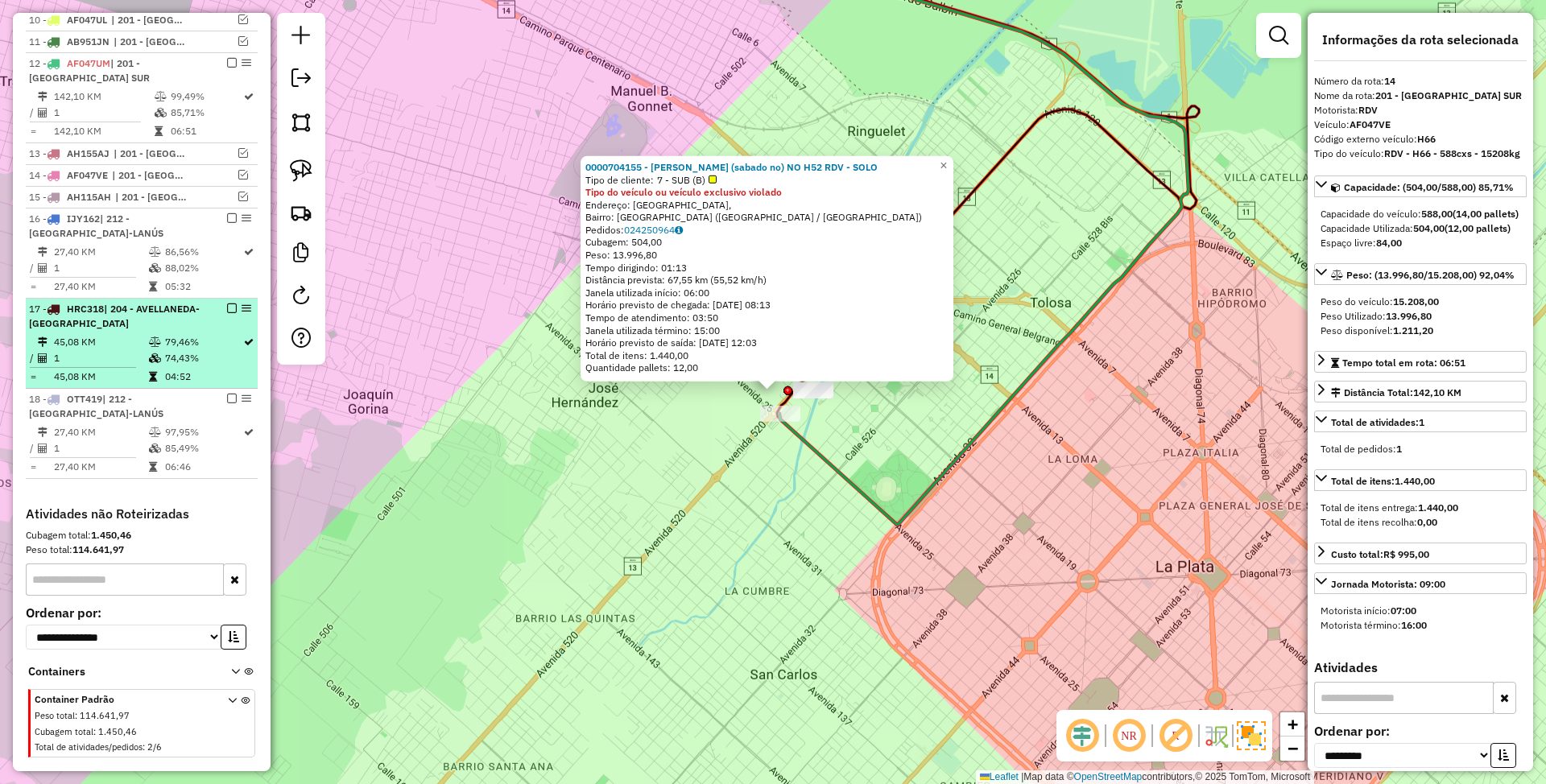
scroll to position [784, 0]
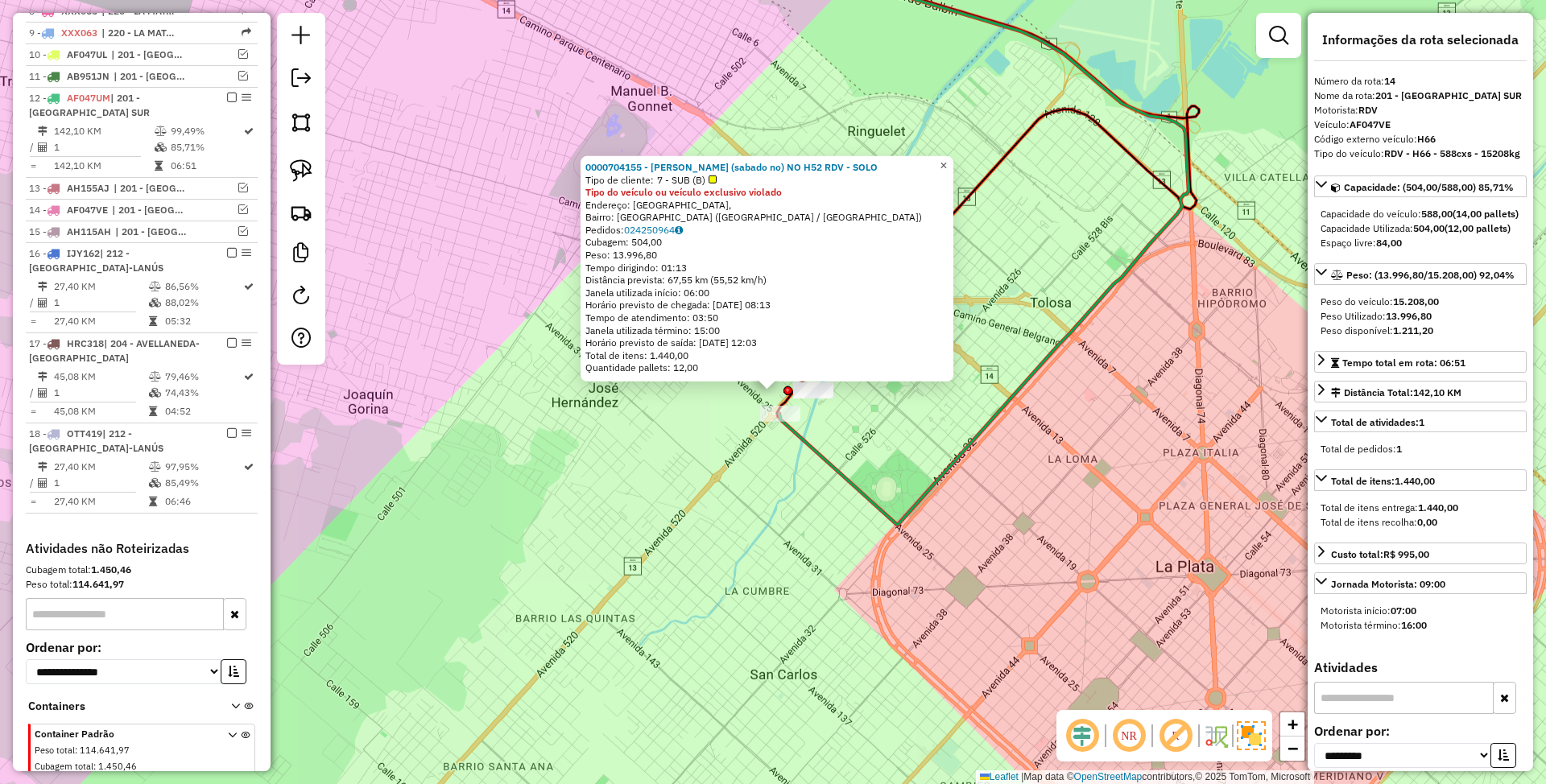
click at [947, 161] on span "×" at bounding box center [943, 166] width 7 height 14
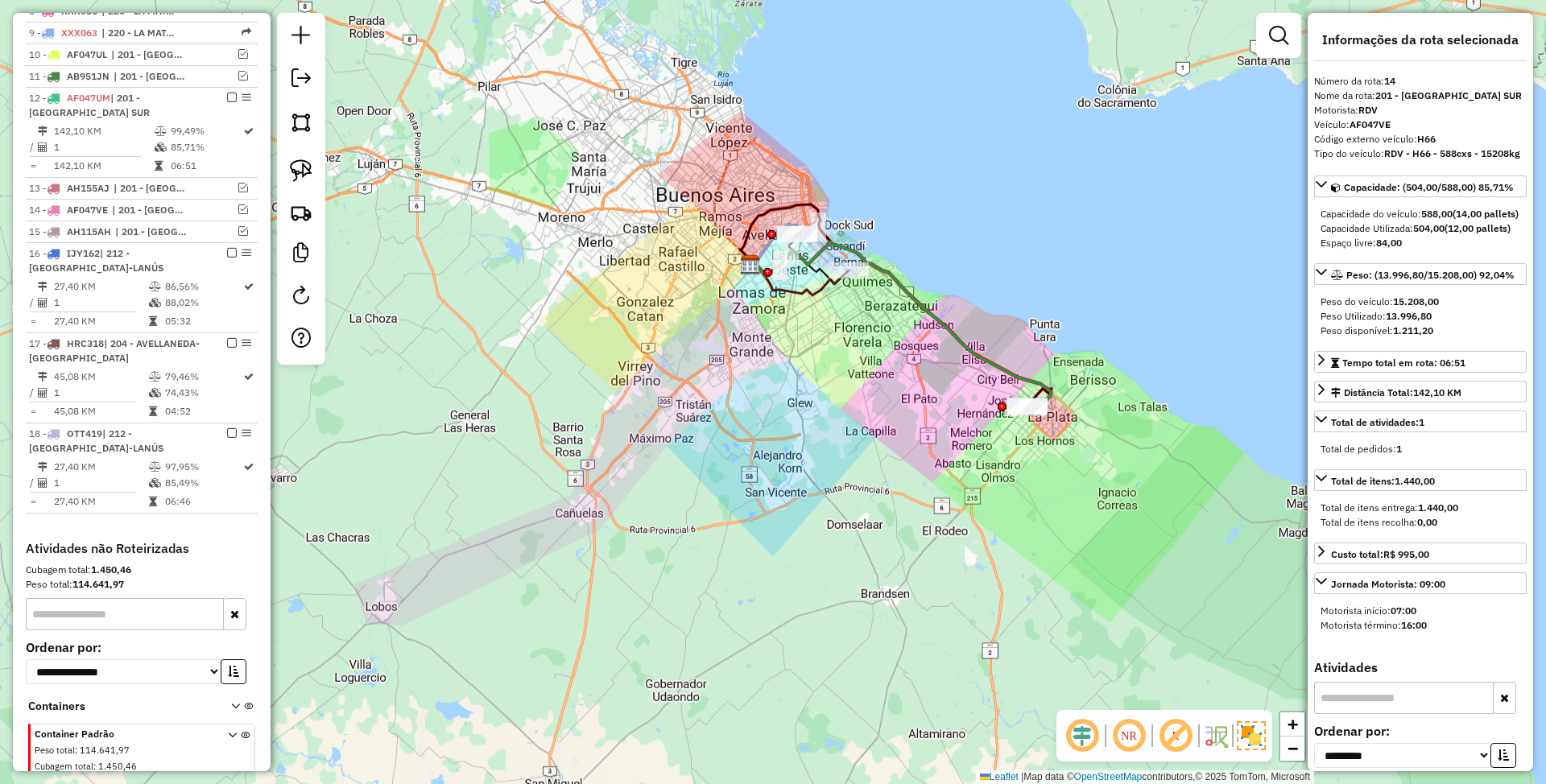
click at [905, 422] on div "Janela de atendimento Grade de atendimento Capacidade Transportadoras Veículos …" at bounding box center [773, 392] width 1546 height 784
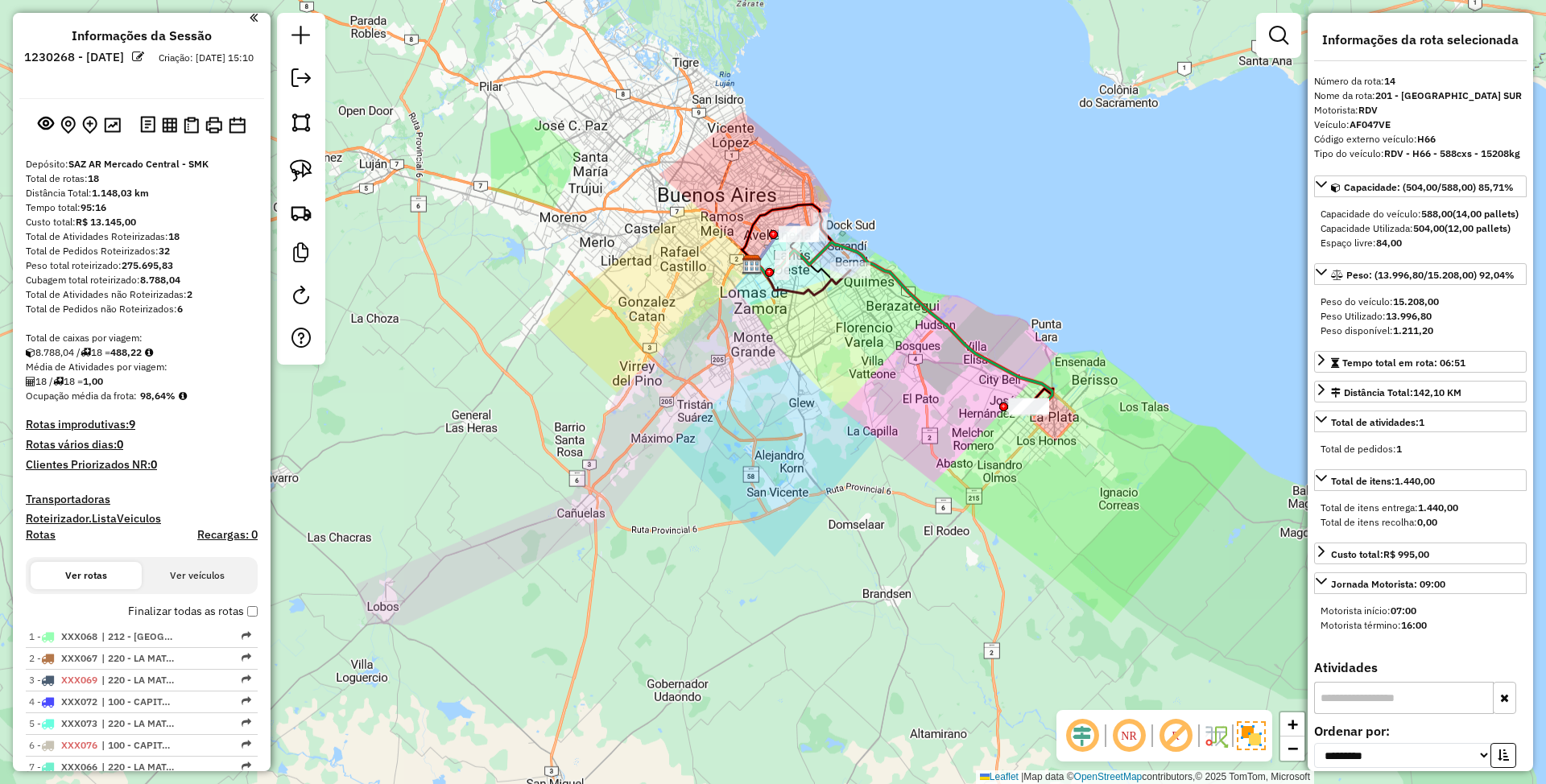
scroll to position [0, 0]
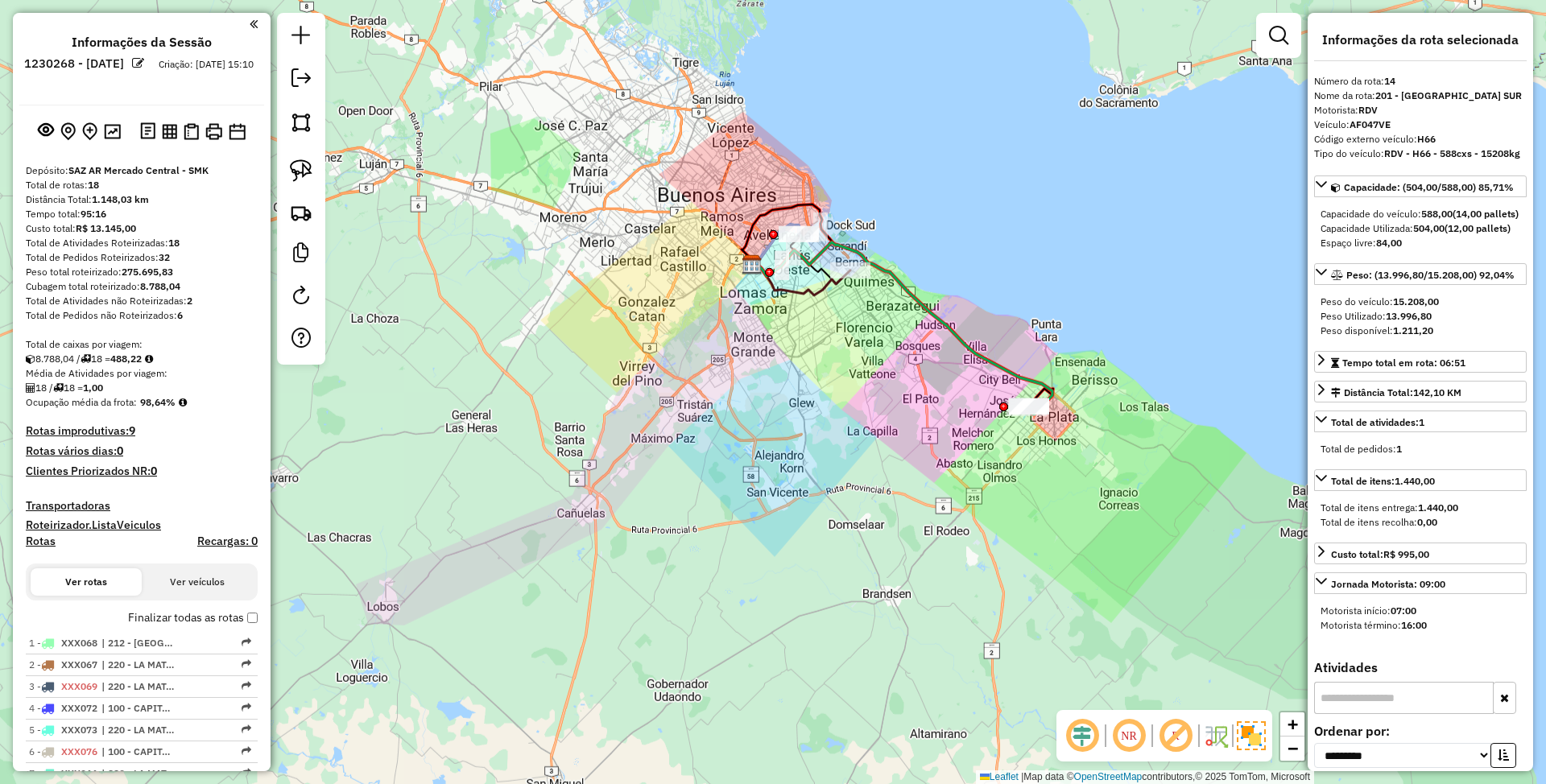
click at [64, 502] on h4 "Transportadoras" at bounding box center [141, 506] width 232 height 14
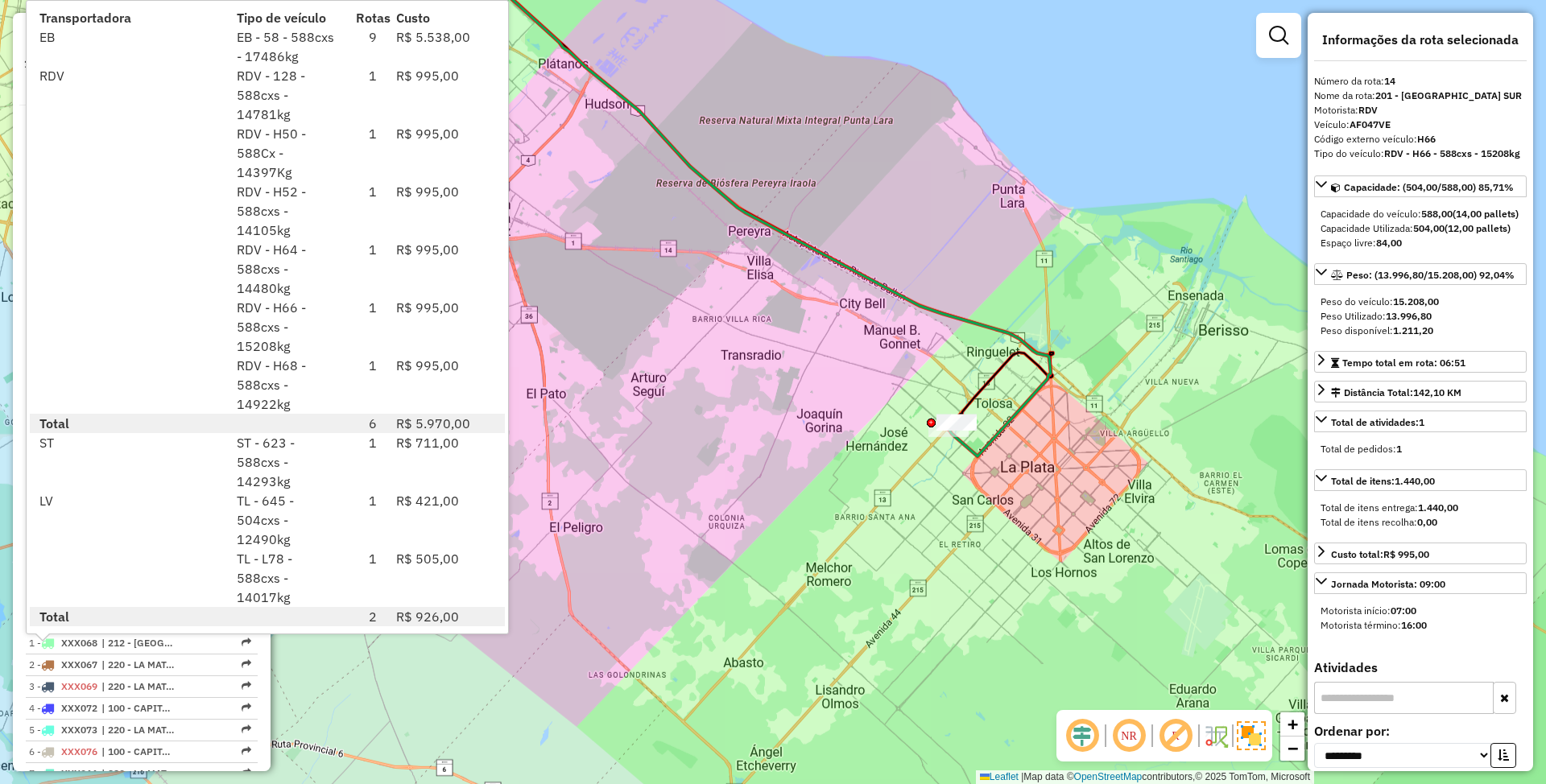
click at [1034, 401] on icon at bounding box center [742, 189] width 618 height 535
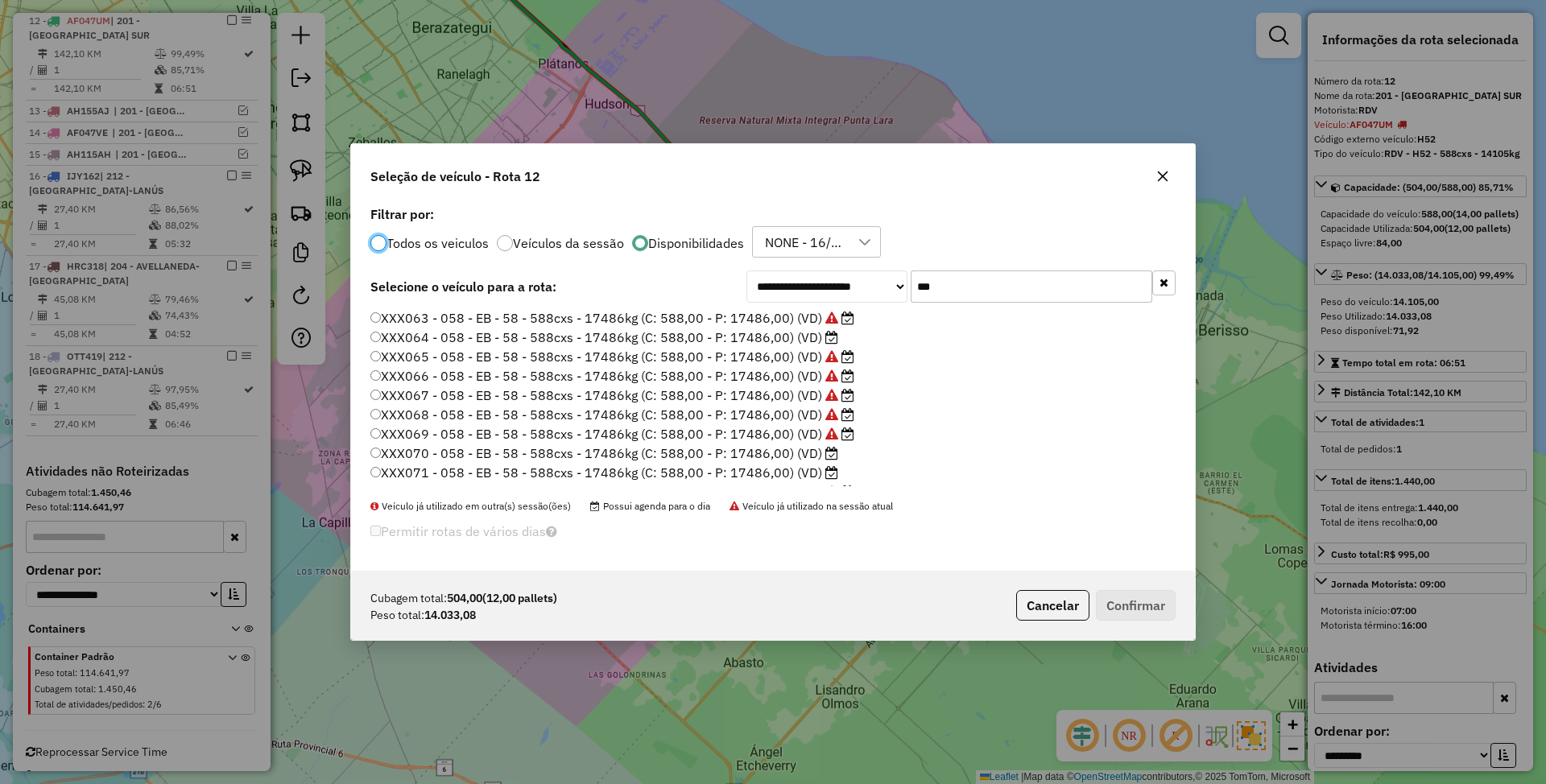
scroll to position [8, 5]
drag, startPoint x: 969, startPoint y: 285, endPoint x: 824, endPoint y: 264, distance: 146.5
click at [824, 264] on div "**********" at bounding box center [772, 386] width 844 height 369
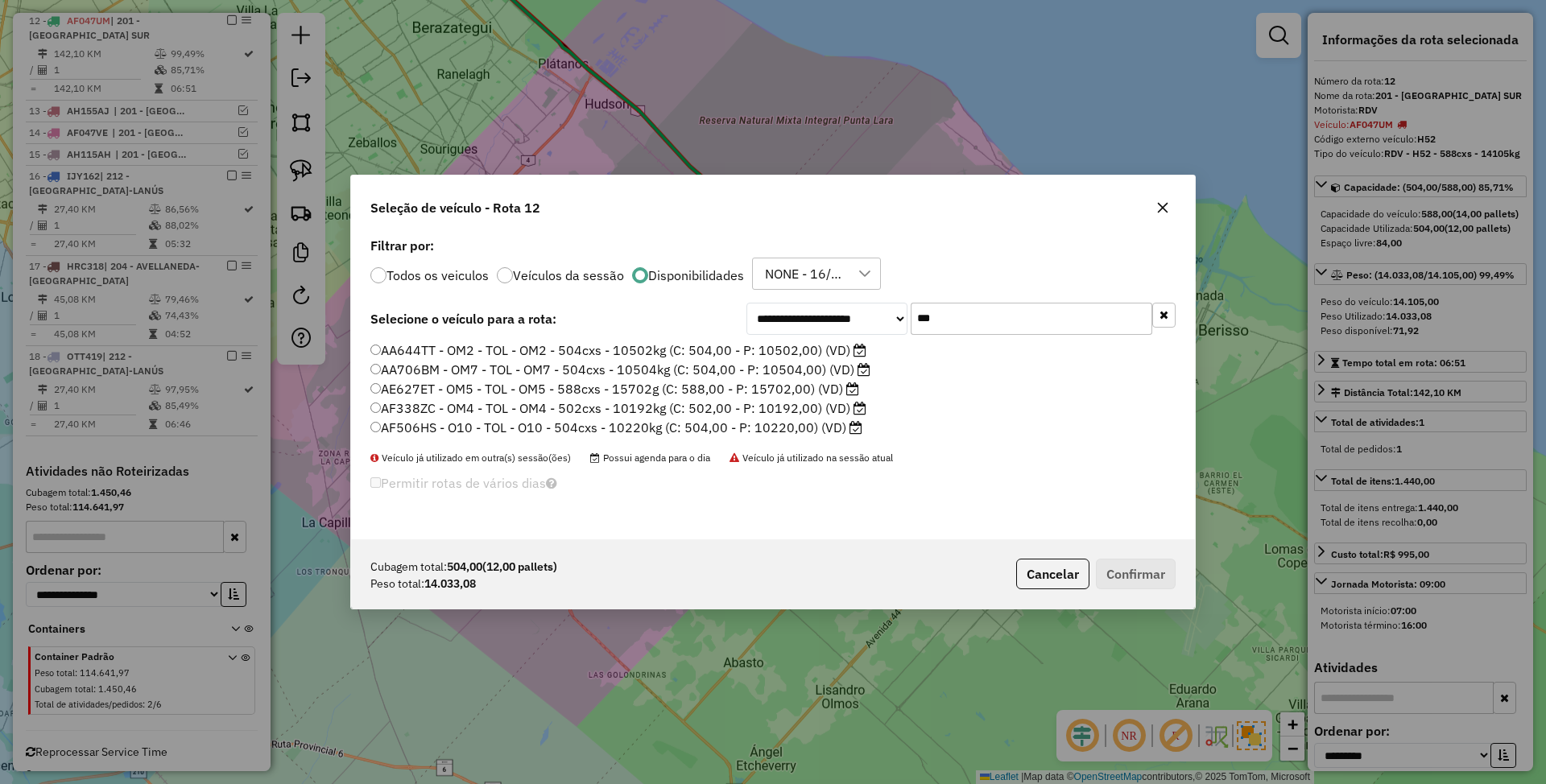
type input "***"
click at [796, 392] on label "AE627ET - OM5 - TOL - OM5 - 588cxs - 15702g (C: 588,00 - P: 15702,00) (VD)" at bounding box center [614, 389] width 488 height 20
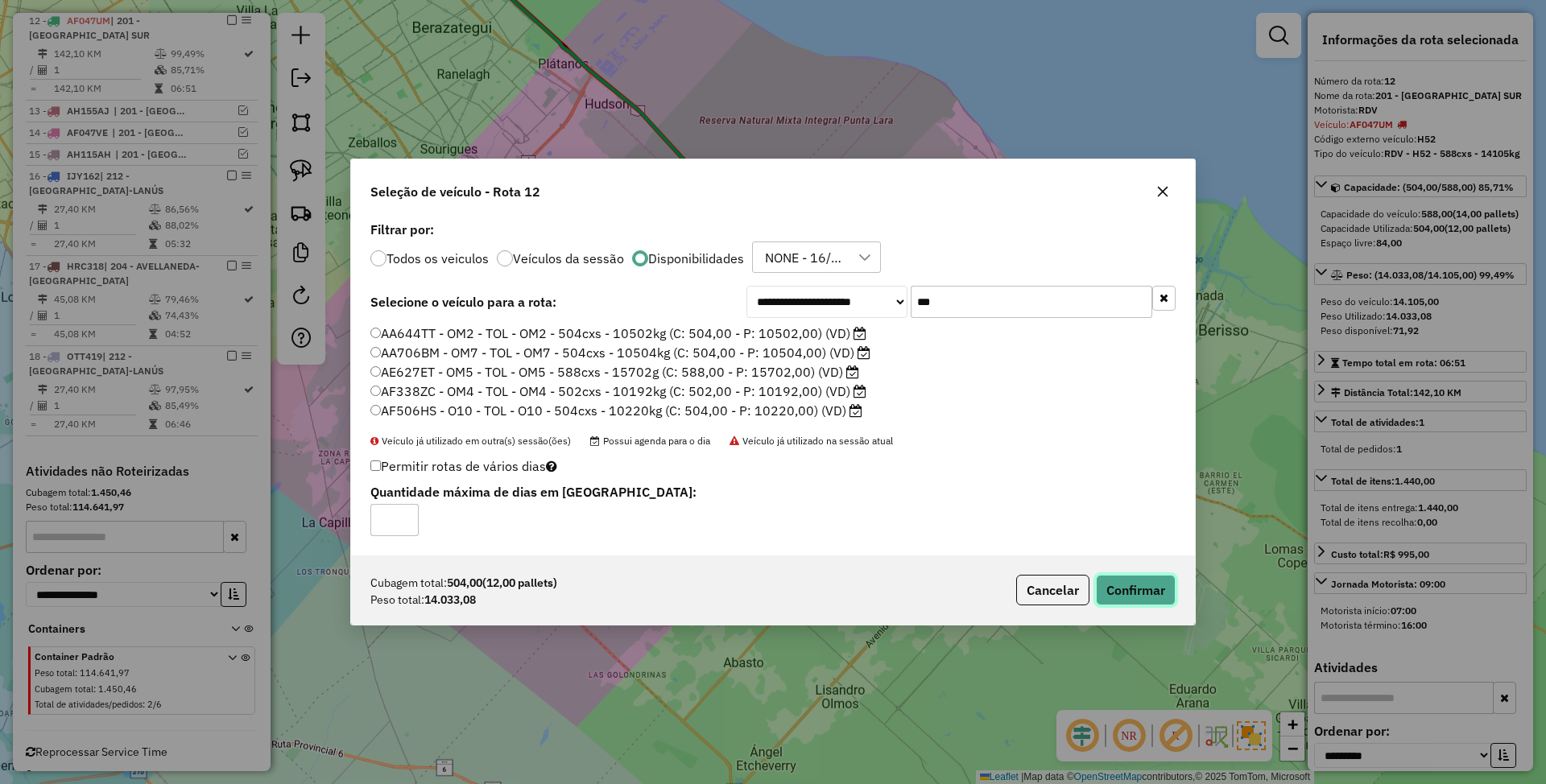
click at [1138, 591] on button "Confirmar" at bounding box center [1136, 590] width 80 height 31
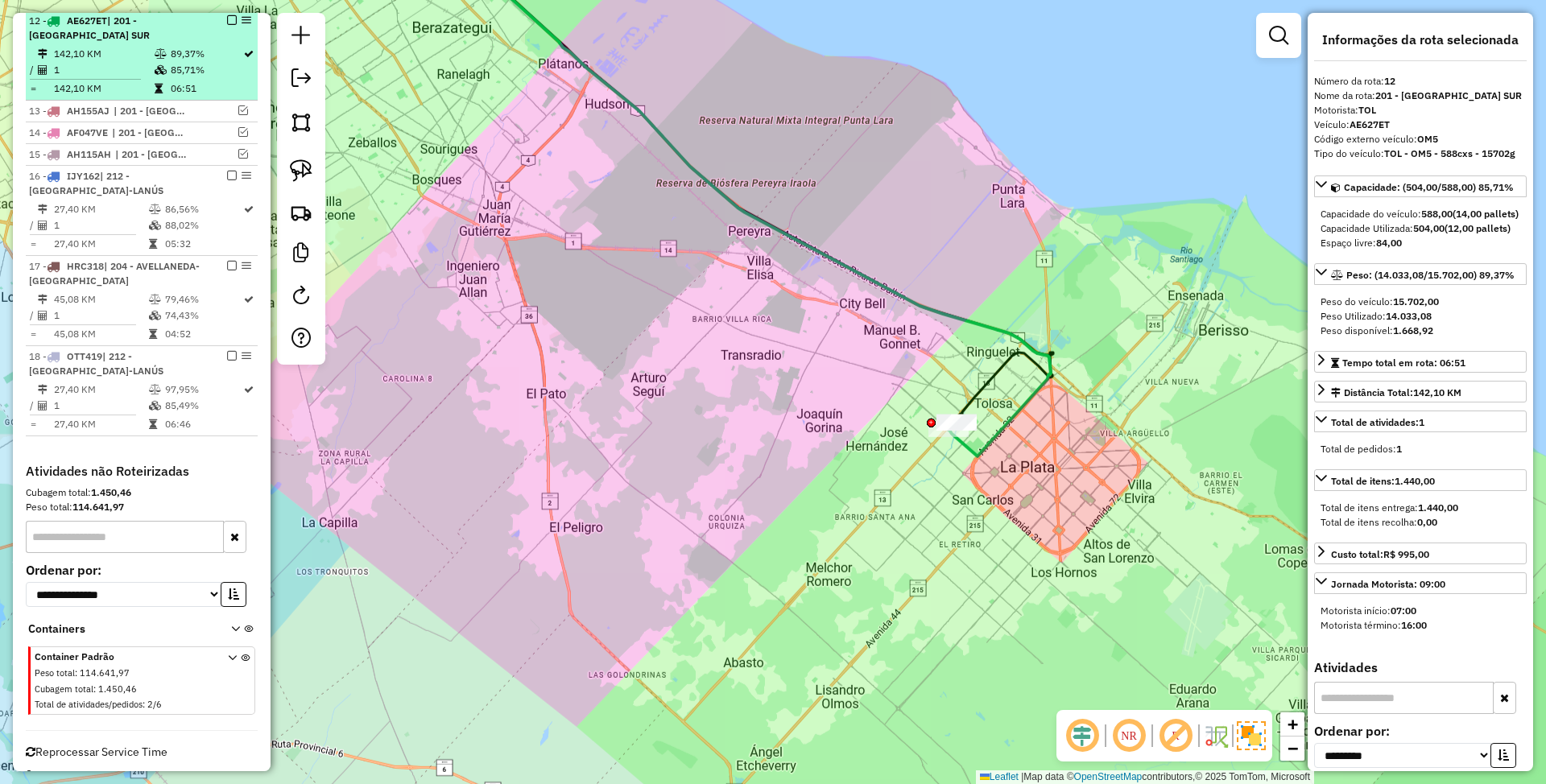
click at [227, 20] on em at bounding box center [232, 20] width 9 height 9
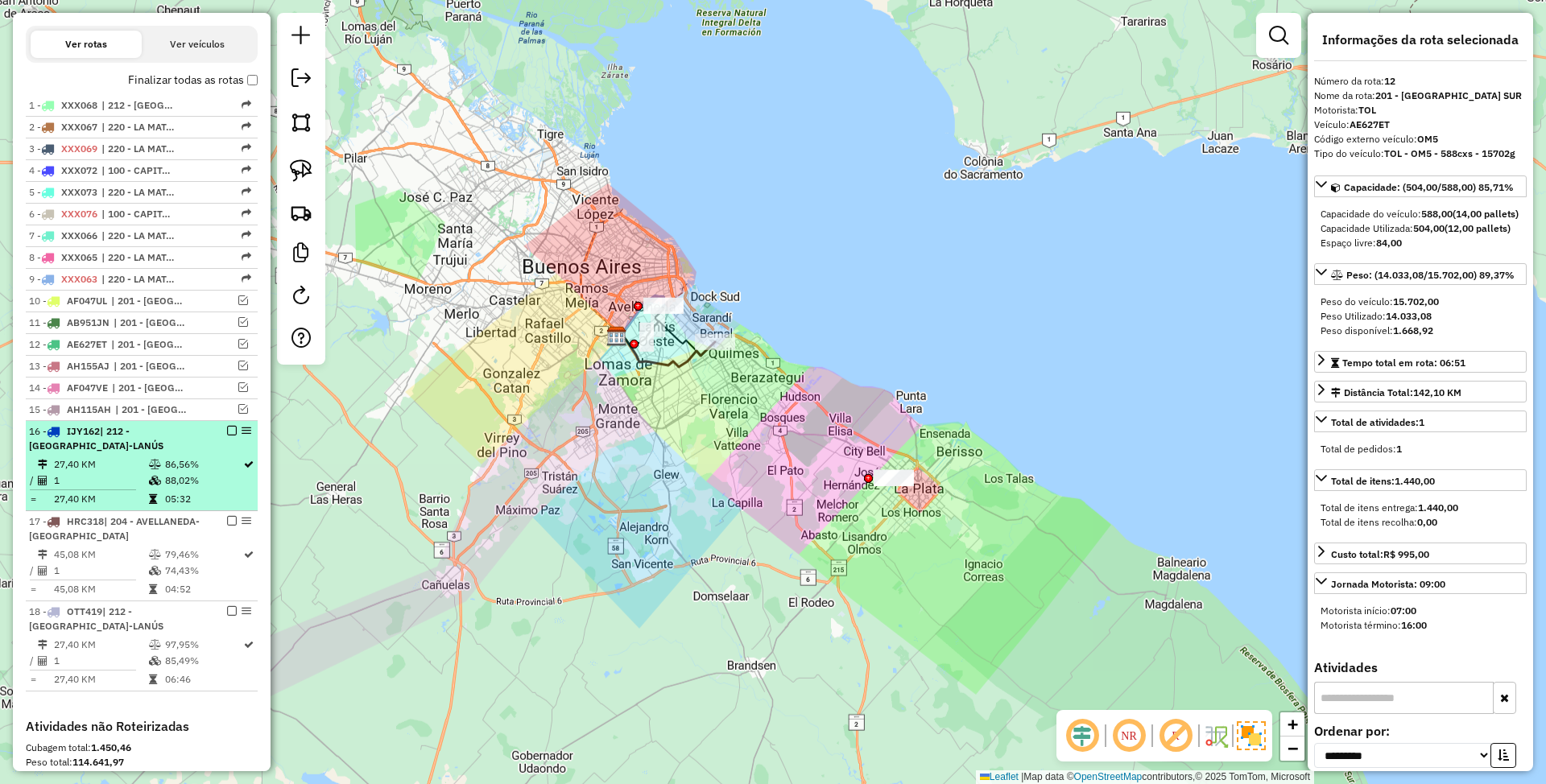
scroll to position [256, 0]
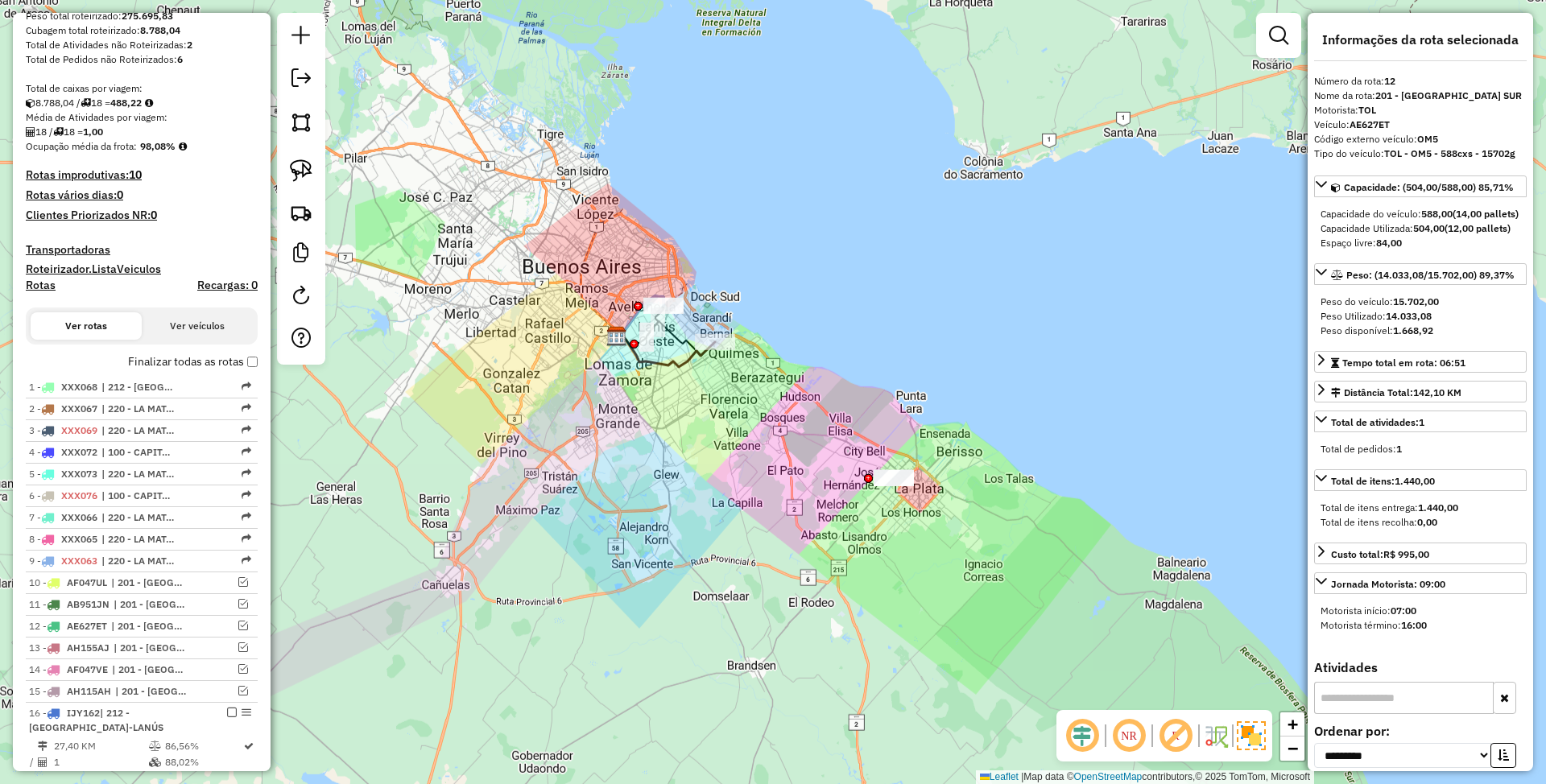
click at [49, 248] on h4 "Transportadoras" at bounding box center [141, 249] width 232 height 14
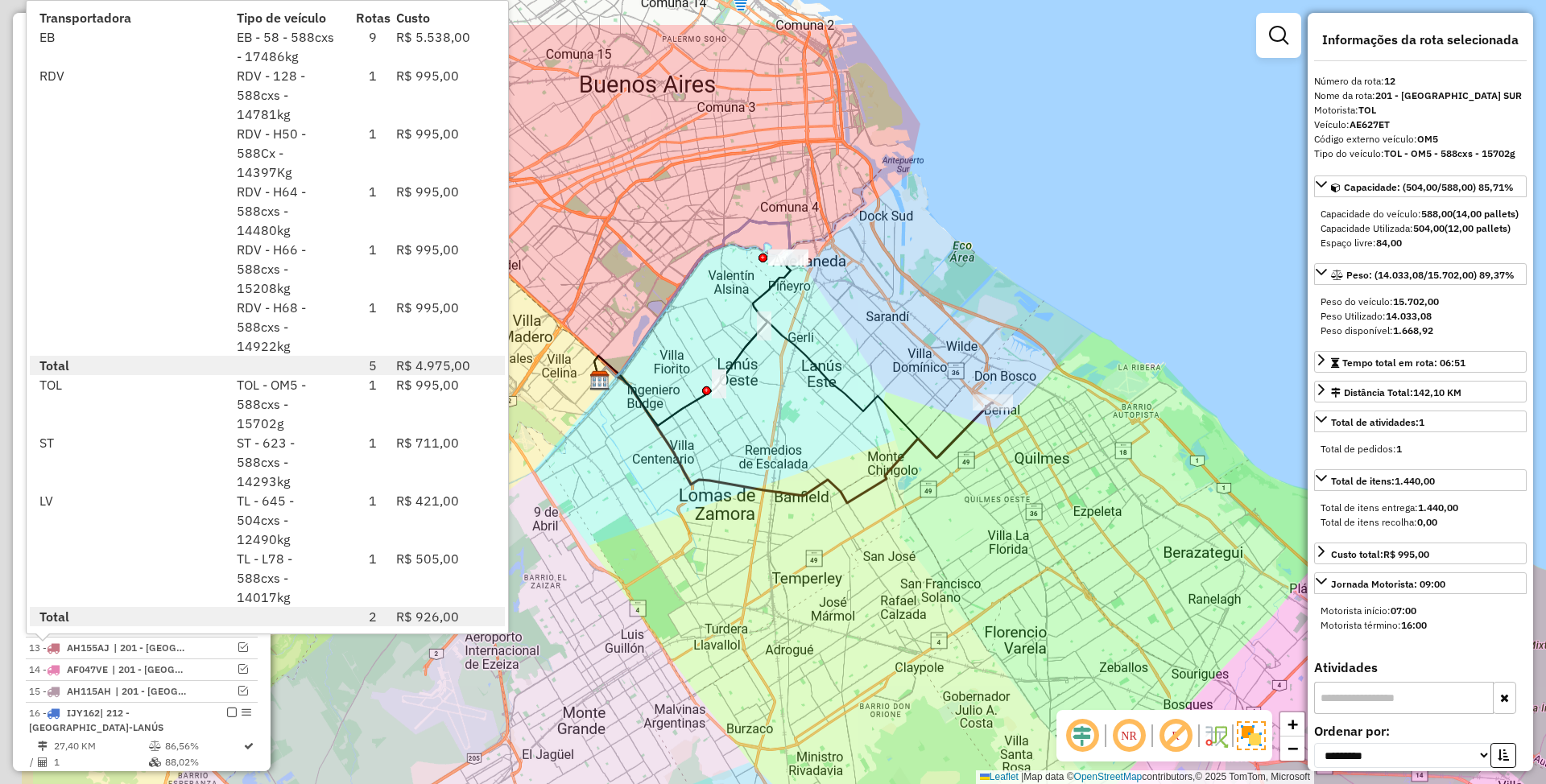
drag, startPoint x: 780, startPoint y: 375, endPoint x: 956, endPoint y: 478, distance: 203.9
click at [956, 478] on div "Janela de atendimento Grade de atendimento Capacidade Transportadoras Veículos …" at bounding box center [773, 392] width 1546 height 784
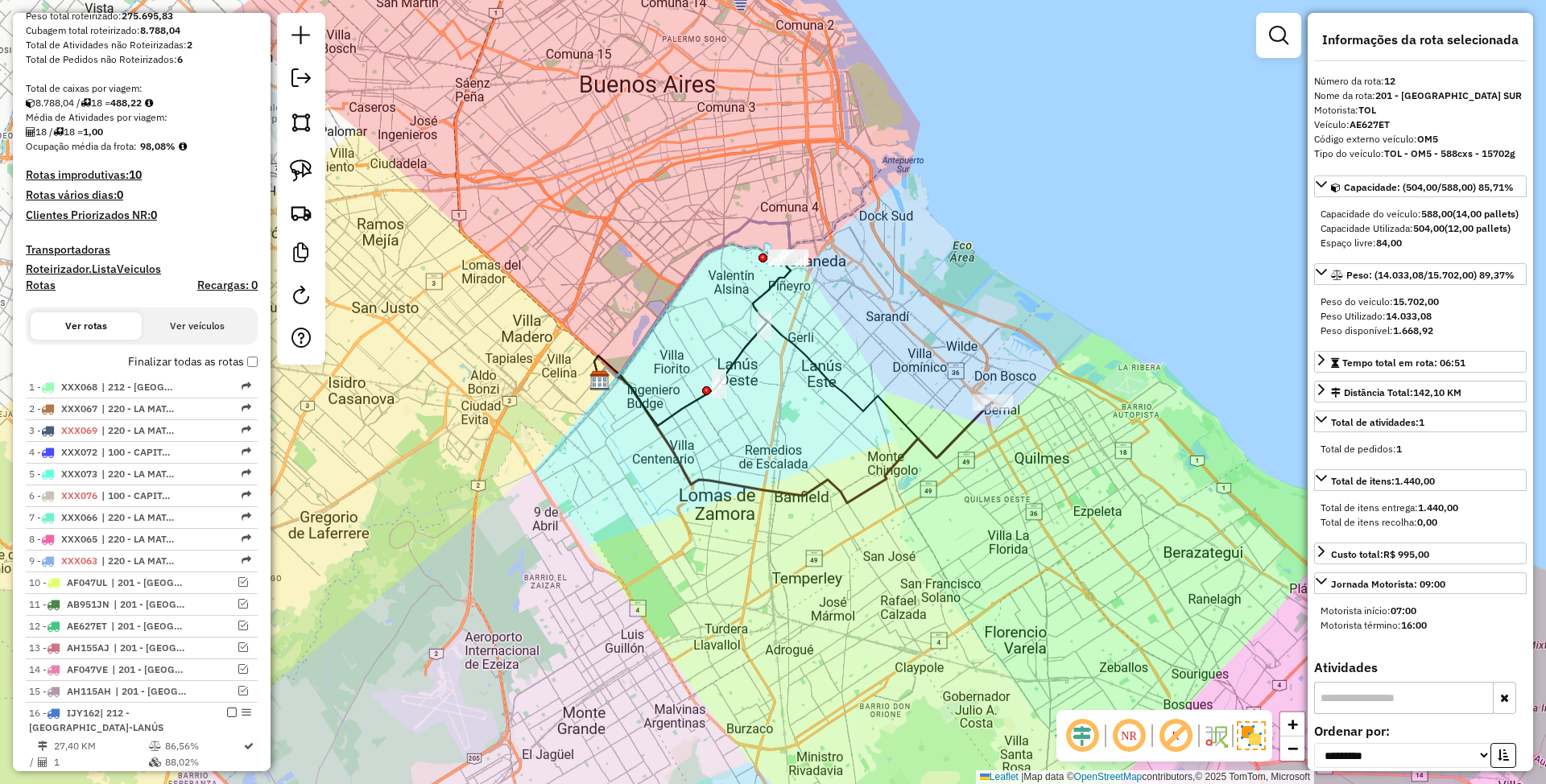
click at [961, 423] on icon at bounding box center [793, 435] width 399 height 136
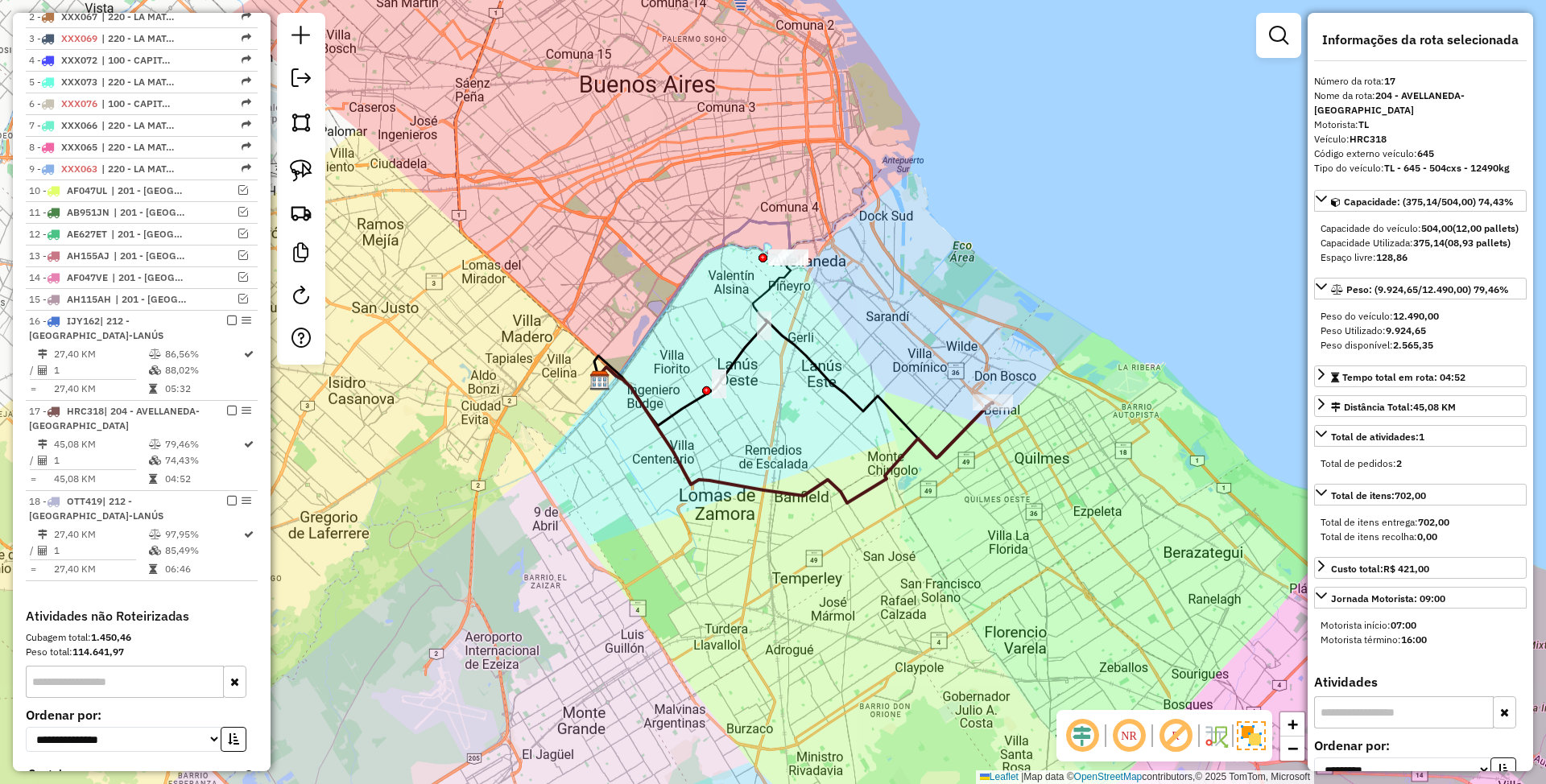
scroll to position [823, 0]
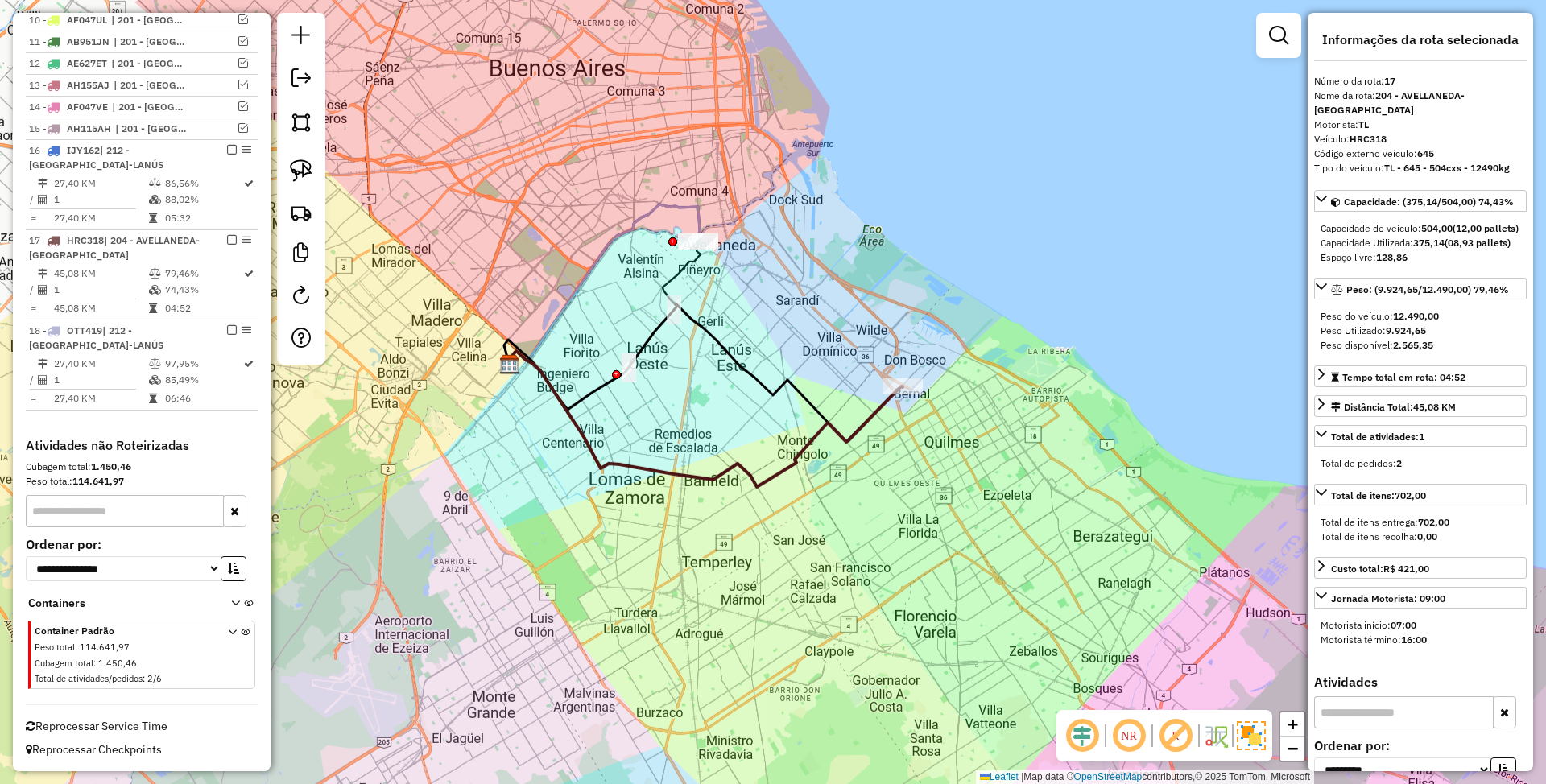
drag, startPoint x: 974, startPoint y: 483, endPoint x: 885, endPoint y: 467, distance: 90.4
click at [885, 467] on div "Janela de atendimento Grade de atendimento Capacidade Transportadoras Veículos …" at bounding box center [773, 392] width 1546 height 784
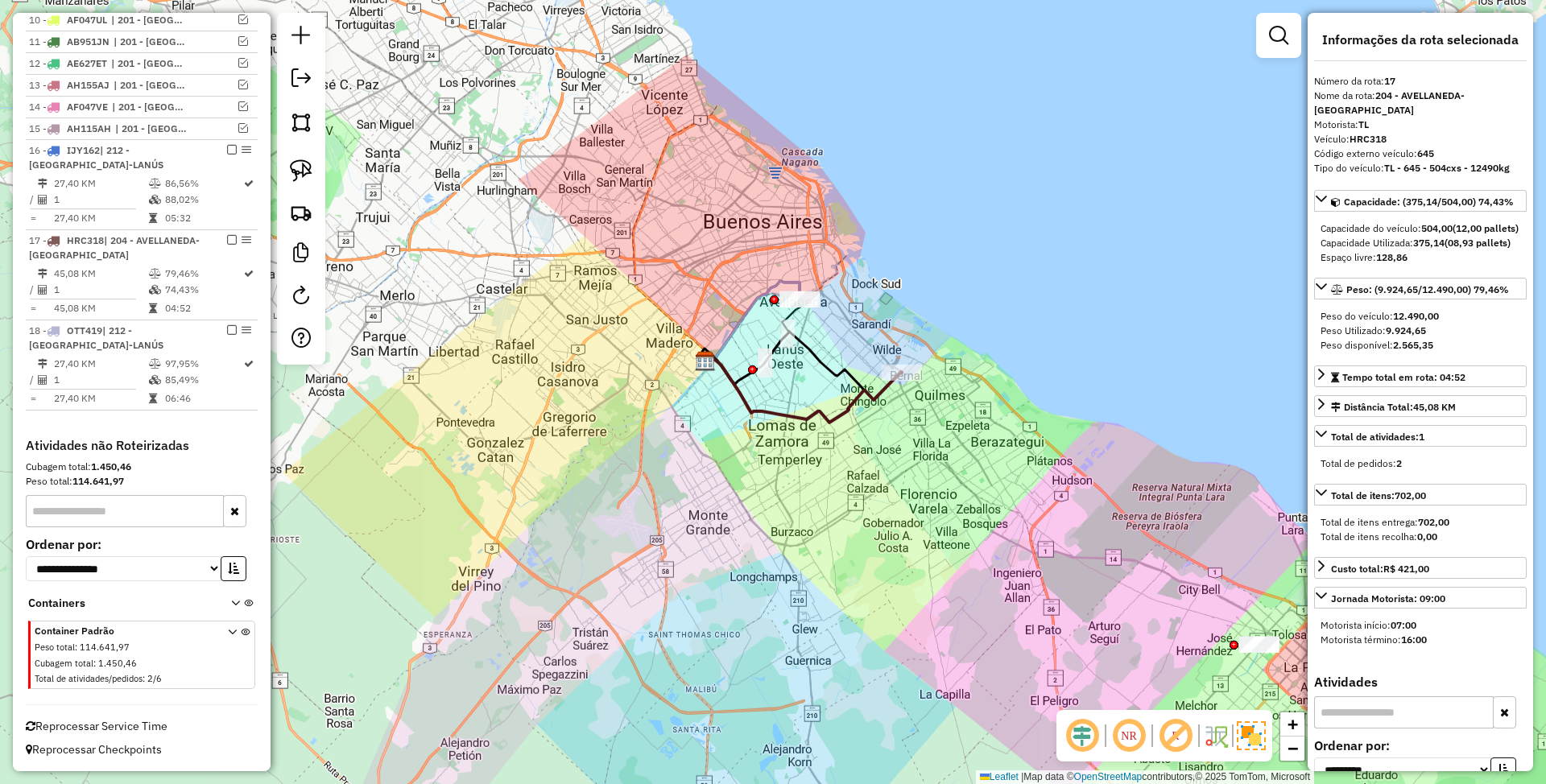
click at [953, 449] on div "Janela de atendimento Grade de atendimento Capacidade Transportadoras Veículos …" at bounding box center [773, 392] width 1546 height 784
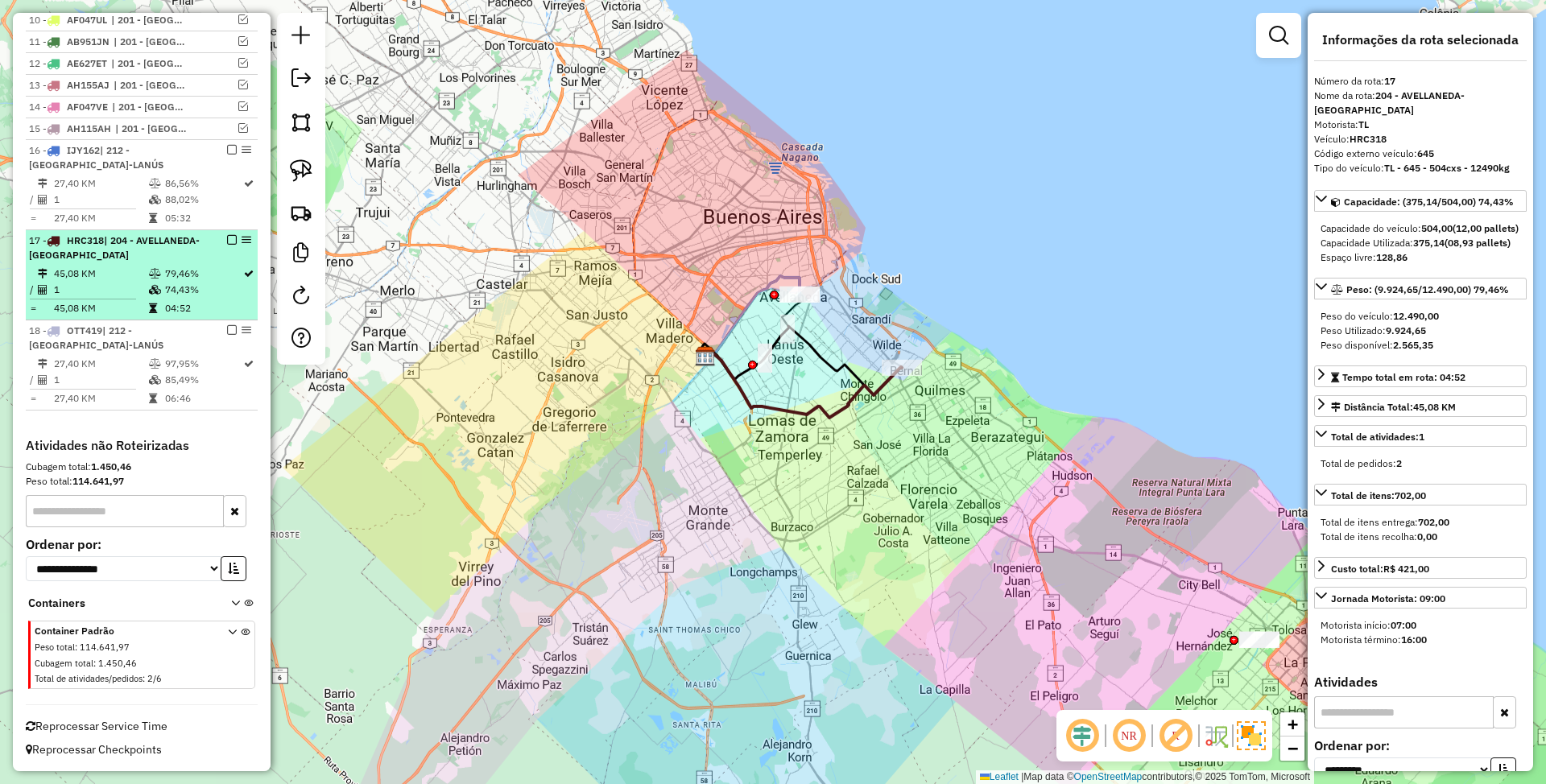
click at [227, 235] on em at bounding box center [232, 240] width 9 height 9
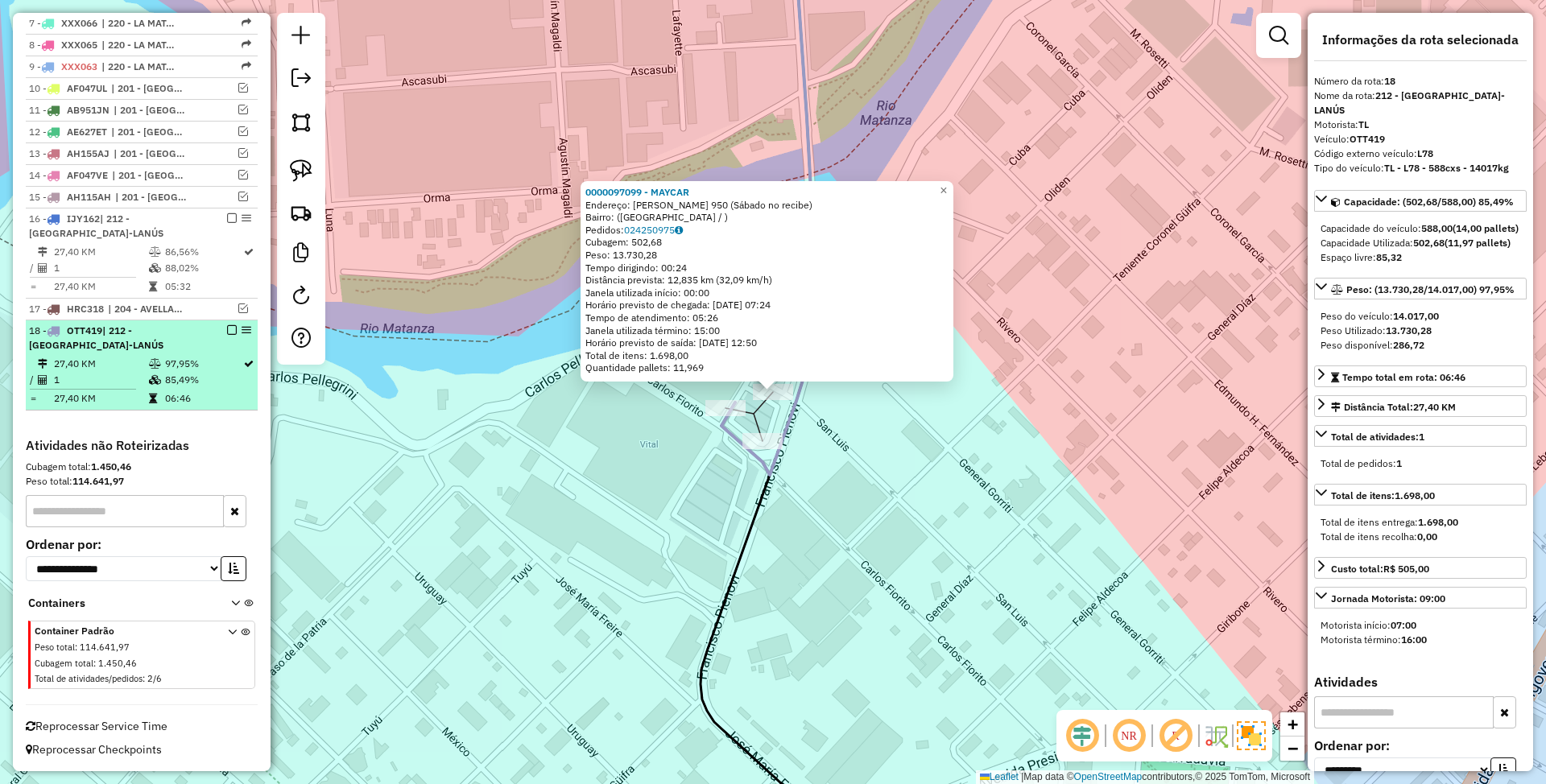
click at [230, 332] on em at bounding box center [232, 330] width 9 height 9
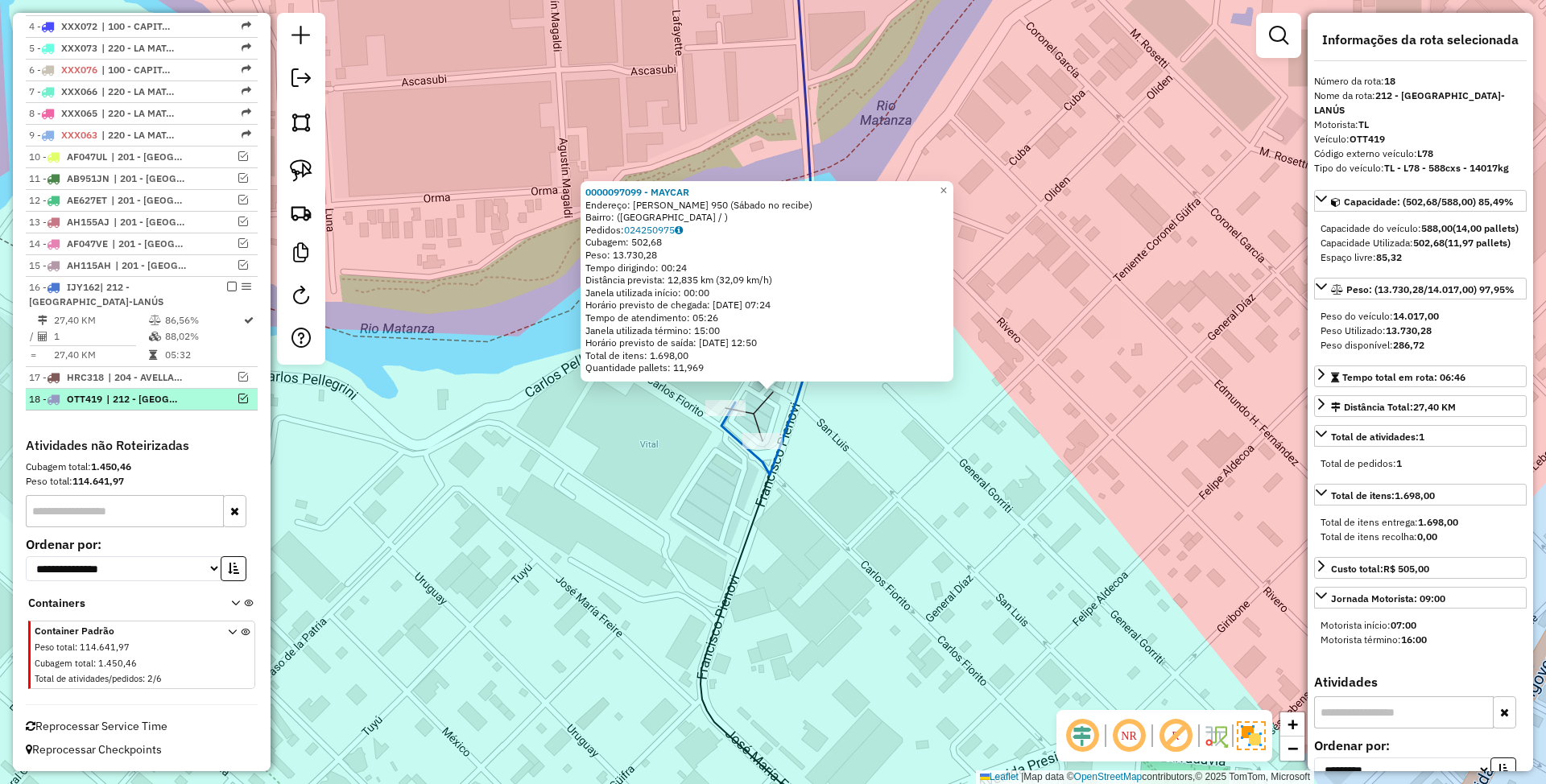
scroll to position [686, 0]
click at [751, 455] on icon at bounding box center [768, 198] width 94 height 553
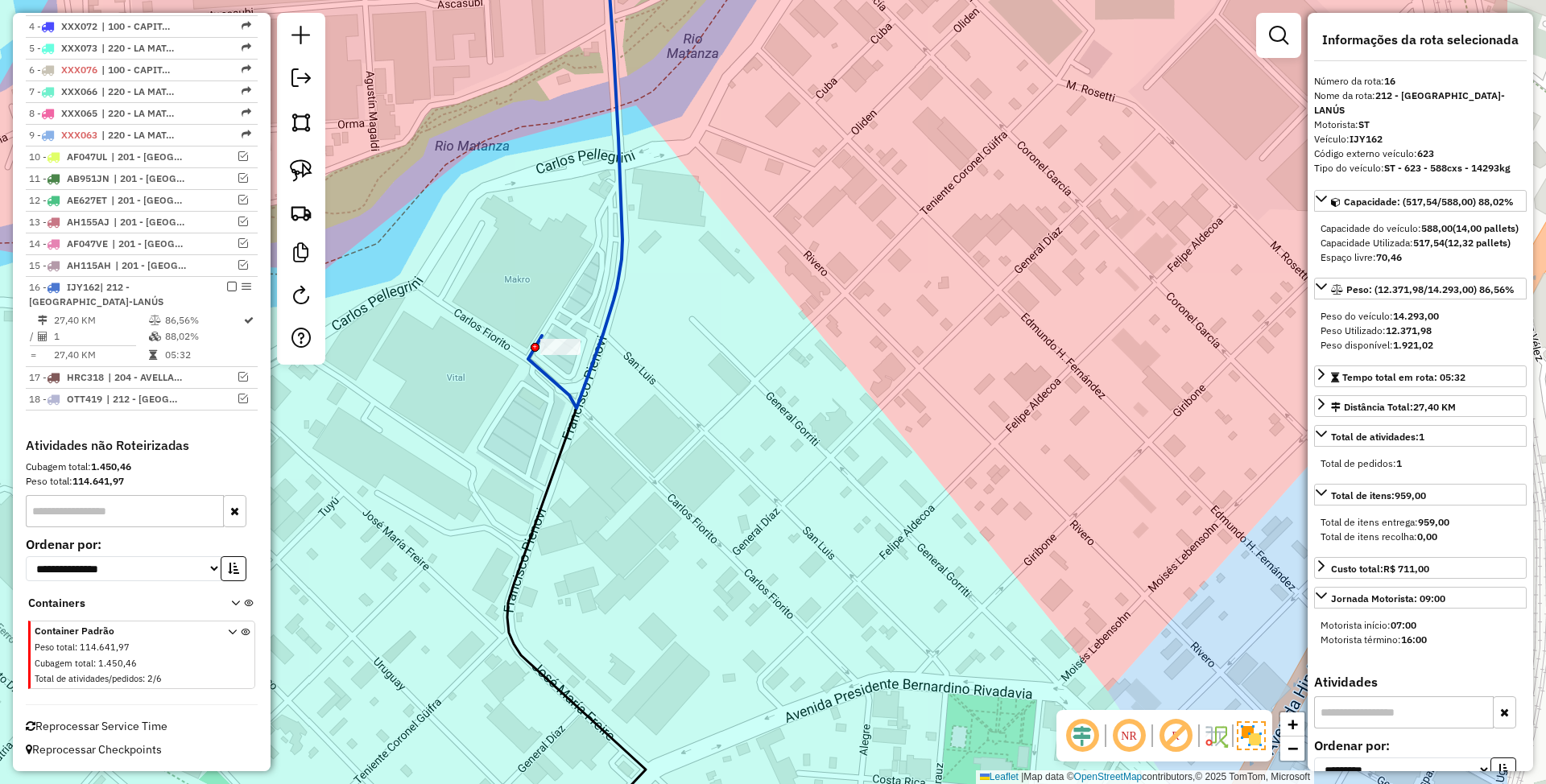
drag, startPoint x: 812, startPoint y: 536, endPoint x: 620, endPoint y: 469, distance: 203.4
click at [620, 469] on div "Janela de atendimento Grade de atendimento Capacidade Transportadoras Veículos …" at bounding box center [773, 392] width 1546 height 784
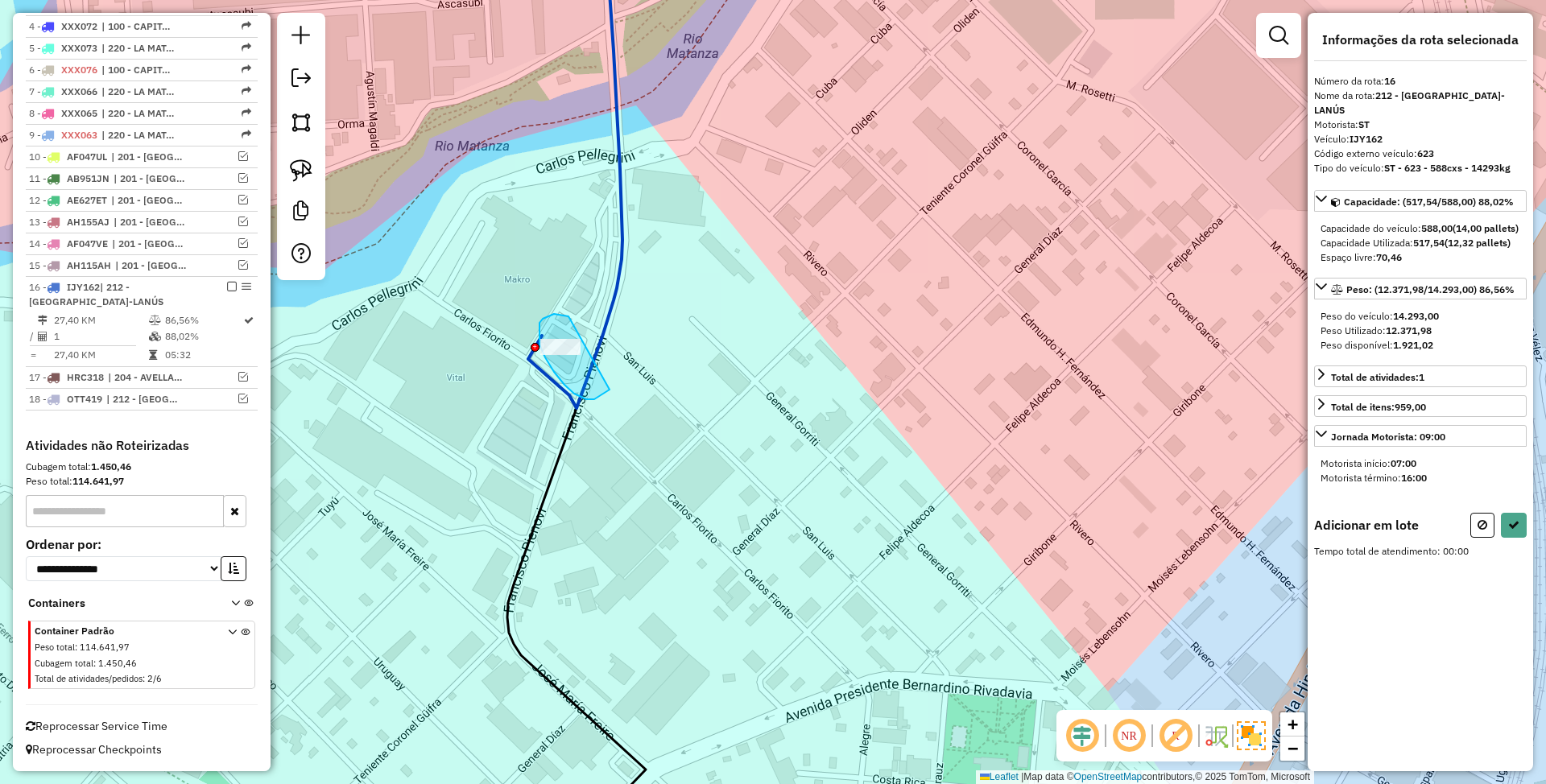
drag, startPoint x: 549, startPoint y: 315, endPoint x: 609, endPoint y: 390, distance: 96.0
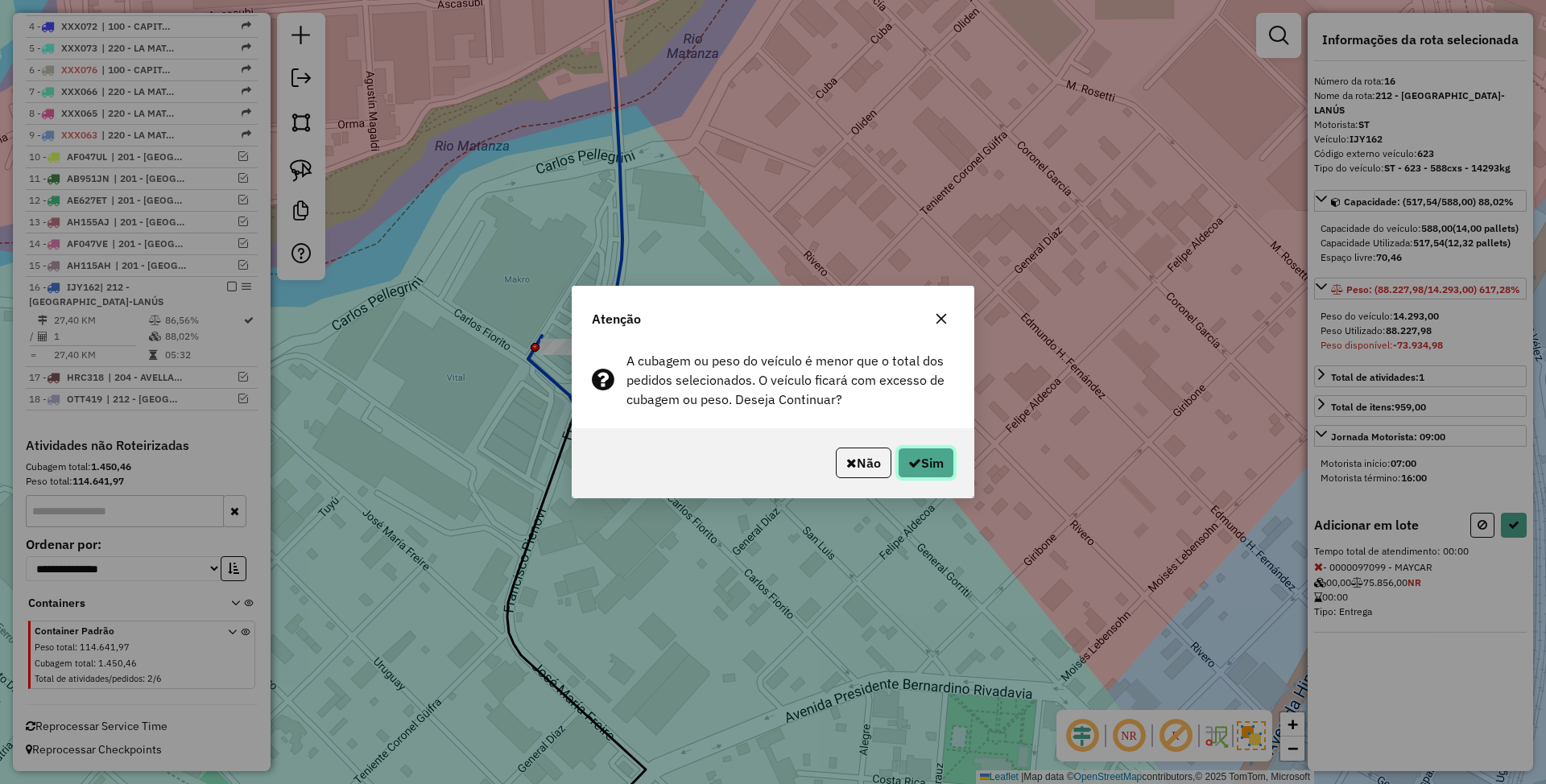
click at [935, 460] on button "Sim" at bounding box center [926, 462] width 57 height 31
select select "**********"
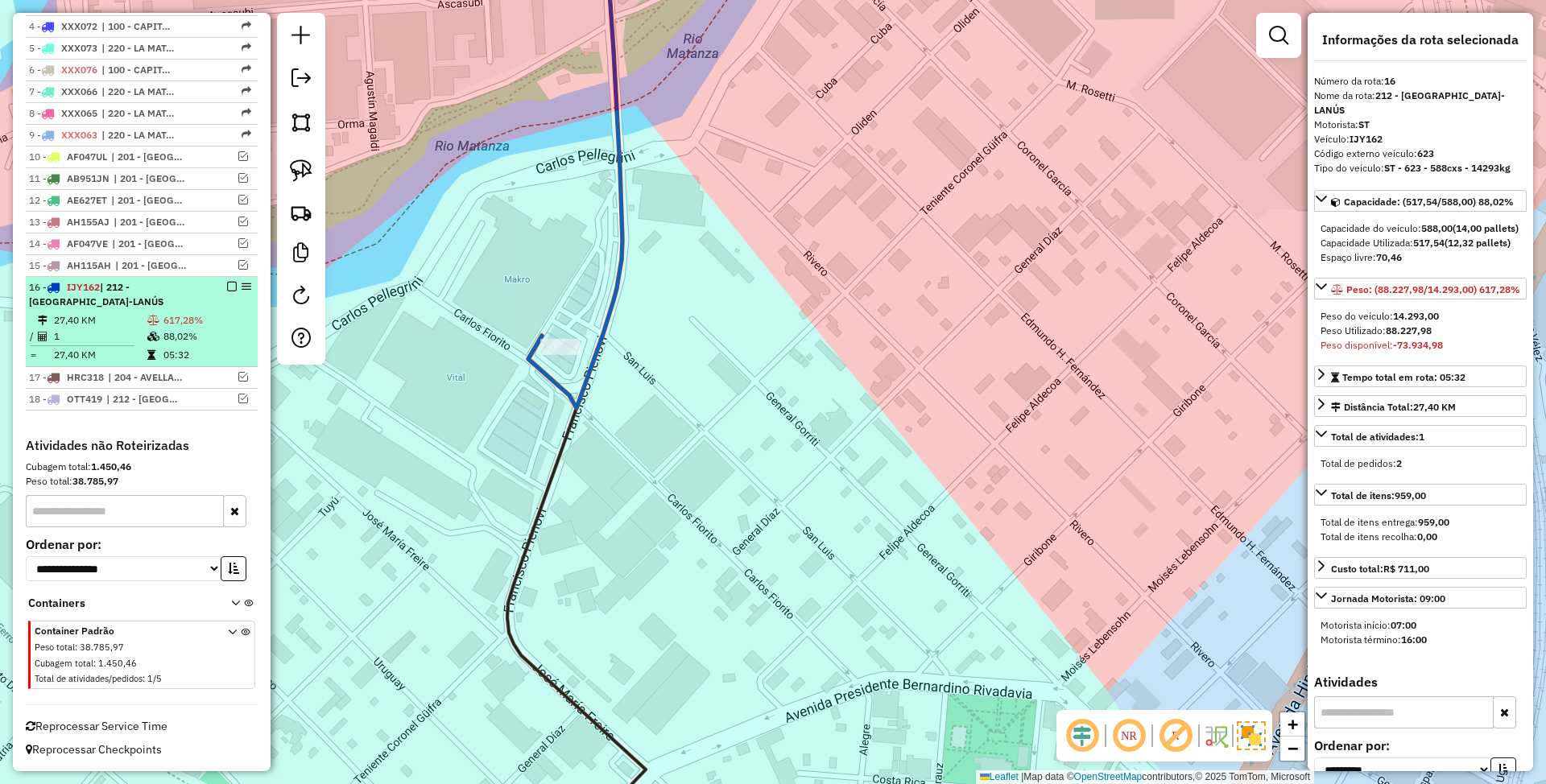
click at [227, 287] on em at bounding box center [232, 286] width 9 height 9
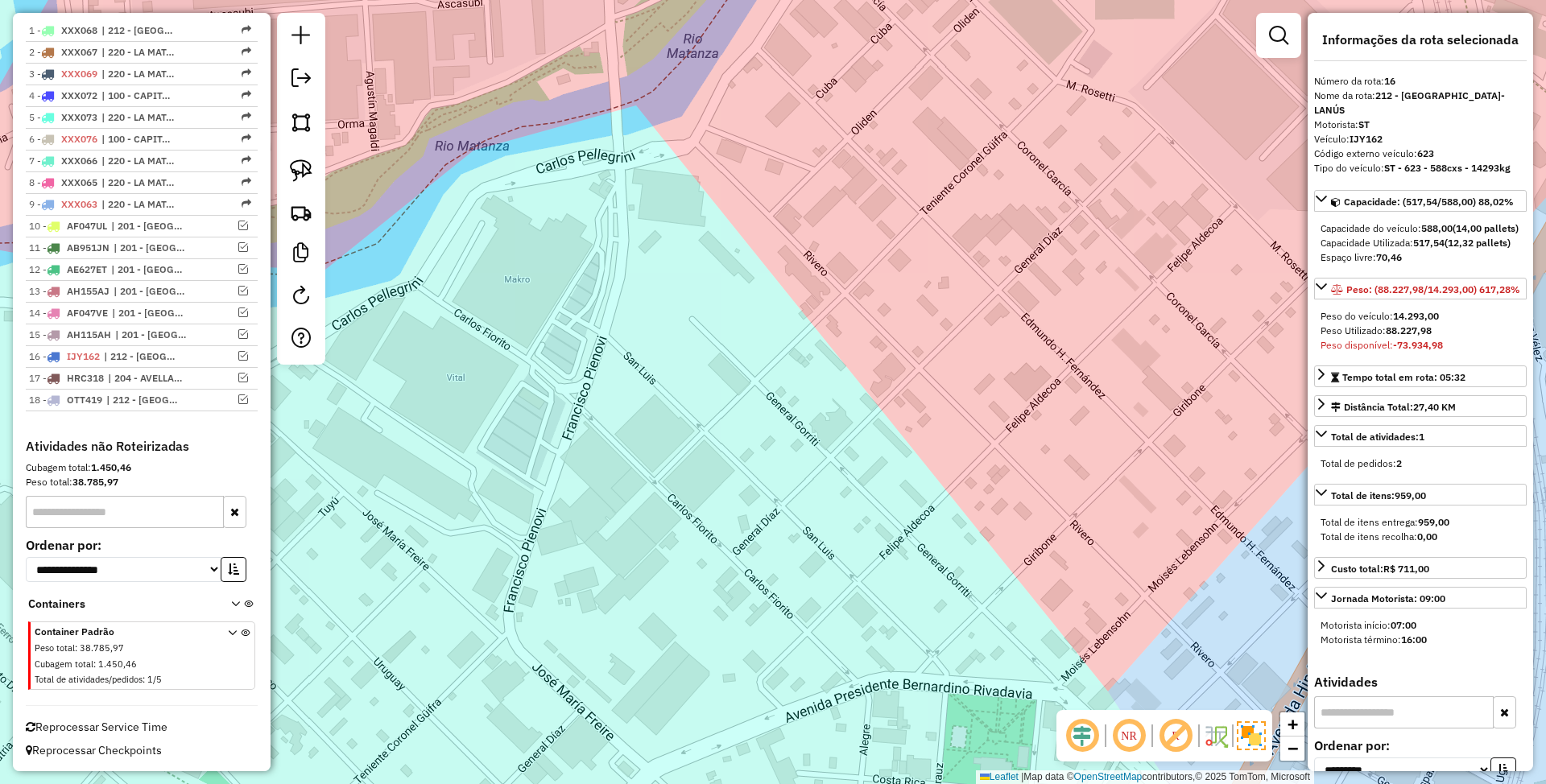
scroll to position [618, 0]
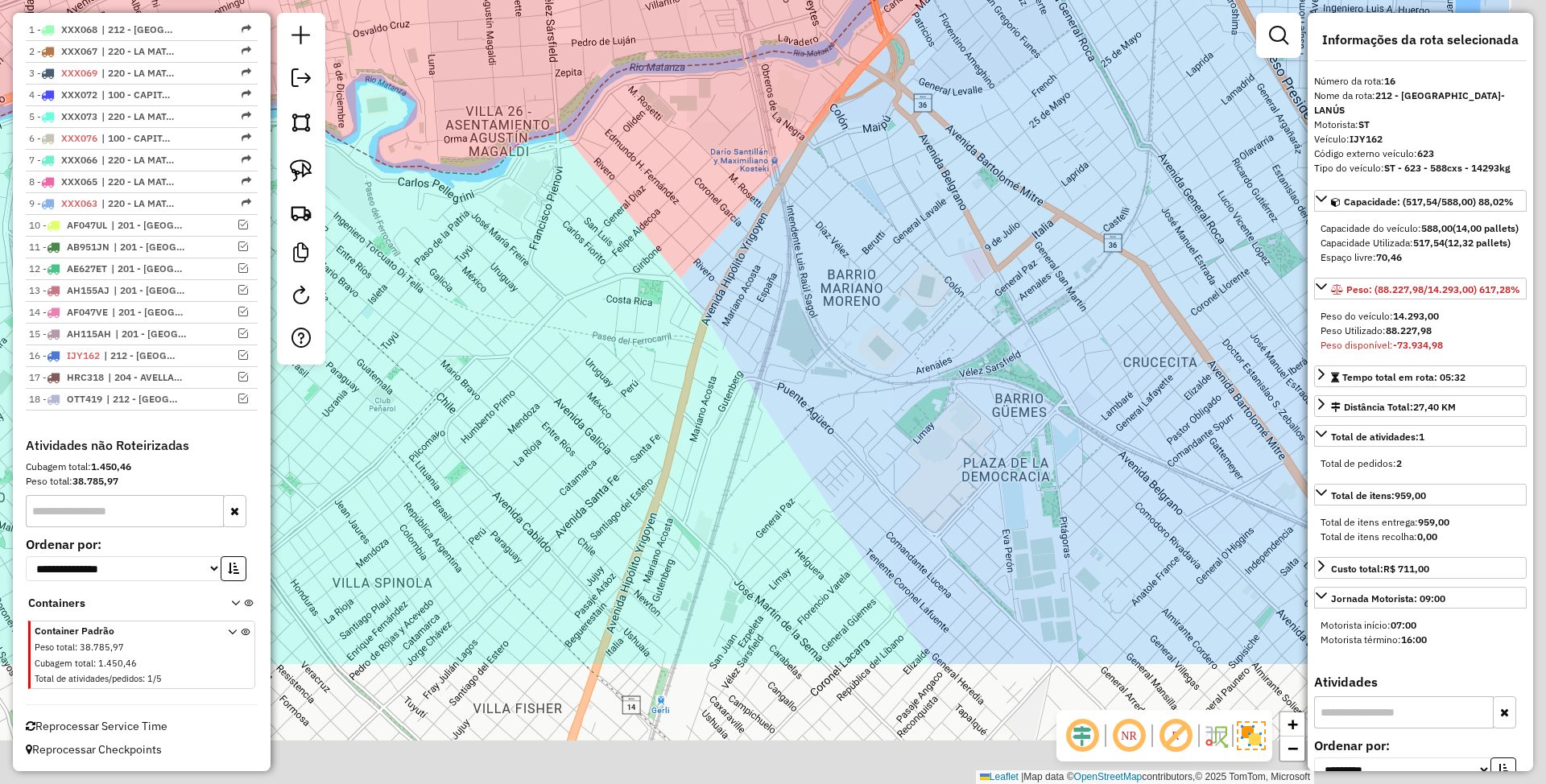
drag, startPoint x: 738, startPoint y: 358, endPoint x: 568, endPoint y: 201, distance: 231.4
click at [570, 201] on div "Janela de atendimento Grade de atendimento Capacidade Transportadoras Veículos …" at bounding box center [773, 392] width 1546 height 784
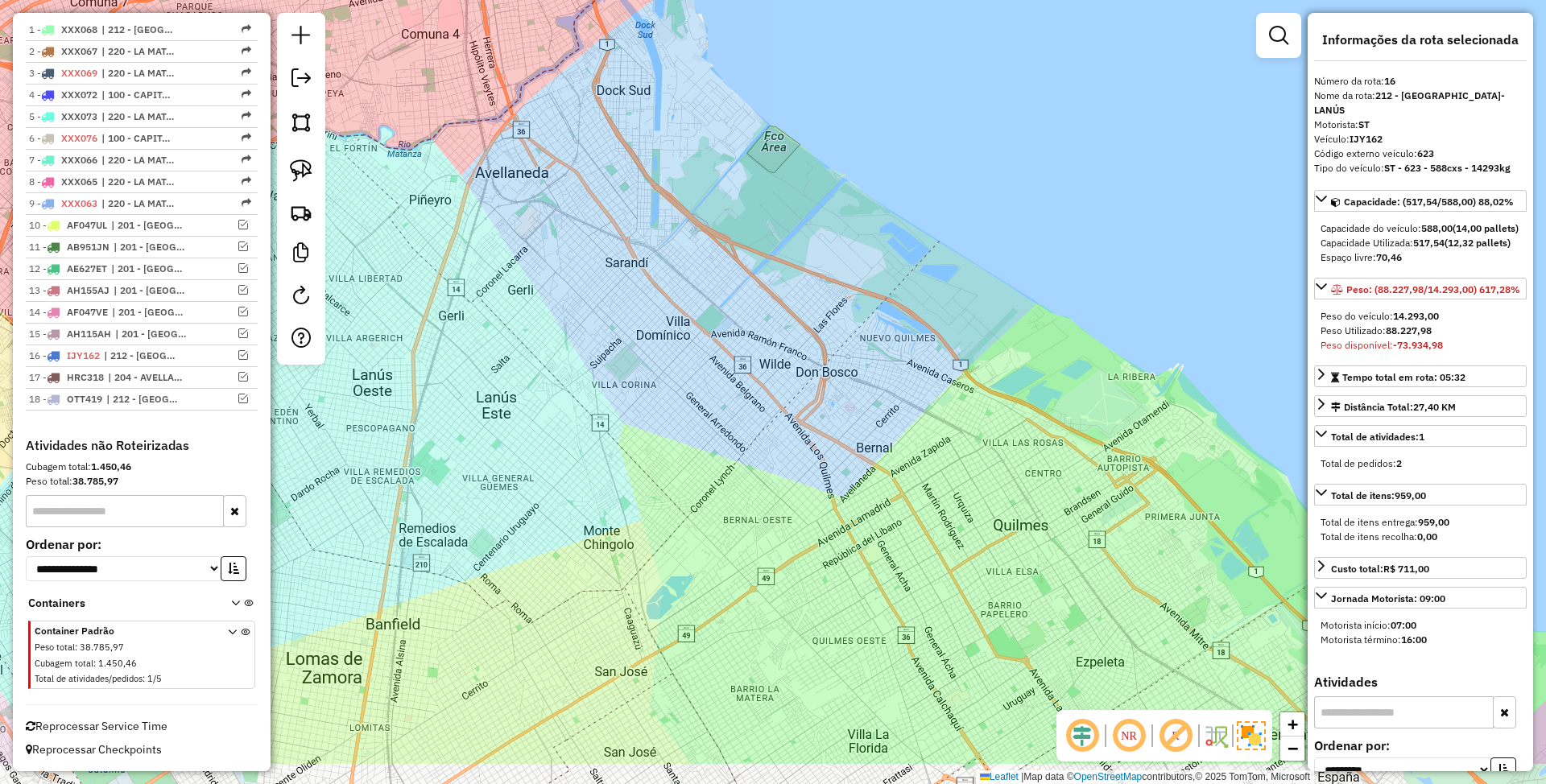
drag, startPoint x: 833, startPoint y: 512, endPoint x: 609, endPoint y: 355, distance: 273.5
click at [610, 355] on div "Janela de atendimento Grade de atendimento Capacidade Transportadoras Veículos …" at bounding box center [773, 392] width 1546 height 784
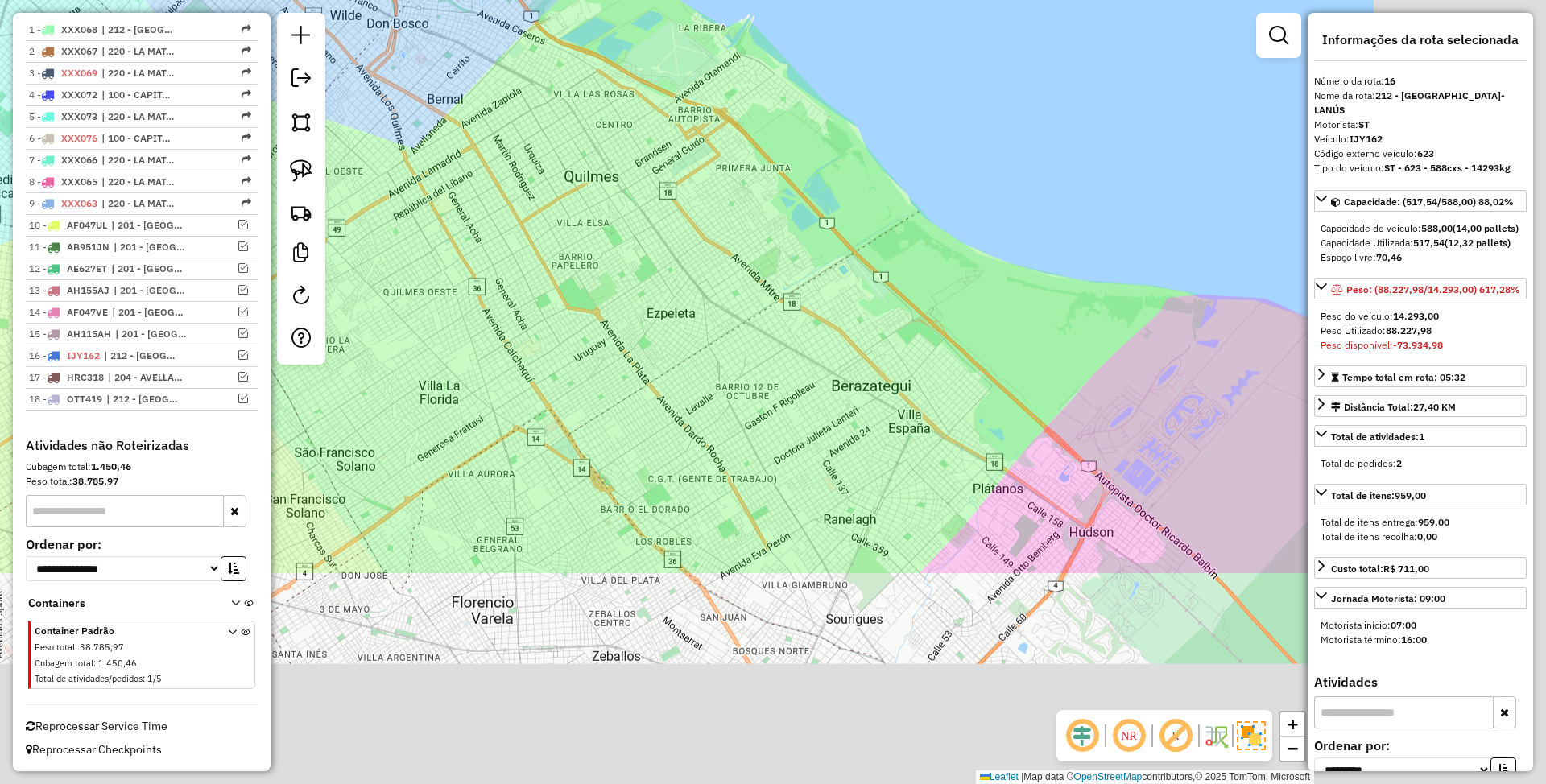
drag, startPoint x: 1100, startPoint y: 554, endPoint x: 744, endPoint y: 301, distance: 436.7
click at [732, 235] on div "Janela de atendimento Grade de atendimento Capacidade Transportadoras Veículos …" at bounding box center [773, 392] width 1546 height 784
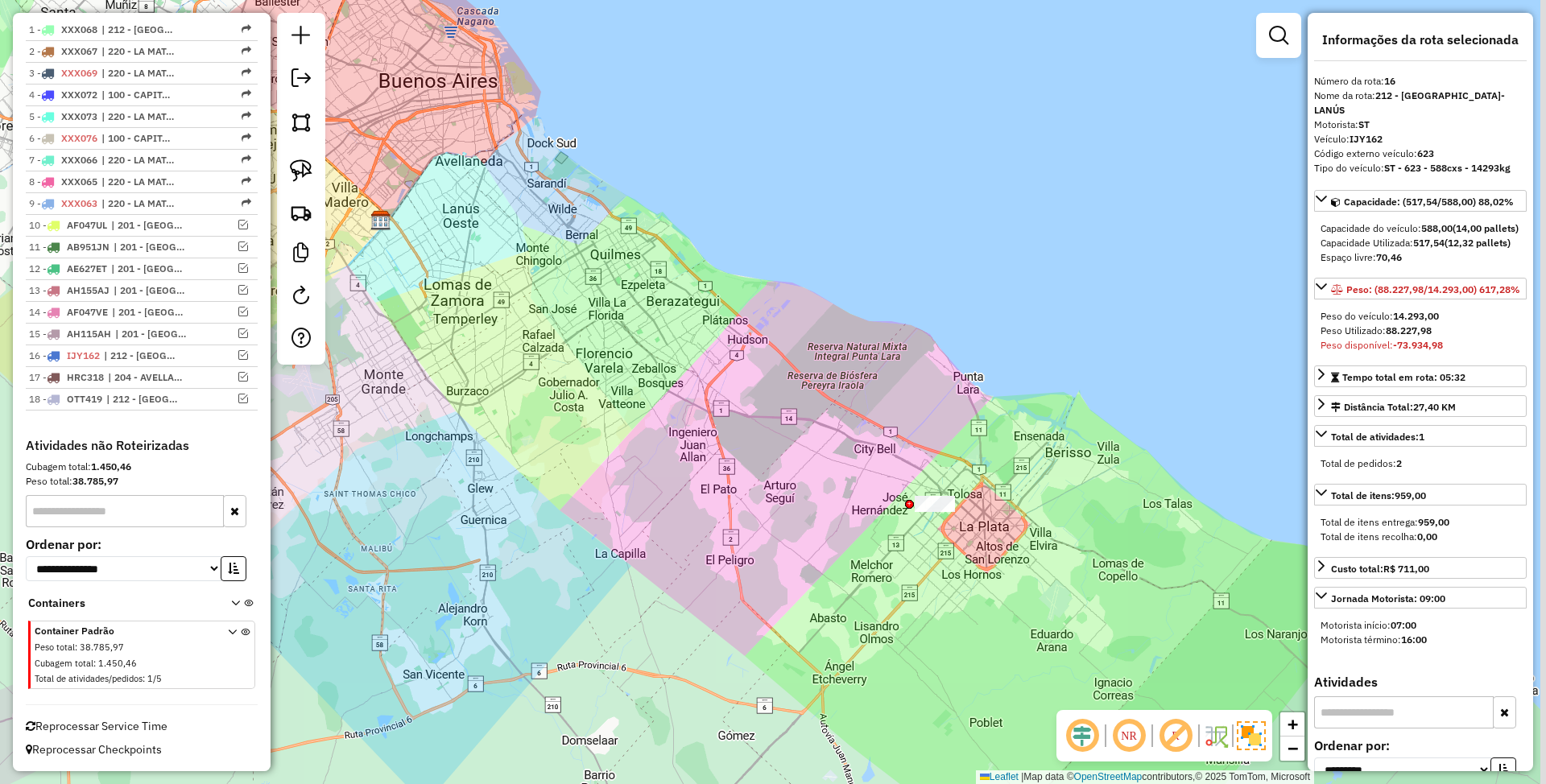
drag, startPoint x: 977, startPoint y: 621, endPoint x: 945, endPoint y: 609, distance: 34.2
click at [945, 609] on div "Janela de atendimento Grade de atendimento Capacidade Transportadoras Veículos …" at bounding box center [773, 392] width 1546 height 784
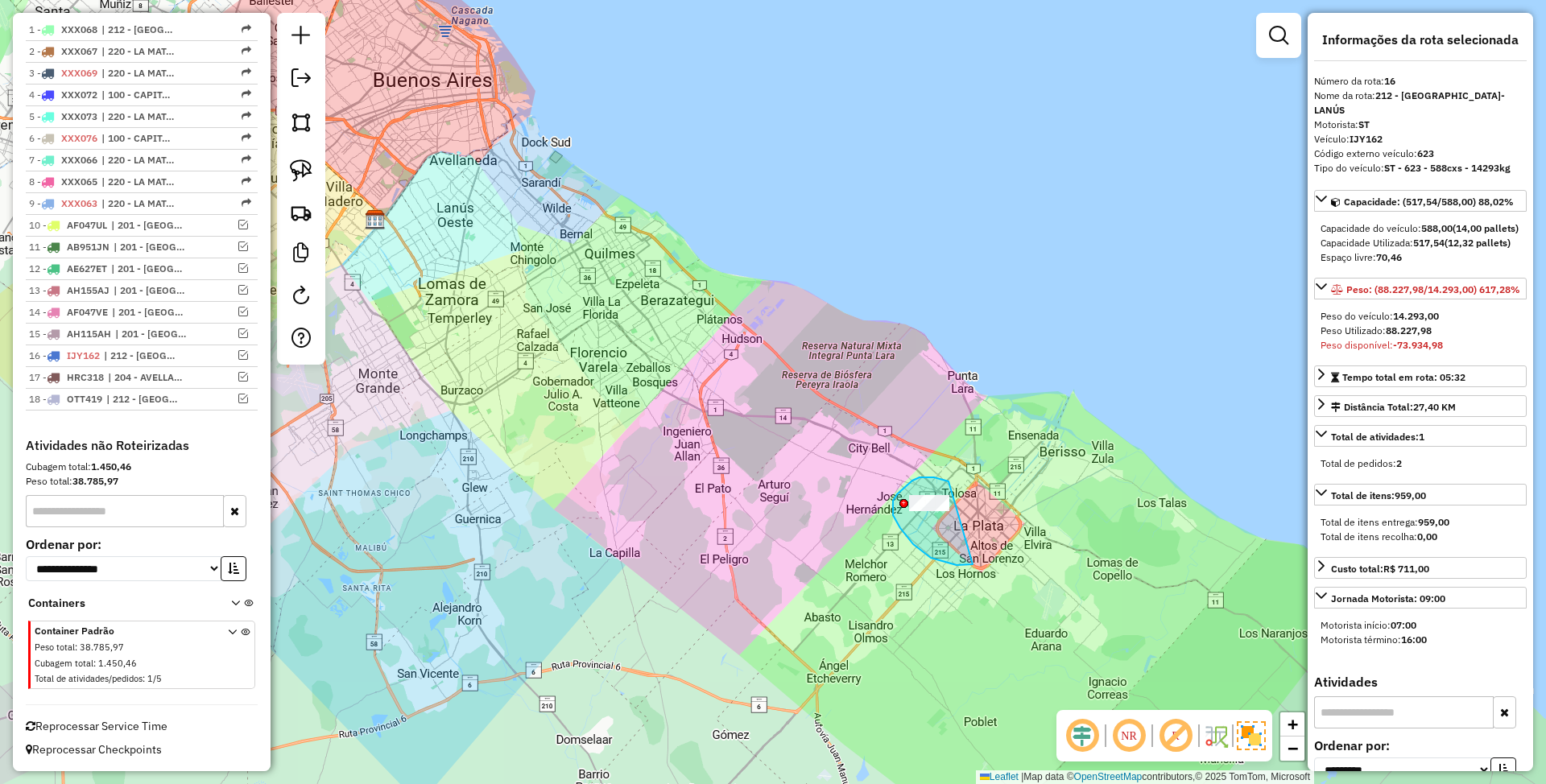
drag, startPoint x: 934, startPoint y: 477, endPoint x: 998, endPoint y: 536, distance: 87.0
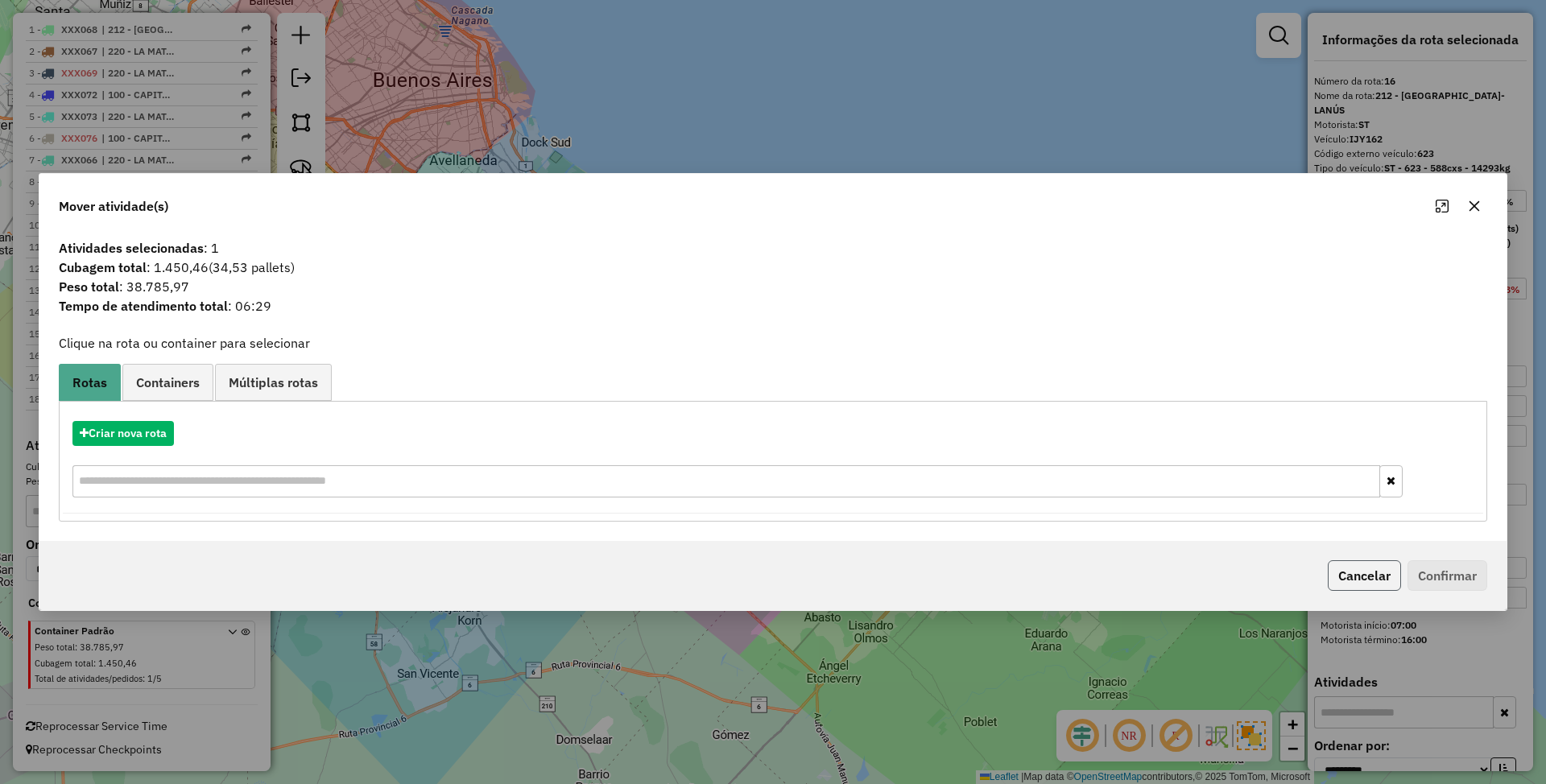
click at [1374, 573] on button "Cancelar" at bounding box center [1364, 576] width 73 height 31
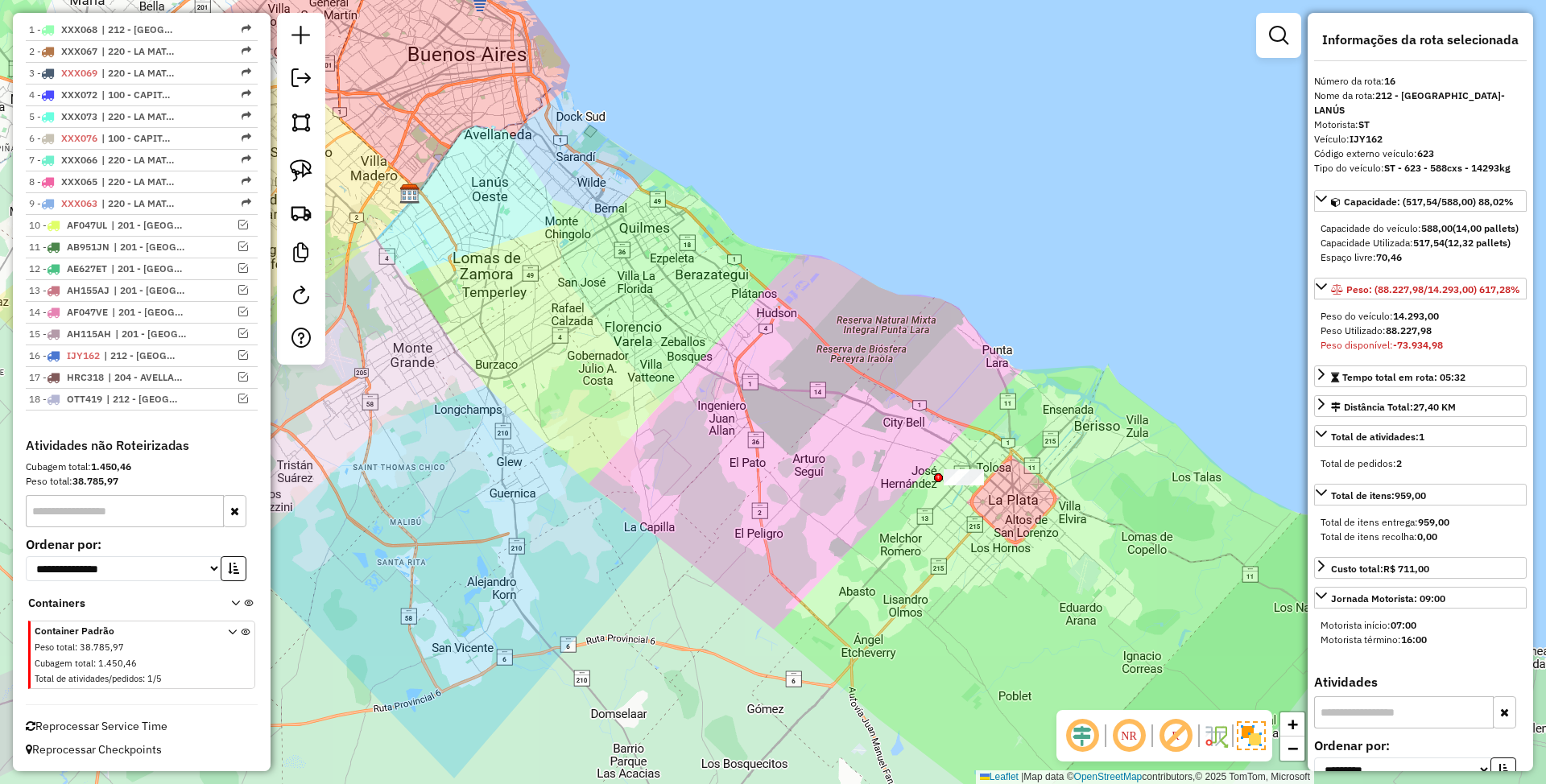
drag, startPoint x: 1000, startPoint y: 573, endPoint x: 1034, endPoint y: 548, distance: 42.2
click at [1034, 548] on div "Janela de atendimento Grade de atendimento Capacidade Transportadoras Veículos …" at bounding box center [773, 392] width 1546 height 784
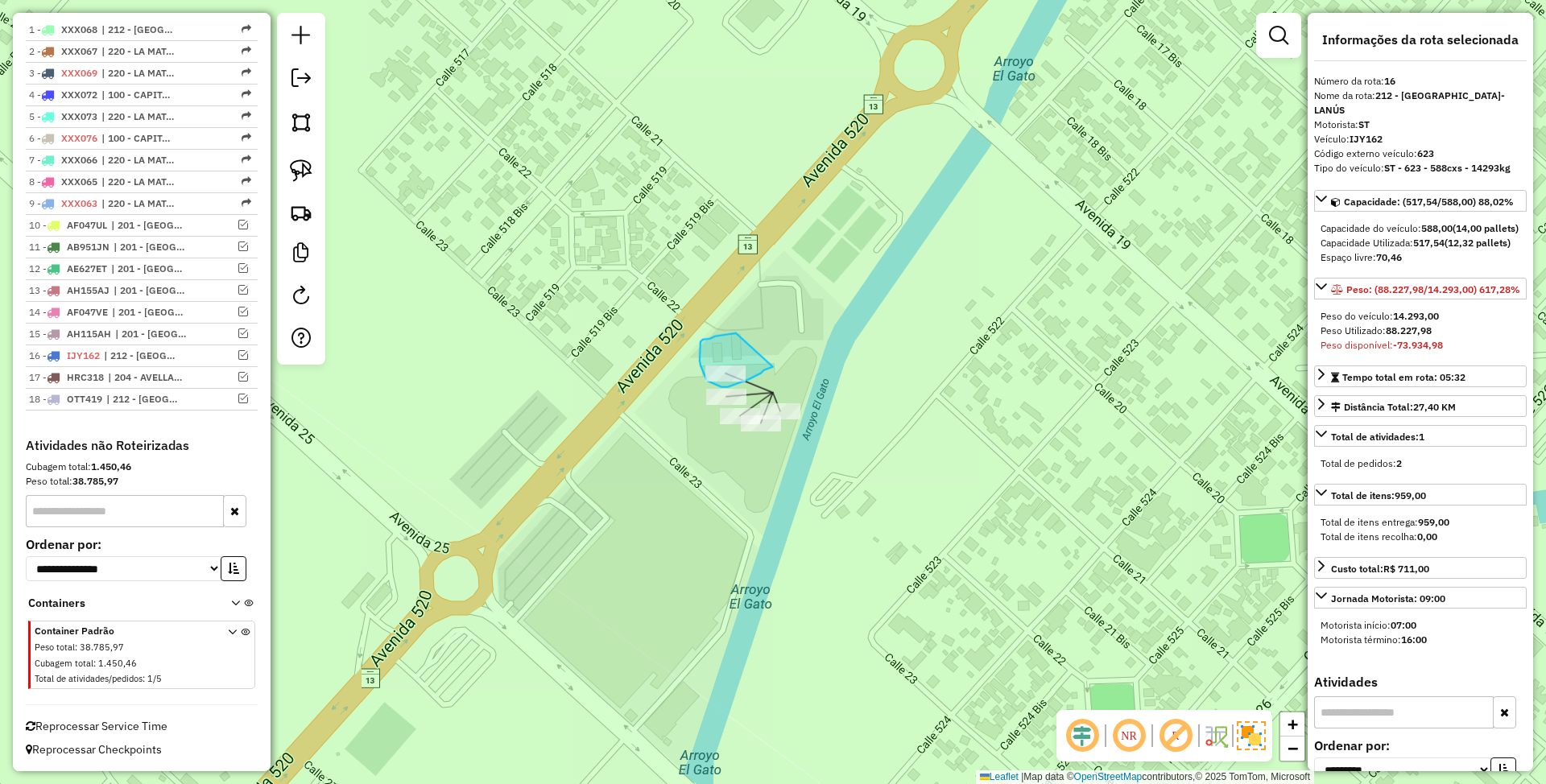
drag, startPoint x: 736, startPoint y: 333, endPoint x: 773, endPoint y: 367, distance: 50.2
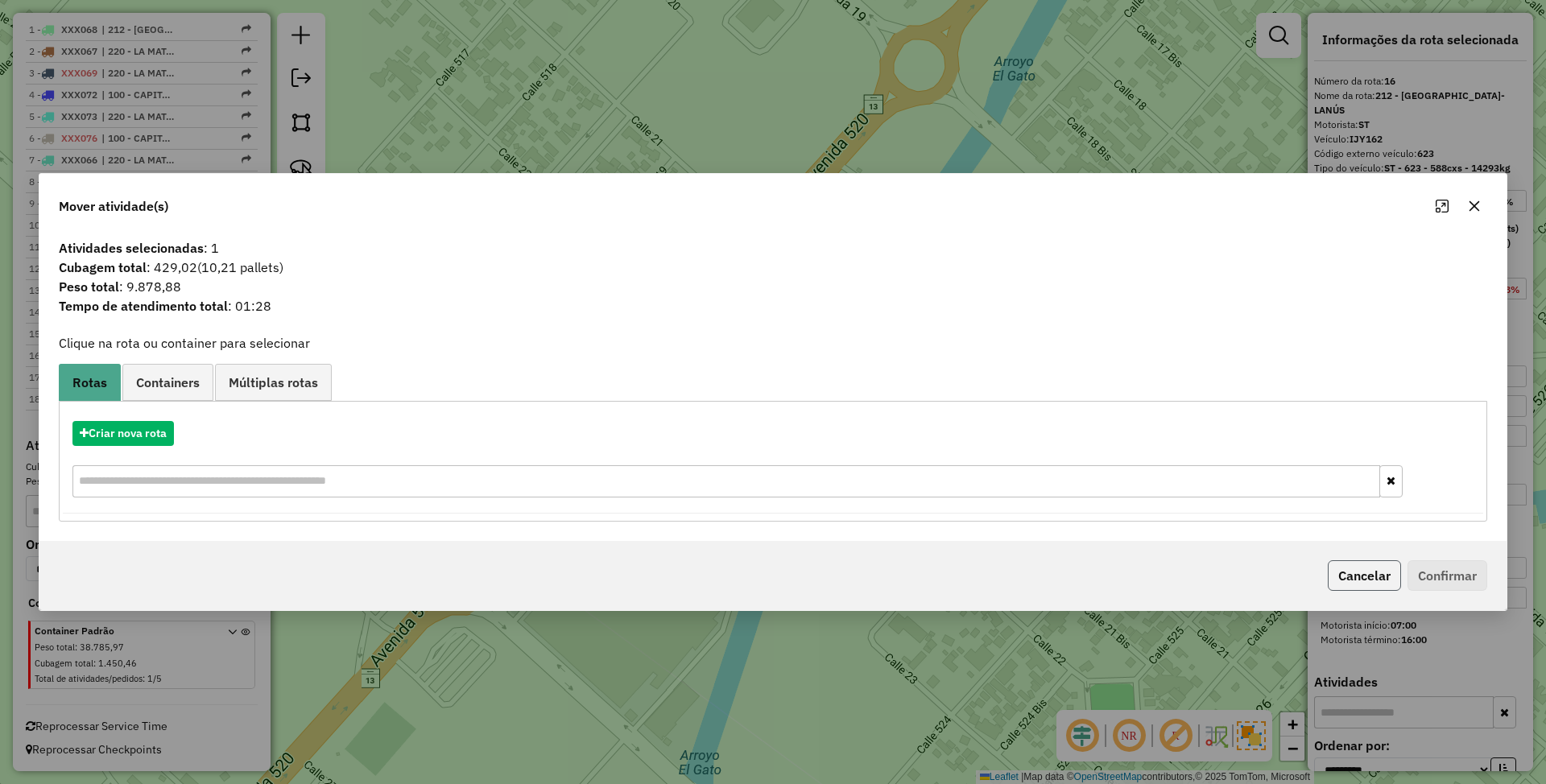
click at [1370, 577] on button "Cancelar" at bounding box center [1364, 576] width 73 height 31
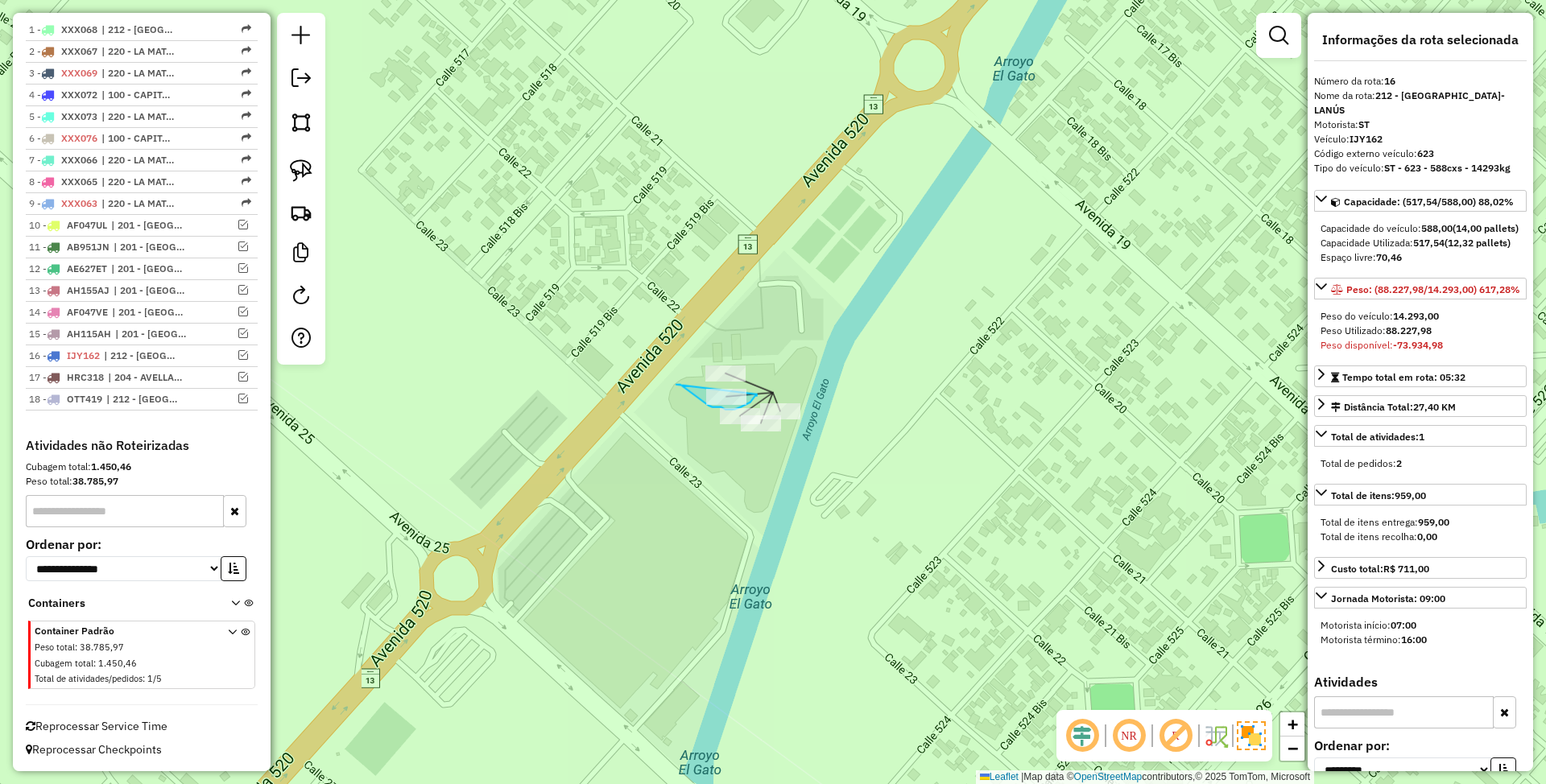
drag, startPoint x: 676, startPoint y: 385, endPoint x: 757, endPoint y: 394, distance: 81.5
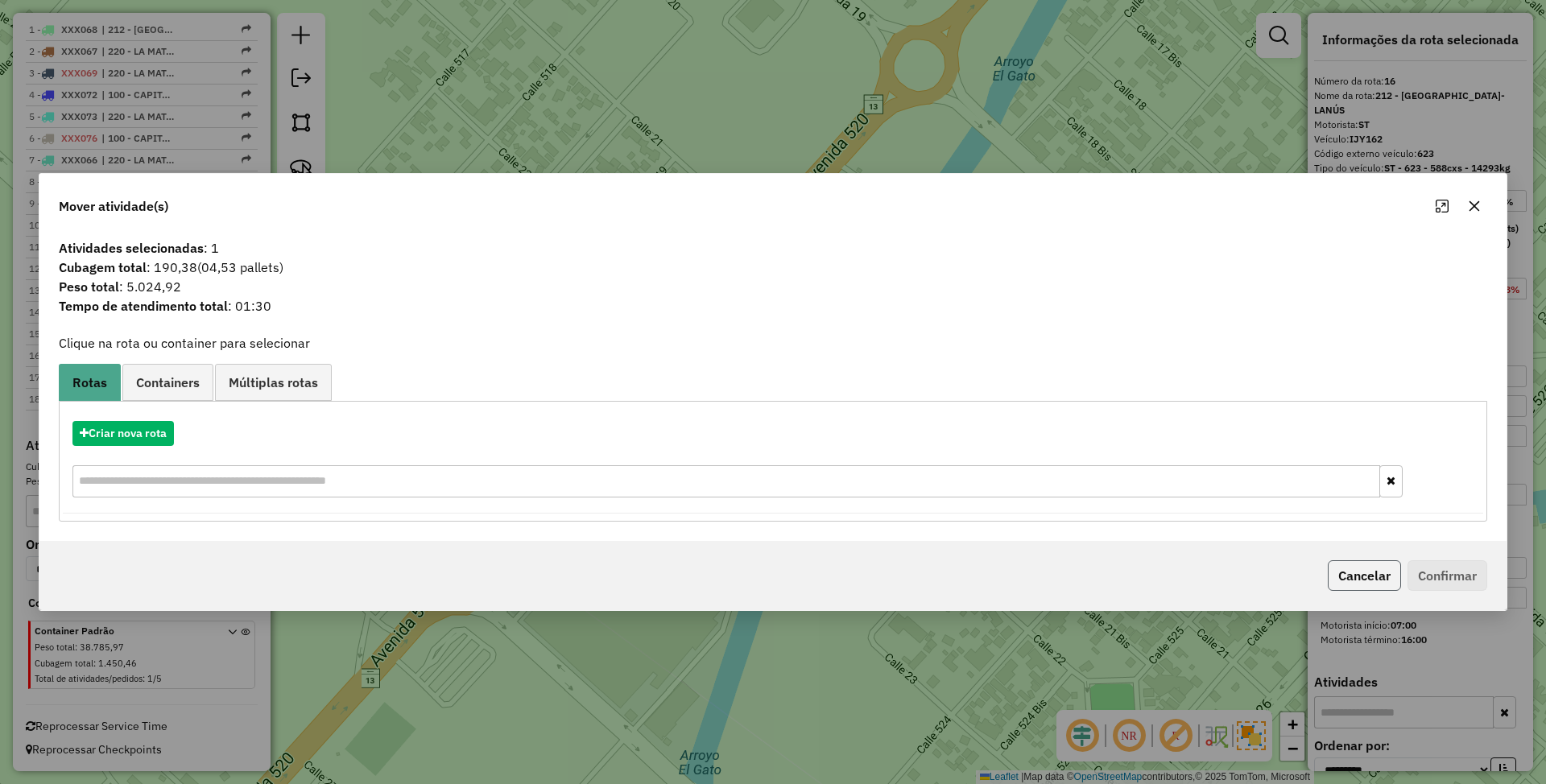
click at [1353, 577] on button "Cancelar" at bounding box center [1364, 576] width 73 height 31
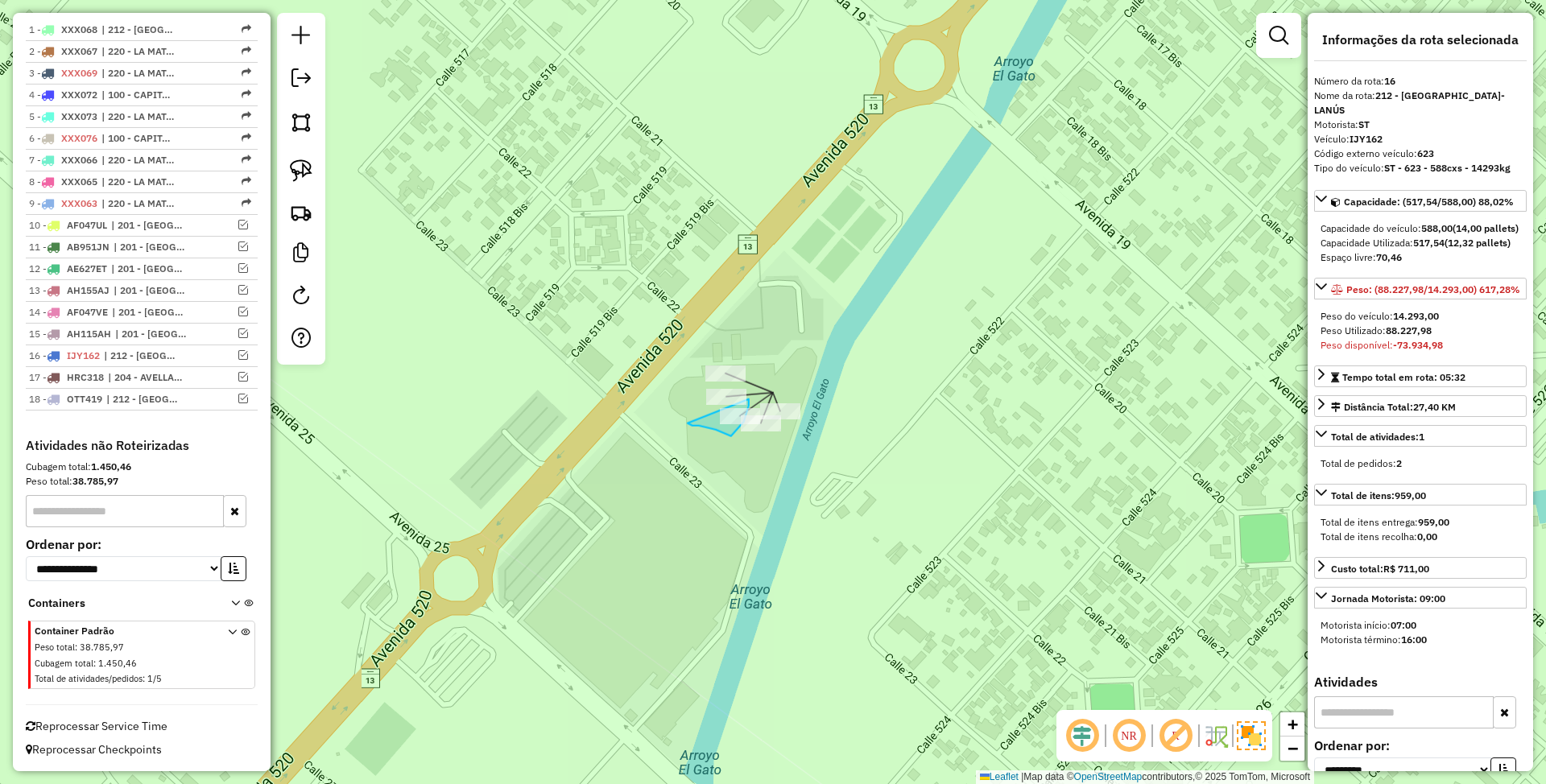
drag, startPoint x: 718, startPoint y: 432, endPoint x: 749, endPoint y: 399, distance: 45.3
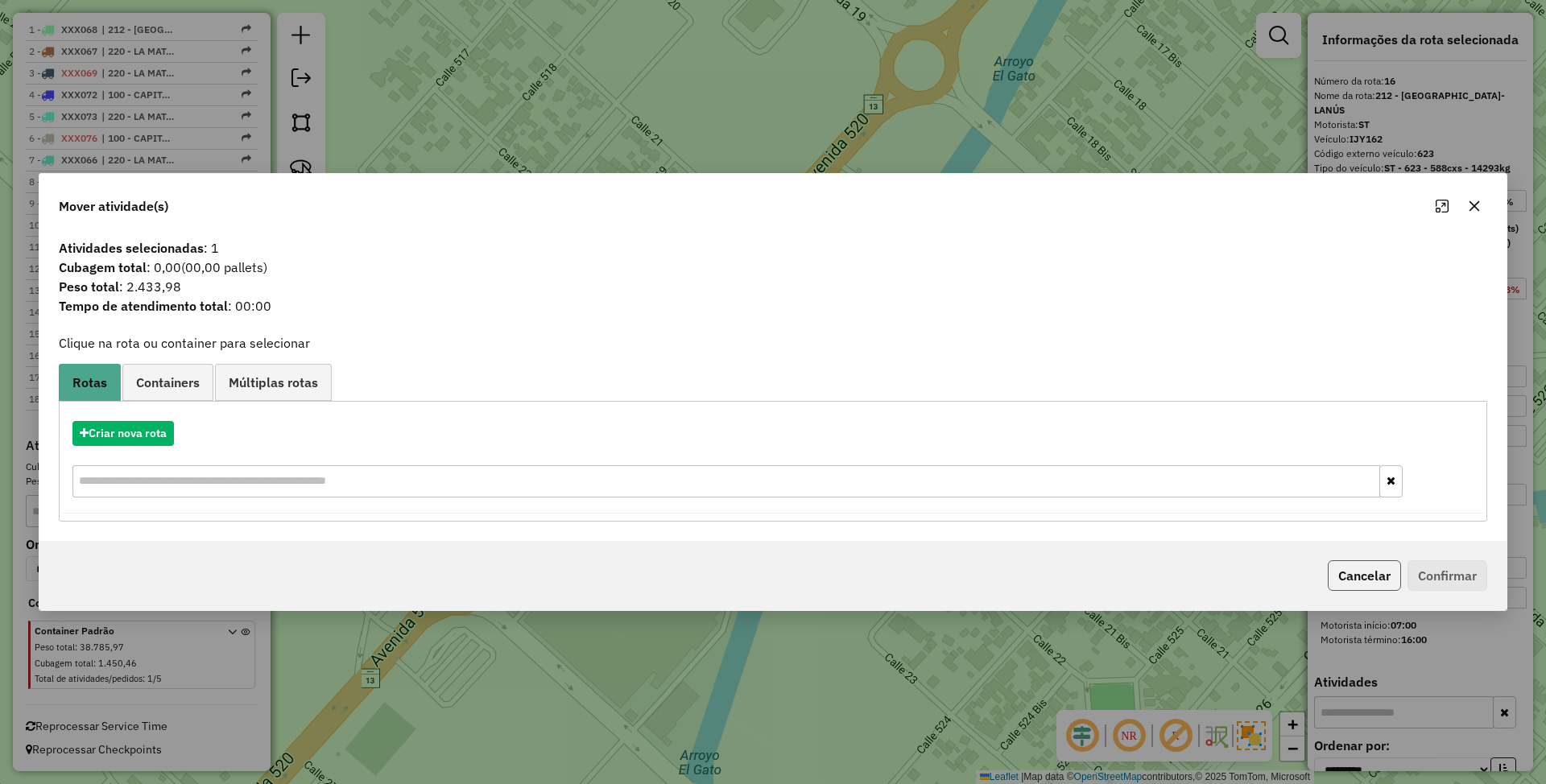
click at [1376, 581] on button "Cancelar" at bounding box center [1364, 576] width 73 height 31
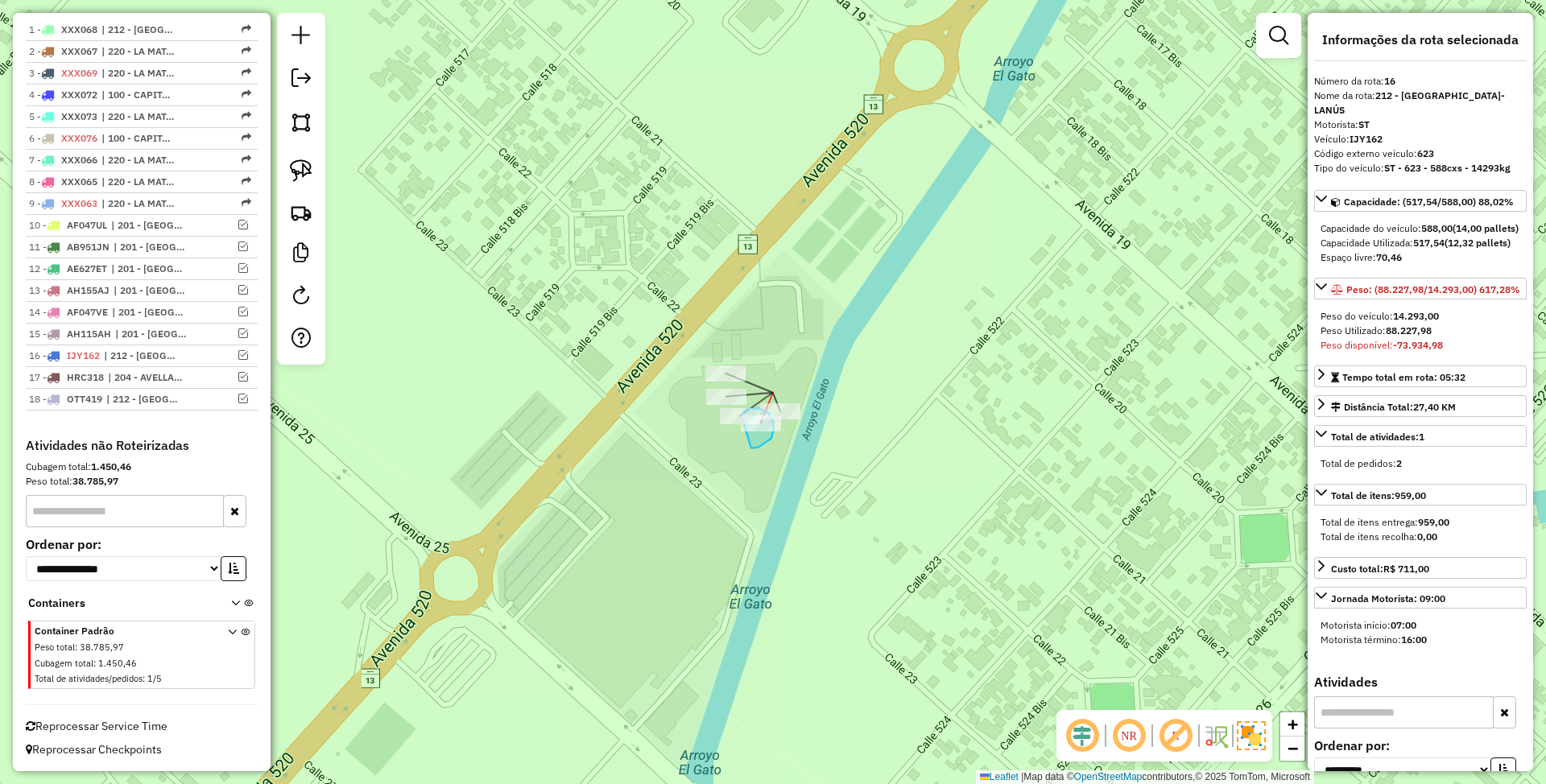
click at [742, 423] on div "Janela de atendimento Grade de atendimento Capacidade Transportadoras Veículos …" at bounding box center [773, 392] width 1546 height 784
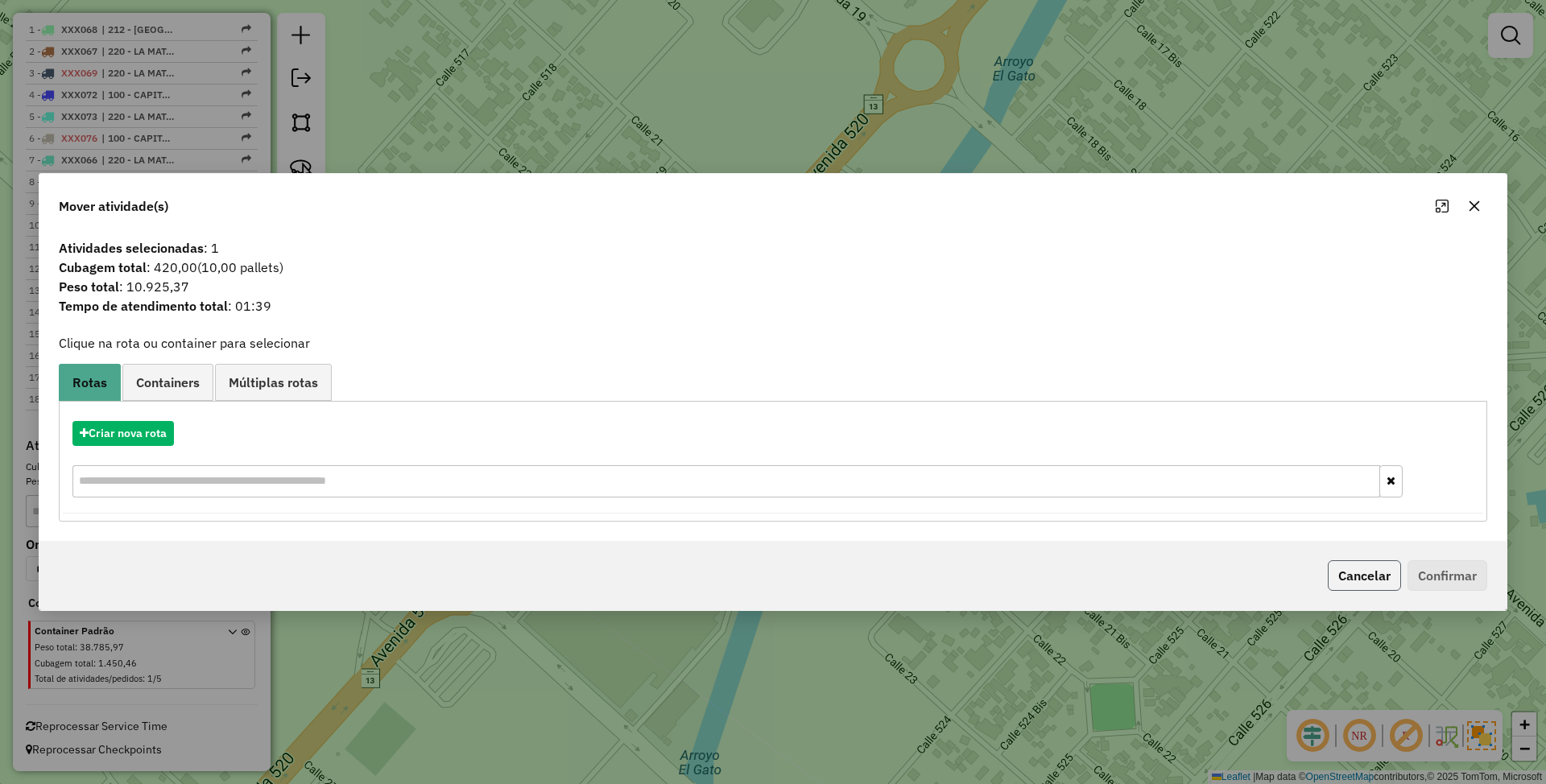
click at [1364, 586] on button "Cancelar" at bounding box center [1364, 576] width 73 height 31
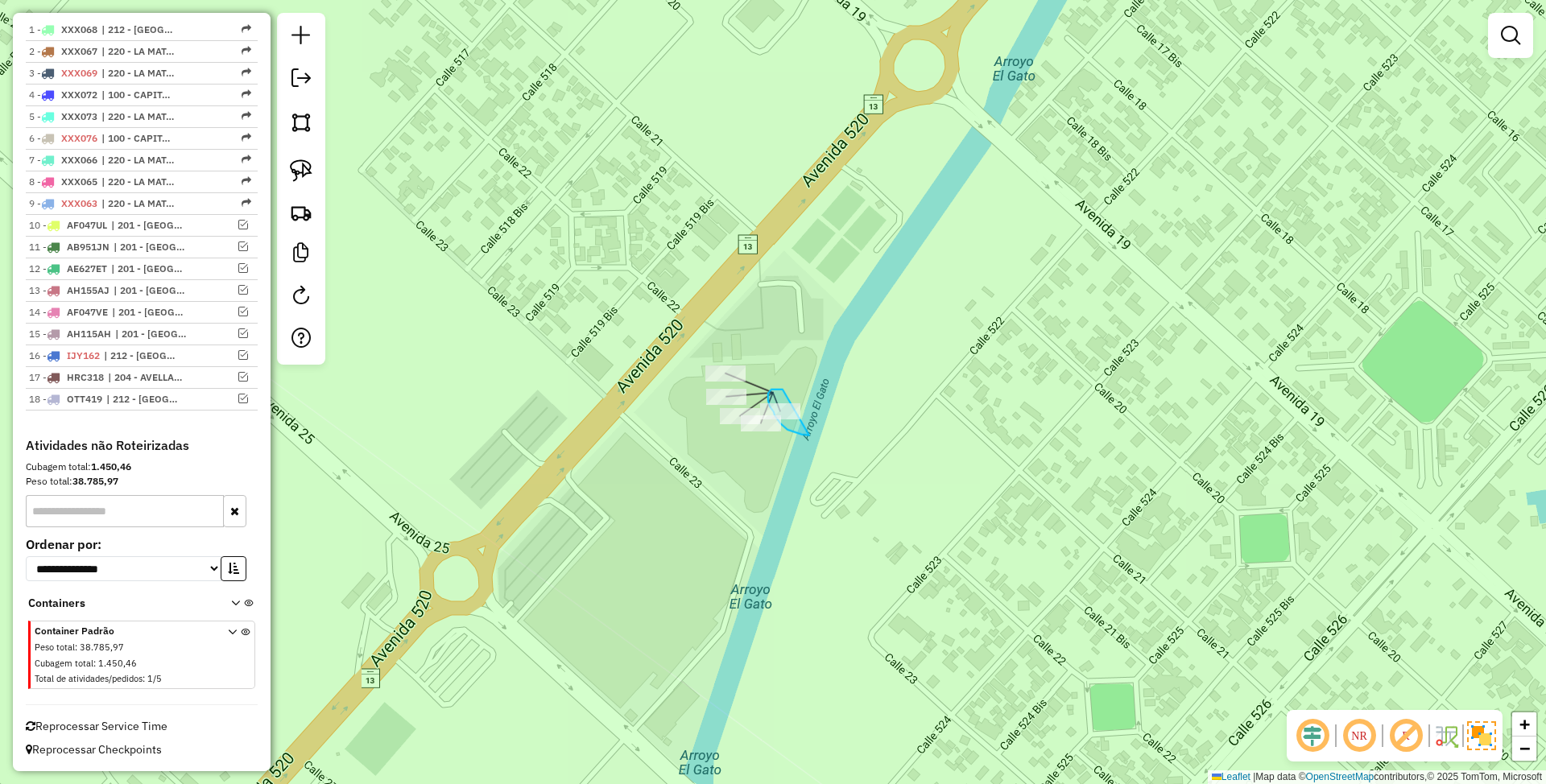
drag, startPoint x: 782, startPoint y: 390, endPoint x: 809, endPoint y: 435, distance: 52.5
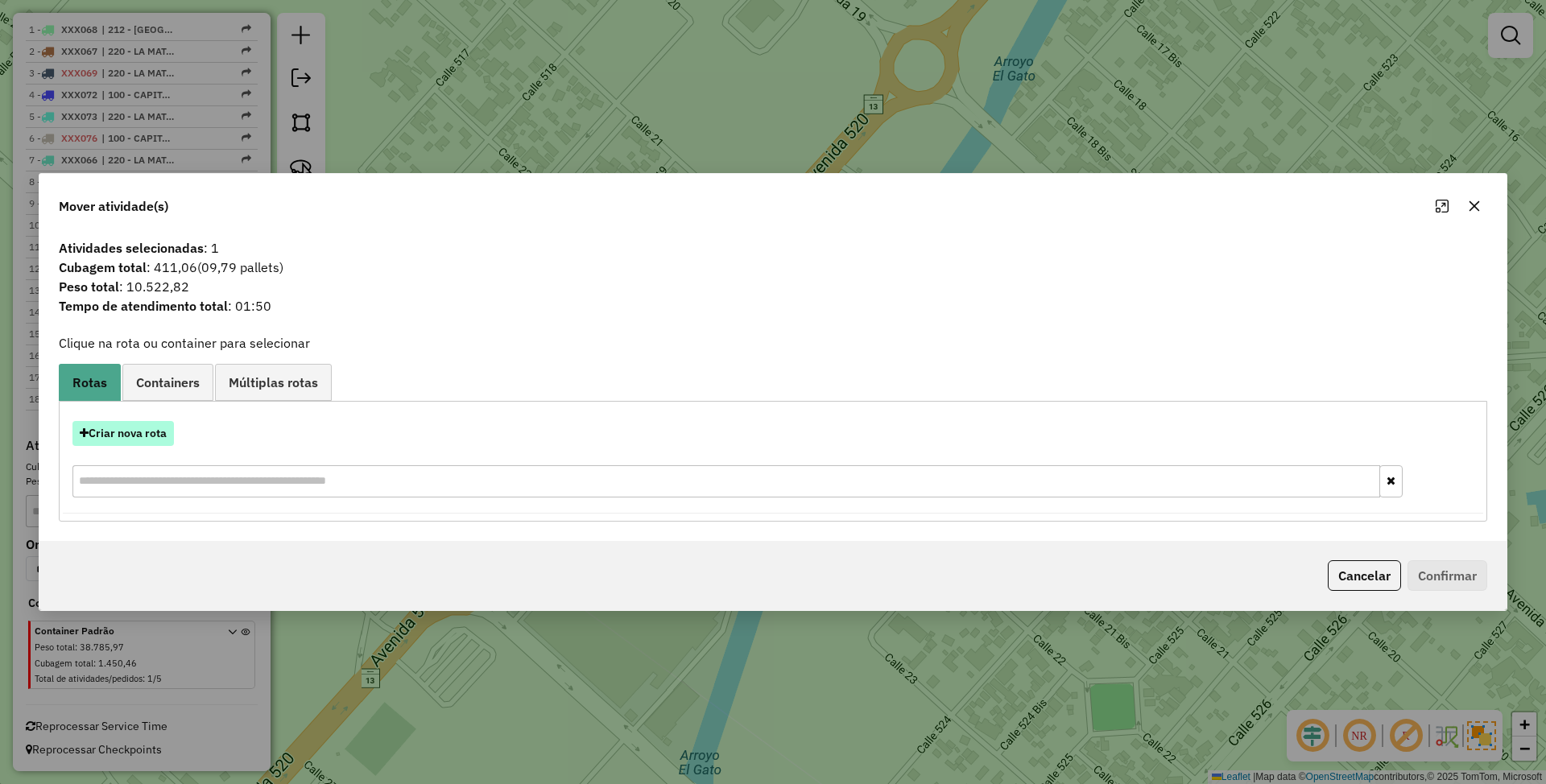
click at [129, 432] on button "Criar nova rota" at bounding box center [123, 433] width 101 height 25
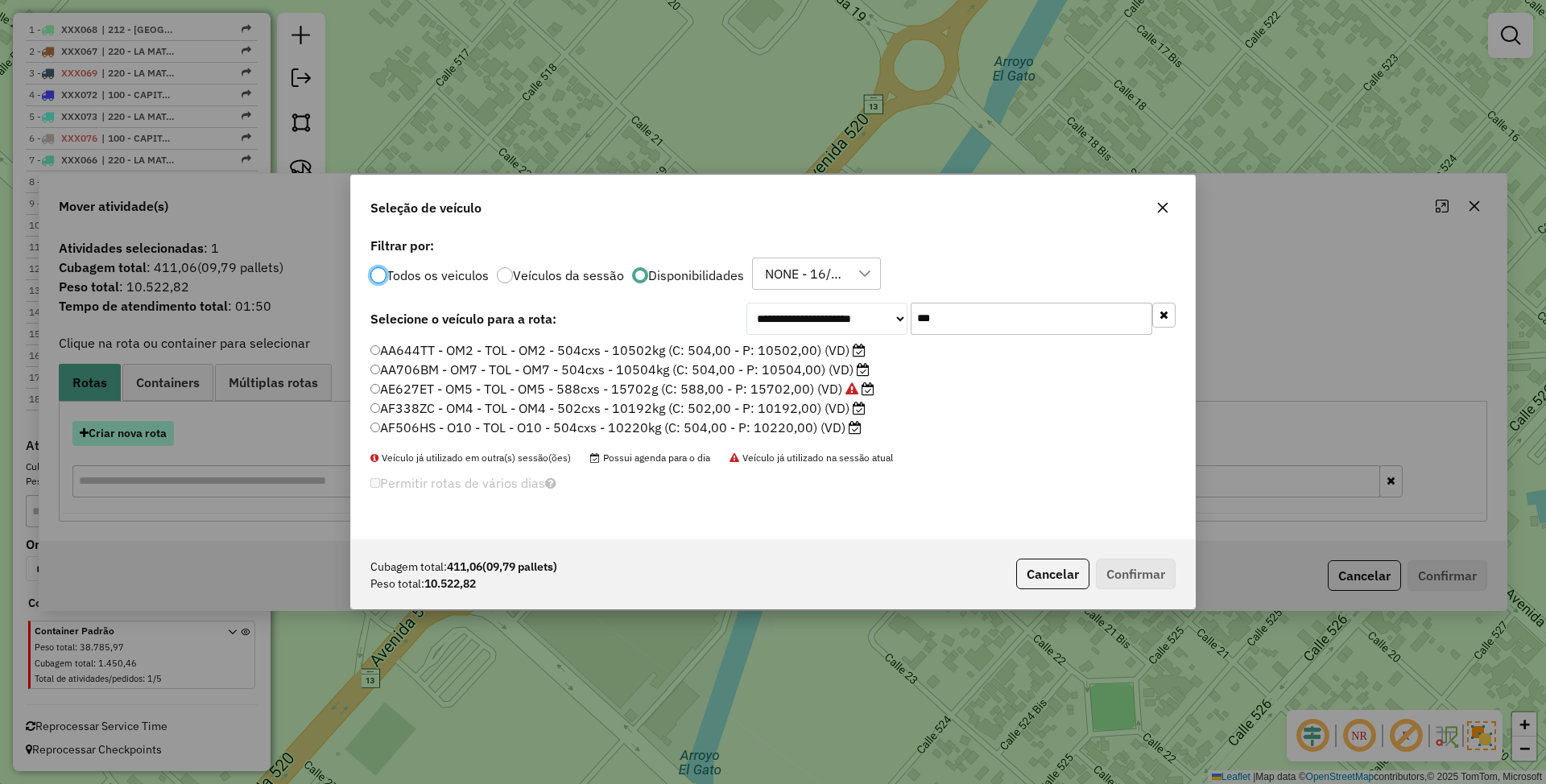
scroll to position [8, 5]
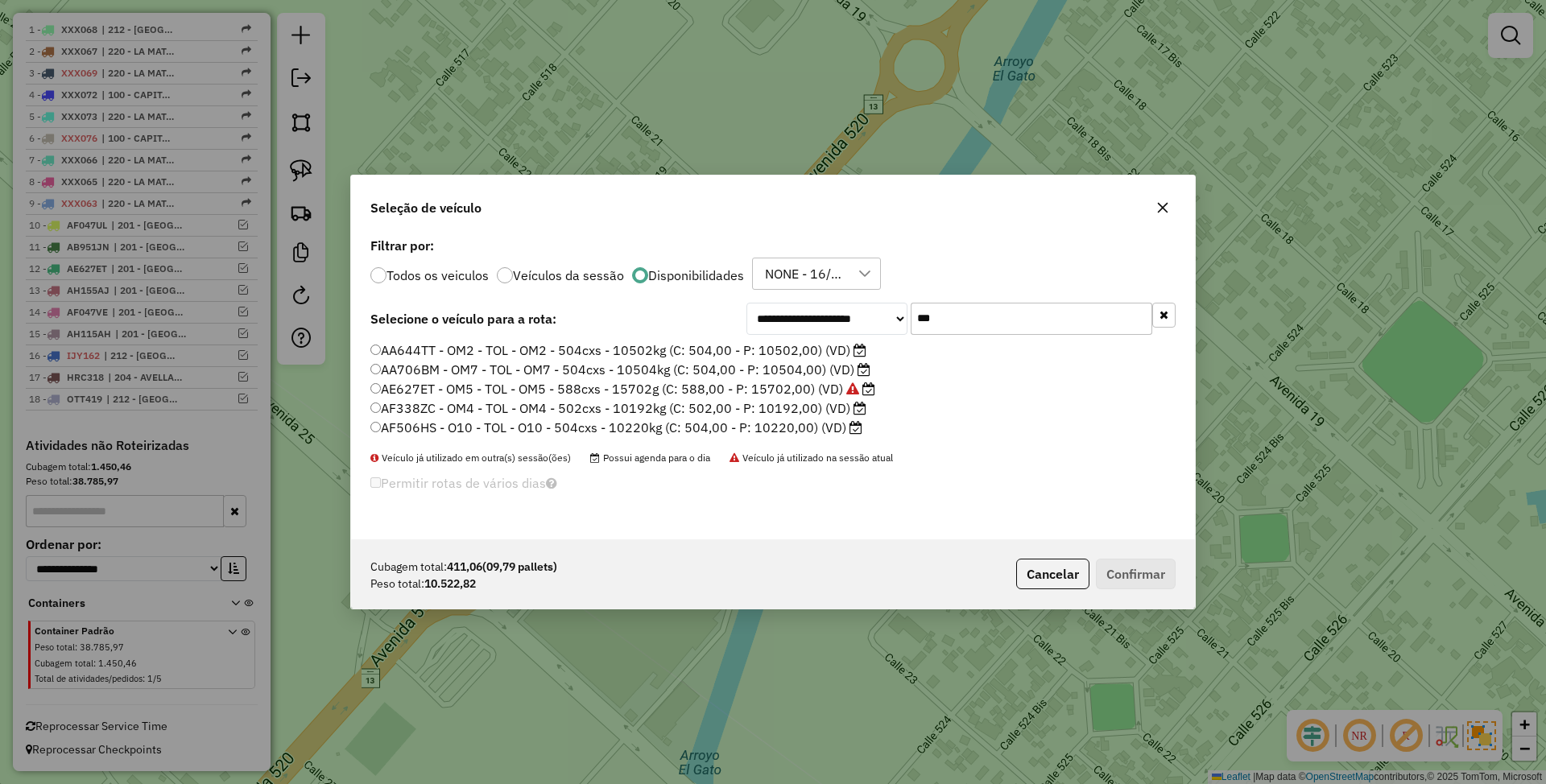
drag, startPoint x: 967, startPoint y: 322, endPoint x: 860, endPoint y: 295, distance: 110.4
click at [860, 295] on div "**********" at bounding box center [772, 386] width 844 height 306
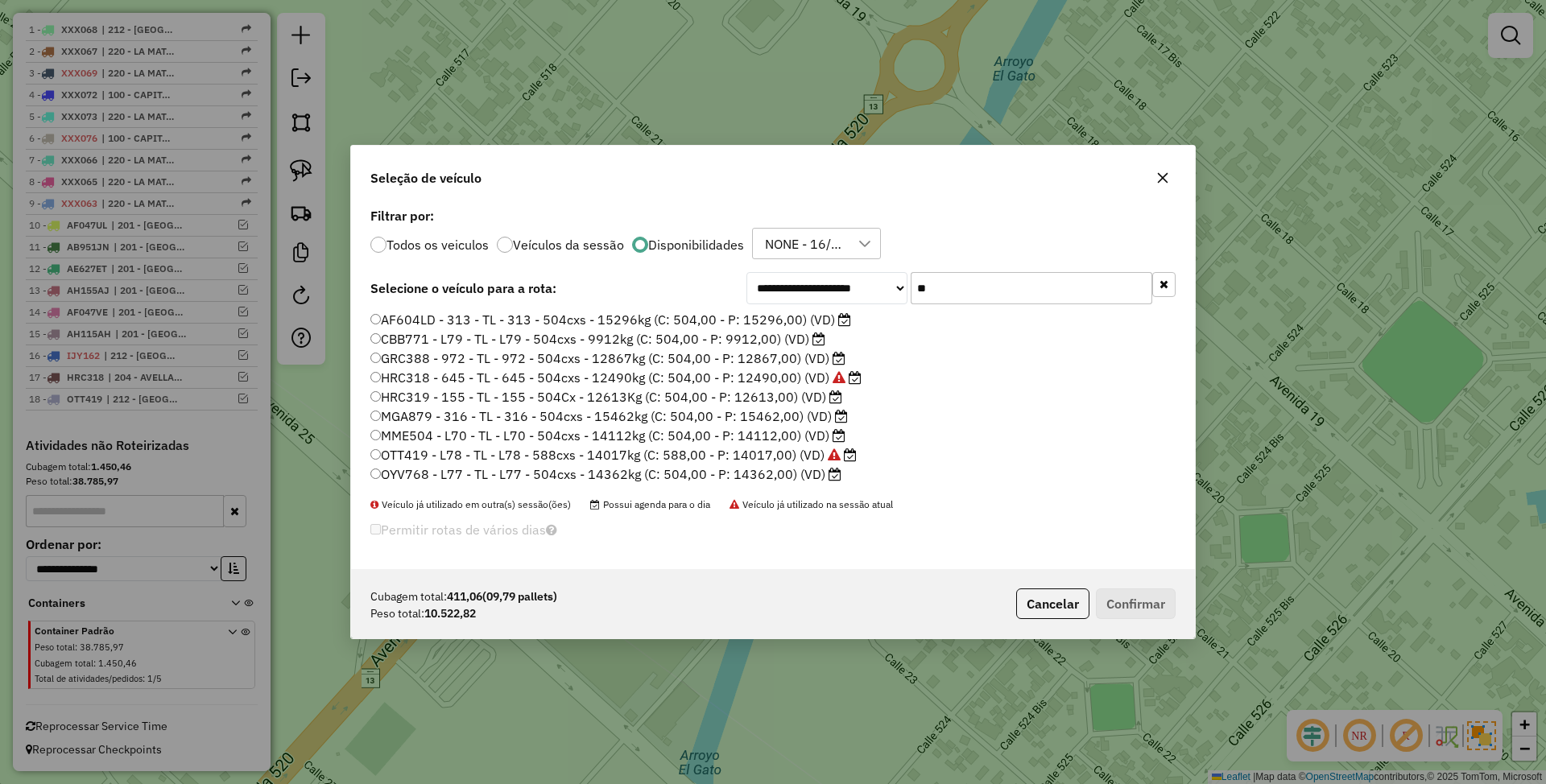
type input "**"
click at [778, 417] on label "MGA879 - 316 - TL - 316 - 504cxs - 15462kg (C: 504,00 - P: 15462,00) (VD)" at bounding box center [608, 416] width 477 height 20
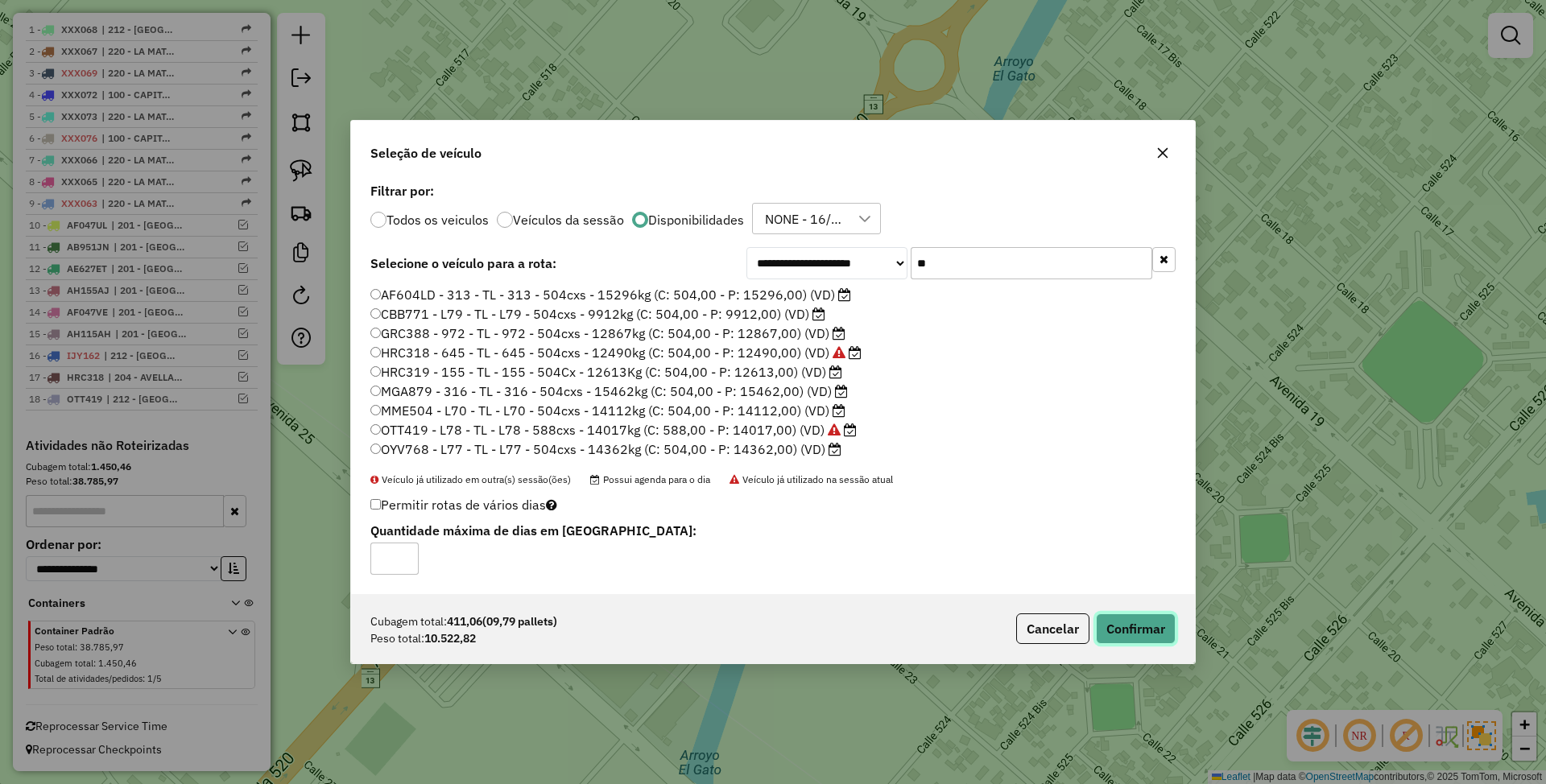
click at [1125, 626] on button "Confirmar" at bounding box center [1136, 629] width 80 height 31
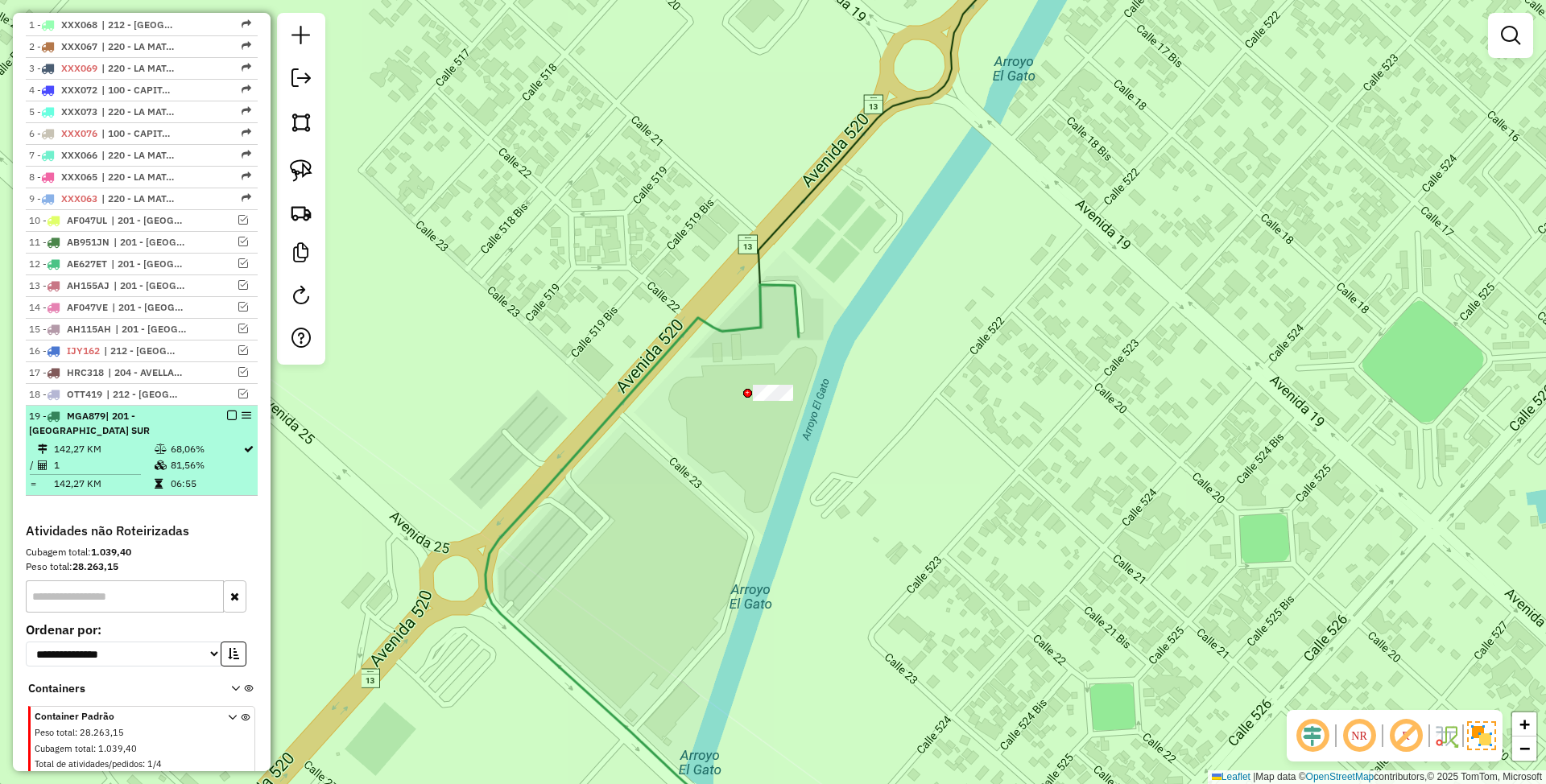
click at [227, 417] on em at bounding box center [232, 415] width 9 height 9
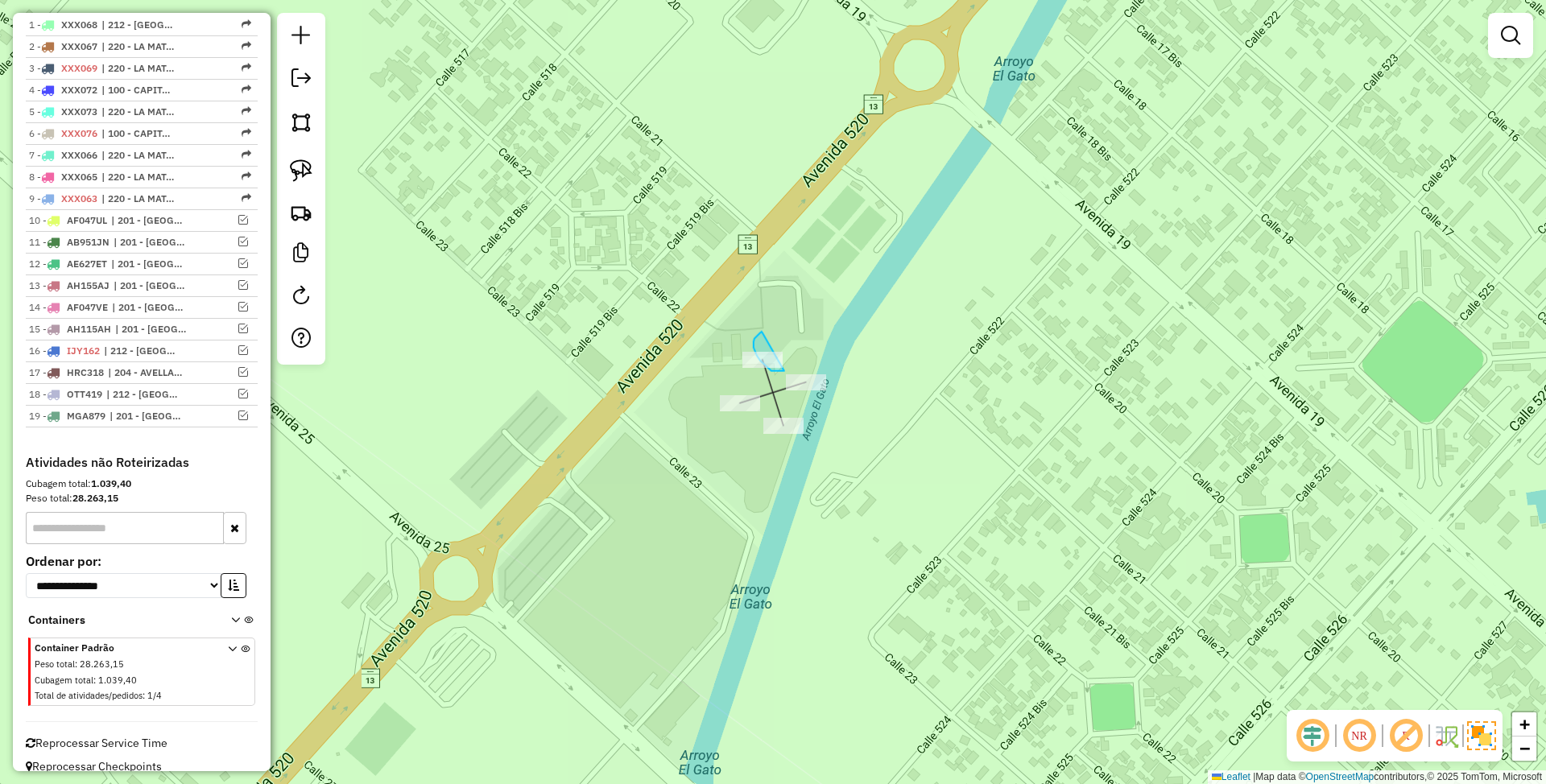
drag, startPoint x: 762, startPoint y: 332, endPoint x: 799, endPoint y: 343, distance: 38.6
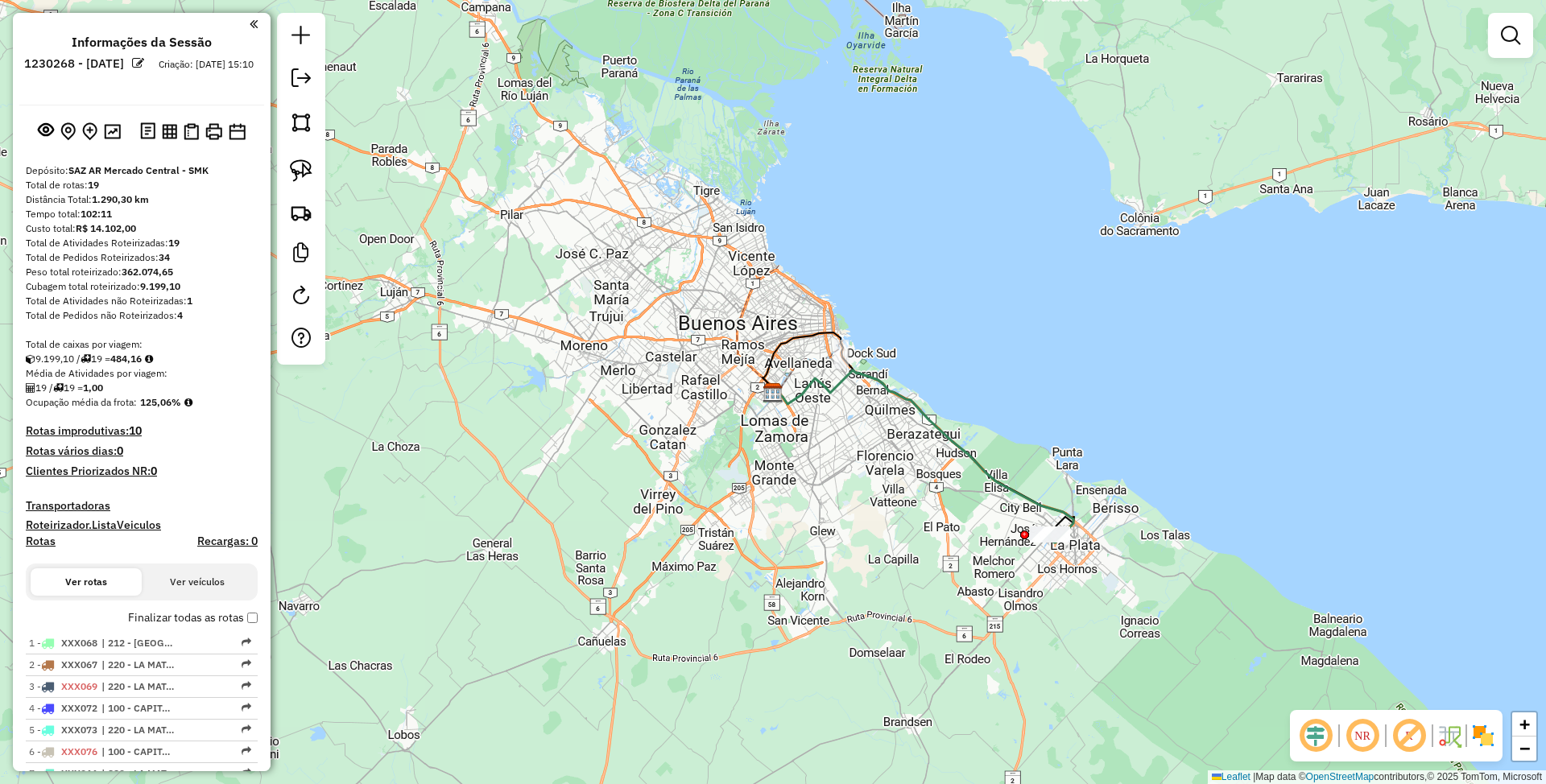
click at [1491, 738] on img at bounding box center [1484, 736] width 26 height 26
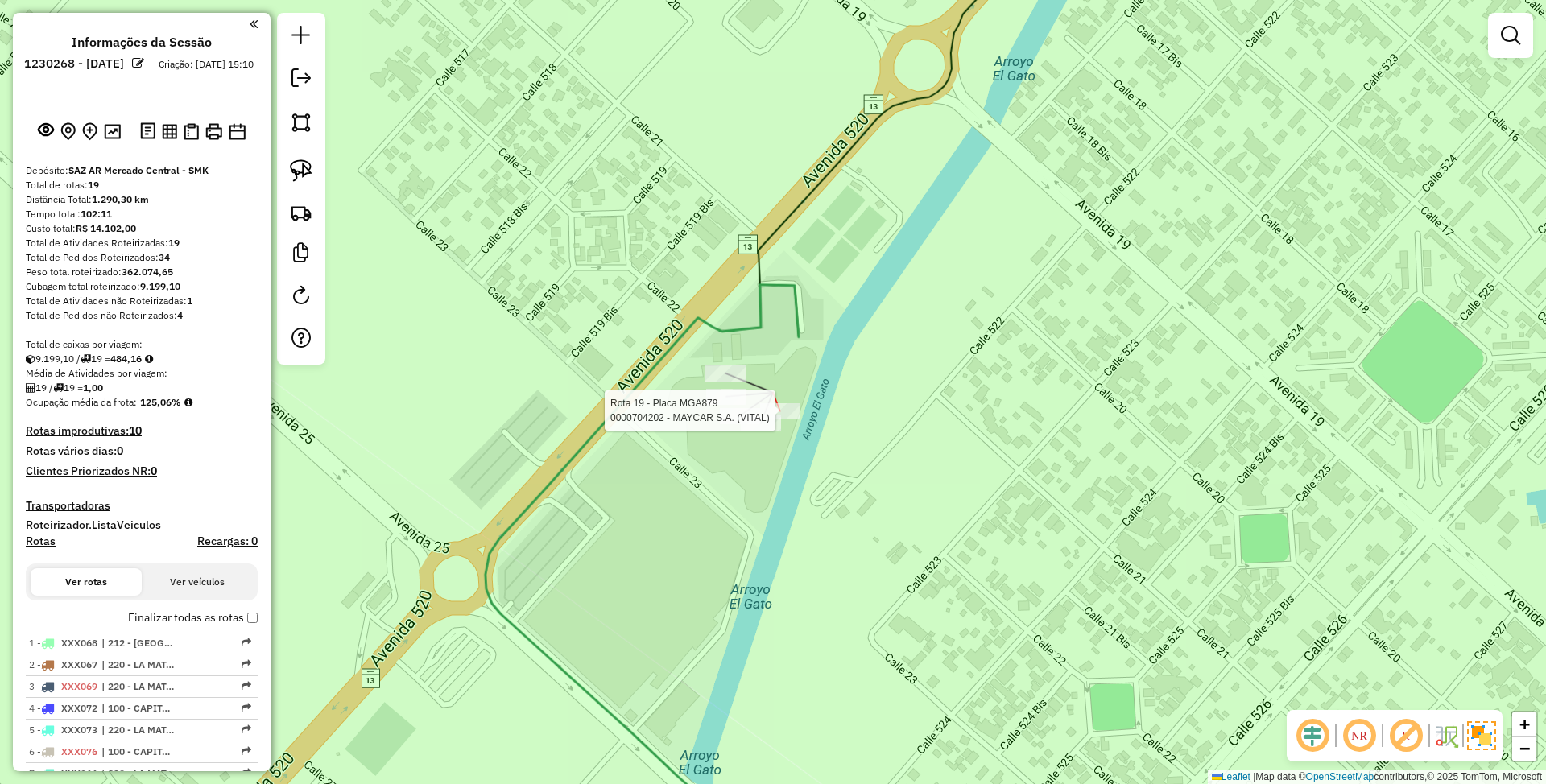
select select "**********"
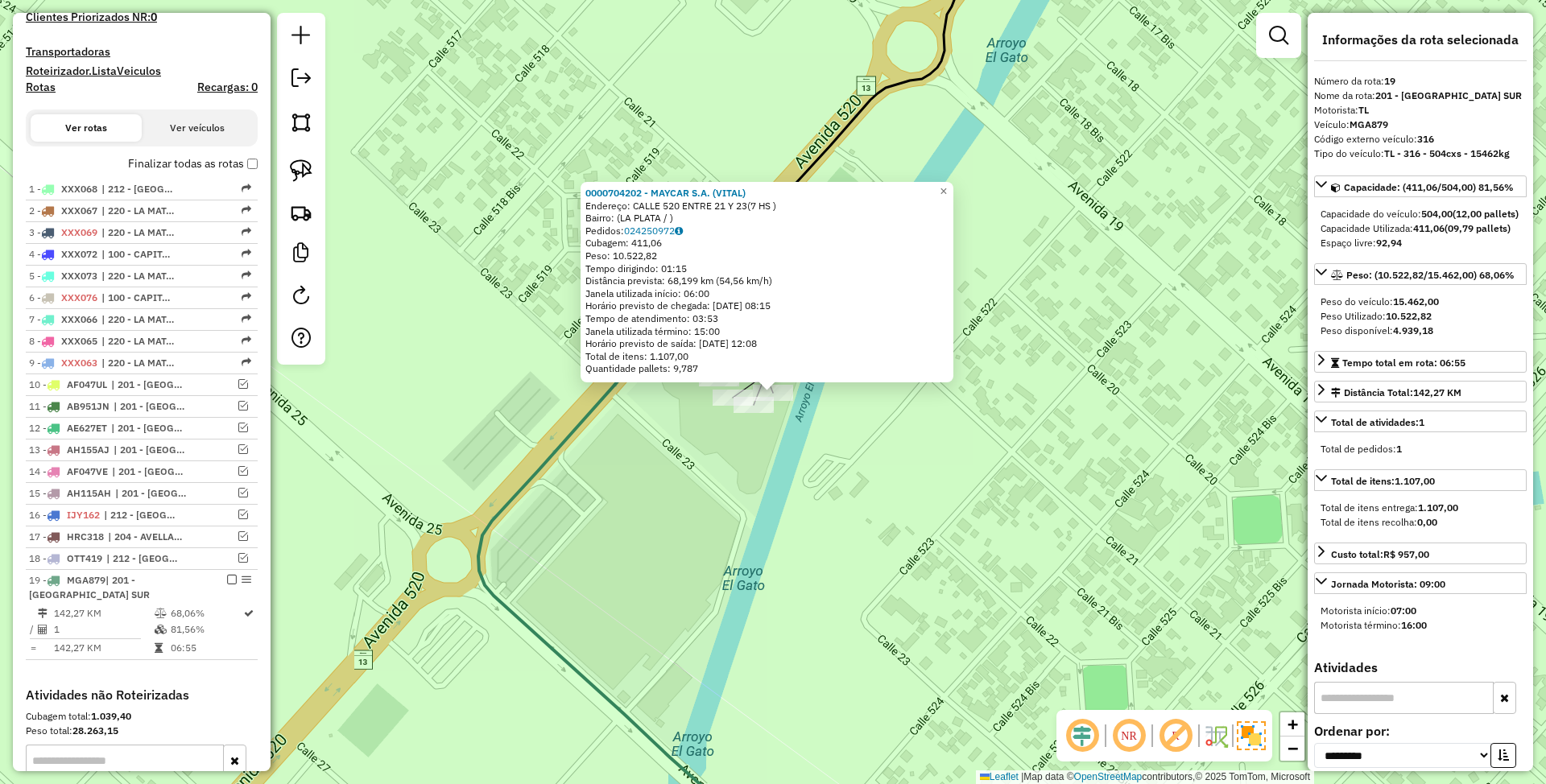
scroll to position [709, 0]
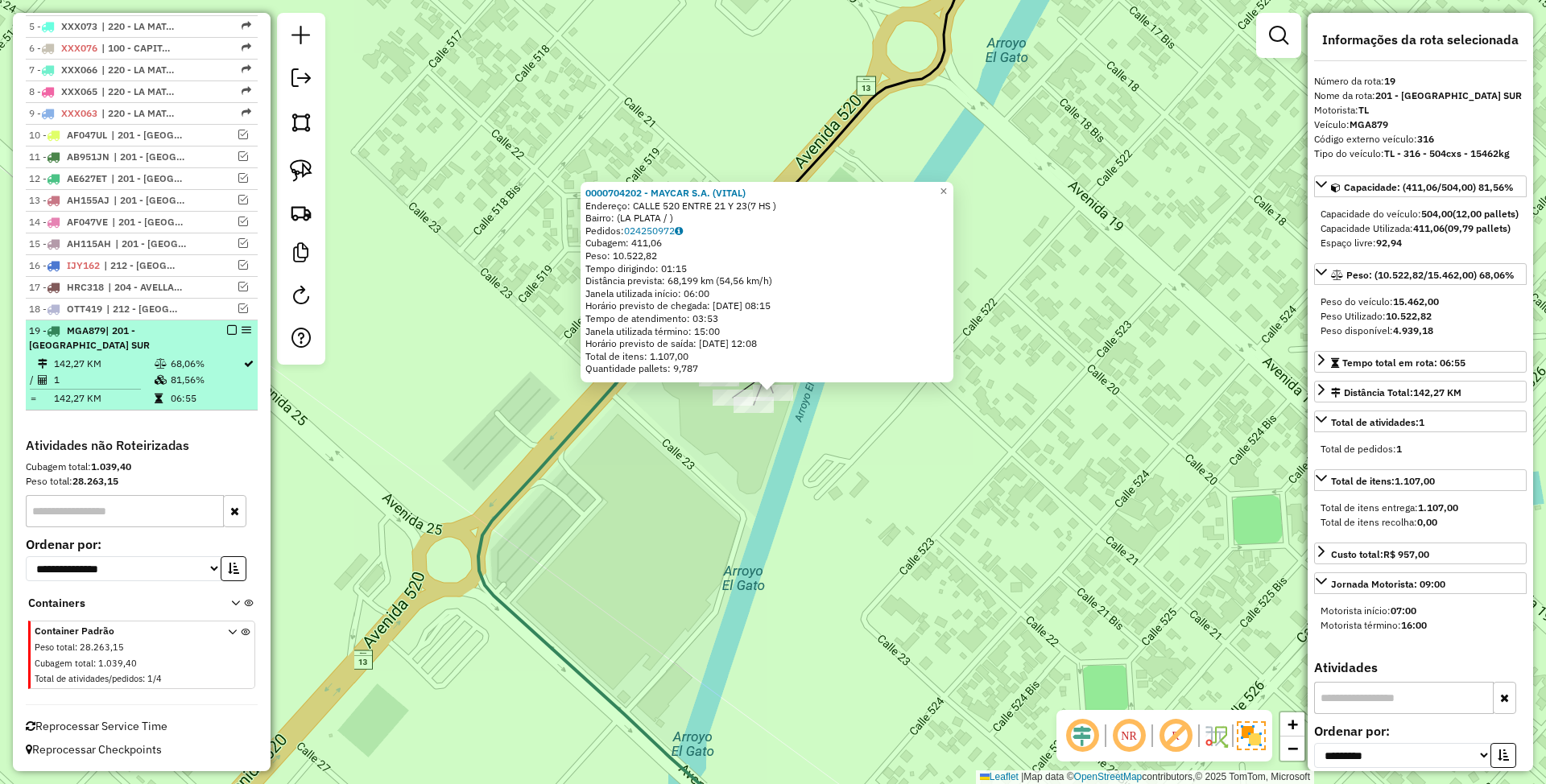
click at [227, 333] on em at bounding box center [232, 330] width 9 height 9
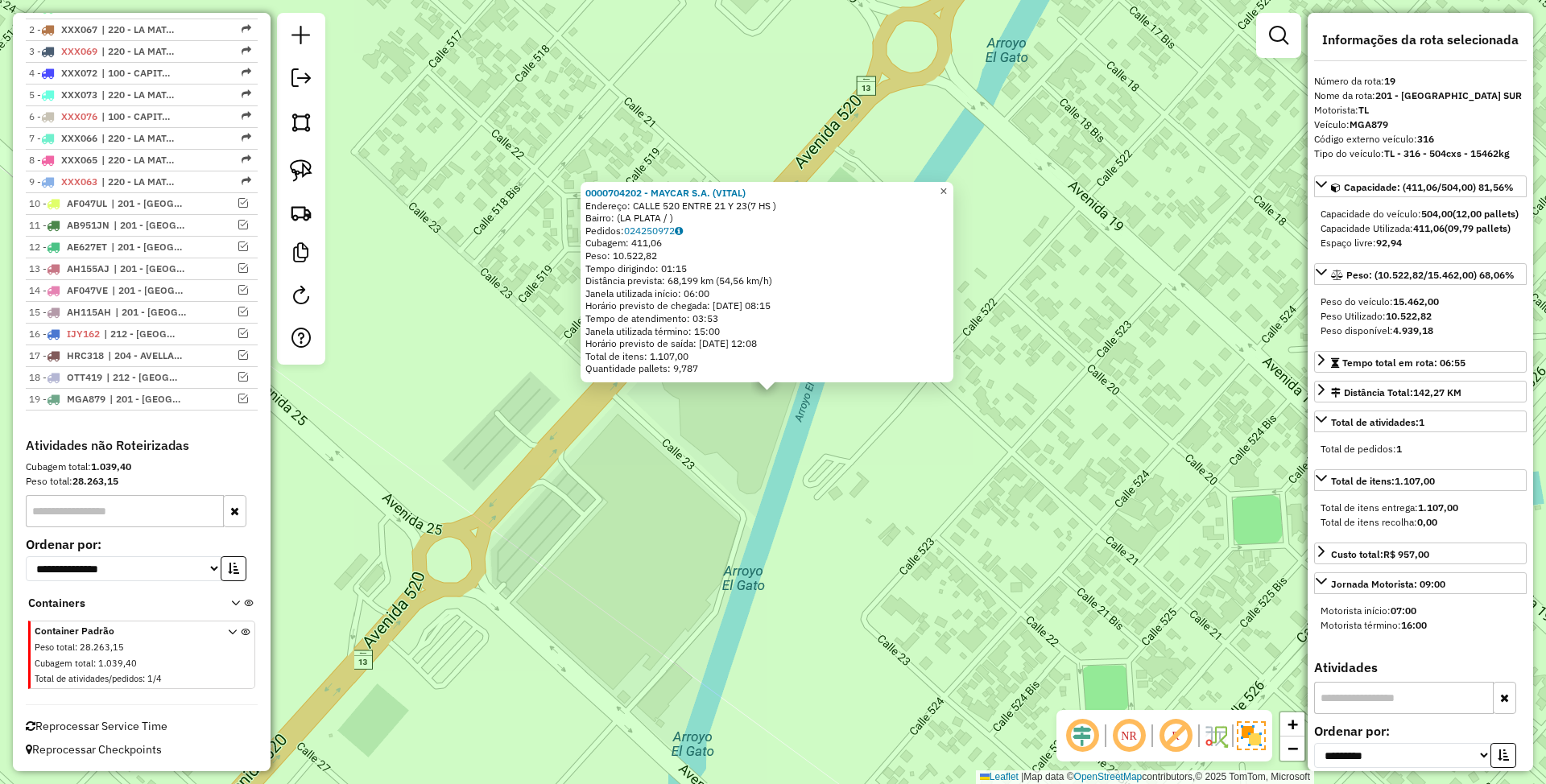
click at [947, 184] on span "×" at bounding box center [943, 191] width 7 height 14
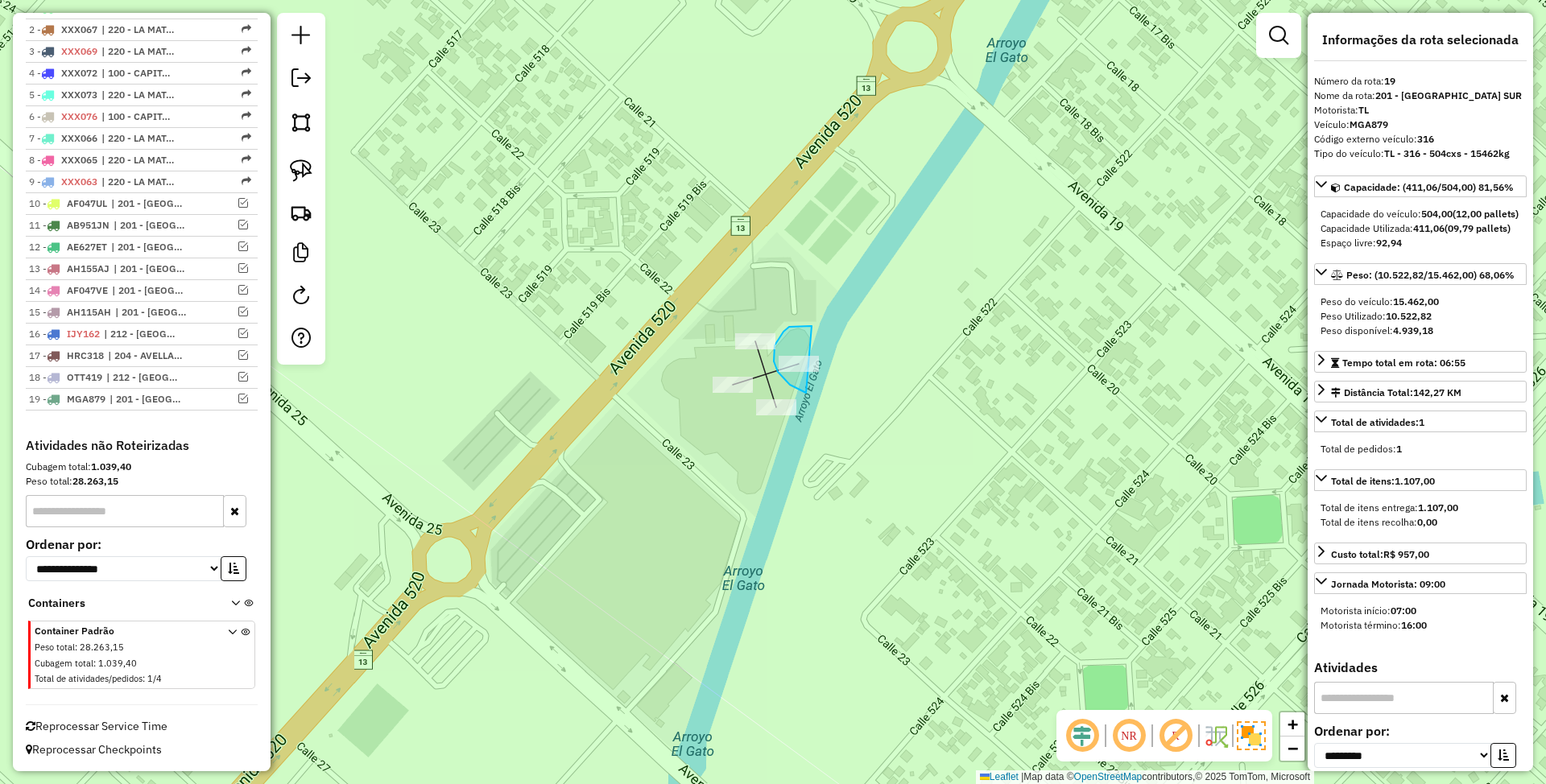
drag, startPoint x: 812, startPoint y: 326, endPoint x: 852, endPoint y: 401, distance: 85.0
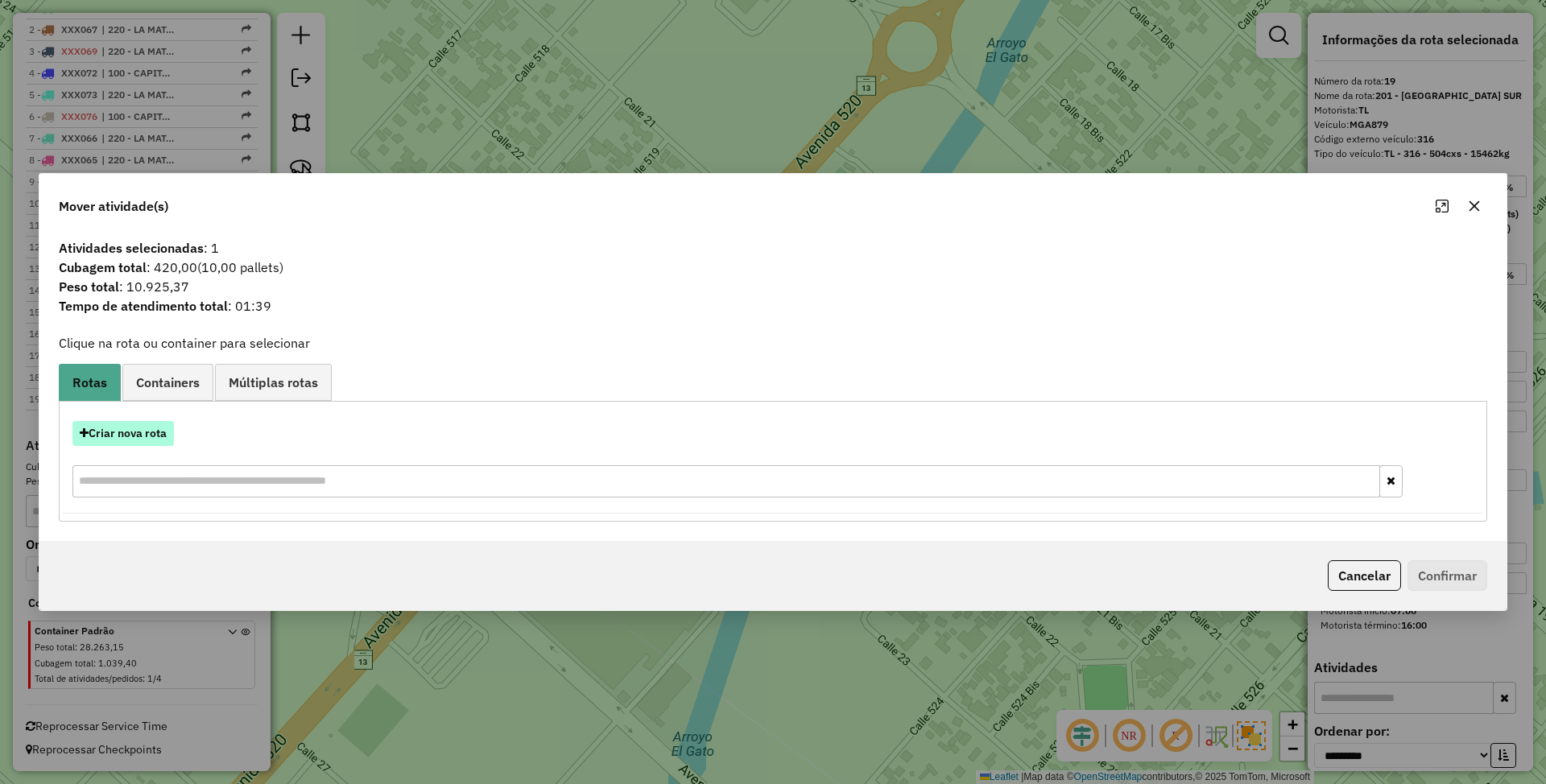
click at [134, 429] on button "Criar nova rota" at bounding box center [123, 433] width 101 height 25
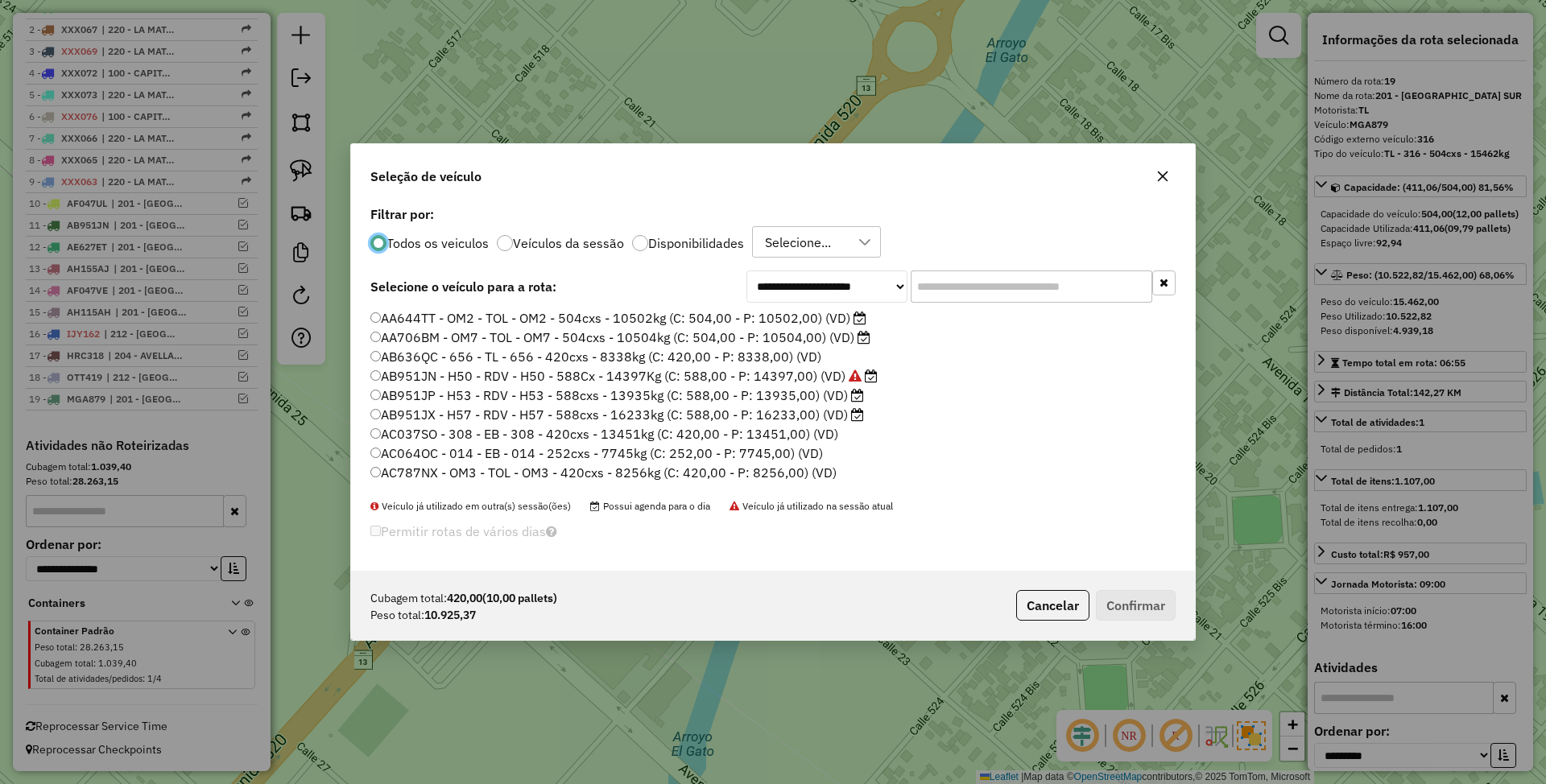
scroll to position [8, 5]
click at [636, 246] on div at bounding box center [640, 243] width 16 height 16
click at [953, 291] on input "text" at bounding box center [1032, 286] width 242 height 33
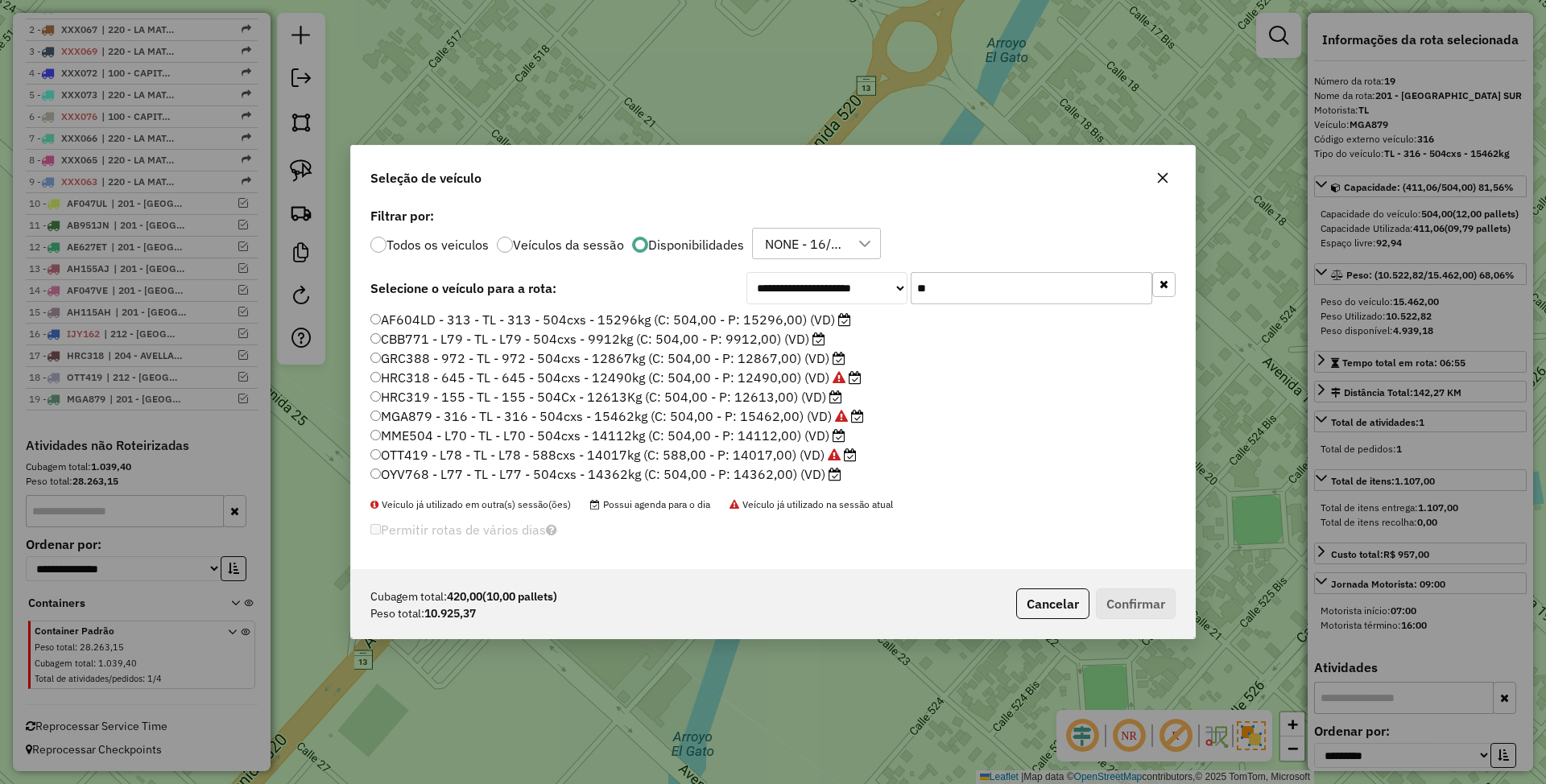
type input "**"
click at [766, 322] on label "AF604LD - 313 - TL - 313 - 504cxs - 15296kg (C: 504,00 - P: 15296,00) (VD)" at bounding box center [610, 319] width 481 height 20
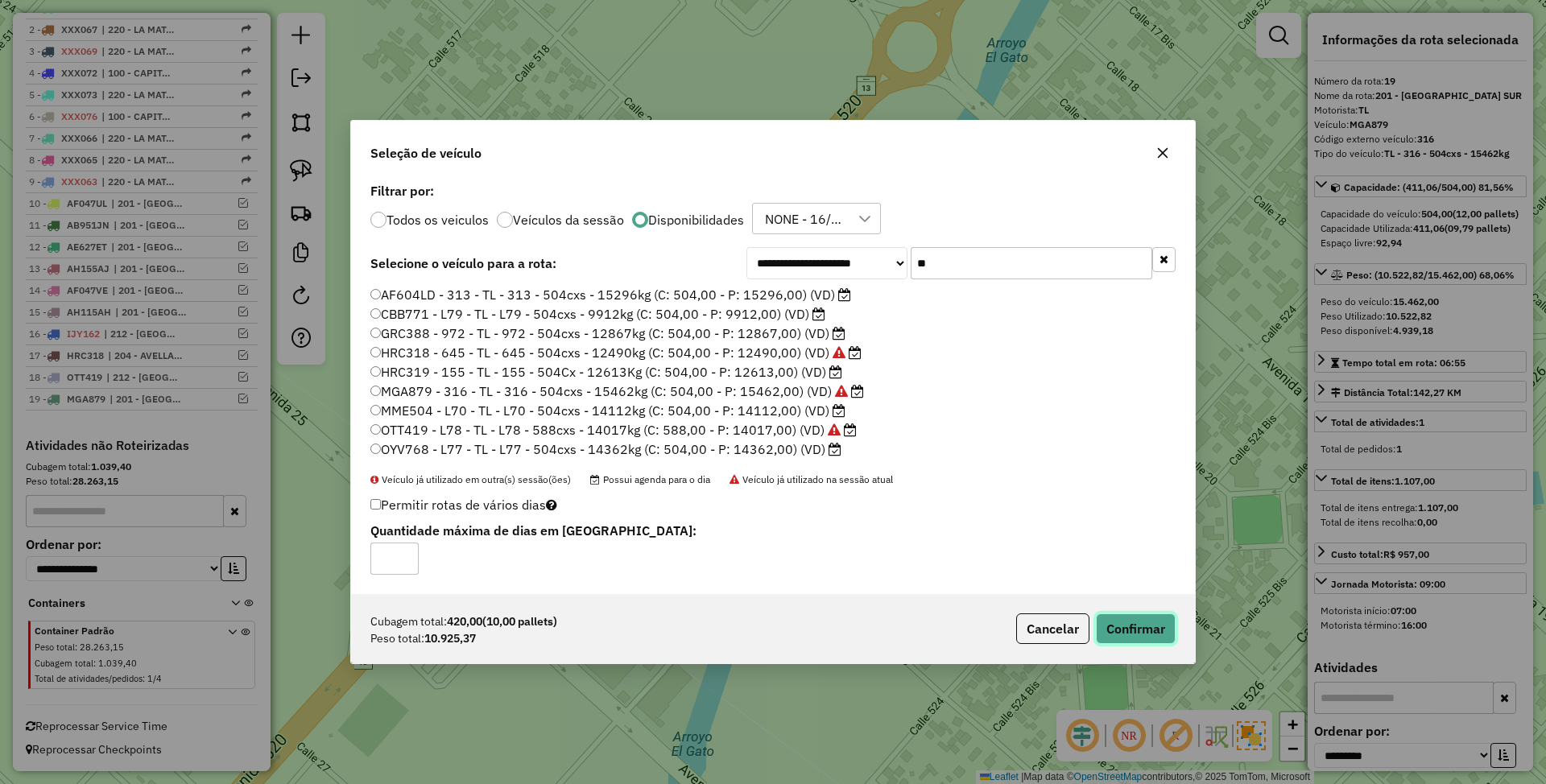
click at [1138, 629] on button "Confirmar" at bounding box center [1136, 629] width 80 height 31
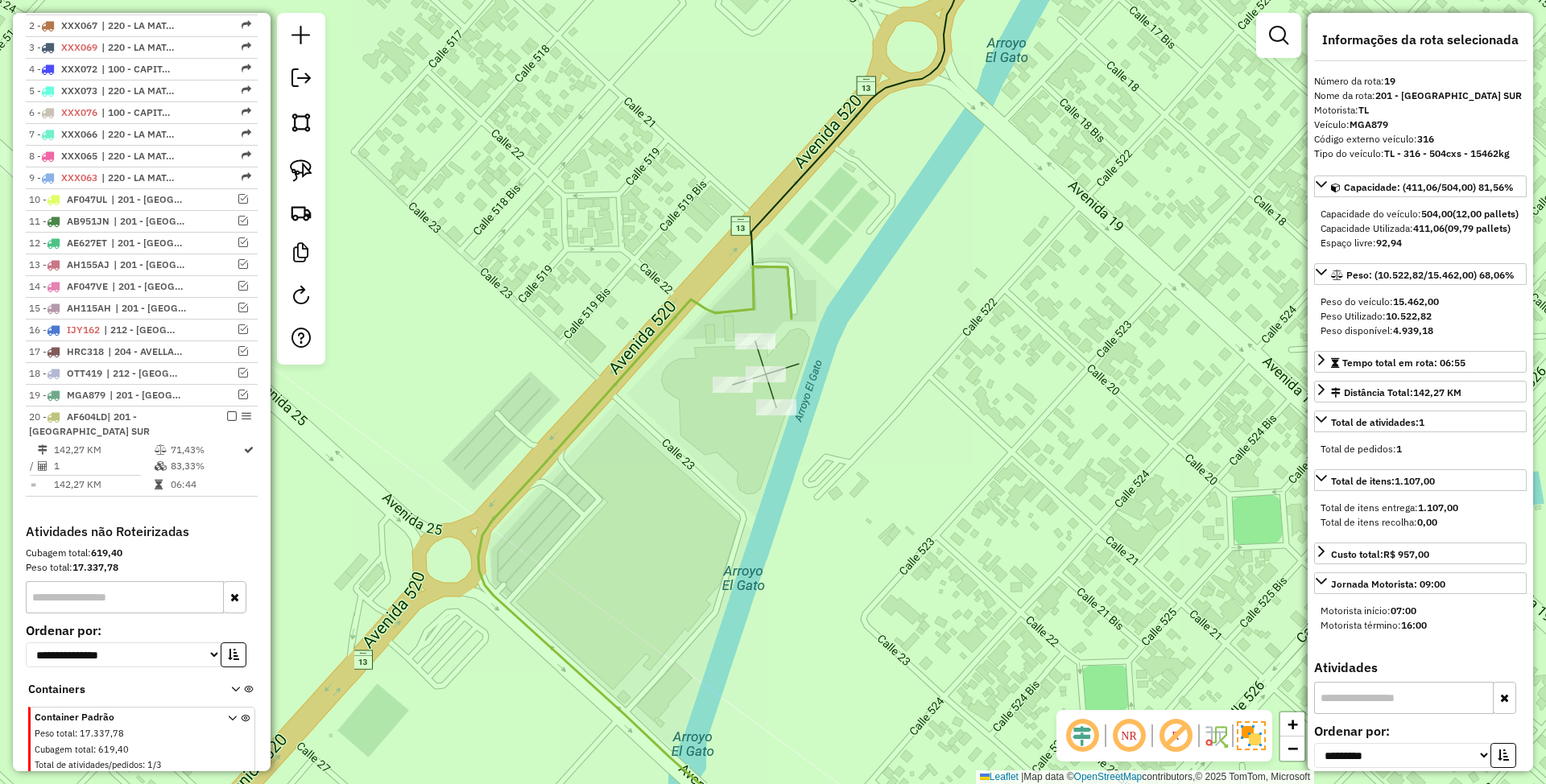
scroll to position [729, 0]
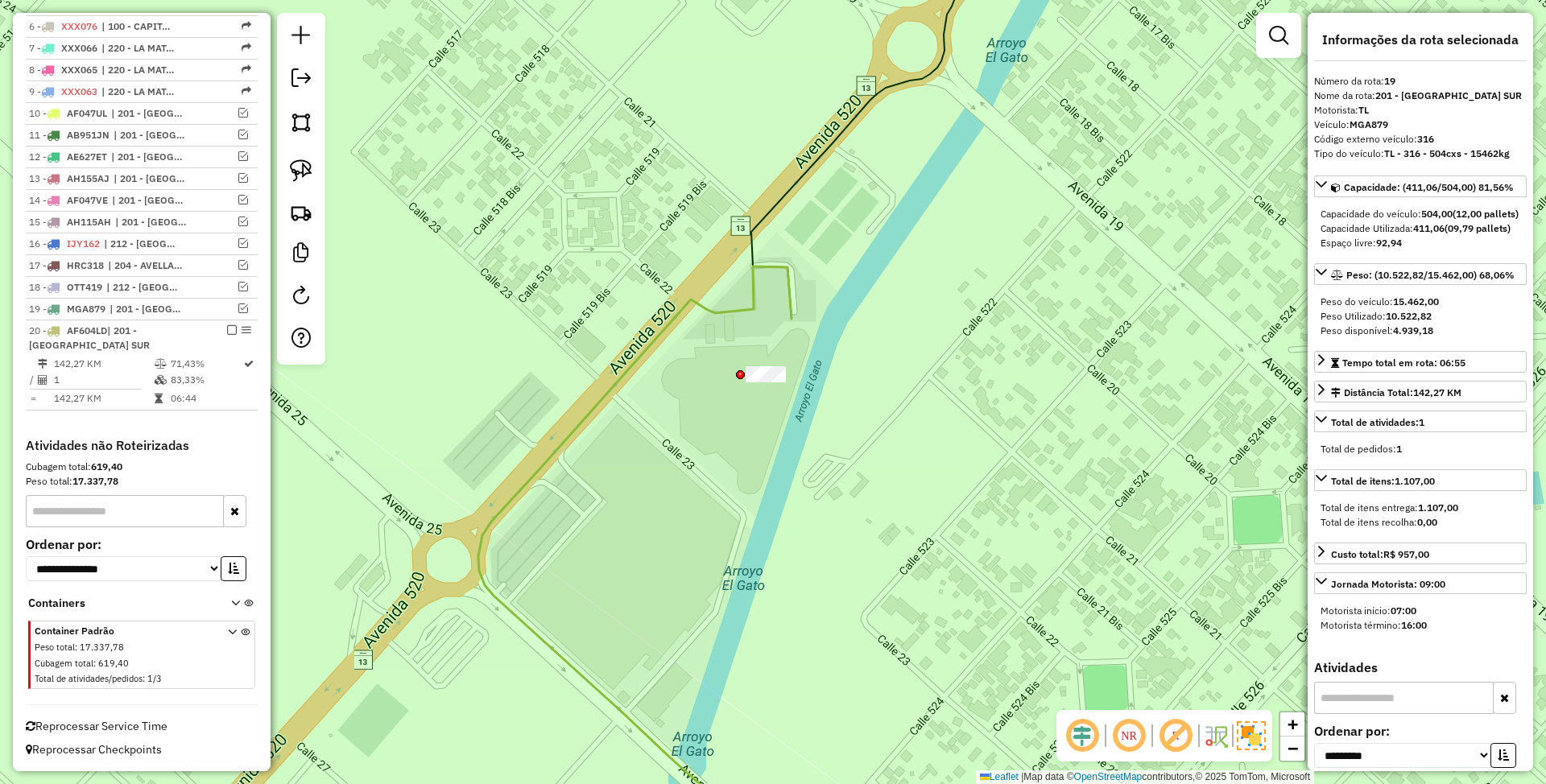
click at [791, 301] on icon at bounding box center [634, 565] width 313 height 597
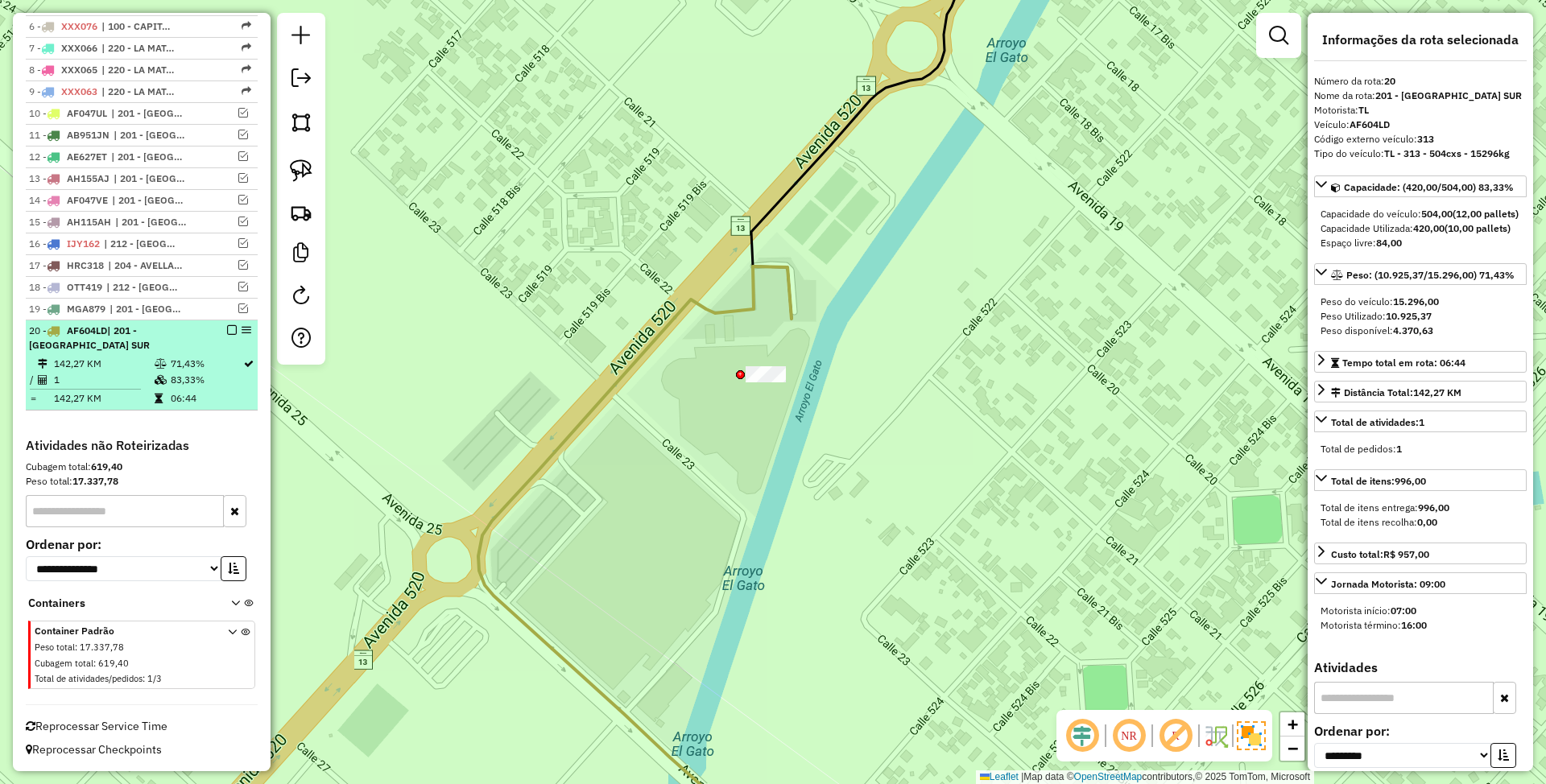
click at [227, 332] on em at bounding box center [232, 330] width 9 height 9
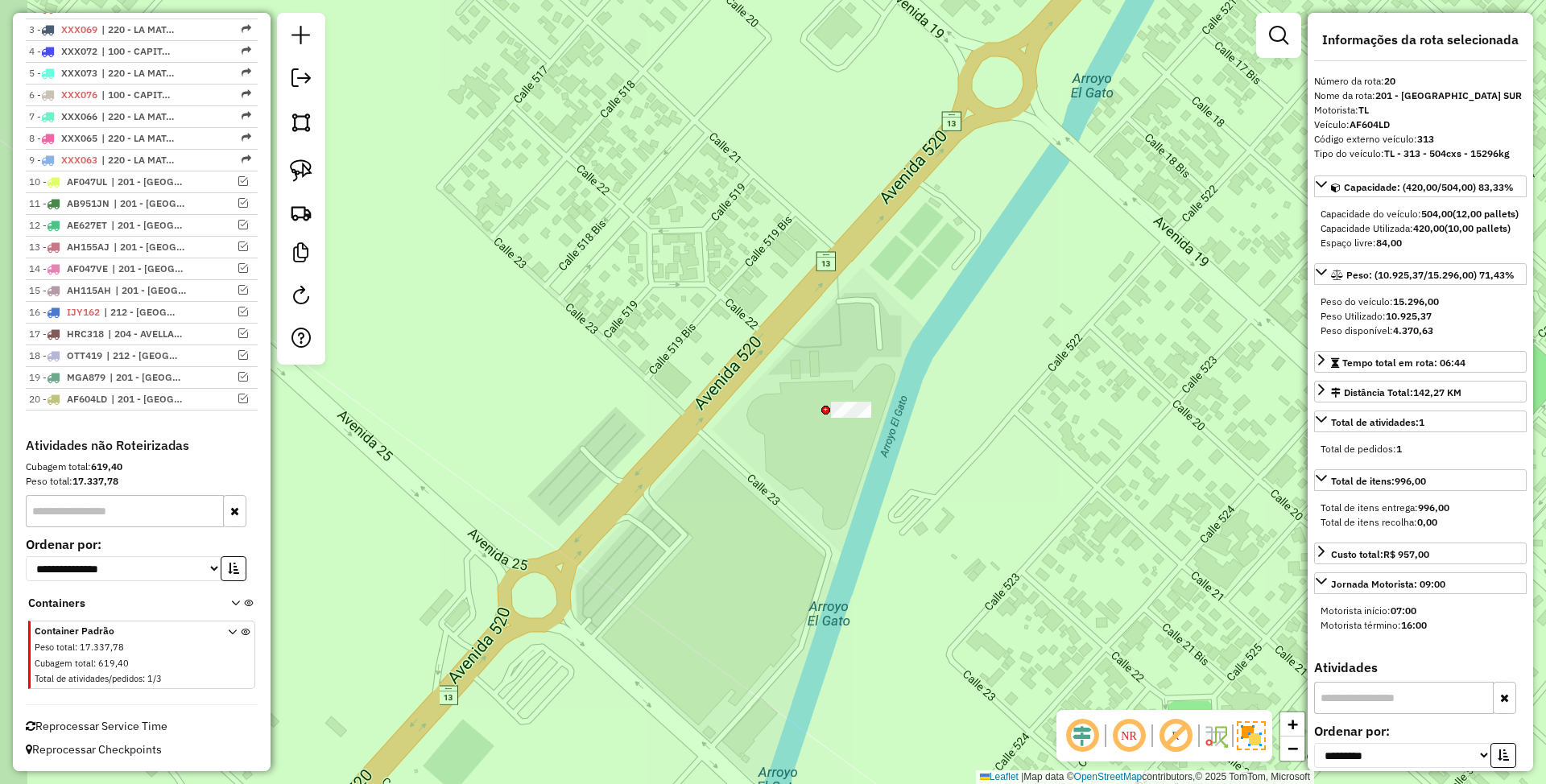
drag, startPoint x: 739, startPoint y: 354, endPoint x: 854, endPoint y: 380, distance: 117.9
click at [854, 380] on div "Janela de atendimento Grade de atendimento Capacidade Transportadoras Veículos …" at bounding box center [773, 392] width 1546 height 784
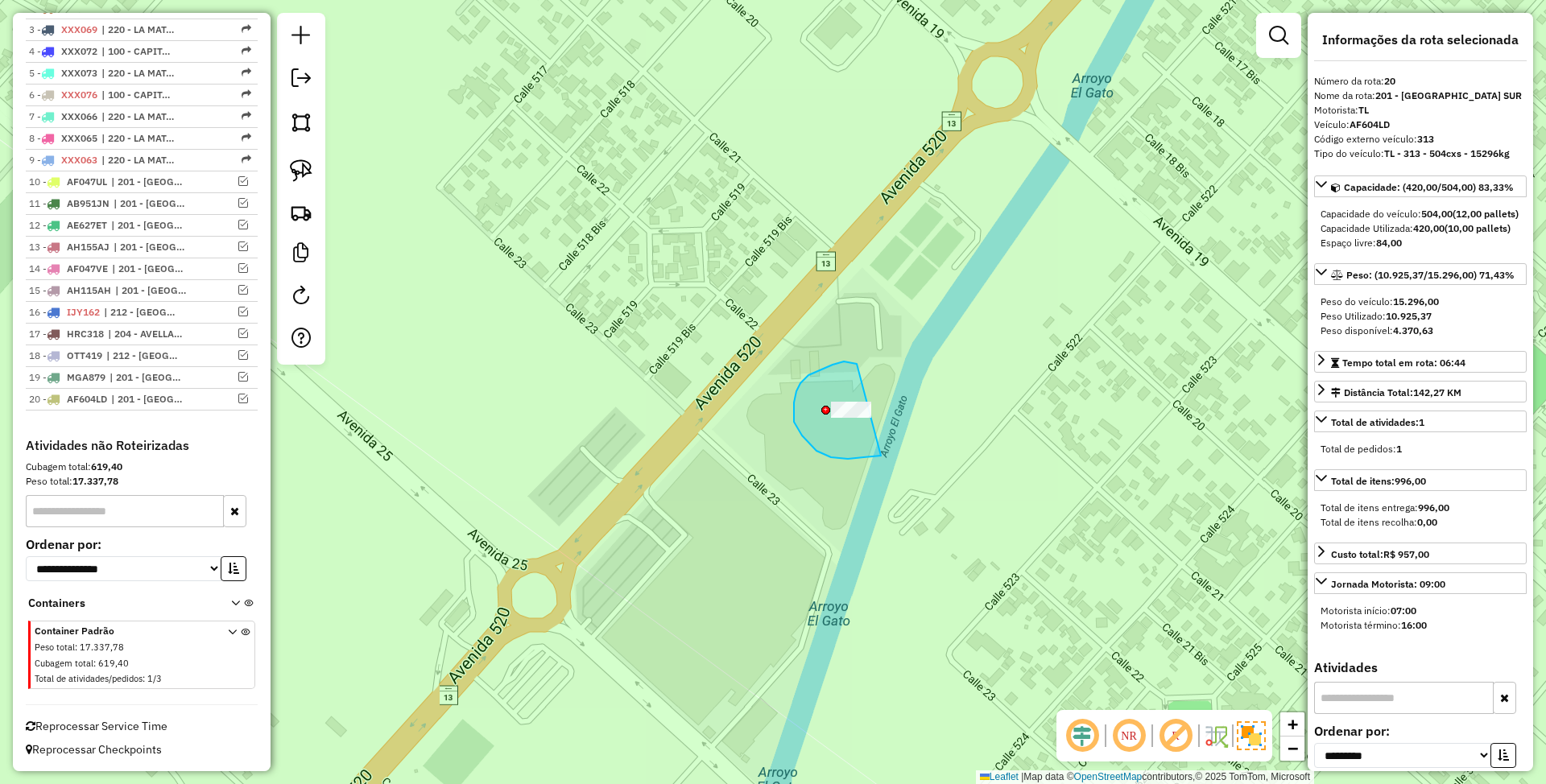
drag, startPoint x: 855, startPoint y: 364, endPoint x: 938, endPoint y: 406, distance: 93.0
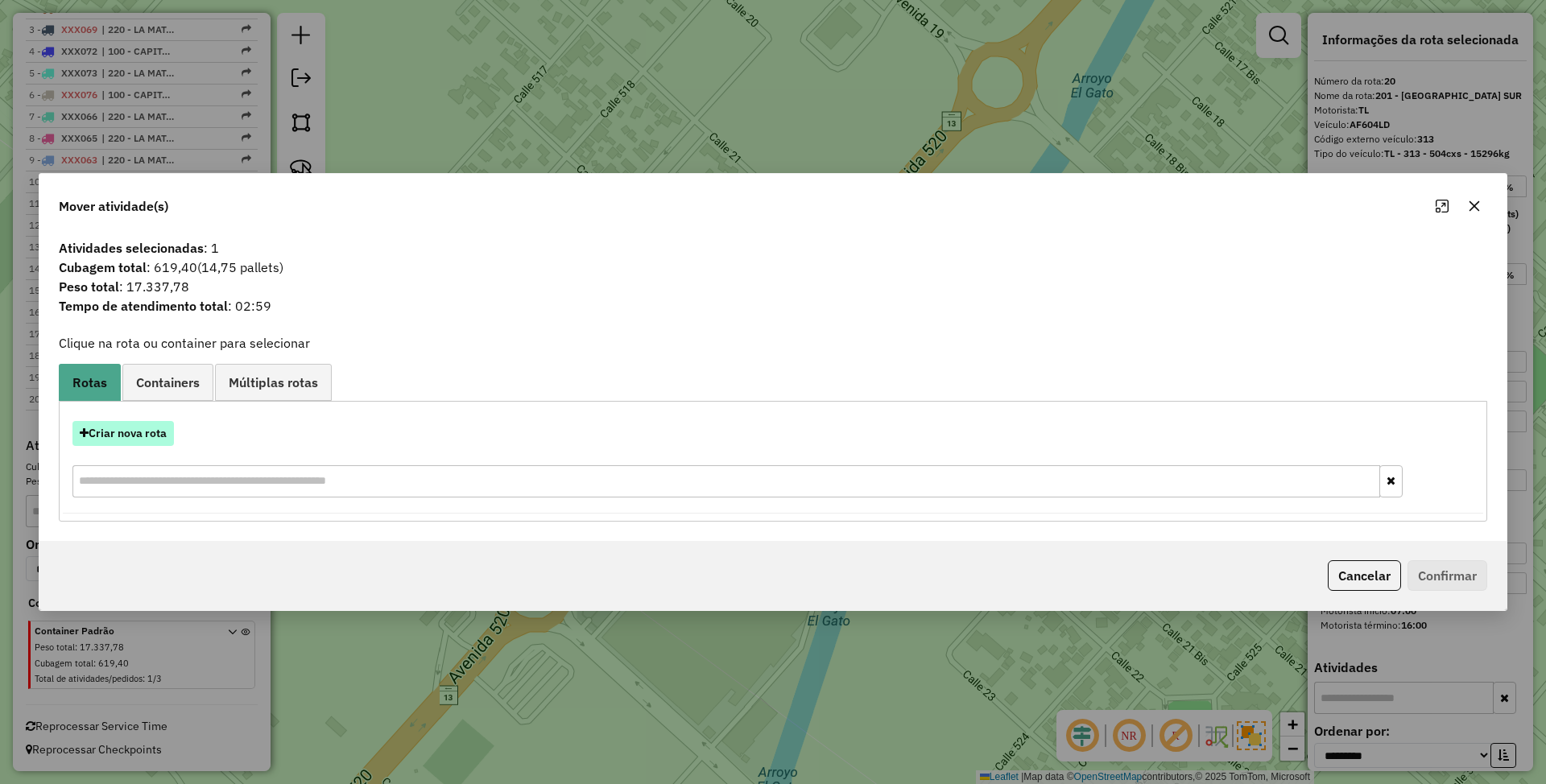
click at [123, 432] on button "Criar nova rota" at bounding box center [123, 433] width 101 height 25
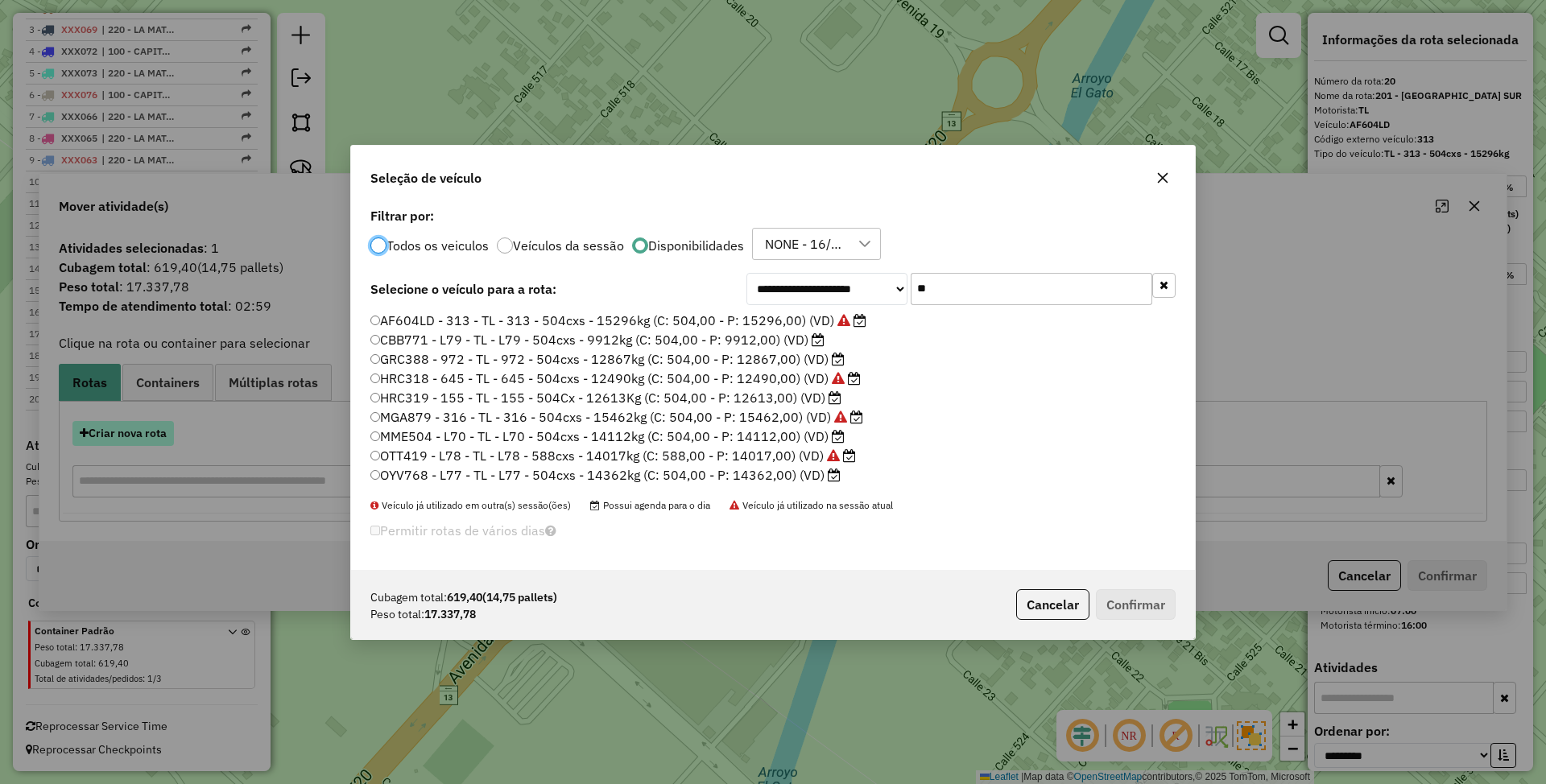
scroll to position [8, 5]
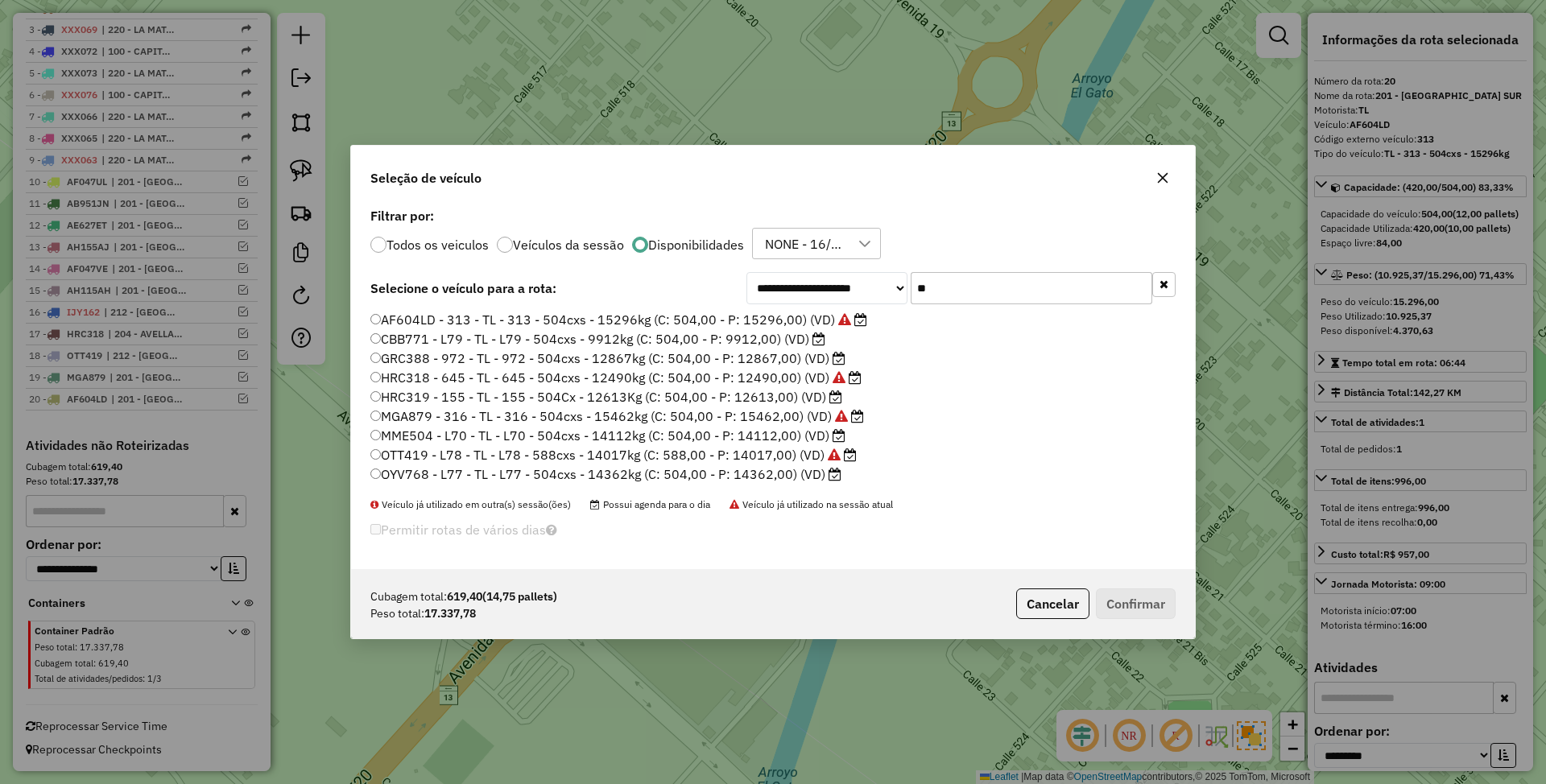
drag, startPoint x: 945, startPoint y: 297, endPoint x: 851, endPoint y: 275, distance: 96.5
click at [851, 275] on div "**********" at bounding box center [960, 288] width 429 height 33
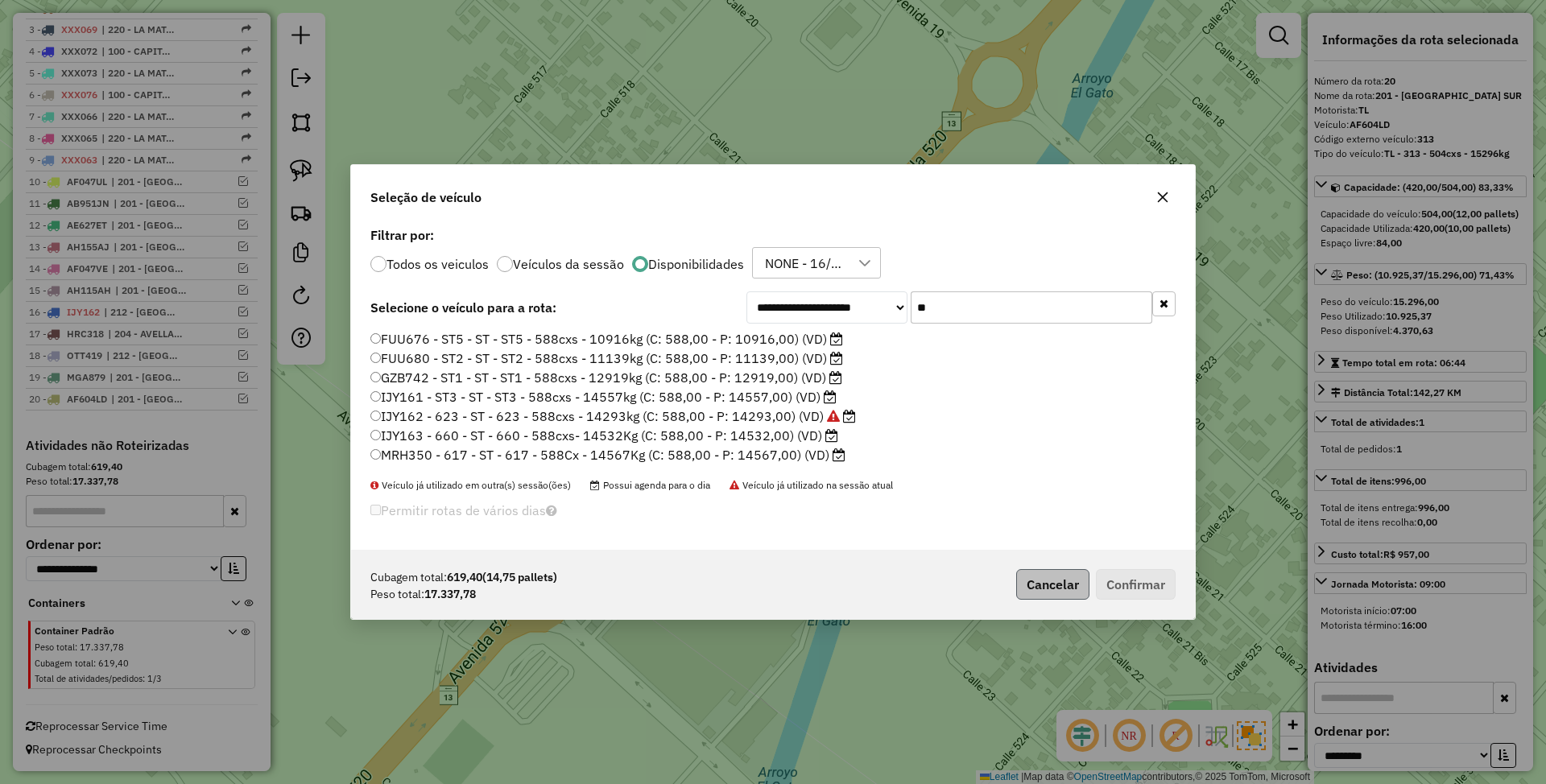
type input "**"
click at [1042, 588] on button "Cancelar" at bounding box center [1052, 584] width 73 height 31
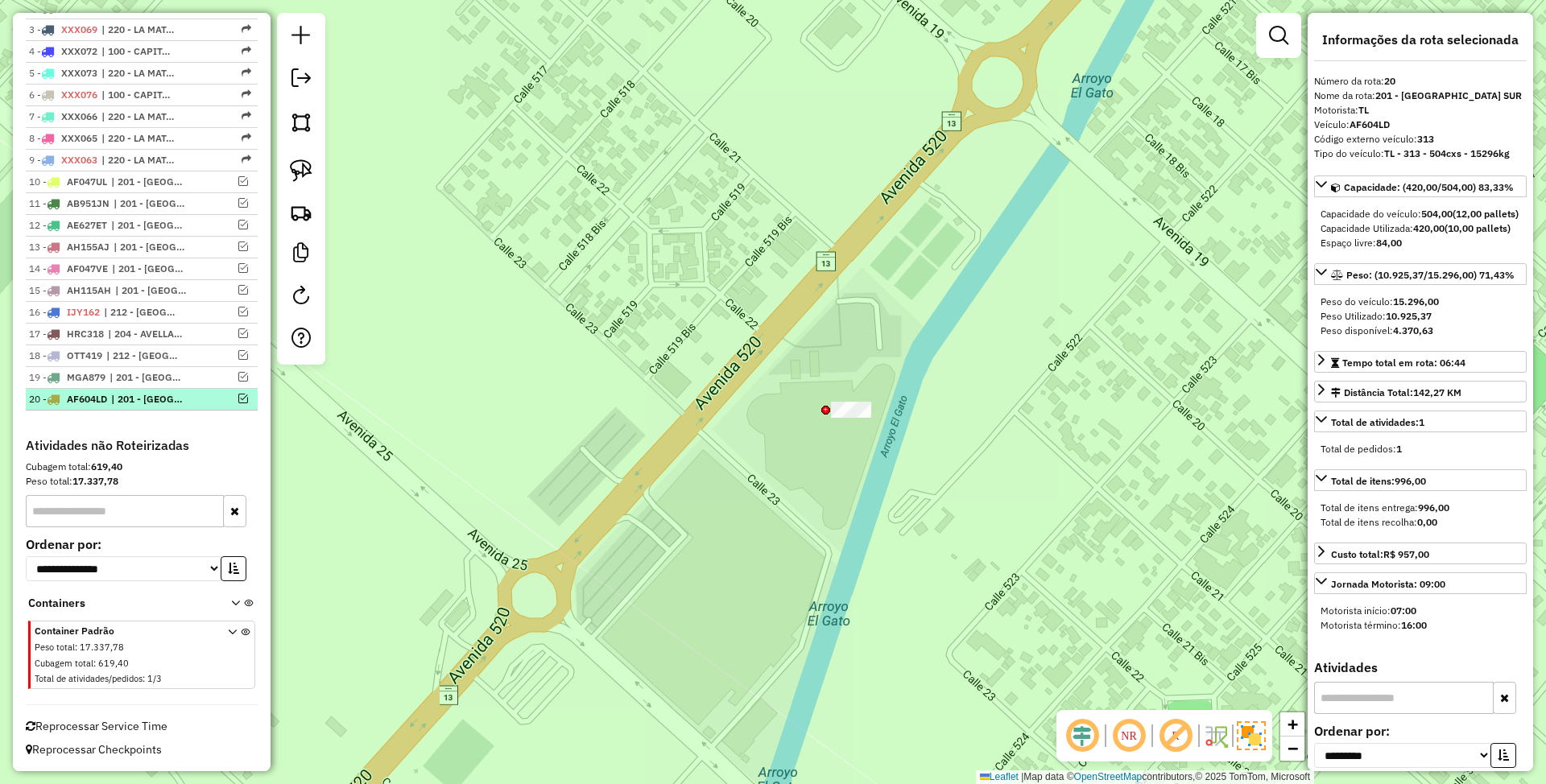
click at [242, 397] on em at bounding box center [243, 398] width 9 height 9
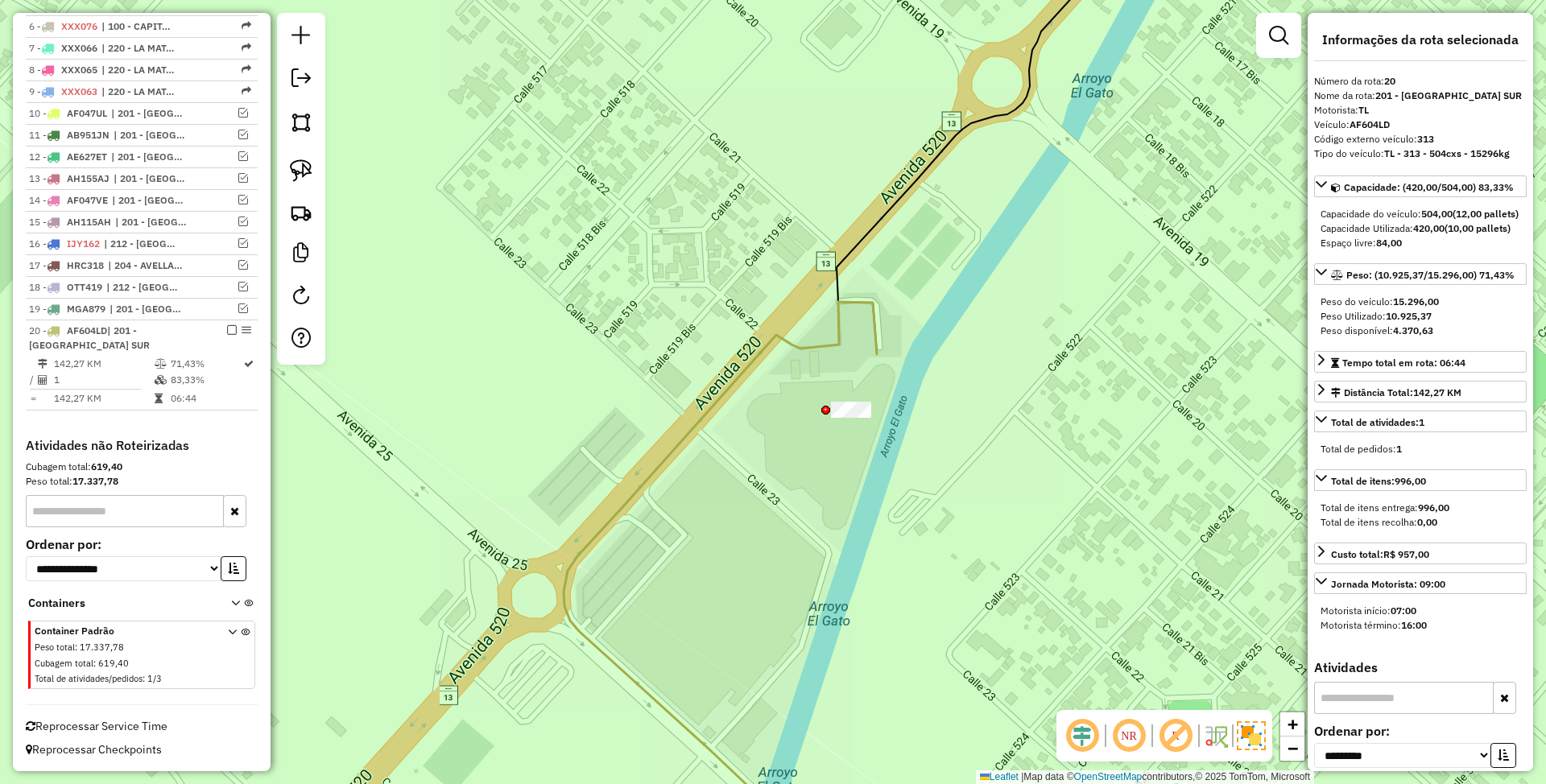
click at [873, 339] on icon at bounding box center [720, 582] width 313 height 561
click at [121, 309] on span "| 201 - [GEOGRAPHIC_DATA] SUR" at bounding box center [147, 310] width 74 height 15
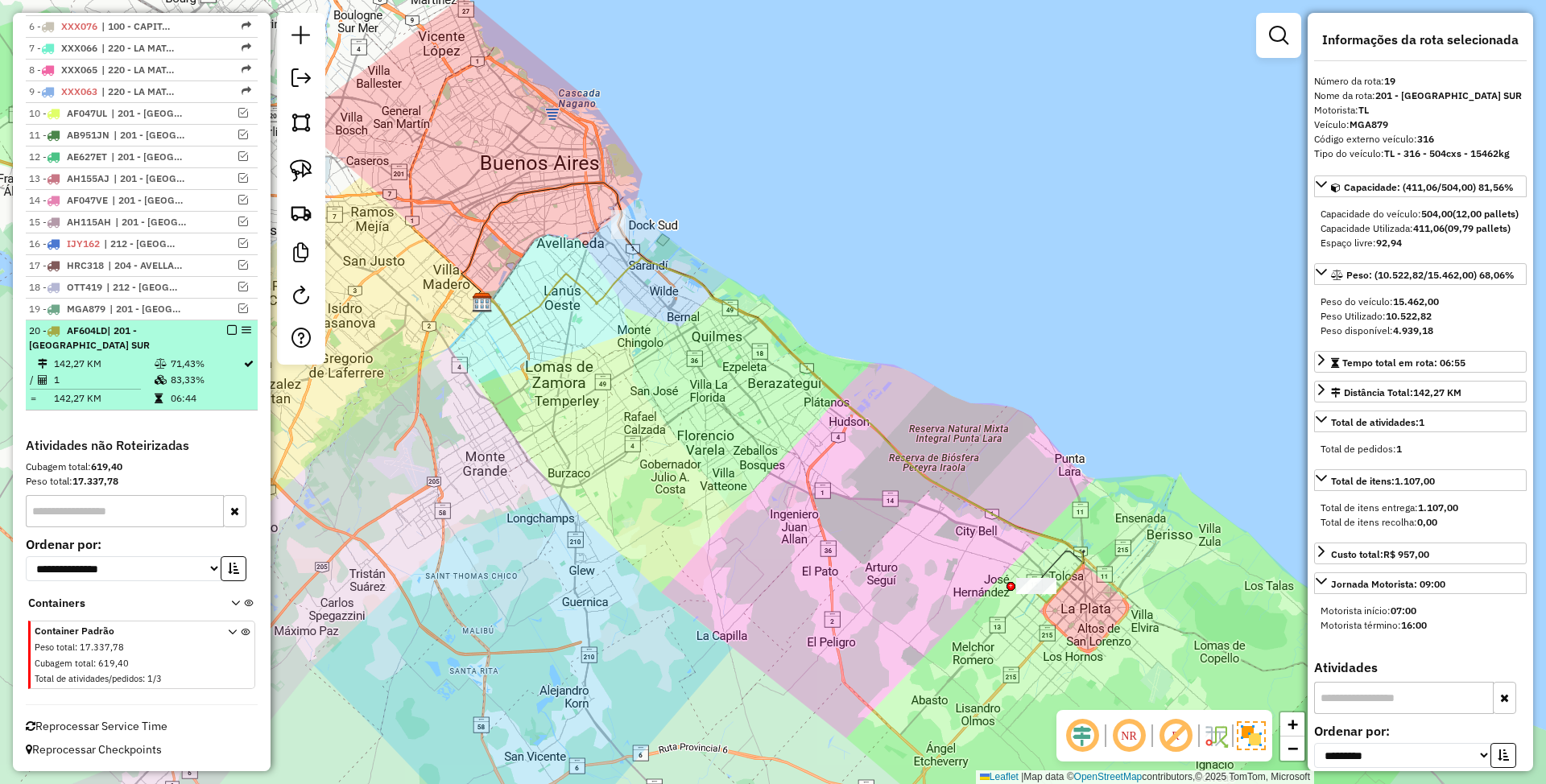
click at [150, 328] on span "| 201 - [GEOGRAPHIC_DATA] SUR" at bounding box center [89, 338] width 121 height 27
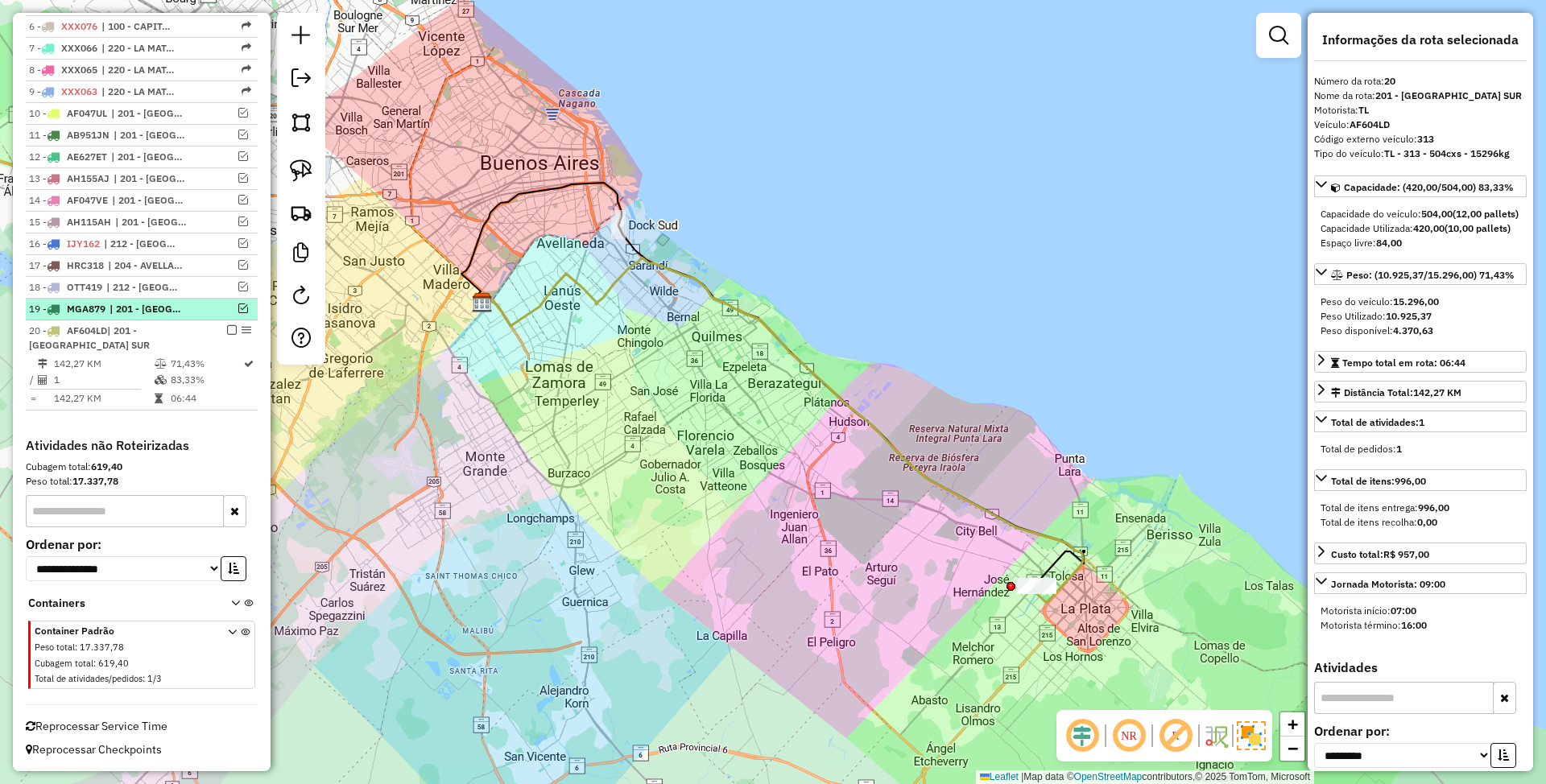
click at [239, 307] on em at bounding box center [243, 308] width 9 height 9
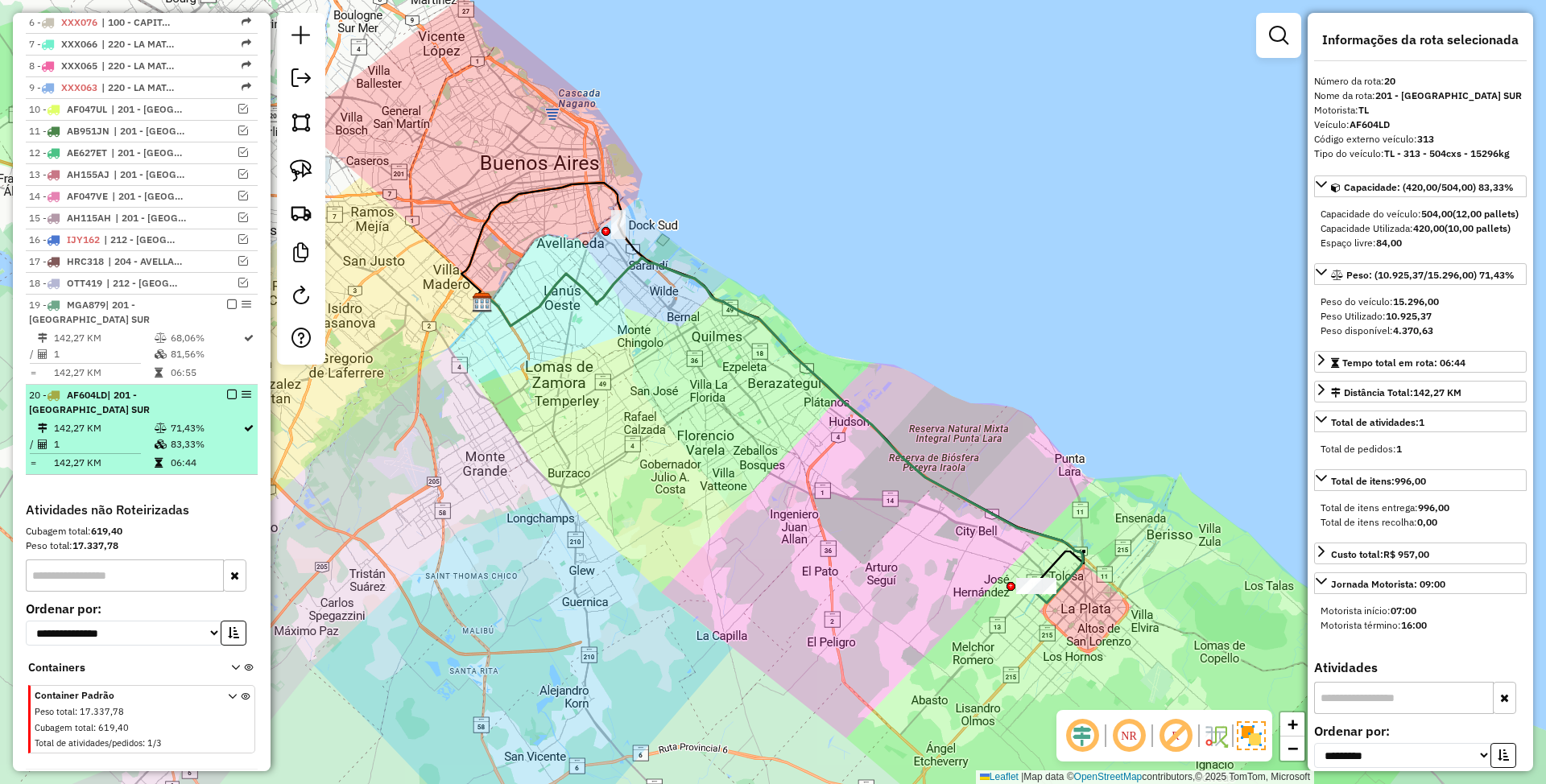
click at [229, 399] on em at bounding box center [232, 394] width 9 height 9
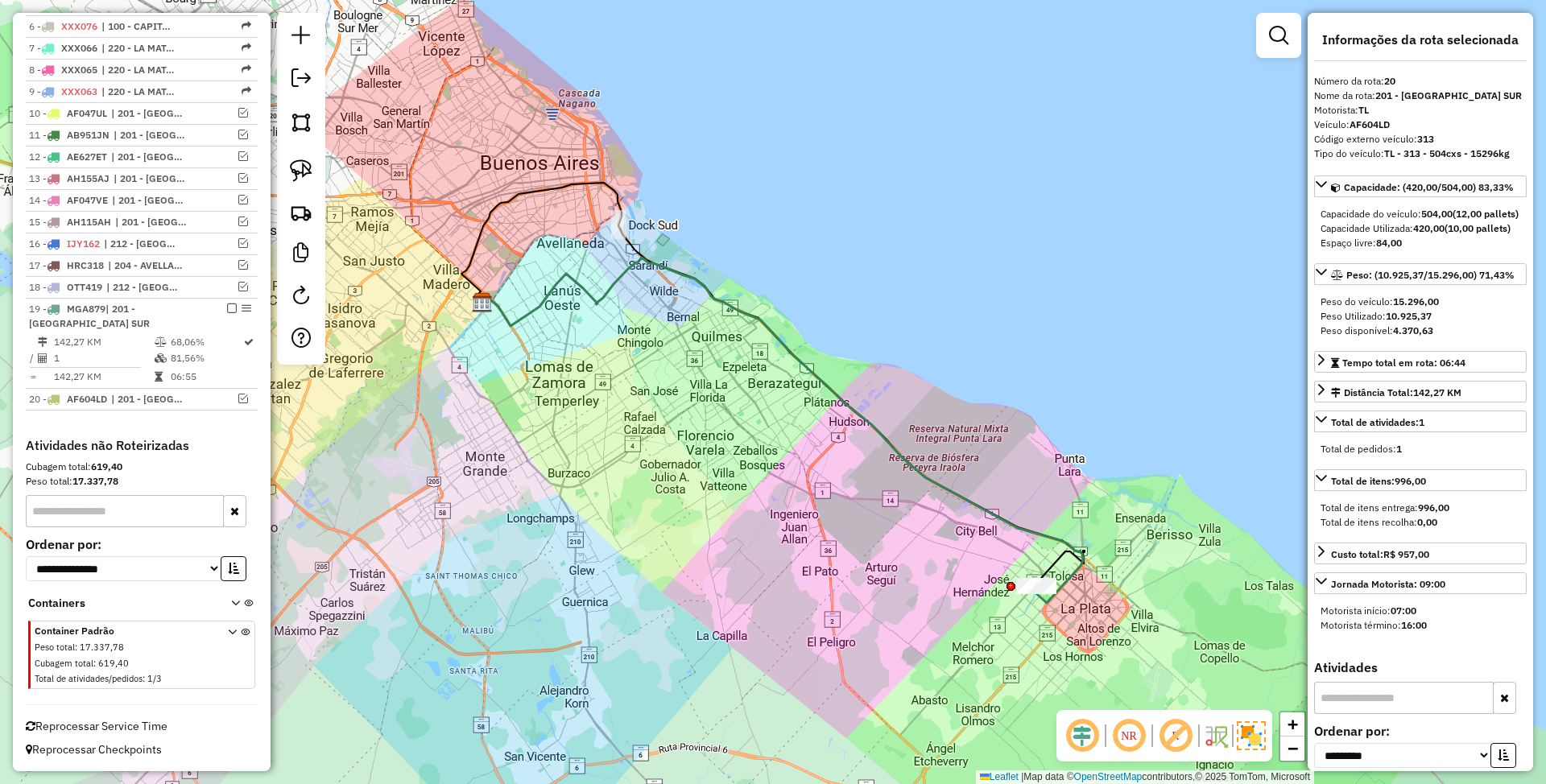
click at [1031, 533] on icon at bounding box center [780, 430] width 604 height 345
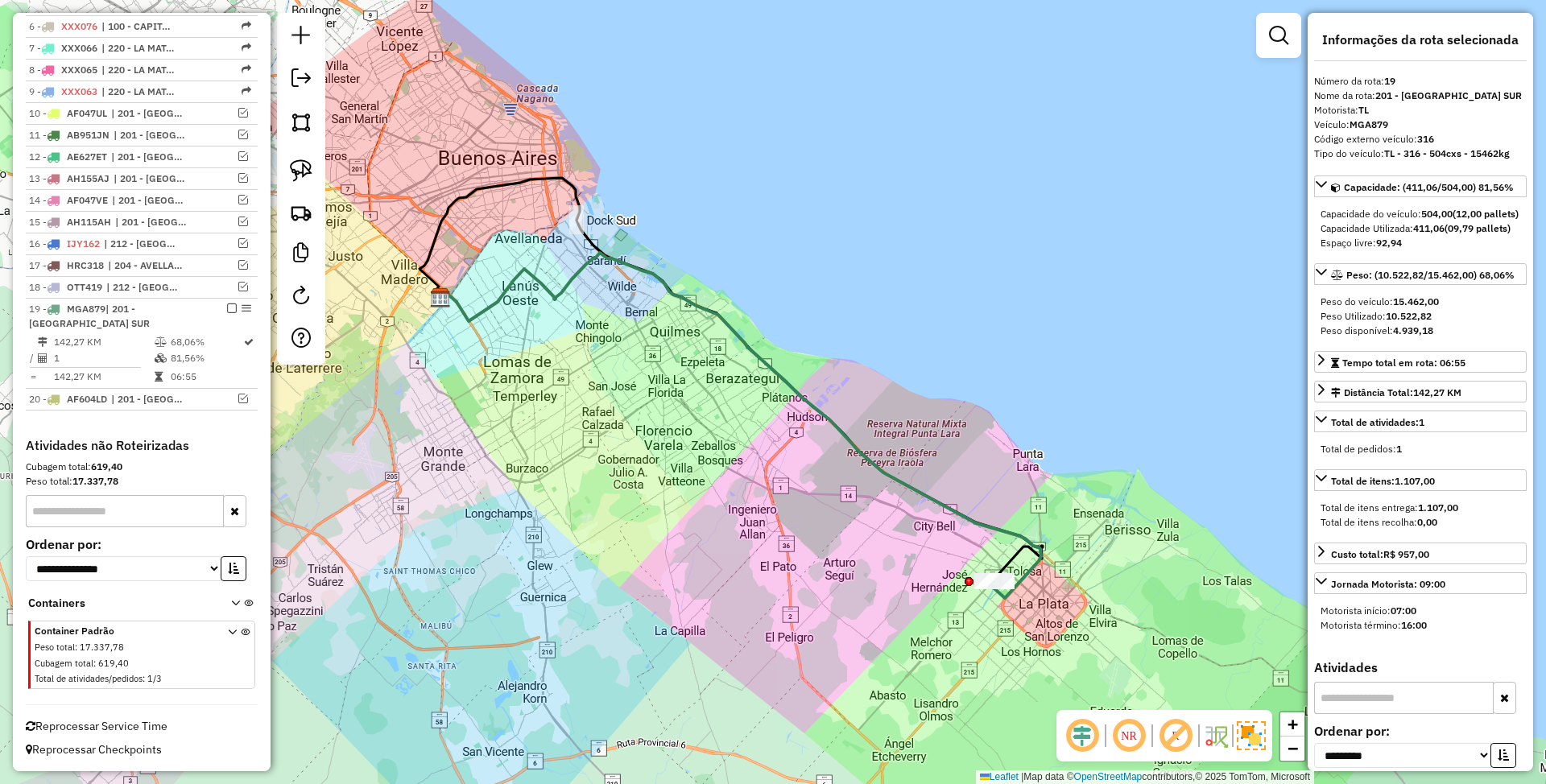
drag, startPoint x: 1121, startPoint y: 504, endPoint x: 1015, endPoint y: 465, distance: 112.9
click at [1015, 465] on div "Janela de atendimento Grade de atendimento Capacidade Transportadoras Veículos …" at bounding box center [773, 392] width 1546 height 784
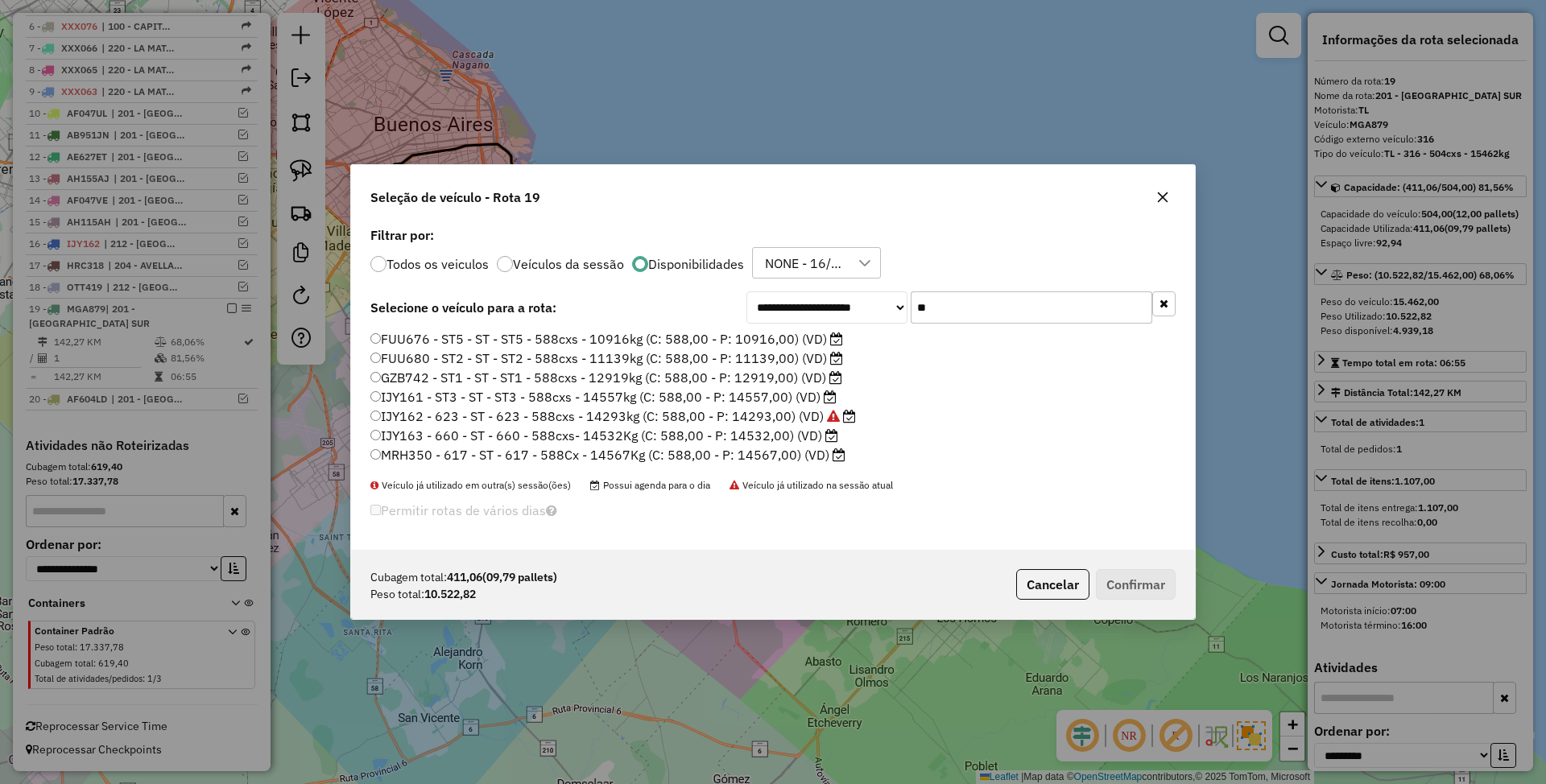
scroll to position [8, 5]
click at [771, 455] on label "MRH350 - 617 - ST - 617 - 588Cx - 14567Kg (C: 588,00 - P: 14567,00) (VD)" at bounding box center [607, 455] width 475 height 20
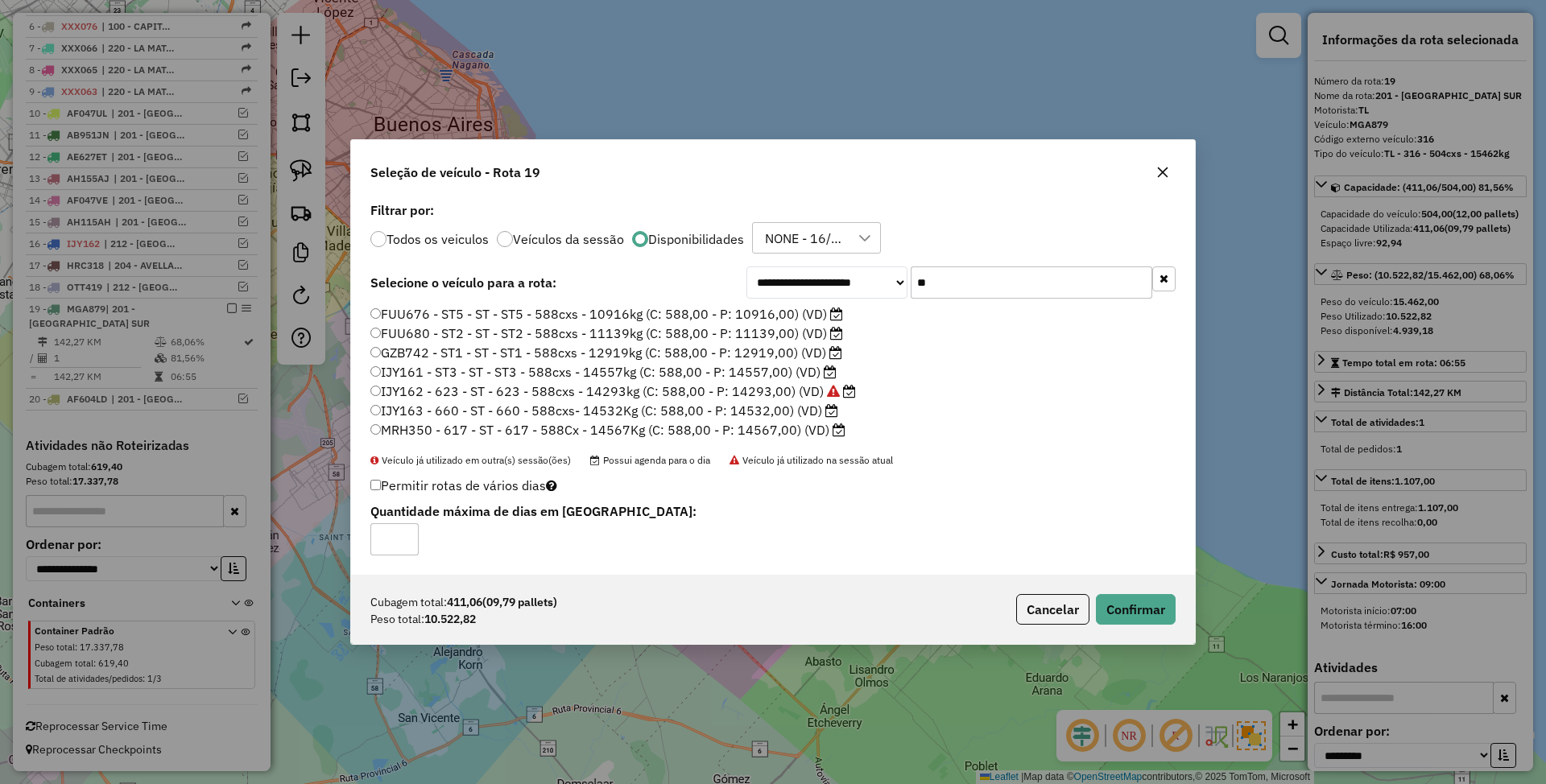
click at [672, 410] on label "IJY163 - 660 - ST - 660 - 588cxs- 14532Kg (C: 588,00 - P: 14532,00) (VD)" at bounding box center [604, 410] width 468 height 20
click at [1126, 607] on button "Confirmar" at bounding box center [1136, 609] width 80 height 31
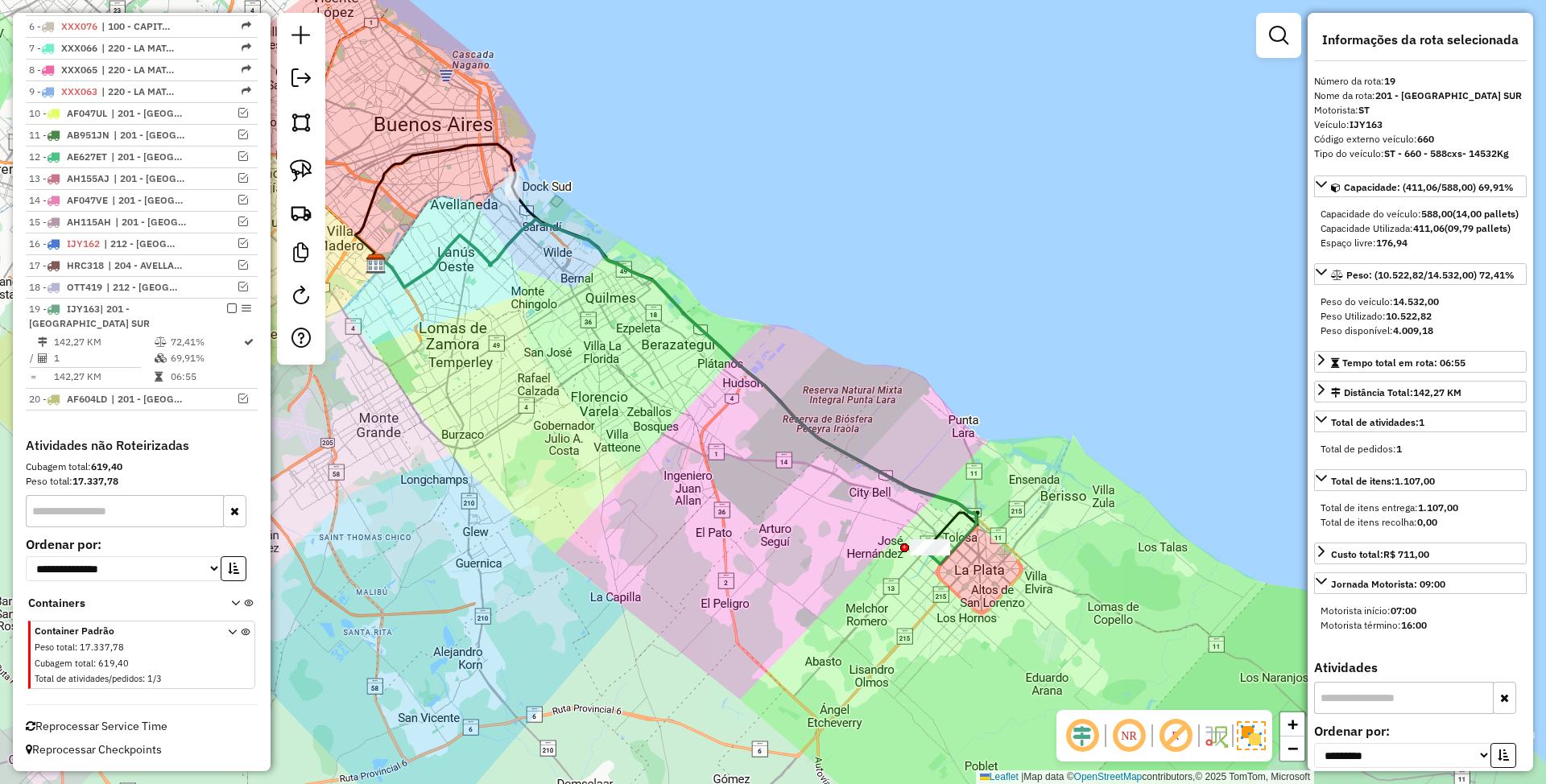
click at [963, 506] on icon at bounding box center [674, 391] width 604 height 345
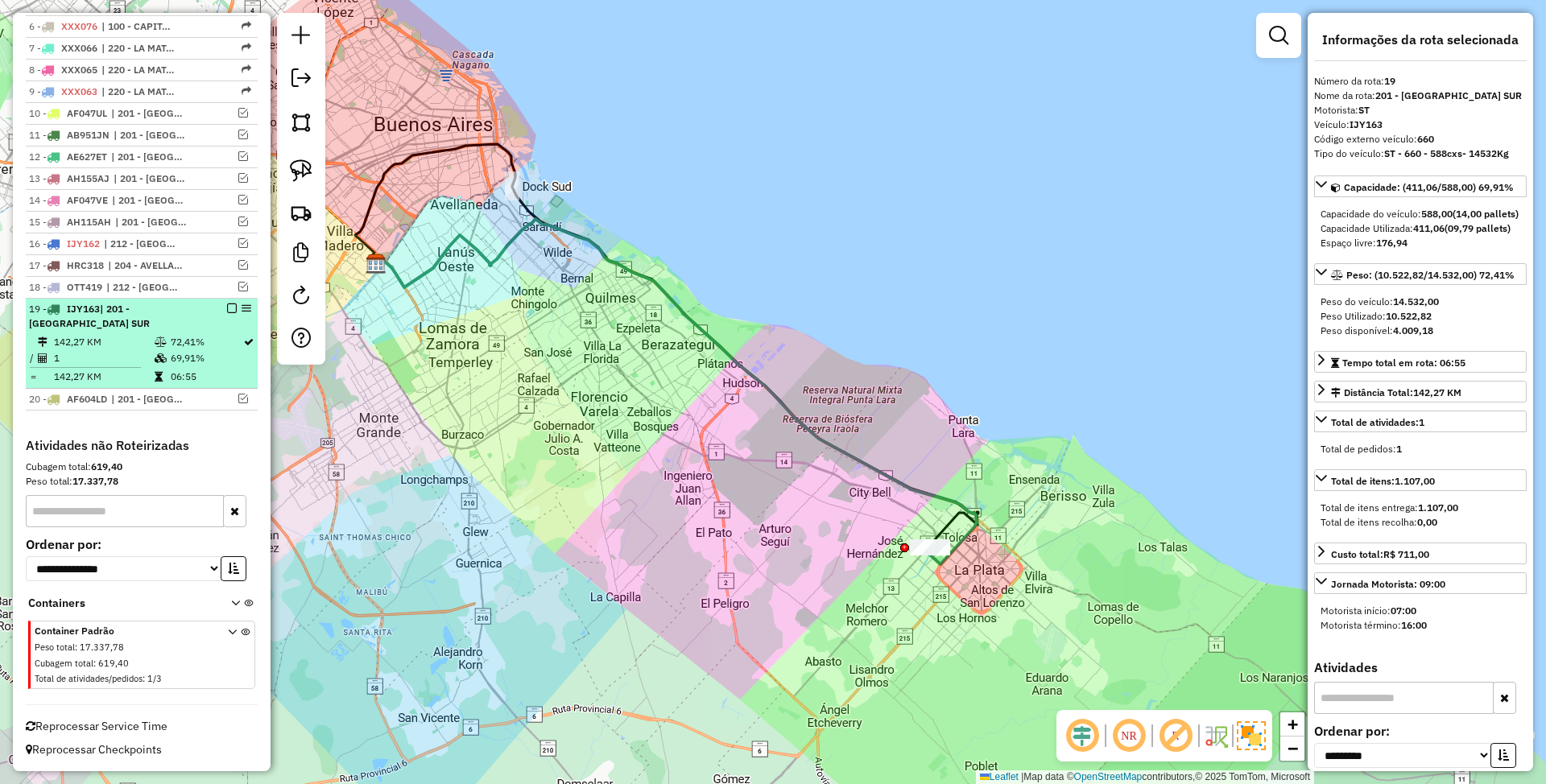
click at [227, 308] on em at bounding box center [232, 308] width 9 height 9
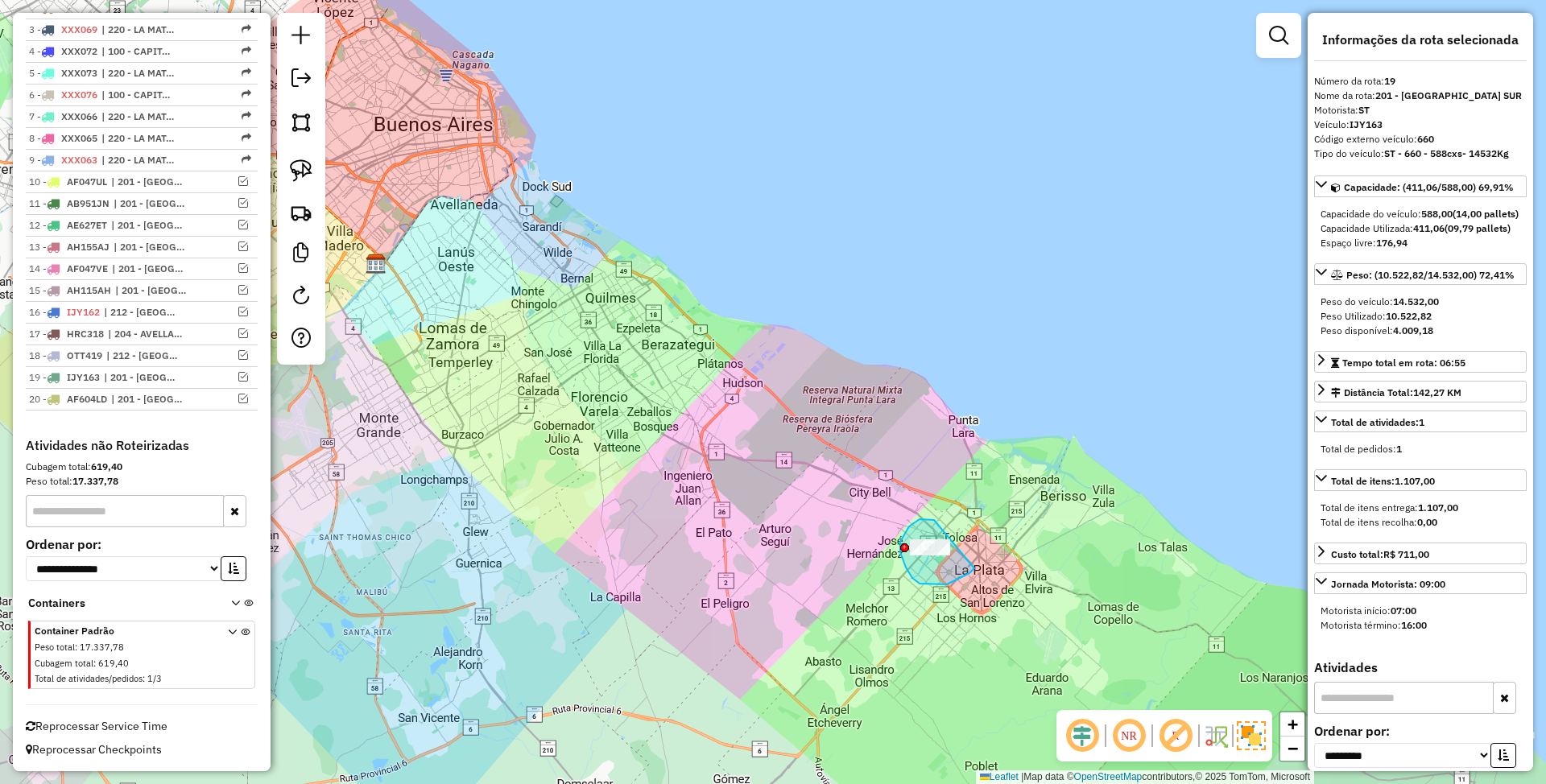
drag, startPoint x: 934, startPoint y: 520, endPoint x: 992, endPoint y: 549, distance: 64.8
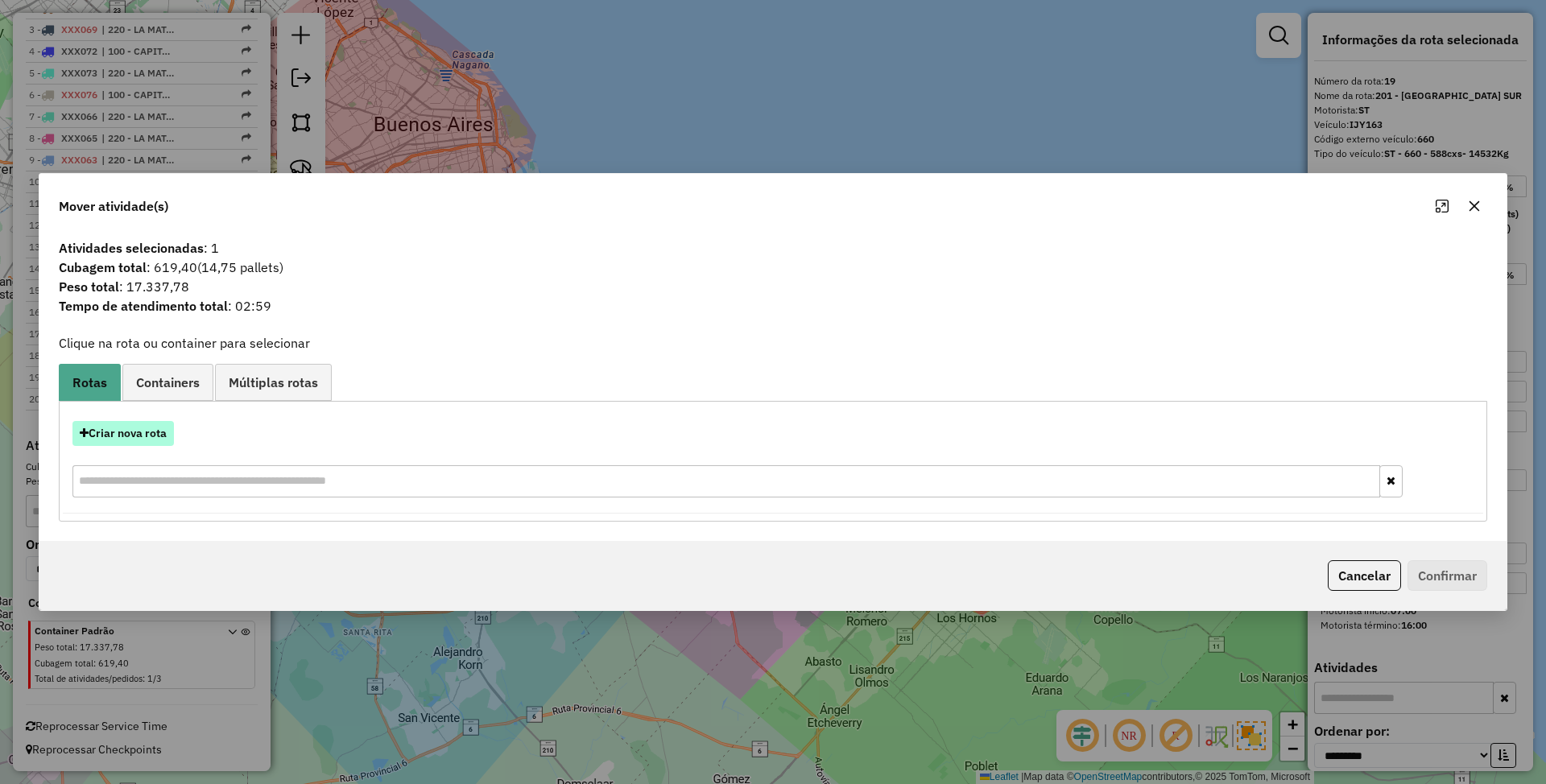
click at [123, 429] on button "Criar nova rota" at bounding box center [123, 433] width 101 height 25
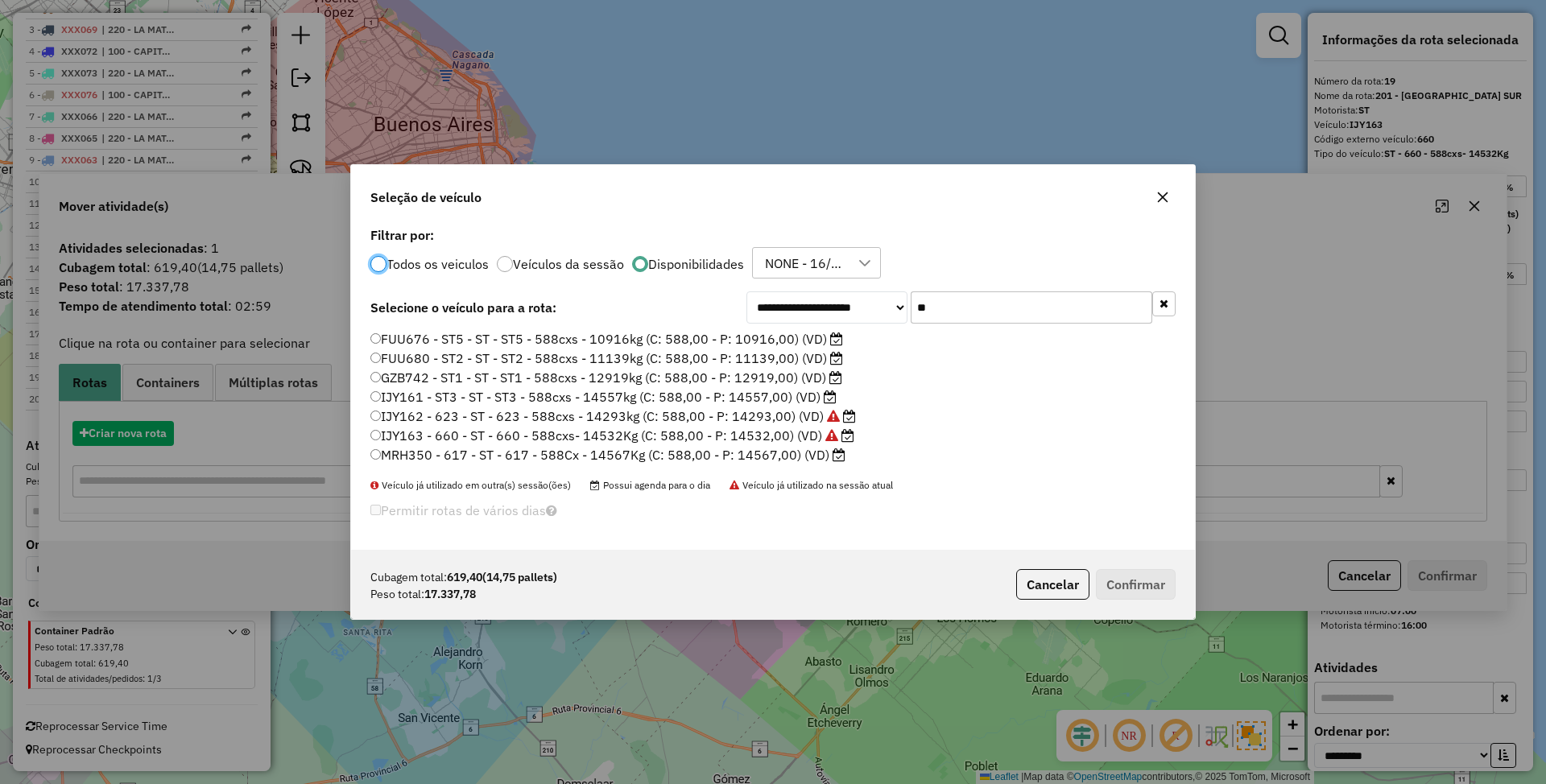
scroll to position [8, 5]
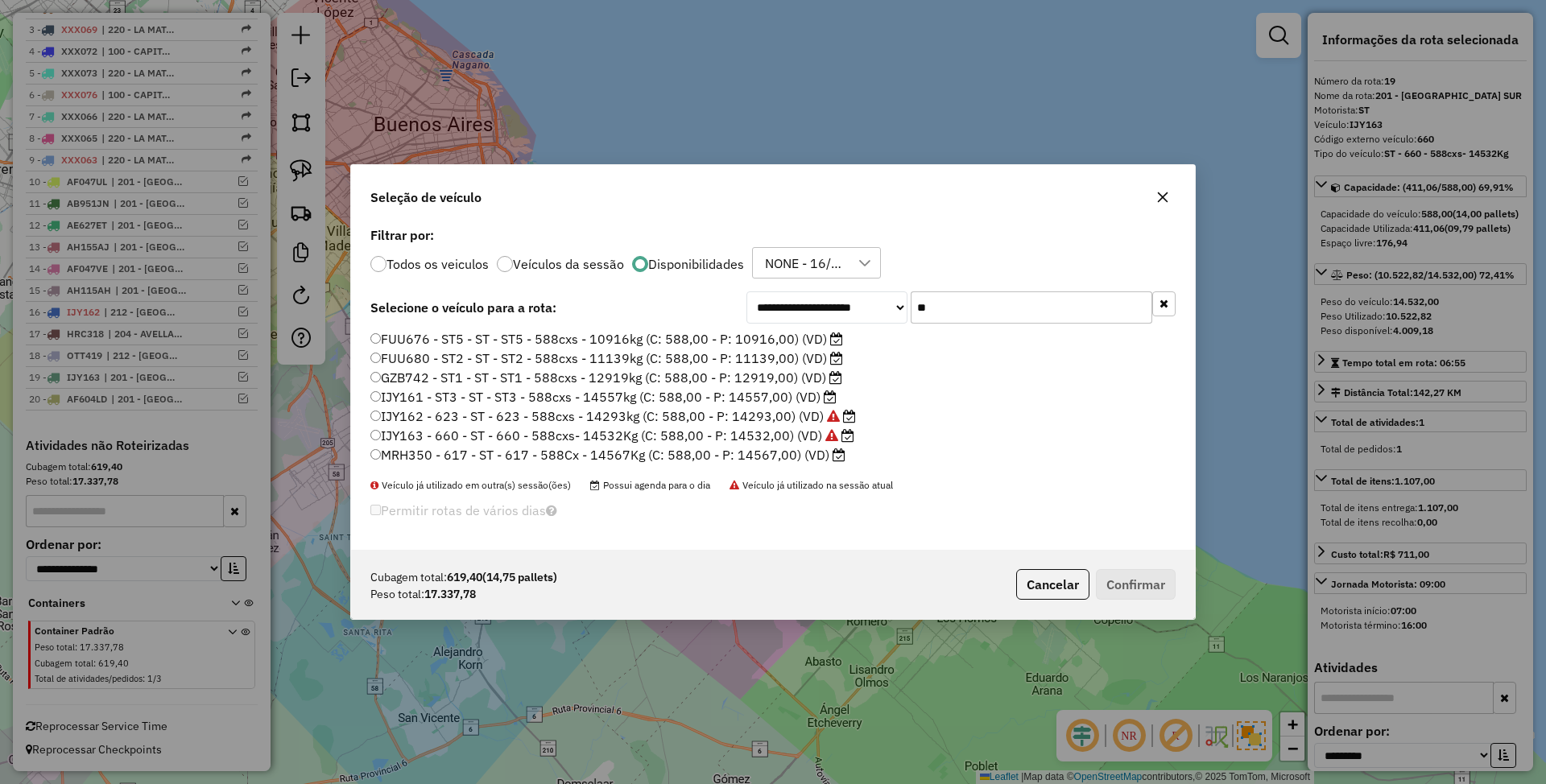
drag, startPoint x: 919, startPoint y: 297, endPoint x: 860, endPoint y: 297, distance: 59.0
click at [860, 297] on div "**********" at bounding box center [960, 307] width 429 height 33
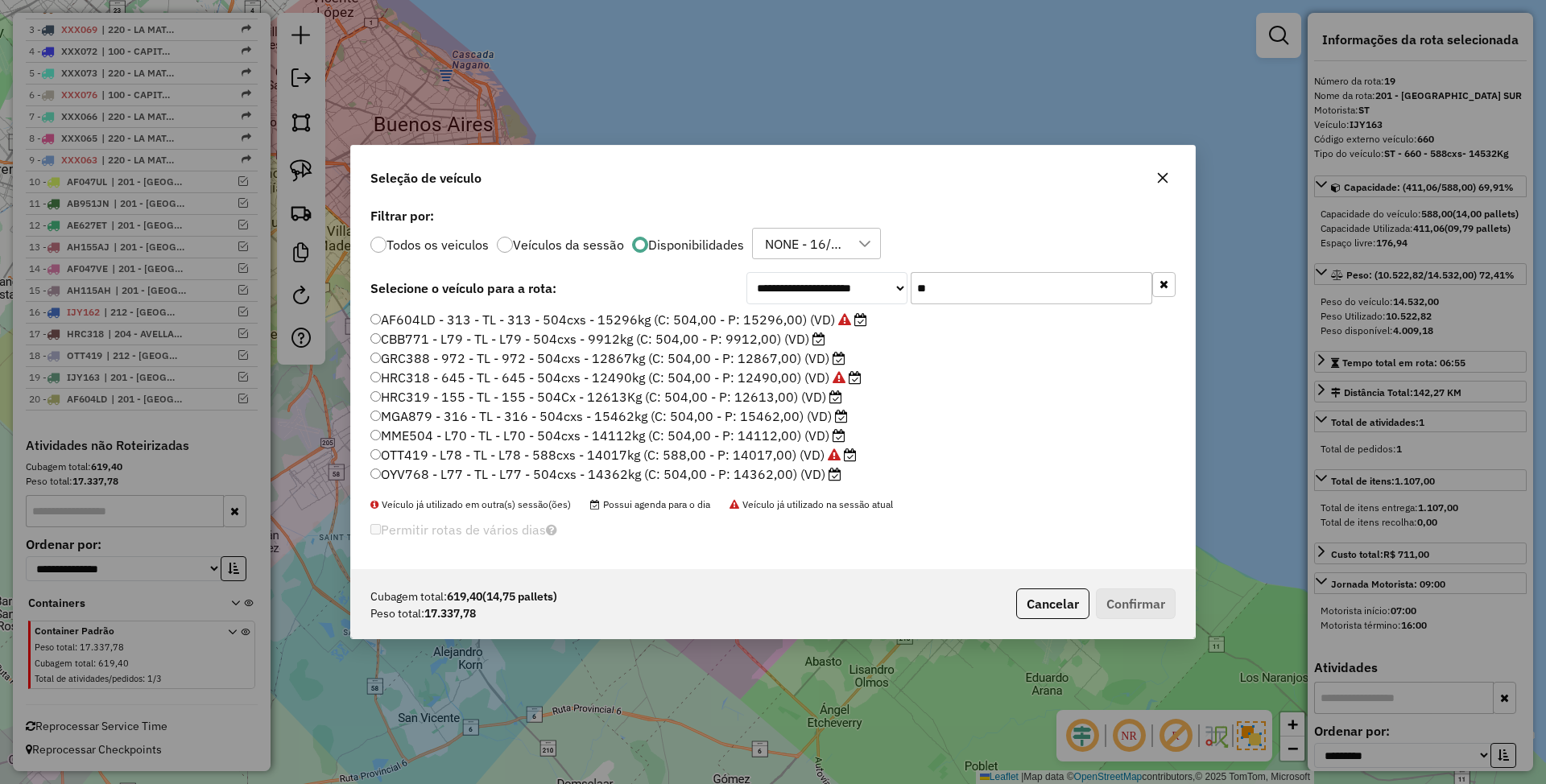
type input "**"
click at [774, 414] on label "MGA879 - 316 - TL - 316 - 504cxs - 15462kg (C: 504,00 - P: 15462,00) (VD)" at bounding box center [608, 416] width 477 height 20
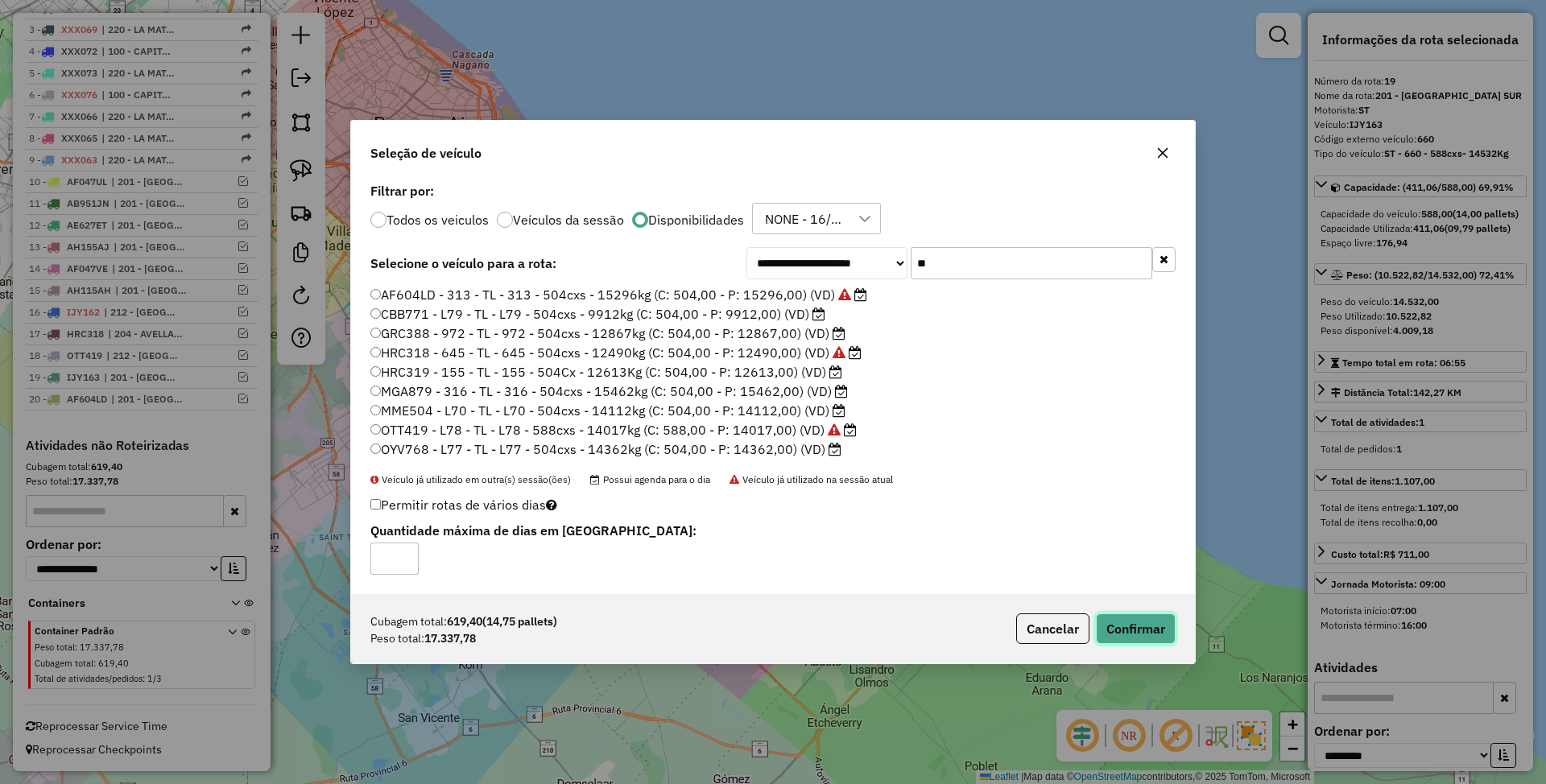
click at [1153, 632] on button "Confirmar" at bounding box center [1136, 629] width 80 height 31
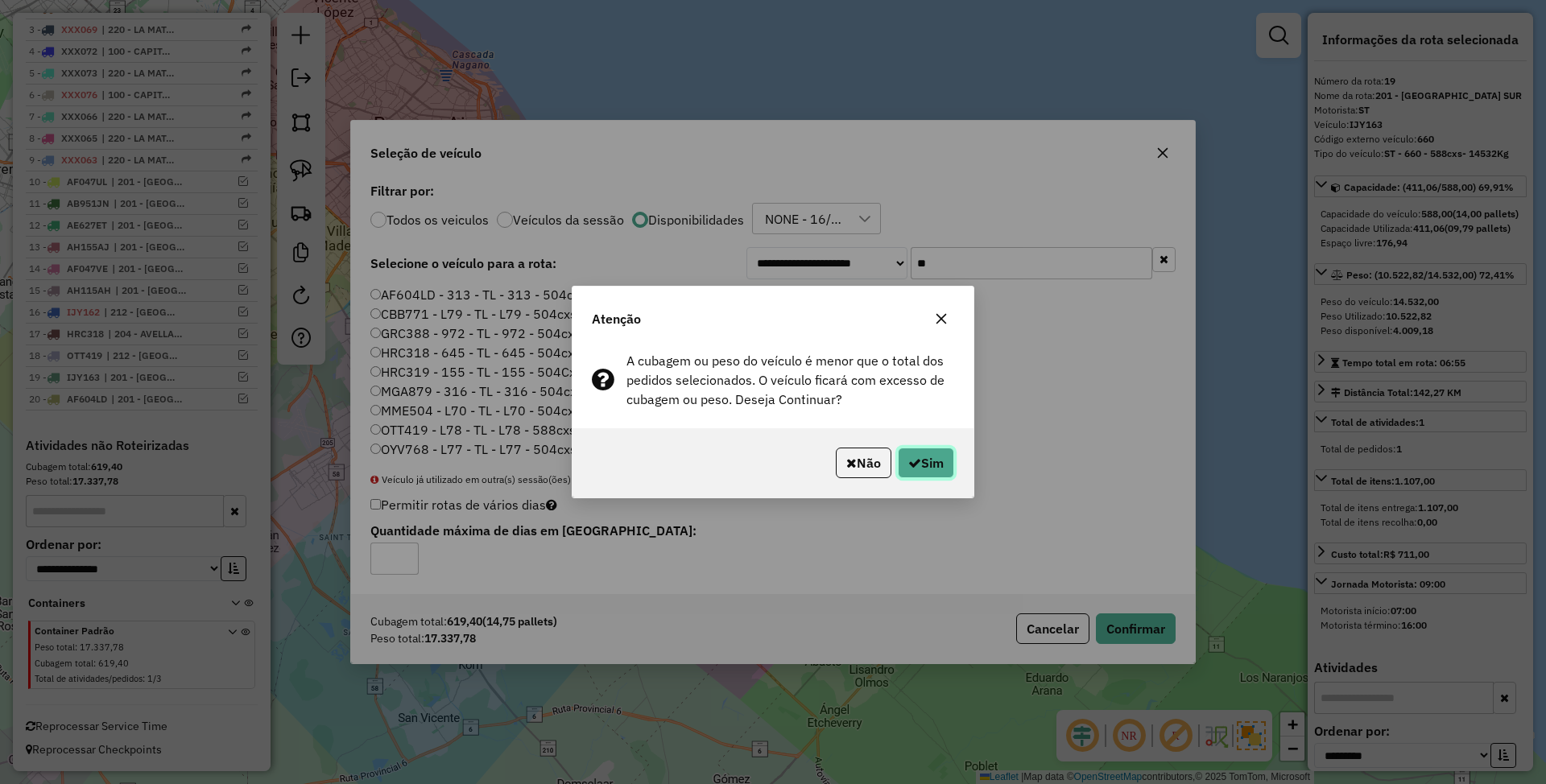
click at [932, 461] on button "Sim" at bounding box center [926, 462] width 57 height 31
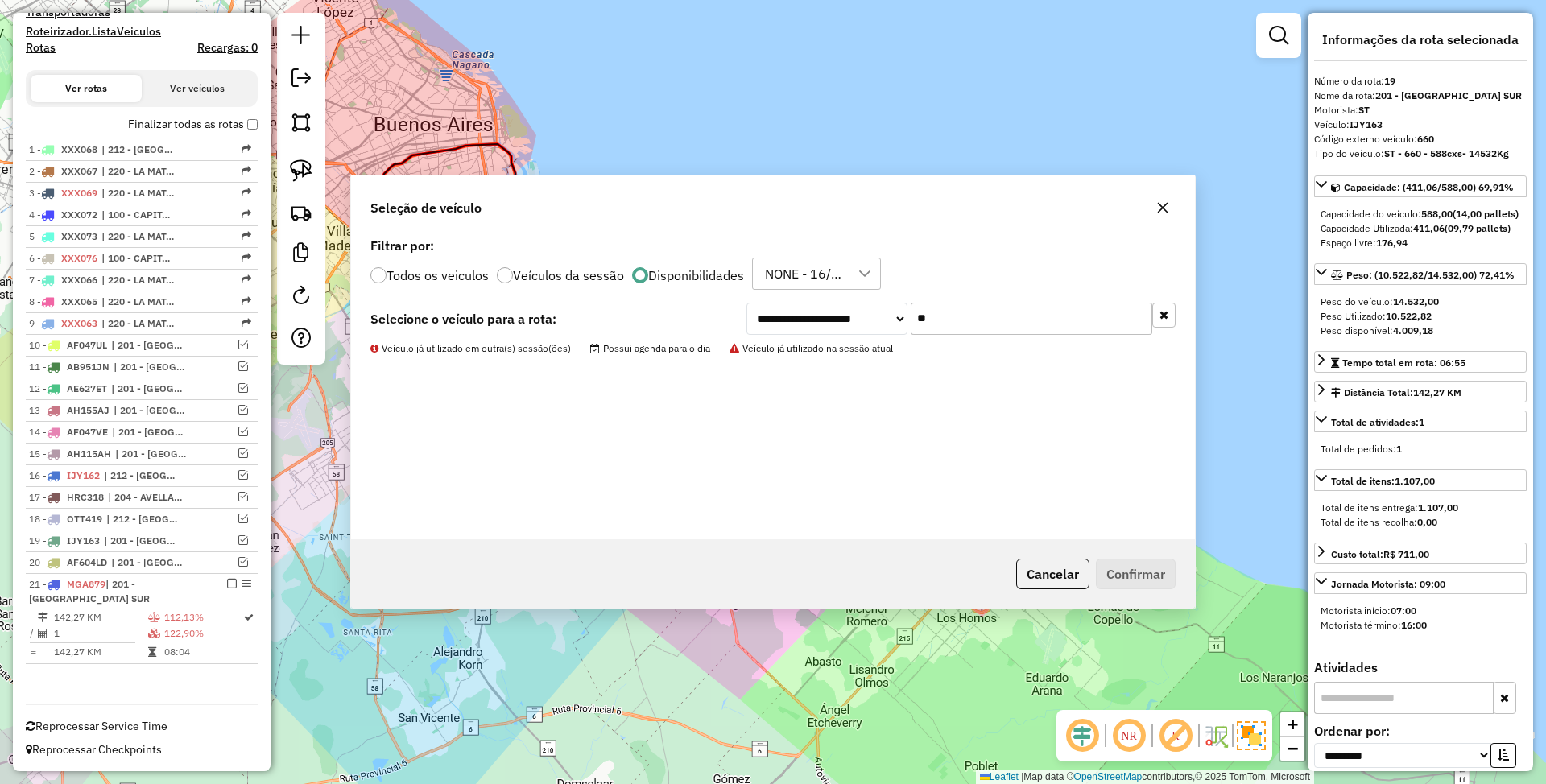
scroll to position [498, 0]
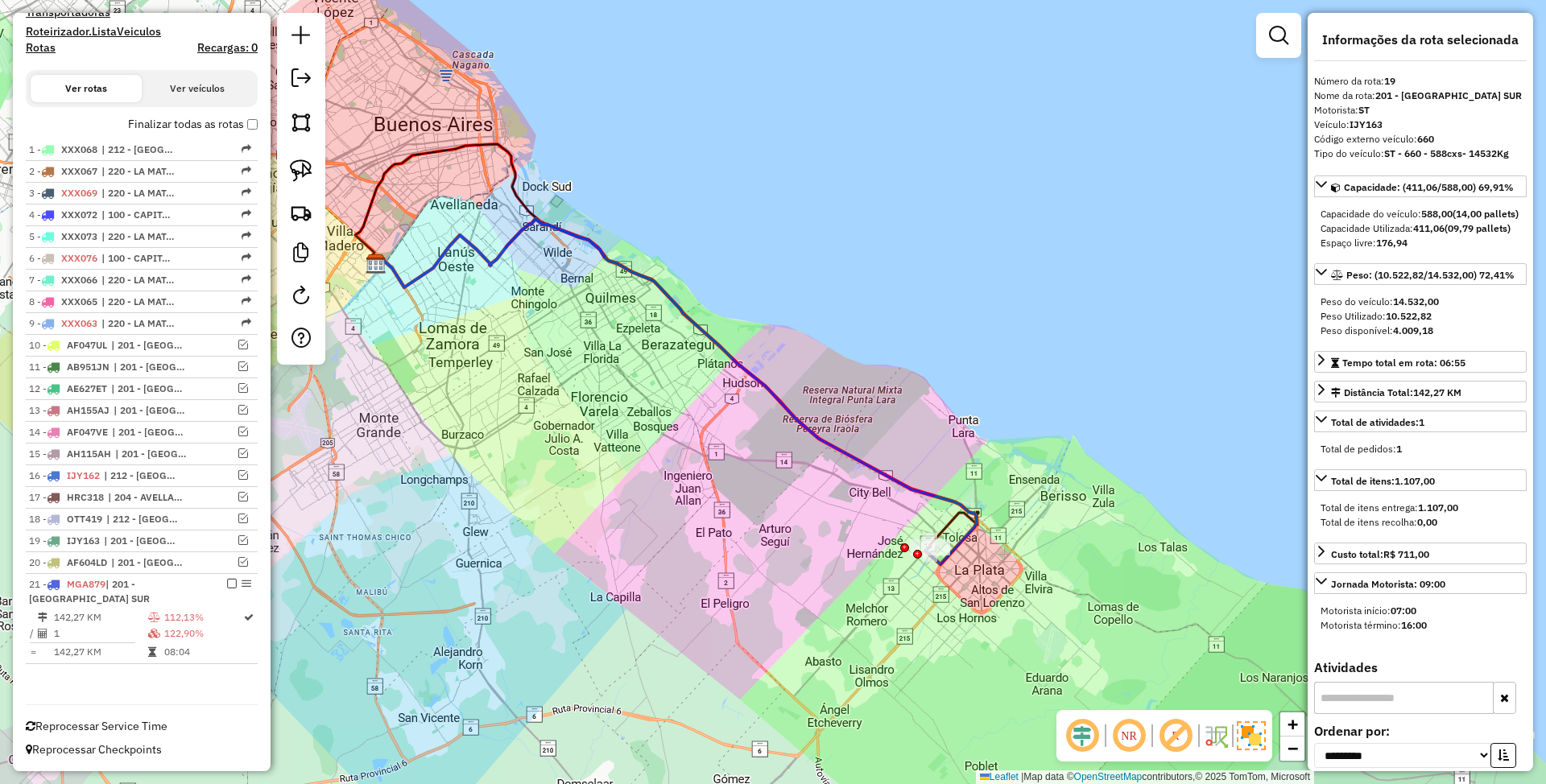
click at [931, 496] on icon at bounding box center [674, 391] width 604 height 345
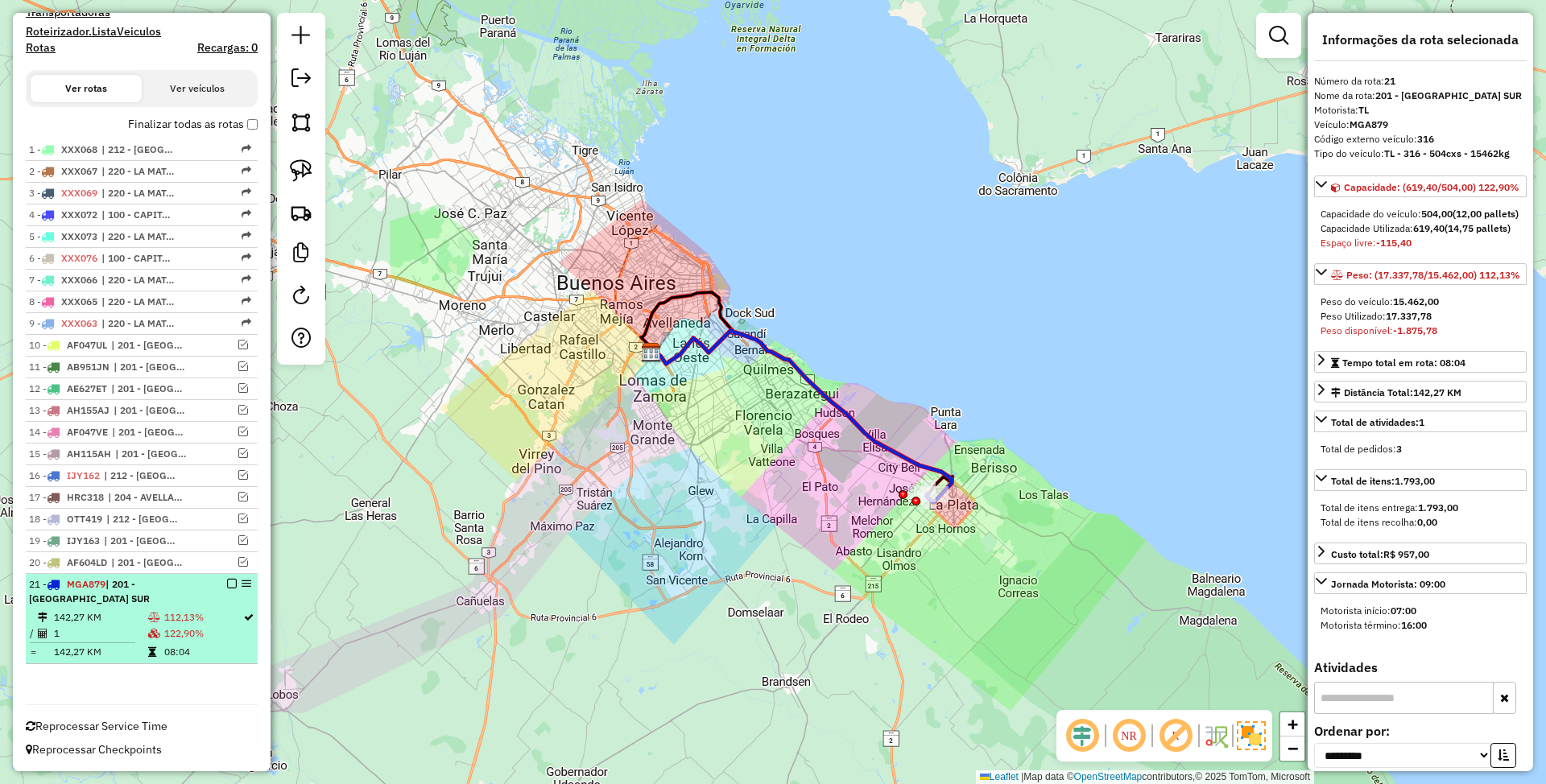
click at [227, 580] on em at bounding box center [232, 583] width 9 height 9
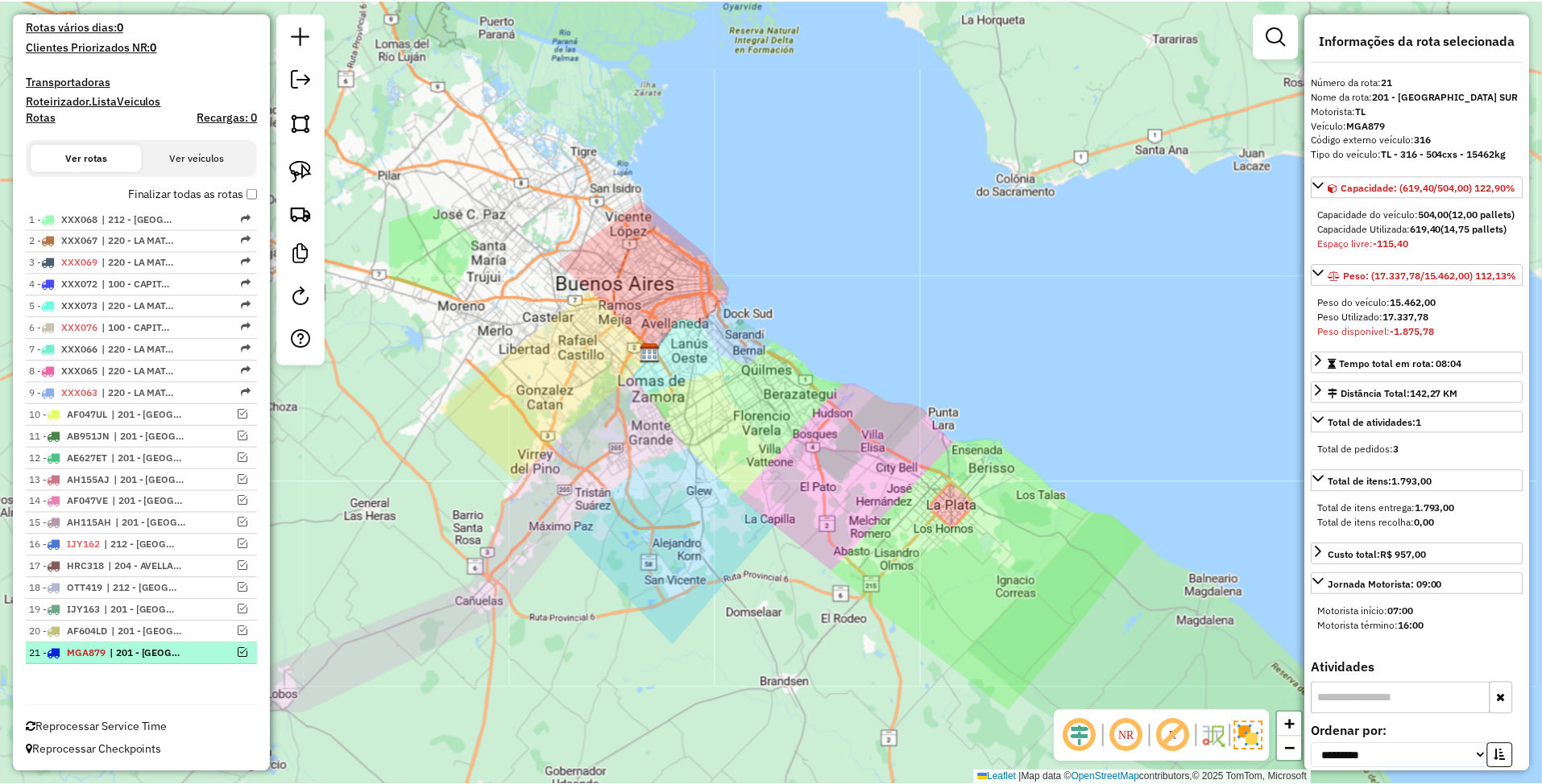
scroll to position [429, 0]
click at [69, 74] on h4 "Transportadoras" at bounding box center [141, 81] width 232 height 14
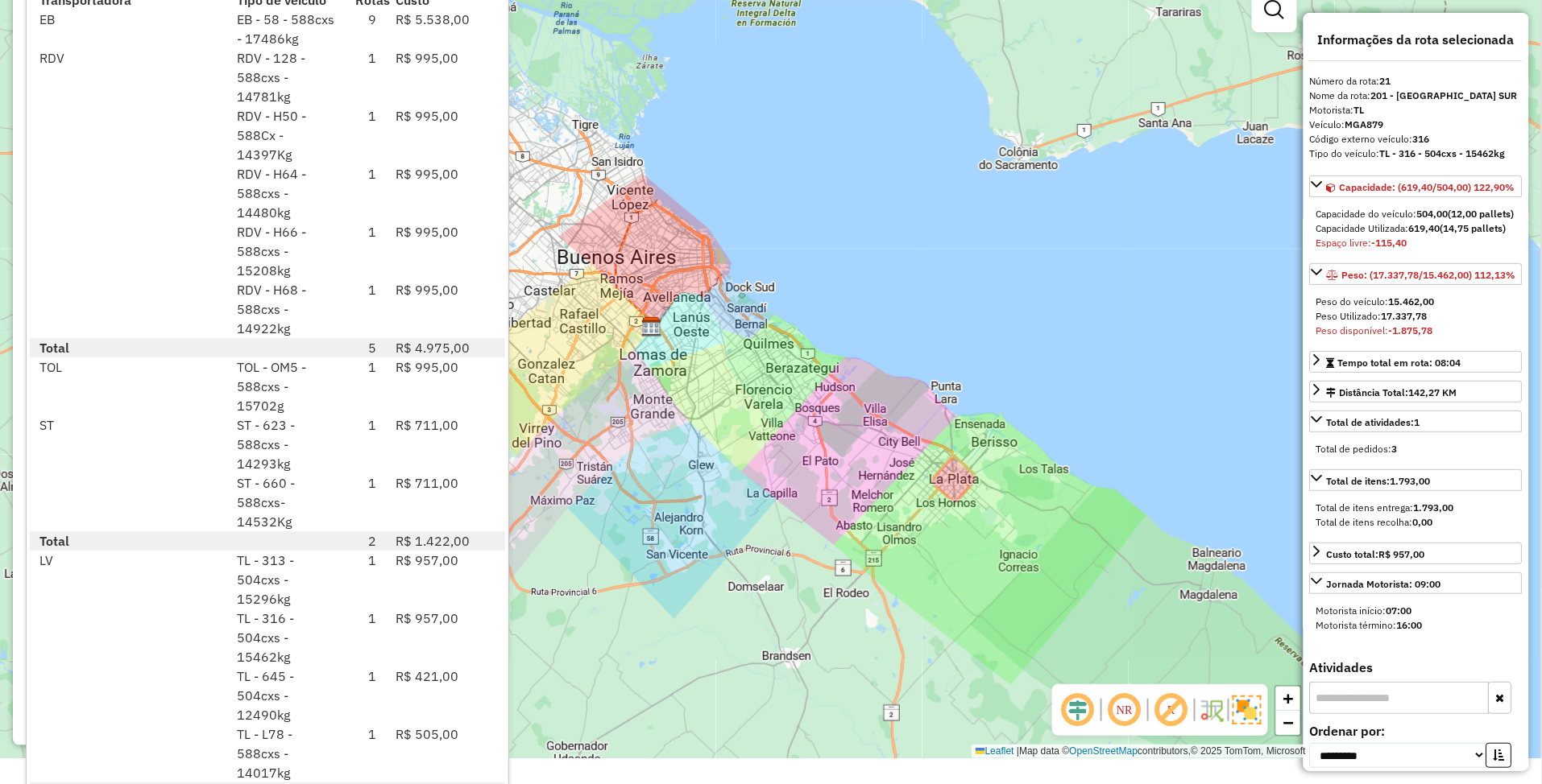
scroll to position [33, 0]
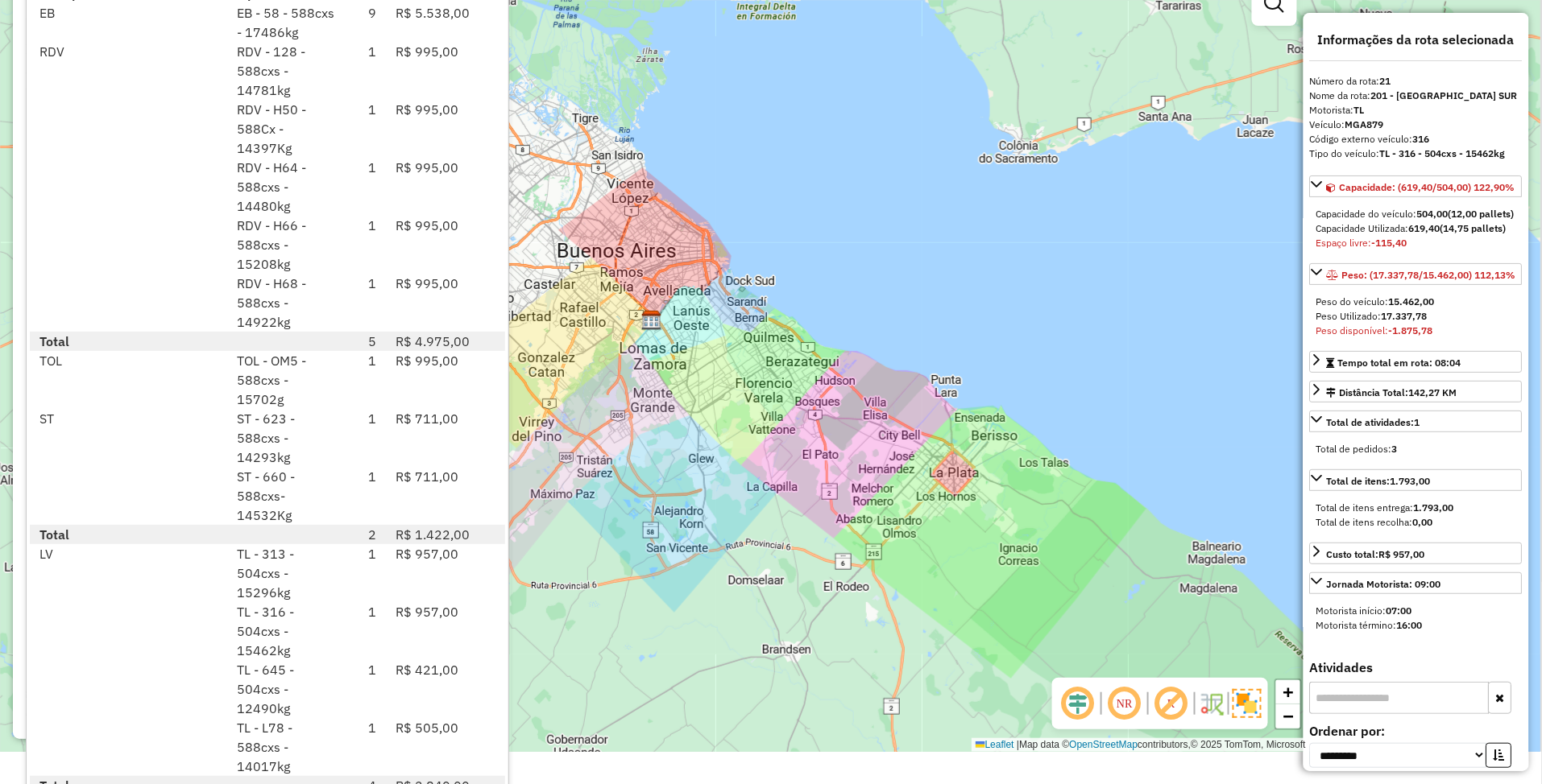
click at [932, 423] on div "Janela de atendimento Grade de atendimento Capacidade Transportadoras Veículos …" at bounding box center [771, 359] width 1542 height 784
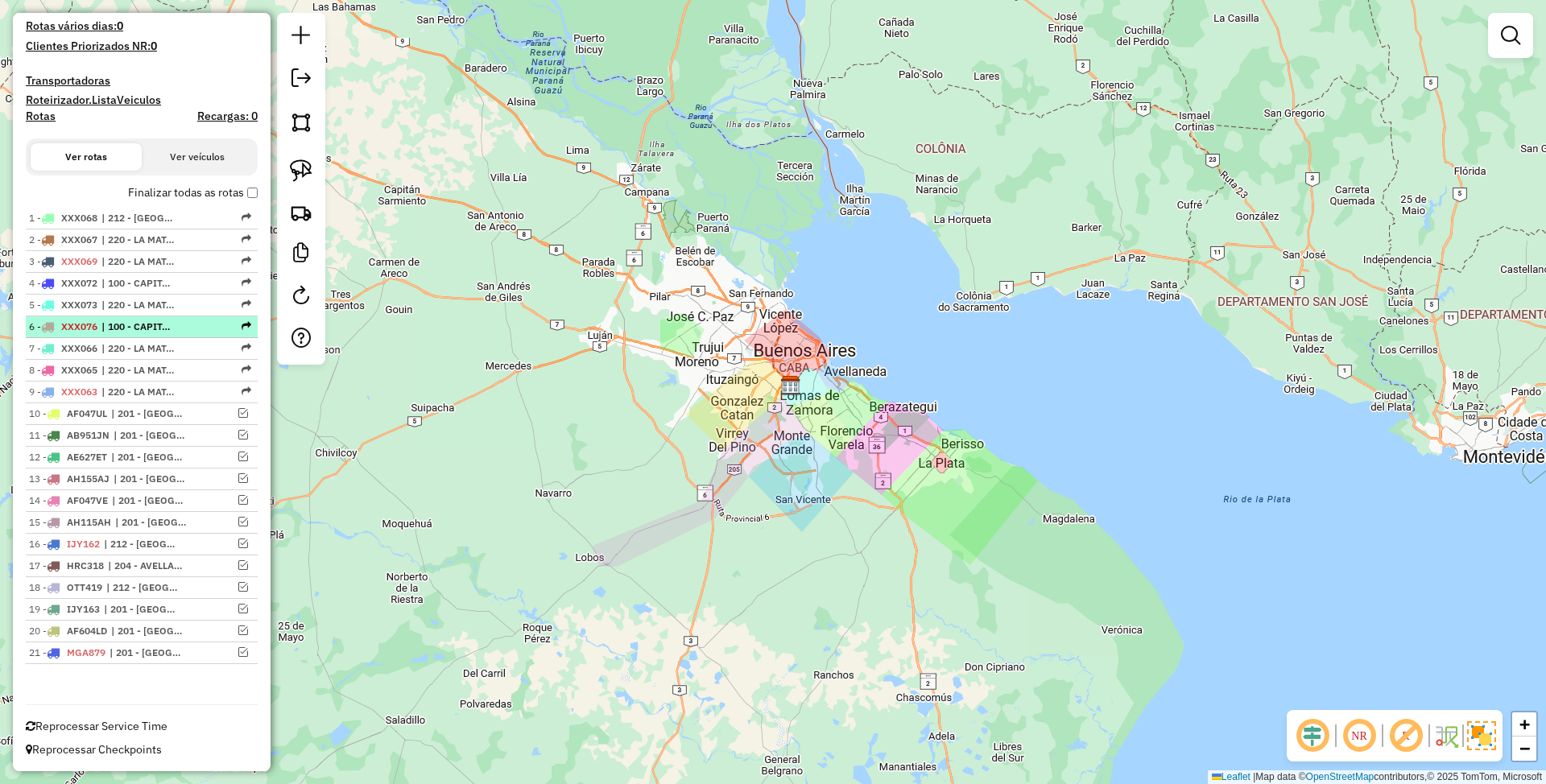
scroll to position [0, 0]
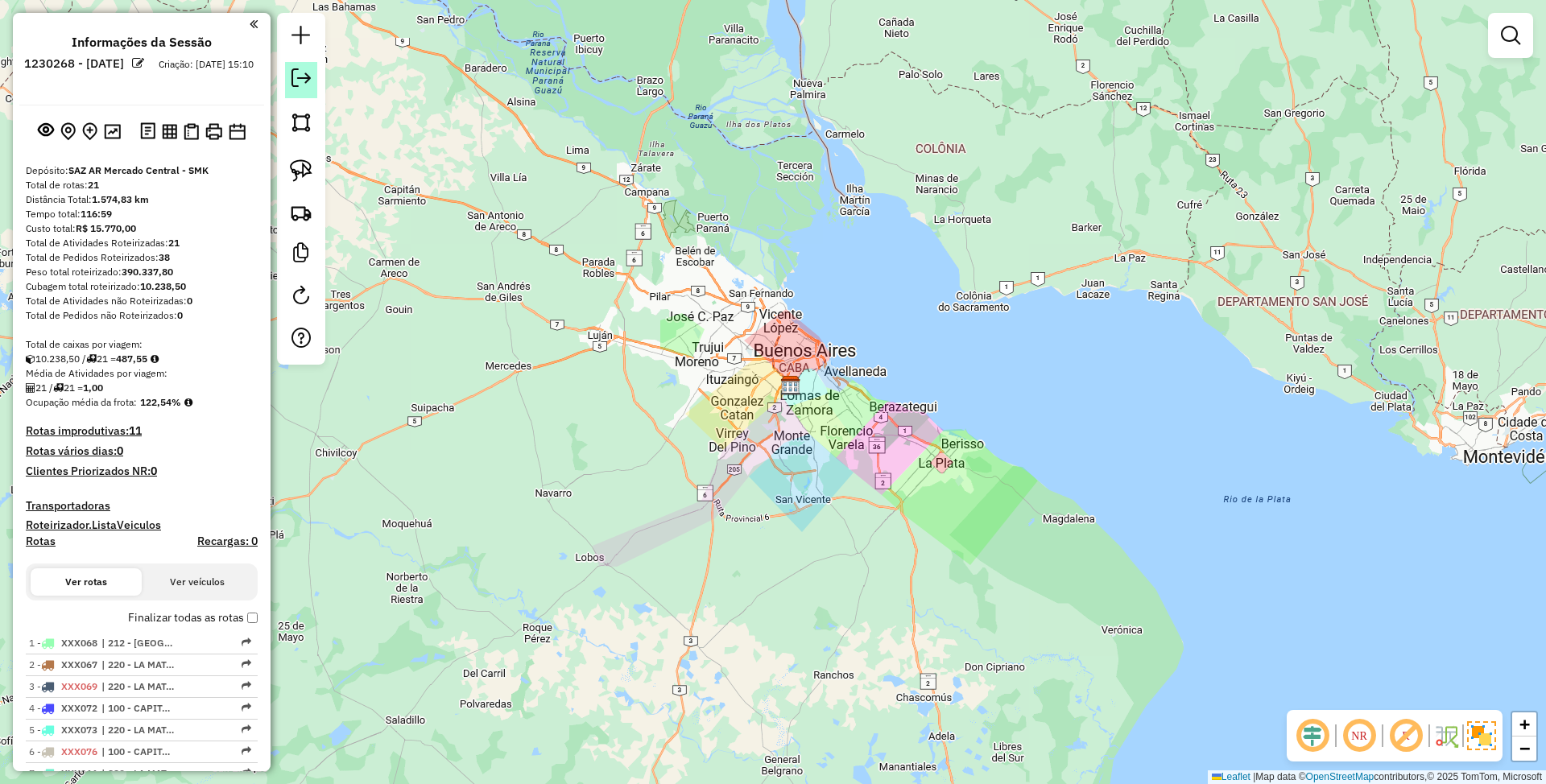
click at [300, 81] on em at bounding box center [300, 78] width 20 height 20
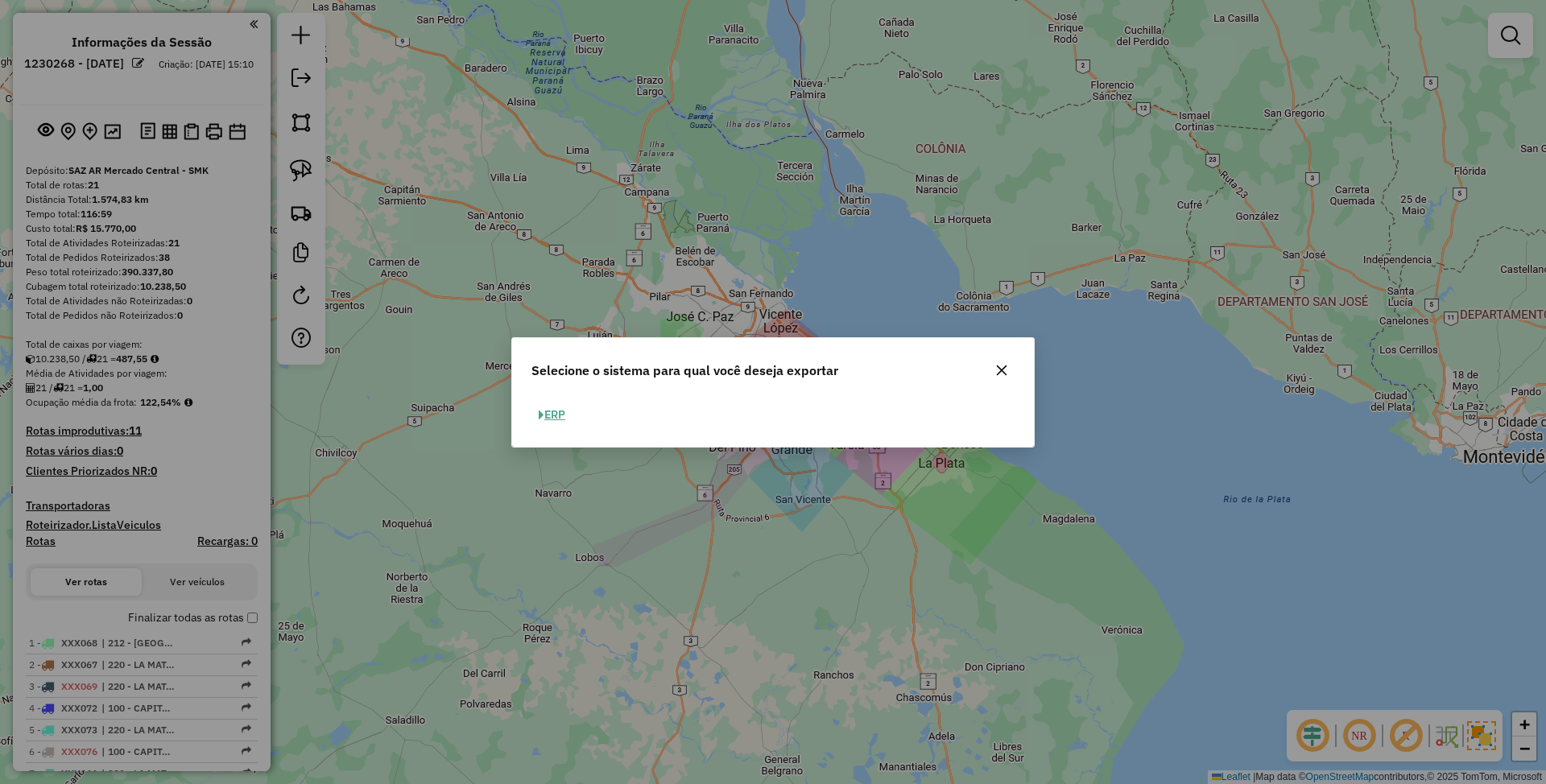
click at [553, 417] on button "ERP" at bounding box center [552, 415] width 41 height 25
select select "**"
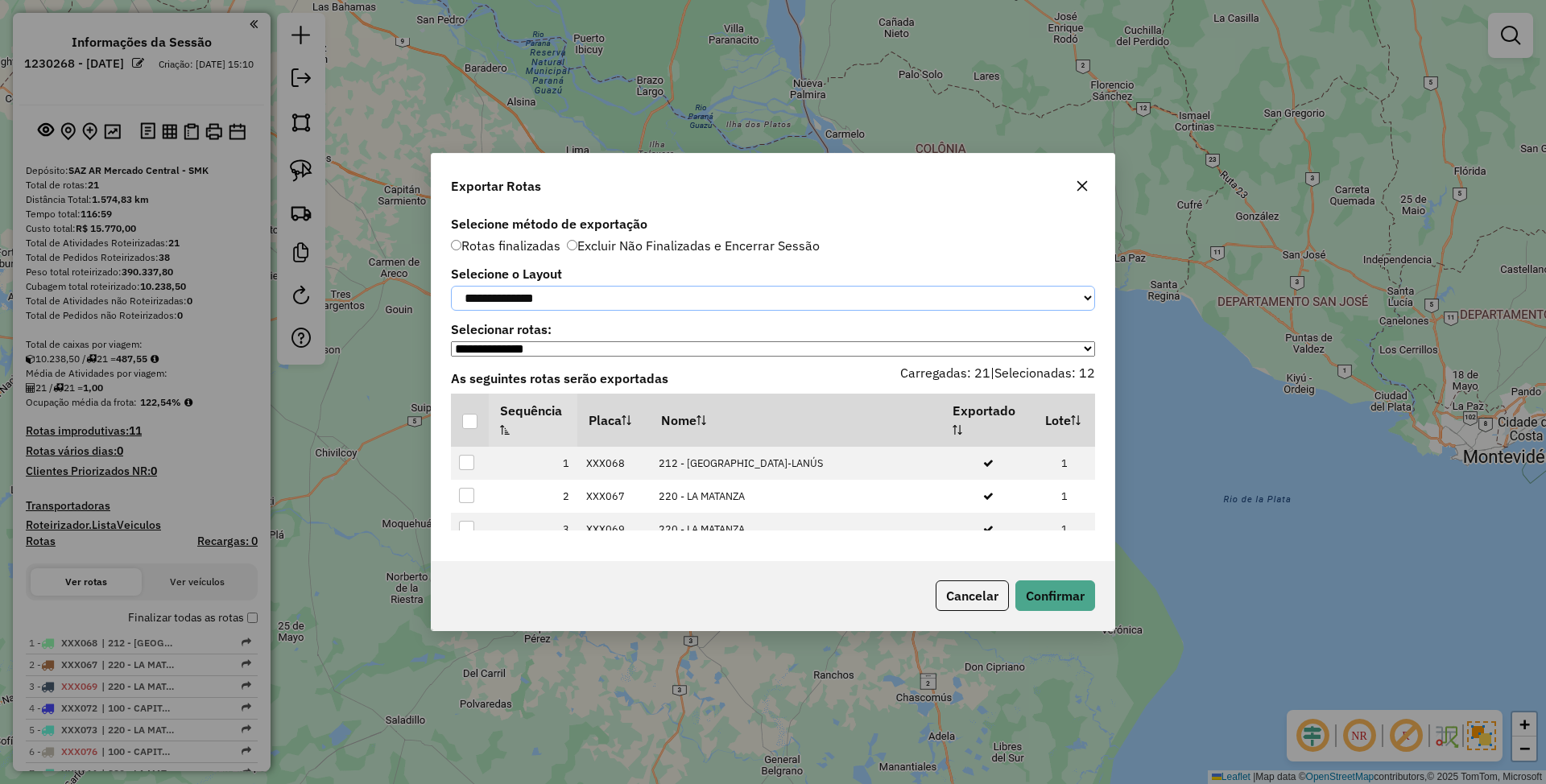
click at [581, 295] on select "**********" at bounding box center [773, 298] width 645 height 25
select select "*********"
click at [451, 286] on select "**********" at bounding box center [773, 298] width 645 height 25
click at [471, 429] on div at bounding box center [470, 421] width 15 height 15
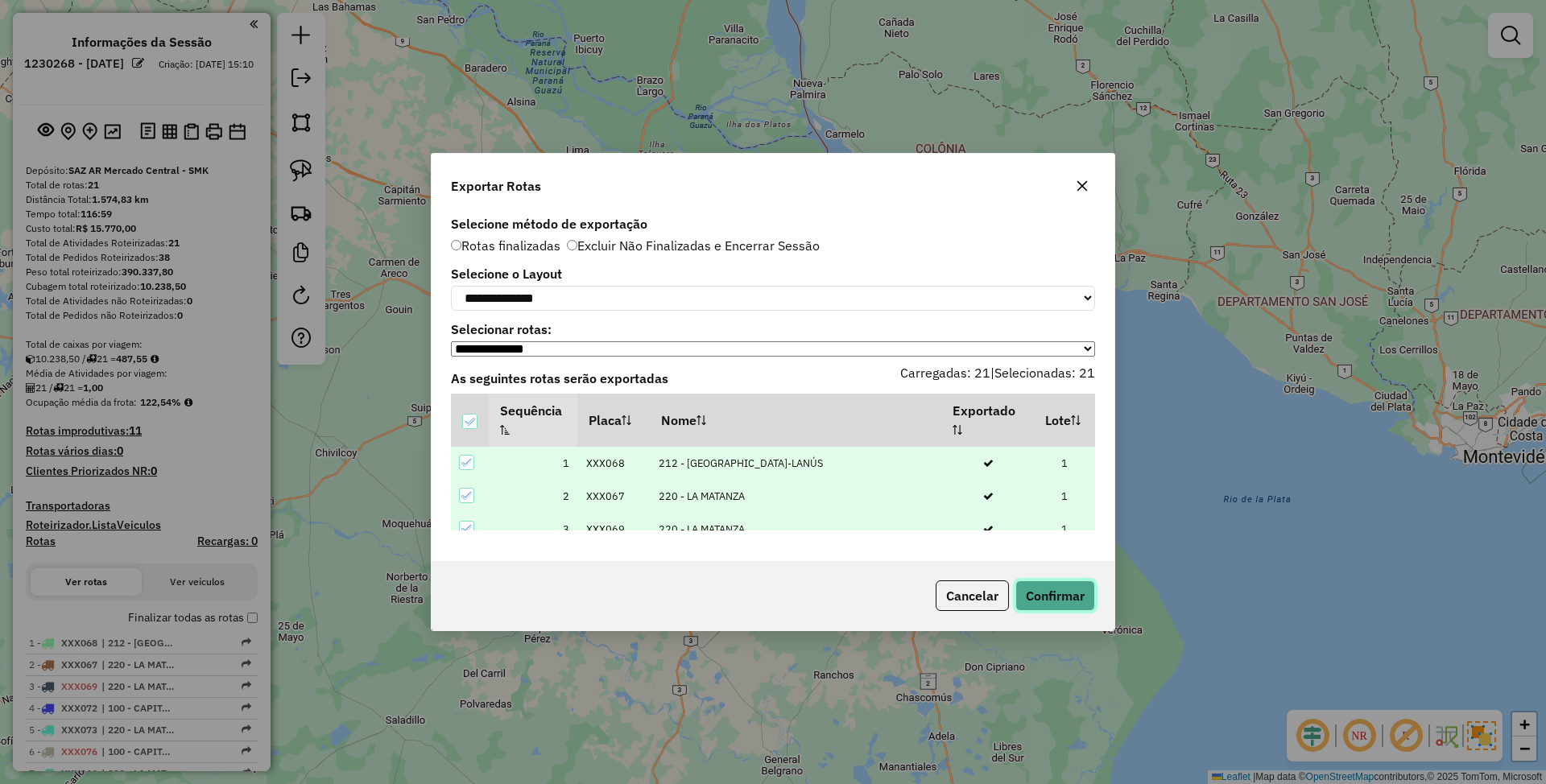
click at [1067, 610] on button "Confirmar" at bounding box center [1056, 595] width 80 height 31
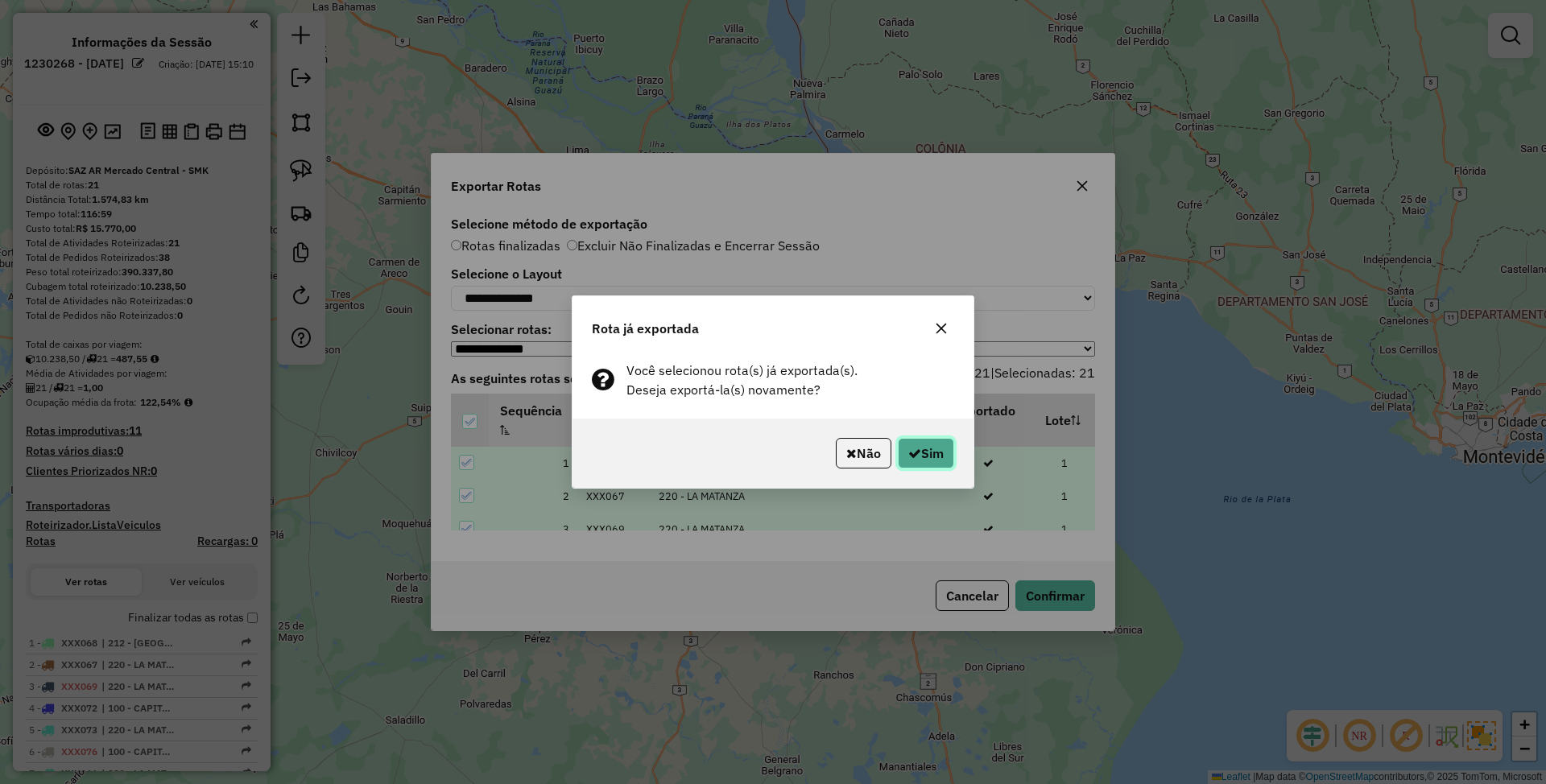
click at [932, 451] on button "Sim" at bounding box center [926, 453] width 57 height 31
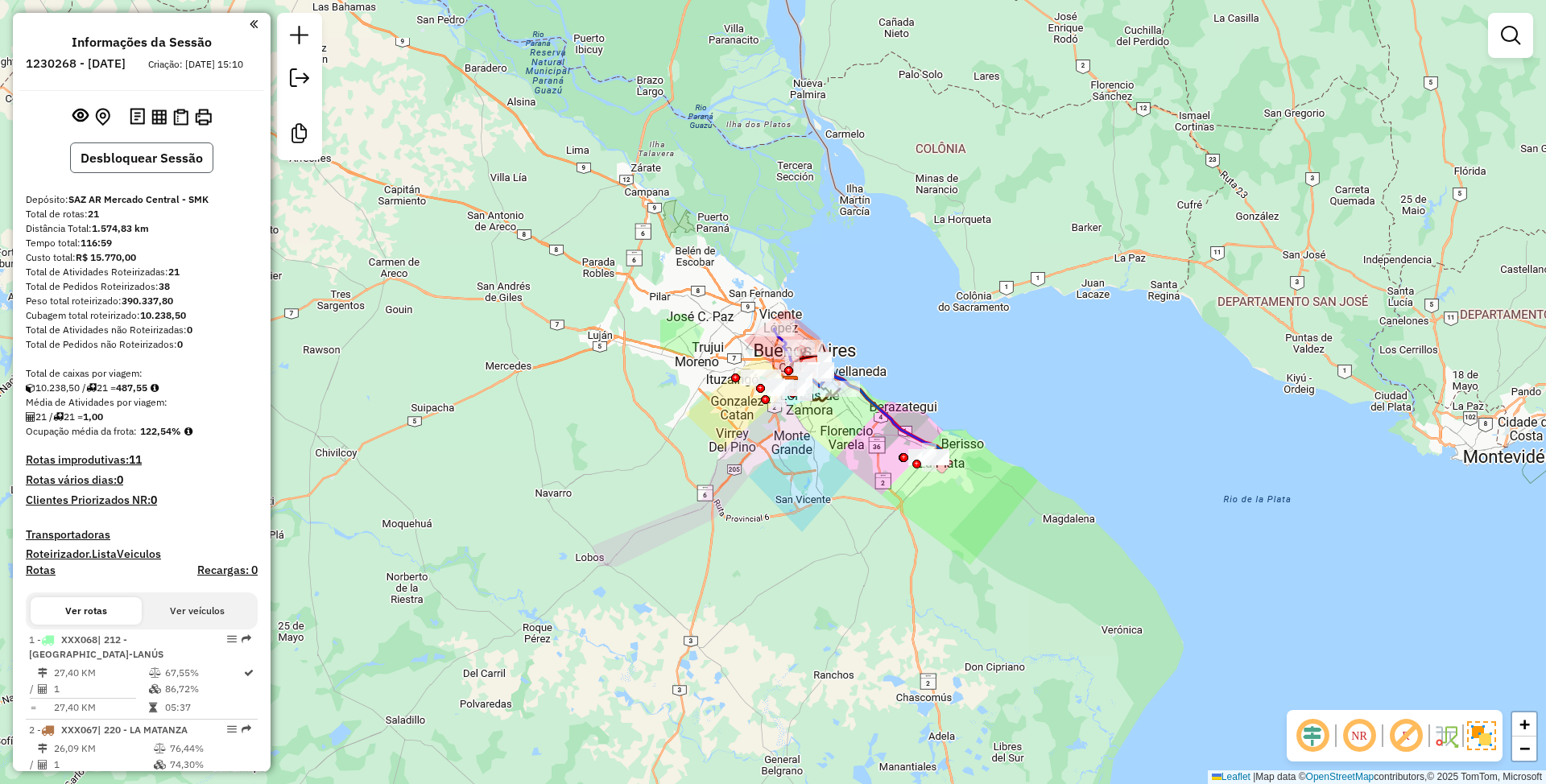
click at [129, 173] on button "Desbloquear Sessão" at bounding box center [141, 157] width 143 height 31
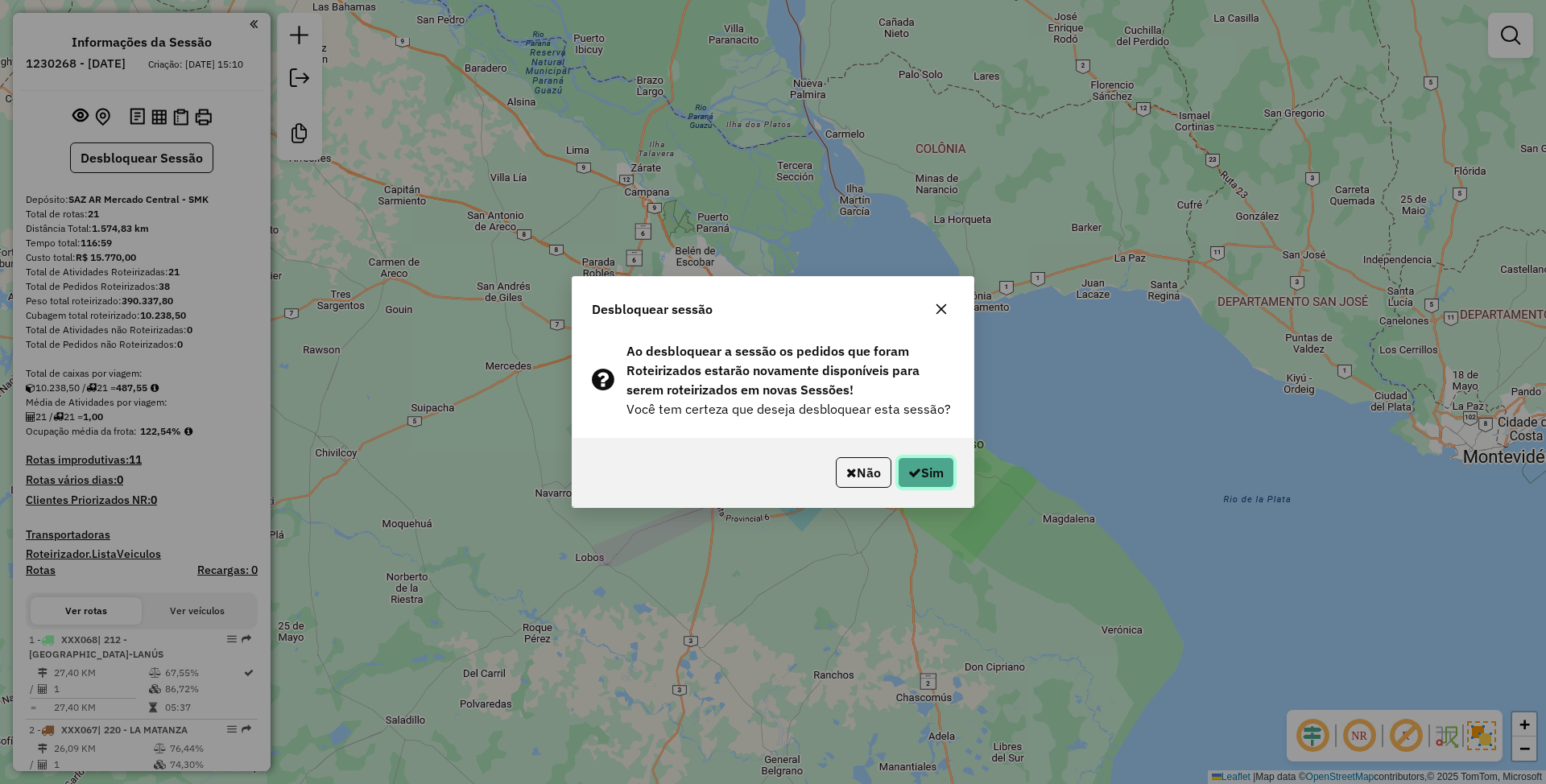
click at [918, 473] on button "Sim" at bounding box center [926, 472] width 57 height 31
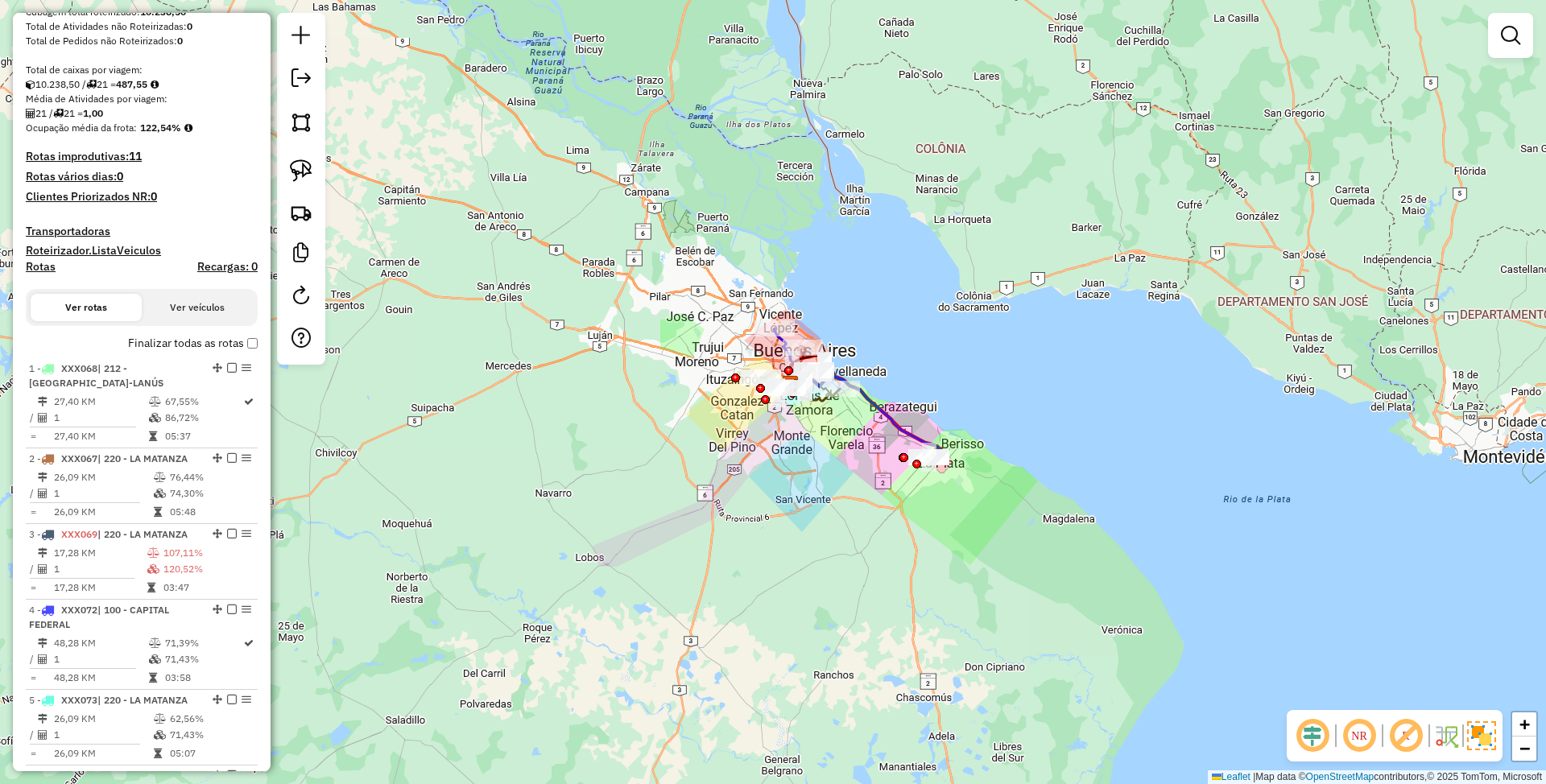
scroll to position [322, 0]
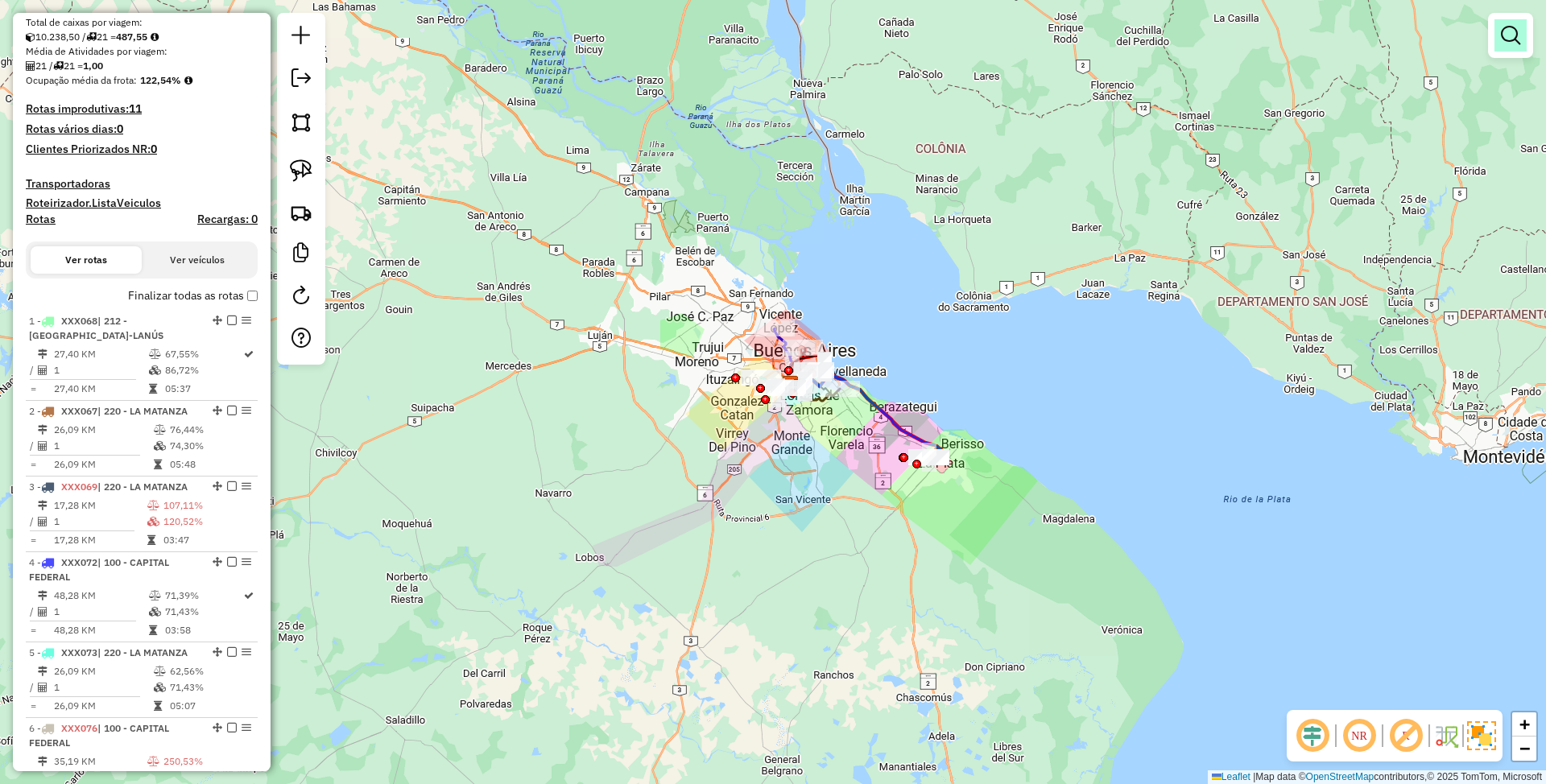
click at [1508, 36] on em at bounding box center [1511, 35] width 20 height 20
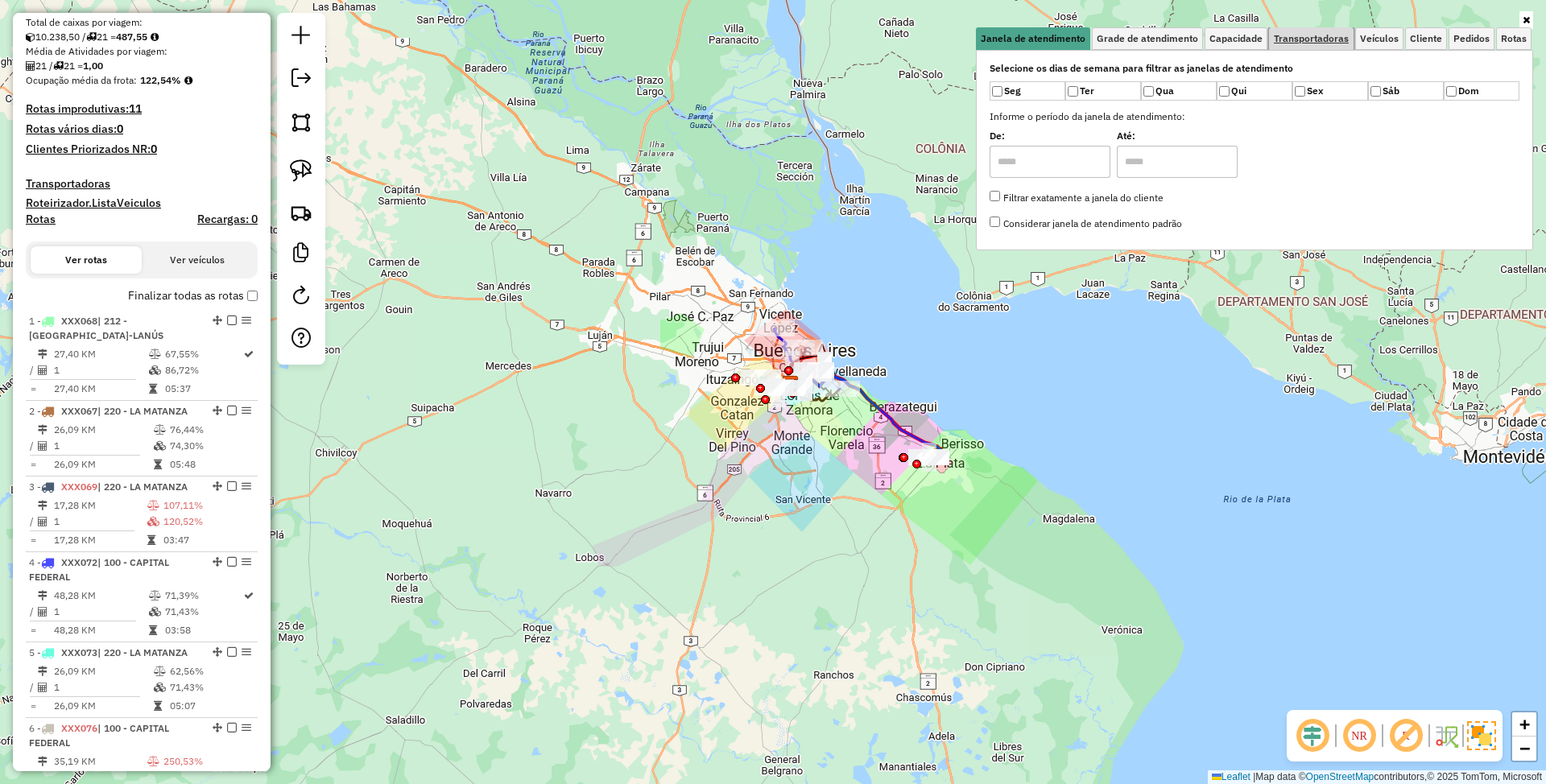
click at [1321, 39] on span "Transportadoras" at bounding box center [1311, 38] width 75 height 9
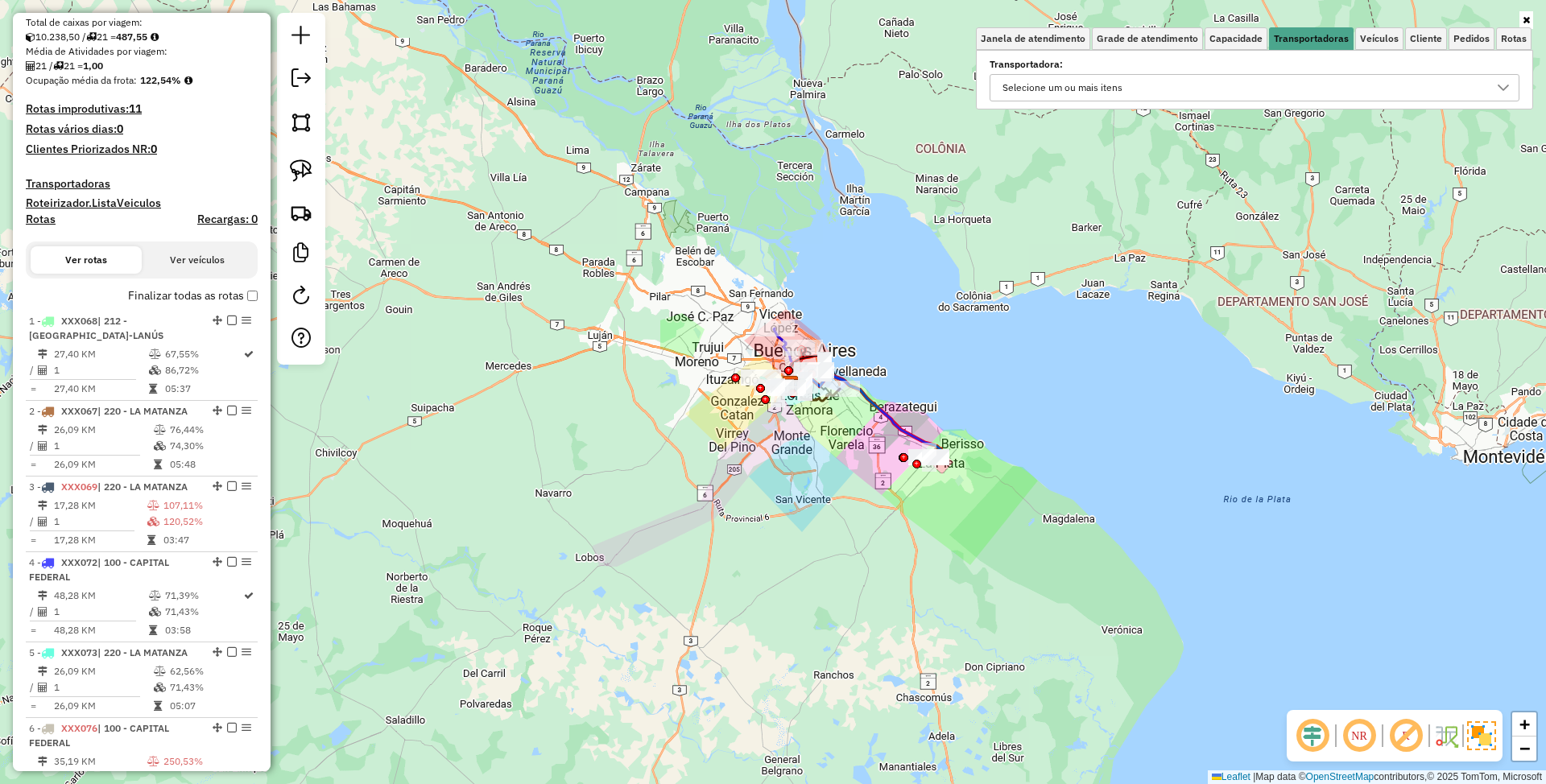
click at [1232, 90] on div "Selecione um ou mais itens" at bounding box center [1243, 88] width 491 height 26
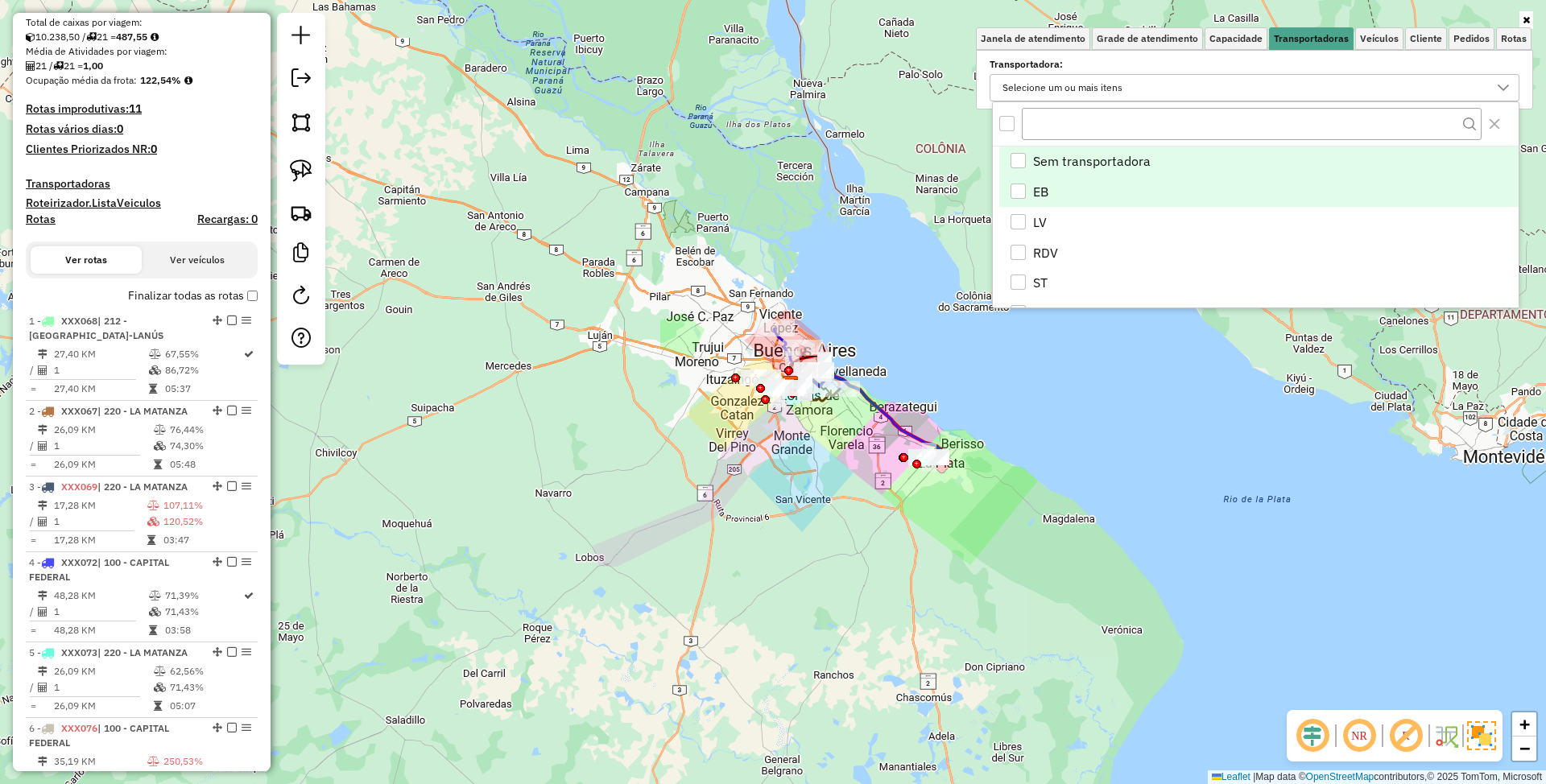
click at [1020, 190] on div "EB" at bounding box center [1018, 191] width 15 height 15
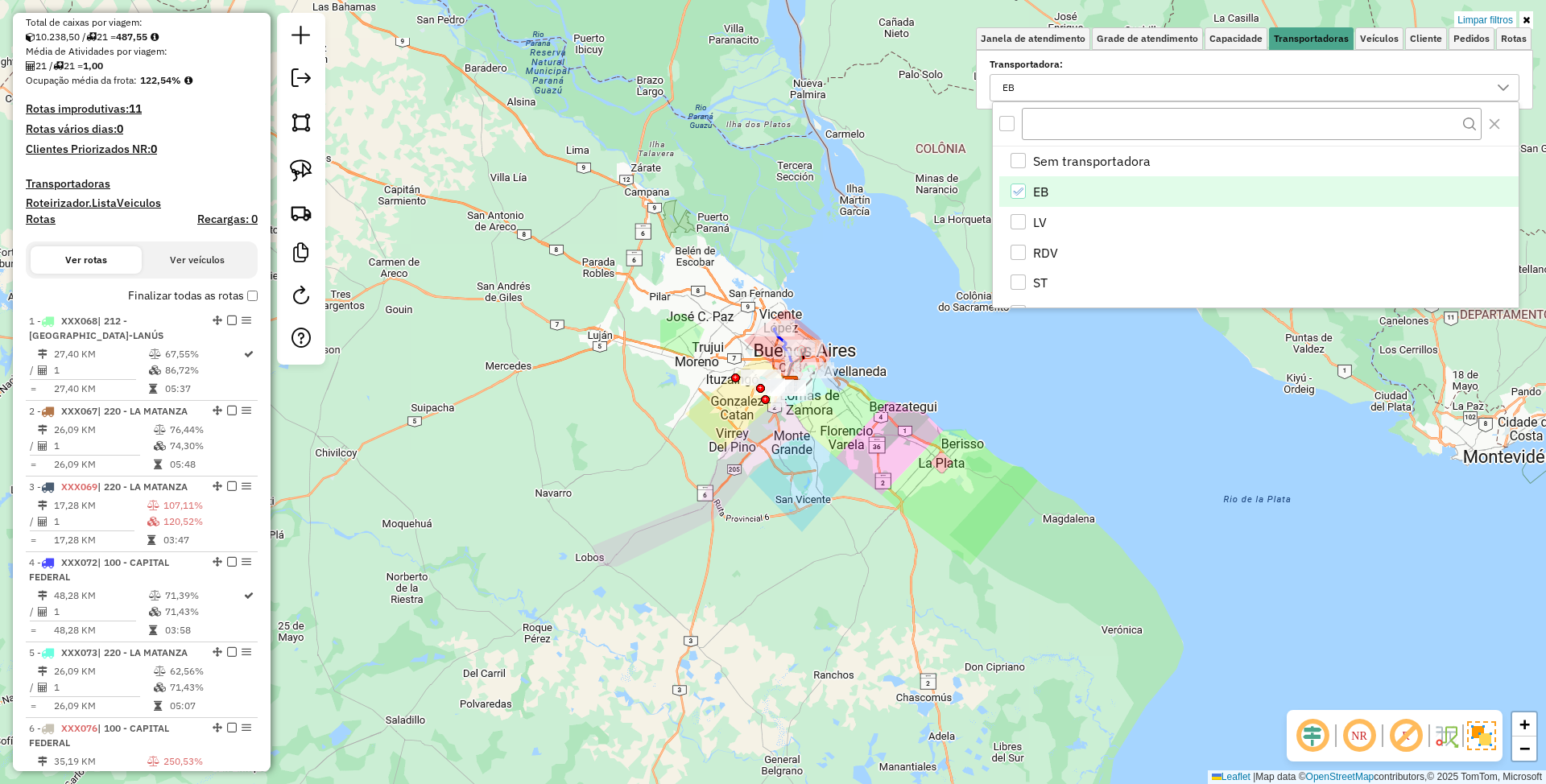
click at [989, 507] on div "Limpar filtros Janela de atendimento Grade de atendimento Capacidade Transporta…" at bounding box center [773, 392] width 1546 height 784
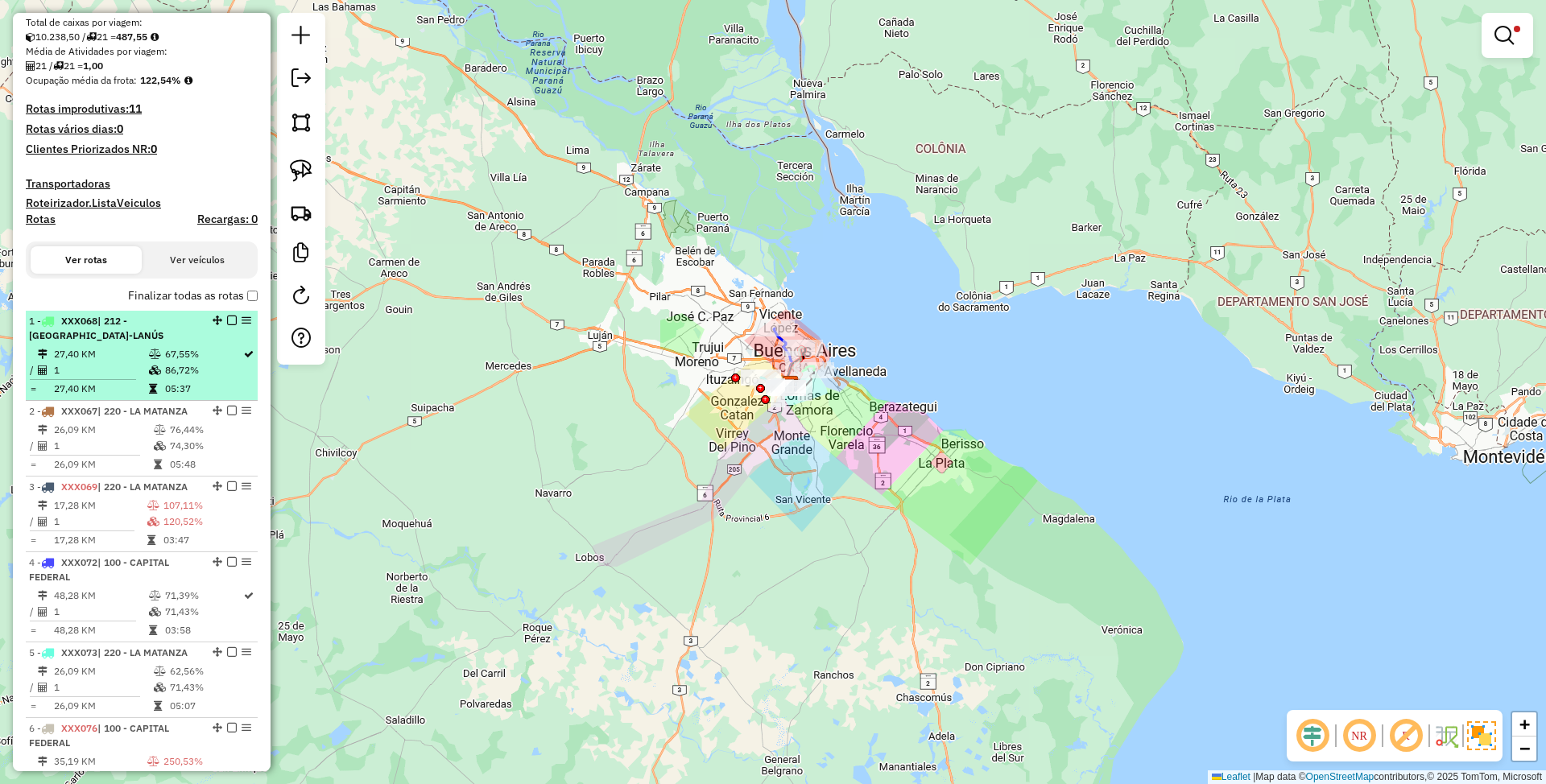
click at [120, 326] on div "1 - XXX068 | 212 - AVELLANEDA-LANÚS" at bounding box center [114, 328] width 171 height 29
select select "**********"
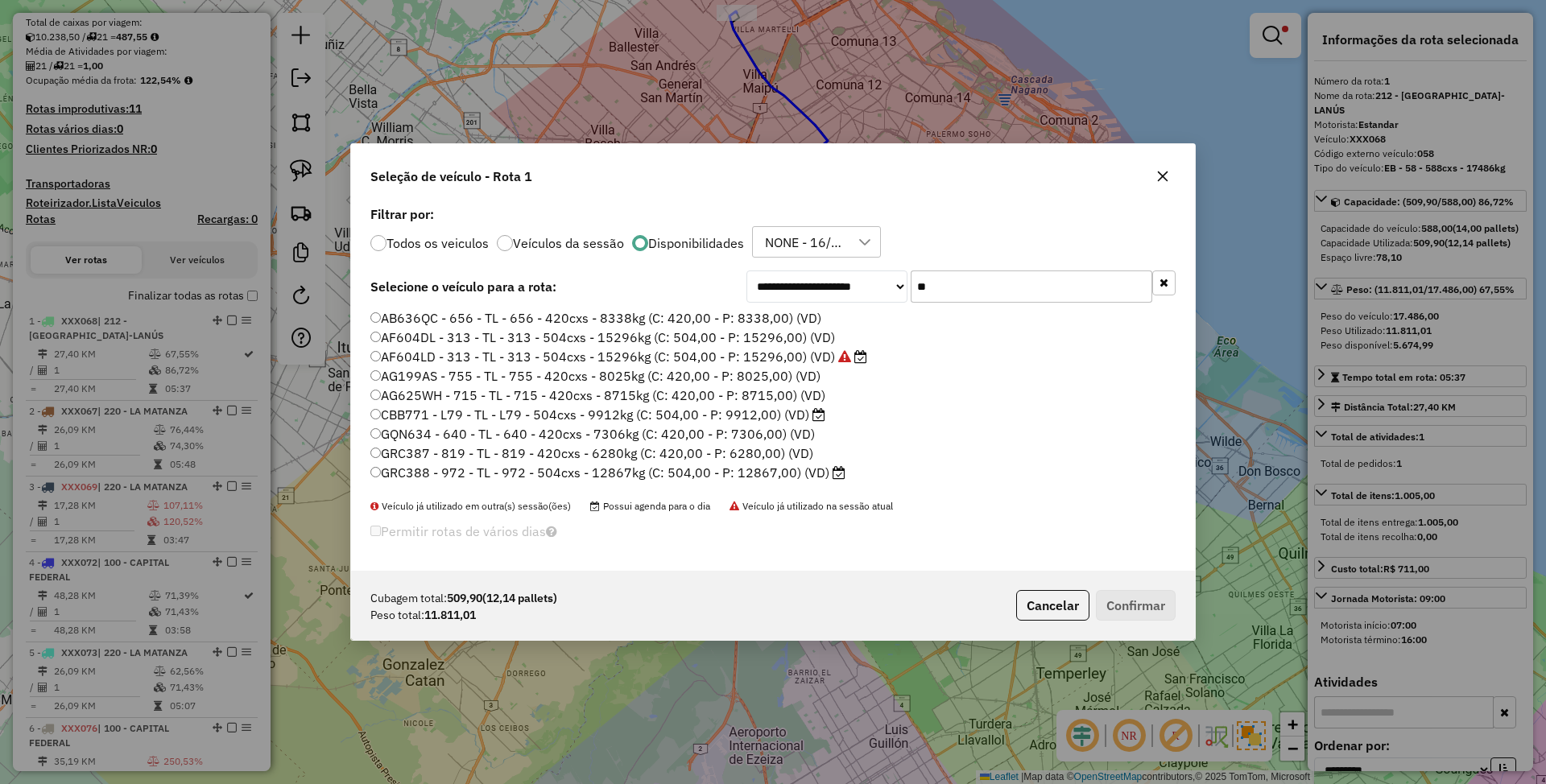
scroll to position [8, 5]
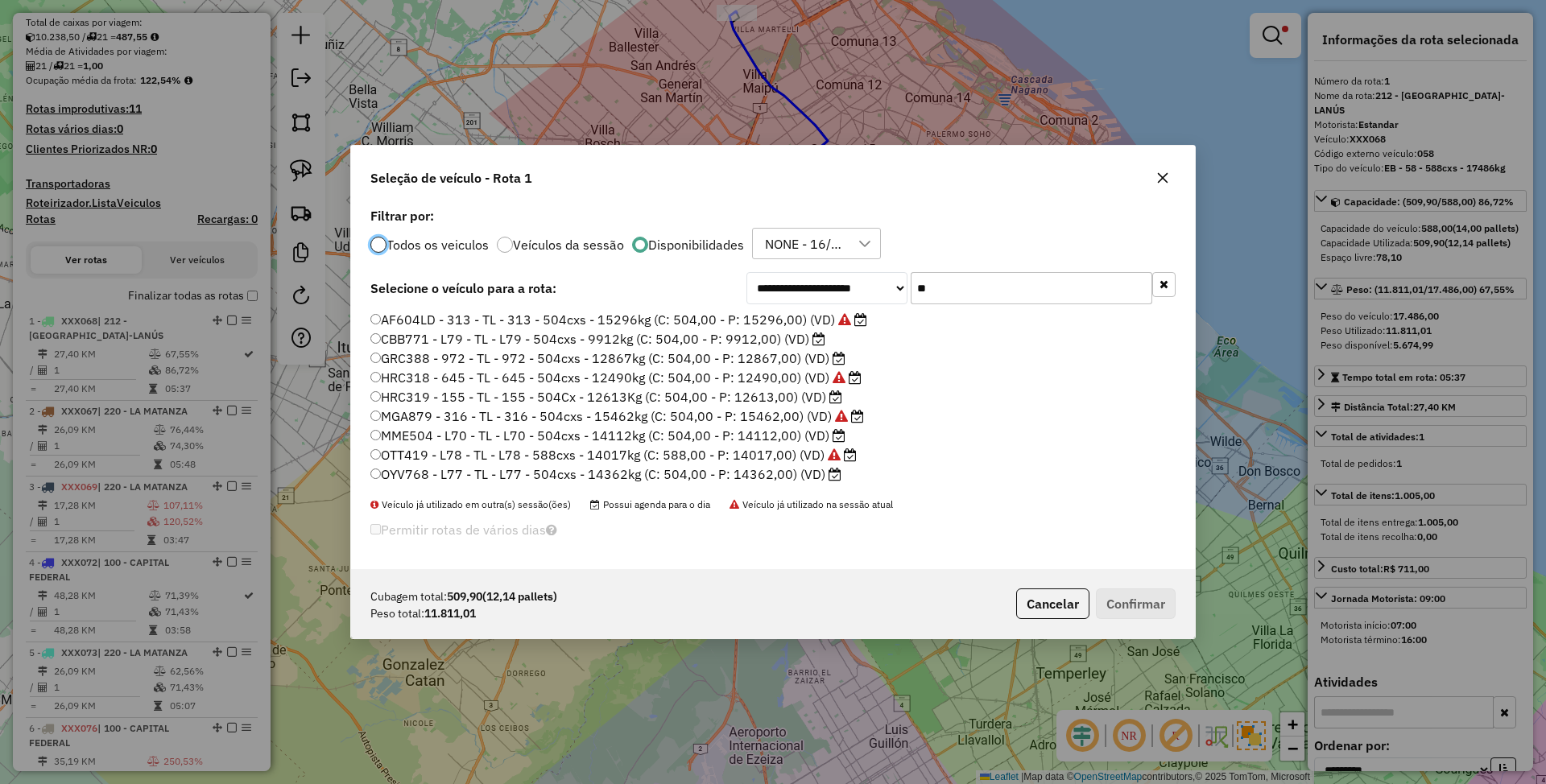
click at [380, 245] on div at bounding box center [378, 245] width 16 height 16
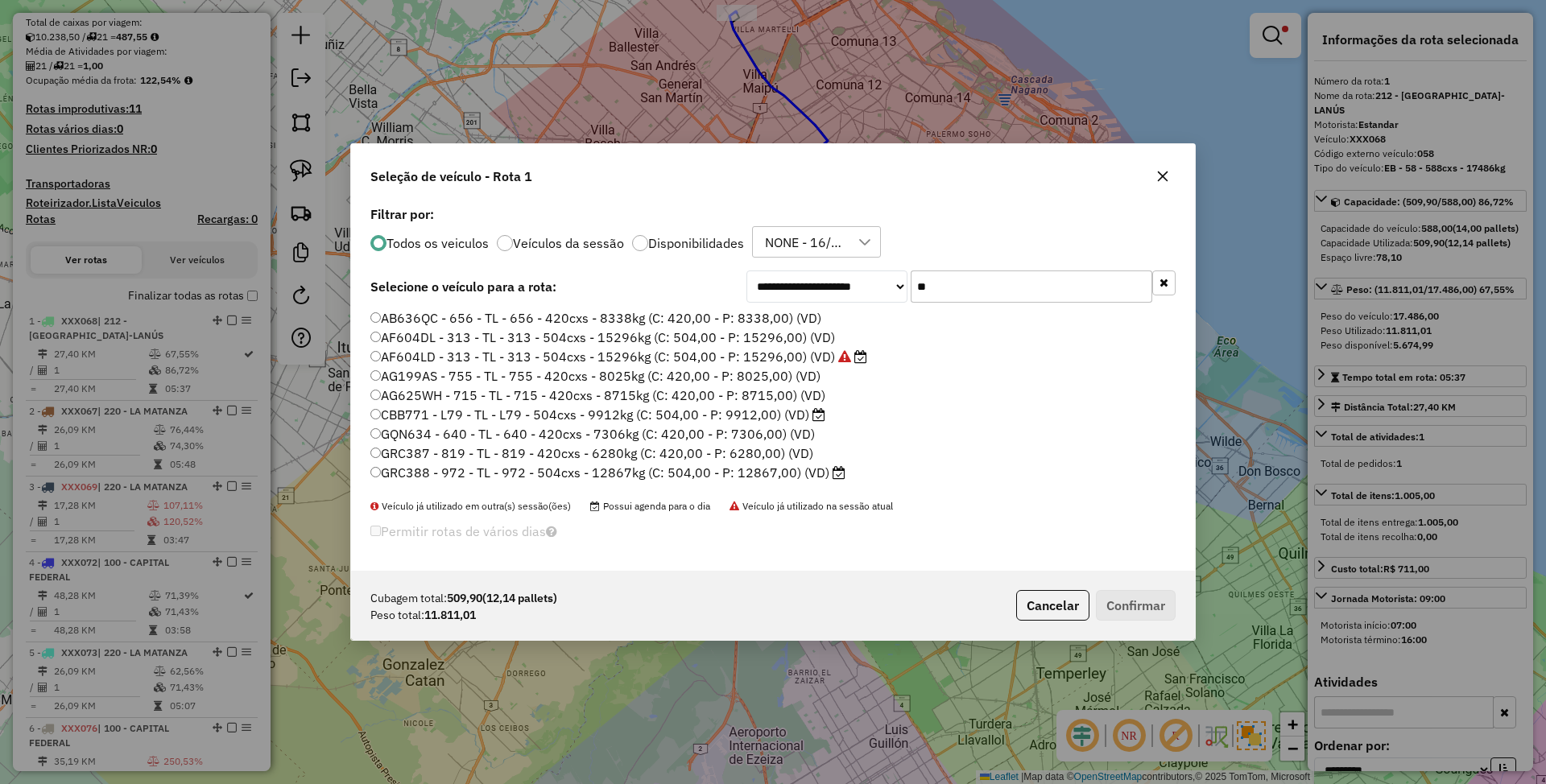
drag, startPoint x: 963, startPoint y: 287, endPoint x: 894, endPoint y: 285, distance: 69.0
click at [894, 285] on div "**********" at bounding box center [960, 286] width 429 height 33
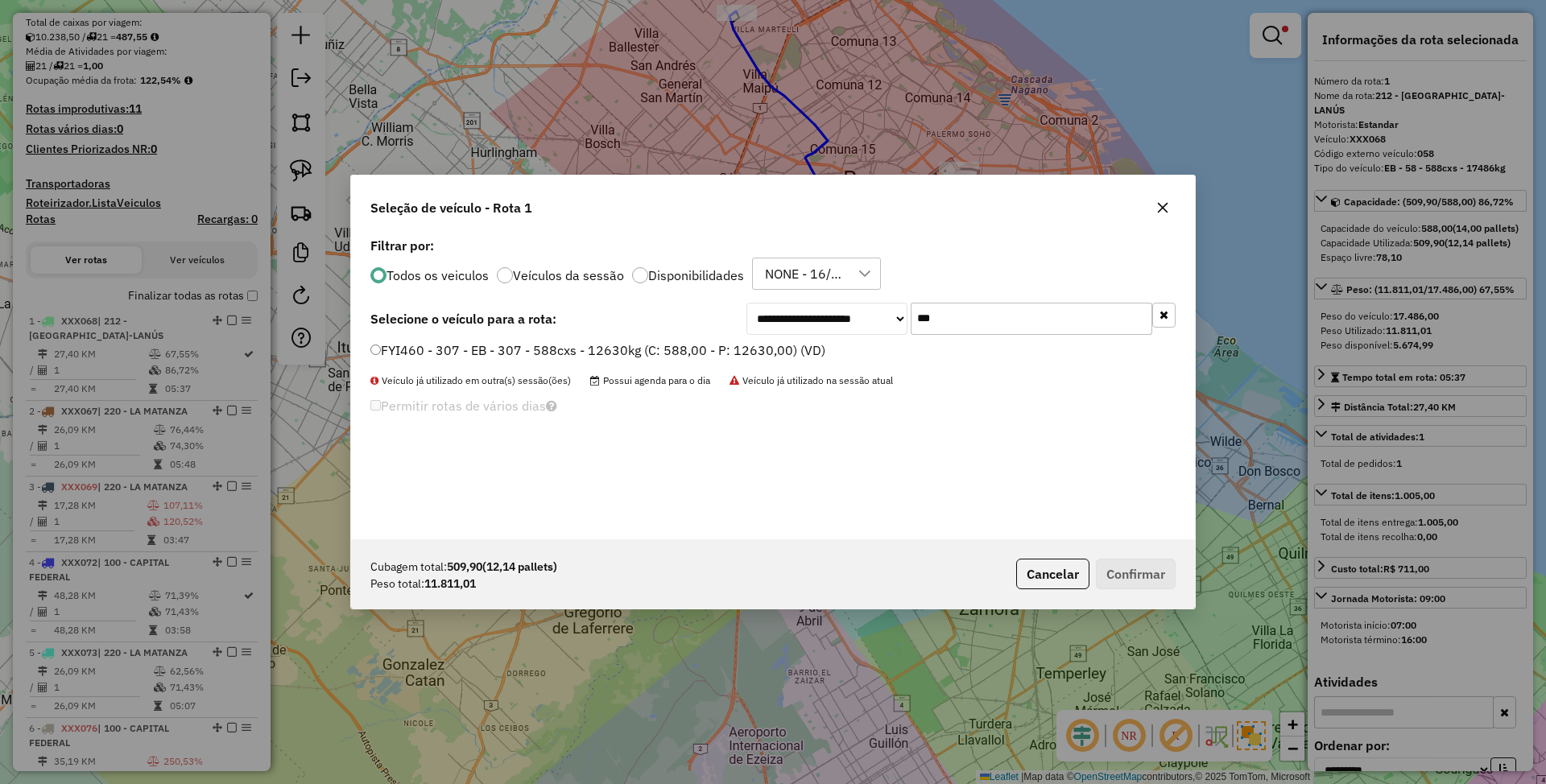
type input "***"
click at [767, 351] on label "FYI460 - 307 - EB - 307 - 588cxs - 12630kg (C: 588,00 - P: 12630,00) (VD)" at bounding box center [597, 350] width 455 height 20
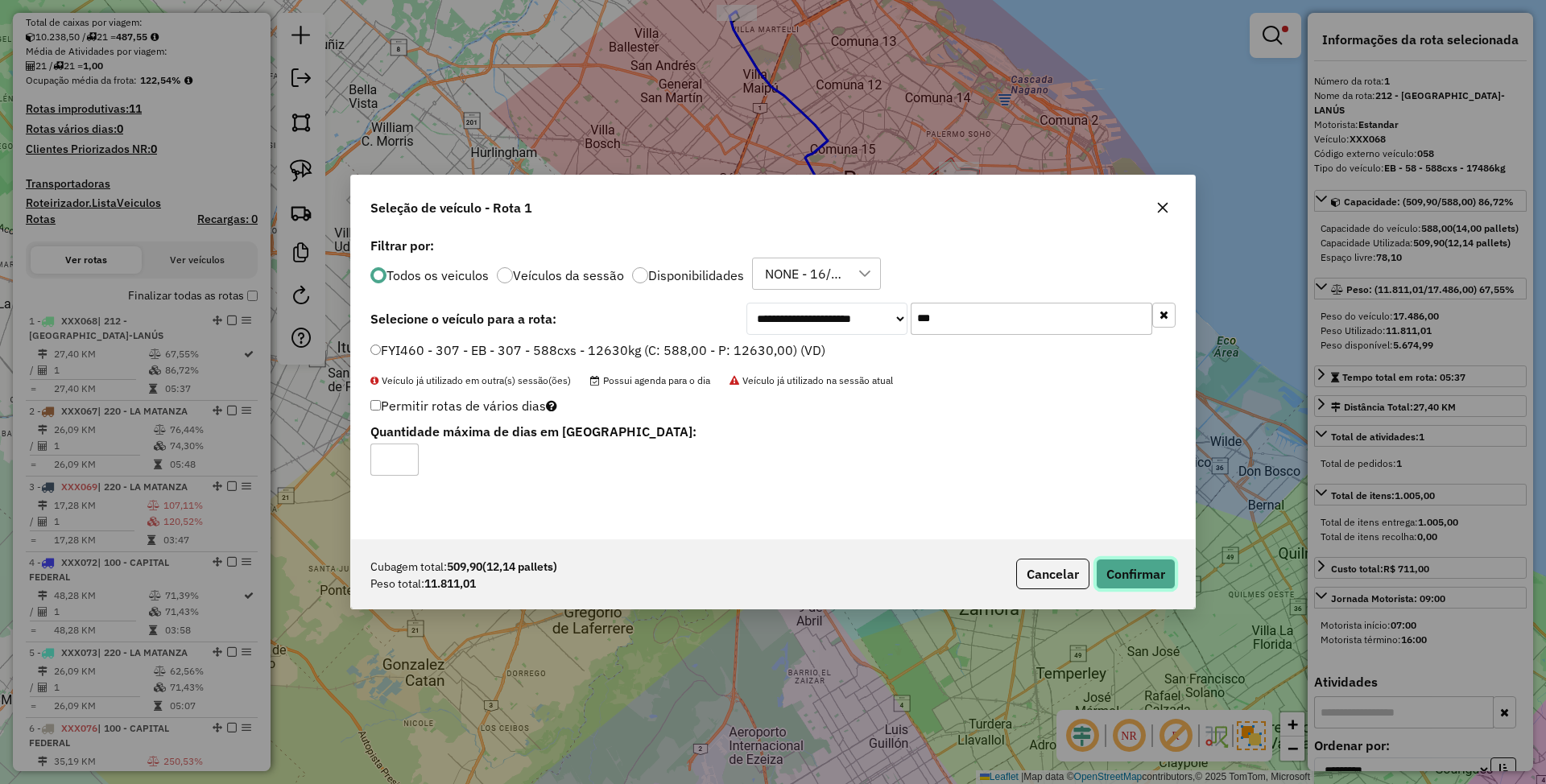
click at [1116, 567] on button "Confirmar" at bounding box center [1136, 574] width 80 height 31
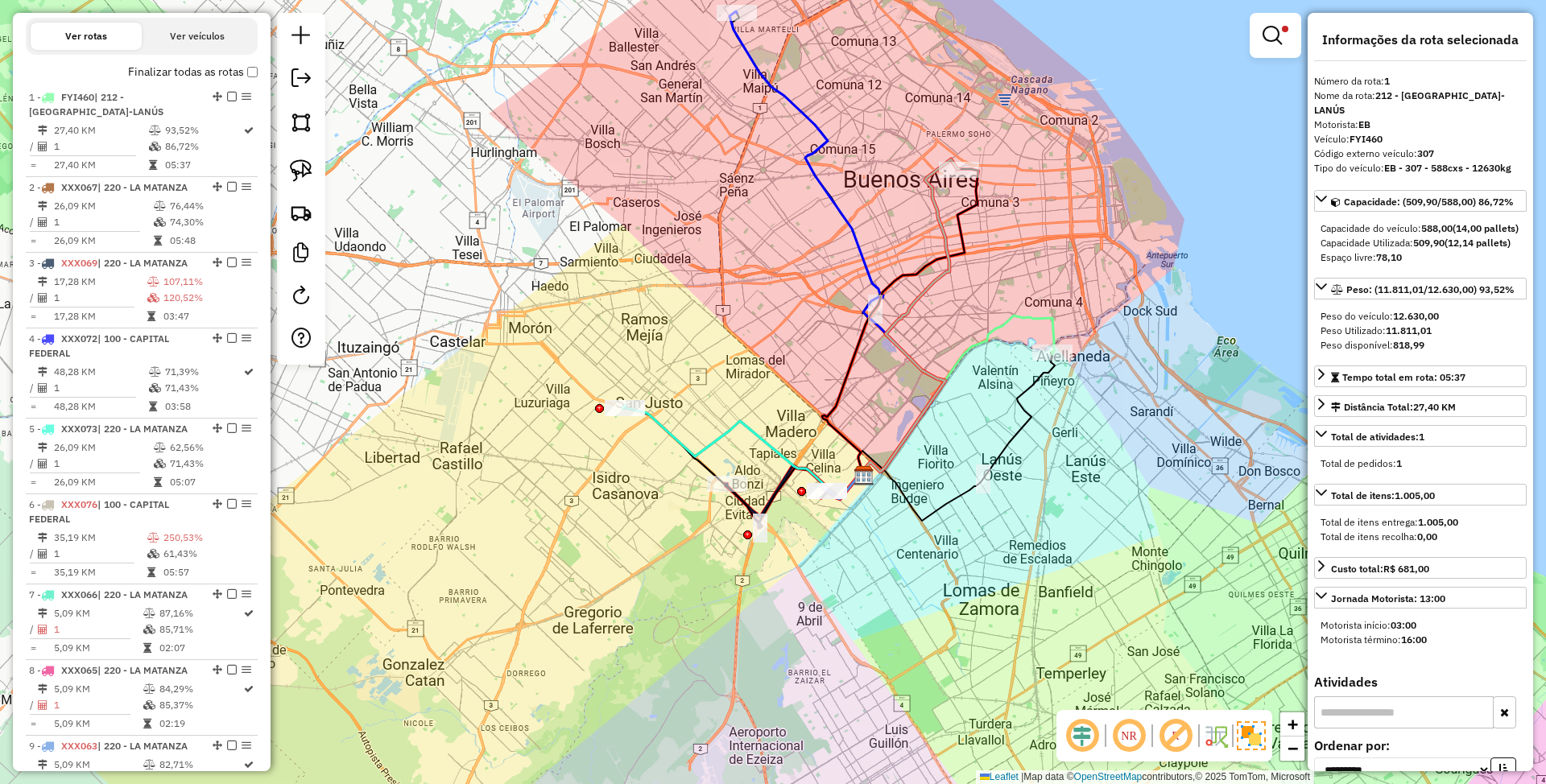
scroll to position [619, 0]
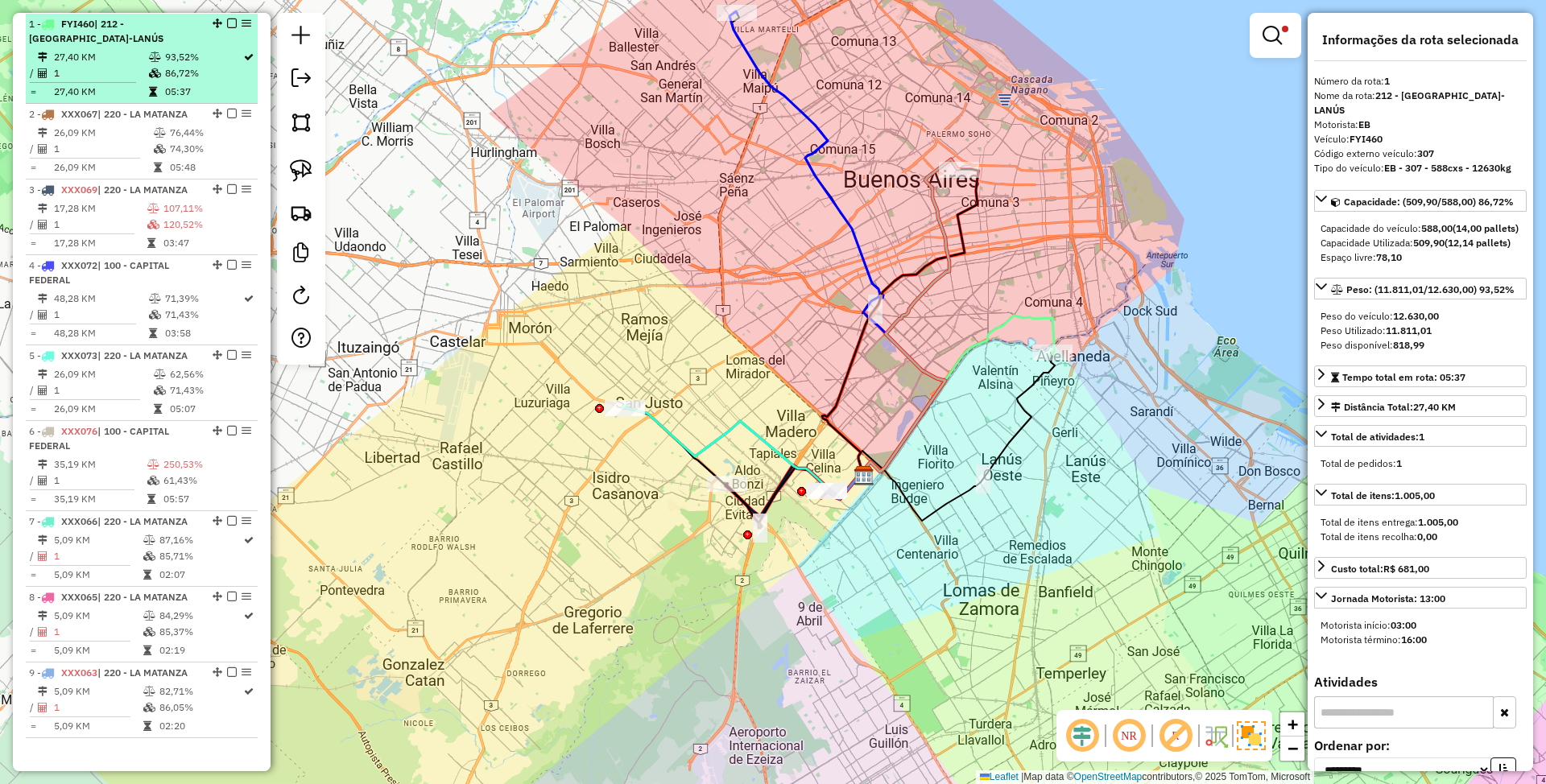
click at [227, 22] on em at bounding box center [232, 23] width 9 height 9
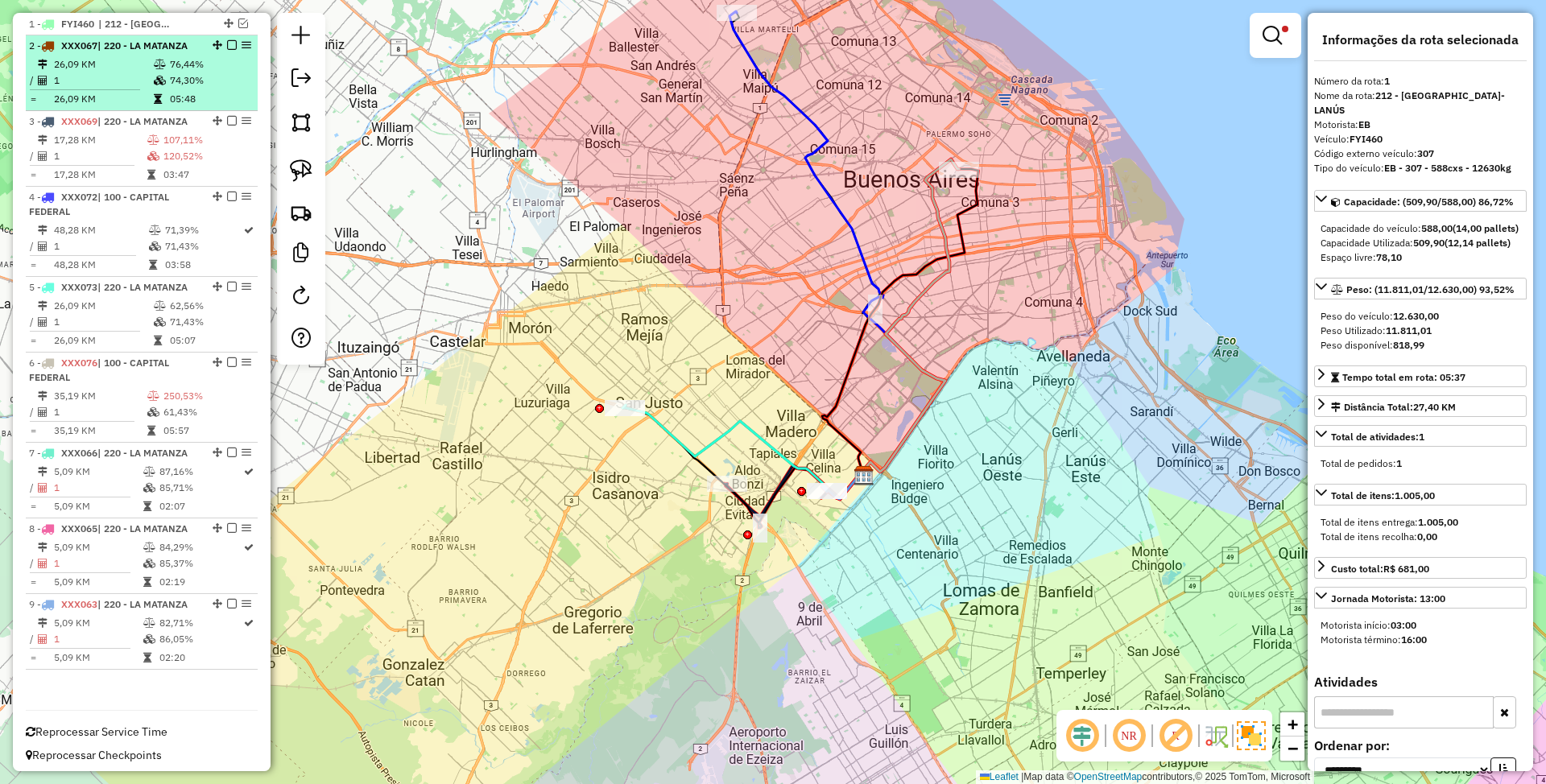
click at [167, 49] on span "| 220 - LA MATANZA" at bounding box center [142, 45] width 90 height 12
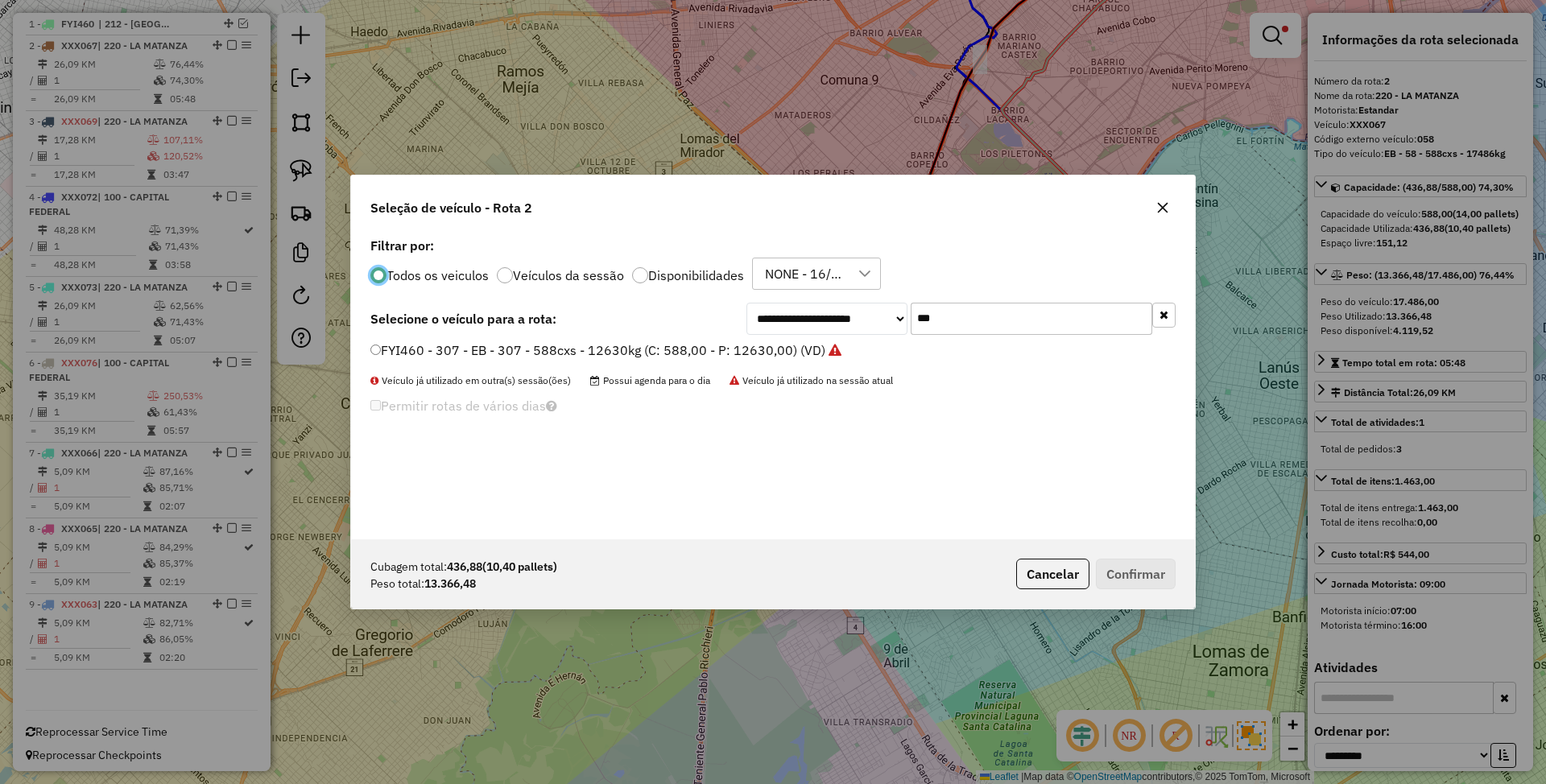
scroll to position [8, 5]
drag, startPoint x: 963, startPoint y: 319, endPoint x: 851, endPoint y: 297, distance: 114.1
click at [851, 297] on div "**********" at bounding box center [772, 386] width 844 height 306
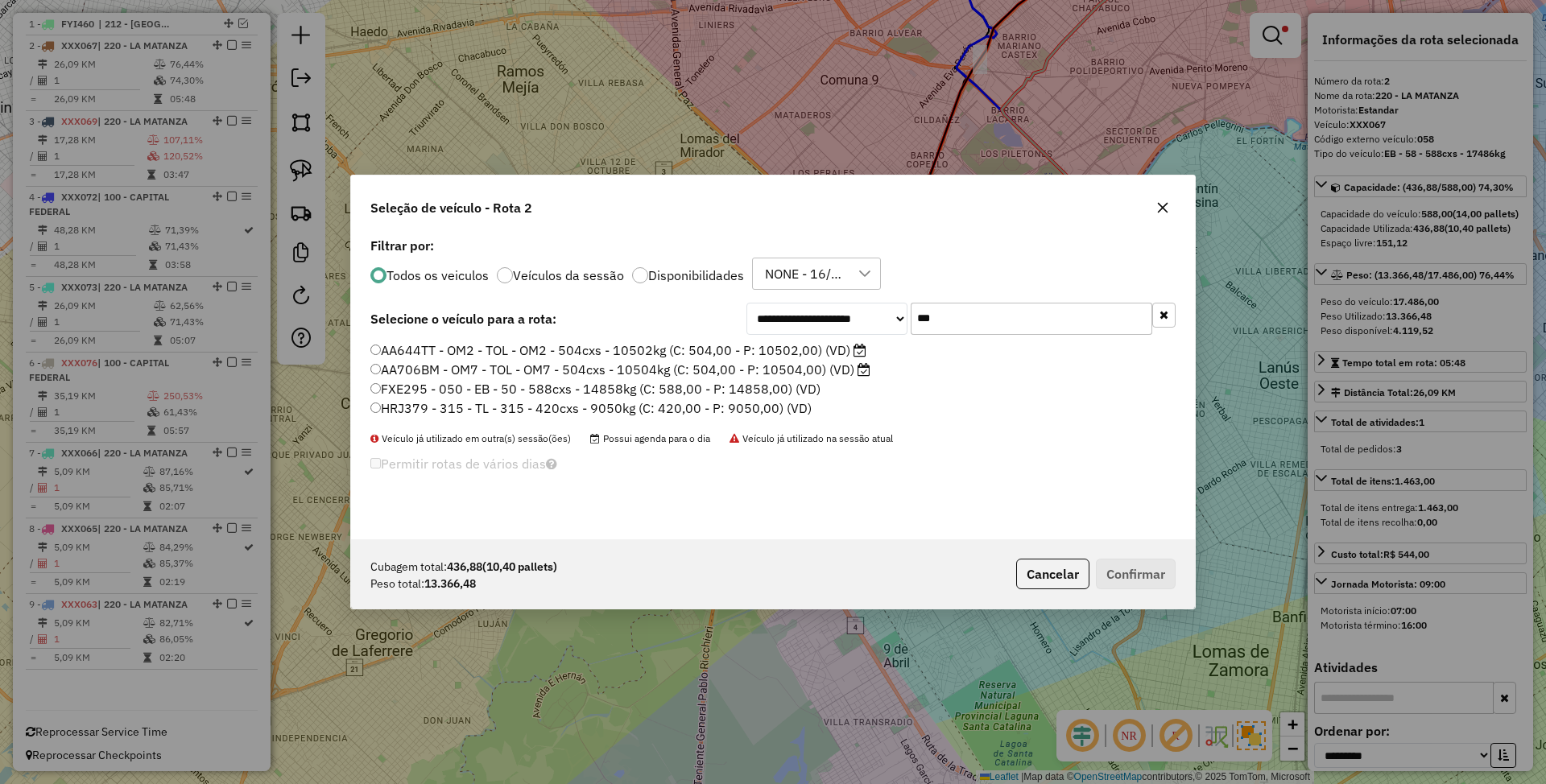
type input "***"
click at [606, 388] on label "FXE295 - 050 - EB - 50 - 588cxs - 14858kg (C: 588,00 - P: 14858,00) (VD)" at bounding box center [595, 389] width 450 height 20
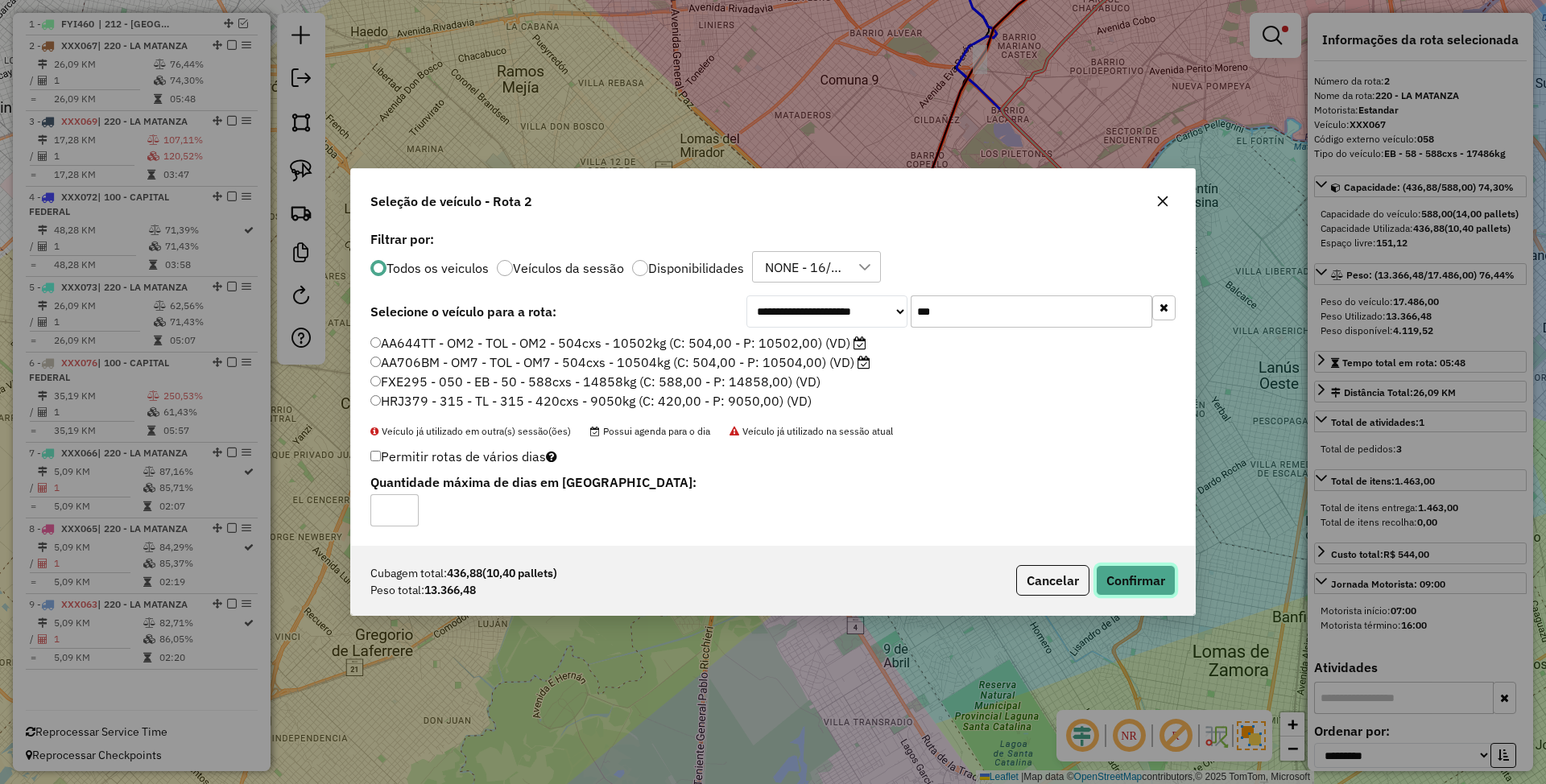
click at [1118, 575] on button "Confirmar" at bounding box center [1136, 580] width 80 height 31
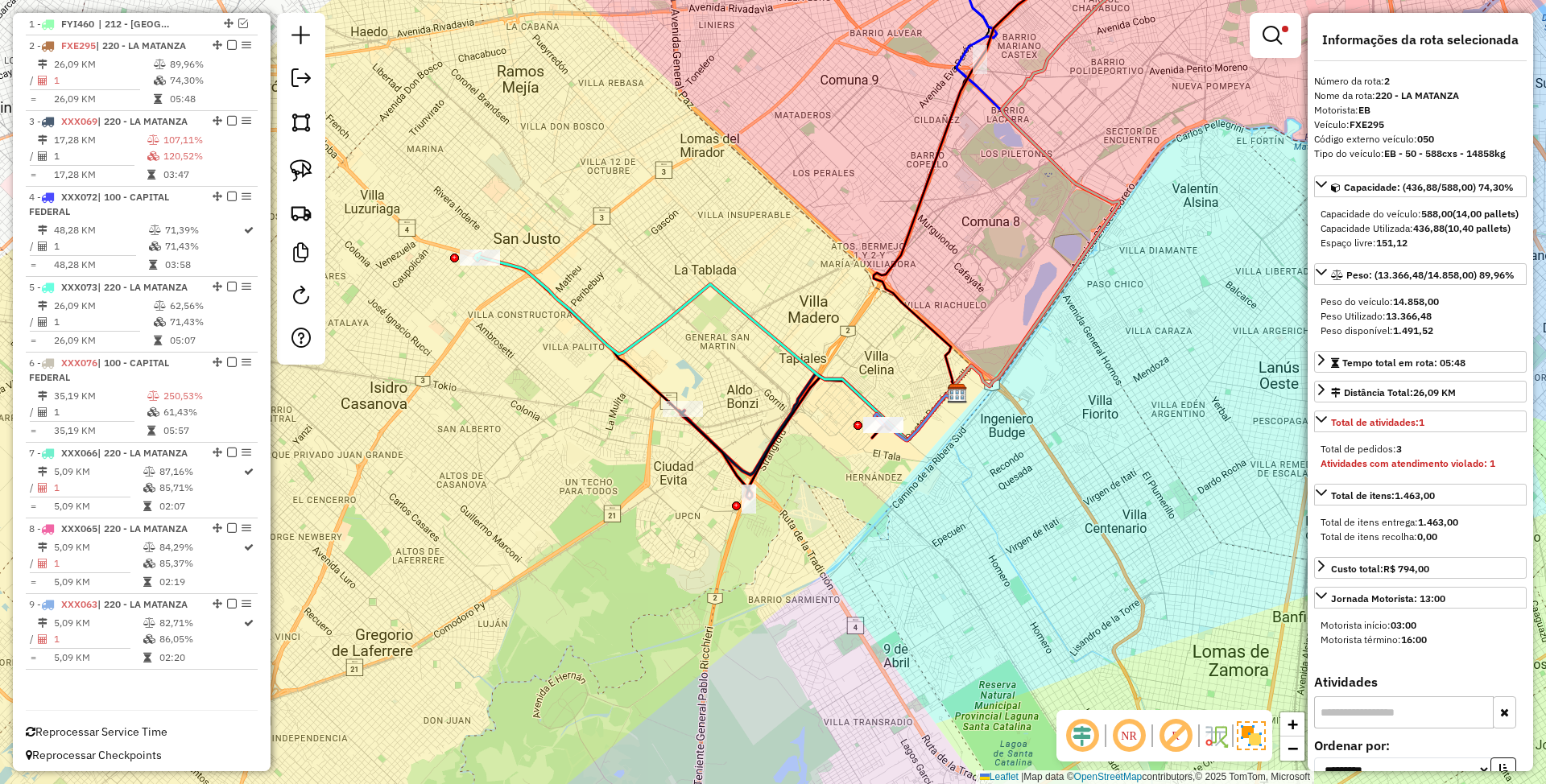
scroll to position [626, 0]
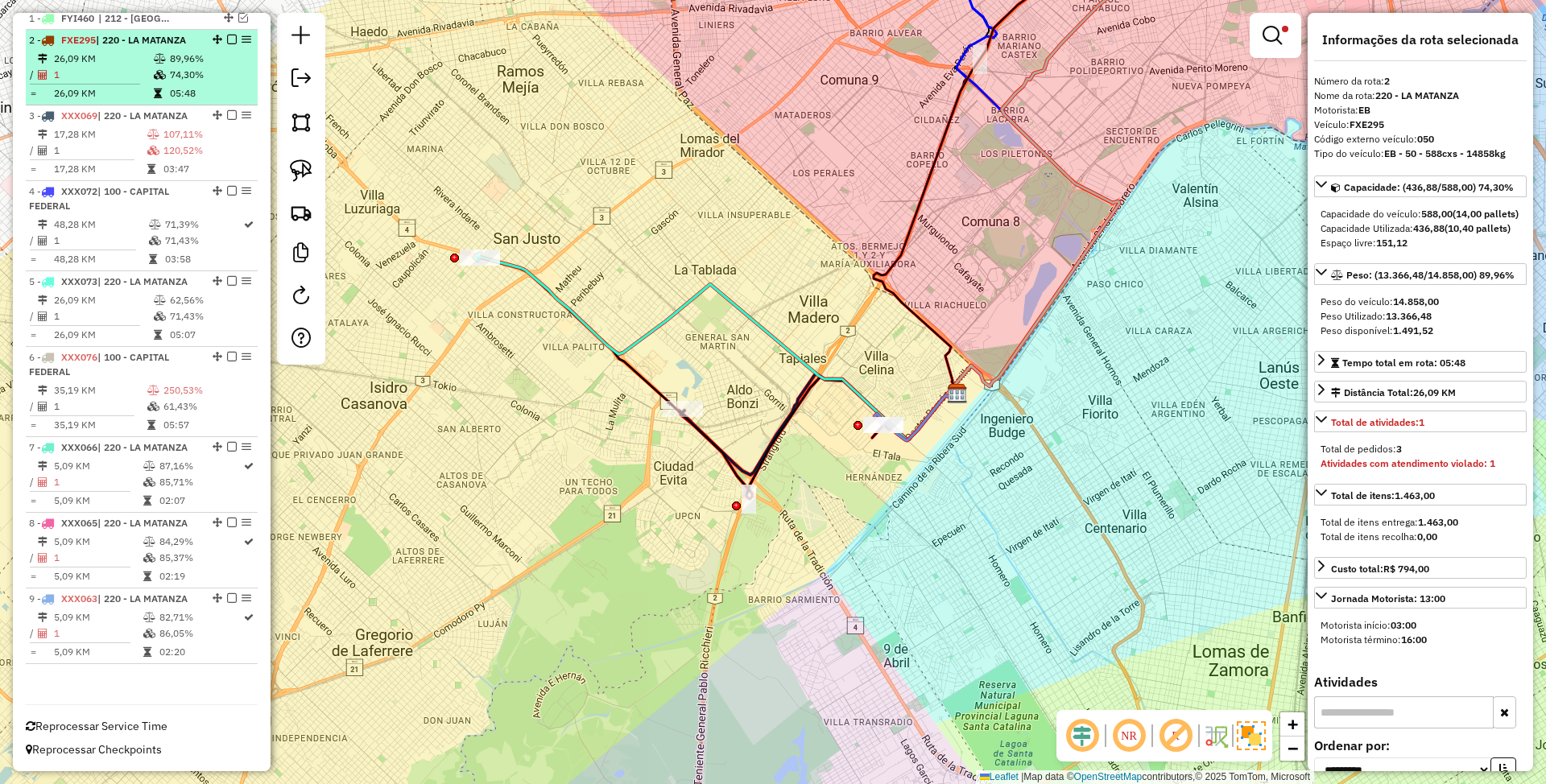
click at [227, 37] on em at bounding box center [232, 39] width 9 height 9
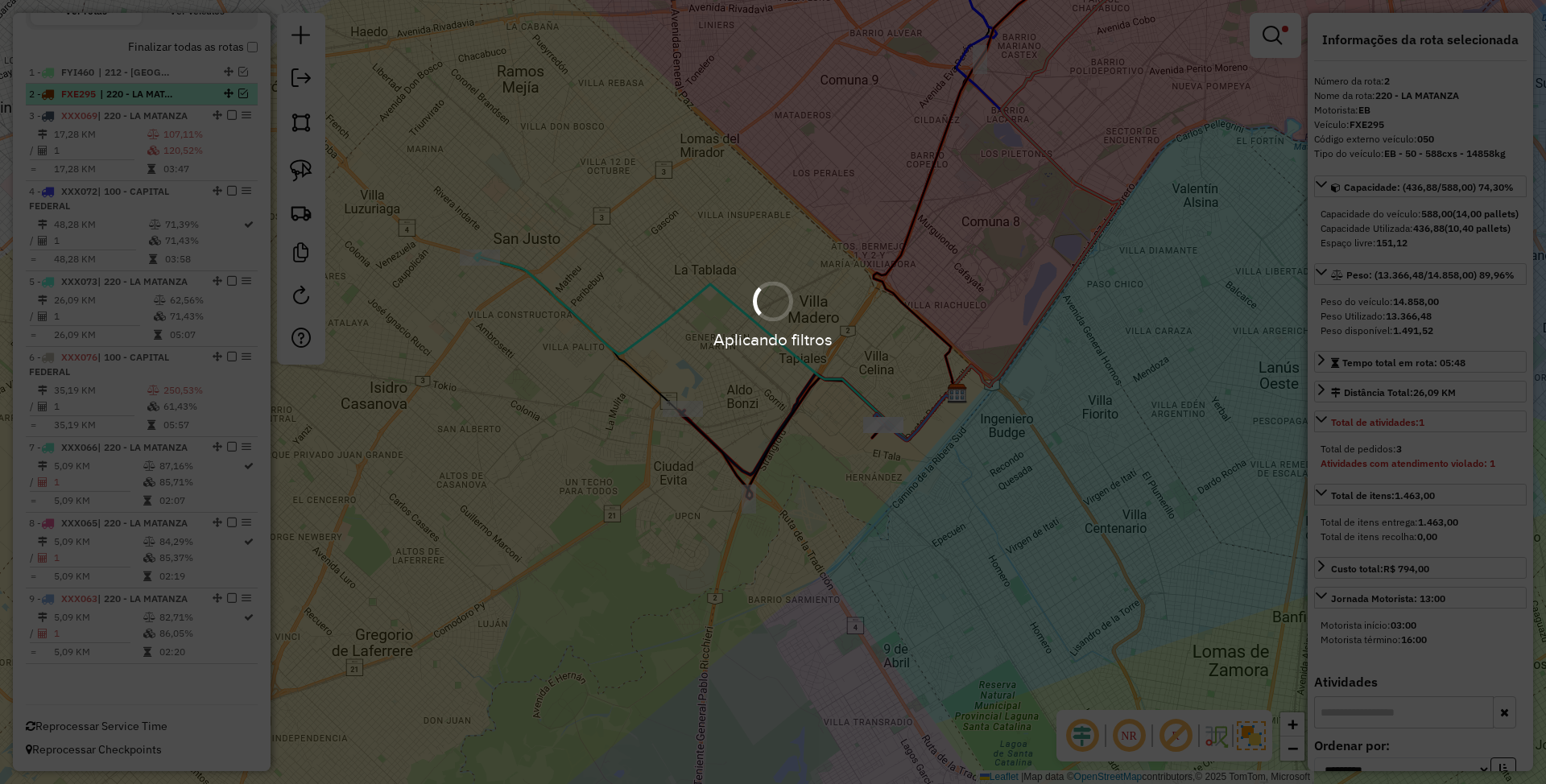
scroll to position [572, 0]
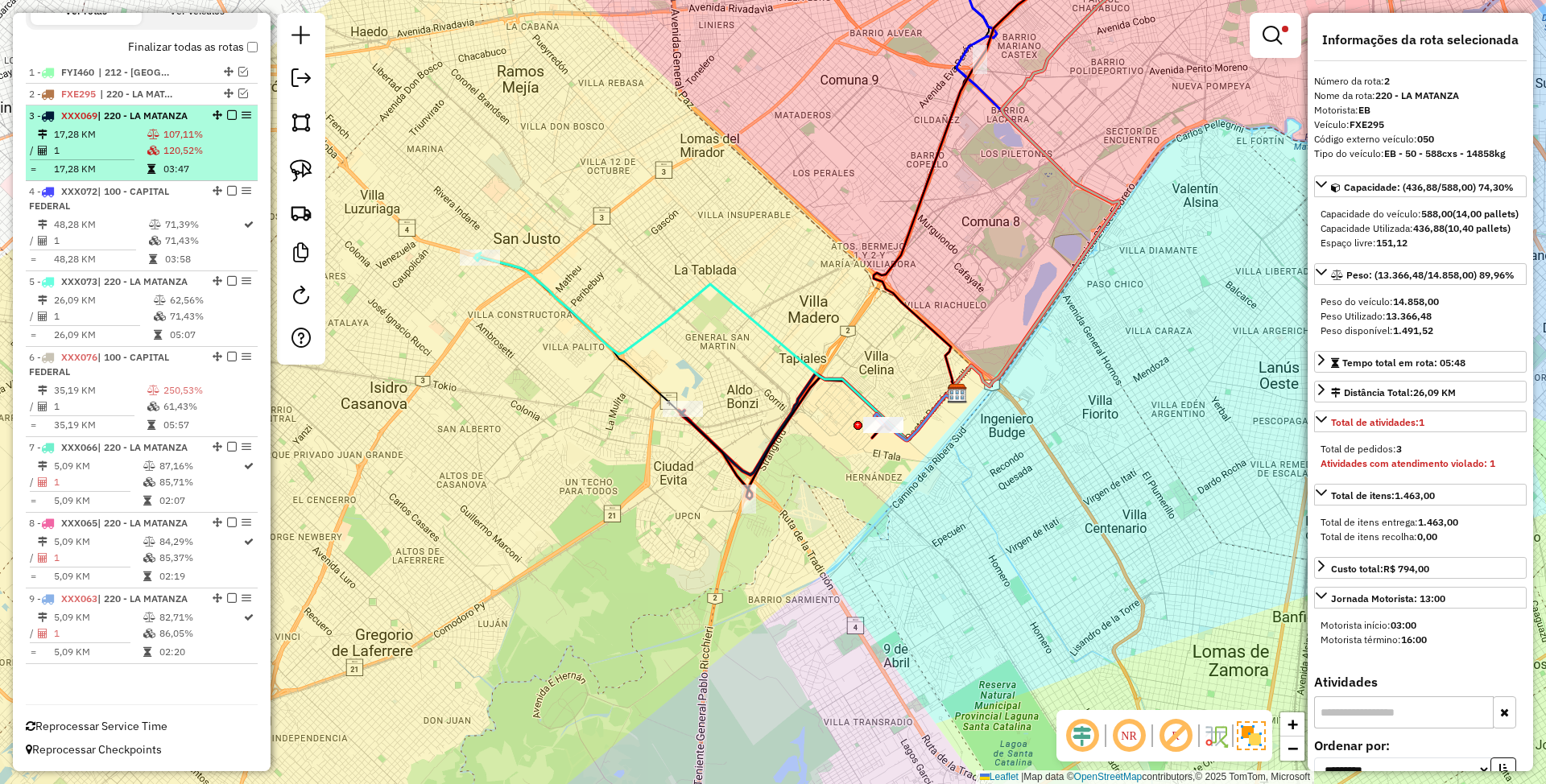
click at [133, 134] on td "17,28 KM" at bounding box center [100, 134] width 93 height 16
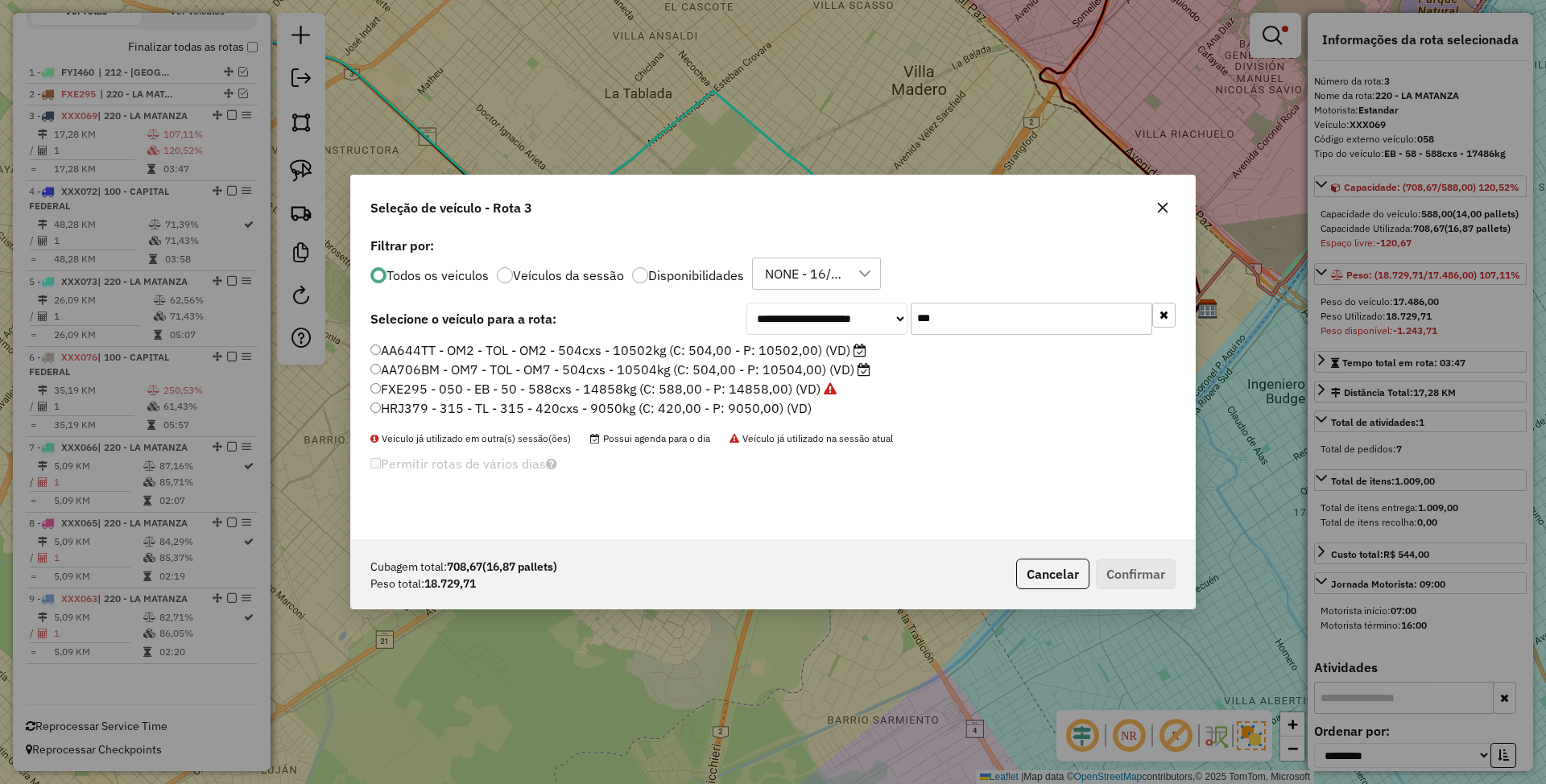
scroll to position [8, 5]
drag, startPoint x: 961, startPoint y: 309, endPoint x: 800, endPoint y: 307, distance: 161.0
click at [800, 307] on div "**********" at bounding box center [960, 318] width 429 height 33
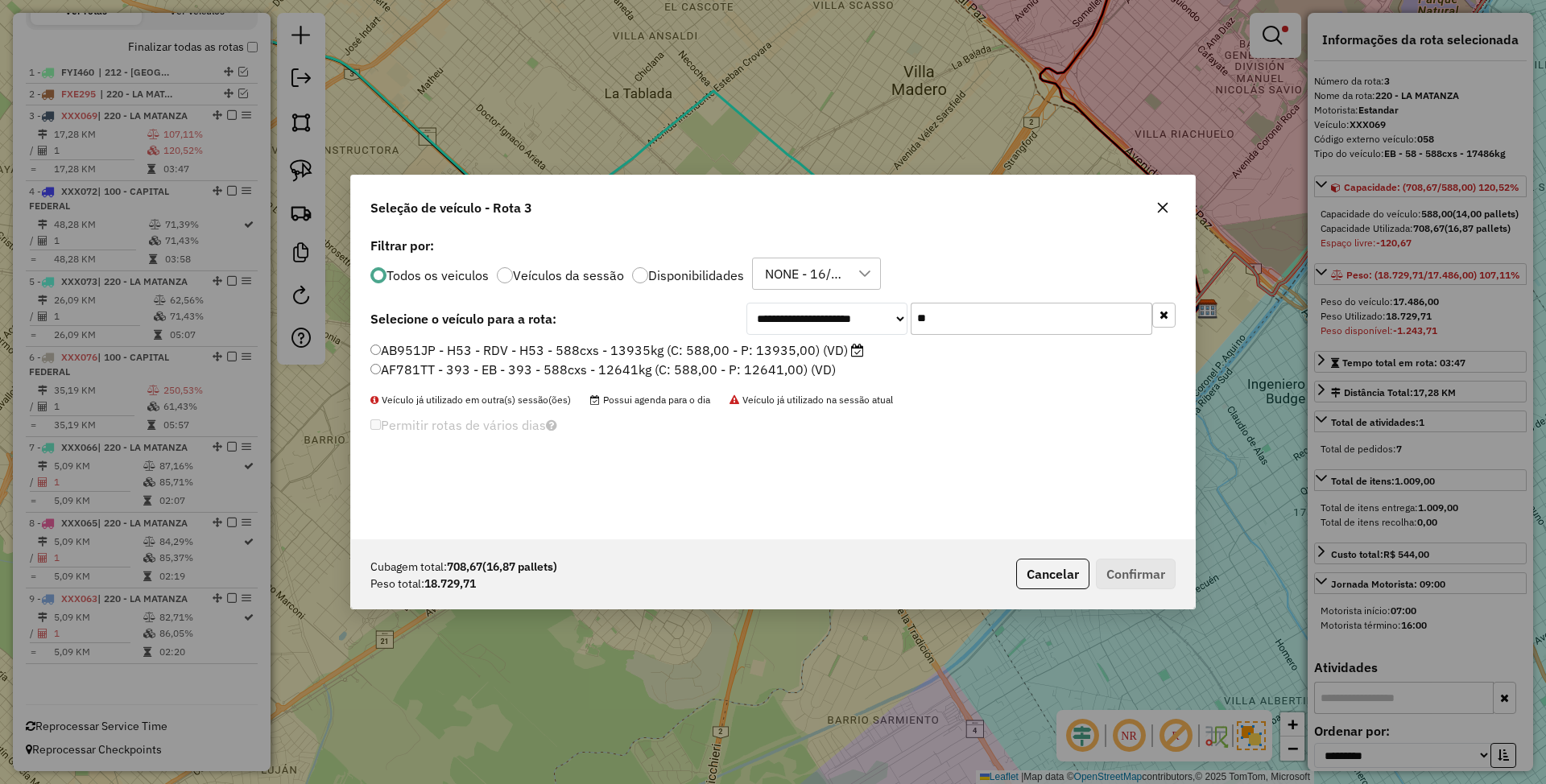
type input "*"
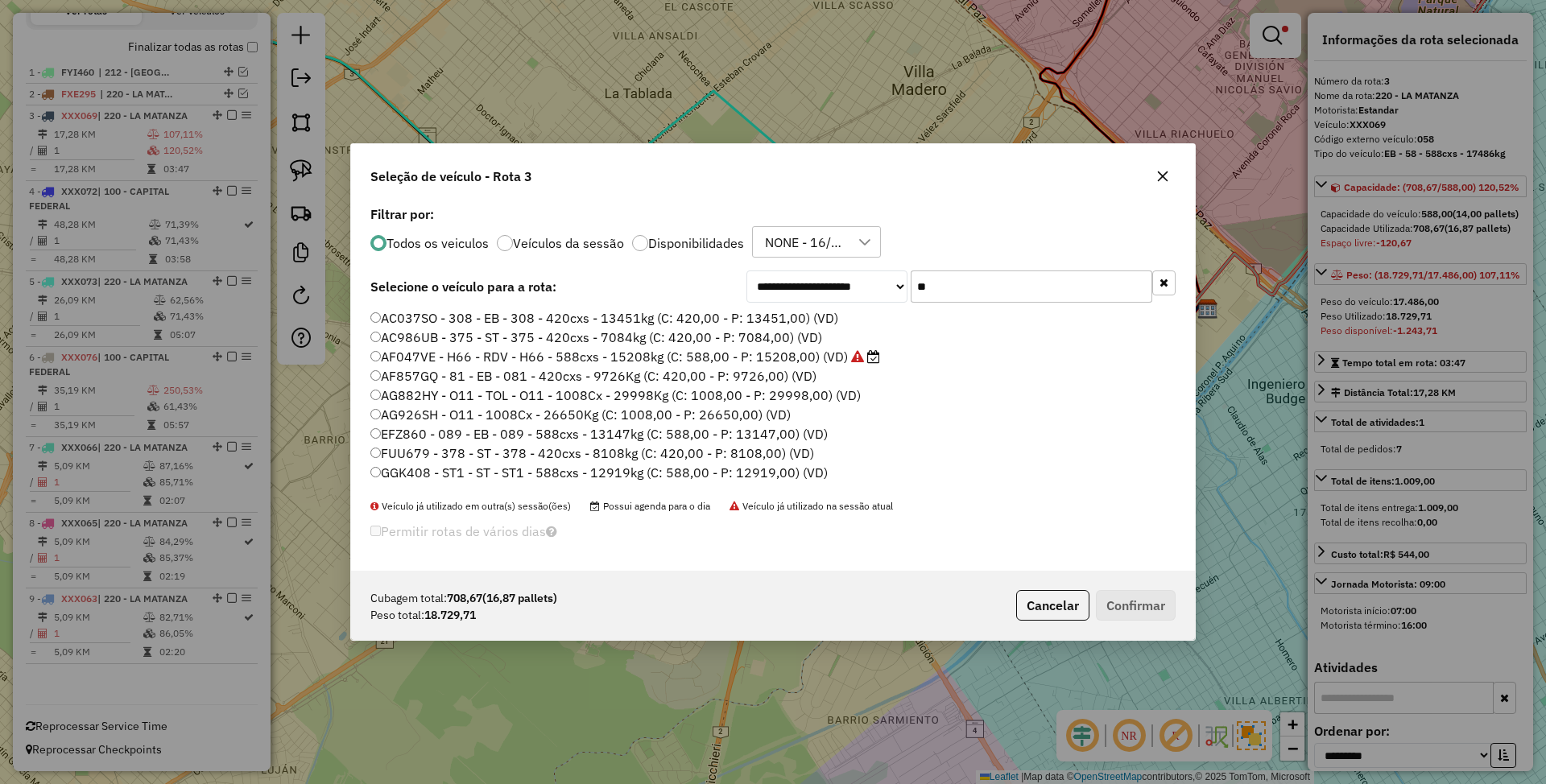
type input "*"
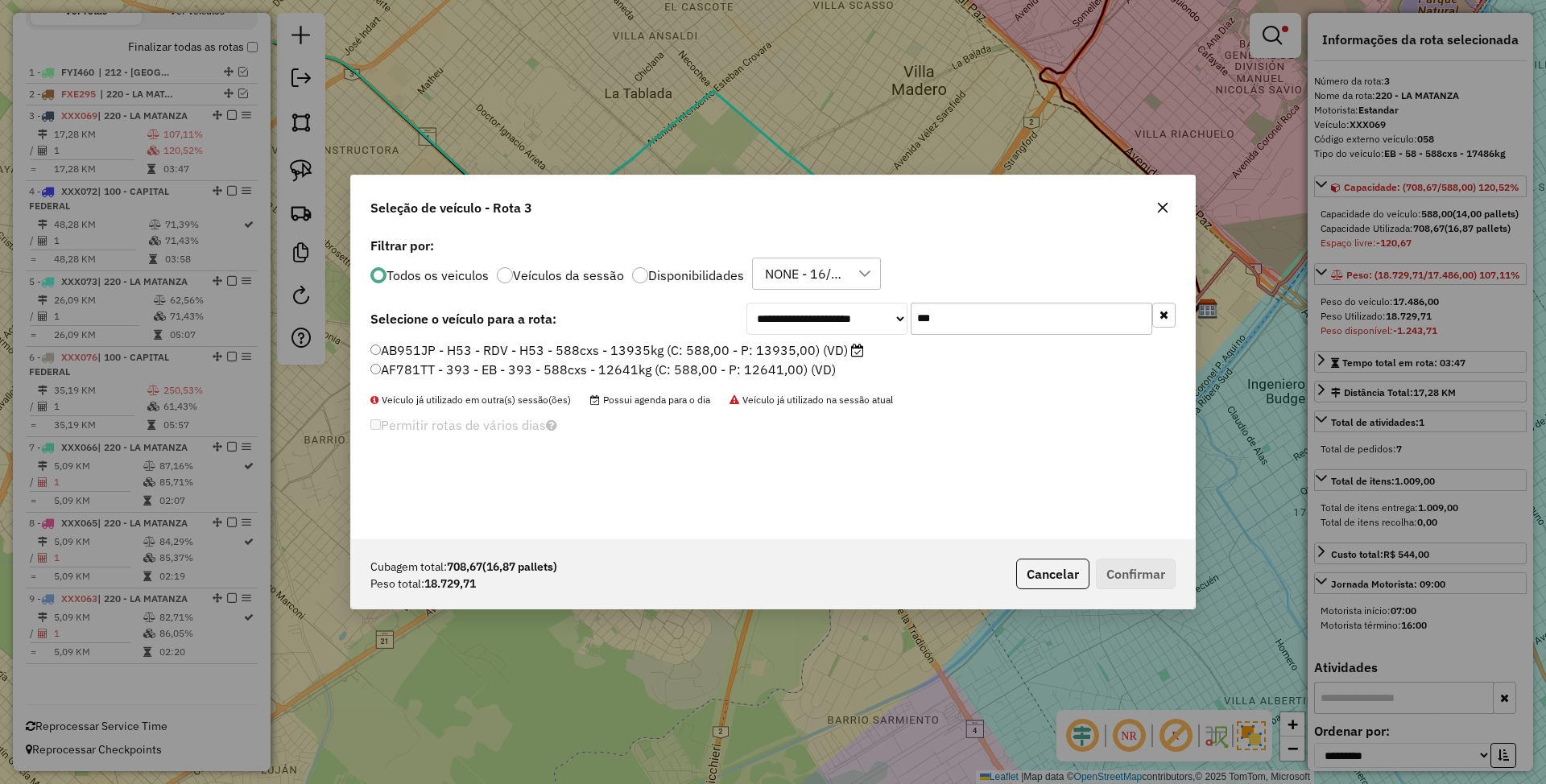
type input "***"
click at [548, 368] on label "AF781TT - 393 - EB - 393 - 588cxs - 12641kg (C: 588,00 - P: 12641,00) (VD)" at bounding box center [603, 369] width 465 height 20
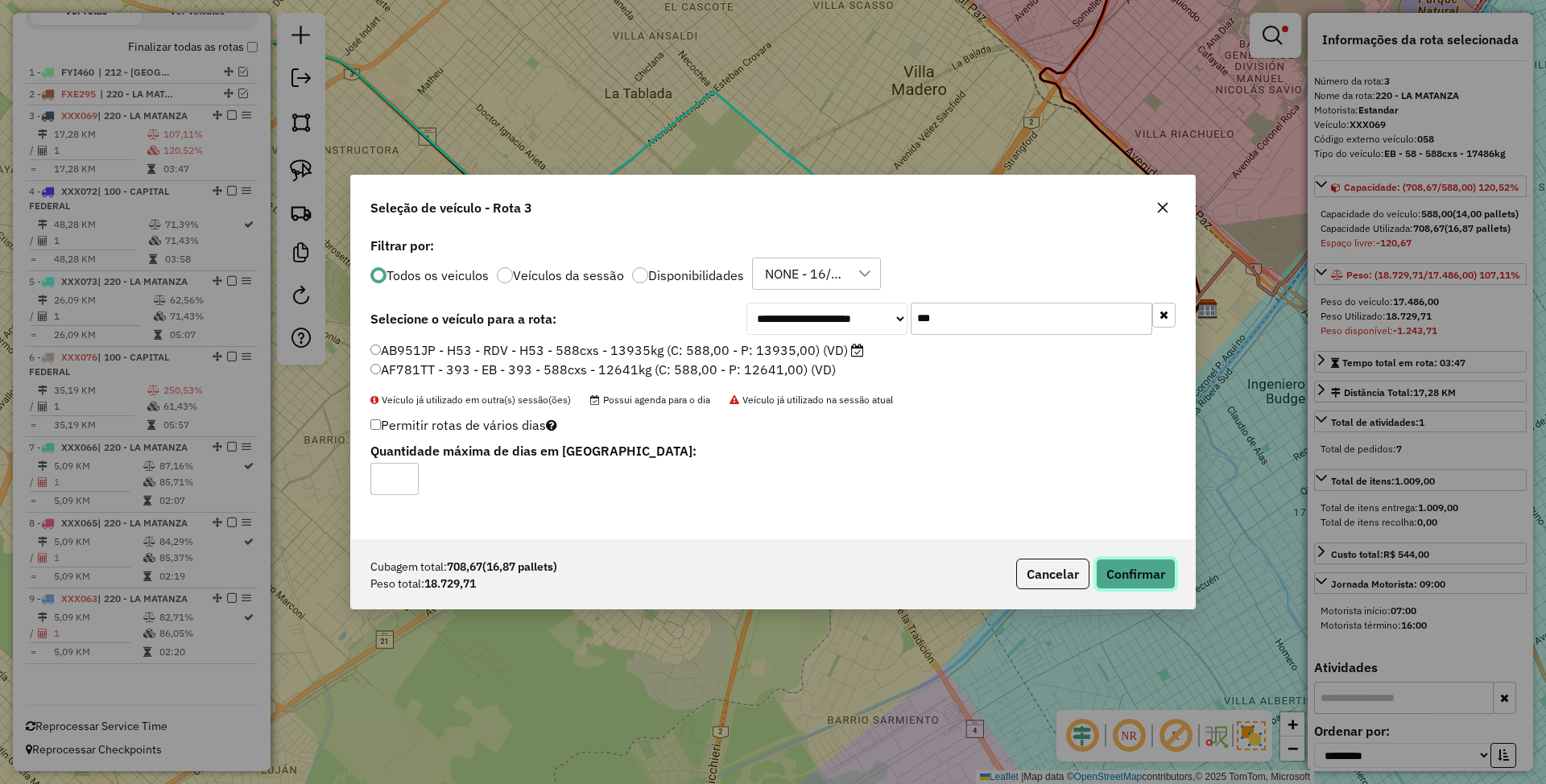
click at [1141, 566] on button "Confirmar" at bounding box center [1136, 574] width 80 height 31
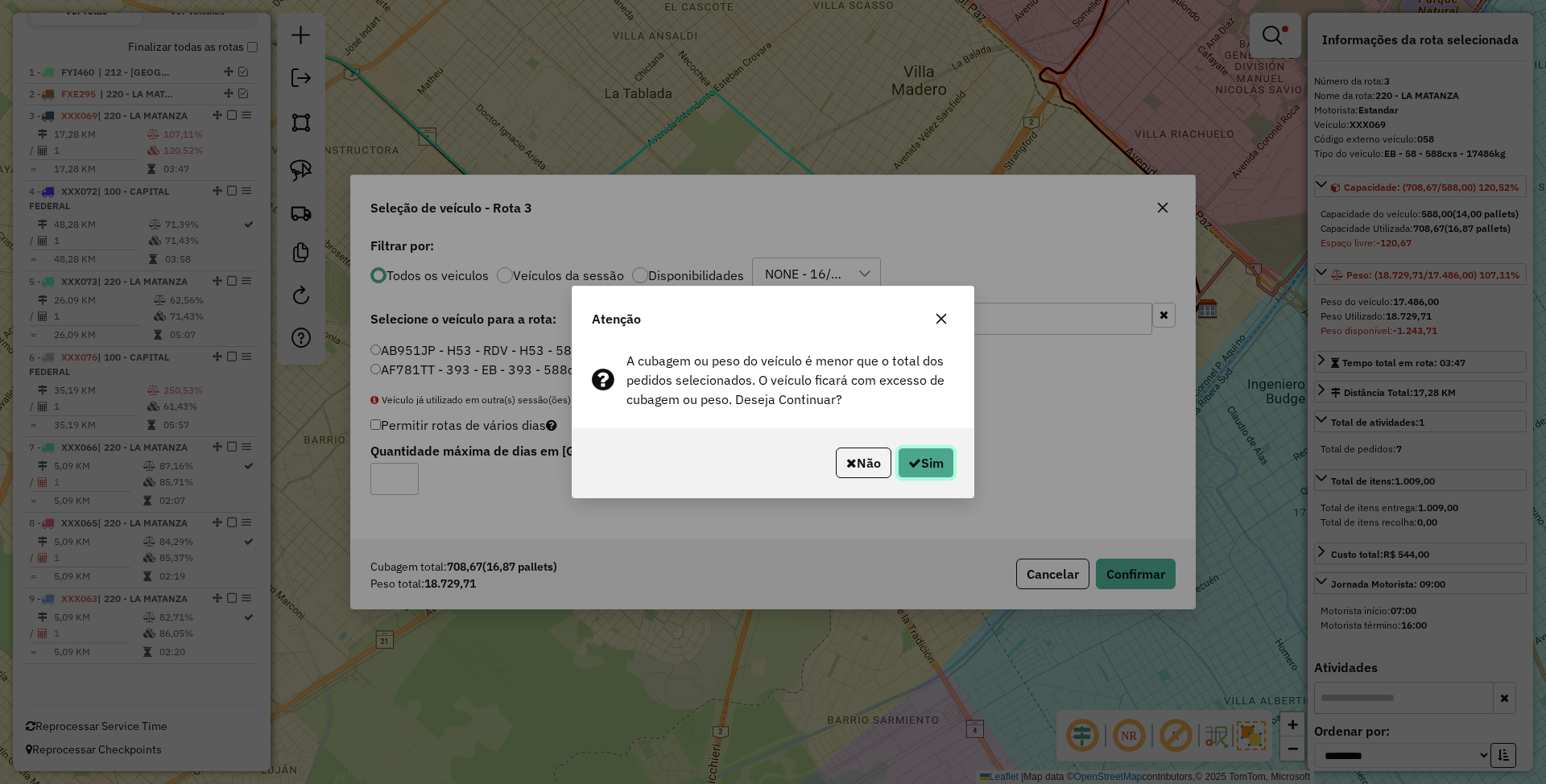
click at [920, 465] on button "Sim" at bounding box center [926, 462] width 57 height 31
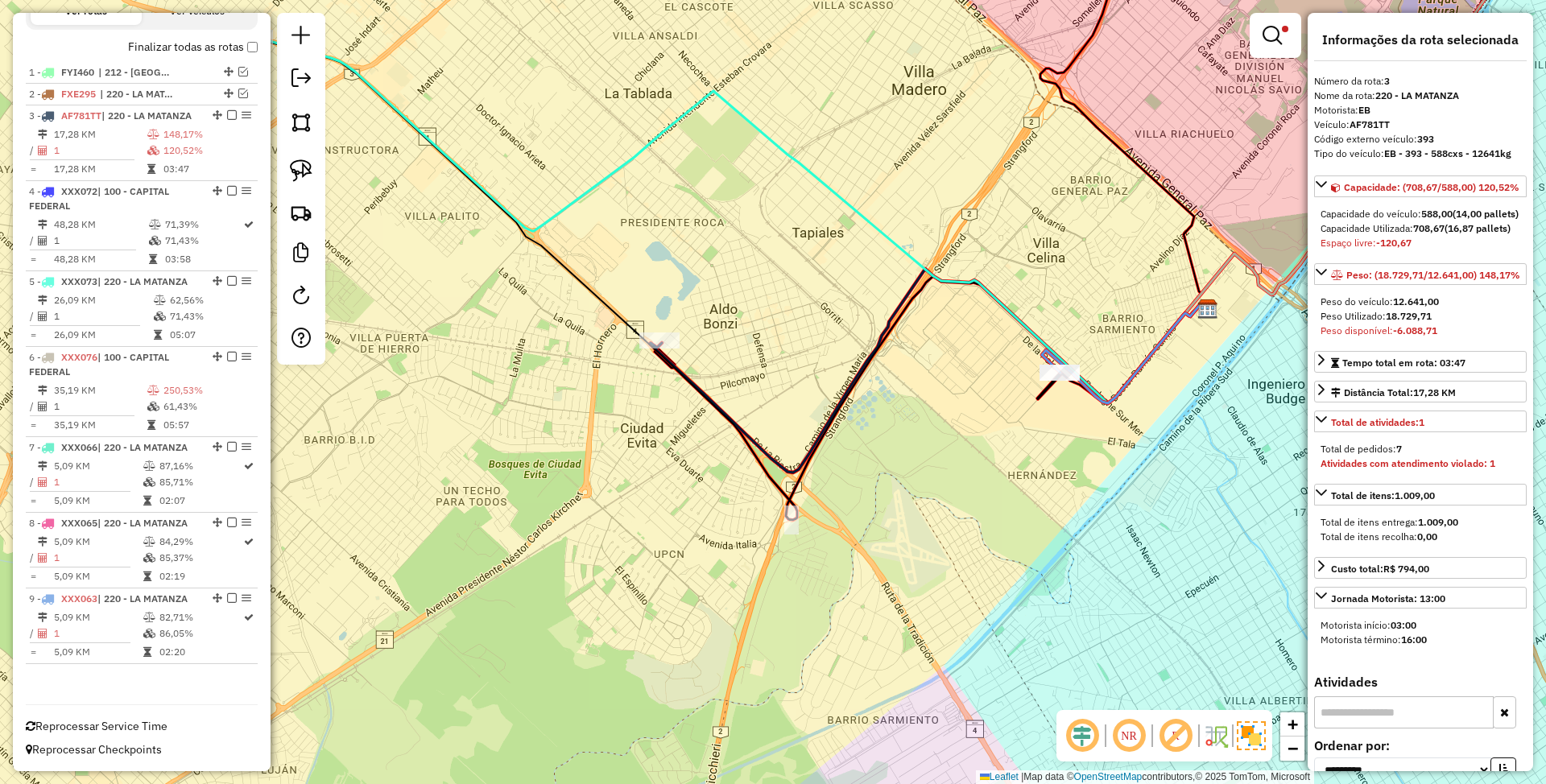
scroll to position [586, 0]
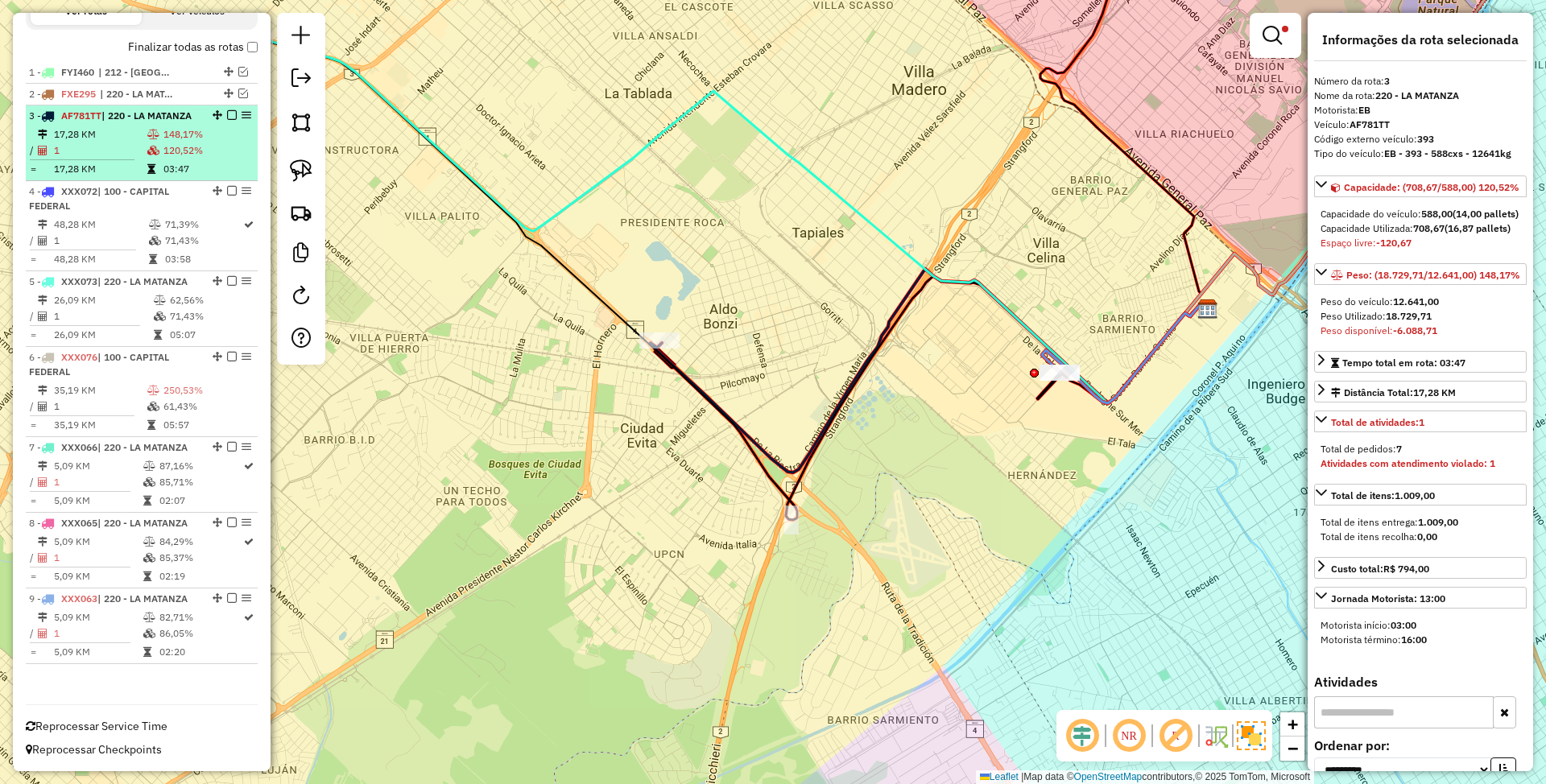
click at [229, 111] on em at bounding box center [232, 115] width 9 height 9
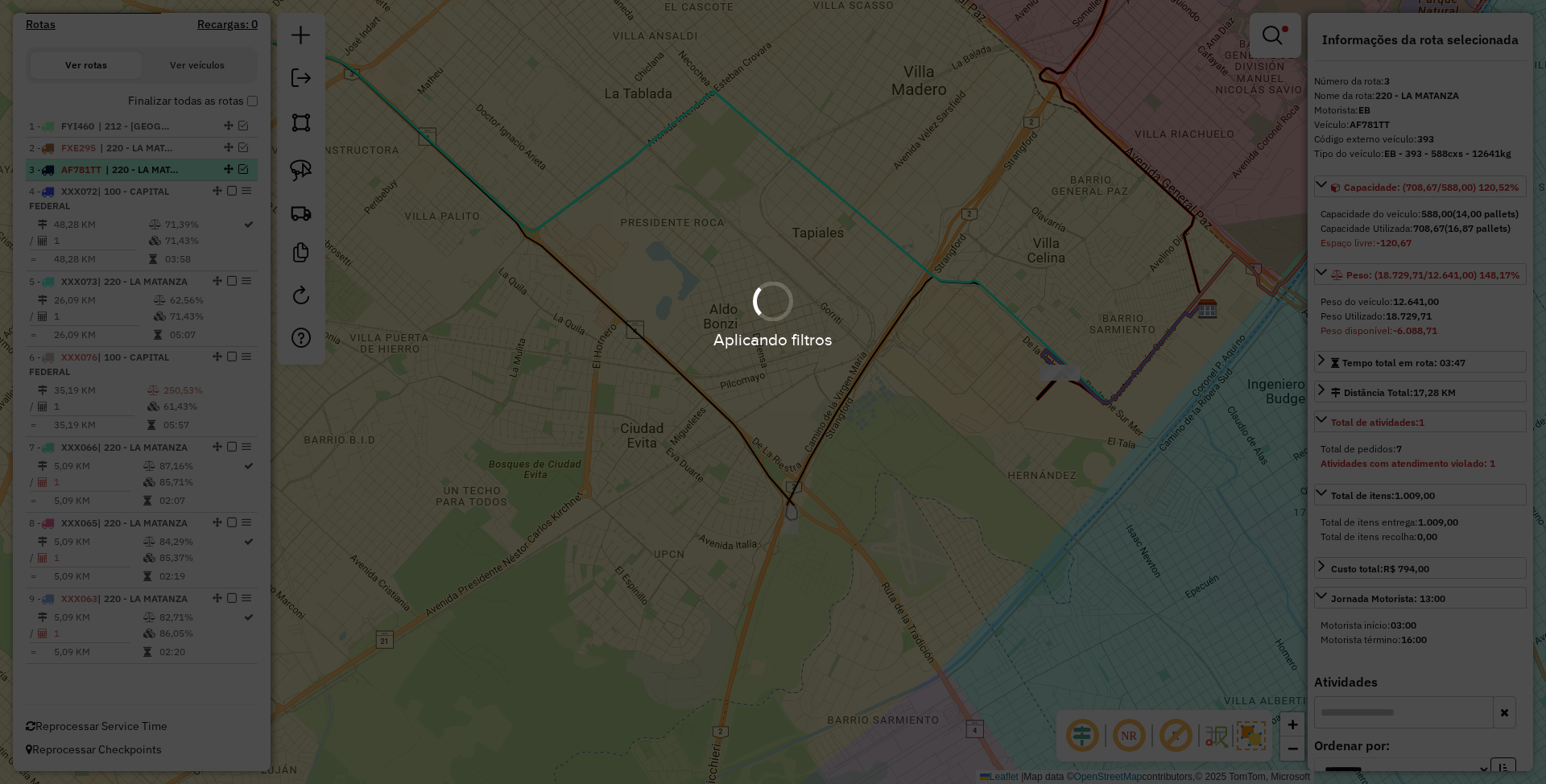
scroll to position [518, 0]
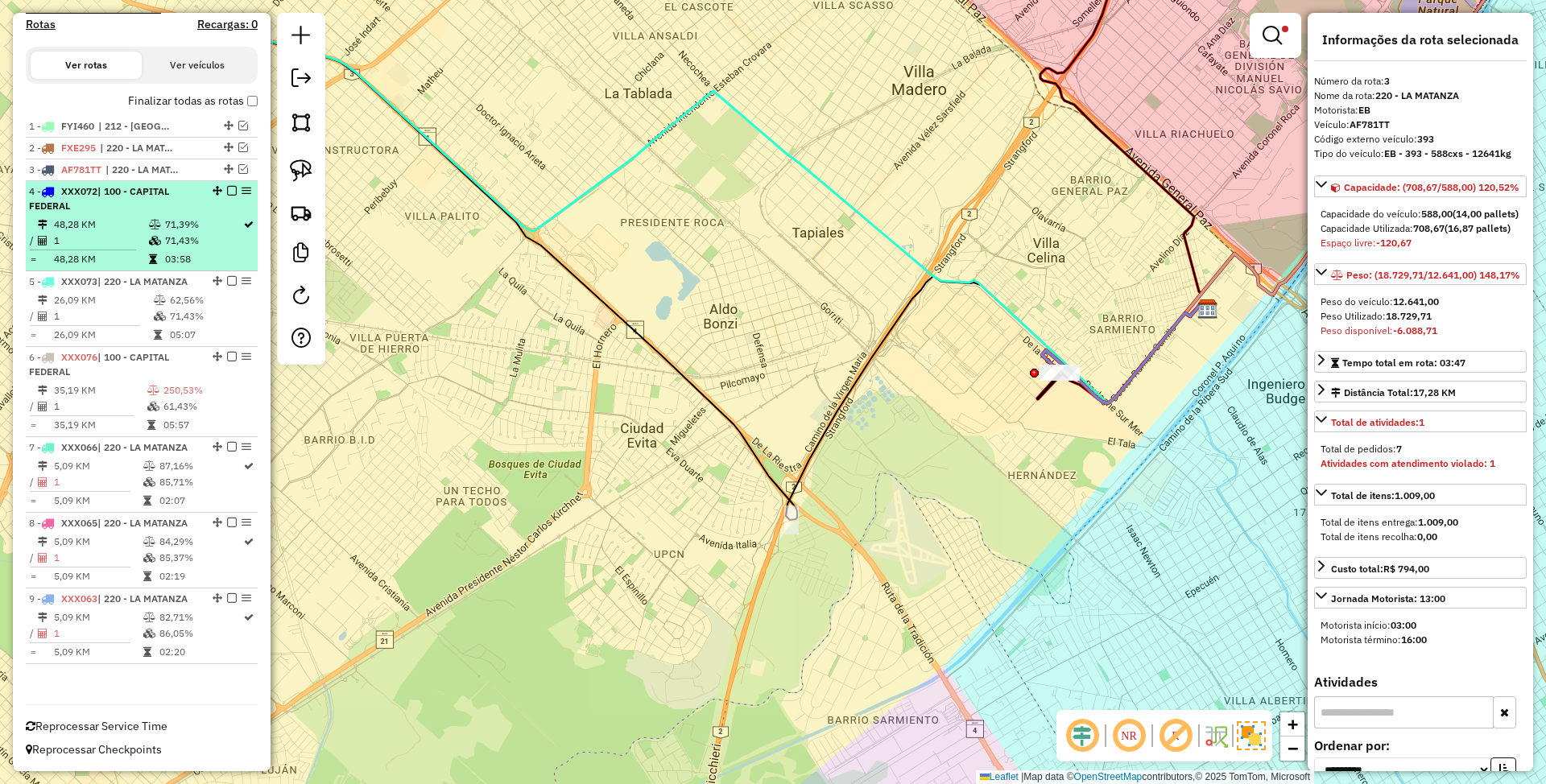
click at [120, 205] on div "4 - XXX072 | 100 - CAPITAL FEDERAL" at bounding box center [114, 198] width 171 height 29
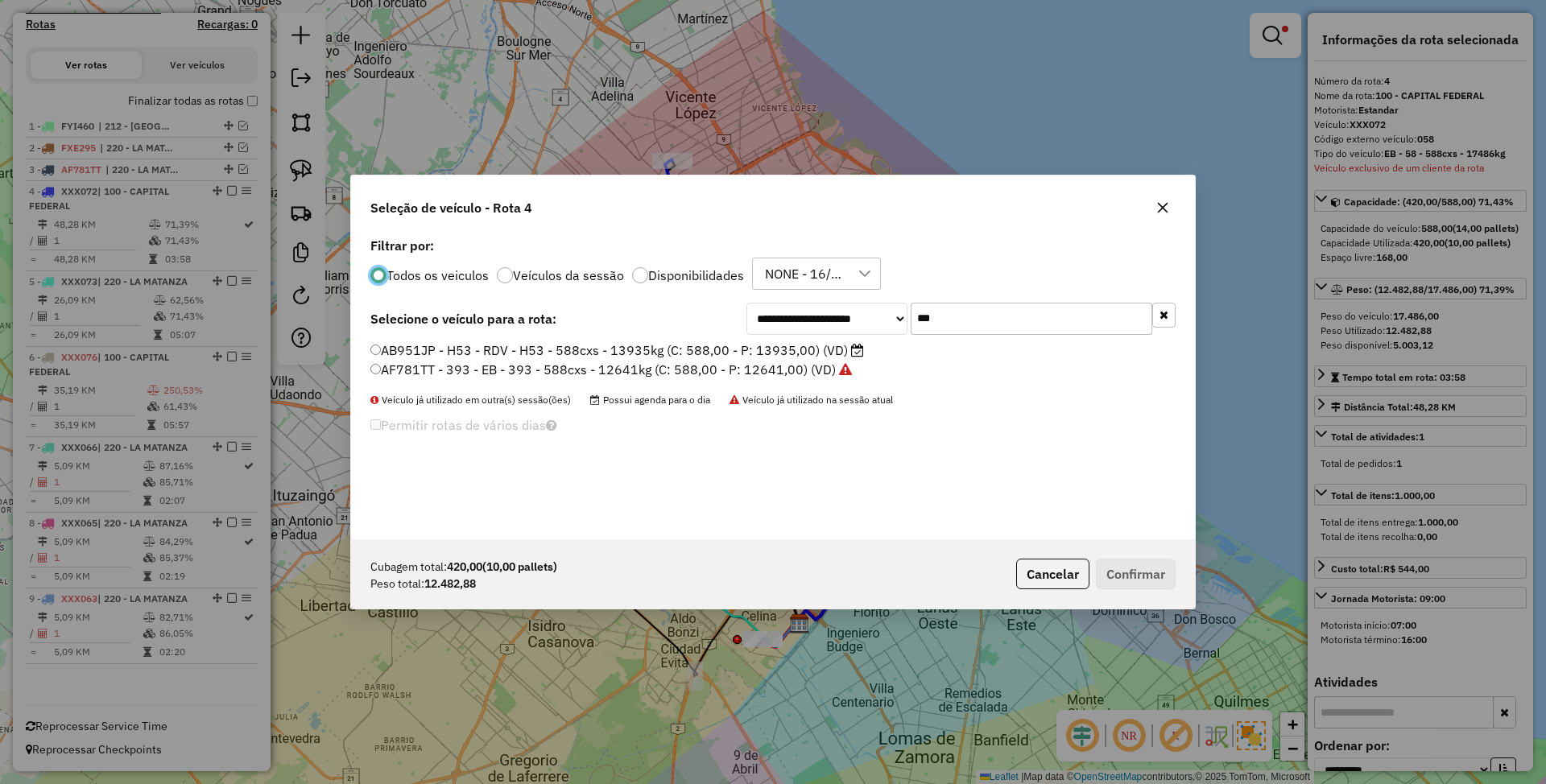
scroll to position [8, 5]
drag, startPoint x: 971, startPoint y: 323, endPoint x: 831, endPoint y: 282, distance: 145.9
click at [832, 298] on div "**********" at bounding box center [772, 386] width 844 height 306
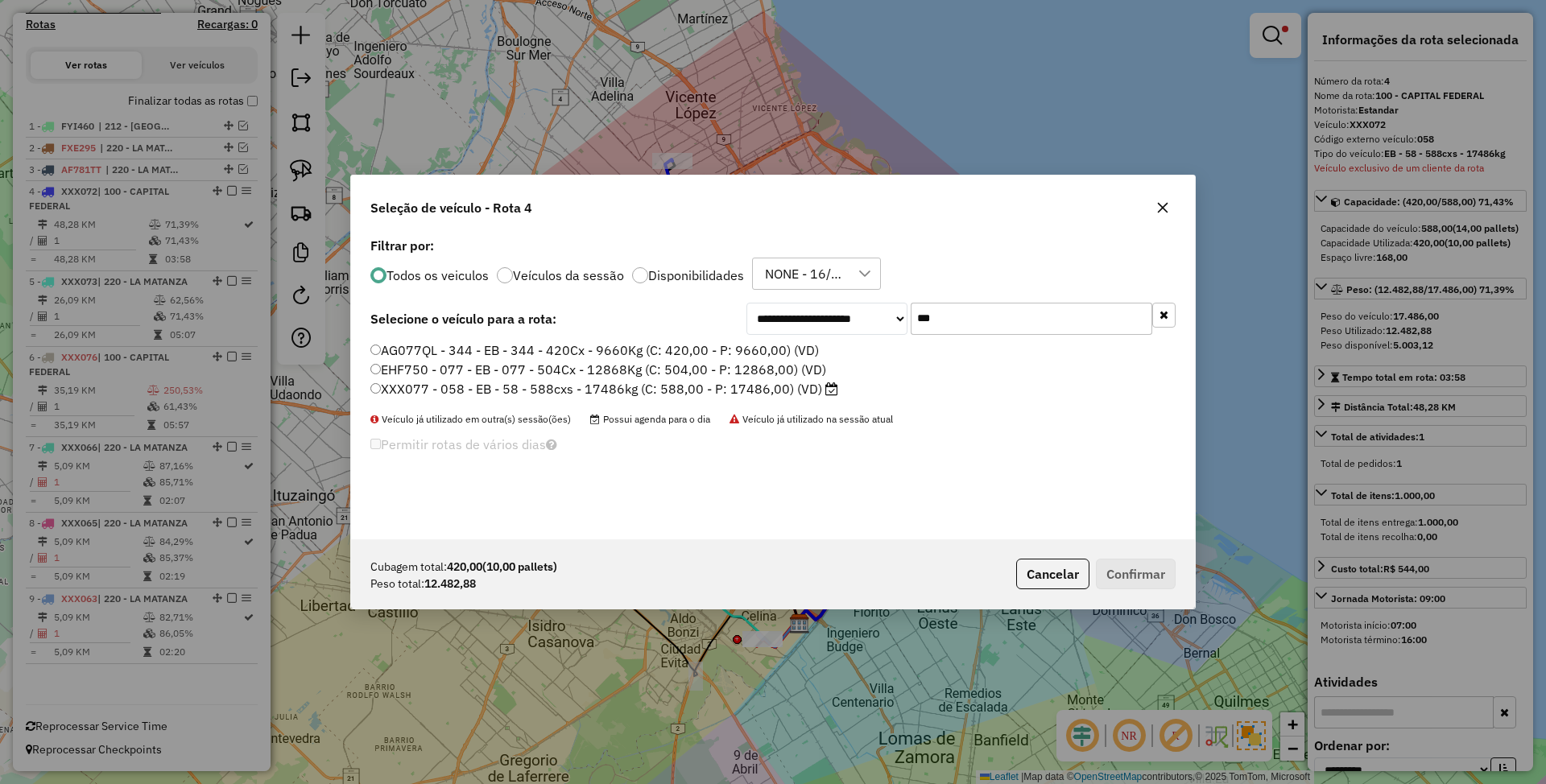
type input "***"
click at [532, 368] on label "EHF750 - 077 - EB - 077 - 504Cx - 12868Kg (C: 504,00 - P: 12868,00) (VD)" at bounding box center [598, 369] width 456 height 20
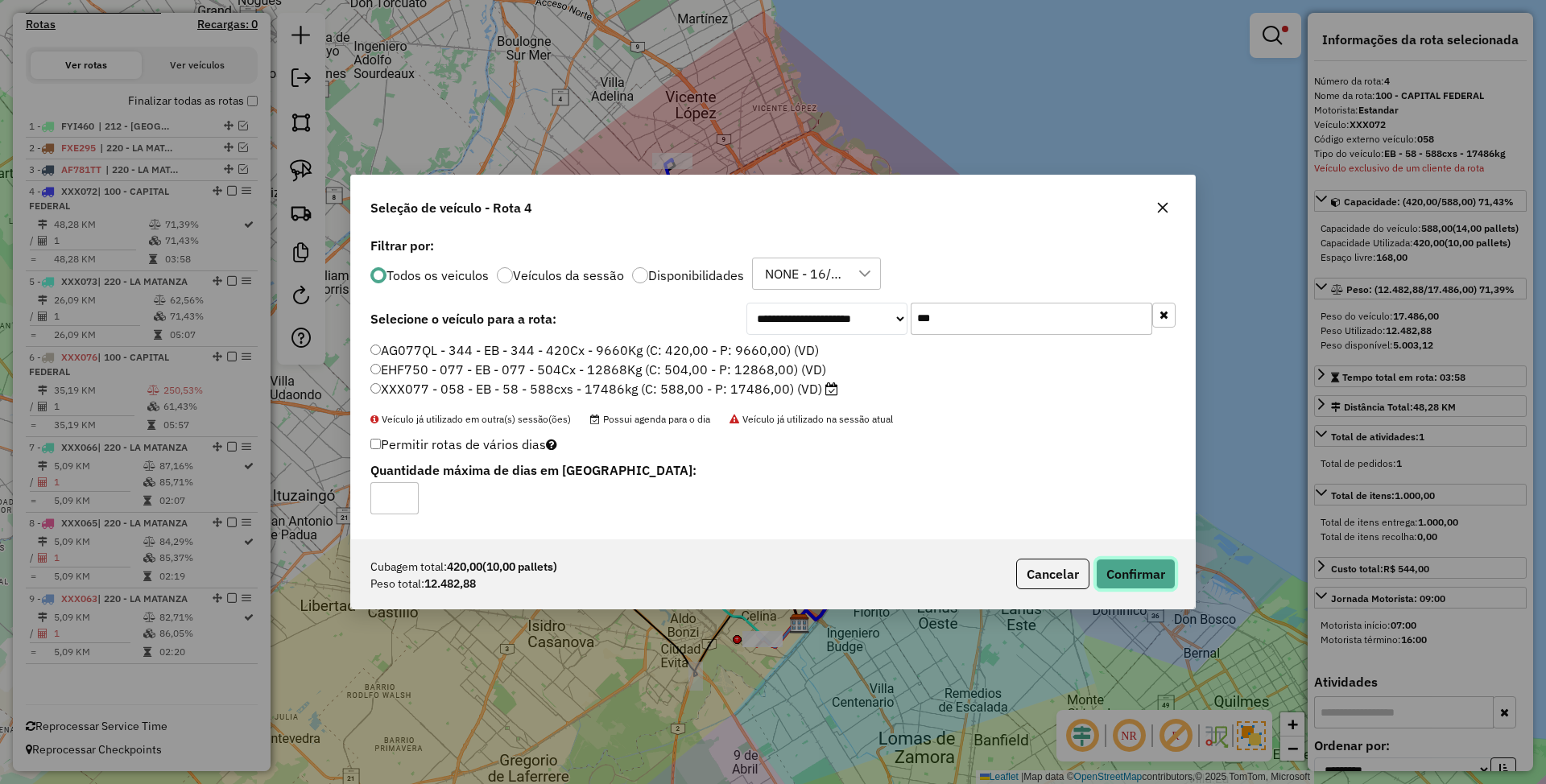
click at [1137, 570] on button "Confirmar" at bounding box center [1136, 574] width 80 height 31
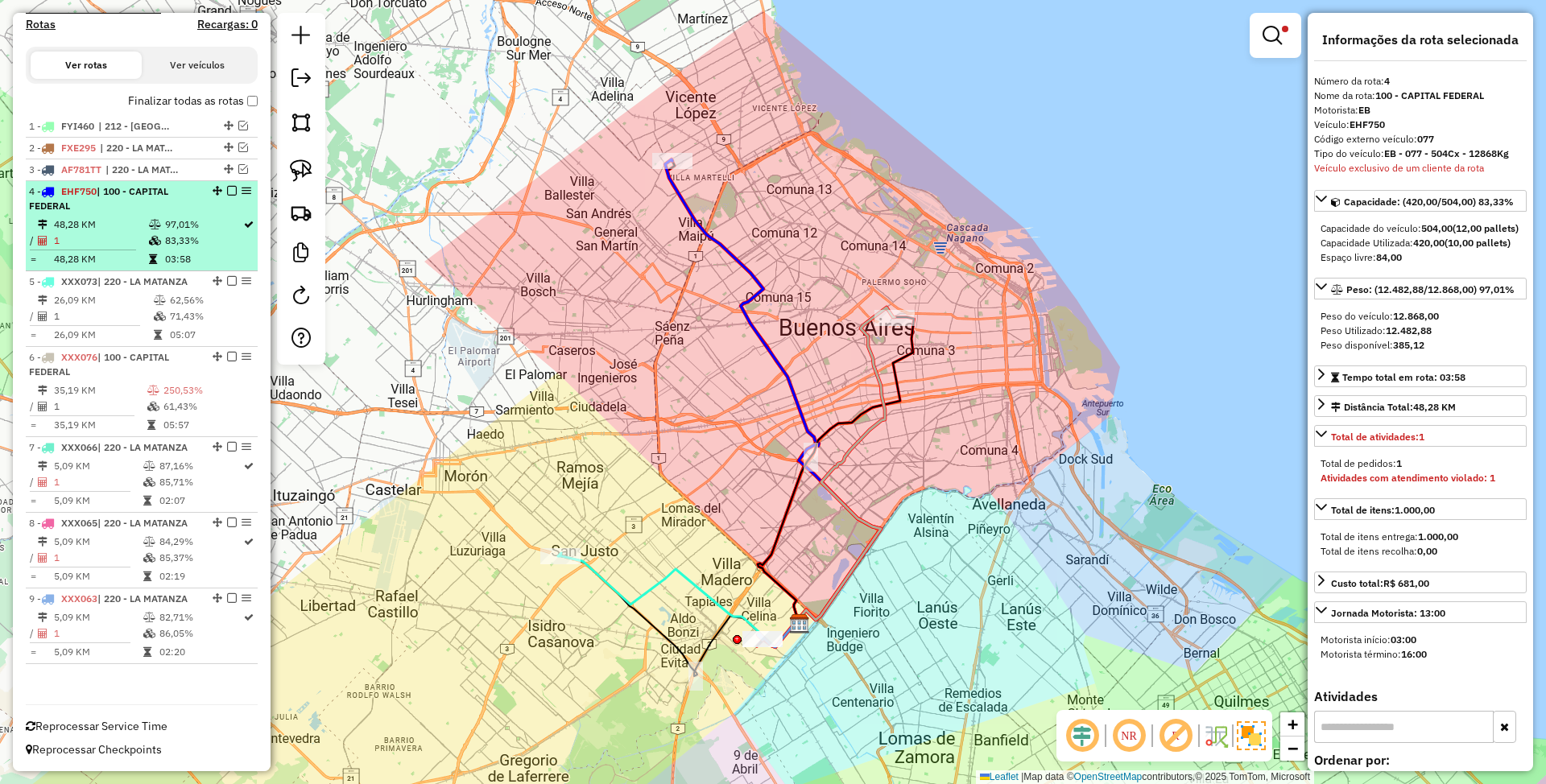
click at [231, 187] on em at bounding box center [232, 191] width 9 height 9
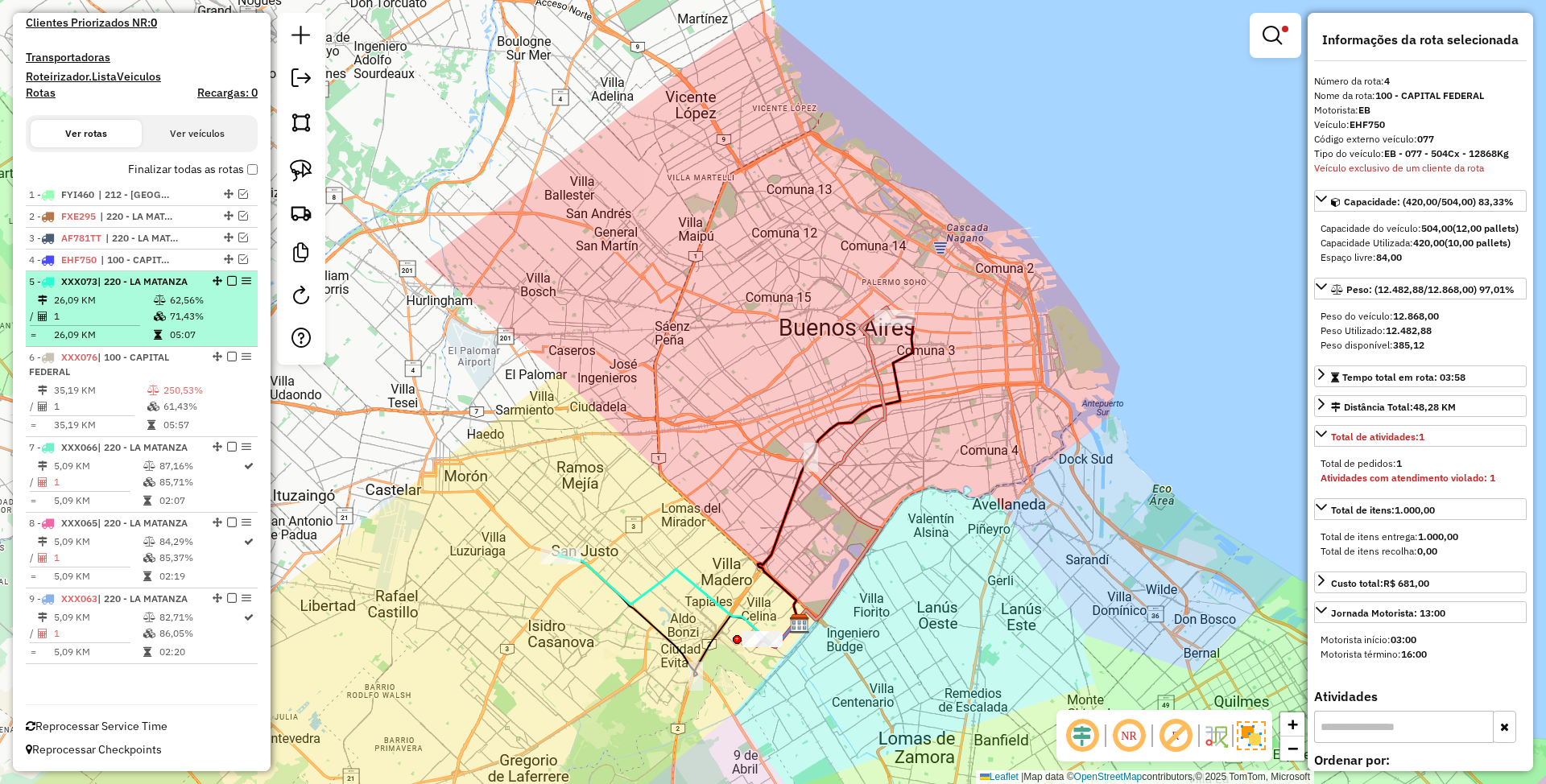
click at [117, 309] on td "1" at bounding box center [102, 316] width 100 height 16
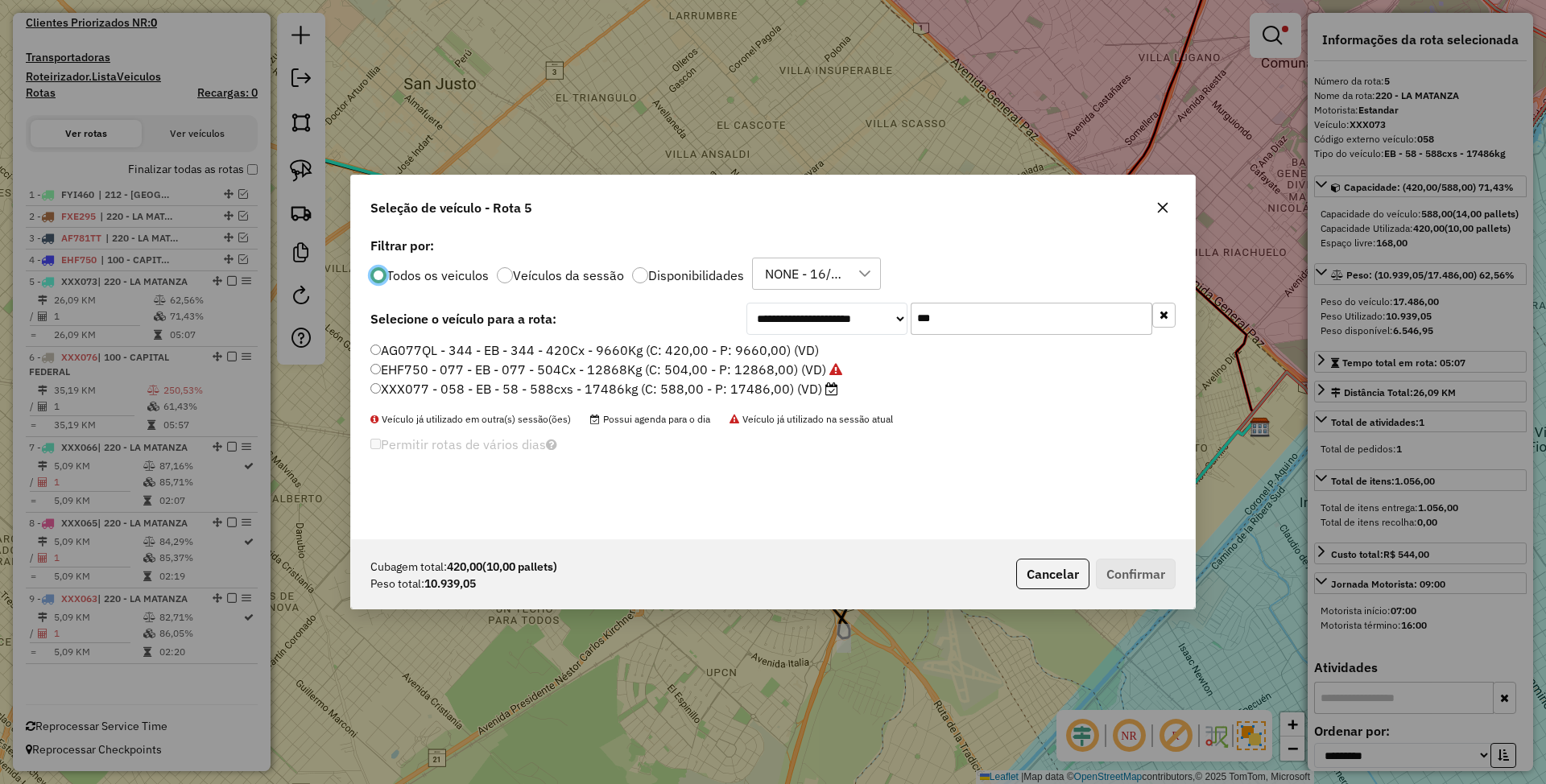
scroll to position [8, 5]
drag, startPoint x: 905, startPoint y: 306, endPoint x: 836, endPoint y: 293, distance: 70.2
click at [836, 293] on div "**********" at bounding box center [772, 386] width 844 height 306
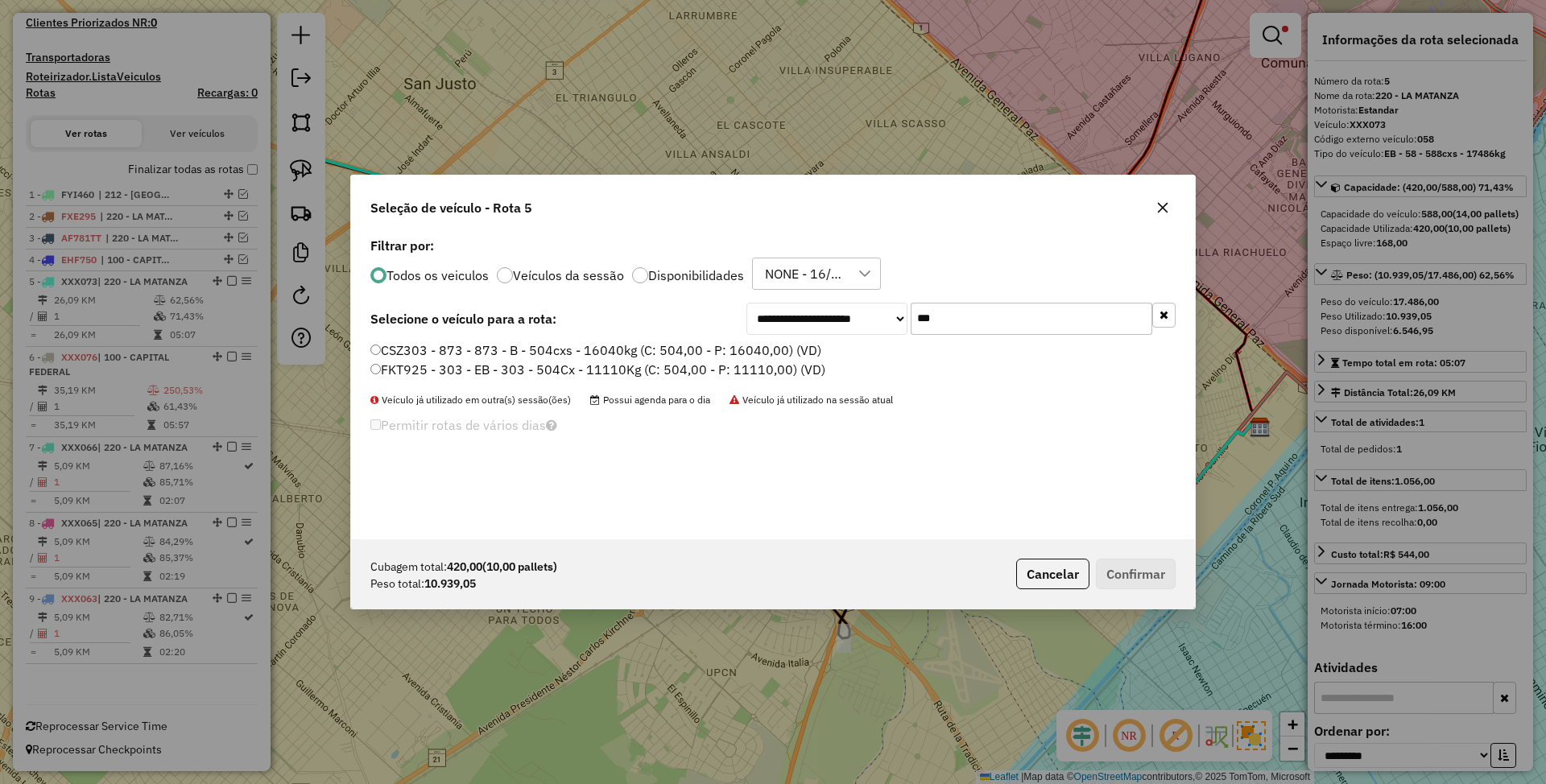
type input "***"
click at [529, 374] on label "FKT925 - 303 - EB - 303 - 504Cx - 11110Kg (C: 504,00 - P: 11110,00) (VD)" at bounding box center [597, 369] width 455 height 20
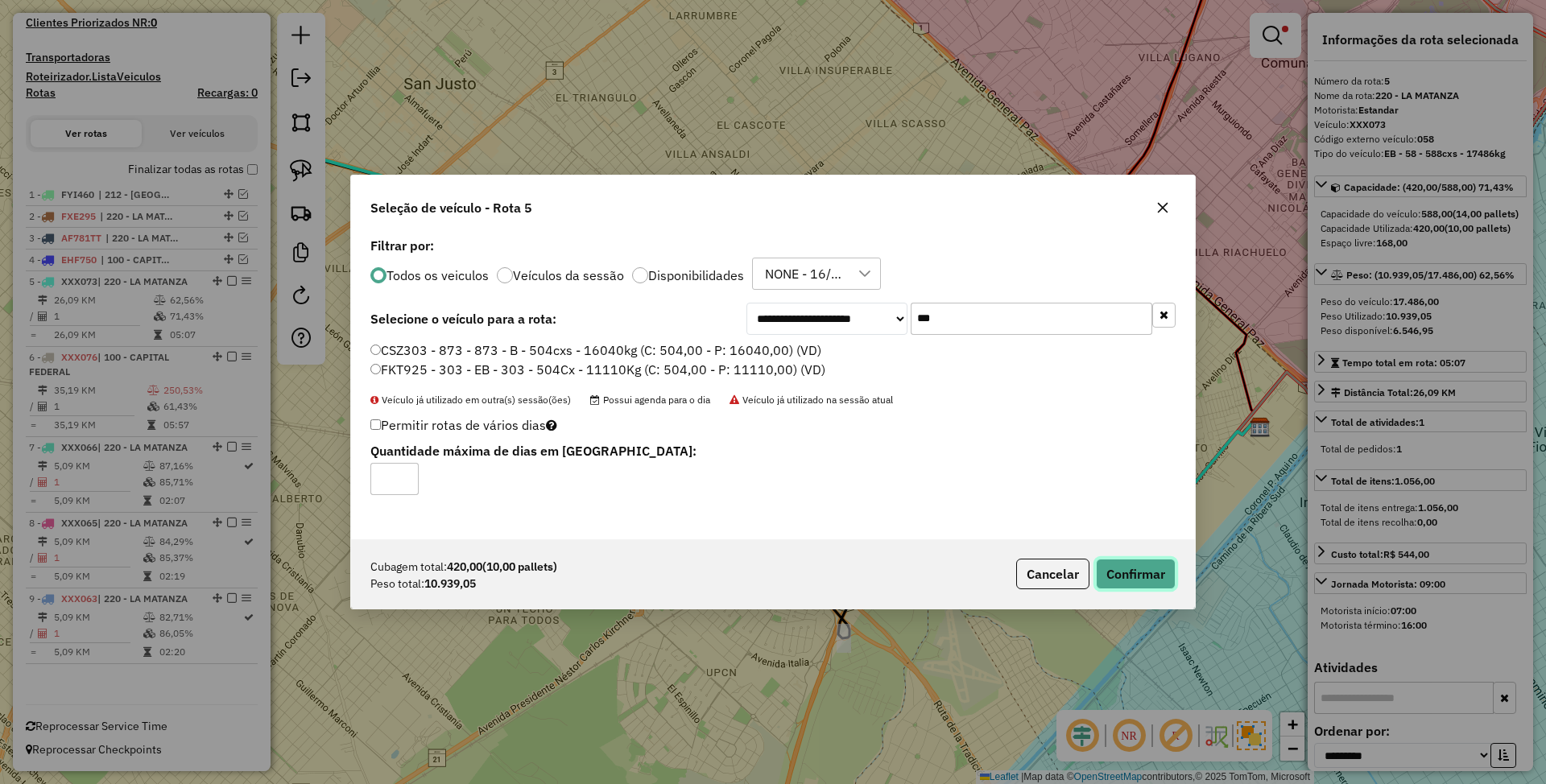
click at [1160, 572] on button "Confirmar" at bounding box center [1136, 574] width 80 height 31
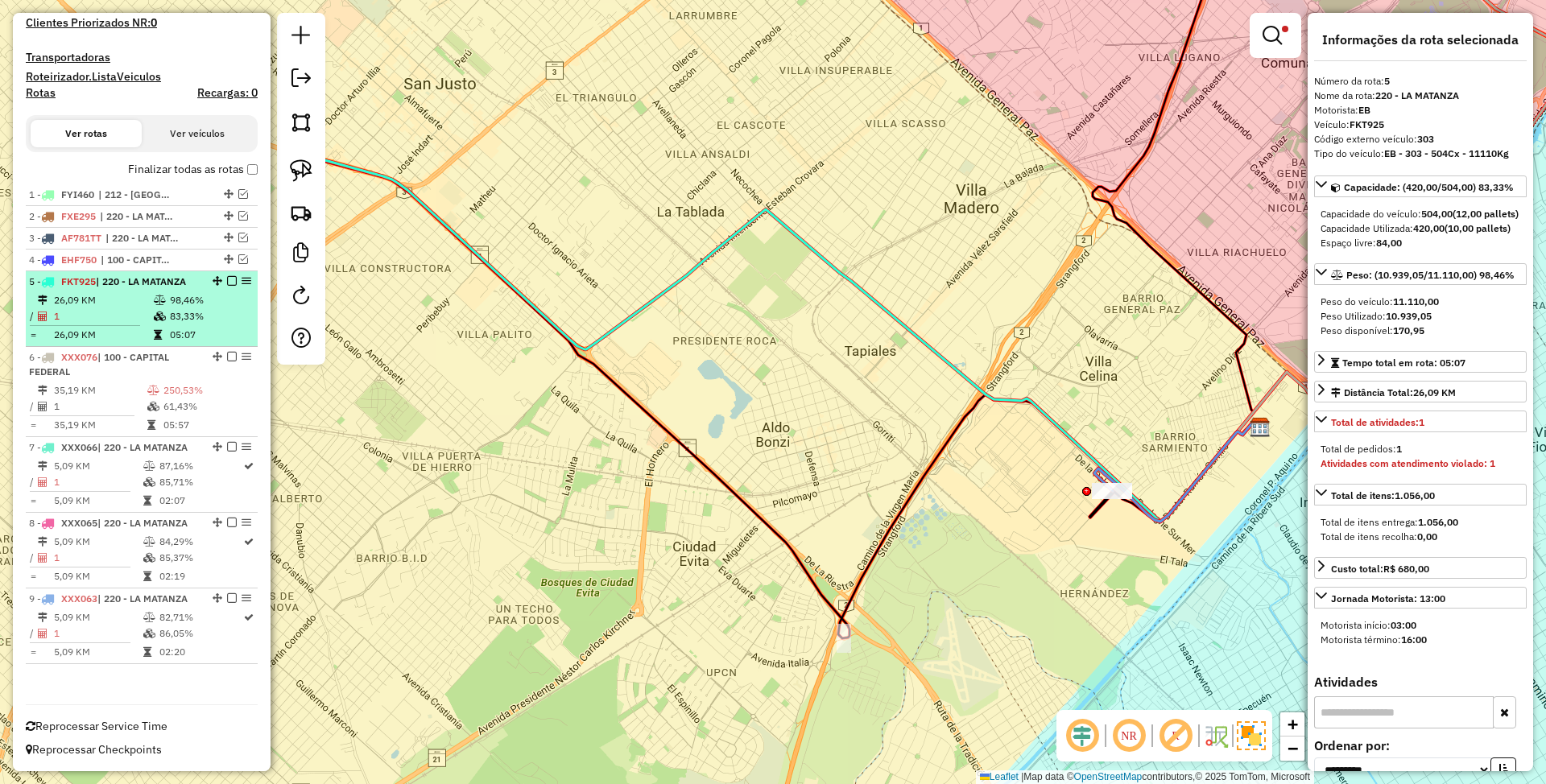
click at [227, 276] on em at bounding box center [232, 281] width 9 height 9
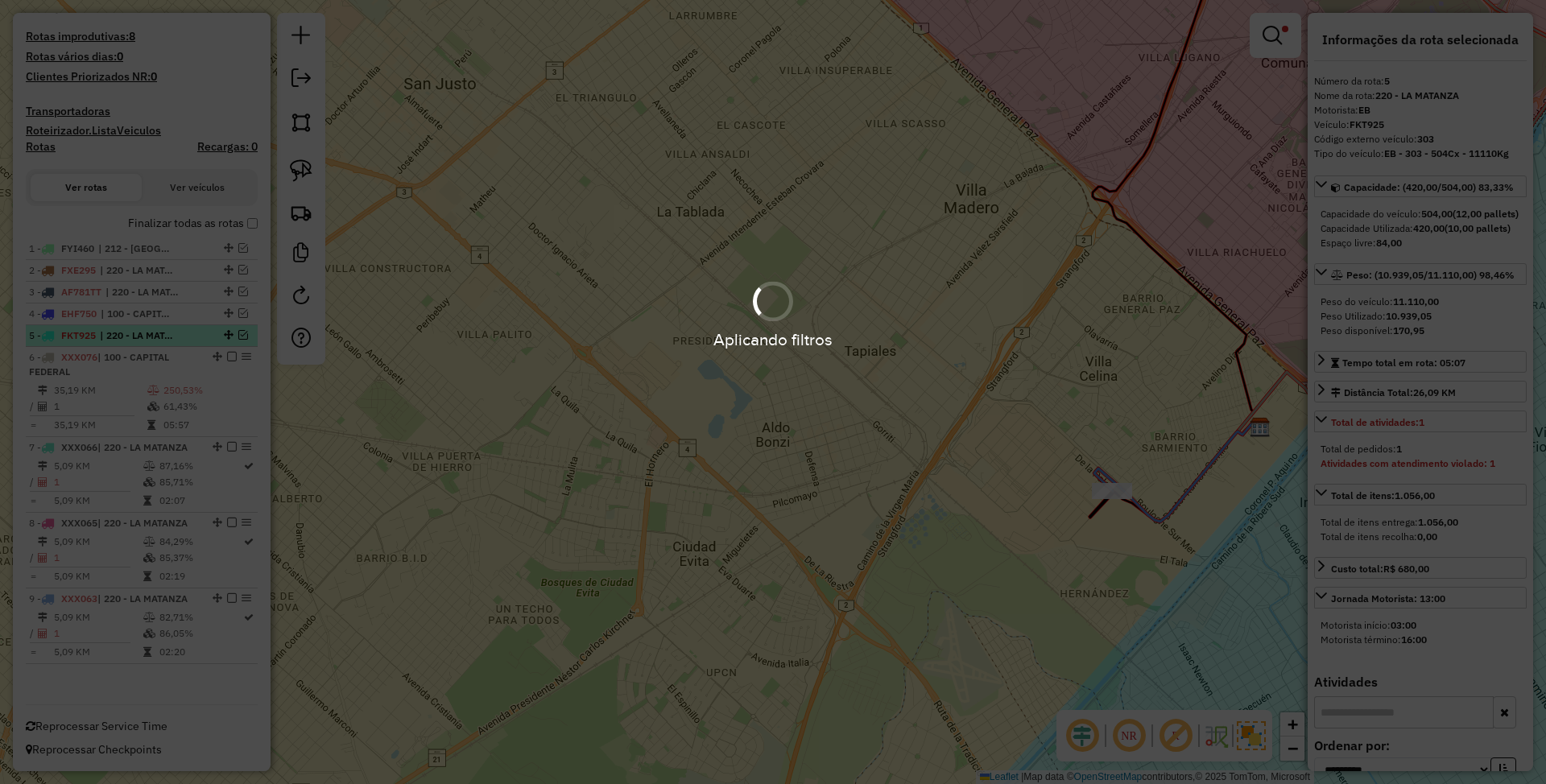
scroll to position [396, 0]
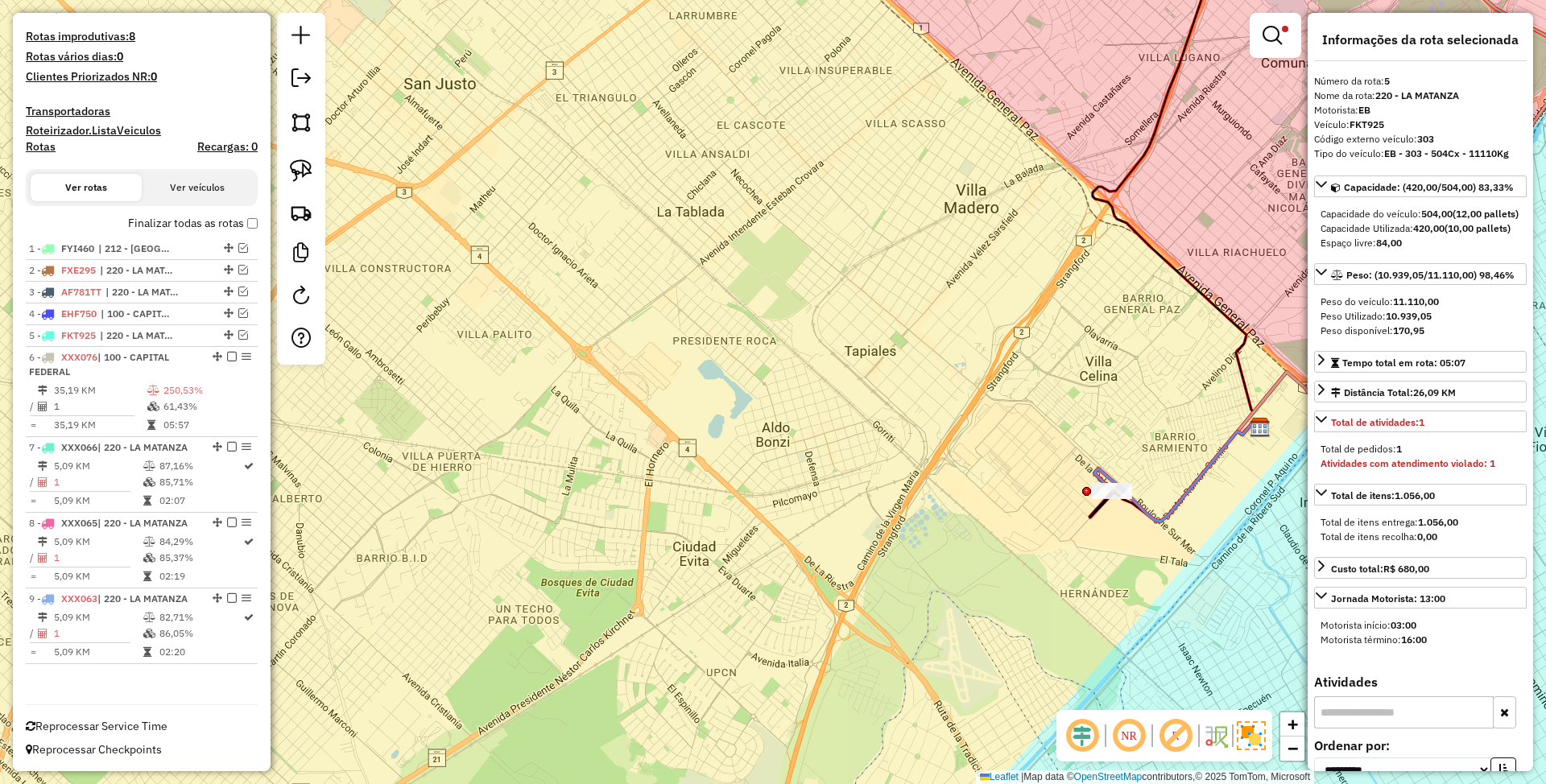
click at [95, 387] on td "35,19 KM" at bounding box center [100, 390] width 93 height 16
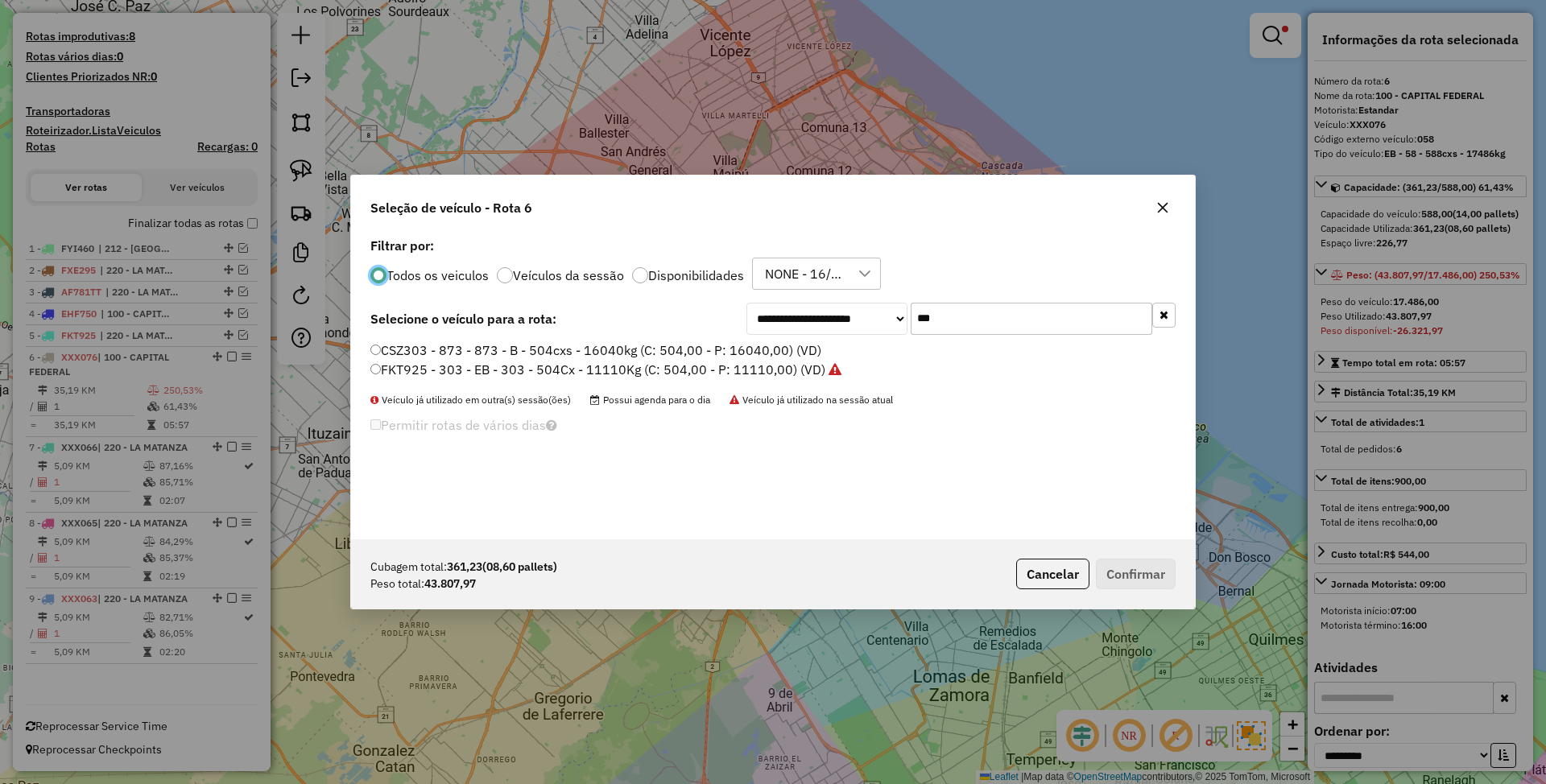
scroll to position [8, 5]
drag, startPoint x: 963, startPoint y: 310, endPoint x: 819, endPoint y: 309, distance: 144.0
click at [819, 309] on div "**********" at bounding box center [960, 318] width 429 height 33
type input "***"
click at [718, 371] on label "ETH221 - 397 - EB - 397 - 588cxs - 12547kg (C: 504,00 - P: 12547,00) (VD)" at bounding box center [599, 369] width 459 height 20
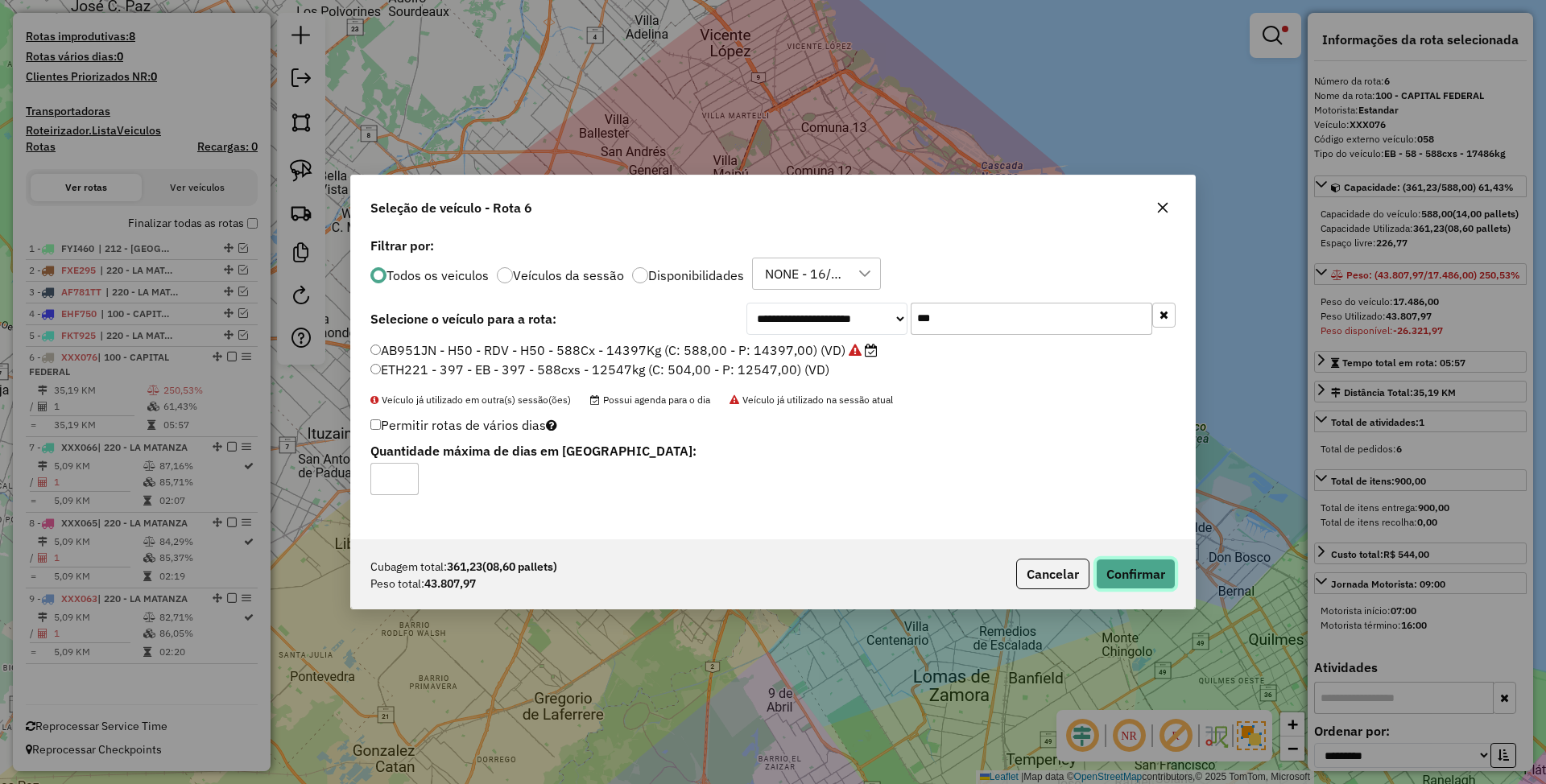
click at [1123, 566] on button "Confirmar" at bounding box center [1136, 574] width 80 height 31
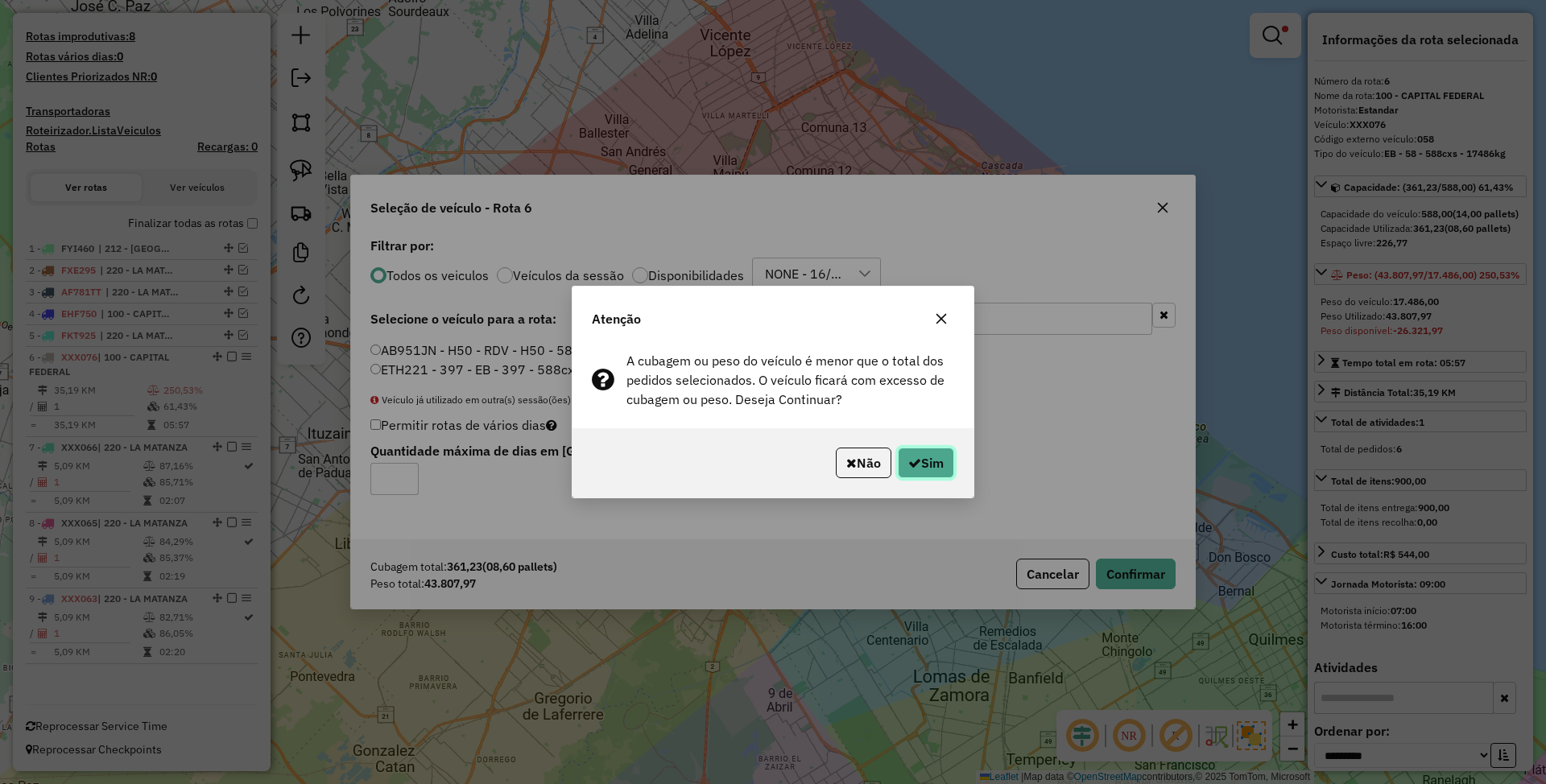
click at [921, 464] on button "Sim" at bounding box center [926, 462] width 57 height 31
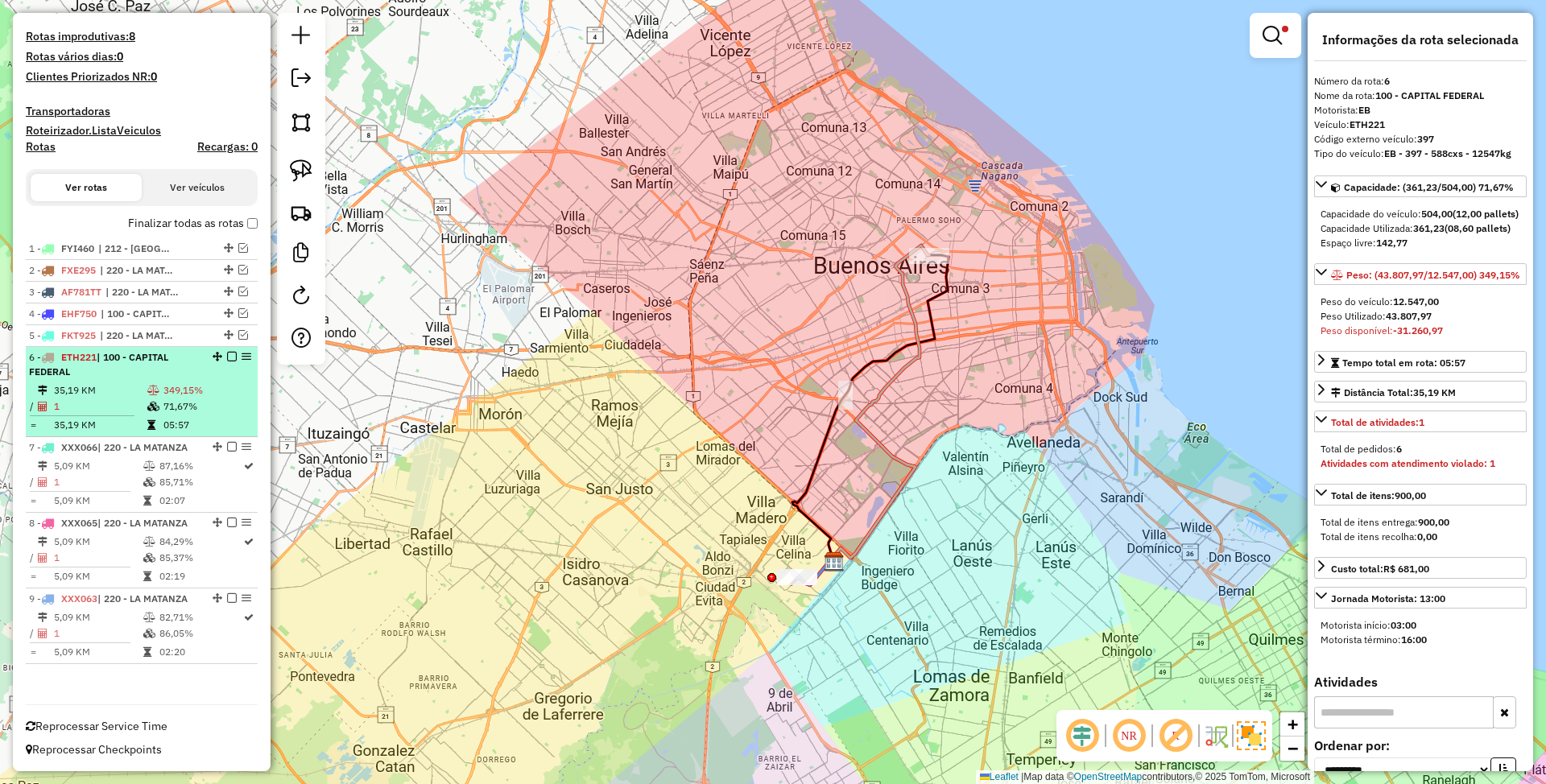
click at [227, 356] on em at bounding box center [232, 356] width 9 height 9
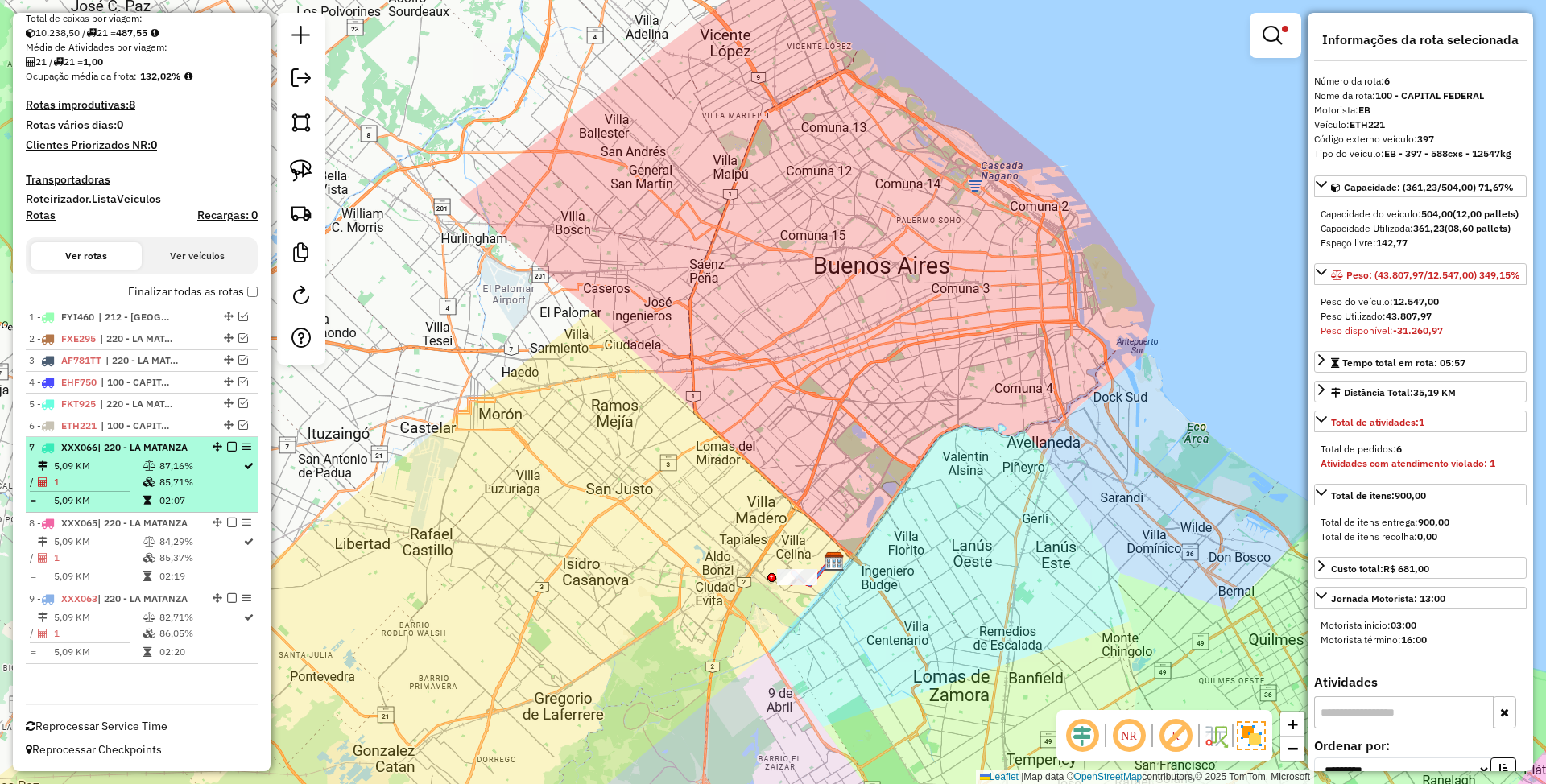
click at [135, 464] on td "5,09 KM" at bounding box center [98, 466] width 89 height 16
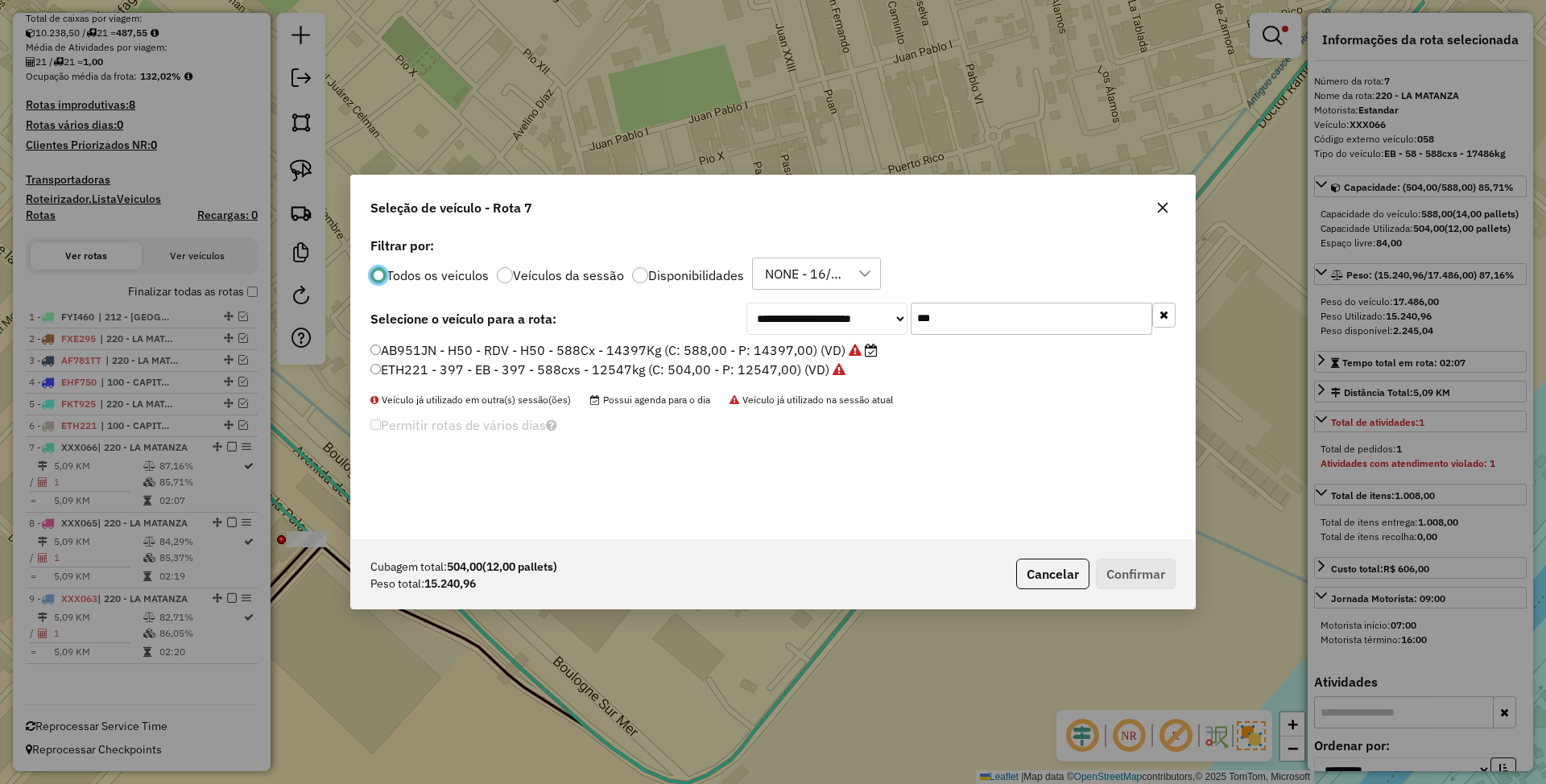
scroll to position [8, 5]
drag, startPoint x: 954, startPoint y: 323, endPoint x: 842, endPoint y: 301, distance: 114.1
click at [842, 301] on div "**********" at bounding box center [772, 386] width 844 height 306
type input "***"
click at [571, 349] on label "AE786PN - 079 - EB - 79 - 504cxs - 15339kg (C: 504,00 - P: 15339,00) (VD)" at bounding box center [600, 350] width 460 height 20
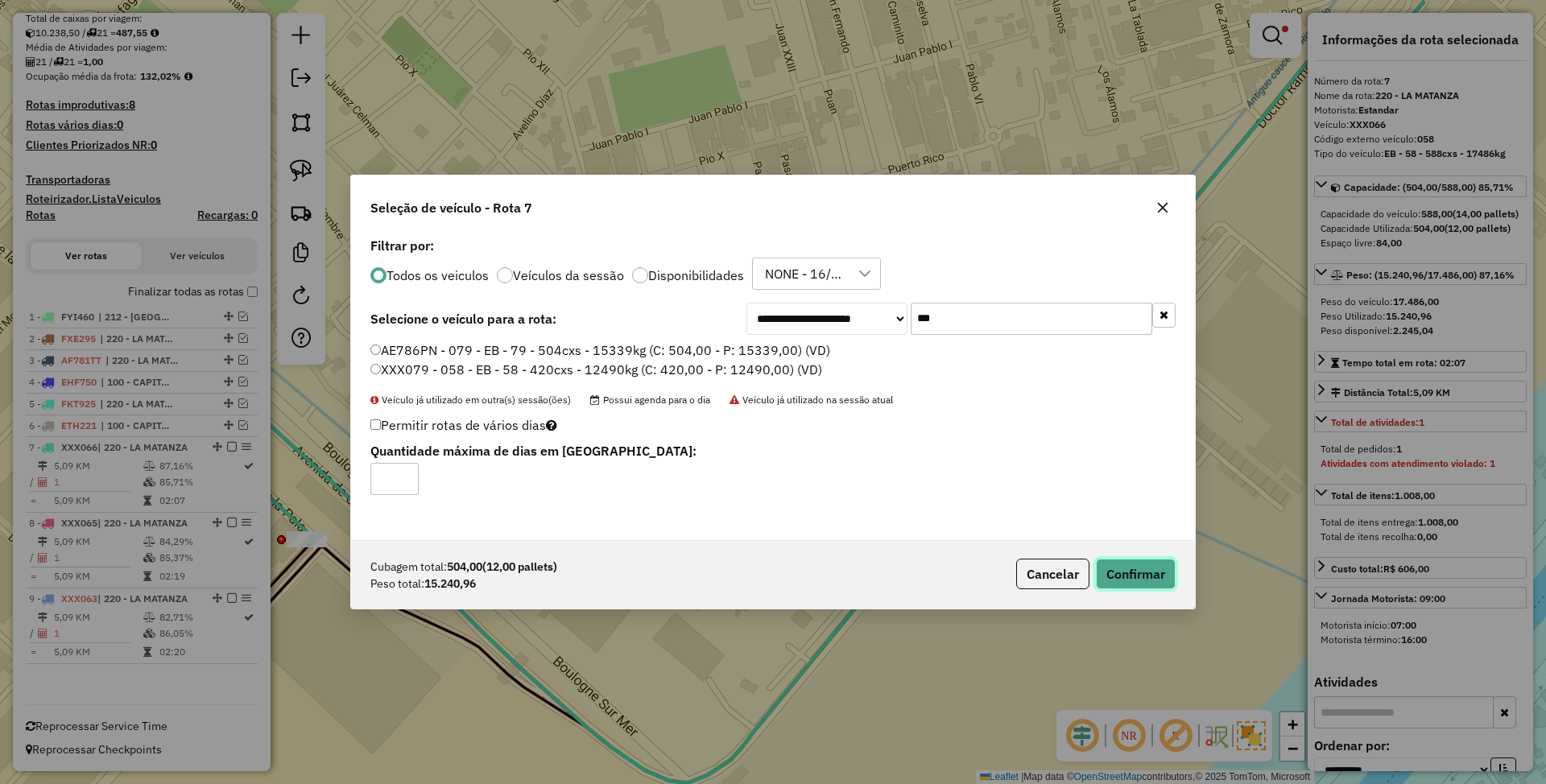
click at [1134, 566] on button "Confirmar" at bounding box center [1136, 574] width 80 height 31
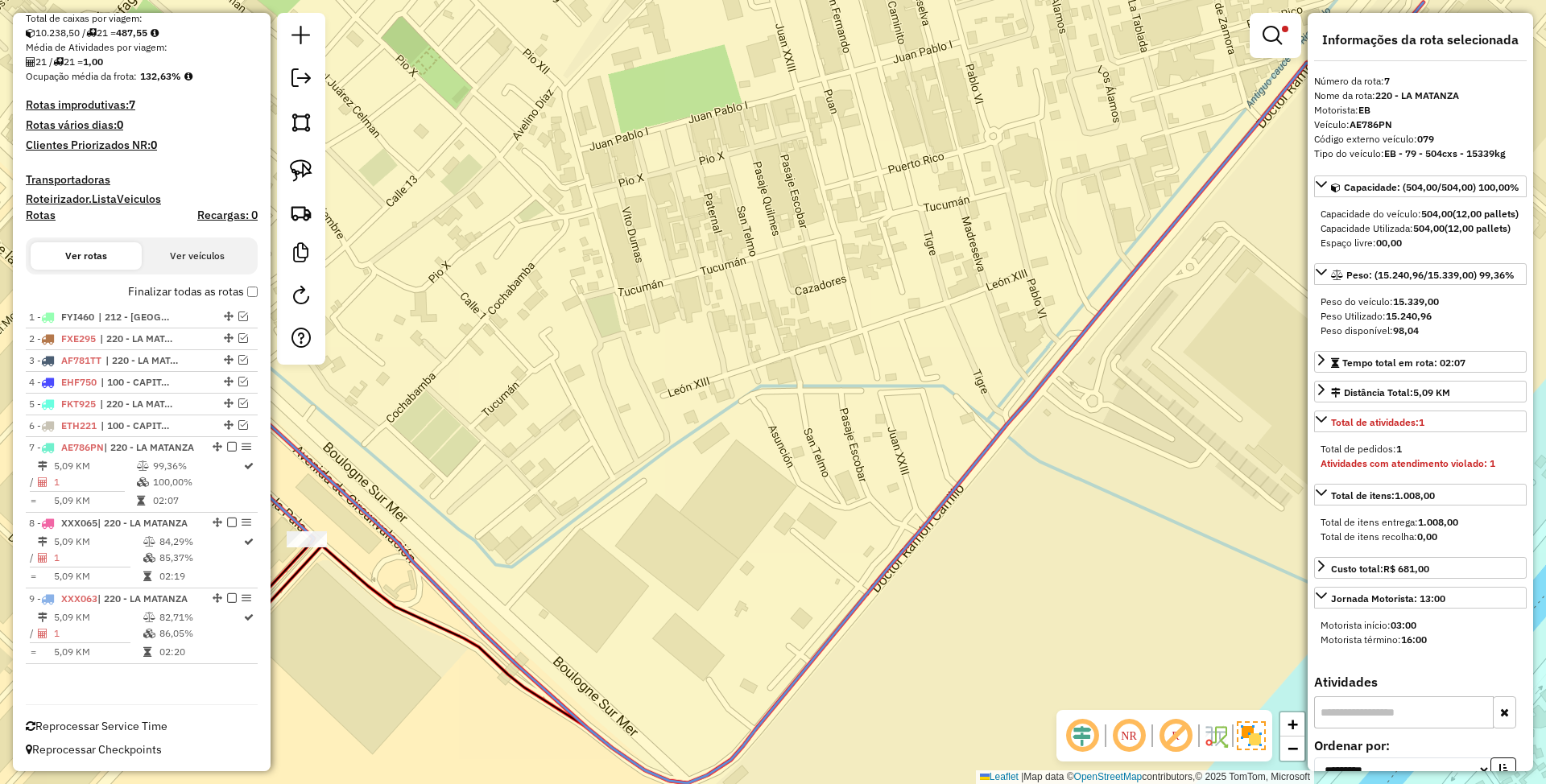
scroll to position [341, 0]
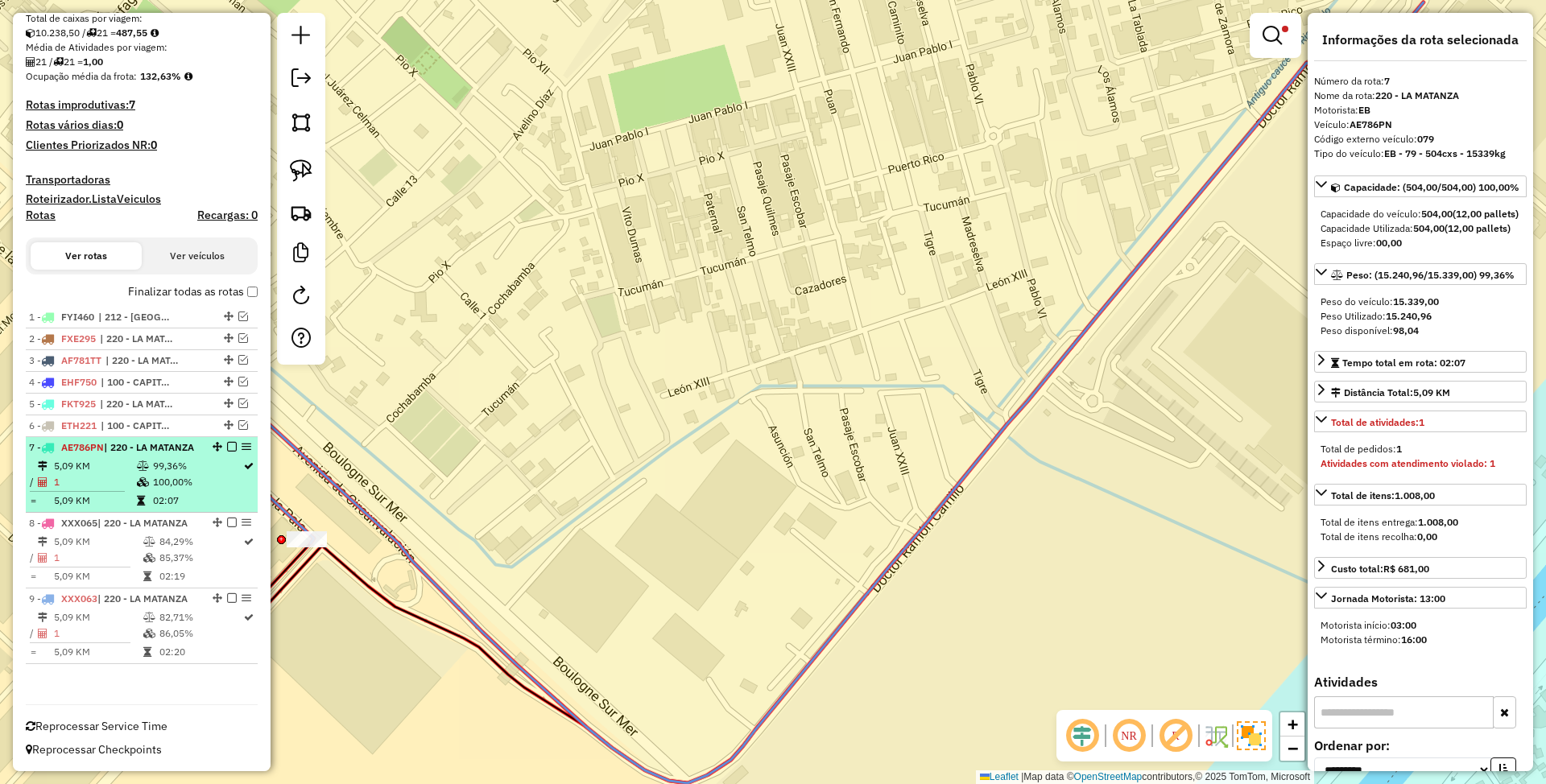
click at [227, 442] on em at bounding box center [232, 446] width 9 height 9
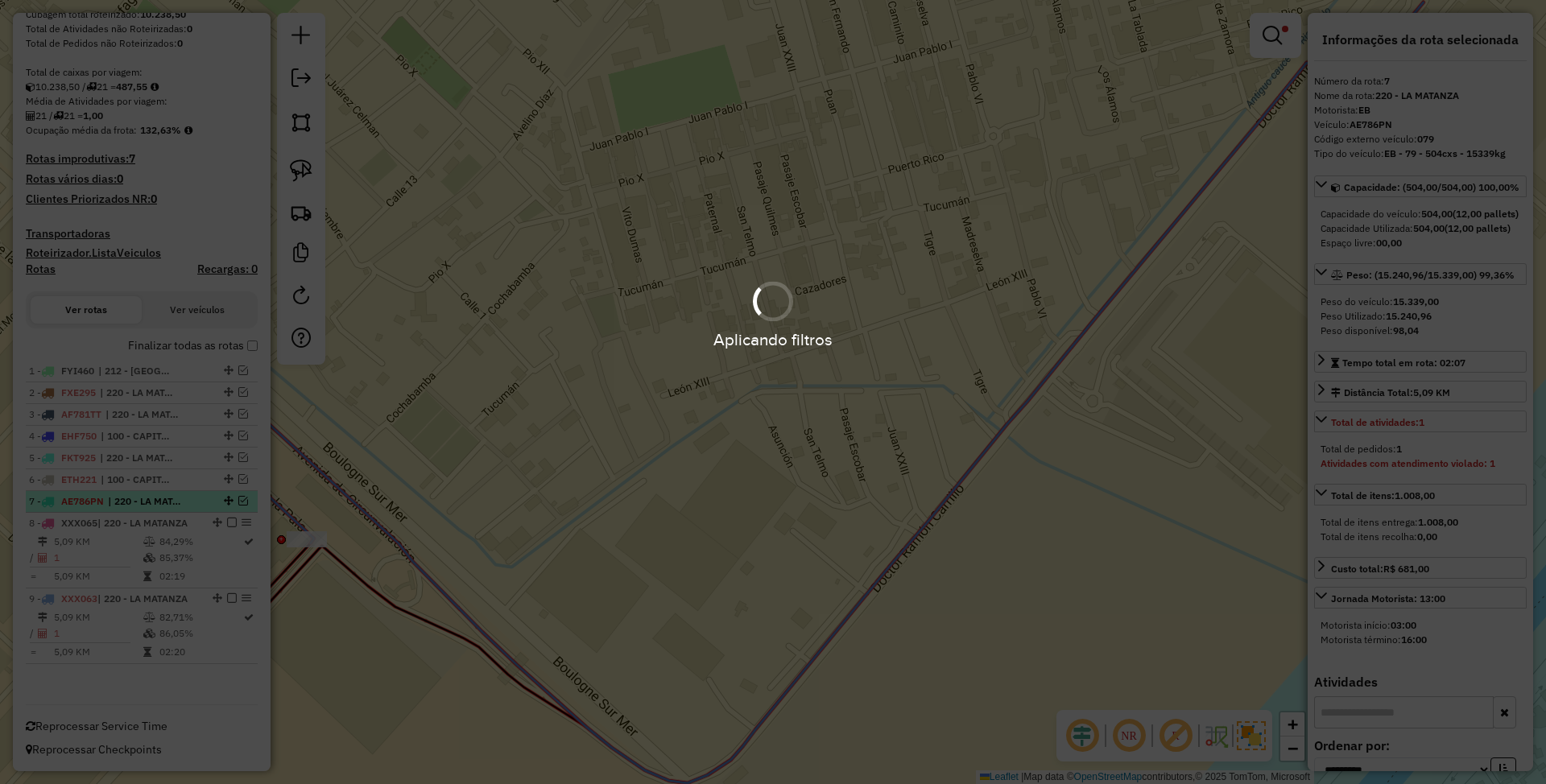
scroll to position [273, 0]
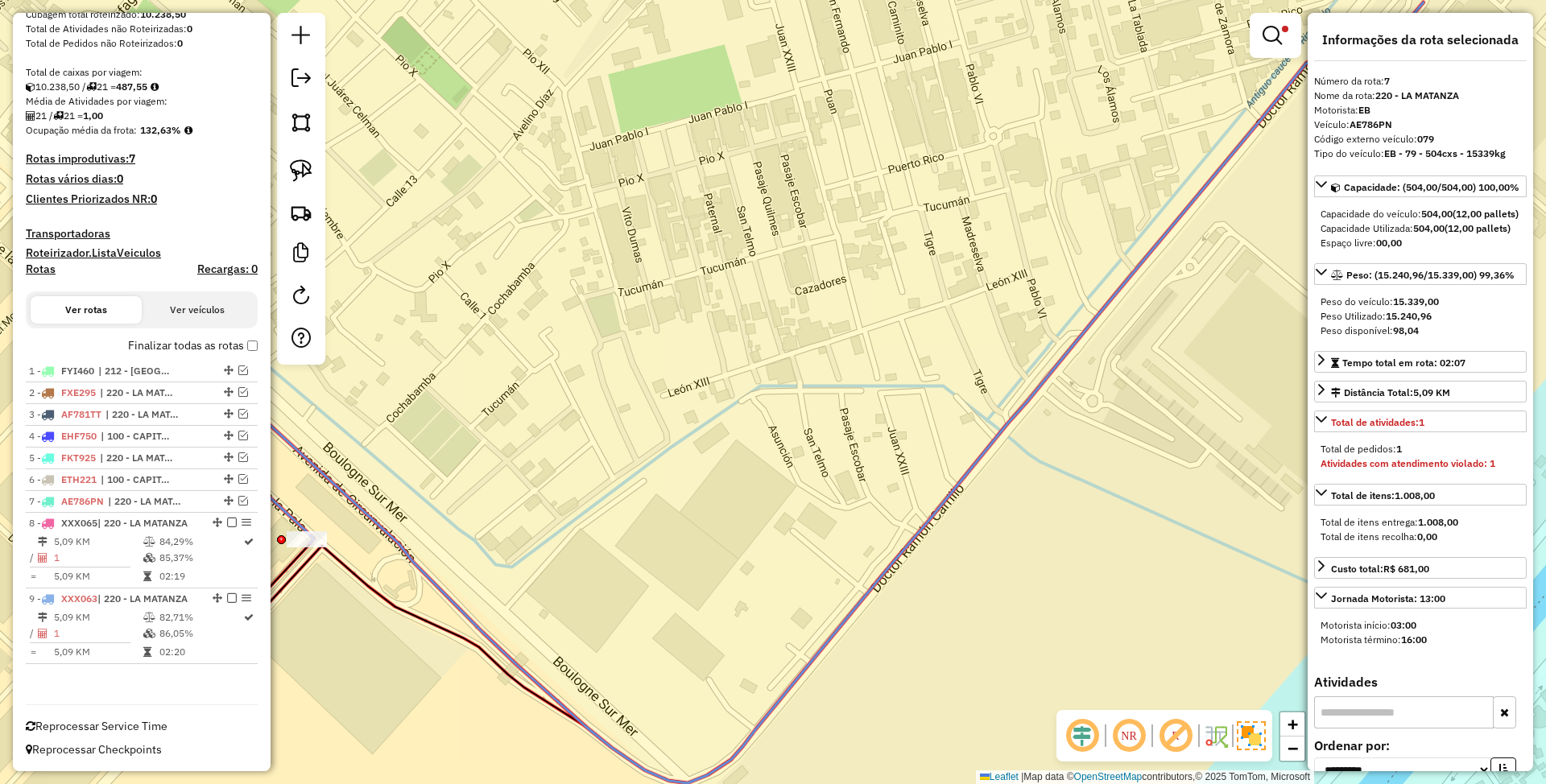
click at [133, 545] on td "5,09 KM" at bounding box center [98, 541] width 89 height 16
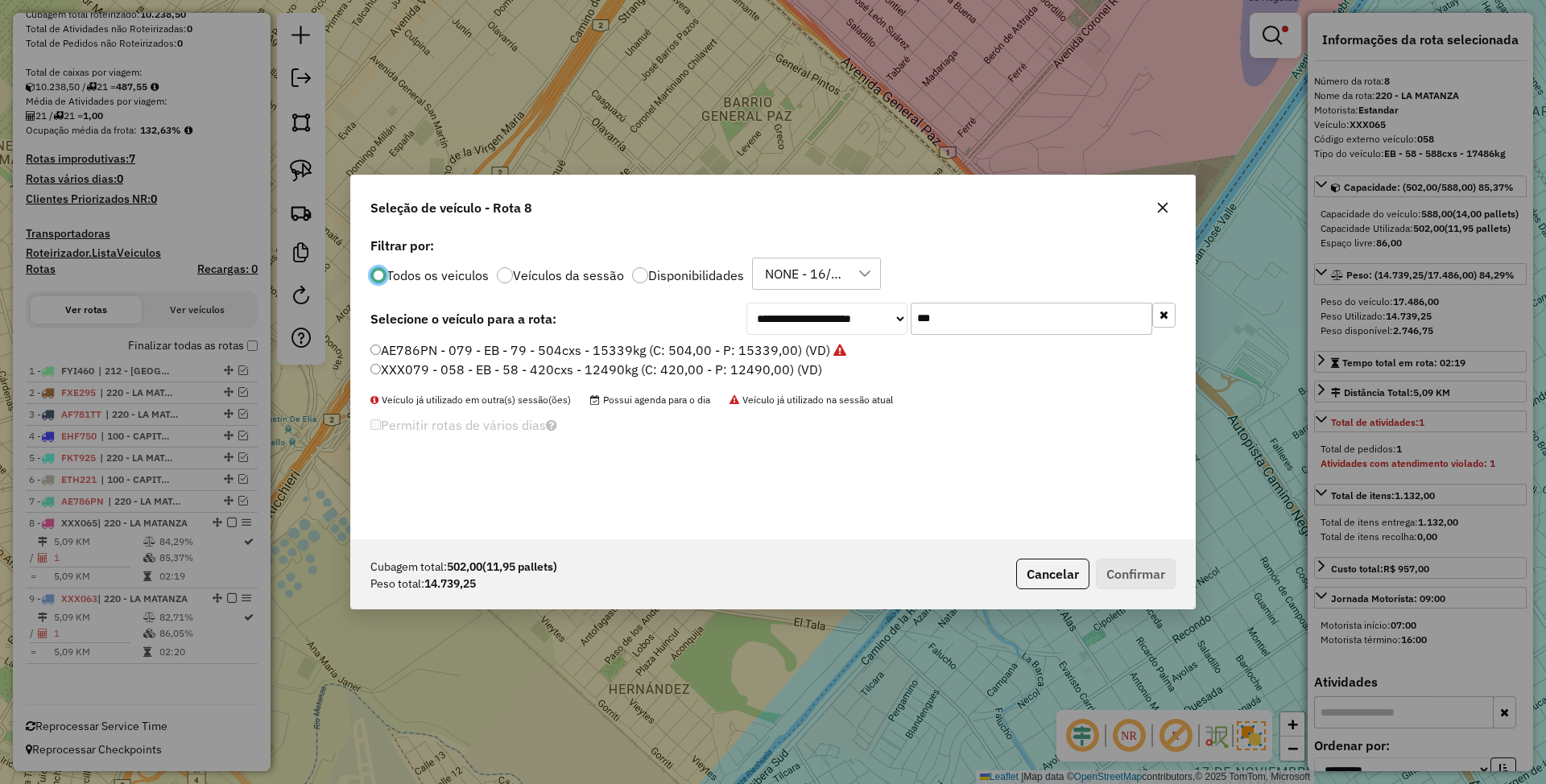
scroll to position [8, 5]
click at [1011, 323] on input "***" at bounding box center [1032, 318] width 242 height 33
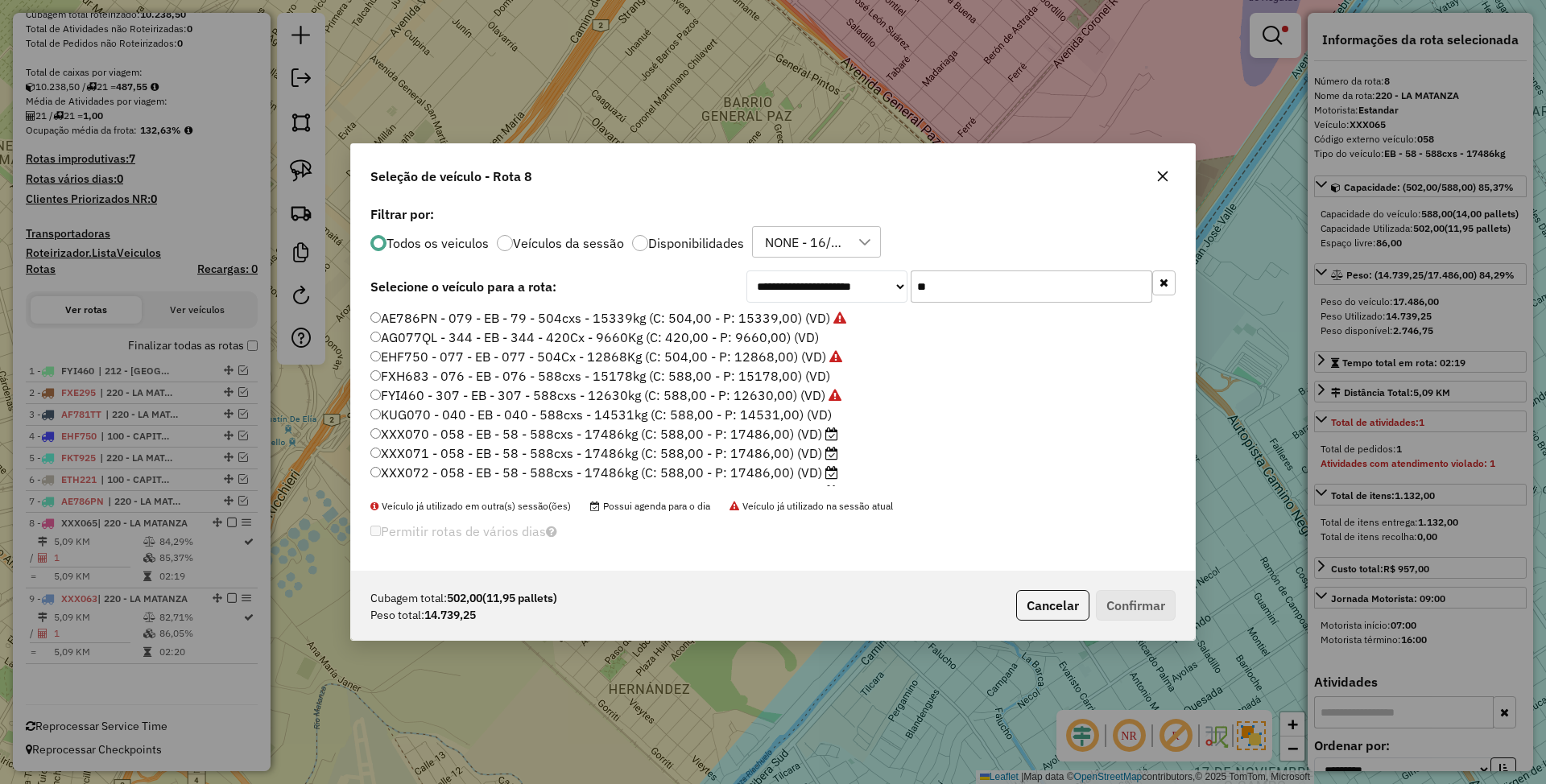
type input "*"
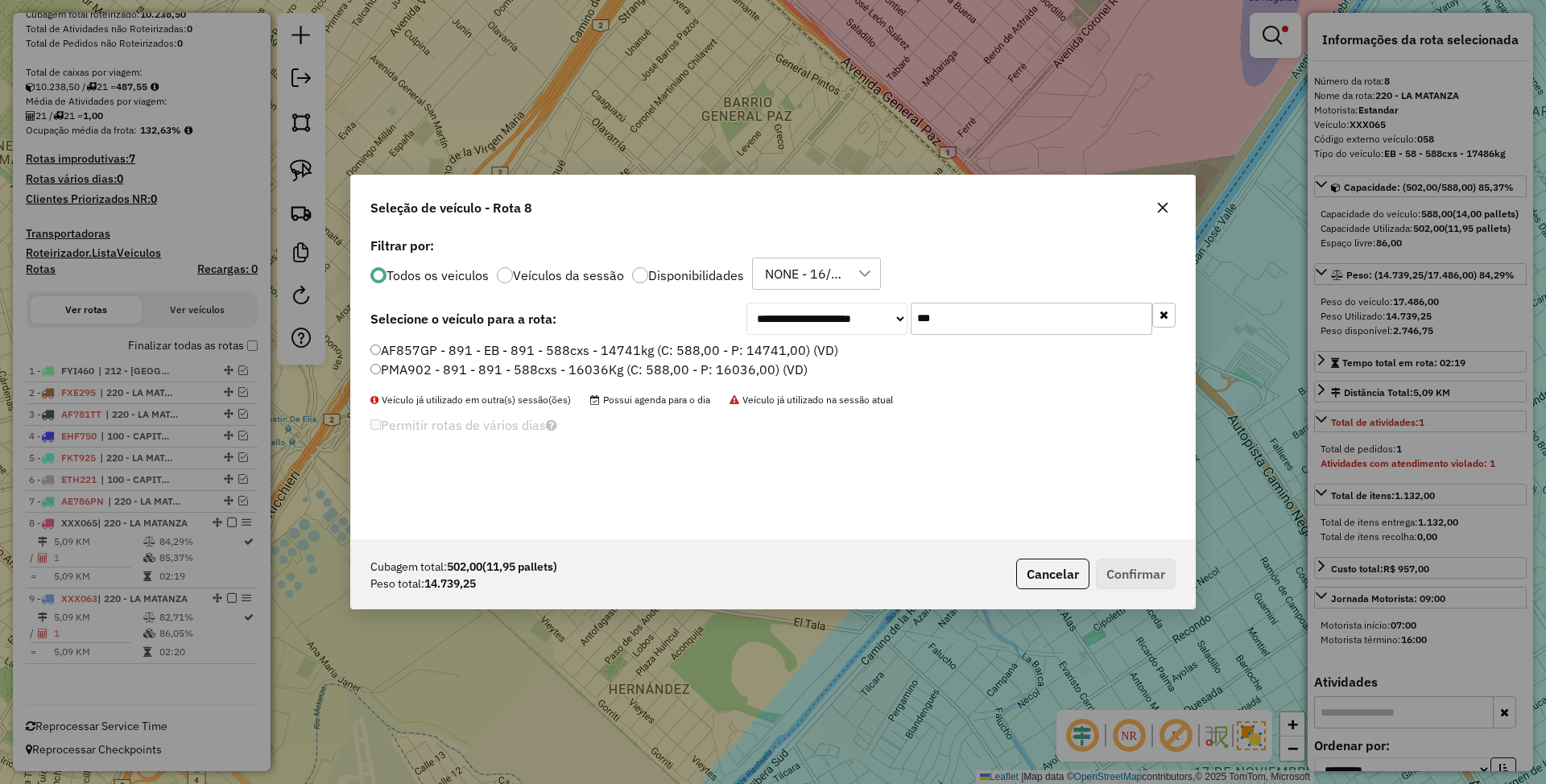
type input "***"
click at [577, 351] on label "AF857GP - 891 - EB - 891 - 588cxs - 14741kg (C: 588,00 - P: 14741,00) (VD)" at bounding box center [604, 350] width 468 height 20
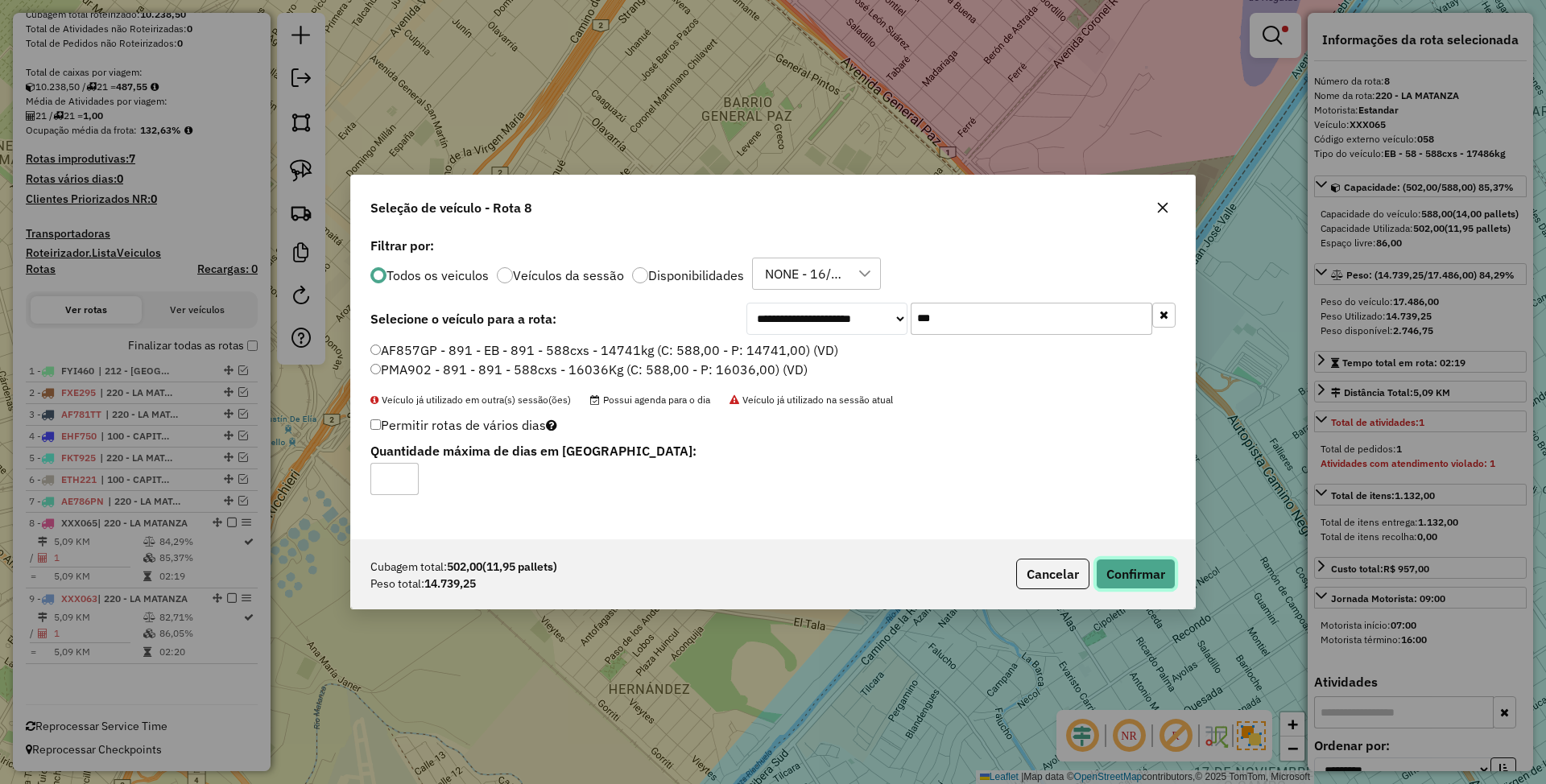
click at [1130, 577] on button "Confirmar" at bounding box center [1136, 574] width 80 height 31
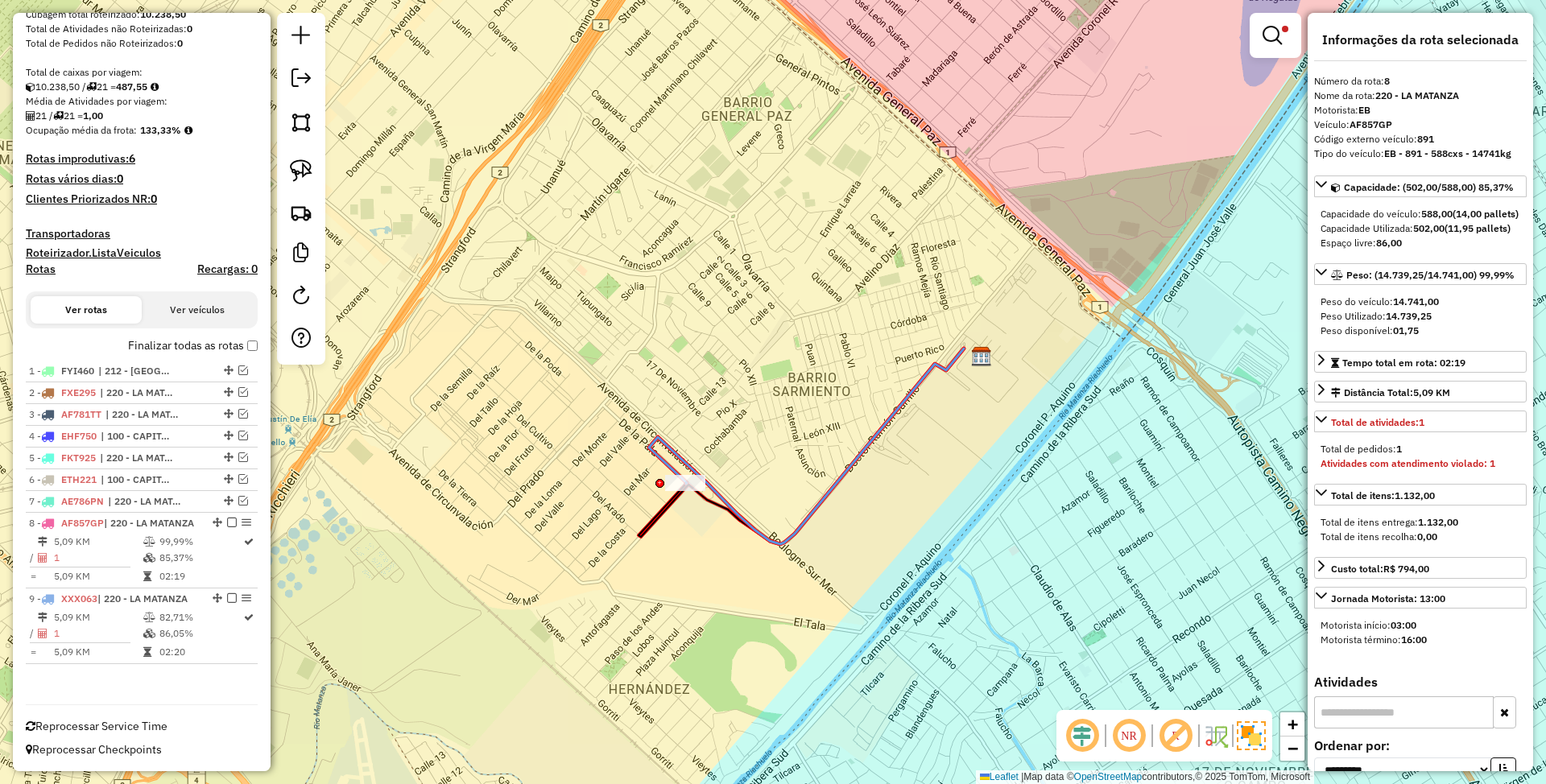
scroll to position [287, 0]
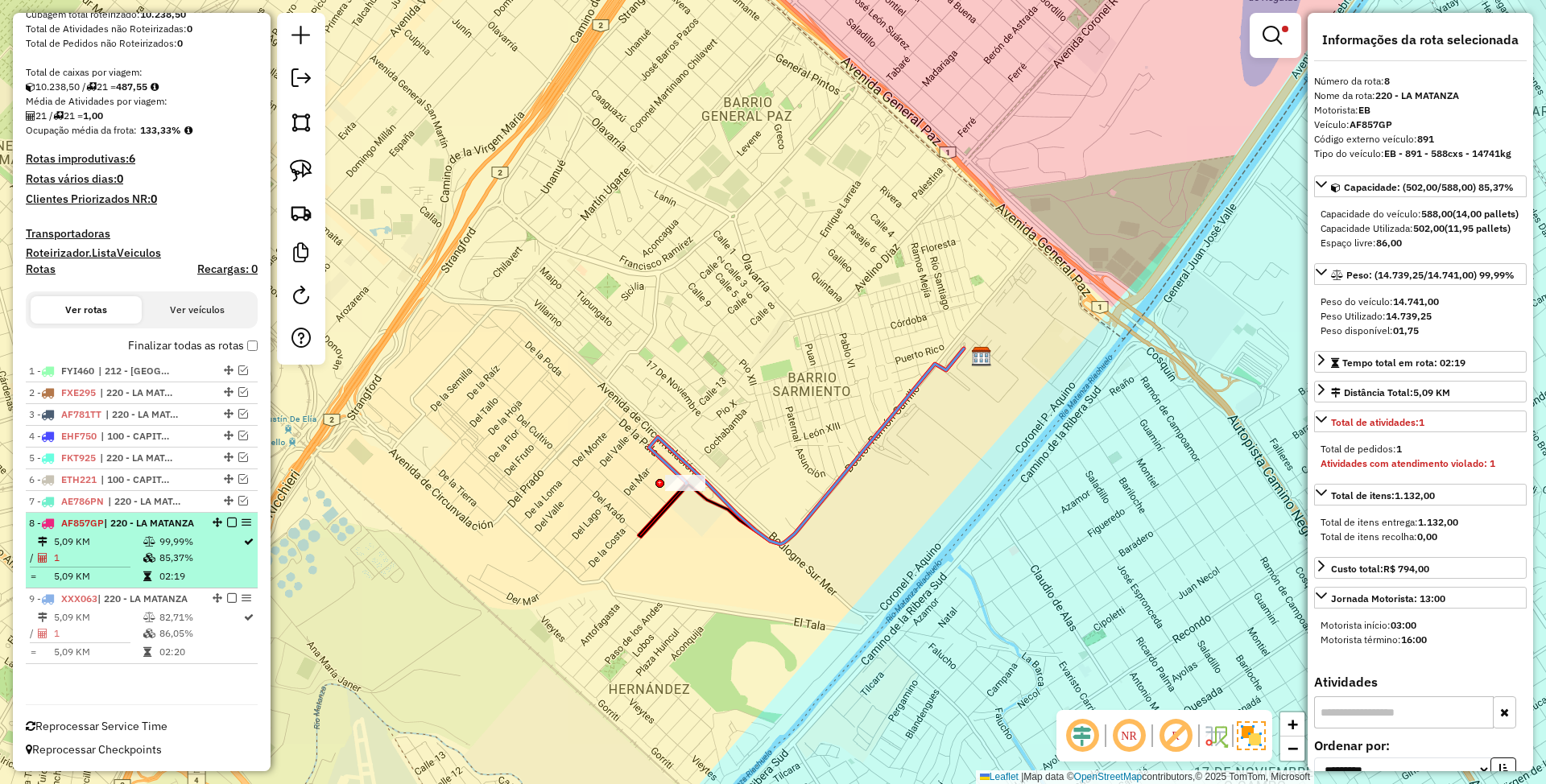
click at [227, 518] on em at bounding box center [232, 523] width 9 height 9
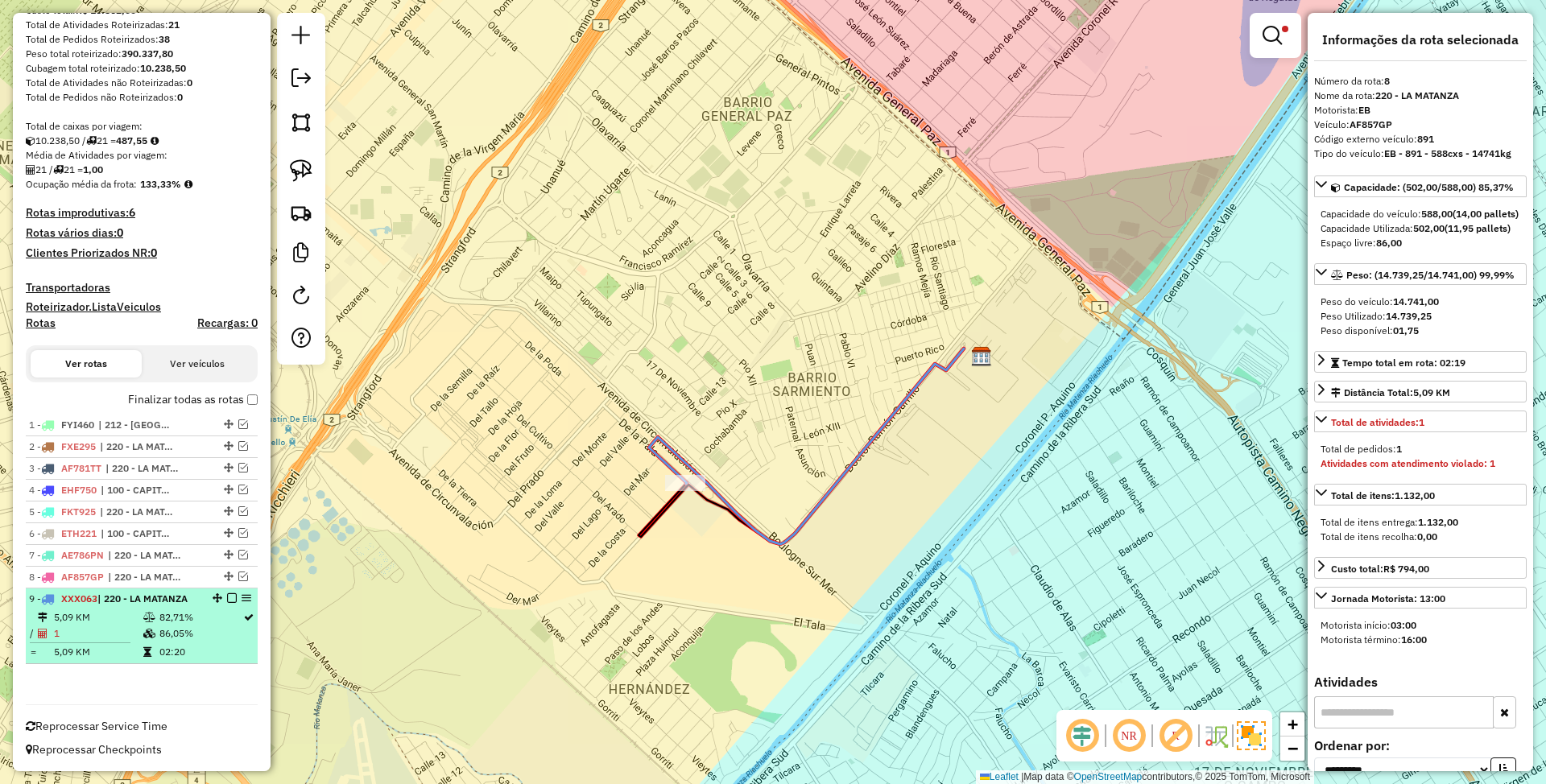
click at [166, 616] on td "82,71%" at bounding box center [201, 617] width 84 height 16
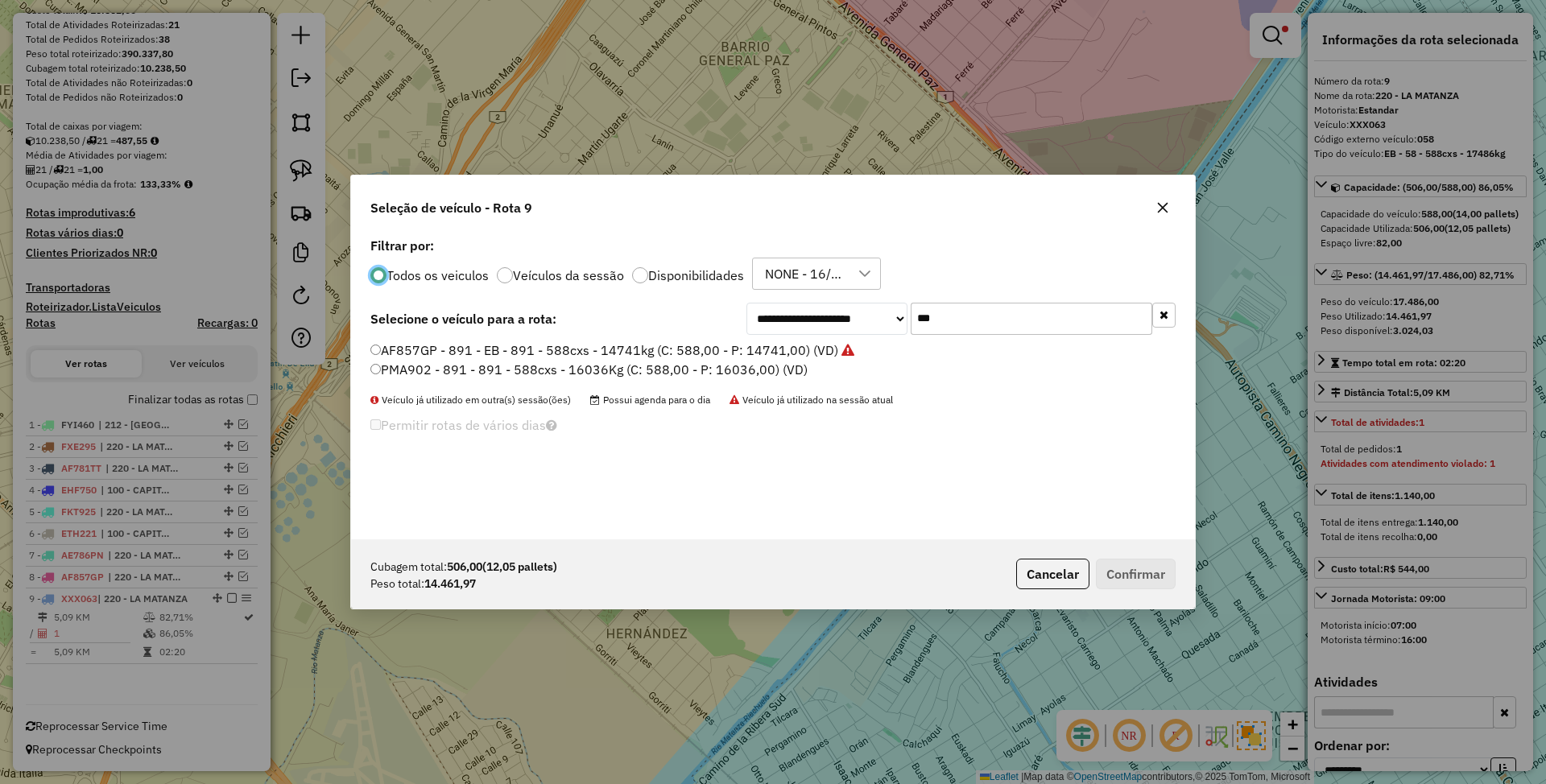
scroll to position [8, 5]
drag, startPoint x: 949, startPoint y: 320, endPoint x: 836, endPoint y: 300, distance: 114.8
click at [836, 300] on div "**********" at bounding box center [772, 386] width 844 height 306
type input "***"
click at [661, 350] on label "FOB348 - 670 - EB - 670 - 588cxs - 15624Kg (C: 588,00 - P: 15624,00) (VD)" at bounding box center [601, 350] width 461 height 20
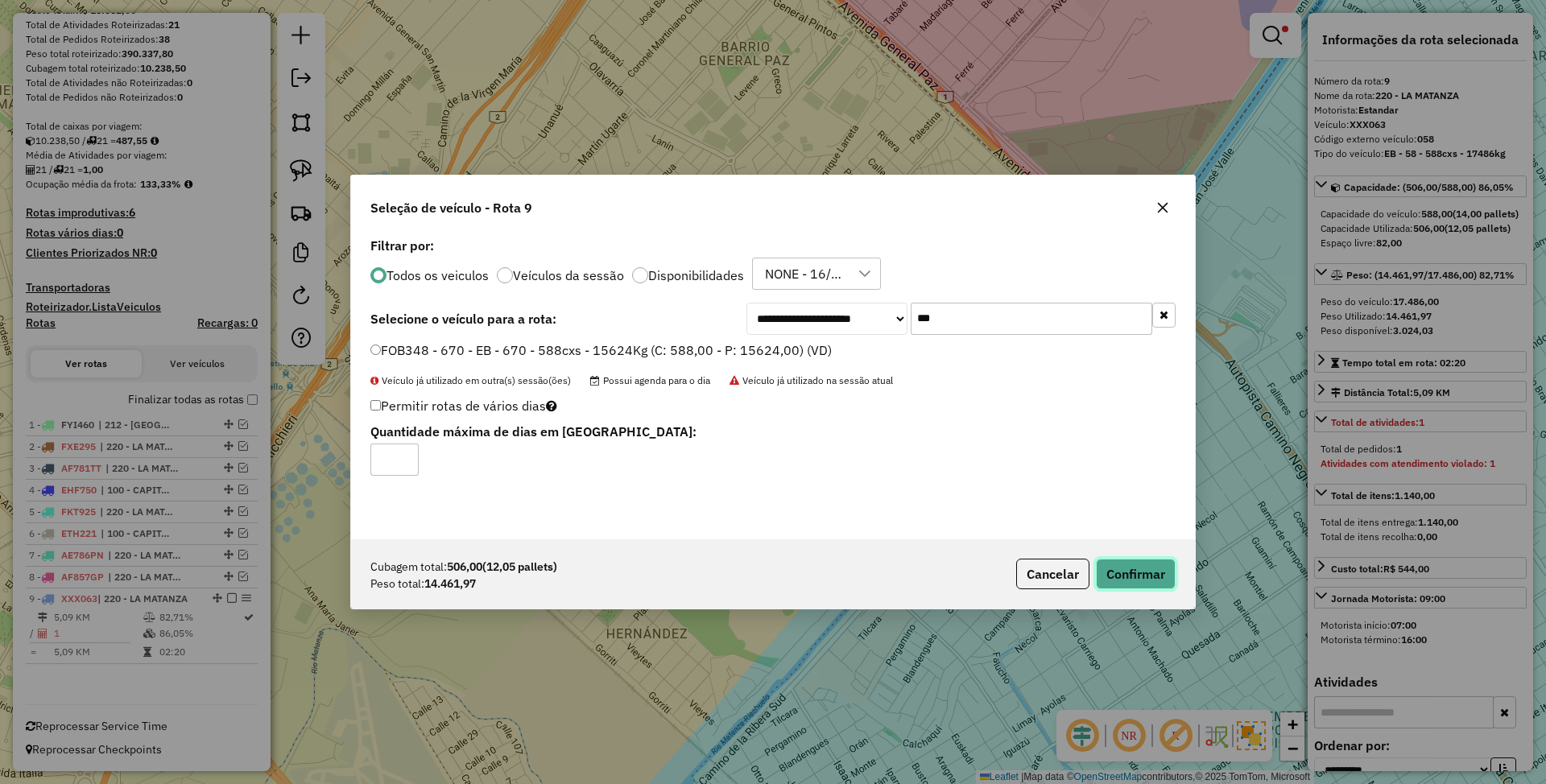
click at [1127, 570] on button "Confirmar" at bounding box center [1136, 574] width 80 height 31
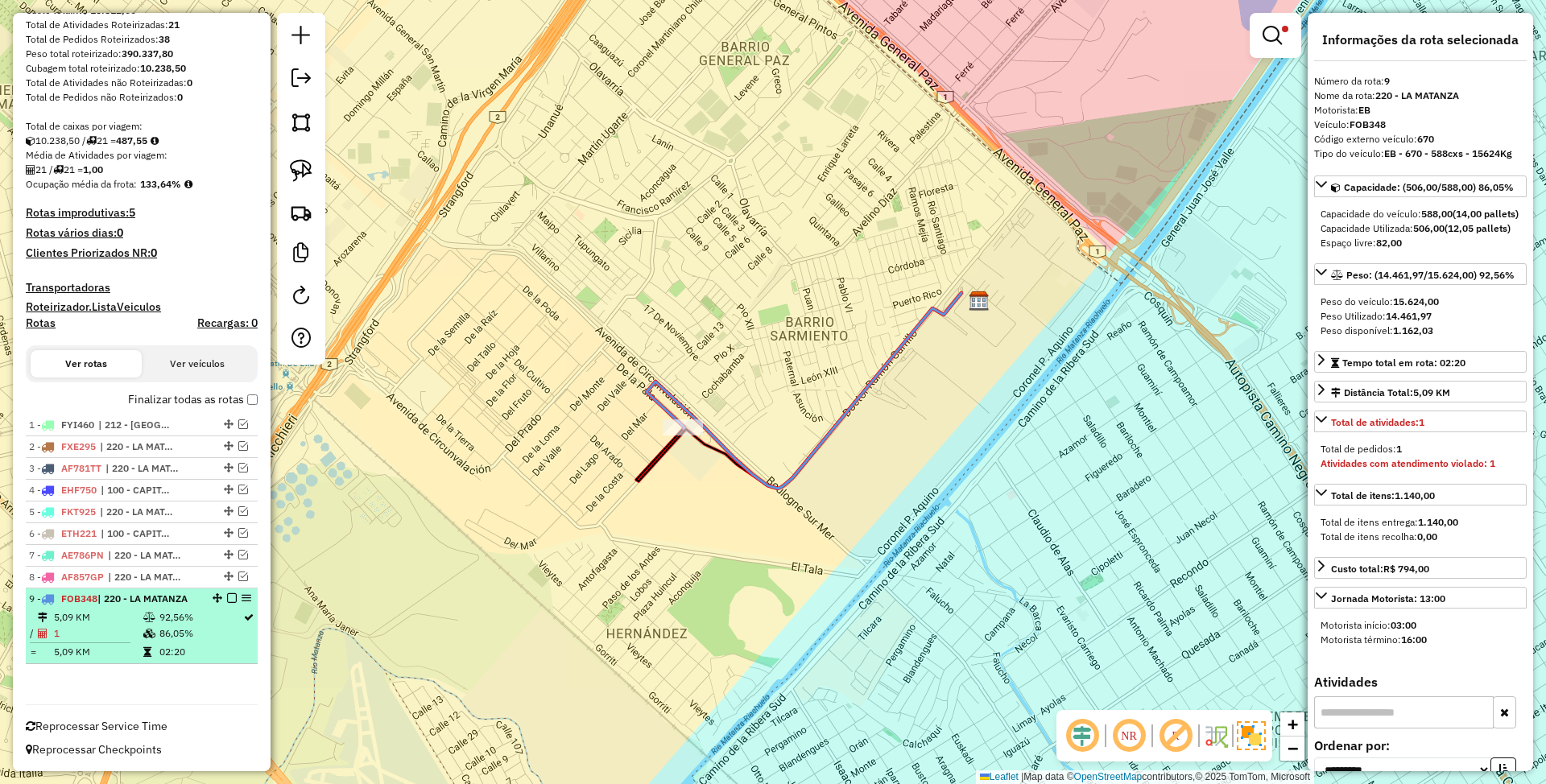
click at [229, 597] on em at bounding box center [232, 598] width 9 height 9
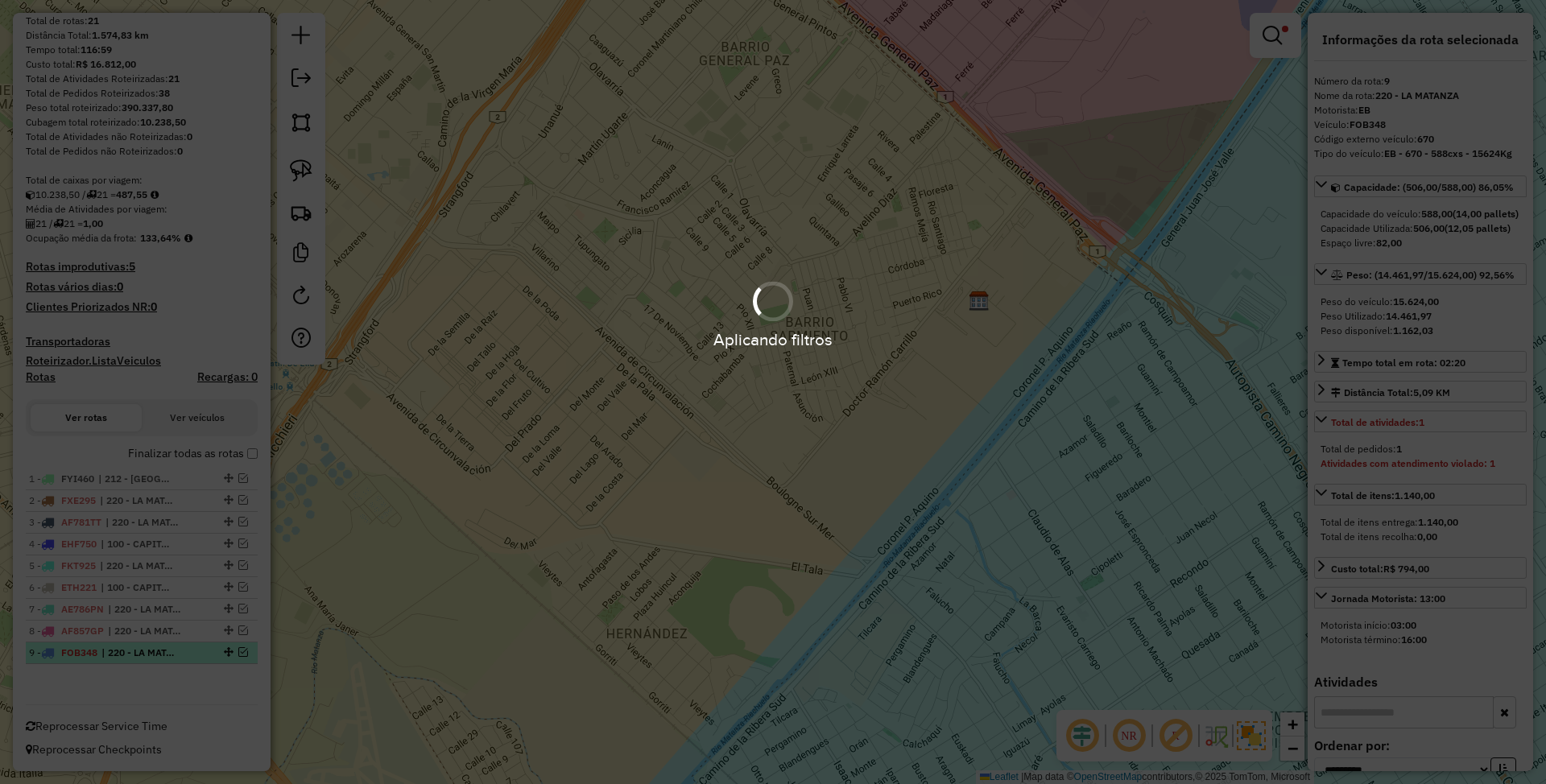
scroll to position [165, 0]
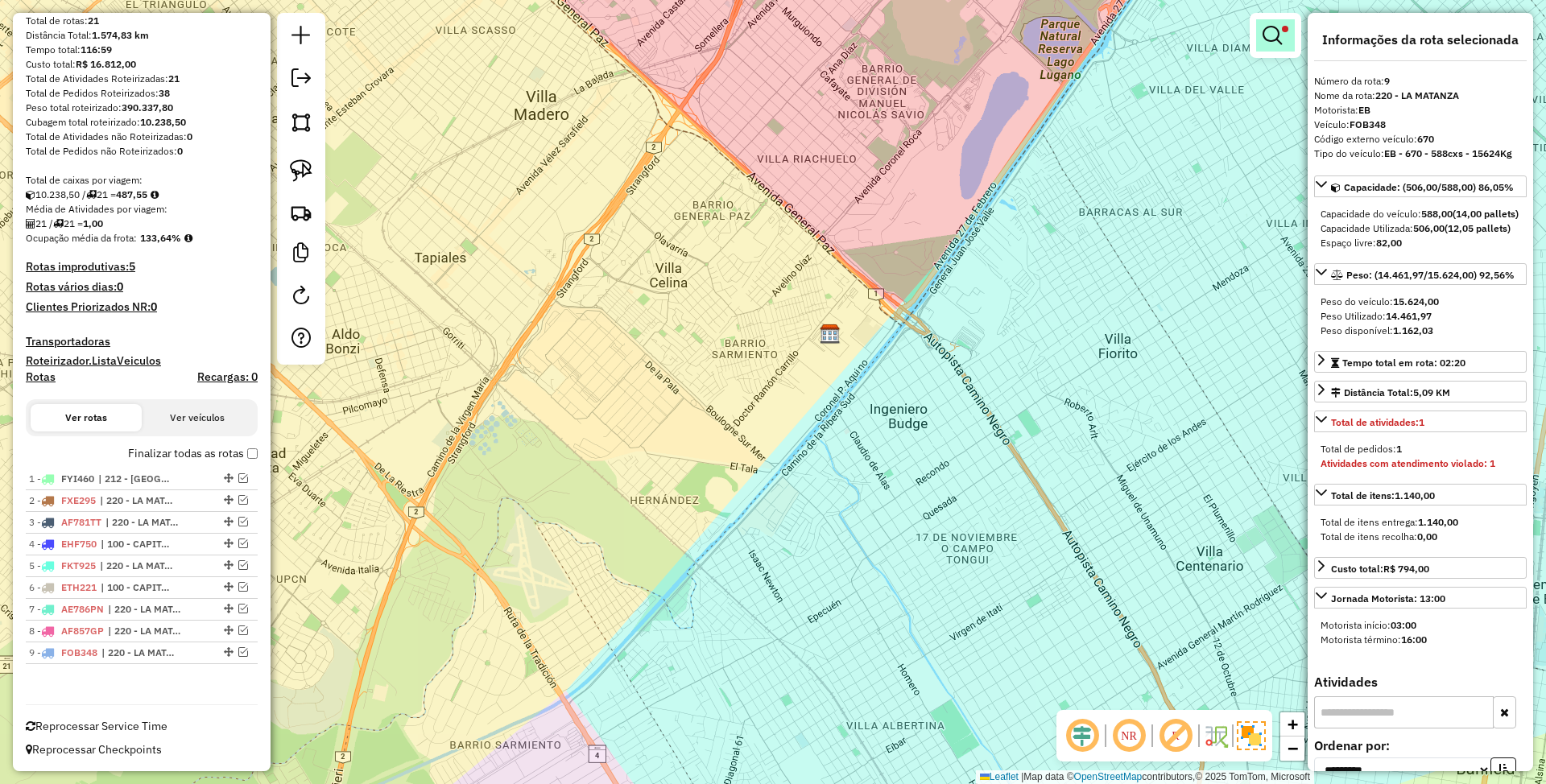
click at [1286, 33] on link at bounding box center [1275, 35] width 39 height 33
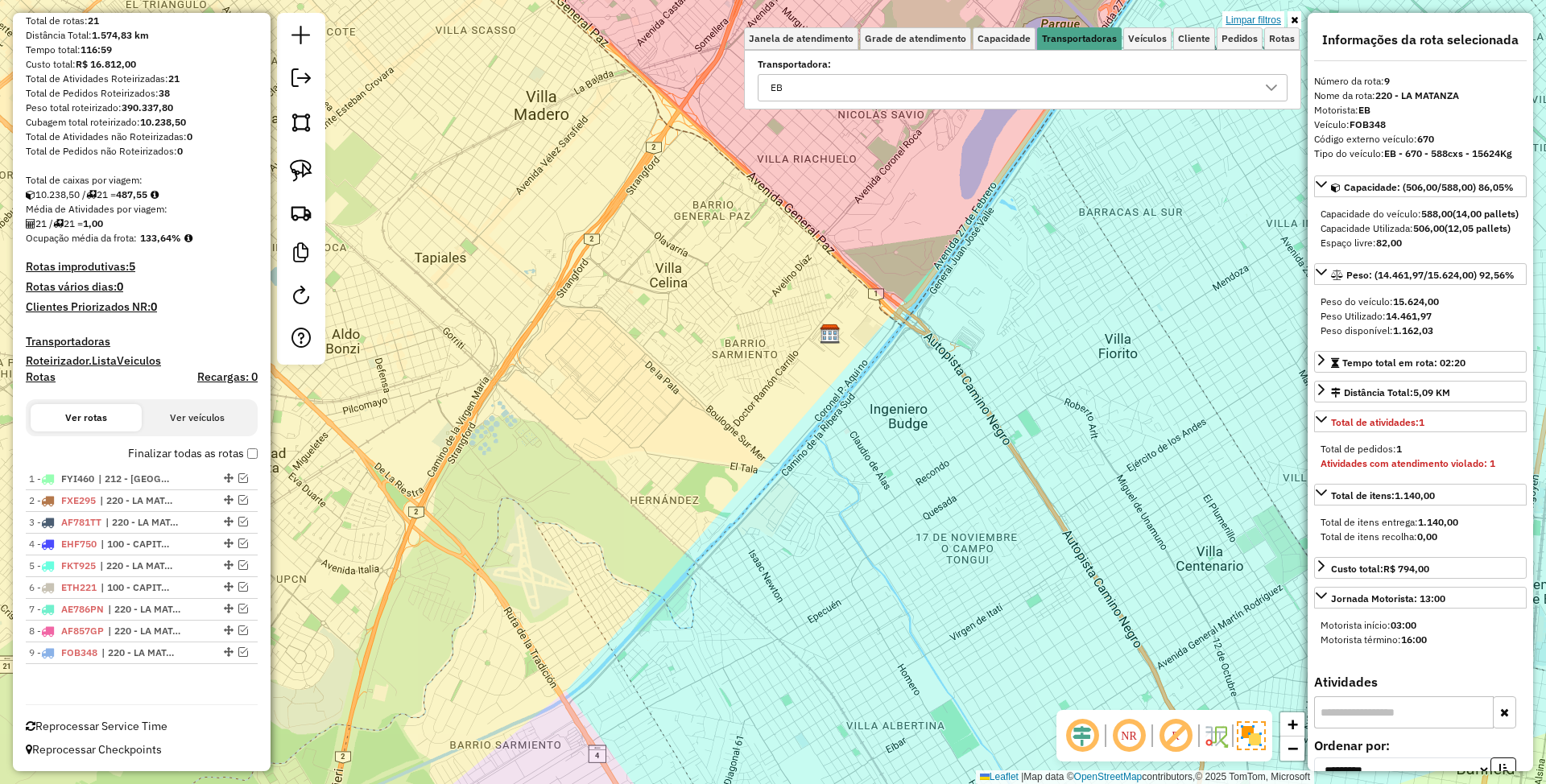
click at [1248, 21] on link "Limpar filtros" at bounding box center [1253, 20] width 62 height 18
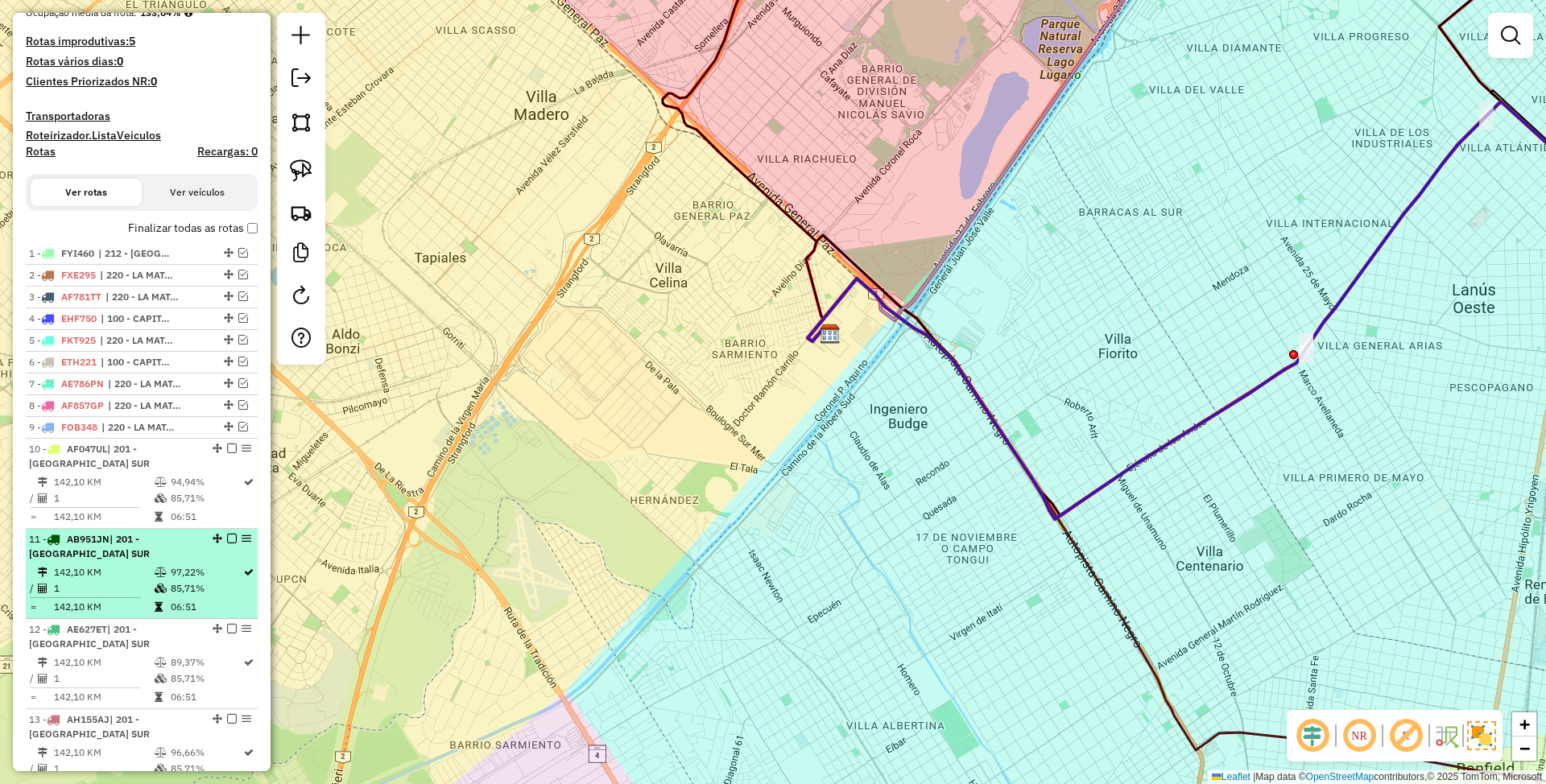
scroll to position [88, 0]
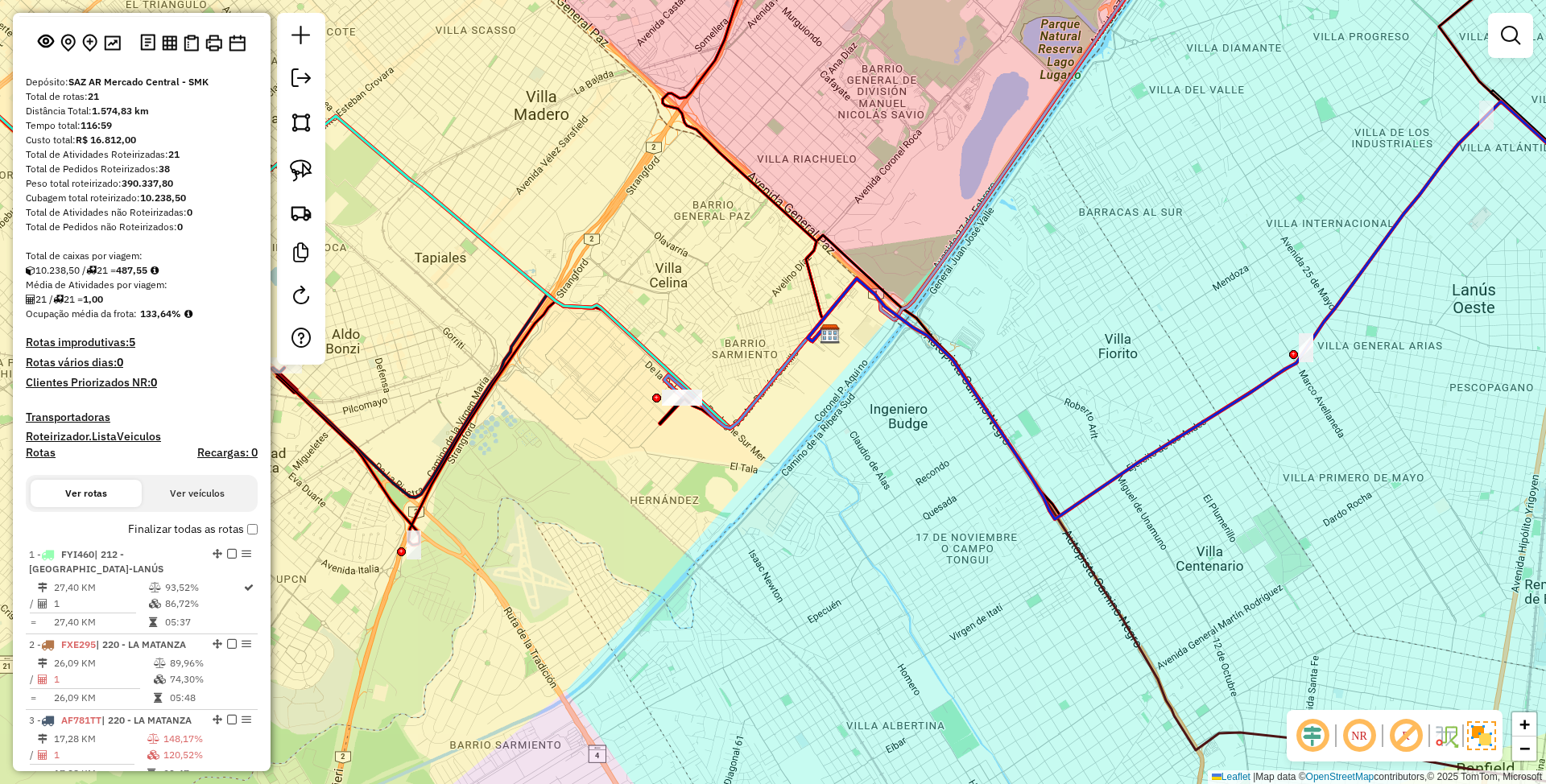
click at [33, 451] on h4 "Rotas" at bounding box center [41, 453] width 30 height 14
select select "*"
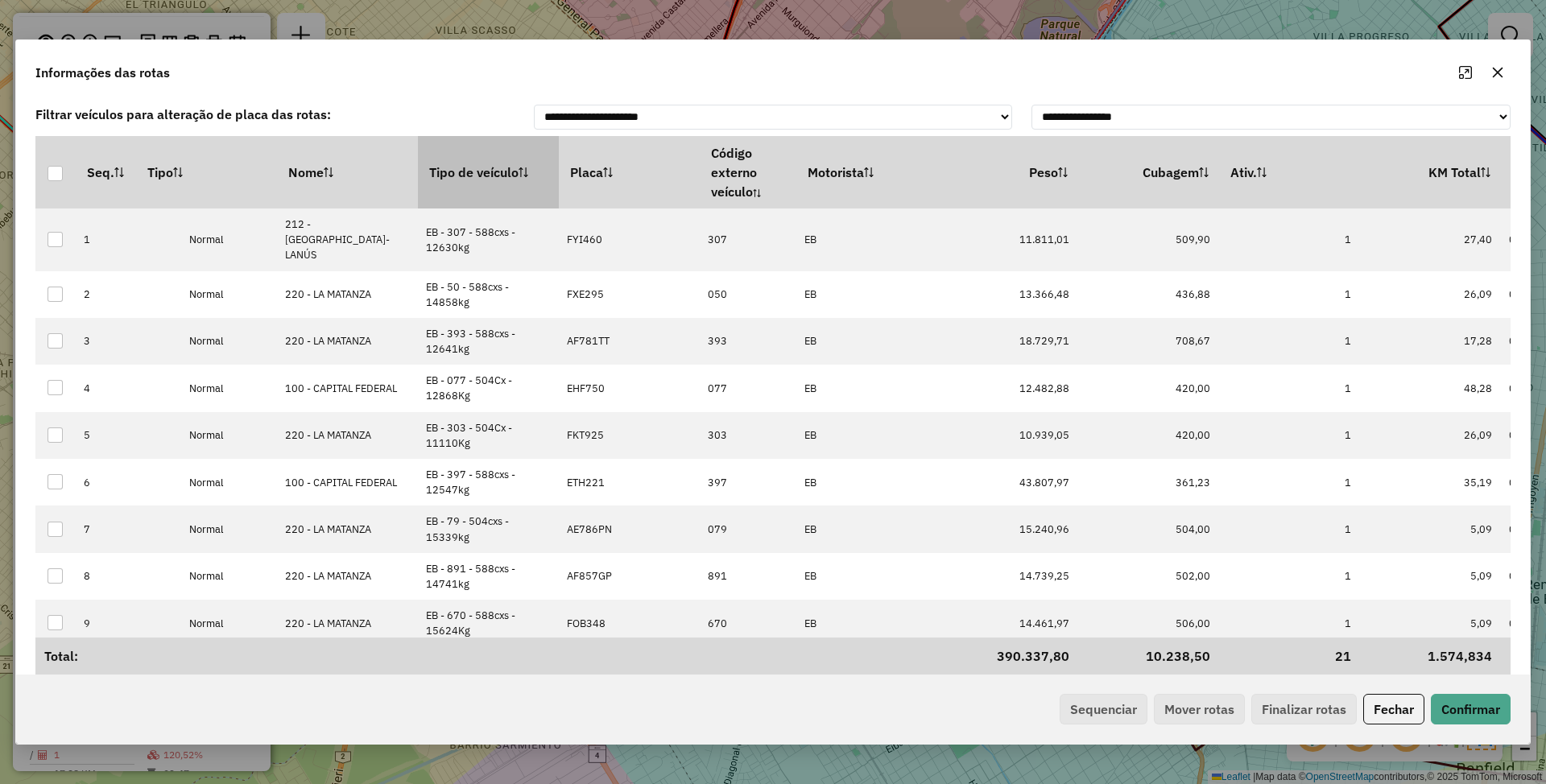
click at [488, 179] on th "Tipo de veículo" at bounding box center [487, 172] width 140 height 73
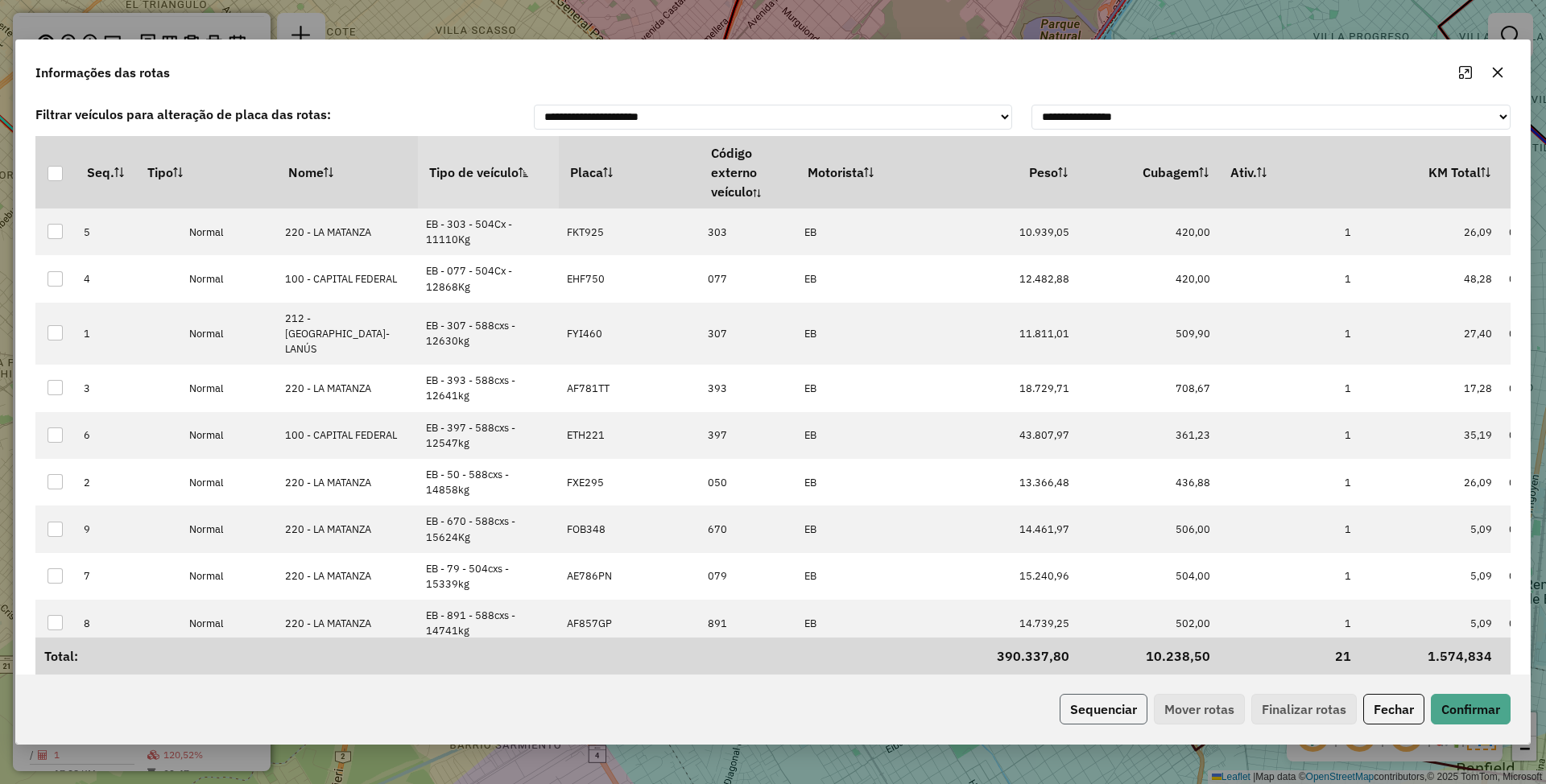
click at [1106, 712] on button "Sequenciar" at bounding box center [1103, 709] width 87 height 31
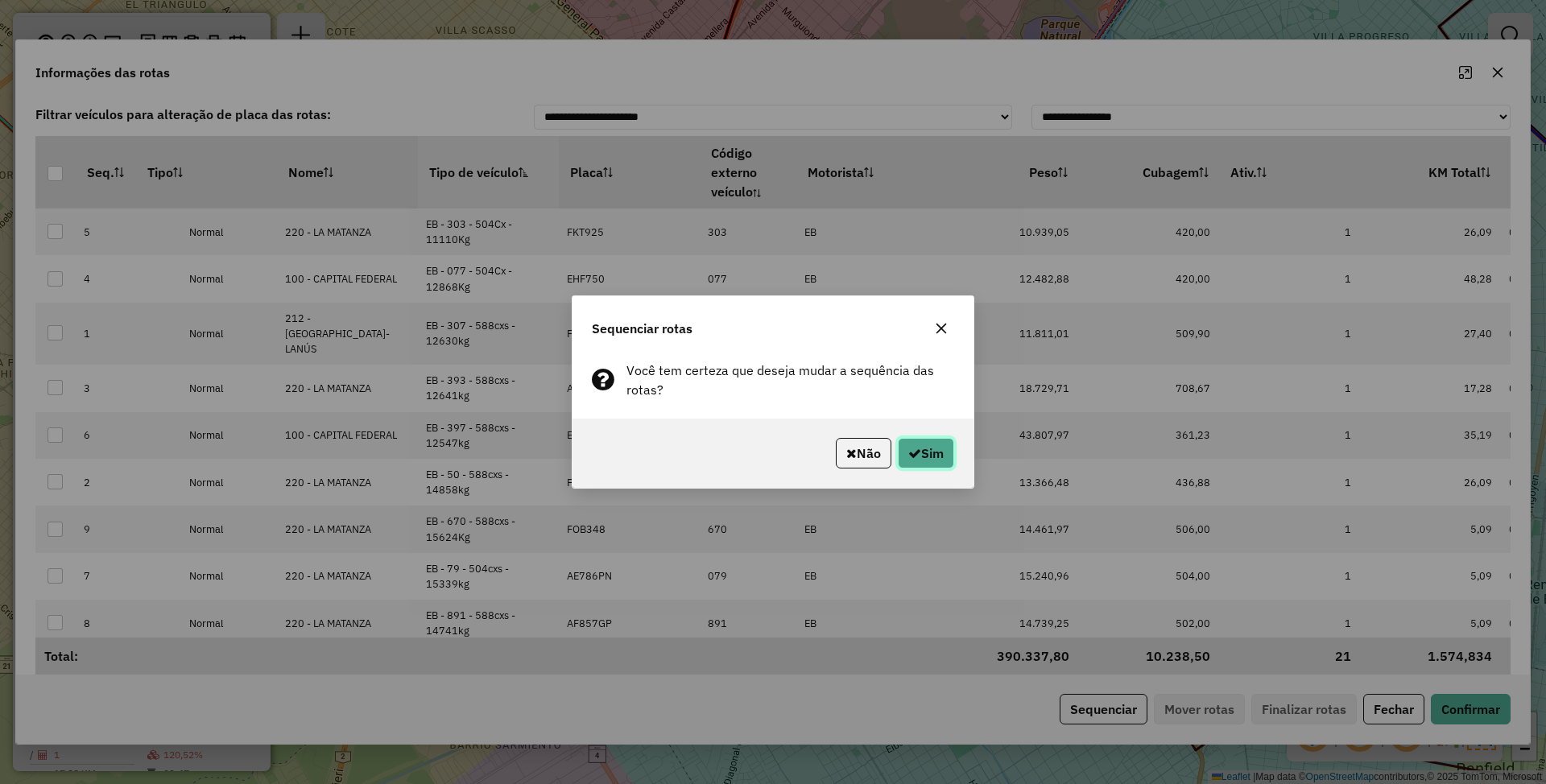
click at [928, 458] on button "Sim" at bounding box center [926, 453] width 57 height 31
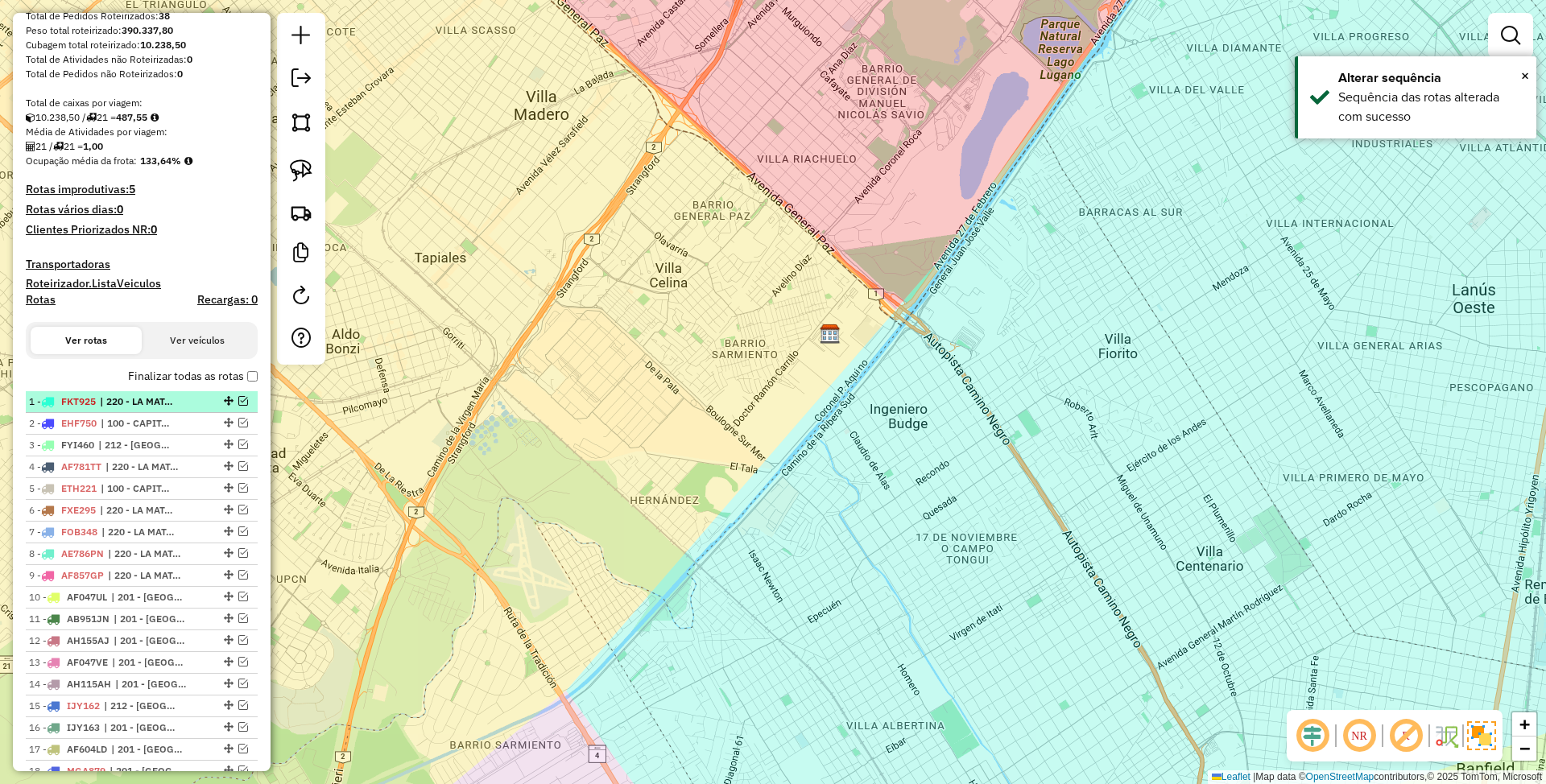
scroll to position [0, 0]
